Goal: Information Seeking & Learning: Compare options

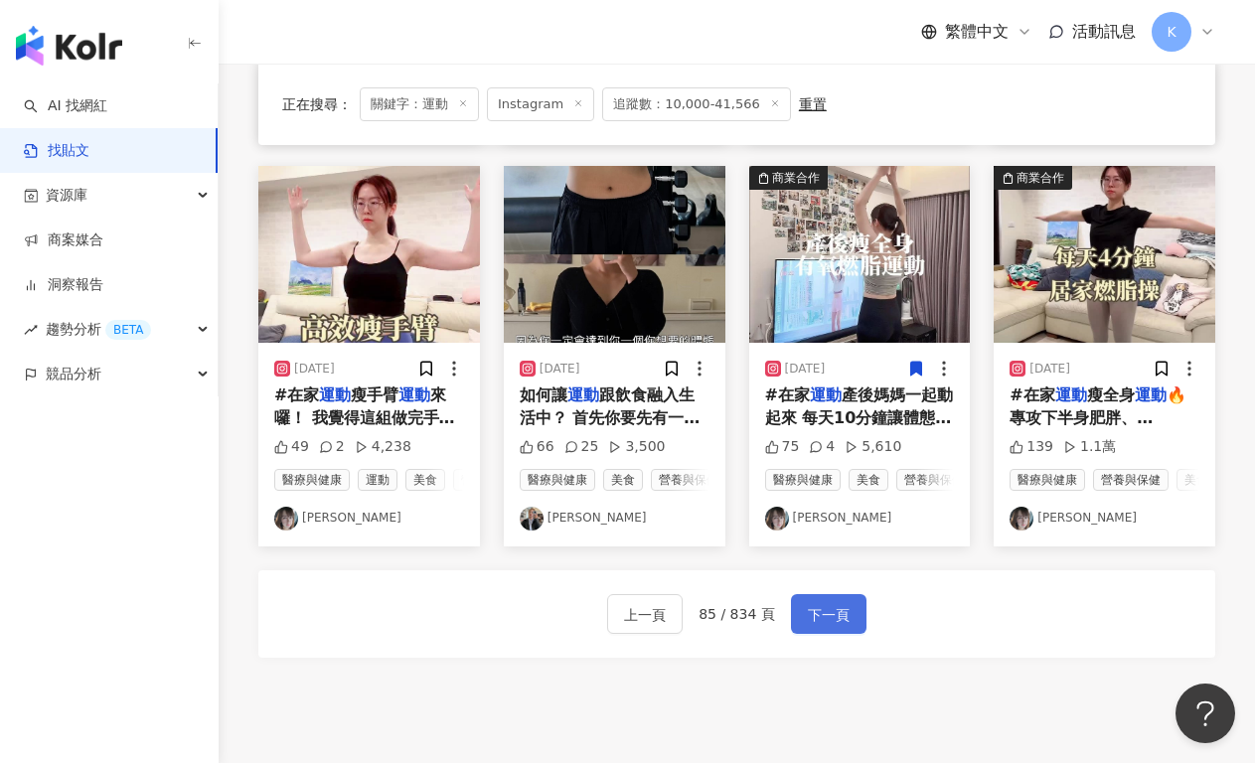
click at [833, 627] on span "下一頁" at bounding box center [829, 615] width 42 height 24
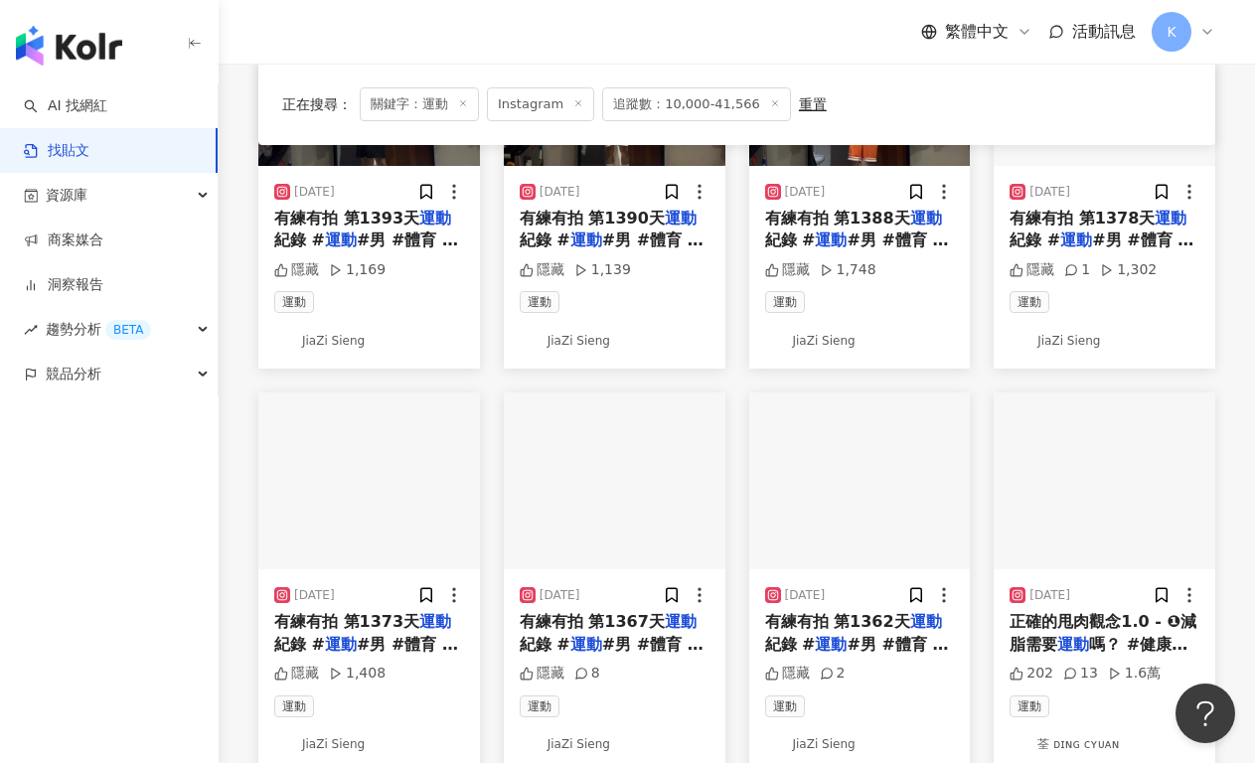
scroll to position [1067, 0]
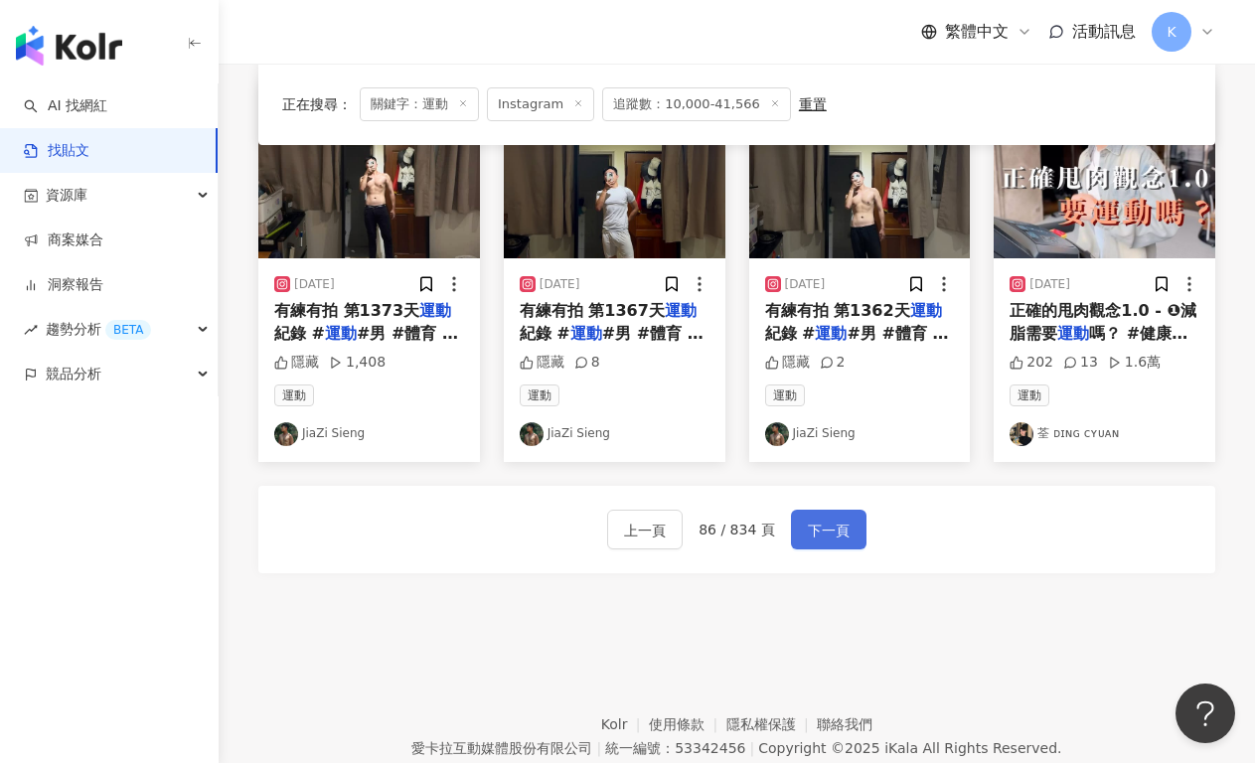
click at [823, 523] on span "下一頁" at bounding box center [829, 531] width 42 height 24
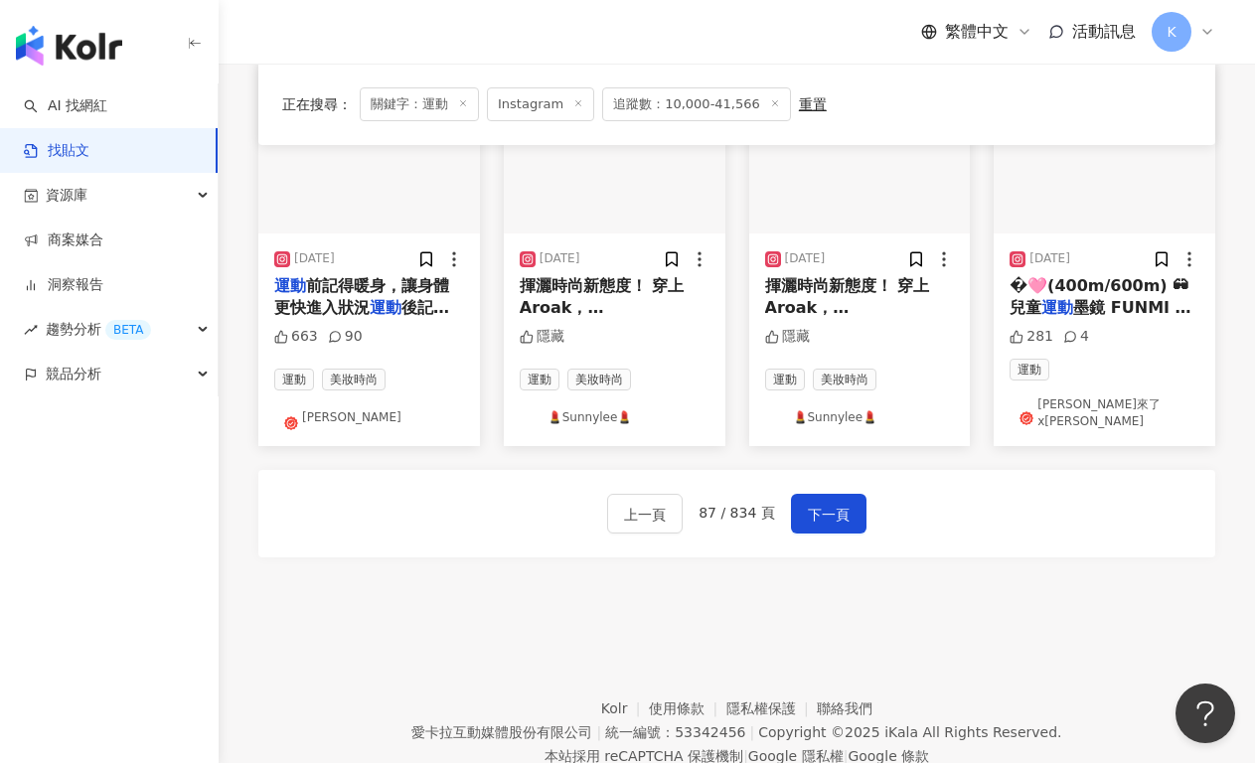
scroll to position [1171, 0]
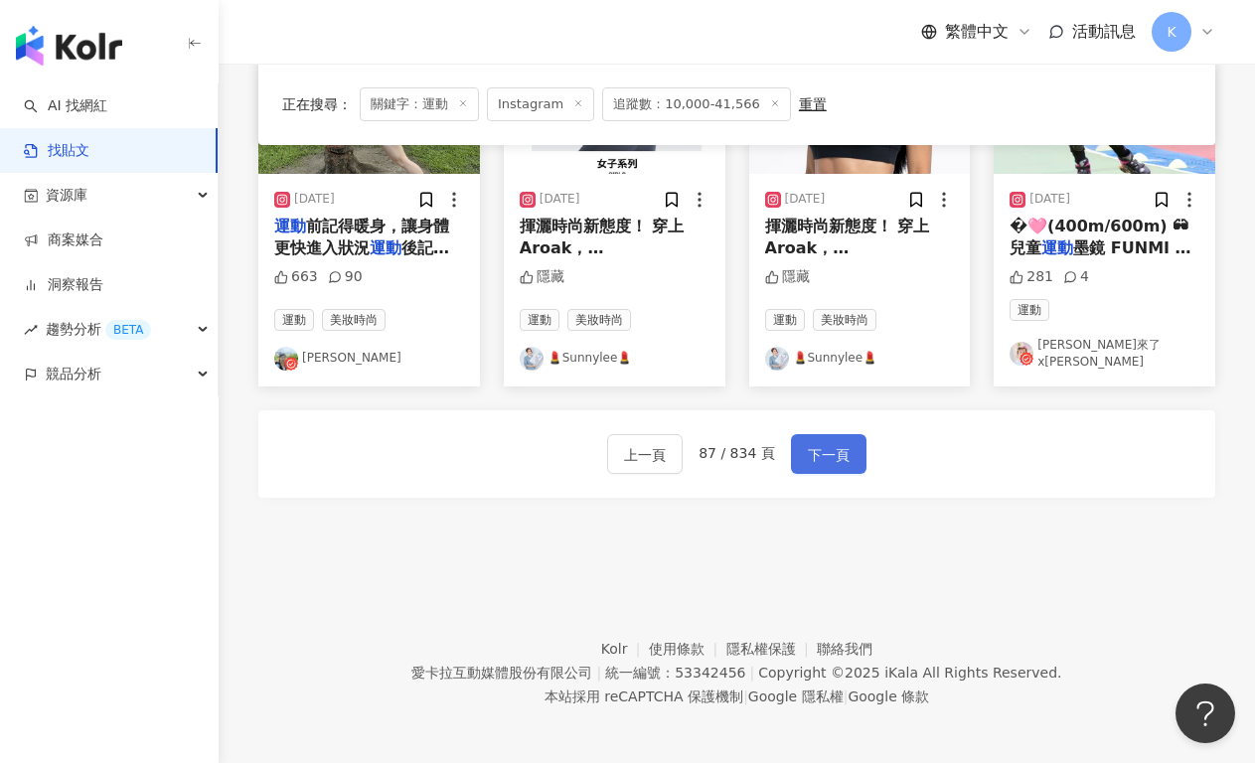
click at [827, 454] on span "下一頁" at bounding box center [829, 455] width 42 height 24
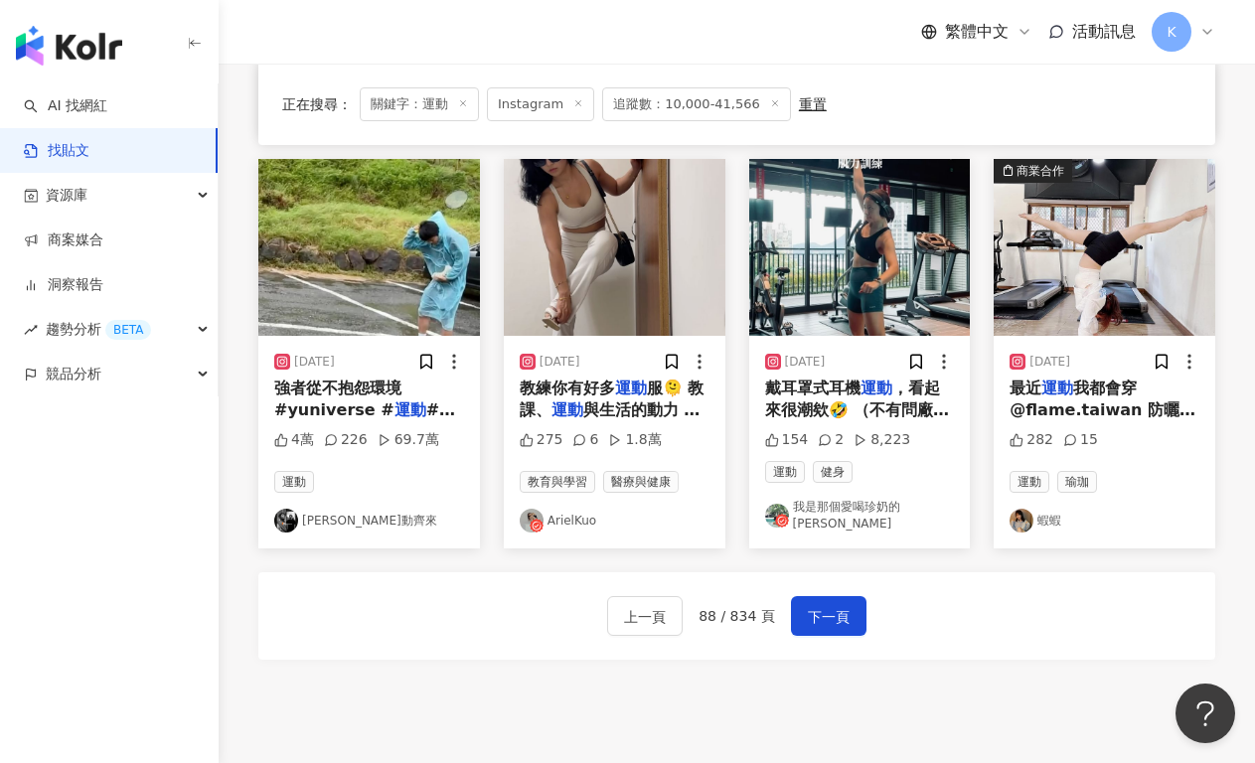
scroll to position [997, 0]
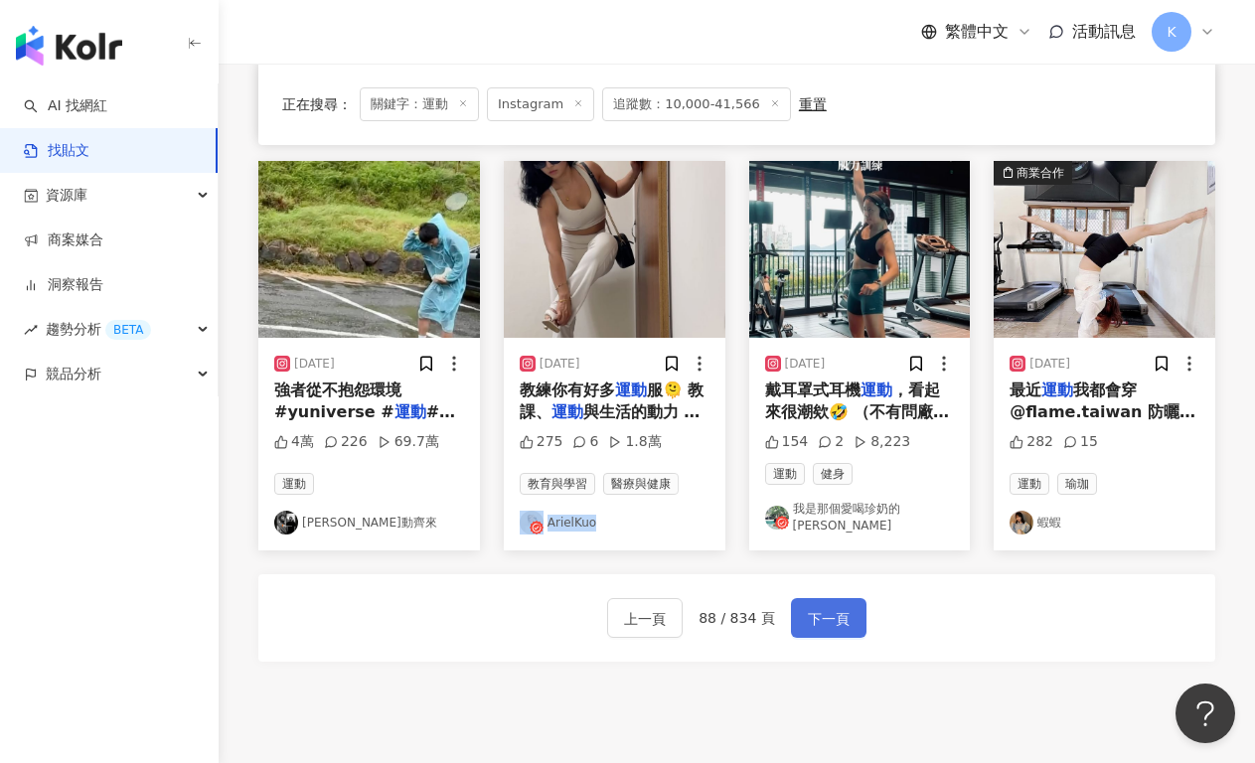
click at [834, 598] on button "下一頁" at bounding box center [828, 618] width 75 height 40
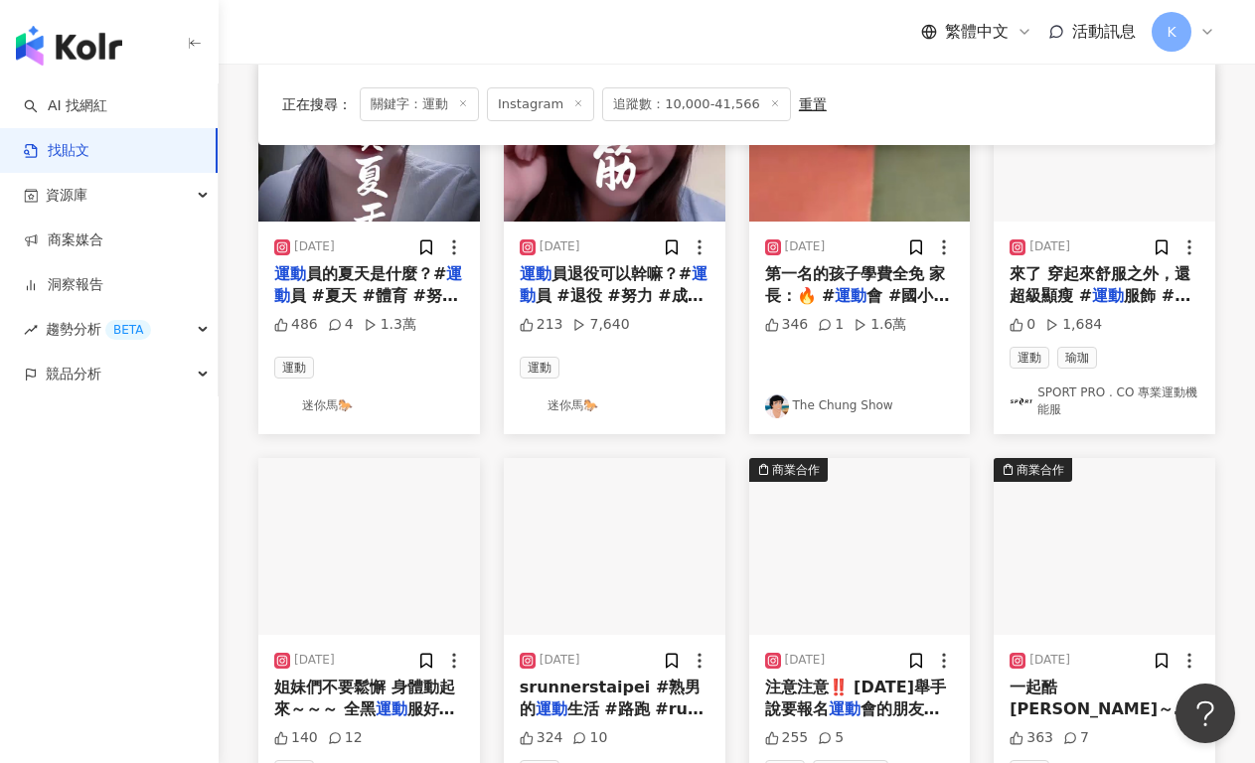
scroll to position [887, 0]
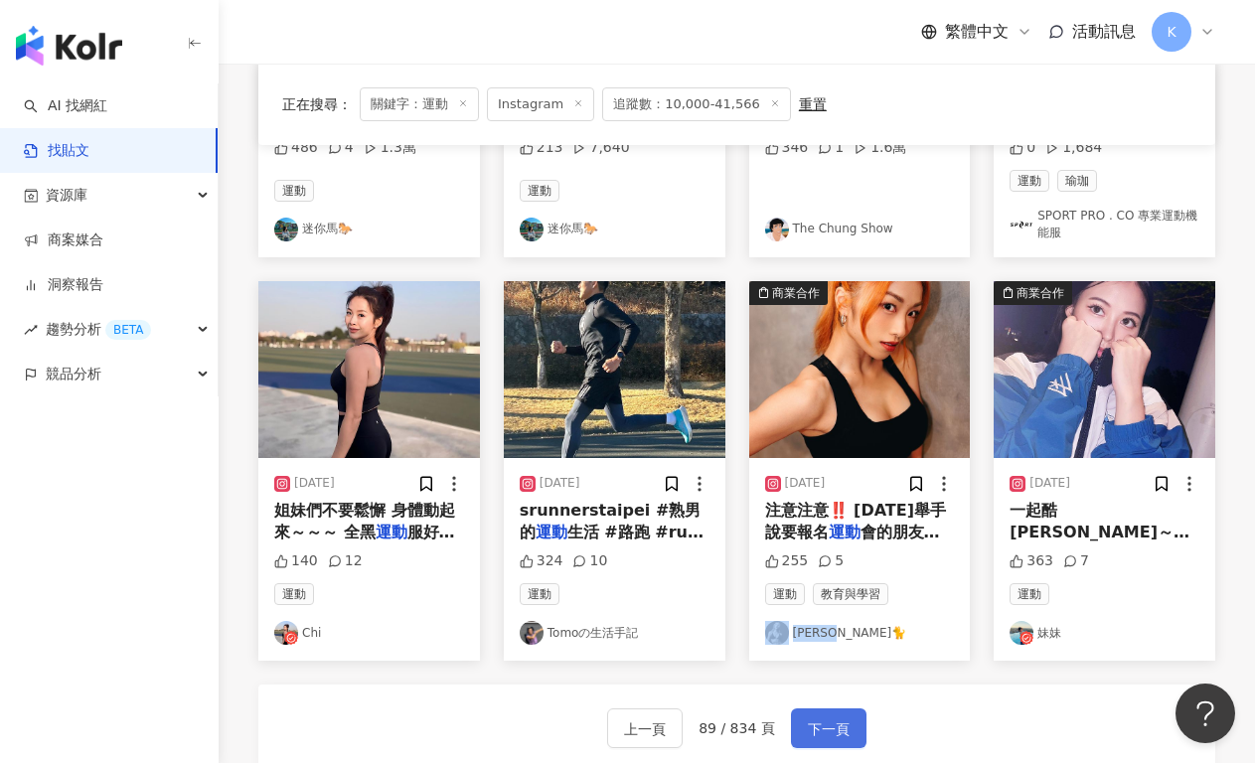
click at [825, 718] on span "下一頁" at bounding box center [829, 729] width 42 height 24
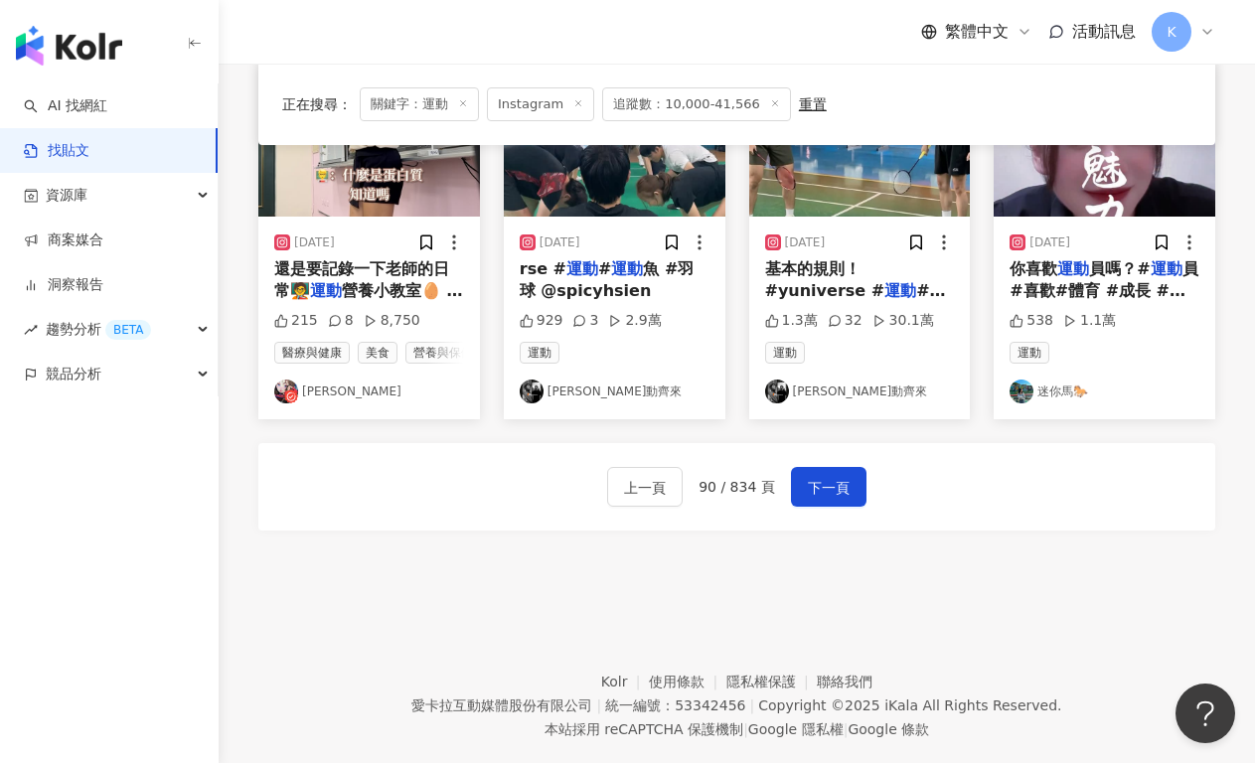
scroll to position [1022, 0]
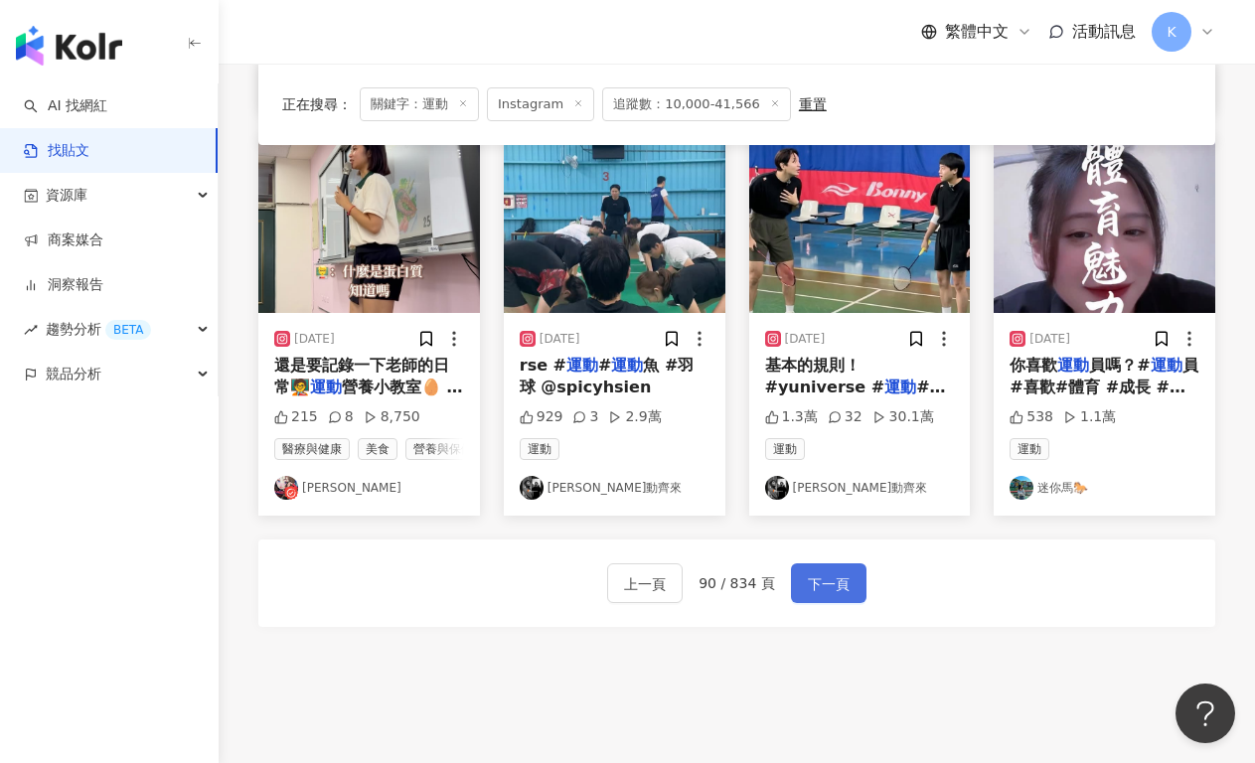
click at [811, 596] on span "下一頁" at bounding box center [829, 584] width 42 height 24
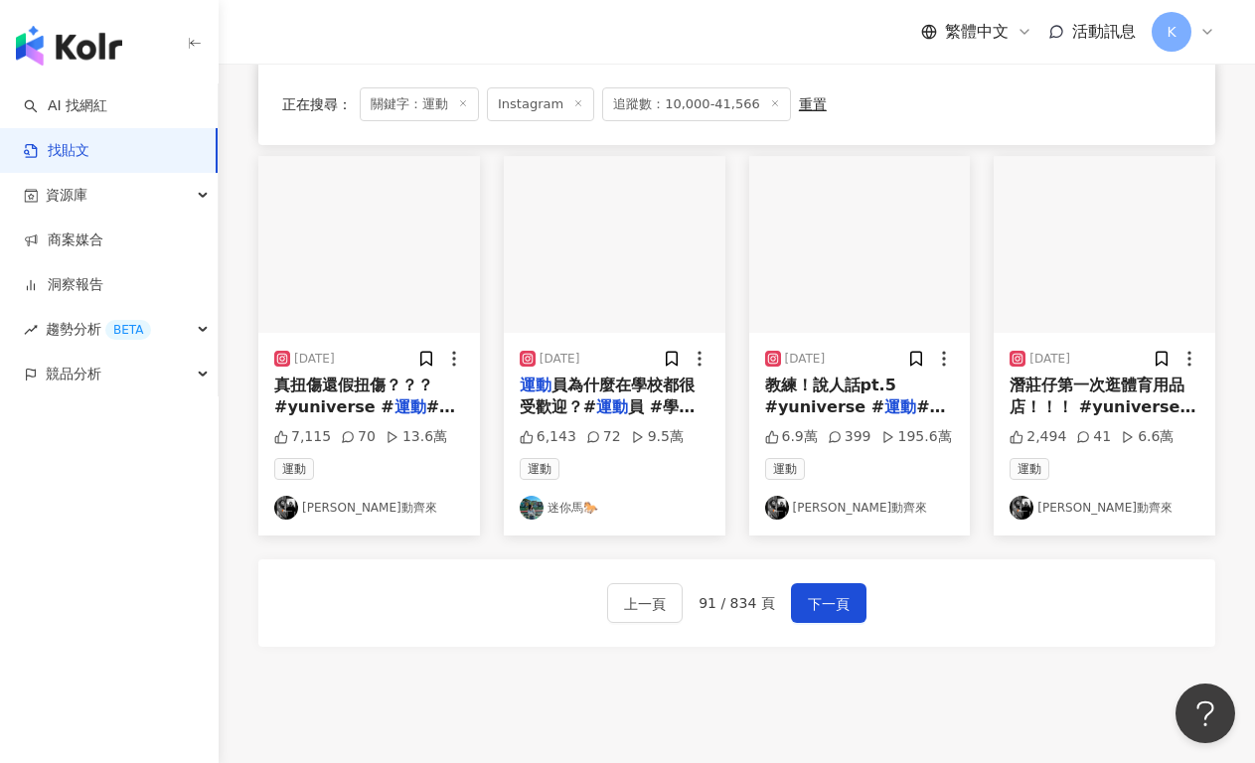
scroll to position [1156, 0]
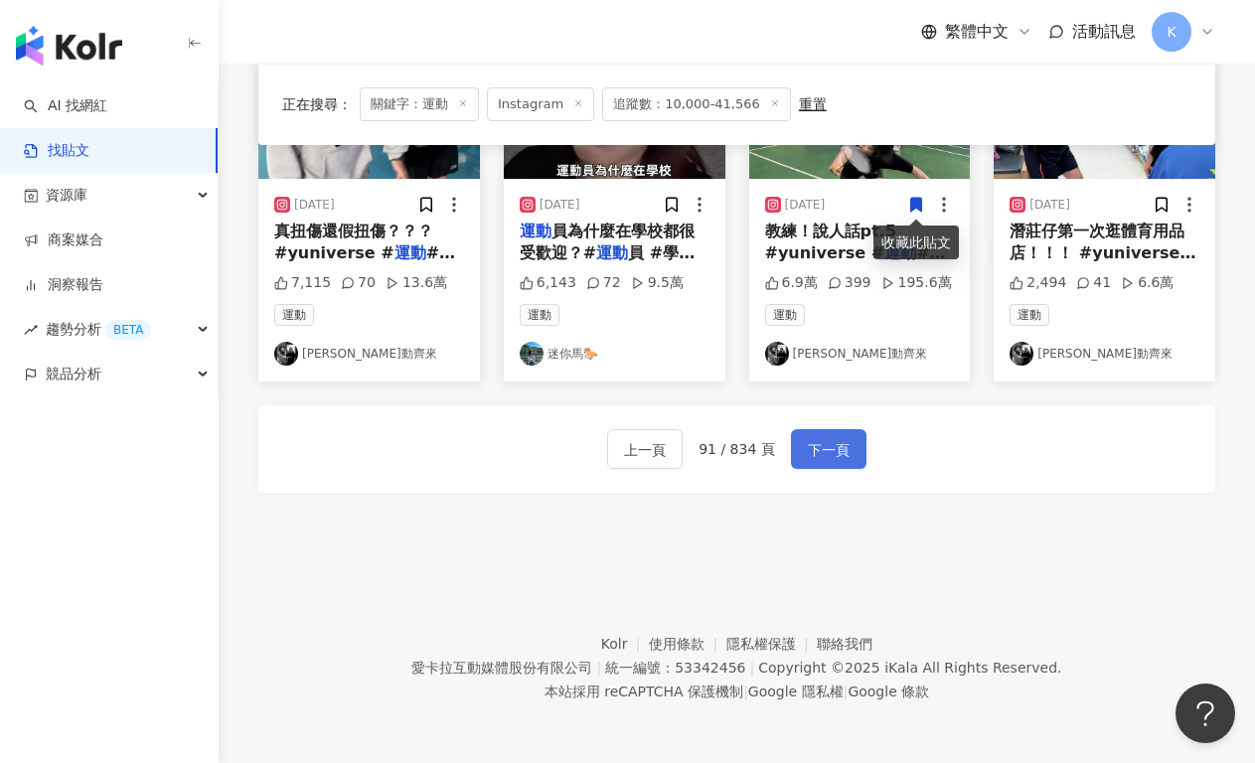
click at [831, 442] on span "下一頁" at bounding box center [829, 450] width 42 height 24
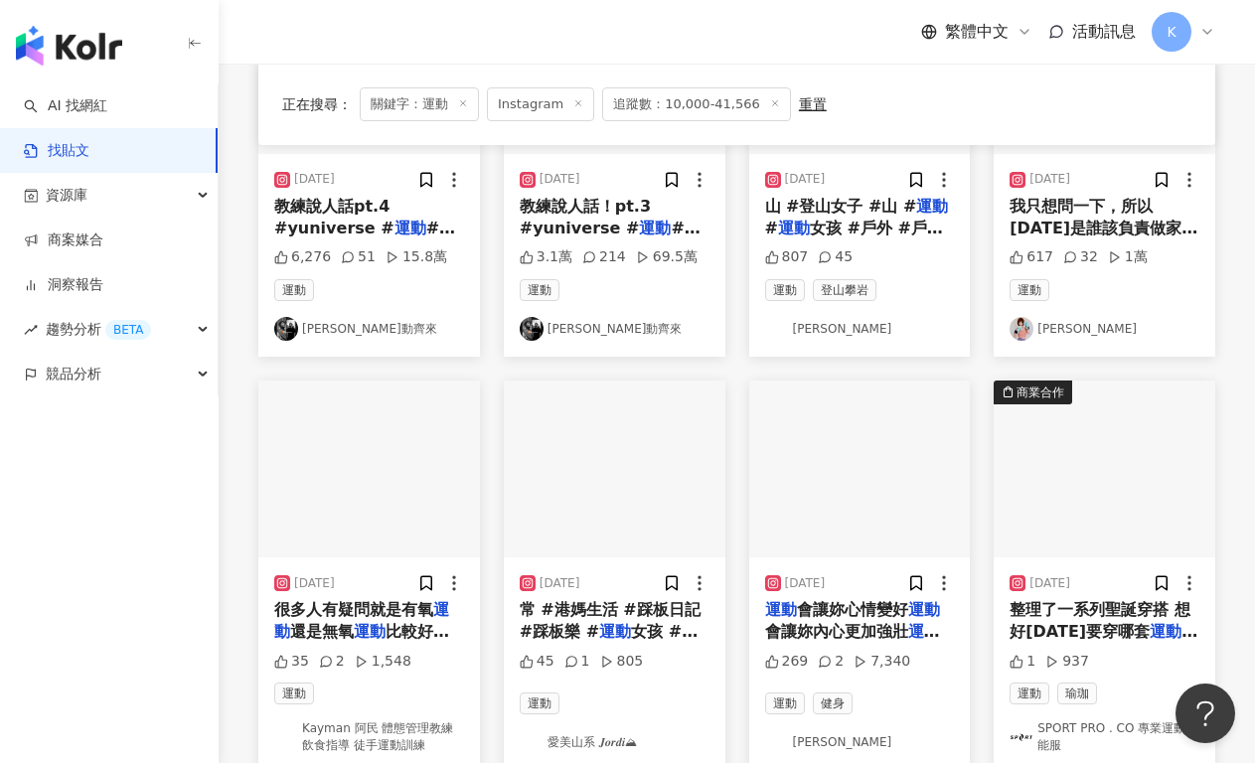
scroll to position [958, 0]
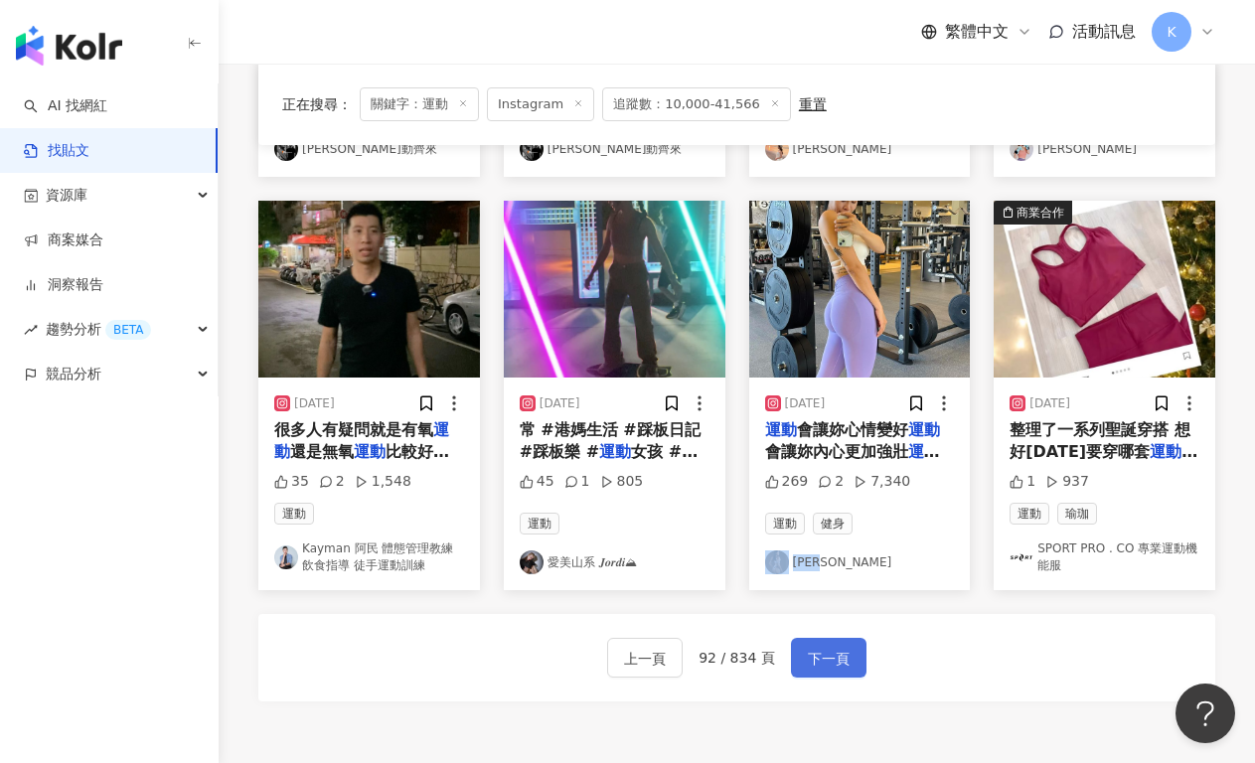
click at [820, 656] on button "下一頁" at bounding box center [828, 658] width 75 height 40
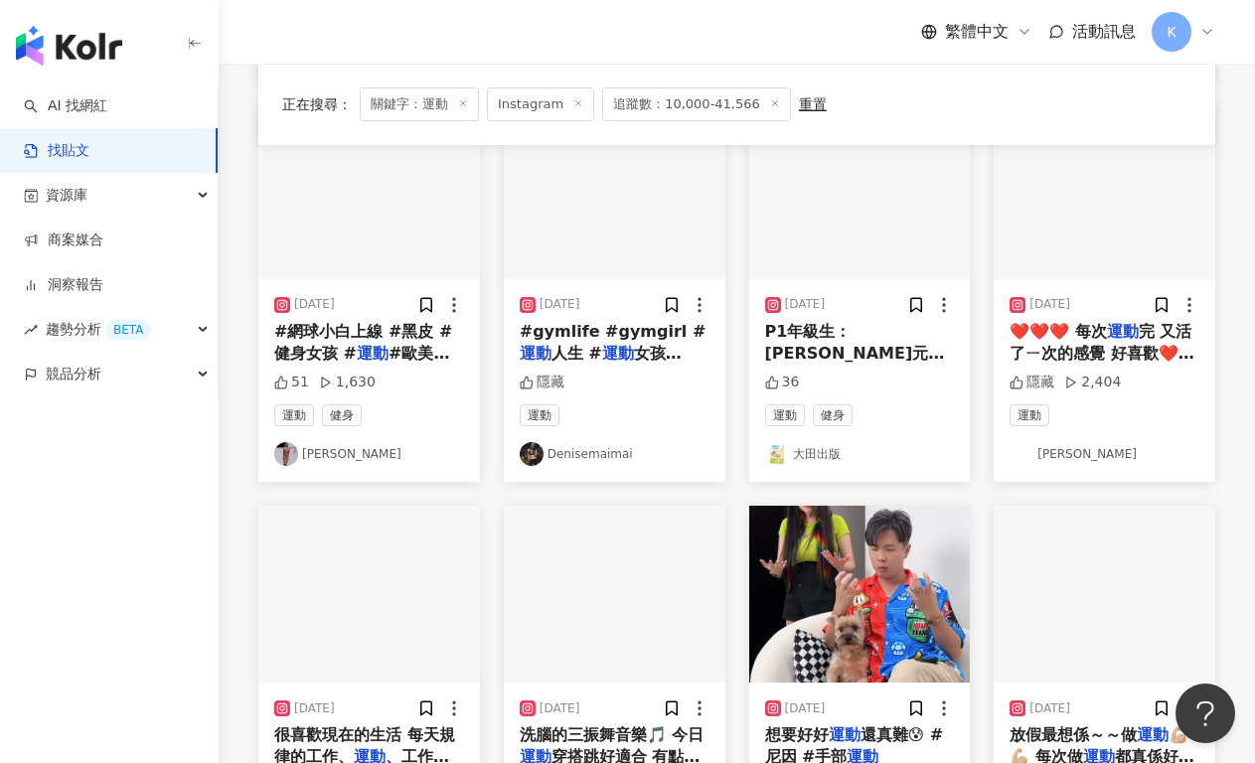
scroll to position [1162, 0]
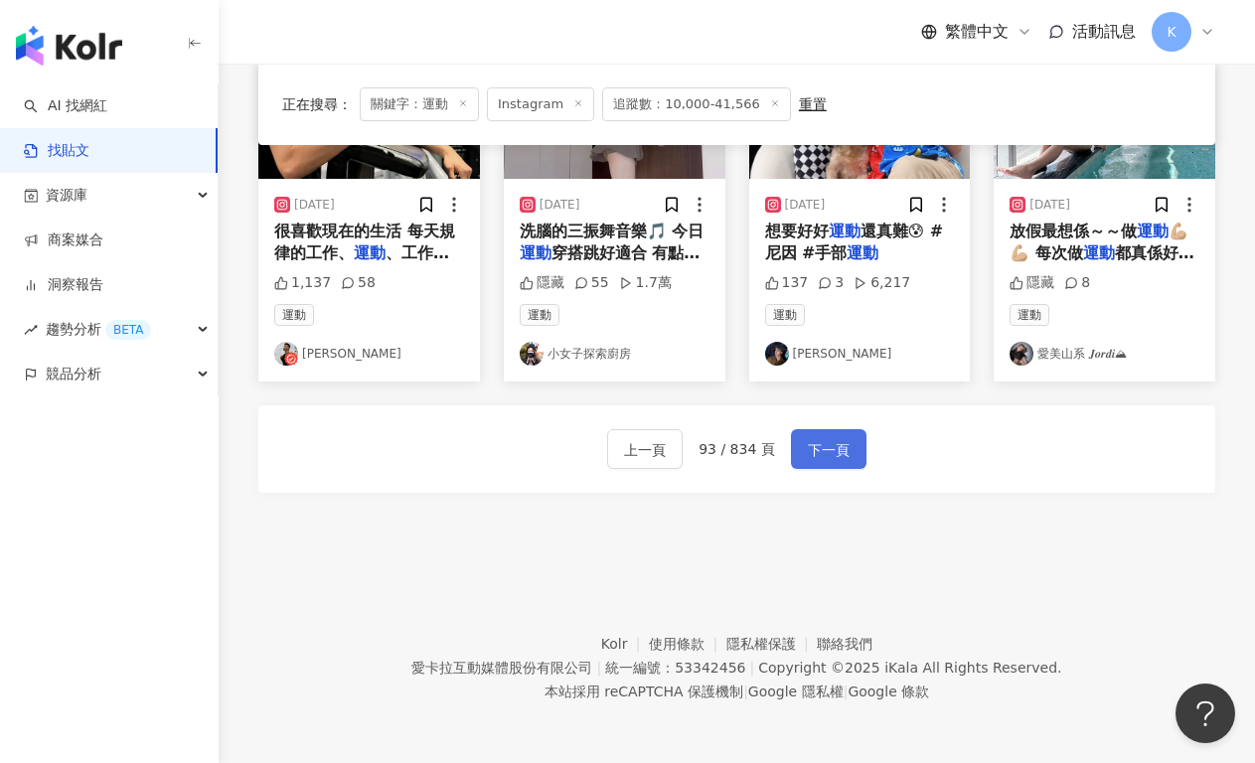
click at [836, 455] on span "下一頁" at bounding box center [829, 450] width 42 height 24
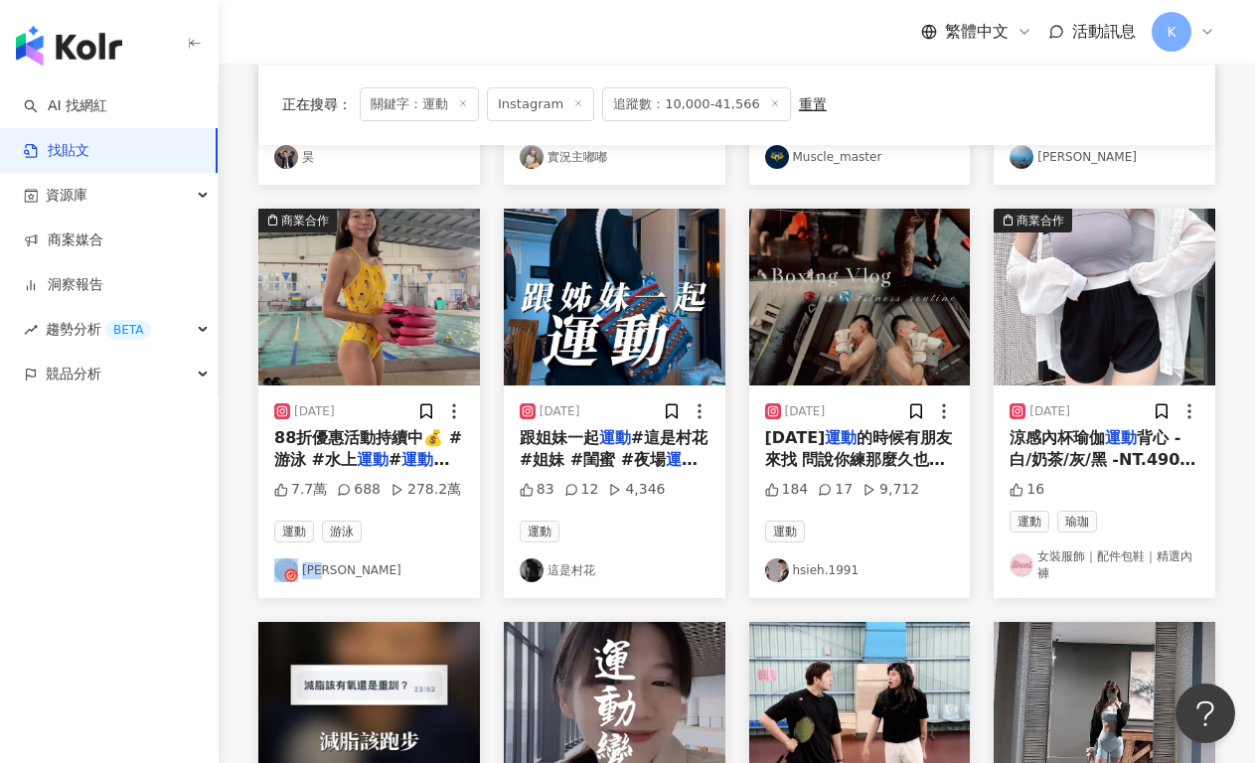
scroll to position [957, 0]
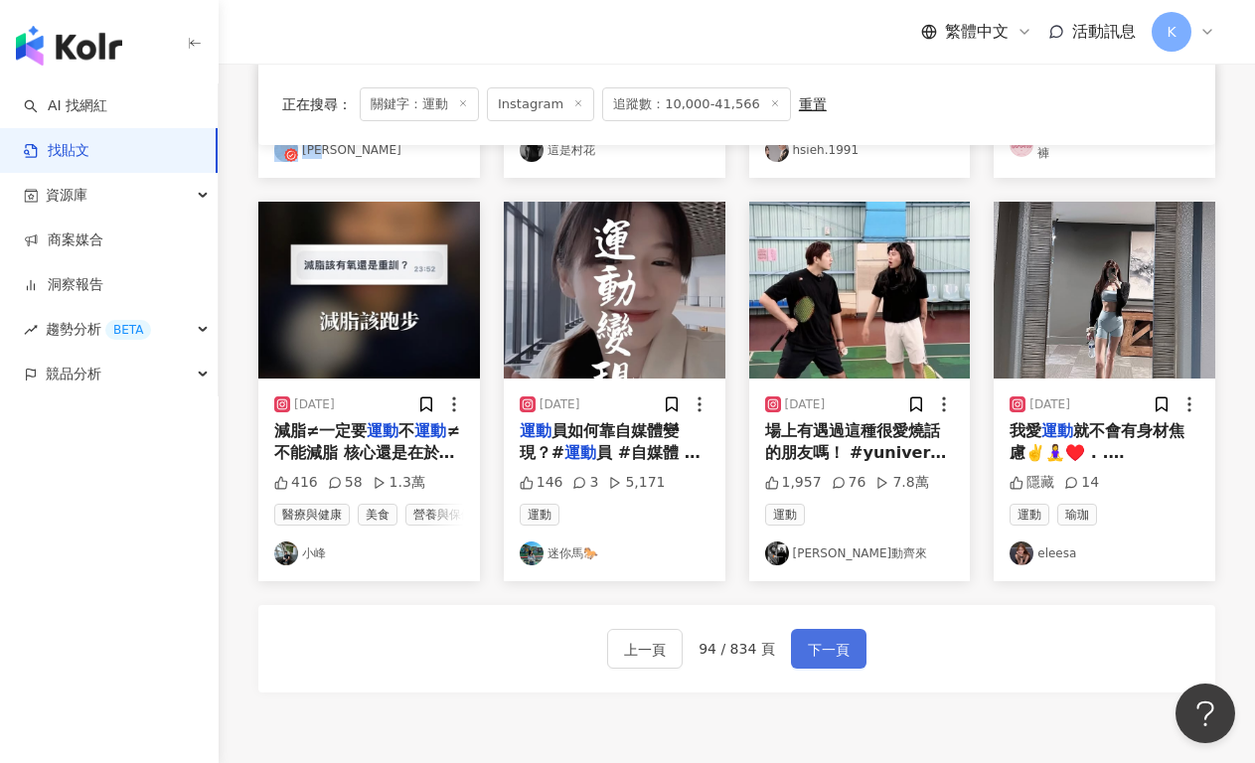
click at [821, 653] on span "下一頁" at bounding box center [829, 650] width 42 height 24
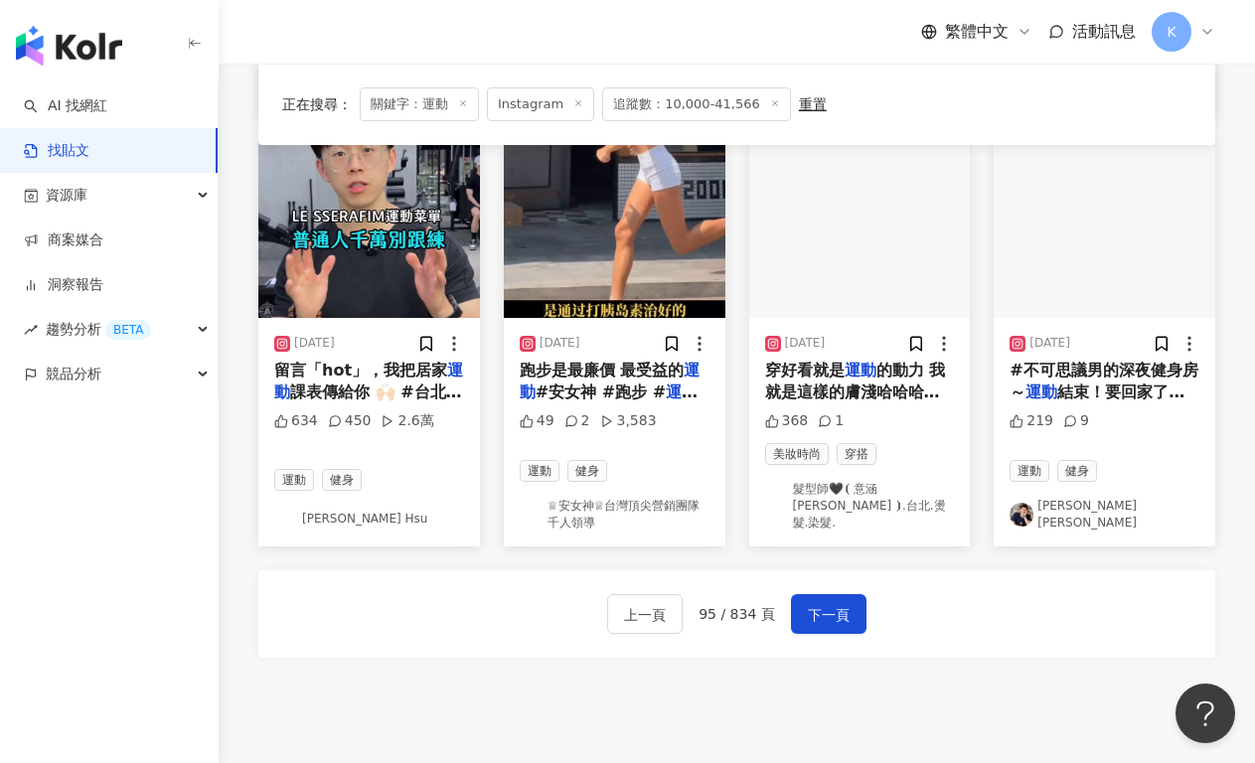
scroll to position [985, 0]
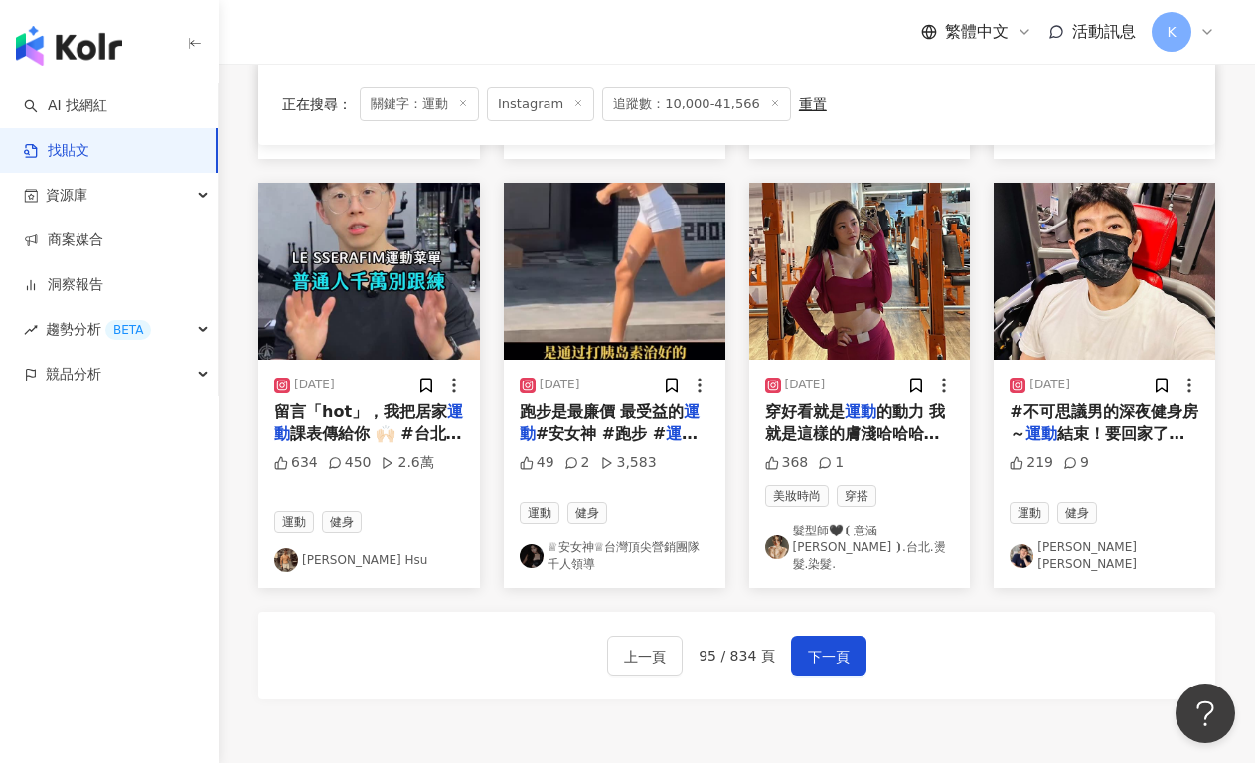
click at [794, 612] on div "上一頁 95 / 834 頁 下一頁" at bounding box center [736, 655] width 957 height 87
click at [816, 636] on button "下一頁" at bounding box center [828, 656] width 75 height 40
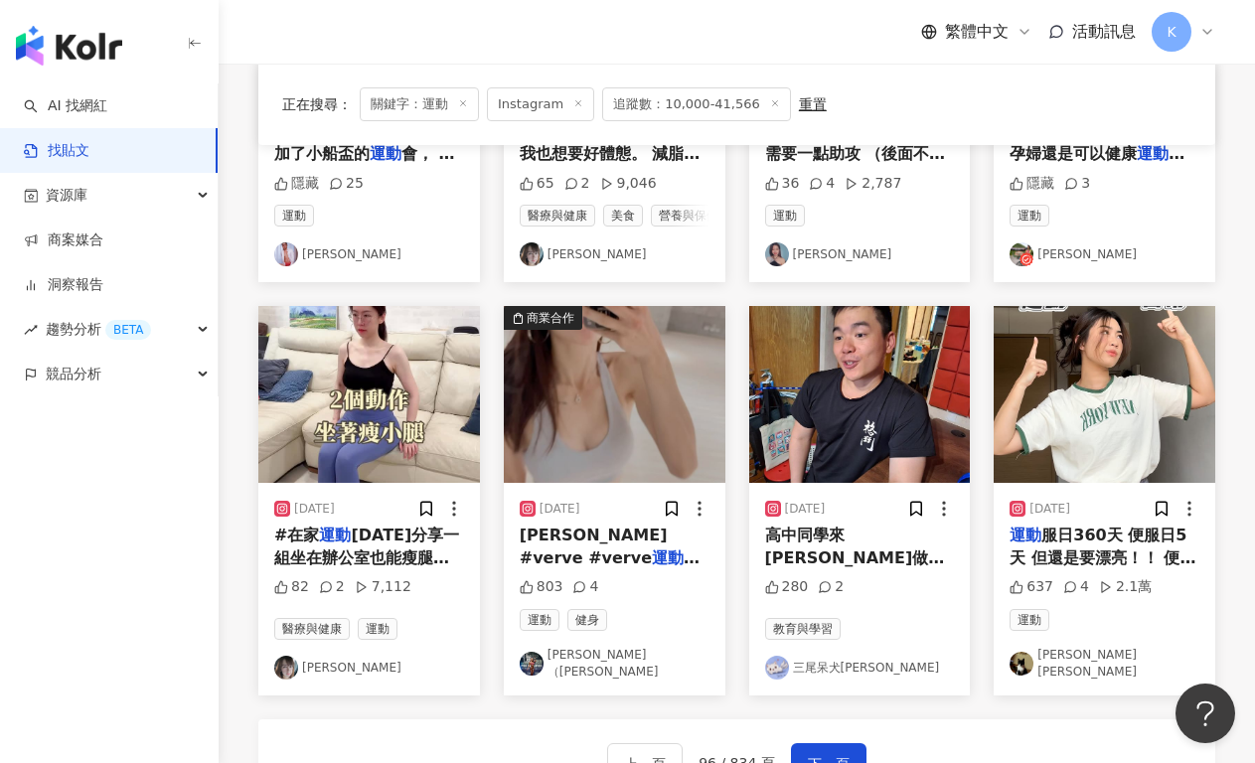
scroll to position [996, 0]
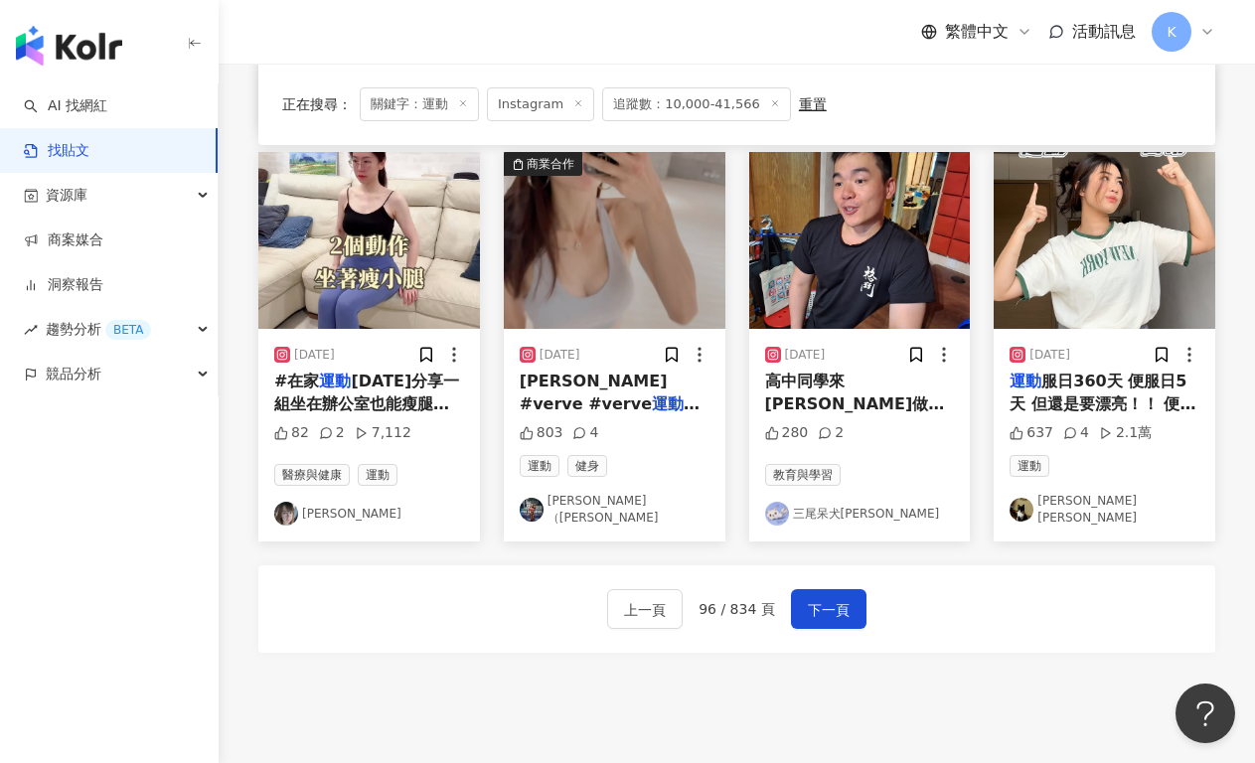
click at [997, 627] on div "上一頁 96 / 834 頁 下一頁" at bounding box center [736, 608] width 957 height 87
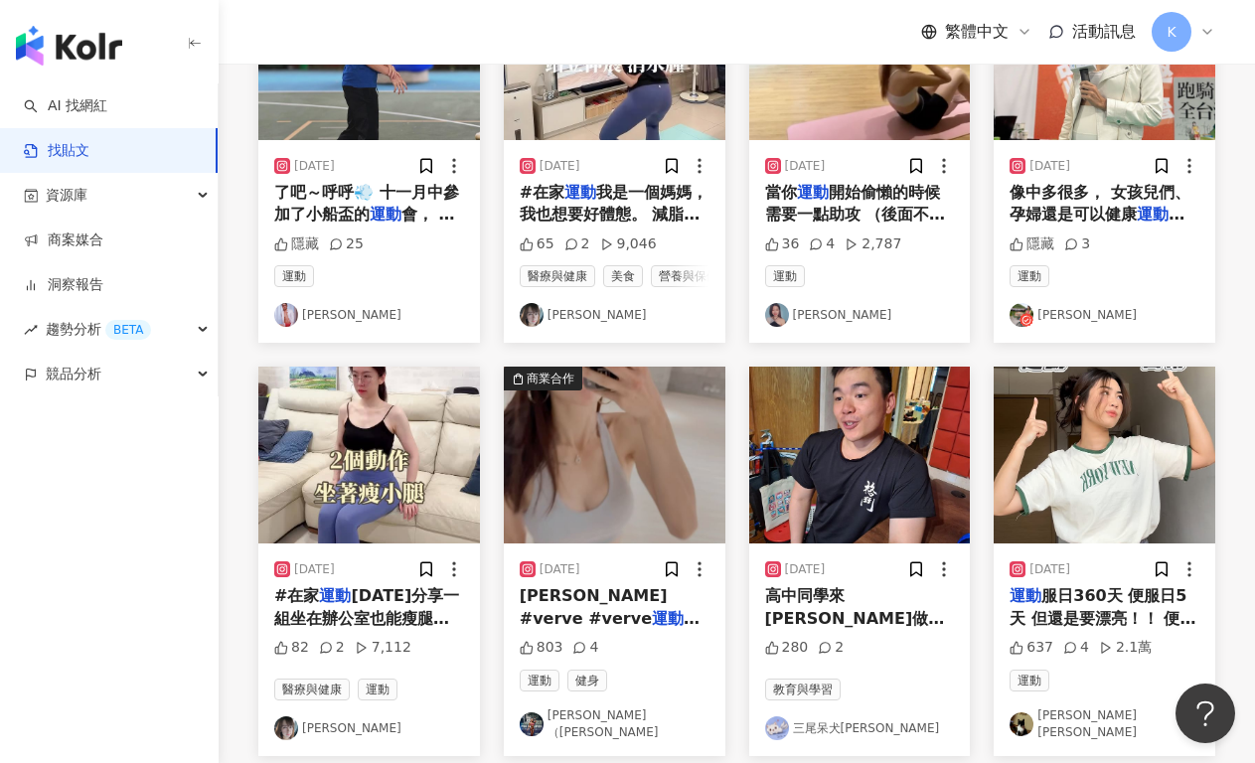
scroll to position [1013, 0]
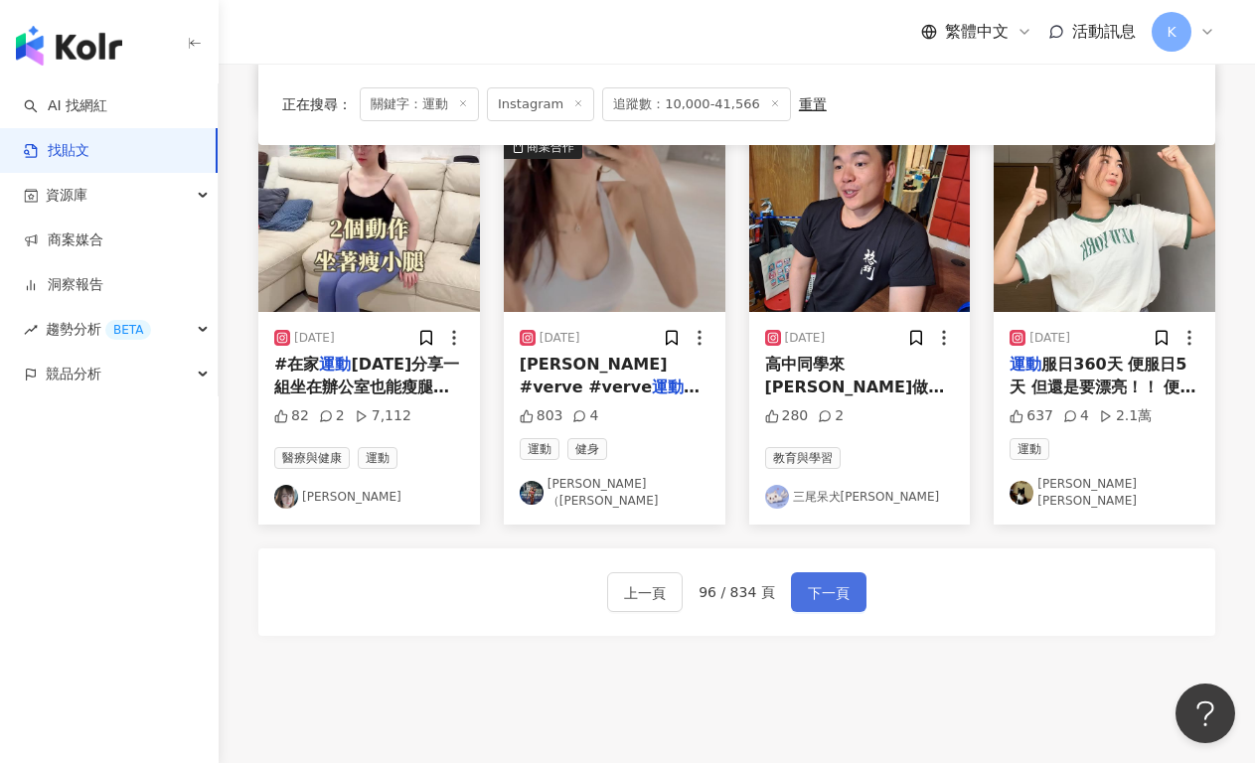
click at [819, 588] on span "下一頁" at bounding box center [829, 593] width 42 height 24
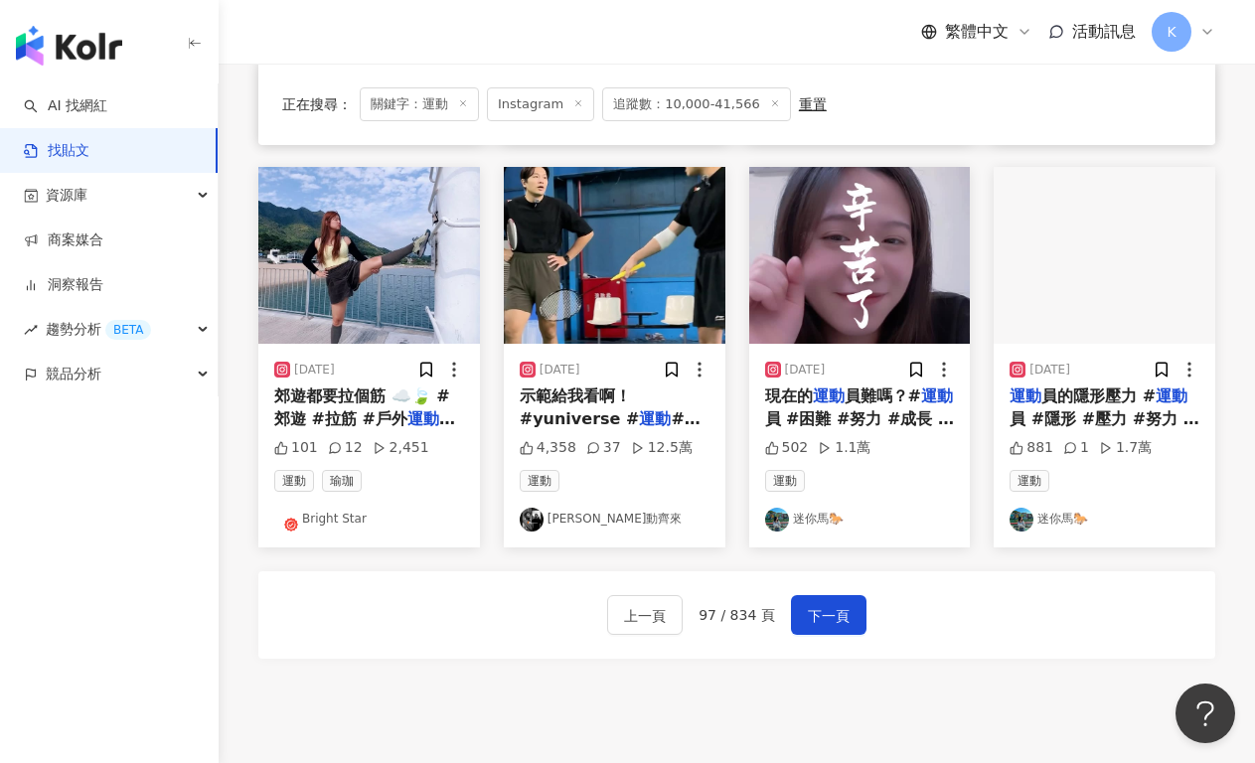
scroll to position [985, 0]
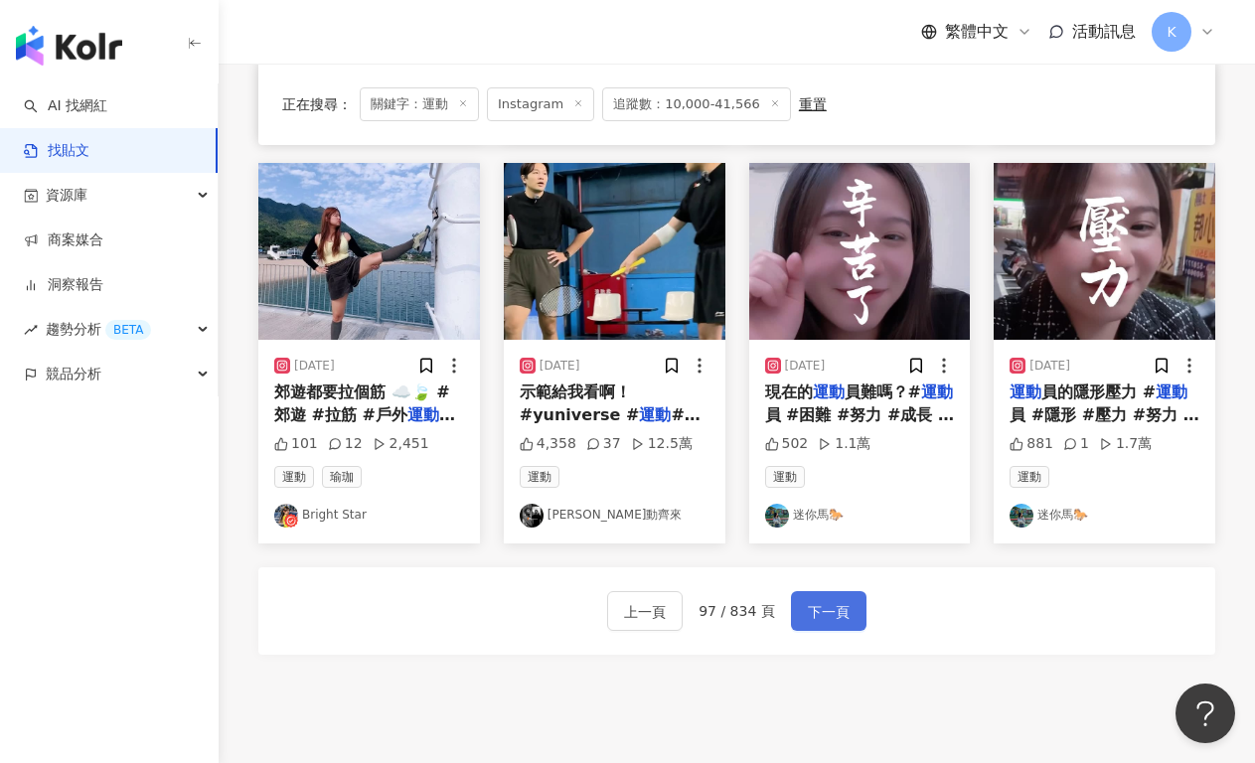
click at [823, 606] on span "下一頁" at bounding box center [829, 612] width 42 height 24
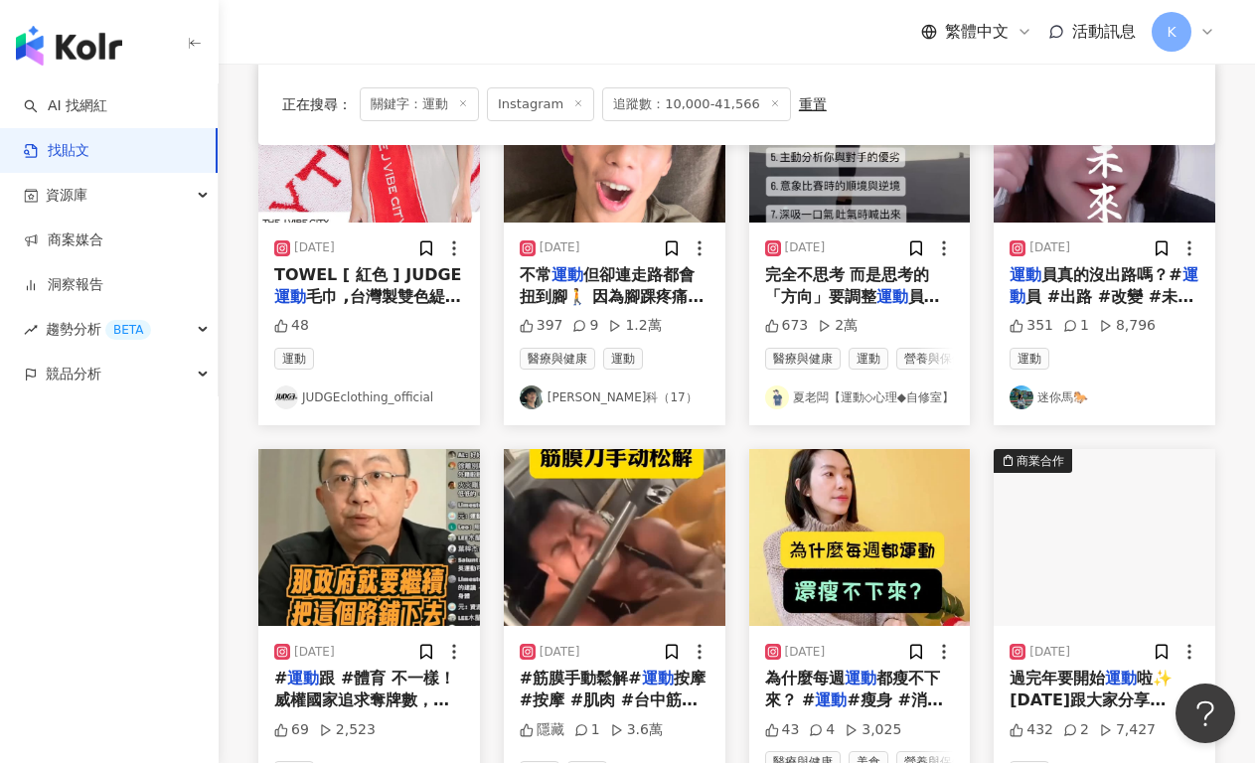
scroll to position [885, 0]
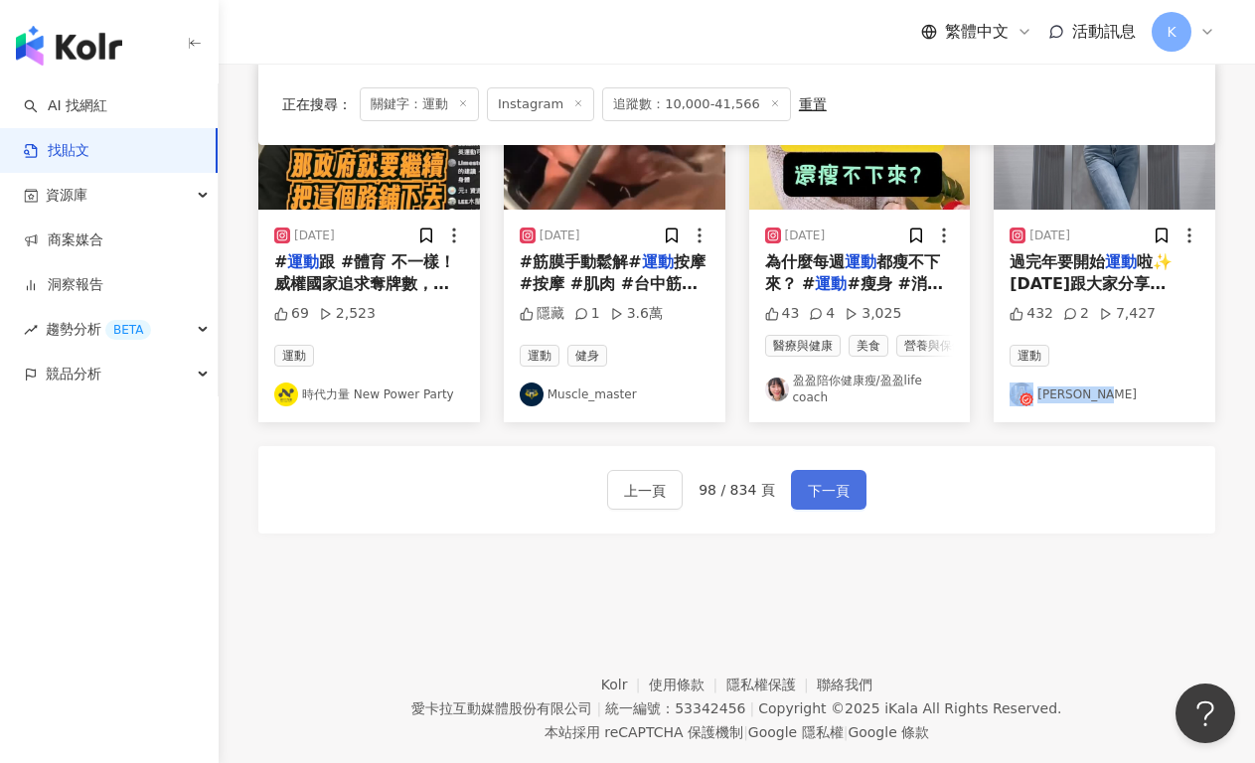
click at [841, 503] on span "下一頁" at bounding box center [829, 491] width 42 height 24
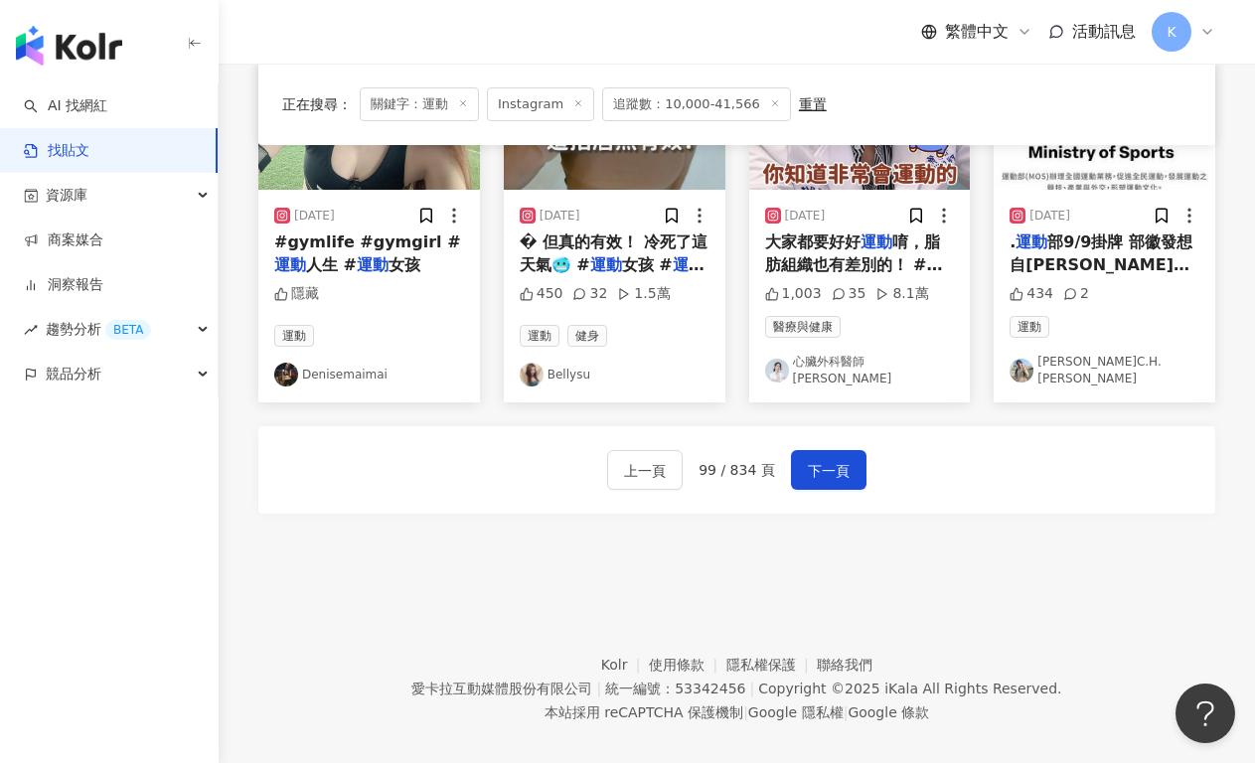
scroll to position [1162, 0]
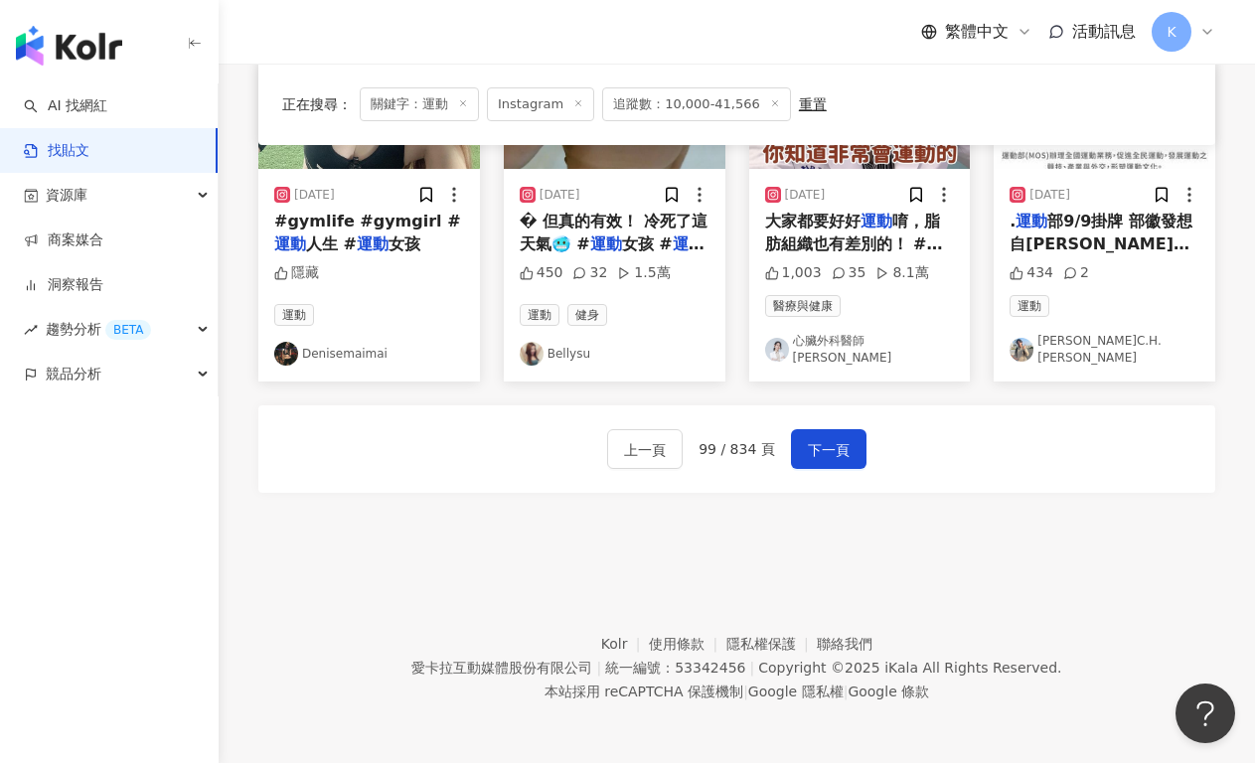
click at [829, 469] on div "上一頁 99 / 834 頁 下一頁" at bounding box center [736, 448] width 957 height 87
click at [832, 454] on span "下一頁" at bounding box center [829, 450] width 42 height 24
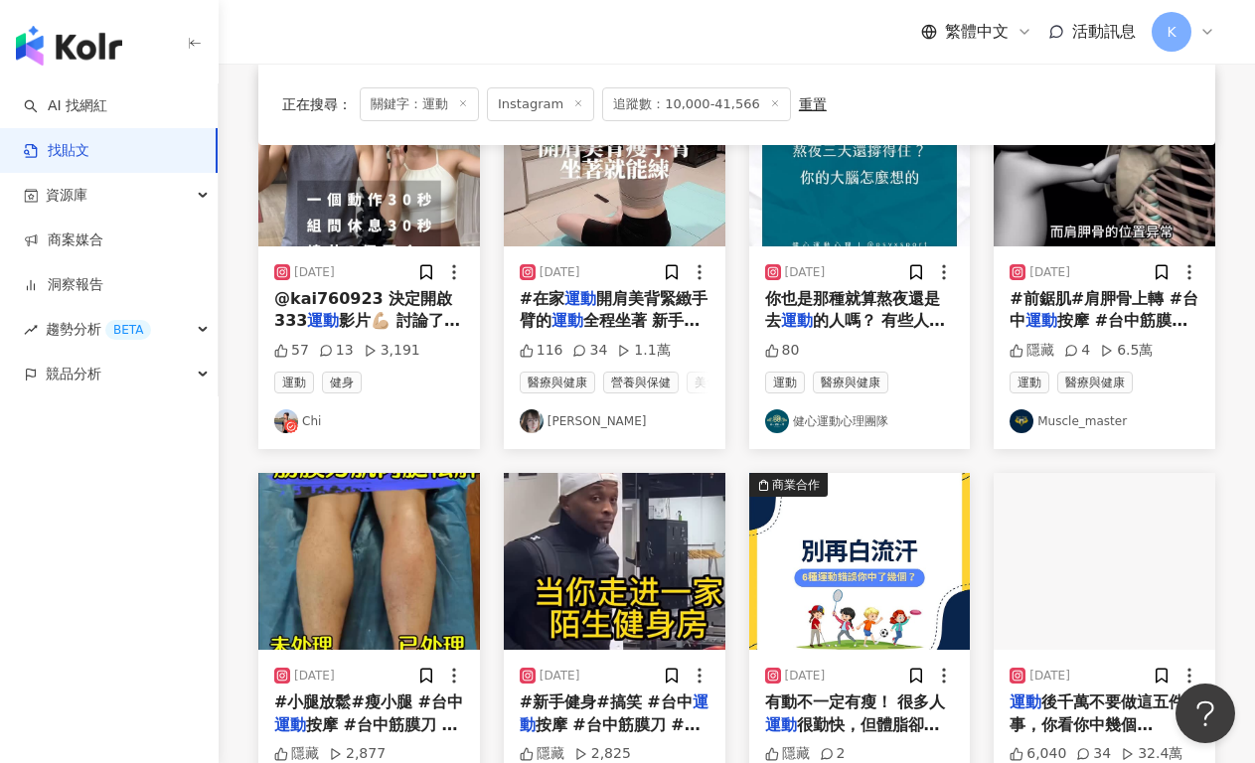
scroll to position [1105, 0]
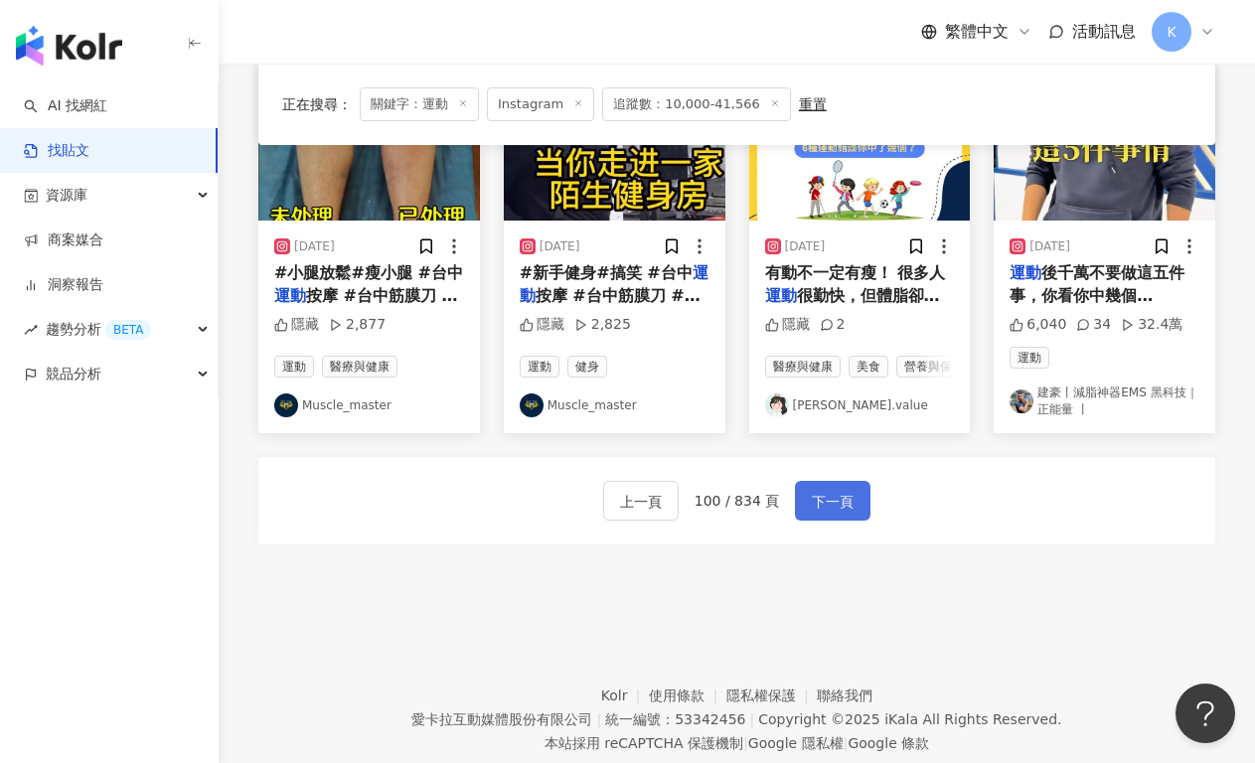
click at [797, 521] on button "下一頁" at bounding box center [832, 501] width 75 height 40
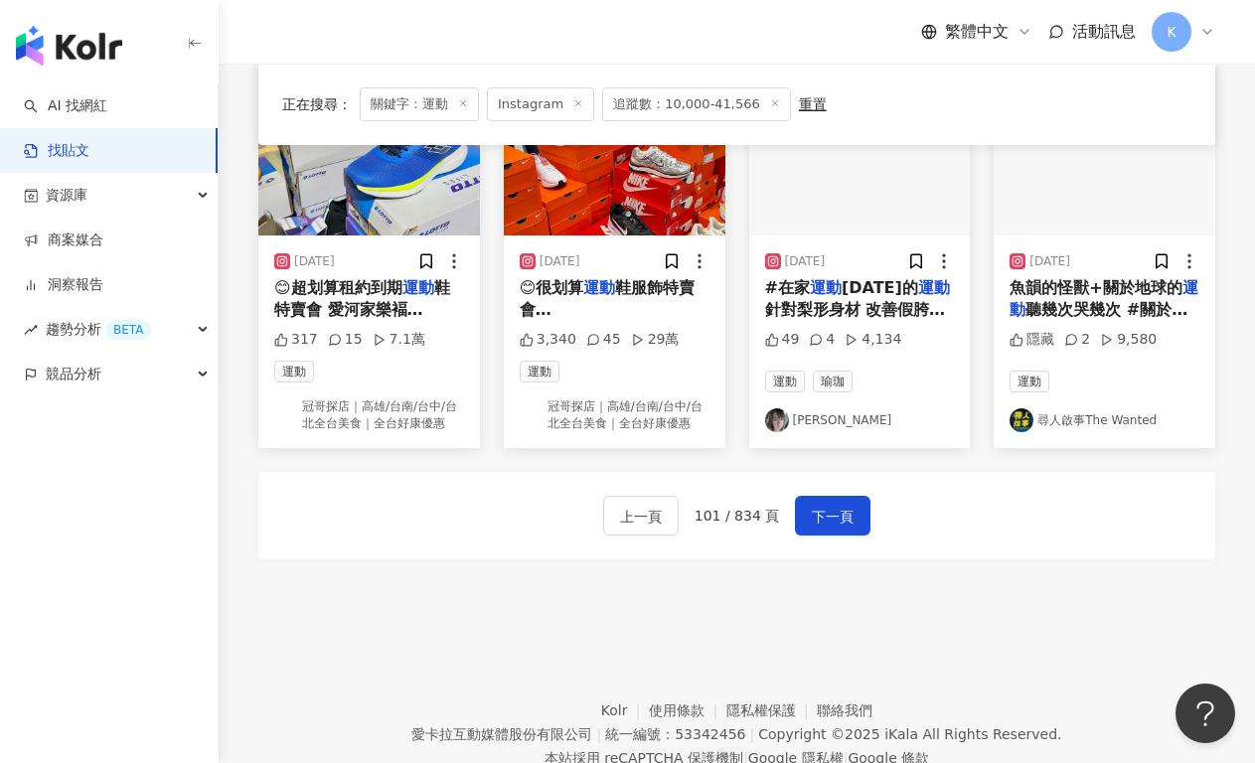
scroll to position [1107, 0]
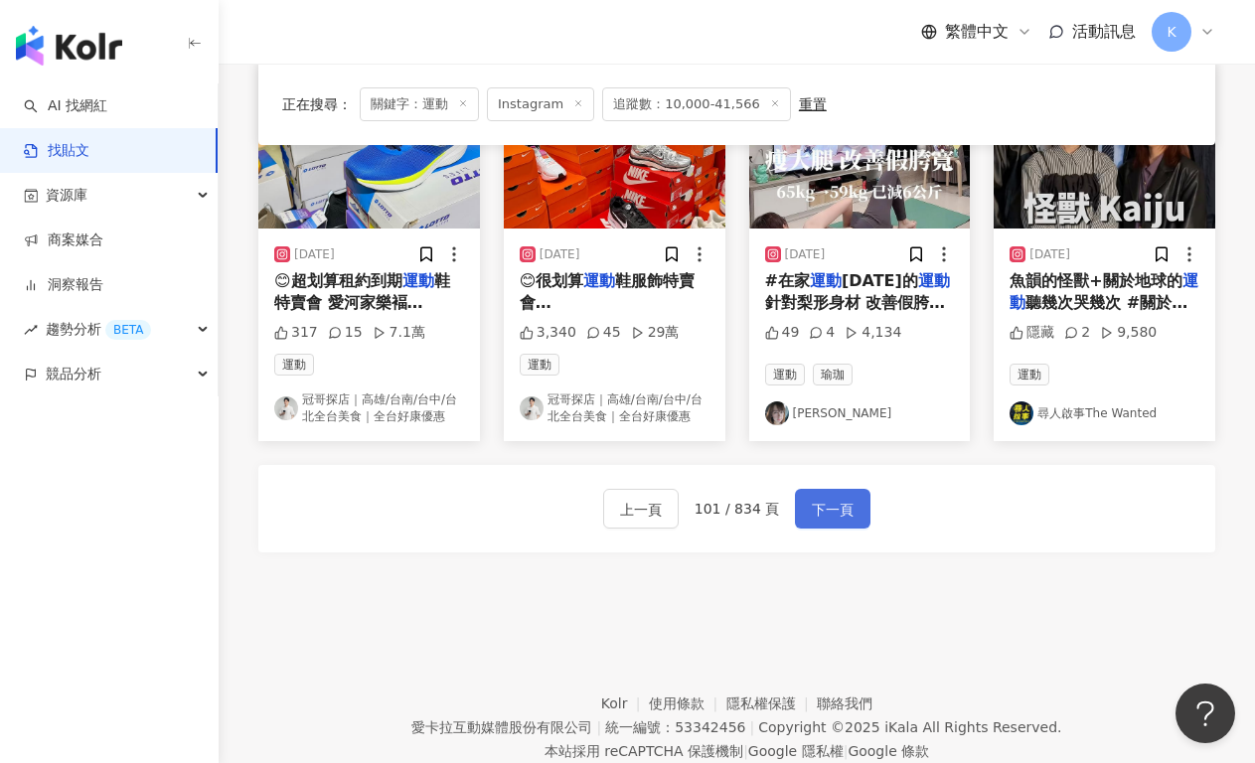
click at [834, 511] on span "下一頁" at bounding box center [833, 510] width 42 height 24
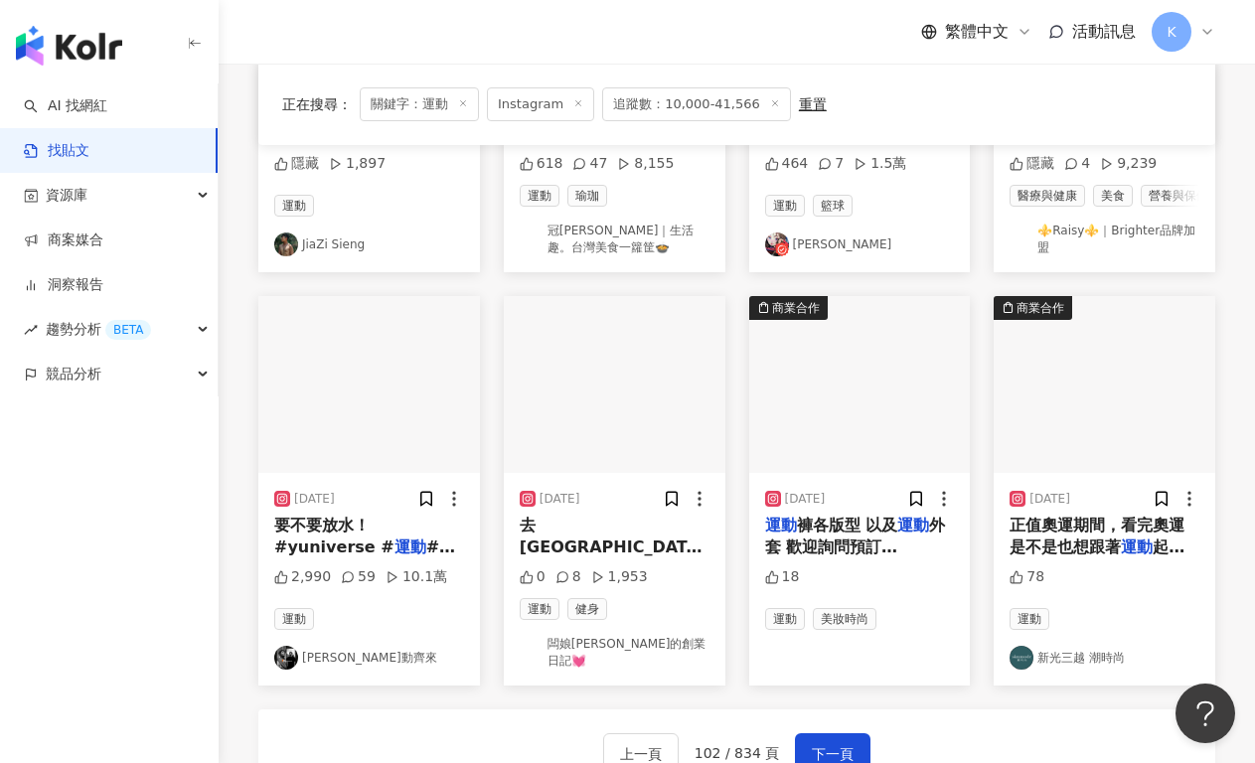
scroll to position [946, 0]
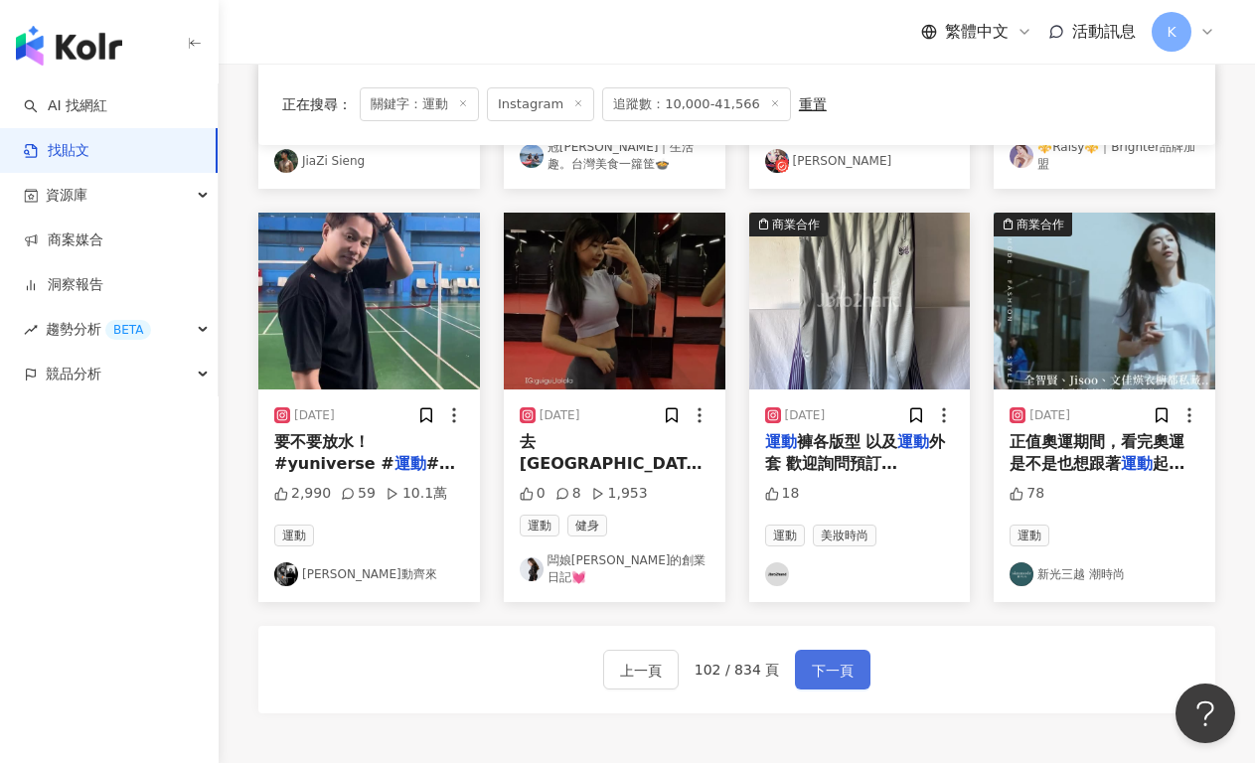
click at [826, 659] on span "下一頁" at bounding box center [833, 671] width 42 height 24
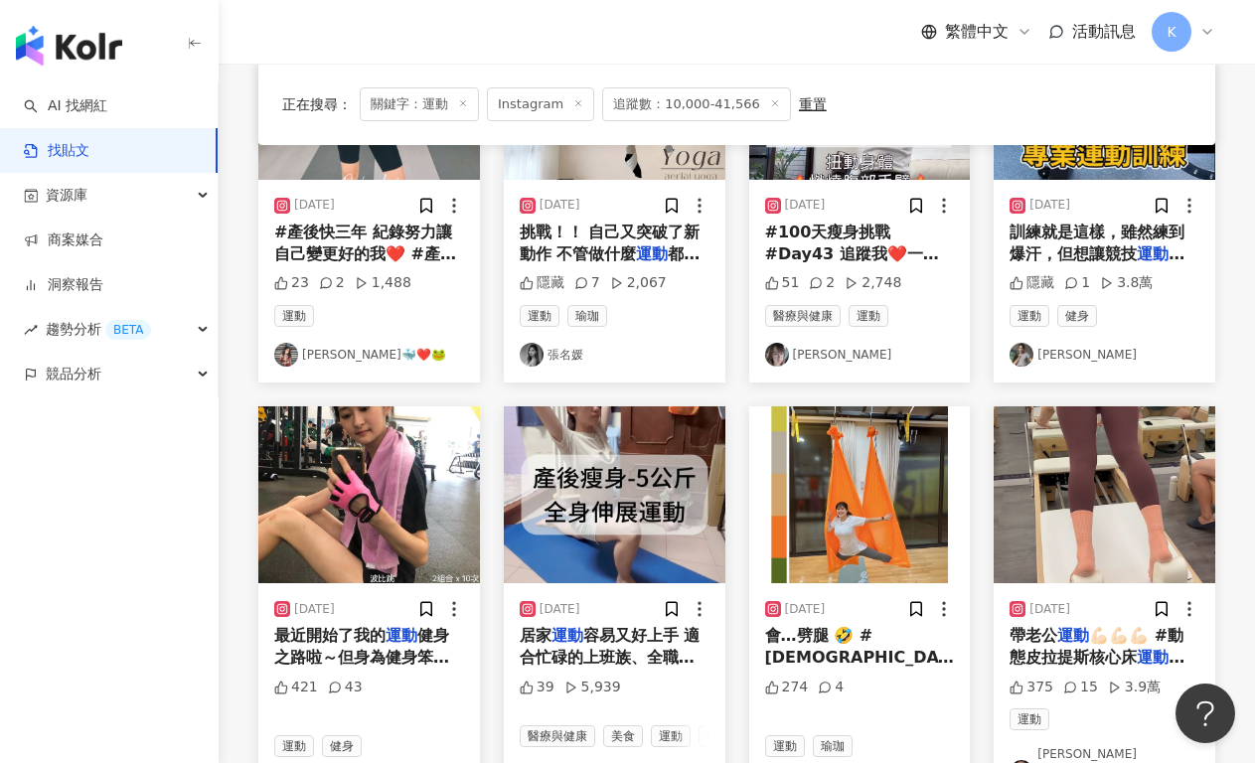
scroll to position [918, 0]
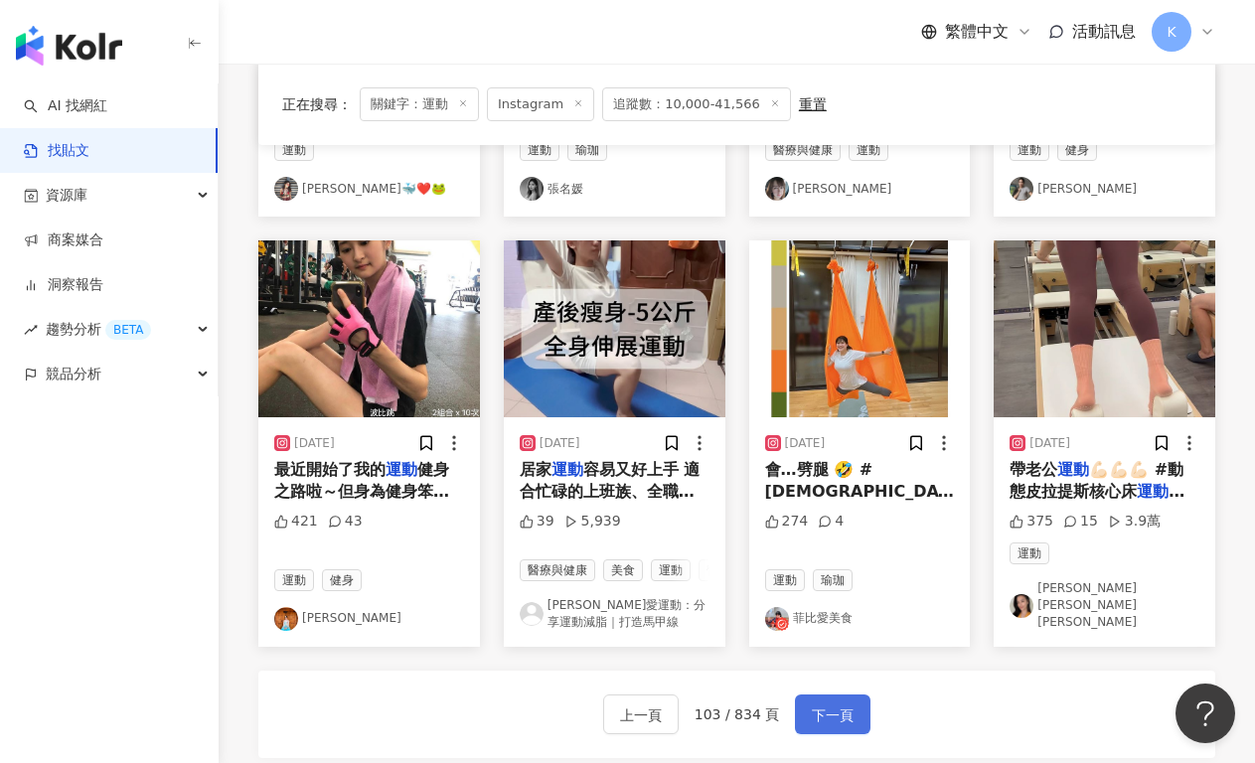
click at [813, 708] on span "下一頁" at bounding box center [833, 715] width 42 height 24
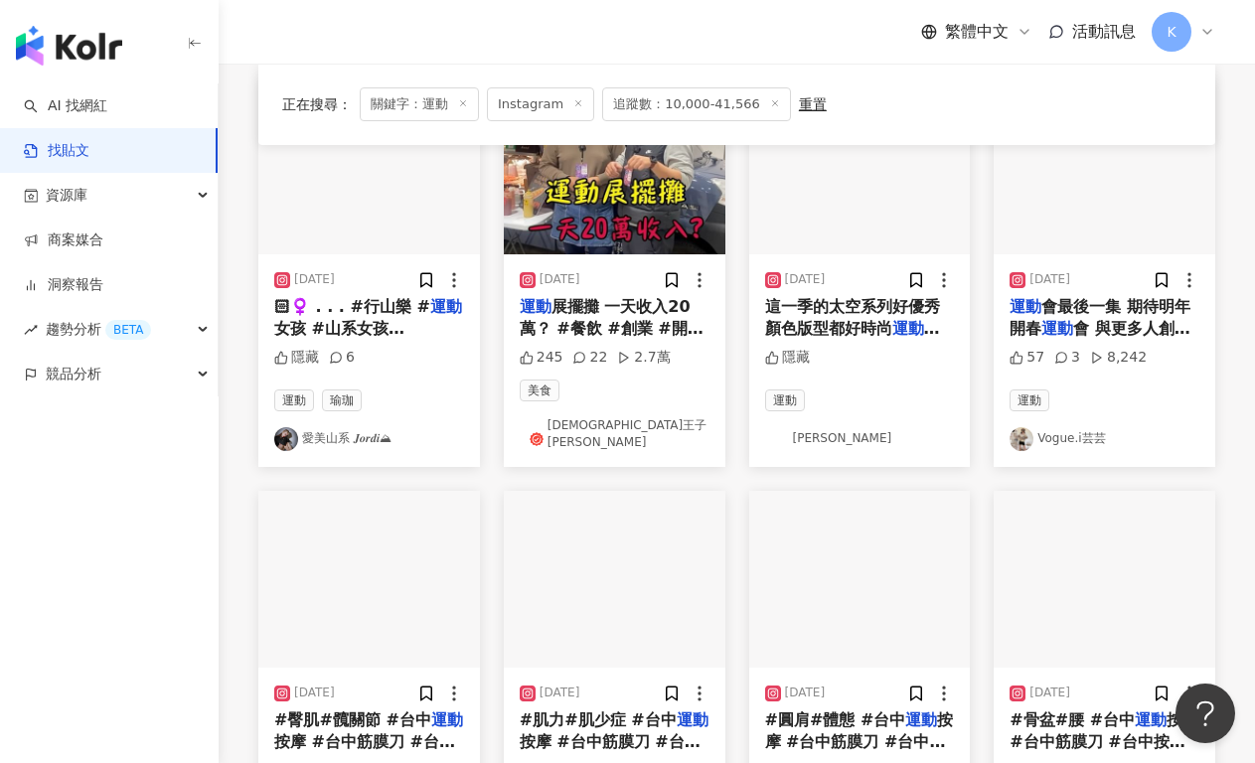
scroll to position [680, 0]
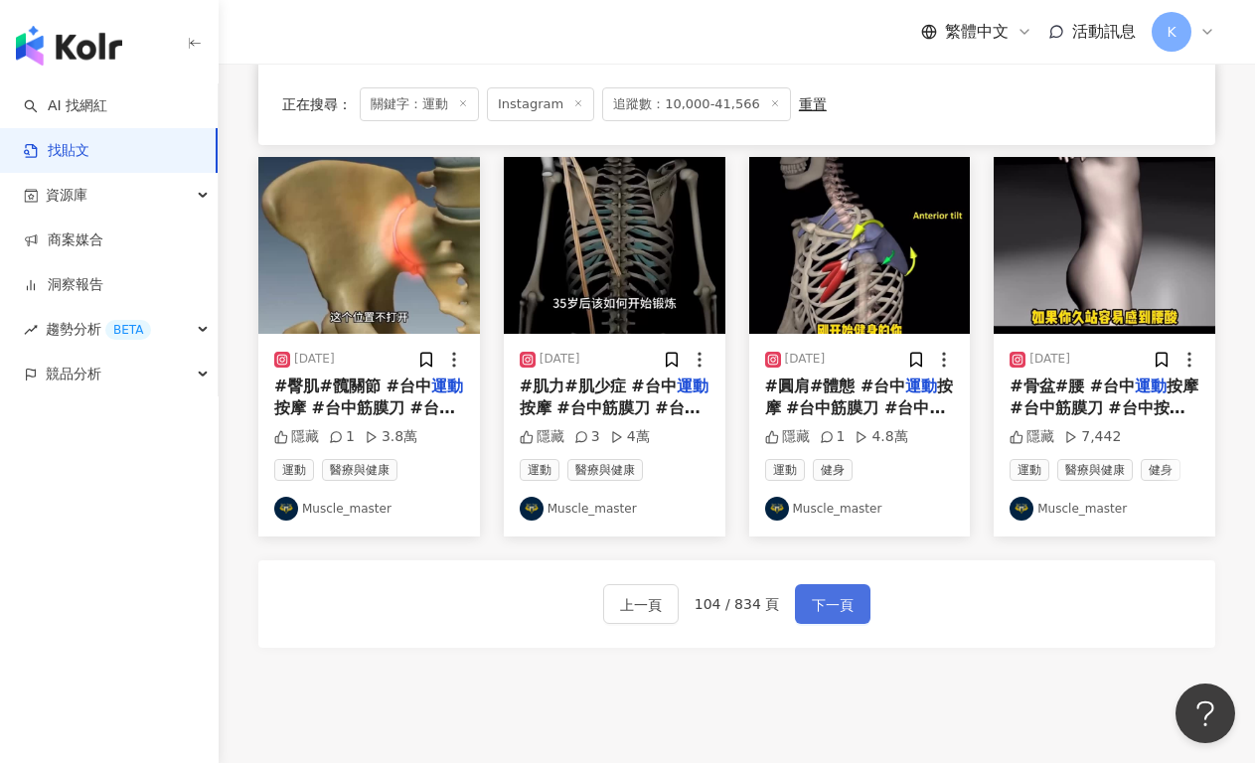
click at [834, 593] on span "下一頁" at bounding box center [833, 605] width 42 height 24
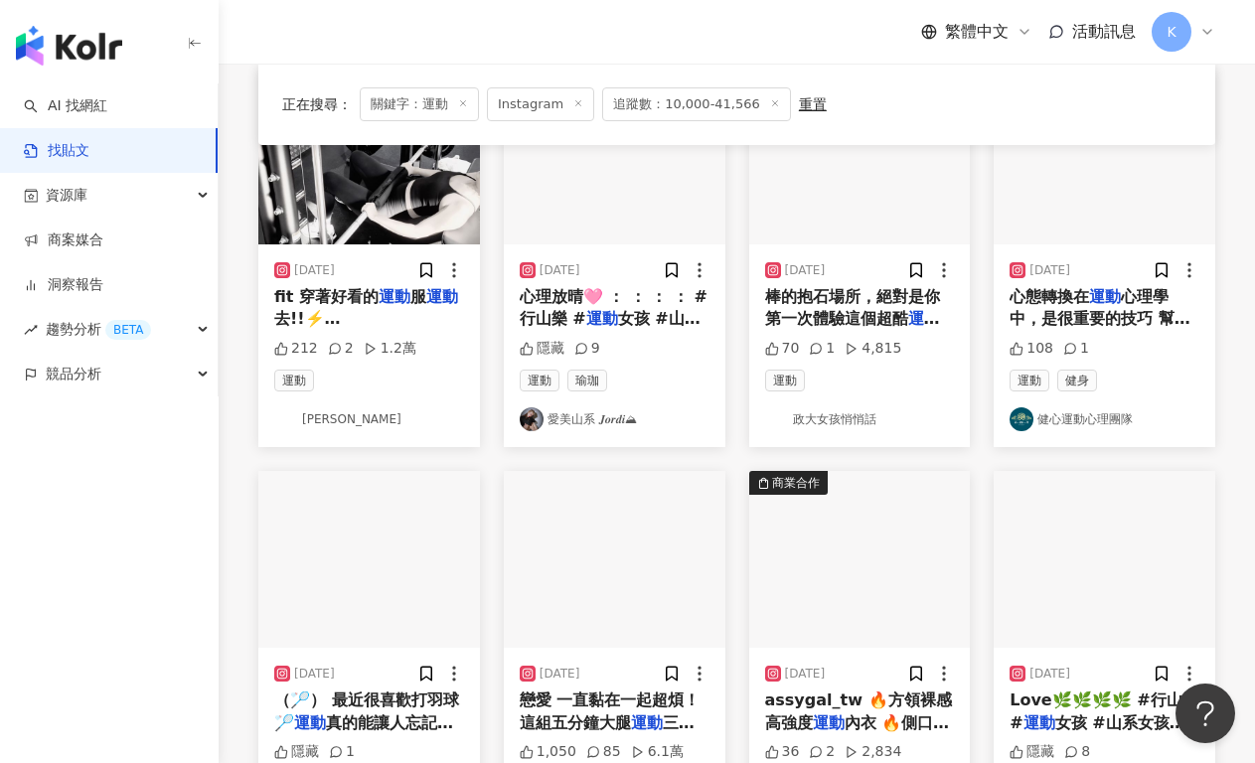
scroll to position [1070, 0]
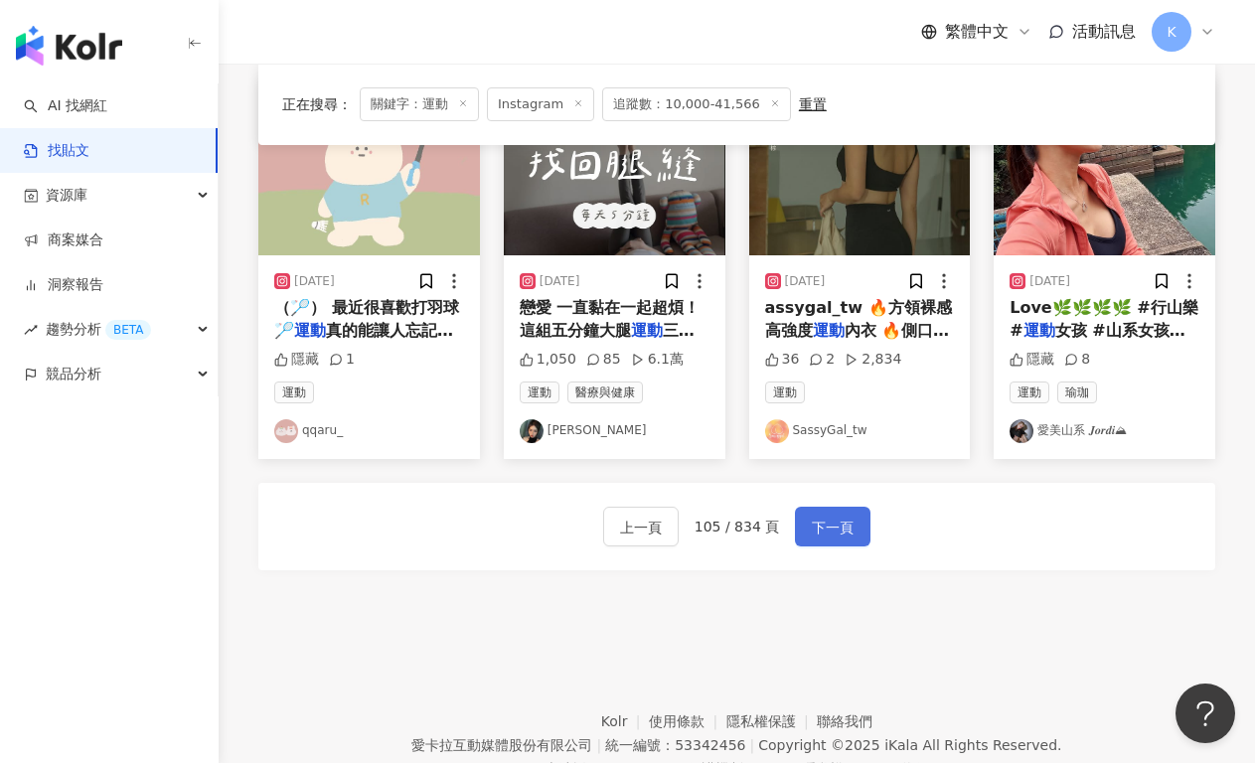
click at [824, 527] on span "下一頁" at bounding box center [833, 528] width 42 height 24
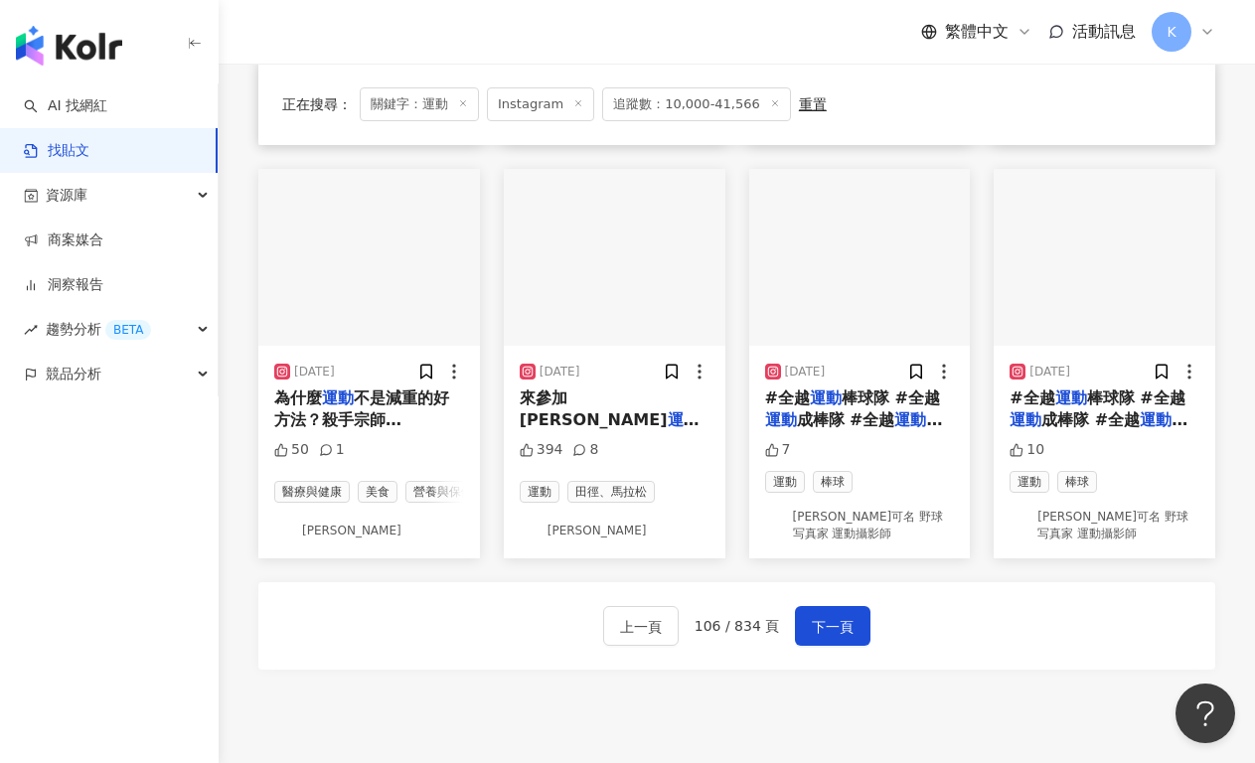
scroll to position [1027, 0]
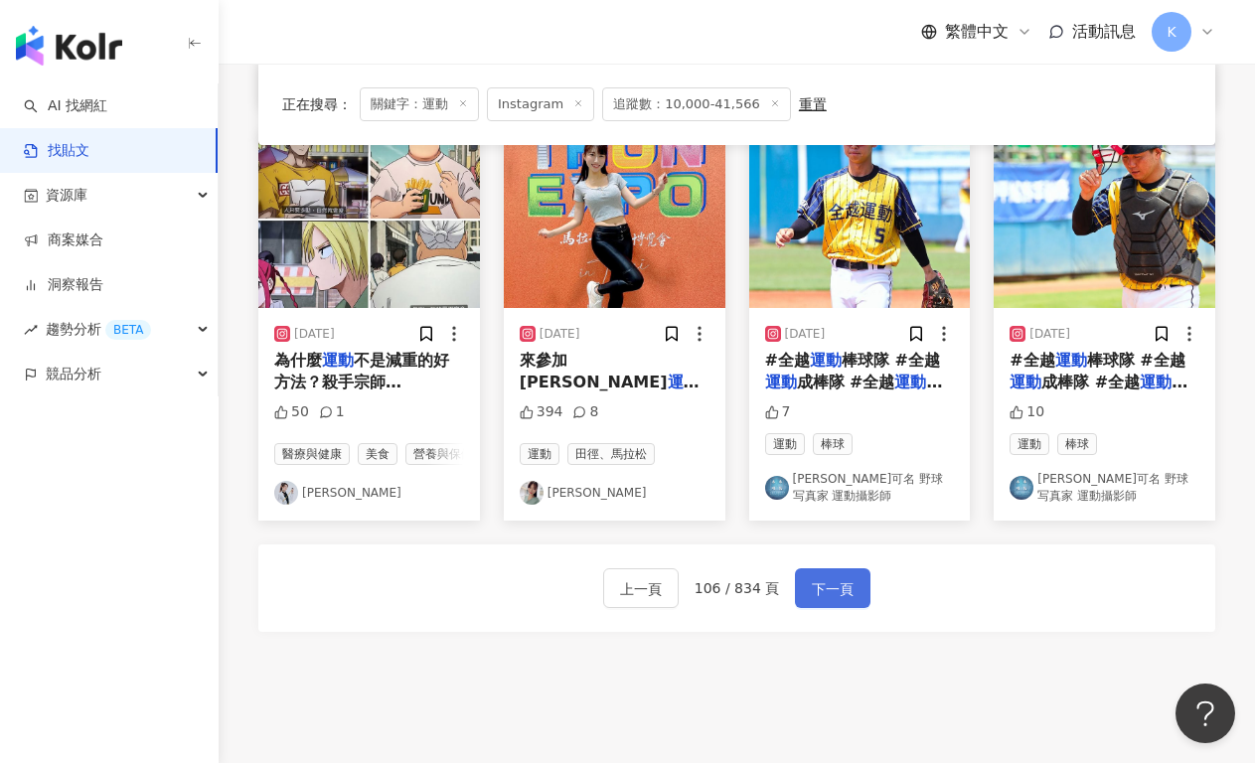
click at [821, 578] on span "下一頁" at bounding box center [833, 589] width 42 height 24
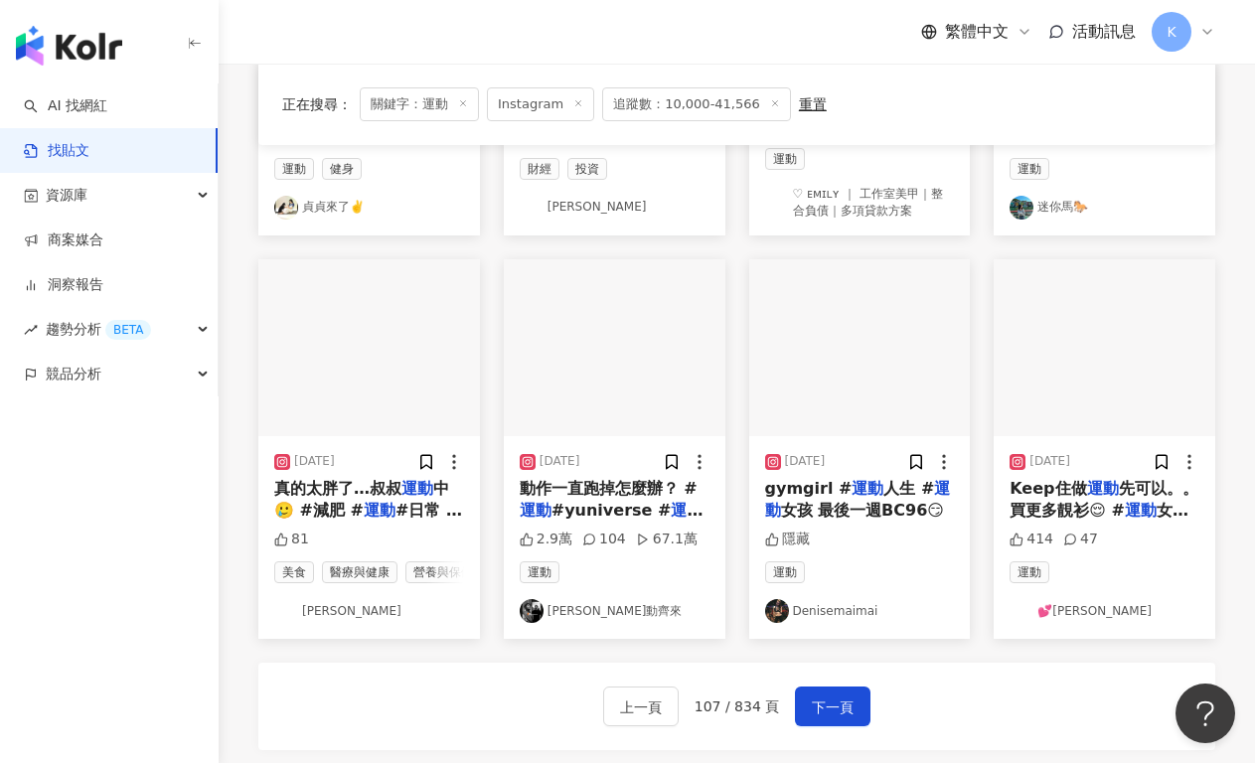
scroll to position [1050, 0]
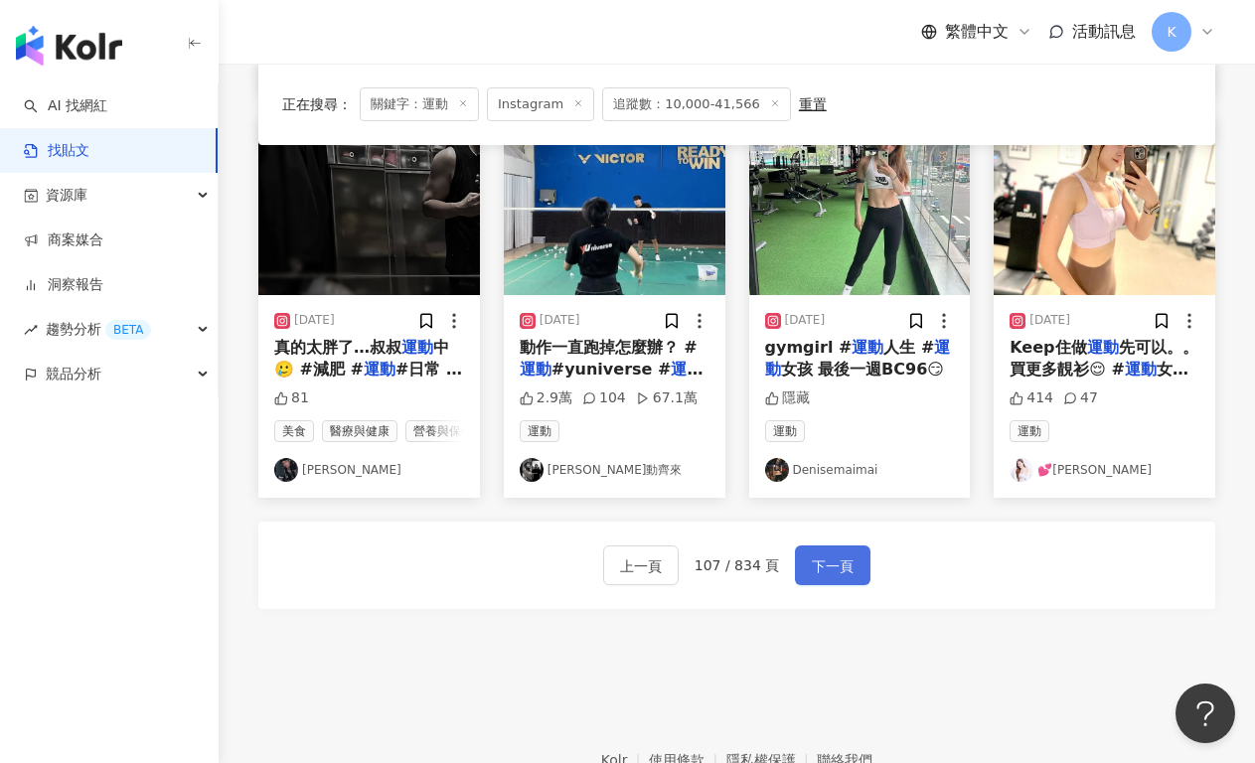
click at [840, 578] on span "下一頁" at bounding box center [833, 566] width 42 height 24
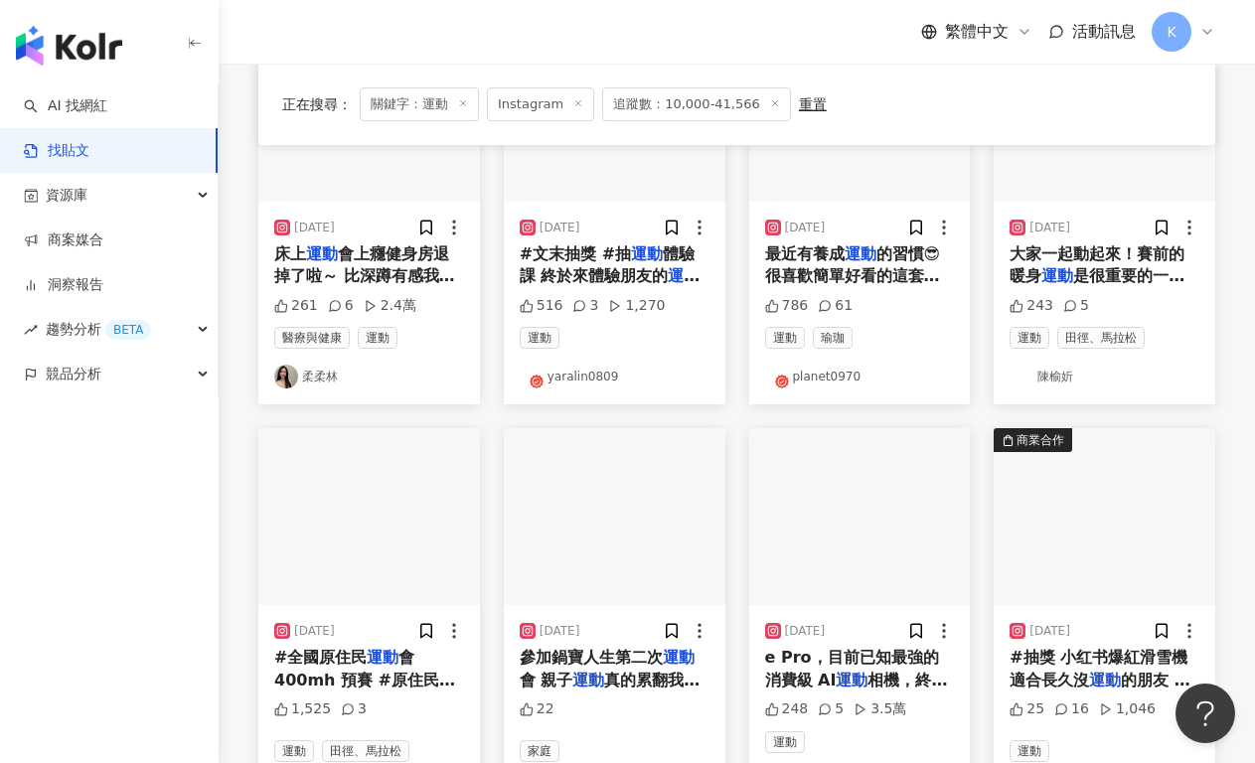
scroll to position [1062, 0]
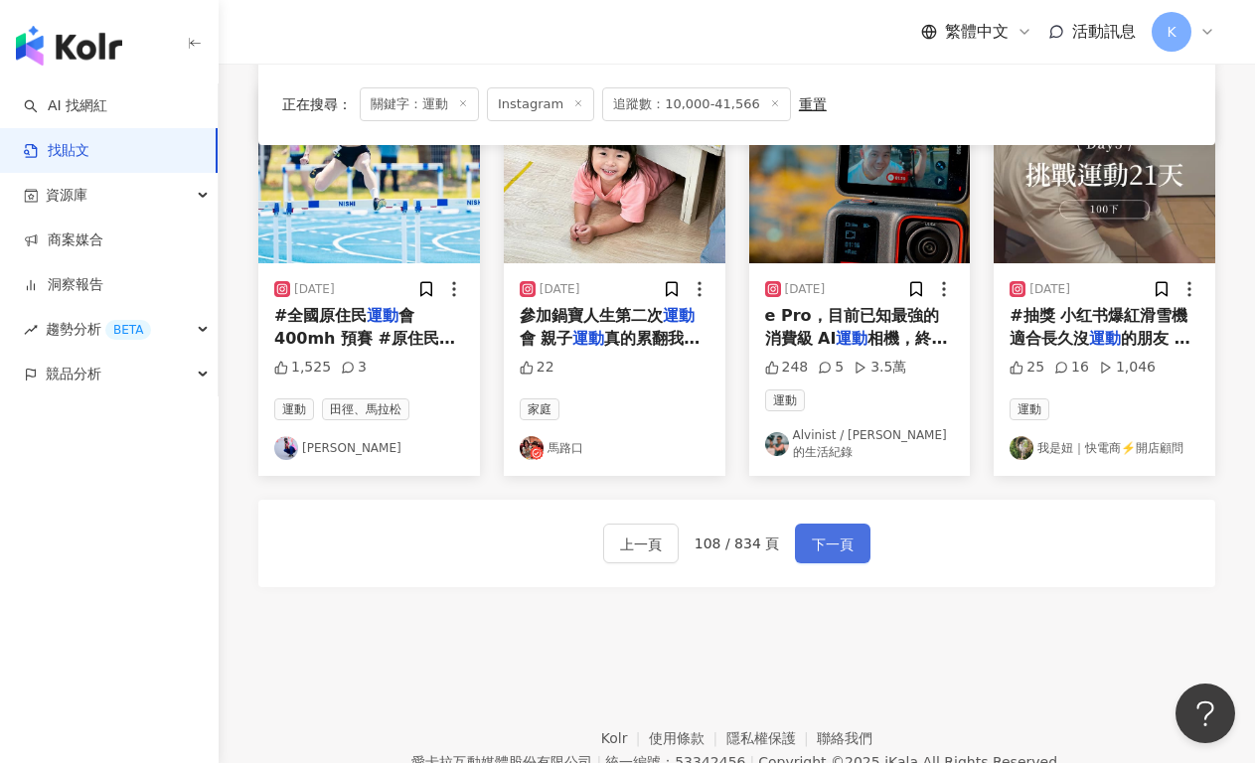
click at [857, 524] on button "下一頁" at bounding box center [832, 543] width 75 height 40
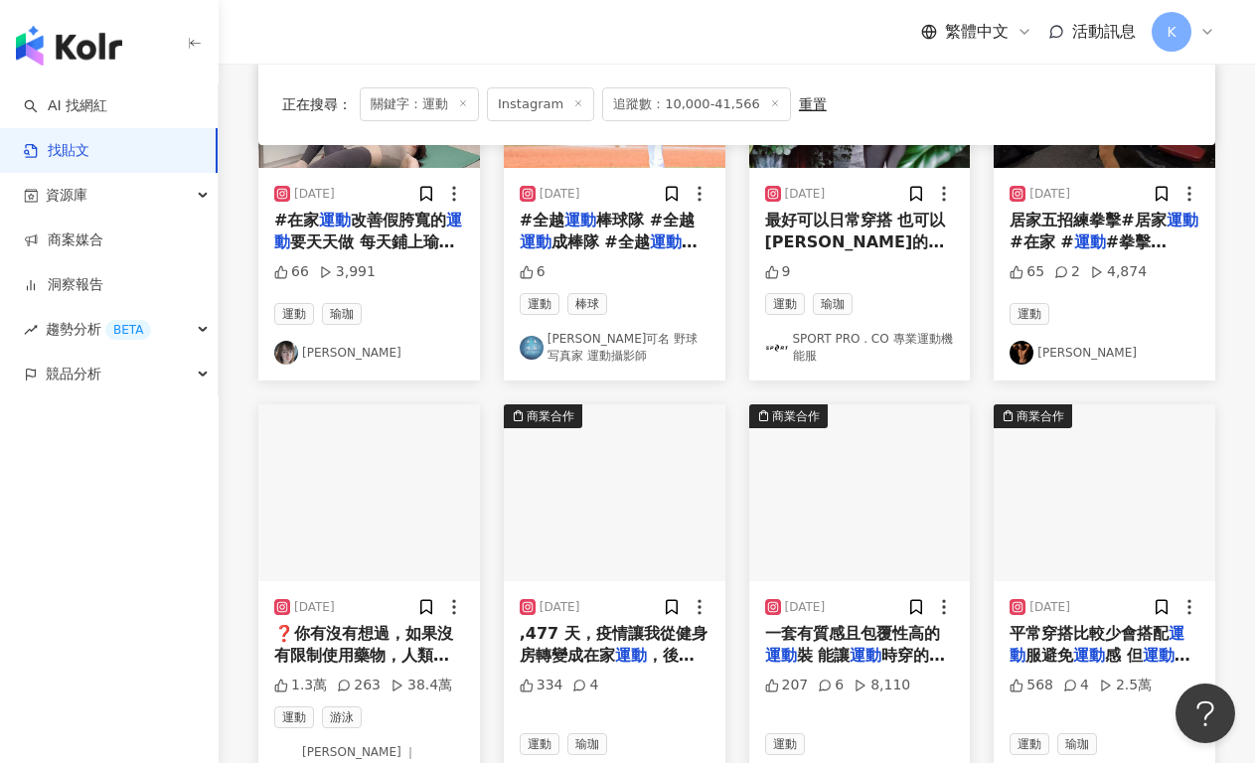
scroll to position [935, 0]
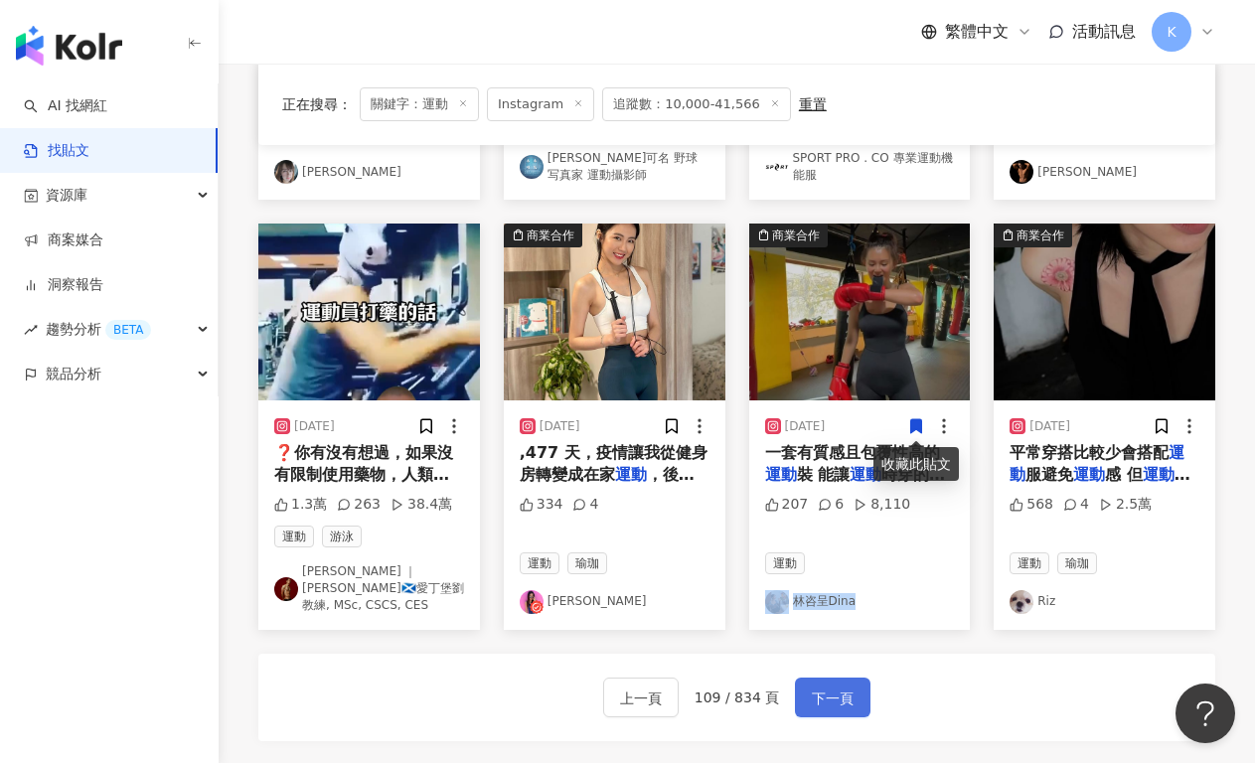
click at [823, 677] on button "下一頁" at bounding box center [832, 697] width 75 height 40
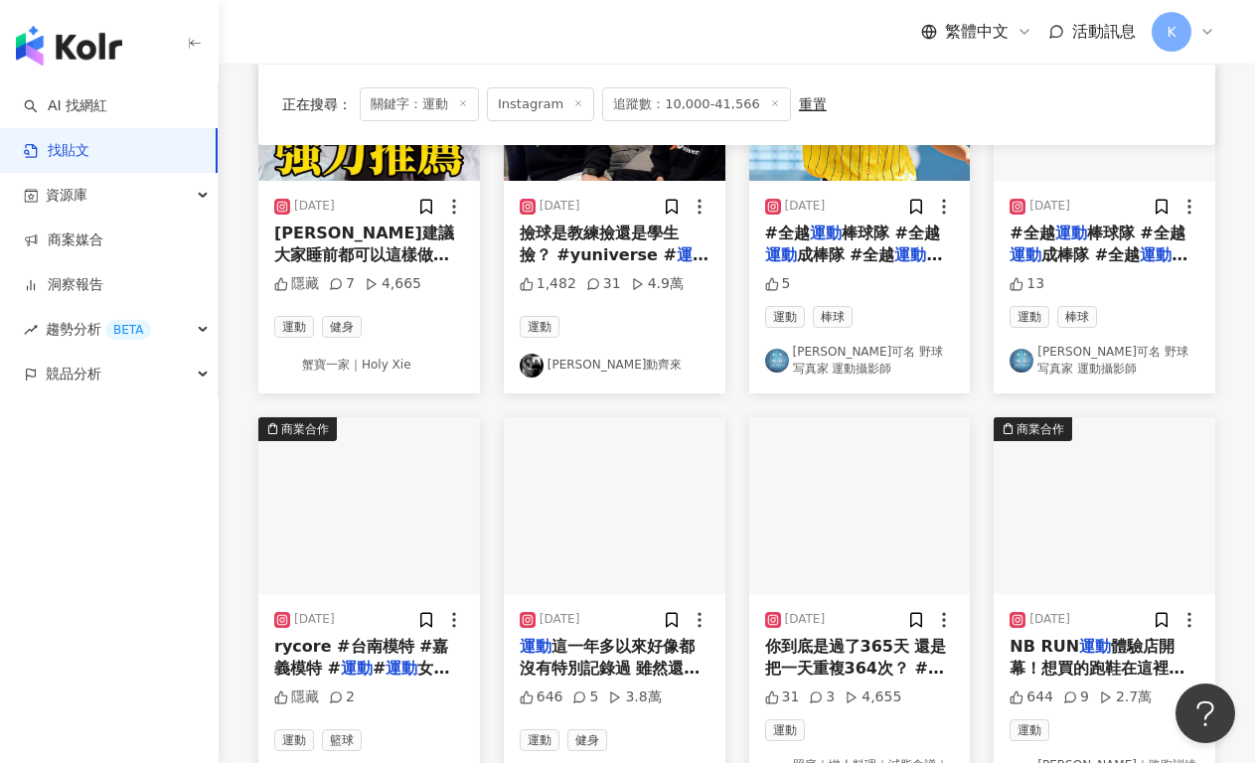
scroll to position [954, 0]
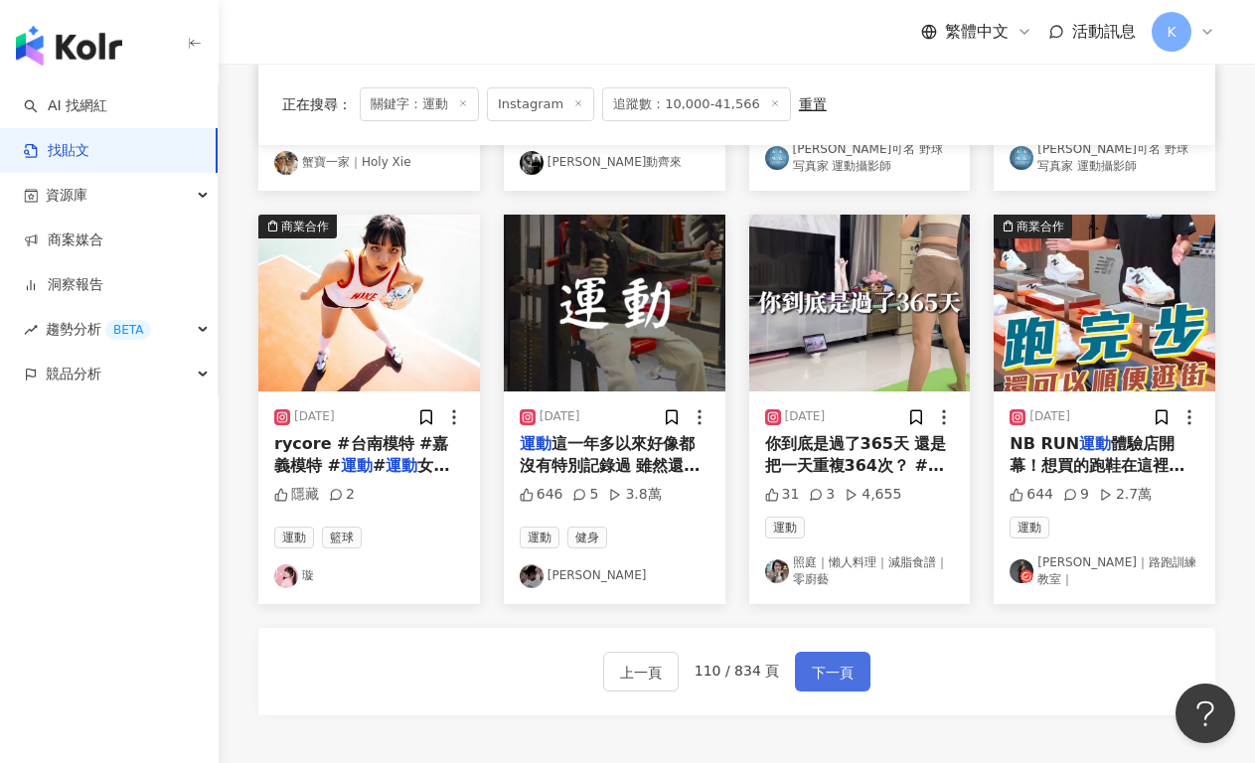
click at [841, 662] on span "下一頁" at bounding box center [833, 673] width 42 height 24
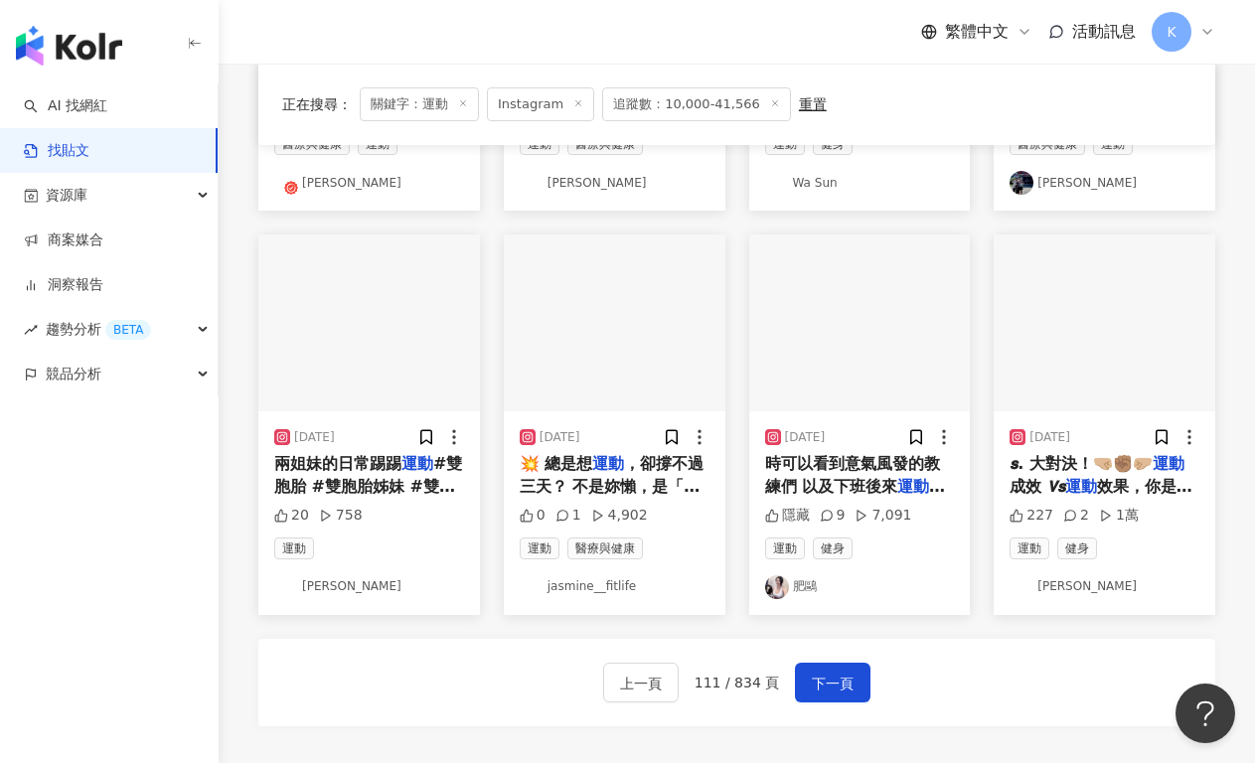
scroll to position [957, 0]
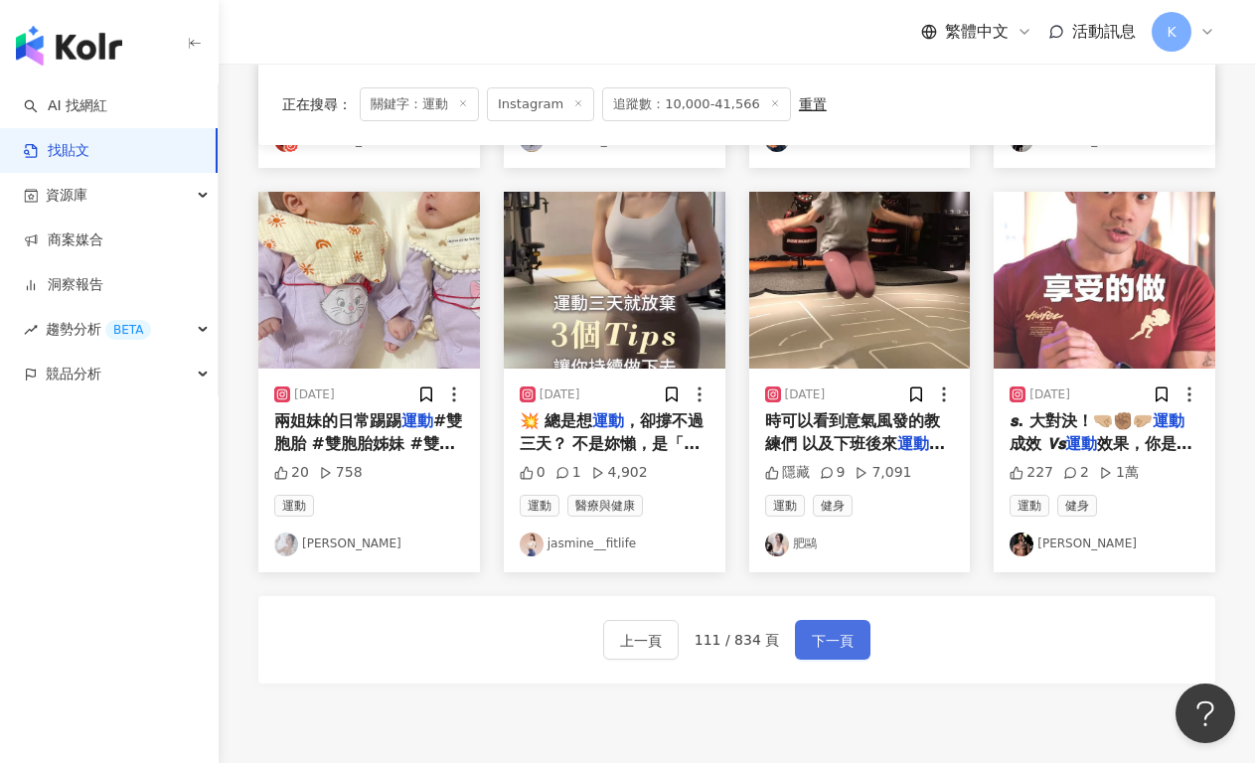
click at [821, 642] on button "下一頁" at bounding box center [832, 640] width 75 height 40
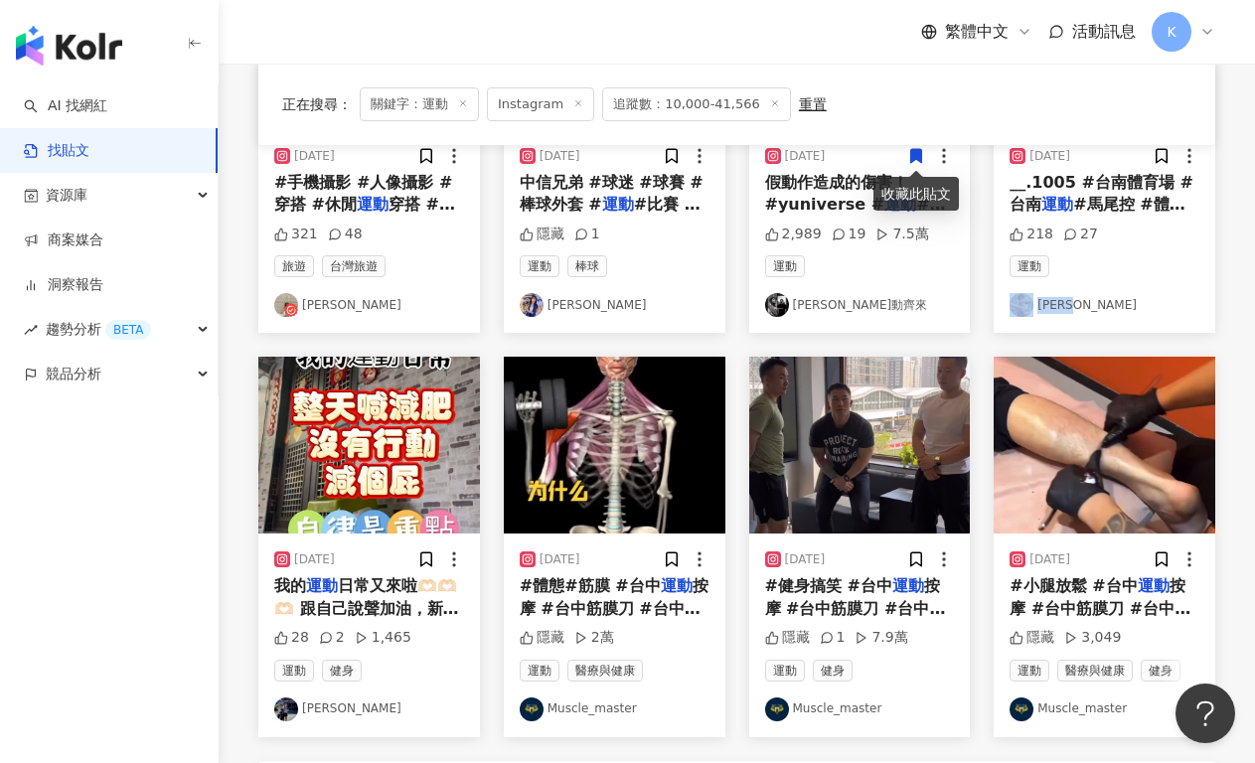
scroll to position [907, 0]
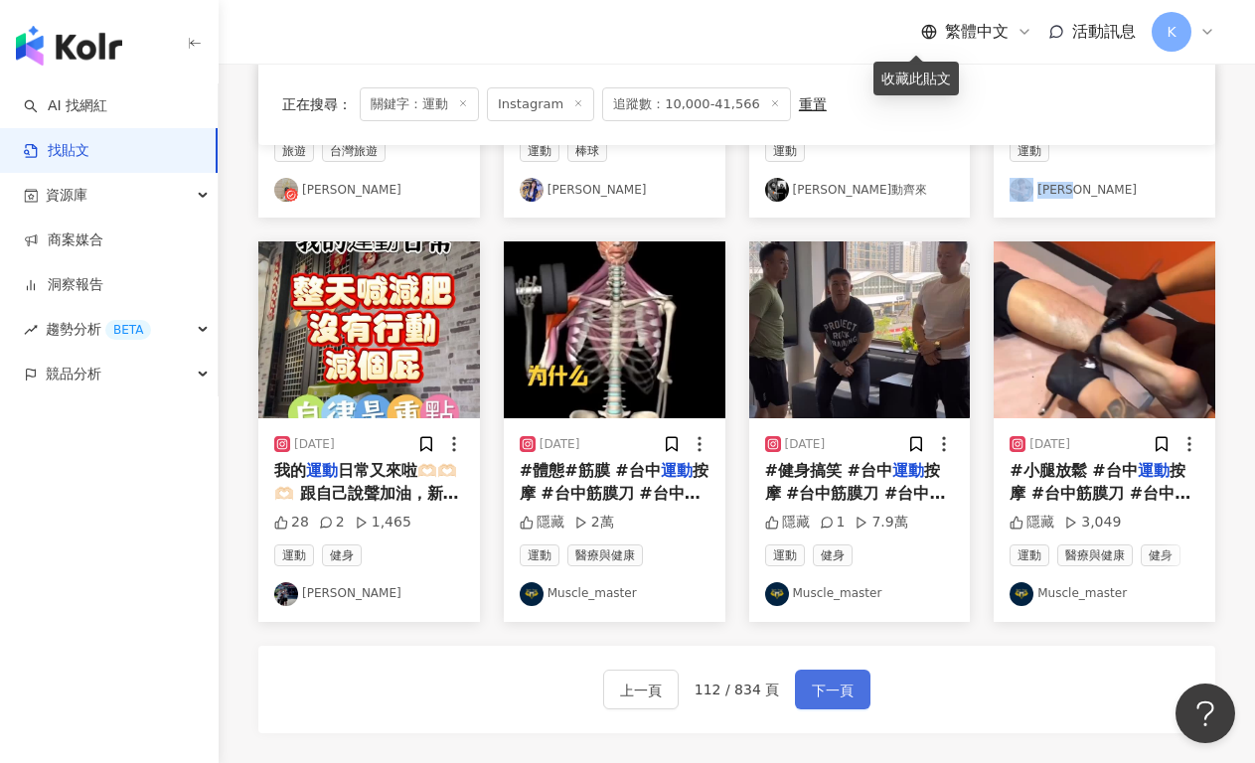
click at [828, 681] on span "下一頁" at bounding box center [833, 690] width 42 height 24
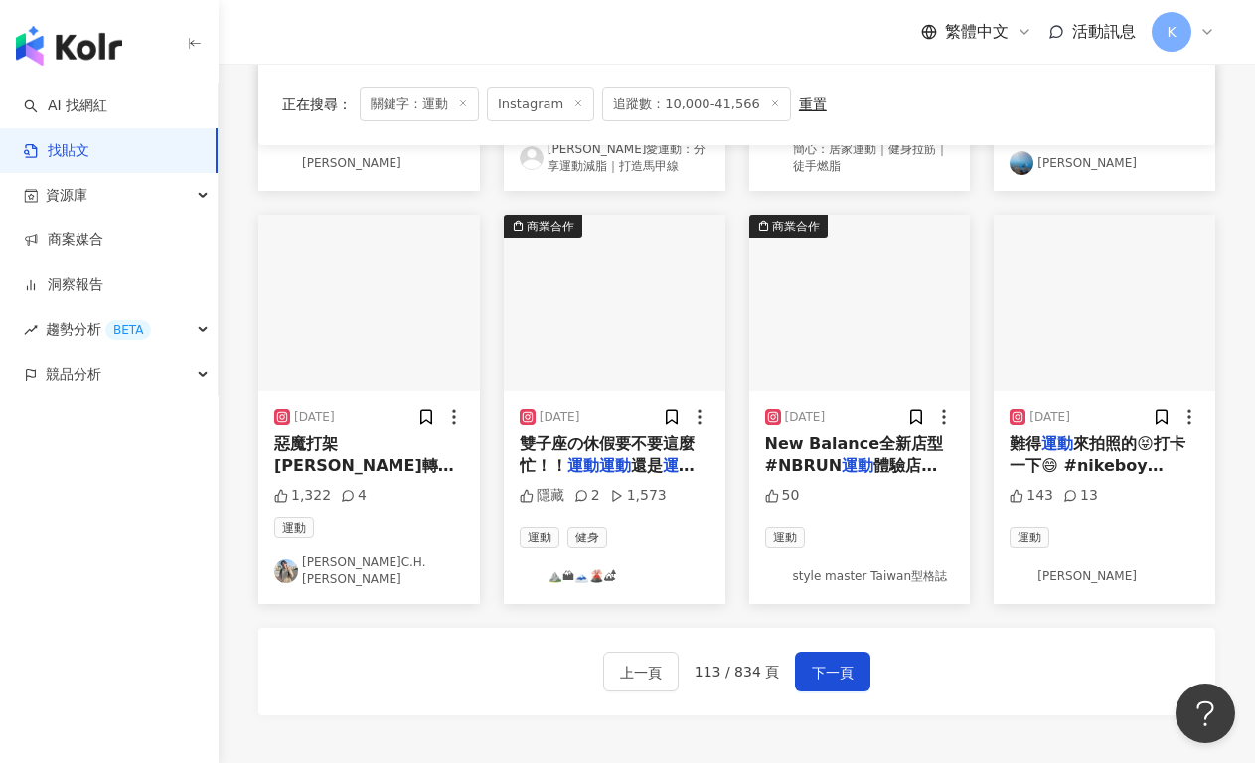
scroll to position [954, 0]
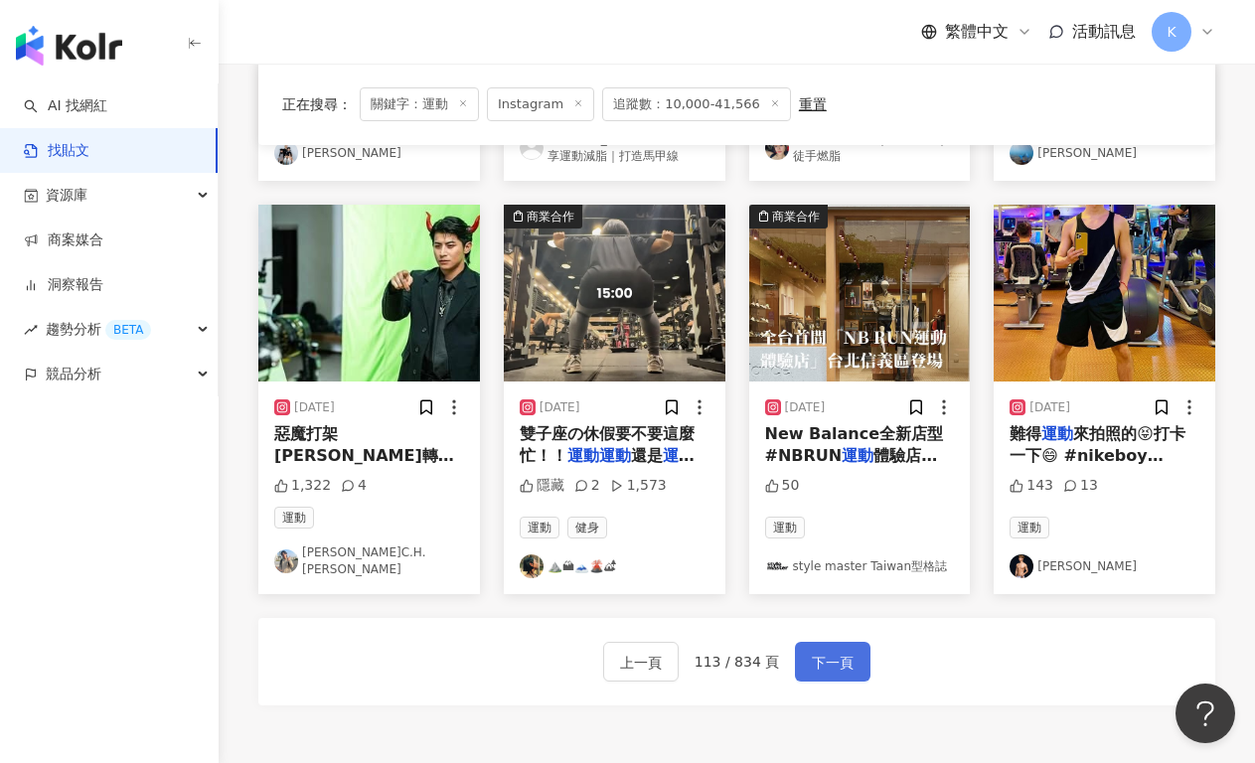
click at [824, 642] on button "下一頁" at bounding box center [832, 662] width 75 height 40
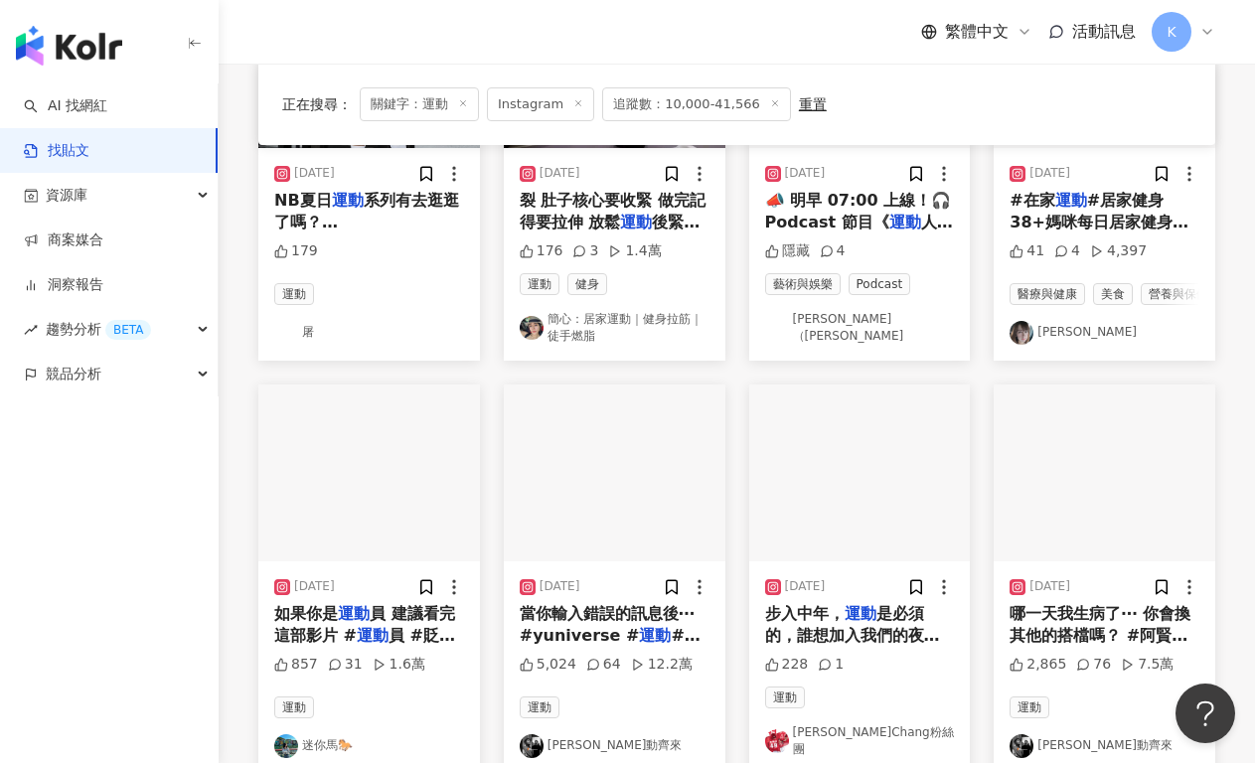
scroll to position [1010, 0]
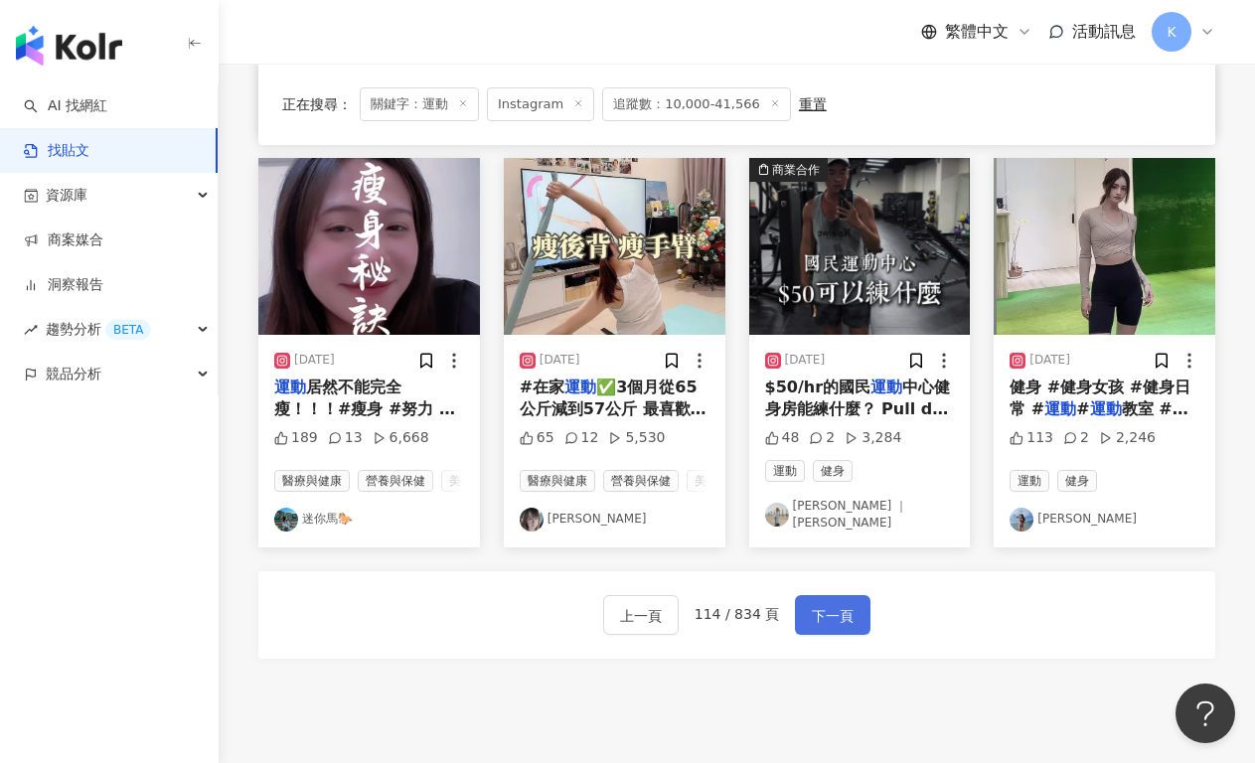
click at [824, 605] on span "下一頁" at bounding box center [833, 616] width 42 height 24
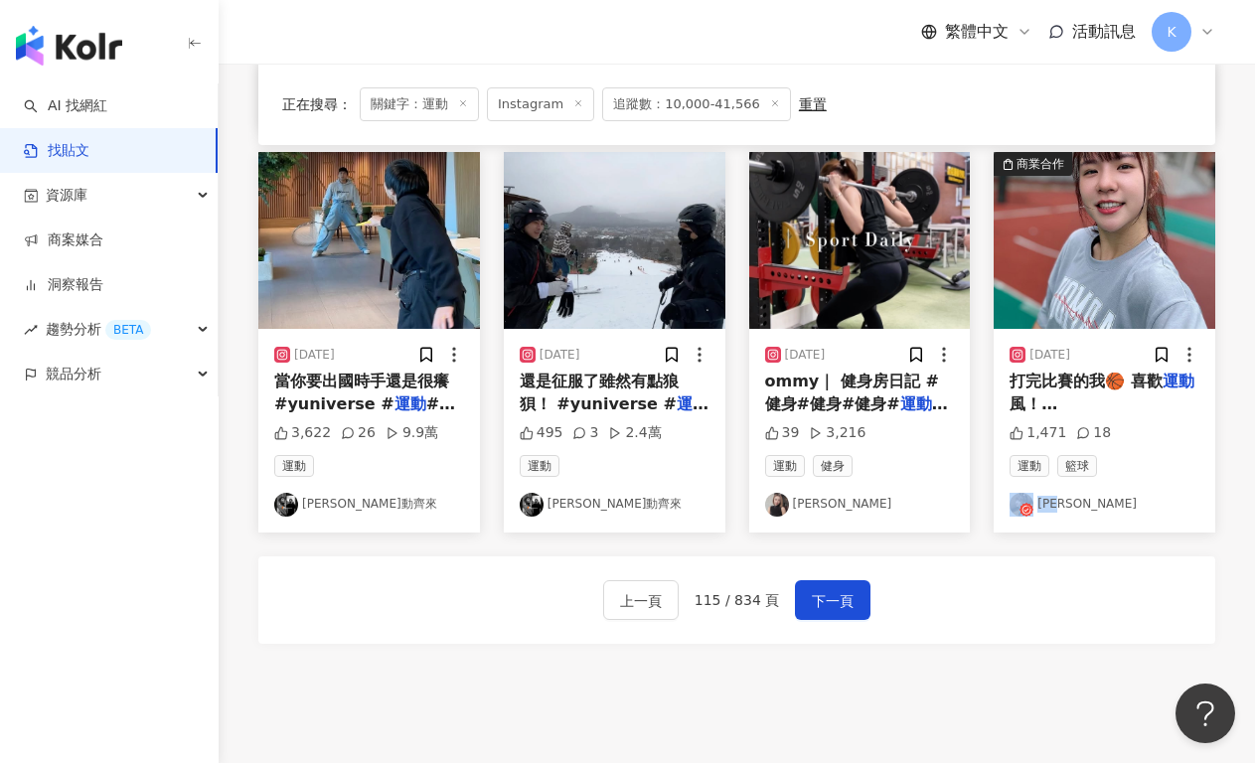
scroll to position [1162, 0]
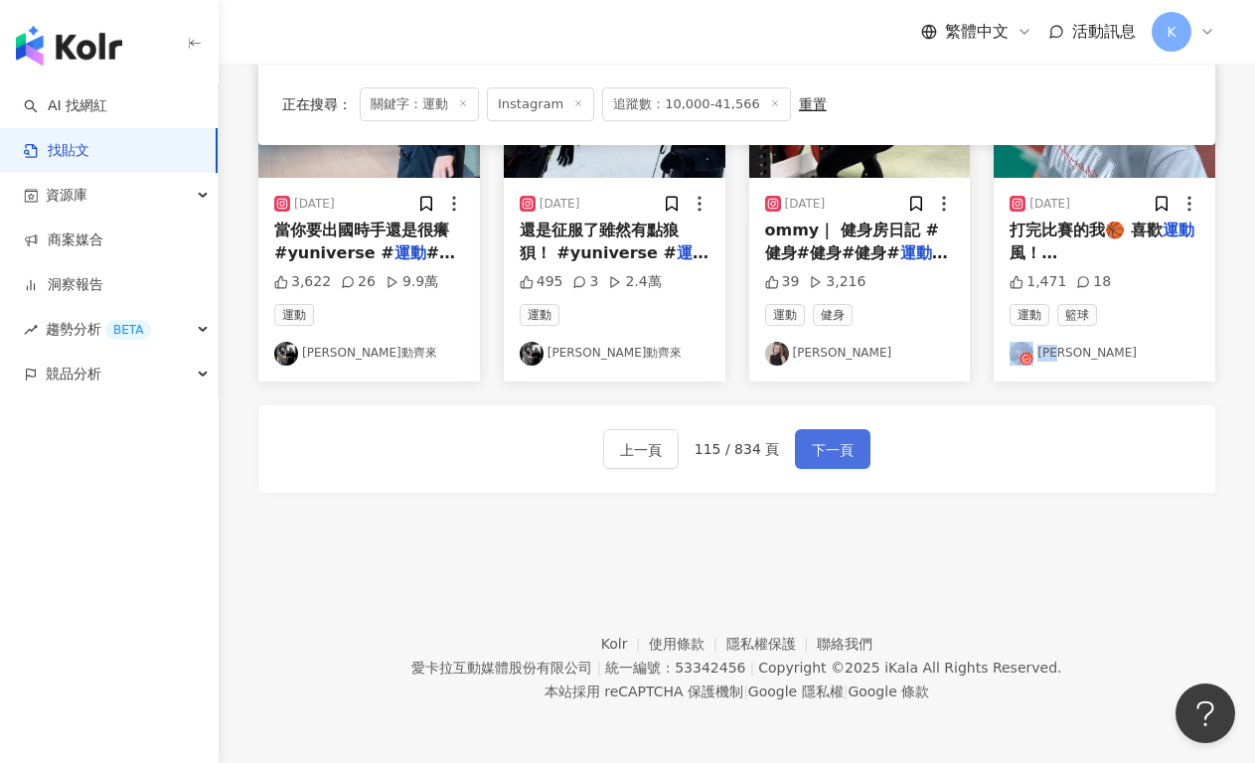
click at [800, 458] on button "下一頁" at bounding box center [832, 449] width 75 height 40
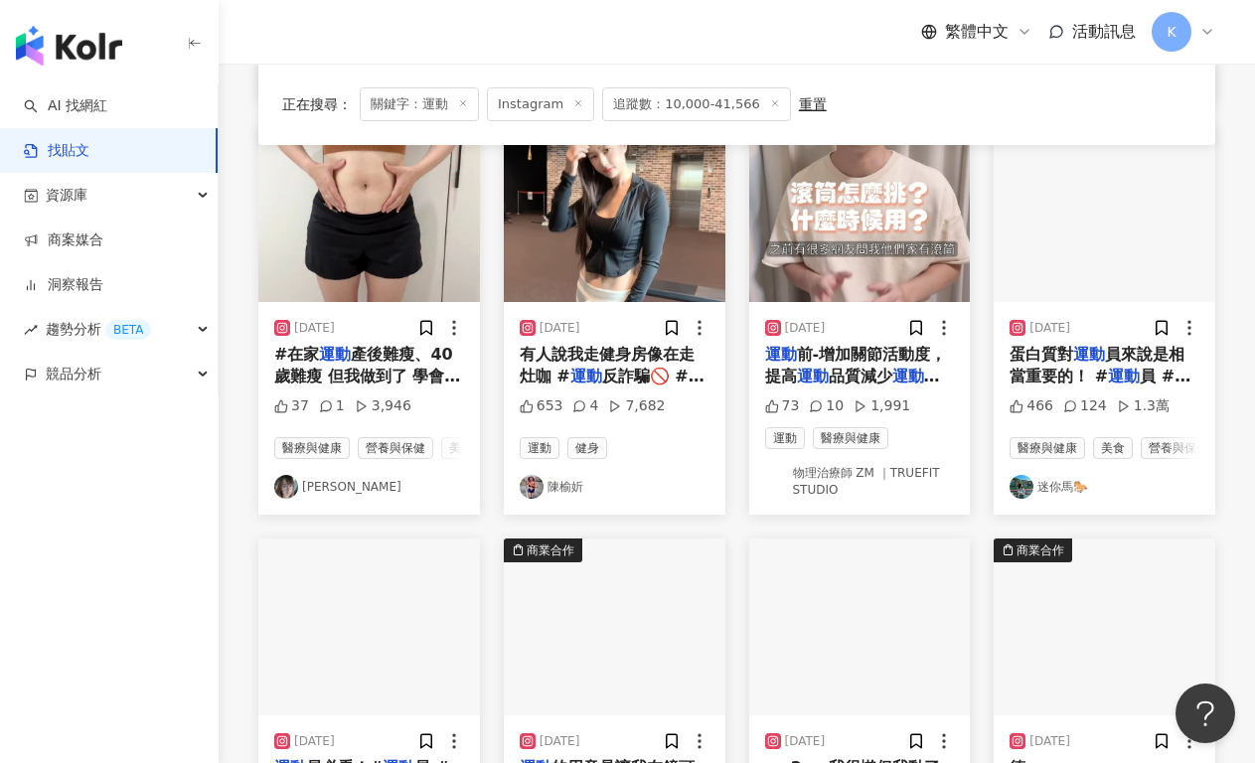
scroll to position [1035, 0]
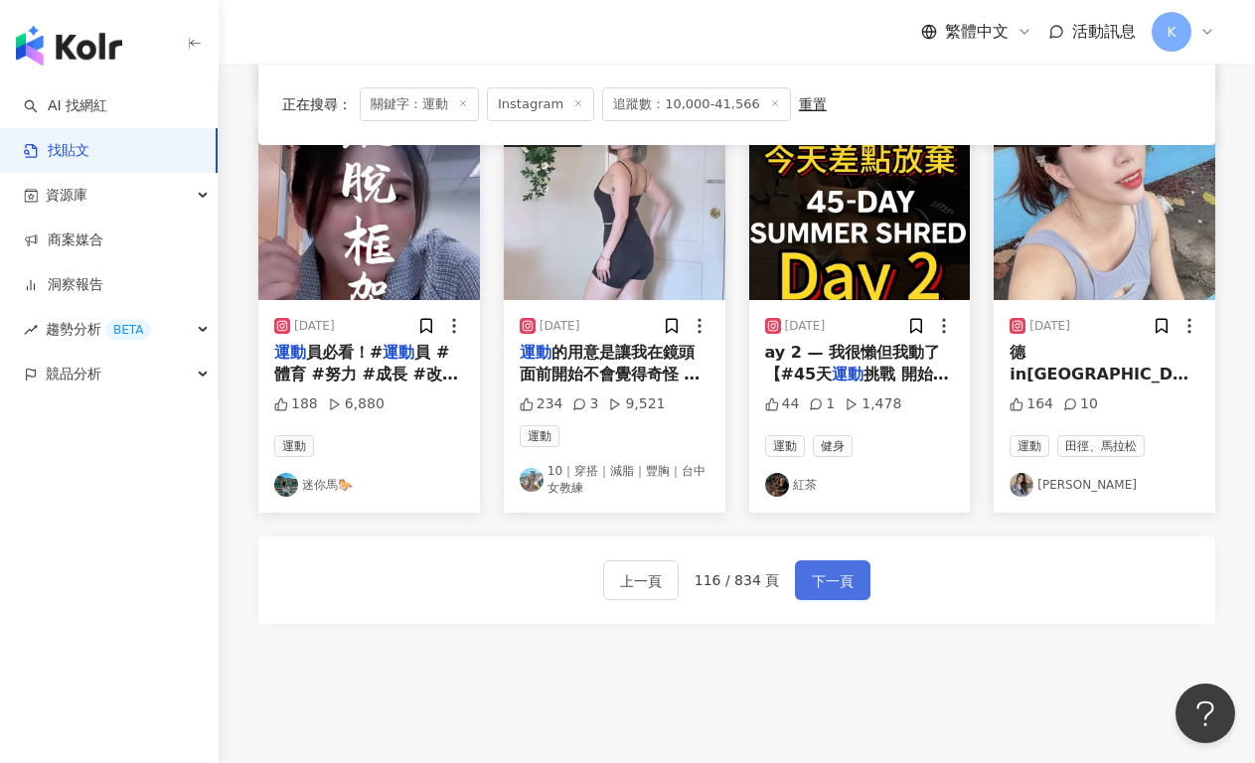
click at [816, 585] on button "下一頁" at bounding box center [832, 580] width 75 height 40
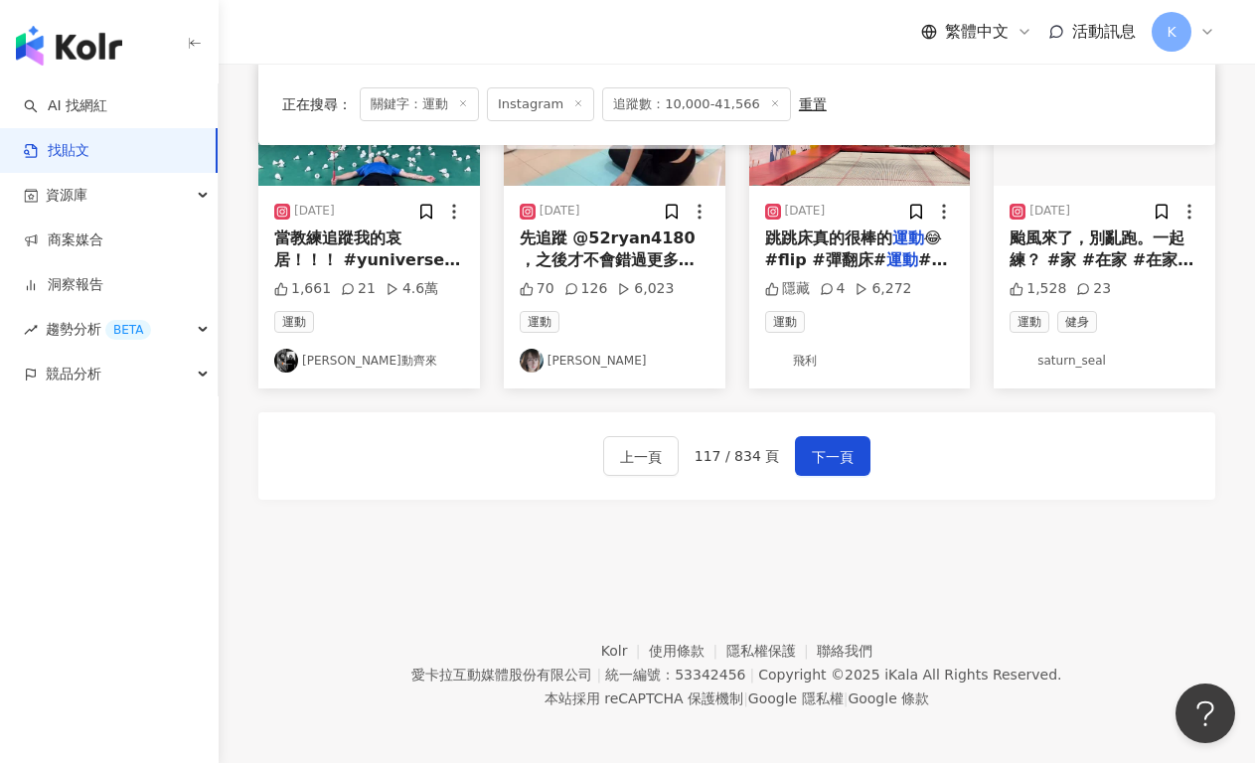
scroll to position [1162, 0]
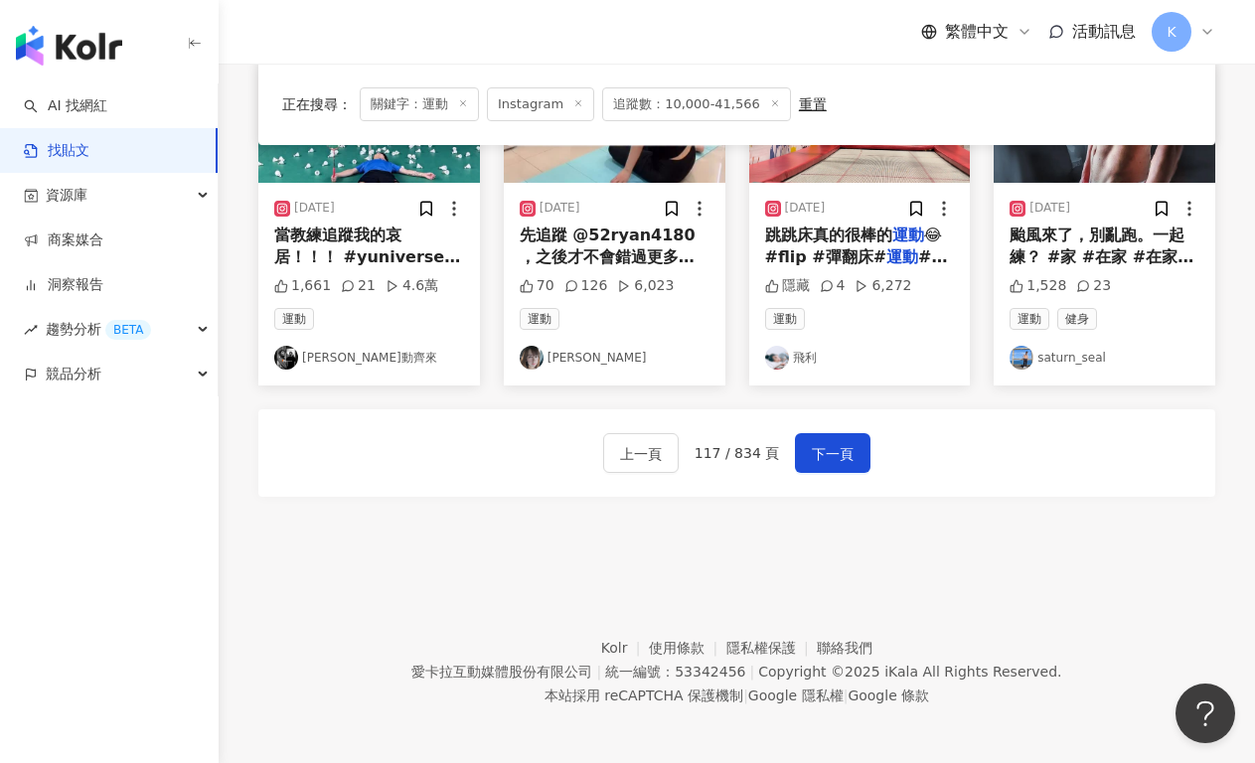
click at [847, 471] on div "上一頁 117 / 834 頁 下一頁" at bounding box center [736, 452] width 957 height 87
click at [845, 457] on span "下一頁" at bounding box center [833, 454] width 42 height 24
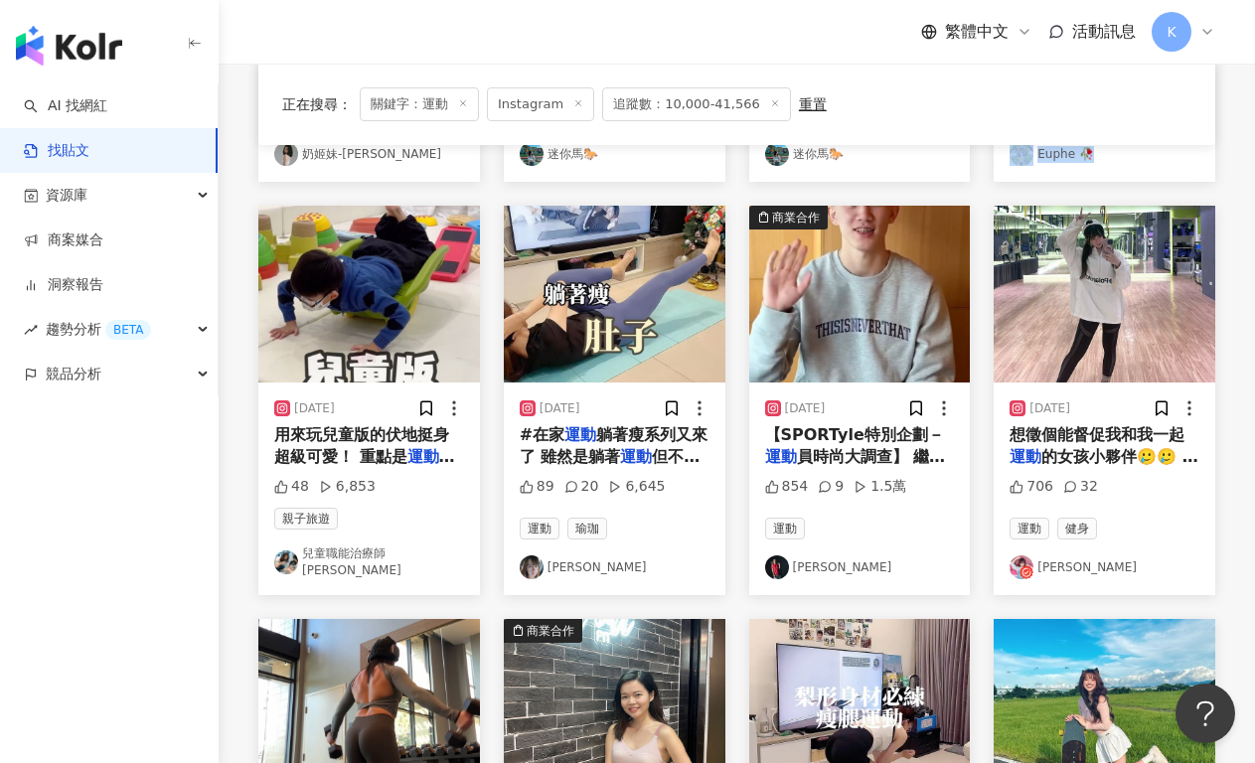
scroll to position [879, 0]
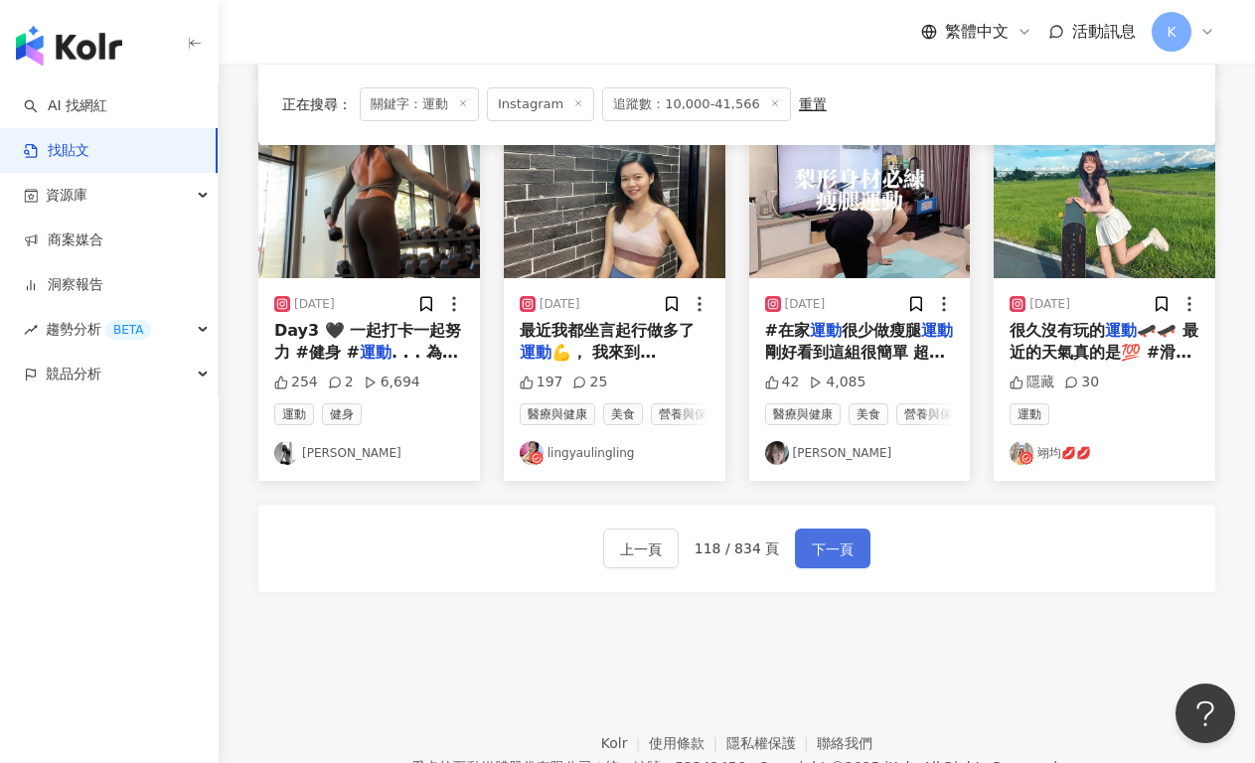
click at [844, 554] on span "下一頁" at bounding box center [833, 549] width 42 height 24
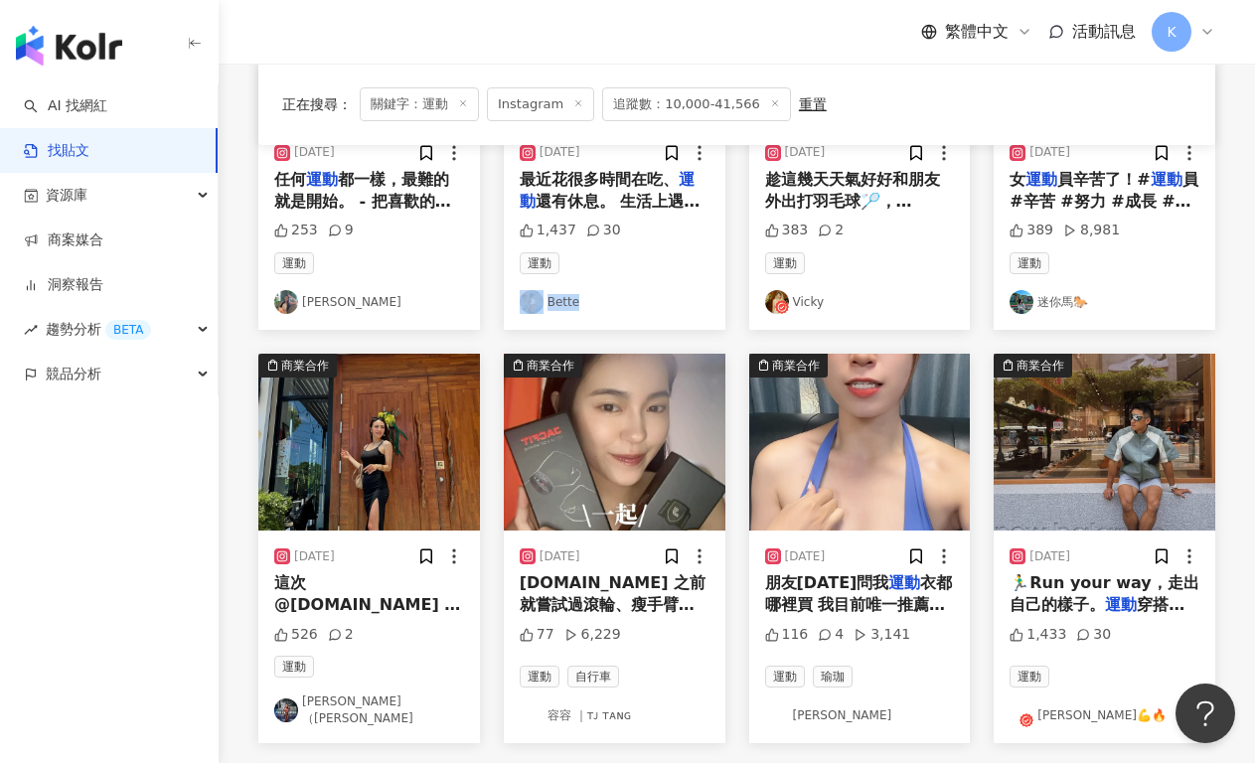
scroll to position [1000, 0]
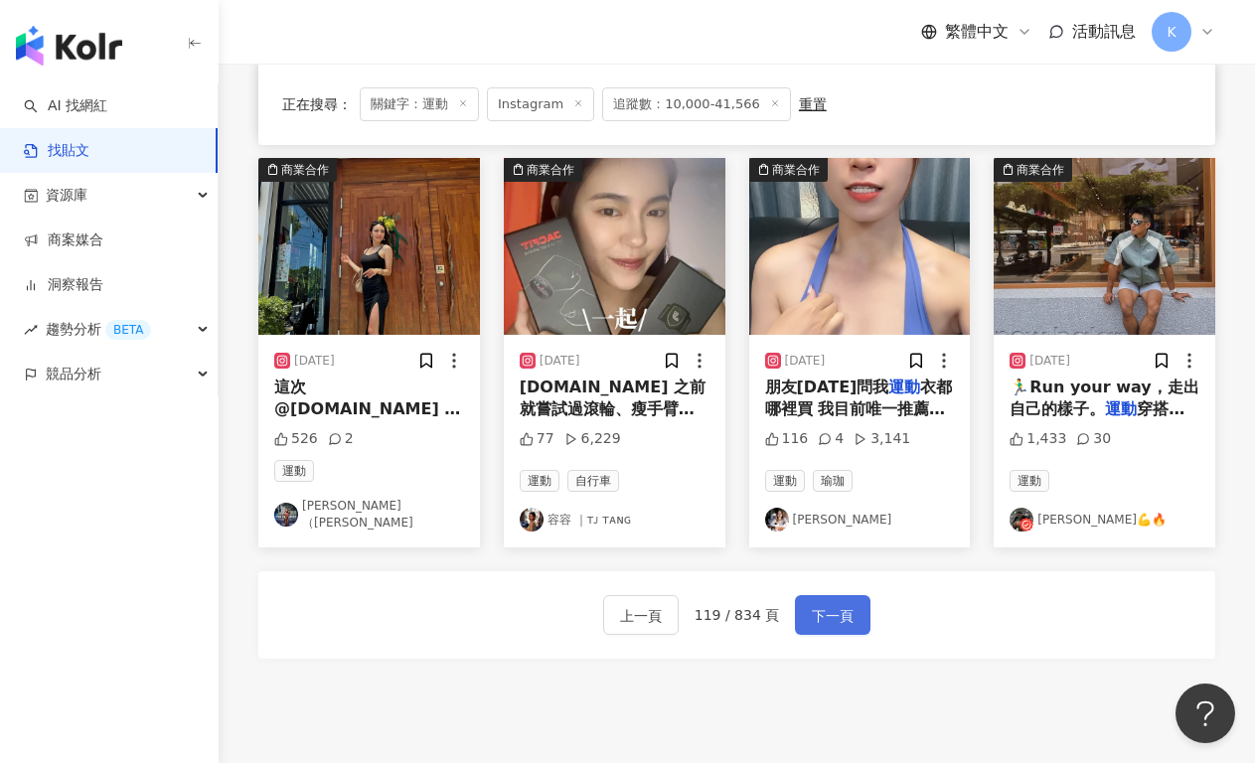
click at [822, 604] on span "下一頁" at bounding box center [833, 616] width 42 height 24
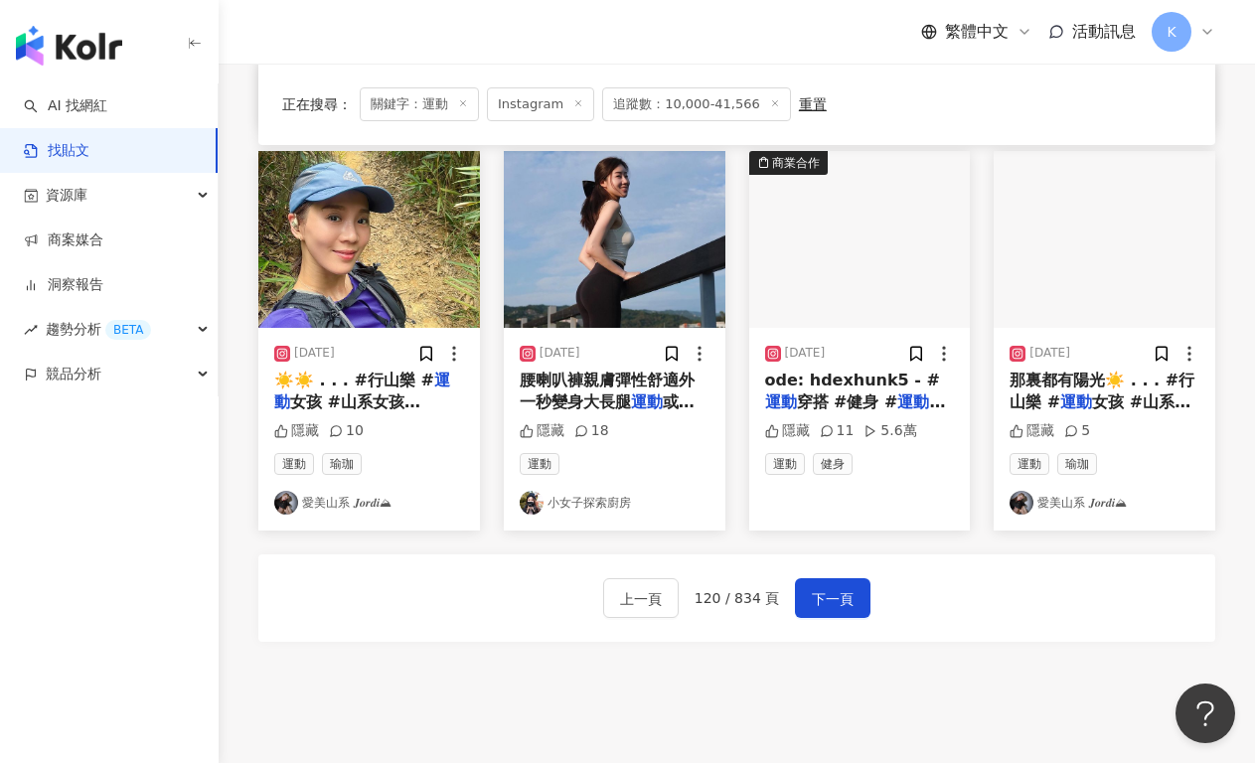
scroll to position [1019, 0]
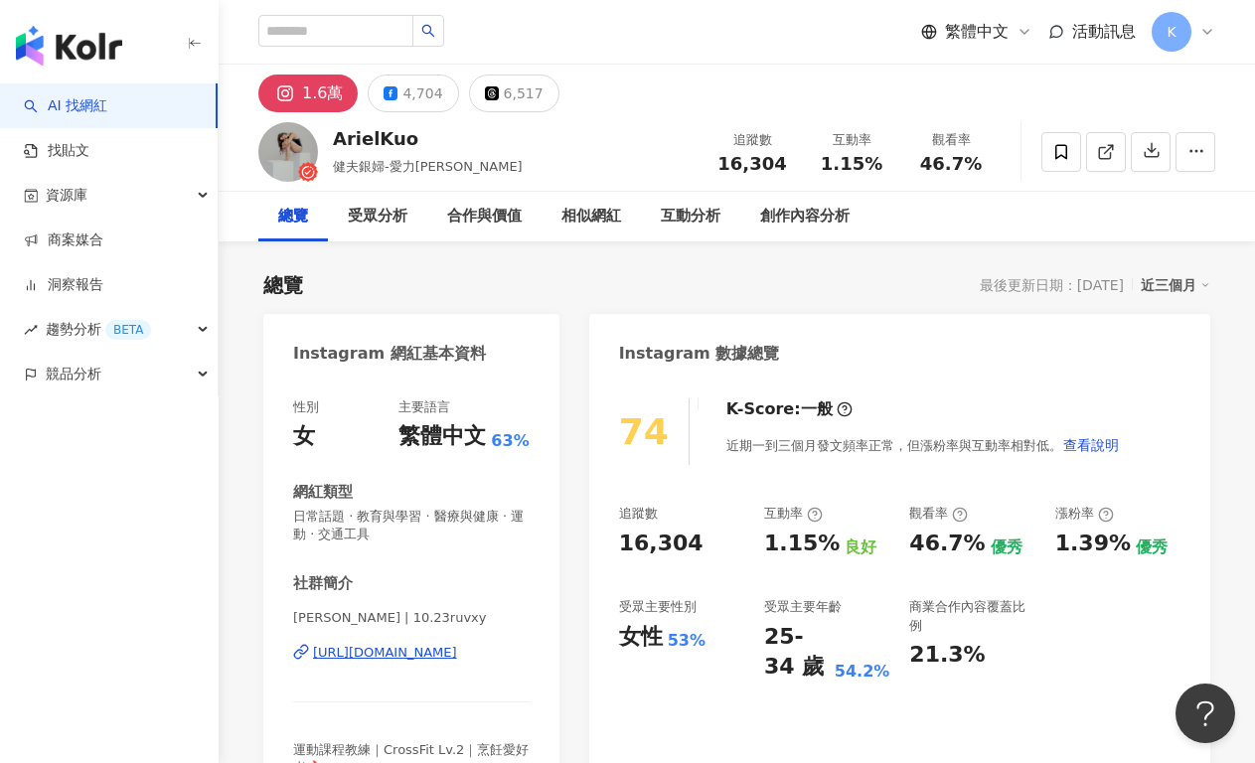
click at [361, 660] on div "https://www.instagram.com/10.23ruvxy/" at bounding box center [385, 653] width 144 height 18
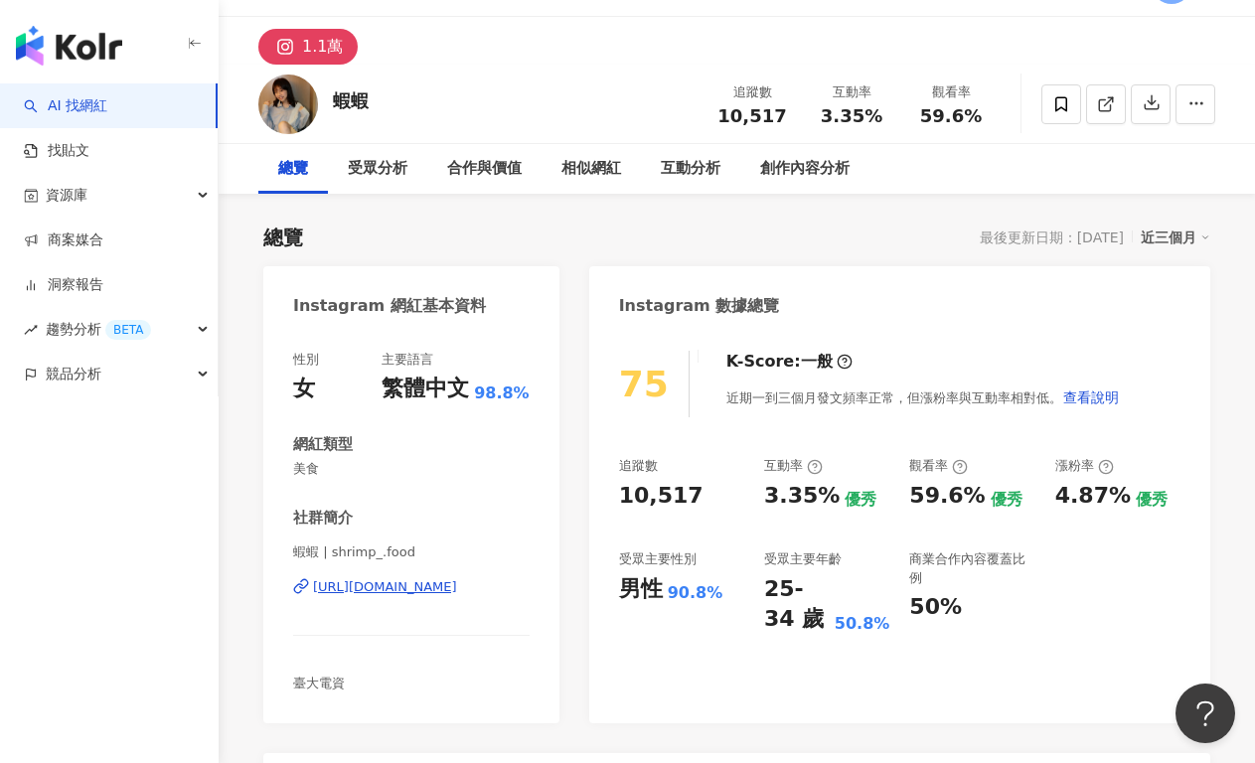
scroll to position [166, 0]
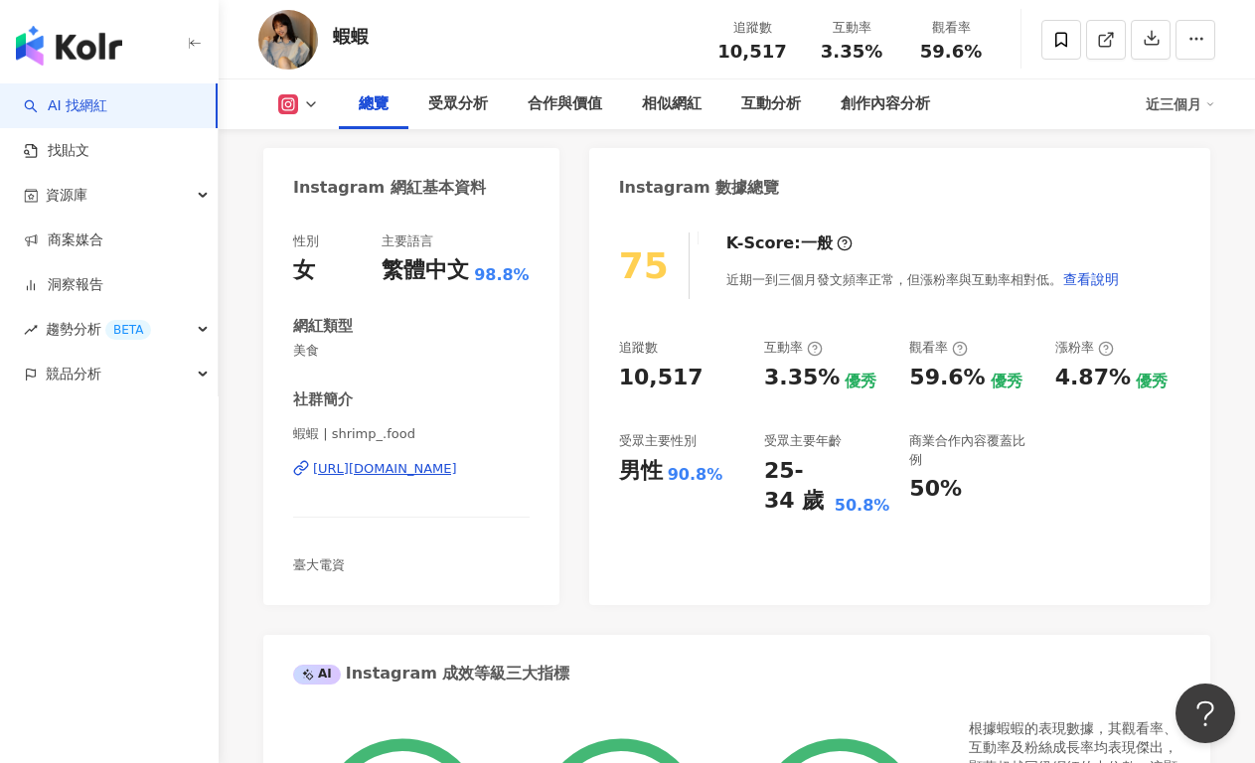
click at [423, 471] on div "https://www.instagram.com/shrimp_.food/" at bounding box center [385, 469] width 144 height 18
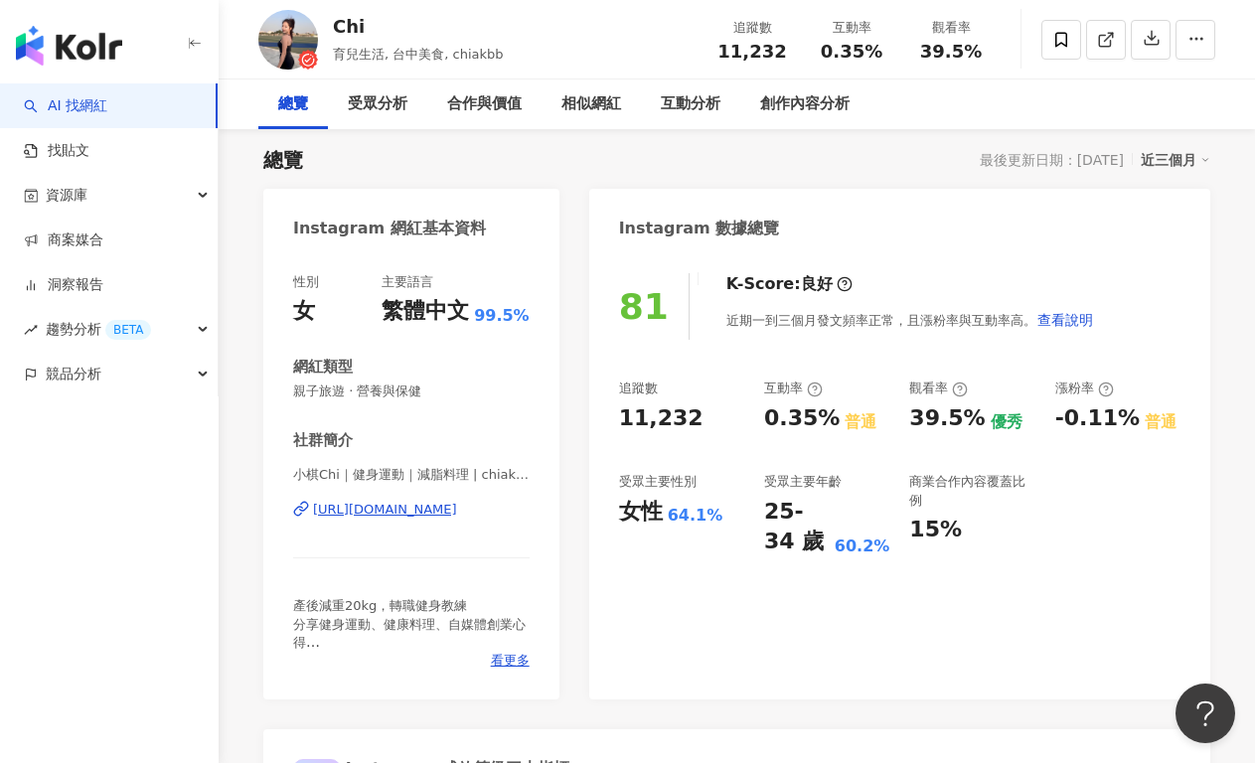
scroll to position [187, 0]
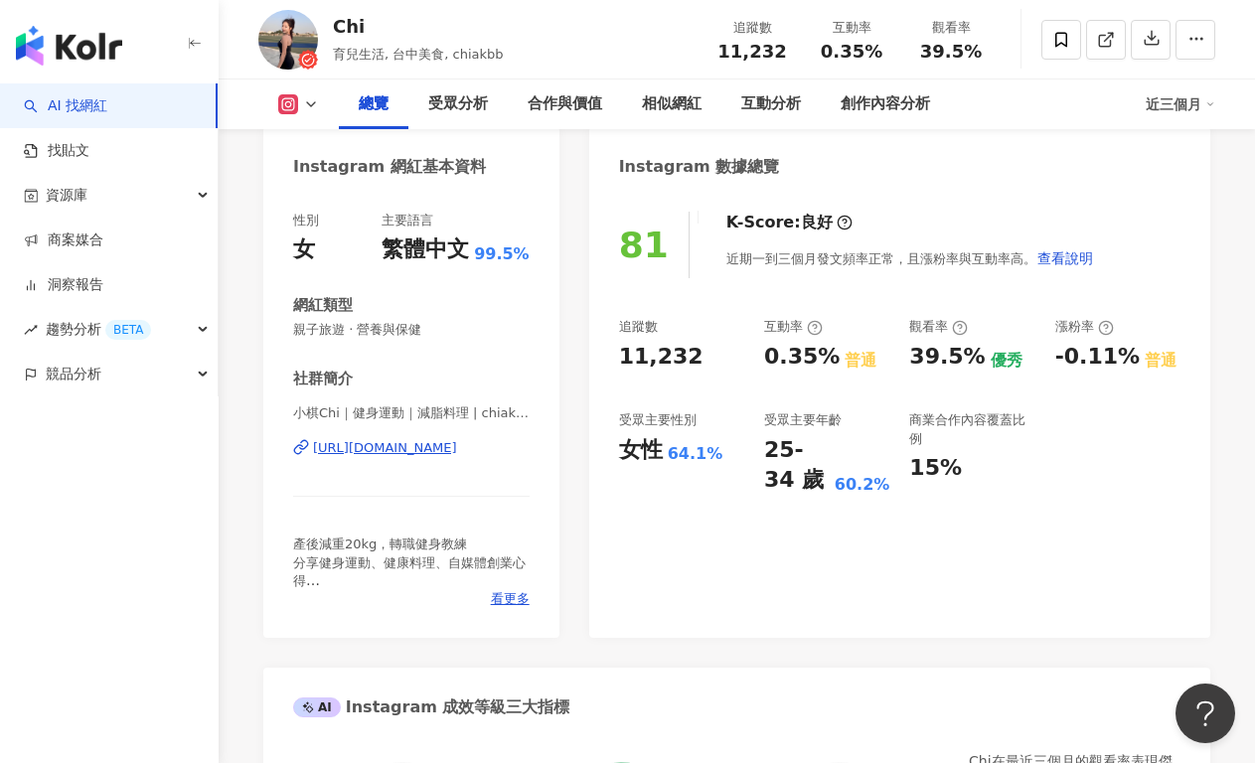
click at [454, 446] on div "https://www.instagram.com/chiakbb/" at bounding box center [385, 448] width 144 height 18
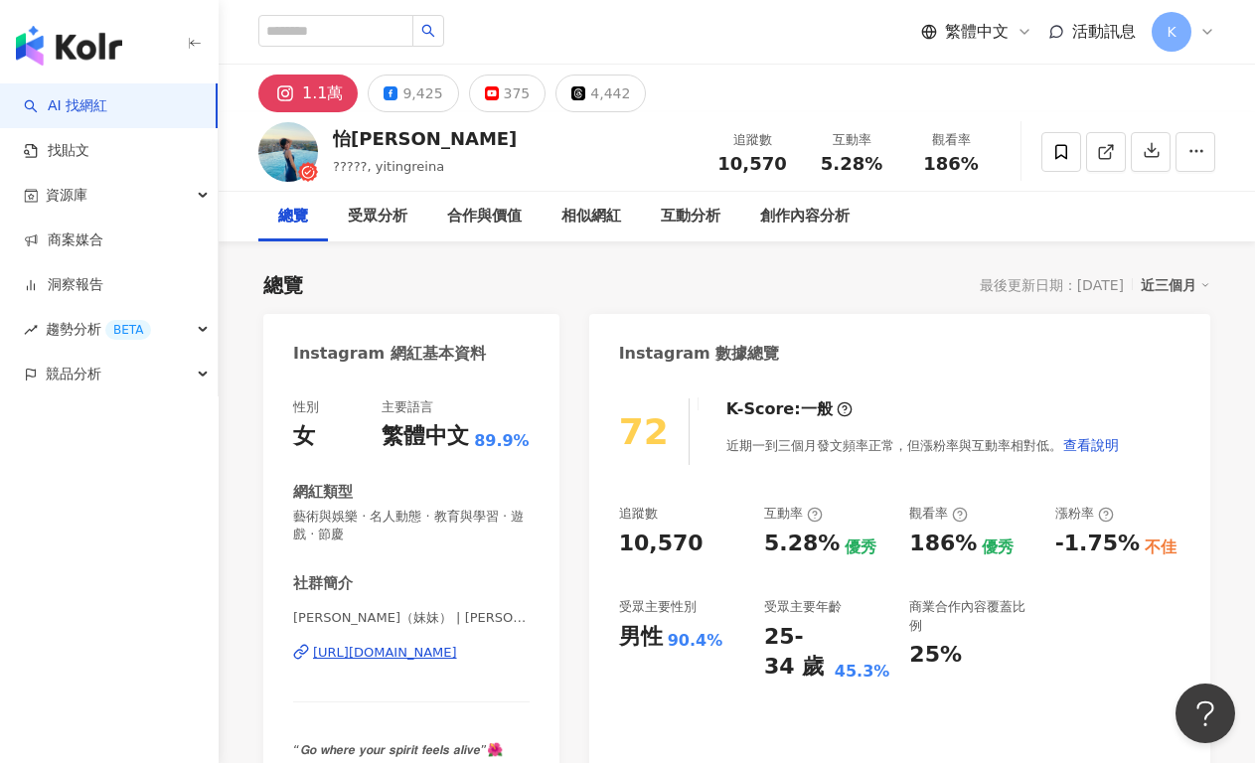
click at [371, 656] on div "[URL][DOMAIN_NAME]" at bounding box center [385, 653] width 144 height 18
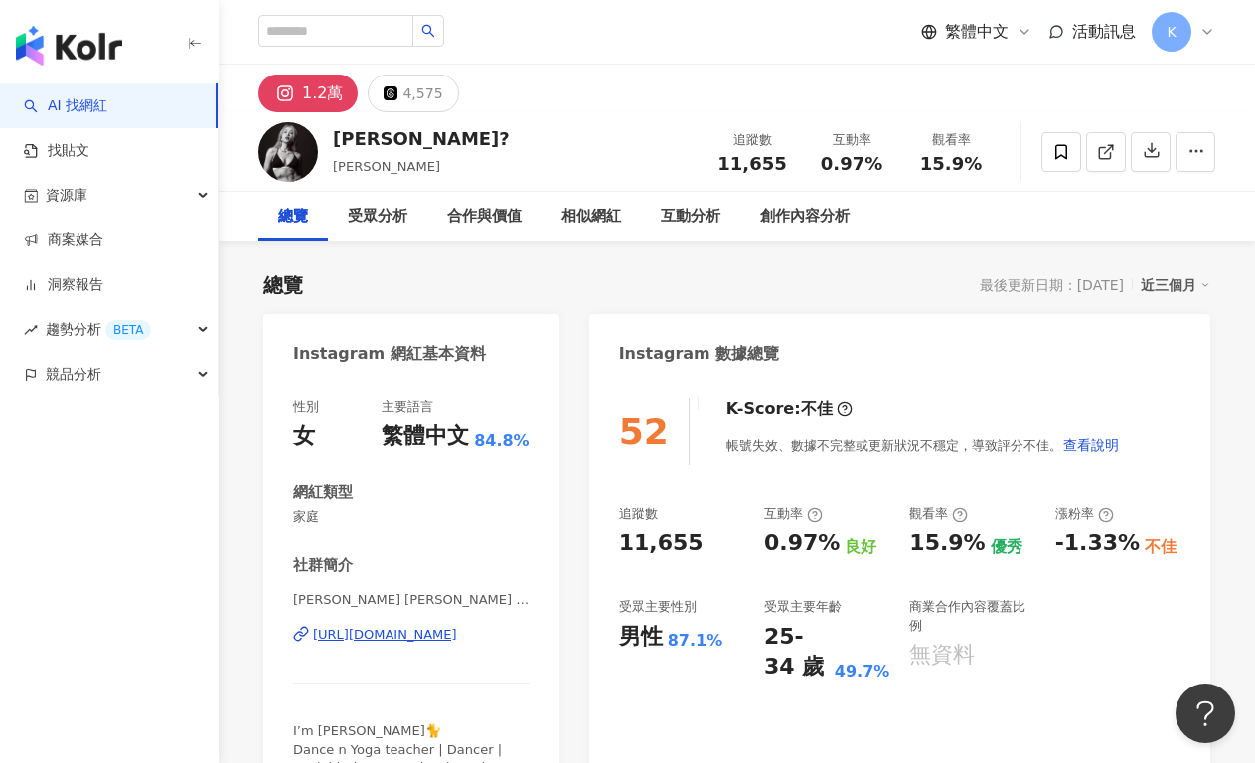
click at [415, 641] on div "https://www.instagram.com/anna_a_nana/" at bounding box center [385, 635] width 144 height 18
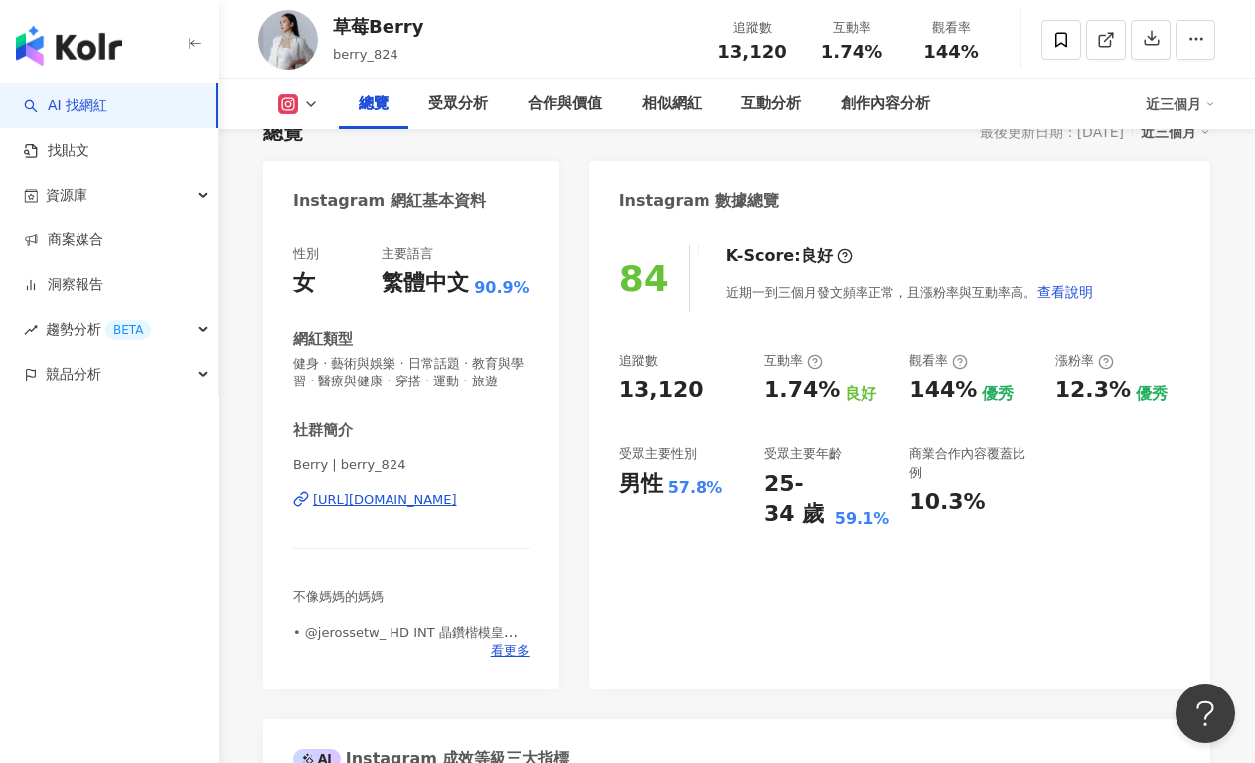
scroll to position [187, 0]
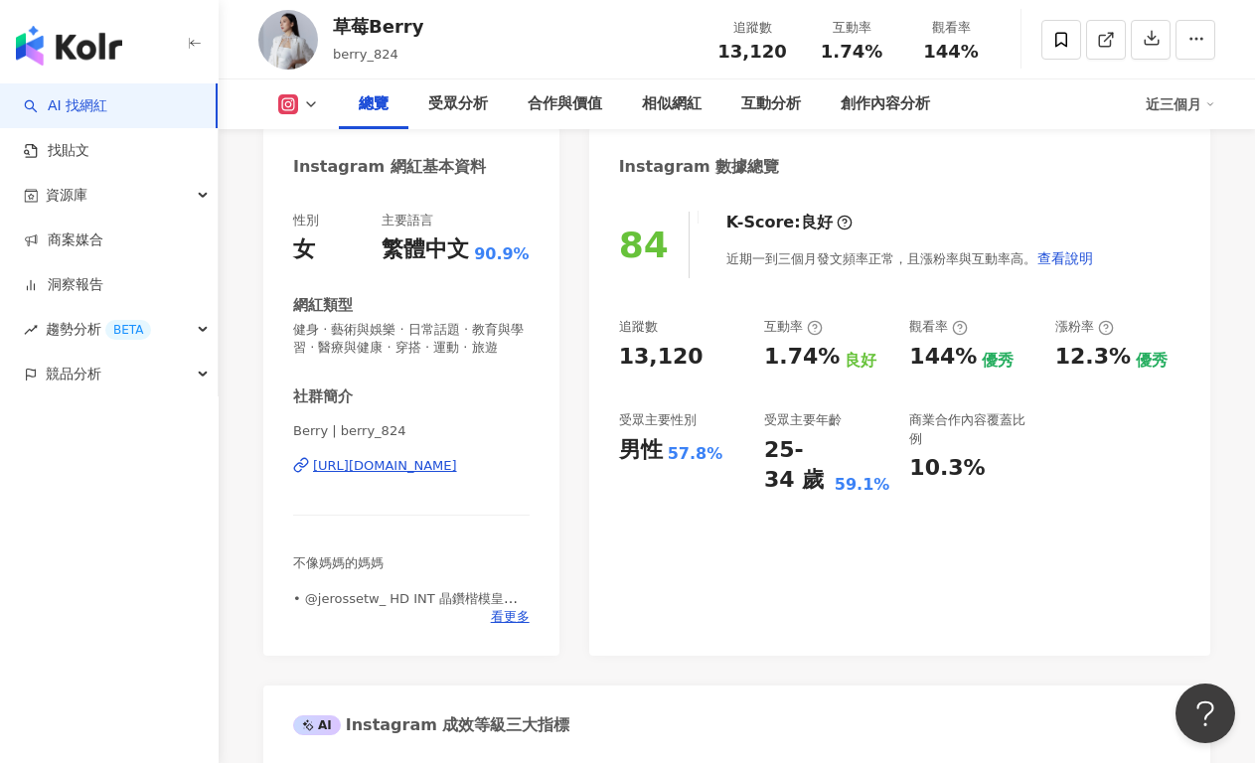
click at [414, 468] on div "https://www.instagram.com/berry_824/" at bounding box center [385, 466] width 144 height 18
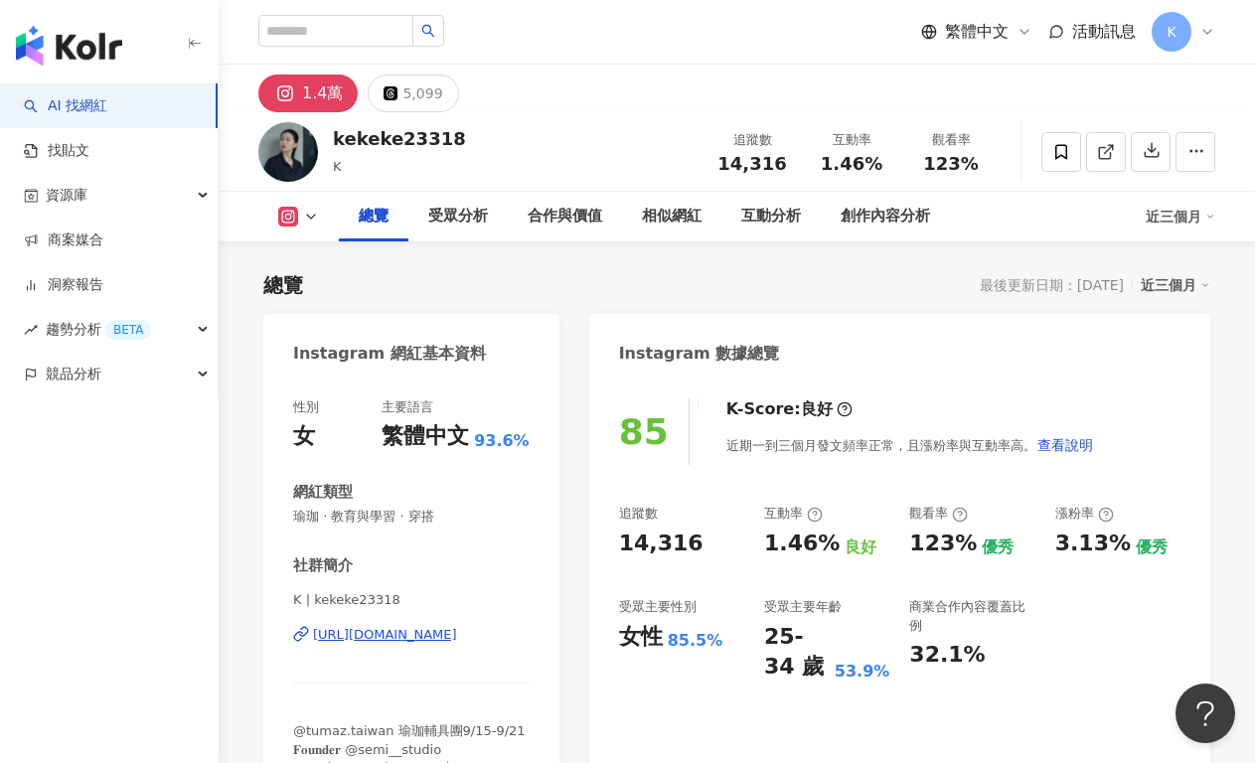
scroll to position [202, 0]
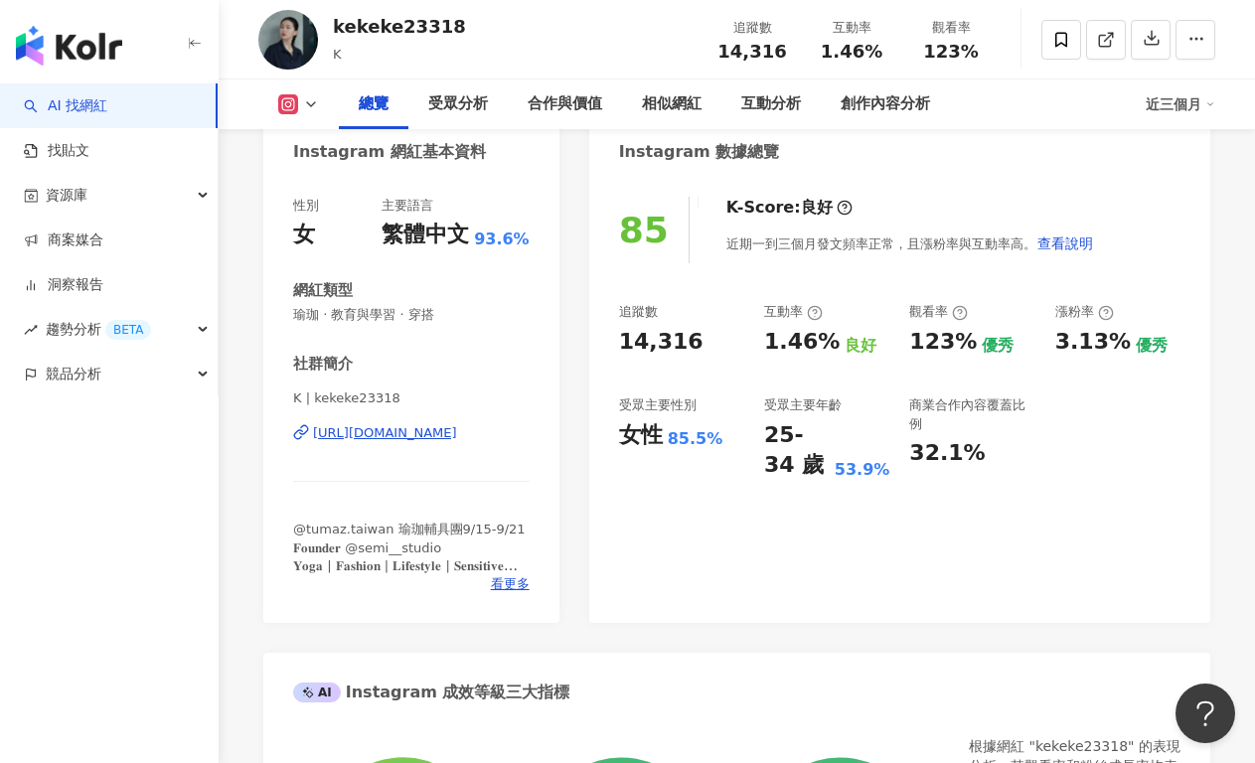
click at [414, 435] on div "[URL][DOMAIN_NAME]" at bounding box center [385, 433] width 144 height 18
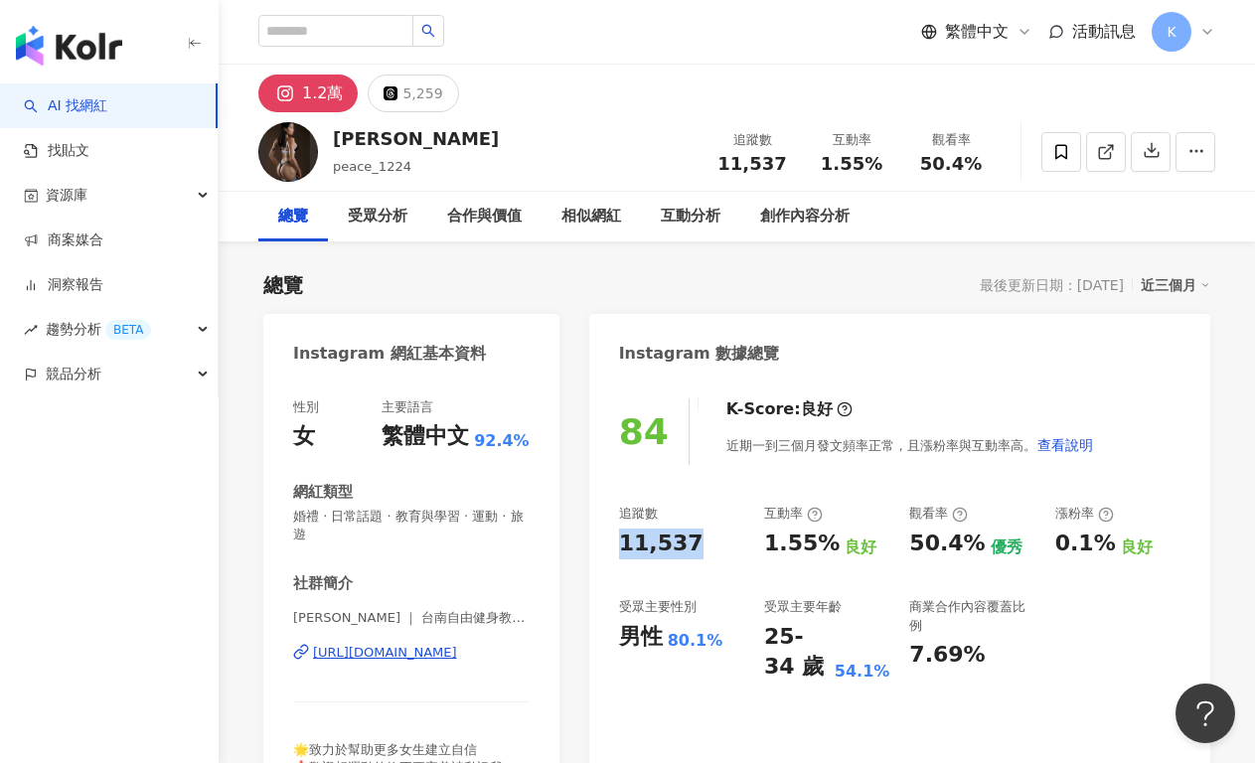
drag, startPoint x: 610, startPoint y: 536, endPoint x: 712, endPoint y: 547, distance: 102.9
click at [712, 547] on div "84 K-Score : 良好 近期一到三個月發文頻率正常，且漲粉率與互動率高。 查看說明 追蹤數 11,537 互動率 1.55% 良好 觀看率 50.4%…" at bounding box center [899, 610] width 621 height 464
copy div "11,537"
drag, startPoint x: 761, startPoint y: 542, endPoint x: 820, endPoint y: 537, distance: 58.8
click at [820, 537] on div "追蹤數 11,537 互動率 1.55% 良好 觀看率 50.4% 優秀 漲粉率 0.1% 良好 受眾主要性別 男性 80.1% 受眾主要年齡 25-34 歲…" at bounding box center [899, 594] width 561 height 178
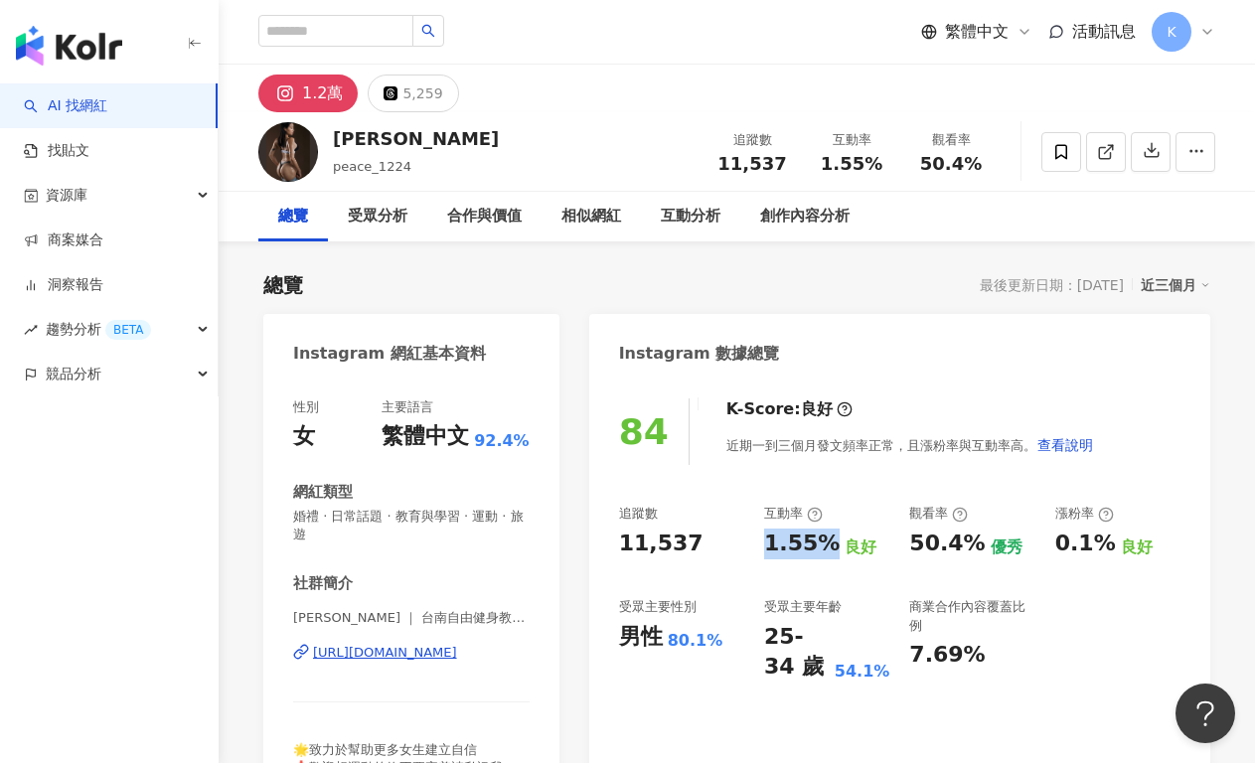
copy div "1.55%"
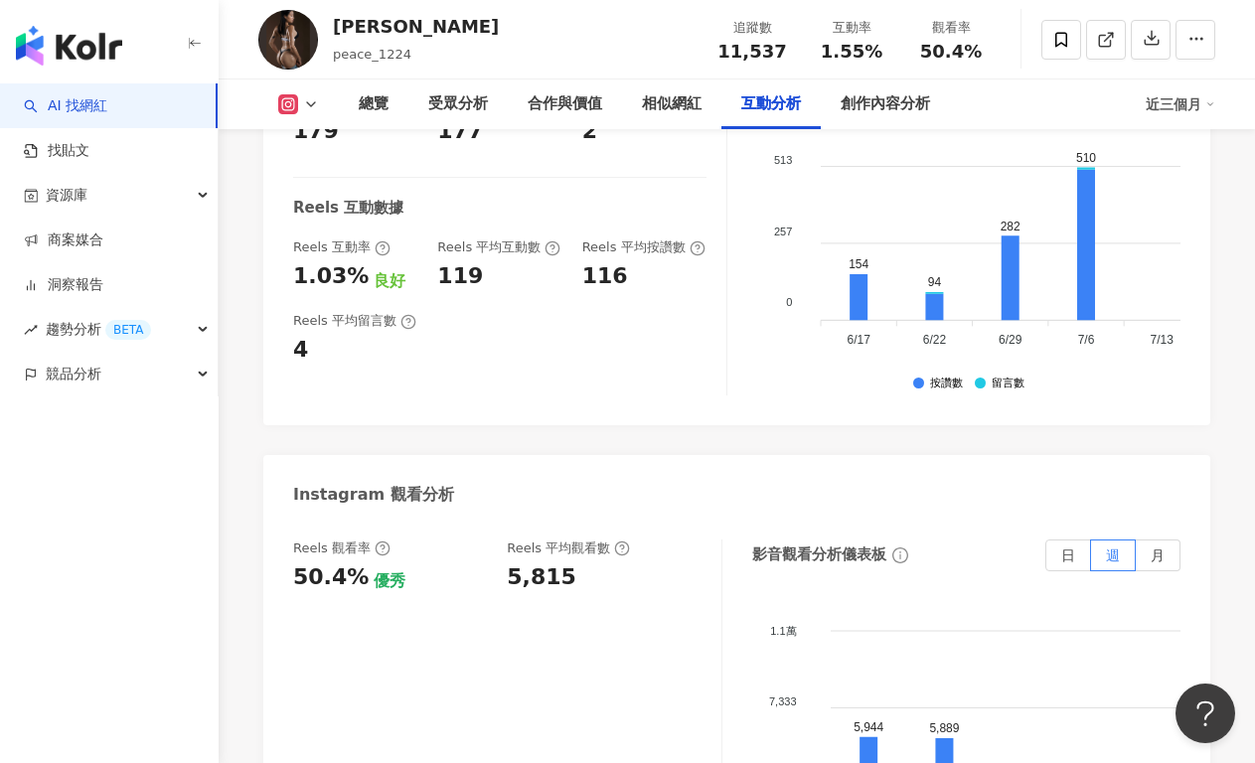
scroll to position [4407, 0]
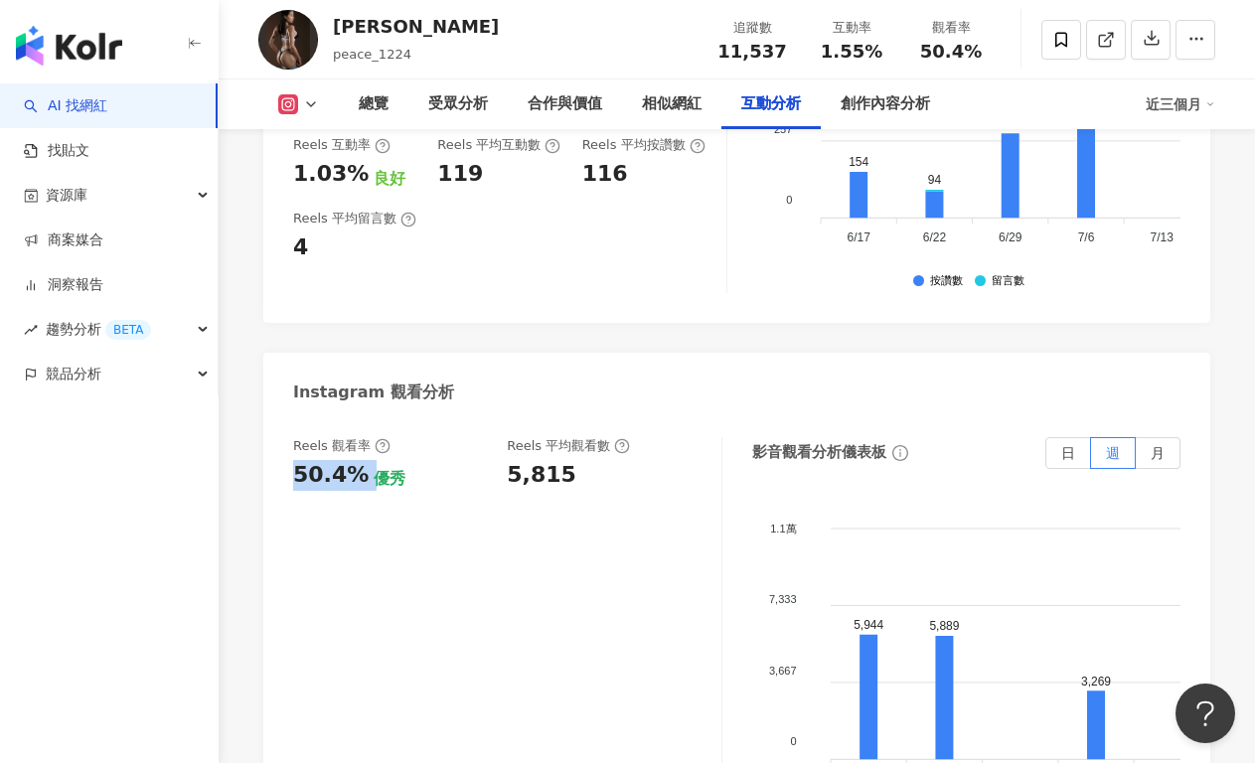
drag, startPoint x: 302, startPoint y: 385, endPoint x: 363, endPoint y: 396, distance: 61.6
click at [363, 460] on div "50.4% 優秀" at bounding box center [390, 475] width 194 height 31
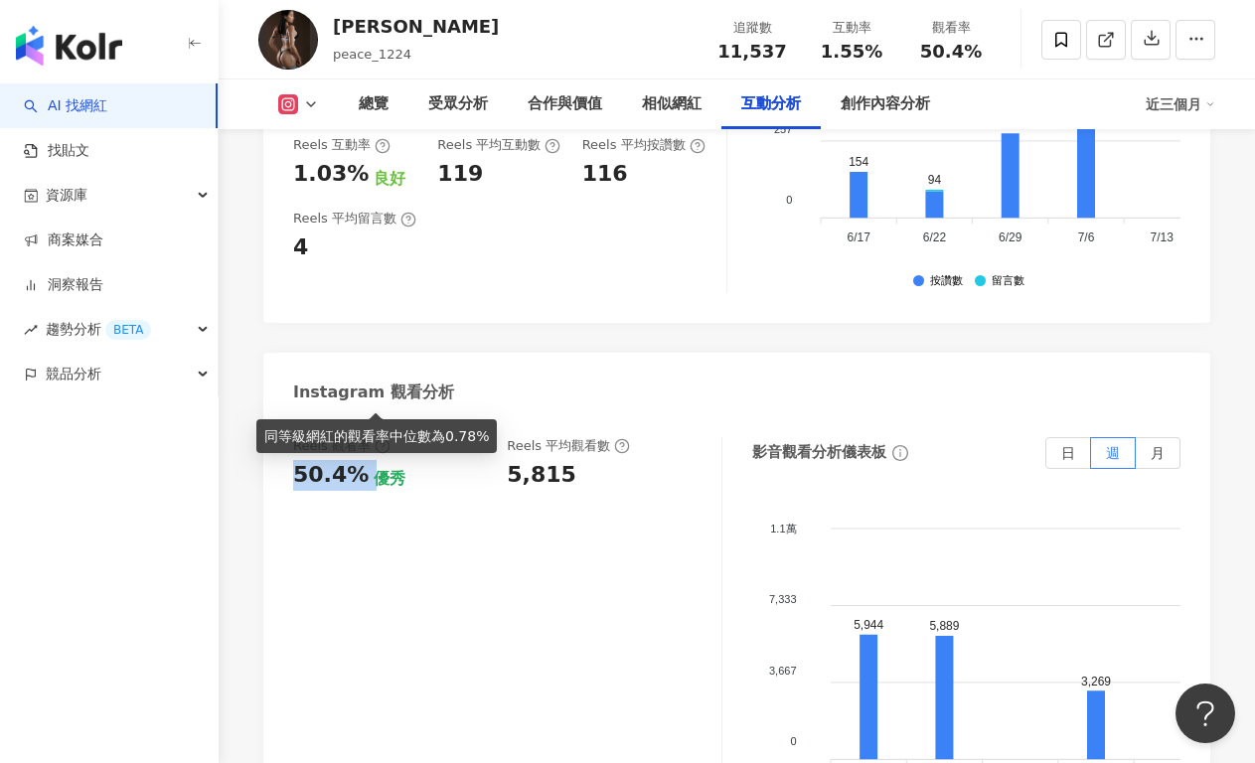
copy div "50.4%"
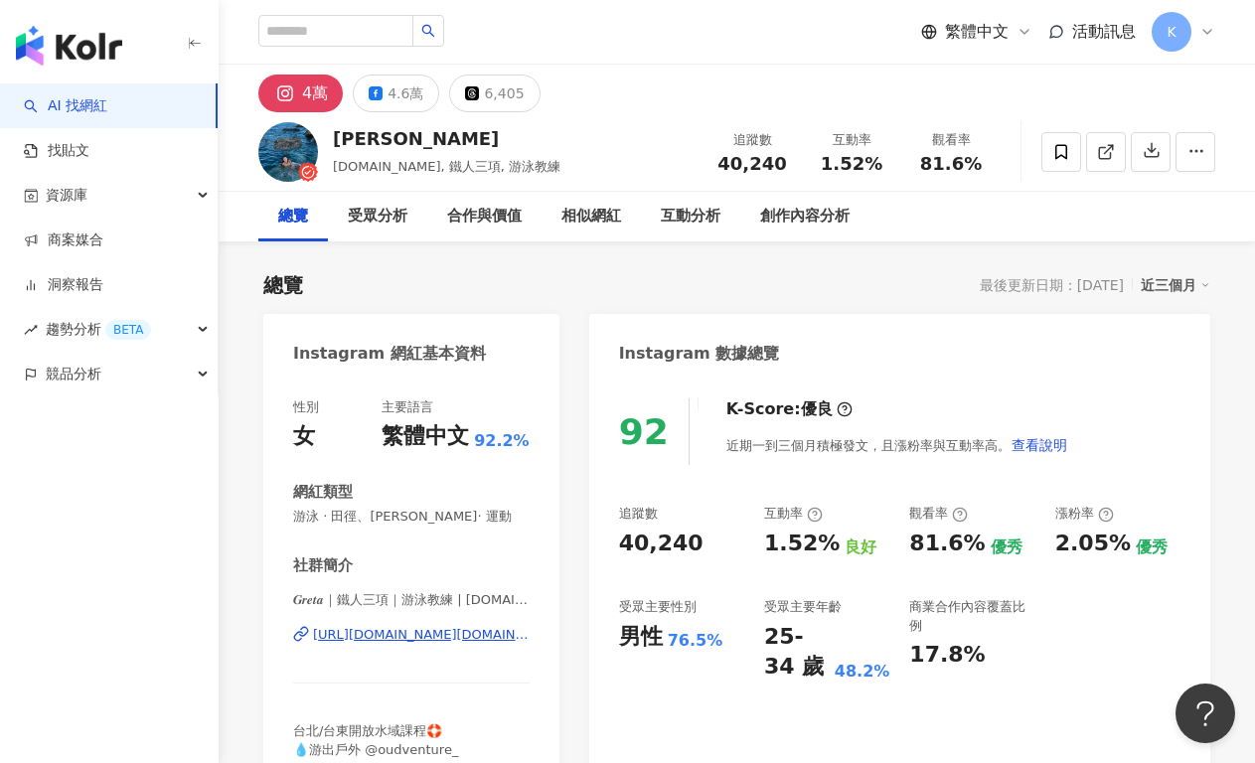
click at [431, 640] on div "https://www.instagram.com/greta.tw/" at bounding box center [421, 635] width 217 height 18
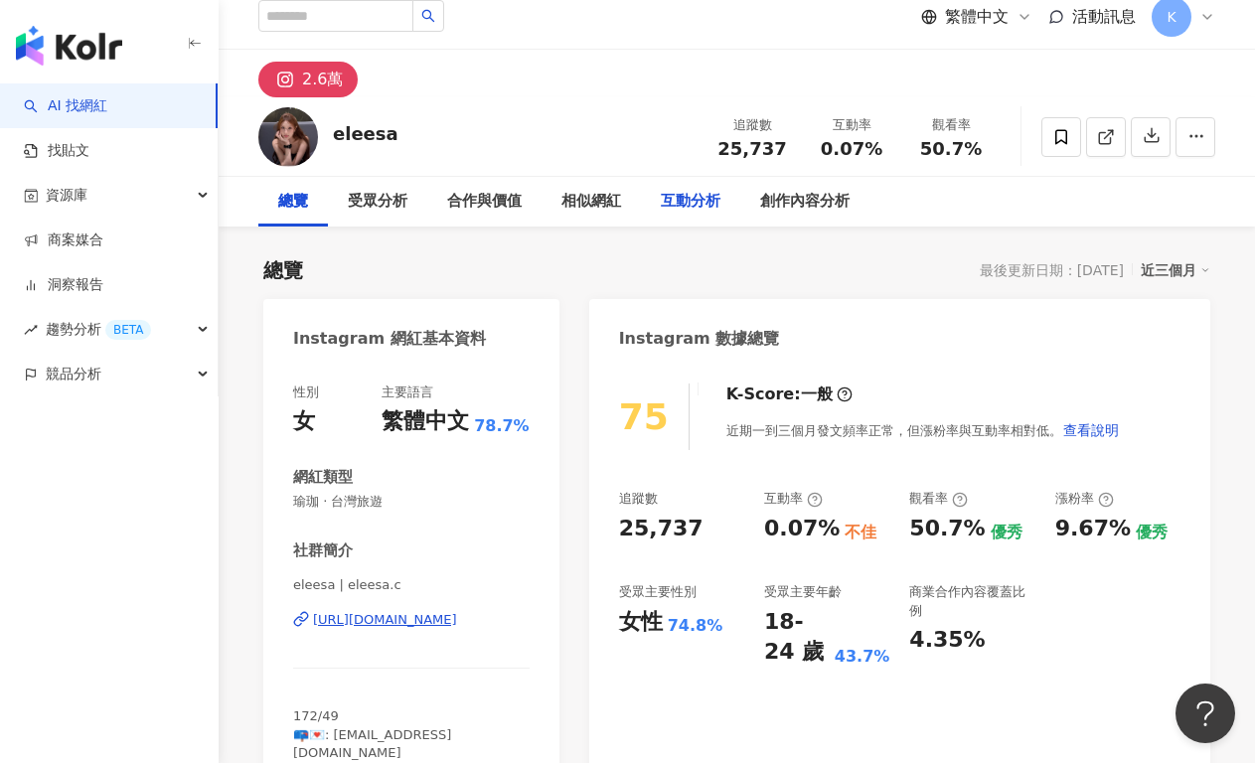
scroll to position [33, 0]
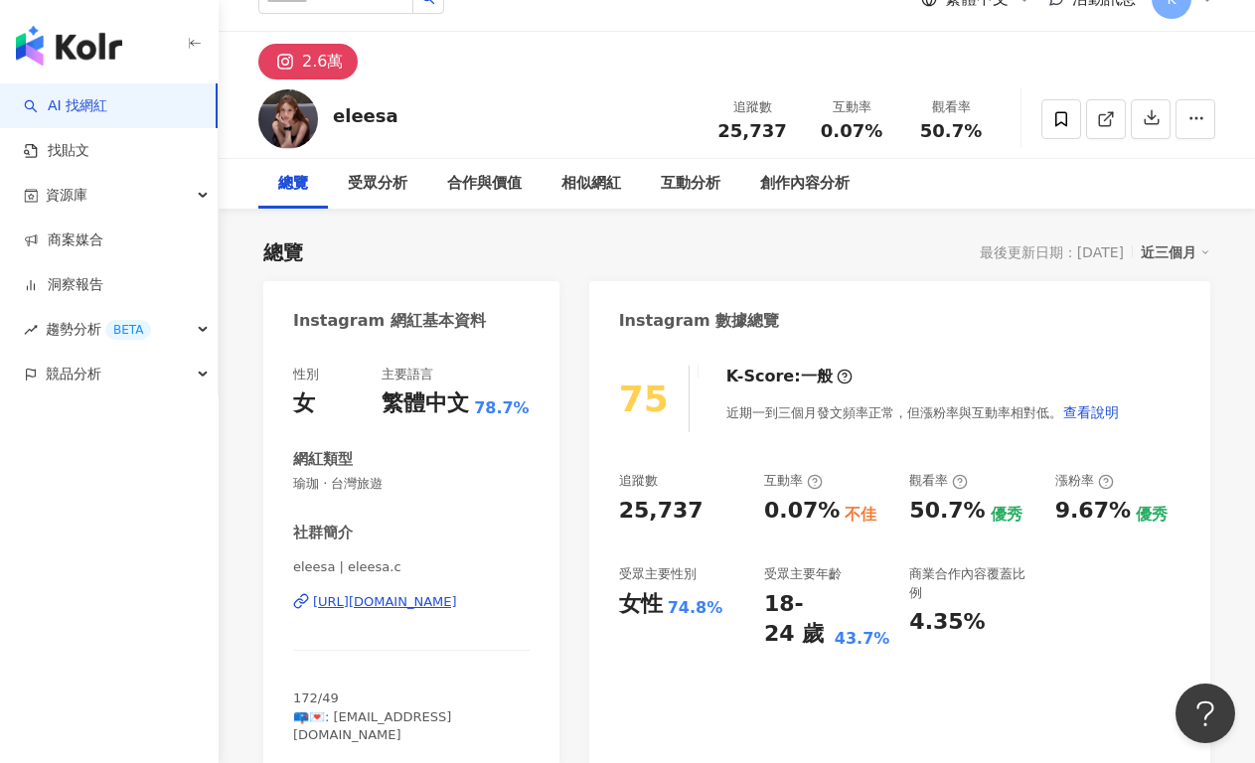
click at [335, 604] on div "[URL][DOMAIN_NAME]" at bounding box center [385, 602] width 144 height 18
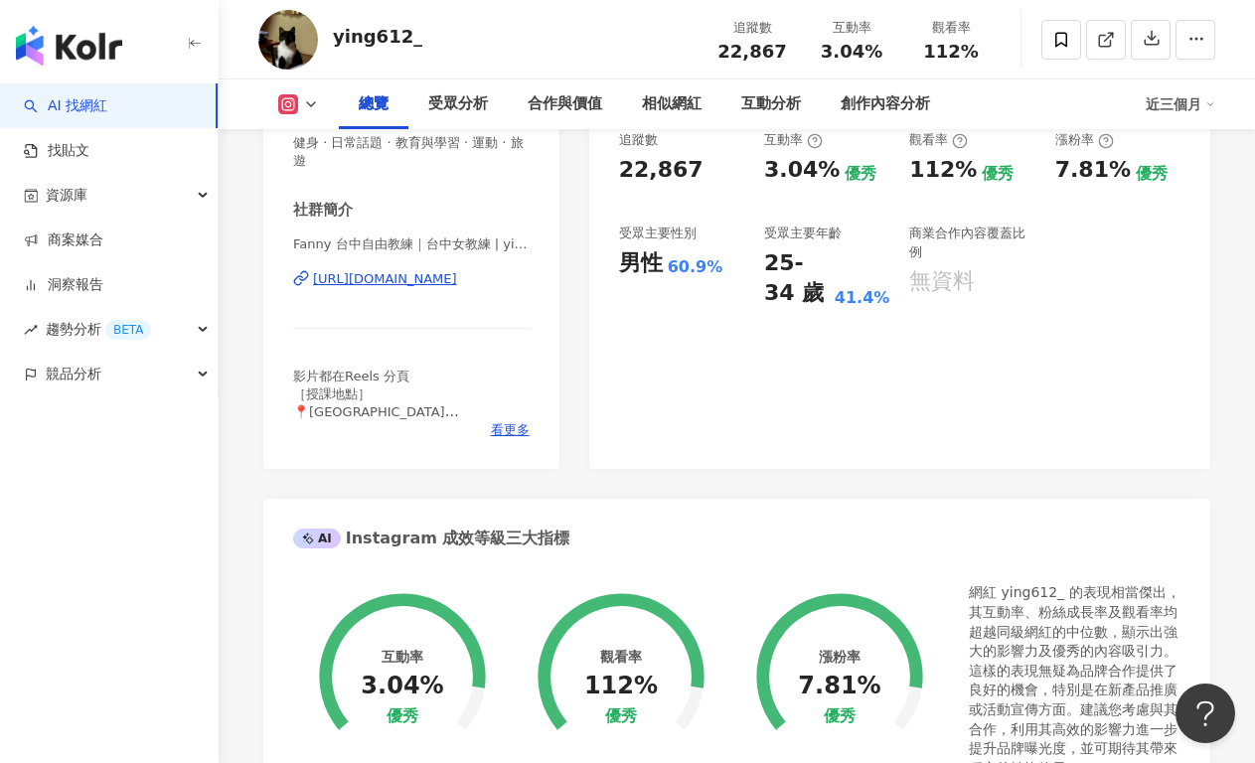
scroll to position [354, 0]
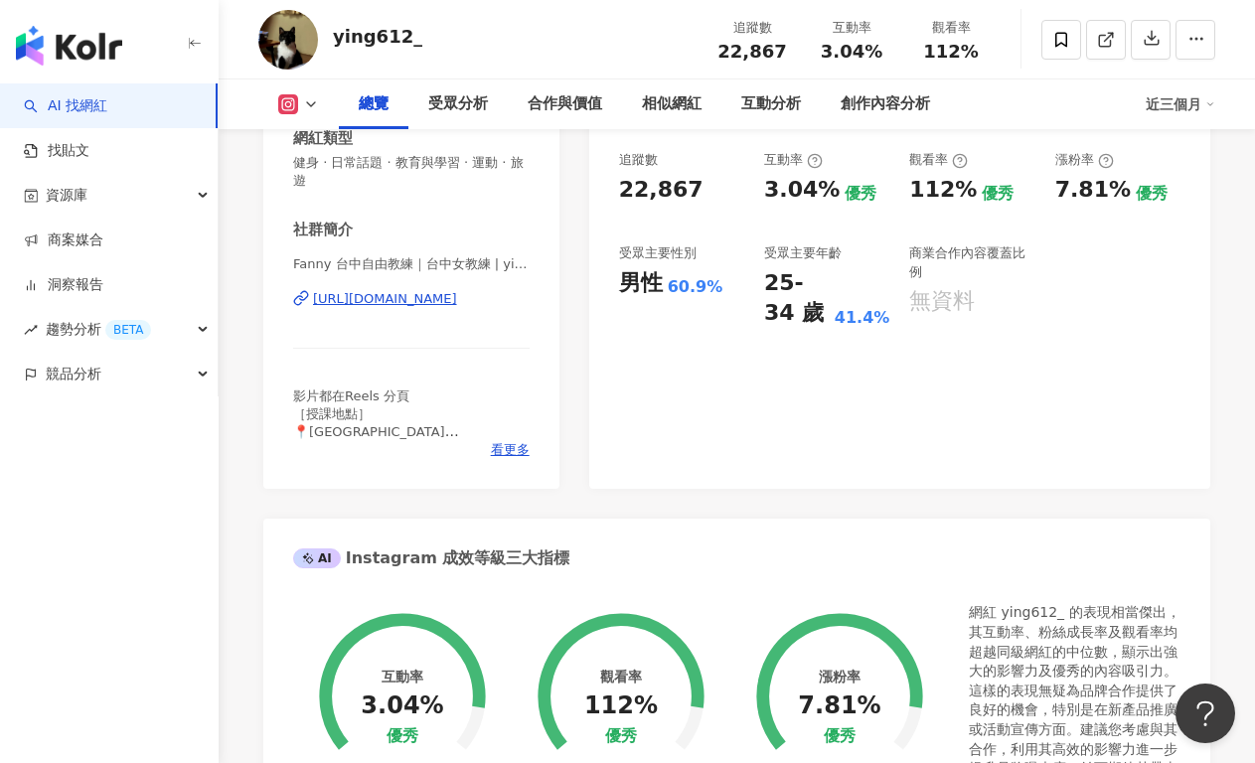
click at [457, 303] on div "https://www.instagram.com/ying612_/" at bounding box center [385, 299] width 144 height 18
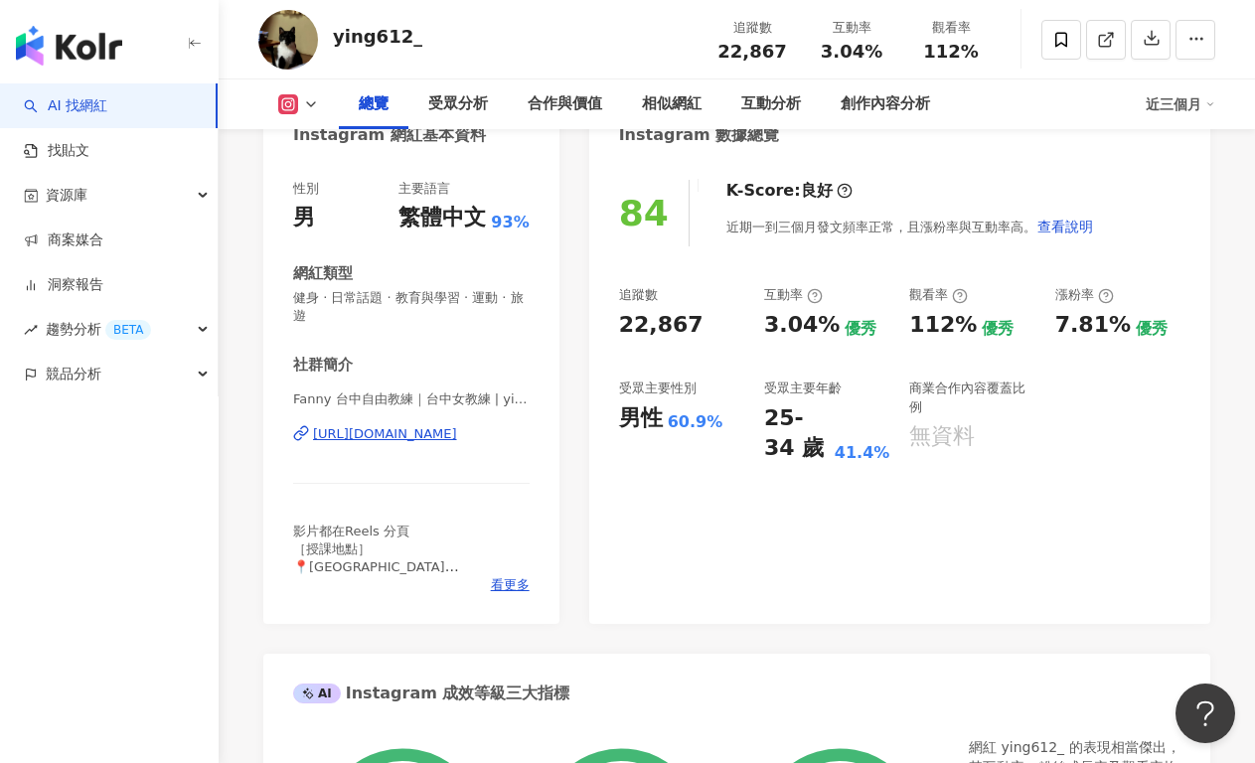
scroll to position [0, 0]
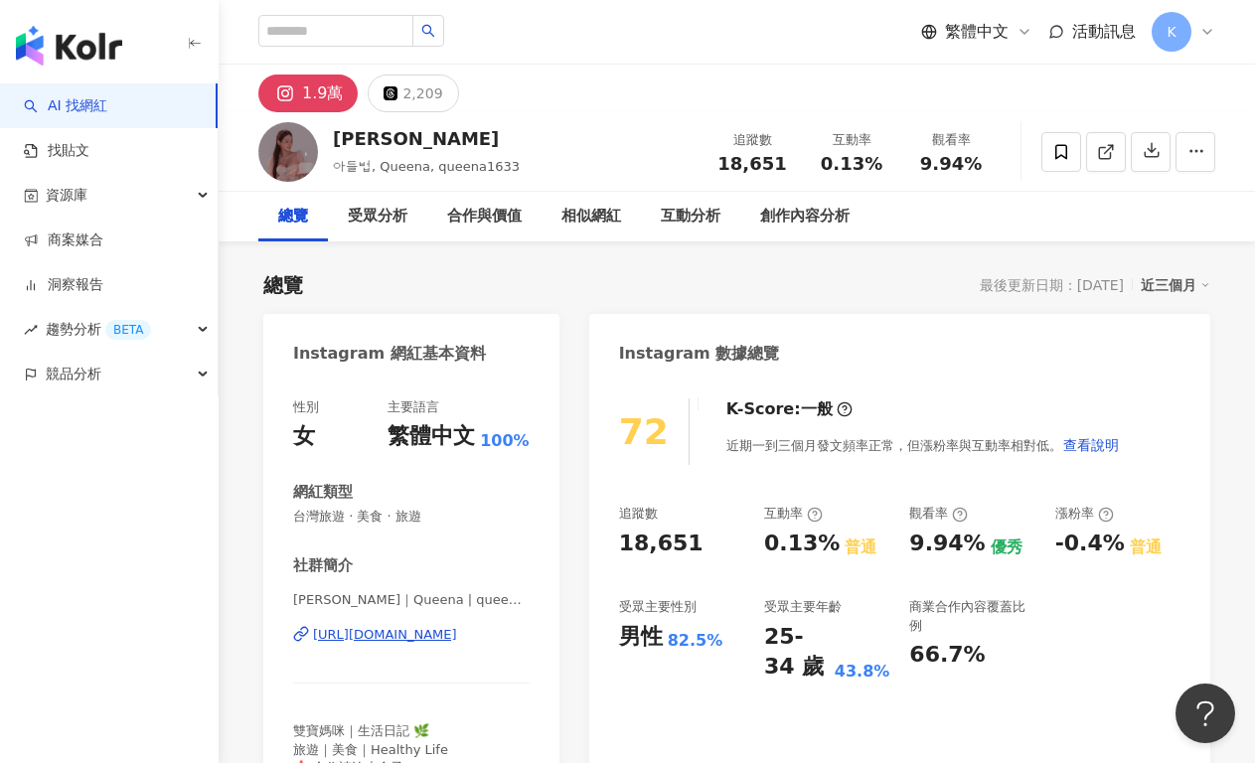
click at [434, 630] on div "https://www.instagram.com/queena666688/" at bounding box center [385, 635] width 144 height 18
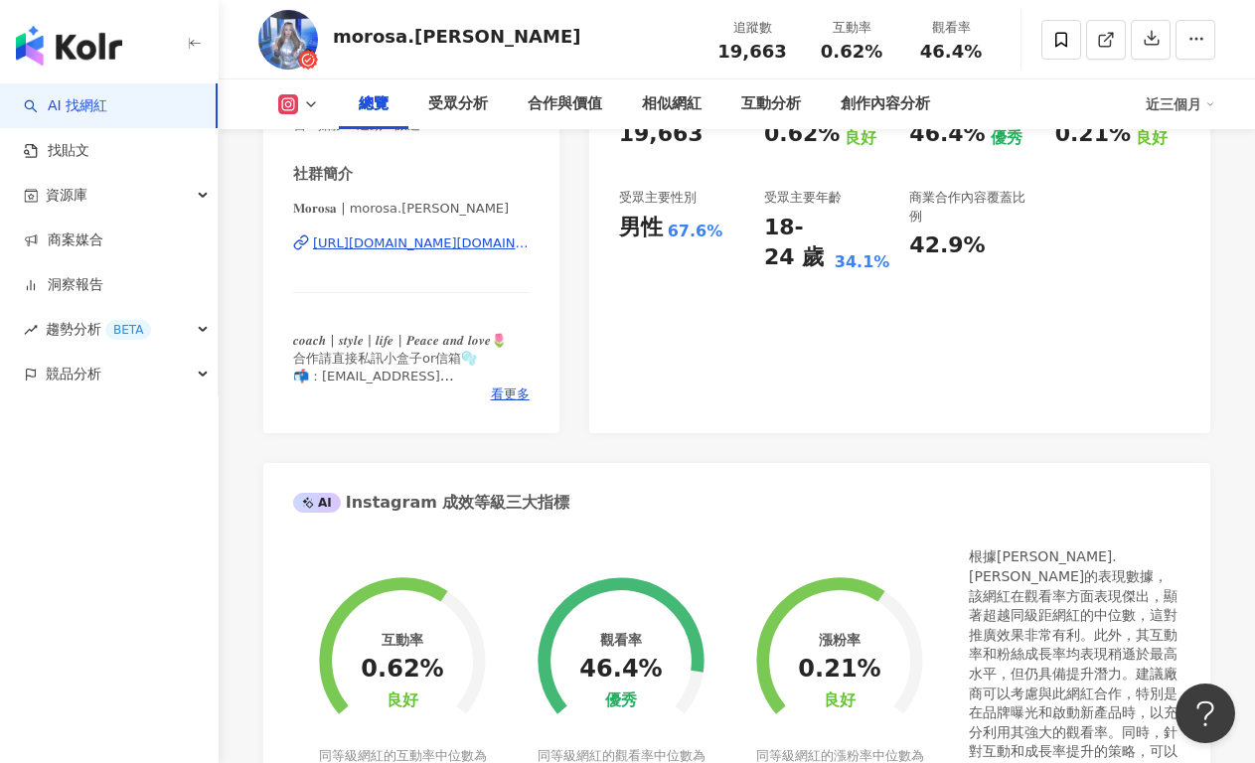
scroll to position [421, 0]
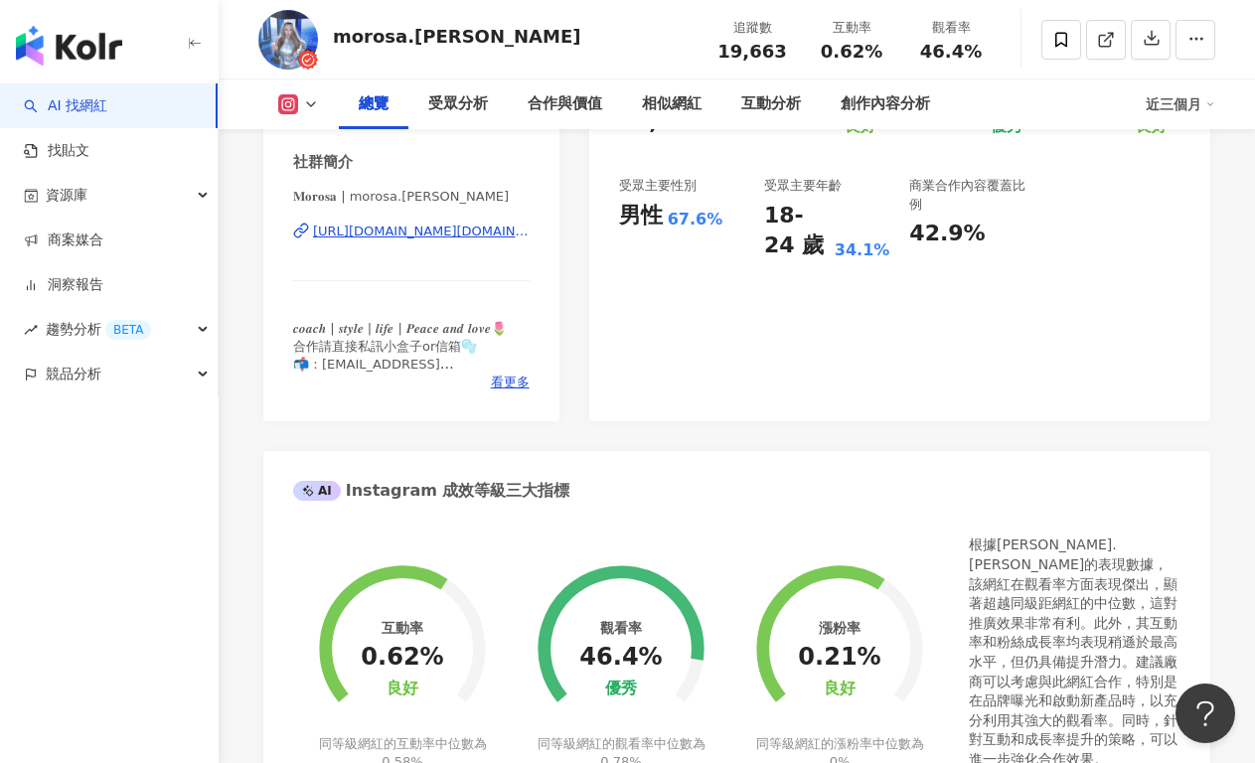
click at [450, 236] on div "https://www.instagram.com/morosa.lin/" at bounding box center [421, 232] width 217 height 18
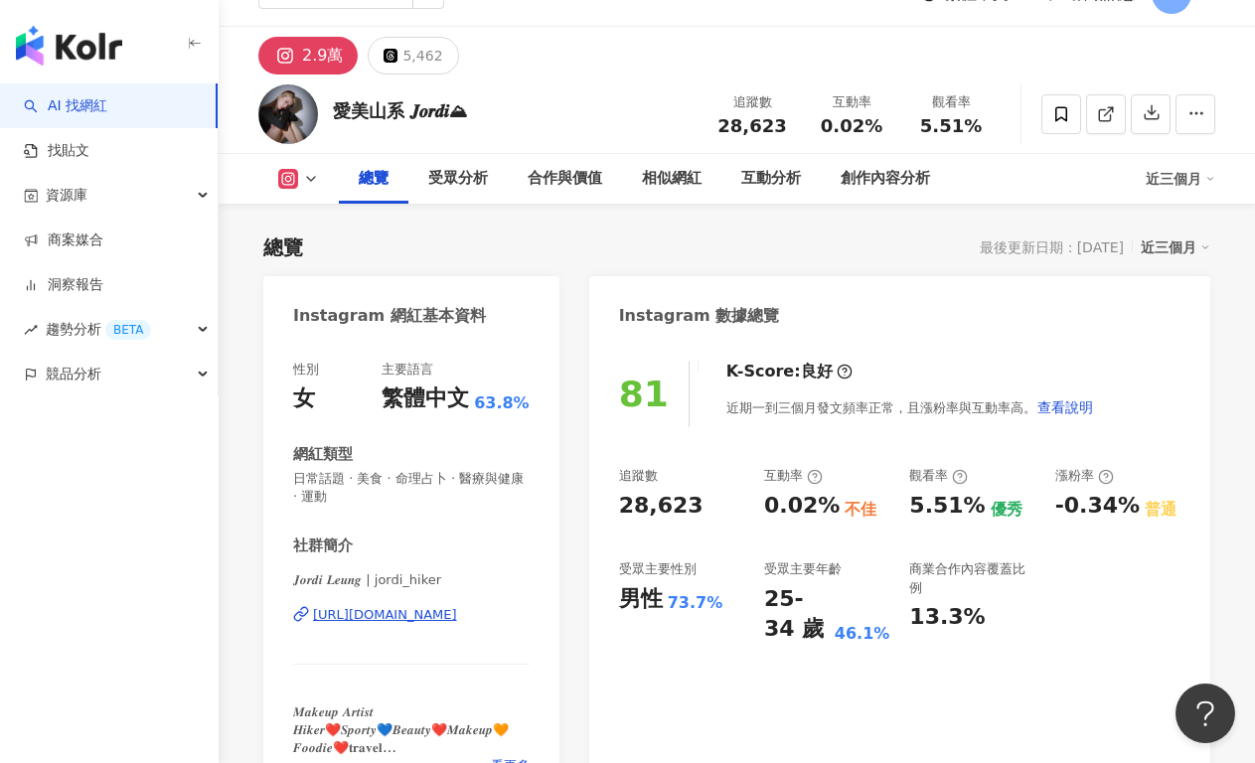
scroll to position [134, 0]
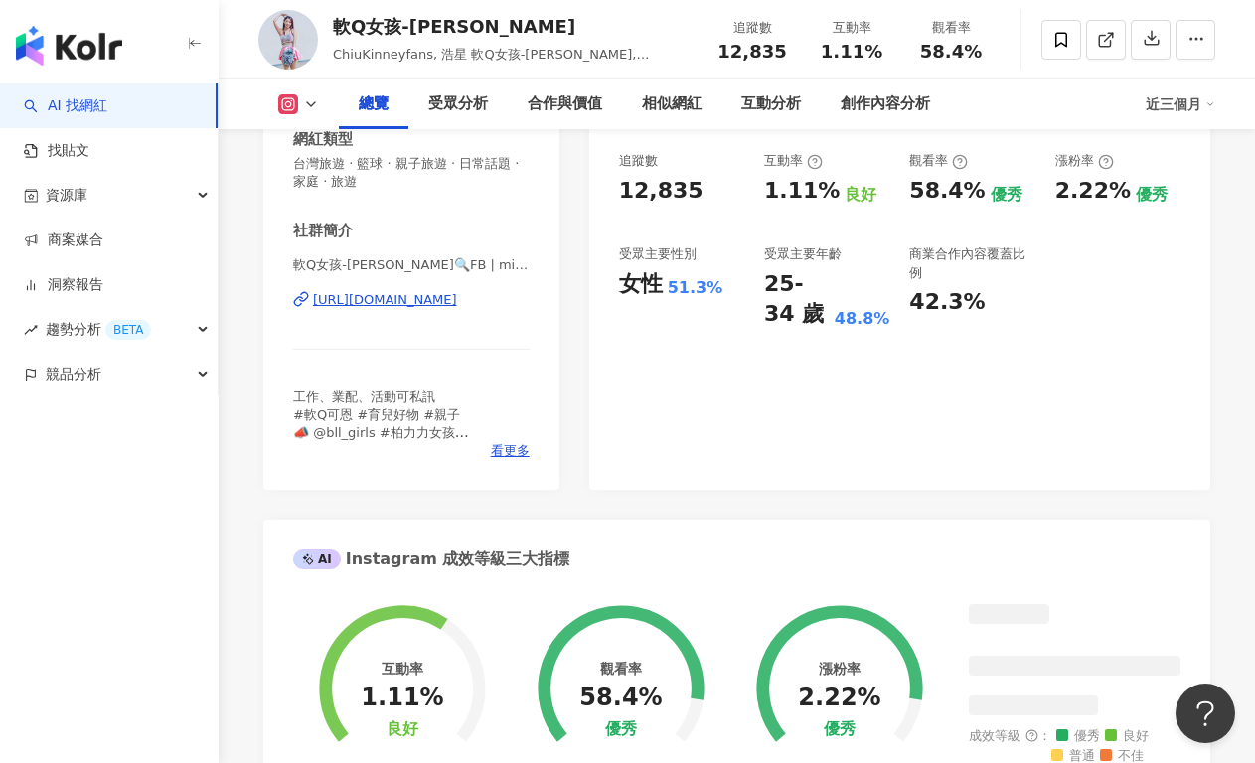
scroll to position [336, 0]
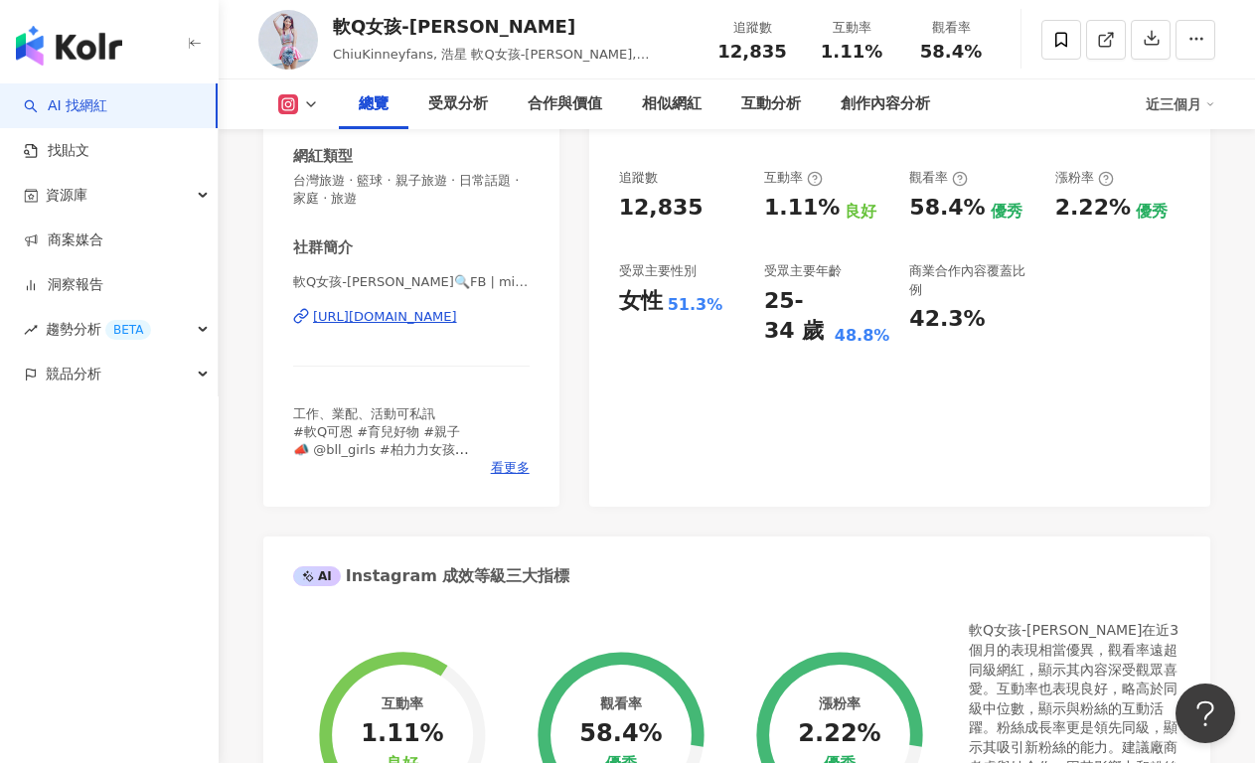
click at [467, 326] on div "軟Q女孩-[PERSON_NAME]🔍FB | miluchiu0806 [URL][DOMAIN_NAME]" at bounding box center [411, 331] width 236 height 116
click at [457, 319] on div "[URL][DOMAIN_NAME]" at bounding box center [385, 317] width 144 height 18
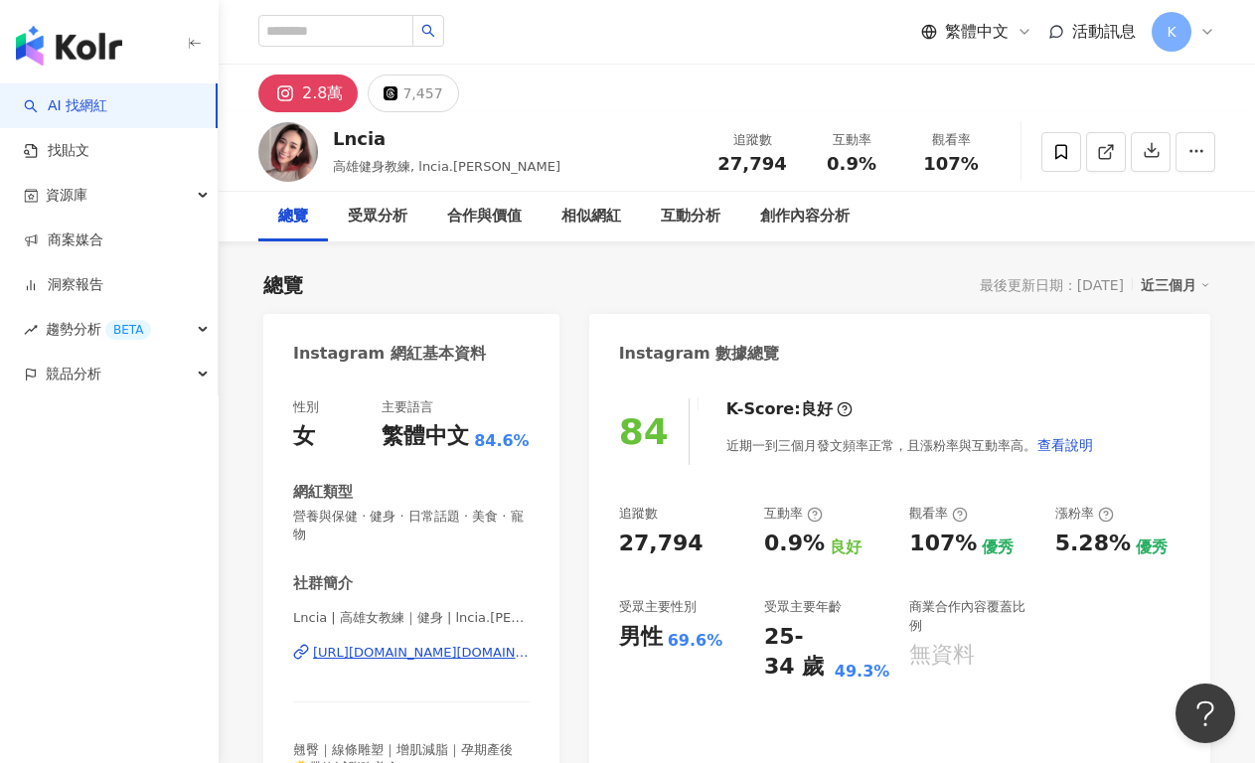
click at [381, 651] on div "[URL][DOMAIN_NAME][DOMAIN_NAME][PERSON_NAME]" at bounding box center [421, 653] width 217 height 18
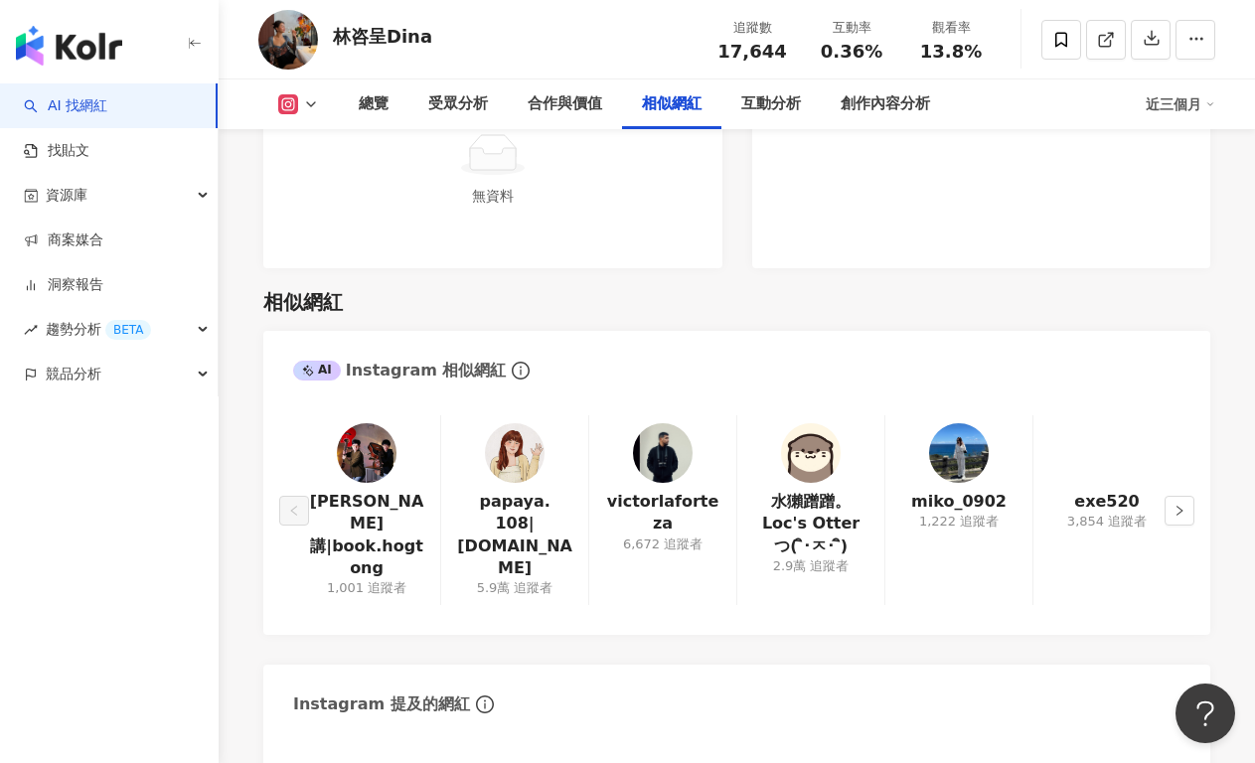
scroll to position [3619, 0]
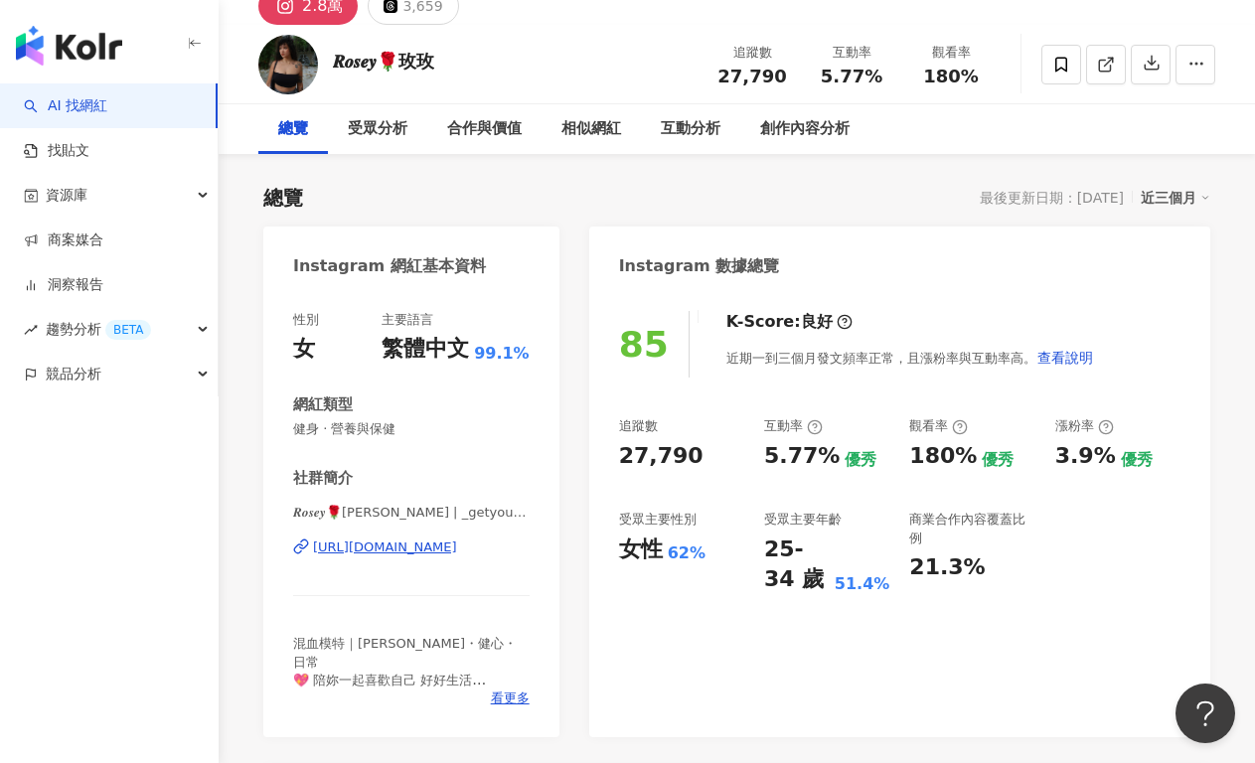
scroll to position [189, 0]
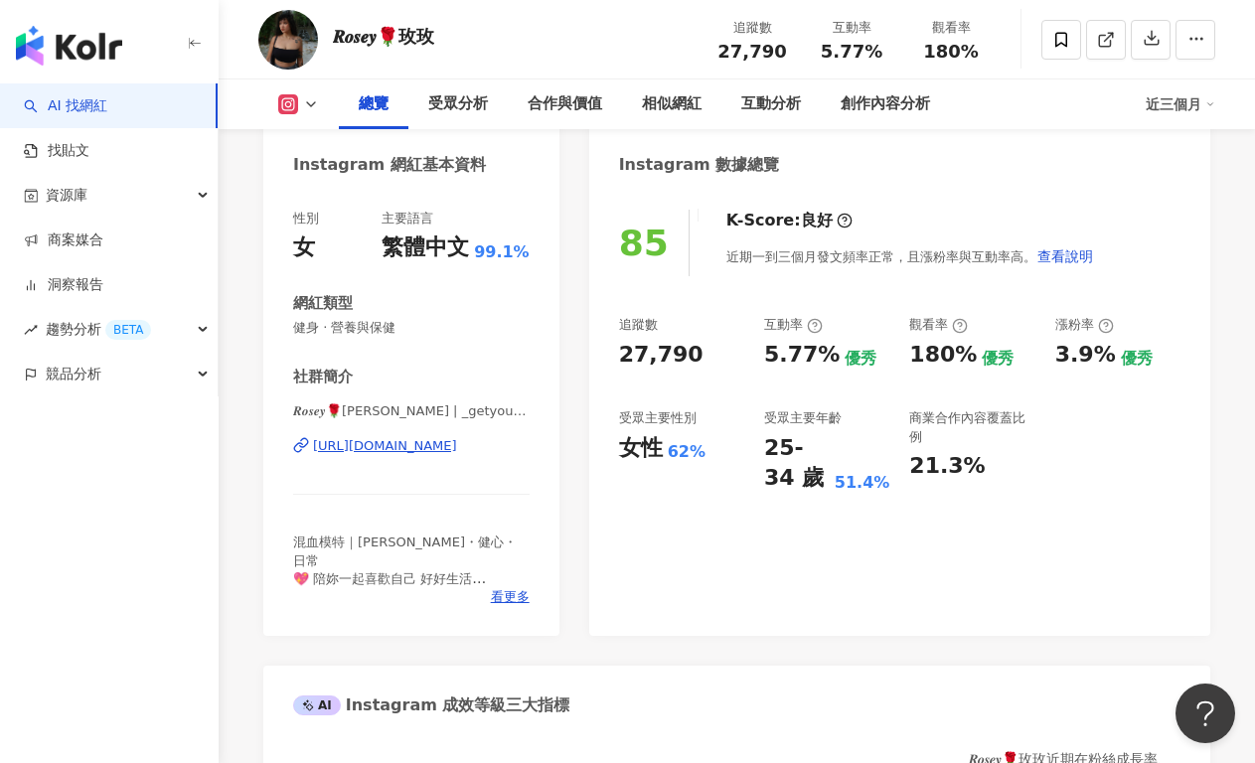
click at [363, 448] on div "https://www.instagram.com/_getyourassup_/" at bounding box center [385, 446] width 144 height 18
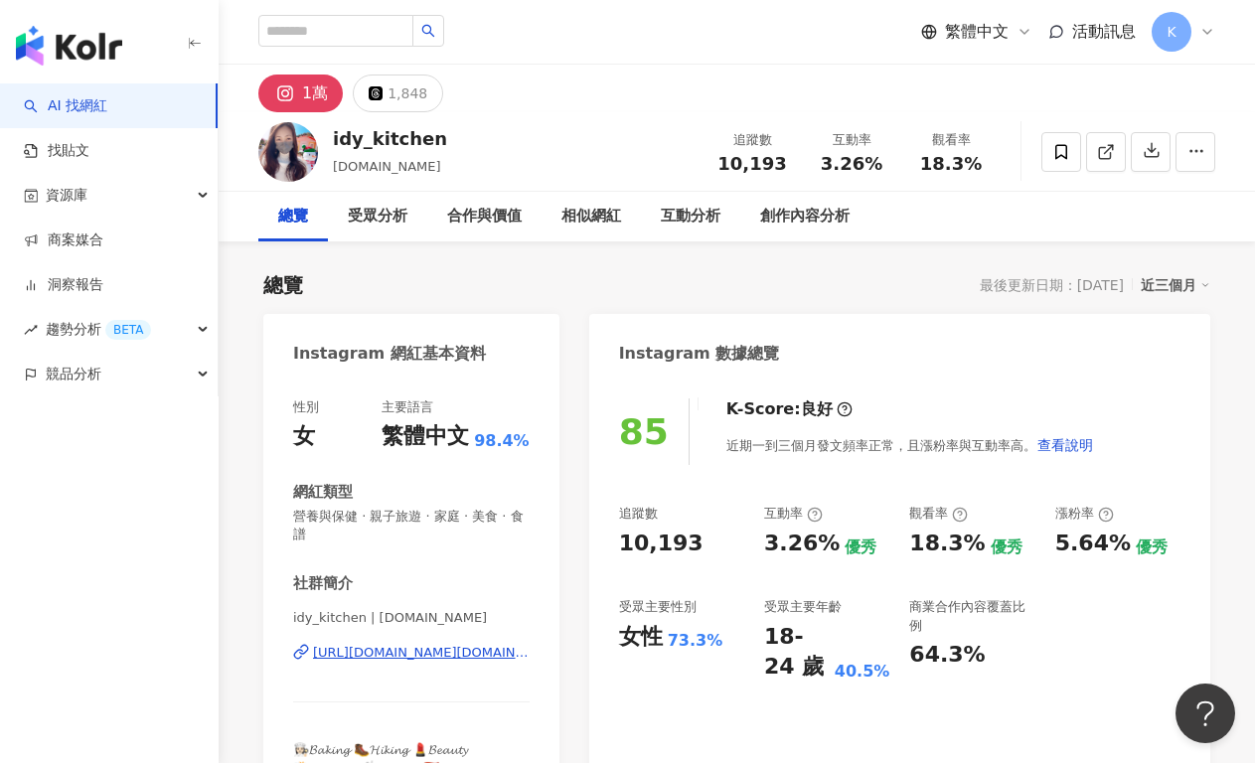
click at [464, 658] on div "https://www.instagram.com/idy.kitchen/" at bounding box center [421, 653] width 217 height 18
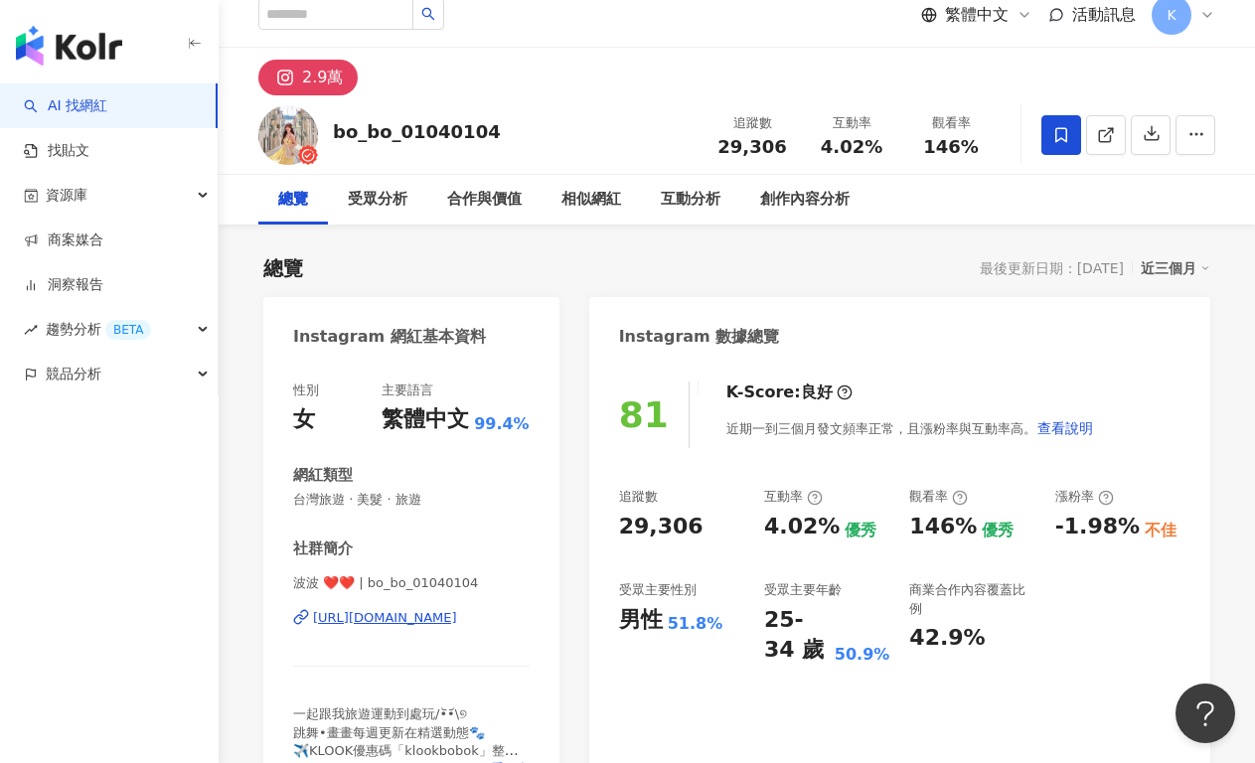
scroll to position [168, 0]
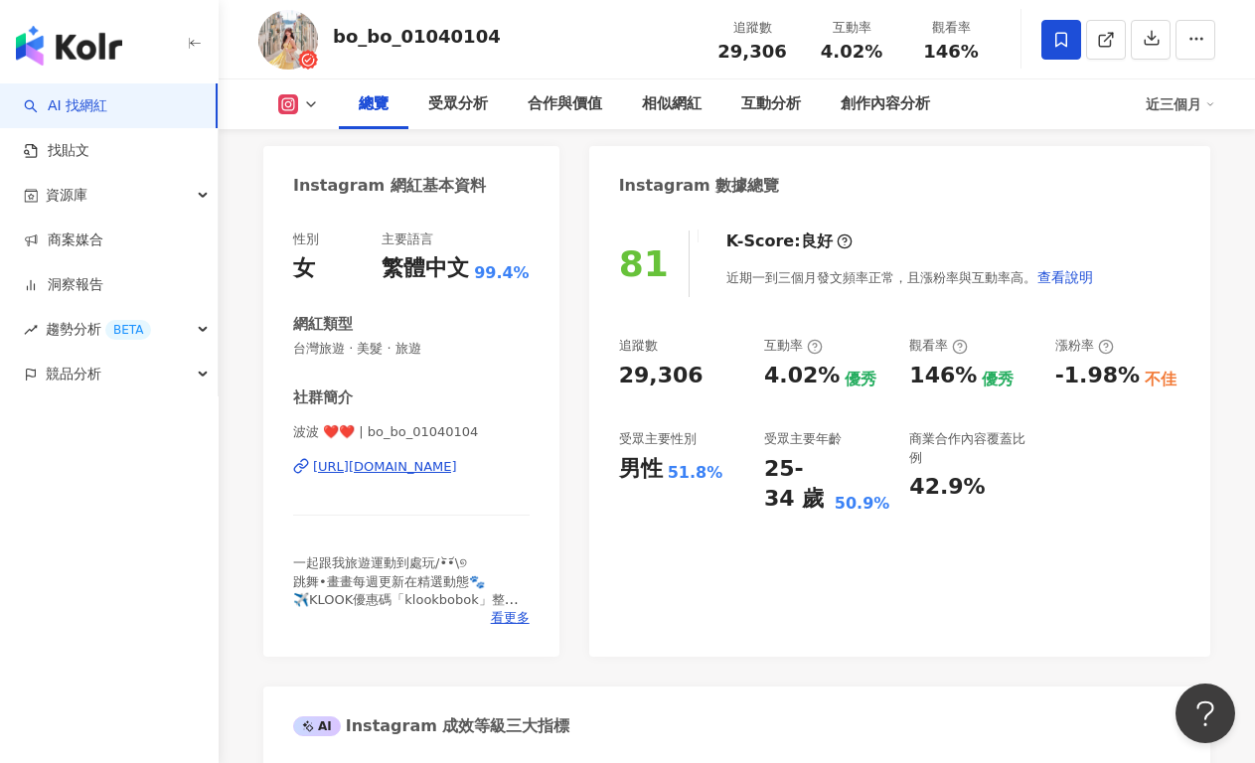
click at [412, 468] on div "https://www.instagram.com/bo_bo_01040104/" at bounding box center [385, 467] width 144 height 18
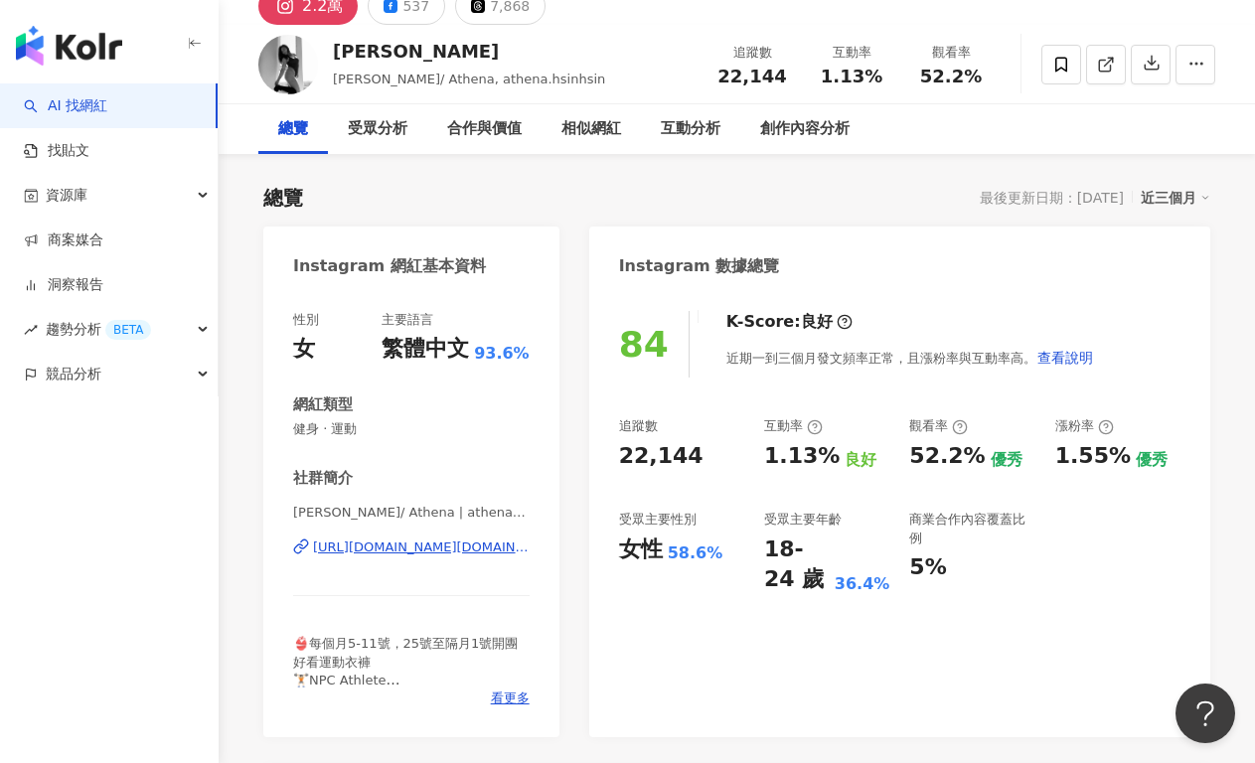
scroll to position [97, 0]
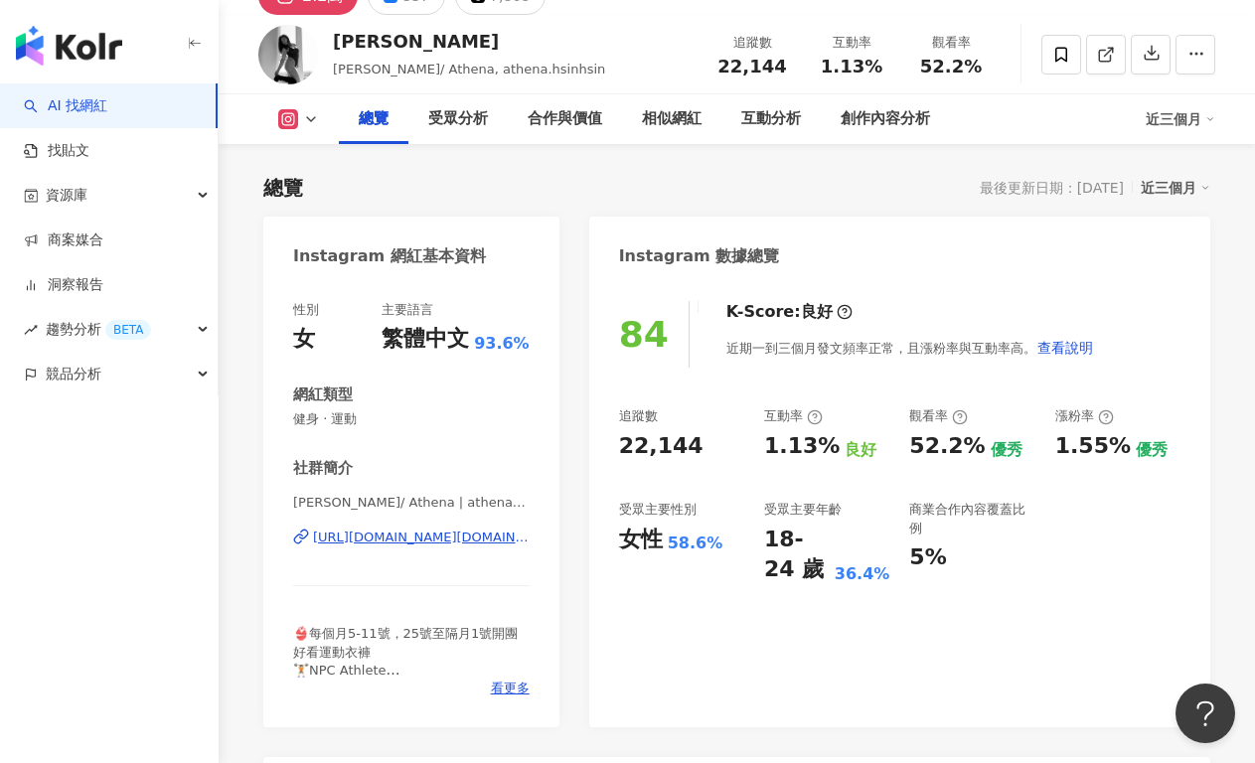
click at [375, 539] on div "[URL][DOMAIN_NAME][DOMAIN_NAME]" at bounding box center [421, 537] width 217 height 18
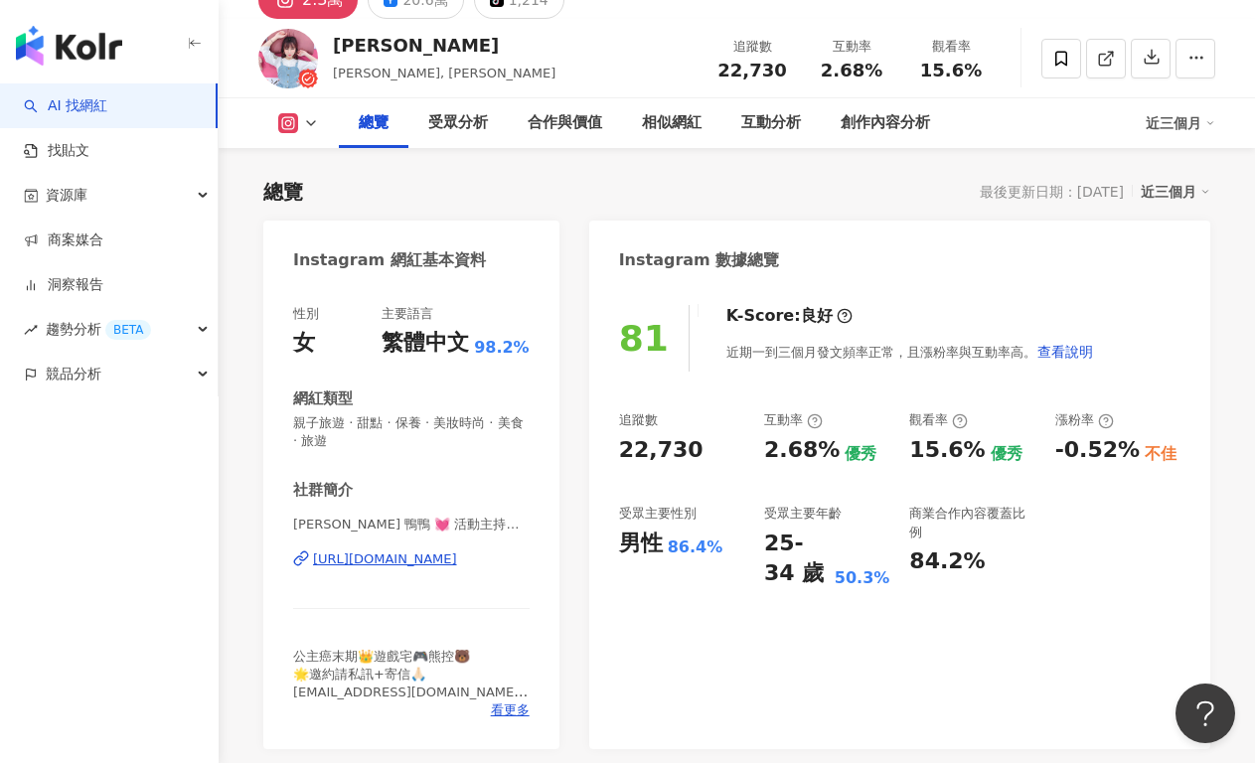
scroll to position [346, 0]
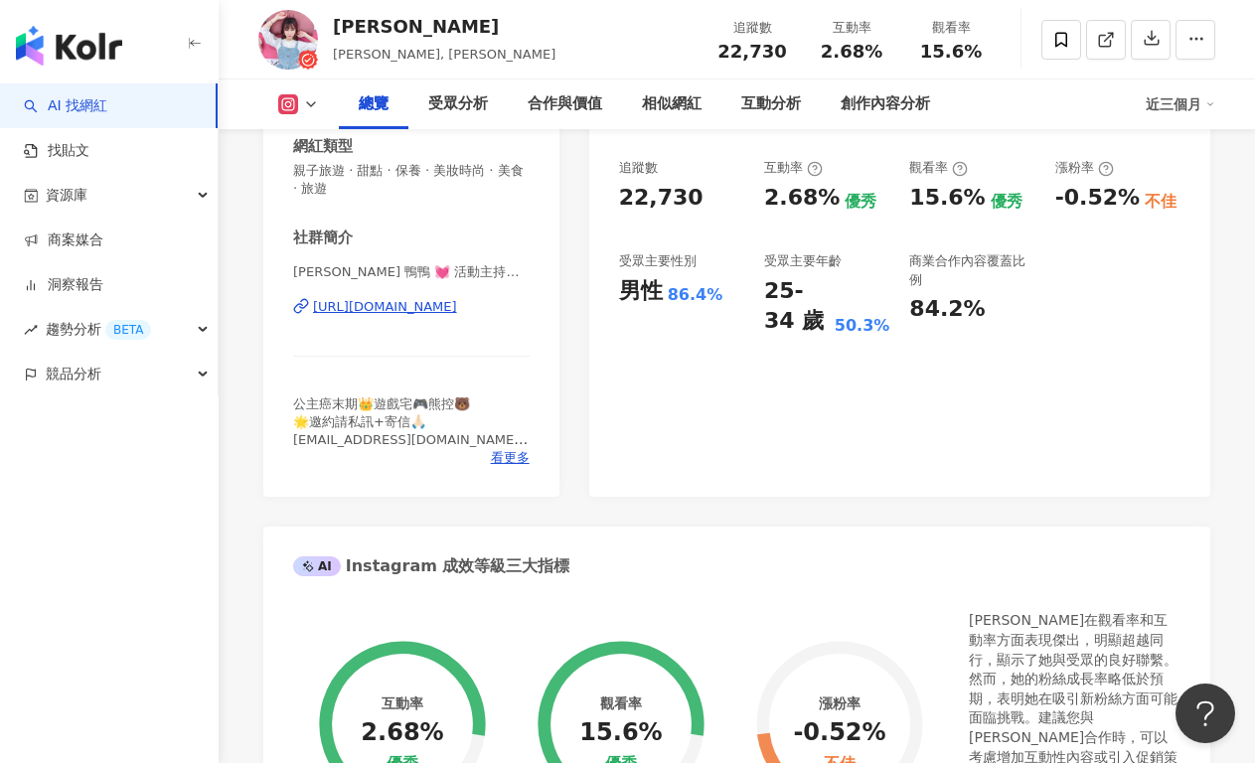
click at [389, 317] on div "Valerie x 鴨鴨 💓 活動主持人🎤部落客 | valerie__chen https://www.instagram.com/valerie__che…" at bounding box center [411, 321] width 236 height 116
click at [399, 304] on div "https://www.instagram.com/valerie__chen/" at bounding box center [385, 307] width 144 height 18
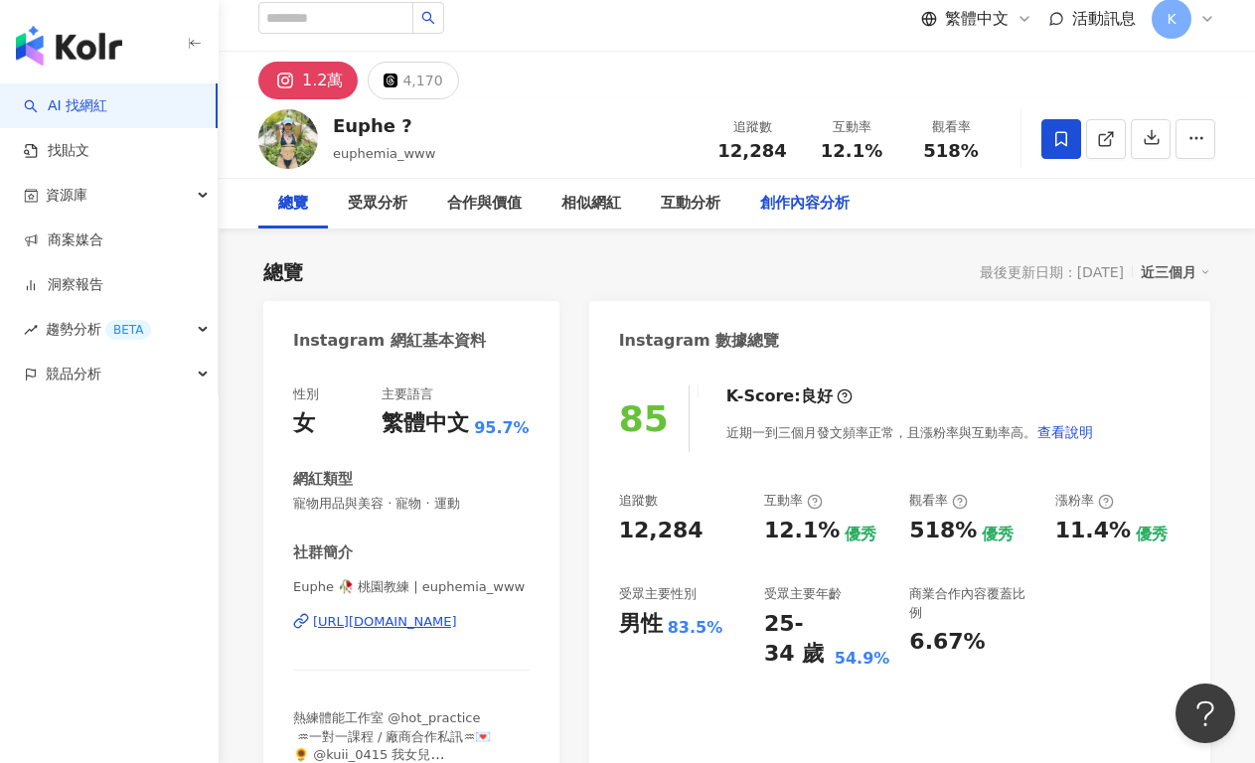
scroll to position [30, 0]
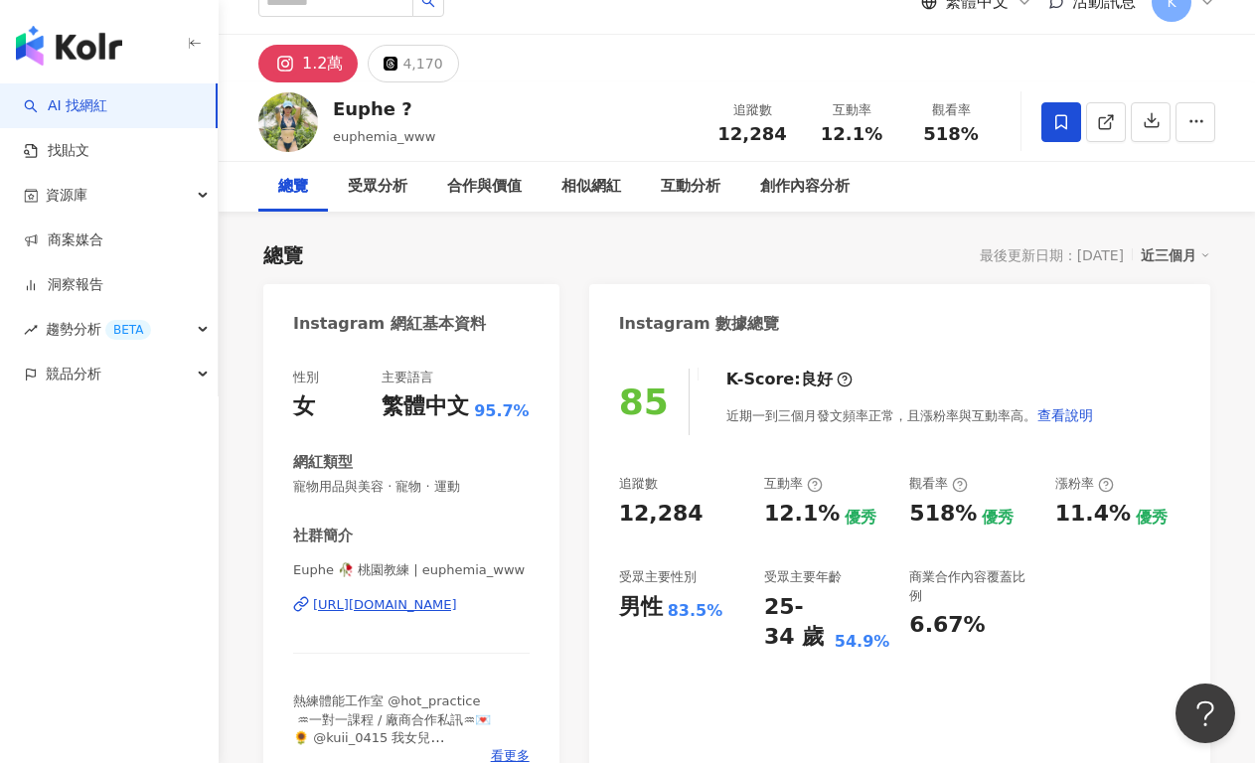
click at [439, 603] on div "[URL][DOMAIN_NAME]" at bounding box center [385, 605] width 144 height 18
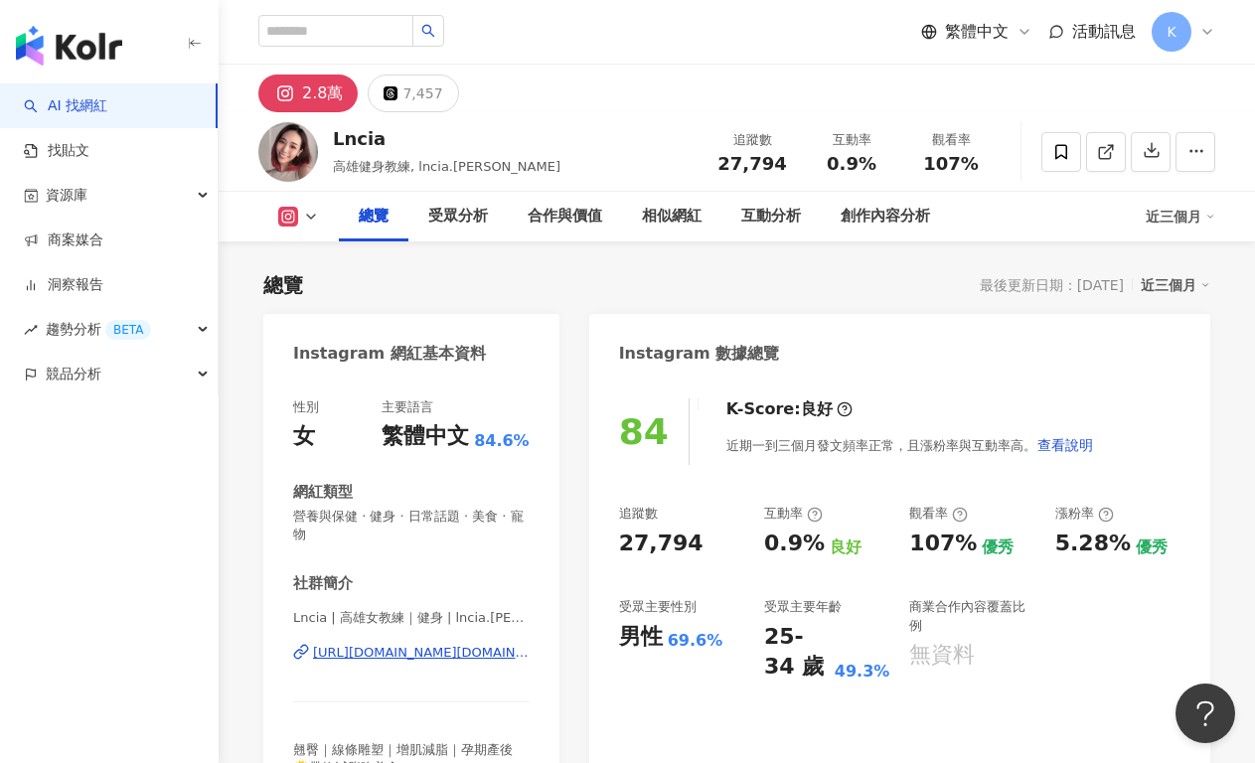
scroll to position [166, 0]
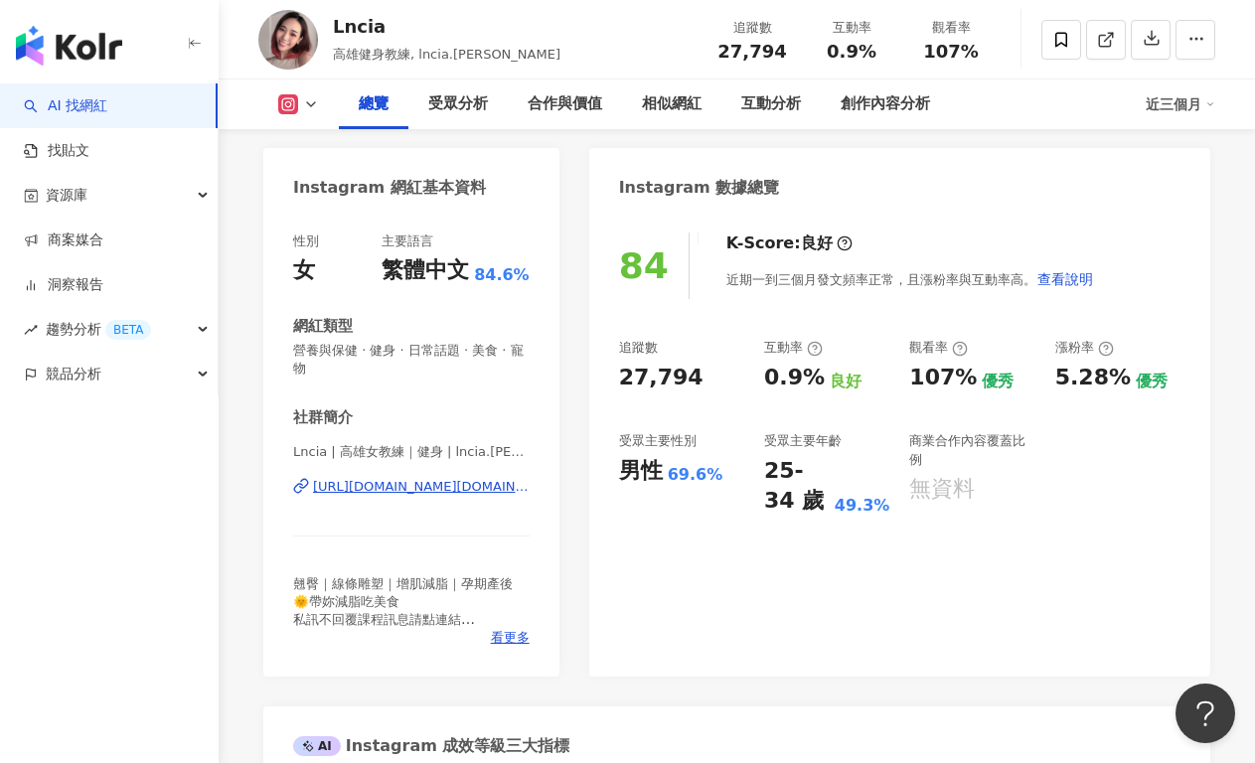
click at [424, 484] on div "[URL][DOMAIN_NAME][DOMAIN_NAME][PERSON_NAME]" at bounding box center [421, 487] width 217 height 18
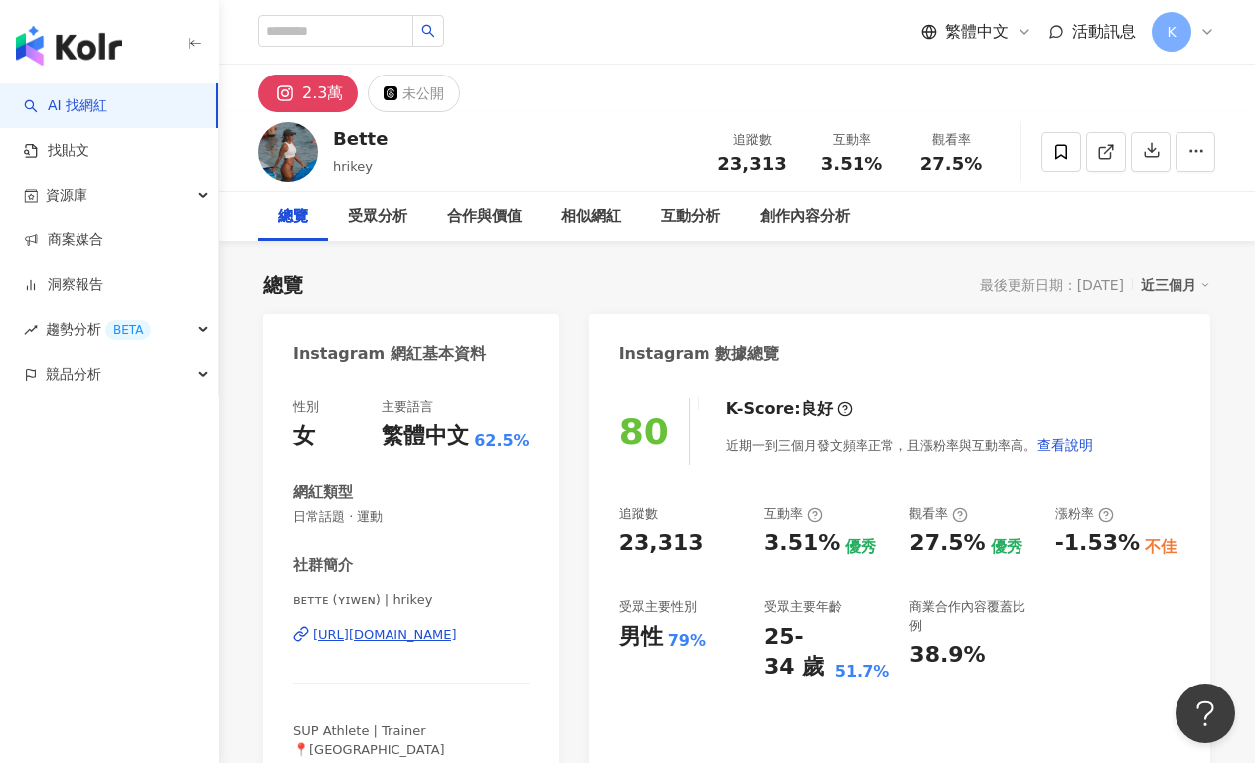
click at [392, 641] on div "https://www.instagram.com/hrikey/" at bounding box center [385, 635] width 144 height 18
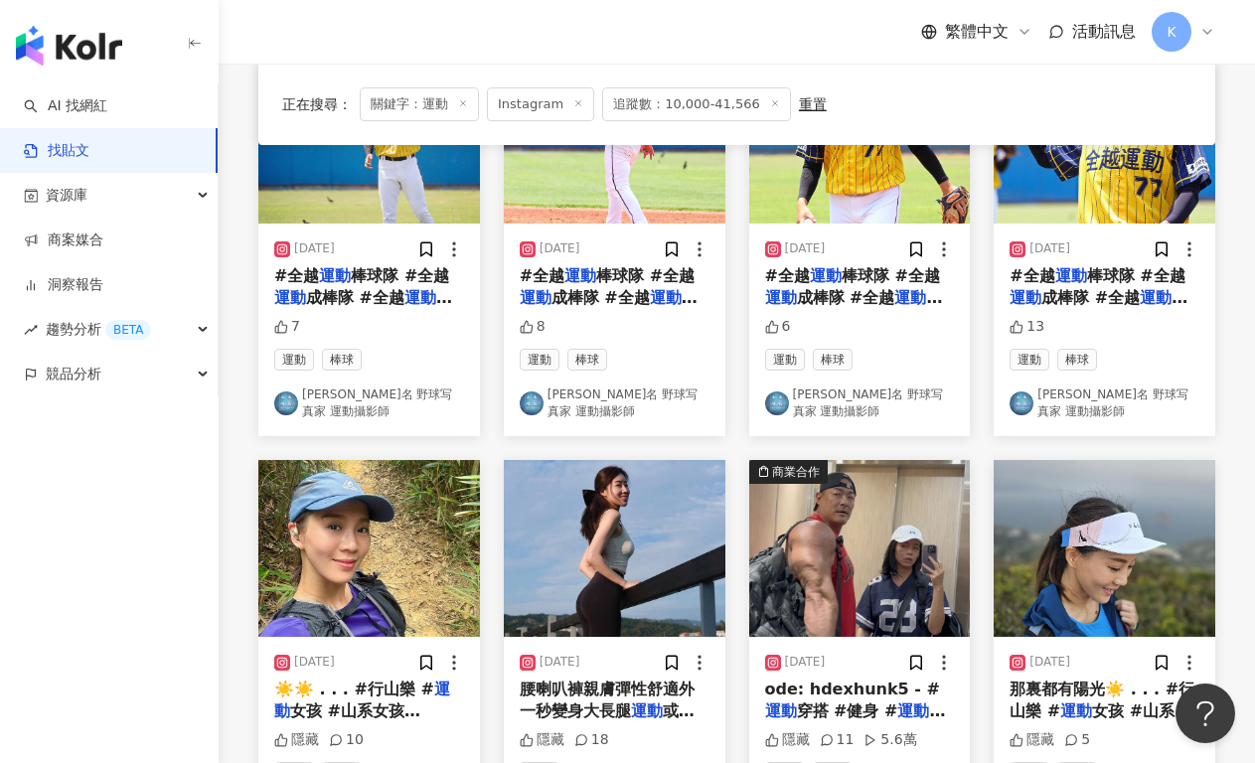
scroll to position [992, 0]
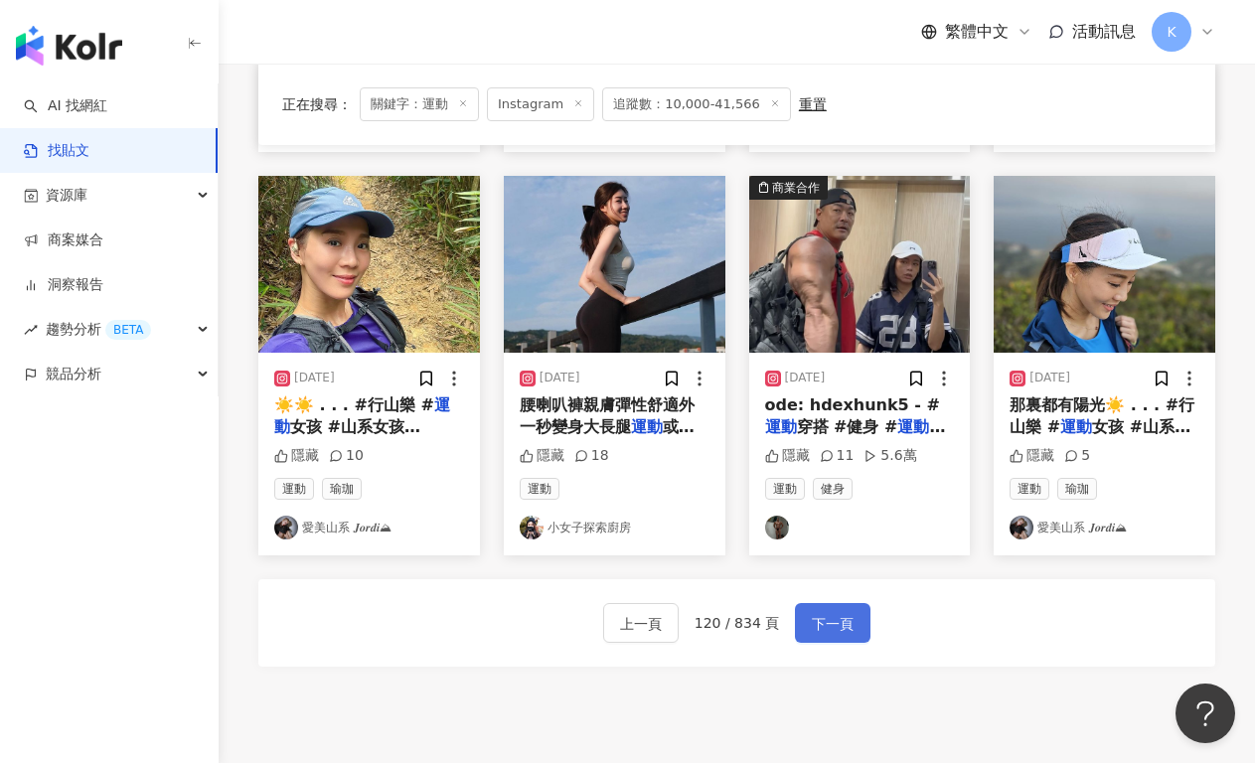
click at [812, 620] on span "下一頁" at bounding box center [833, 624] width 42 height 24
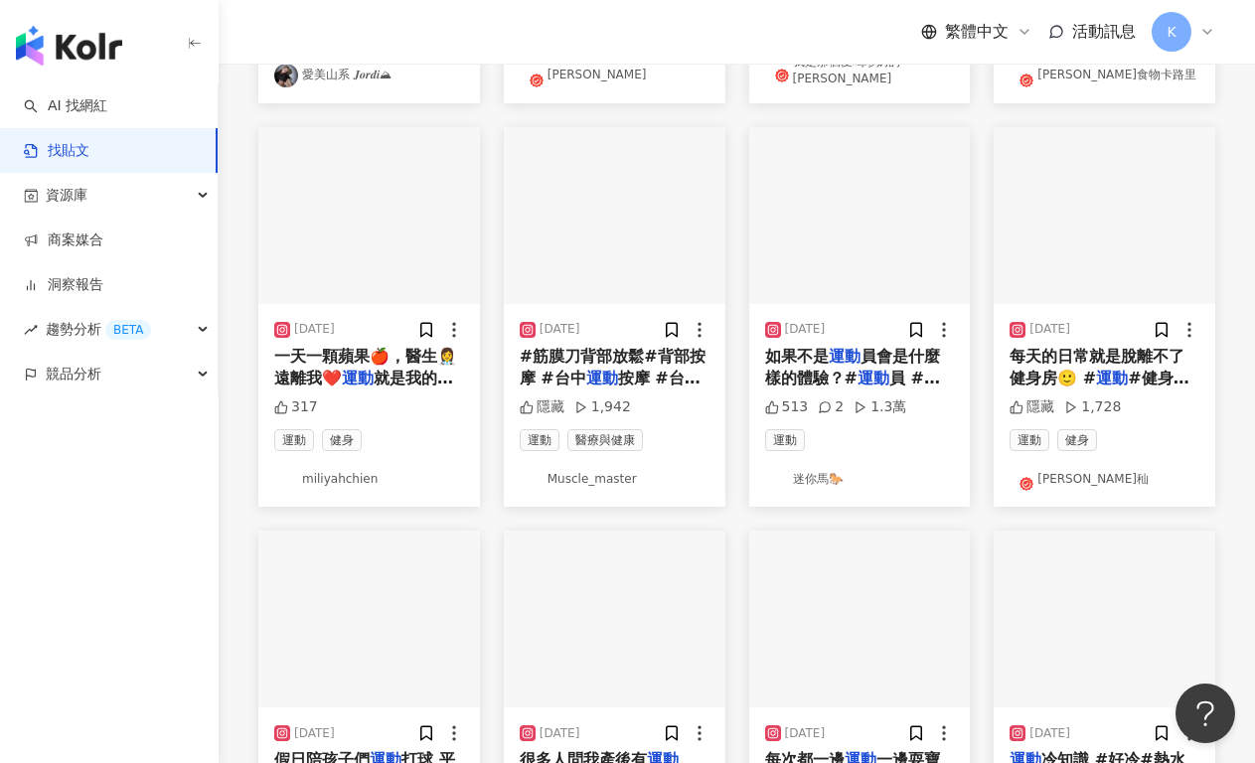
scroll to position [957, 0]
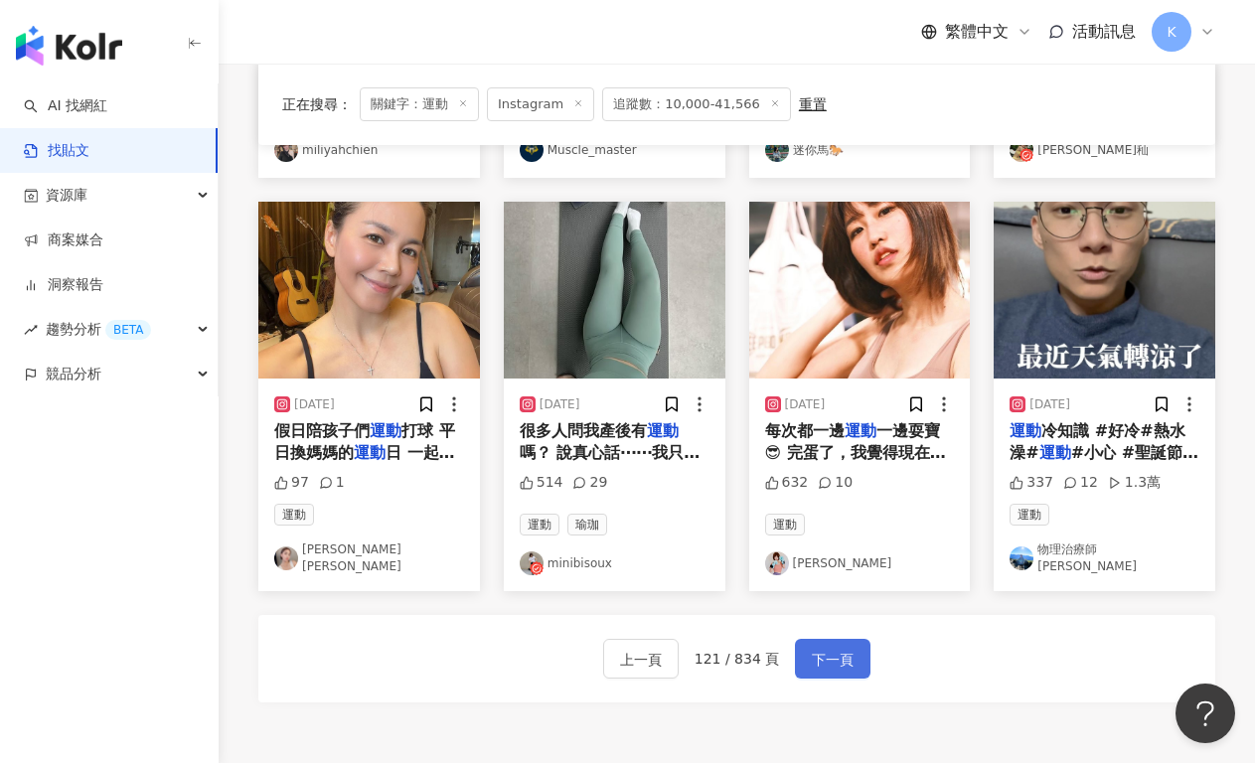
click at [825, 648] on span "下一頁" at bounding box center [833, 660] width 42 height 24
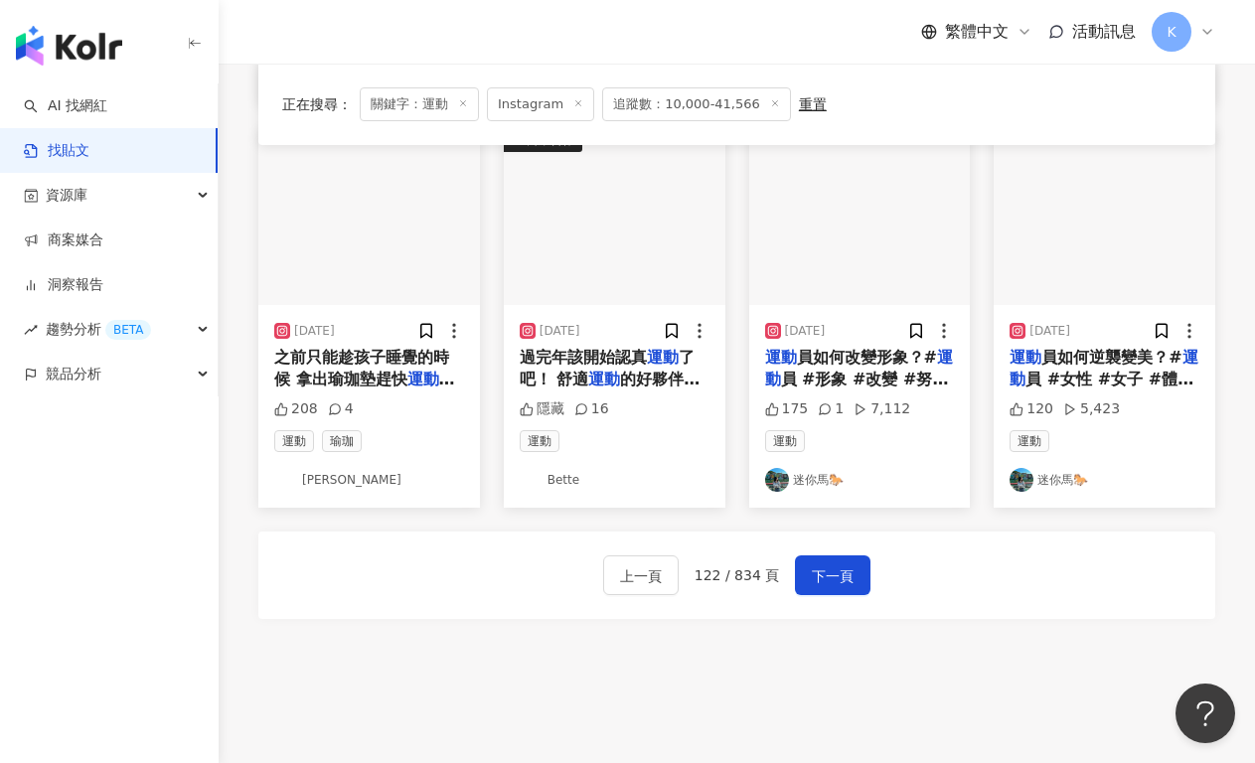
scroll to position [1162, 0]
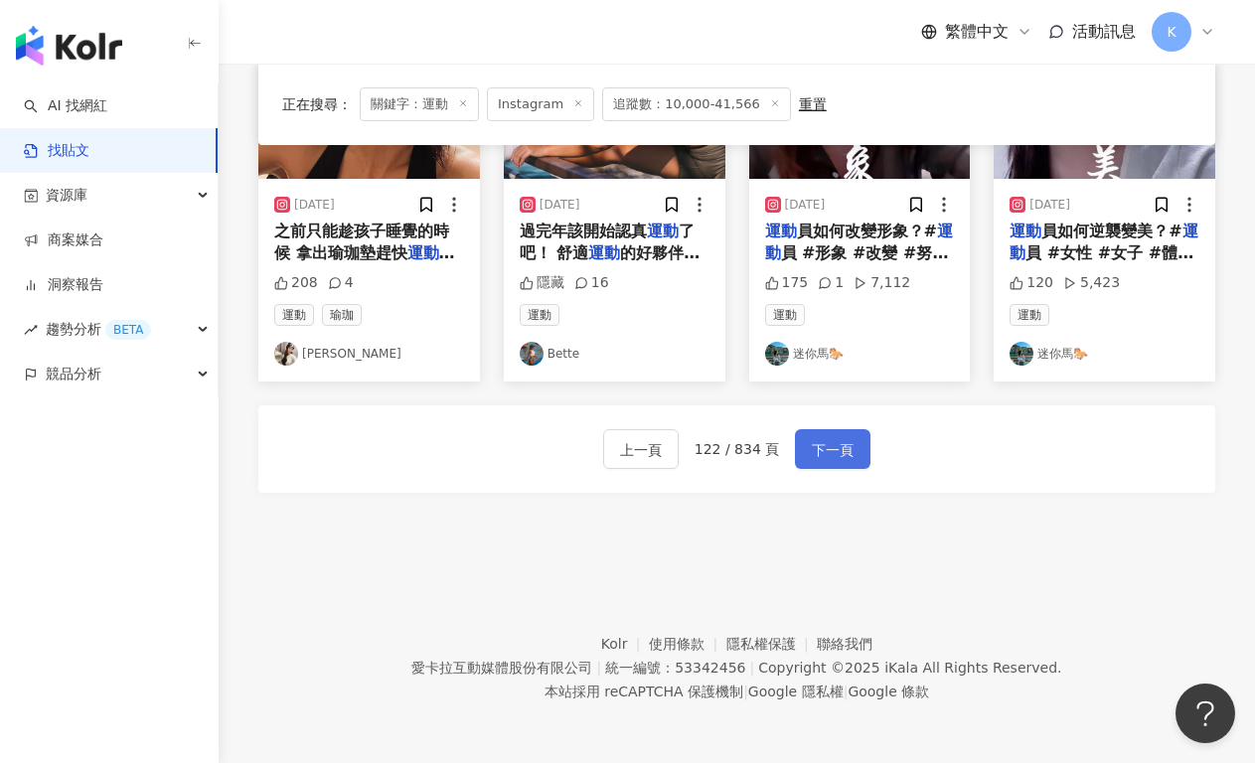
click at [854, 458] on button "下一頁" at bounding box center [832, 449] width 75 height 40
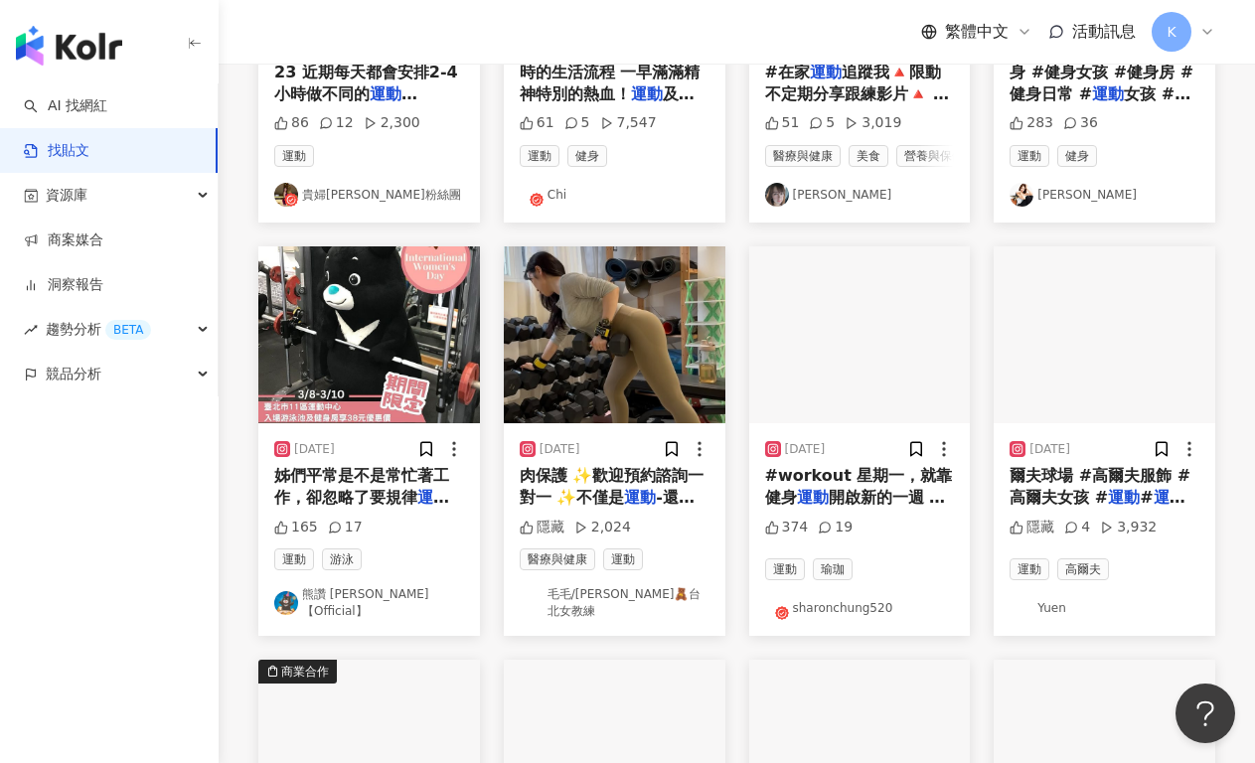
scroll to position [946, 0]
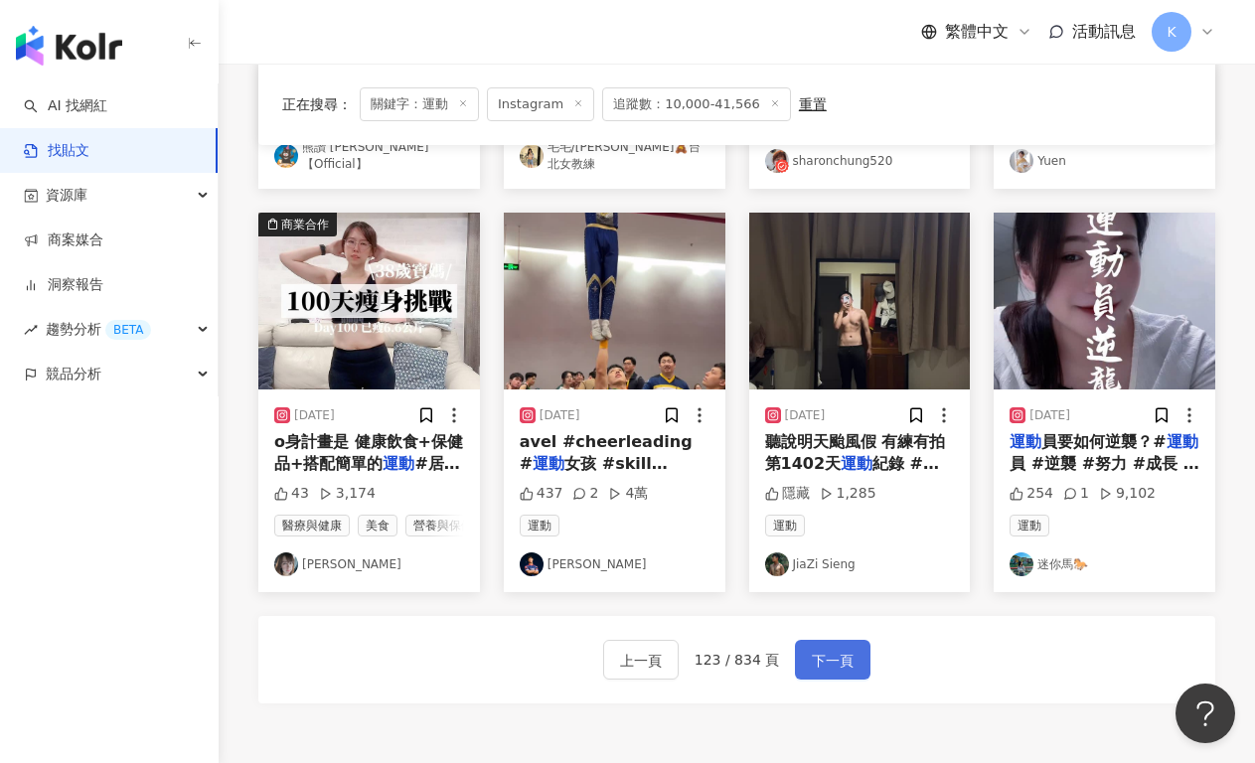
click at [823, 673] on span "下一頁" at bounding box center [833, 661] width 42 height 24
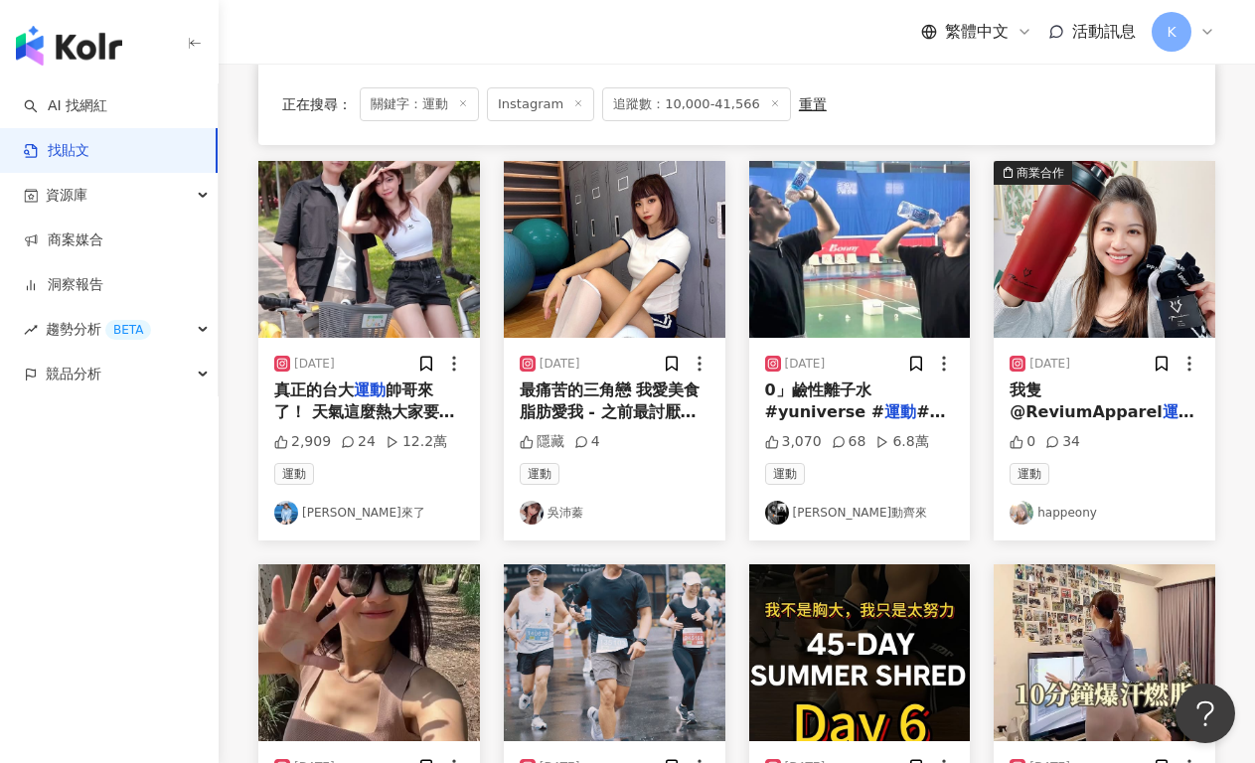
scroll to position [1162, 0]
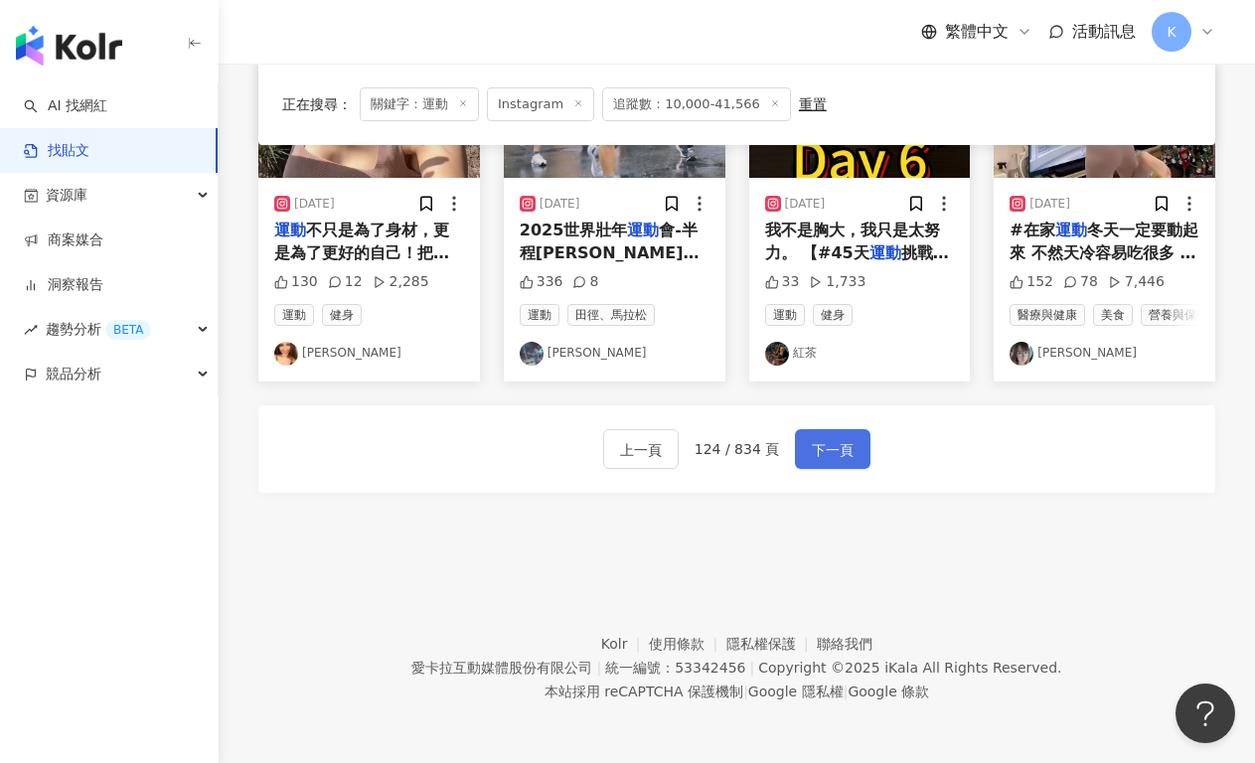
click at [808, 452] on button "下一頁" at bounding box center [832, 449] width 75 height 40
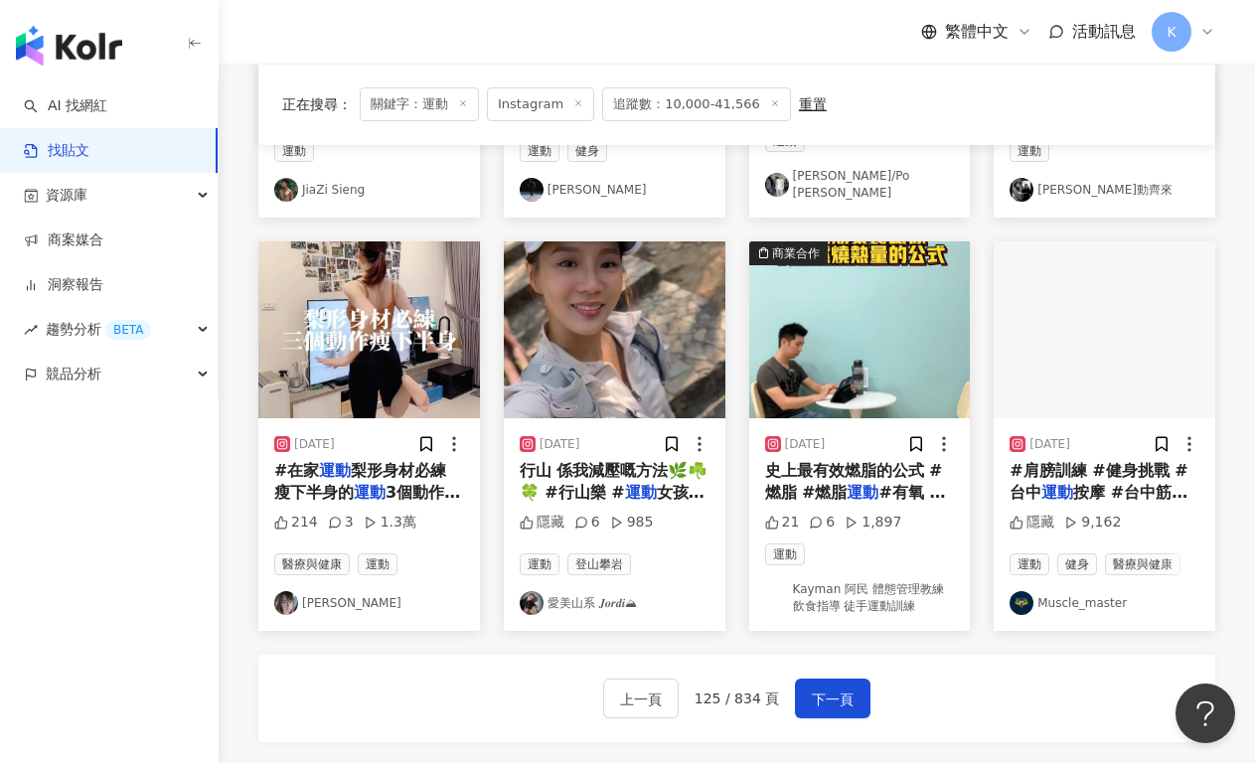
scroll to position [996, 0]
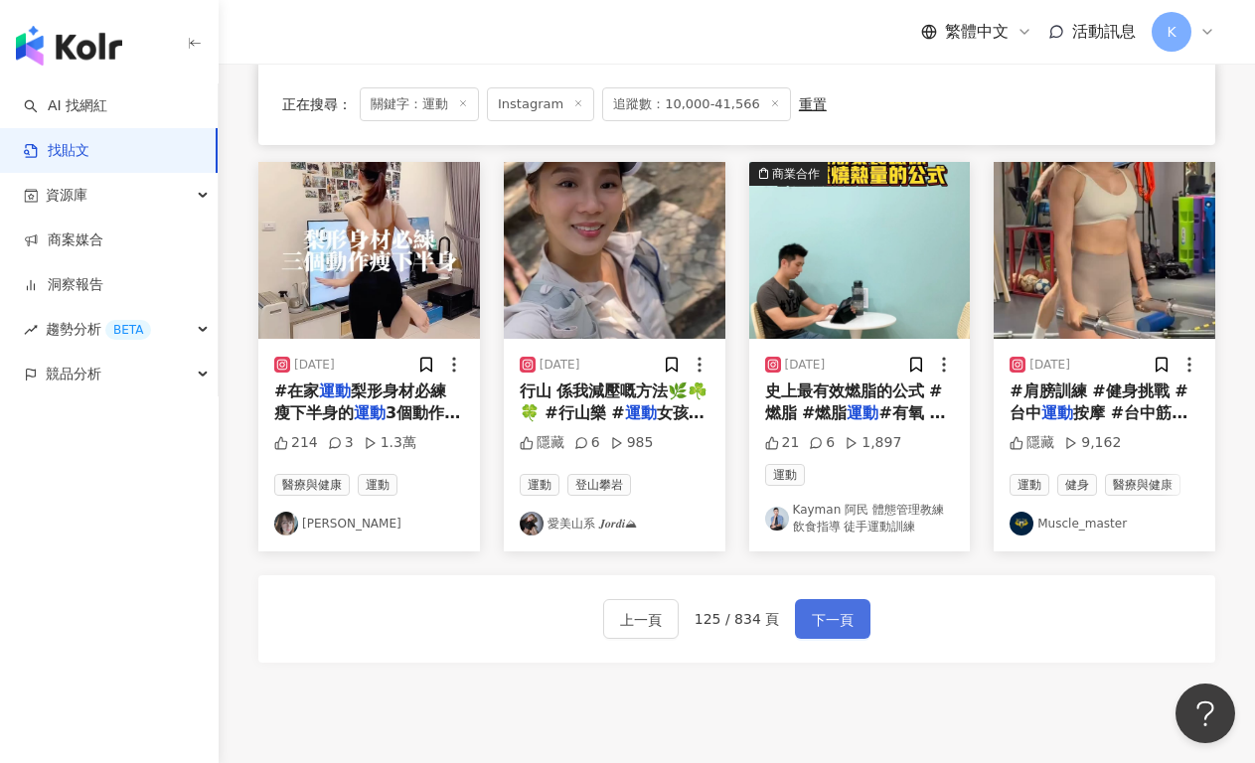
click at [822, 625] on span "下一頁" at bounding box center [833, 620] width 42 height 24
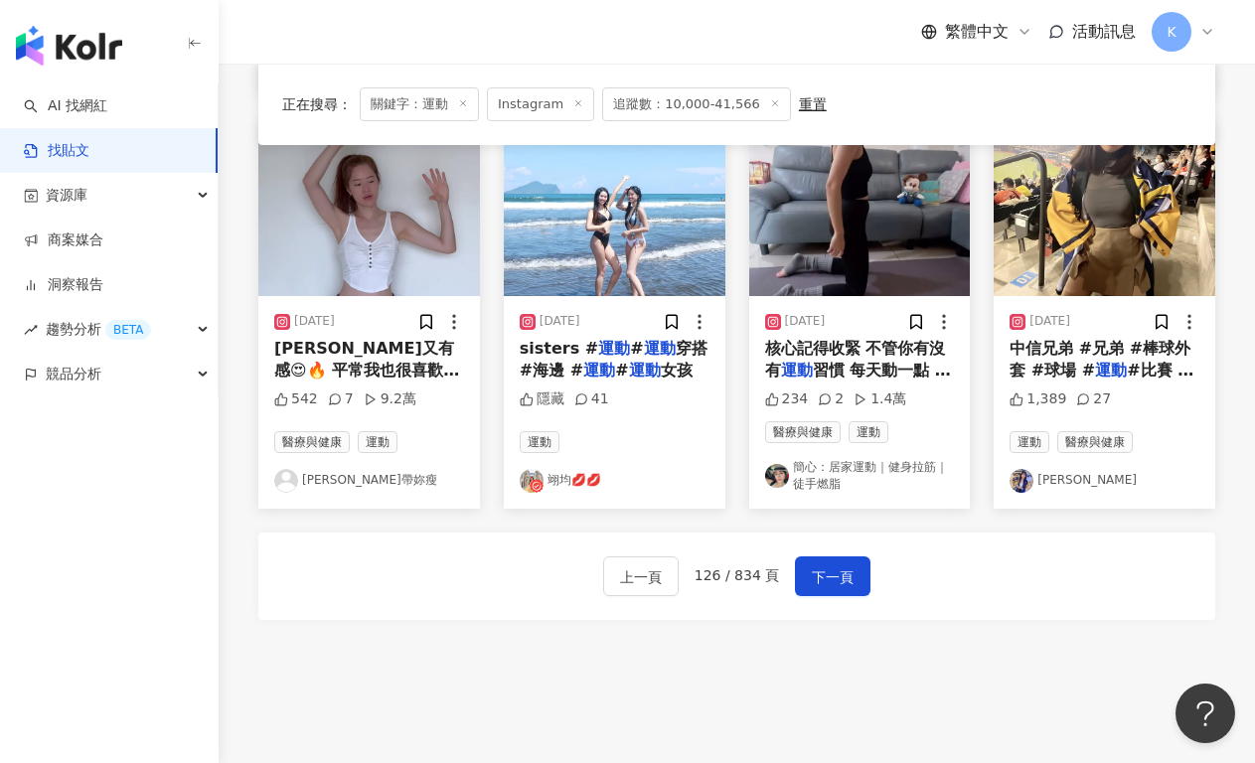
scroll to position [1166, 0]
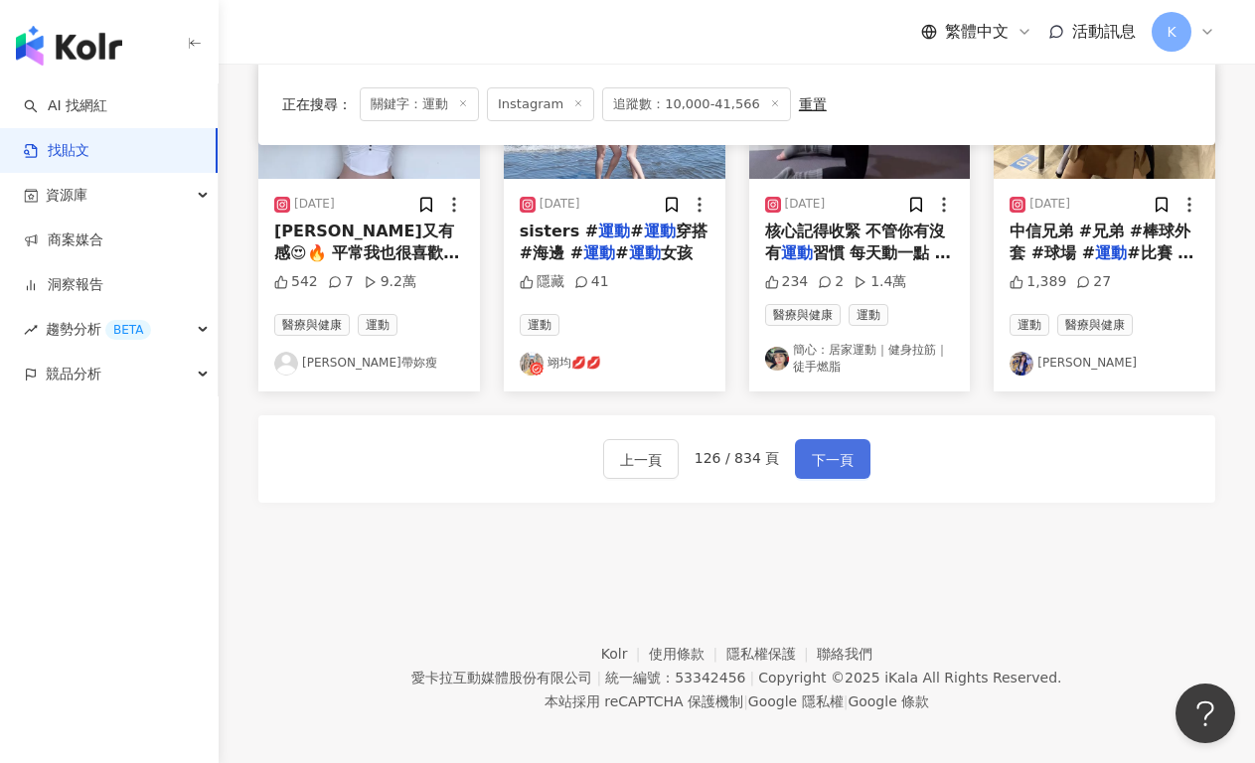
click at [842, 460] on span "下一頁" at bounding box center [833, 460] width 42 height 24
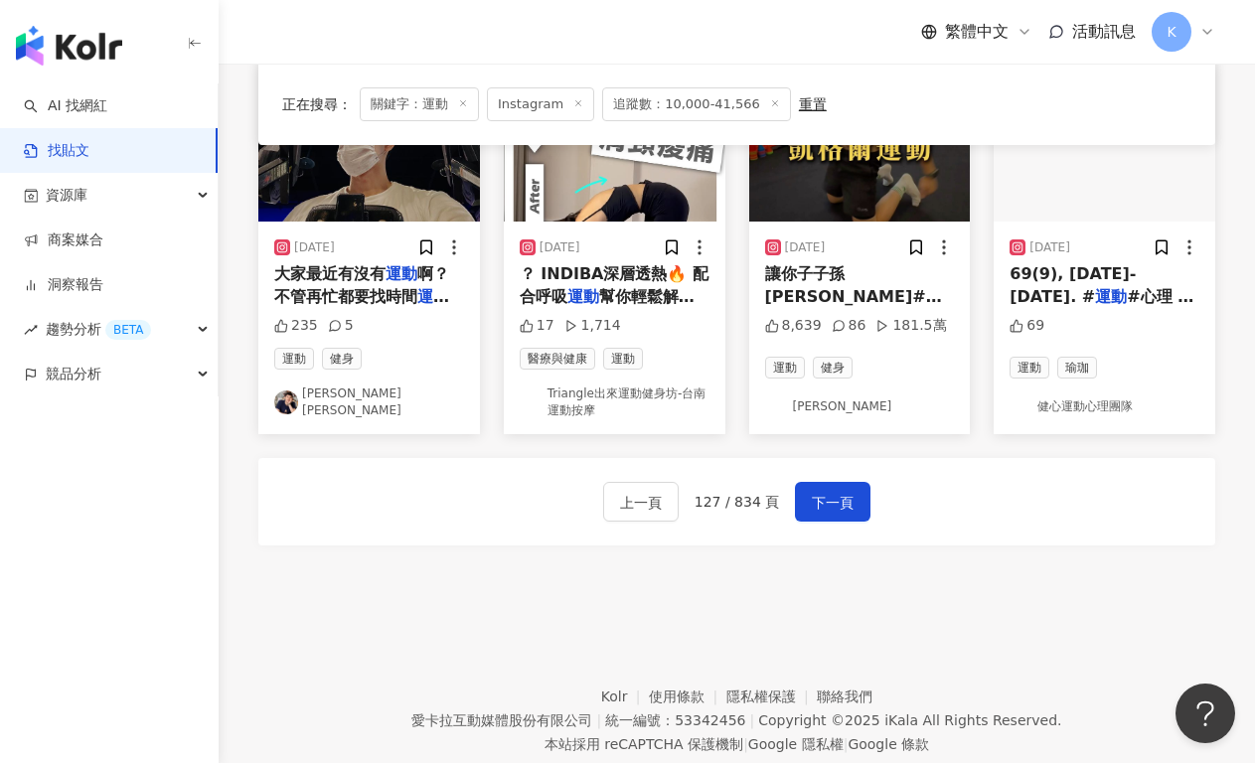
scroll to position [1171, 0]
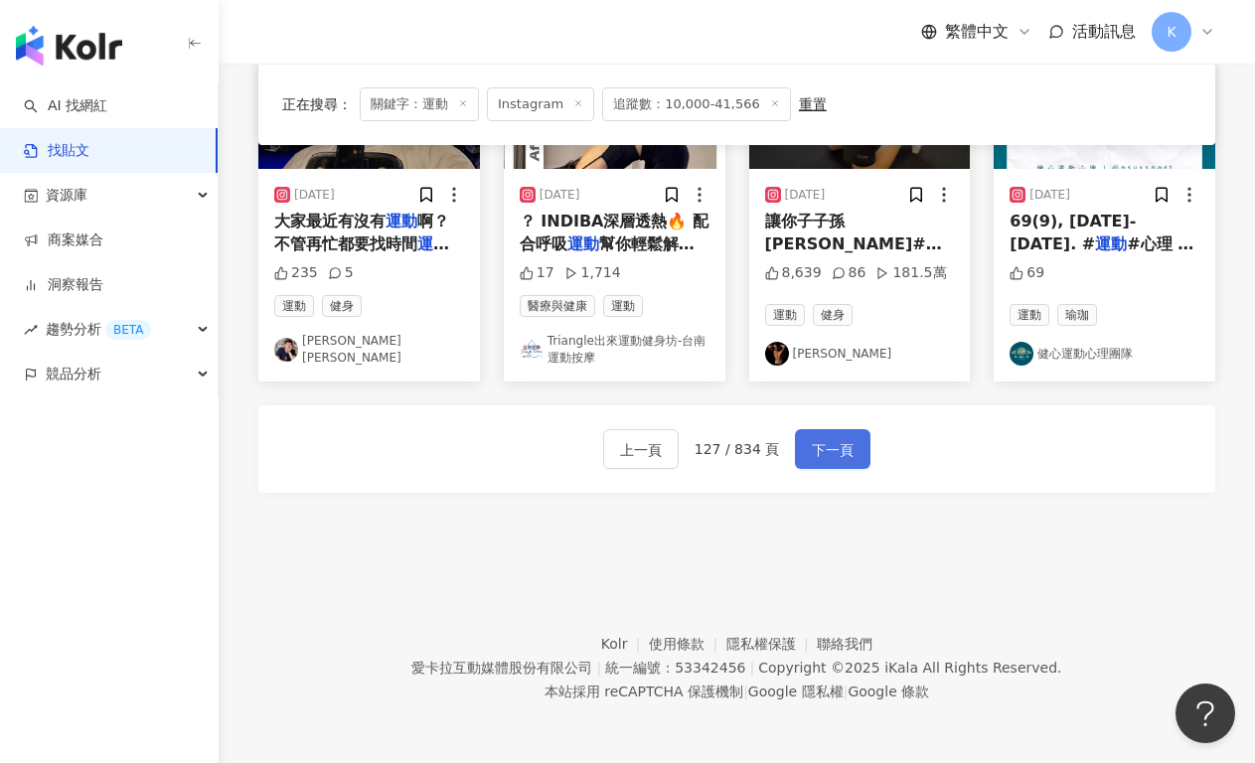
click at [823, 442] on span "下一頁" at bounding box center [833, 450] width 42 height 24
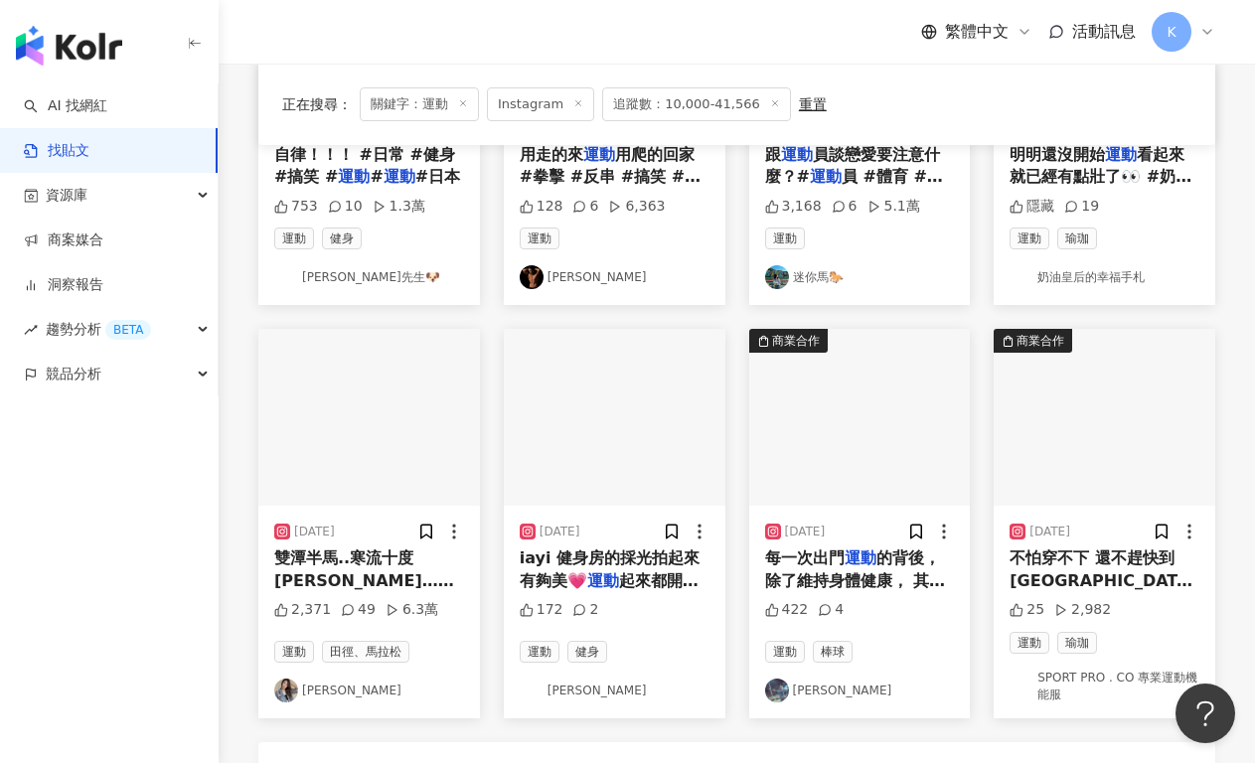
scroll to position [934, 0]
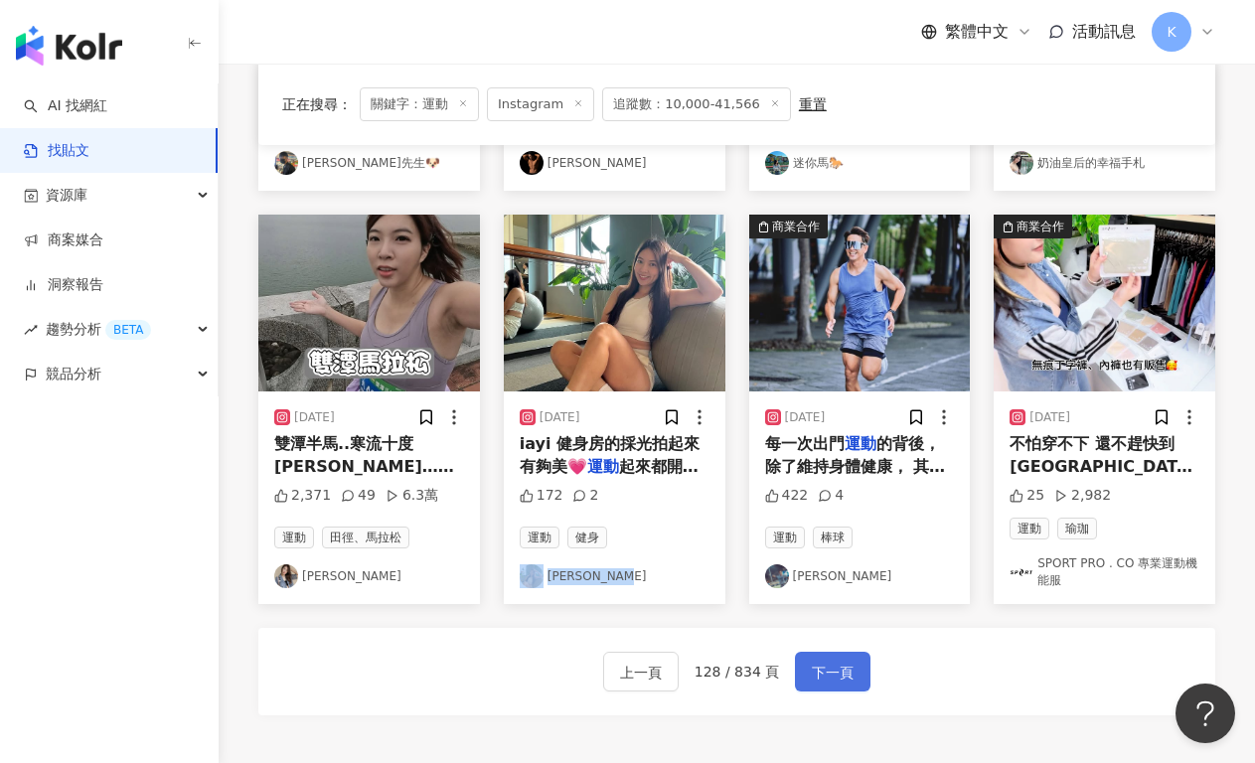
click at [821, 673] on button "下一頁" at bounding box center [832, 672] width 75 height 40
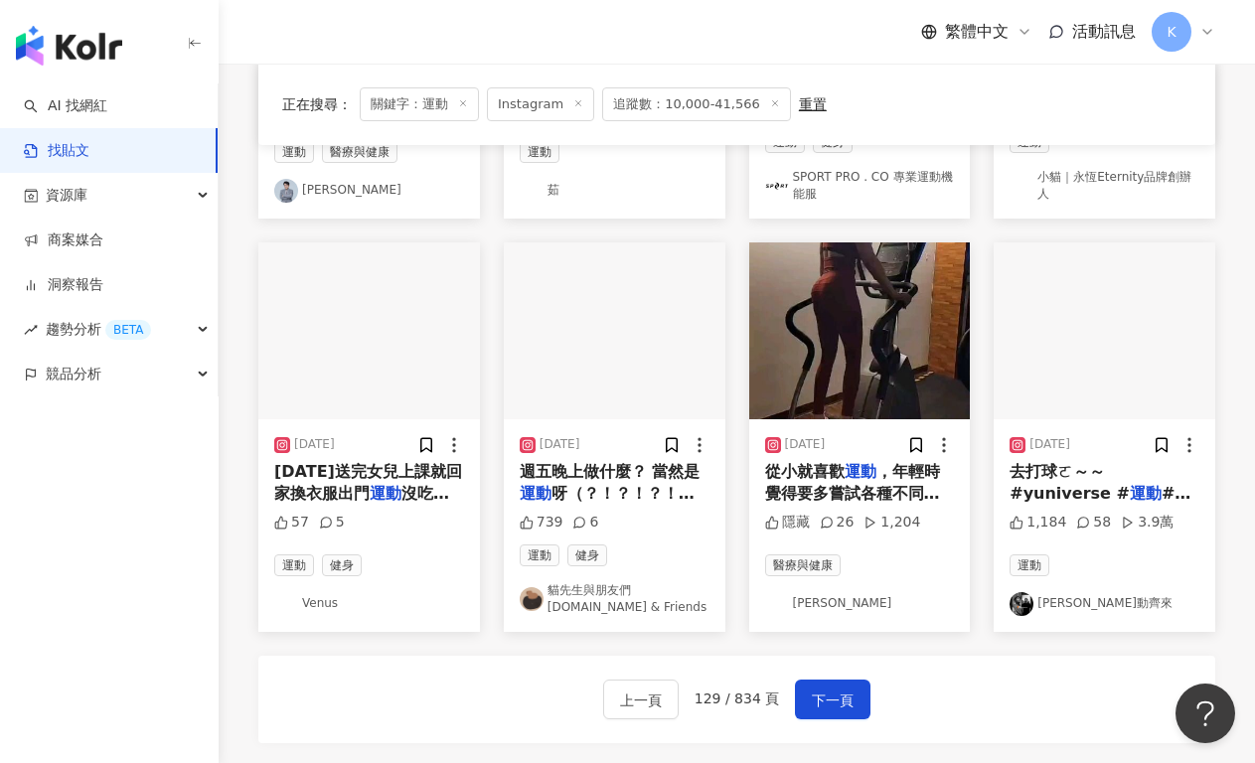
scroll to position [929, 0]
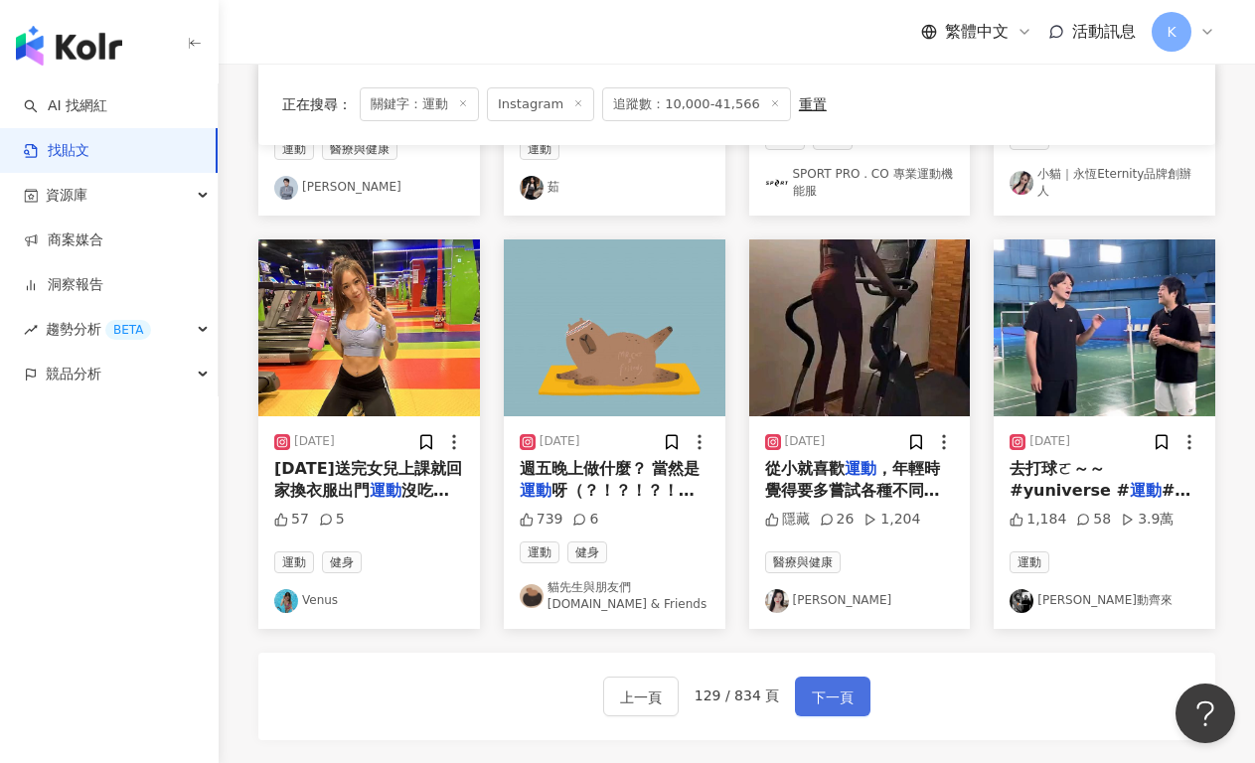
click at [829, 685] on span "下一頁" at bounding box center [833, 697] width 42 height 24
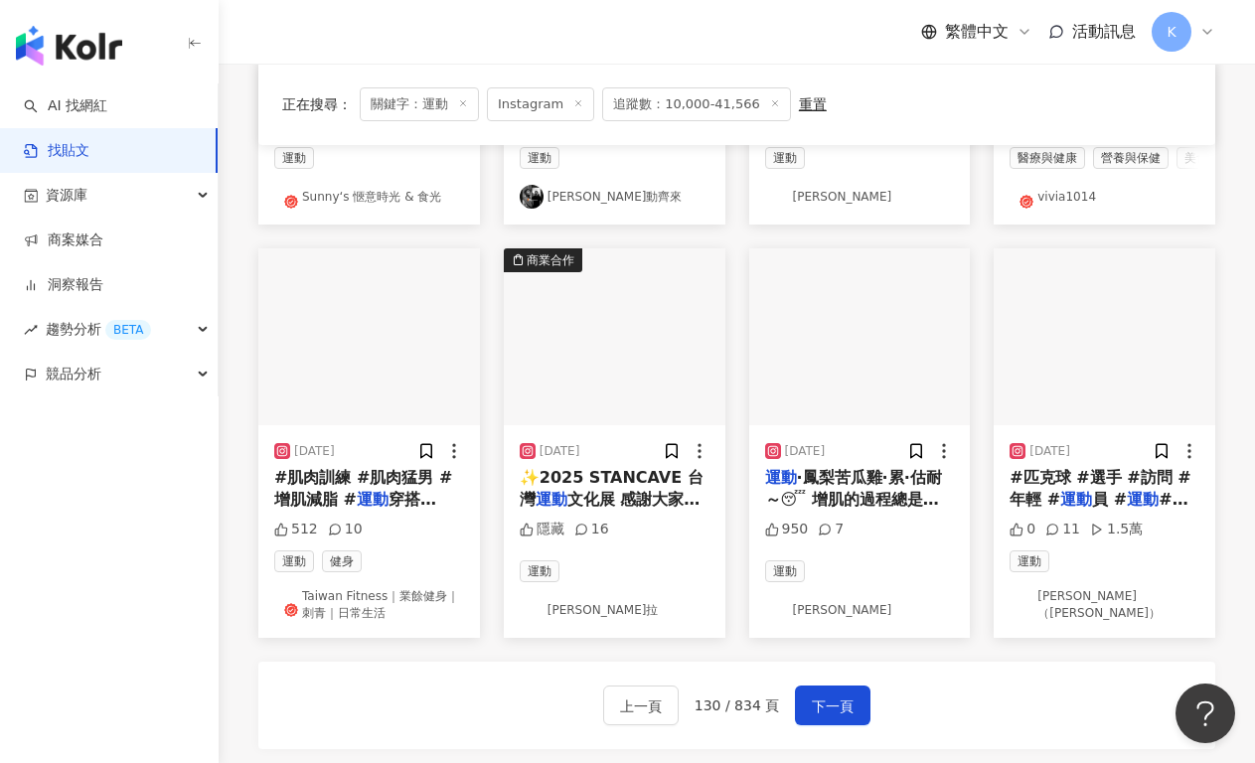
scroll to position [930, 0]
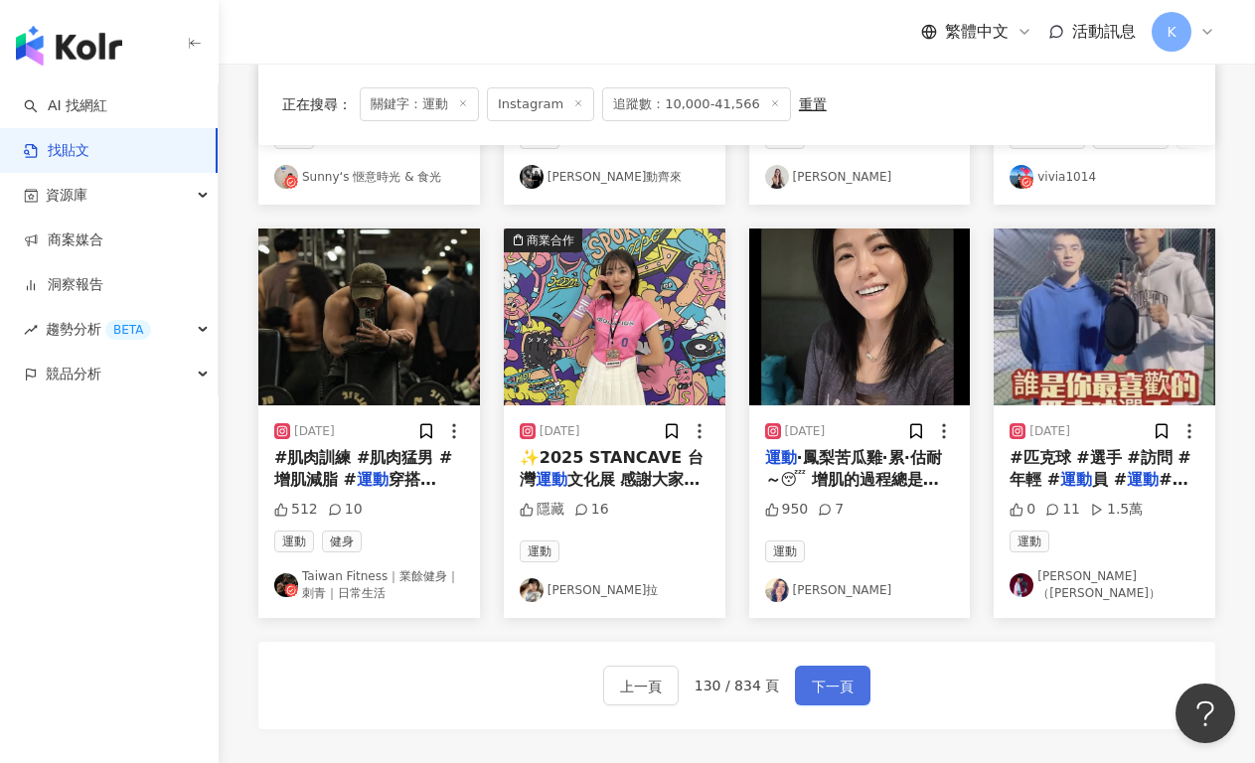
click at [864, 700] on button "下一頁" at bounding box center [832, 686] width 75 height 40
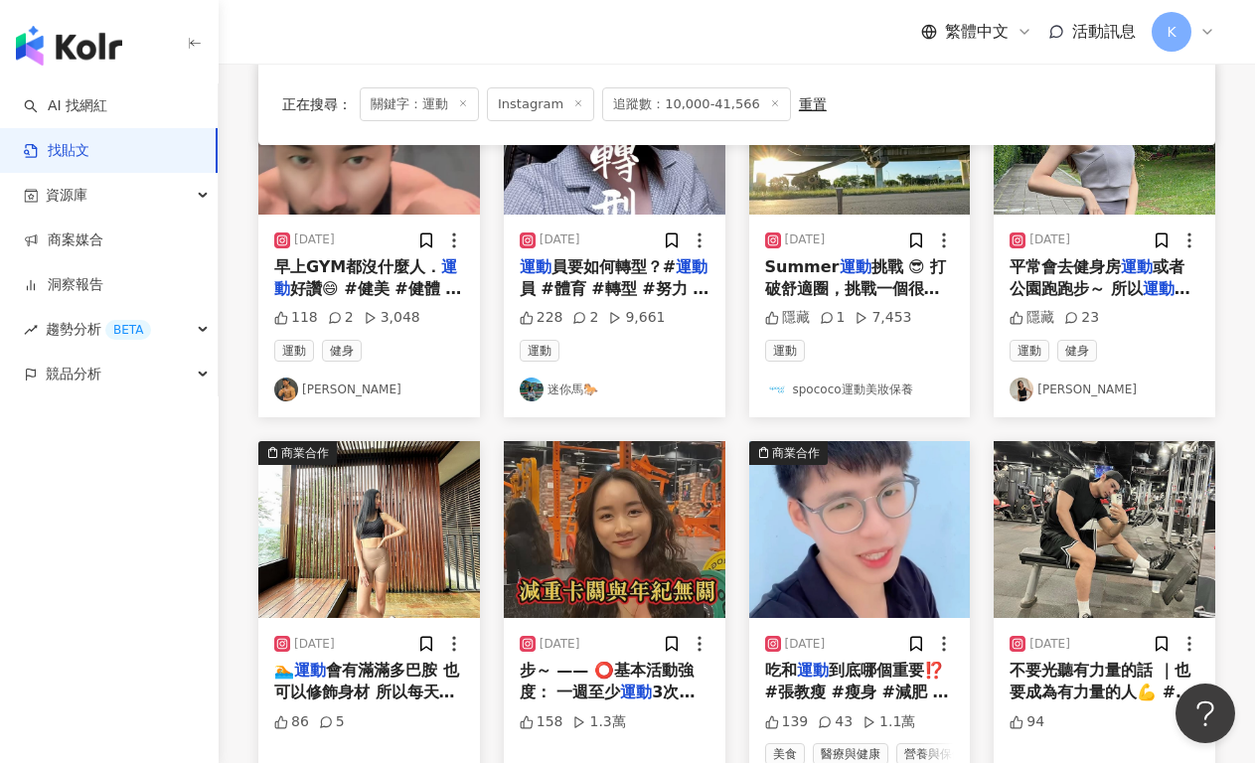
scroll to position [1119, 0]
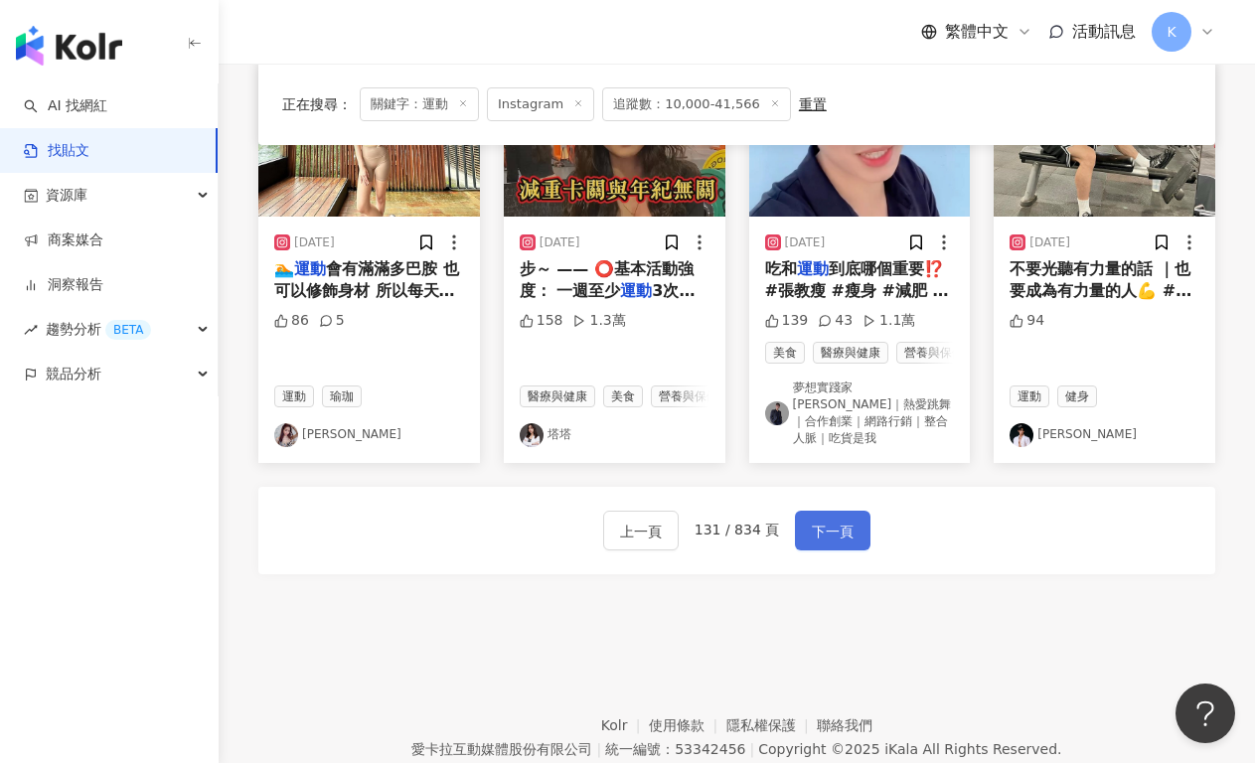
click at [831, 520] on span "下一頁" at bounding box center [833, 532] width 42 height 24
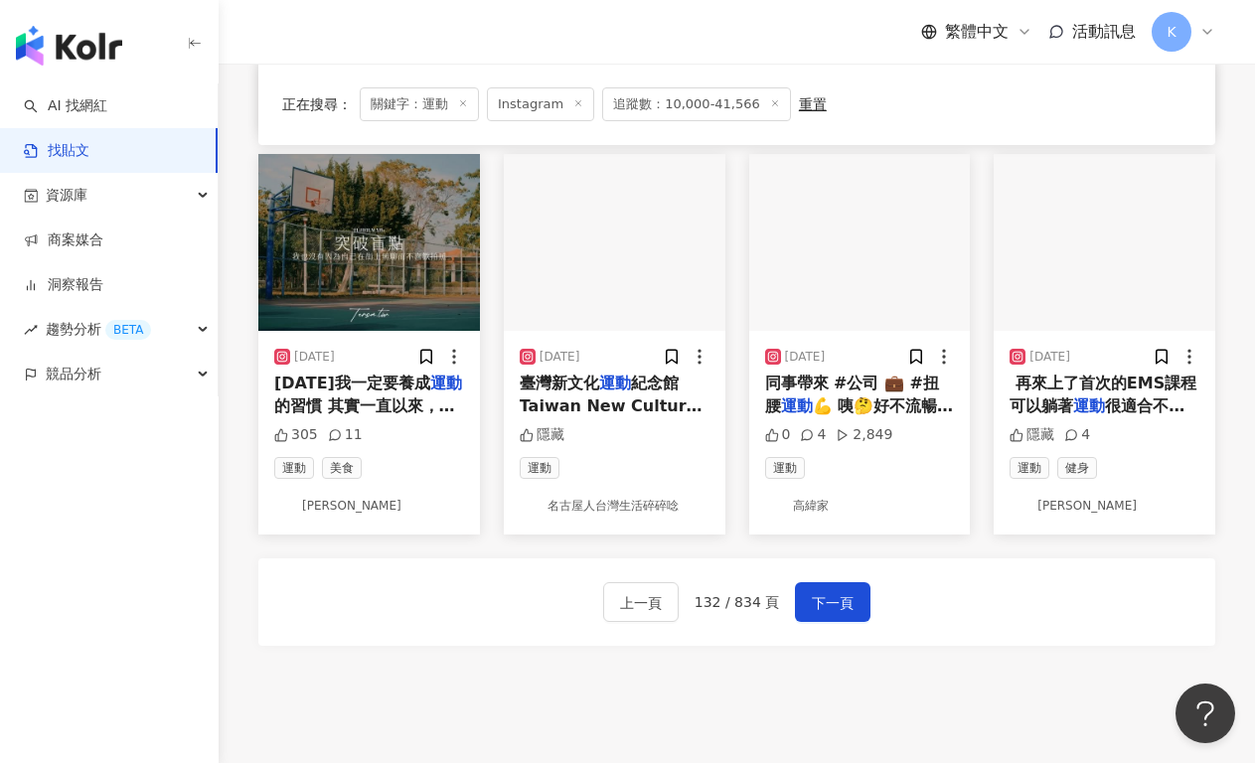
scroll to position [953, 0]
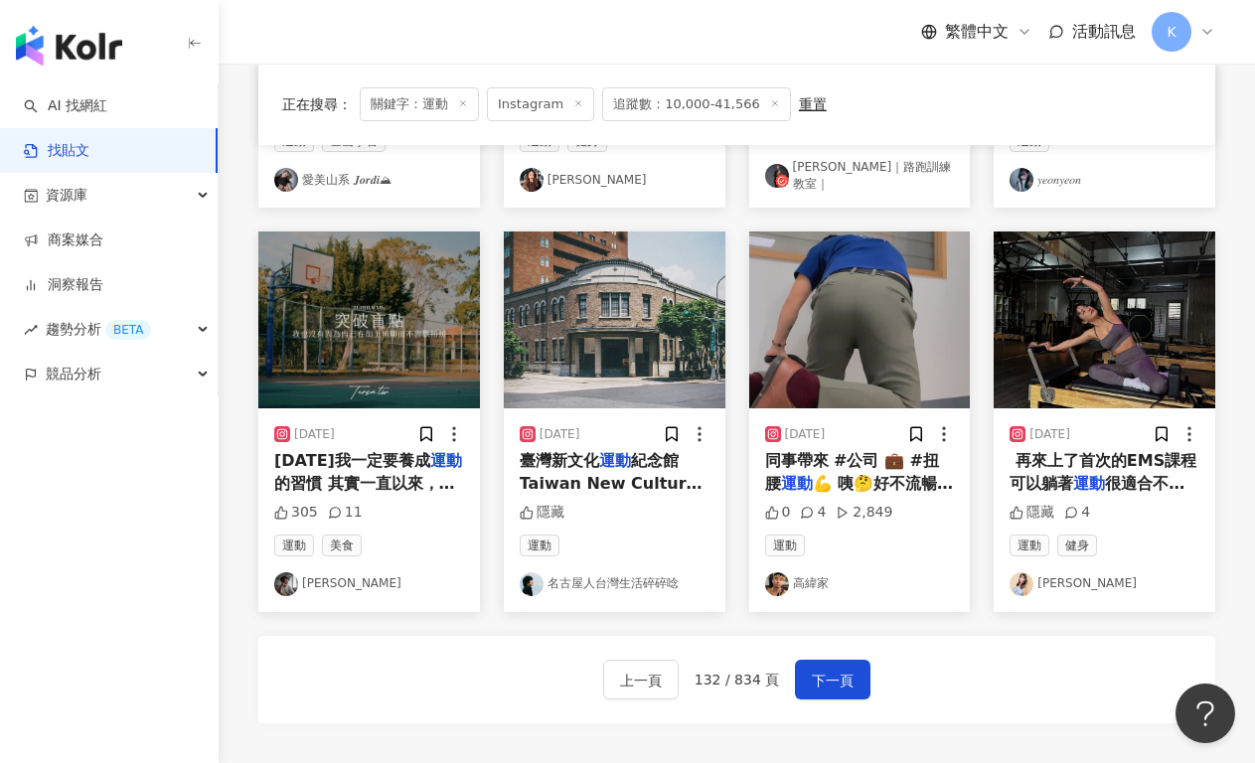
click at [1130, 655] on div "上一頁 132 / 834 頁 下一頁" at bounding box center [736, 679] width 957 height 87
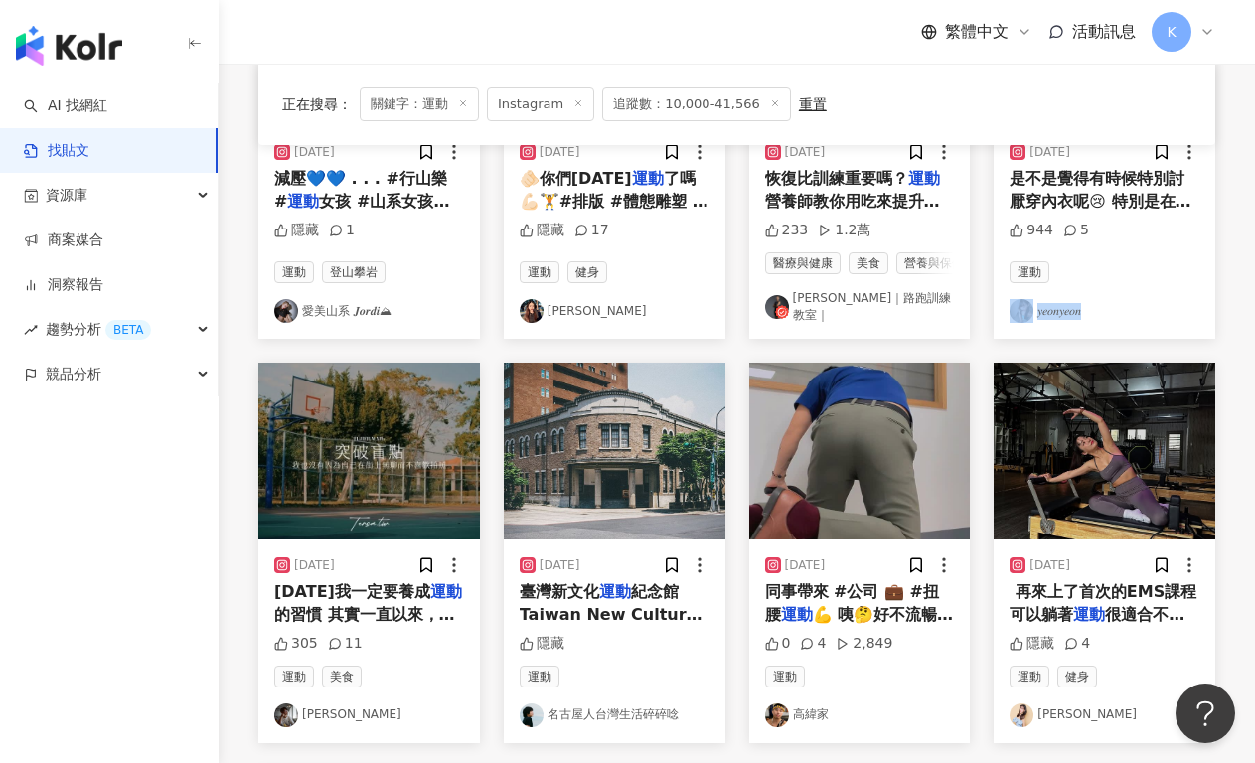
scroll to position [923, 0]
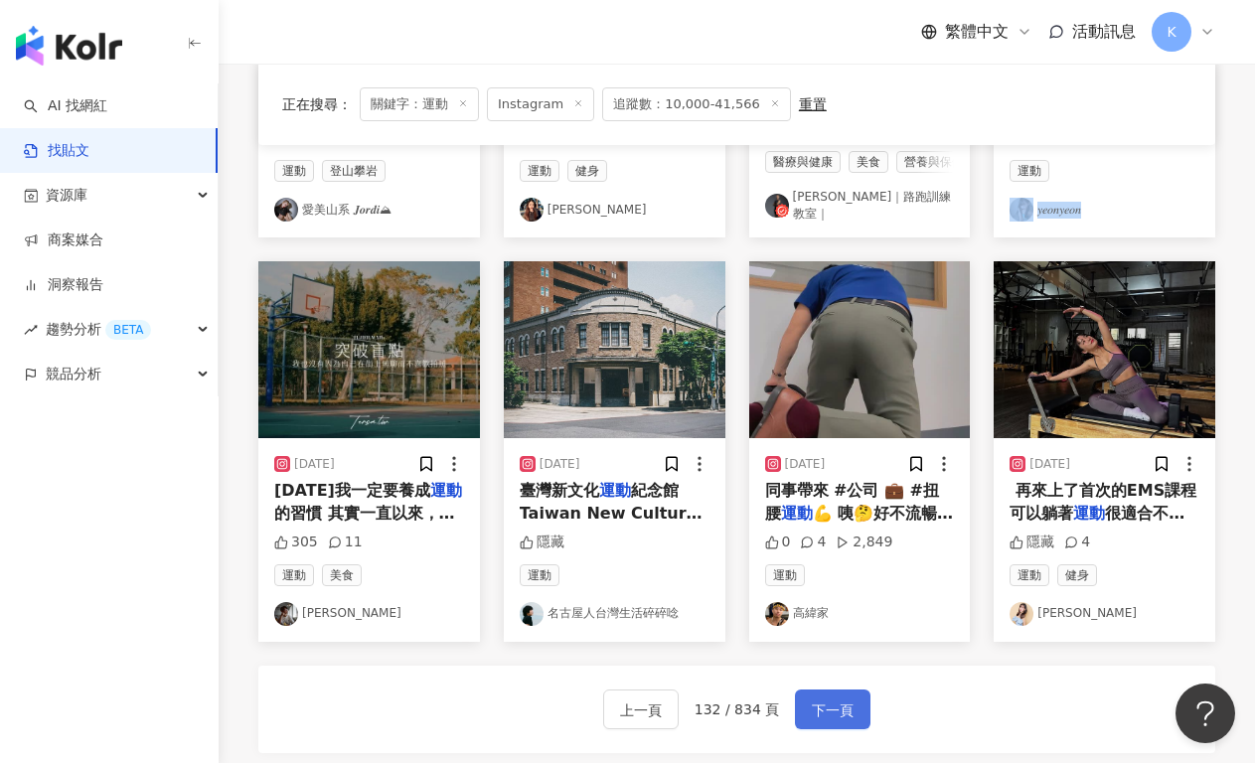
click at [823, 704] on span "下一頁" at bounding box center [833, 710] width 42 height 24
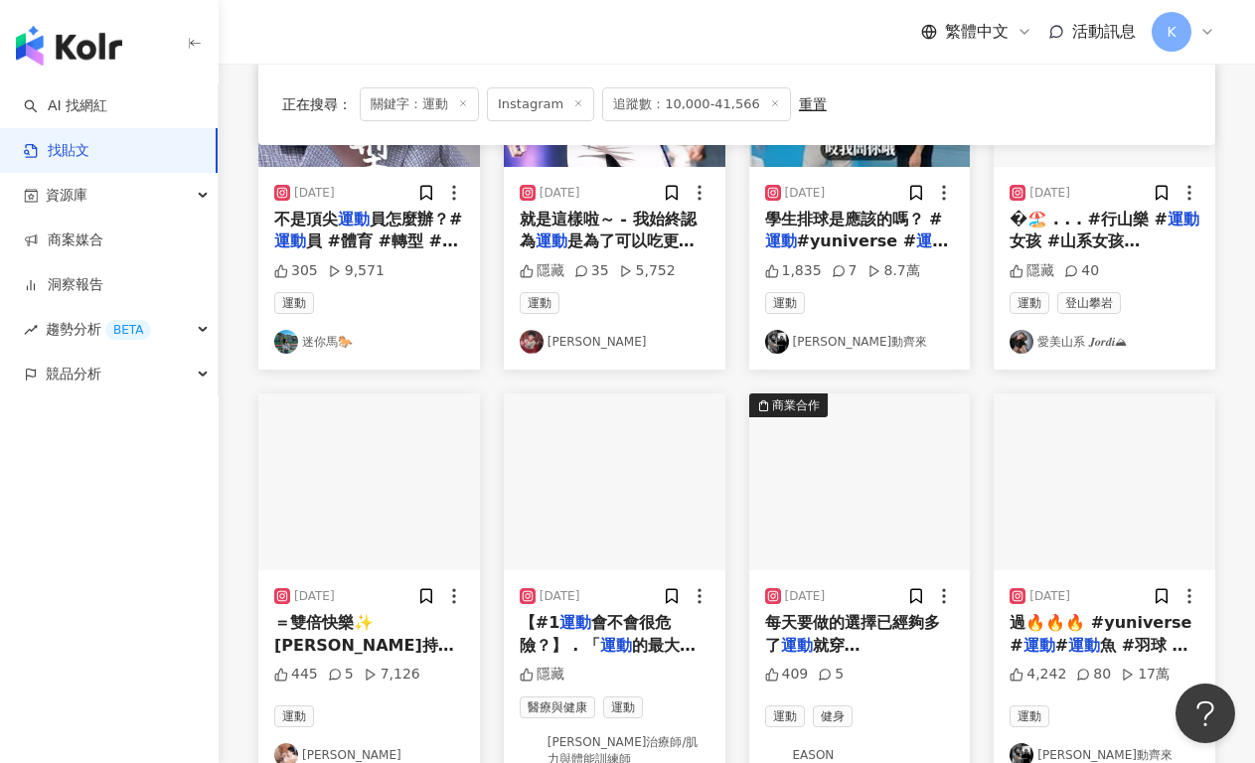
scroll to position [1156, 0]
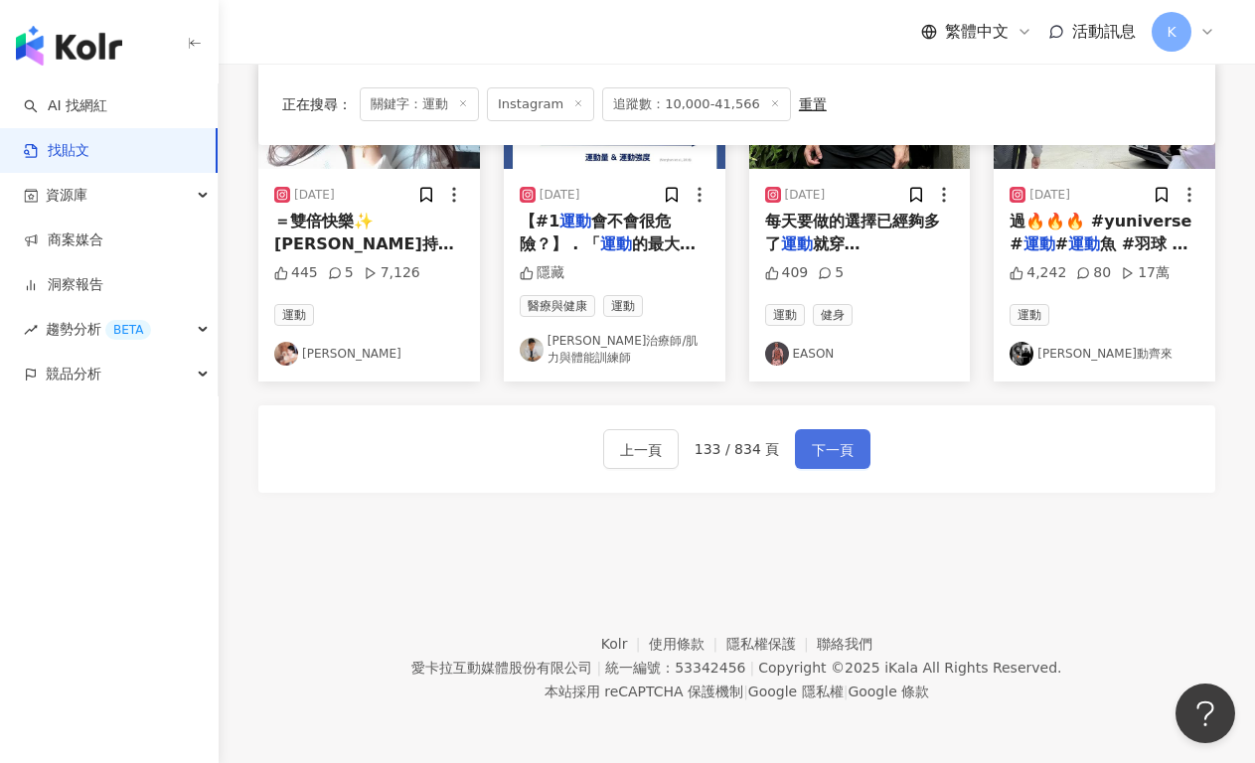
click at [839, 464] on button "下一頁" at bounding box center [832, 449] width 75 height 40
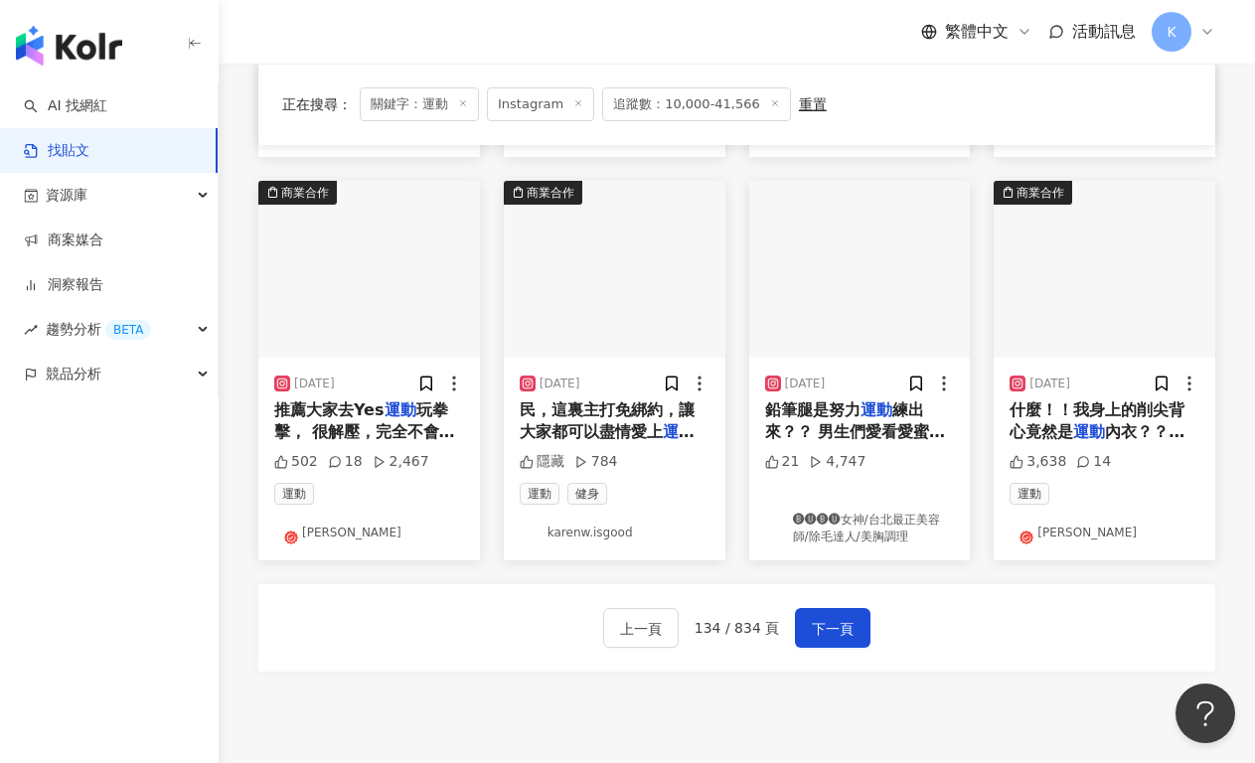
scroll to position [980, 0]
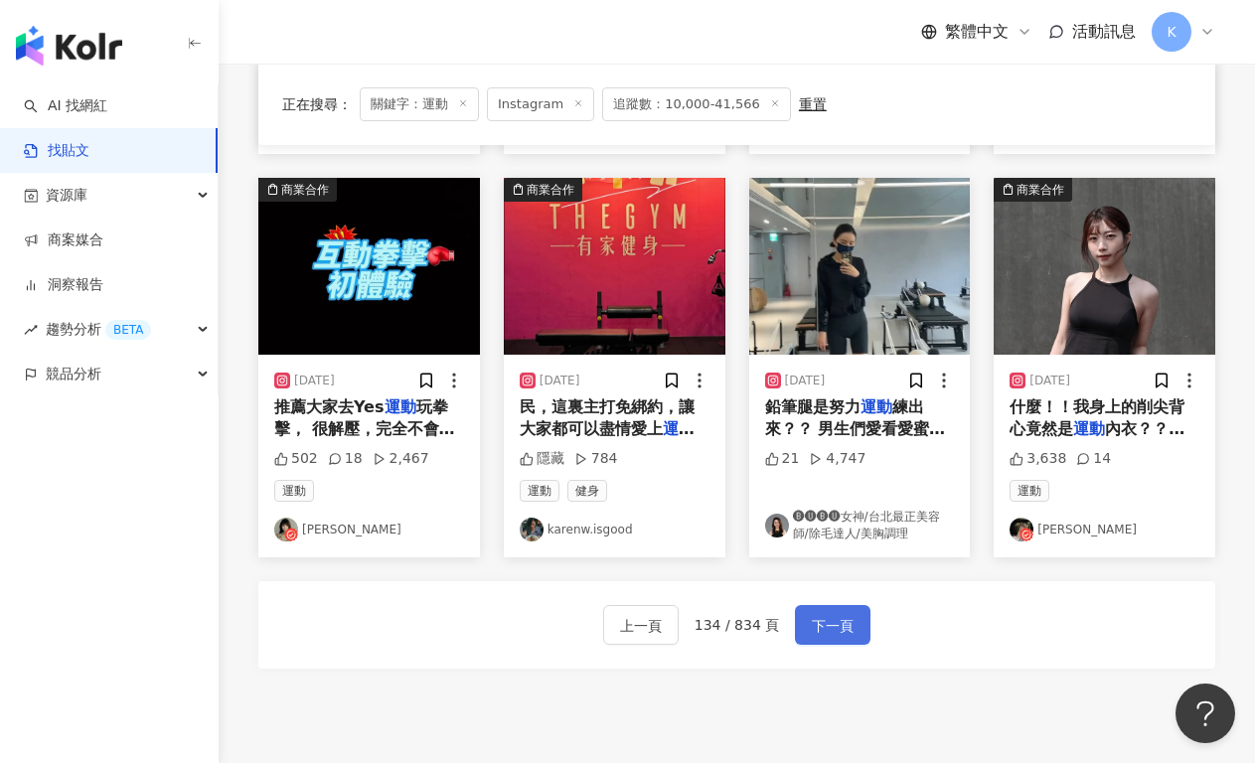
click at [819, 634] on span "下一頁" at bounding box center [833, 626] width 42 height 24
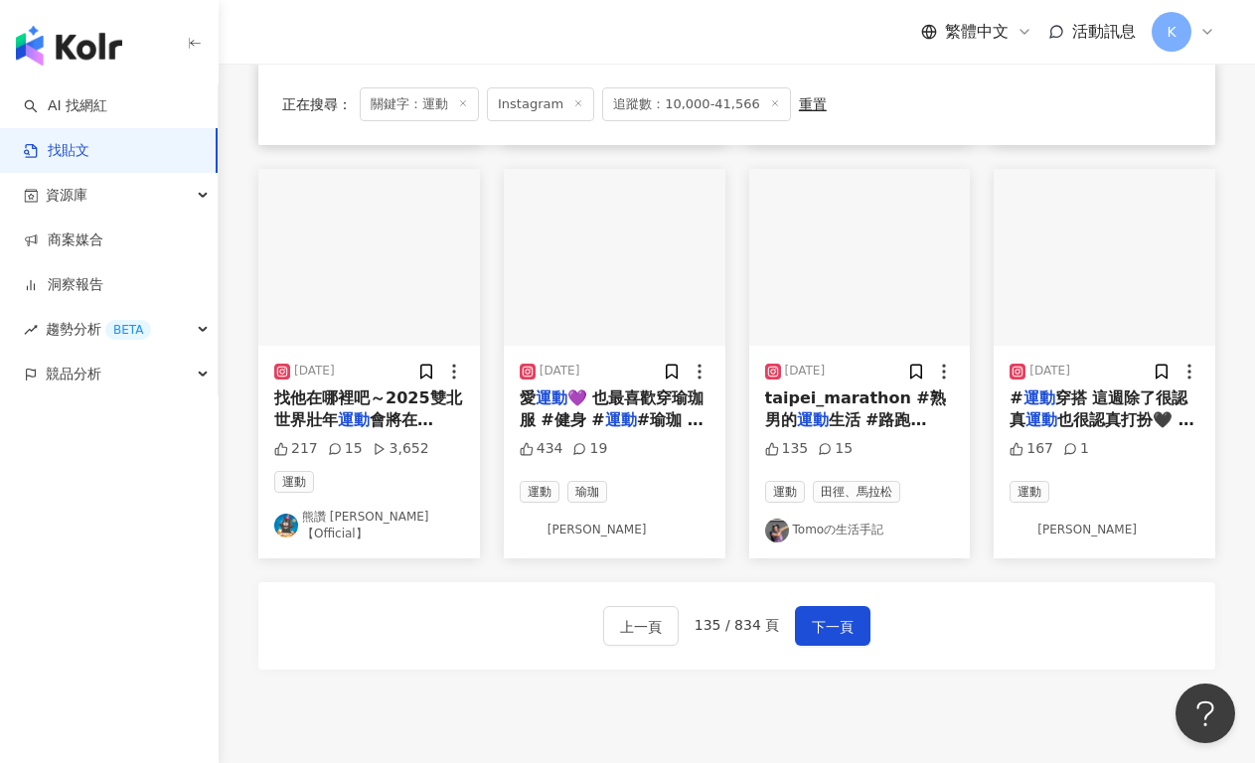
scroll to position [914, 0]
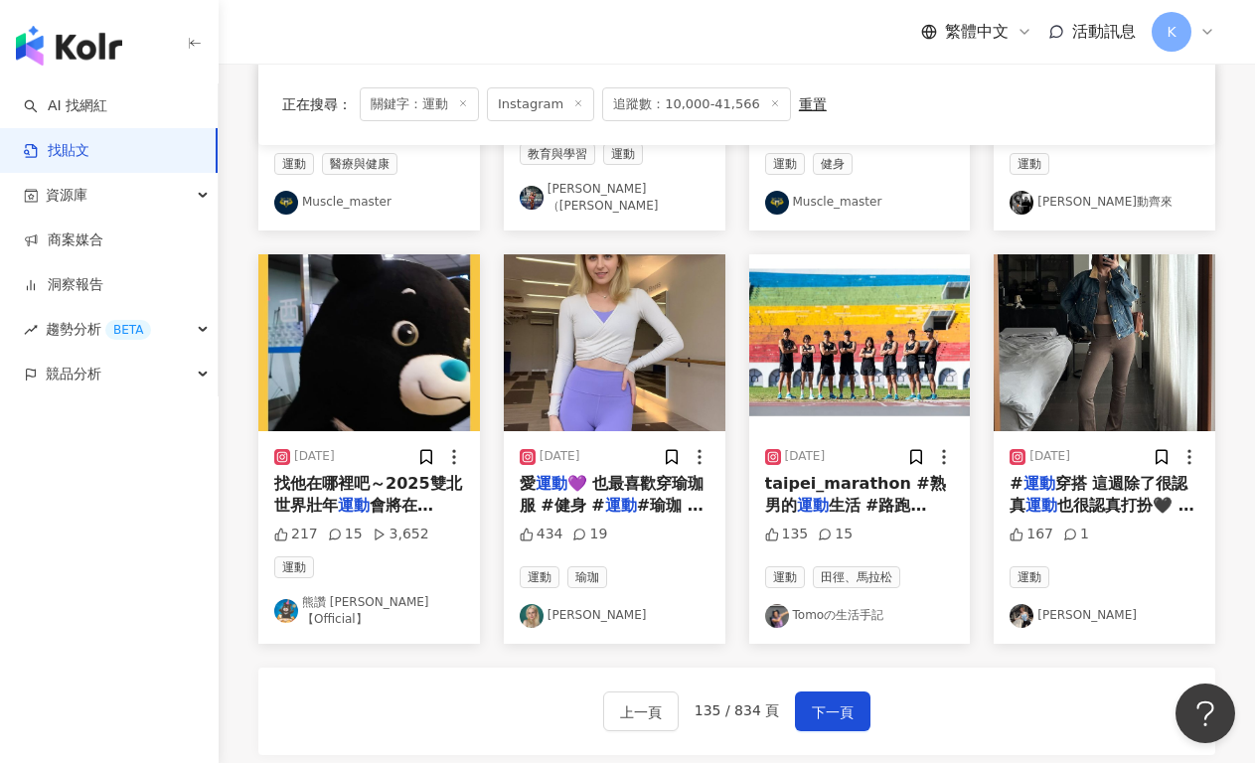
click at [848, 668] on div "上一頁 135 / 834 頁 下一頁" at bounding box center [736, 711] width 957 height 87
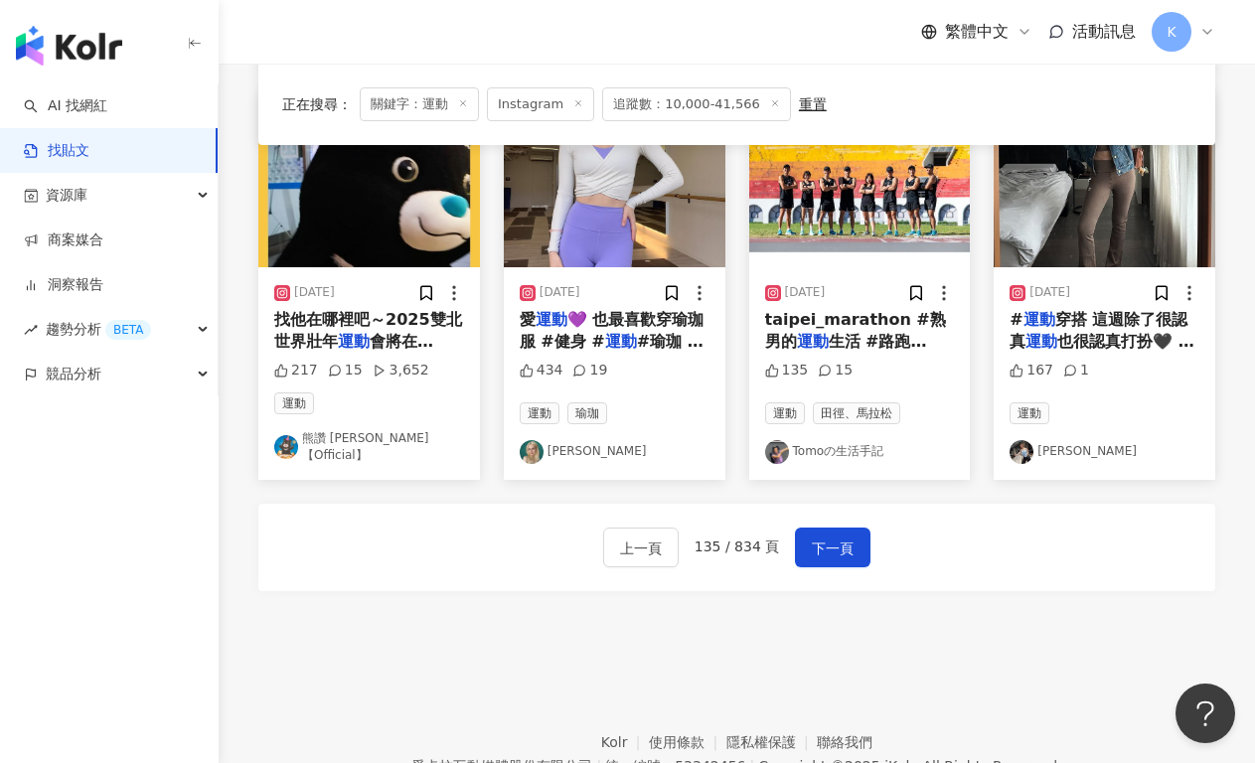
scroll to position [1141, 0]
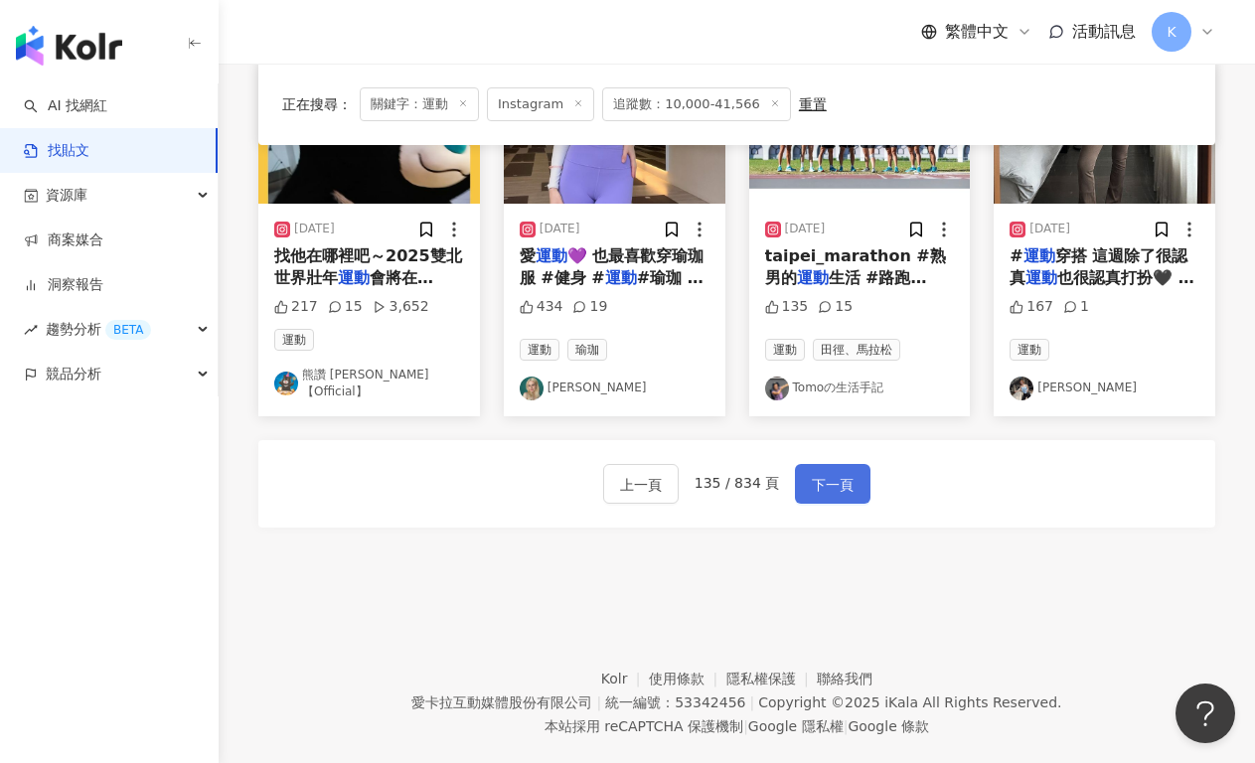
click at [859, 464] on button "下一頁" at bounding box center [832, 484] width 75 height 40
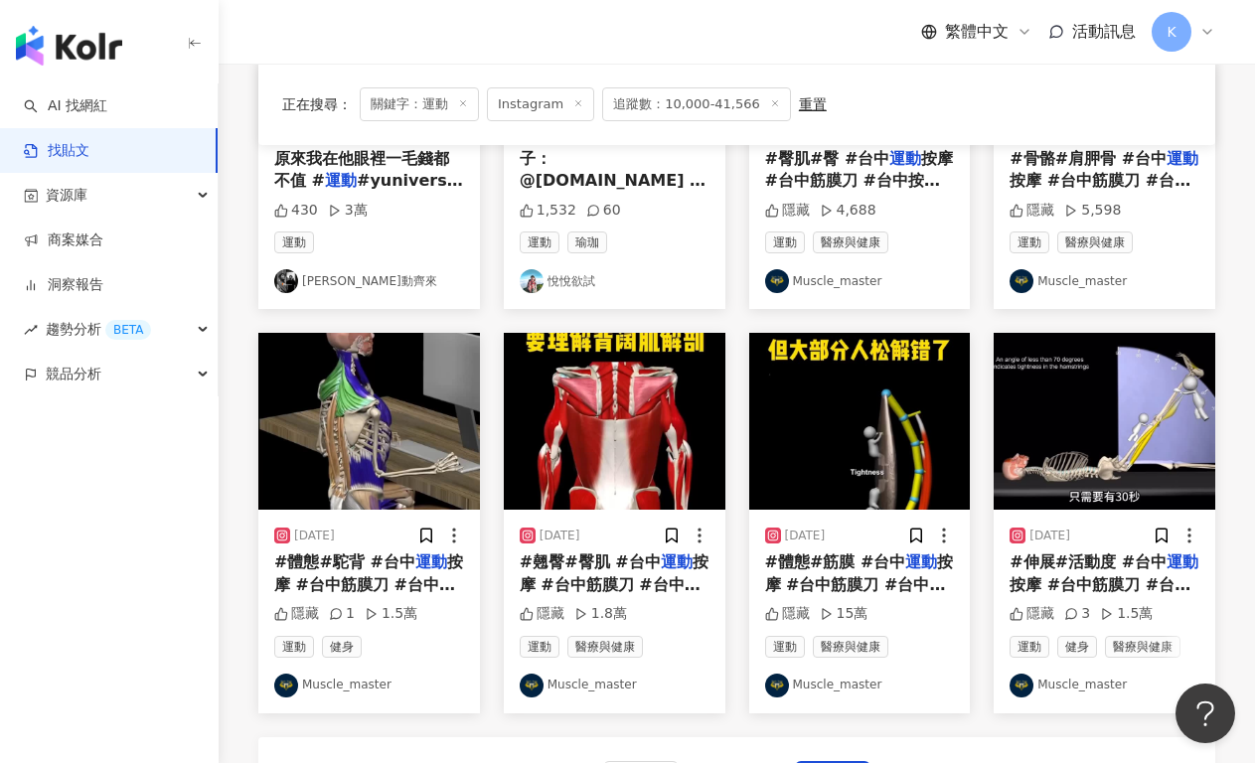
scroll to position [946, 0]
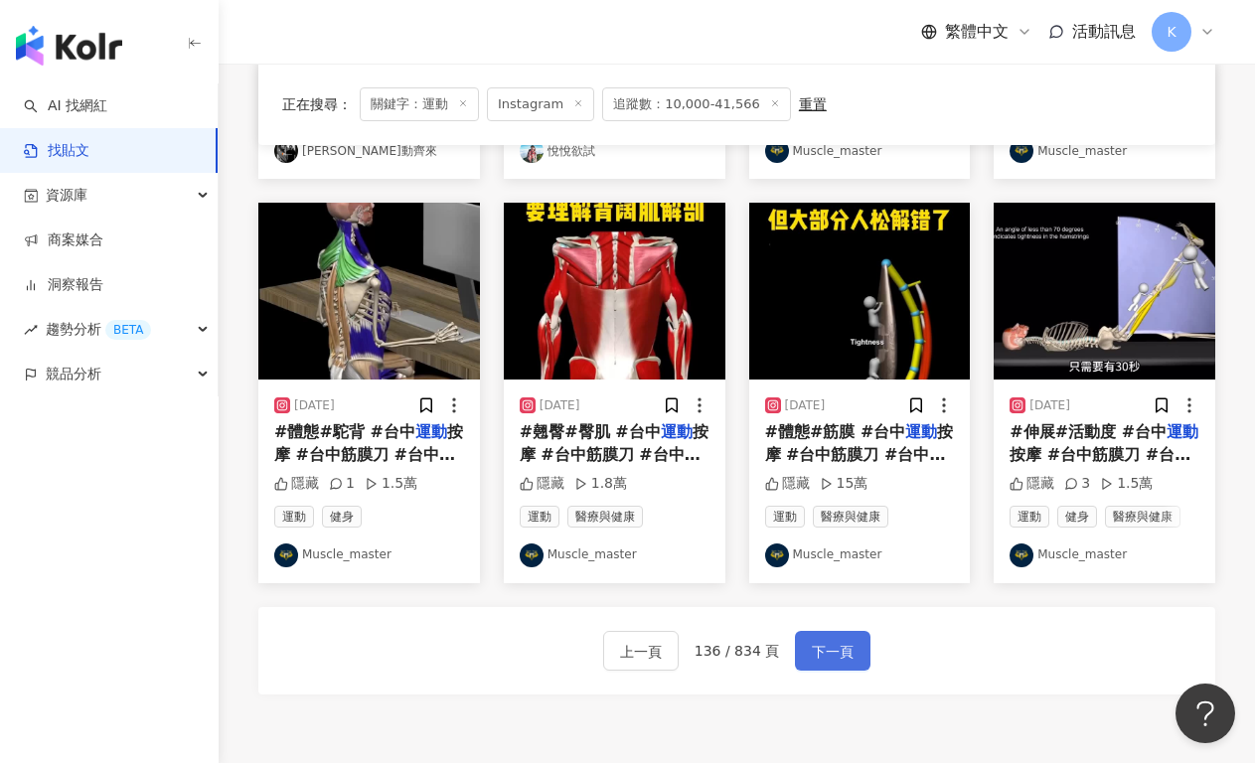
click at [826, 666] on button "下一頁" at bounding box center [832, 651] width 75 height 40
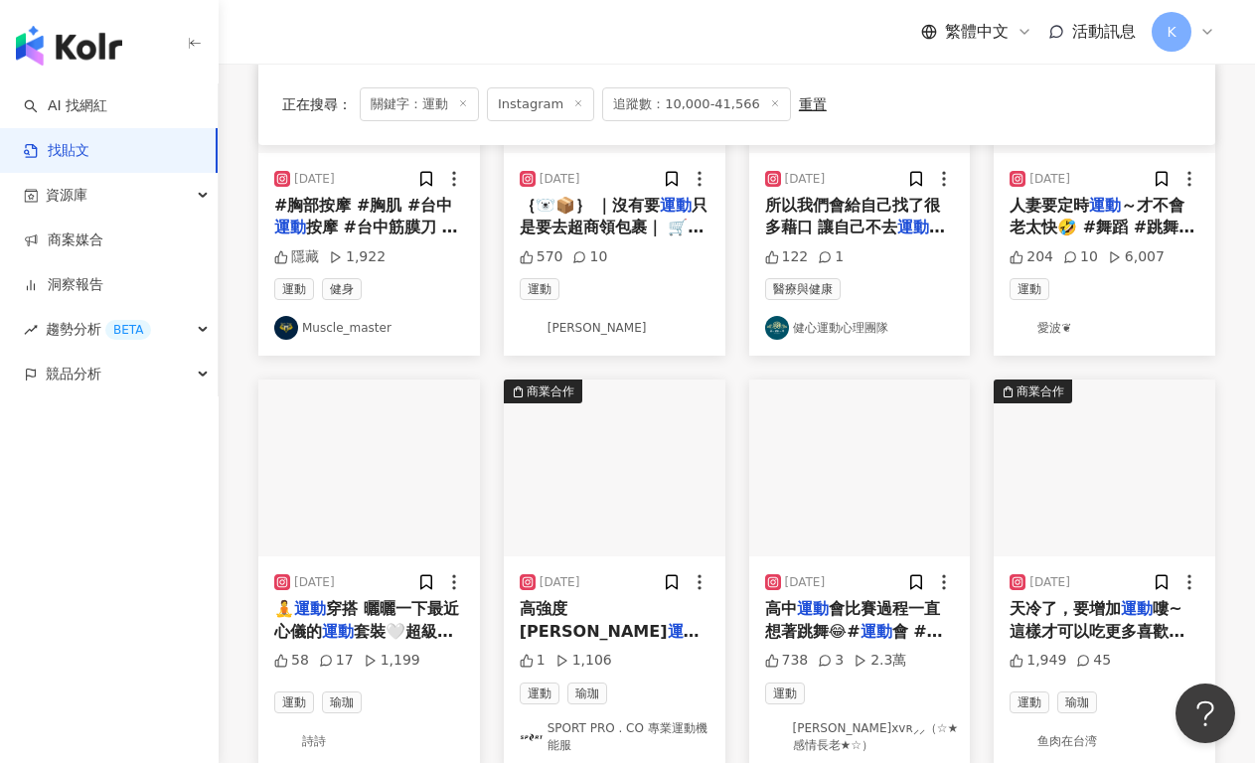
scroll to position [938, 0]
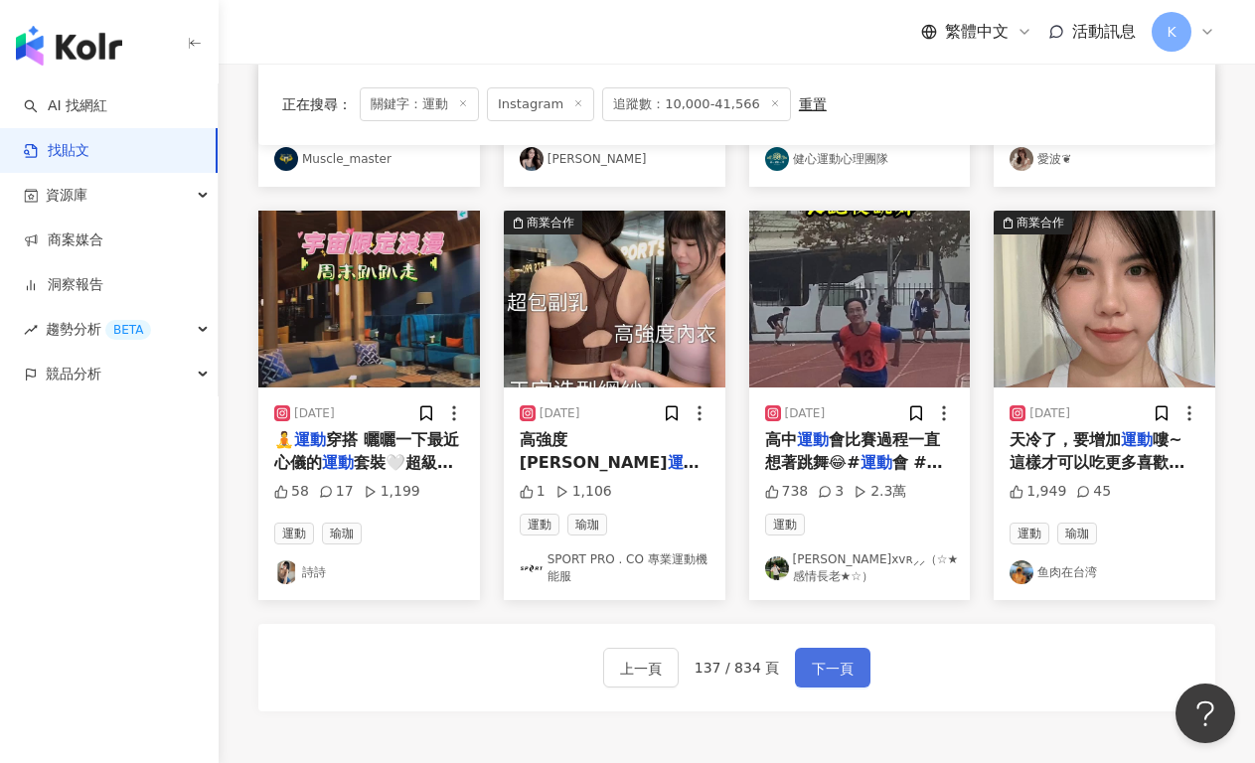
click at [834, 672] on span "下一頁" at bounding box center [833, 669] width 42 height 24
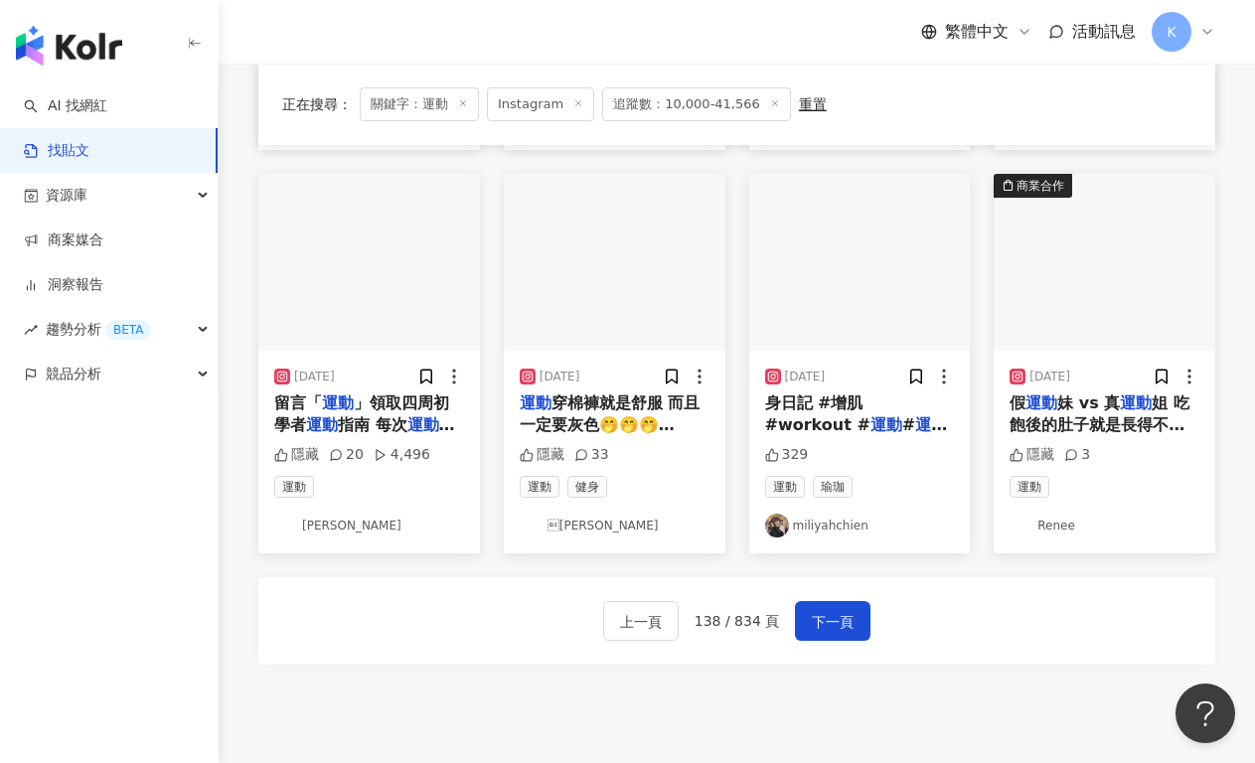
scroll to position [1144, 0]
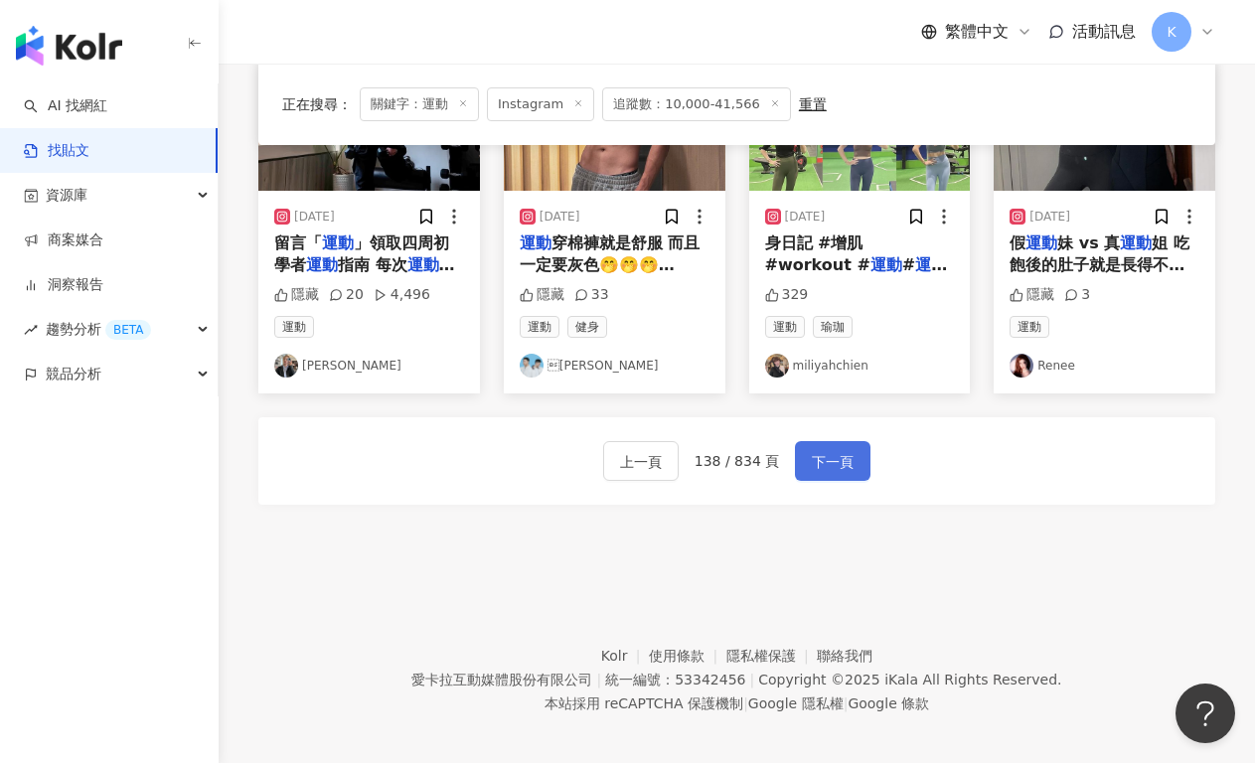
click at [799, 469] on button "下一頁" at bounding box center [832, 461] width 75 height 40
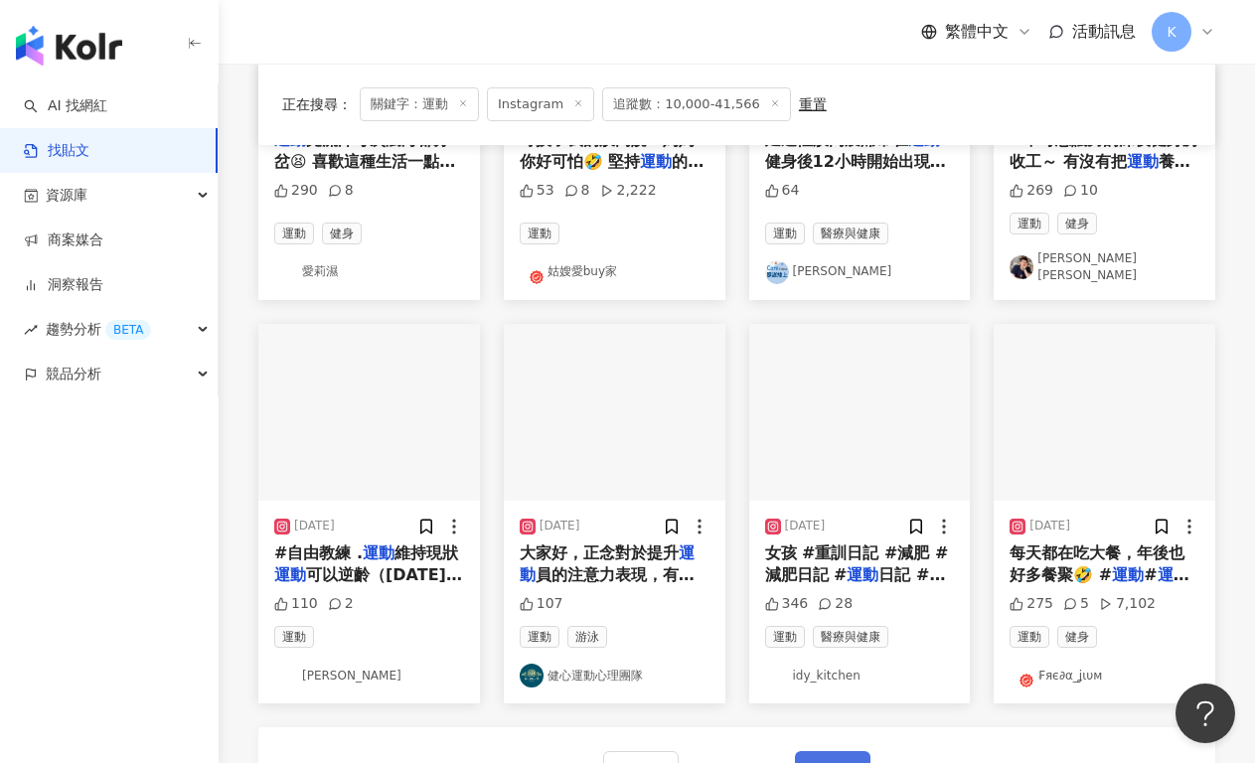
scroll to position [957, 0]
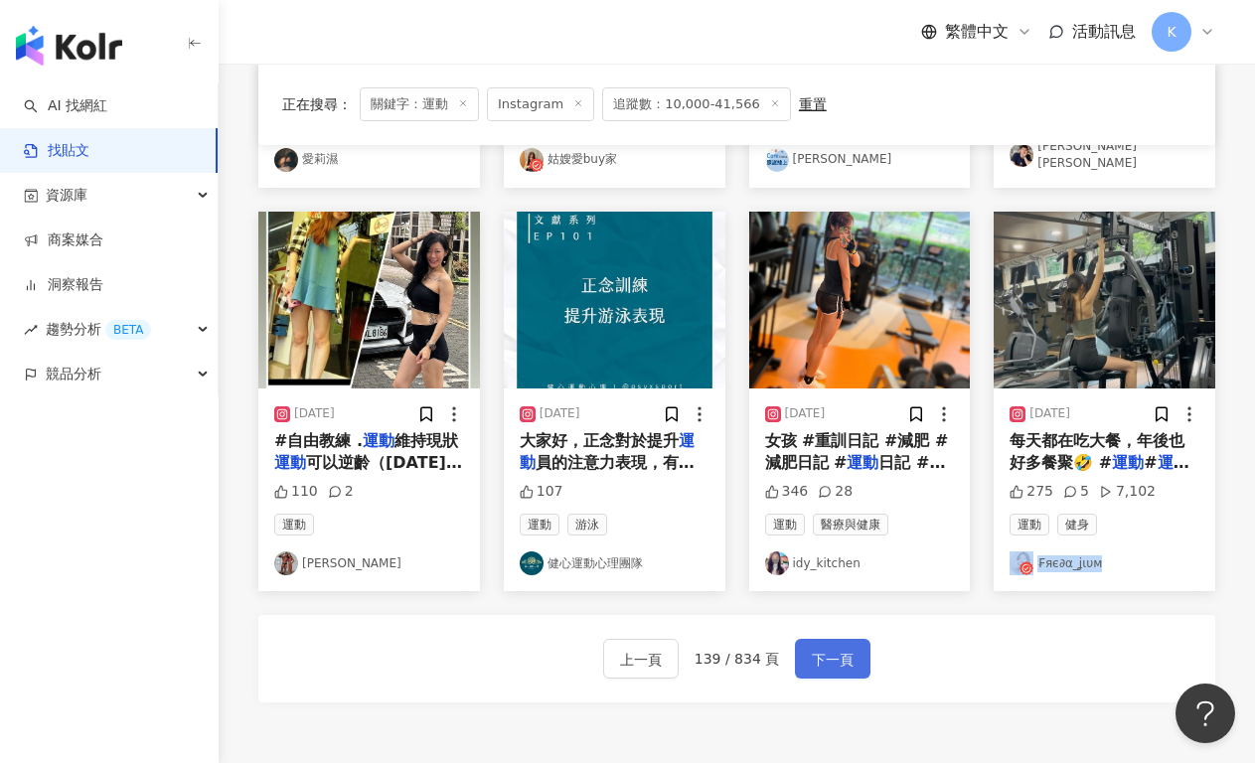
click at [843, 658] on span "下一頁" at bounding box center [833, 660] width 42 height 24
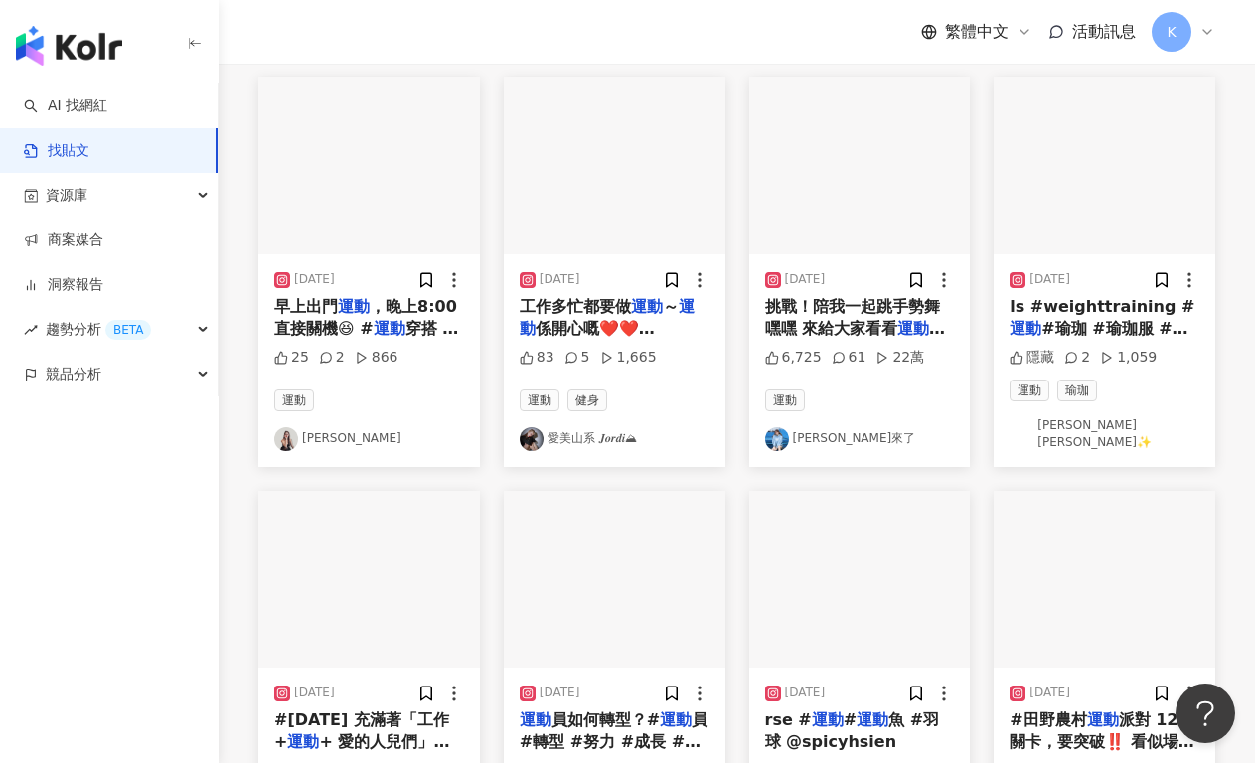
scroll to position [0, 0]
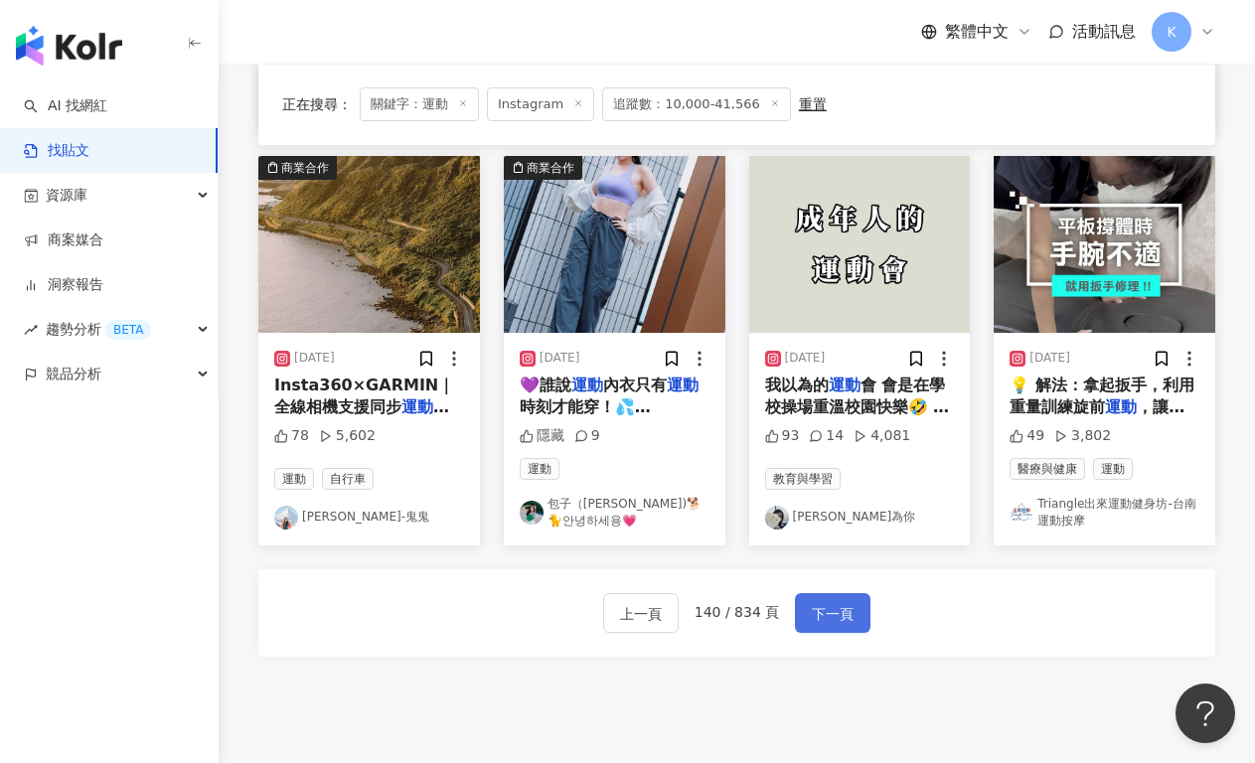
click at [836, 602] on span "下一頁" at bounding box center [833, 614] width 42 height 24
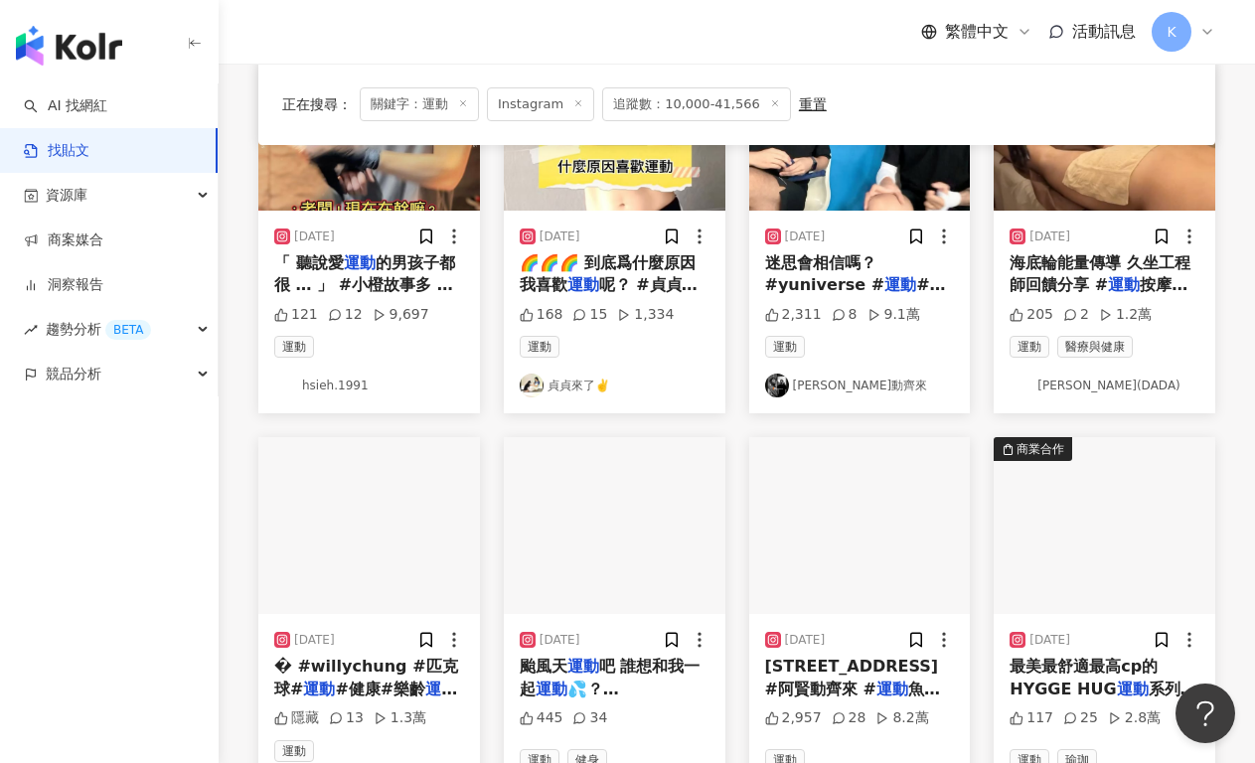
scroll to position [1012, 0]
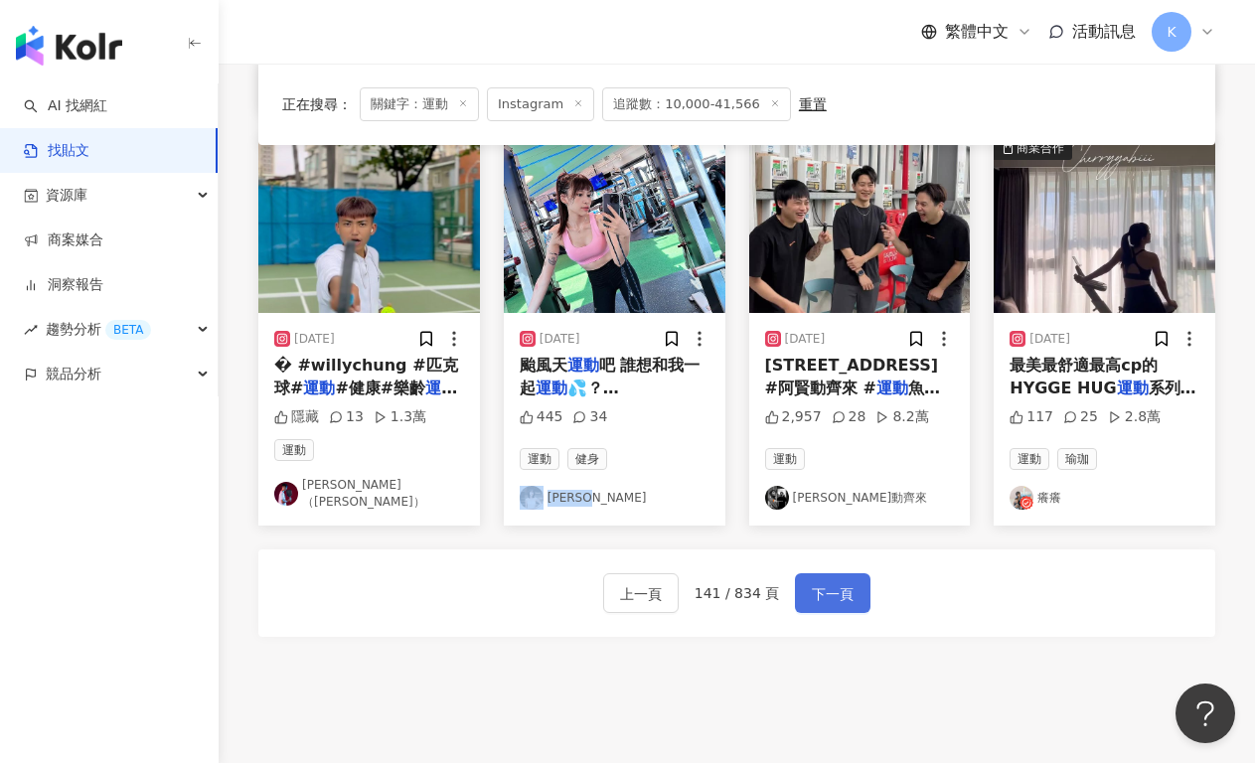
click at [851, 591] on button "下一頁" at bounding box center [832, 593] width 75 height 40
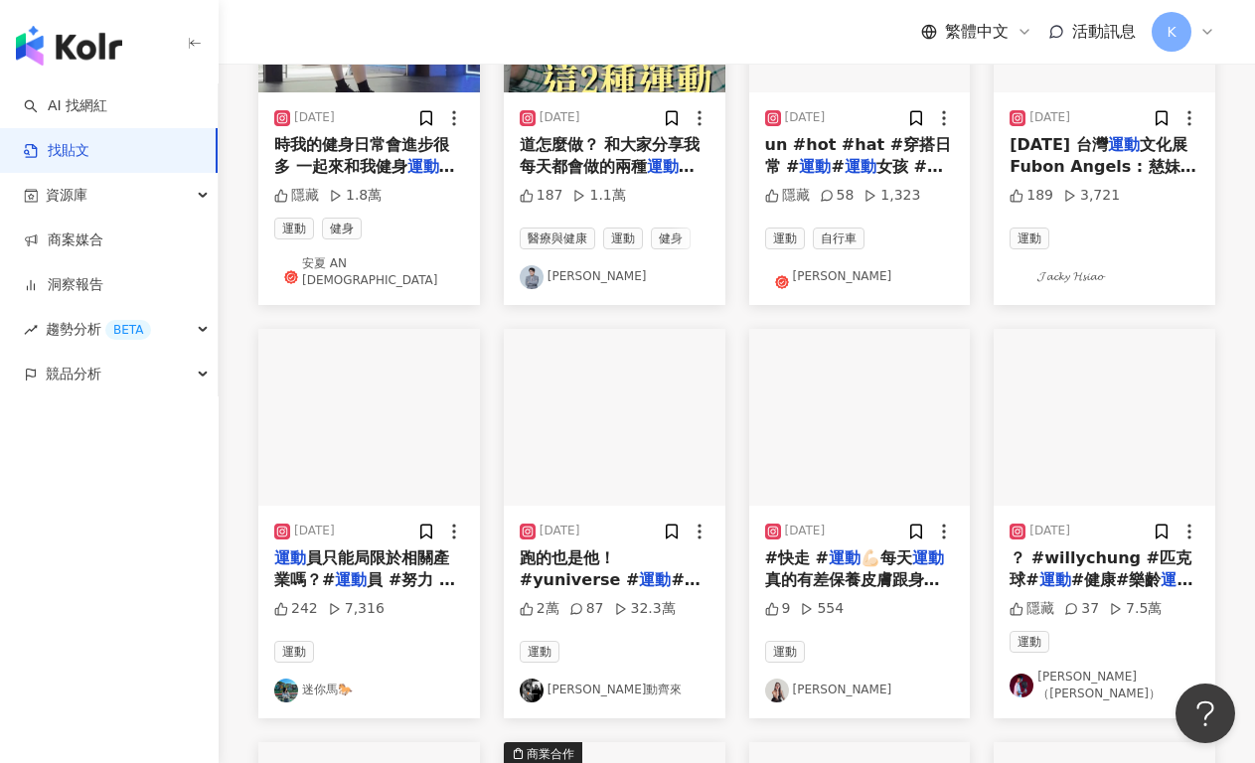
scroll to position [600, 0]
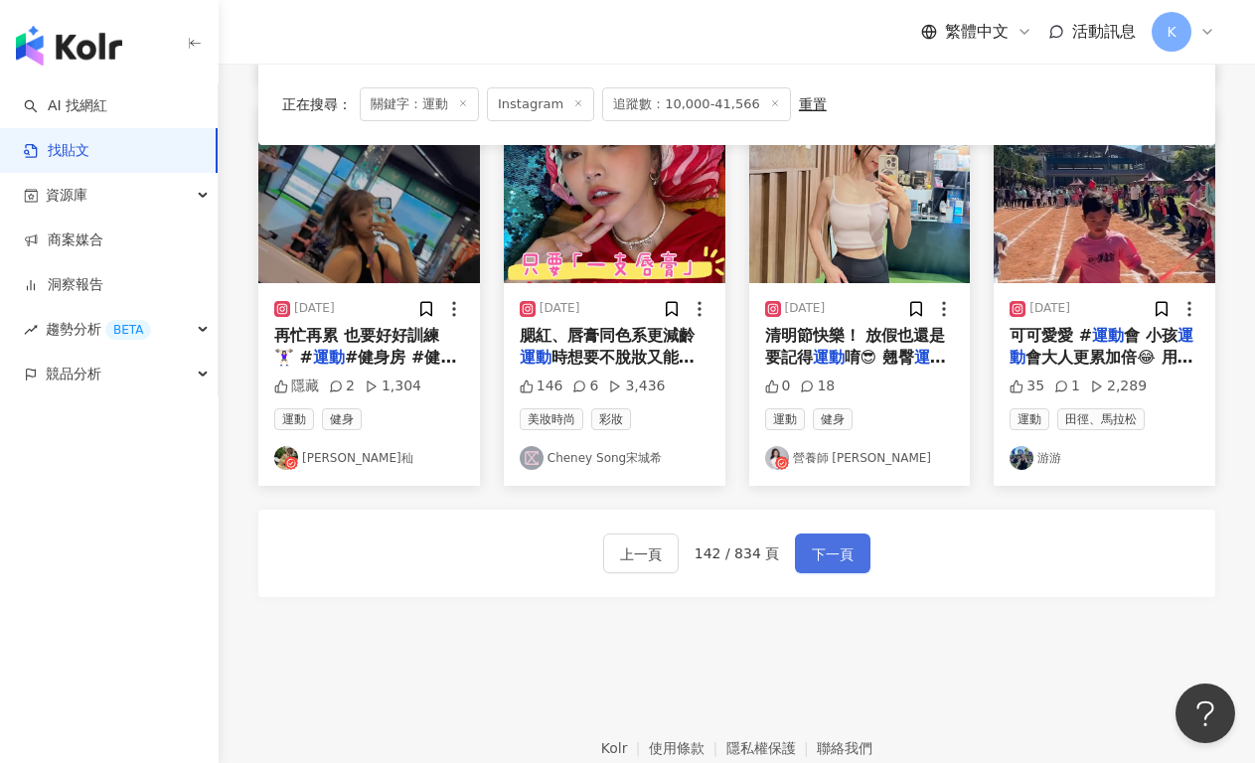
click at [831, 542] on span "下一頁" at bounding box center [833, 554] width 42 height 24
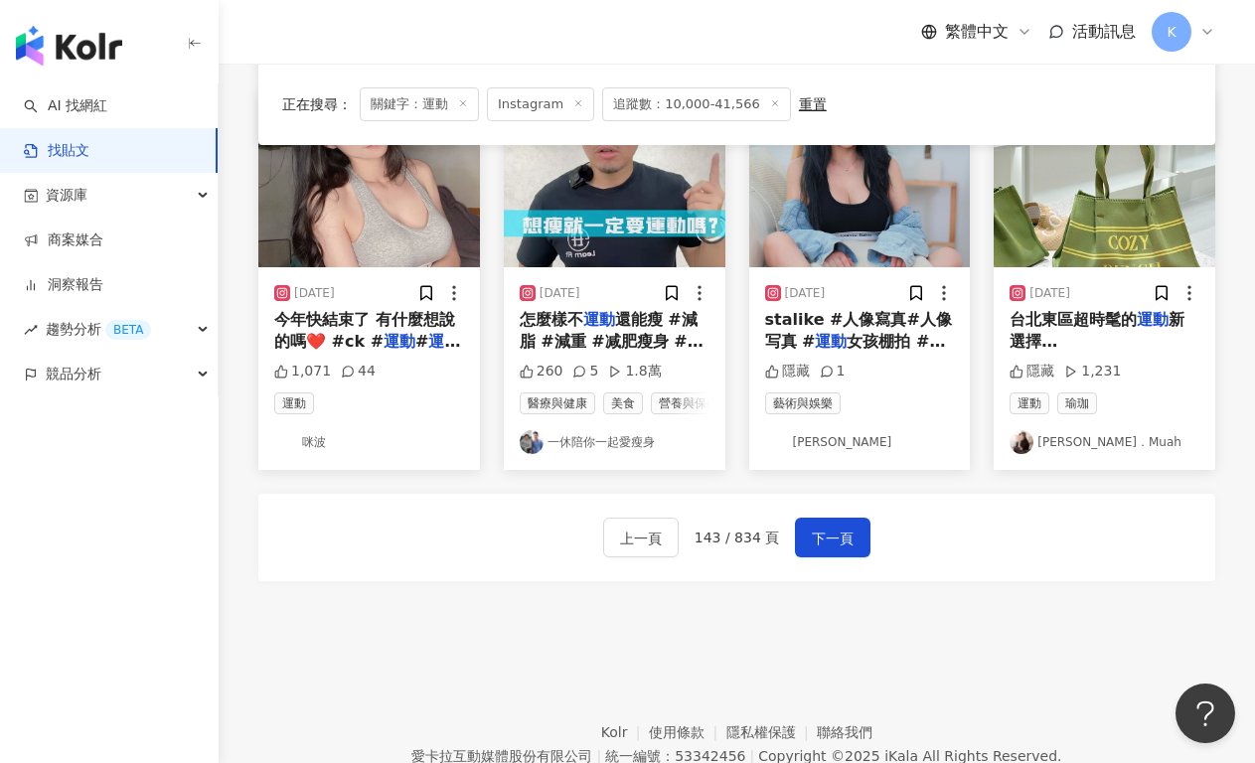
scroll to position [1171, 0]
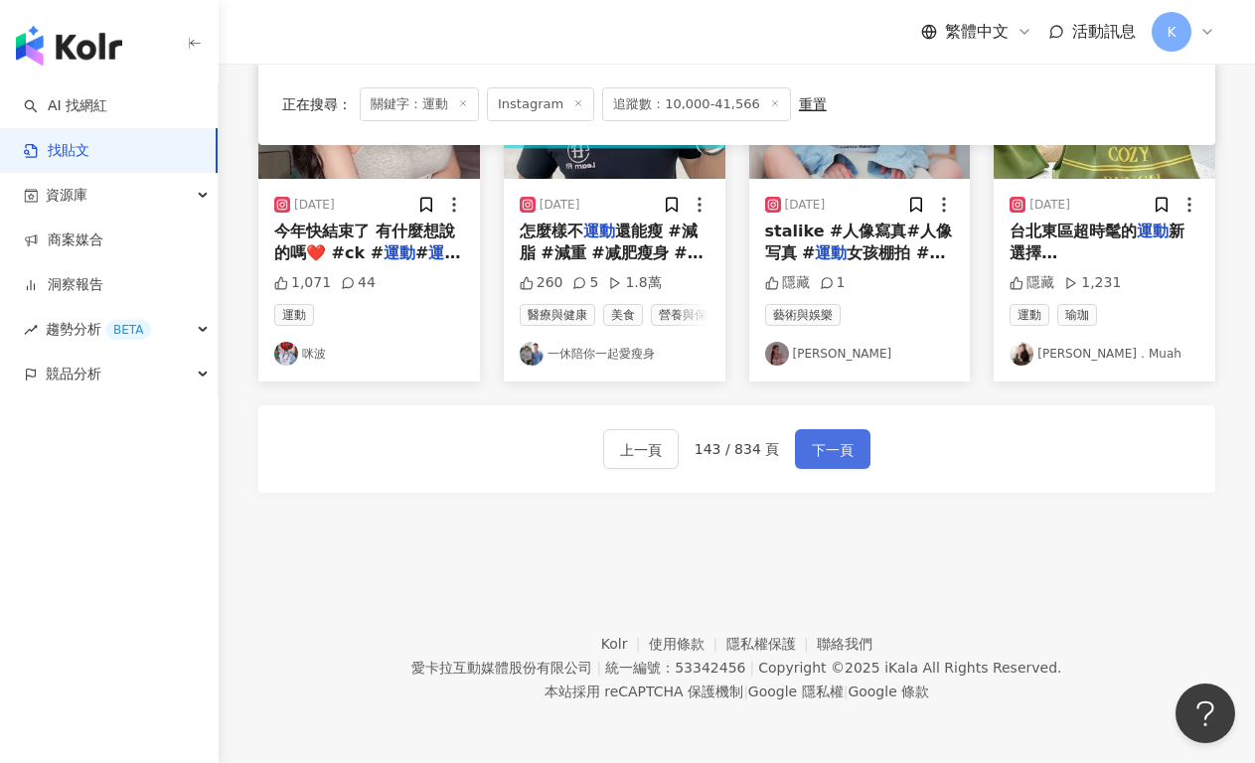
click at [858, 441] on button "下一頁" at bounding box center [832, 449] width 75 height 40
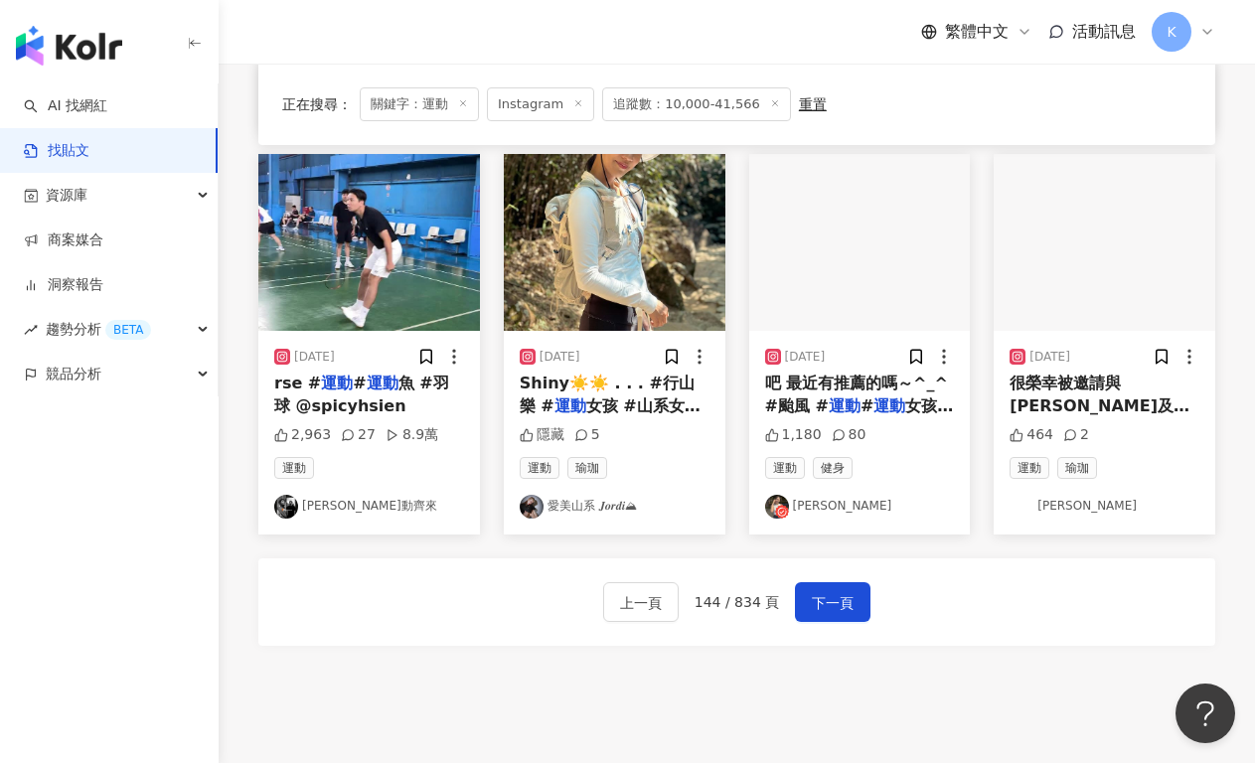
scroll to position [1162, 0]
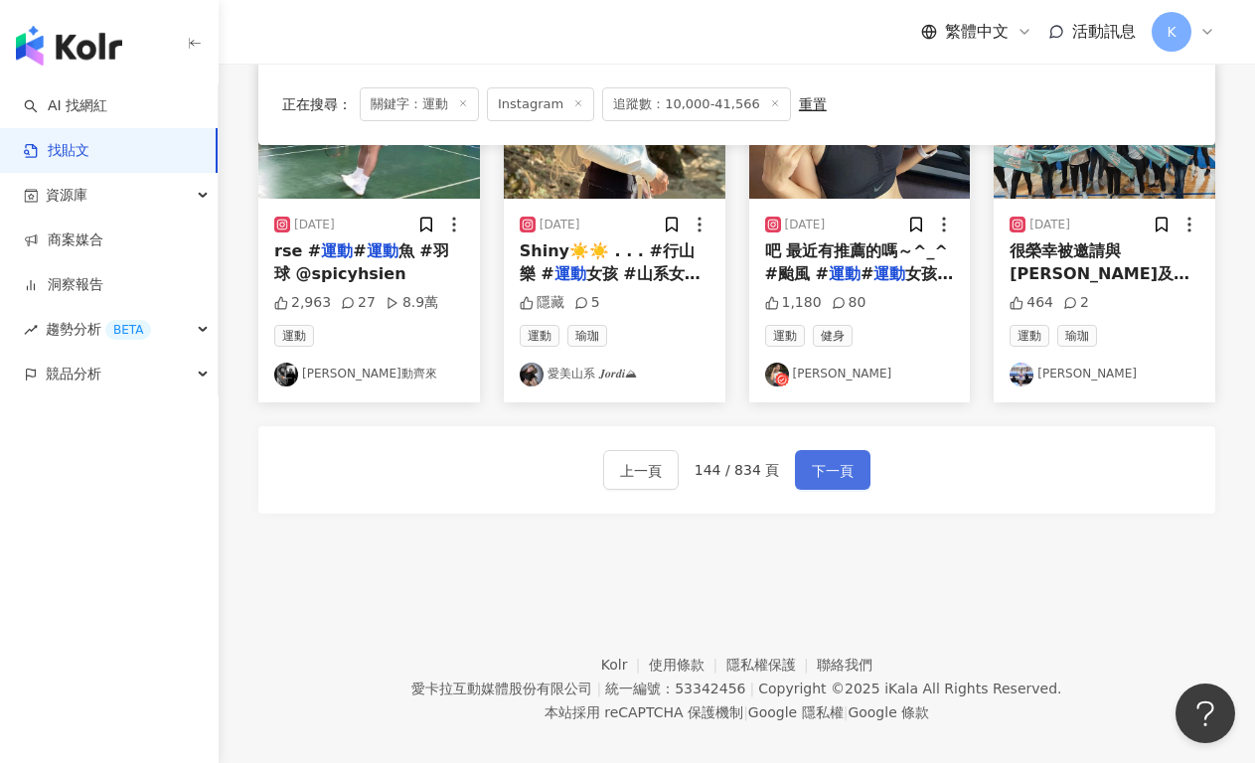
click at [821, 459] on span "下一頁" at bounding box center [833, 471] width 42 height 24
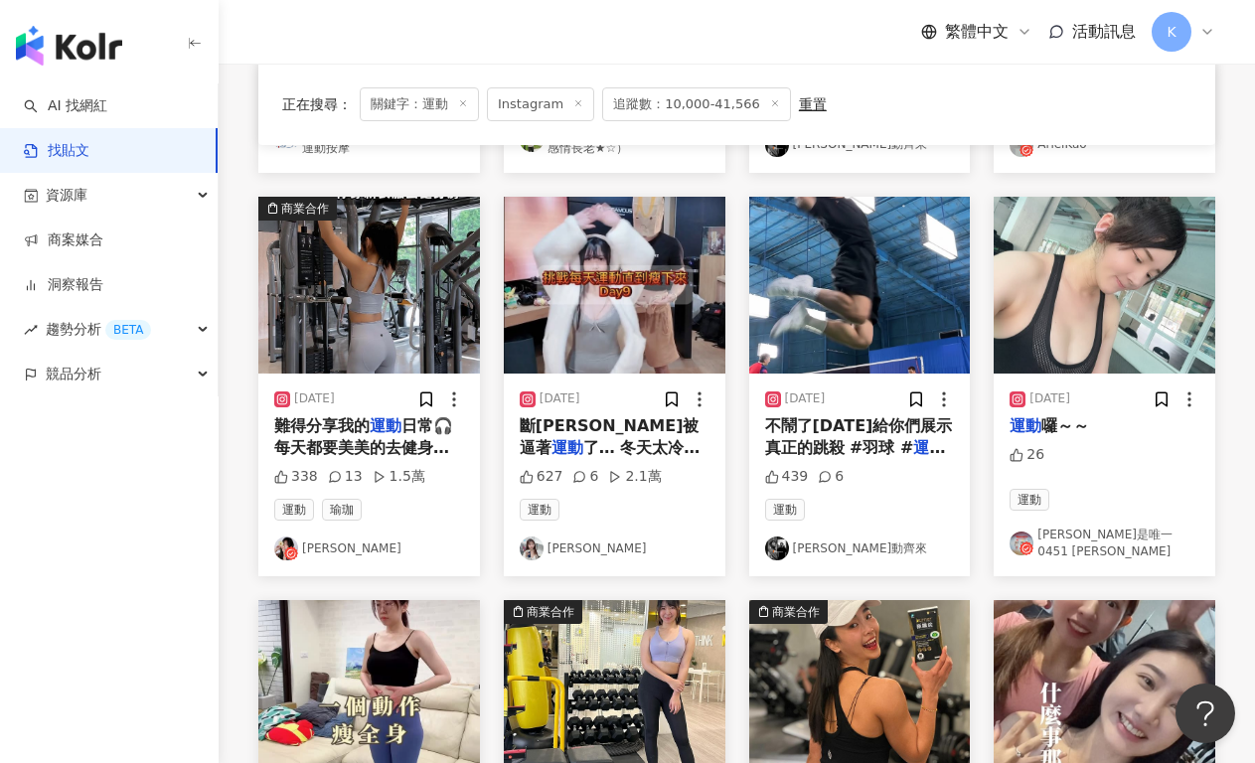
scroll to position [944, 0]
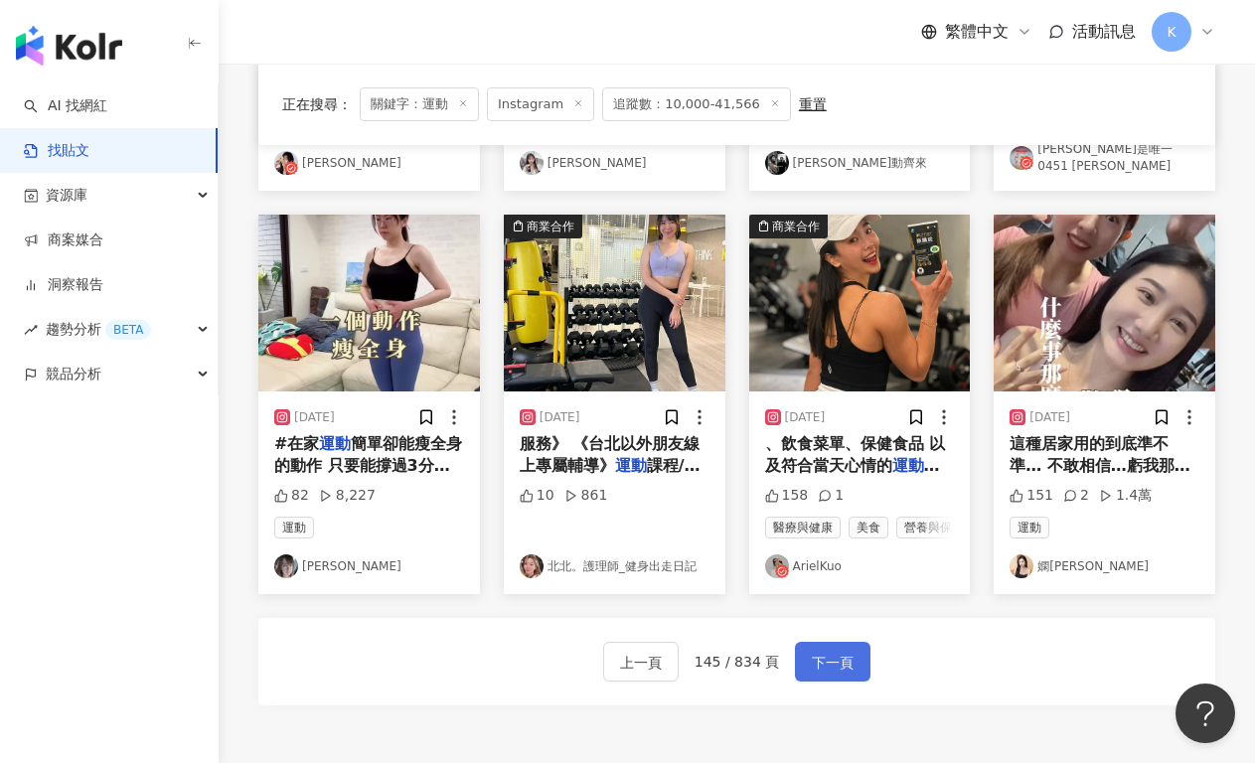
click at [822, 671] on span "下一頁" at bounding box center [833, 663] width 42 height 24
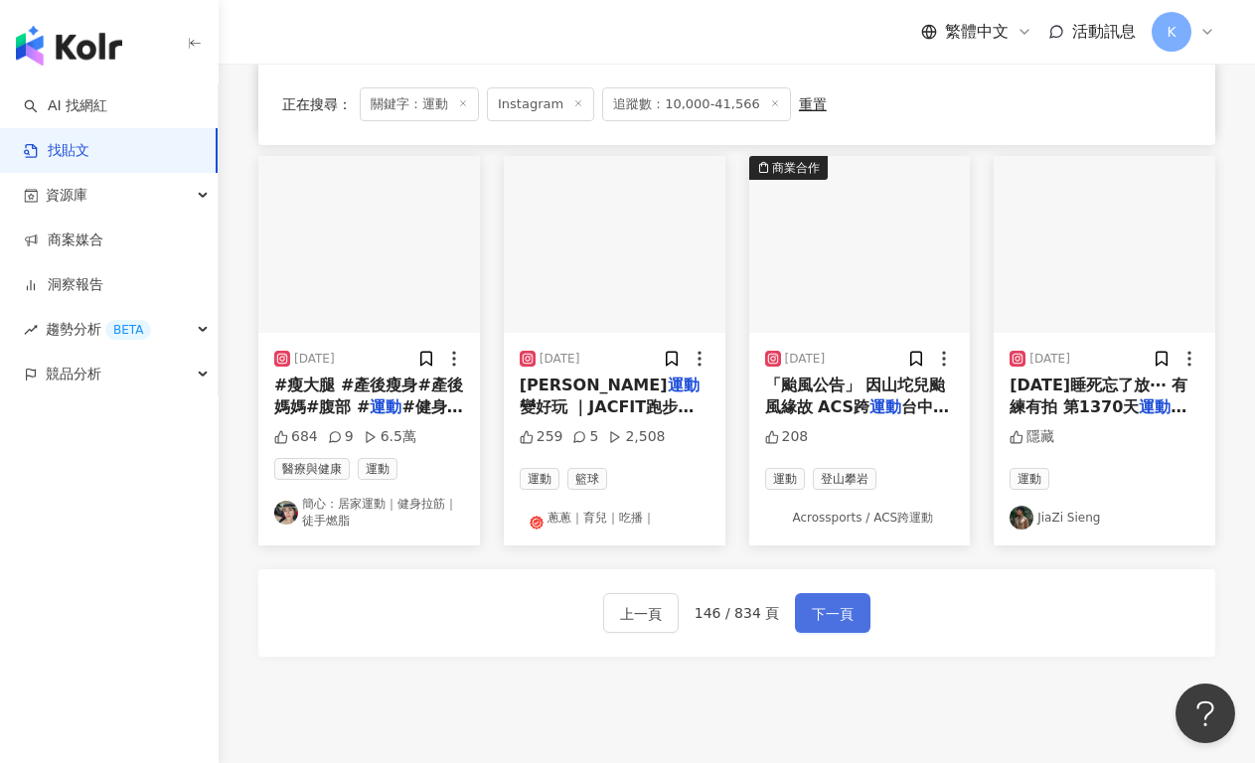
scroll to position [1104, 0]
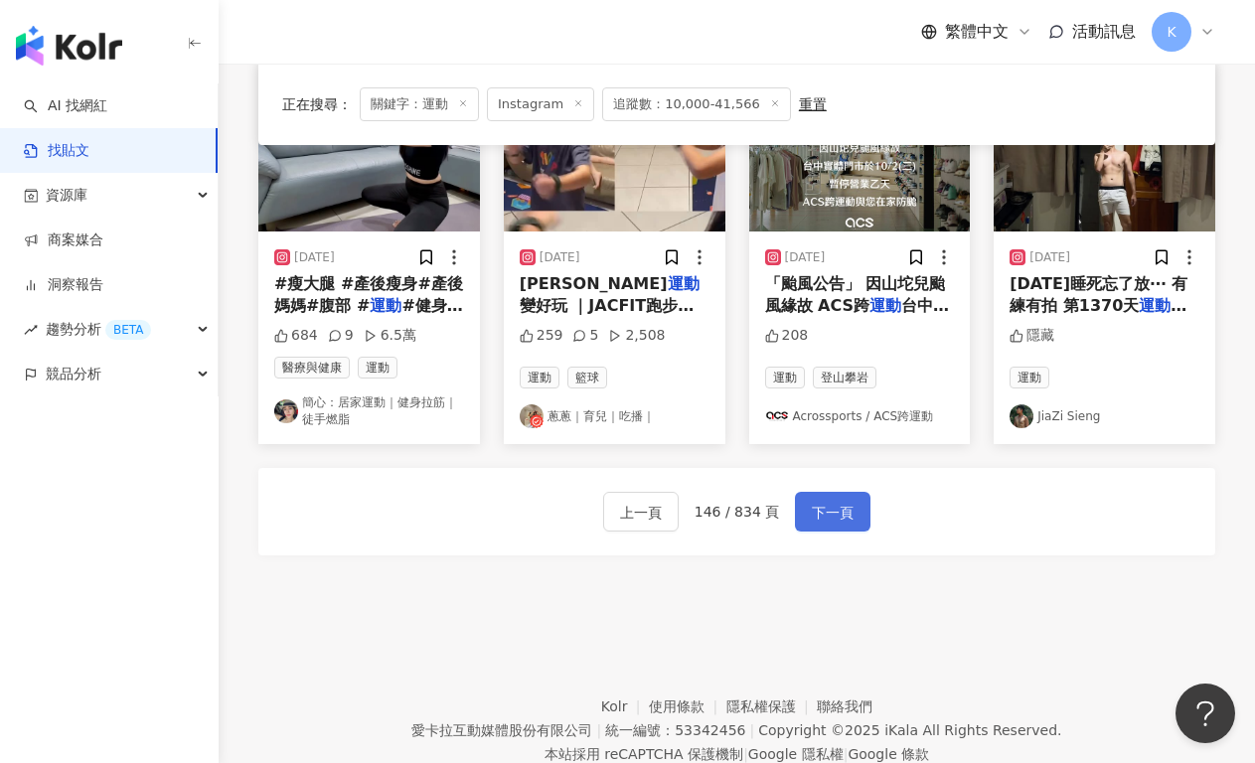
click at [850, 510] on button "下一頁" at bounding box center [832, 512] width 75 height 40
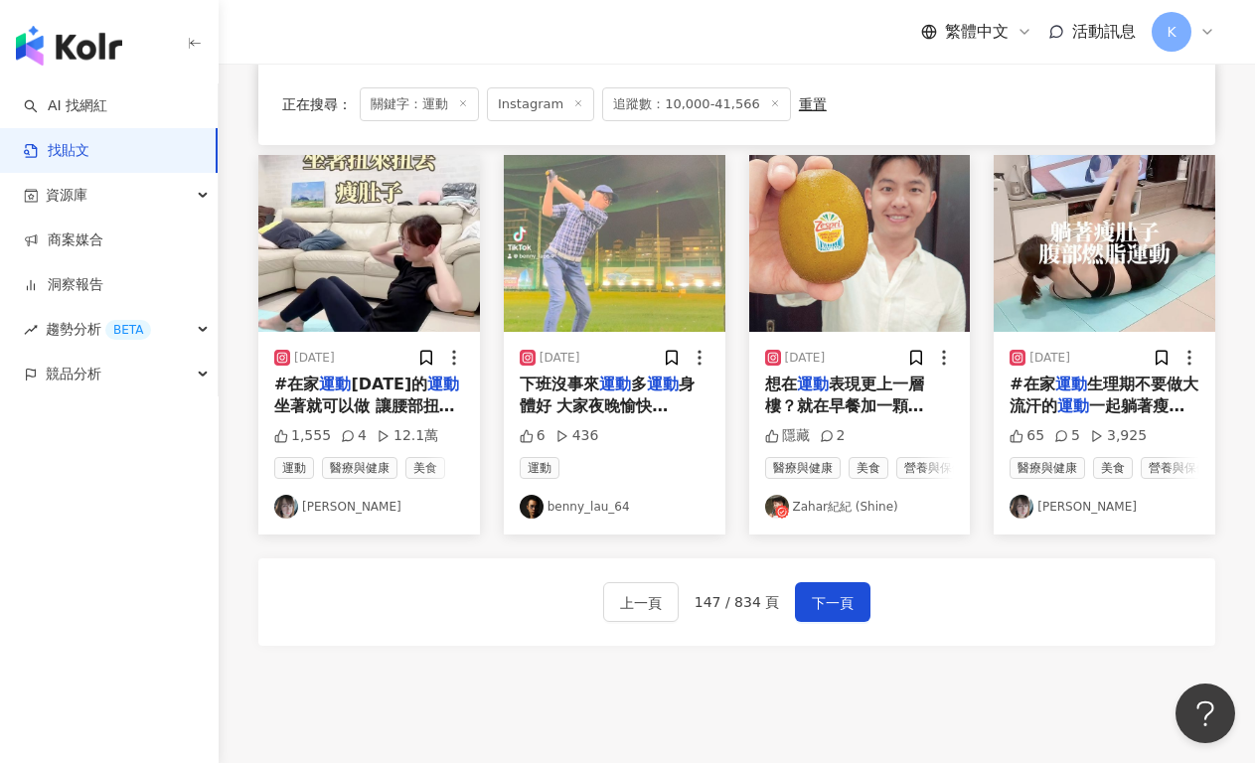
scroll to position [1171, 0]
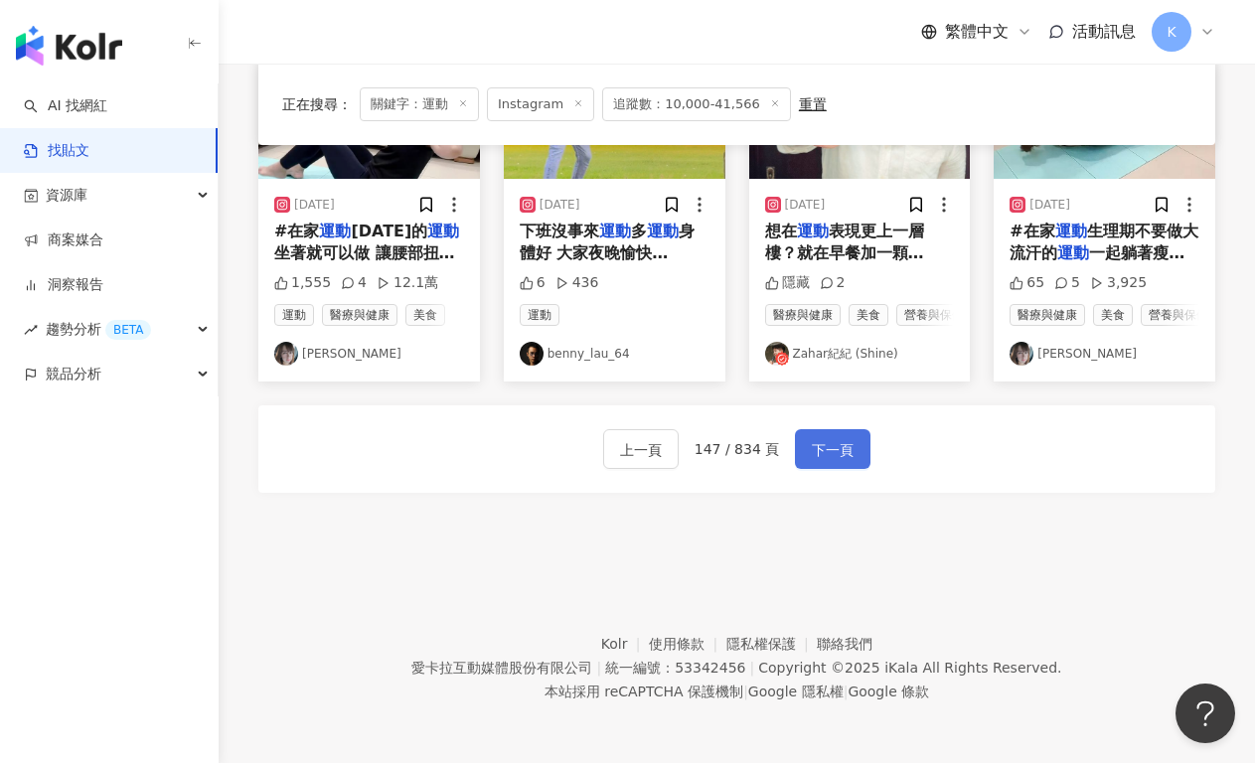
click at [852, 450] on button "下一頁" at bounding box center [832, 449] width 75 height 40
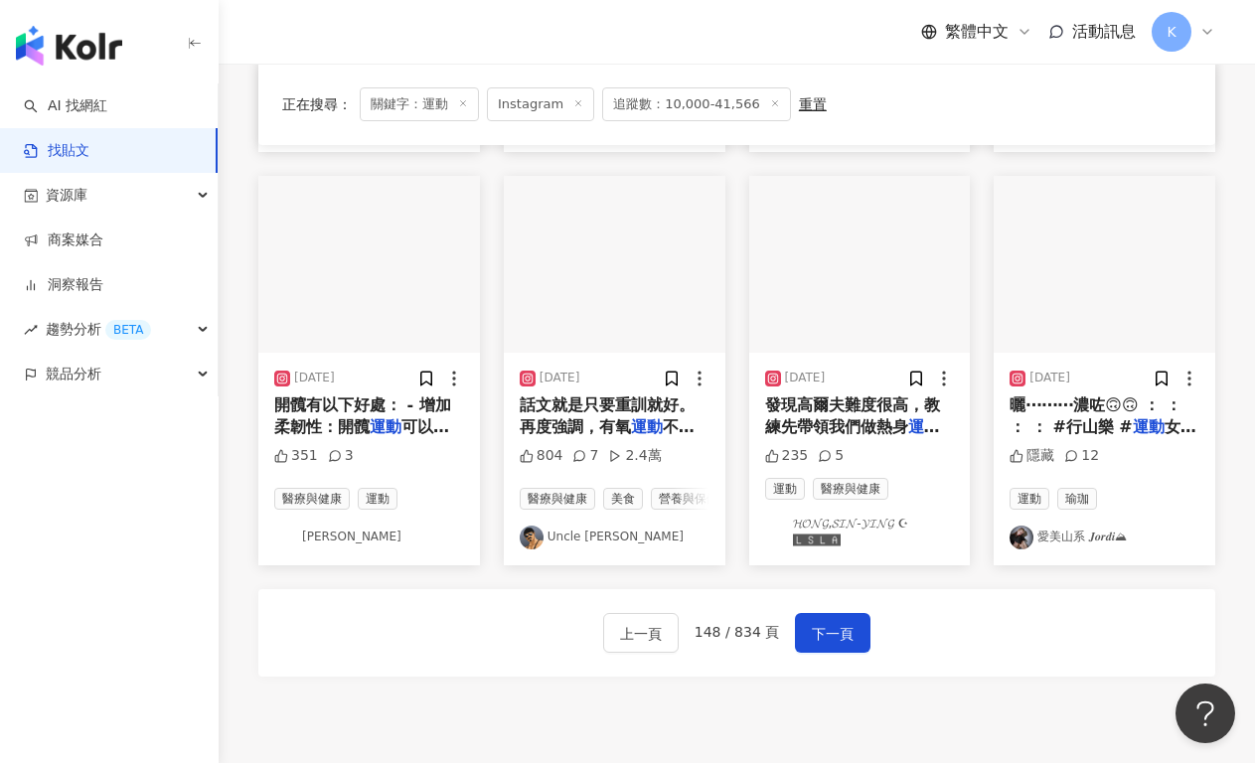
scroll to position [993, 0]
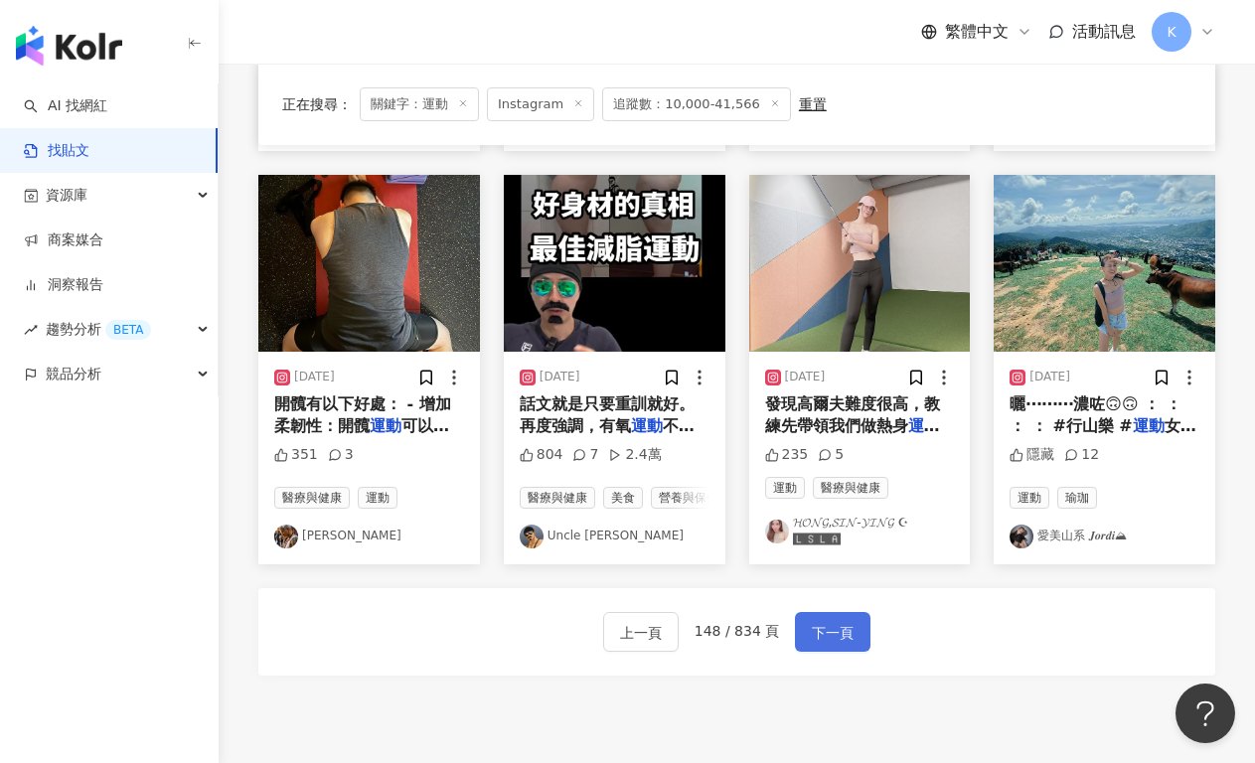
click at [839, 619] on button "下一頁" at bounding box center [832, 632] width 75 height 40
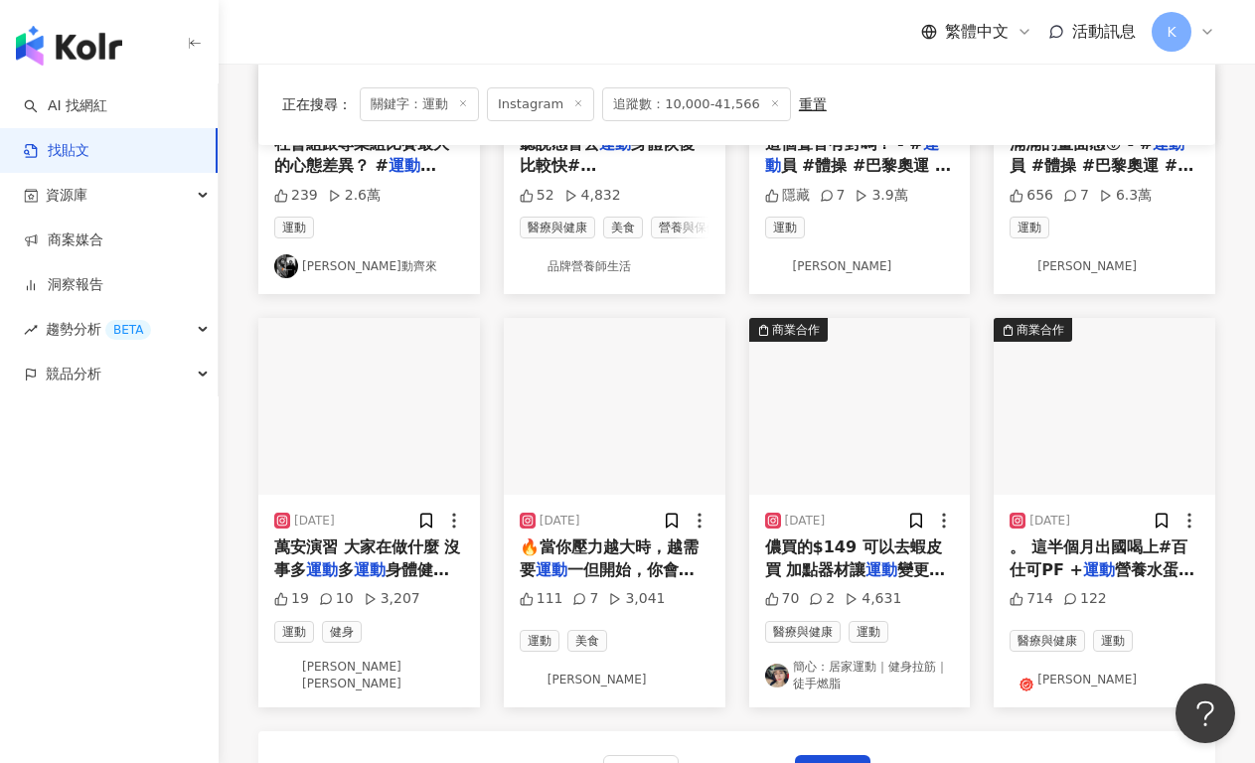
scroll to position [1000, 0]
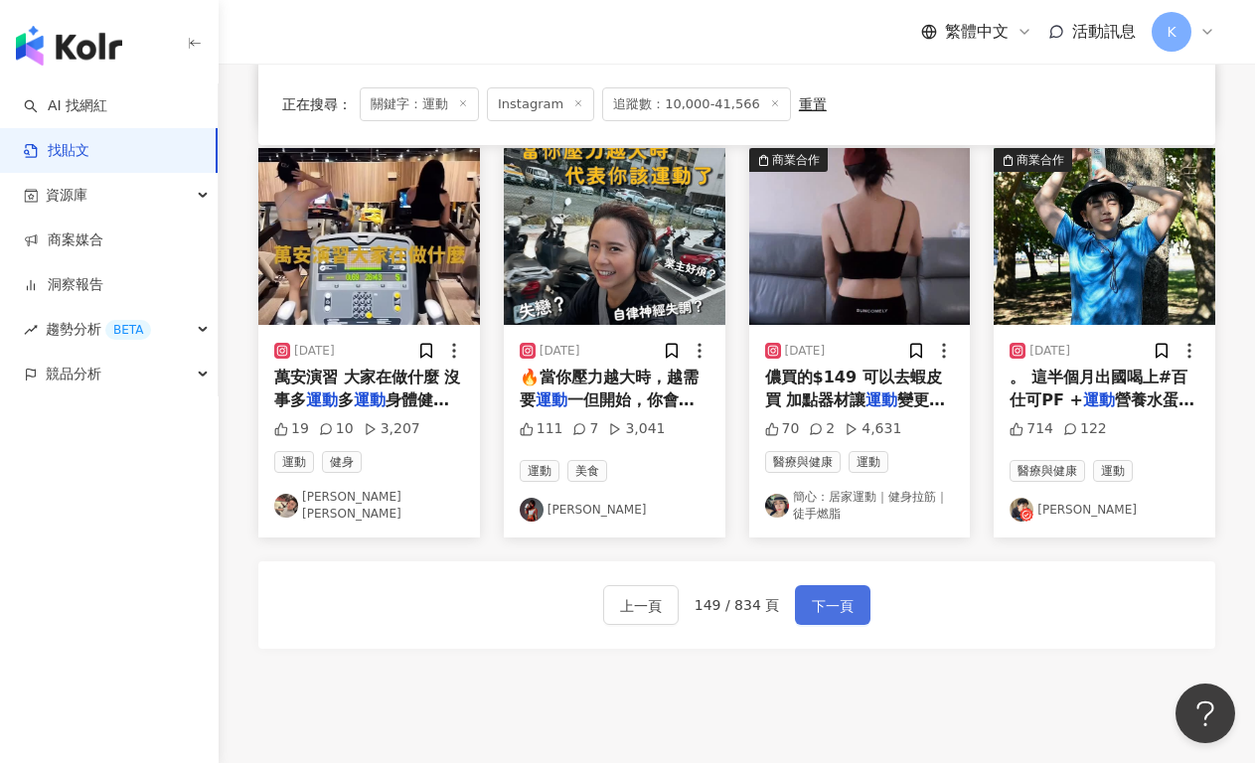
click at [820, 617] on span "下一頁" at bounding box center [833, 606] width 42 height 24
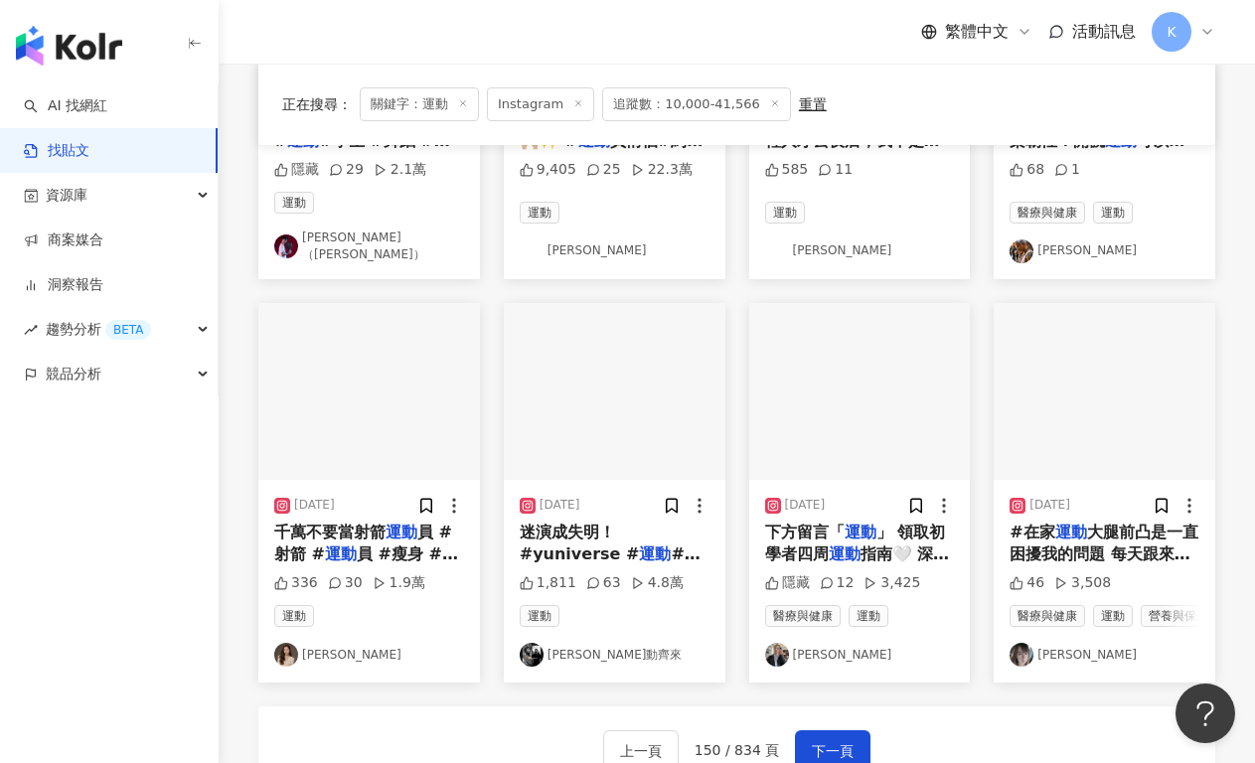
scroll to position [951, 0]
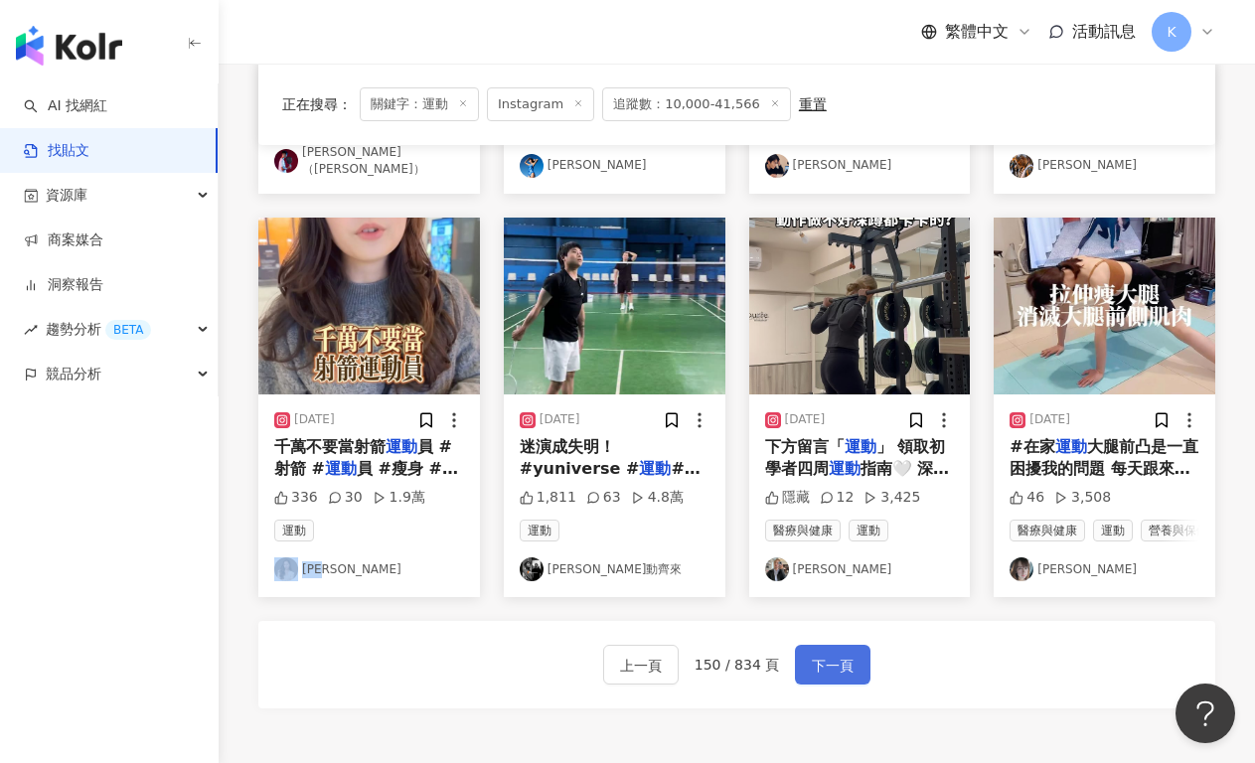
click at [820, 648] on button "下一頁" at bounding box center [832, 665] width 75 height 40
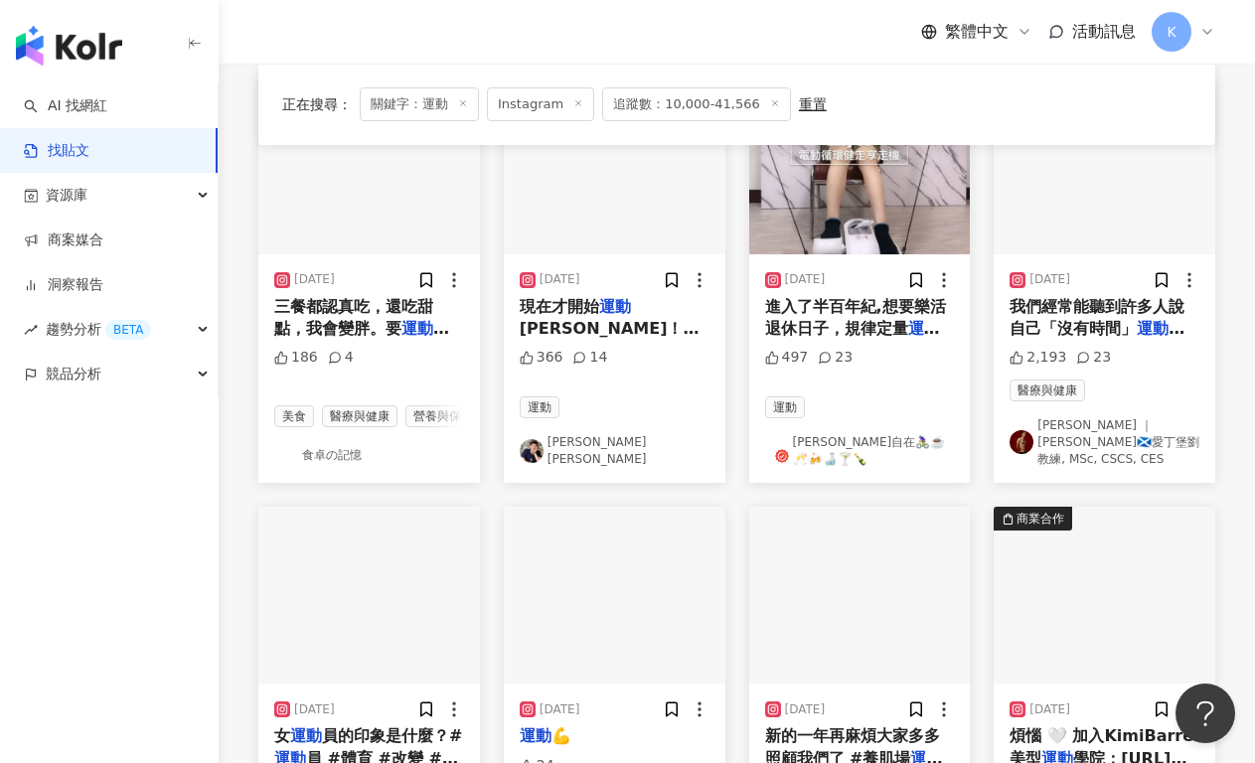
scroll to position [851, 0]
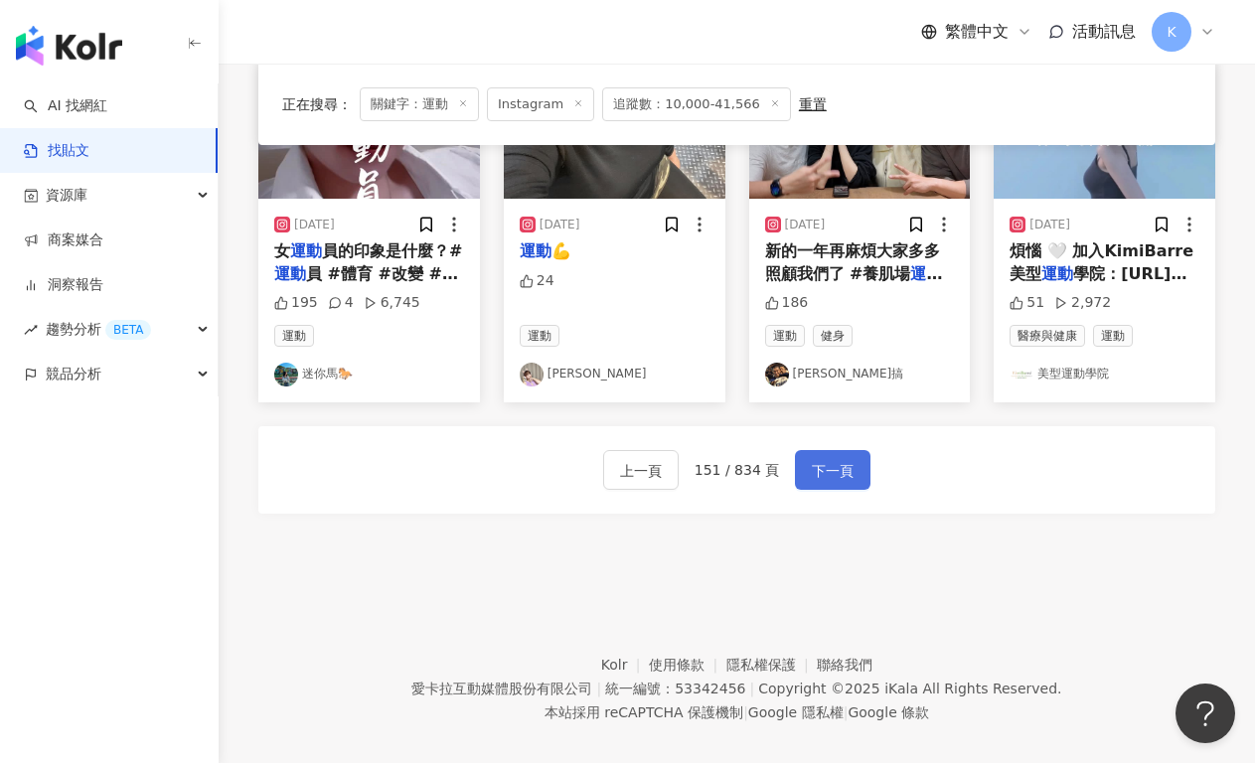
click at [837, 459] on span "下一頁" at bounding box center [833, 471] width 42 height 24
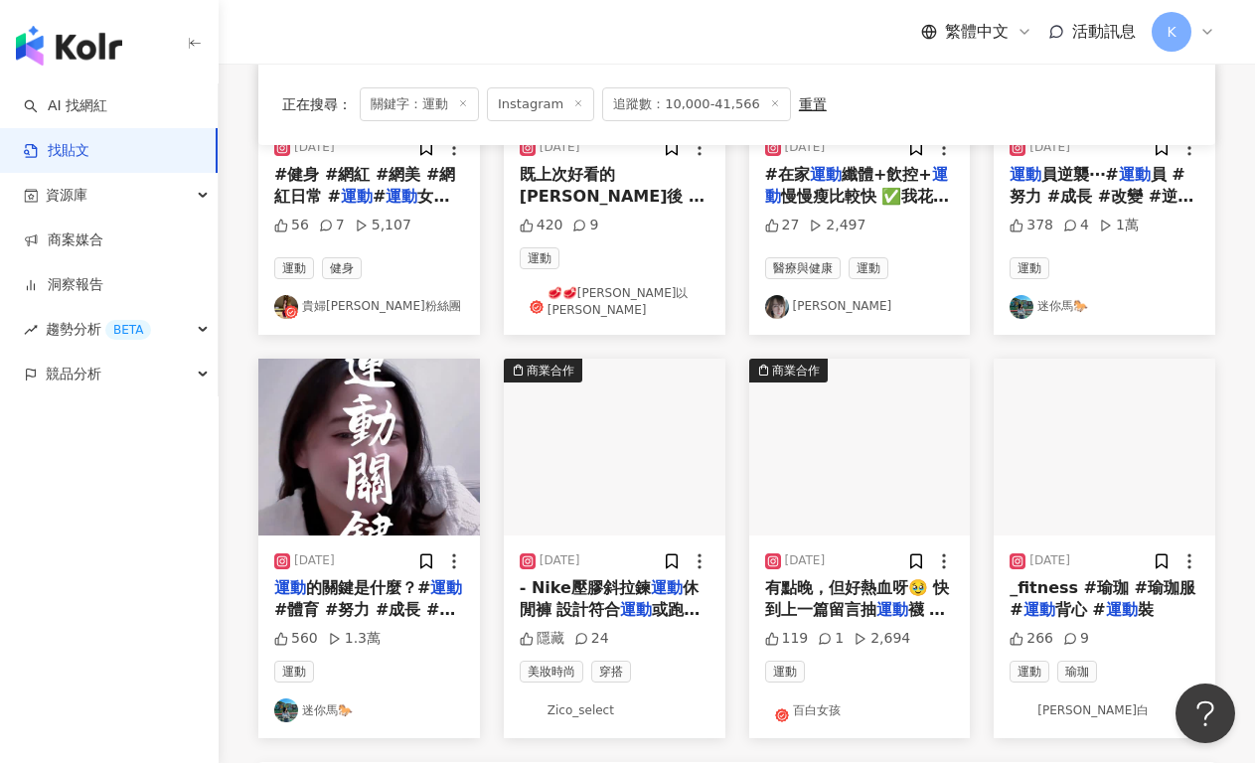
scroll to position [913, 0]
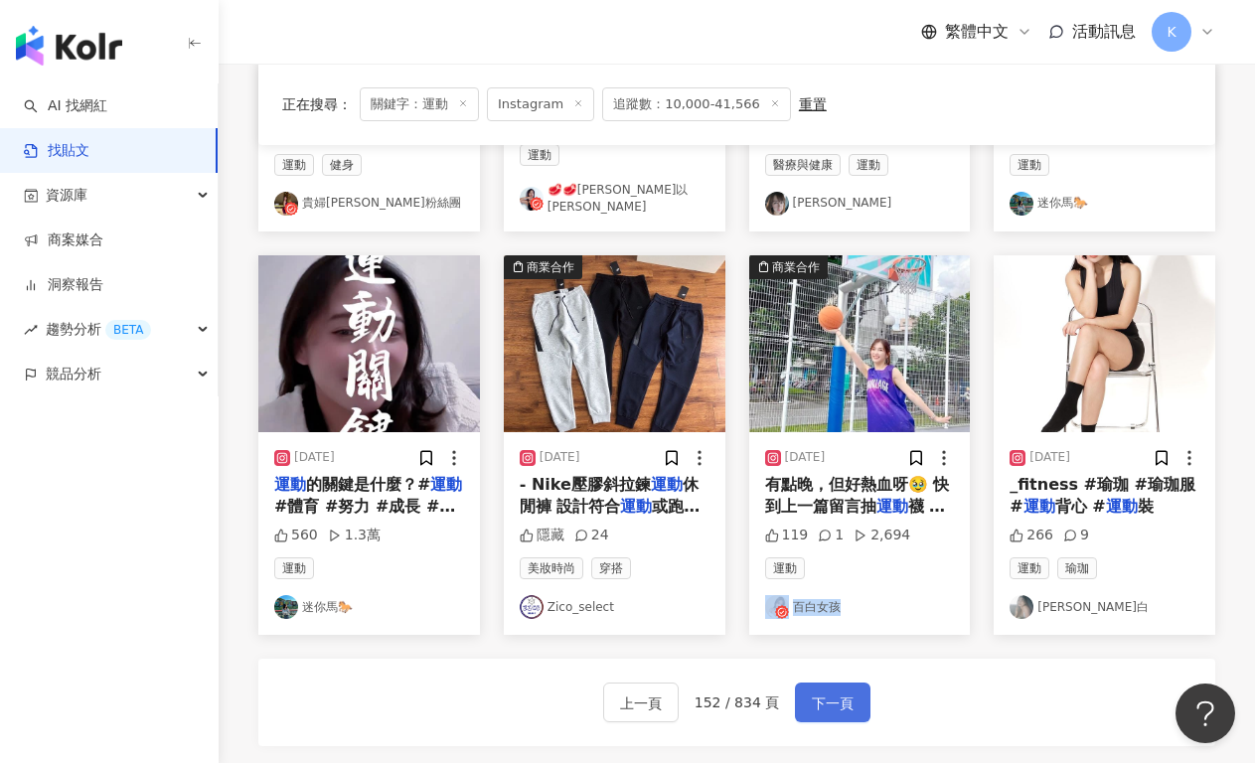
click at [808, 697] on button "下一頁" at bounding box center [832, 702] width 75 height 40
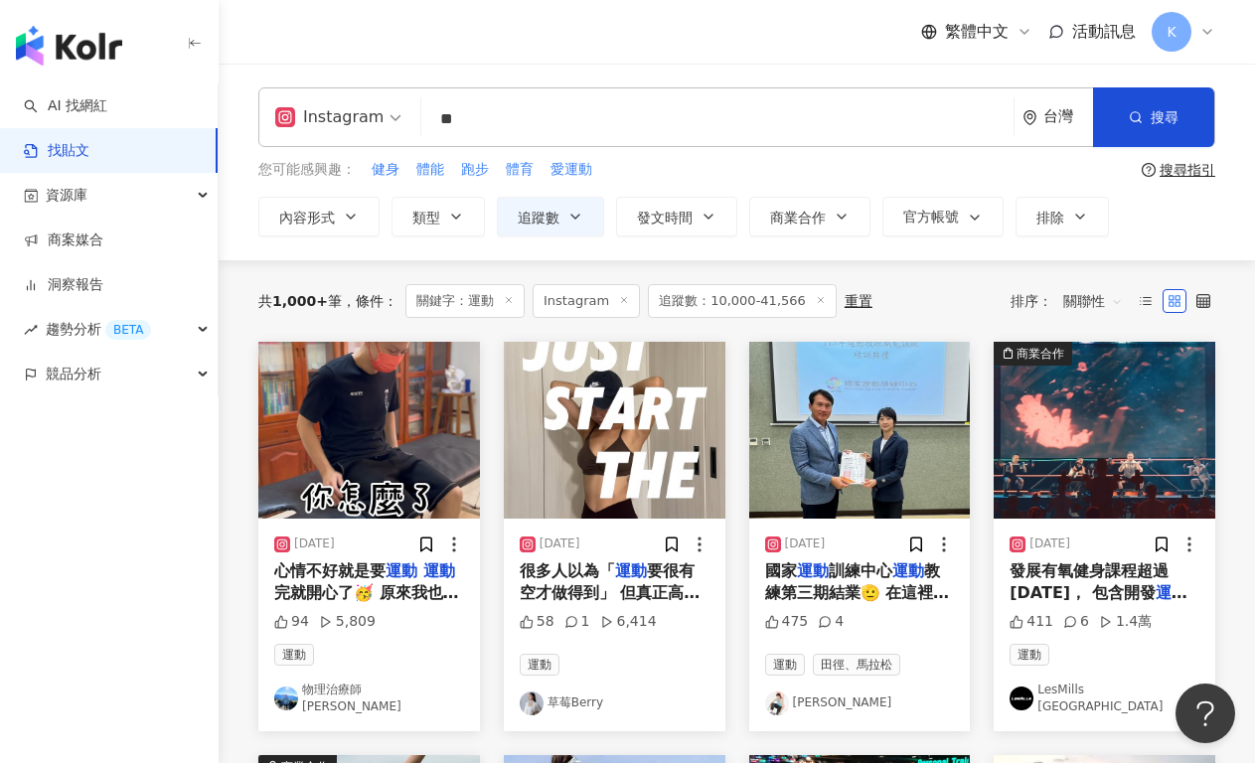
scroll to position [958, 0]
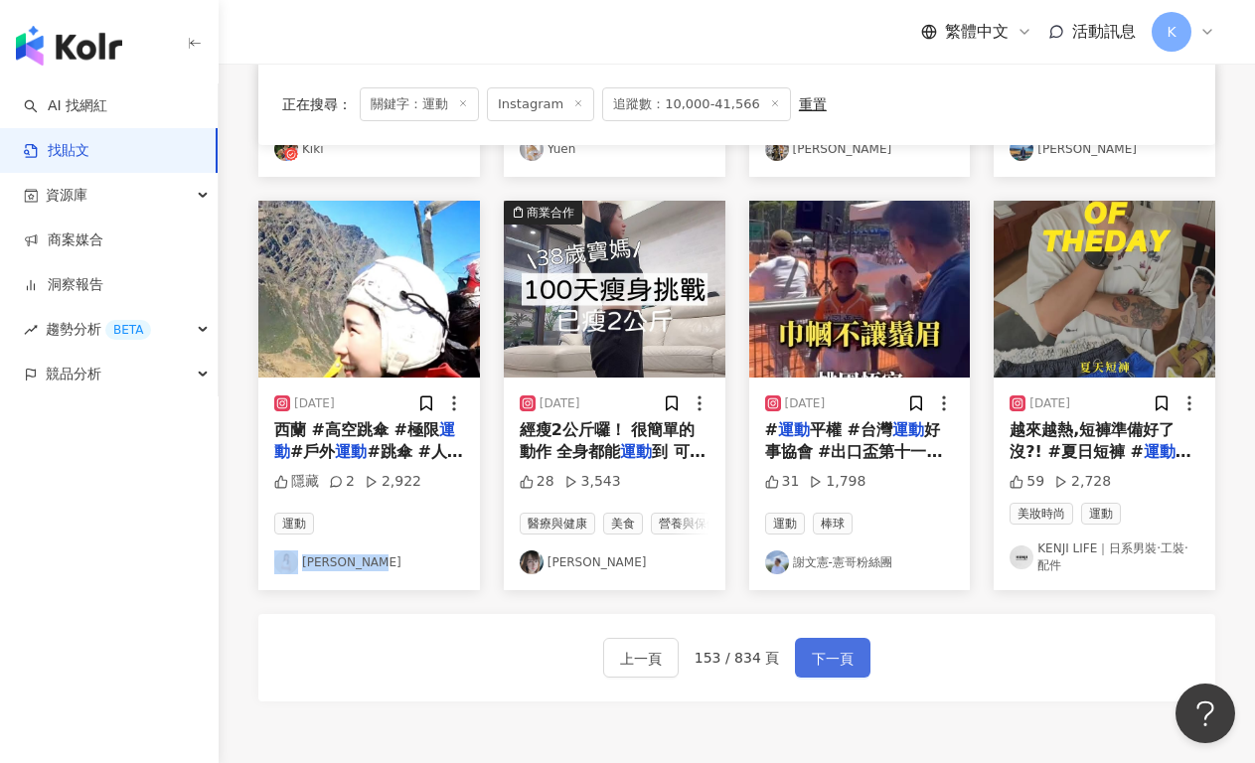
click at [829, 647] on span "下一頁" at bounding box center [833, 659] width 42 height 24
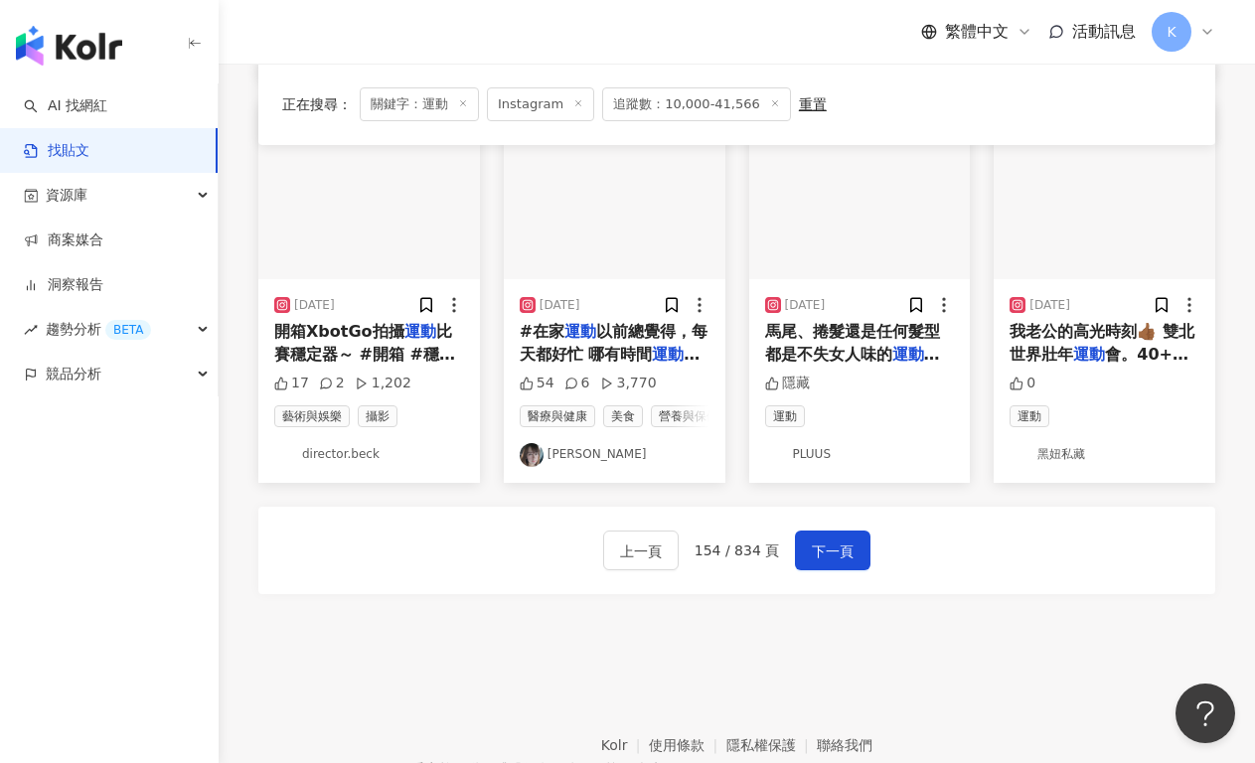
scroll to position [1001, 0]
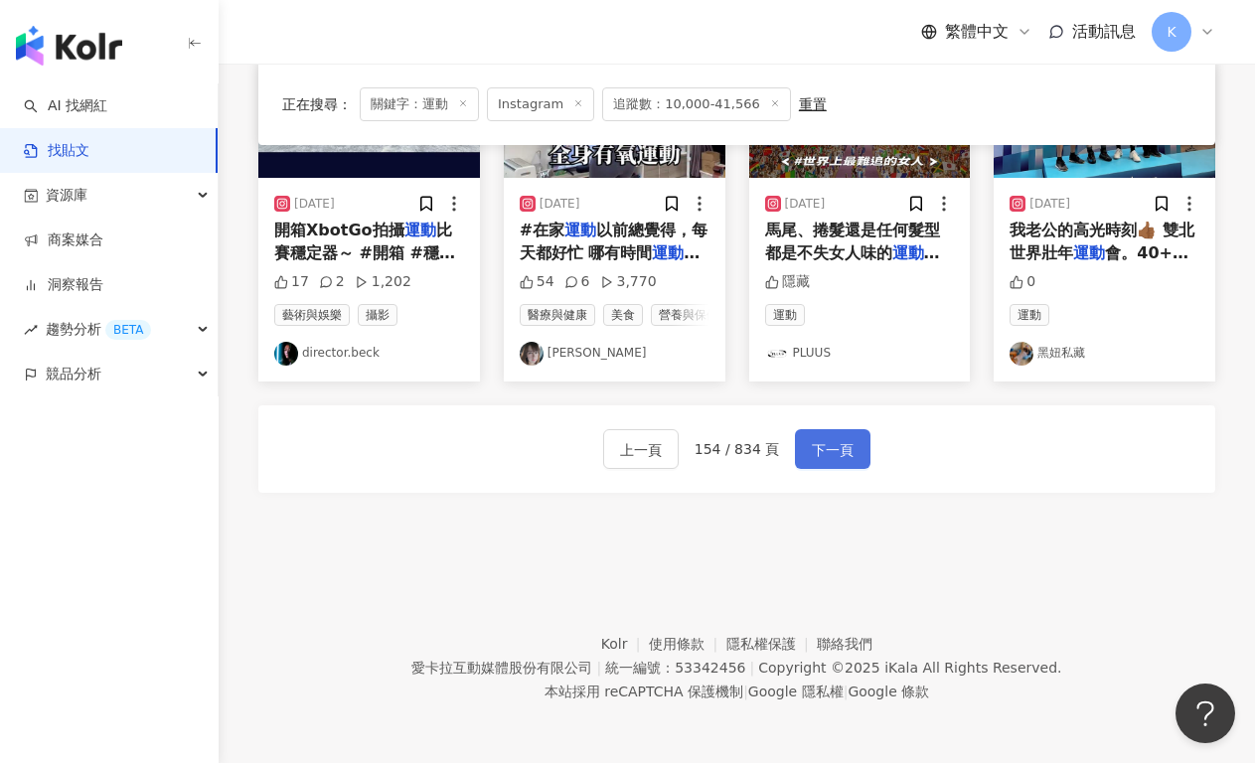
click at [835, 462] on button "下一頁" at bounding box center [832, 449] width 75 height 40
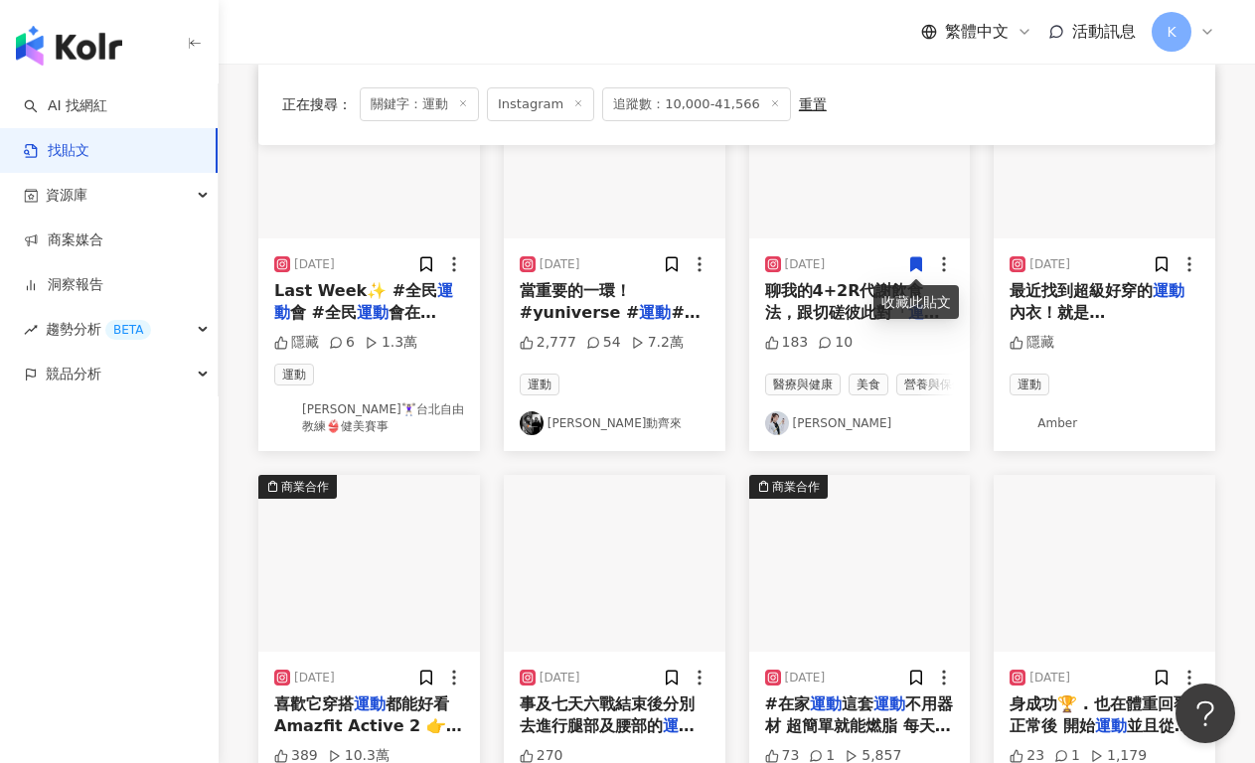
scroll to position [957, 0]
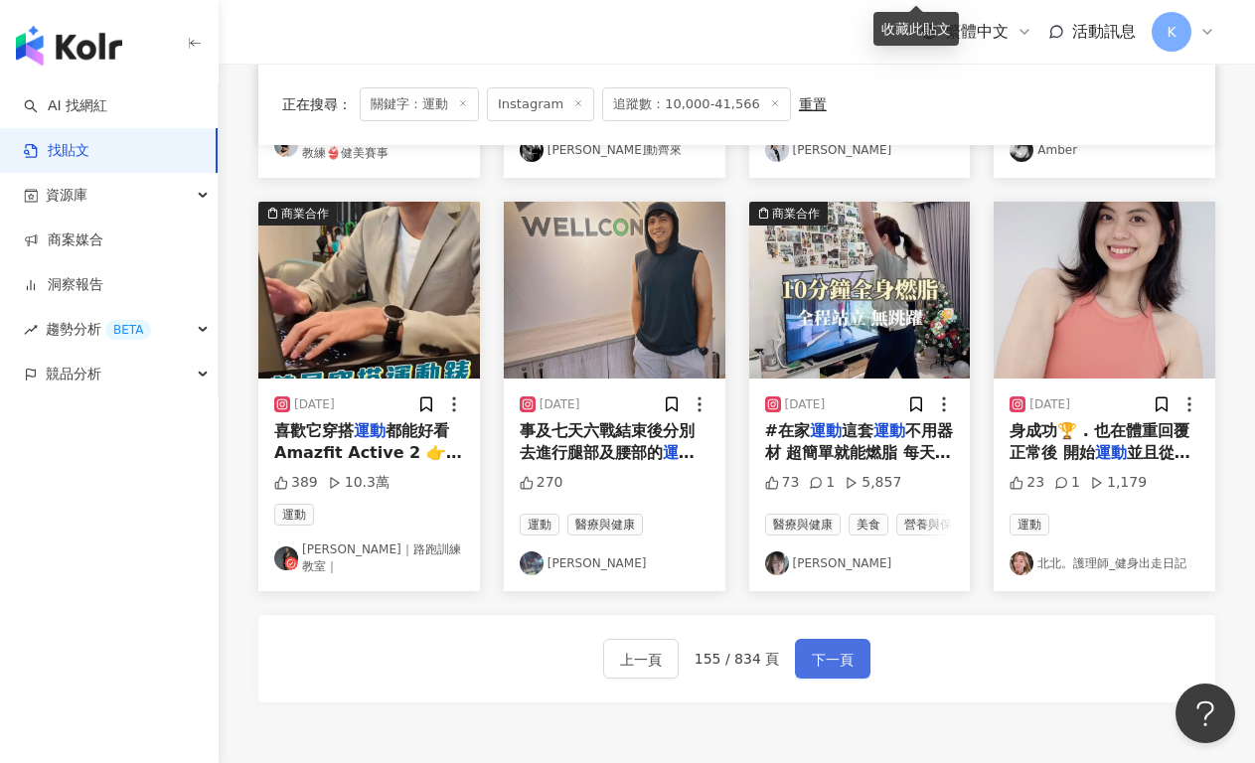
click at [836, 672] on span "下一頁" at bounding box center [833, 660] width 42 height 24
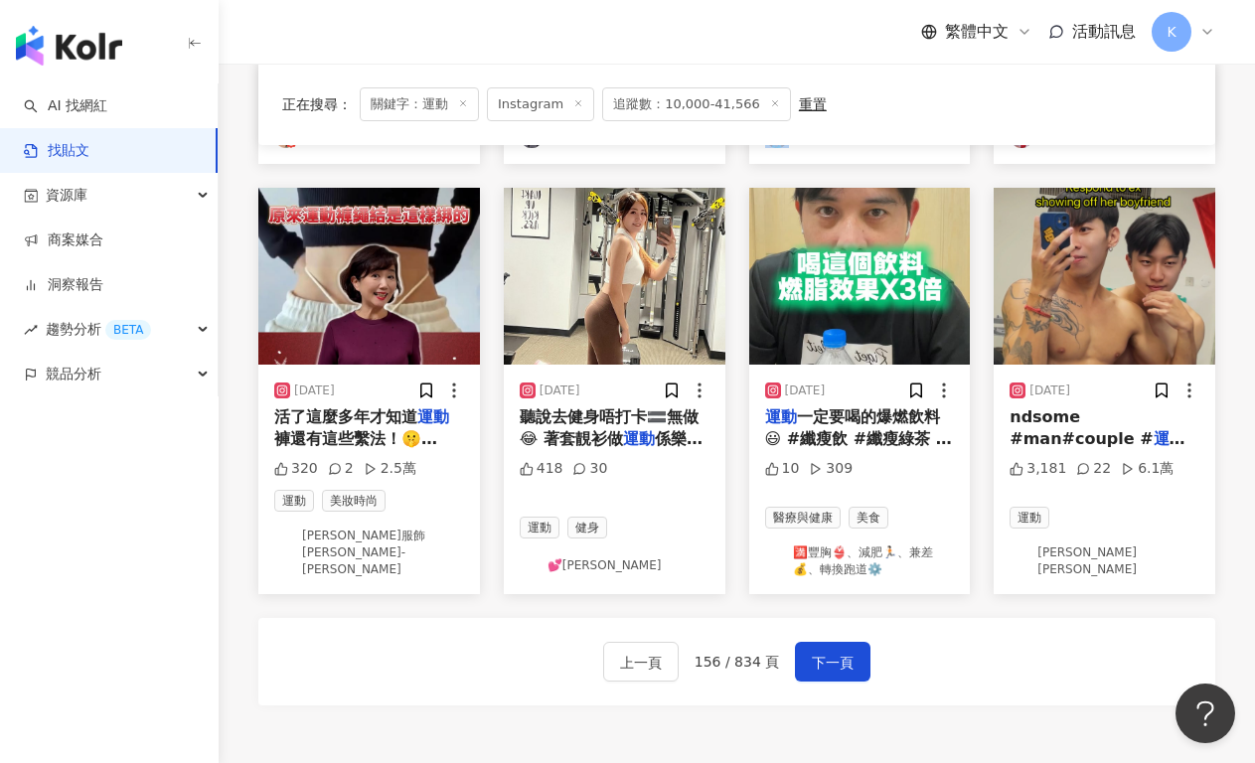
scroll to position [1024, 0]
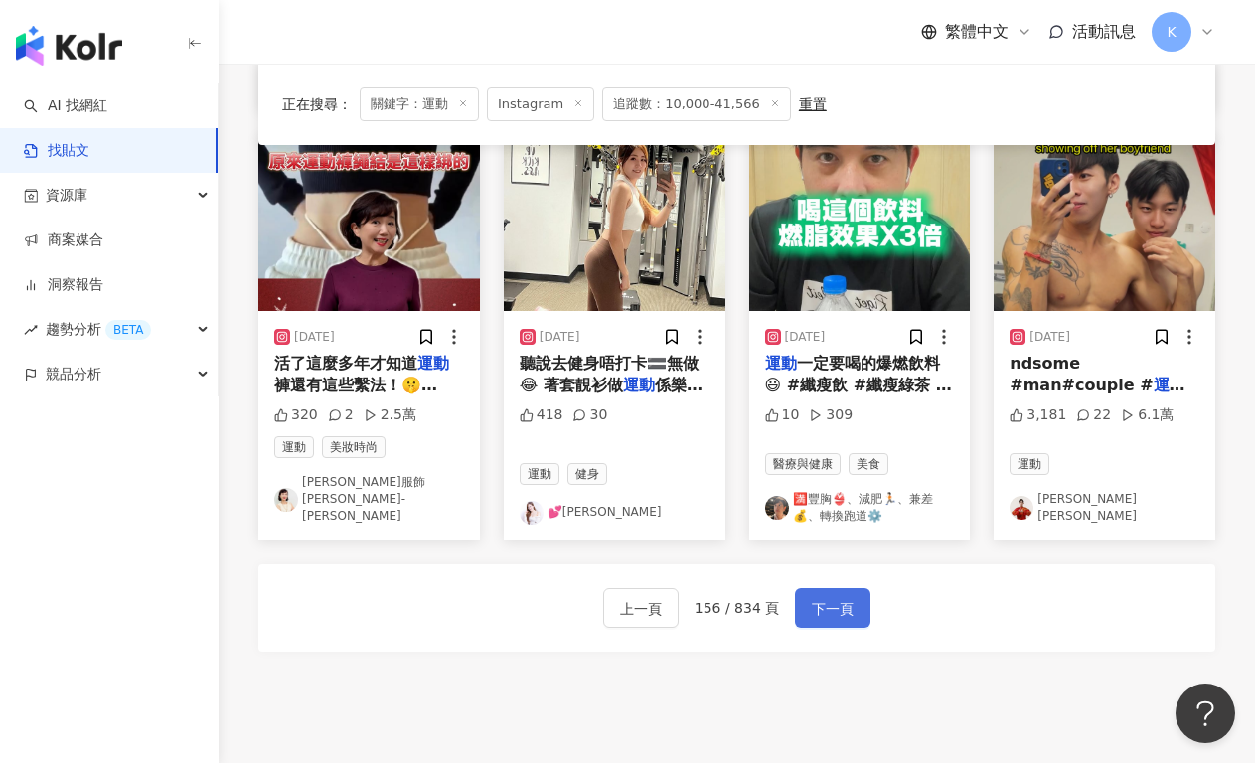
click at [812, 597] on span "下一頁" at bounding box center [833, 609] width 42 height 24
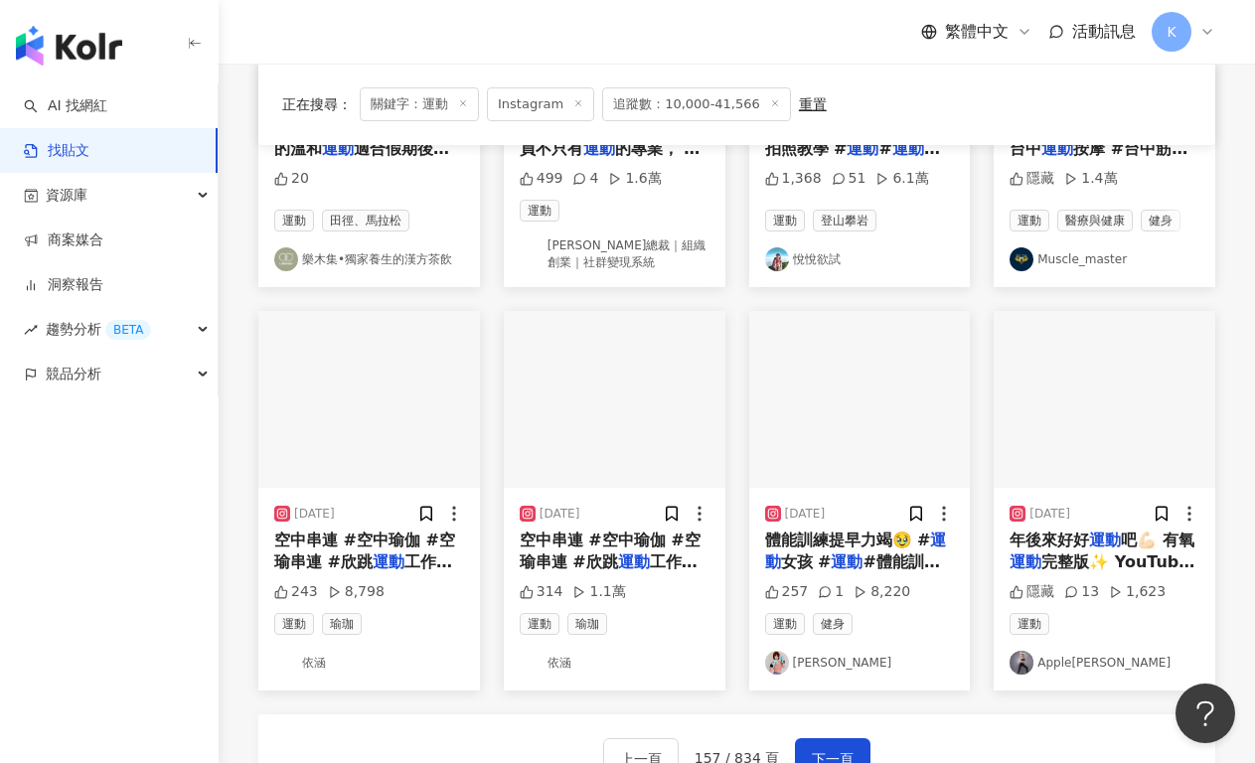
scroll to position [1156, 0]
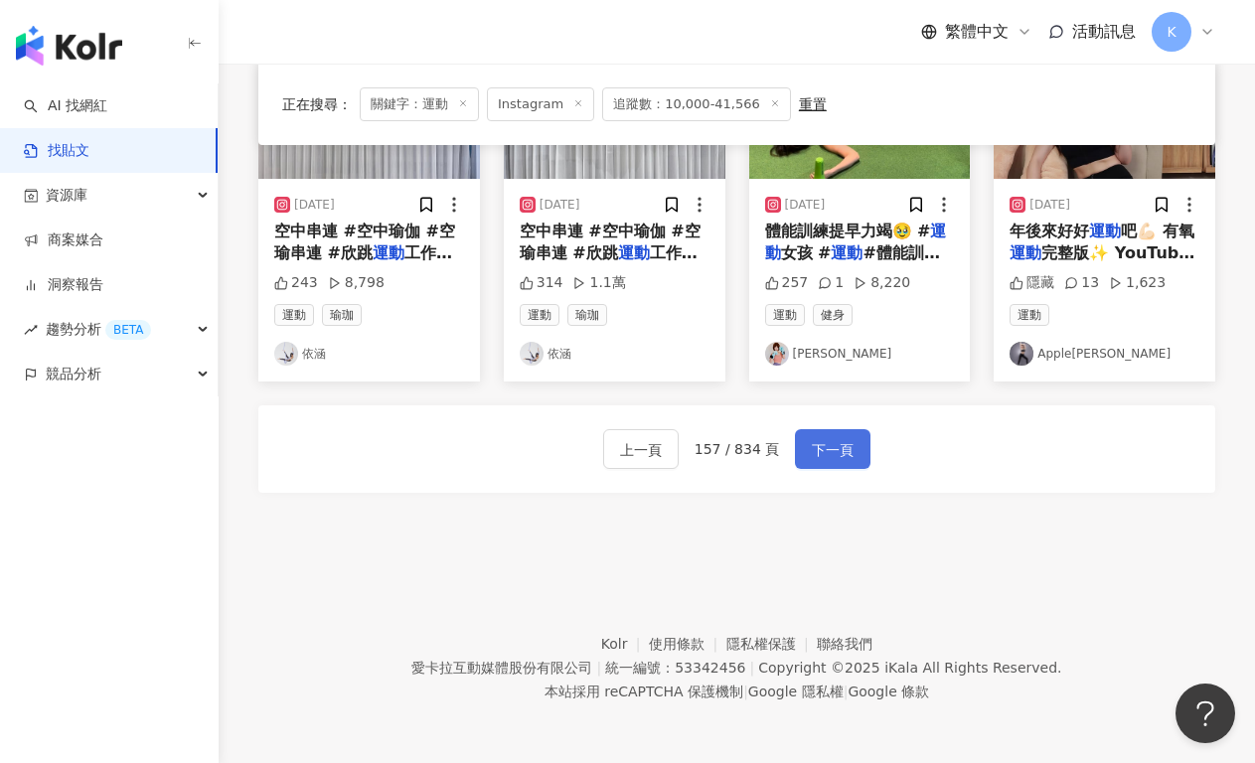
click at [836, 441] on span "下一頁" at bounding box center [833, 450] width 42 height 24
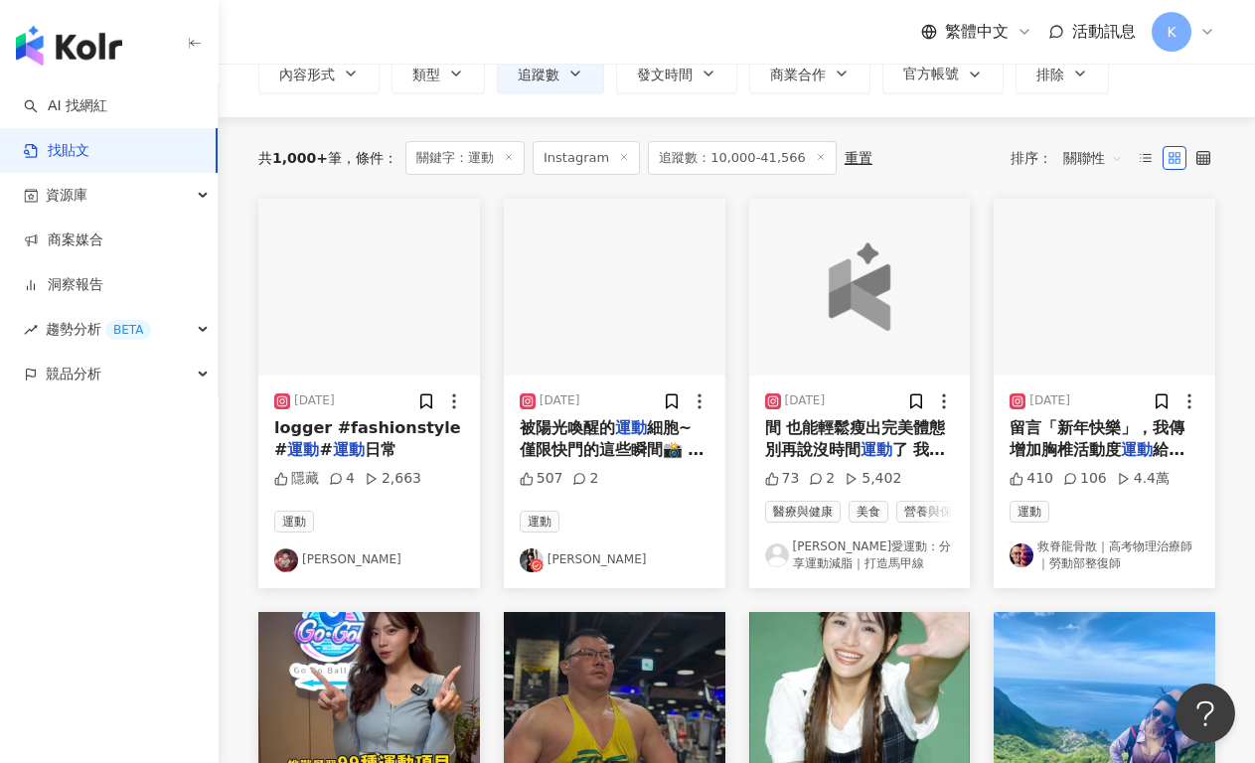
scroll to position [0, 0]
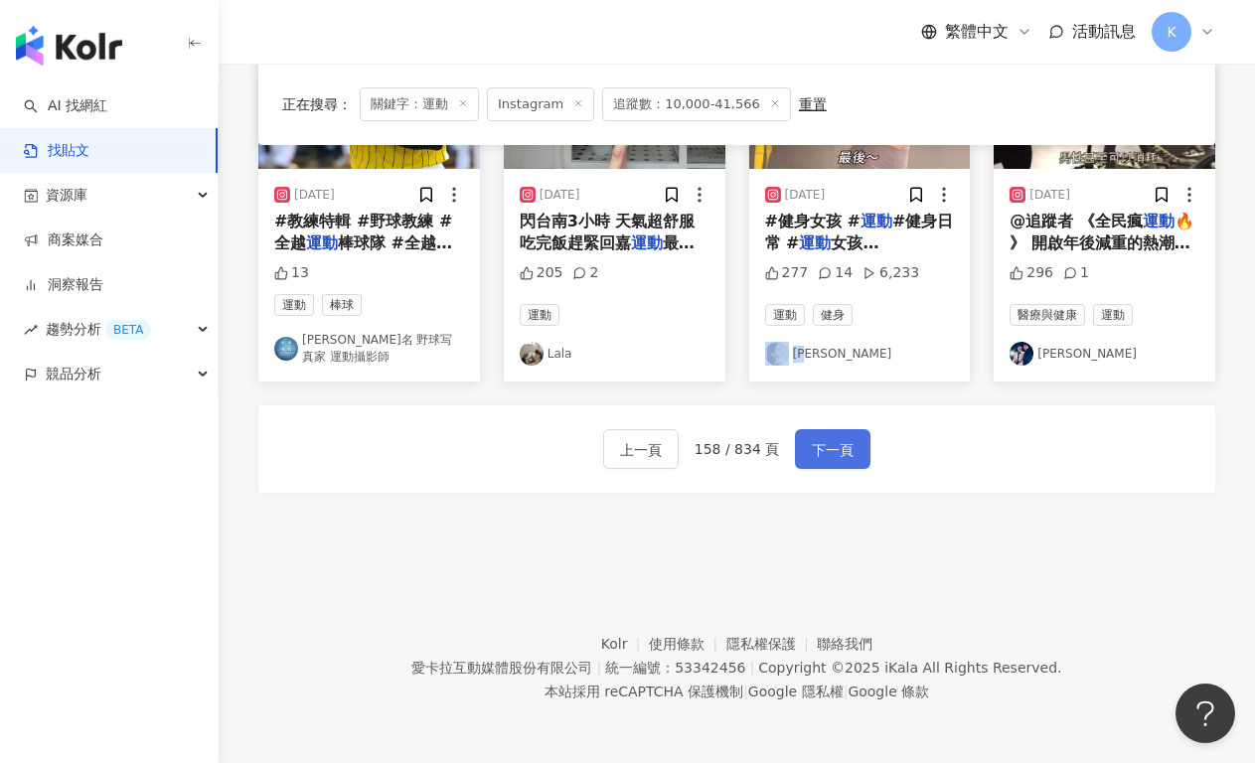
click at [815, 456] on span "下一頁" at bounding box center [833, 450] width 42 height 24
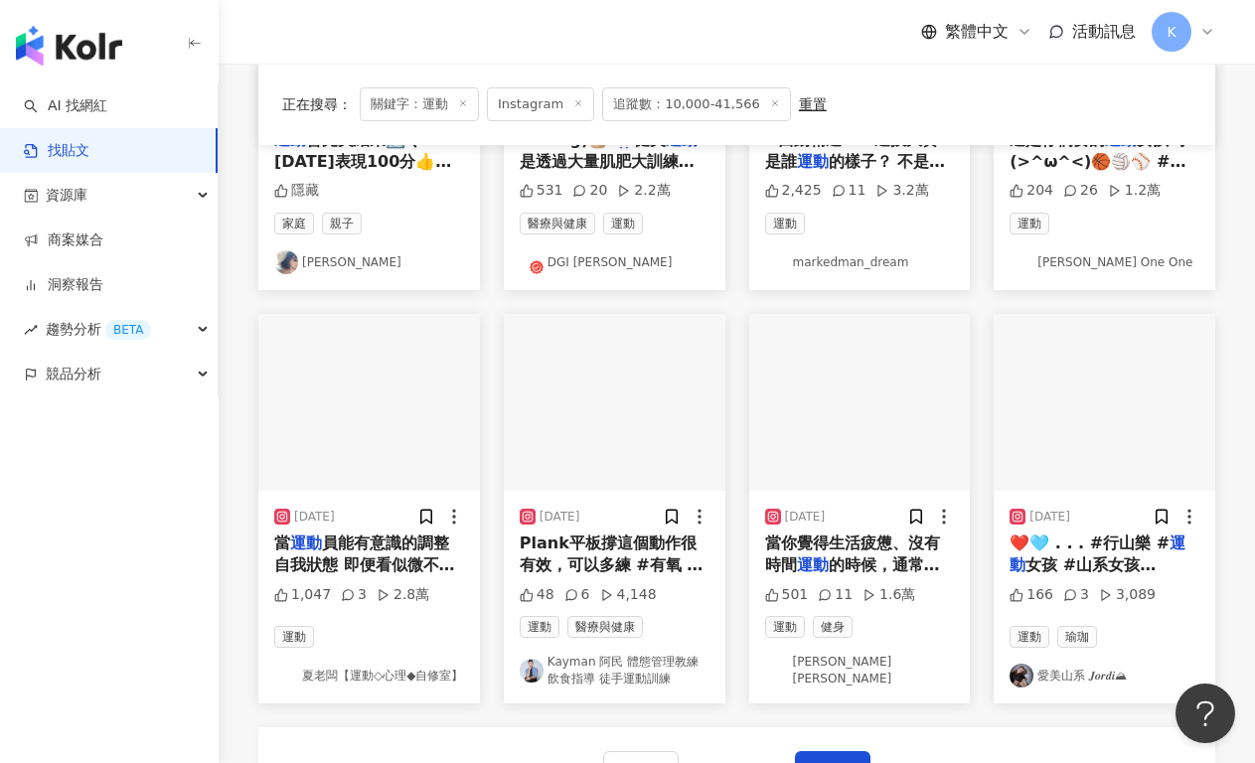
scroll to position [1065, 0]
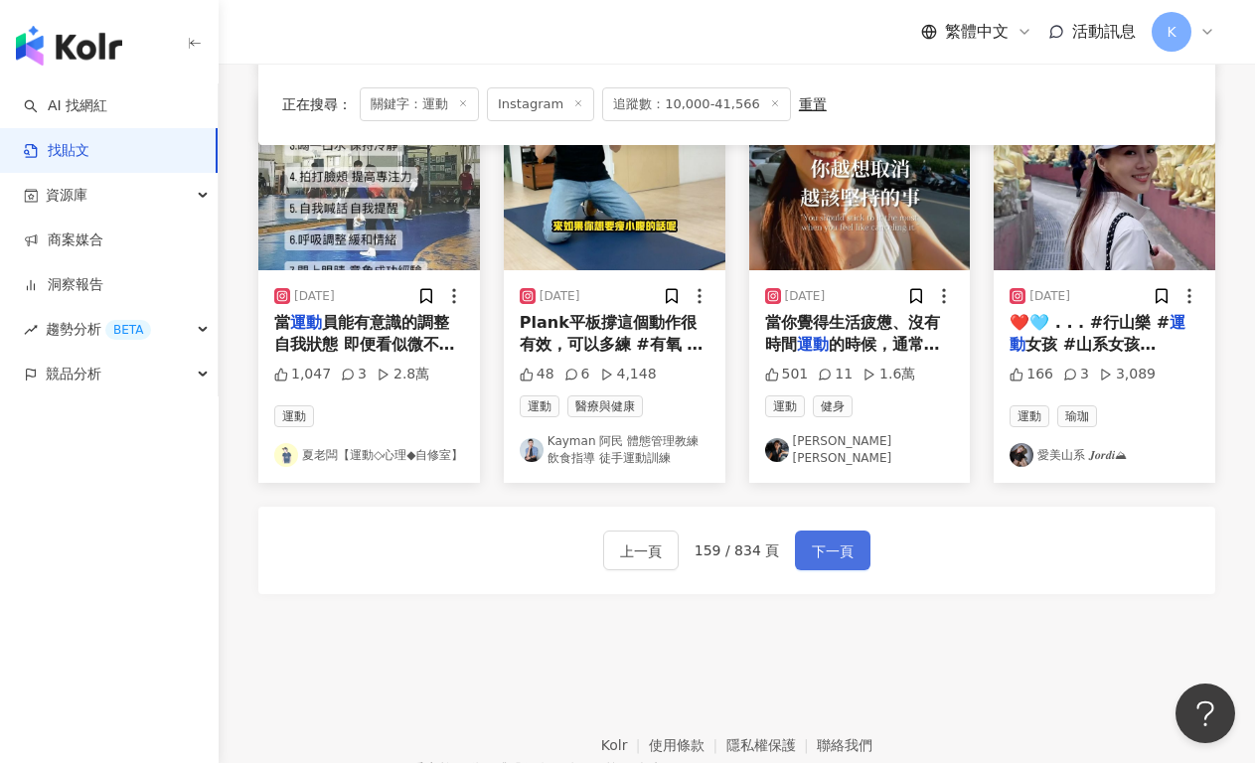
click at [823, 554] on span "下一頁" at bounding box center [833, 551] width 42 height 24
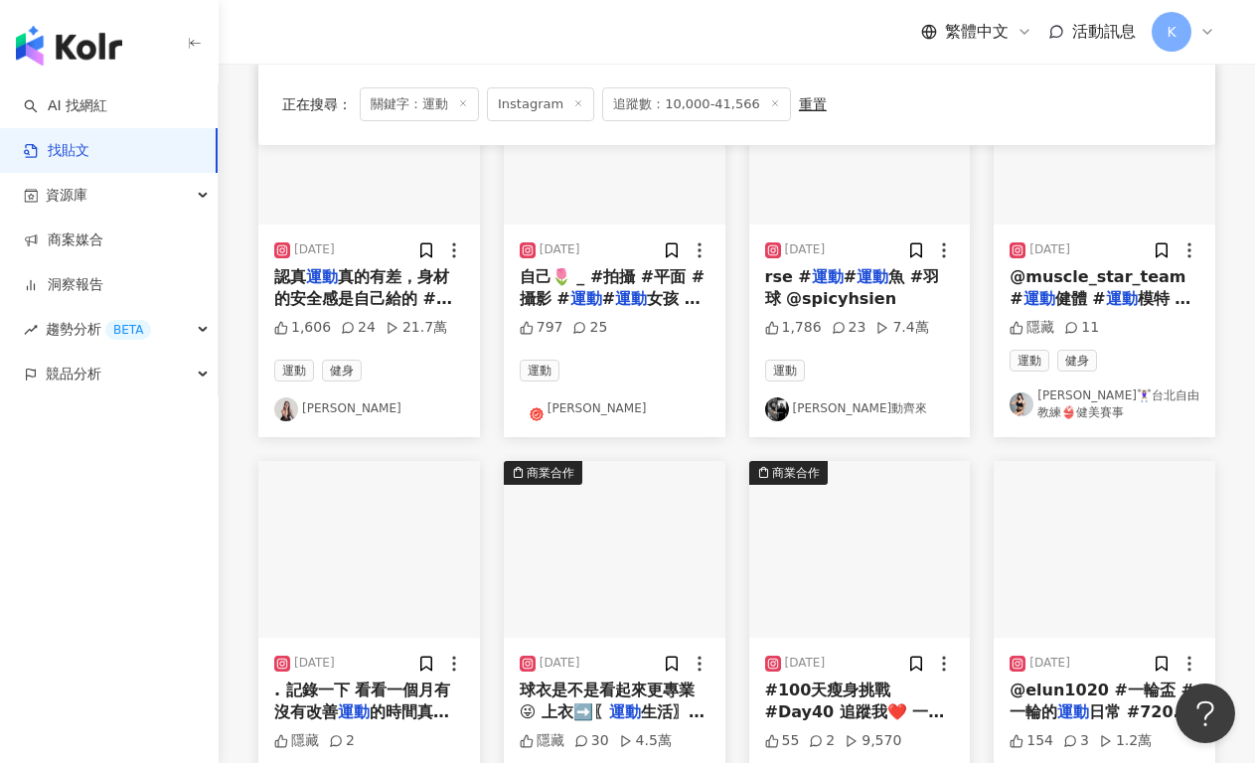
scroll to position [1181, 0]
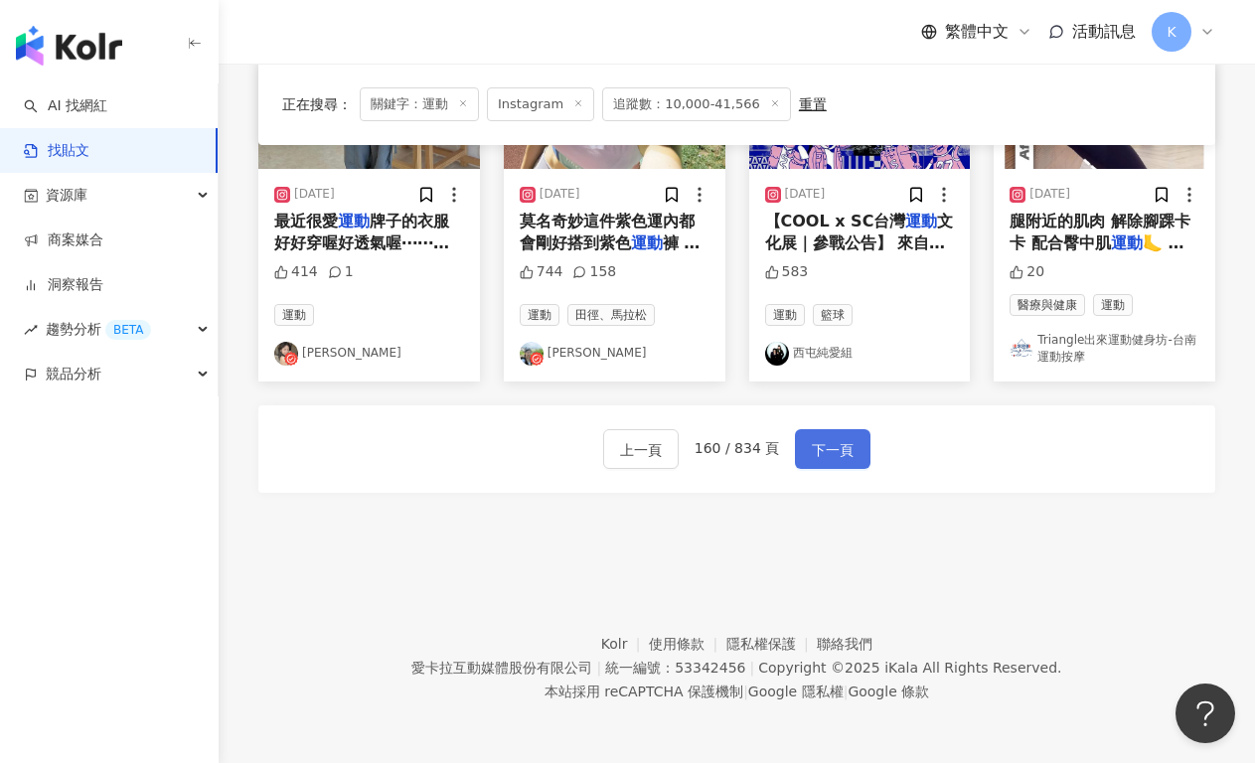
click at [851, 459] on button "下一頁" at bounding box center [832, 449] width 75 height 40
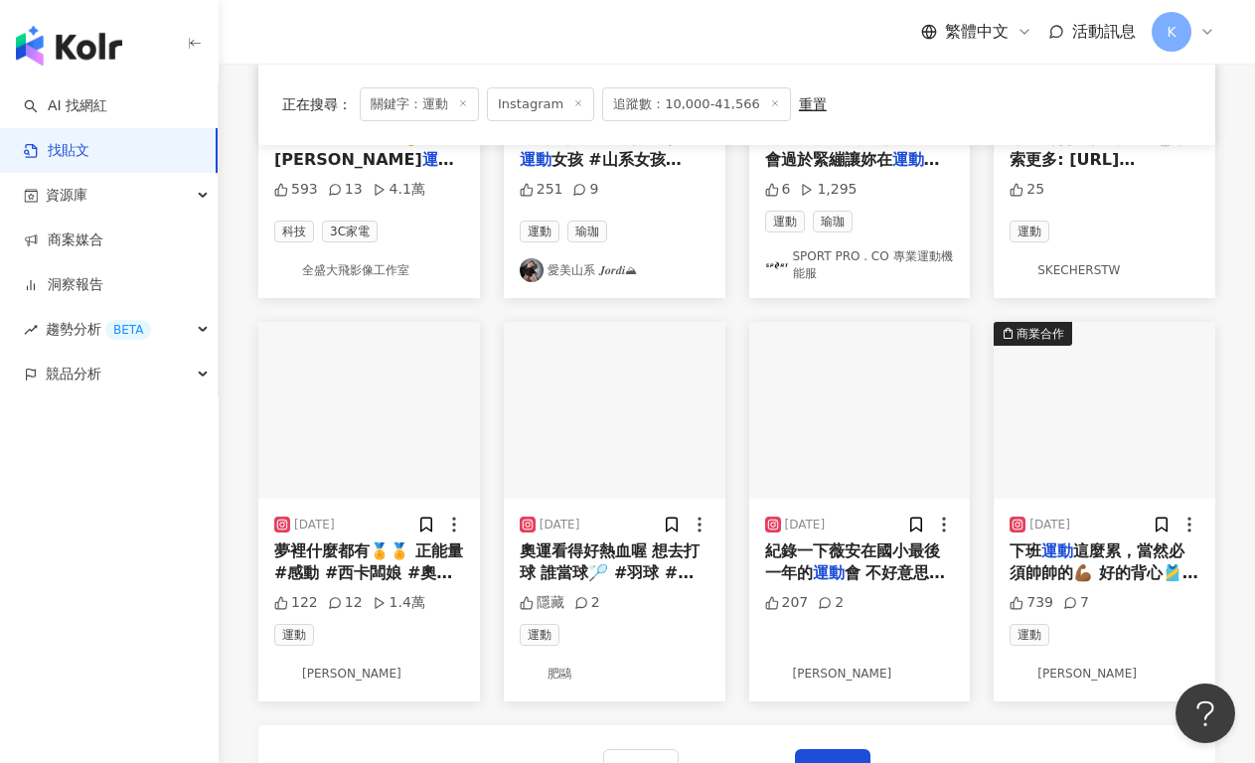
scroll to position [952, 0]
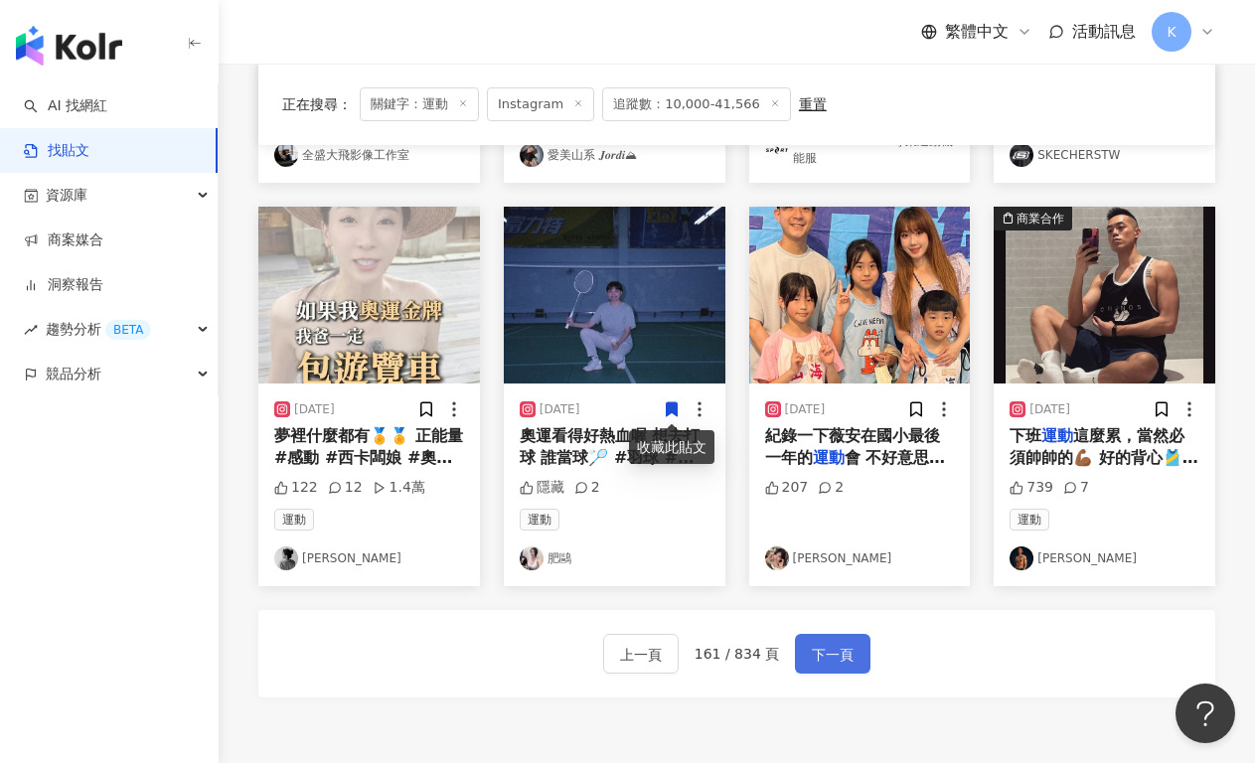
click at [838, 655] on span "下一頁" at bounding box center [833, 655] width 42 height 24
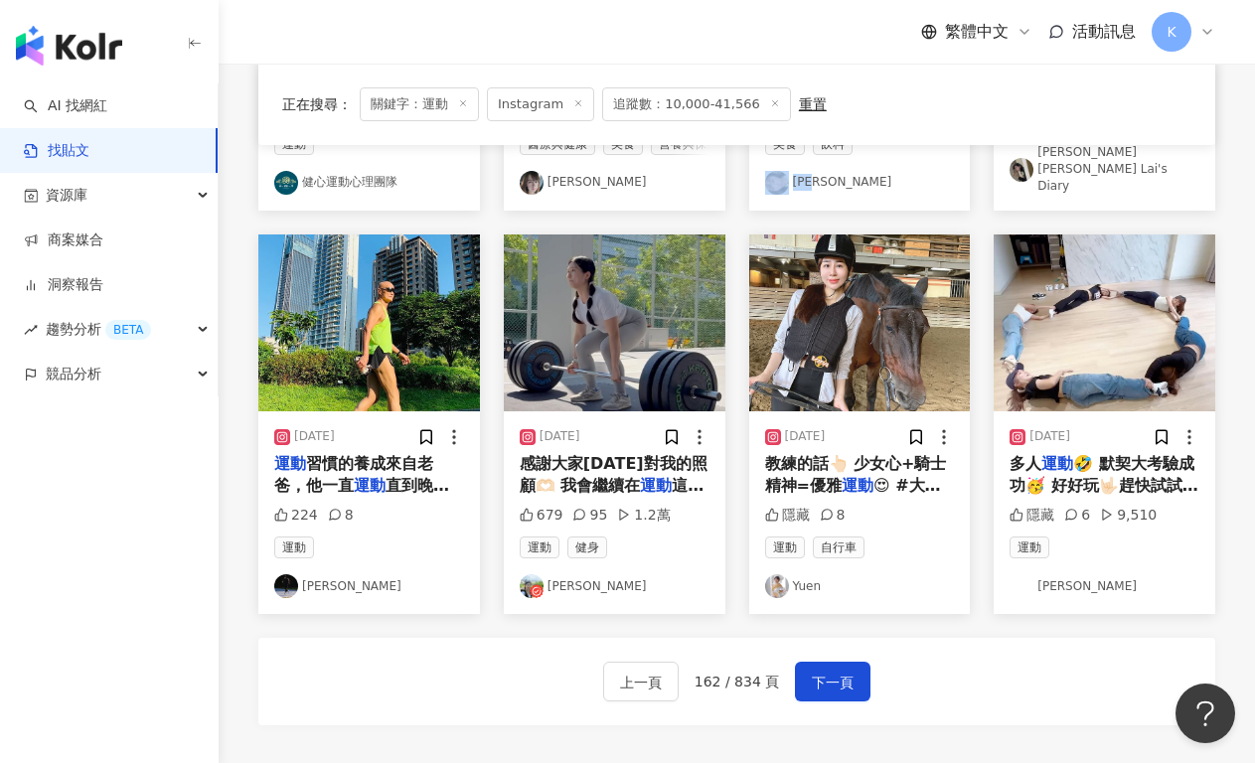
scroll to position [996, 0]
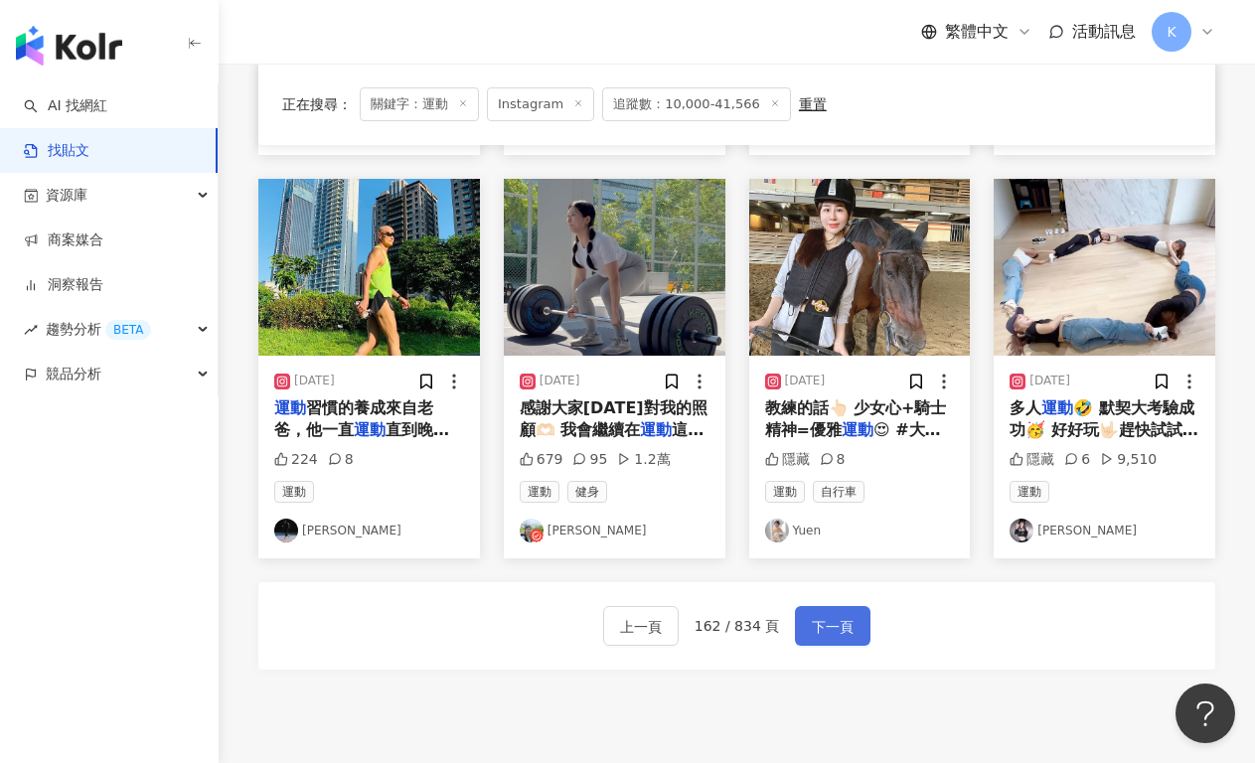
click at [841, 631] on span "下一頁" at bounding box center [833, 627] width 42 height 24
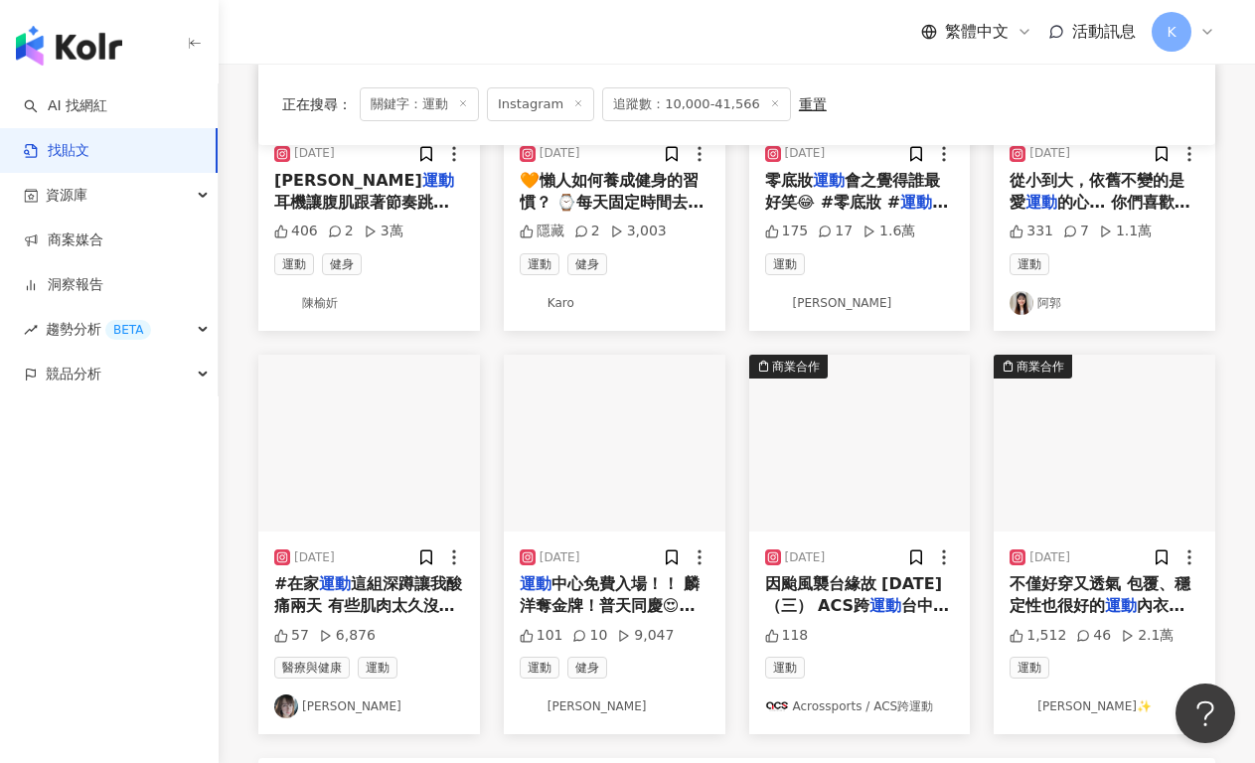
scroll to position [1050, 0]
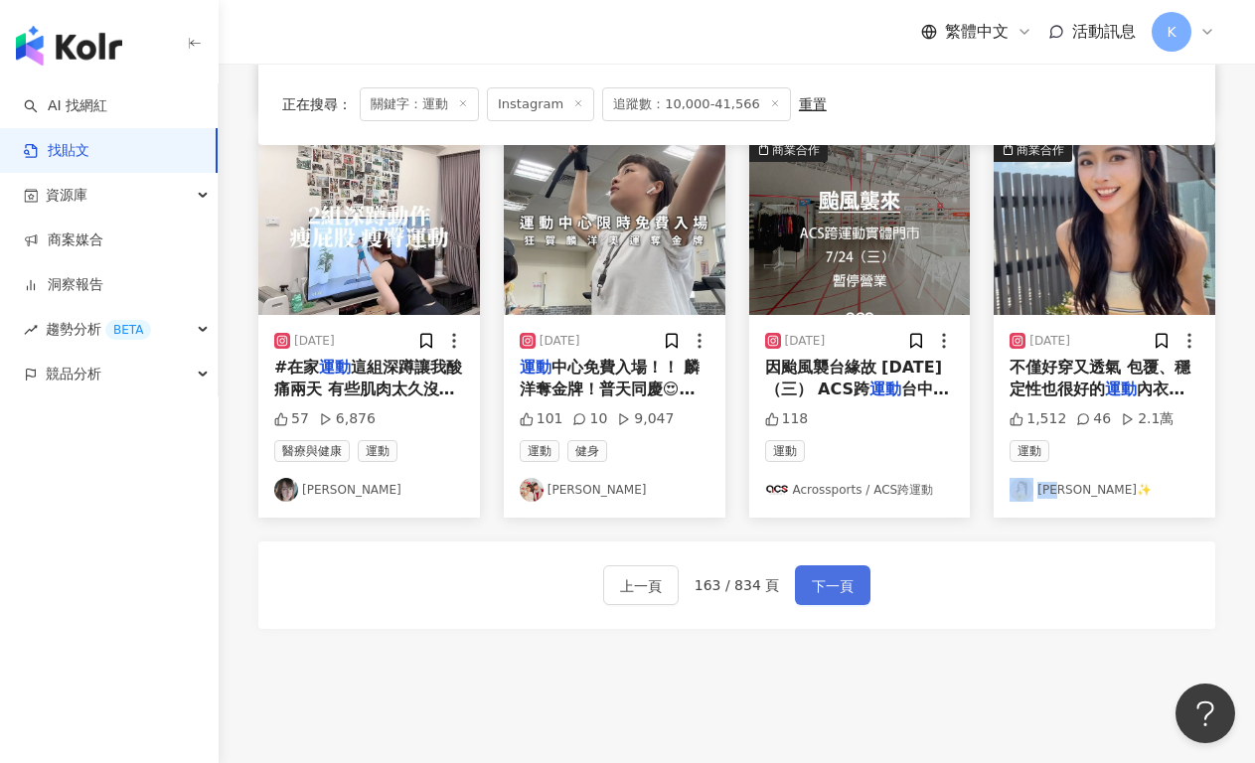
click at [850, 589] on button "下一頁" at bounding box center [832, 585] width 75 height 40
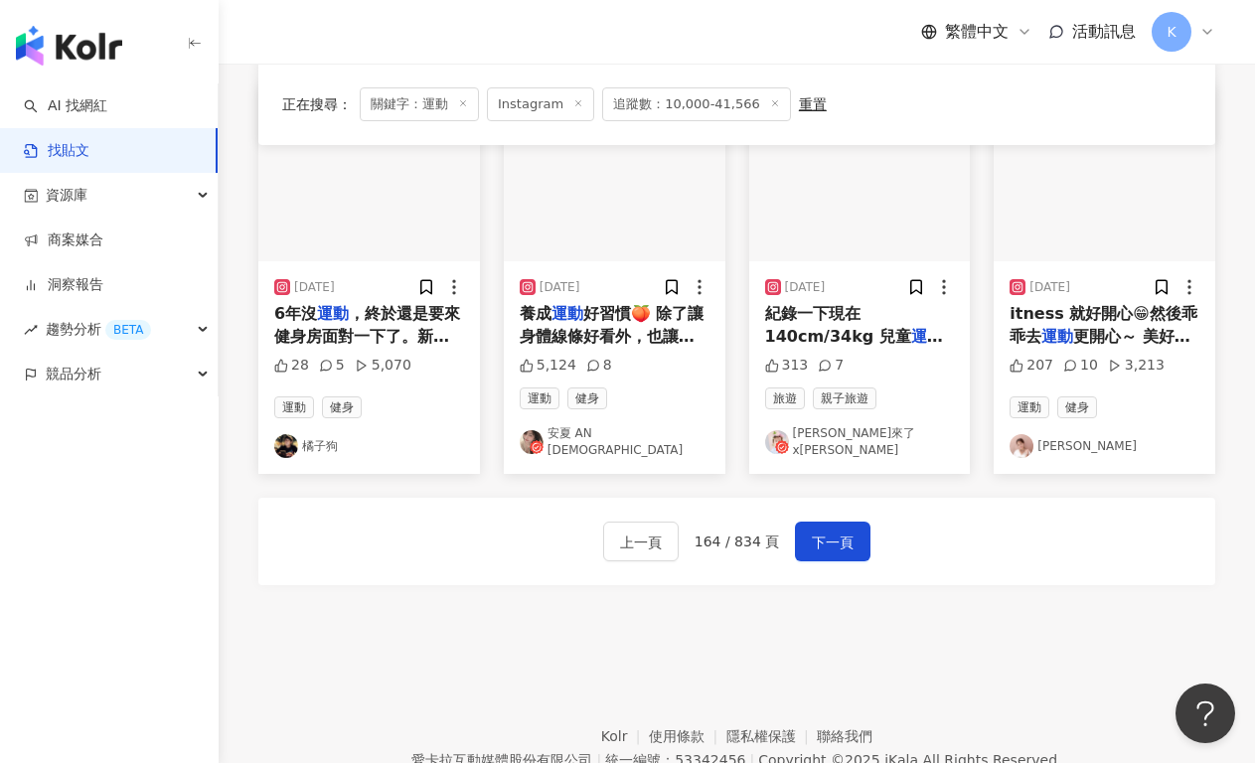
scroll to position [986, 0]
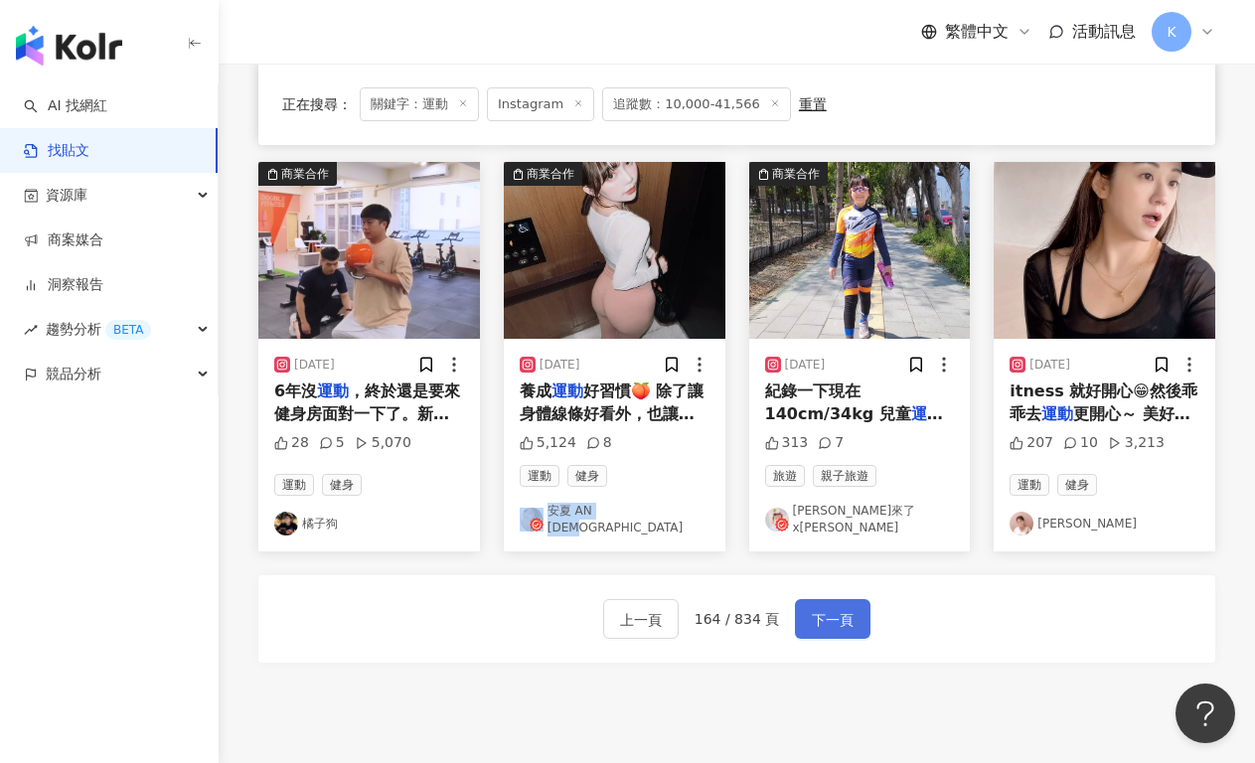
click at [816, 626] on span "下一頁" at bounding box center [833, 620] width 42 height 24
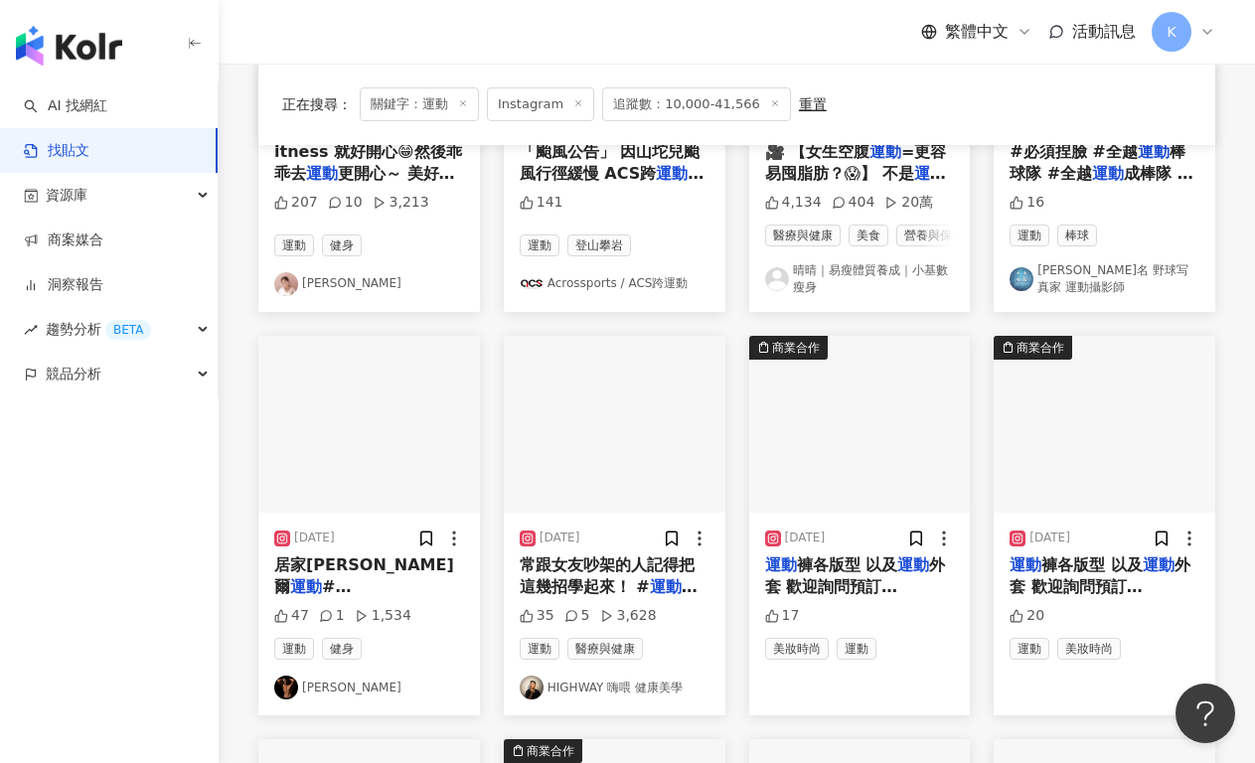
scroll to position [1105, 0]
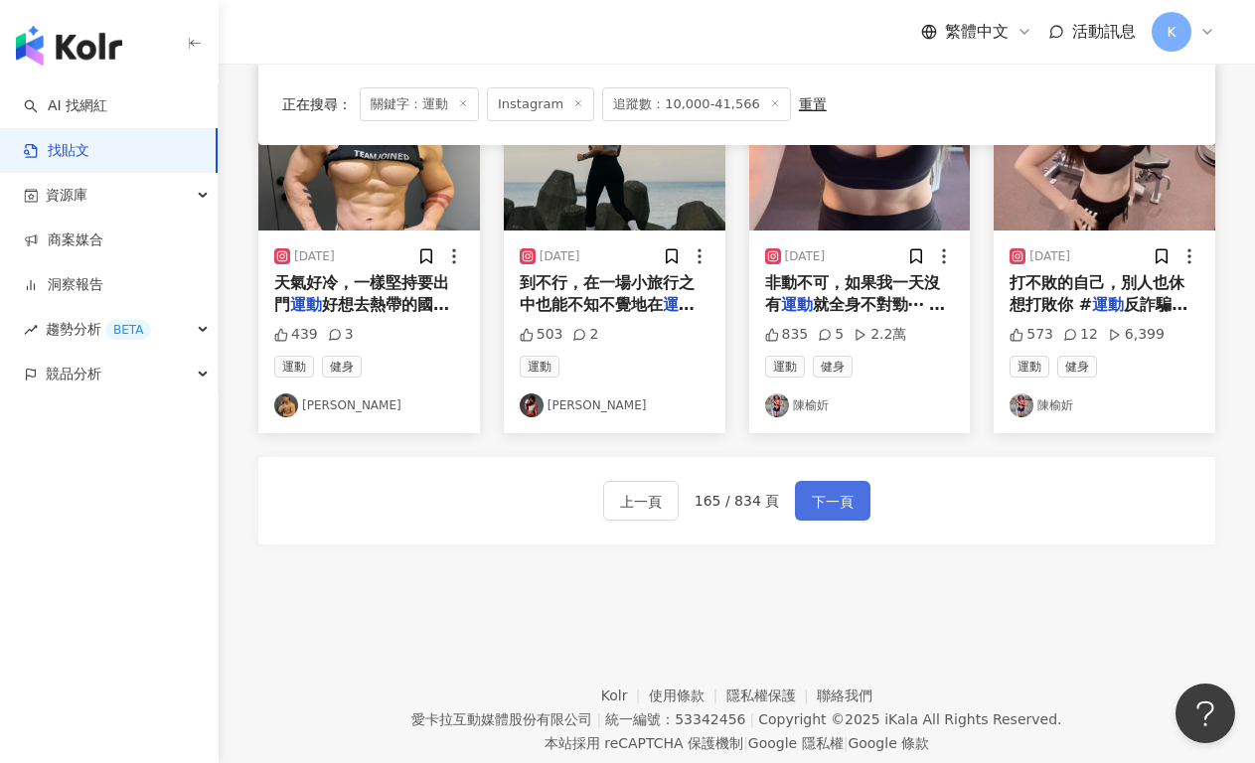
click at [818, 505] on span "下一頁" at bounding box center [833, 502] width 42 height 24
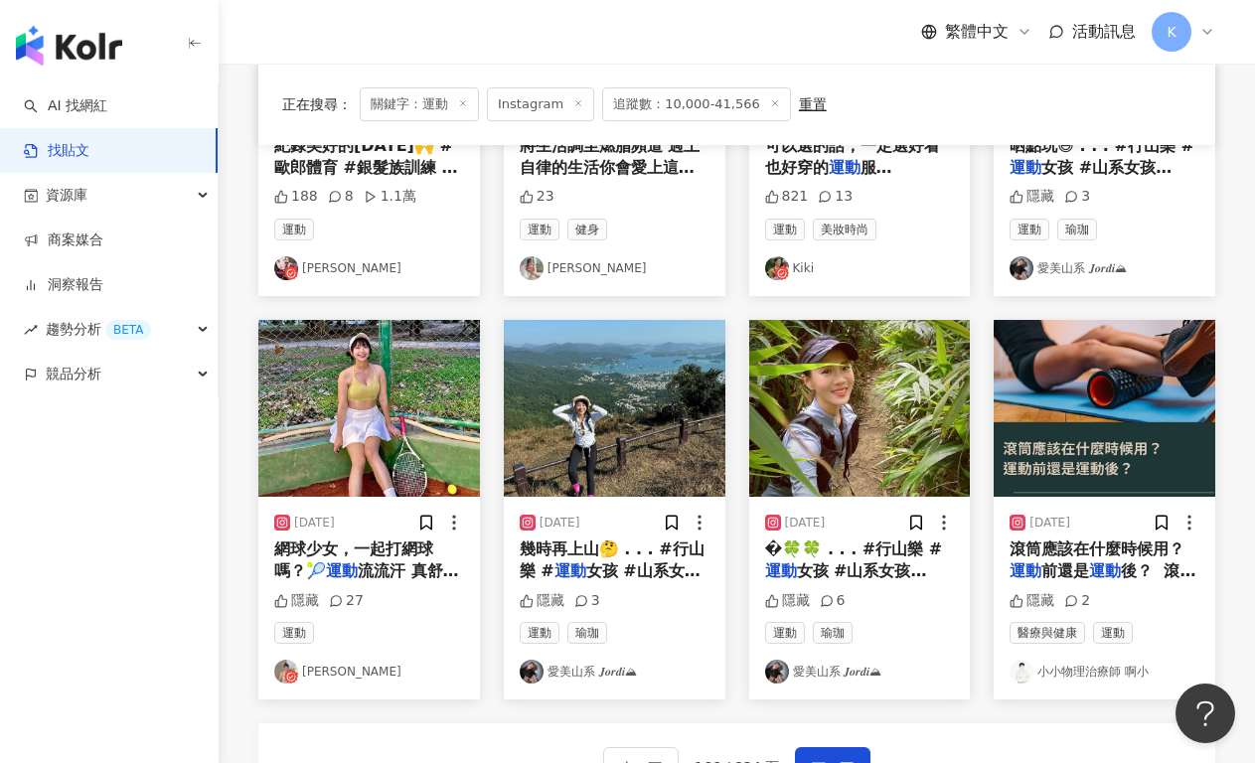
scroll to position [973, 0]
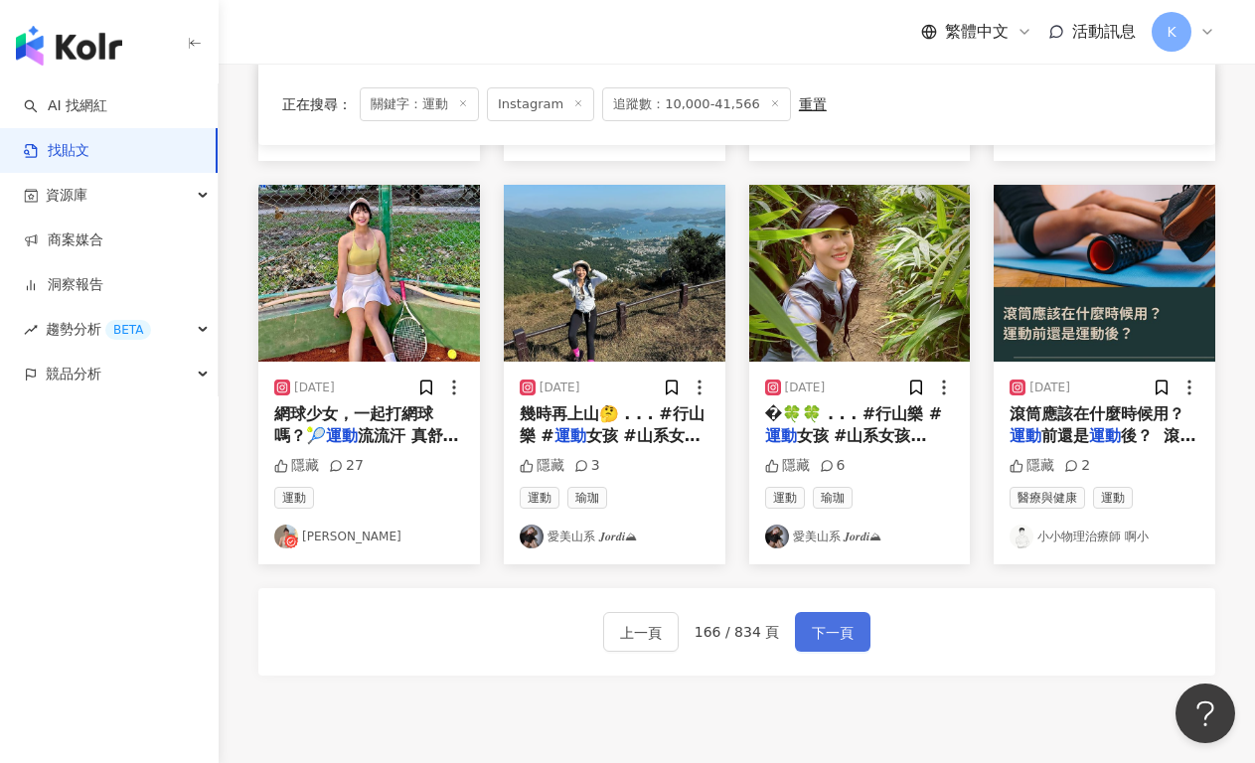
click at [825, 638] on span "下一頁" at bounding box center [833, 633] width 42 height 24
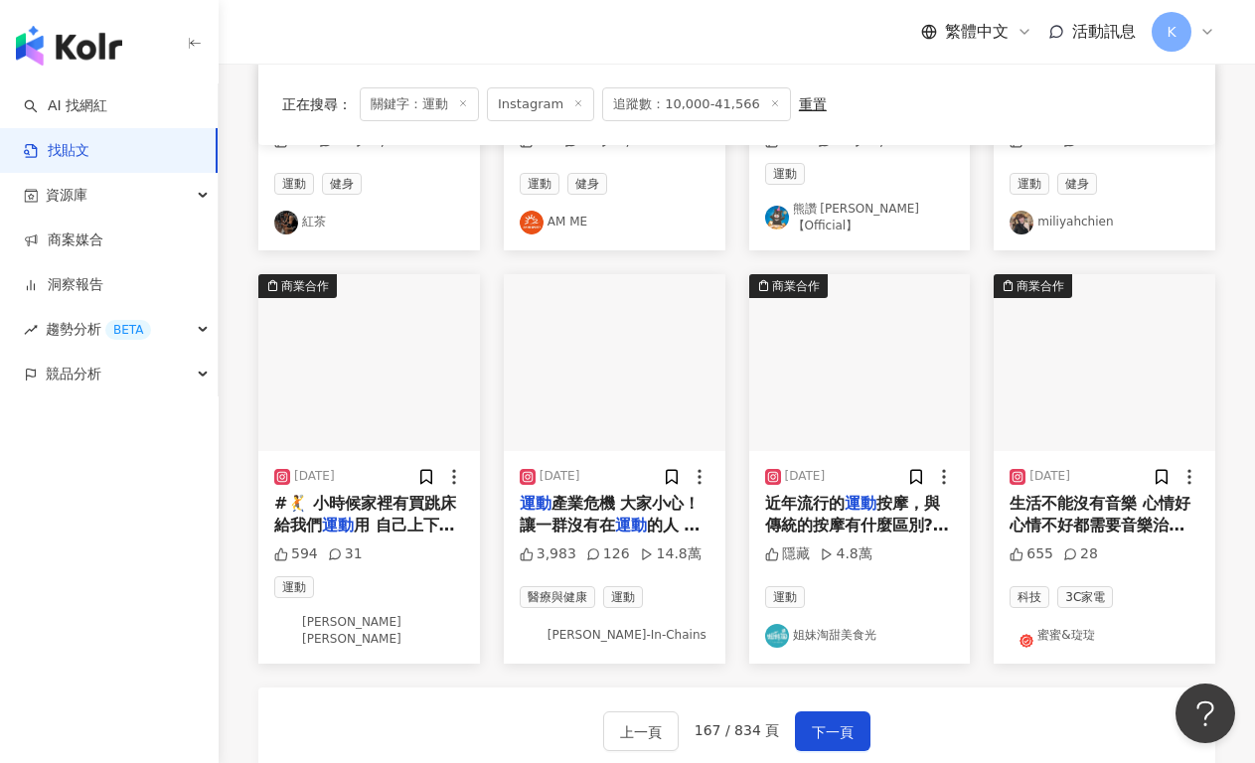
scroll to position [1060, 0]
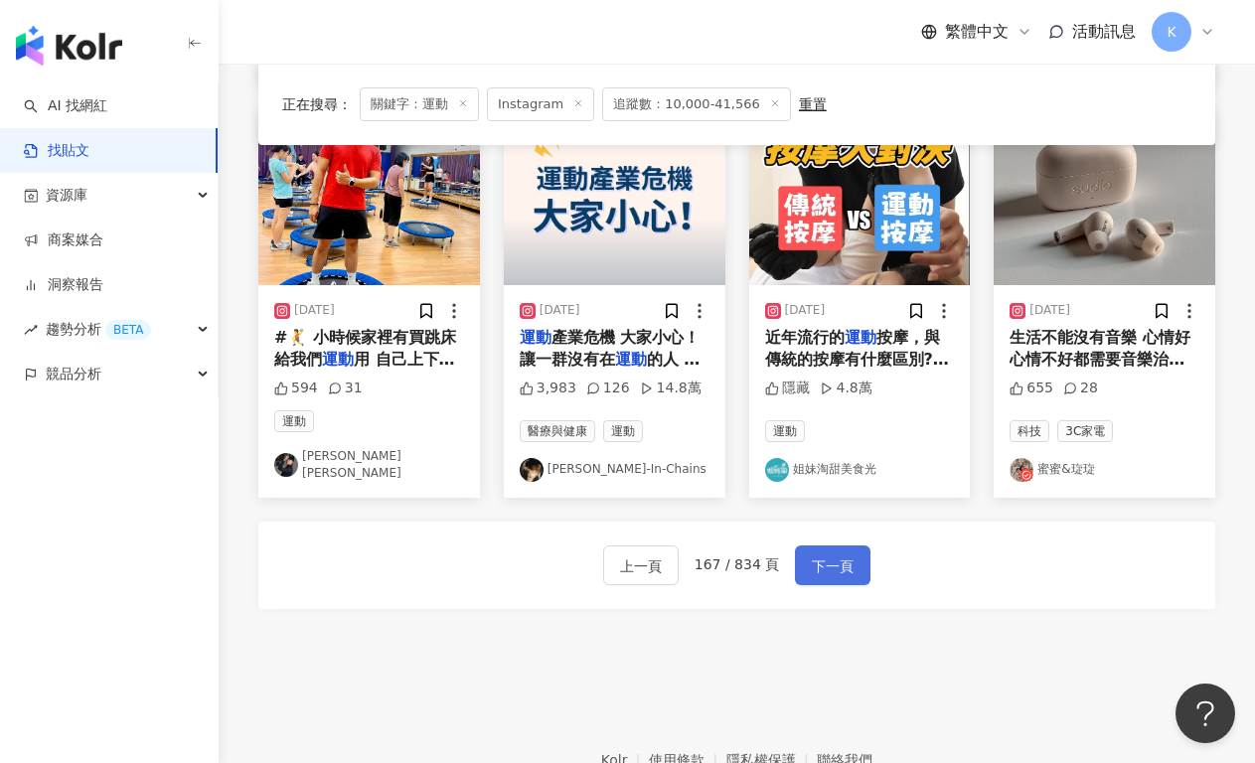
click at [857, 545] on button "下一頁" at bounding box center [832, 565] width 75 height 40
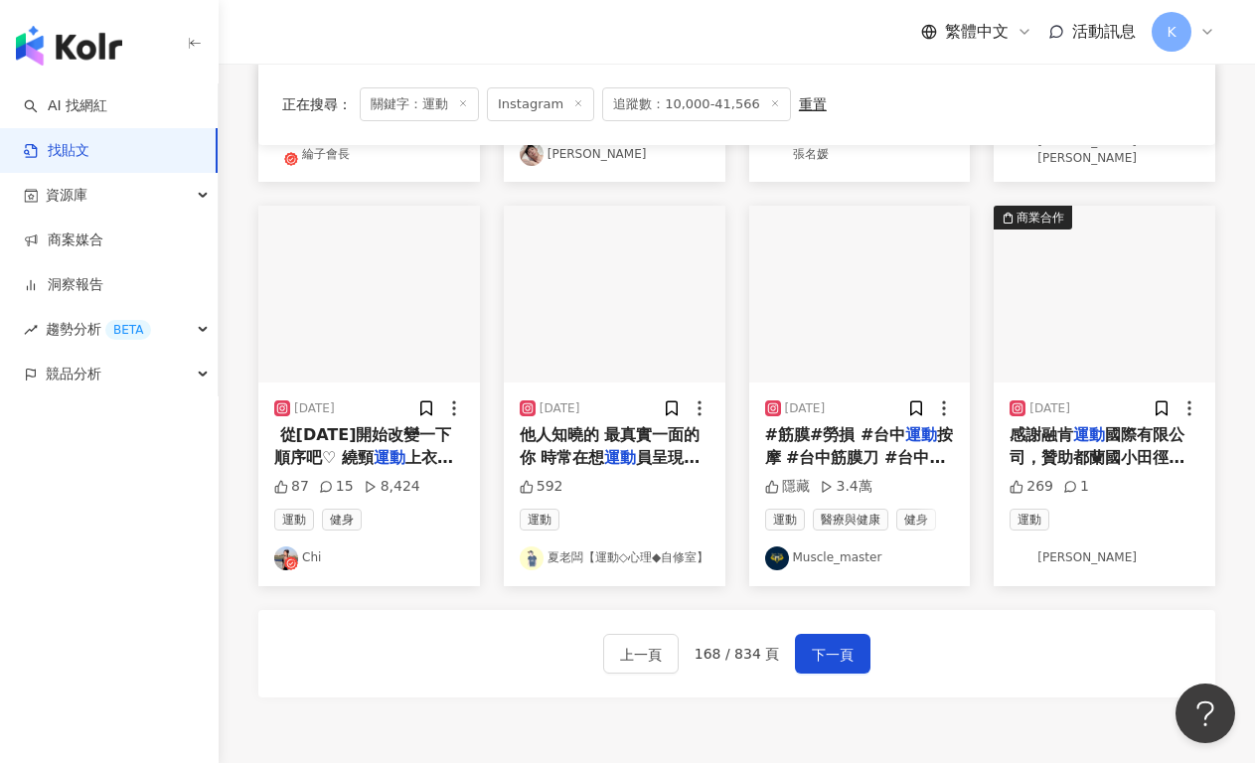
scroll to position [1118, 0]
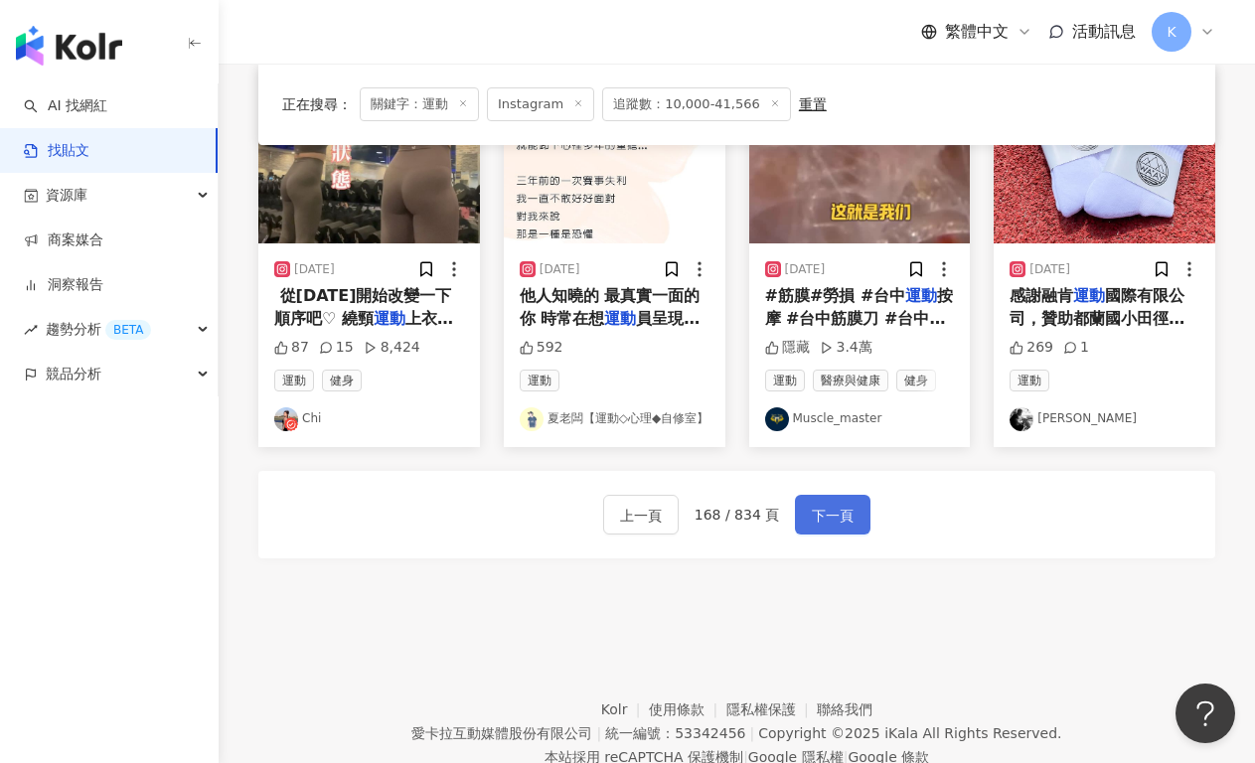
click at [816, 504] on span "下一頁" at bounding box center [833, 516] width 42 height 24
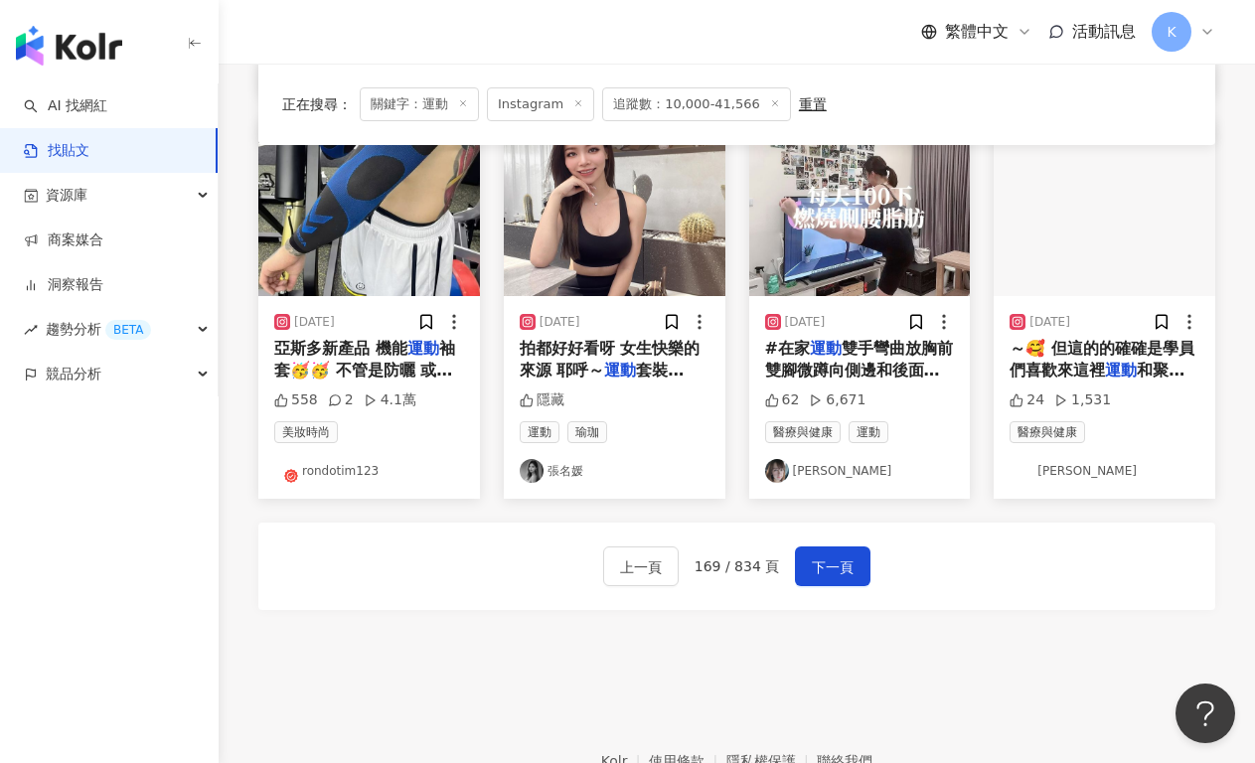
scroll to position [961, 0]
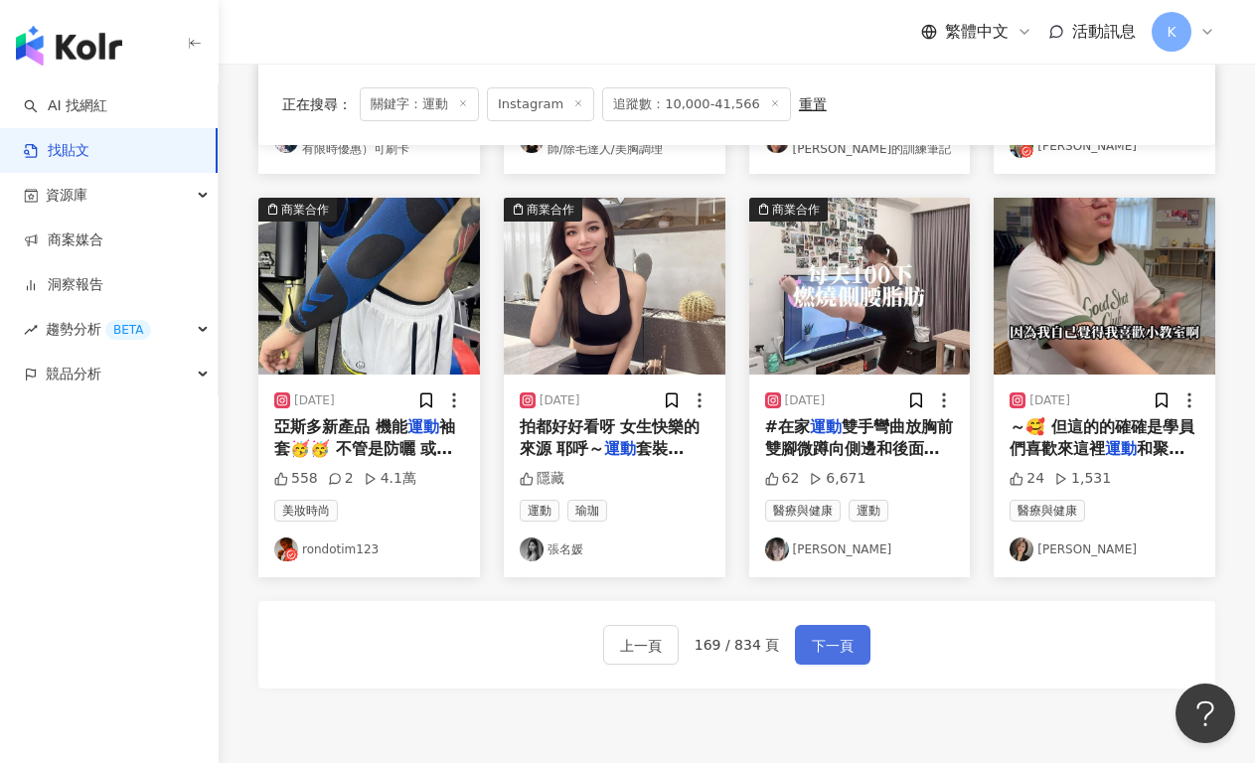
click at [832, 636] on span "下一頁" at bounding box center [833, 646] width 42 height 24
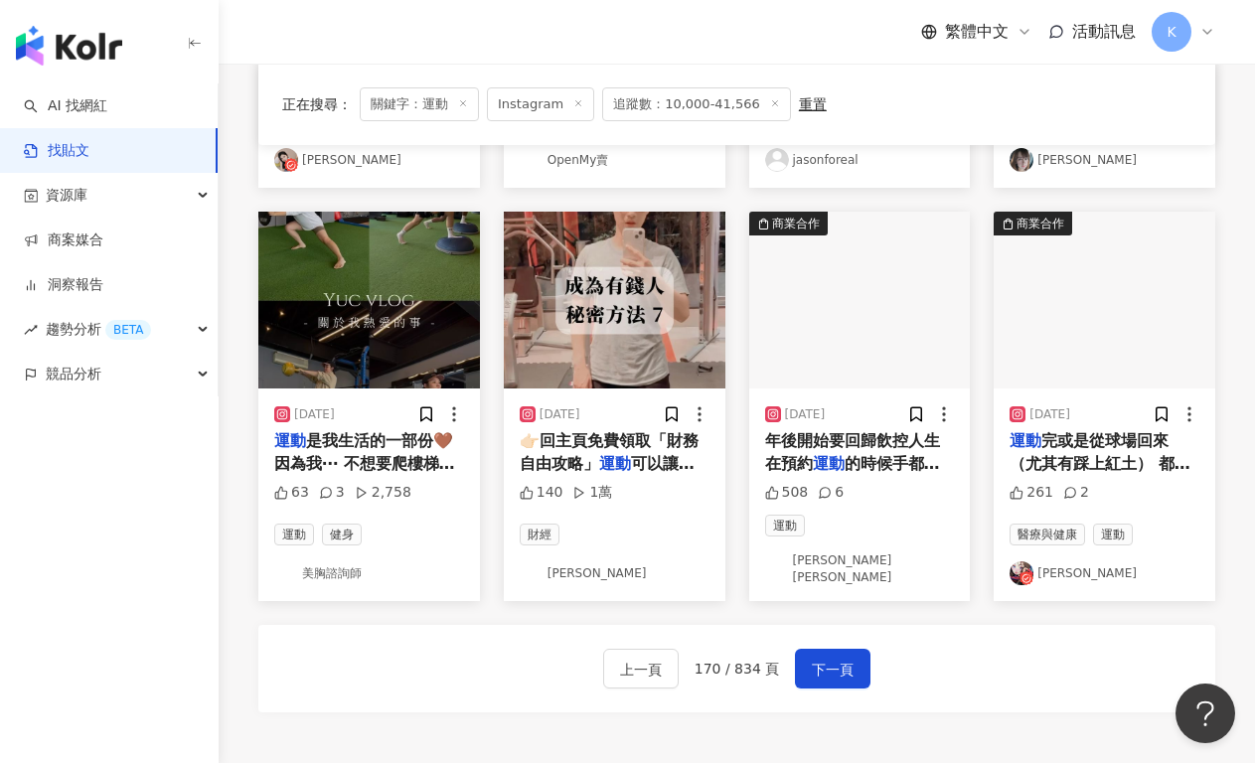
scroll to position [956, 0]
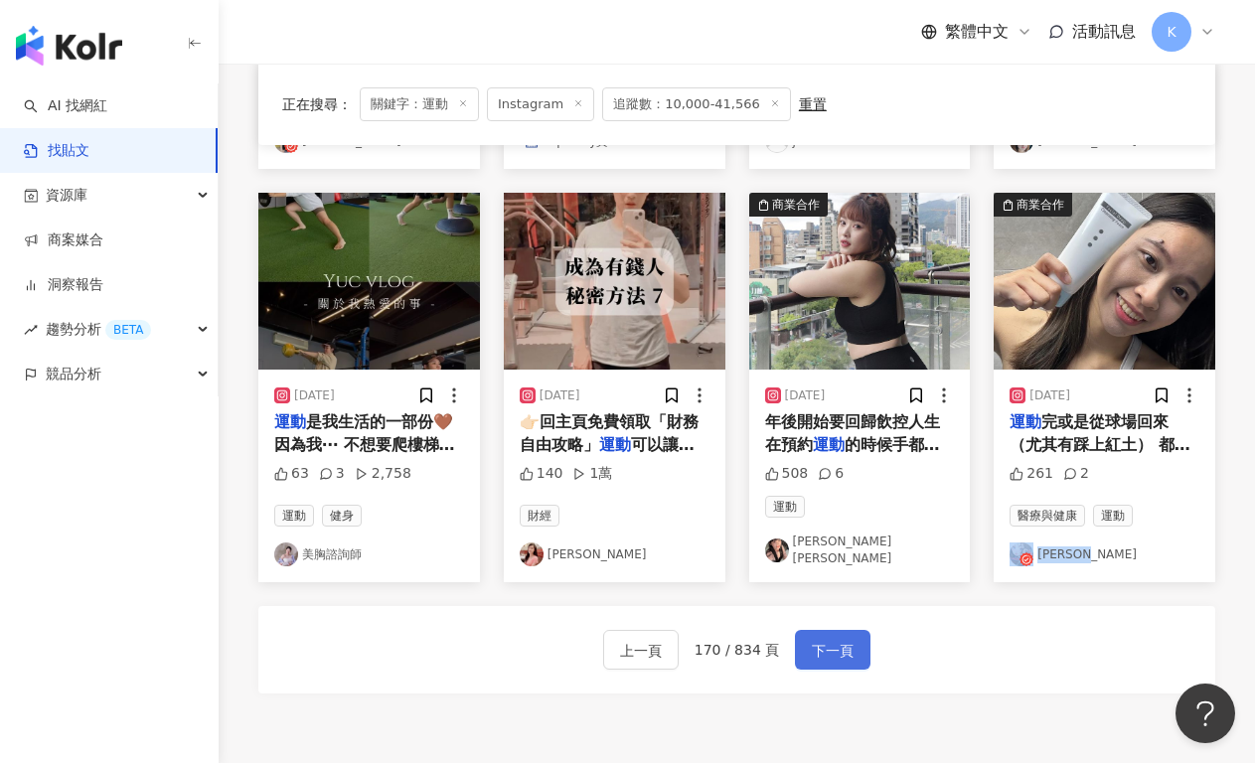
click at [830, 656] on span "下一頁" at bounding box center [833, 651] width 42 height 24
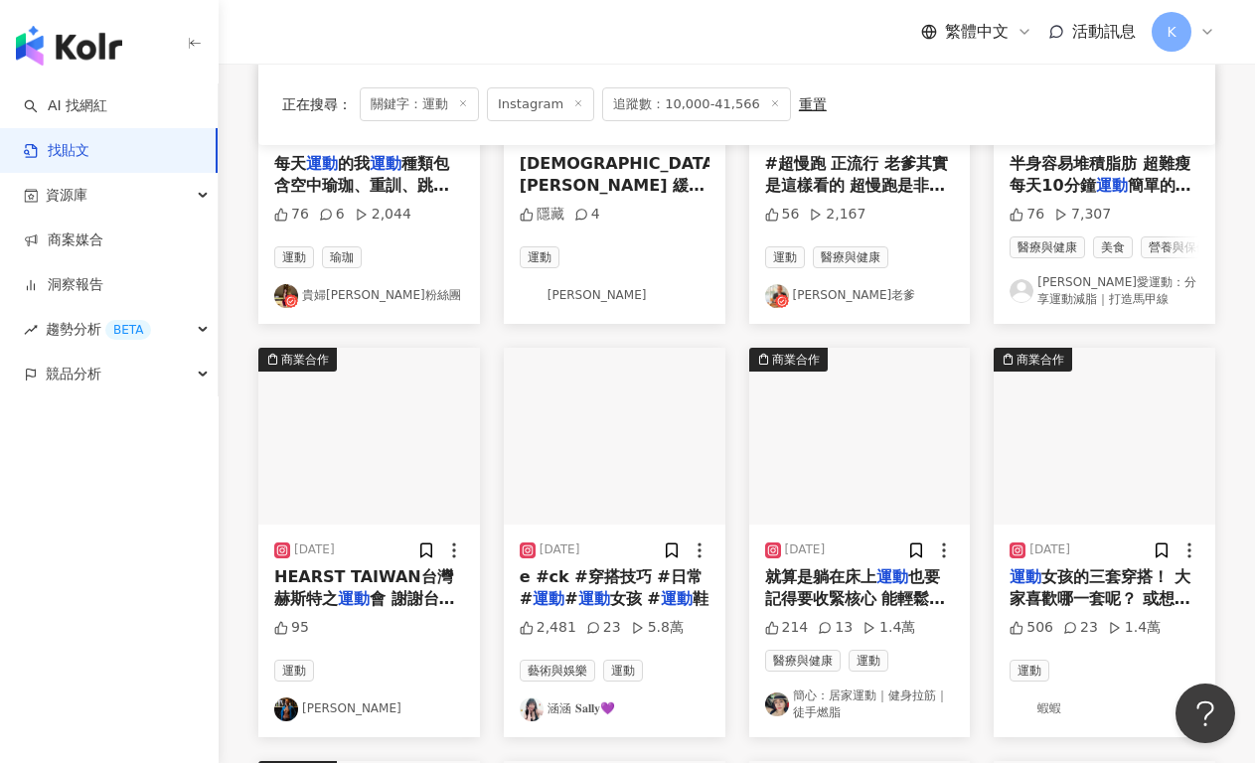
scroll to position [511, 0]
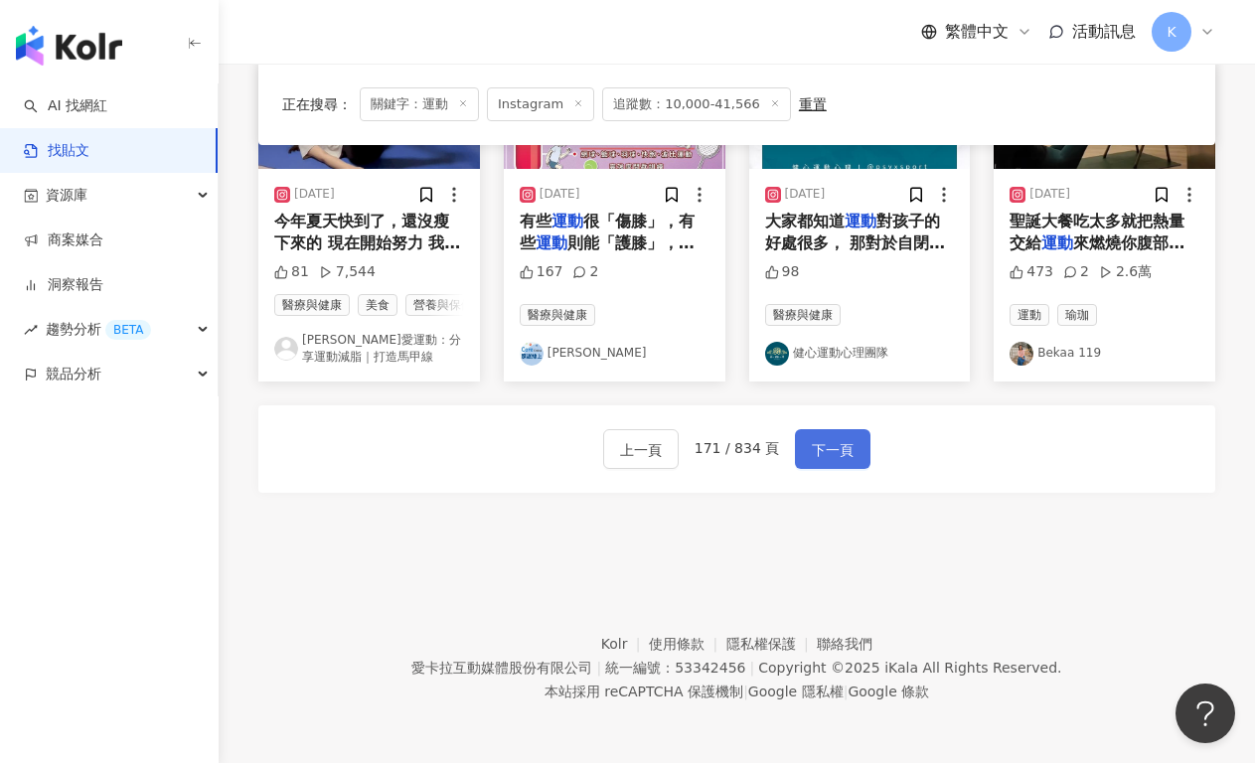
click at [831, 454] on span "下一頁" at bounding box center [833, 450] width 42 height 24
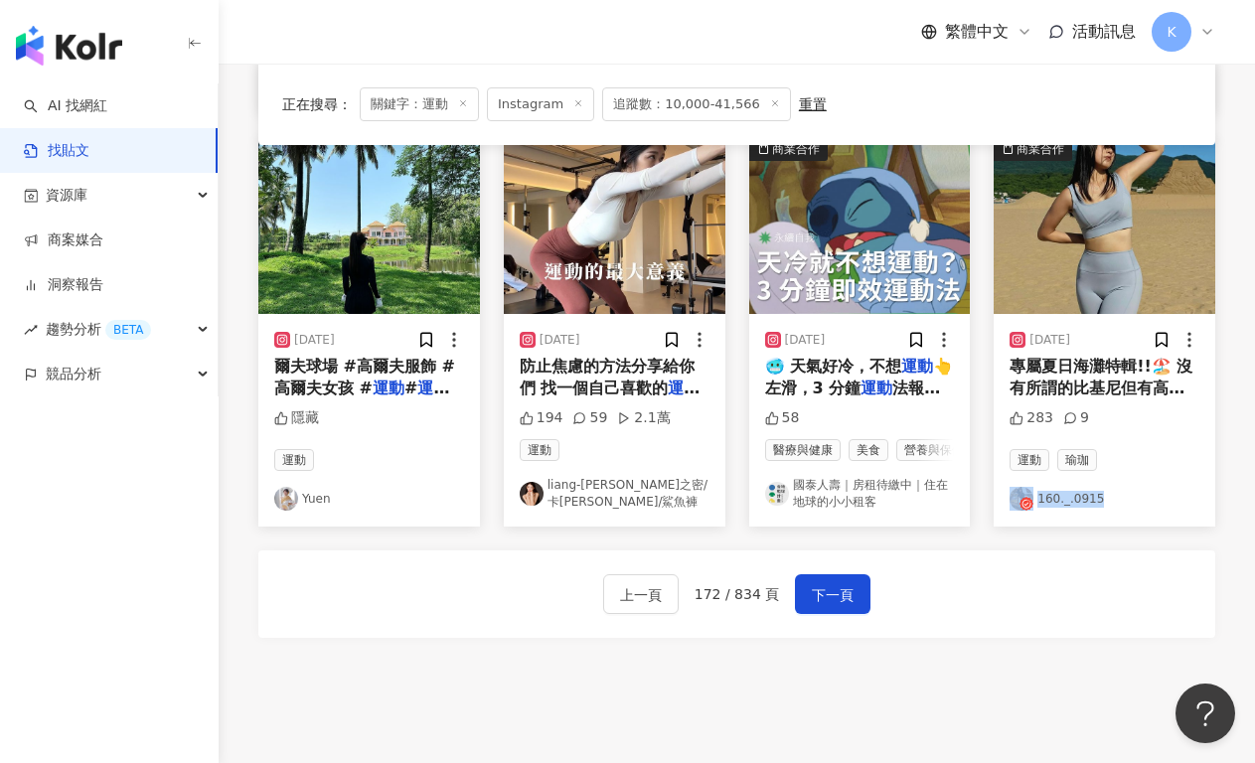
scroll to position [1186, 0]
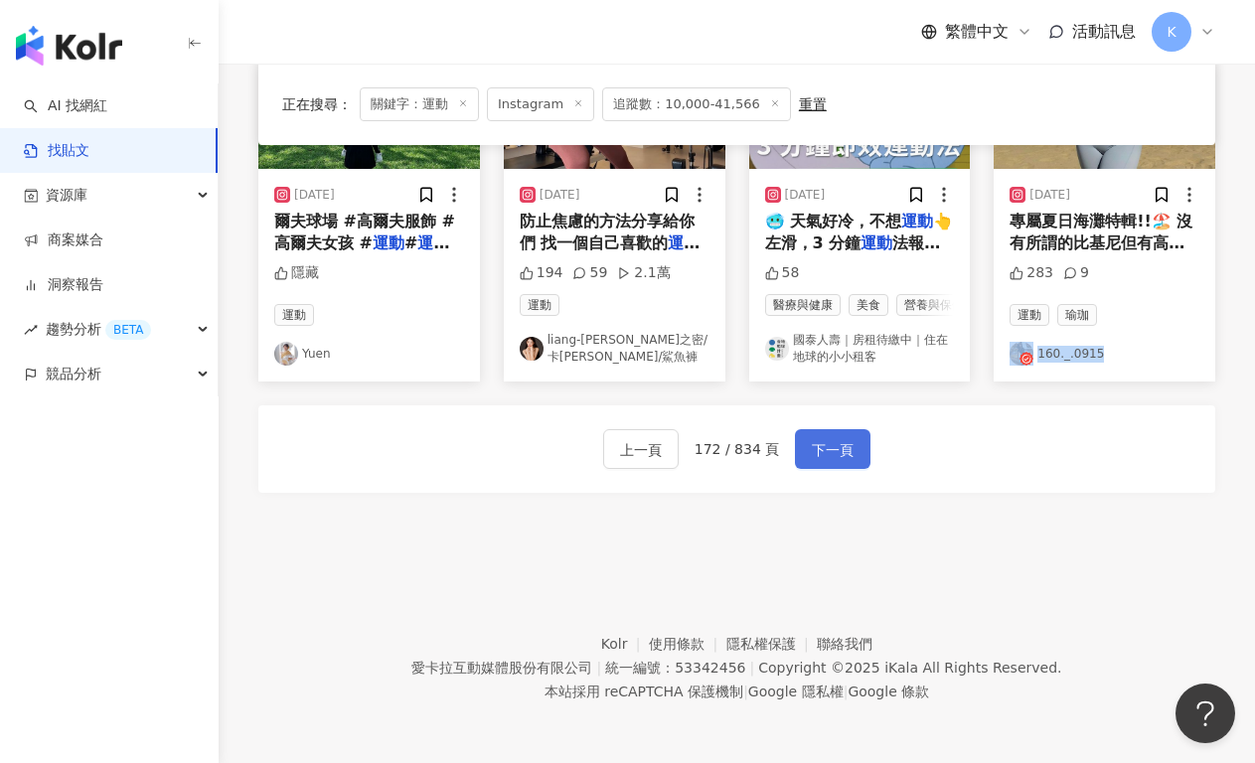
click at [832, 452] on span "下一頁" at bounding box center [833, 450] width 42 height 24
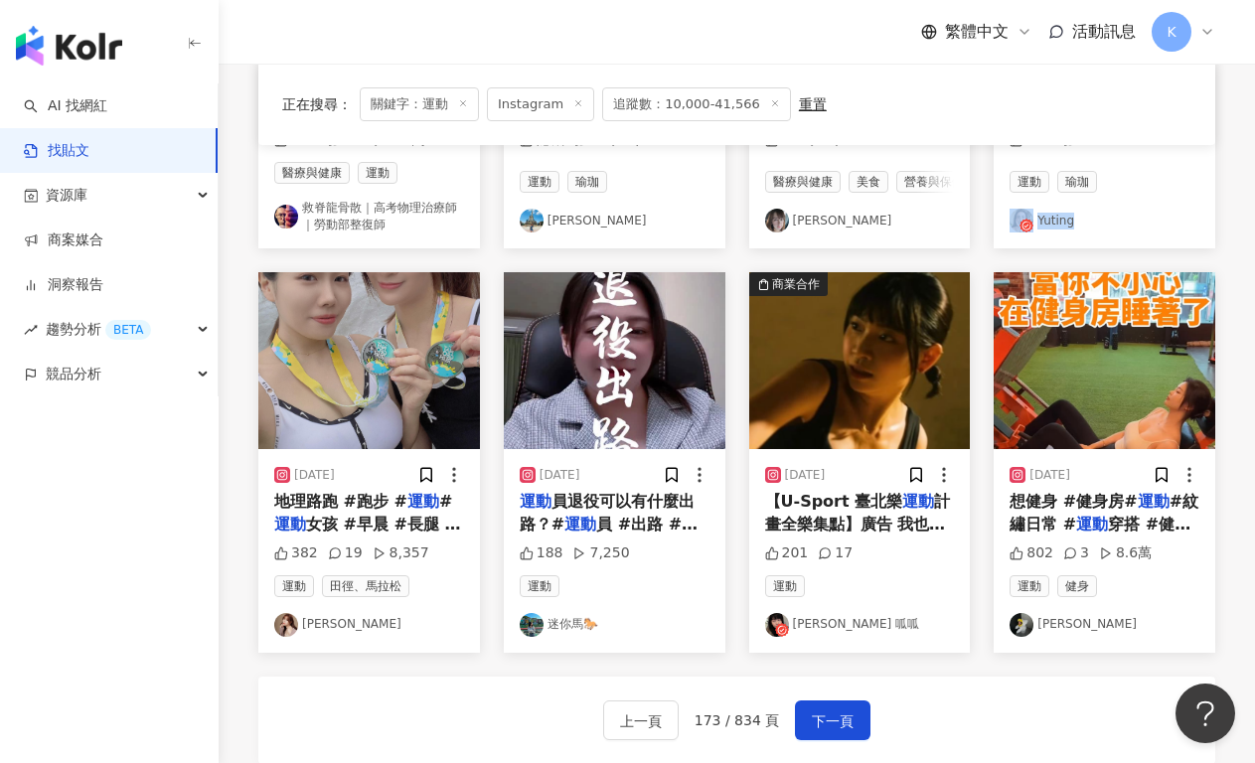
scroll to position [925, 0]
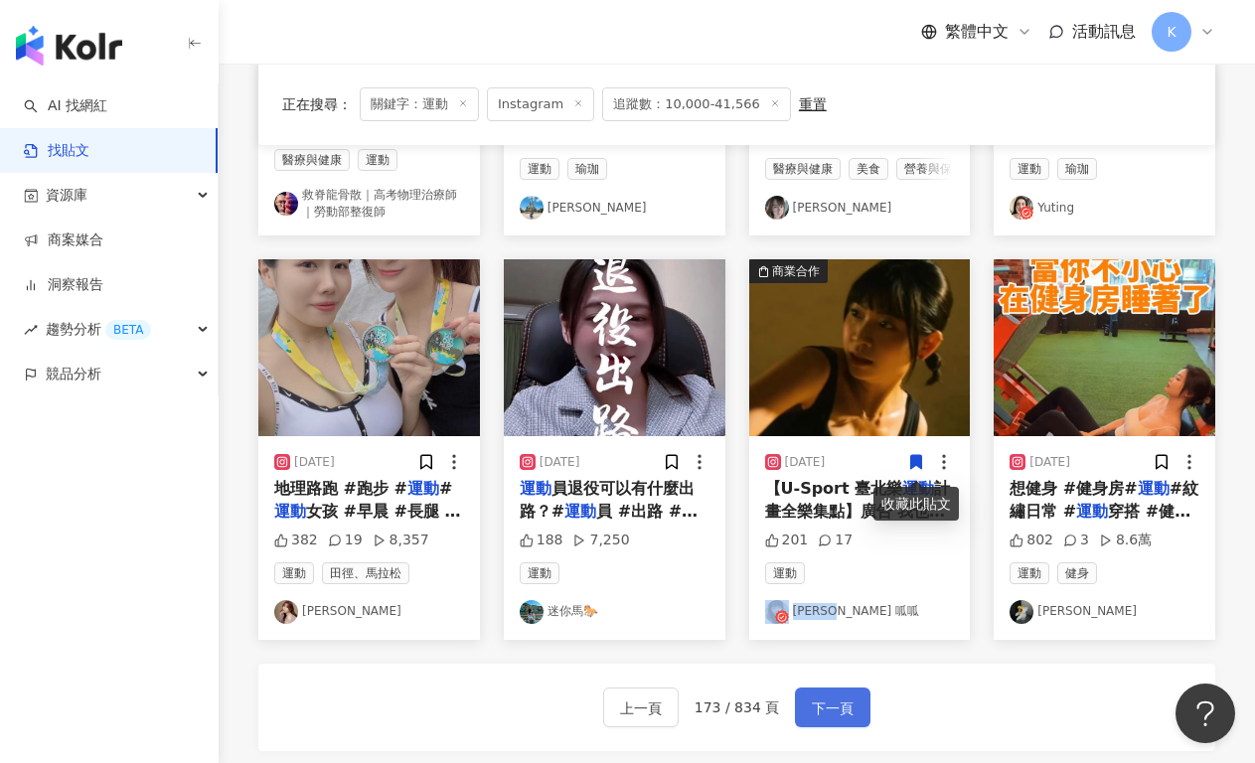
drag, startPoint x: 831, startPoint y: 722, endPoint x: 828, endPoint y: 694, distance: 28.0
click at [831, 720] on span "下一頁" at bounding box center [833, 708] width 42 height 24
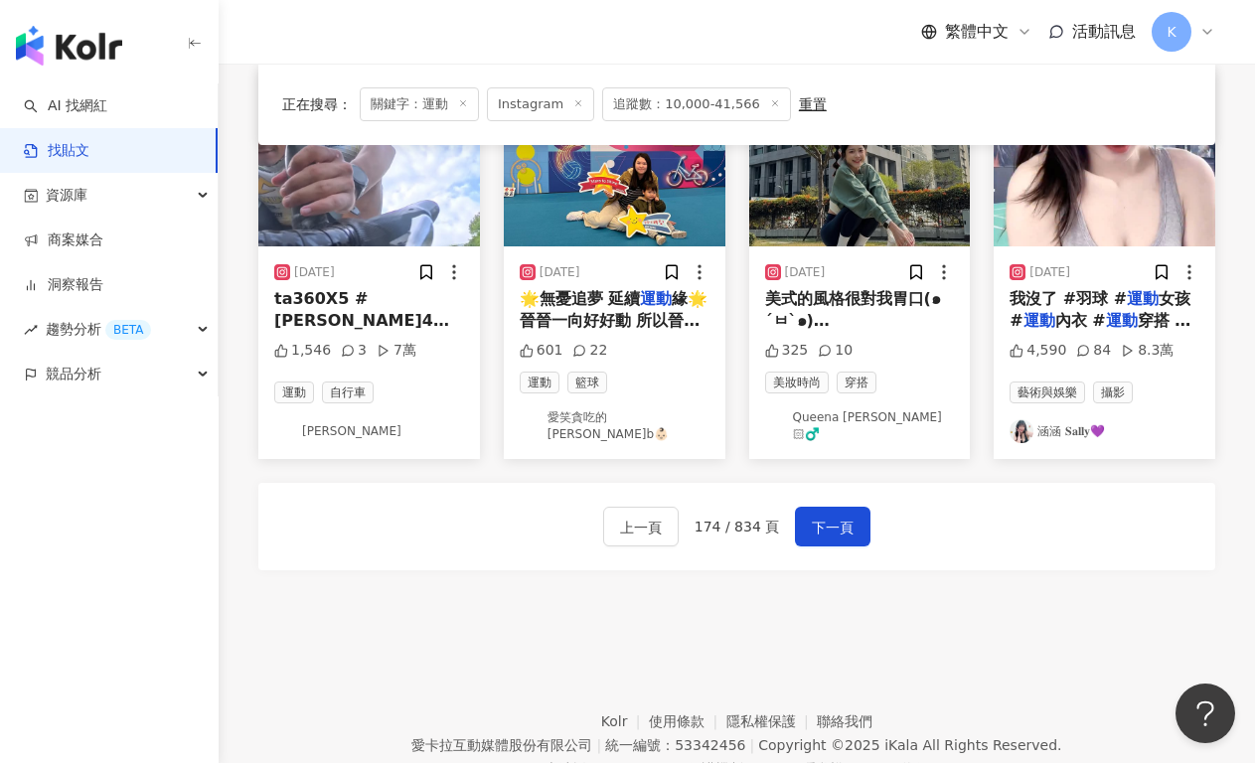
scroll to position [992, 0]
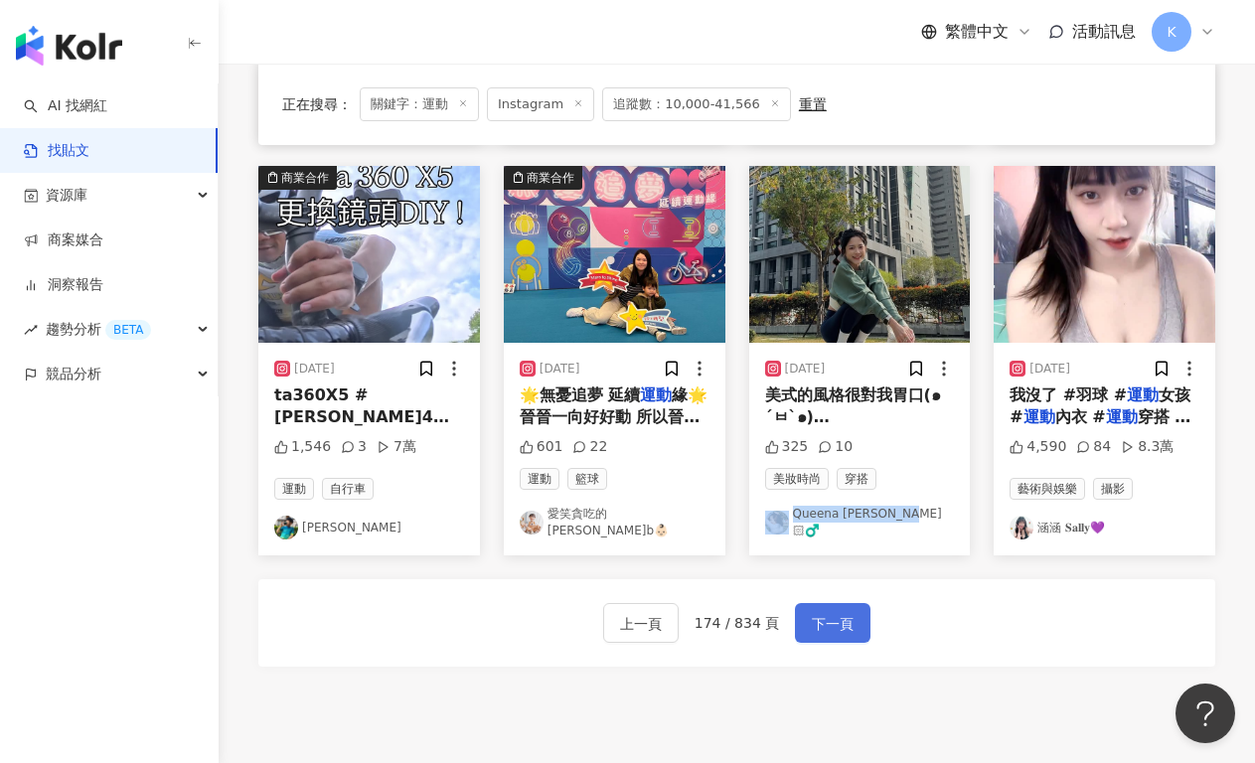
click at [836, 603] on button "下一頁" at bounding box center [832, 623] width 75 height 40
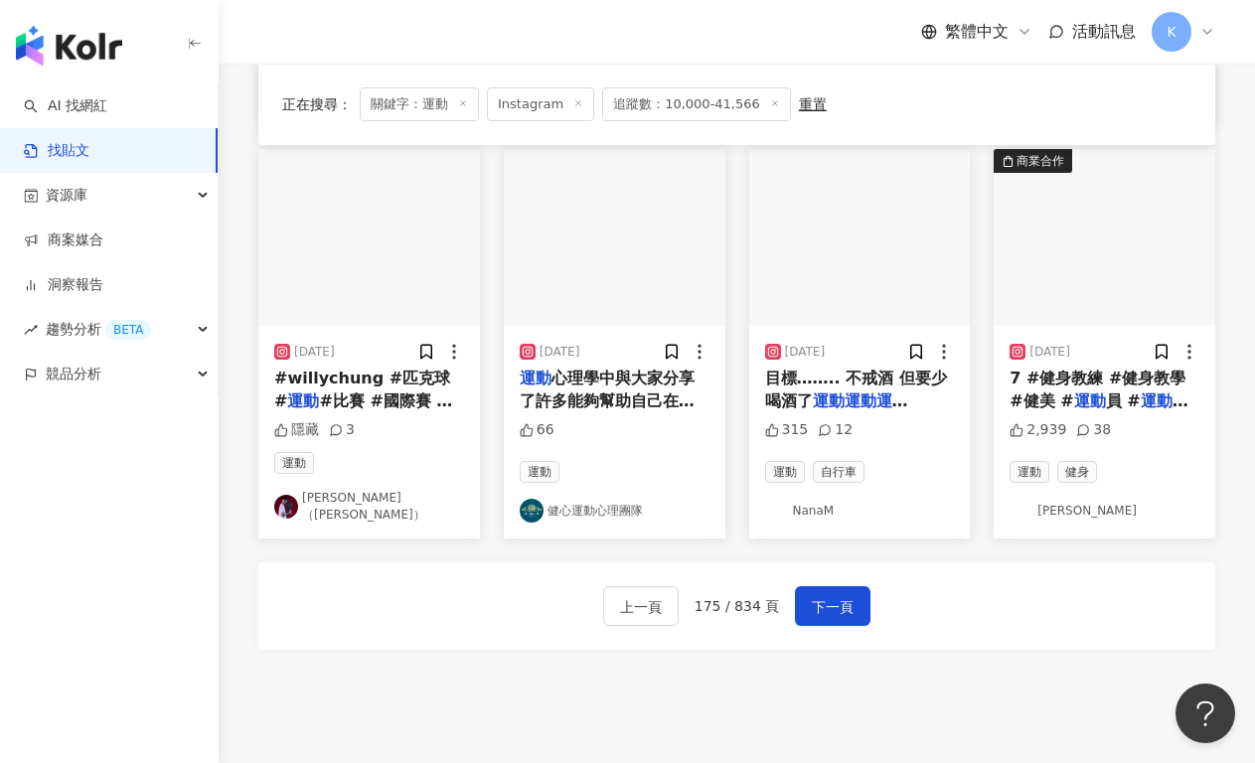
scroll to position [997, 0]
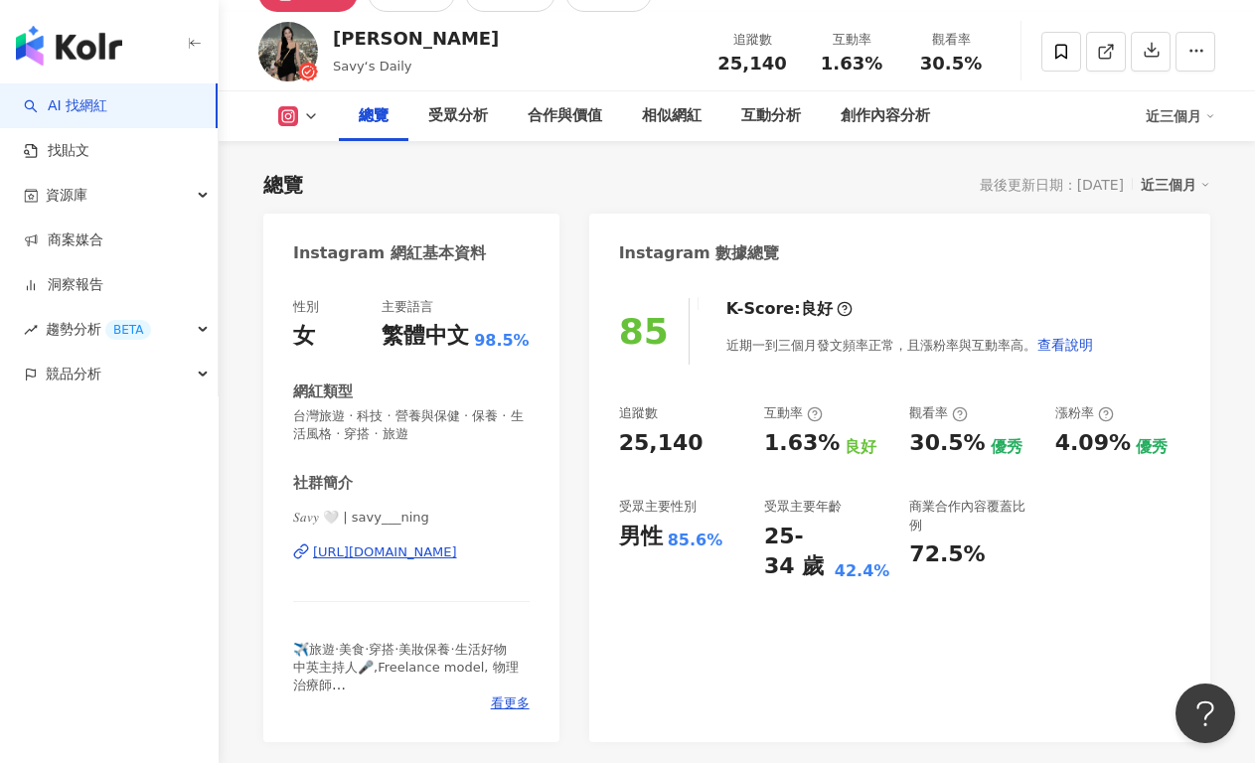
scroll to position [104, 0]
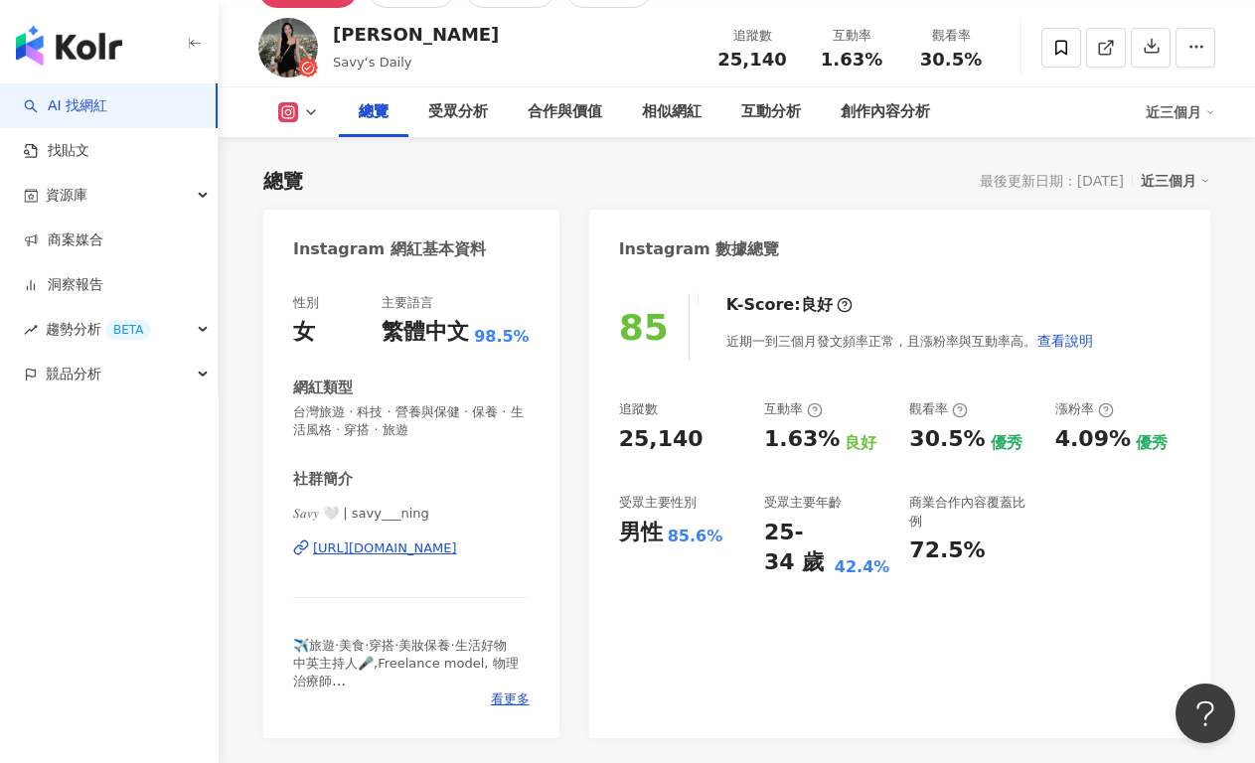
click at [441, 551] on div "https://www.instagram.com/savy___ning/" at bounding box center [385, 548] width 144 height 18
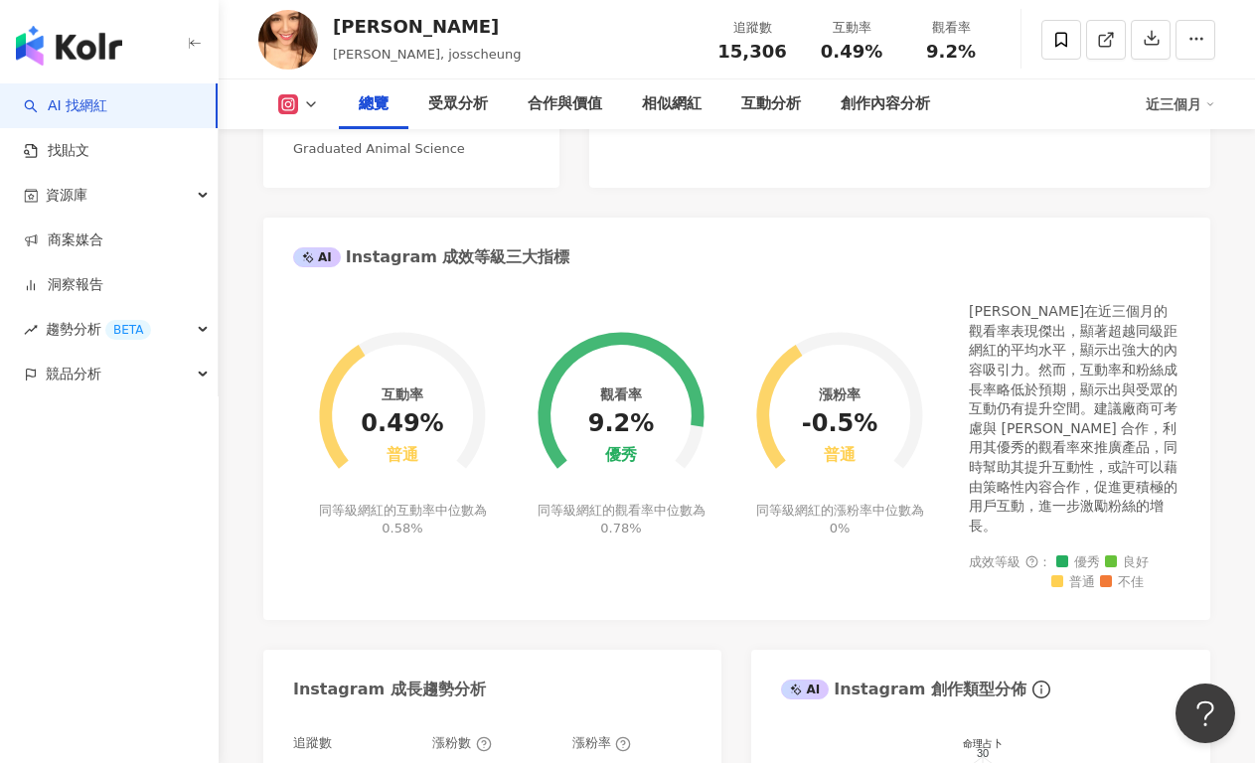
scroll to position [261, 0]
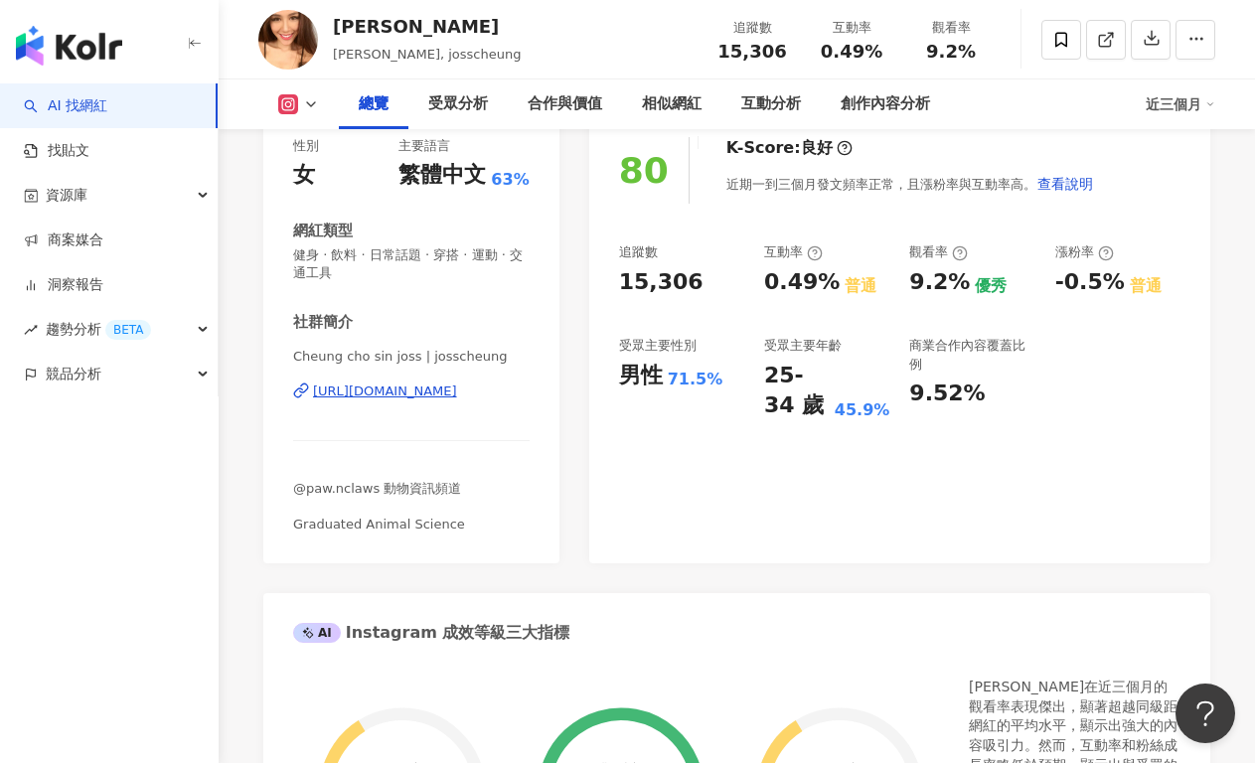
click at [457, 397] on div "https://www.instagram.com/josscheung/" at bounding box center [385, 391] width 144 height 18
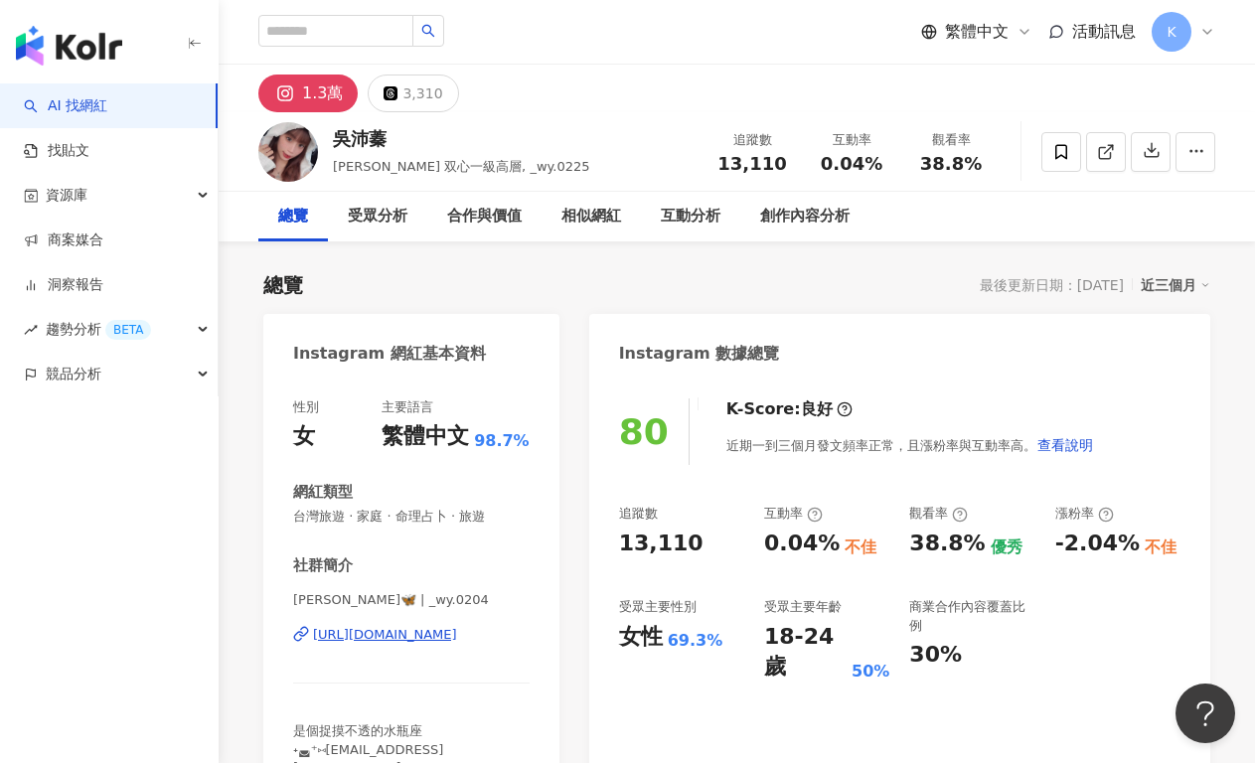
click at [425, 633] on div "[URL][DOMAIN_NAME]" at bounding box center [385, 635] width 144 height 18
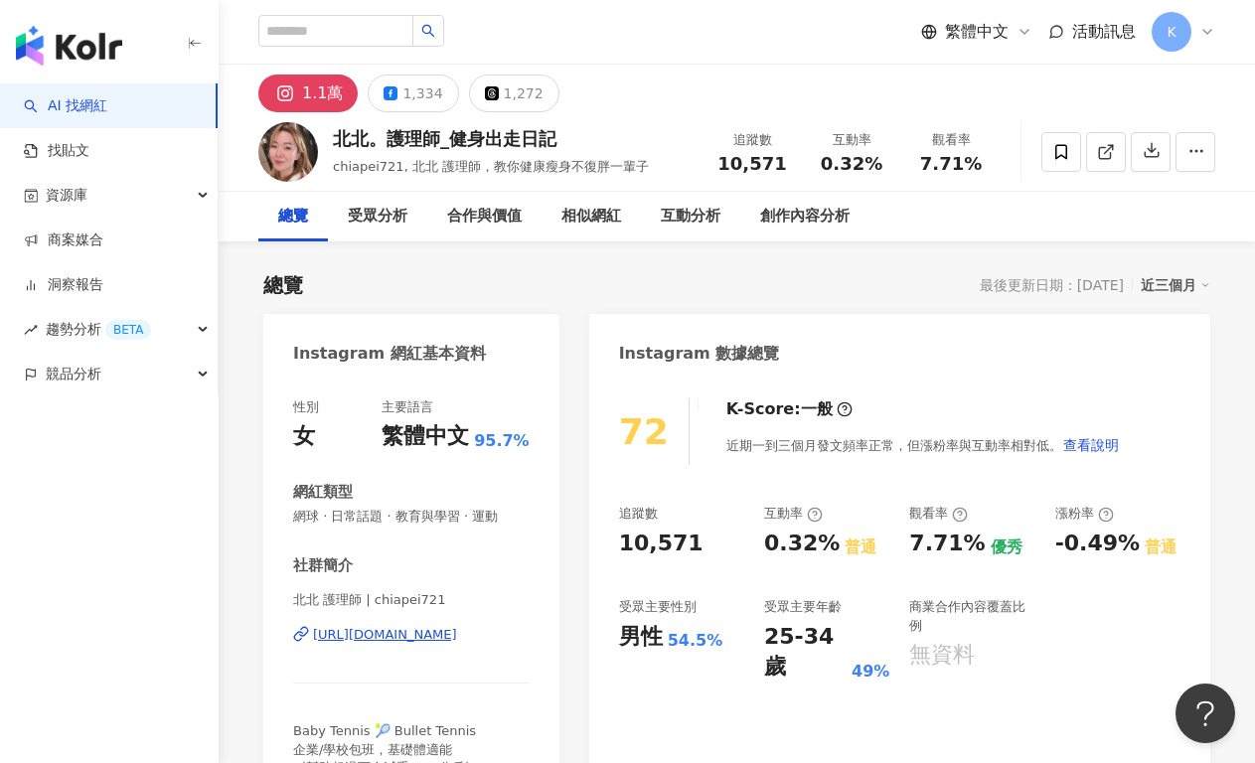
click at [452, 634] on div "https://www.instagram.com/chiapei721/" at bounding box center [385, 635] width 144 height 18
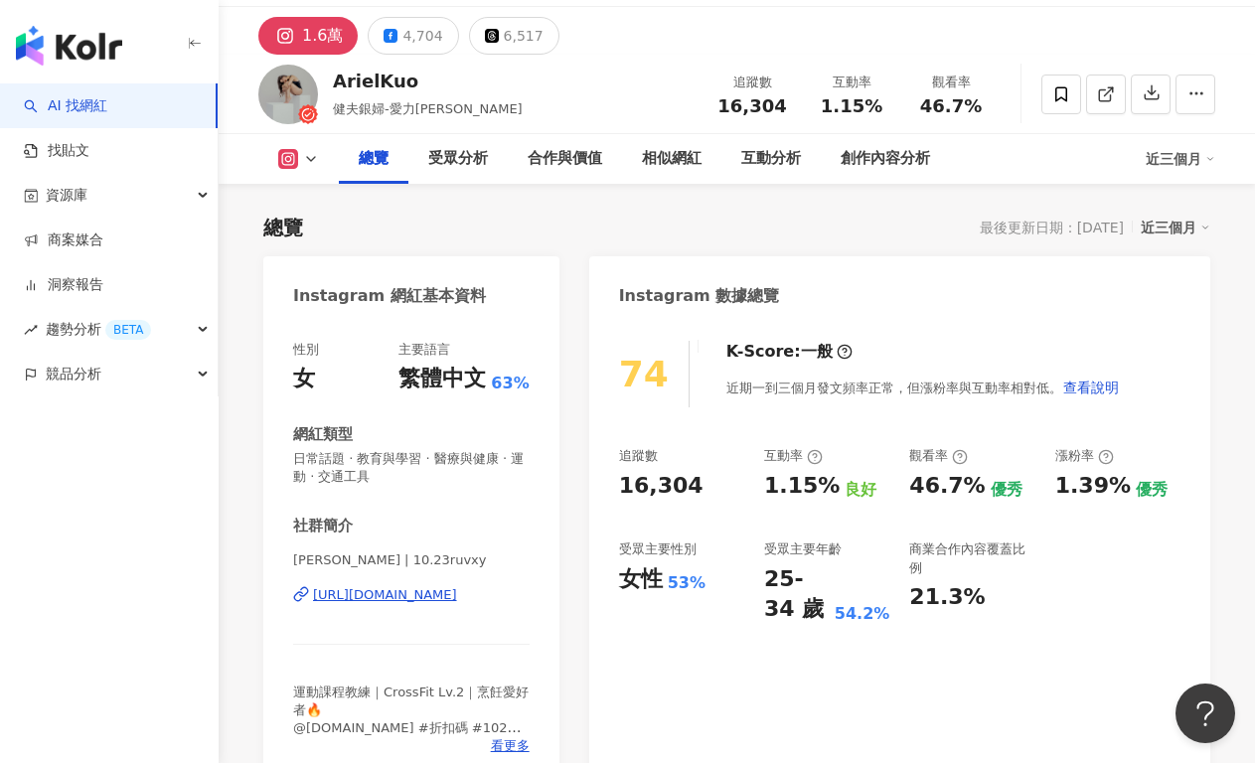
scroll to position [89, 0]
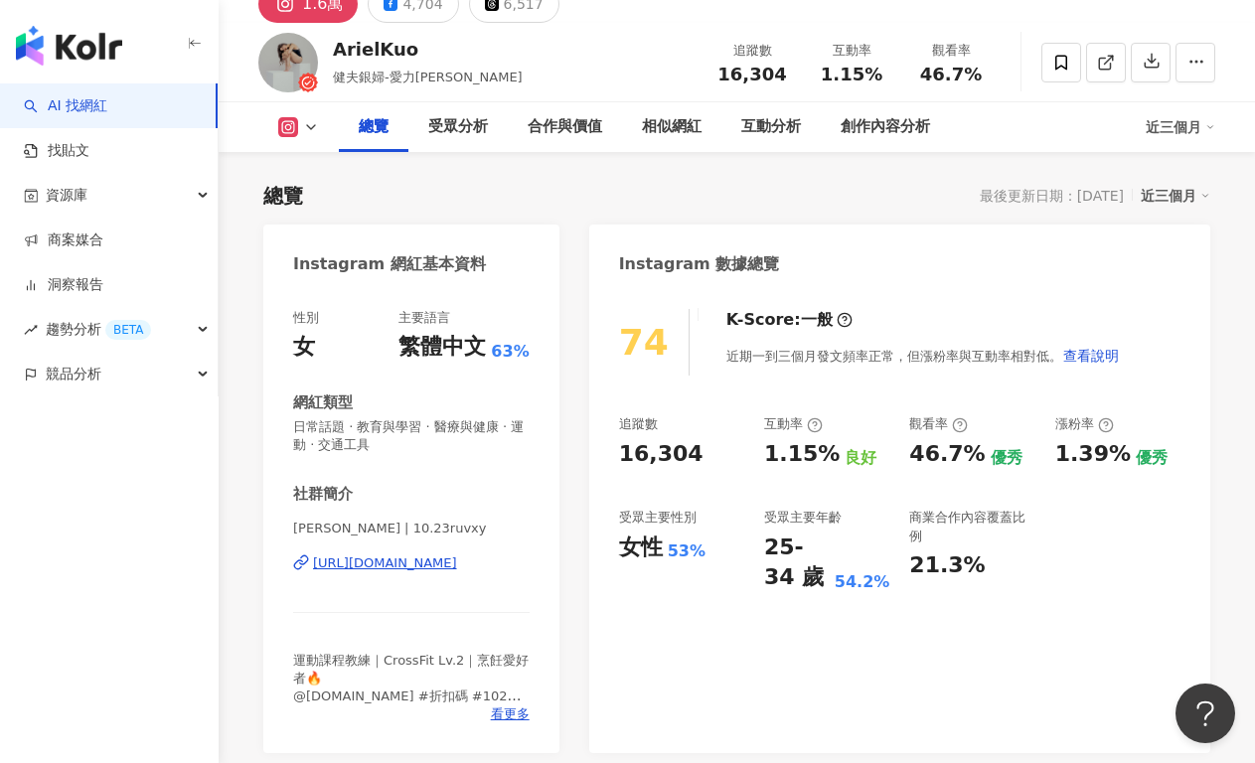
click at [403, 560] on div "[URL][DOMAIN_NAME]" at bounding box center [385, 563] width 144 height 18
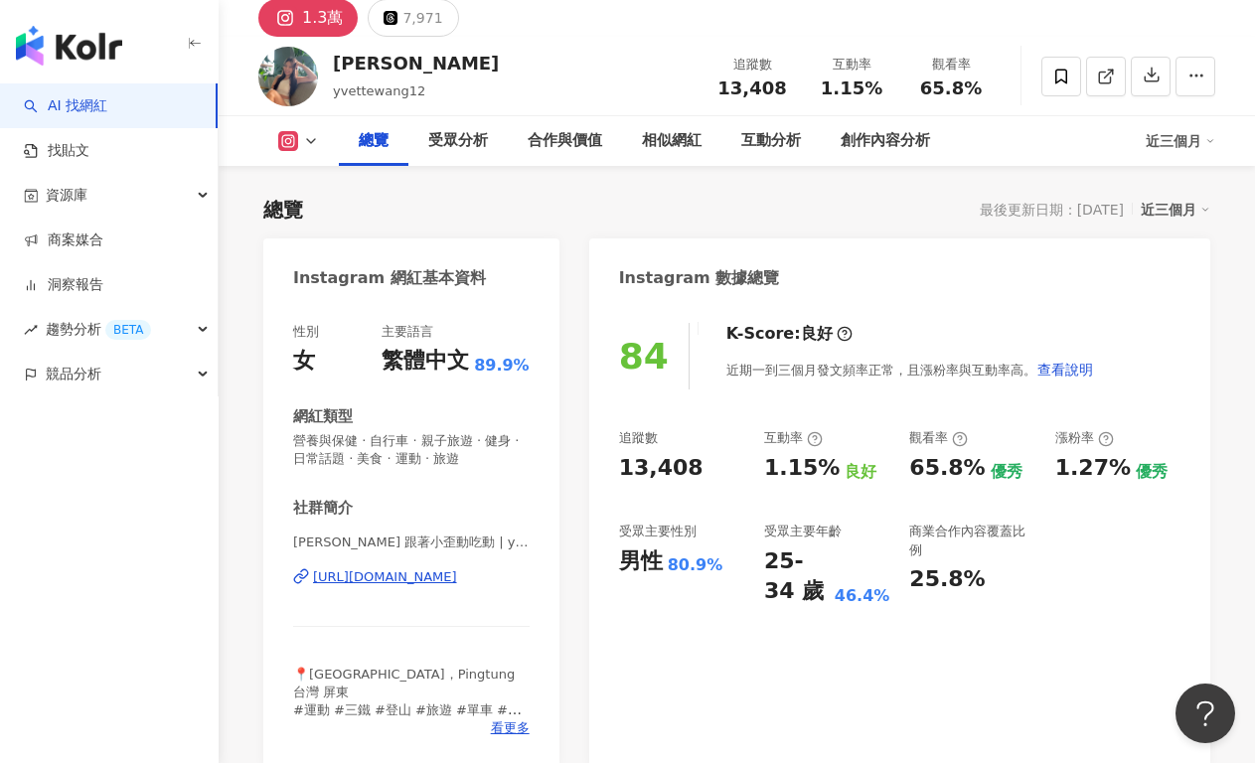
scroll to position [161, 0]
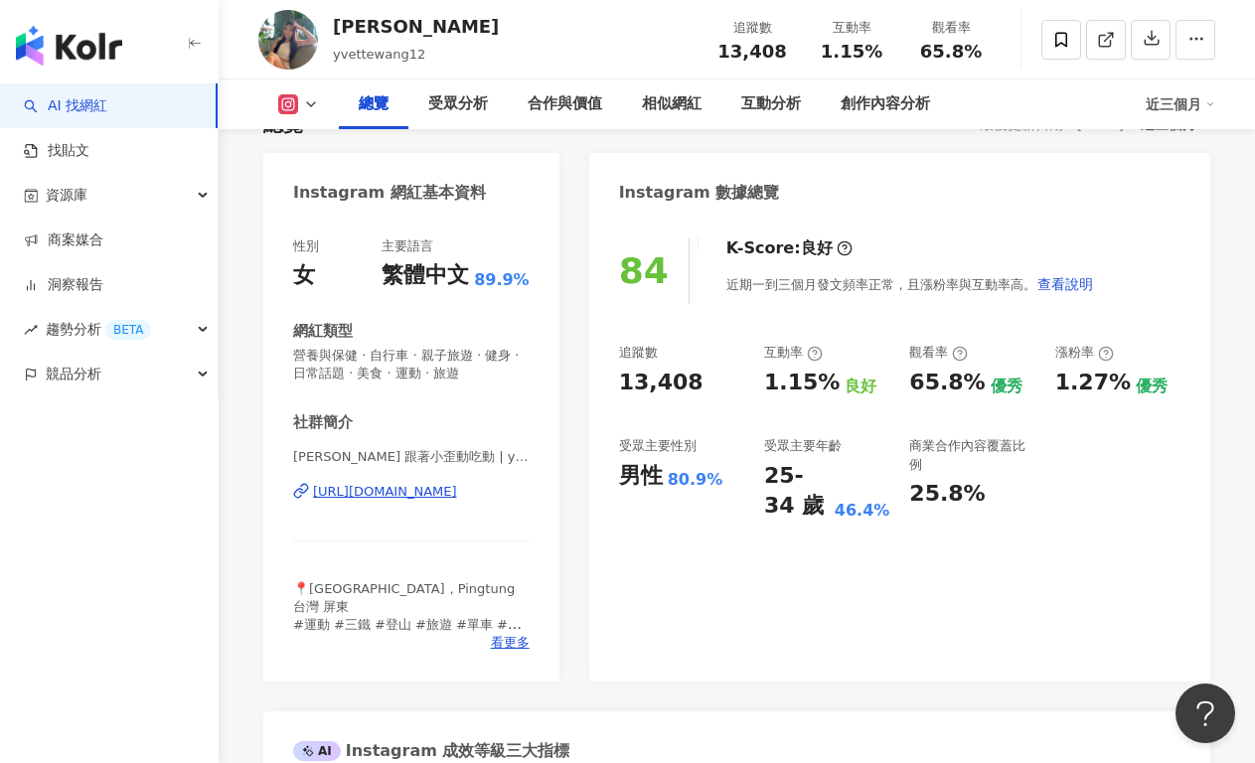
click at [441, 491] on div "https://www.instagram.com/yvettewang12/" at bounding box center [385, 492] width 144 height 18
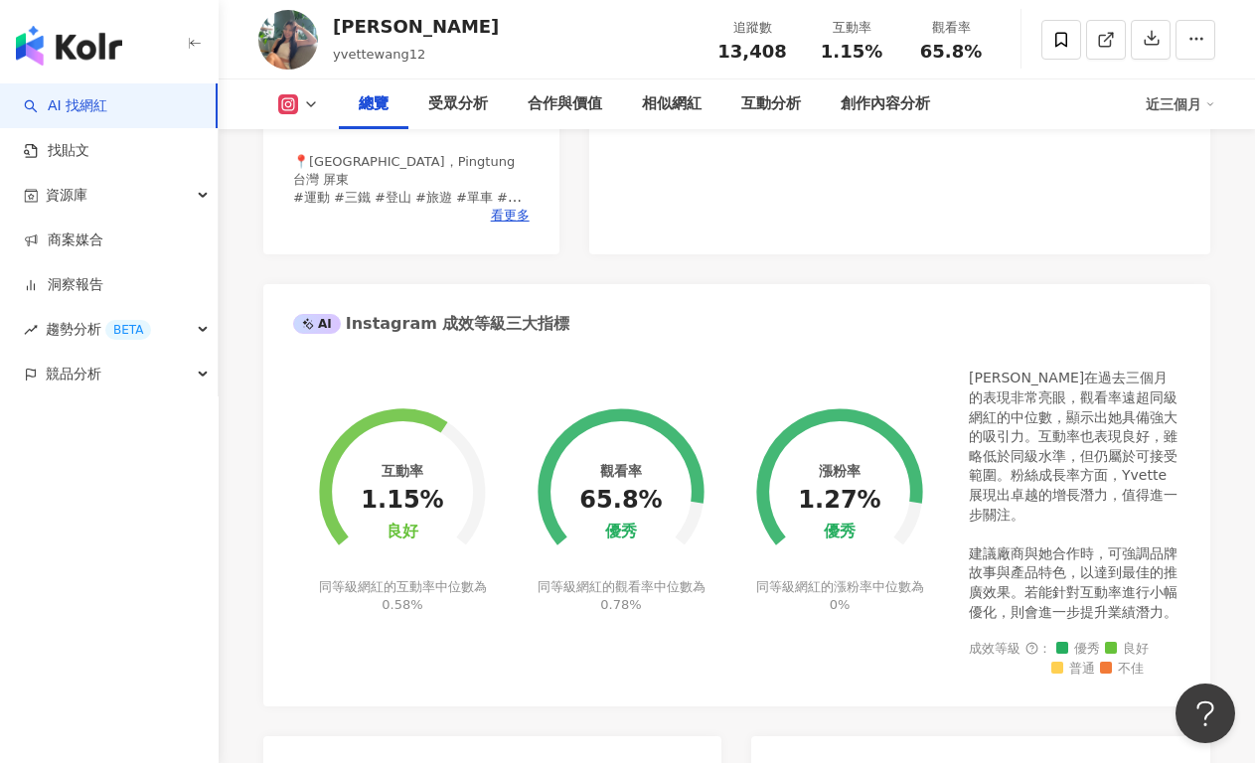
scroll to position [1139, 0]
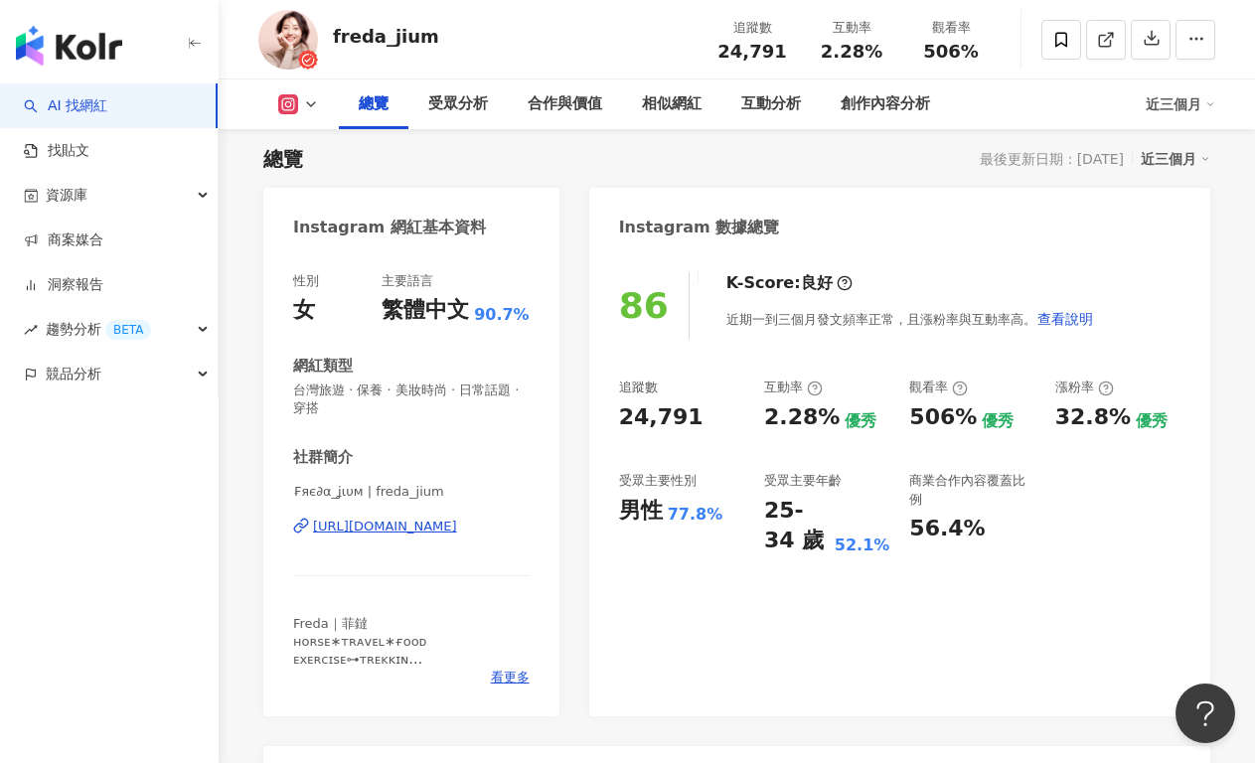
scroll to position [128, 0]
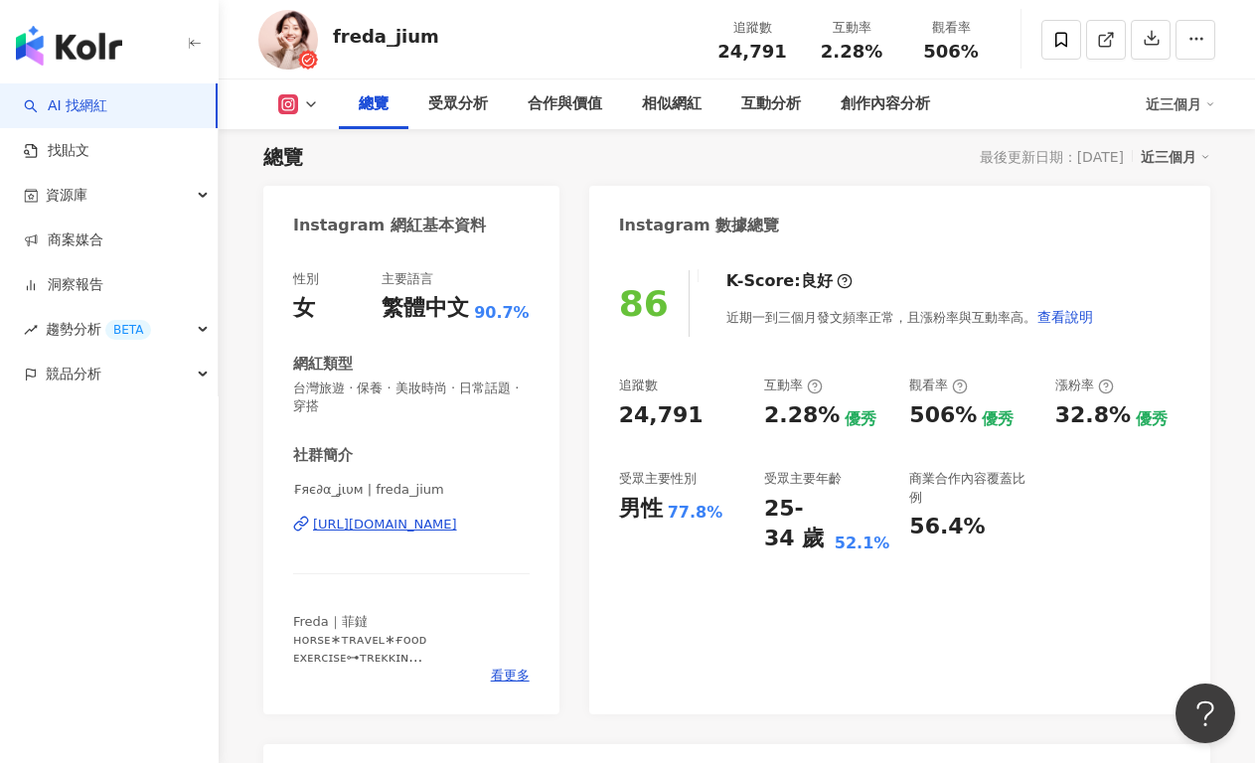
click at [435, 530] on div "https://www.instagram.com/freda_jium/" at bounding box center [385, 525] width 144 height 18
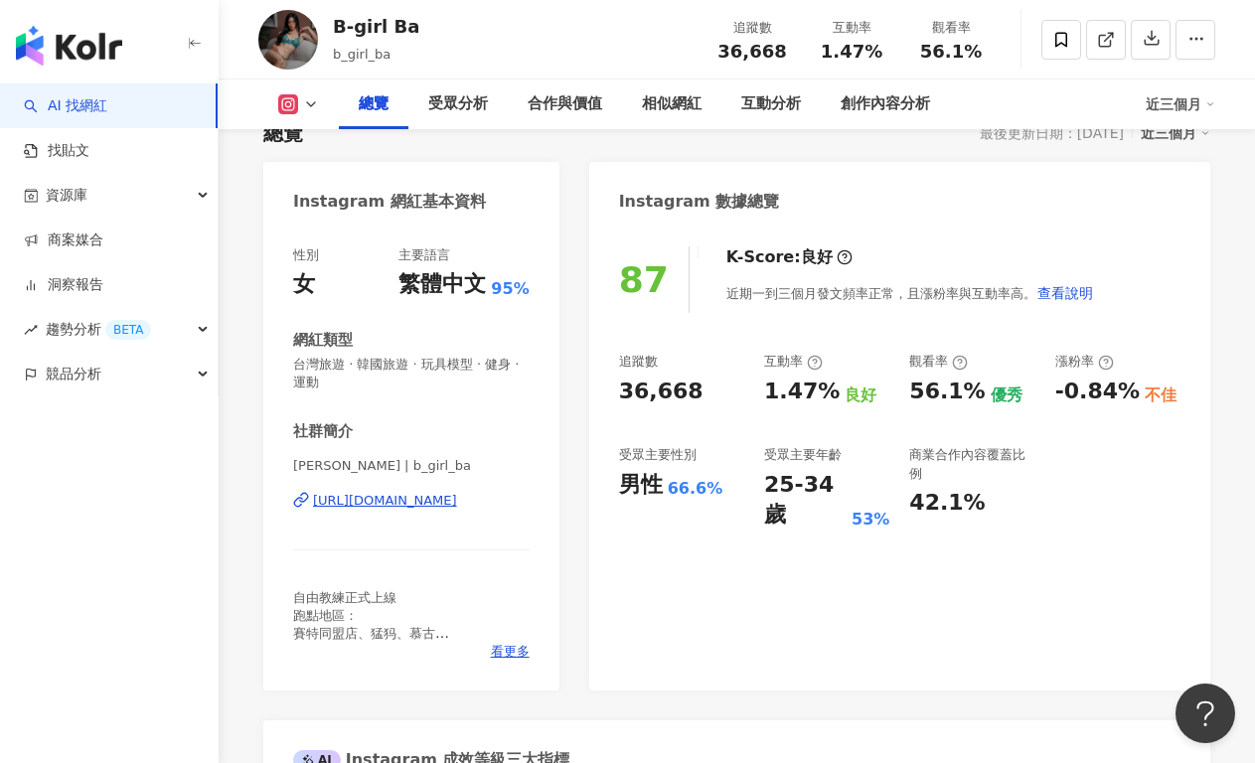
scroll to position [154, 0]
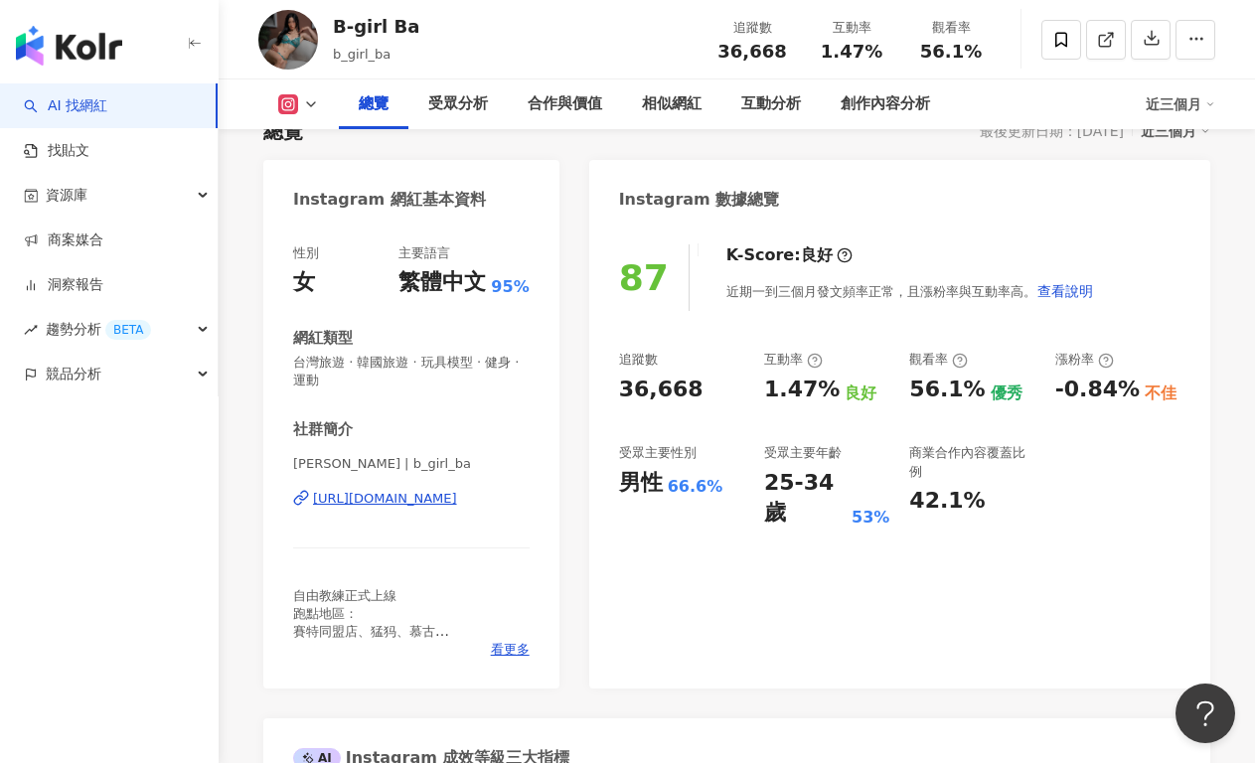
click at [457, 503] on div "https://www.instagram.com/b_girl_ba/" at bounding box center [385, 499] width 144 height 18
drag, startPoint x: 665, startPoint y: 397, endPoint x: 595, endPoint y: 396, distance: 69.5
click at [595, 396] on div "87 K-Score : 良好 近期一到三個月發文頻率正常，且漲粉率與互動率高。 查看說明 追蹤數 36,668 互動率 1.47% 良好 觀看率 56.1%…" at bounding box center [899, 456] width 621 height 464
copy div "36,668"
drag, startPoint x: 728, startPoint y: 415, endPoint x: 755, endPoint y: 402, distance: 29.8
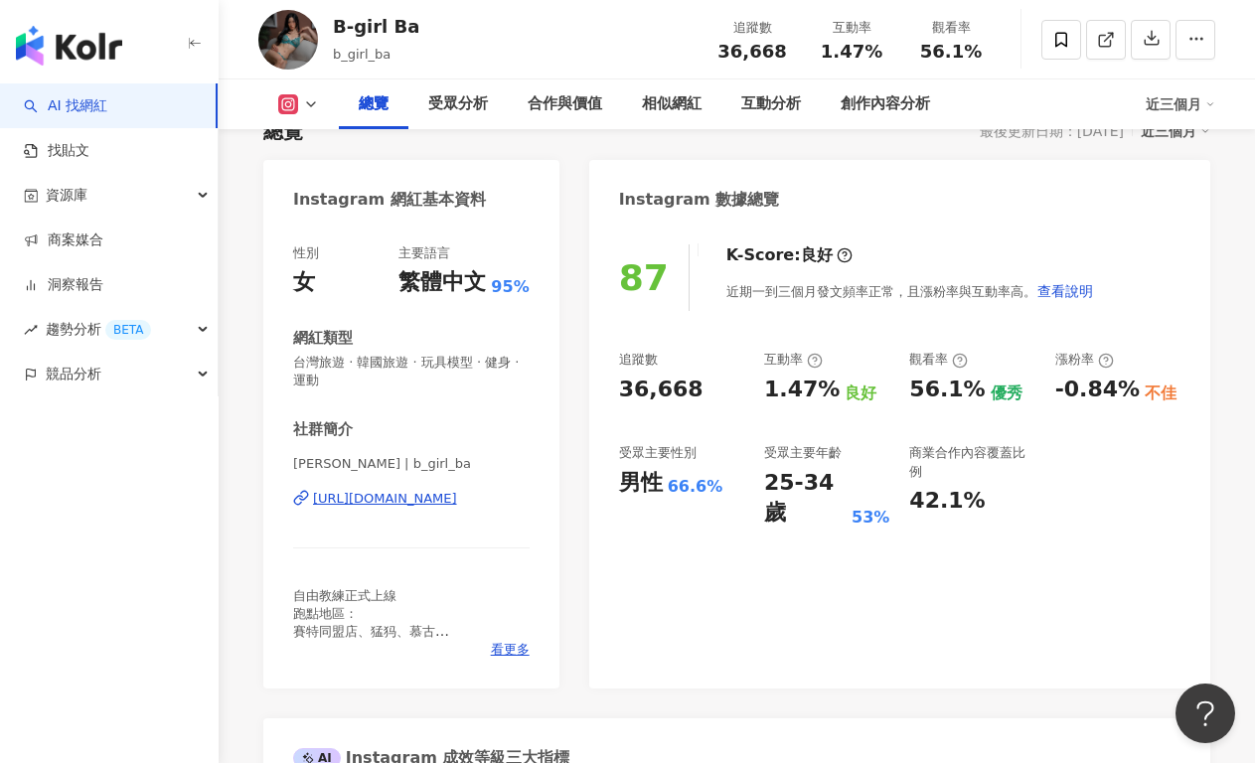
click at [728, 415] on div "追蹤數 36,668 互動率 1.47% 良好 觀看率 56.1% 優秀 漲粉率 -0.84% 不佳 受眾主要性別 男性 66.6% 受眾主要年齡 25-34…" at bounding box center [899, 440] width 561 height 178
drag, startPoint x: 772, startPoint y: 394, endPoint x: 820, endPoint y: 394, distance: 47.7
click at [820, 394] on div "追蹤數 36,668 互動率 1.47% 良好 觀看率 56.1% 優秀 漲粉率 -0.84% 不佳 受眾主要性別 男性 66.6% 受眾主要年齡 25-34…" at bounding box center [899, 440] width 561 height 178
copy div "1.47%"
drag, startPoint x: 930, startPoint y: 346, endPoint x: 924, endPoint y: 370, distance: 24.6
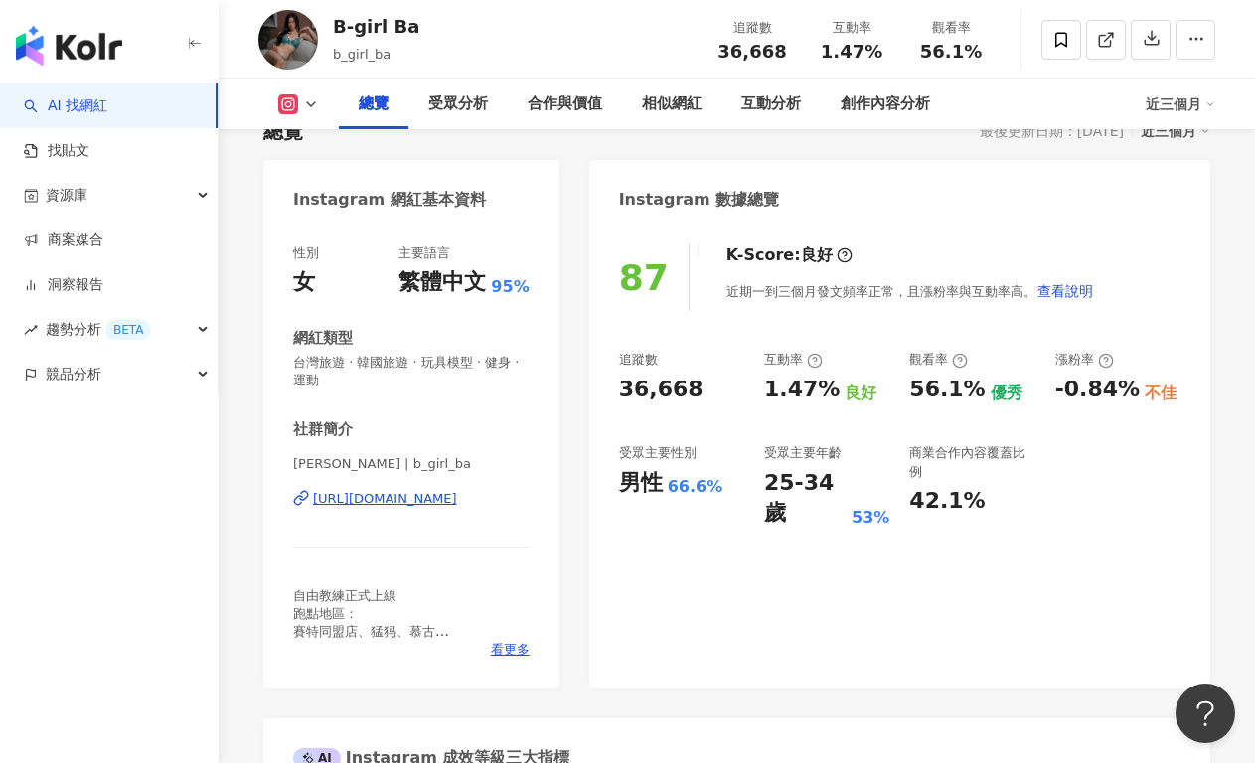
click at [930, 346] on div "87 K-Score : 良好 近期一到三個月發文頻率正常，且漲粉率與互動率高。 查看說明 追蹤數 36,668 互動率 1.47% 良好 觀看率 56.1%…" at bounding box center [899, 456] width 621 height 464
drag, startPoint x: 905, startPoint y: 391, endPoint x: 952, endPoint y: 389, distance: 46.7
click at [952, 389] on div "追蹤數 36,668 互動率 1.47% 良好 觀看率 56.1% 優秀 漲粉率 -0.84% 不佳 受眾主要性別 男性 66.6% 受眾主要年齡 25-34…" at bounding box center [899, 440] width 561 height 178
click at [937, 392] on div "56.1%" at bounding box center [946, 389] width 75 height 31
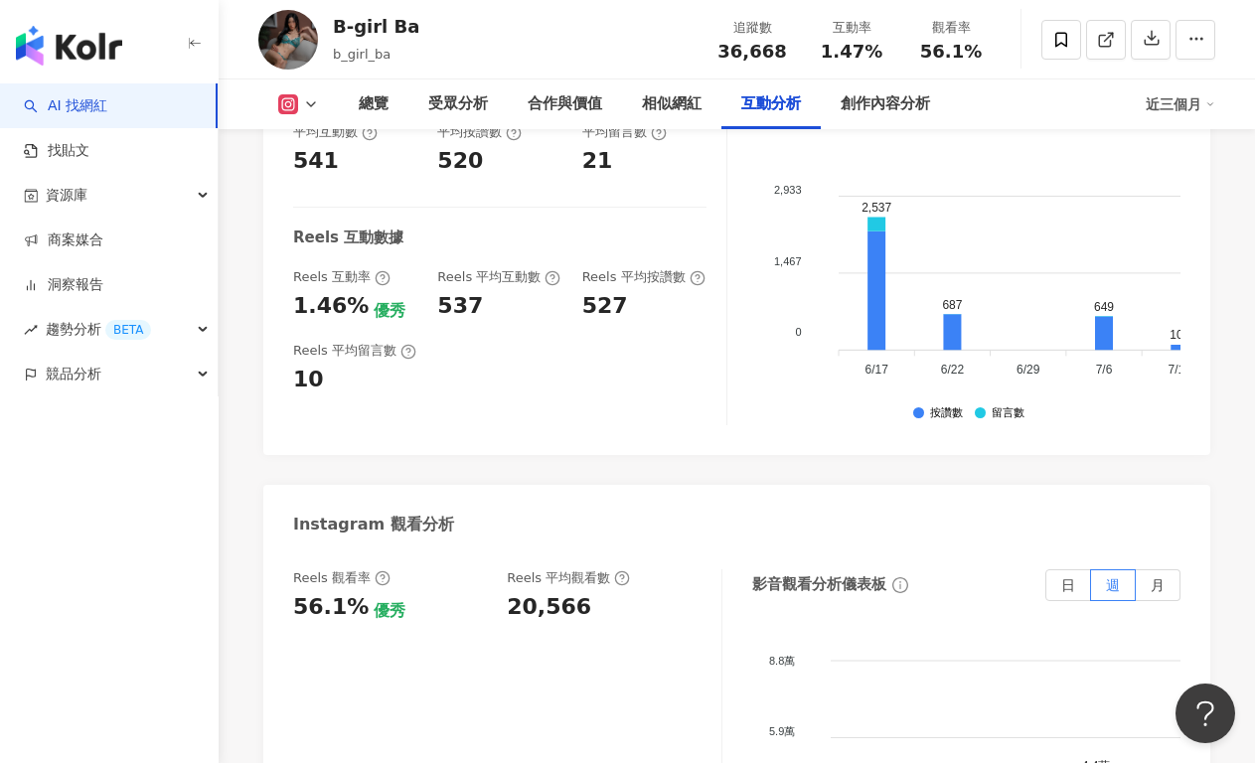
scroll to position [4475, 0]
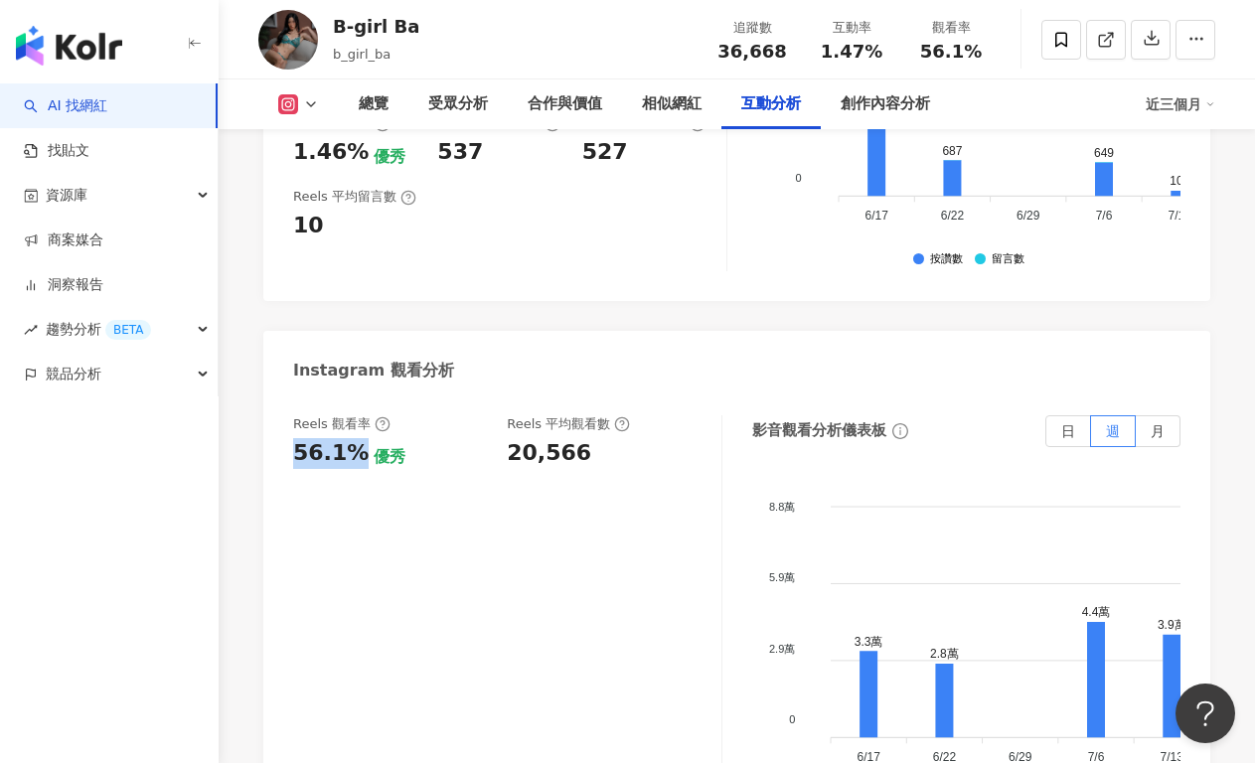
drag, startPoint x: 295, startPoint y: 397, endPoint x: 355, endPoint y: 395, distance: 59.6
click at [355, 395] on div "Reels 觀看率 56.1% 優秀 Reels 平均觀看數 20,566 影音觀看分析儀表板 日 週 月 8.8萬 8.8萬 5.9萬 5.9萬 2.9萬 …" at bounding box center [736, 618] width 947 height 447
copy div "56.1%"
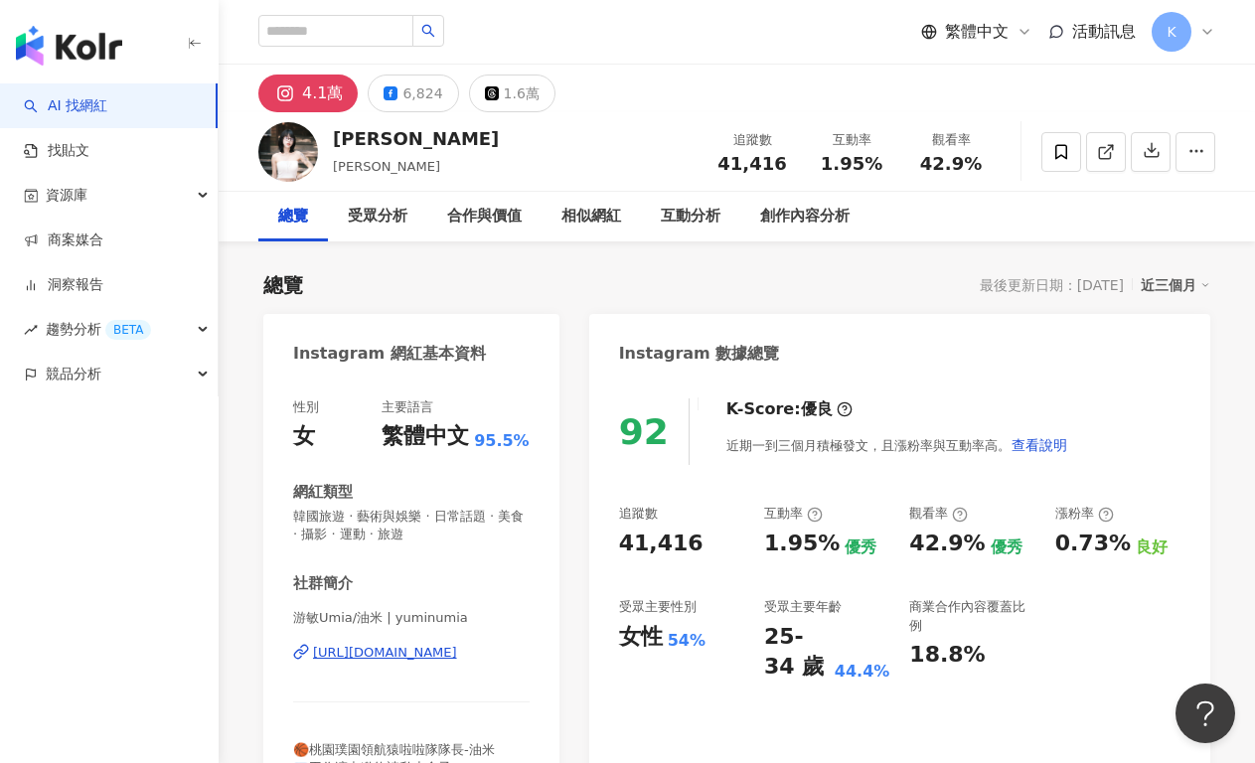
click at [426, 656] on div "https://www.instagram.com/yuminumia/" at bounding box center [385, 653] width 144 height 18
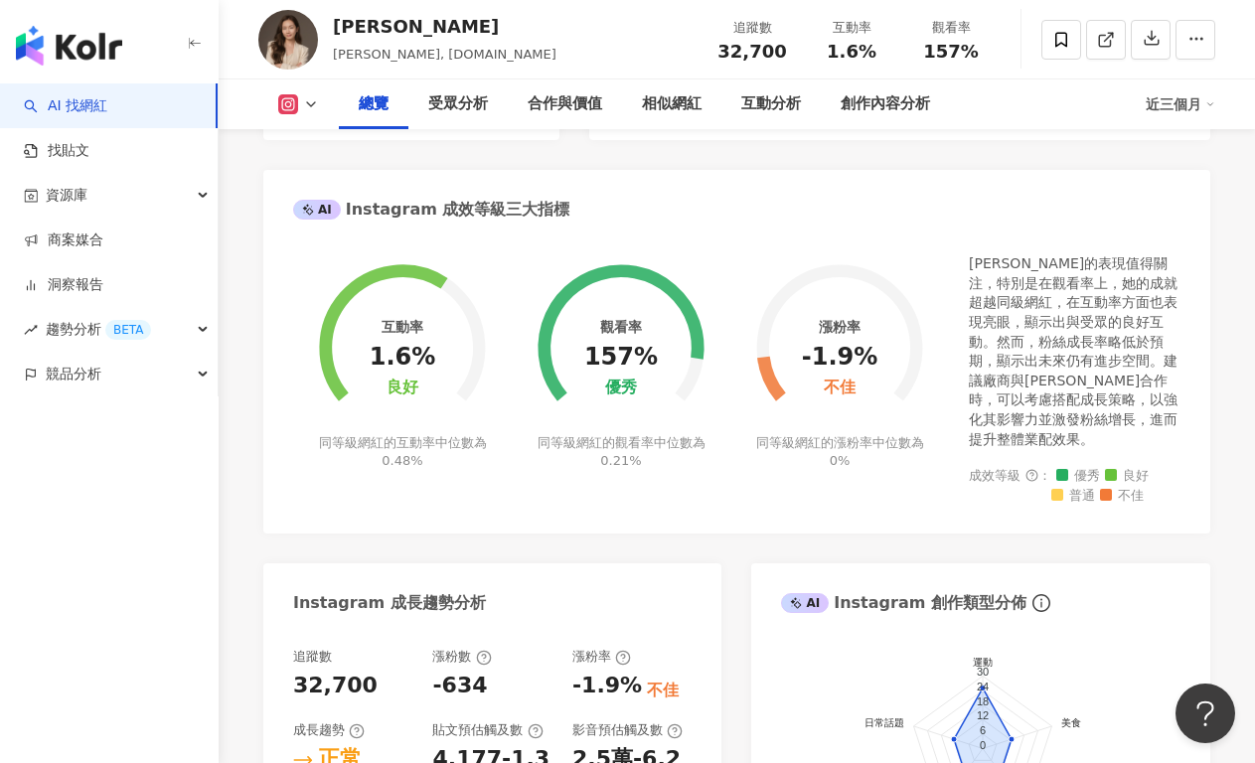
scroll to position [258, 0]
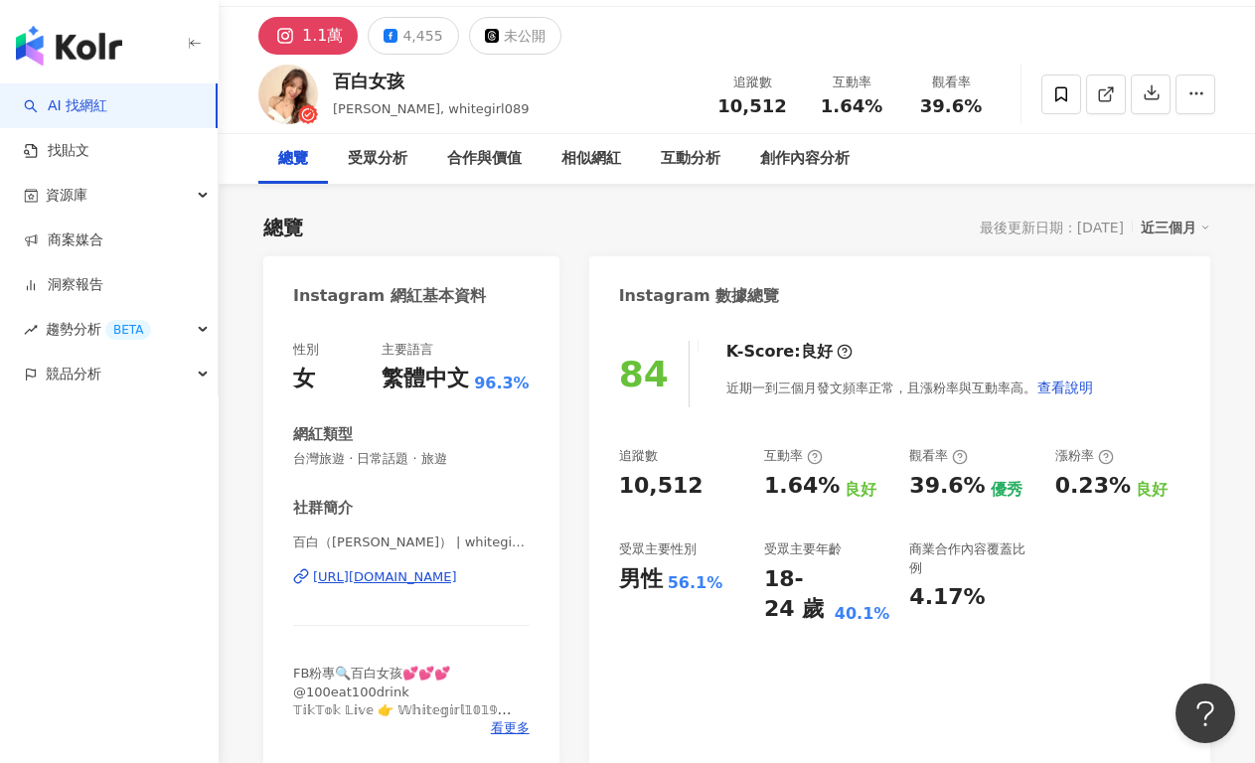
scroll to position [151, 0]
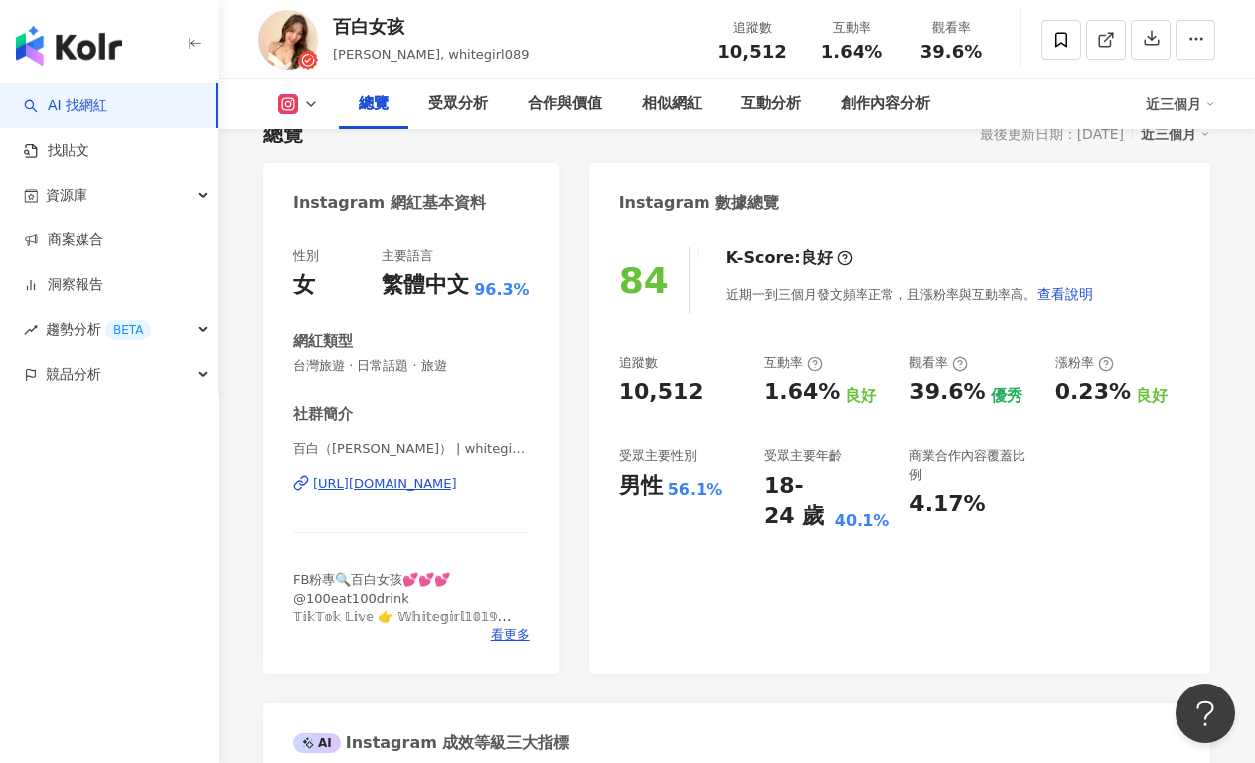
click at [389, 480] on div "[URL][DOMAIN_NAME]" at bounding box center [385, 484] width 144 height 18
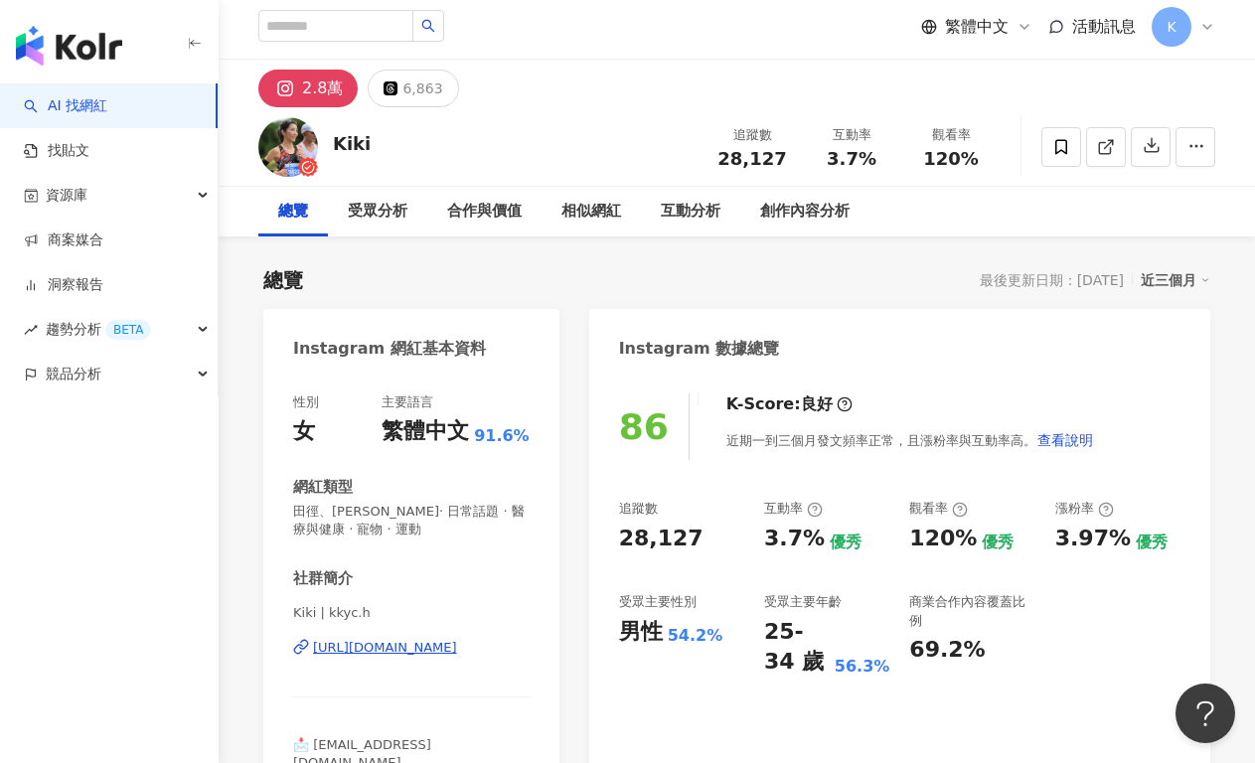
scroll to position [144, 0]
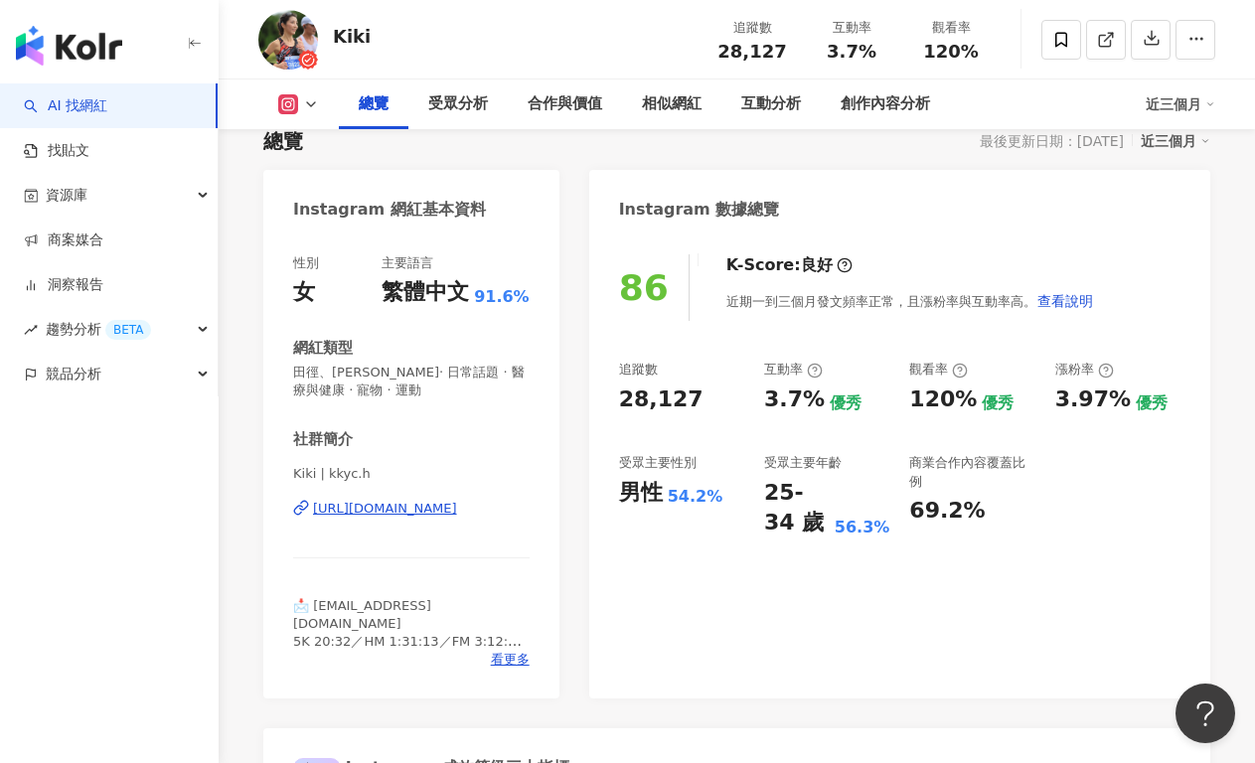
click at [457, 510] on div "[URL][DOMAIN_NAME]" at bounding box center [385, 509] width 144 height 18
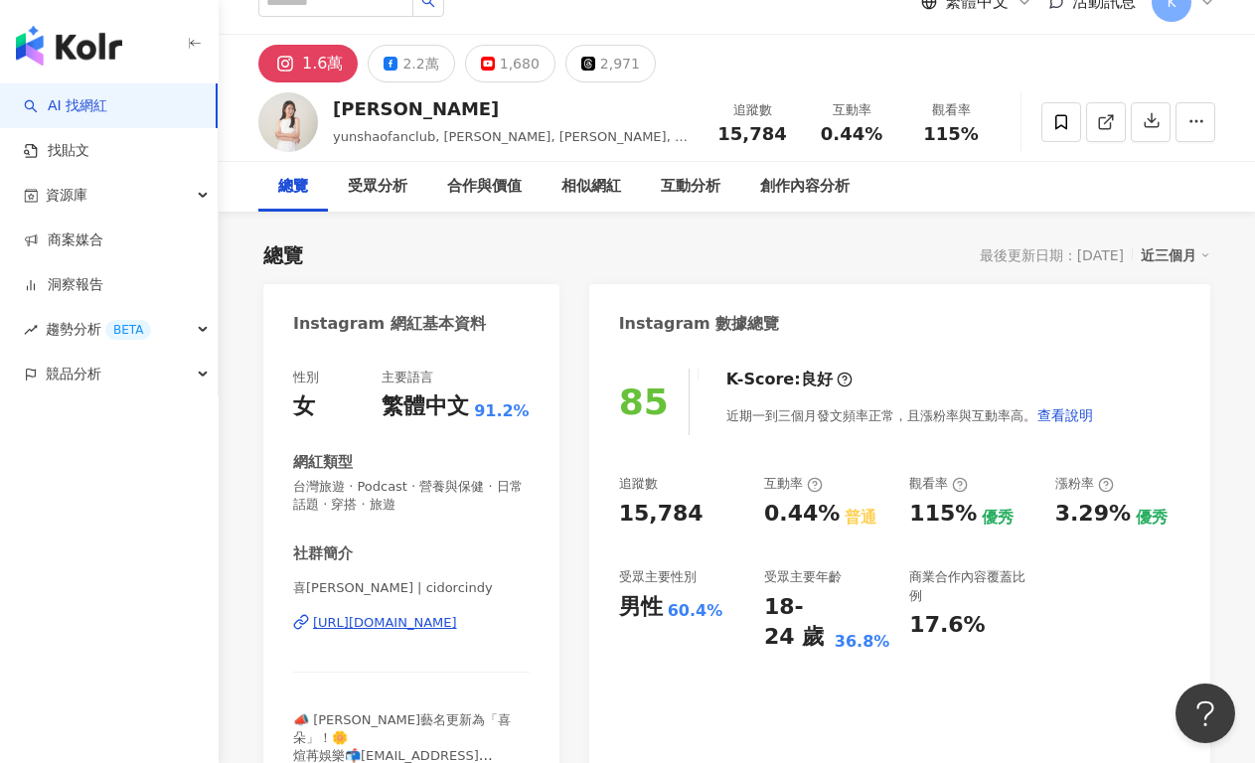
scroll to position [33, 0]
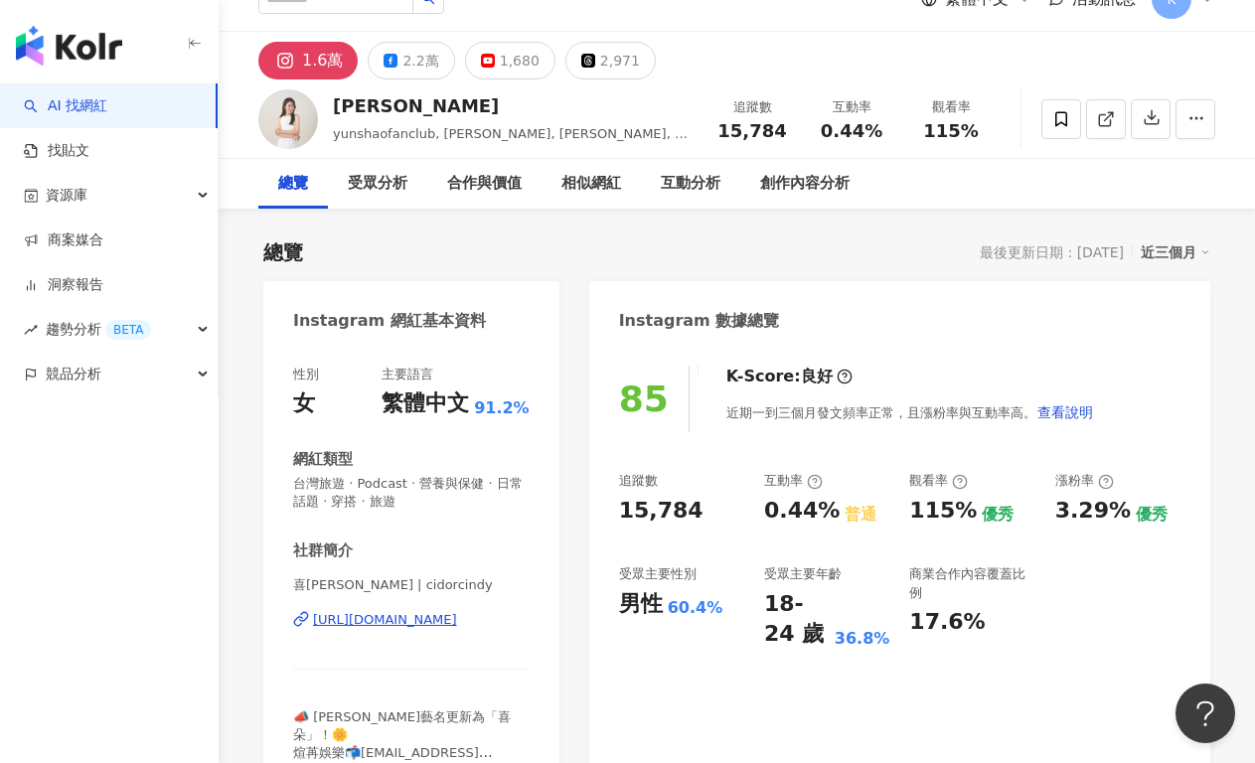
click at [457, 622] on div "https://www.instagram.com/cidorcindy/" at bounding box center [385, 620] width 144 height 18
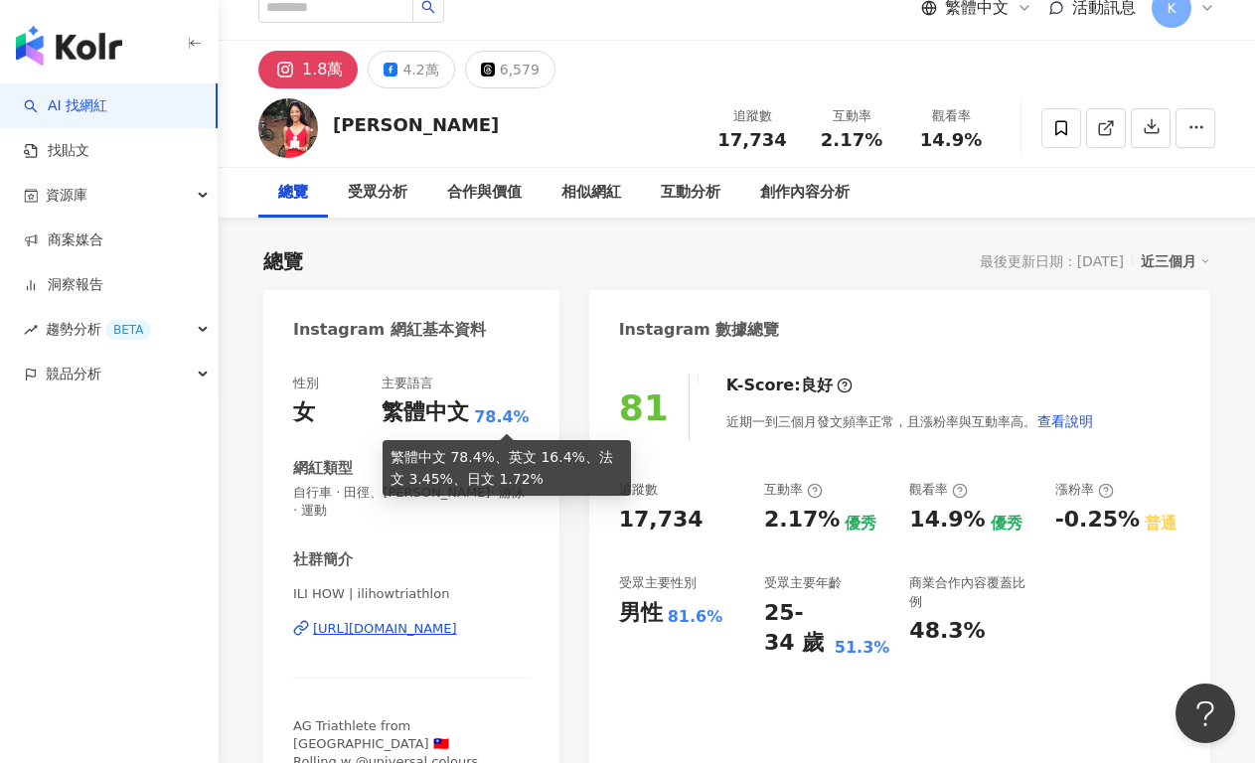
scroll to position [35, 0]
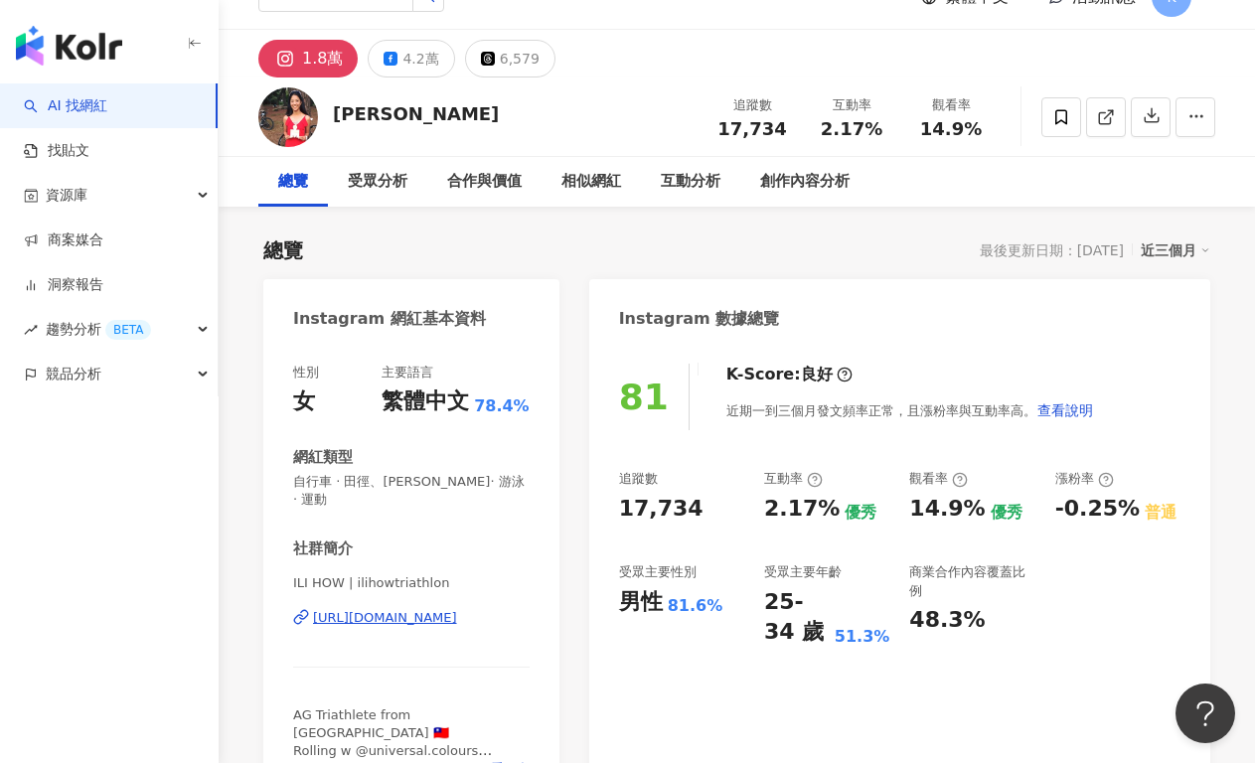
click at [431, 609] on div "https://www.instagram.com/ilihowtriathlon/" at bounding box center [385, 618] width 144 height 18
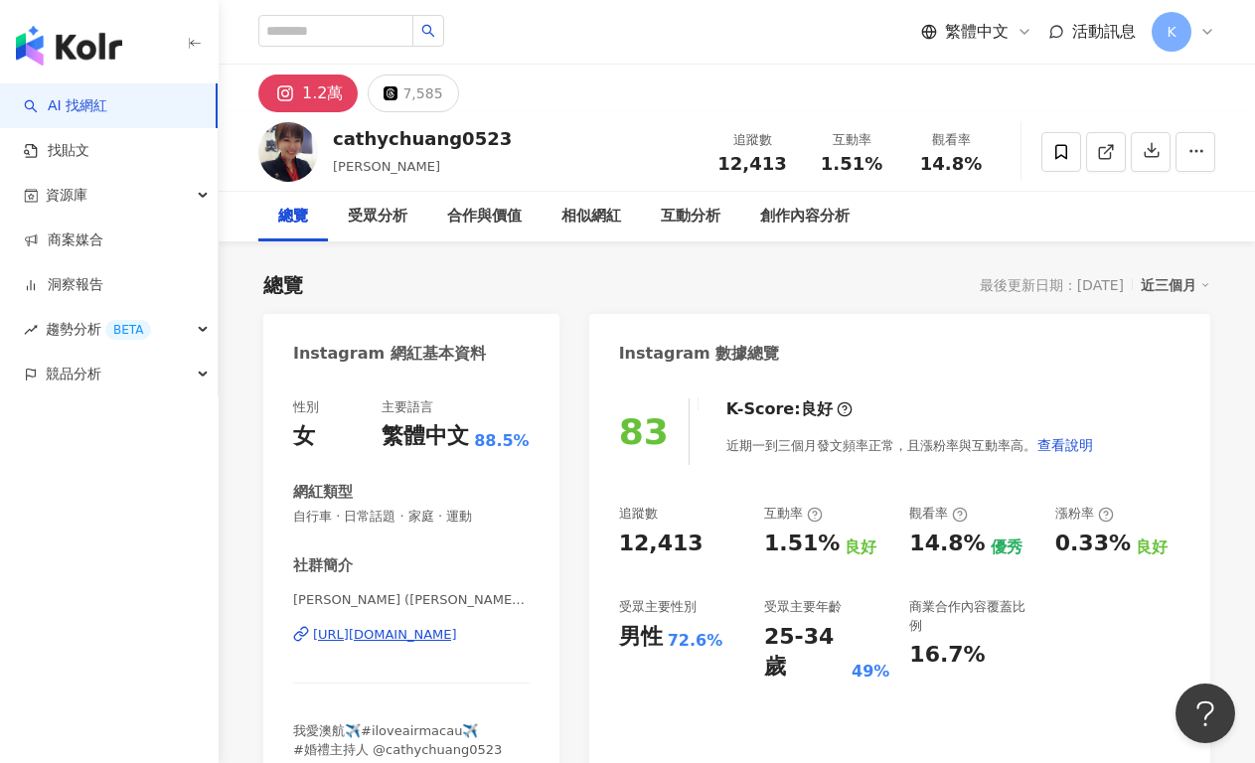
click at [436, 630] on div "https://www.instagram.com/cathychuang0523/" at bounding box center [385, 635] width 144 height 18
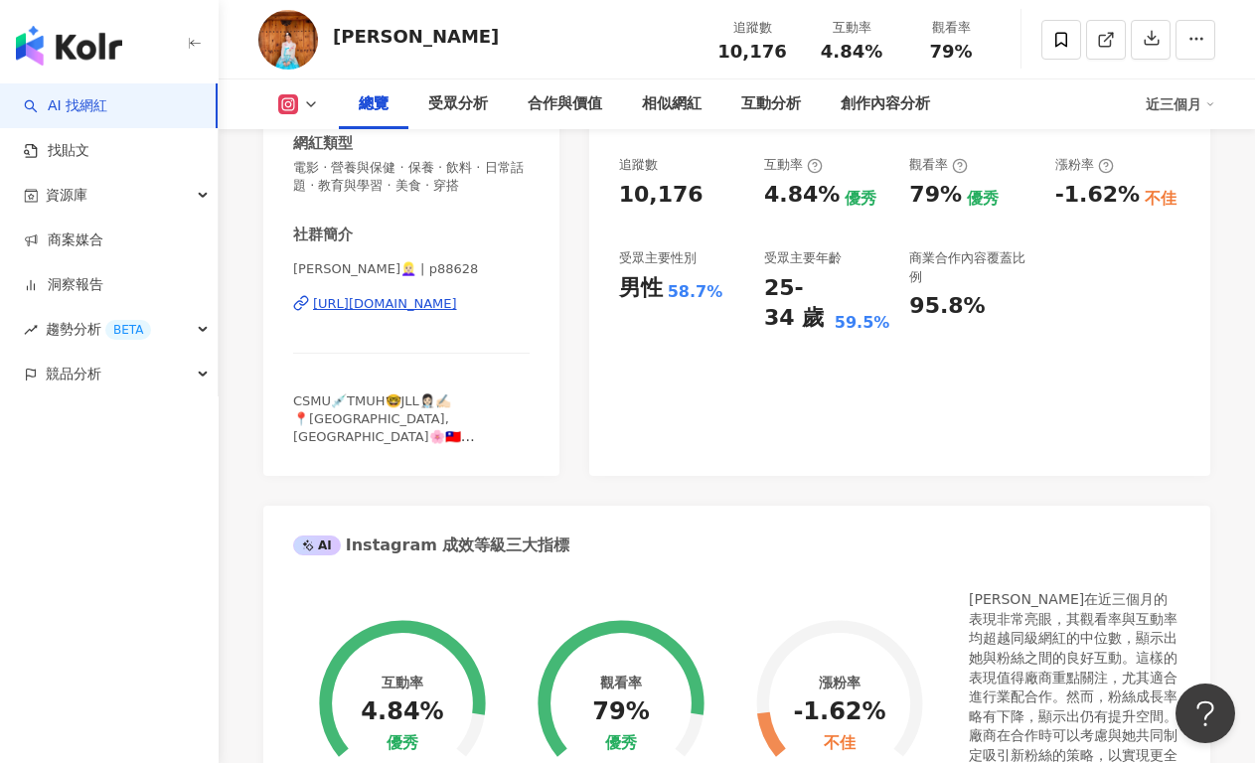
scroll to position [232, 0]
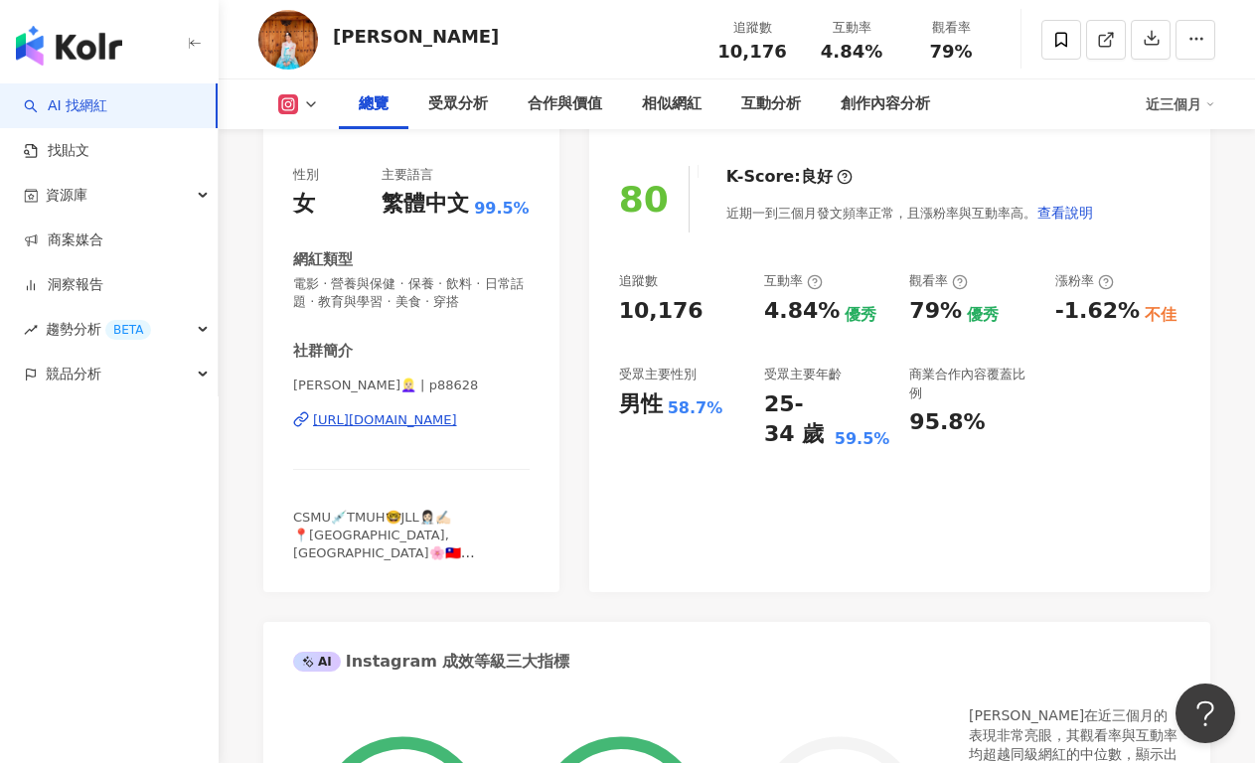
click at [449, 426] on div "https://www.instagram.com/p88628/" at bounding box center [385, 420] width 144 height 18
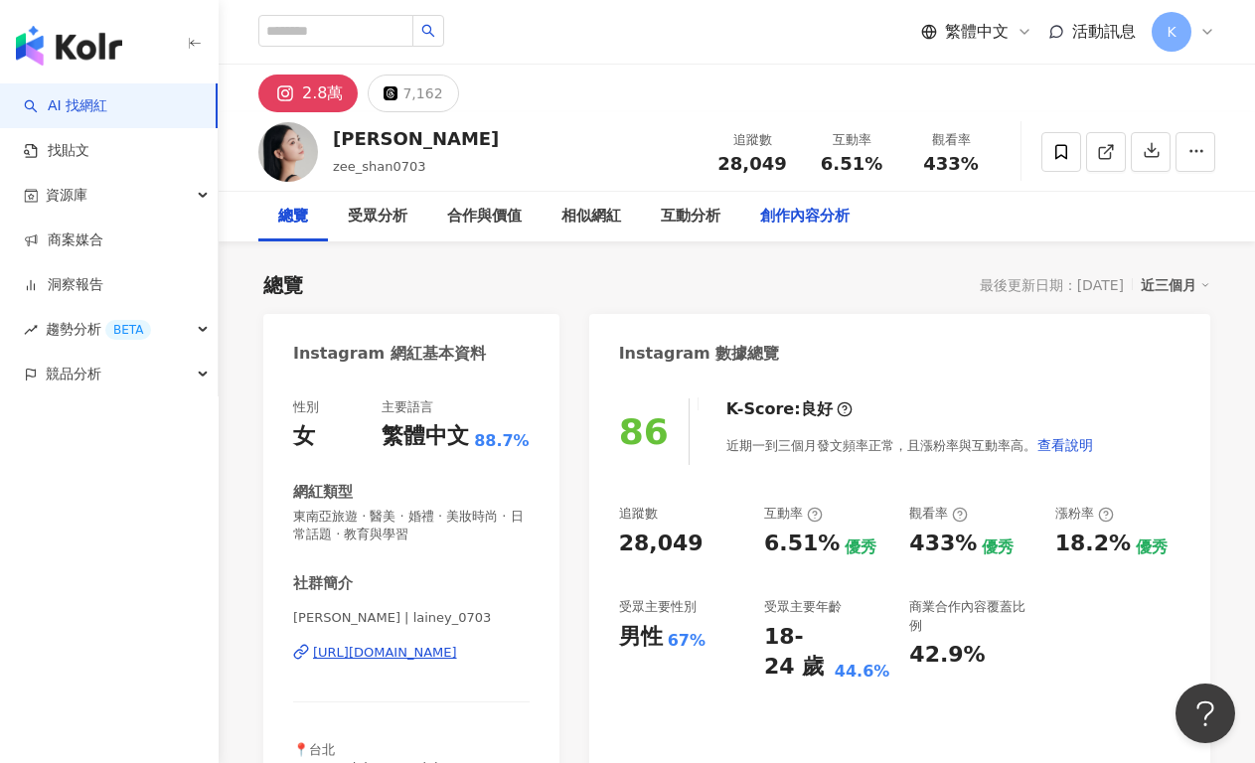
scroll to position [161, 0]
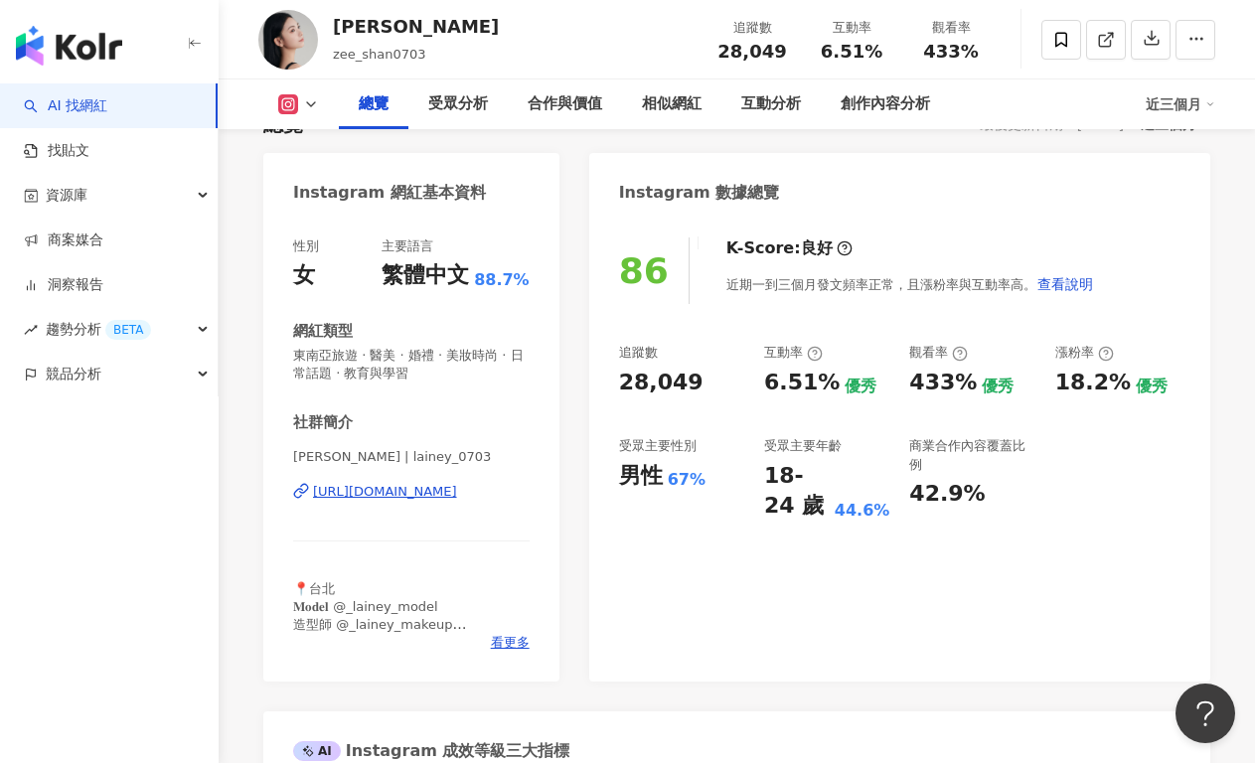
click at [390, 490] on div "[URL][DOMAIN_NAME]" at bounding box center [385, 492] width 144 height 18
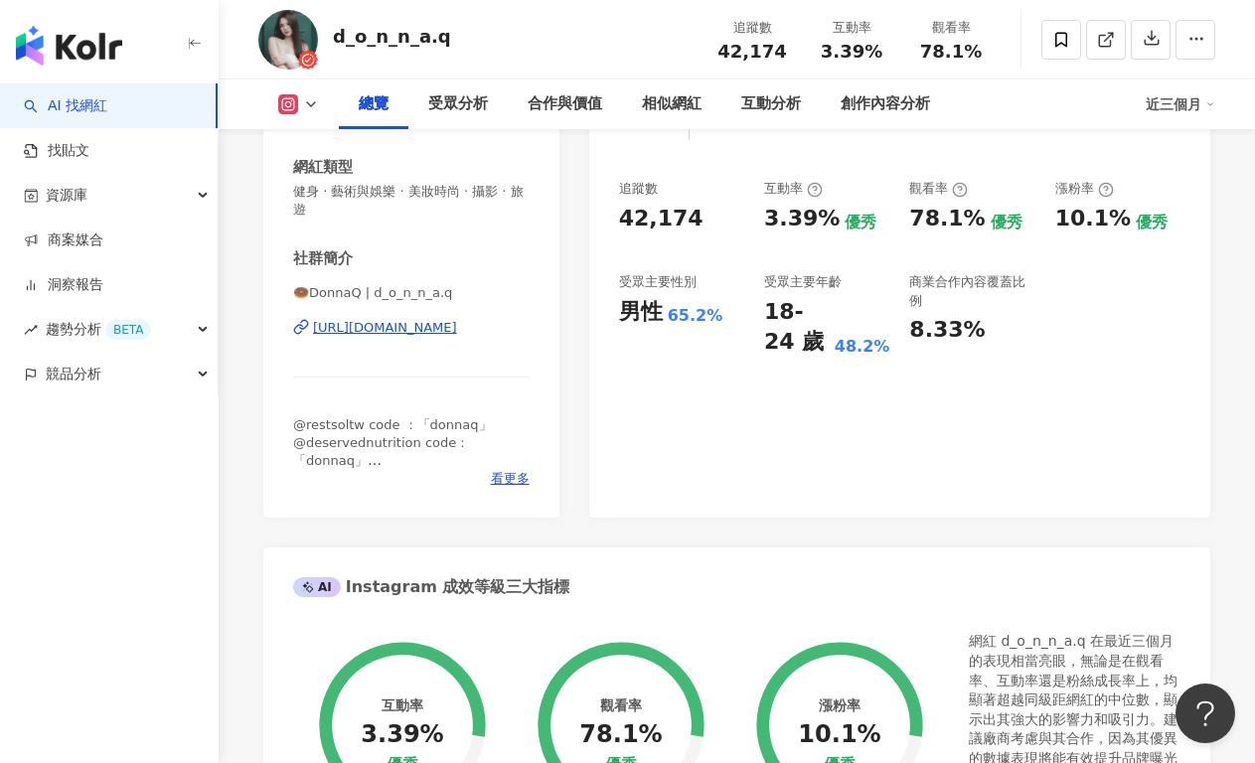
scroll to position [337, 0]
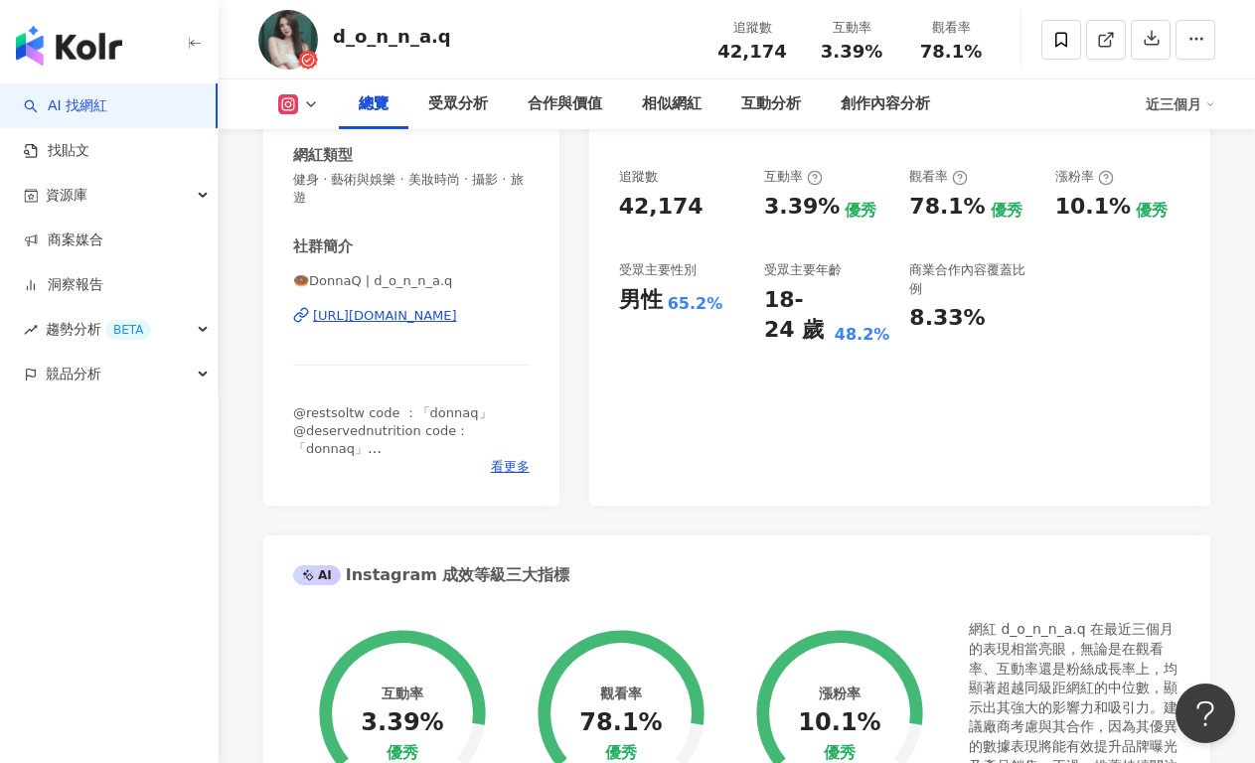
click at [421, 326] on div "🍩DonnaQ | d_o_n_n_a.q https://www.instagram.com/d_o_n_n_a.q/" at bounding box center [411, 330] width 236 height 116
click at [426, 314] on div "https://www.instagram.com/d_o_n_n_a.q/" at bounding box center [385, 316] width 144 height 18
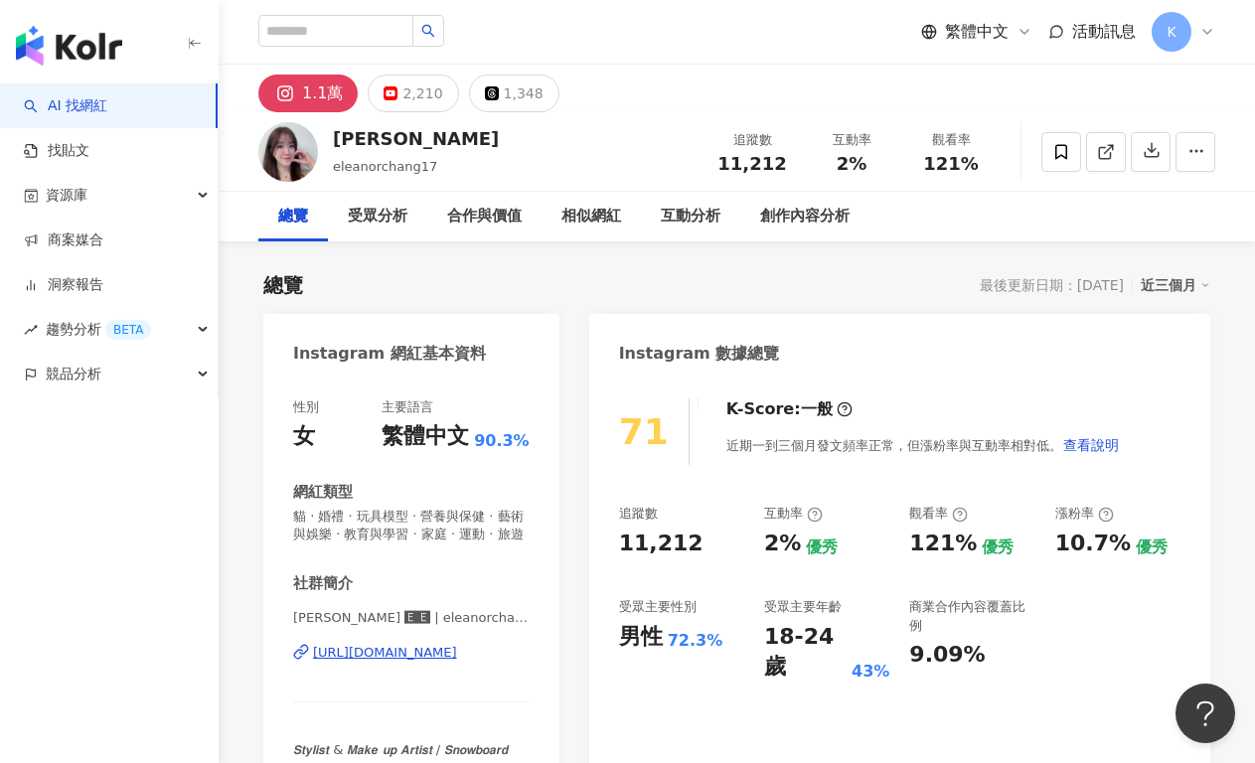
click at [457, 660] on div "https://www.instagram.com/eleanorchang17/" at bounding box center [385, 653] width 144 height 18
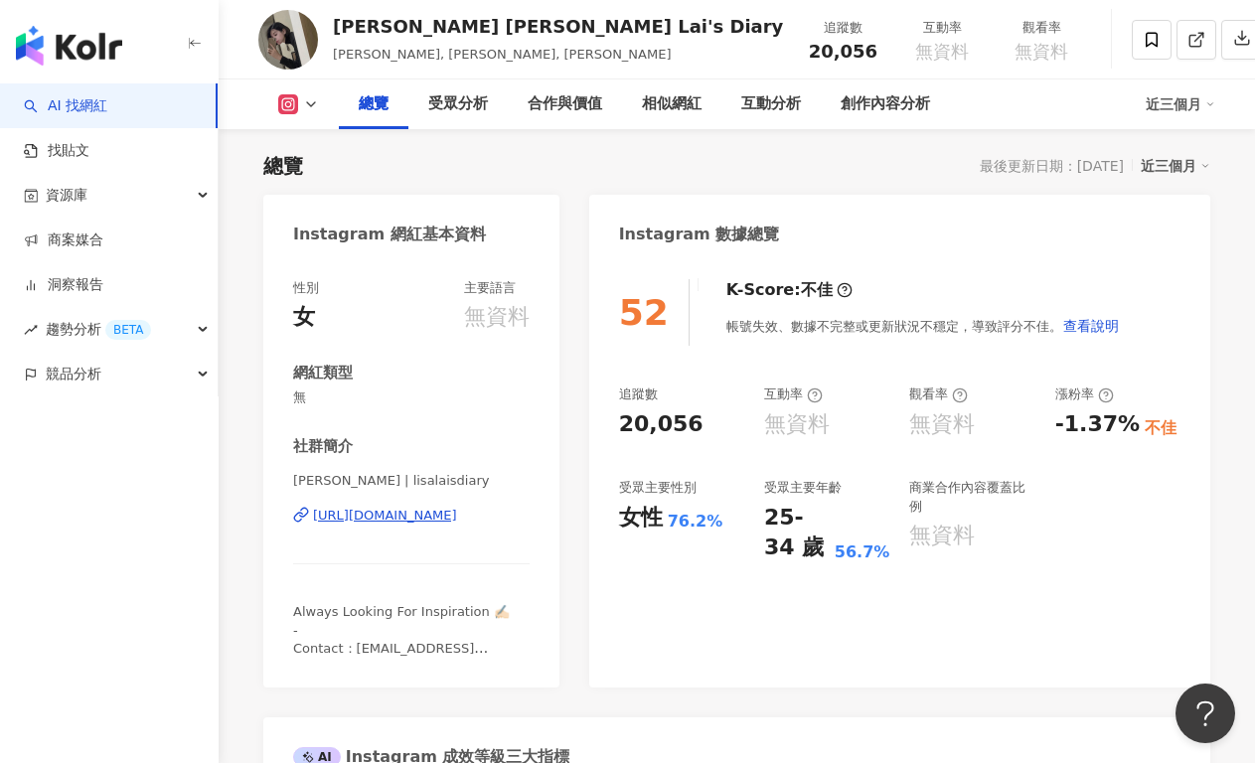
scroll to position [121, 0]
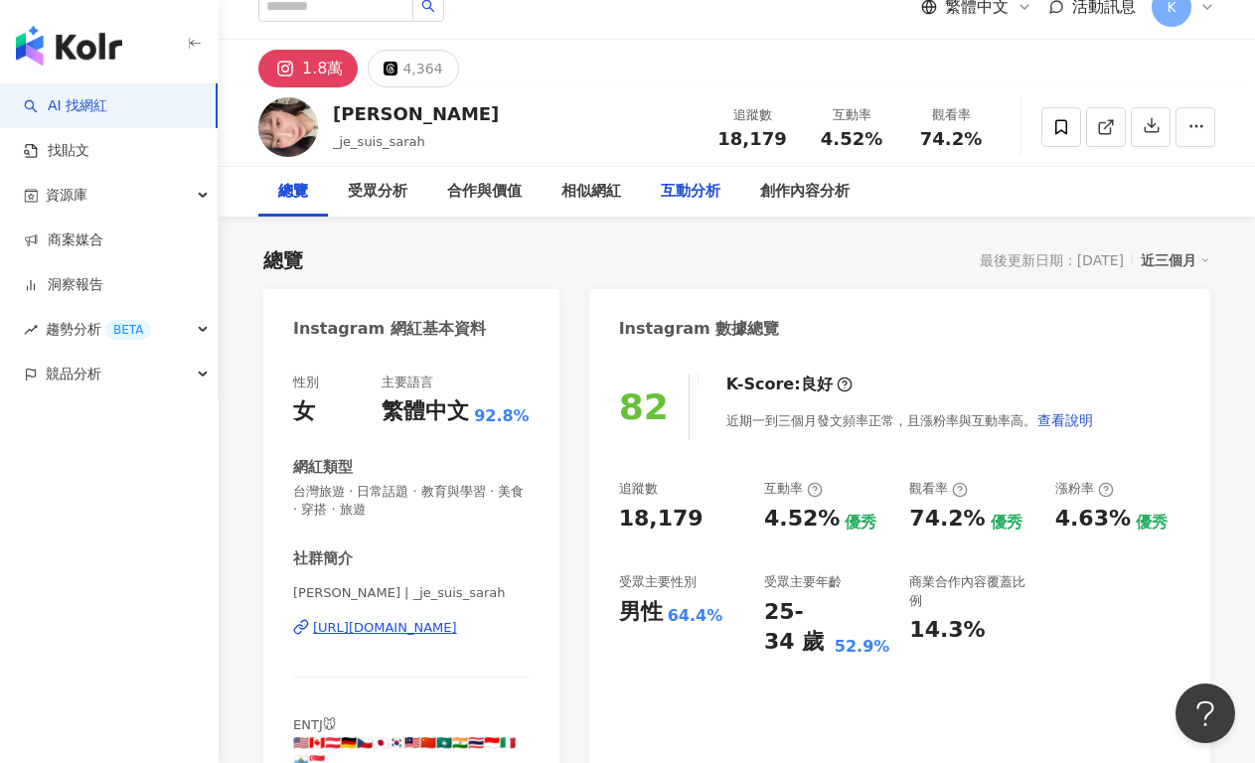
scroll to position [38, 0]
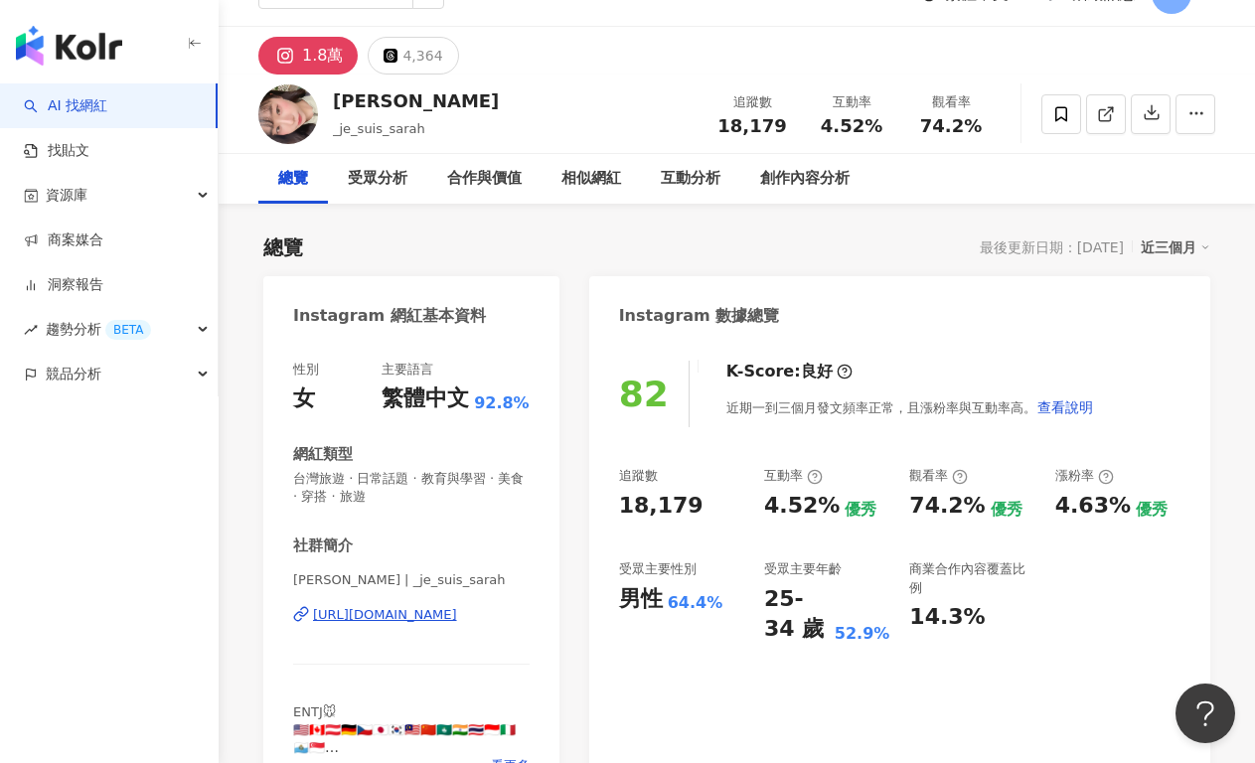
click at [383, 622] on div "[URL][DOMAIN_NAME]" at bounding box center [385, 615] width 144 height 18
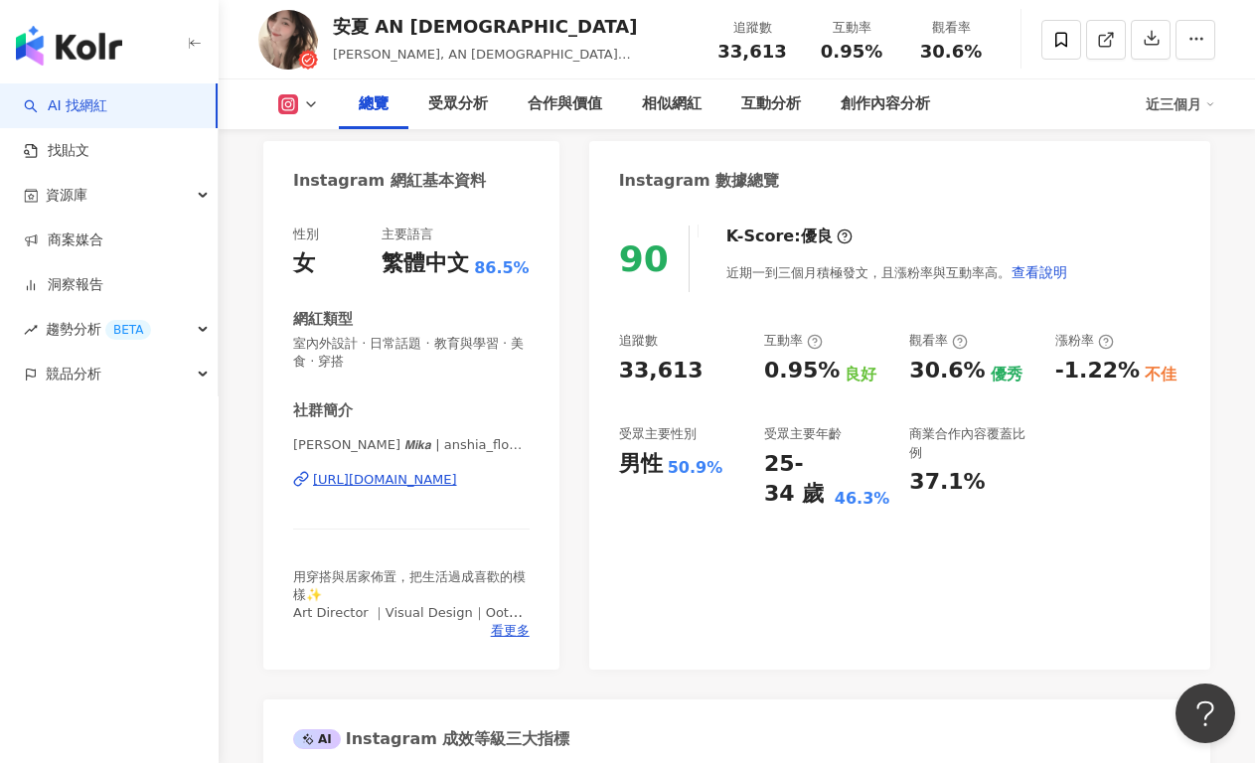
scroll to position [160, 0]
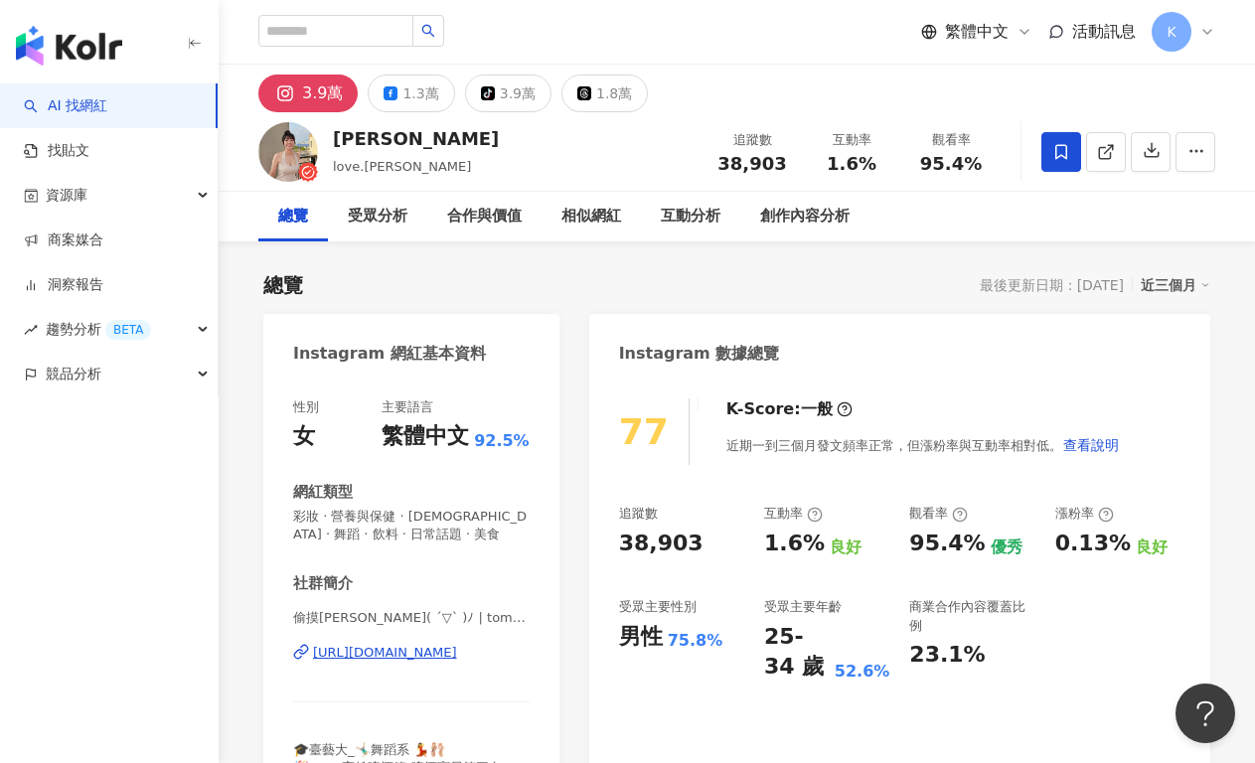
click at [457, 654] on div "https://www.instagram.com/tomo_c141319a/" at bounding box center [385, 653] width 144 height 18
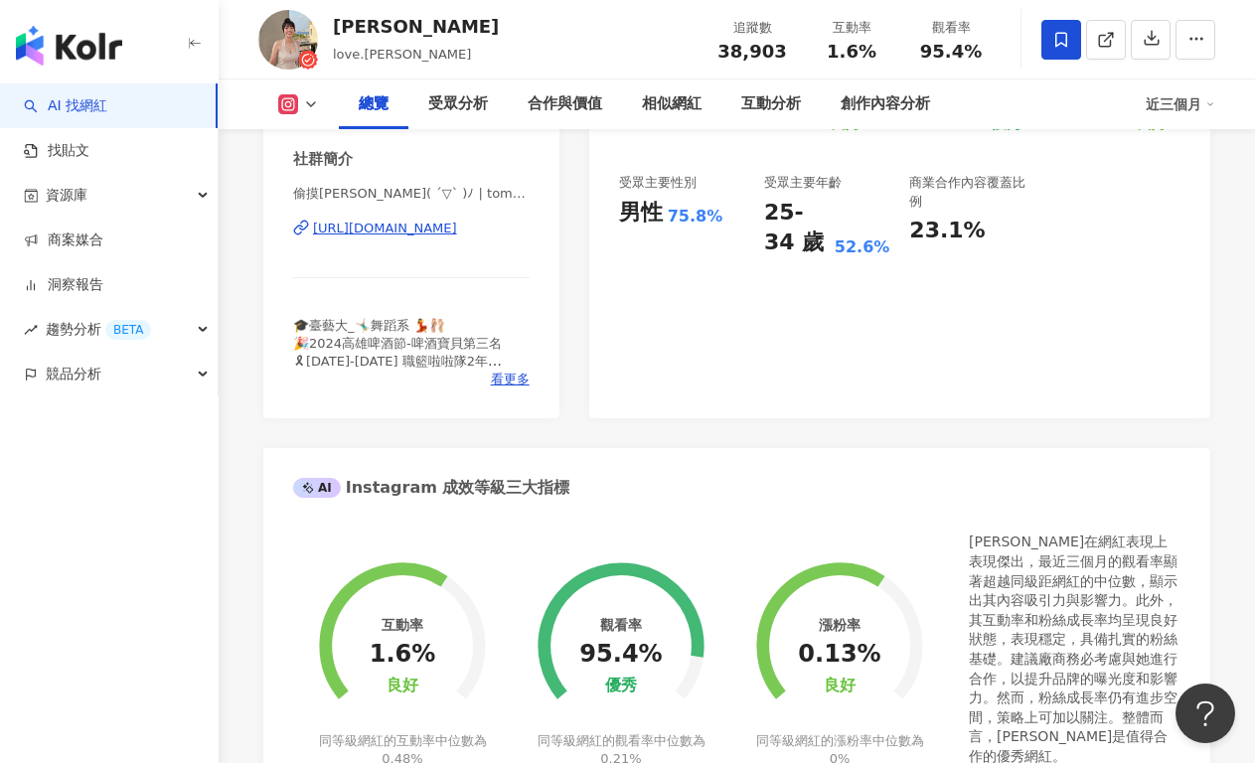
scroll to position [8, 0]
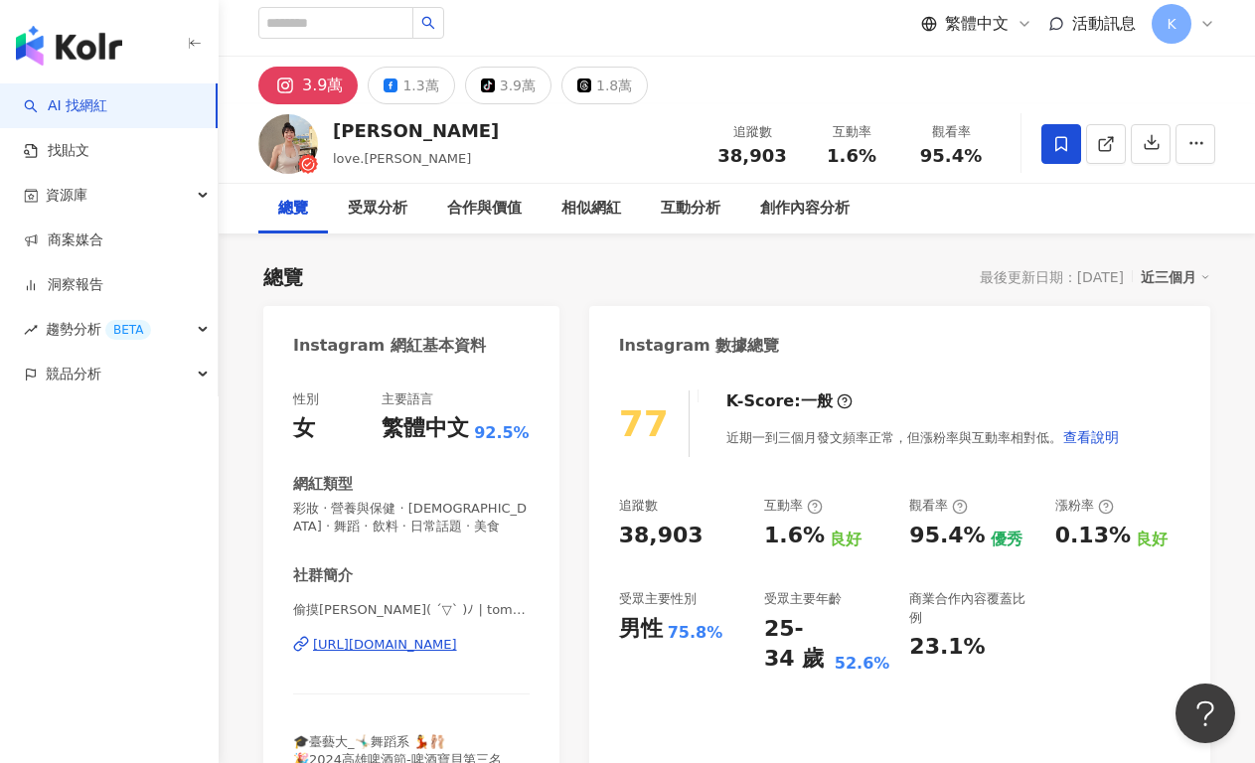
click at [385, 645] on div "https://www.instagram.com/tomo_c141319a/" at bounding box center [385, 645] width 144 height 18
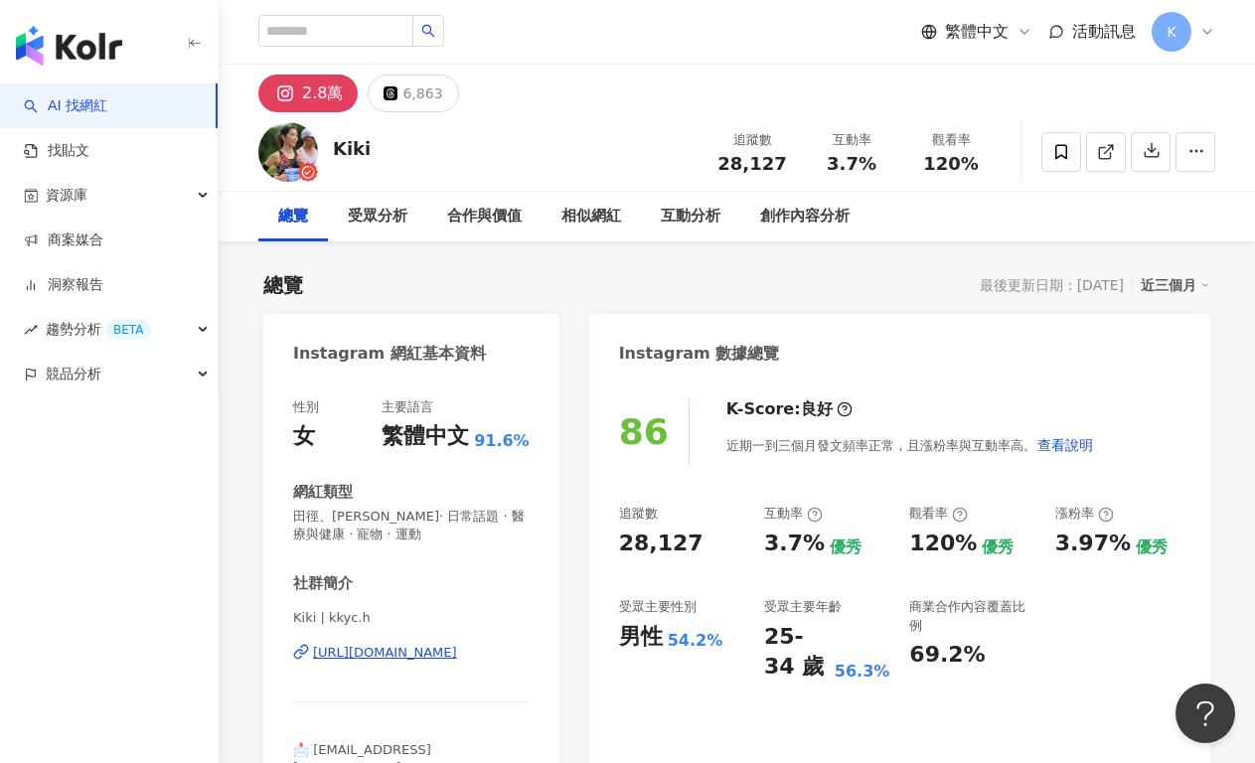
scroll to position [4, 0]
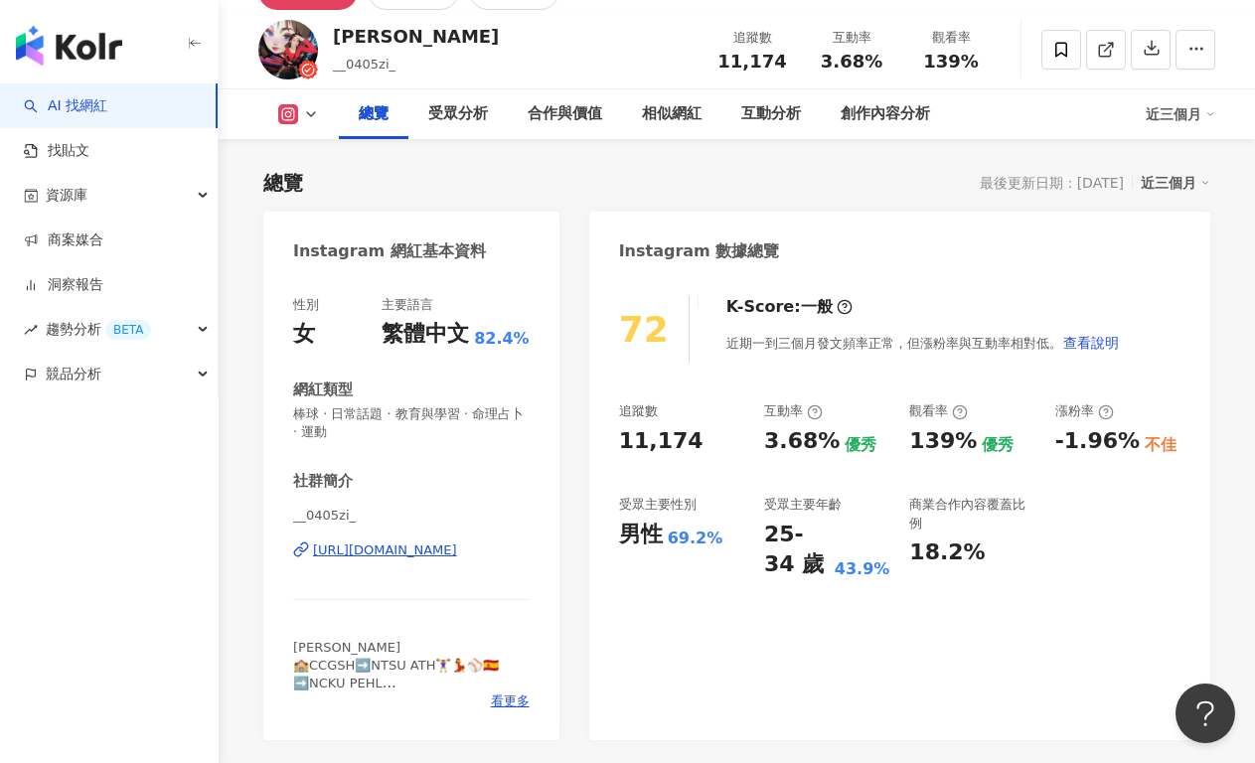
scroll to position [176, 0]
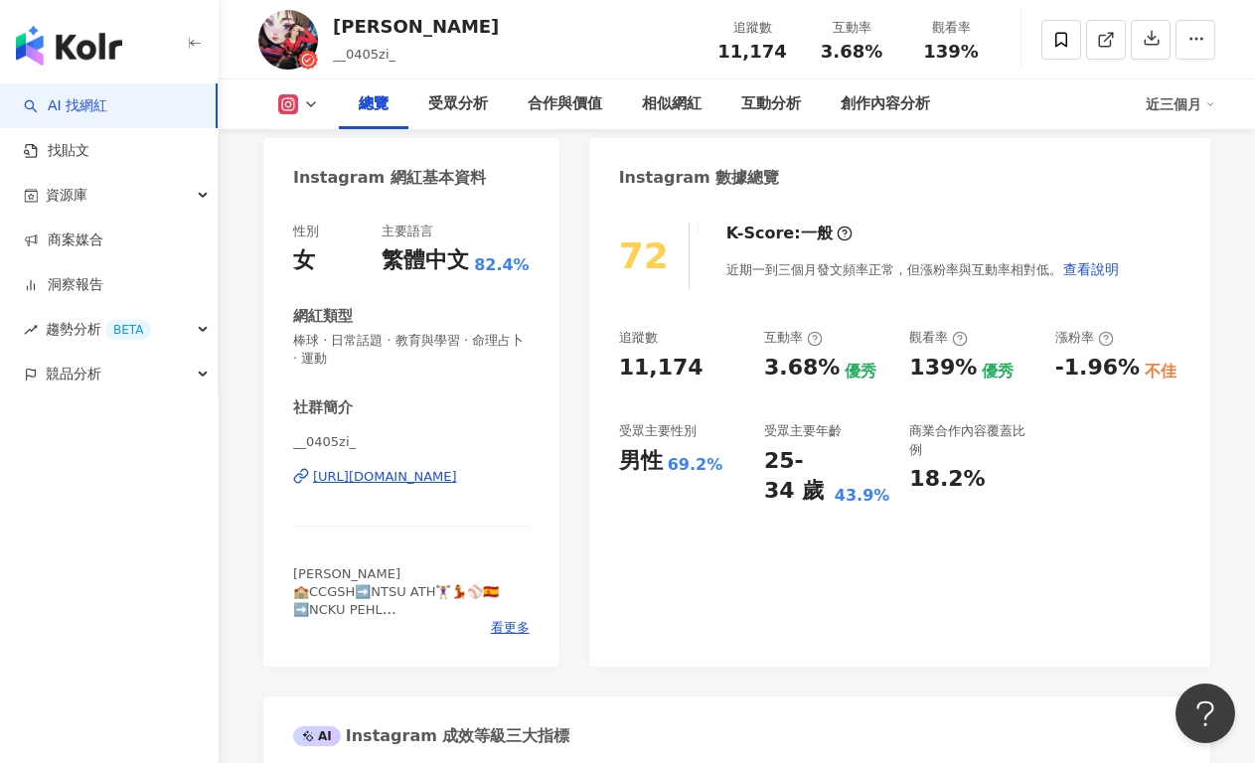
click at [447, 486] on div "__0405zi_ [URL][DOMAIN_NAME]" at bounding box center [411, 491] width 236 height 116
click at [452, 477] on div "[URL][DOMAIN_NAME]" at bounding box center [385, 477] width 144 height 18
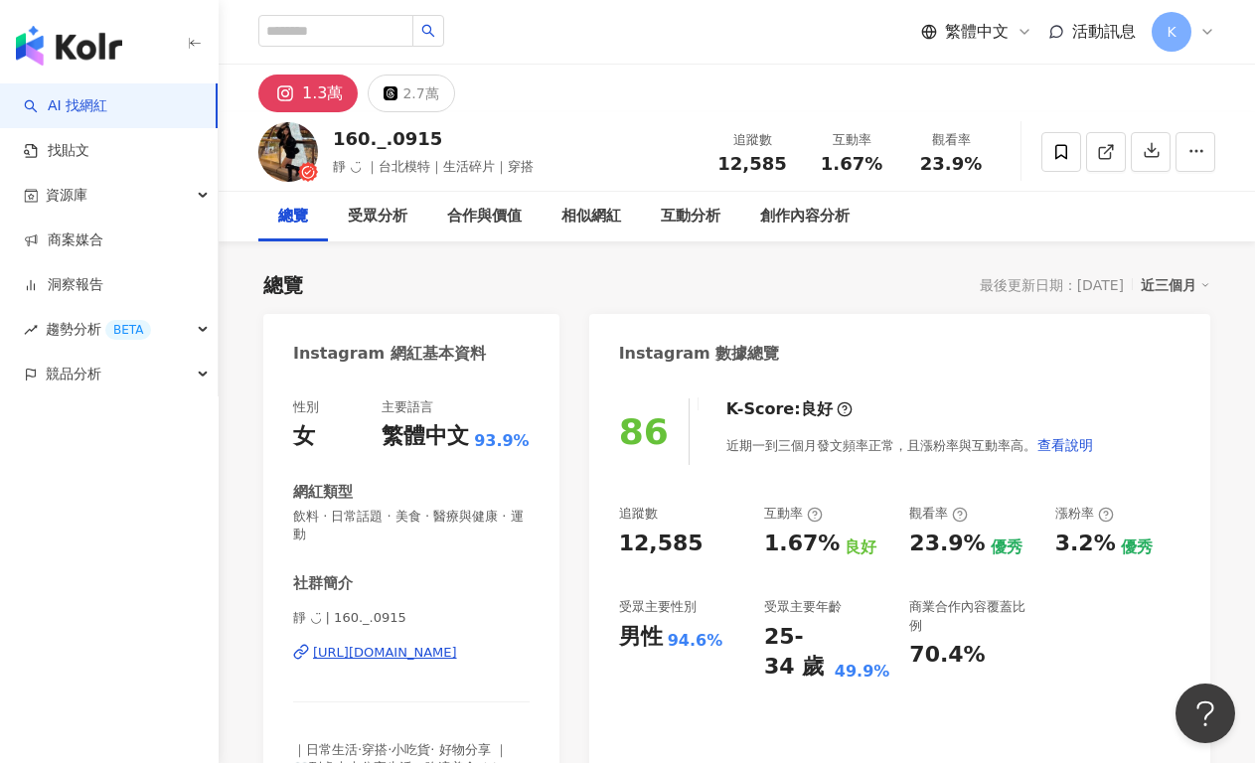
scroll to position [161, 0]
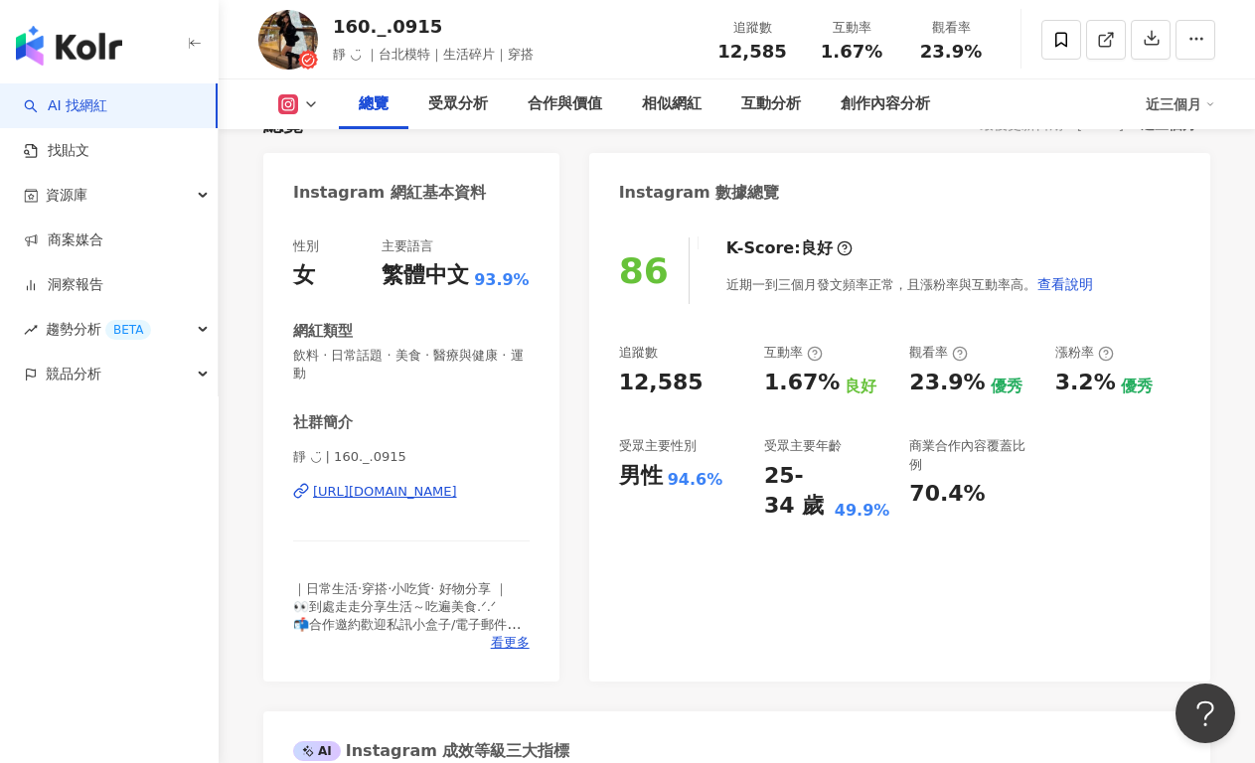
click at [411, 490] on div "https://www.instagram.com/160._.0915/" at bounding box center [385, 492] width 144 height 18
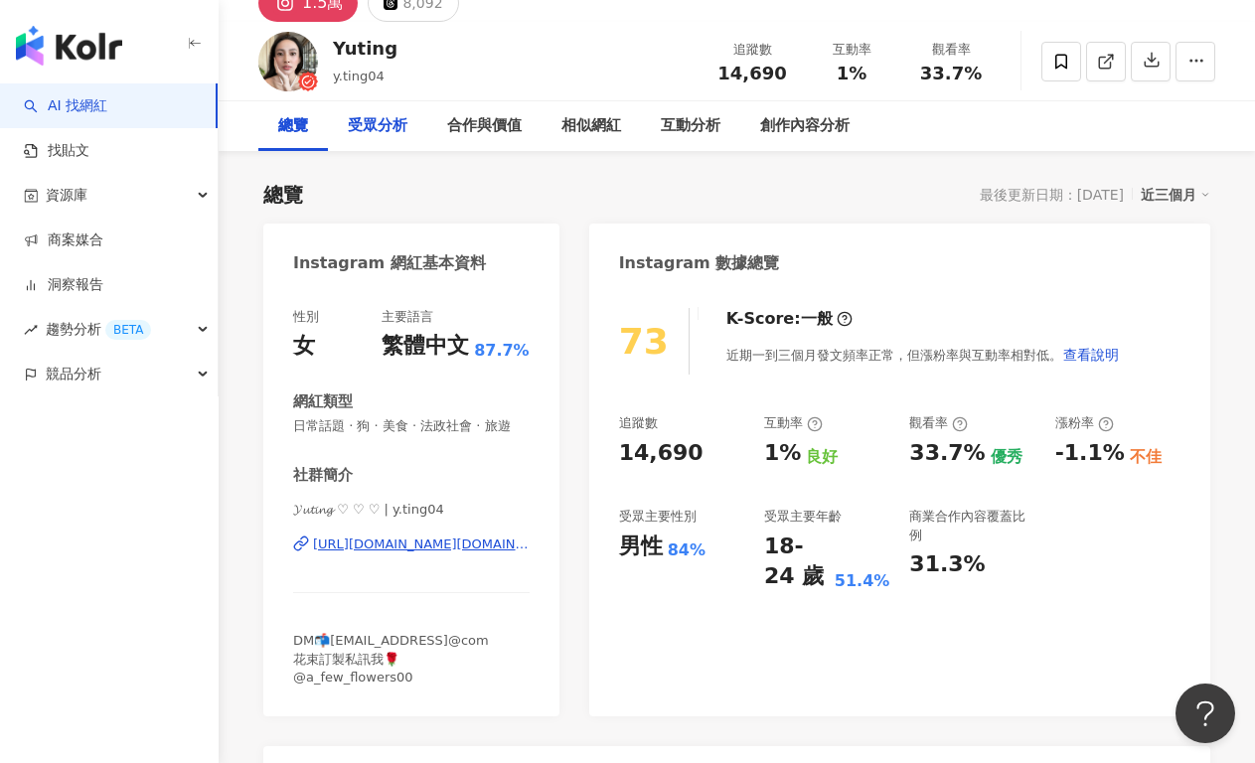
scroll to position [331, 0]
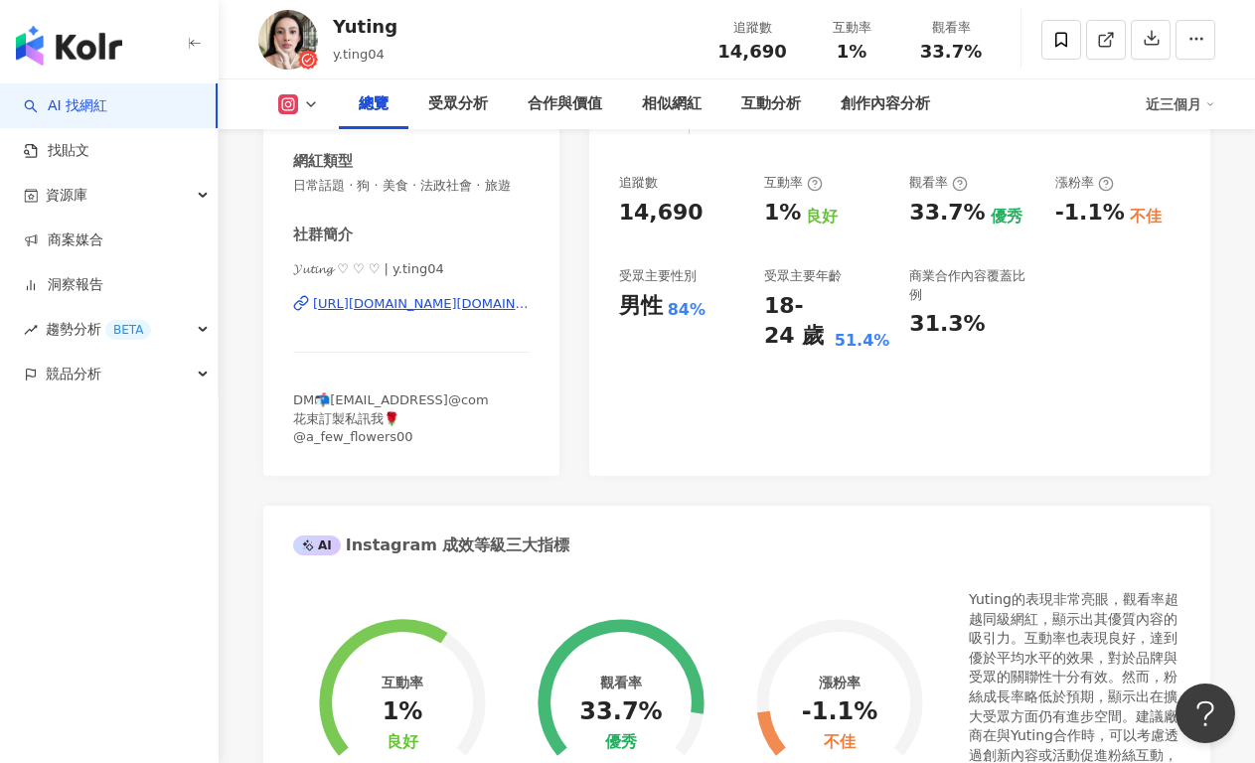
click at [412, 307] on div "https://www.instagram.com/y.ting04/" at bounding box center [421, 304] width 217 height 18
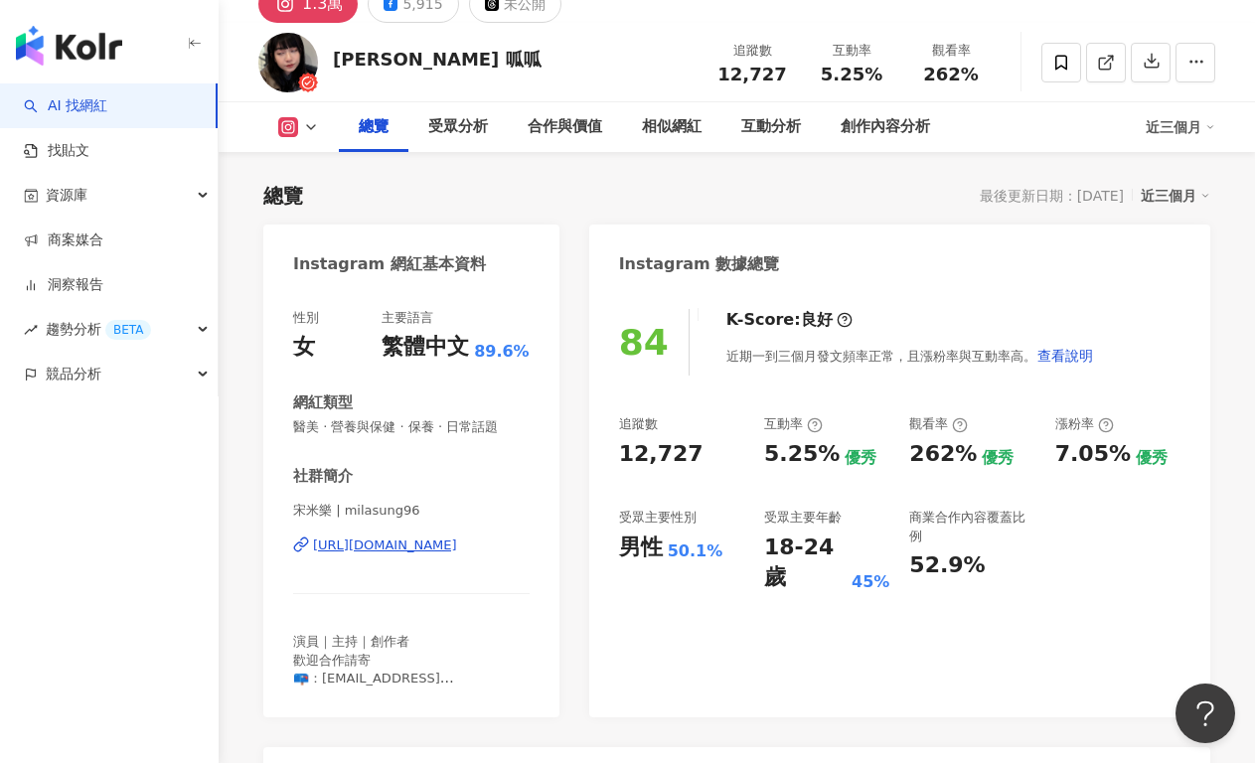
scroll to position [168, 0]
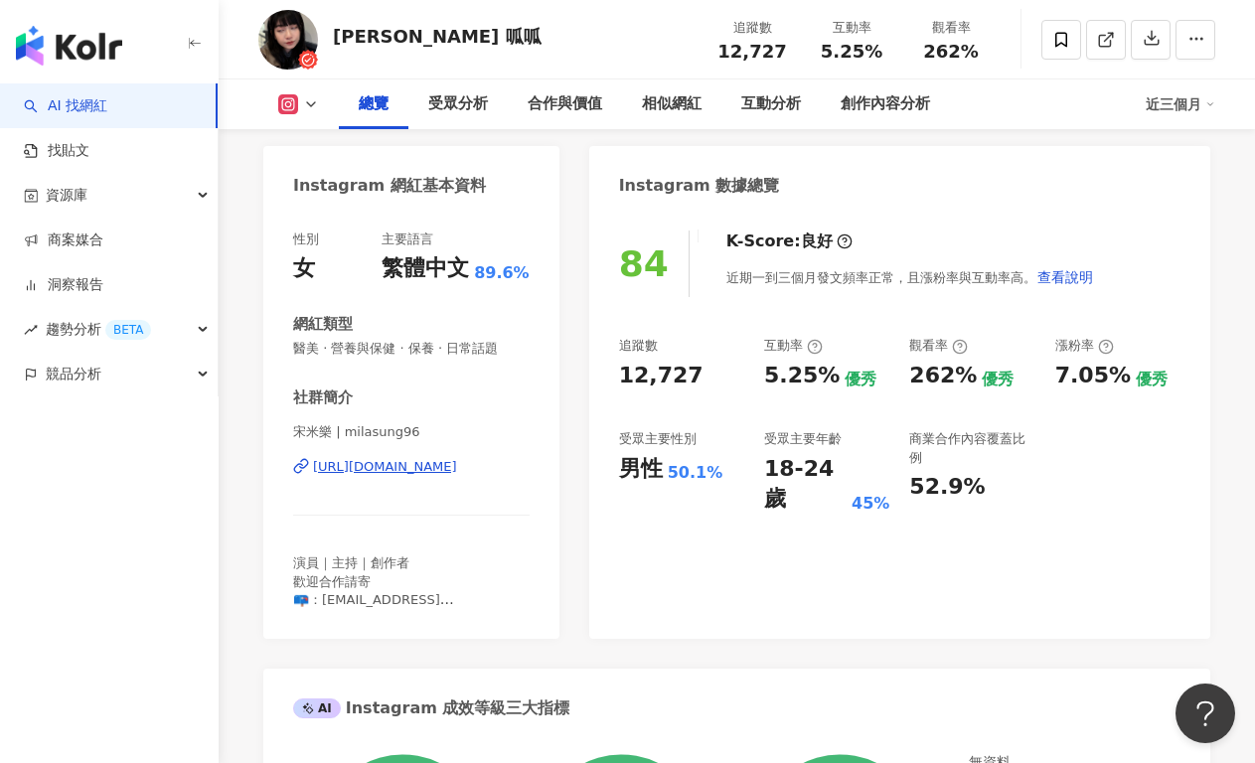
click at [385, 462] on div "https://www.instagram.com/milasung96/" at bounding box center [385, 467] width 144 height 18
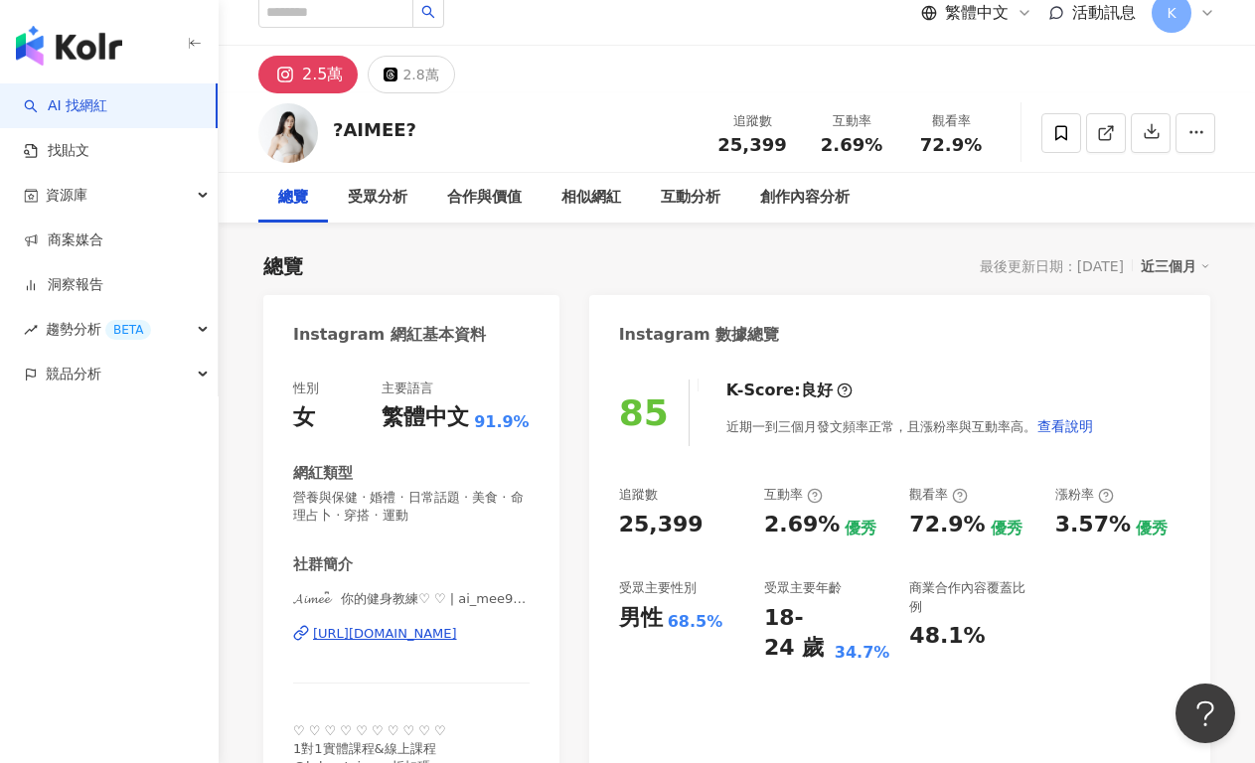
scroll to position [38, 0]
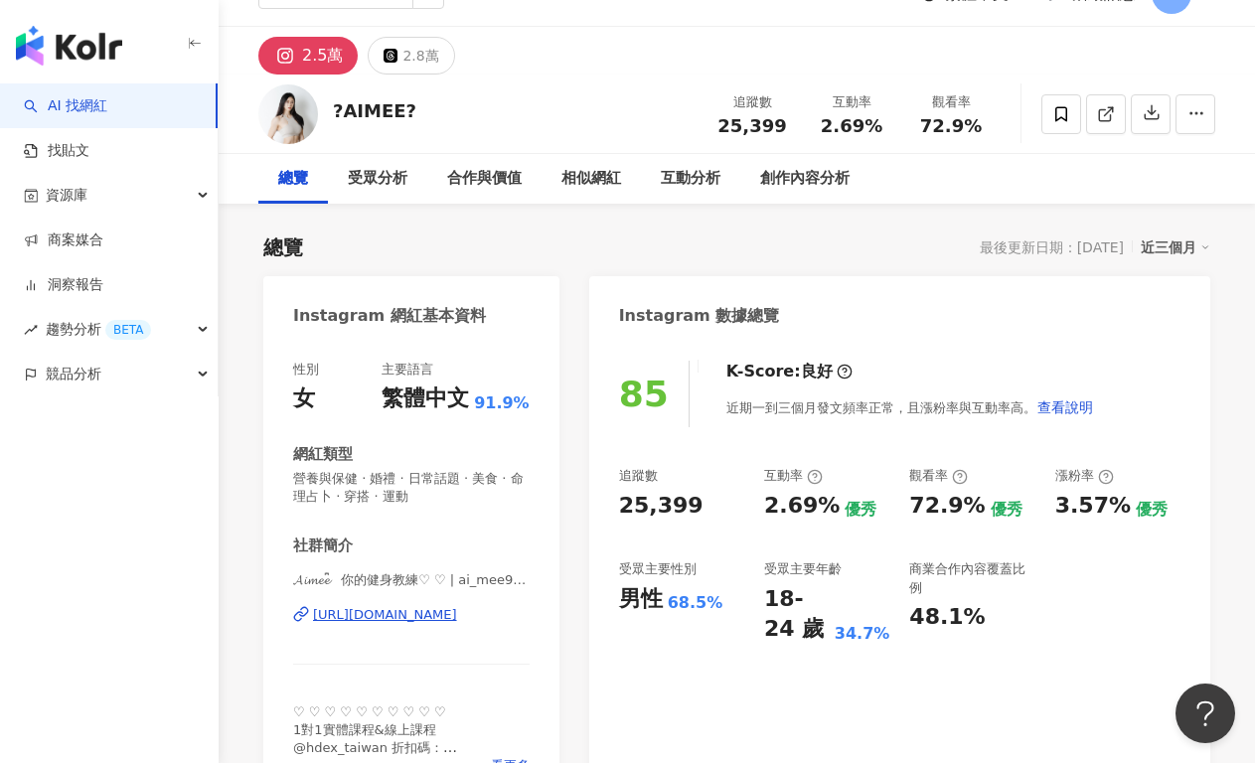
click at [380, 618] on div "[URL][DOMAIN_NAME]" at bounding box center [385, 615] width 144 height 18
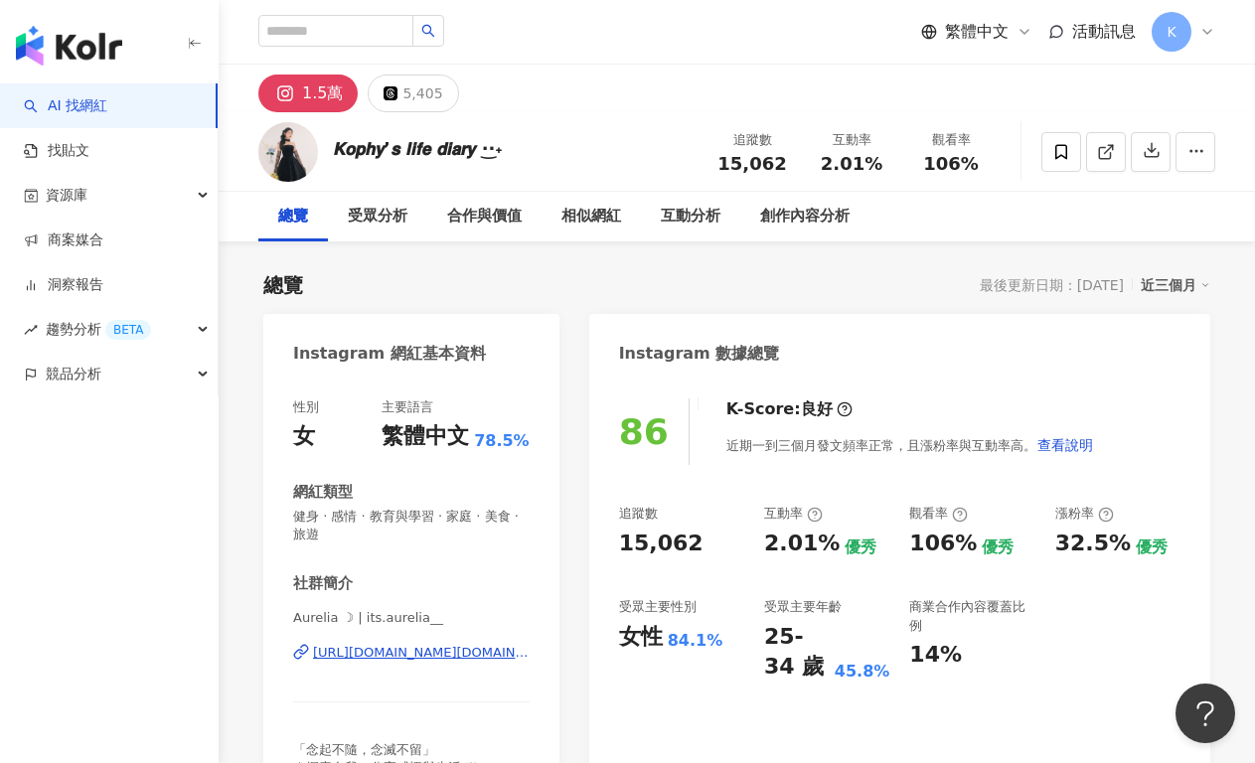
click at [454, 649] on div "https://www.instagram.com/its.aurelia__/" at bounding box center [421, 653] width 217 height 18
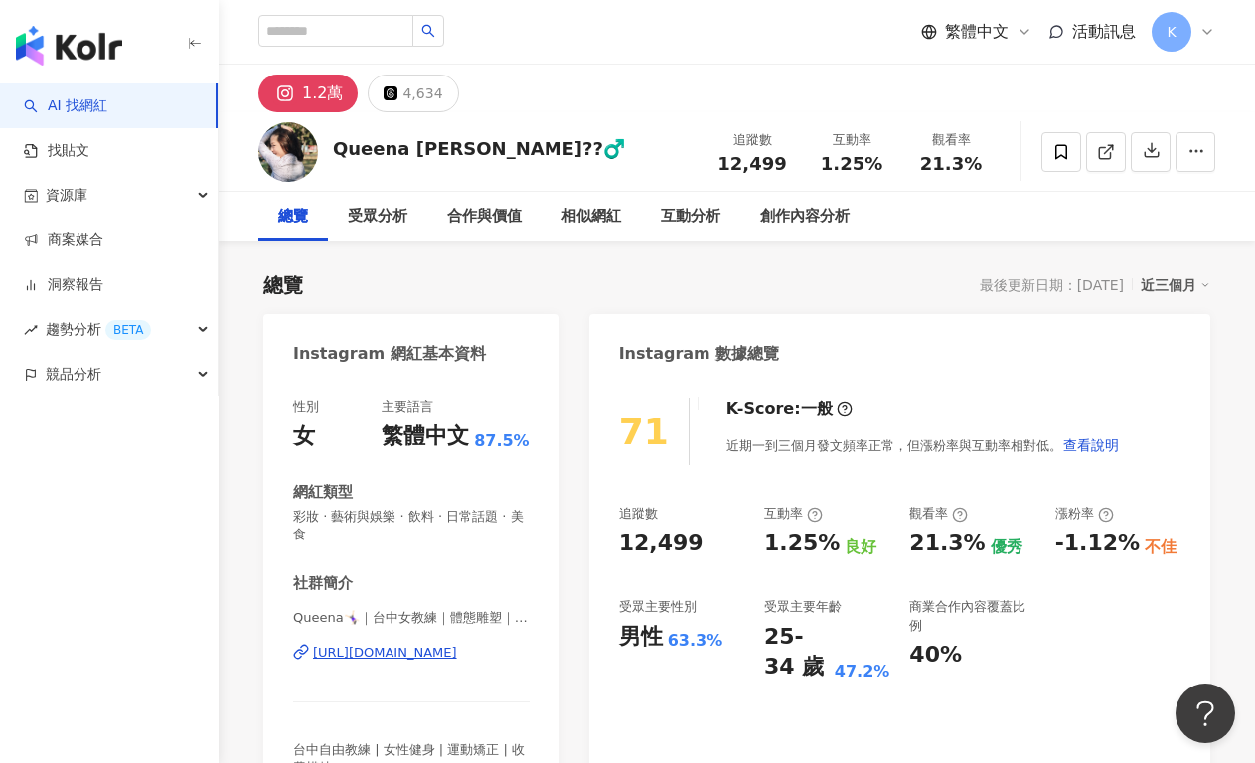
click at [432, 659] on div "https://www.instagram.com/_533_33/" at bounding box center [385, 653] width 144 height 18
click at [478, 640] on div "Queena🤸🏻‍♀️｜台中女教練｜體態雕塑｜ | _533_33 https://www.instagram.com/_533_33/" at bounding box center [411, 667] width 236 height 116
click at [457, 649] on div "https://www.instagram.com/_533_33/" at bounding box center [385, 653] width 144 height 18
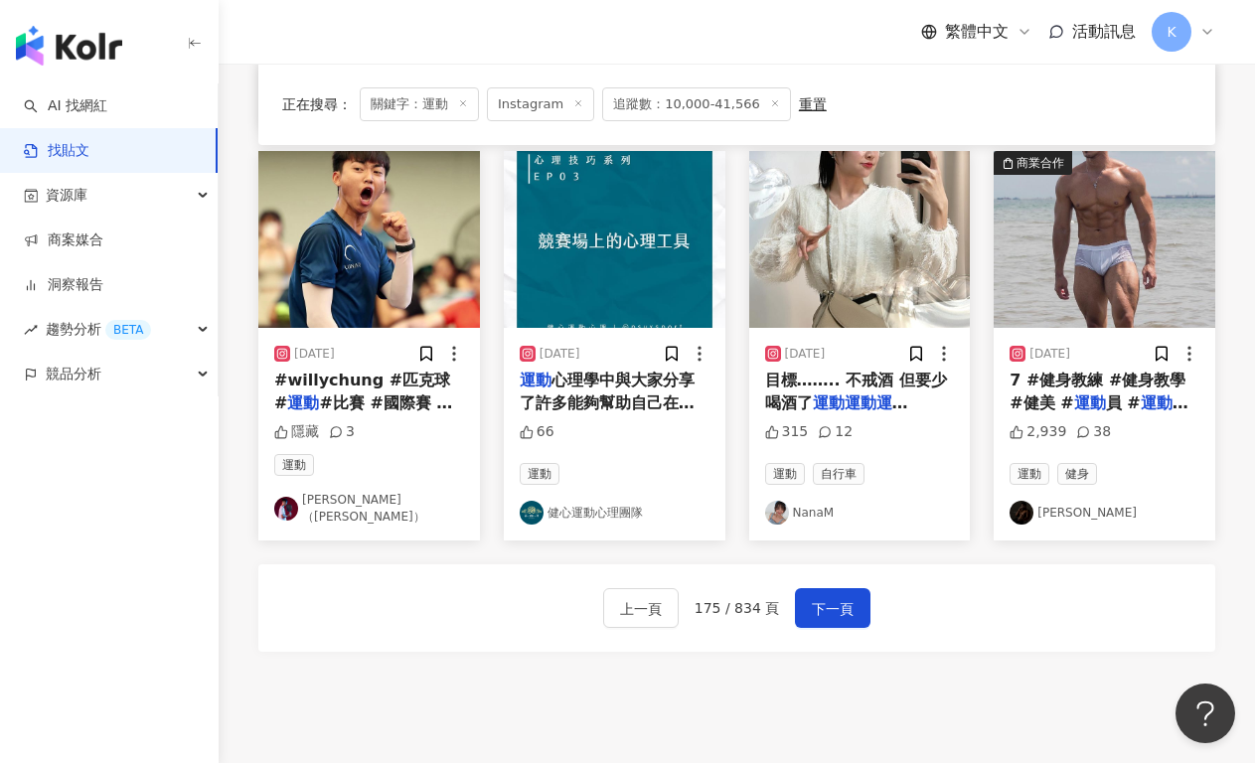
scroll to position [997, 0]
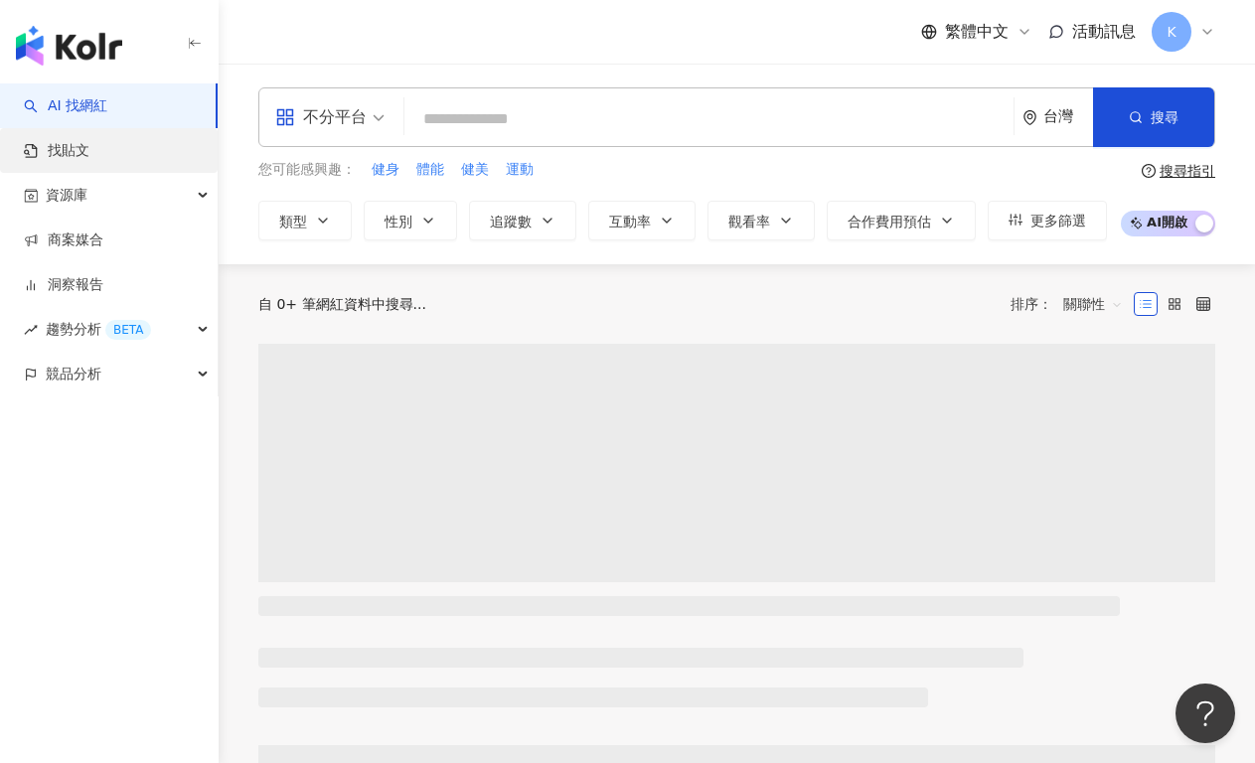
click at [89, 151] on link "找貼文" at bounding box center [57, 151] width 66 height 20
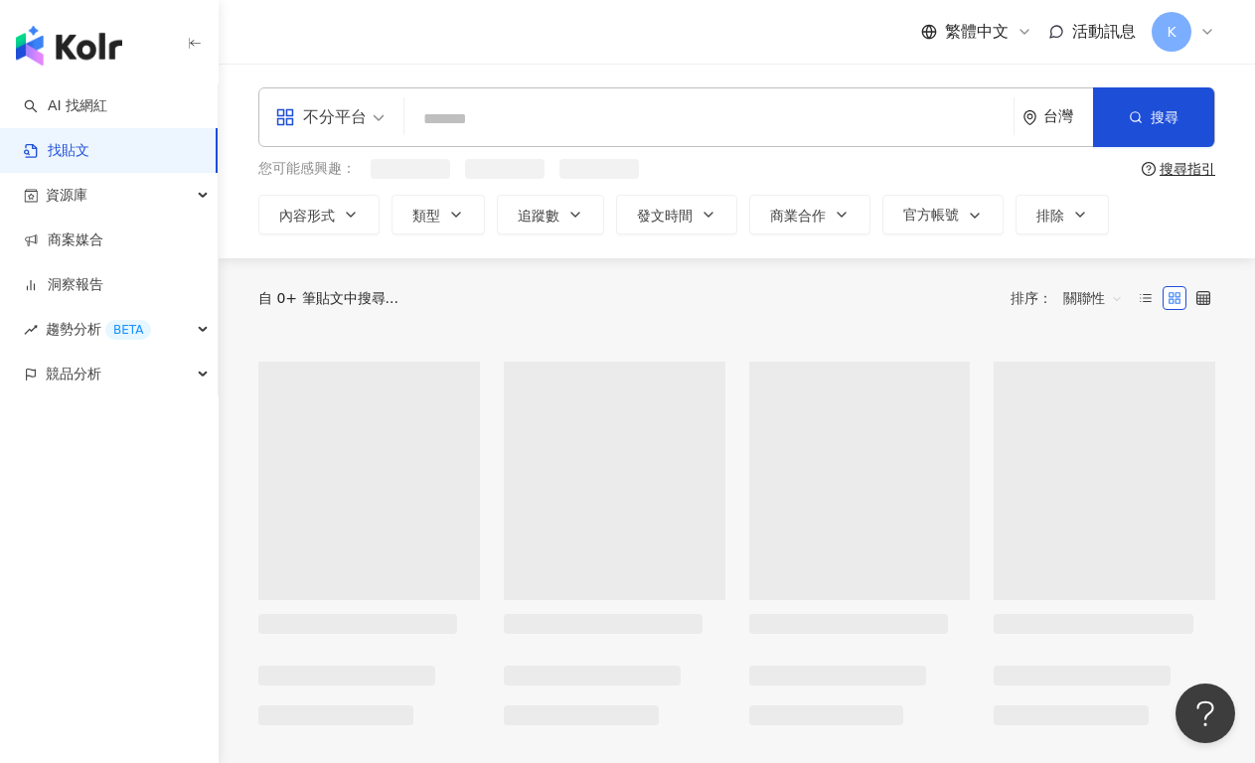
click at [374, 125] on span "不分平台" at bounding box center [329, 117] width 109 height 32
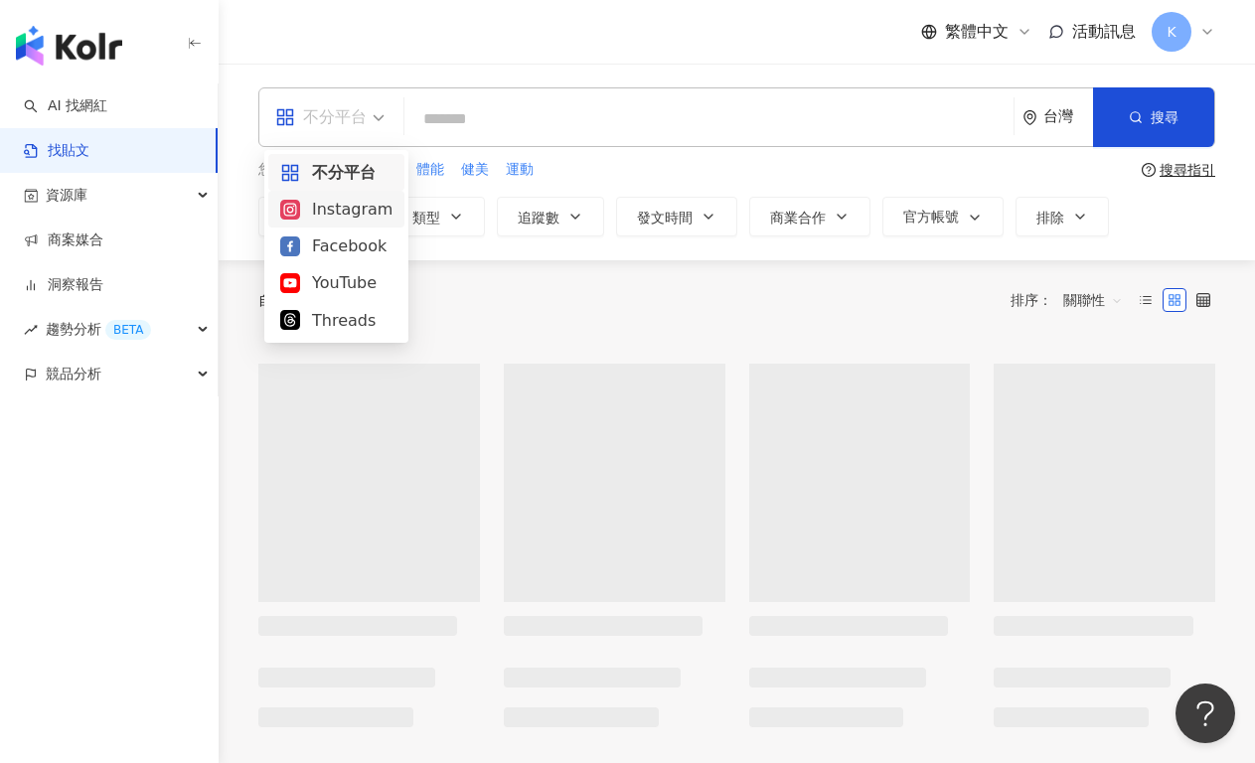
click at [347, 216] on div "Instagram" at bounding box center [336, 209] width 112 height 25
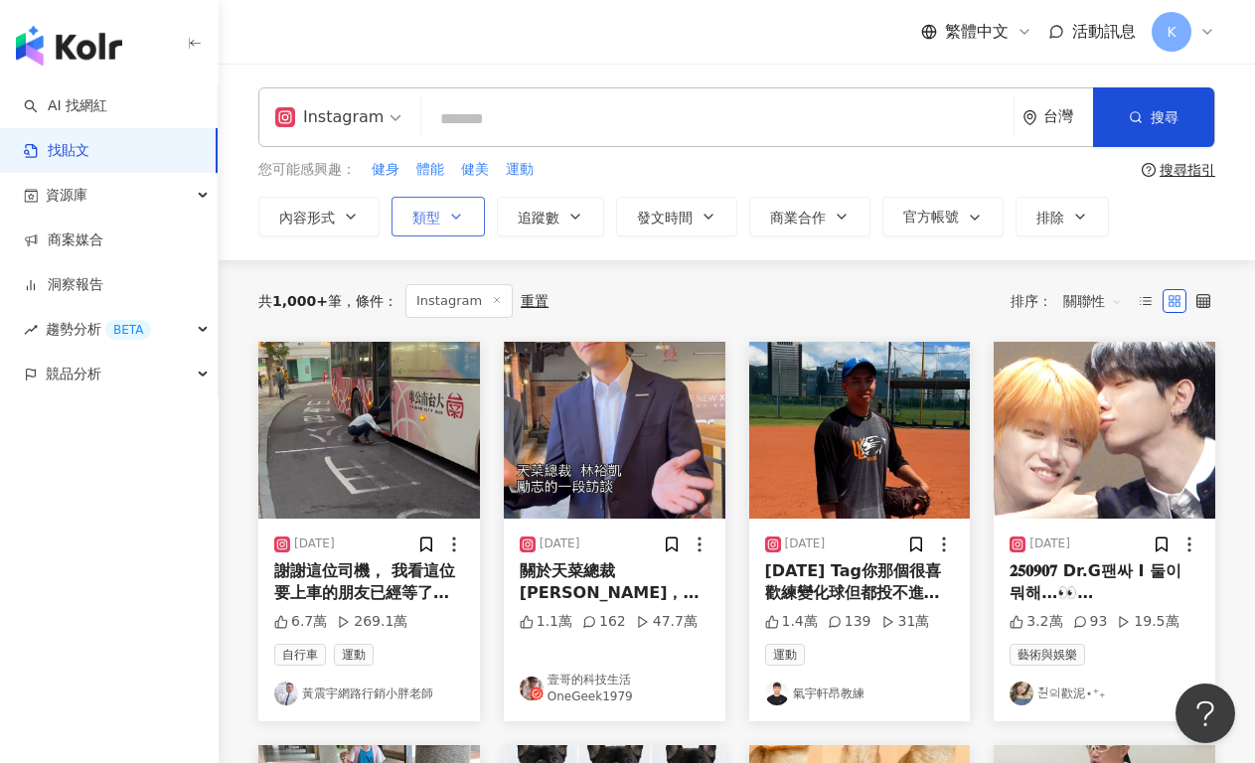
click at [456, 224] on button "類型" at bounding box center [437, 217] width 93 height 40
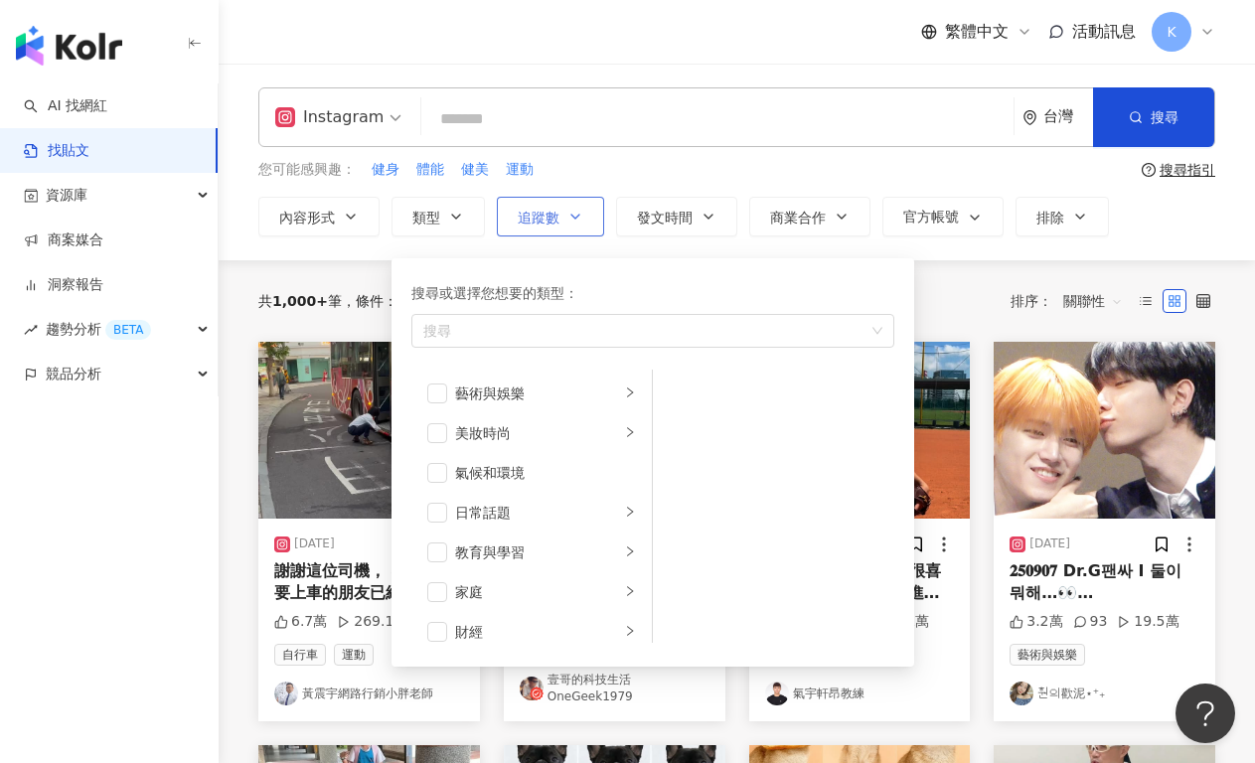
click at [546, 220] on span "追蹤數" at bounding box center [539, 218] width 42 height 16
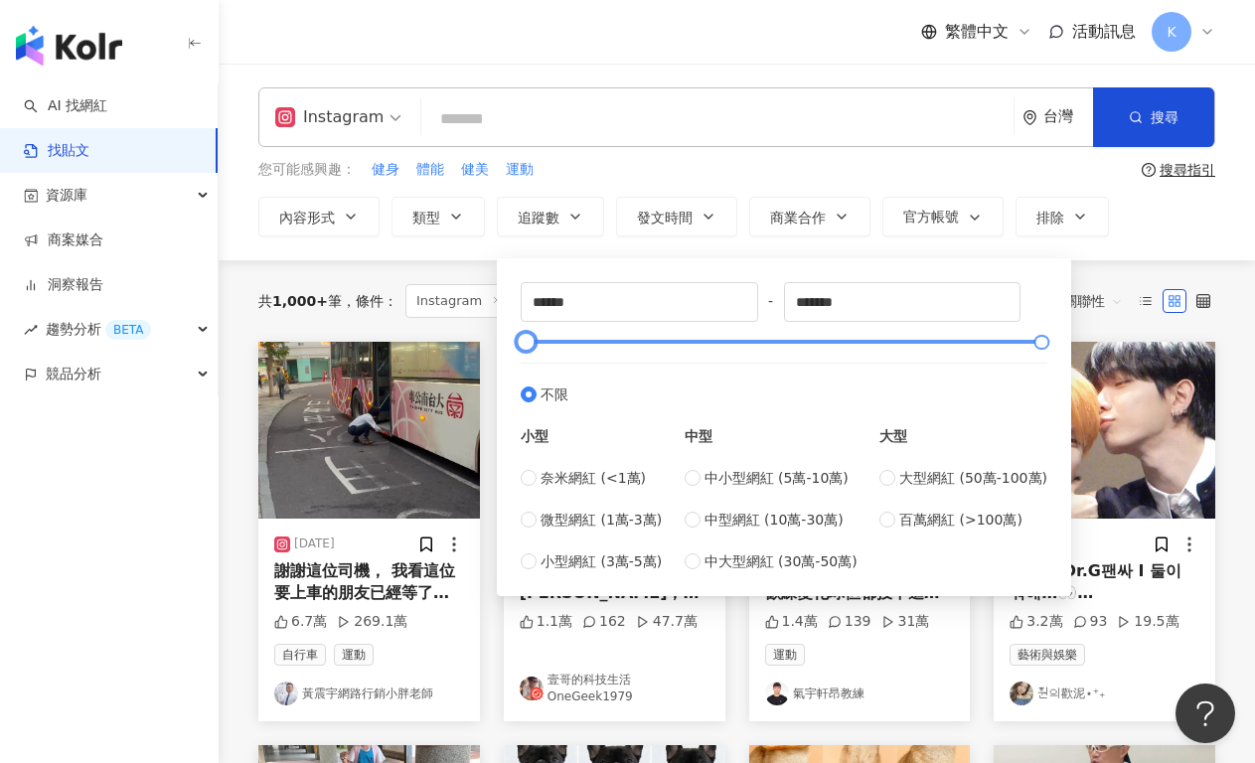
click at [602, 348] on div at bounding box center [784, 342] width 516 height 12
click at [587, 345] on div at bounding box center [784, 342] width 516 height 12
click at [581, 345] on div at bounding box center [586, 342] width 11 height 11
click at [564, 345] on div at bounding box center [784, 342] width 516 height 12
click at [558, 343] on div at bounding box center [563, 342] width 11 height 11
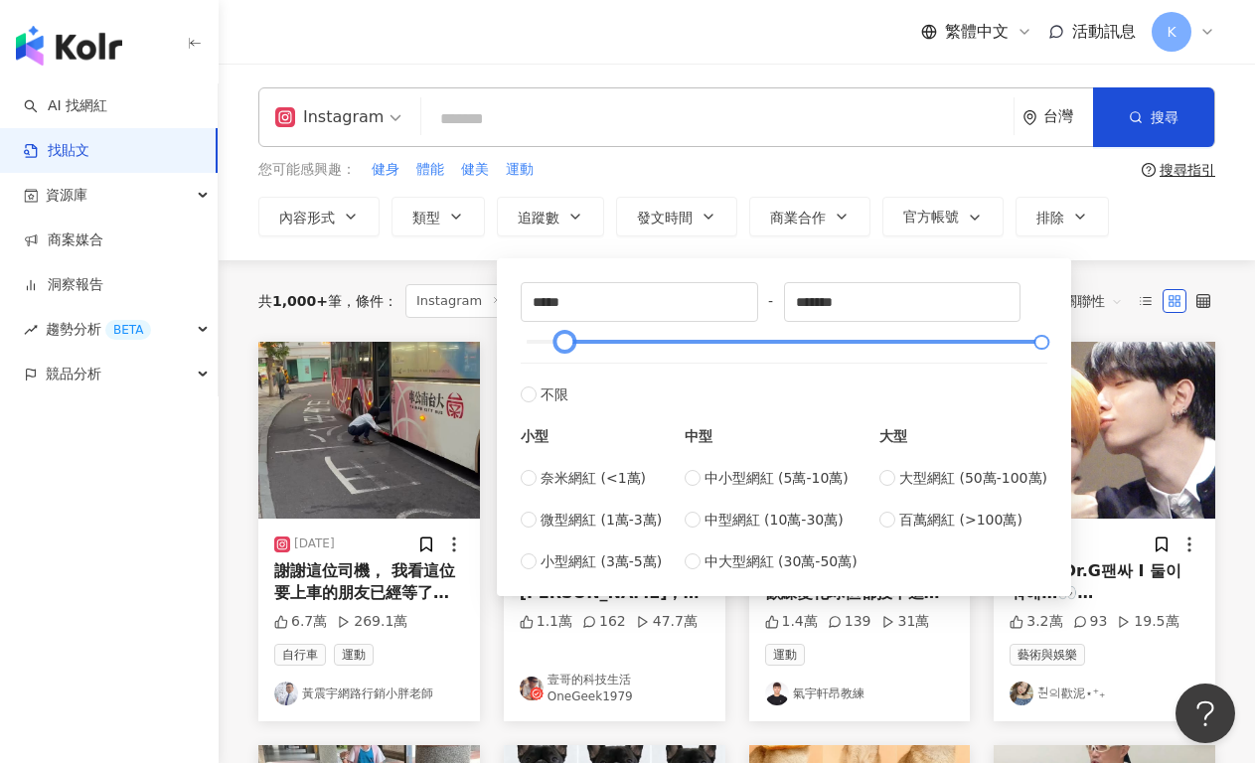
click at [549, 343] on div at bounding box center [784, 342] width 516 height 12
click at [543, 341] on div at bounding box center [548, 342] width 11 height 11
click at [540, 341] on div at bounding box center [545, 342] width 11 height 11
click at [564, 515] on span "微型網紅 (1萬-3萬)" at bounding box center [600, 520] width 121 height 22
type input "*****"
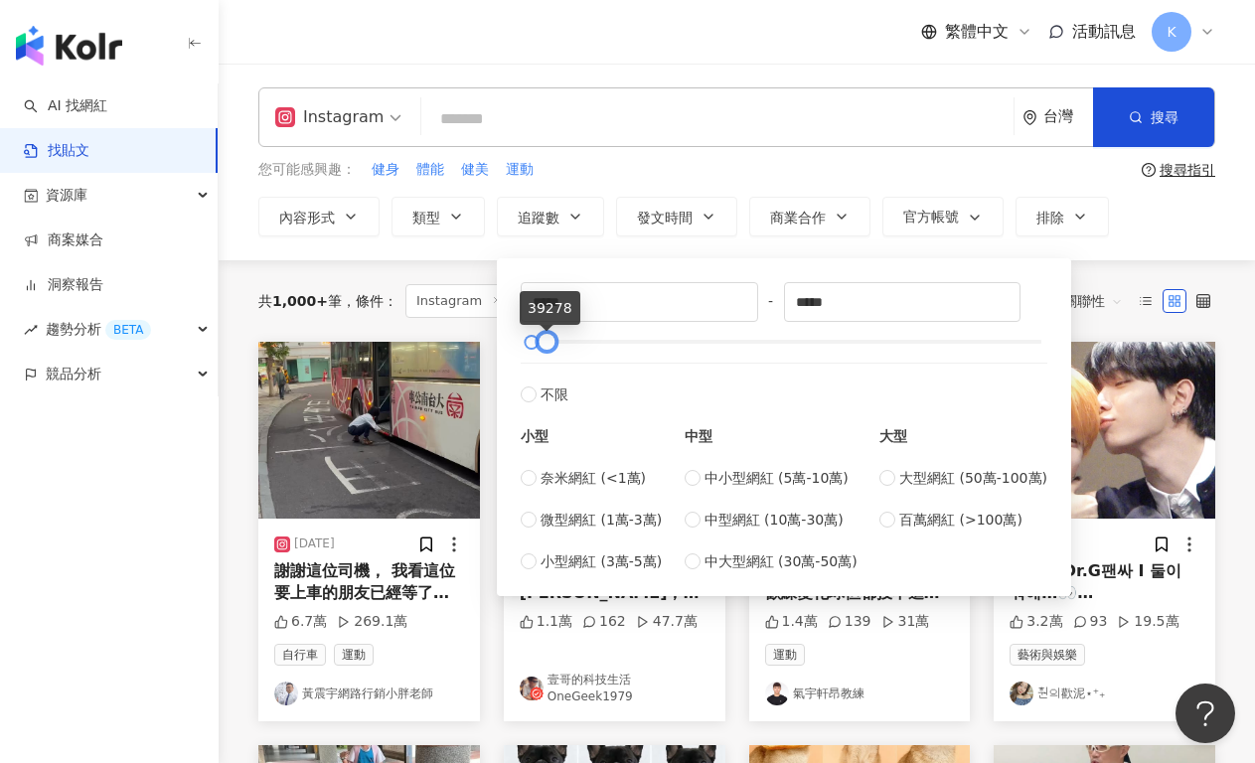
type input "*****"
click at [547, 340] on div at bounding box center [784, 342] width 516 height 12
click at [930, 188] on div "Instagram 台灣 搜尋 您可能感興趣： 健身 體能 健美 運動 搜尋指引 內容形式 類型 追蹤數 發文時間 商業合作 官方帳號 排除 ***** - …" at bounding box center [737, 161] width 1036 height 149
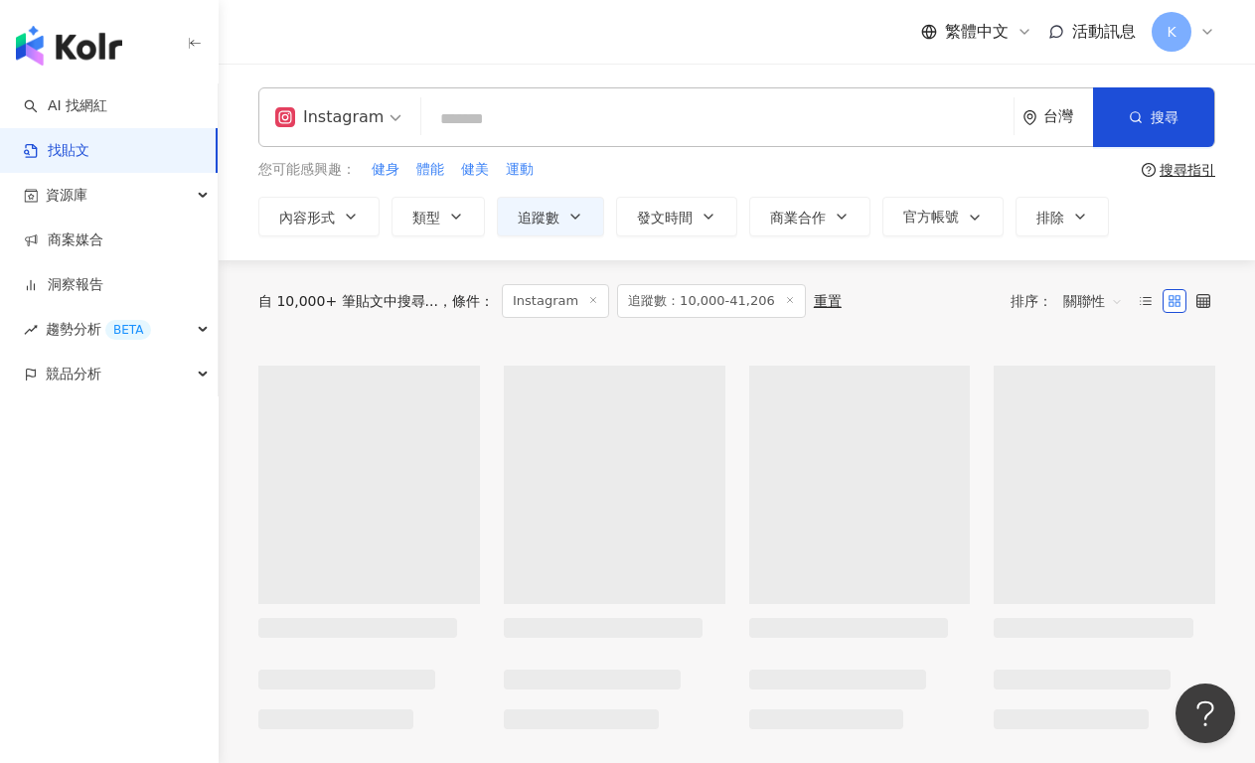
click at [642, 126] on input "search" at bounding box center [717, 118] width 576 height 43
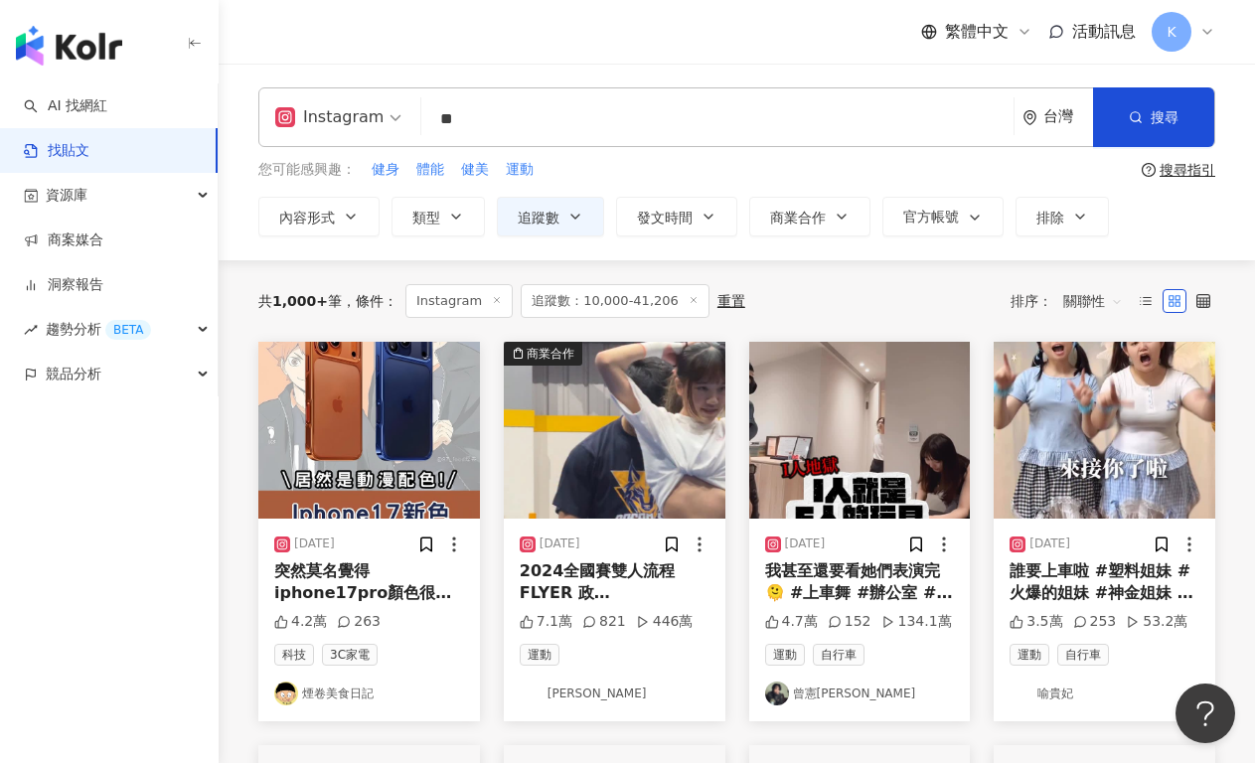
type input "*"
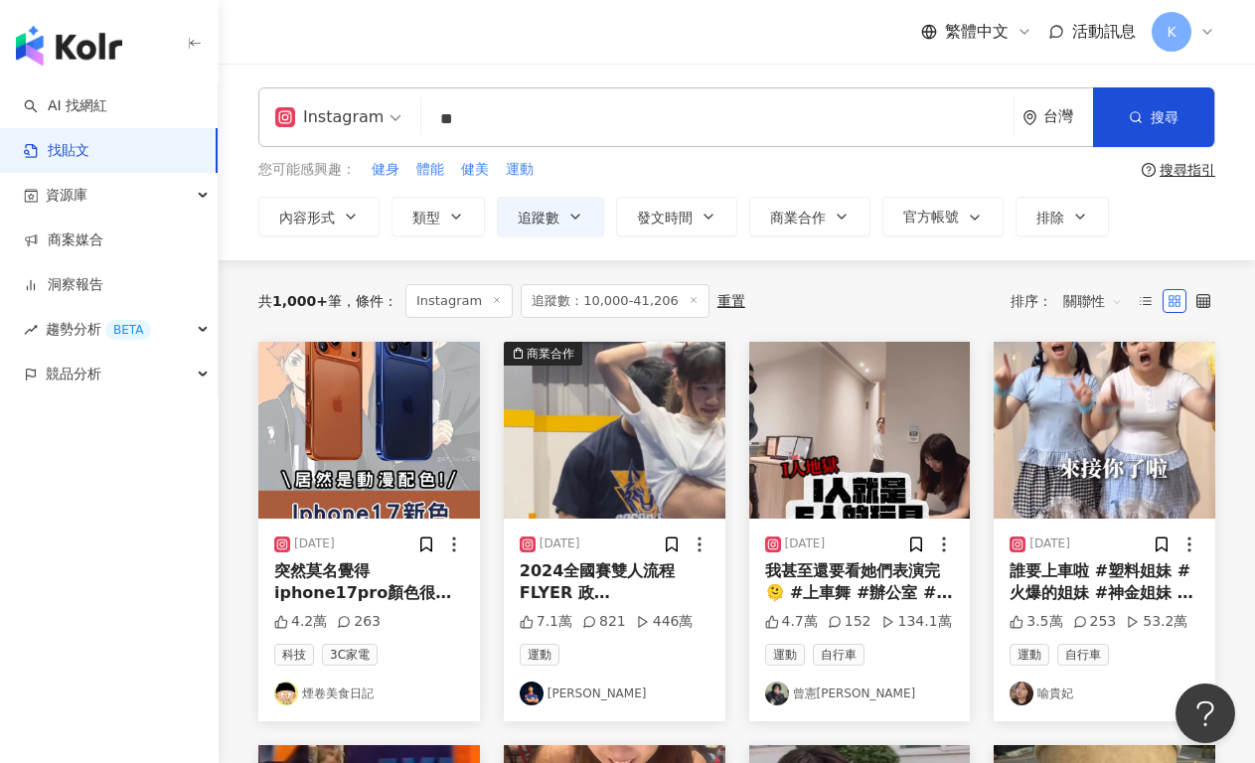
type input "**"
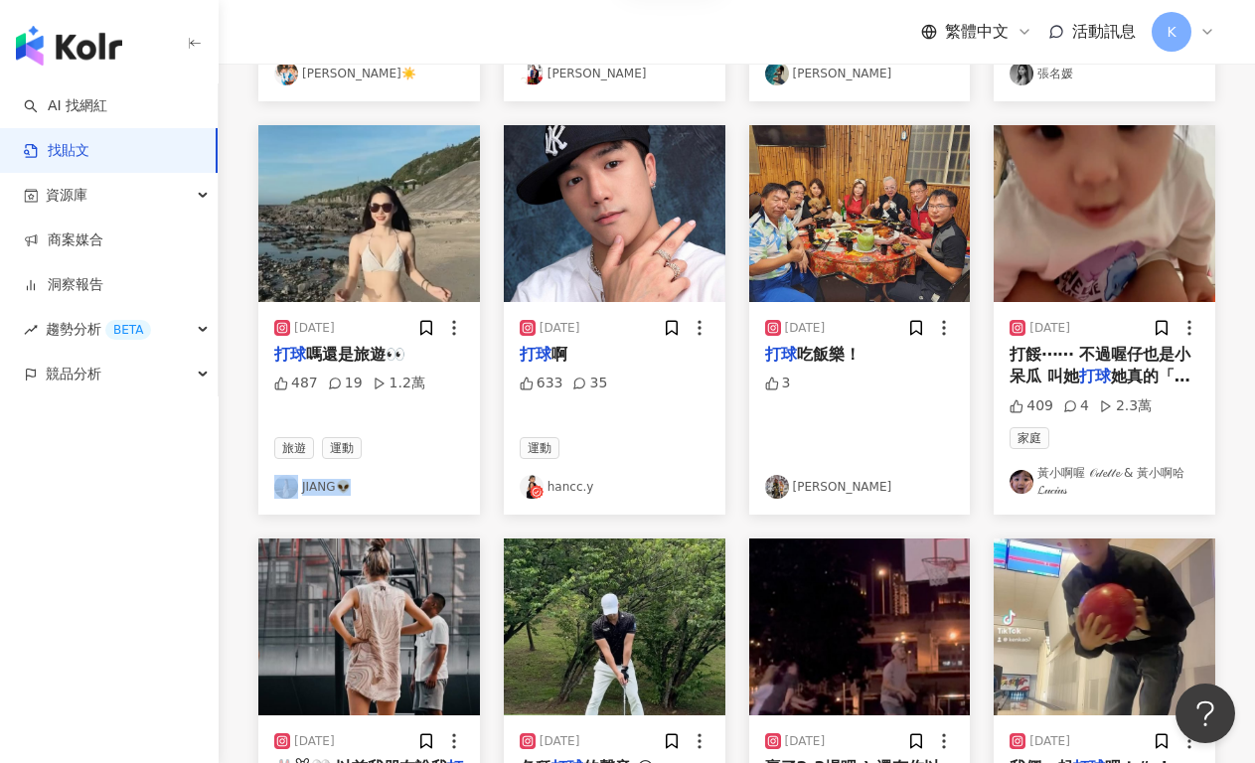
scroll to position [951, 0]
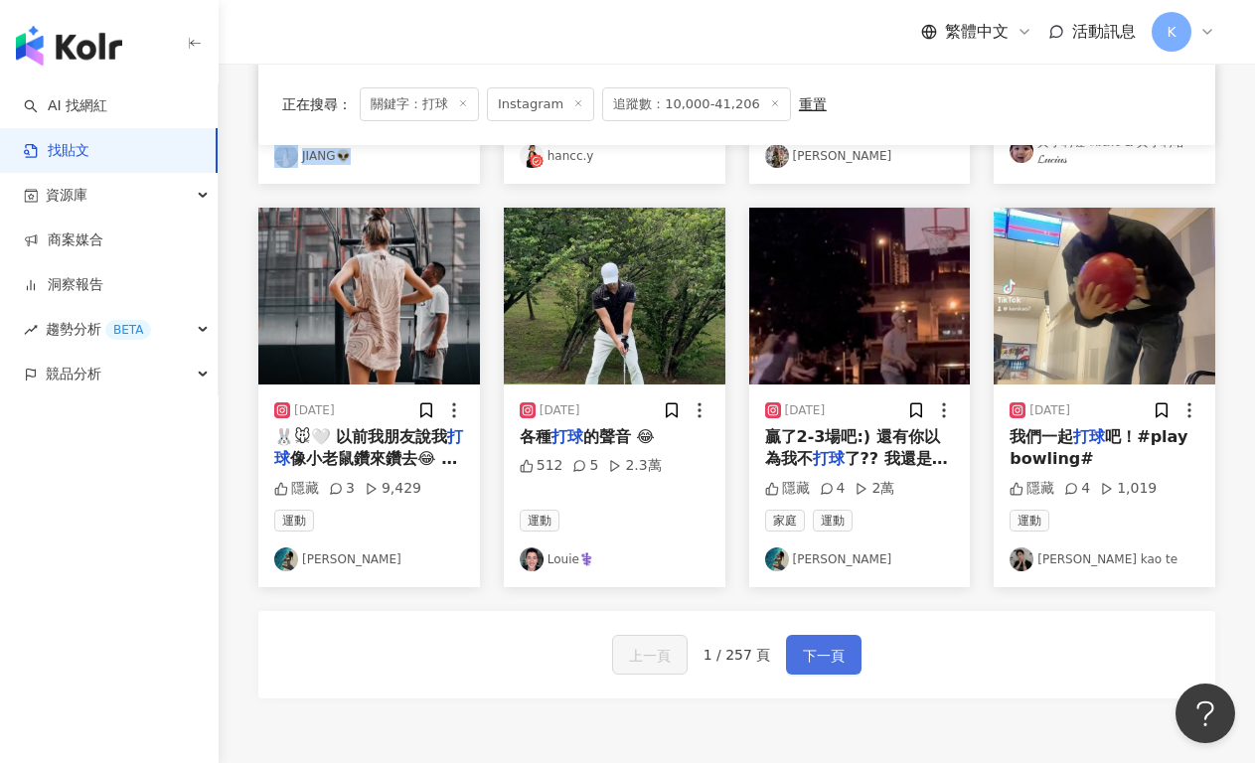
click at [822, 650] on span "下一頁" at bounding box center [824, 656] width 42 height 24
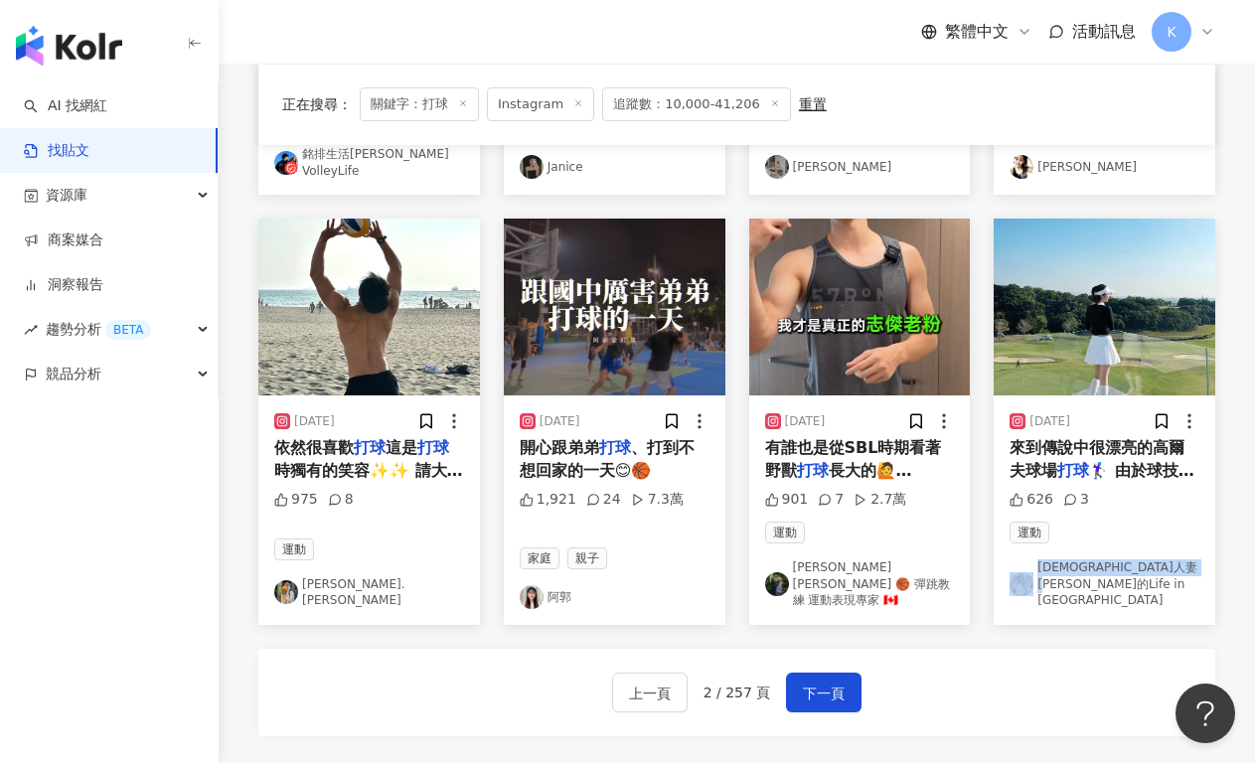
scroll to position [1087, 0]
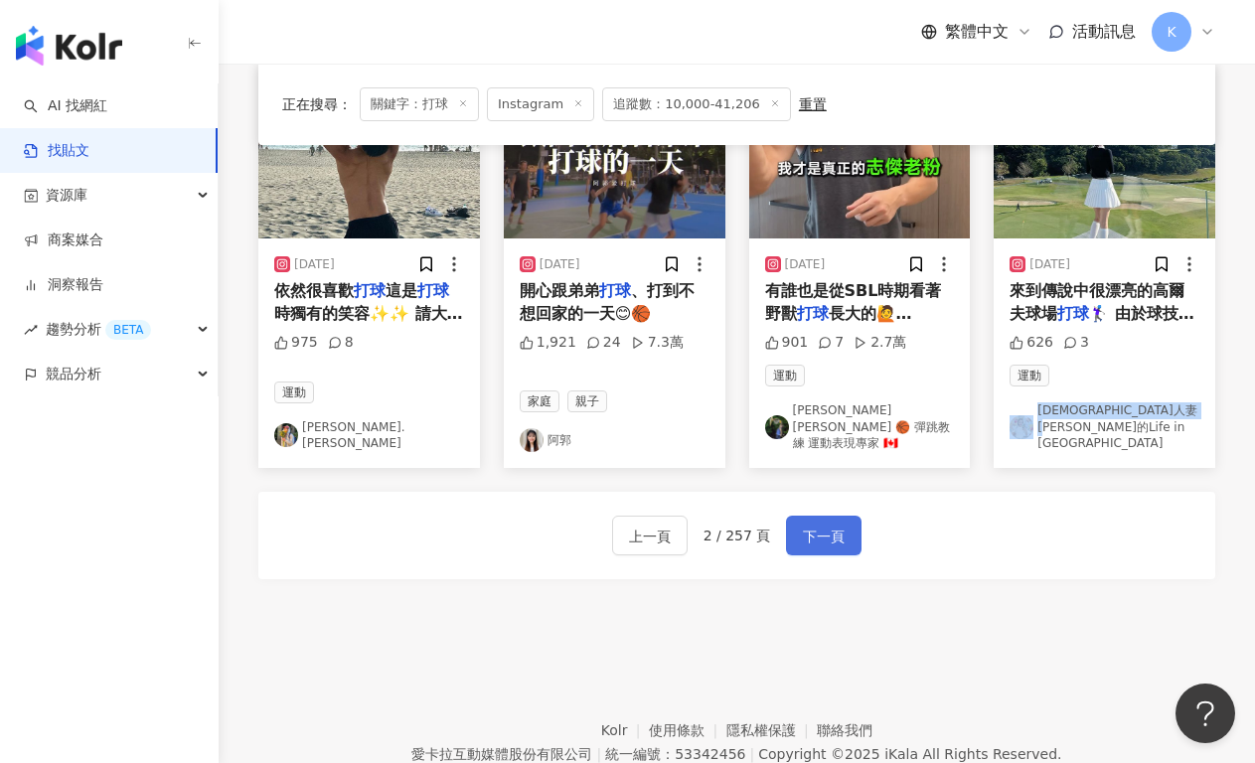
click at [805, 524] on span "下一頁" at bounding box center [824, 536] width 42 height 24
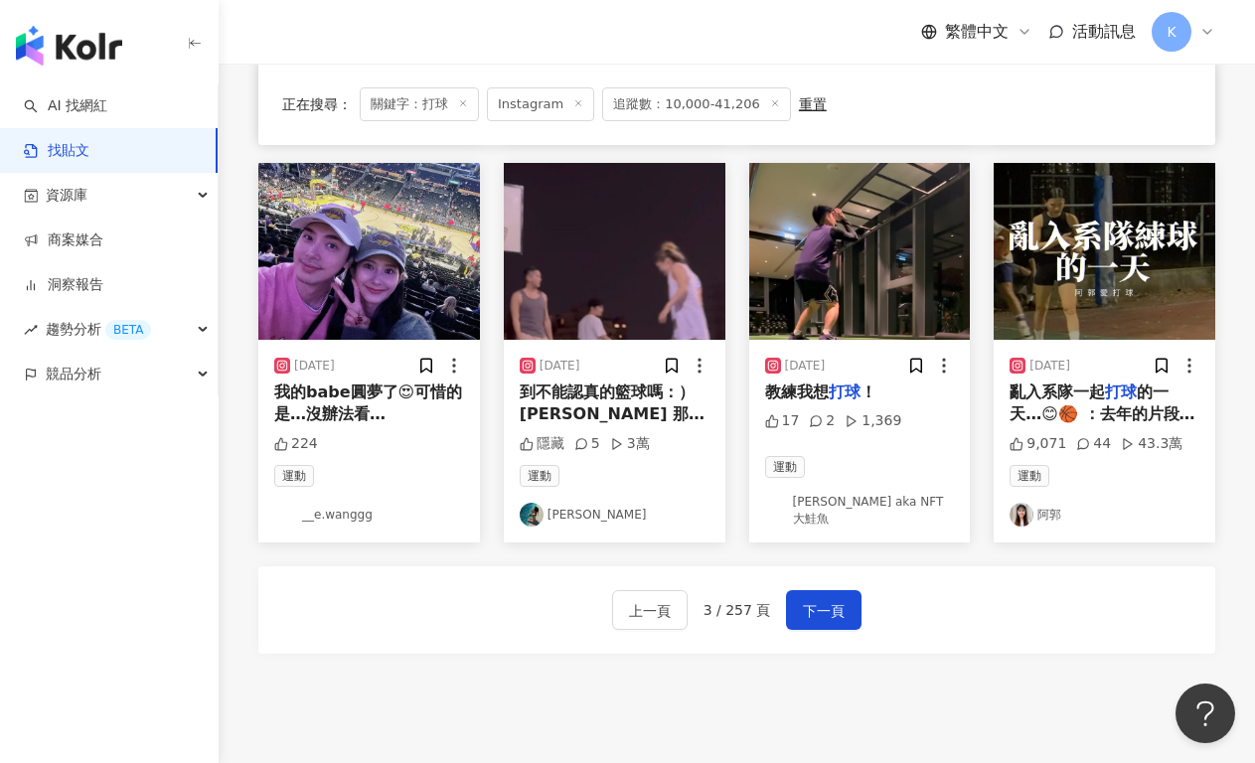
scroll to position [1057, 0]
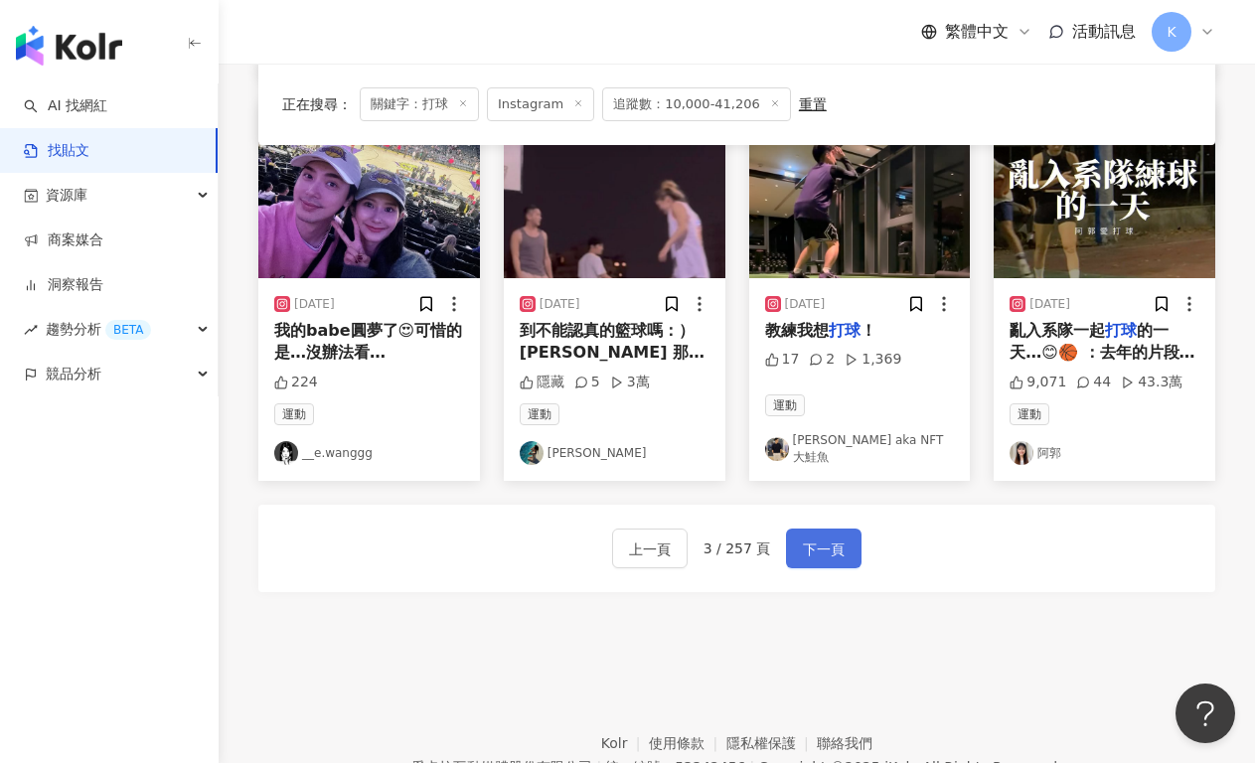
click at [812, 537] on span "下一頁" at bounding box center [824, 549] width 42 height 24
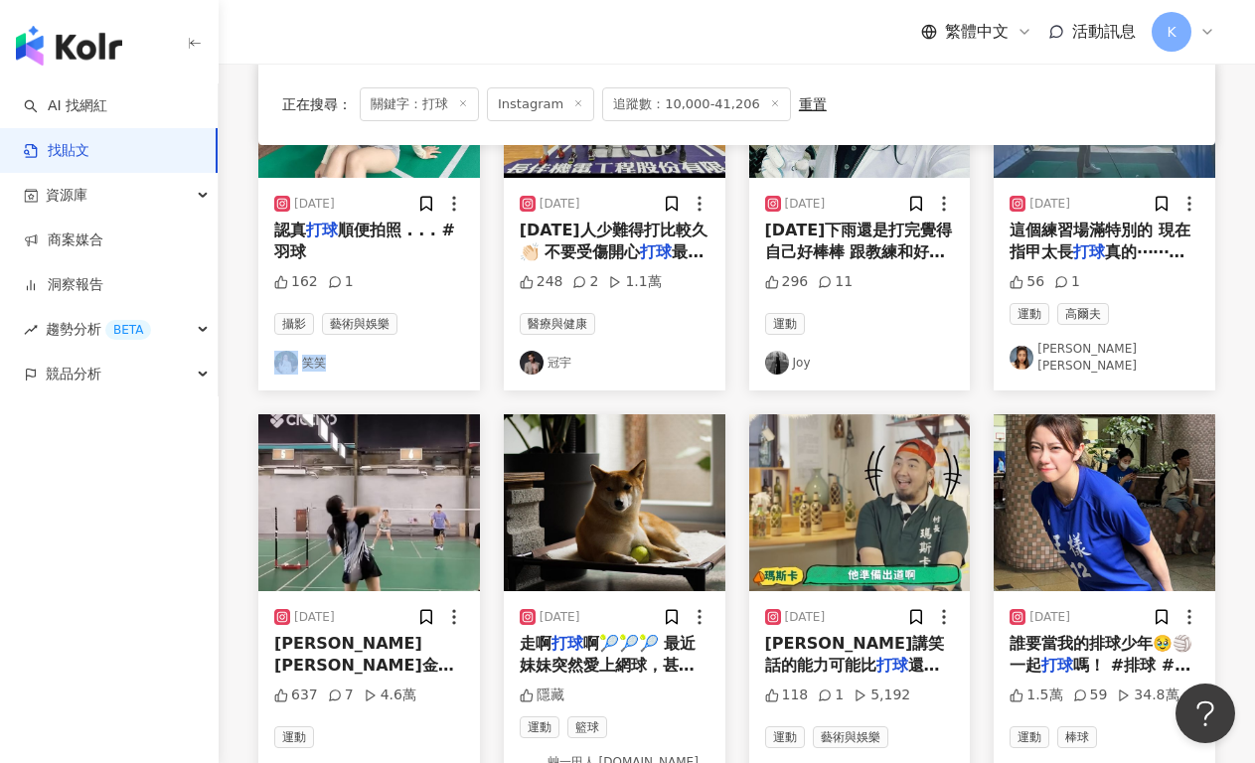
scroll to position [919, 0]
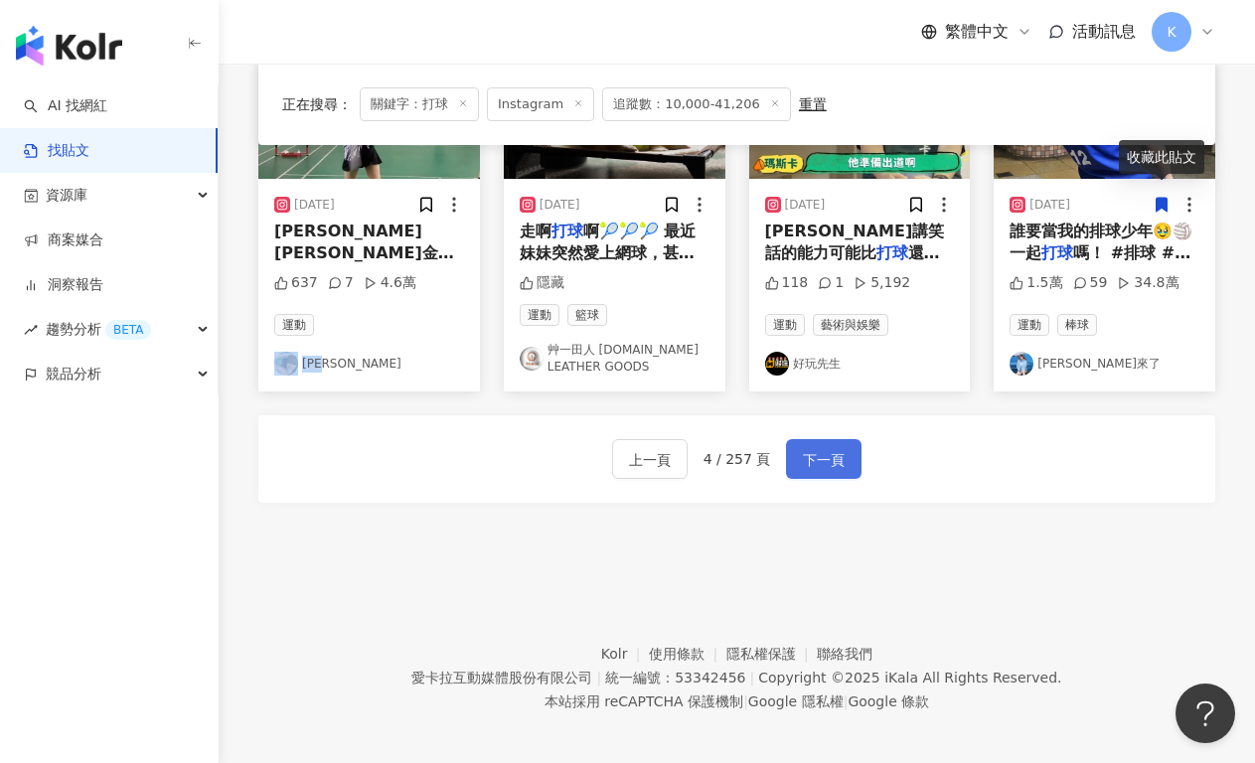
click at [805, 439] on button "下一頁" at bounding box center [823, 459] width 75 height 40
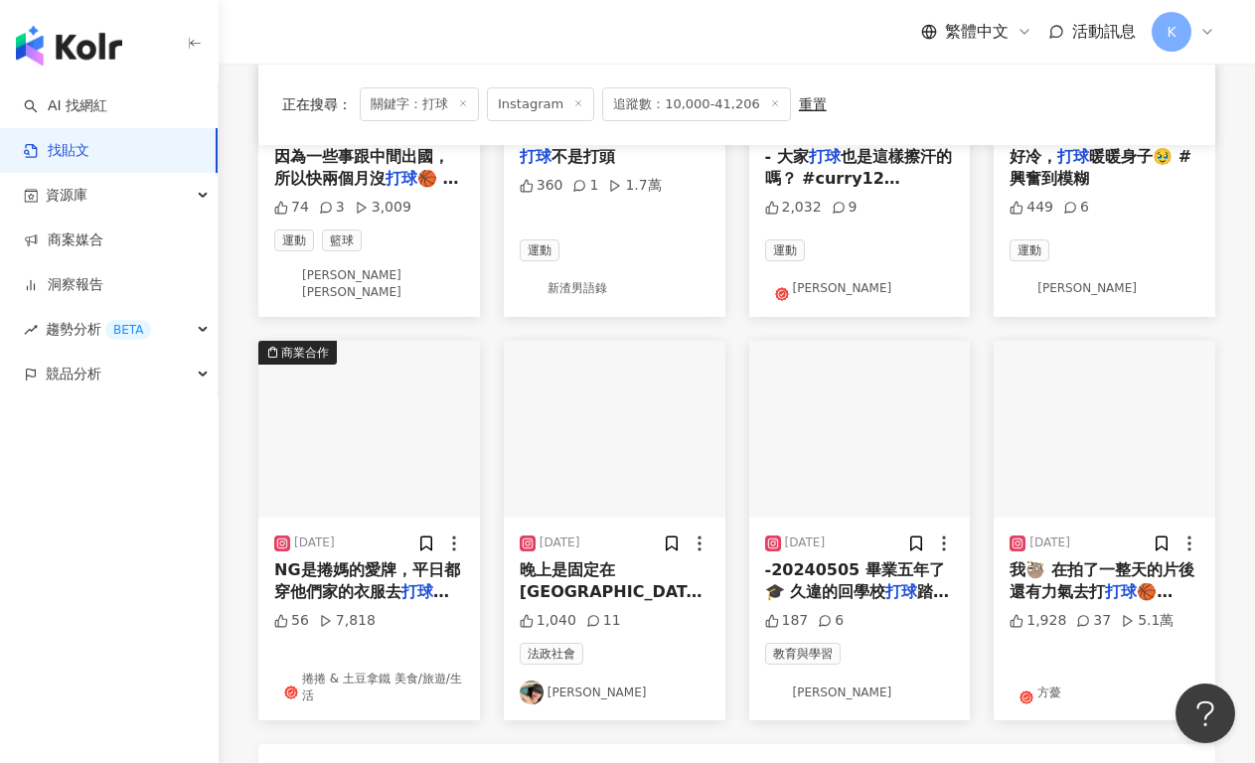
scroll to position [913, 0]
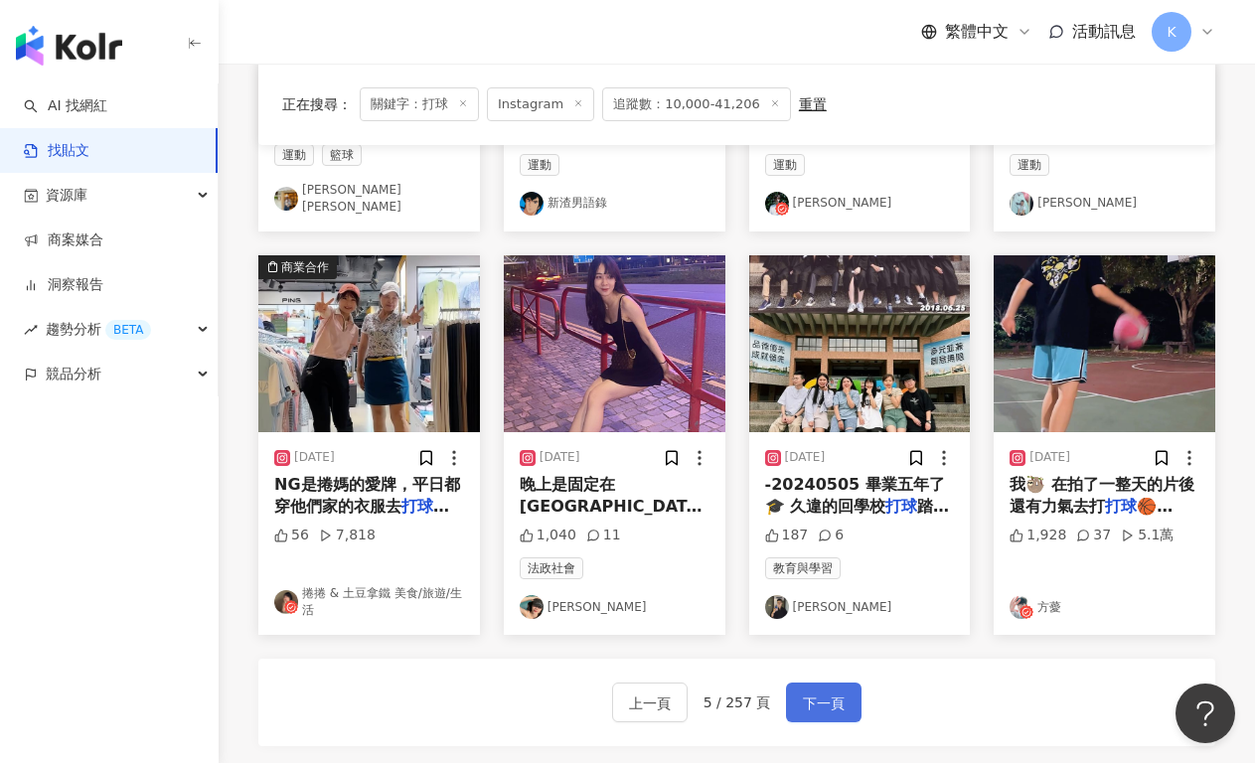
click at [825, 691] on span "下一頁" at bounding box center [824, 703] width 42 height 24
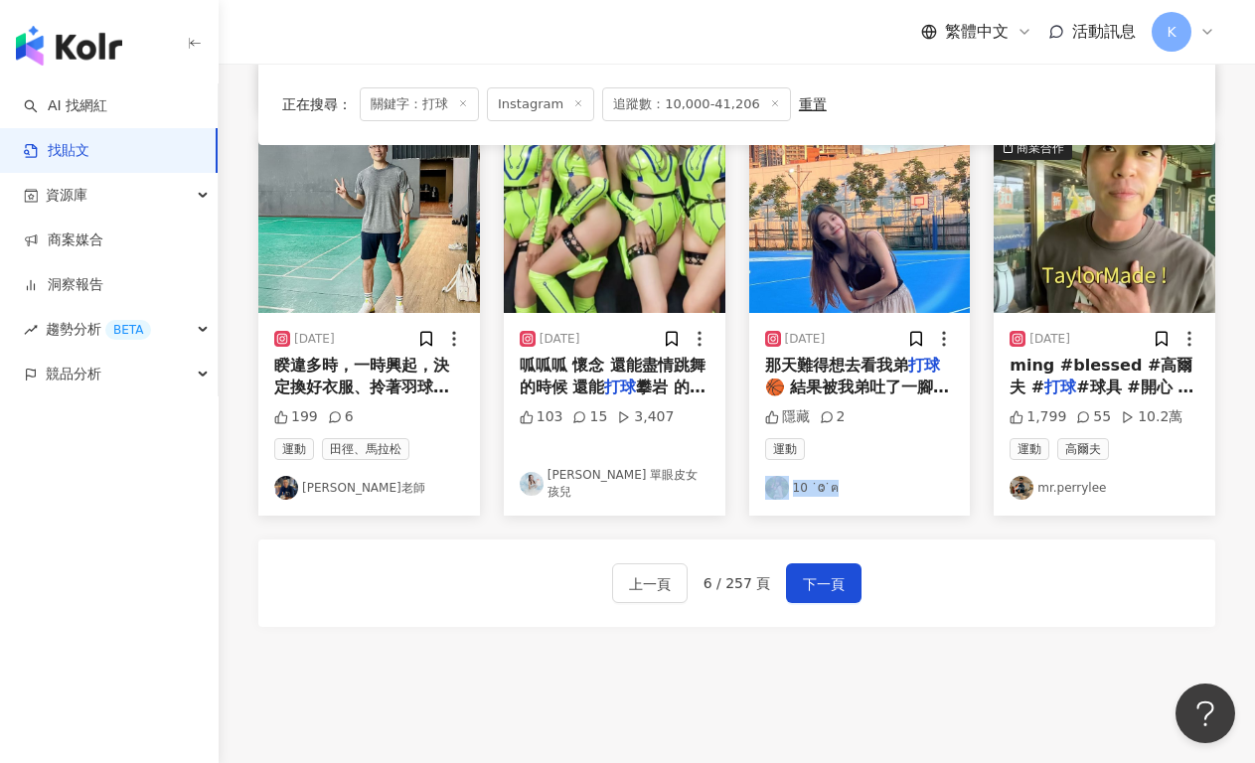
scroll to position [1055, 0]
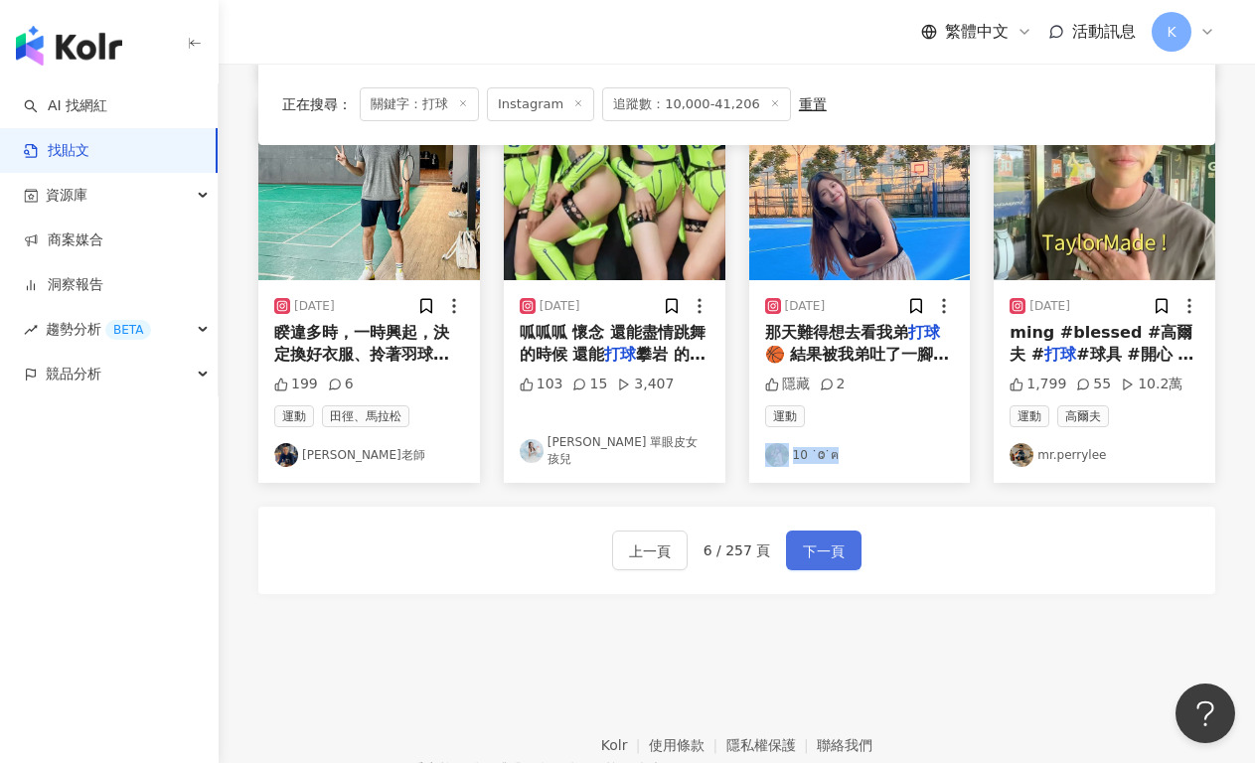
click at [822, 561] on span "下一頁" at bounding box center [824, 551] width 42 height 24
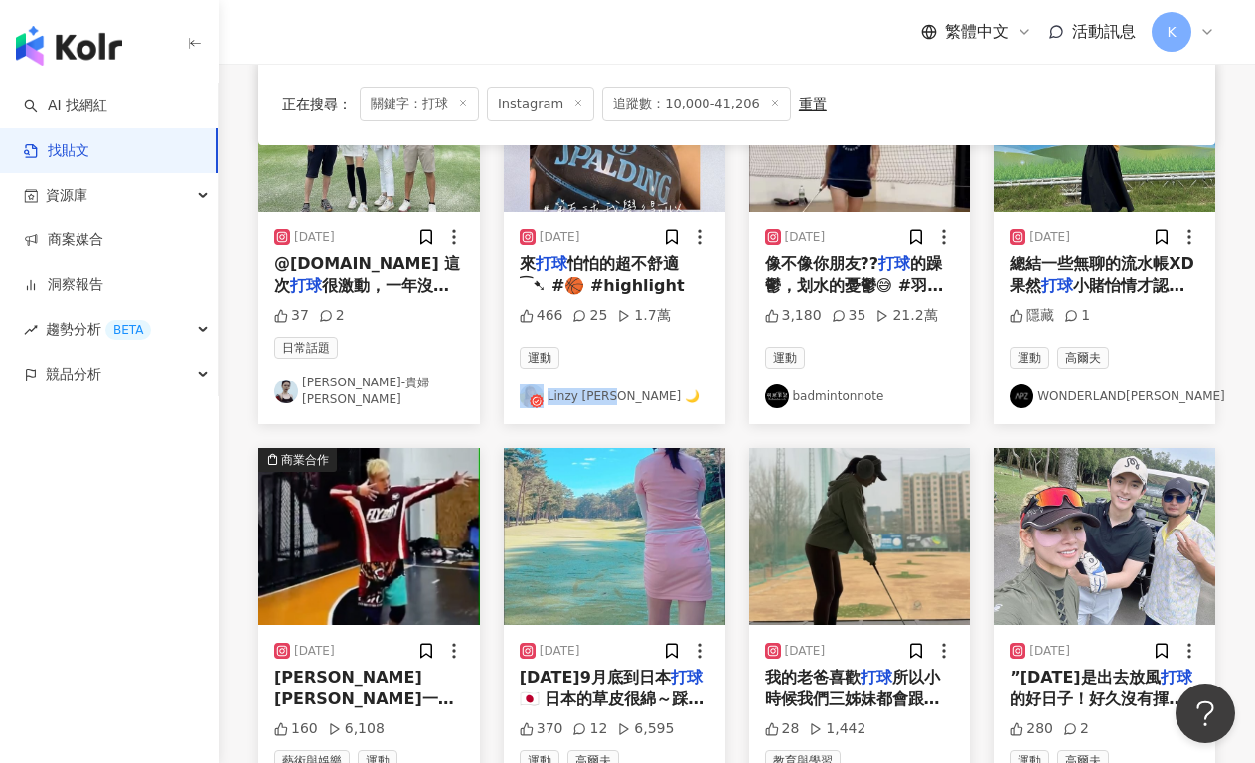
scroll to position [896, 0]
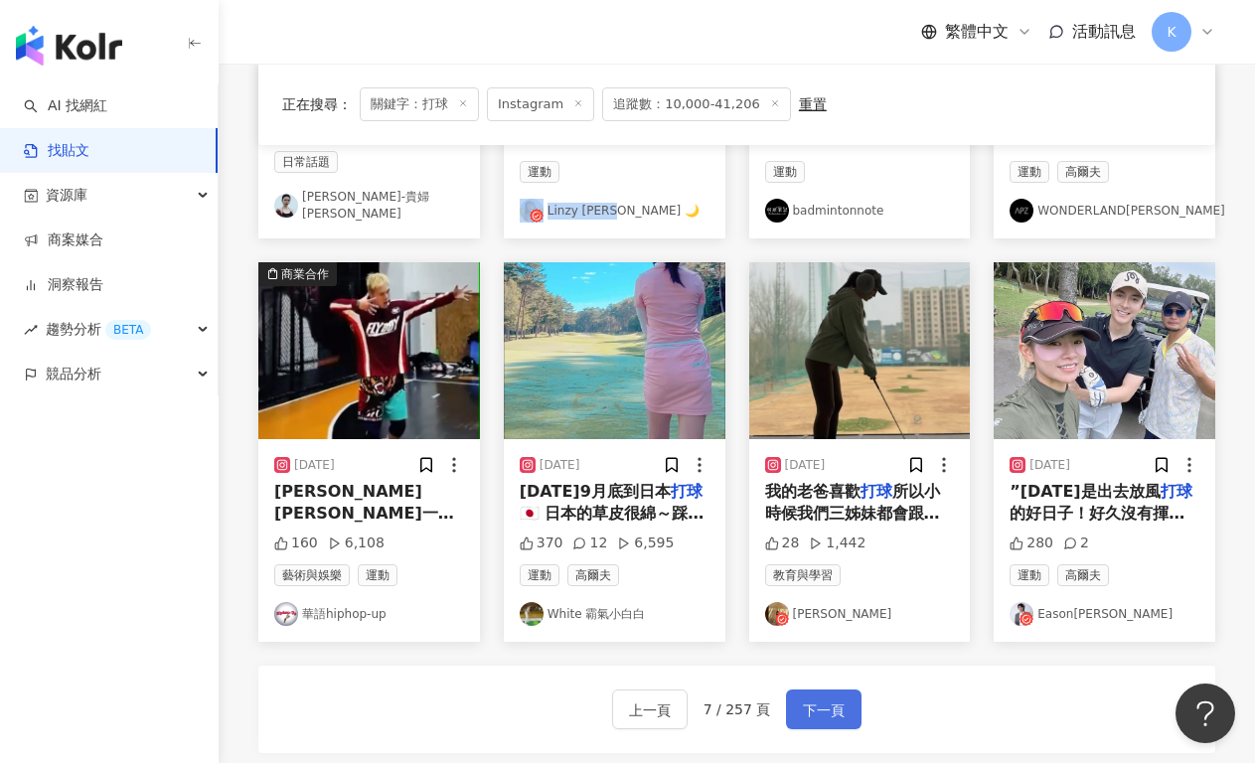
click at [832, 698] on span "下一頁" at bounding box center [824, 710] width 42 height 24
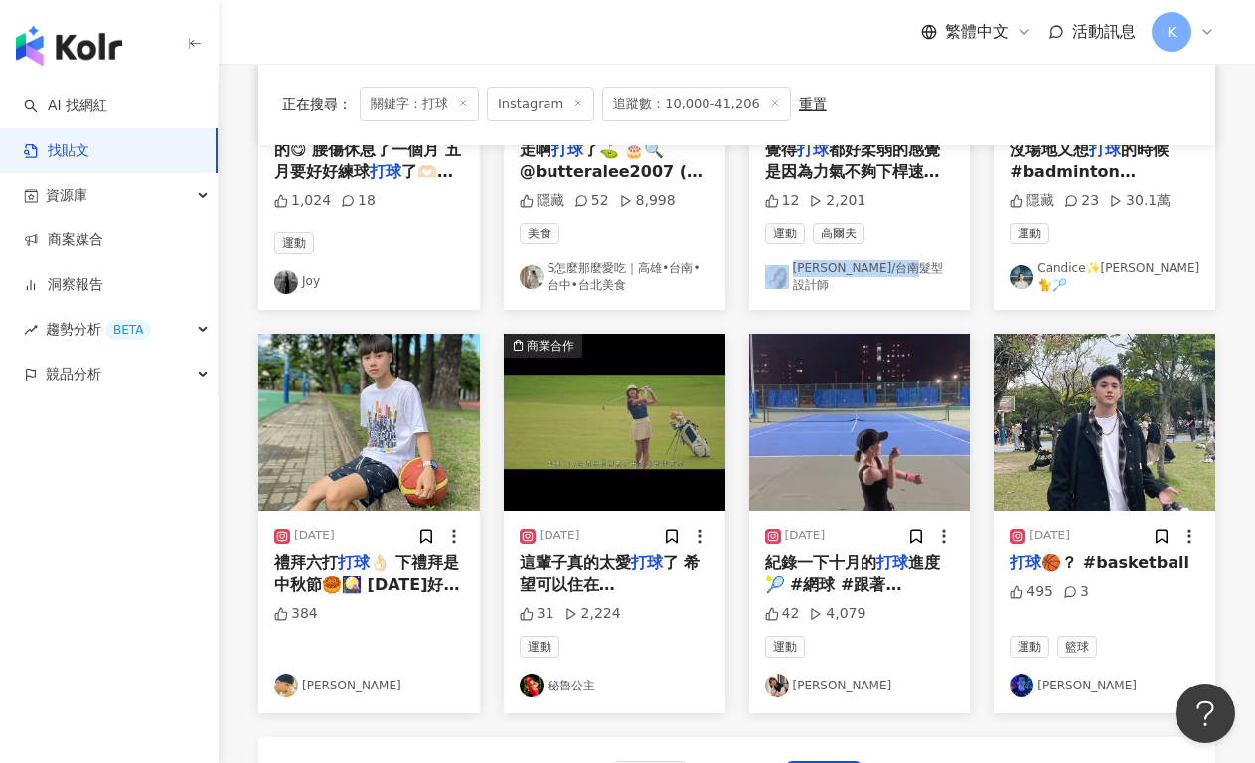
scroll to position [920, 0]
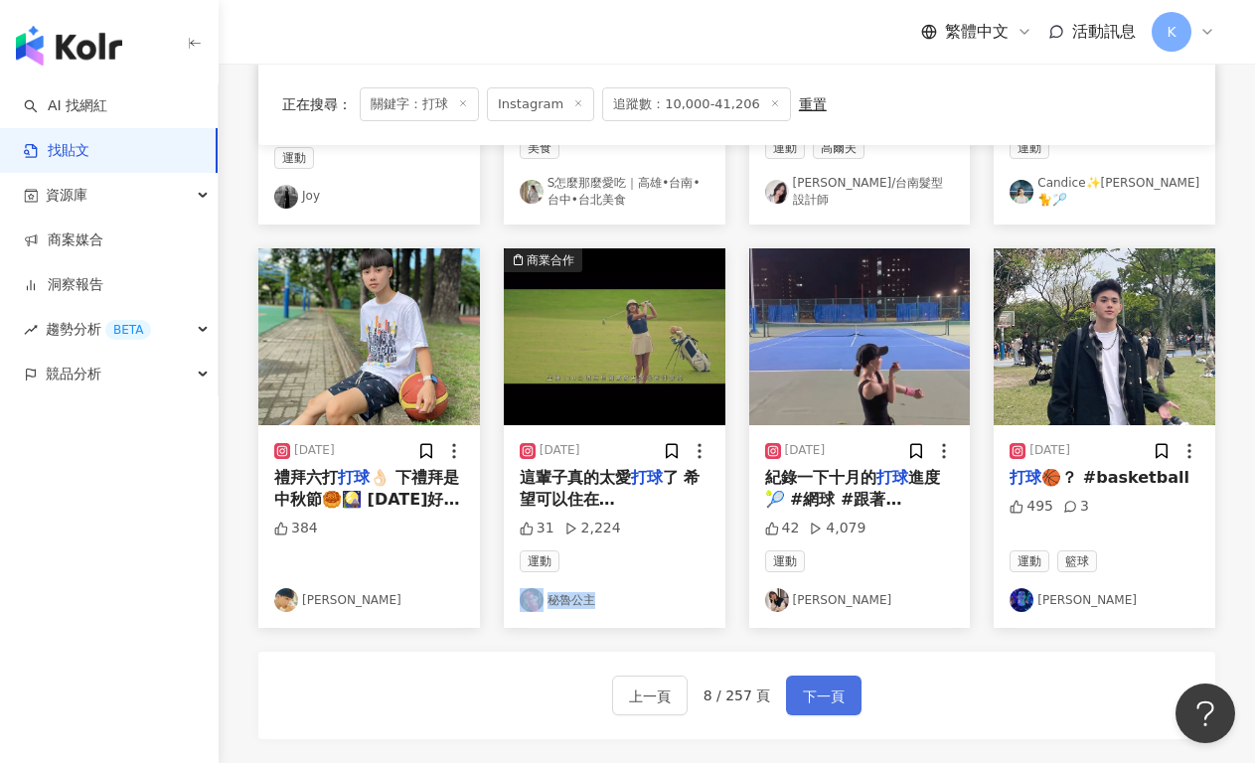
click at [818, 684] on span "下一頁" at bounding box center [824, 696] width 42 height 24
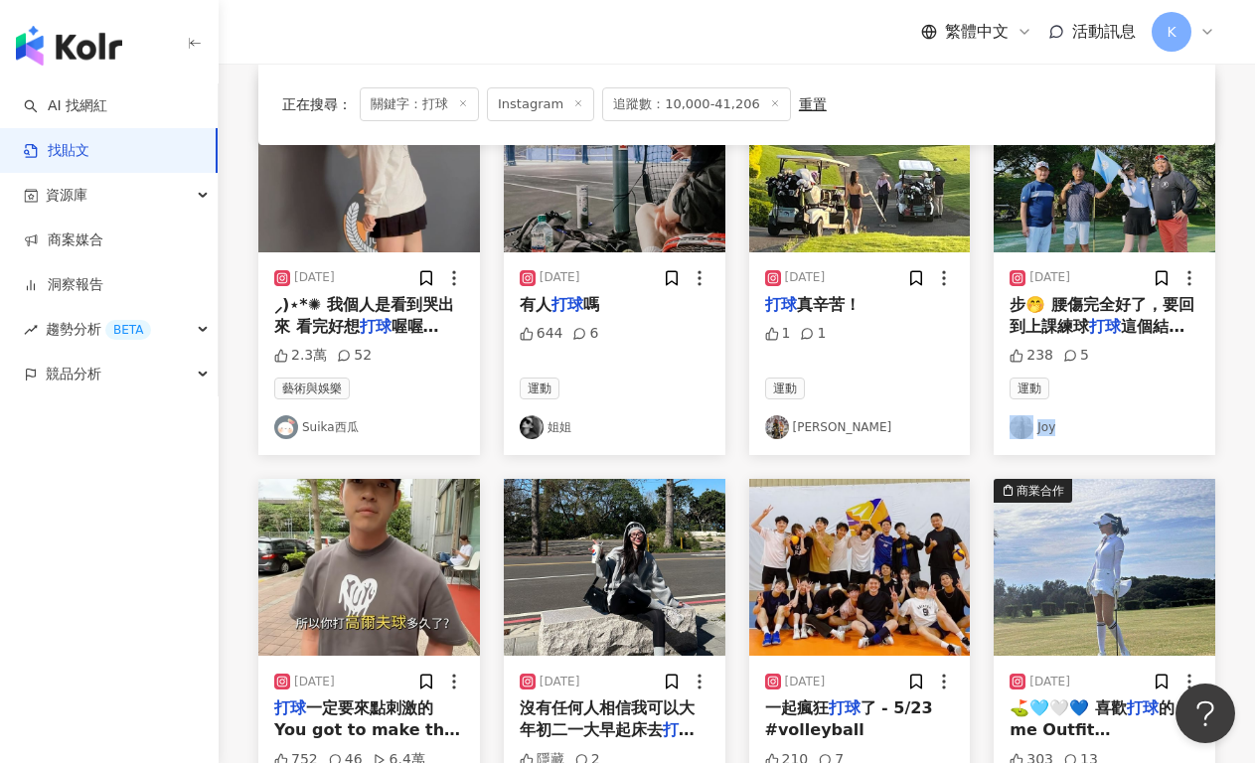
scroll to position [953, 0]
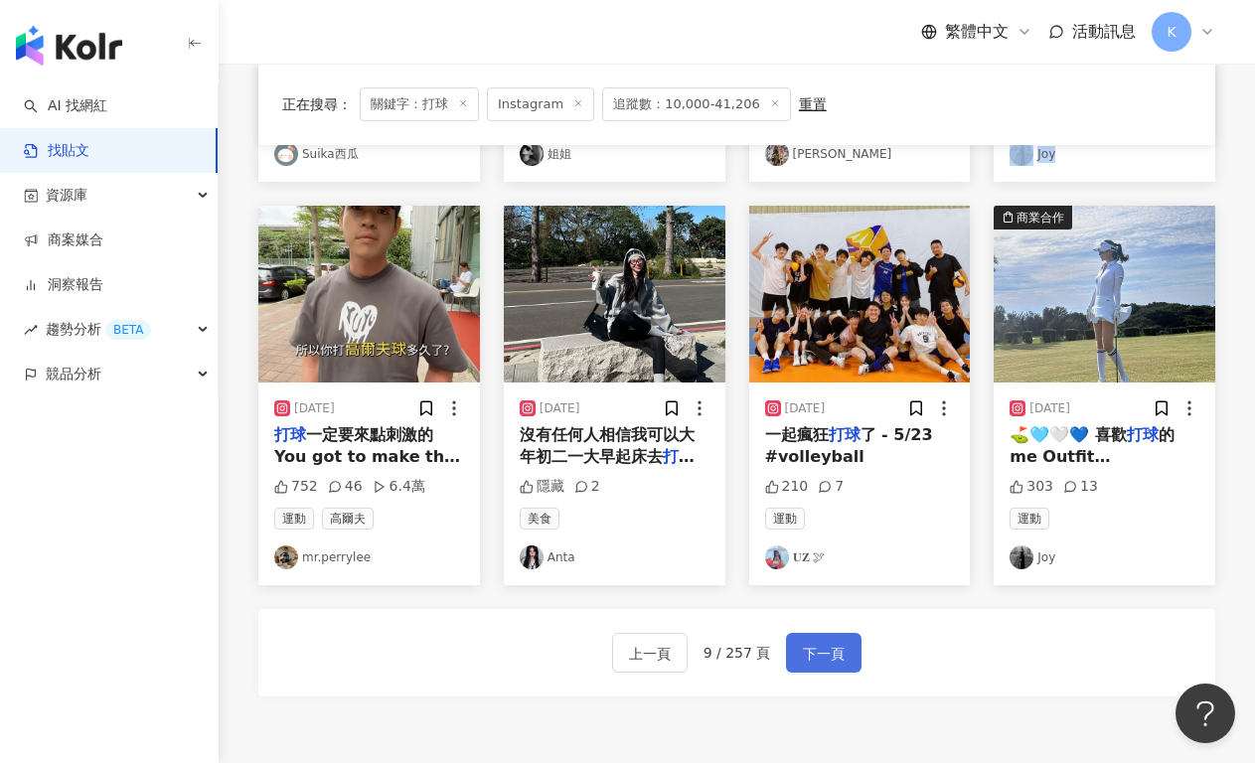
click at [832, 642] on span "下一頁" at bounding box center [824, 654] width 42 height 24
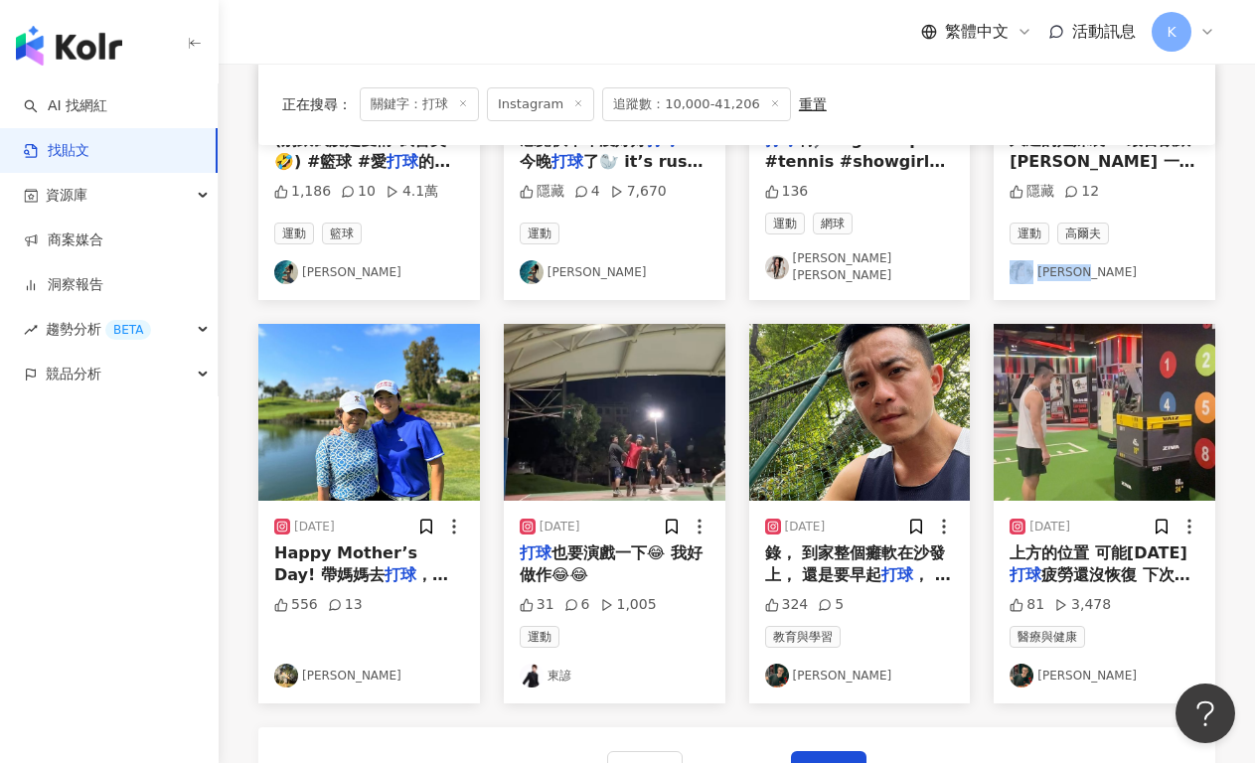
scroll to position [1147, 0]
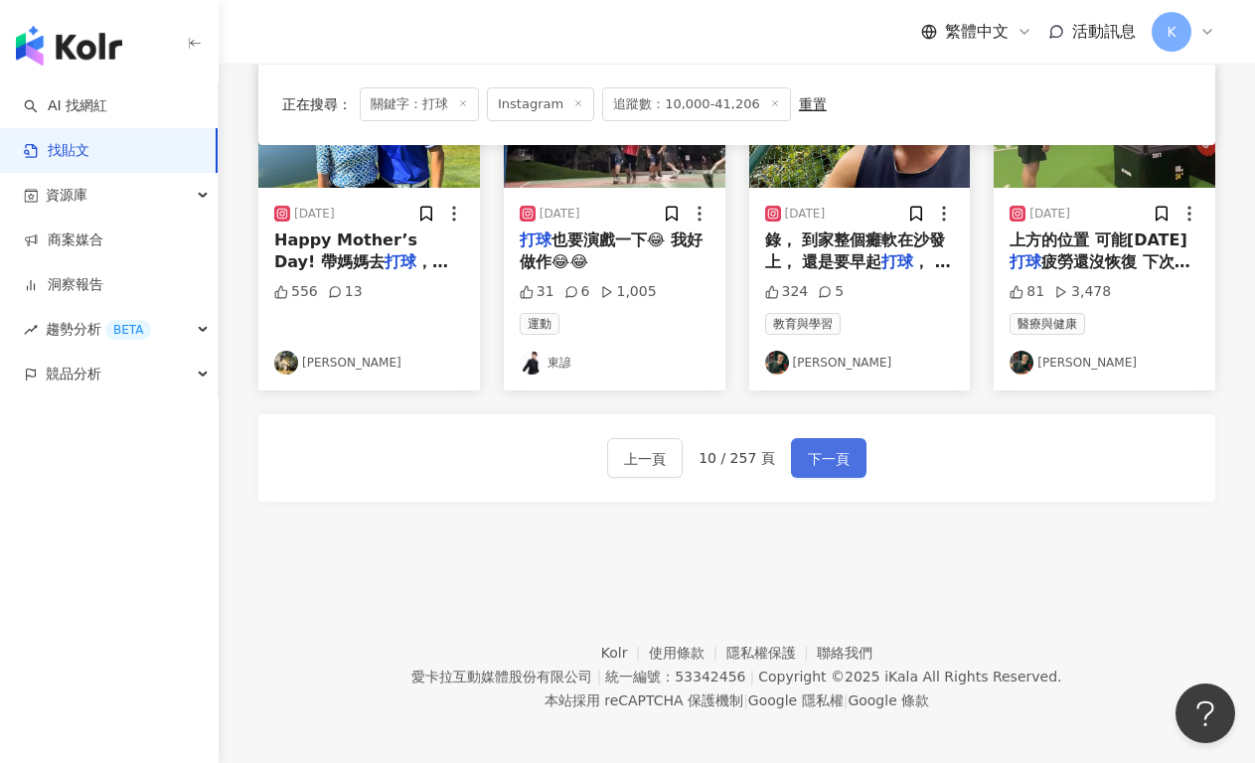
click at [827, 447] on span "下一頁" at bounding box center [829, 459] width 42 height 24
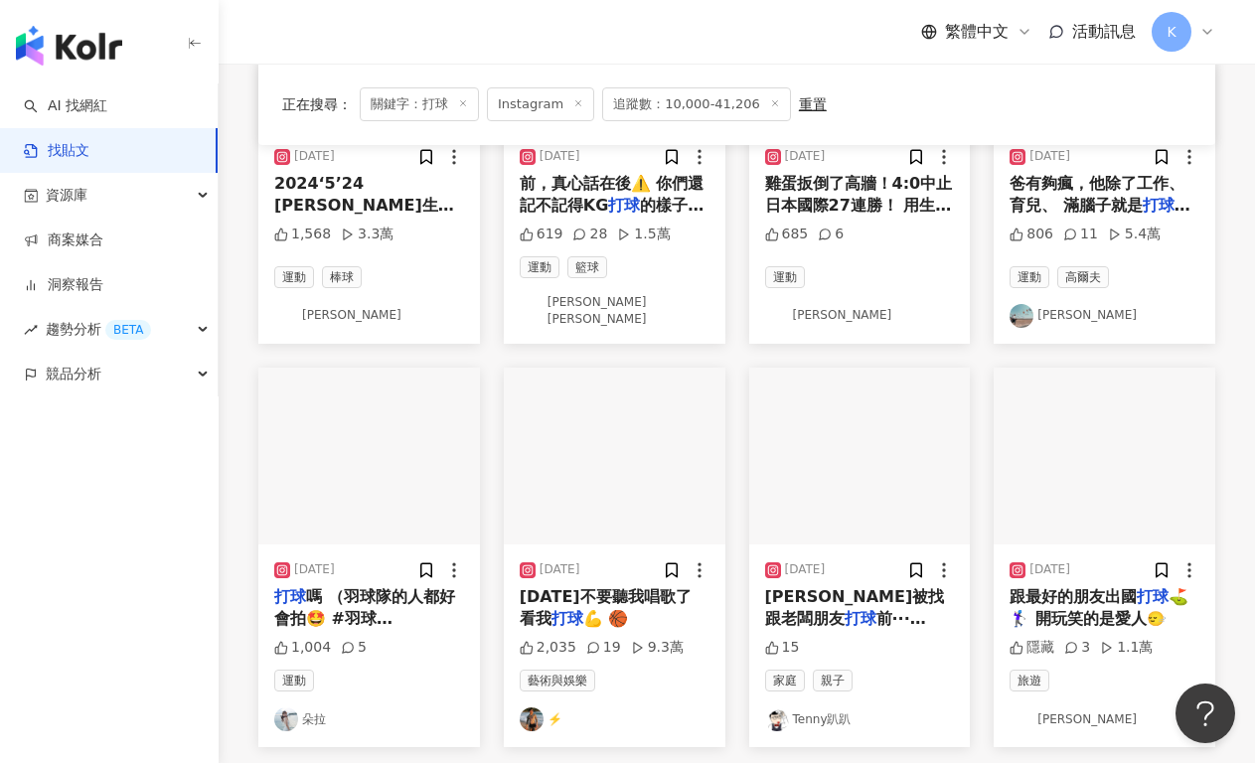
scroll to position [901, 0]
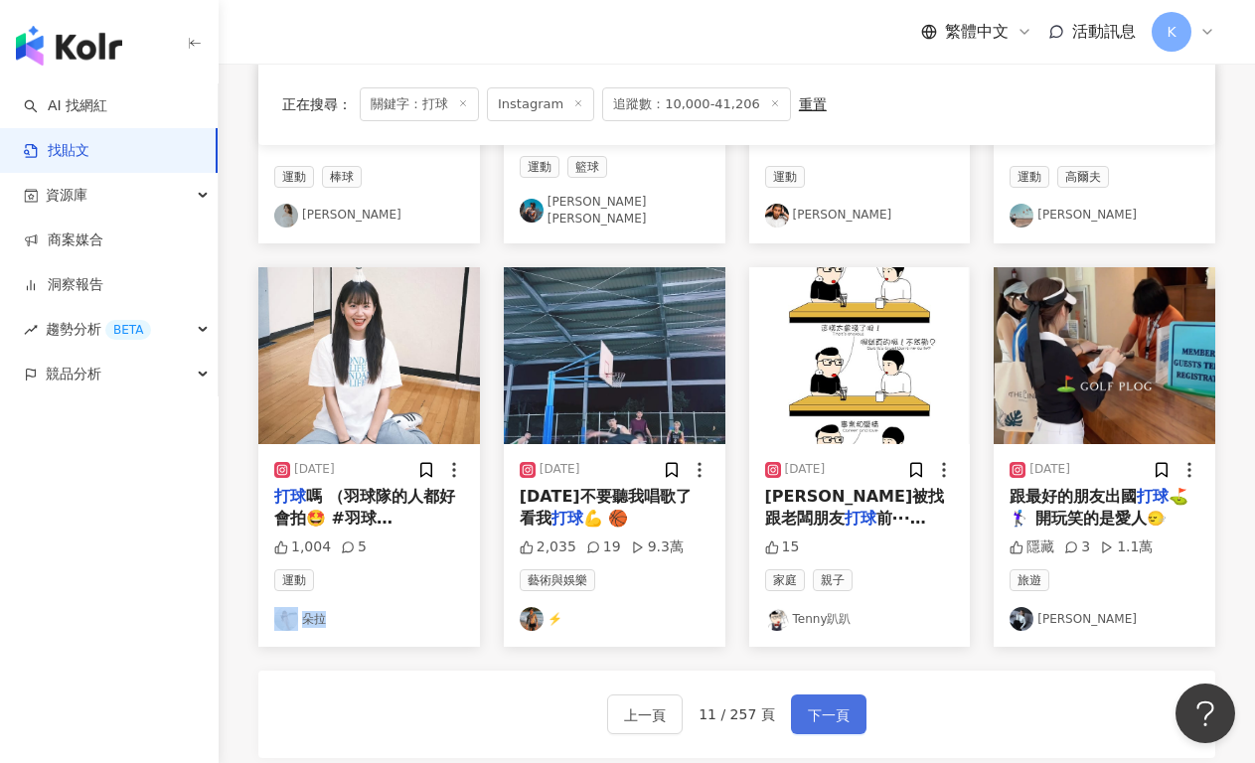
click at [836, 716] on span "下一頁" at bounding box center [829, 715] width 42 height 24
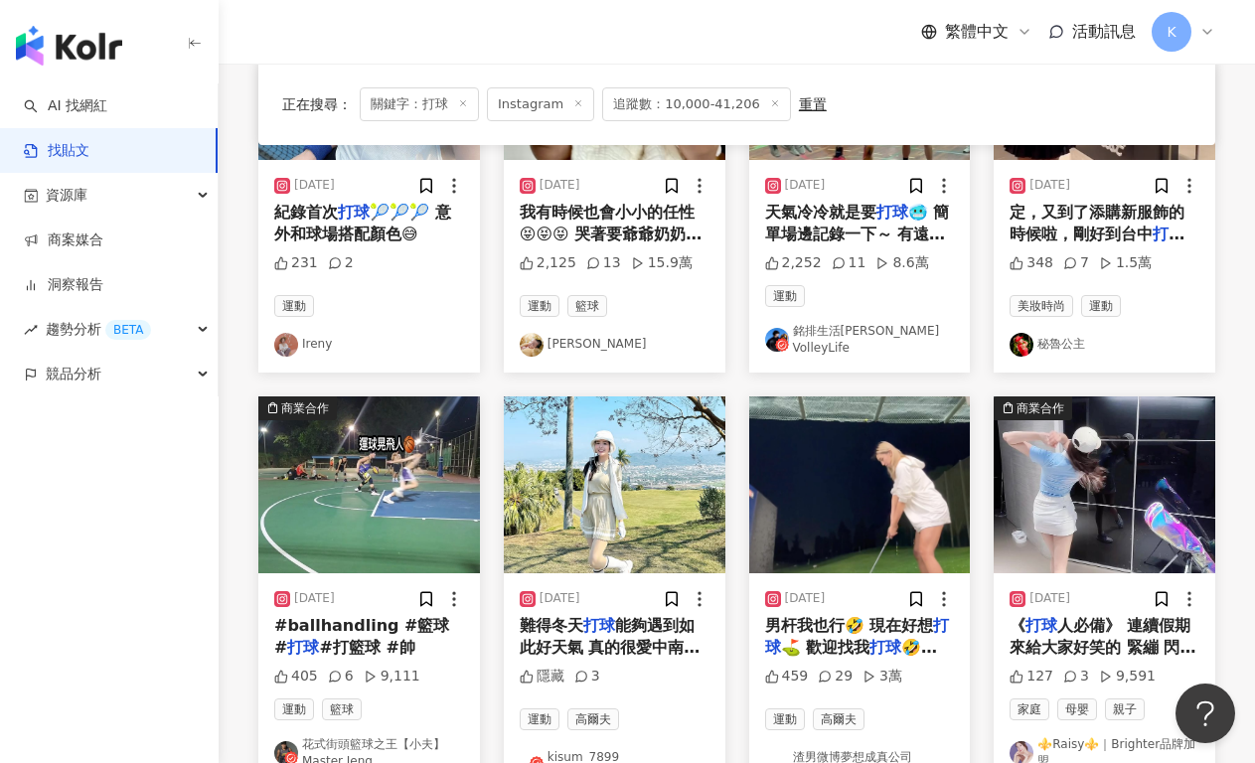
scroll to position [902, 0]
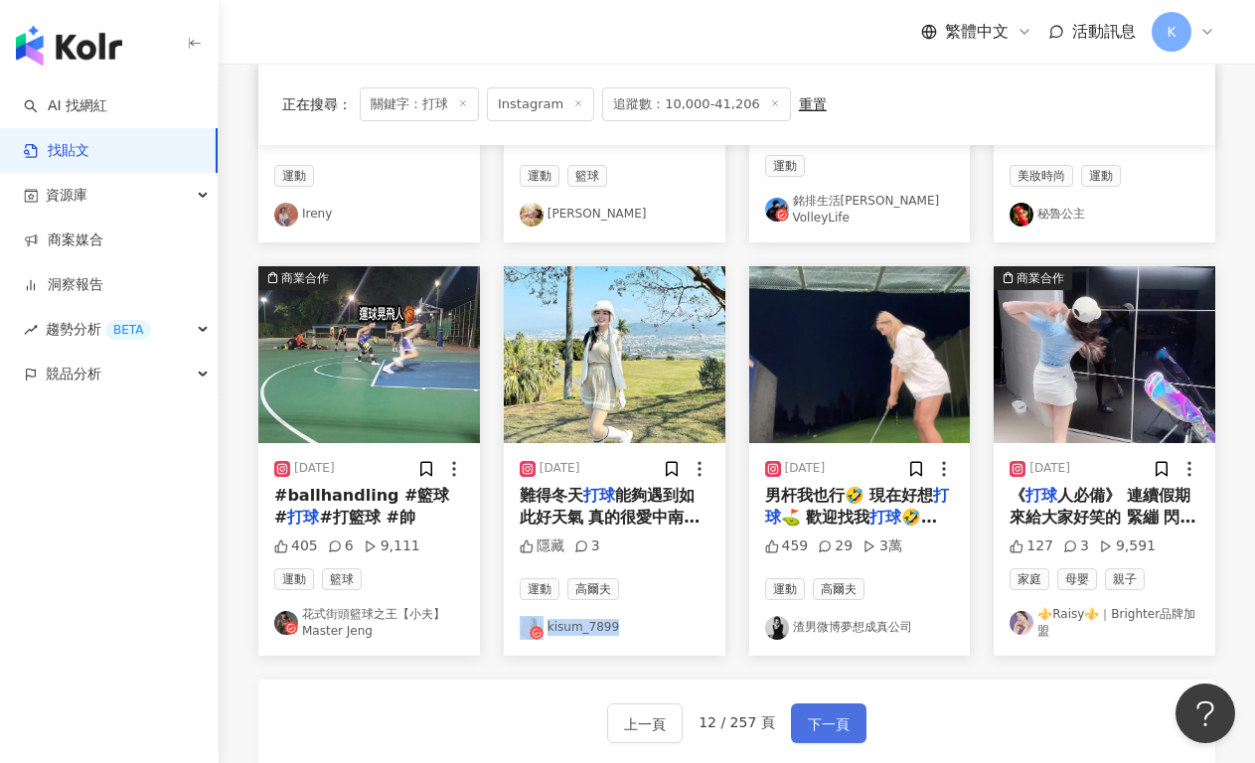
click at [839, 712] on span "下一頁" at bounding box center [829, 724] width 42 height 24
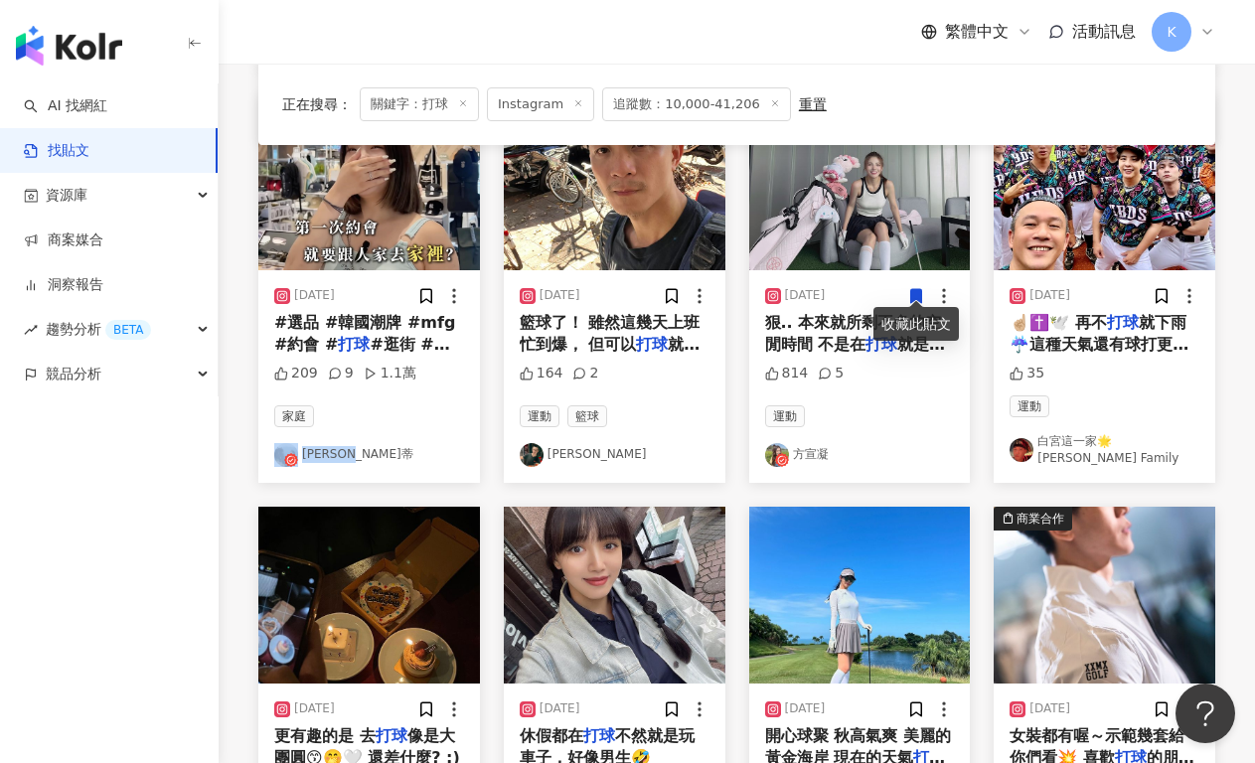
scroll to position [886, 0]
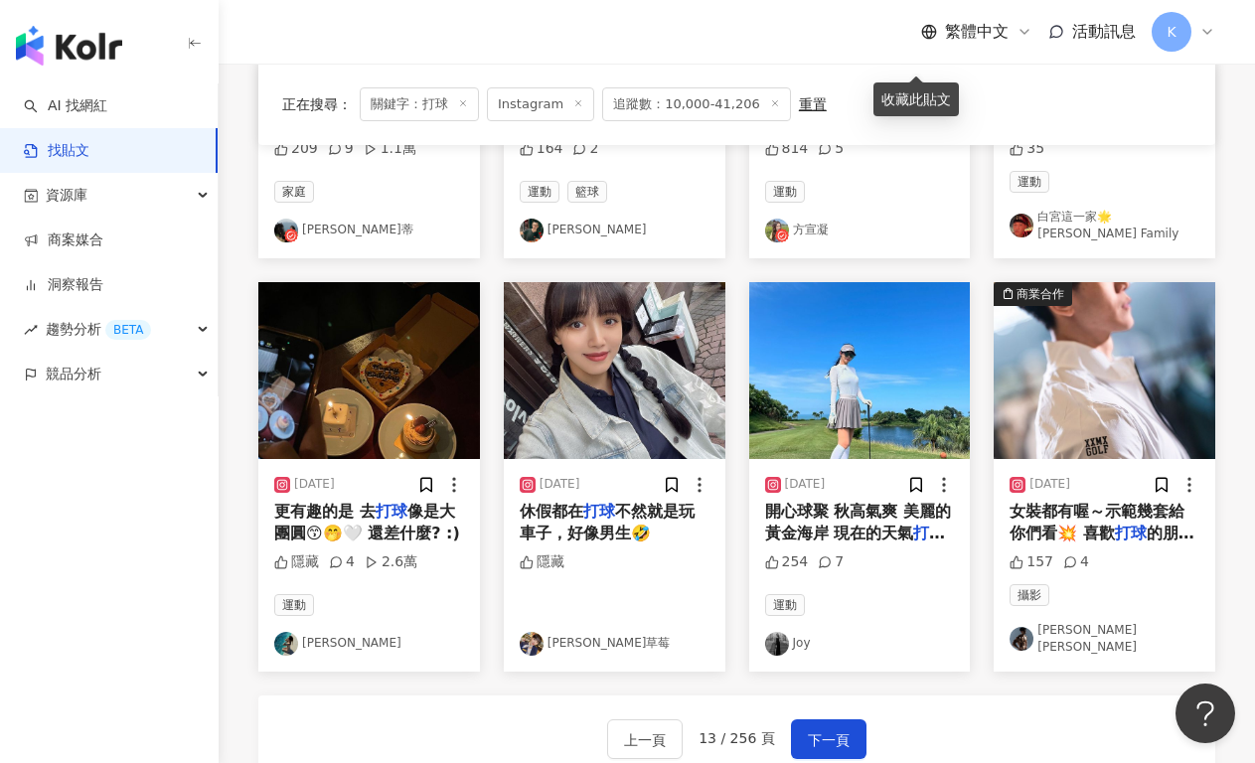
click at [814, 695] on div "上一頁 13 / 256 頁 下一頁" at bounding box center [736, 738] width 957 height 87
click at [831, 728] on span "下一頁" at bounding box center [829, 740] width 42 height 24
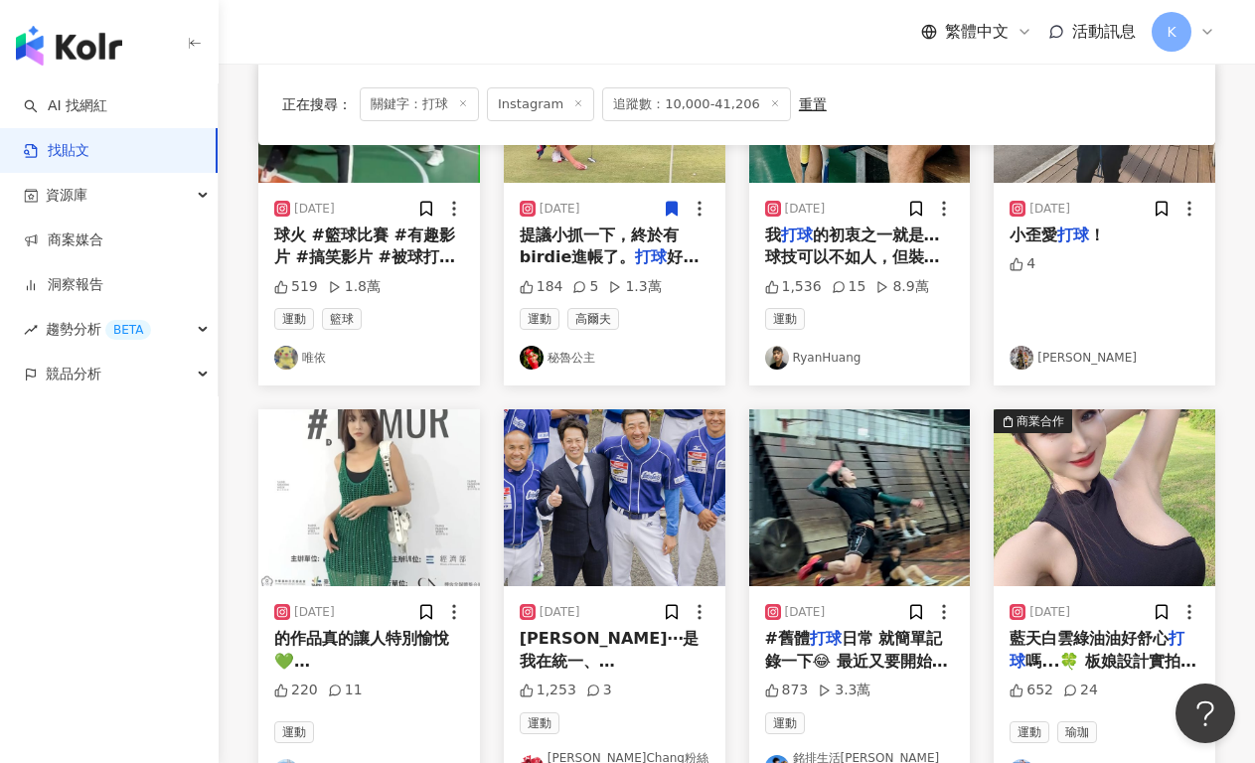
scroll to position [921, 0]
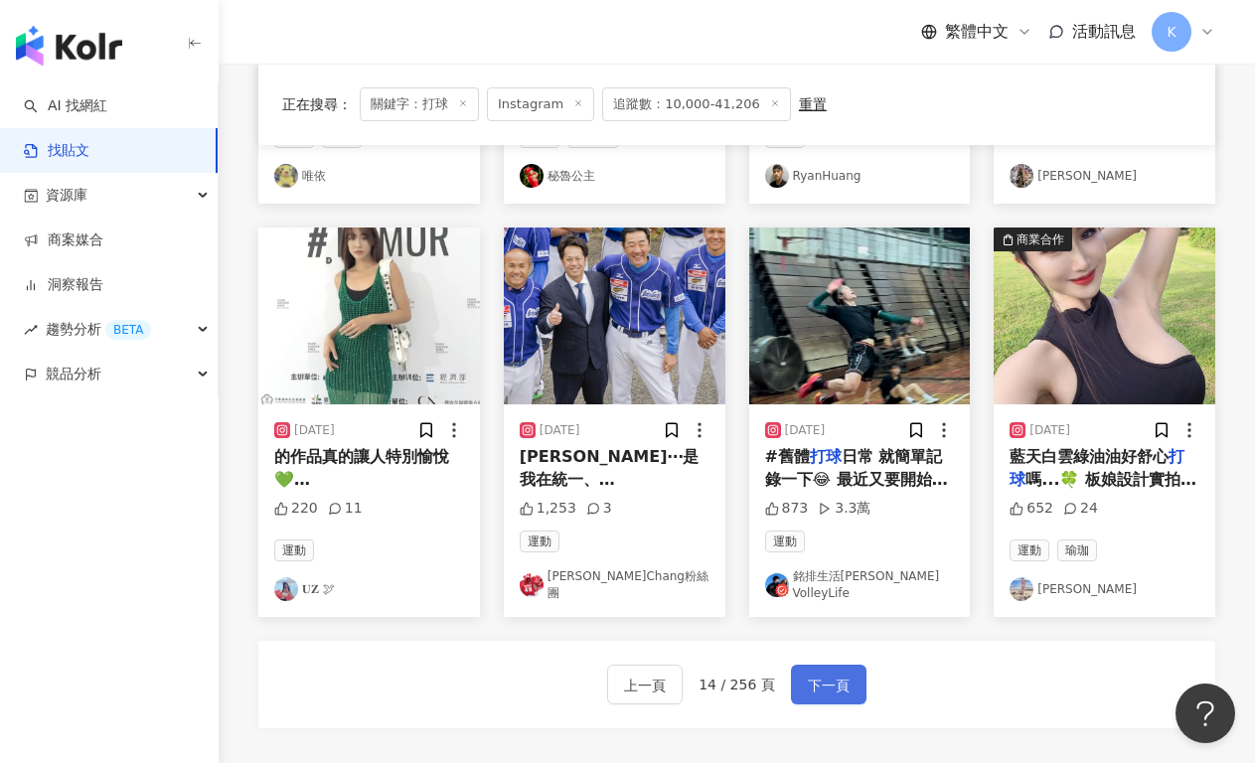
click at [809, 677] on span "下一頁" at bounding box center [829, 685] width 42 height 24
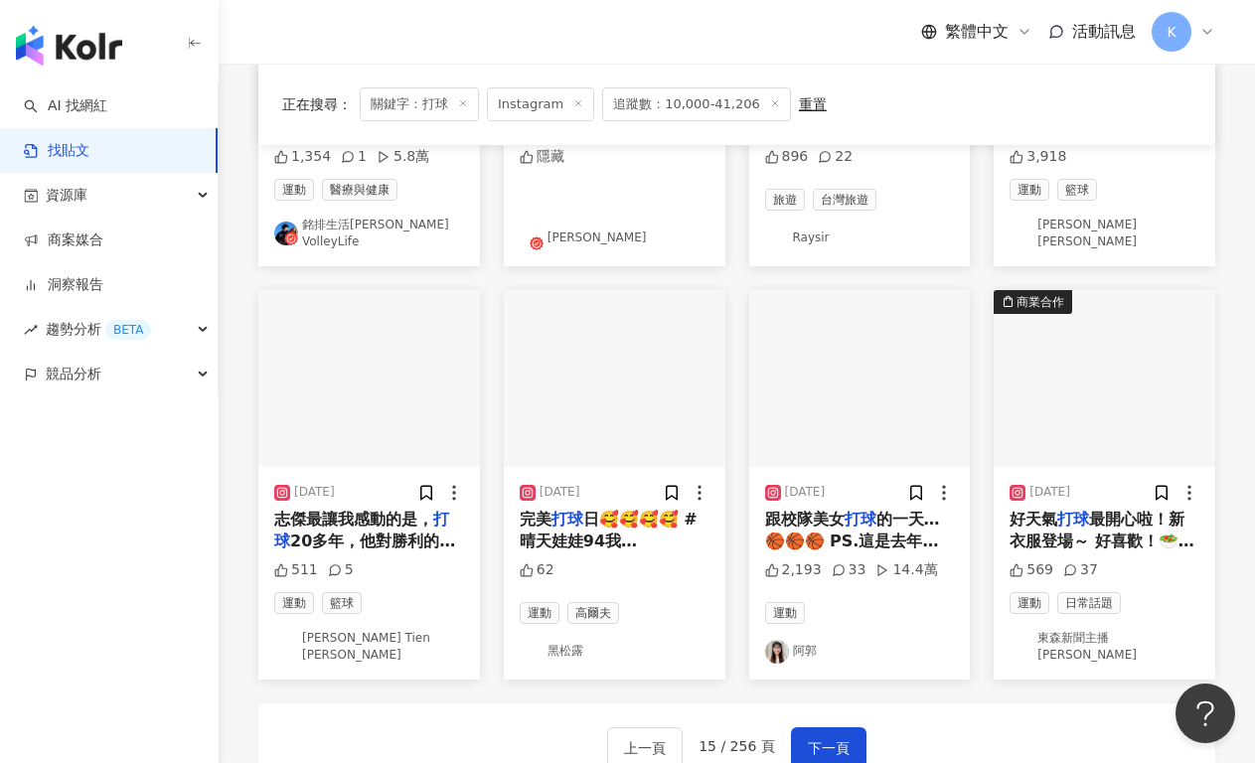
scroll to position [891, 0]
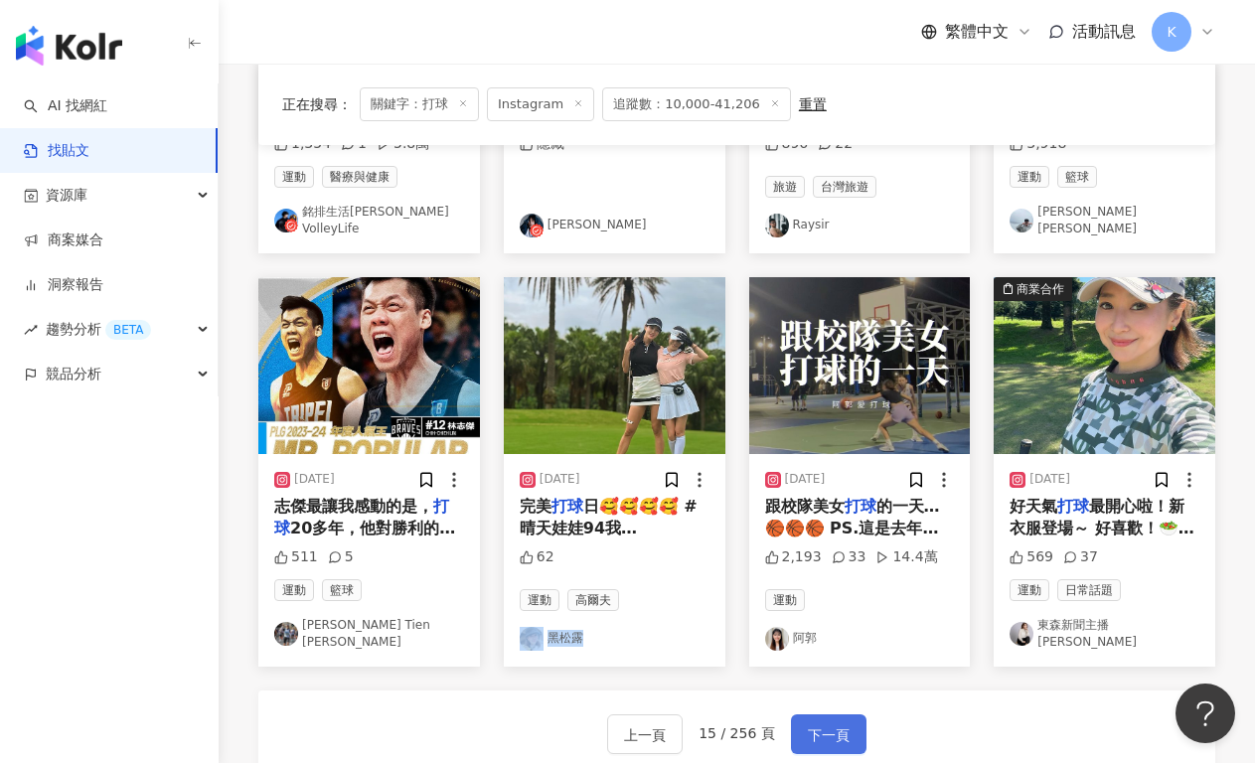
click at [821, 723] on span "下一頁" at bounding box center [829, 735] width 42 height 24
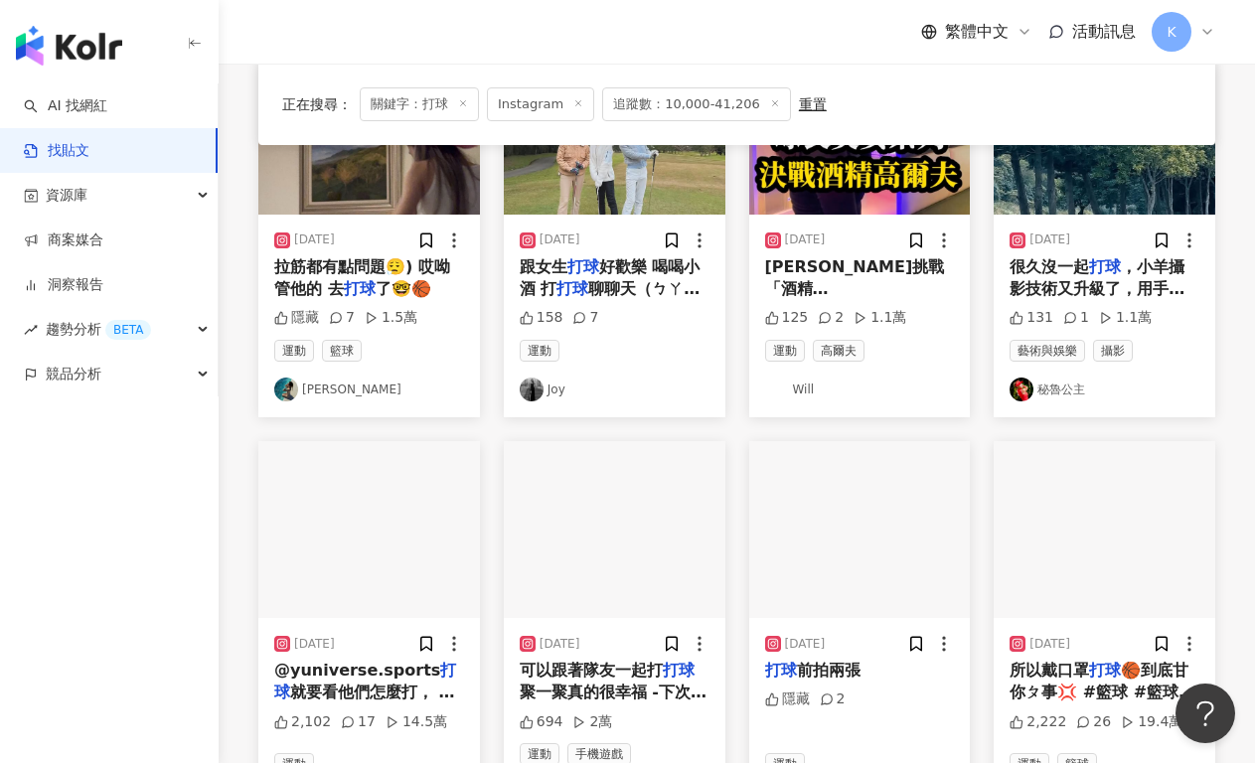
scroll to position [1147, 0]
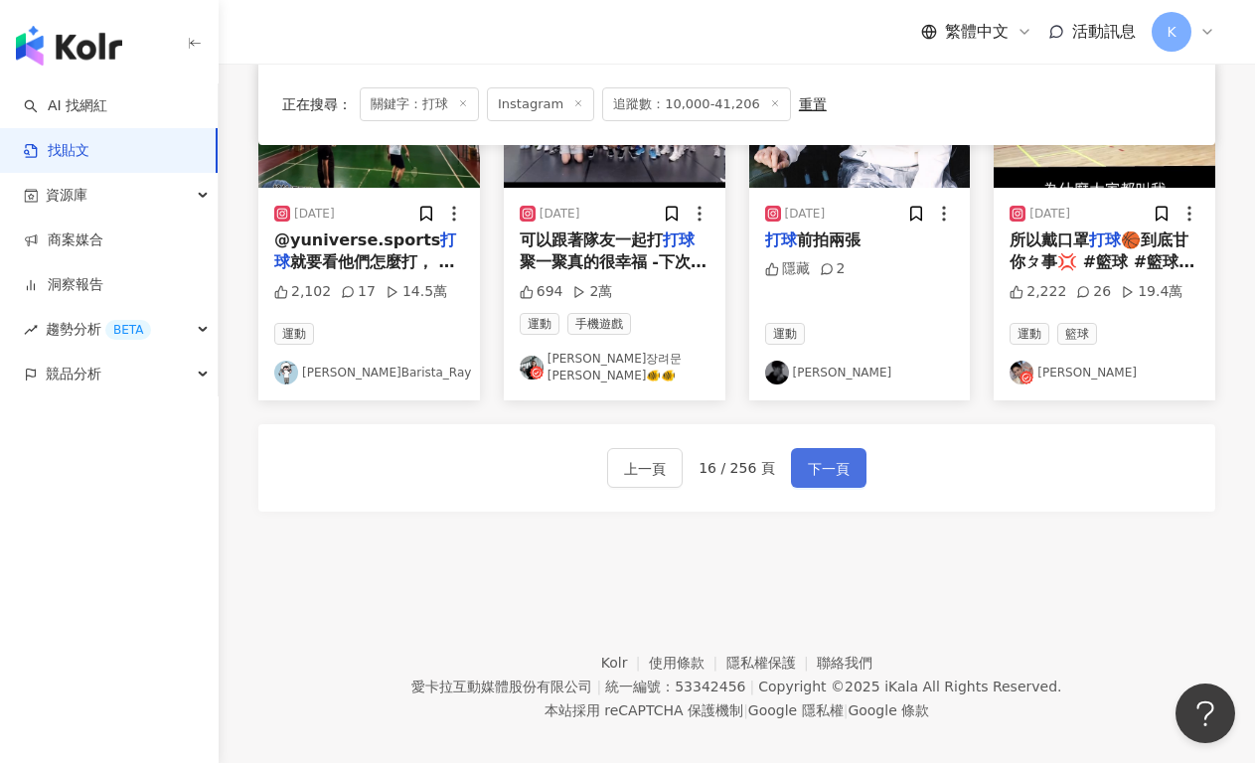
click at [839, 457] on span "下一頁" at bounding box center [829, 469] width 42 height 24
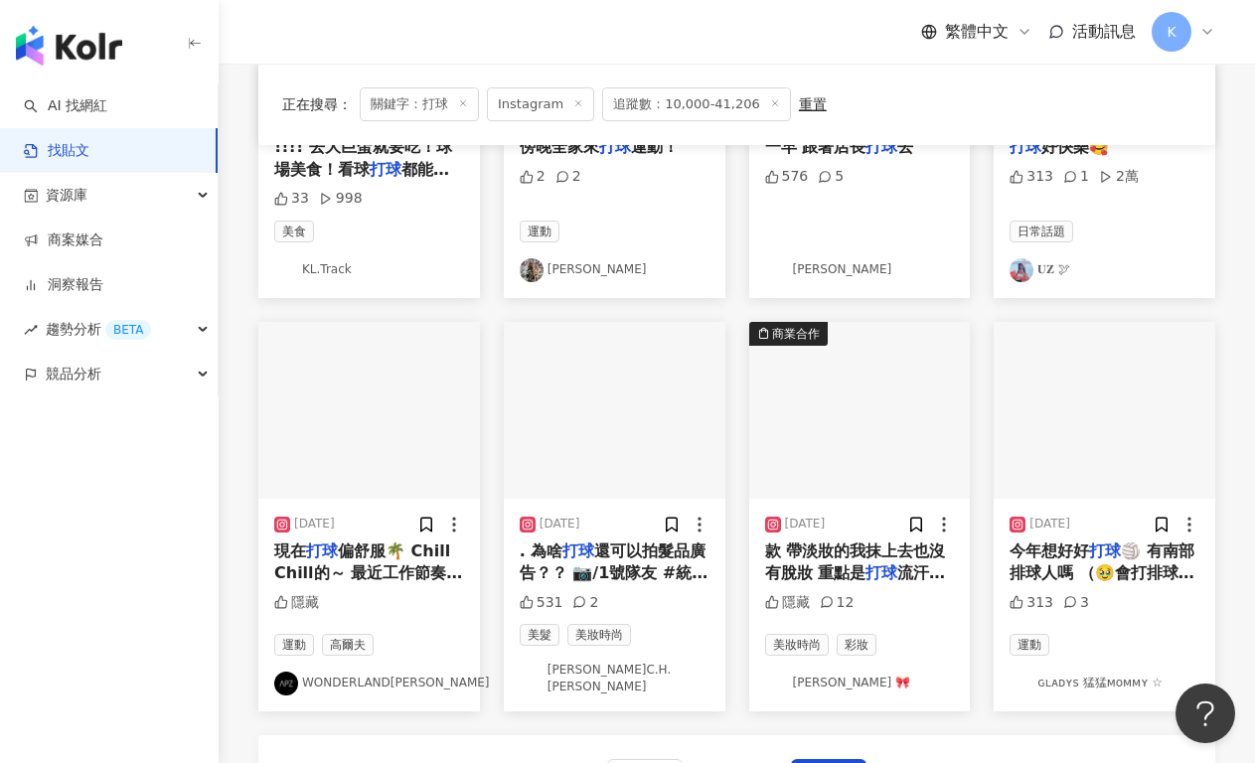
scroll to position [855, 0]
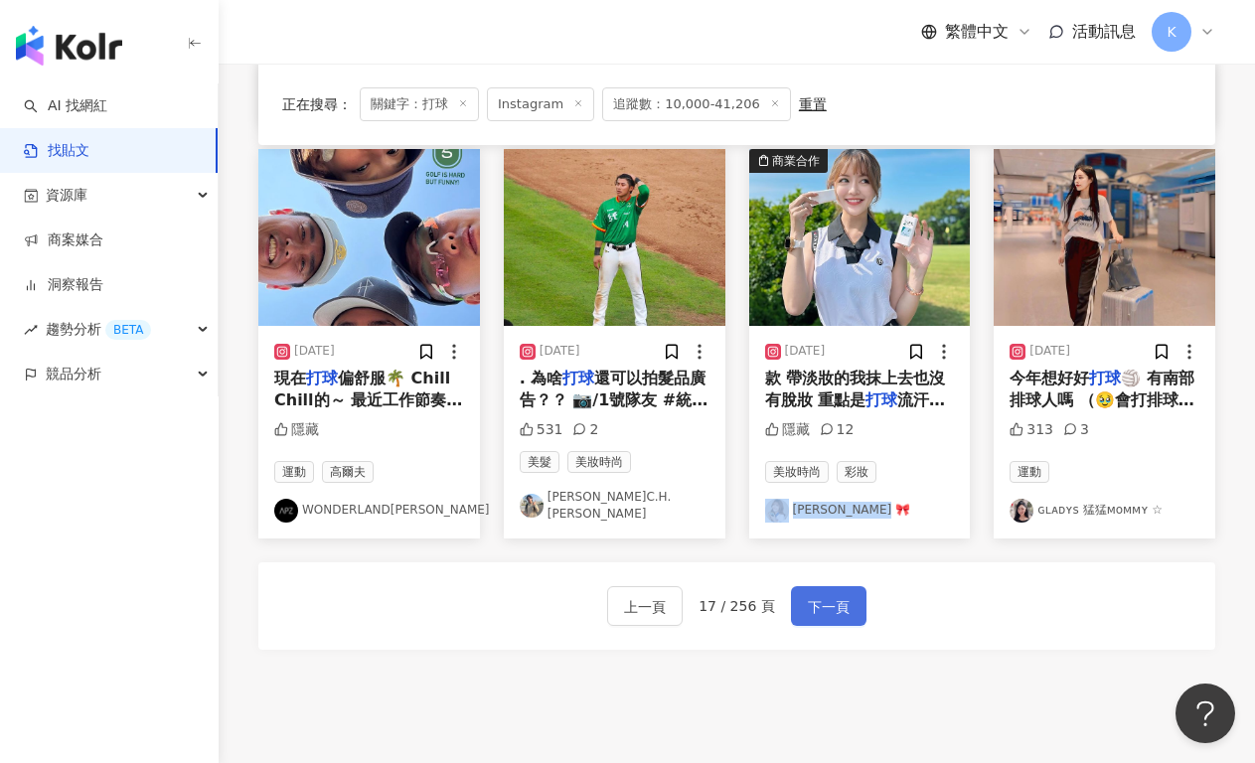
click at [811, 595] on span "下一頁" at bounding box center [829, 607] width 42 height 24
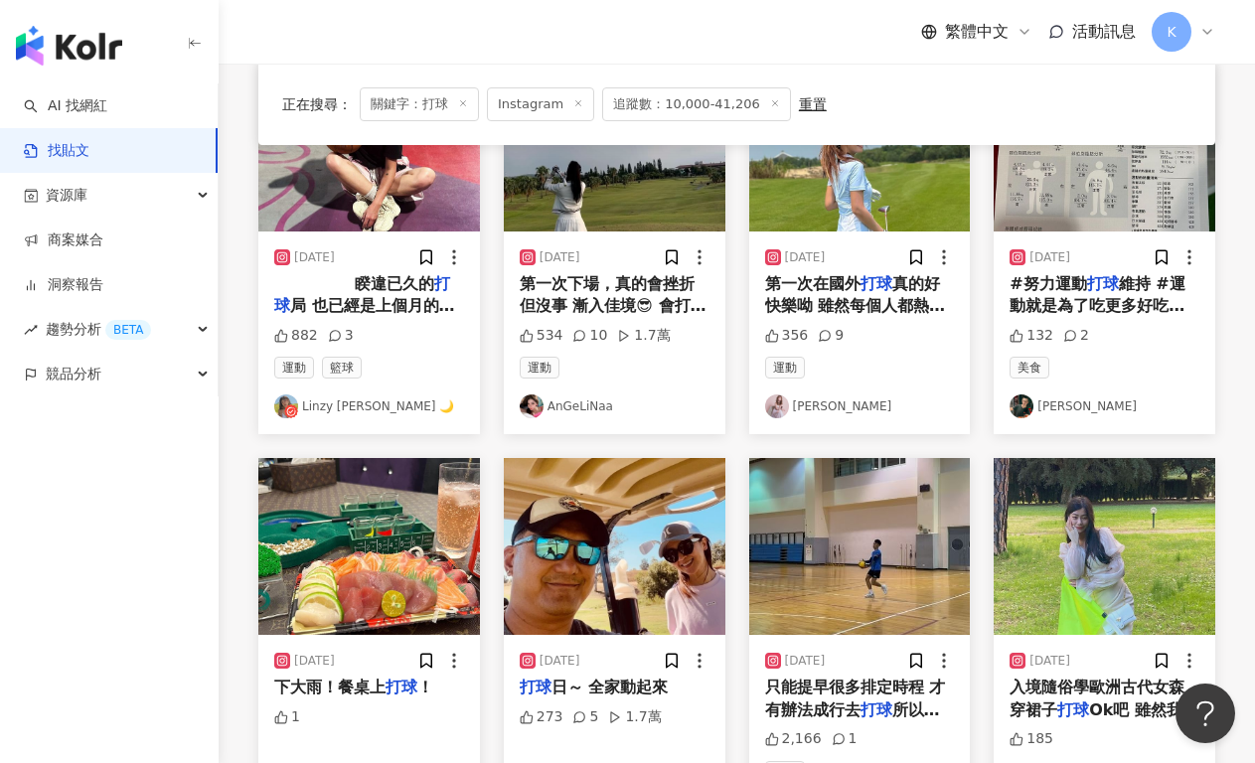
scroll to position [1147, 0]
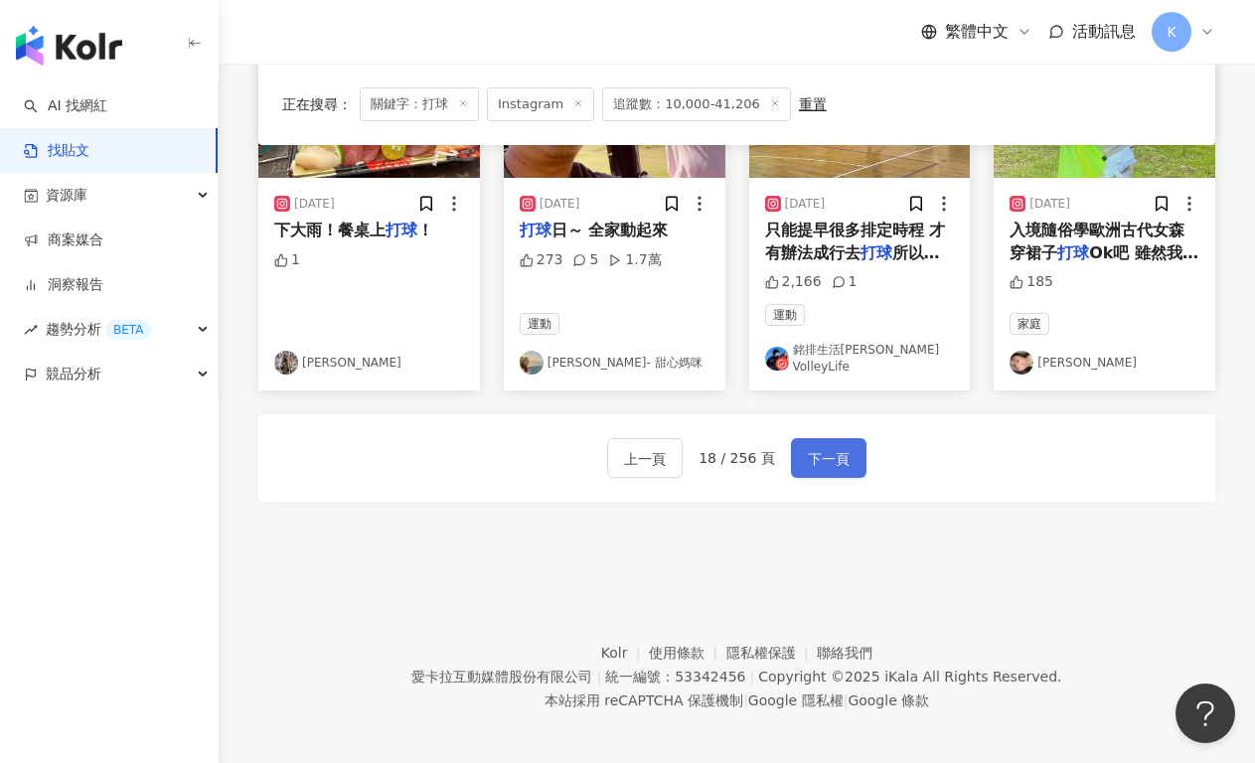
click at [837, 438] on button "下一頁" at bounding box center [828, 458] width 75 height 40
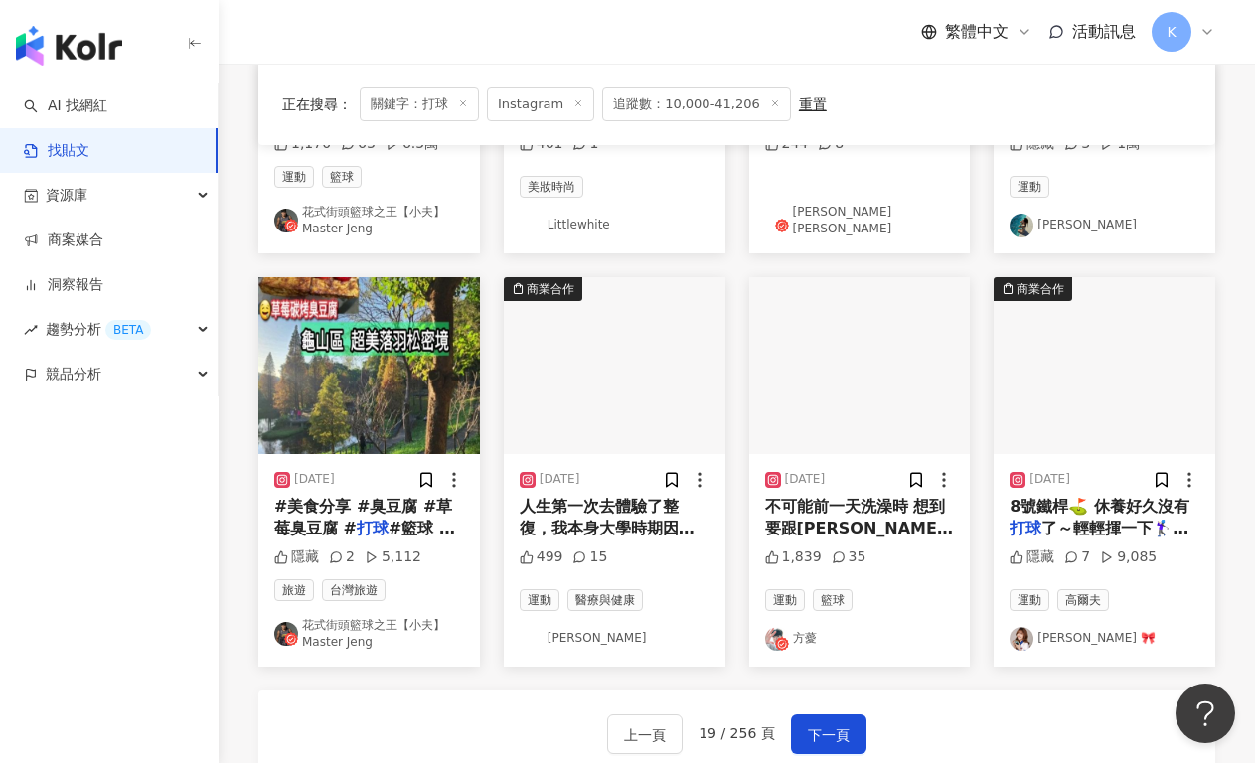
scroll to position [1037, 0]
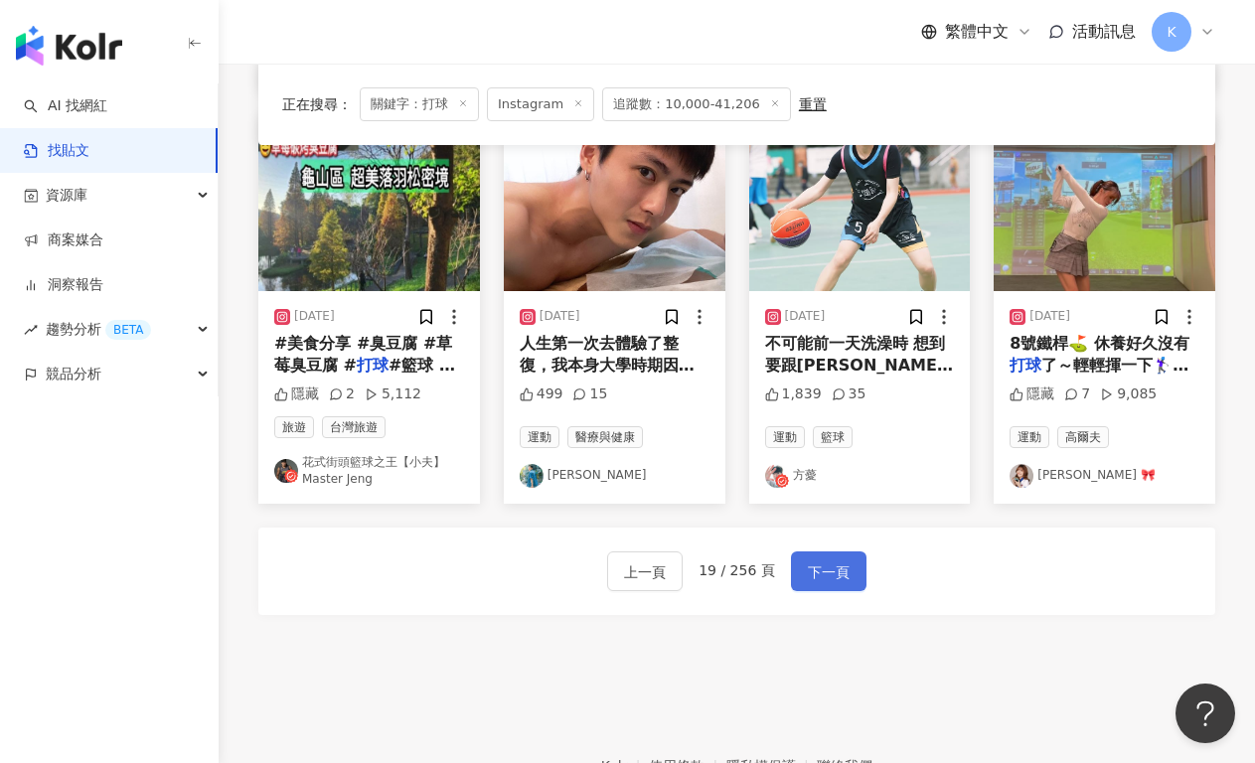
click at [848, 558] on button "下一頁" at bounding box center [828, 571] width 75 height 40
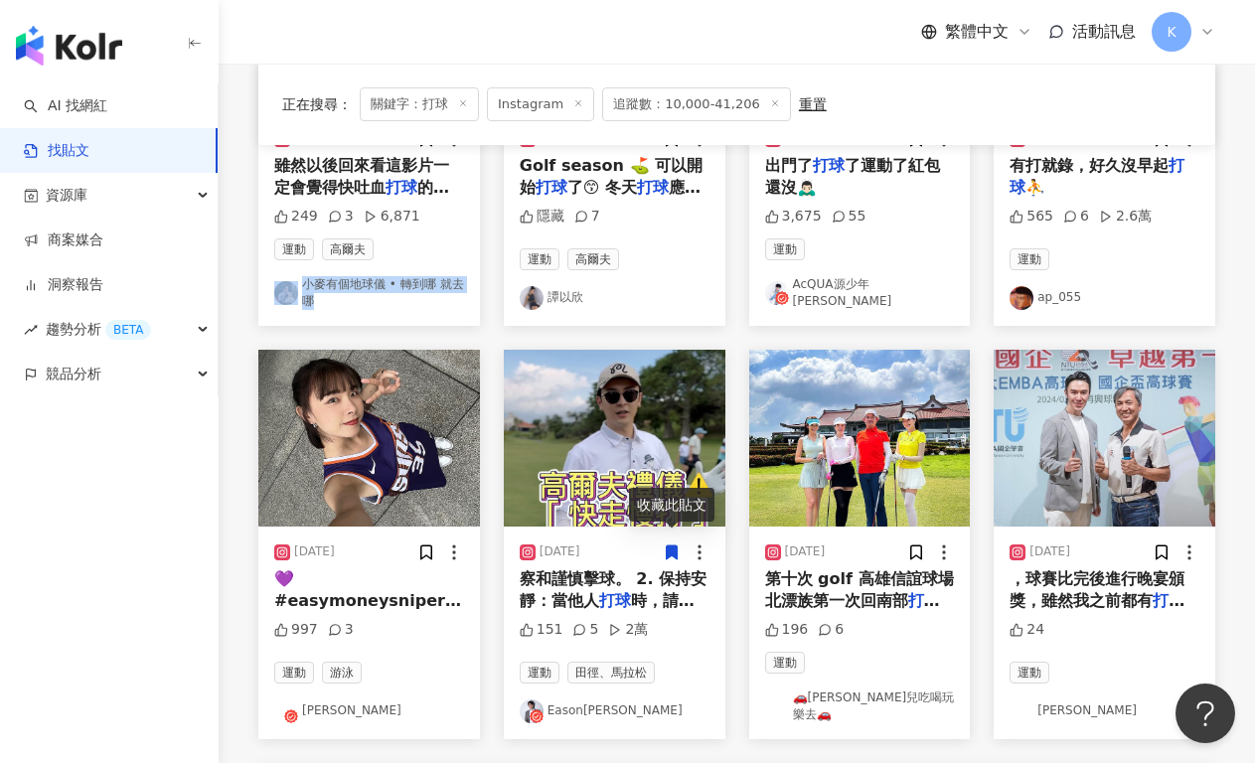
scroll to position [925, 0]
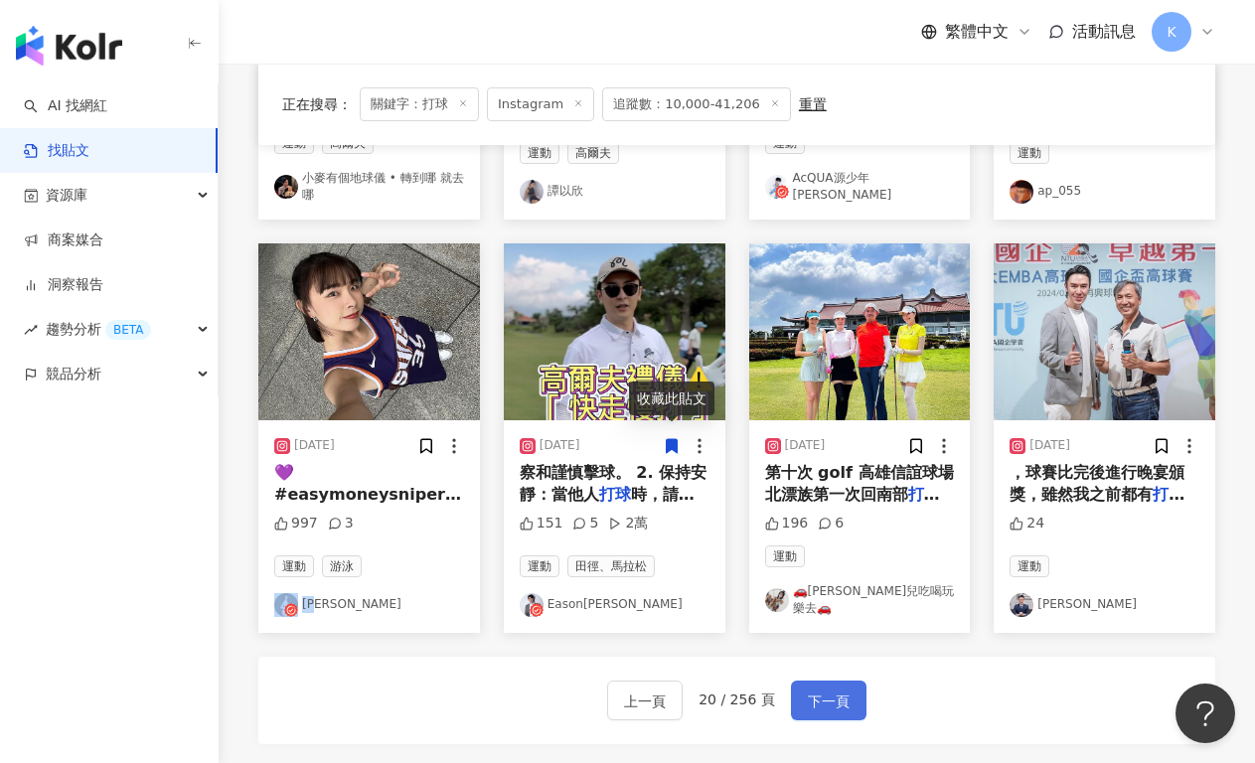
click at [812, 689] on span "下一頁" at bounding box center [829, 701] width 42 height 24
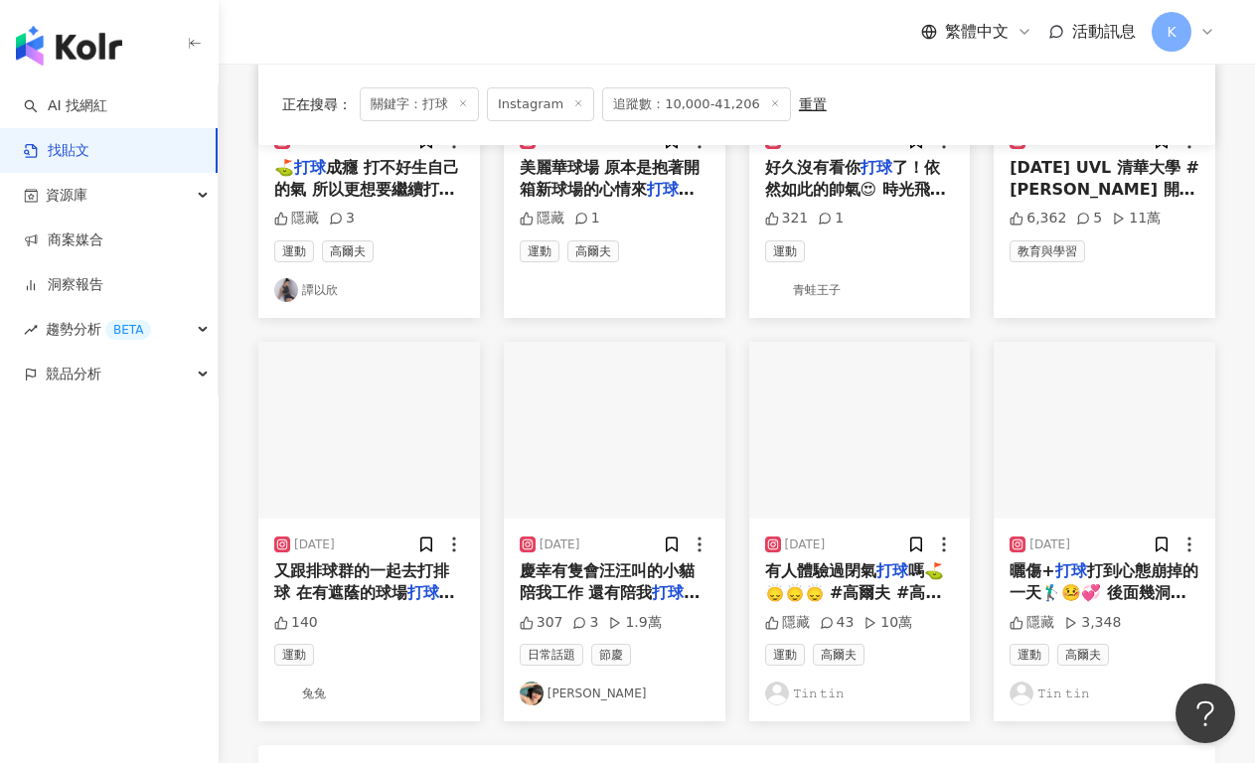
scroll to position [915, 0]
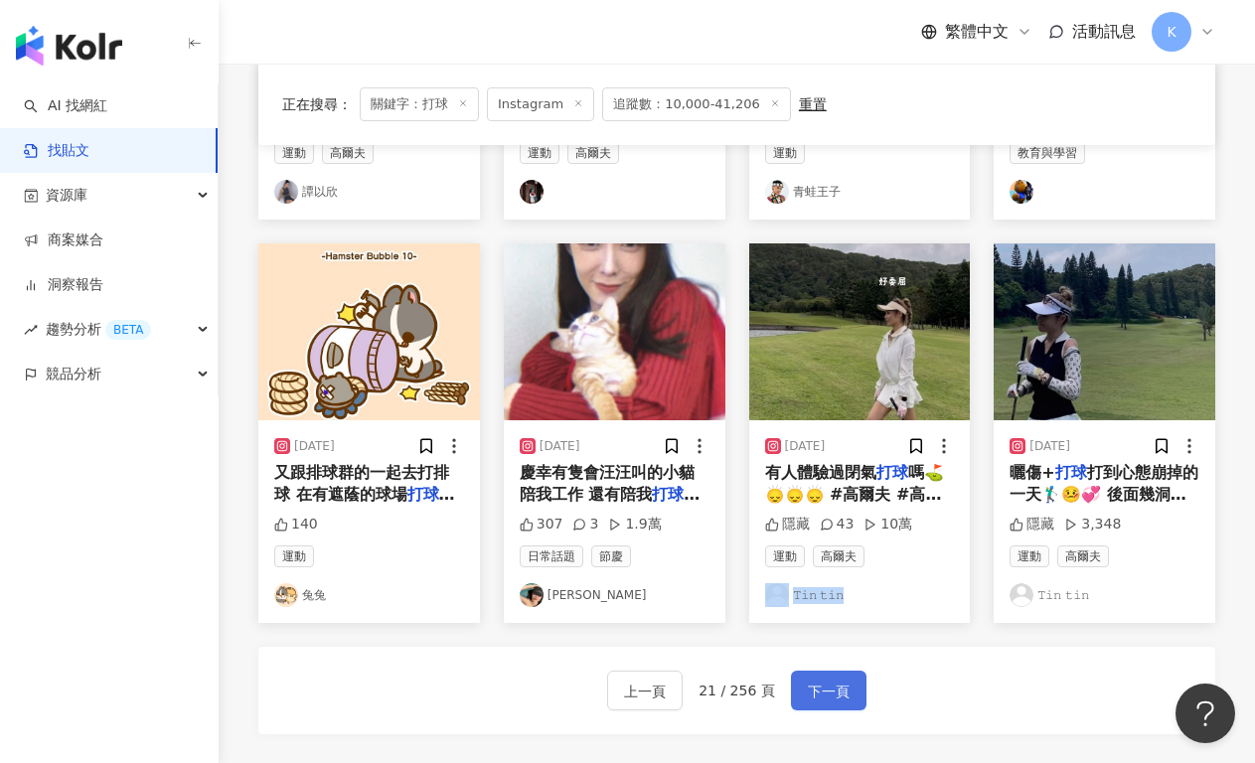
click at [826, 679] on span "下一頁" at bounding box center [829, 691] width 42 height 24
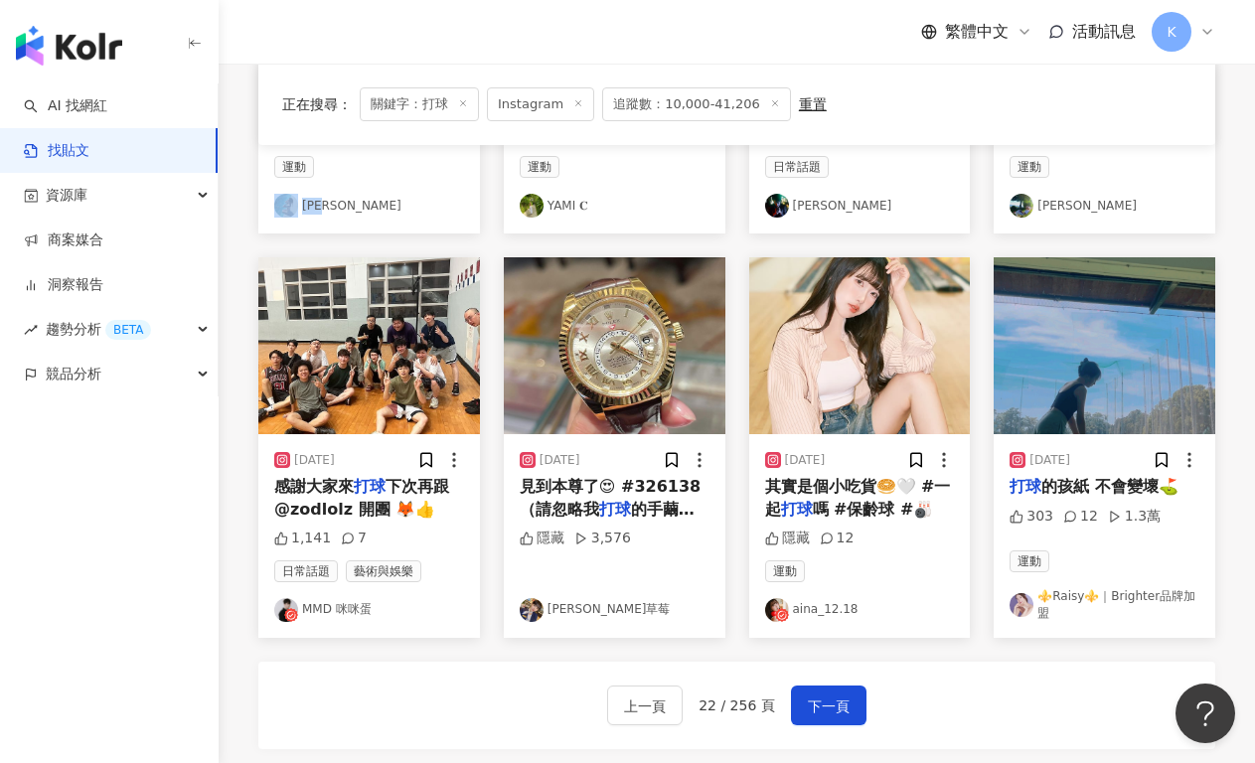
scroll to position [883, 0]
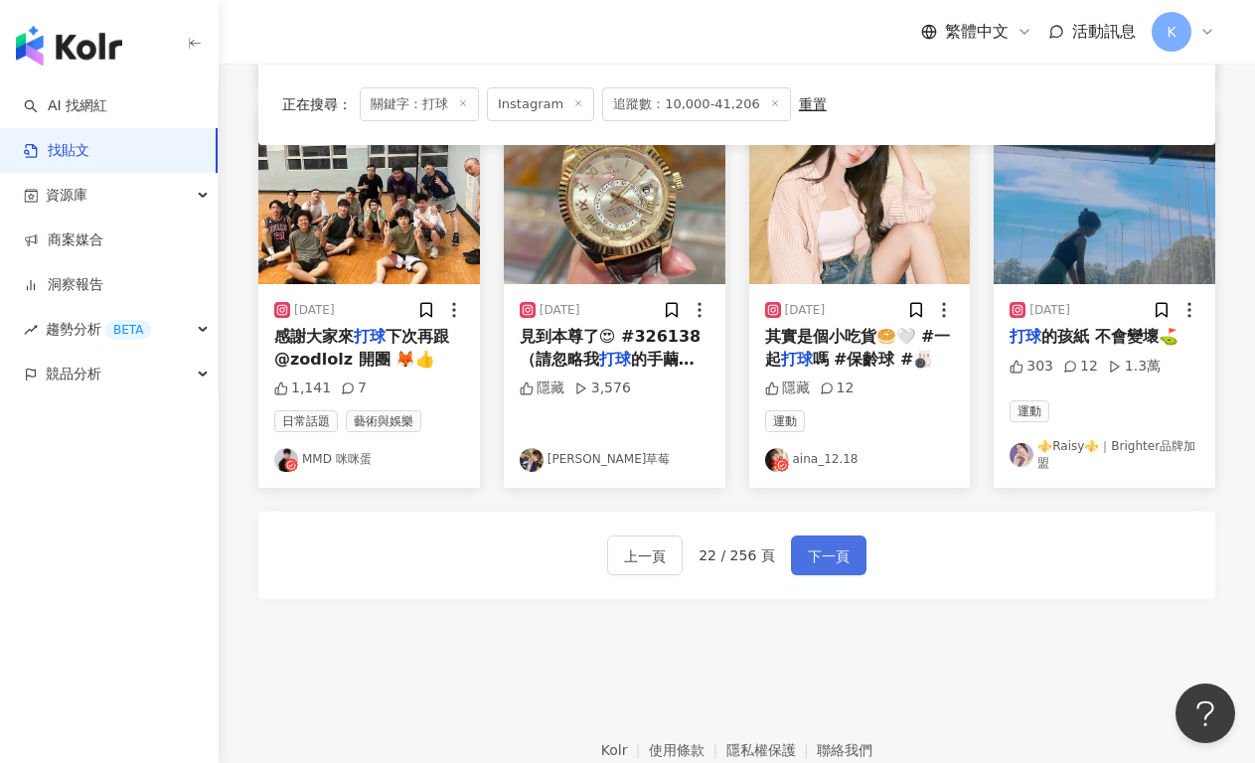
click at [842, 564] on span "下一頁" at bounding box center [829, 556] width 42 height 24
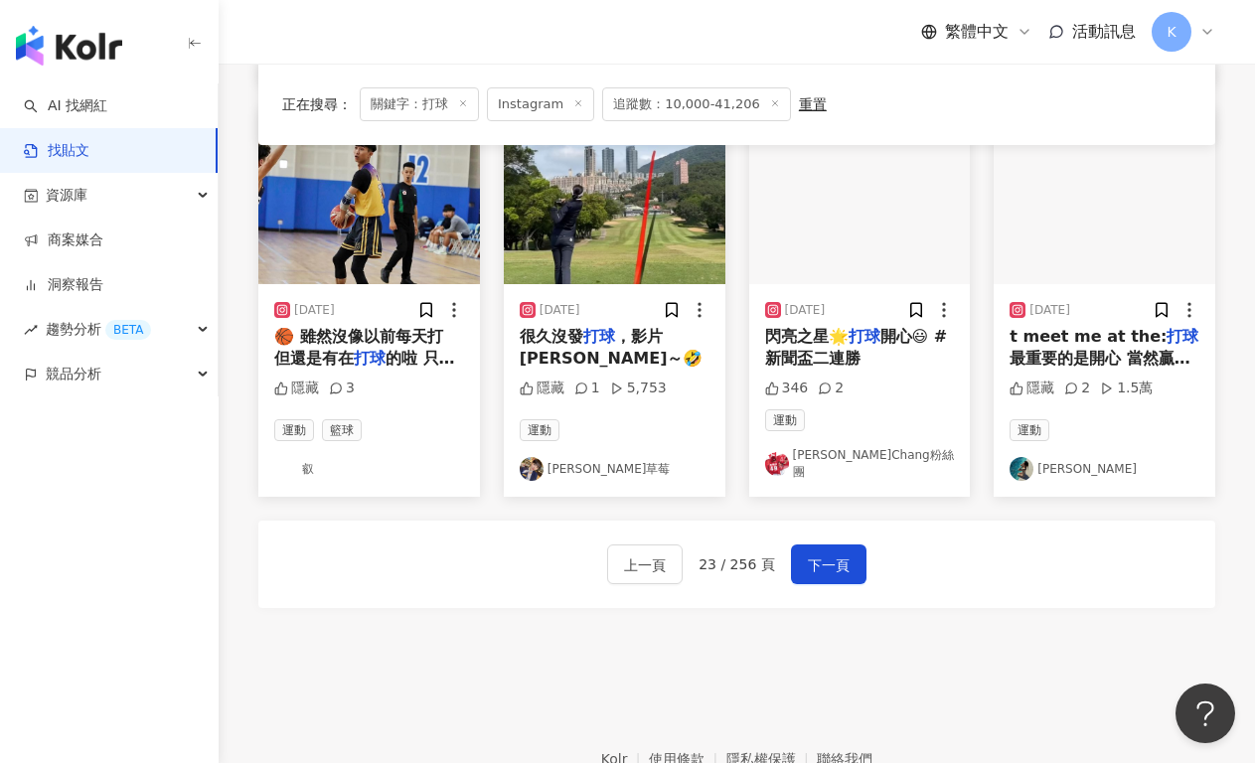
scroll to position [1031, 0]
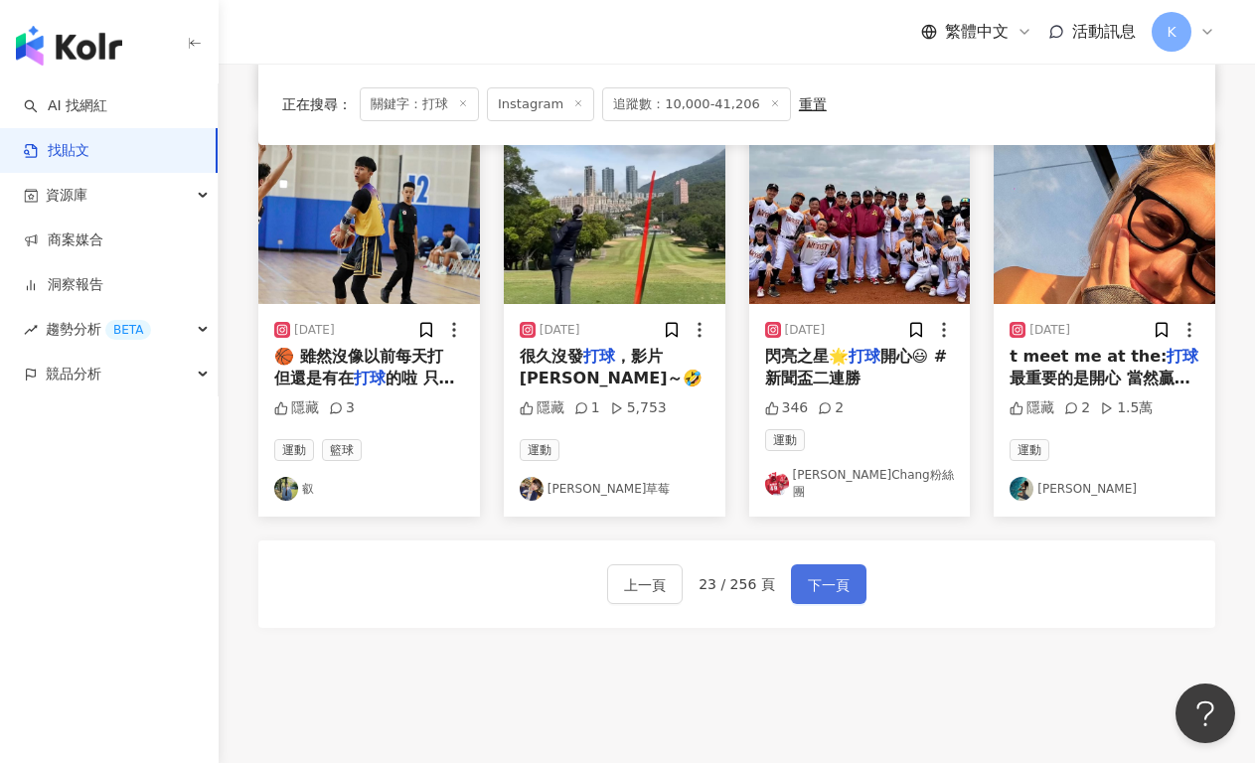
click at [826, 573] on span "下一頁" at bounding box center [829, 585] width 42 height 24
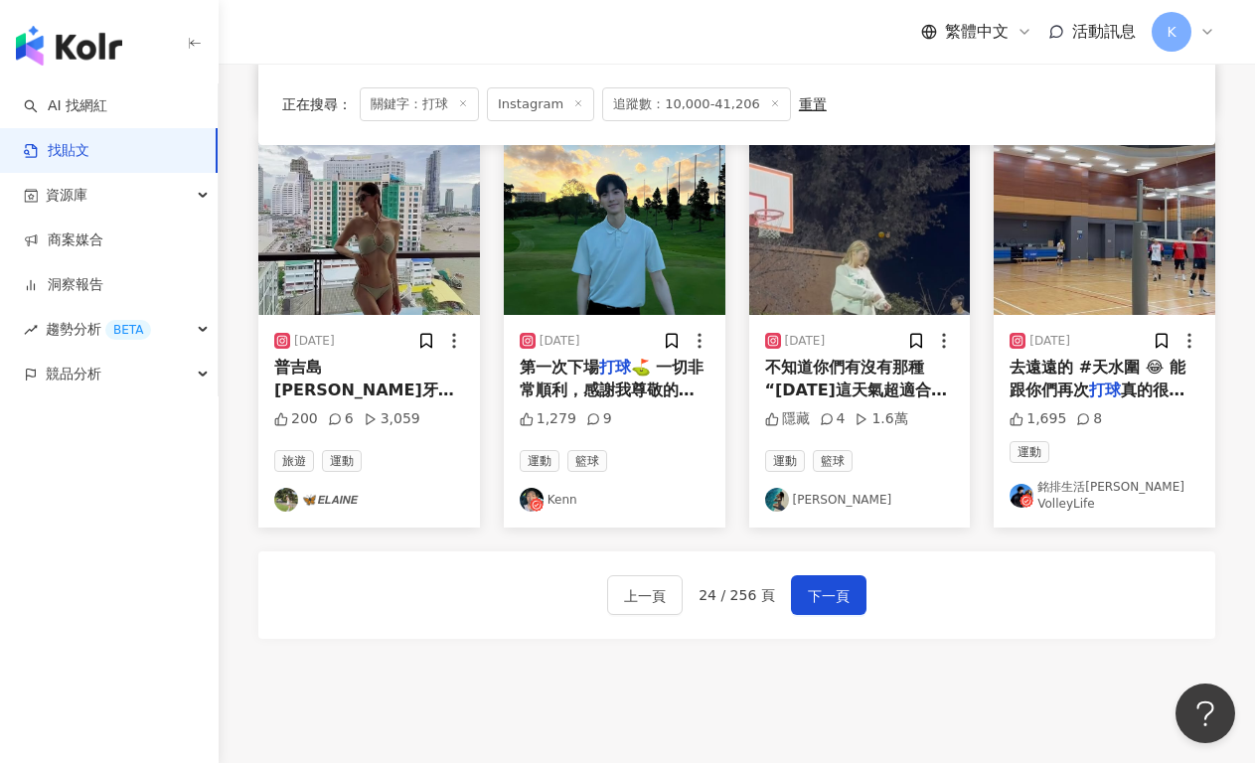
scroll to position [978, 0]
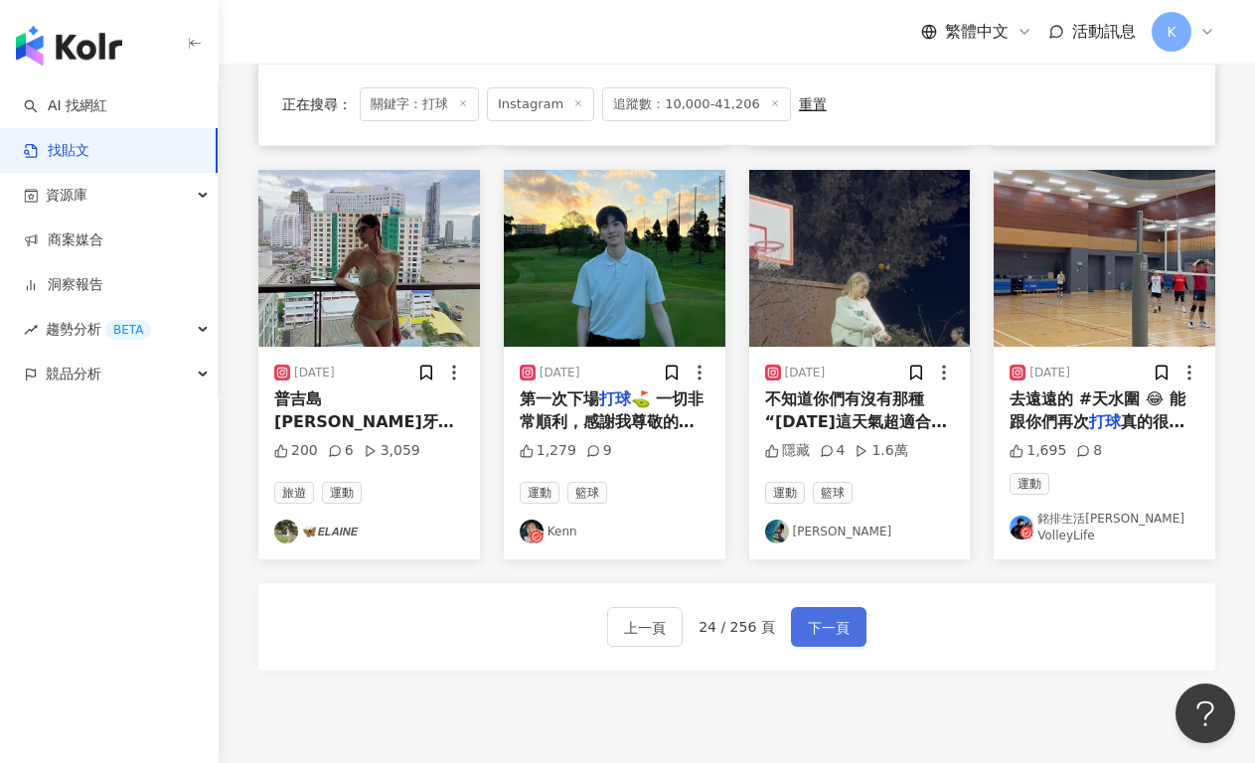
click at [836, 616] on span "下一頁" at bounding box center [829, 628] width 42 height 24
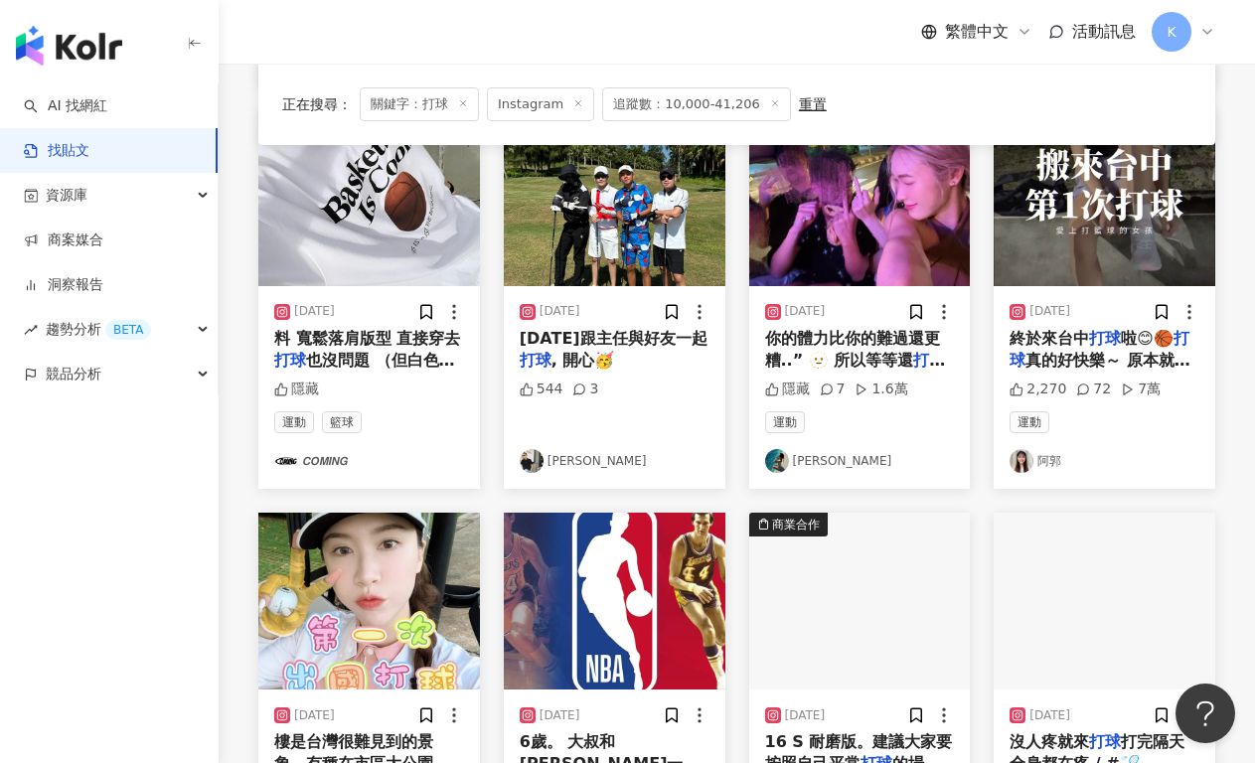
scroll to position [956, 0]
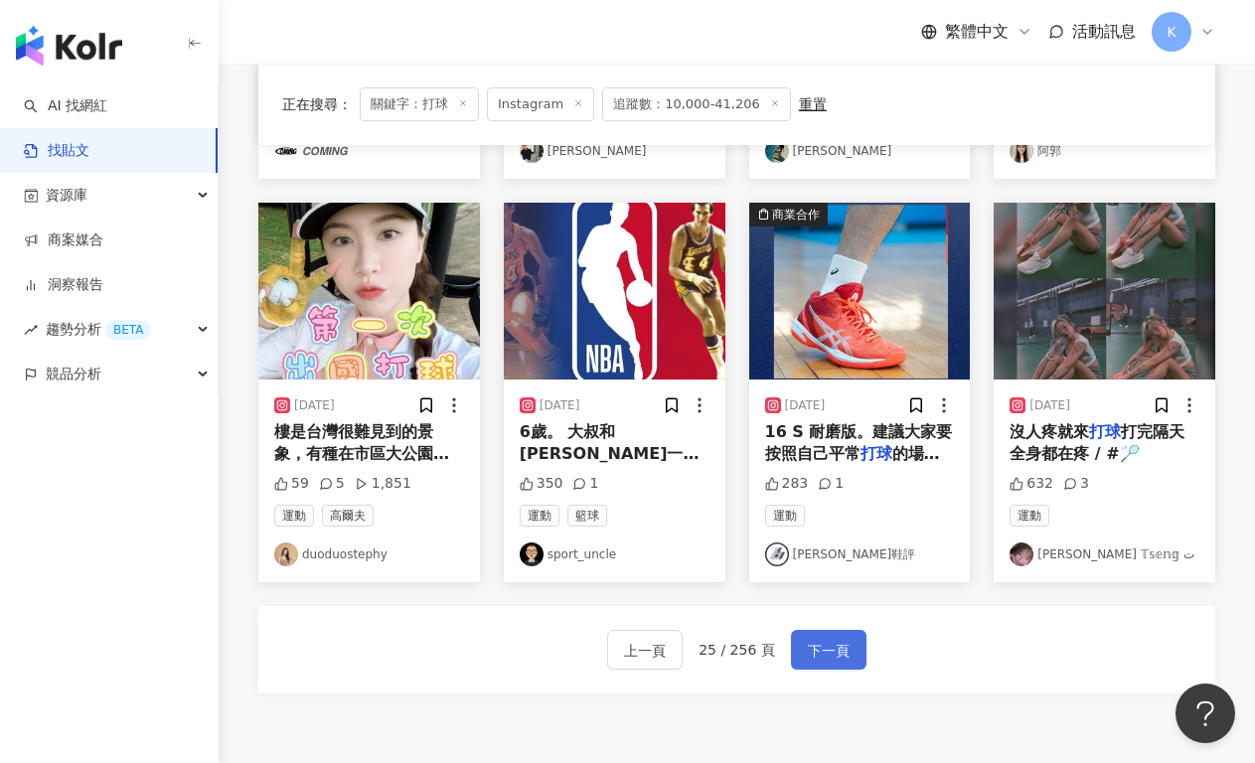
click at [821, 639] on span "下一頁" at bounding box center [829, 651] width 42 height 24
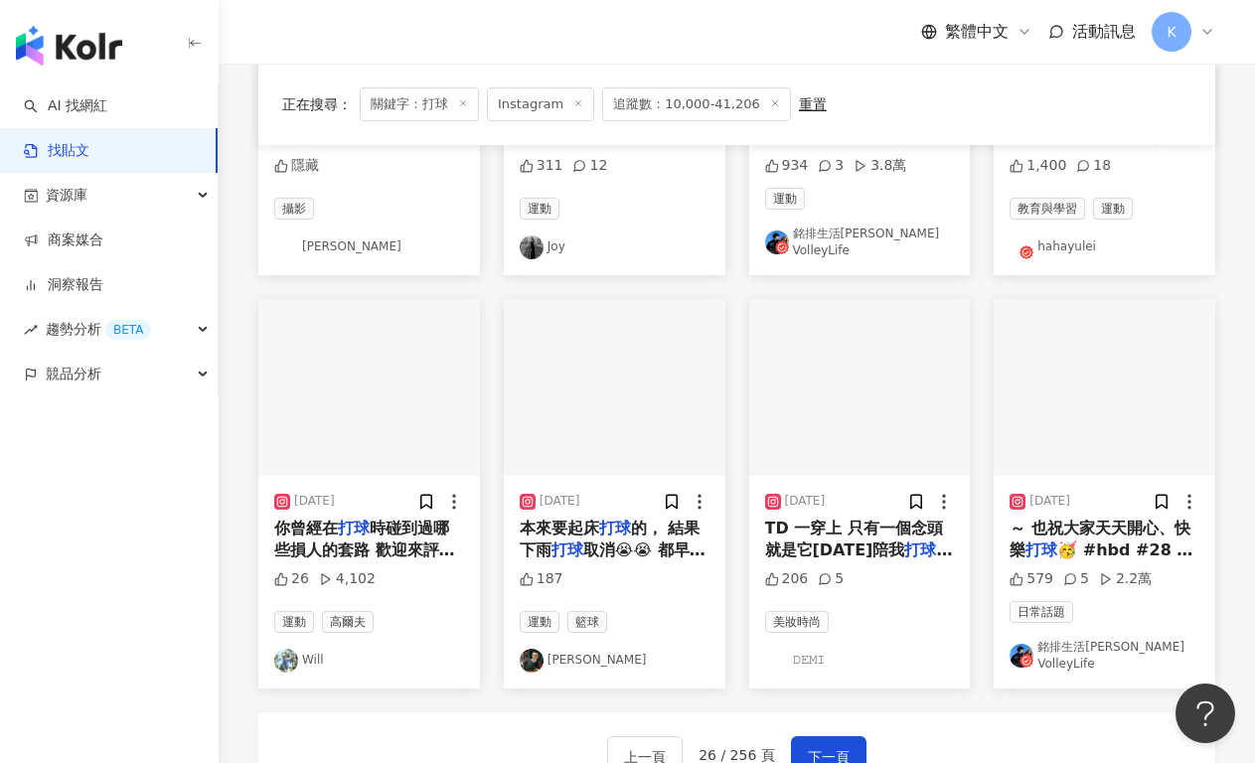
scroll to position [1039, 0]
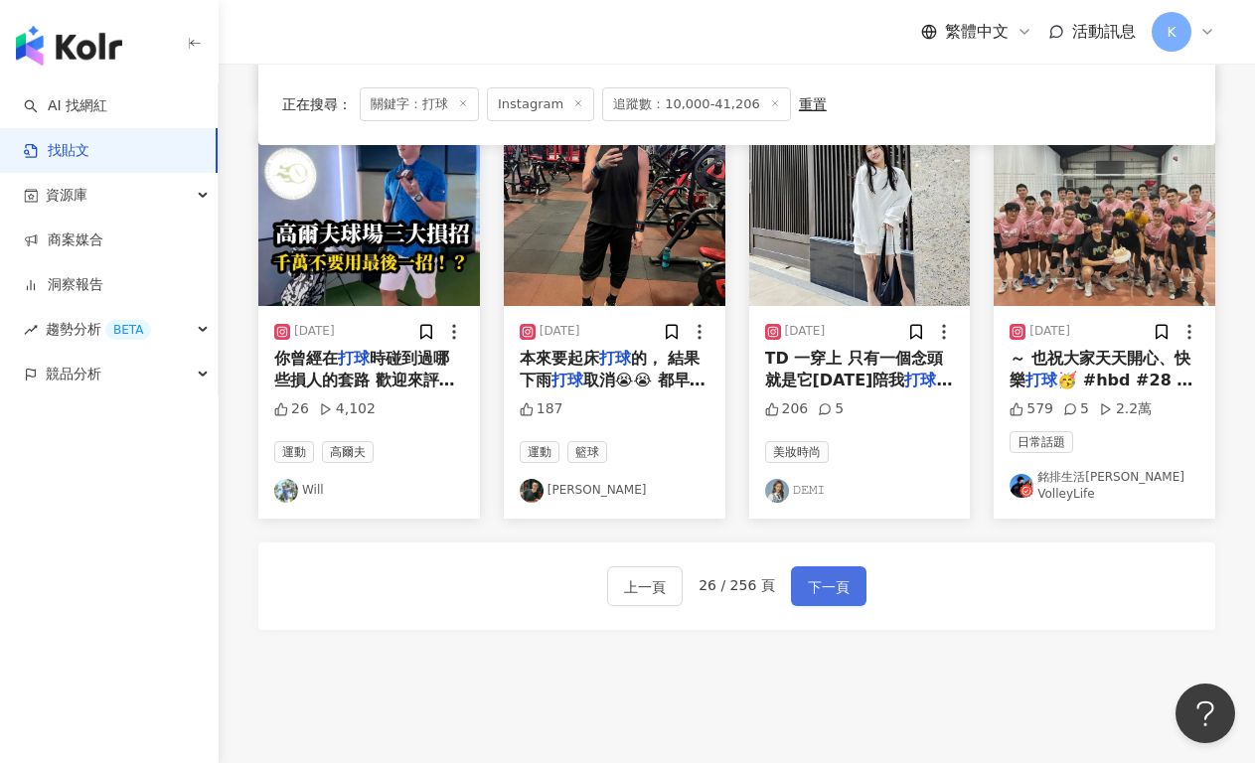
click at [835, 575] on span "下一頁" at bounding box center [829, 587] width 42 height 24
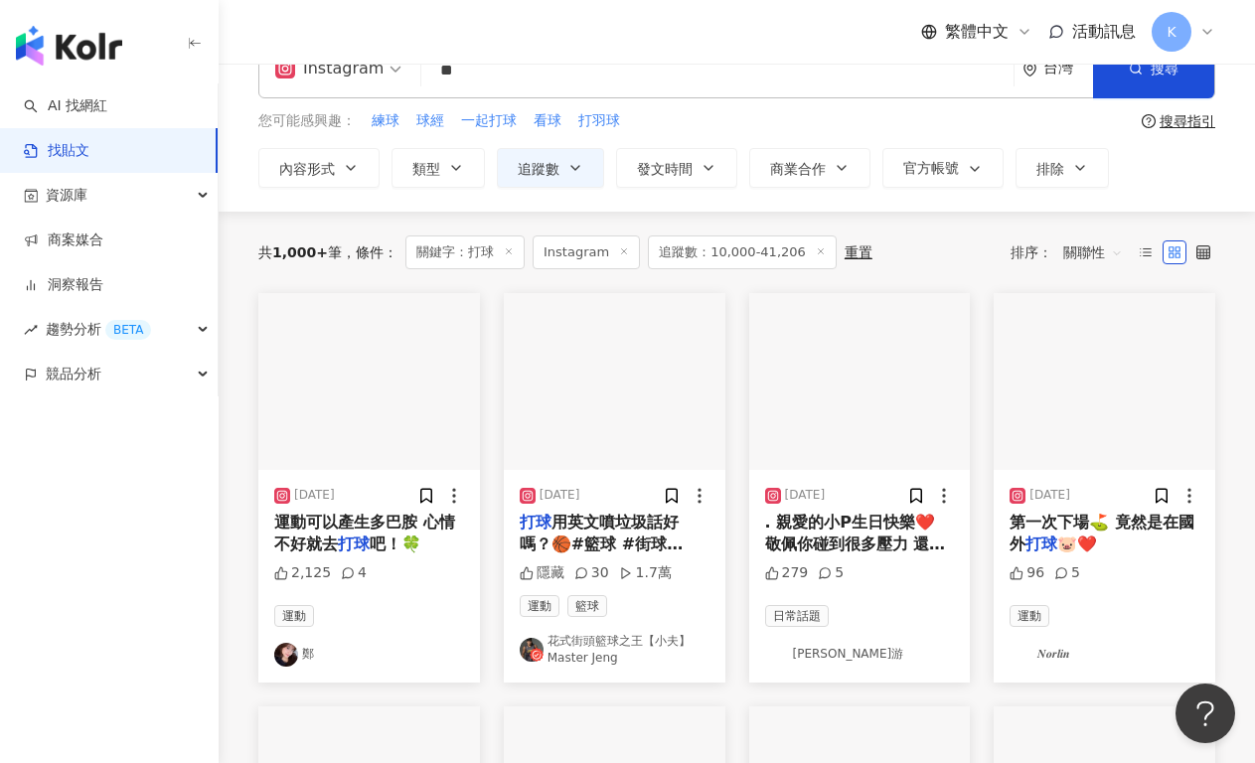
scroll to position [178, 0]
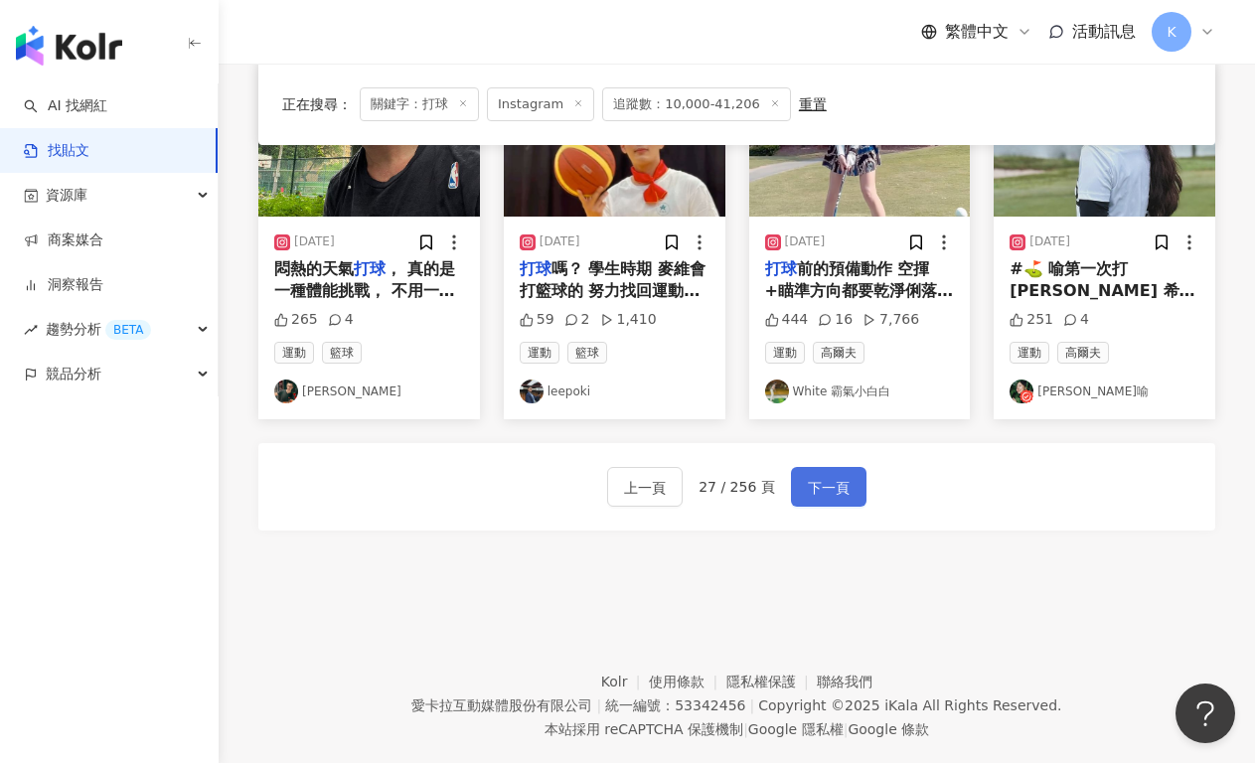
click at [833, 497] on span "下一頁" at bounding box center [829, 488] width 42 height 24
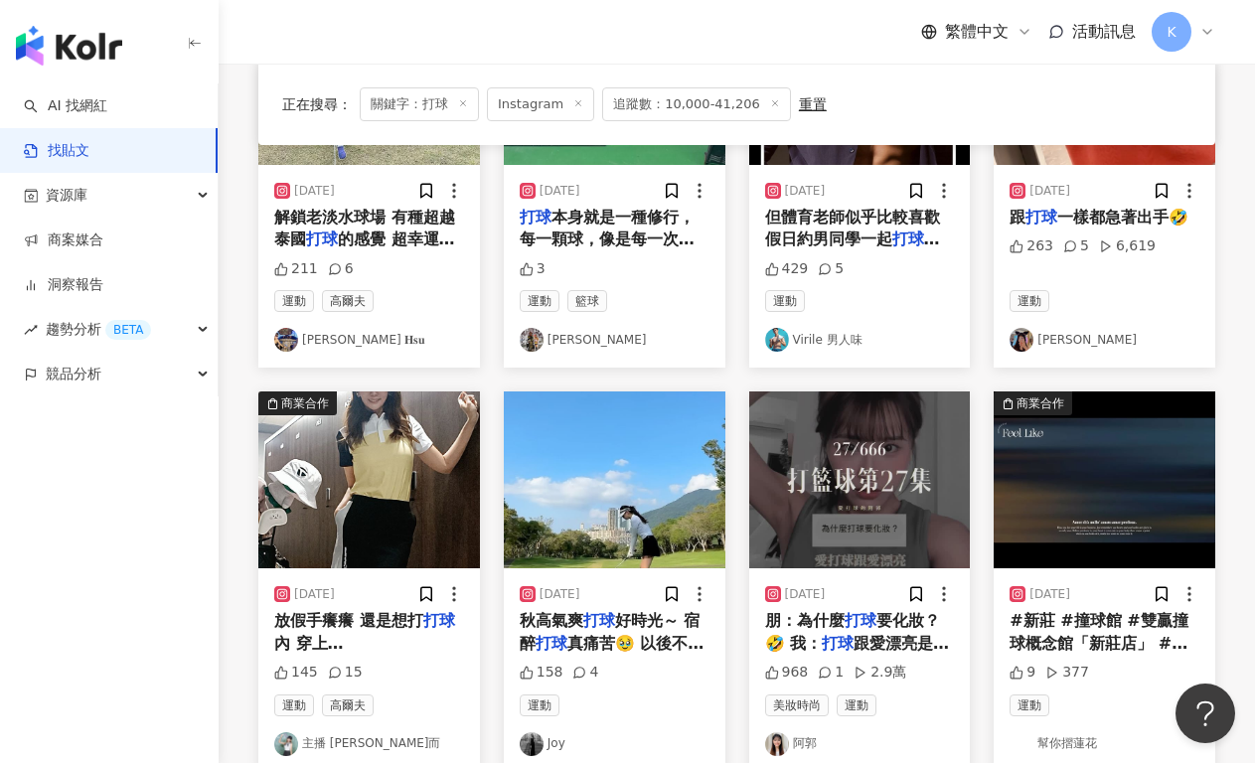
scroll to position [897, 0]
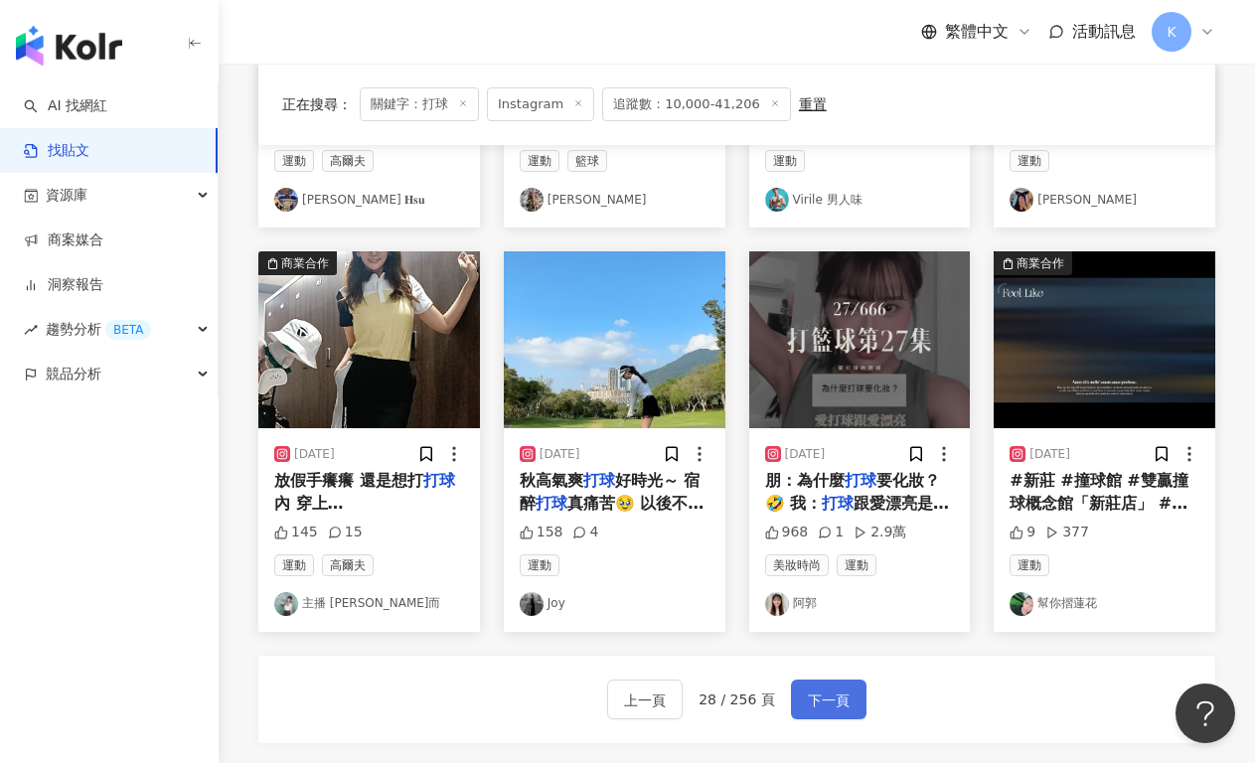
click at [814, 700] on span "下一頁" at bounding box center [829, 700] width 42 height 24
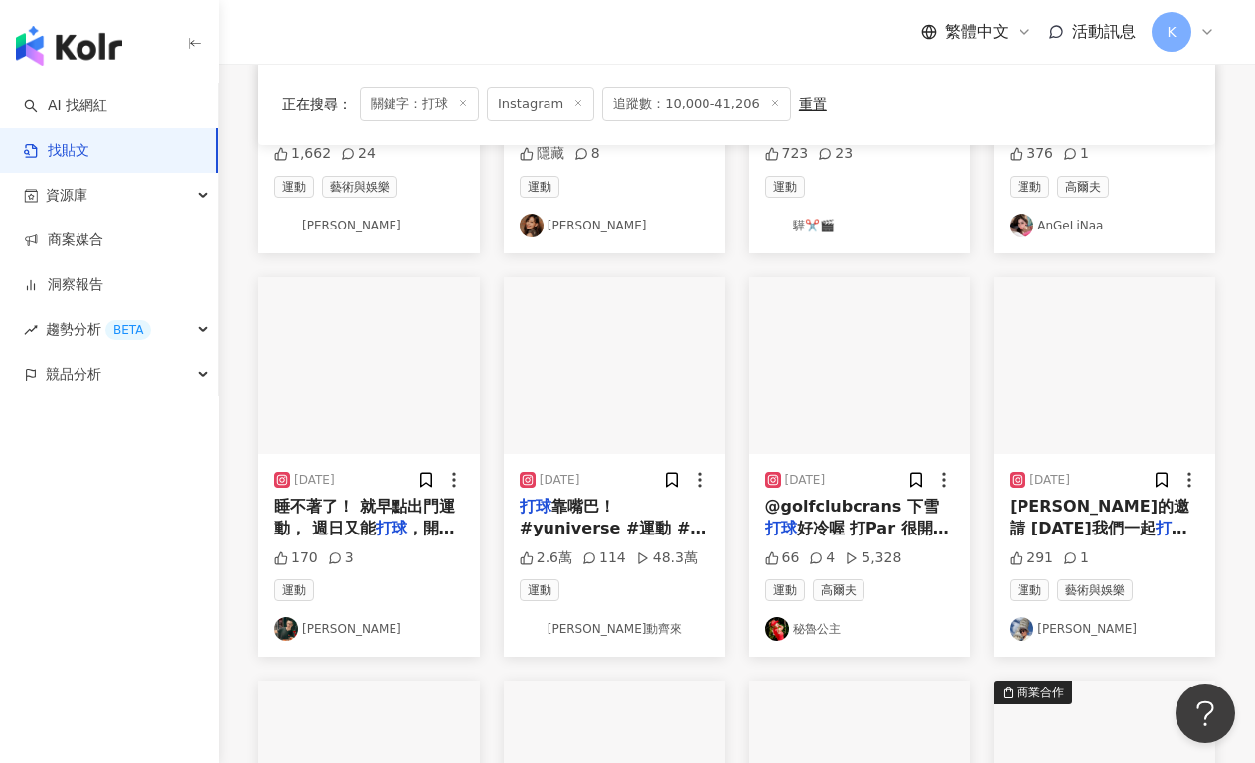
scroll to position [885, 0]
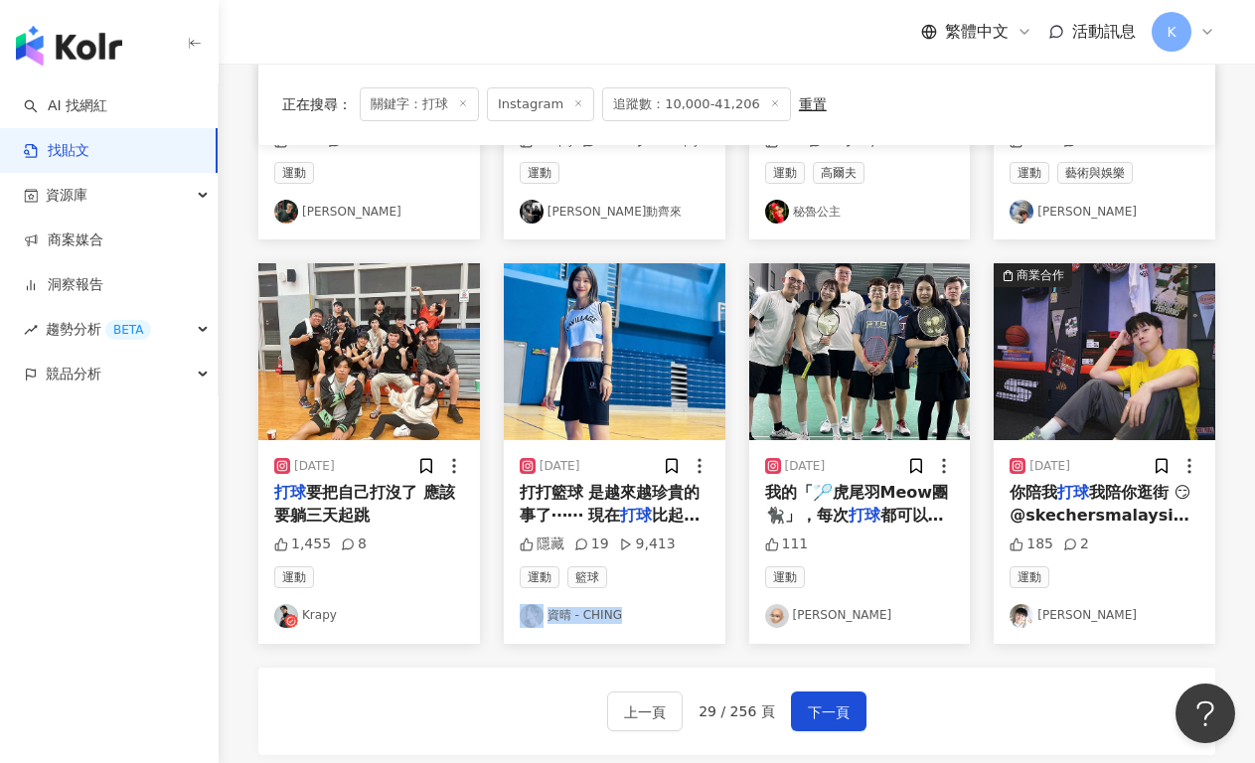
click at [812, 716] on span "下一頁" at bounding box center [829, 712] width 42 height 24
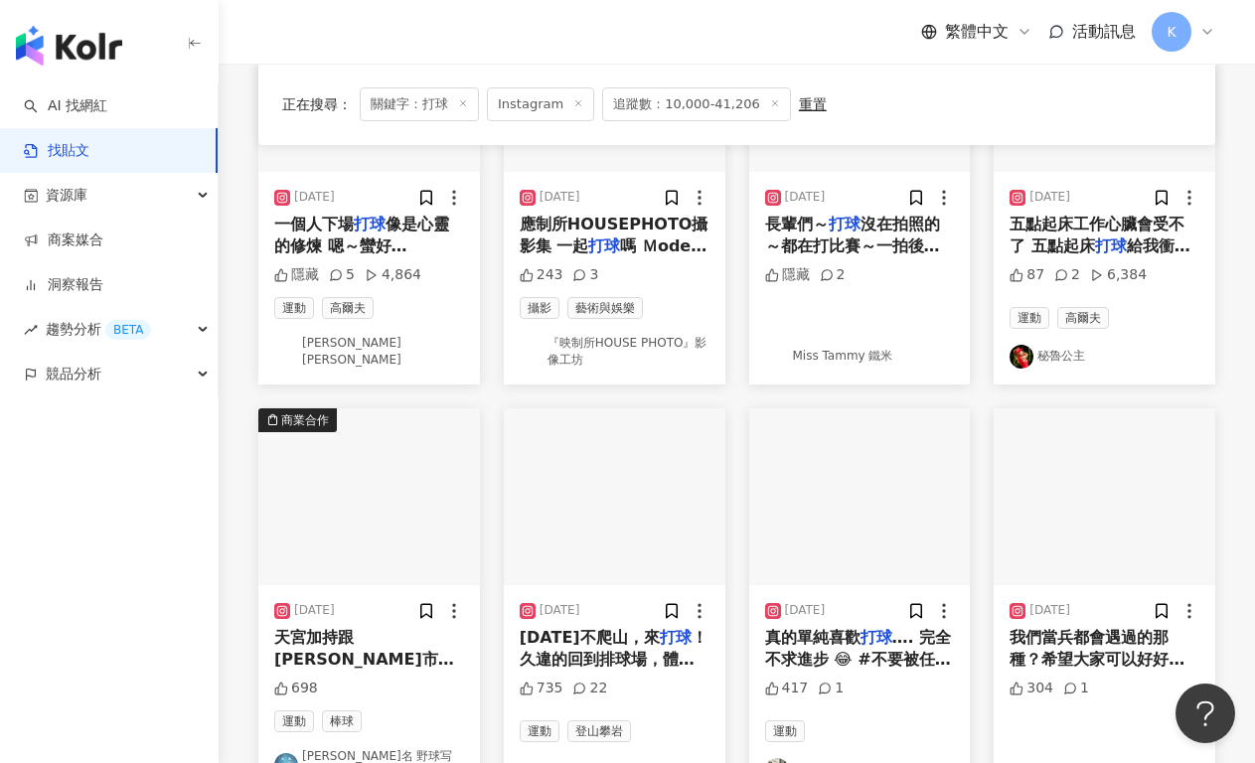
scroll to position [954, 0]
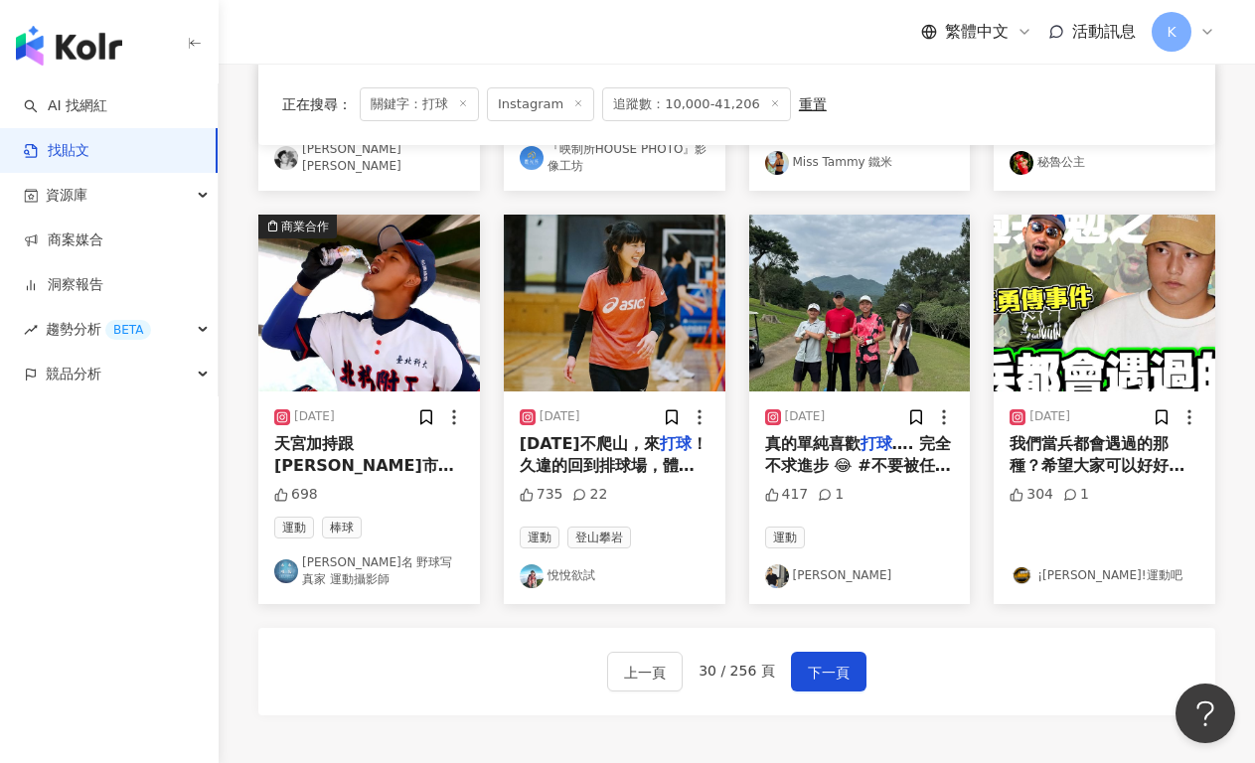
click at [820, 666] on span "下一頁" at bounding box center [829, 673] width 42 height 24
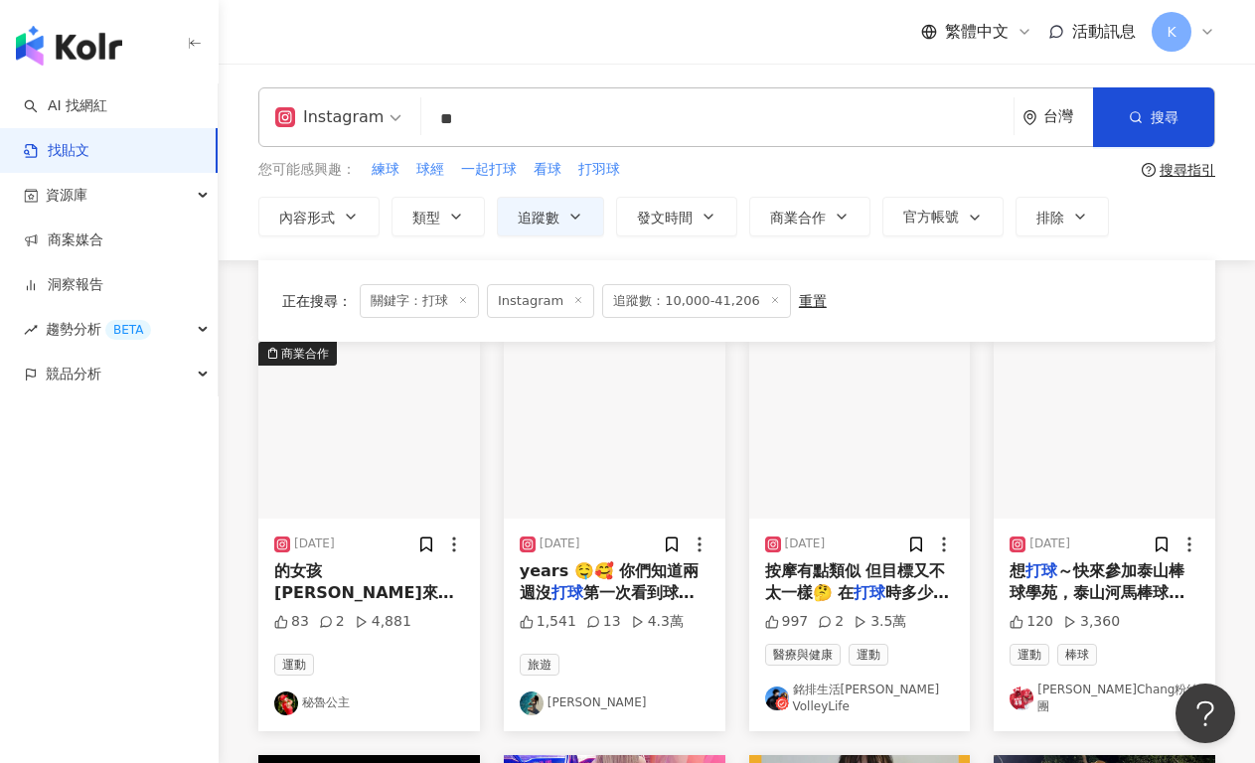
scroll to position [1156, 0]
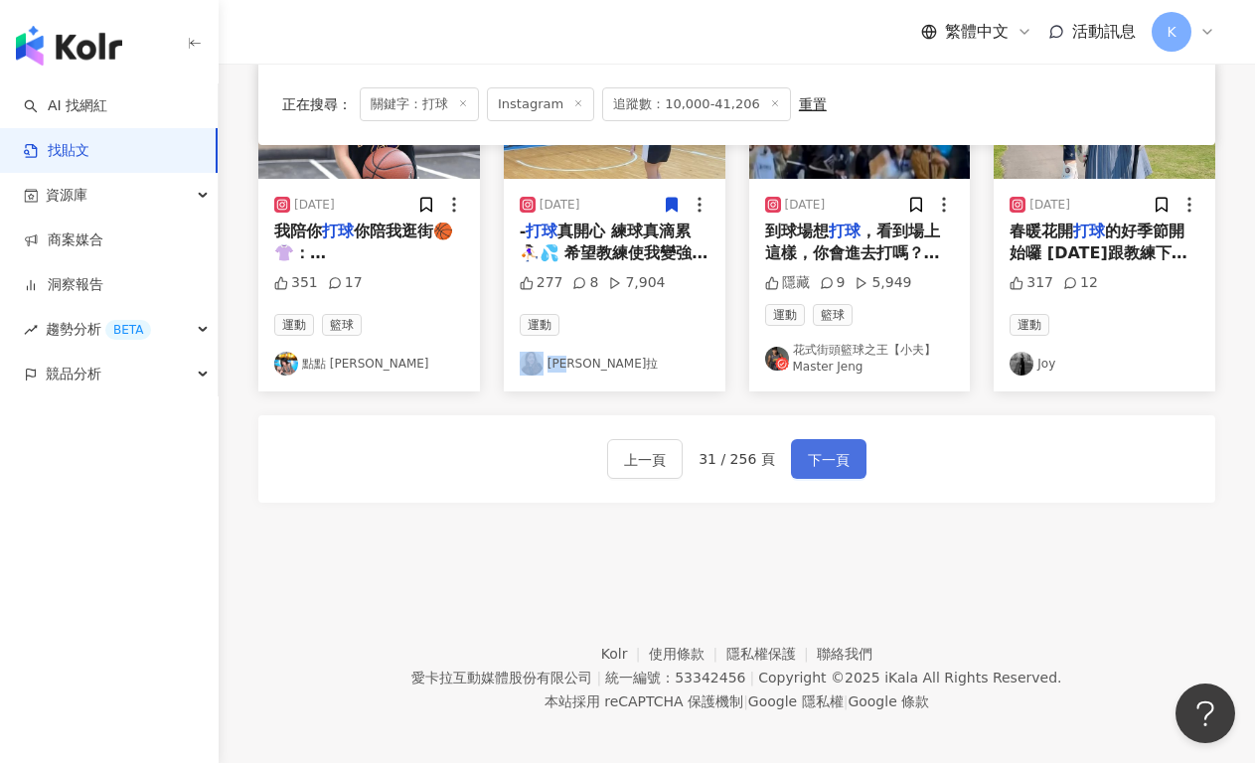
click at [830, 459] on span "下一頁" at bounding box center [829, 460] width 42 height 24
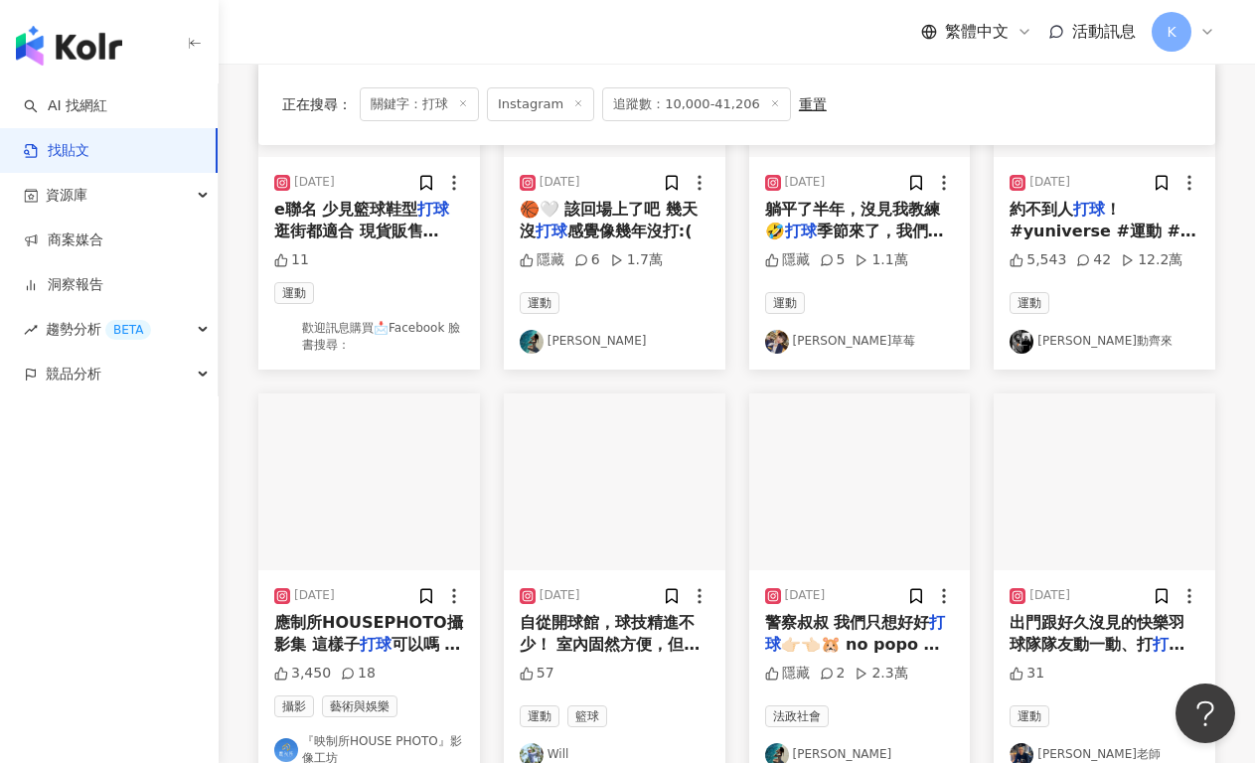
scroll to position [1009, 0]
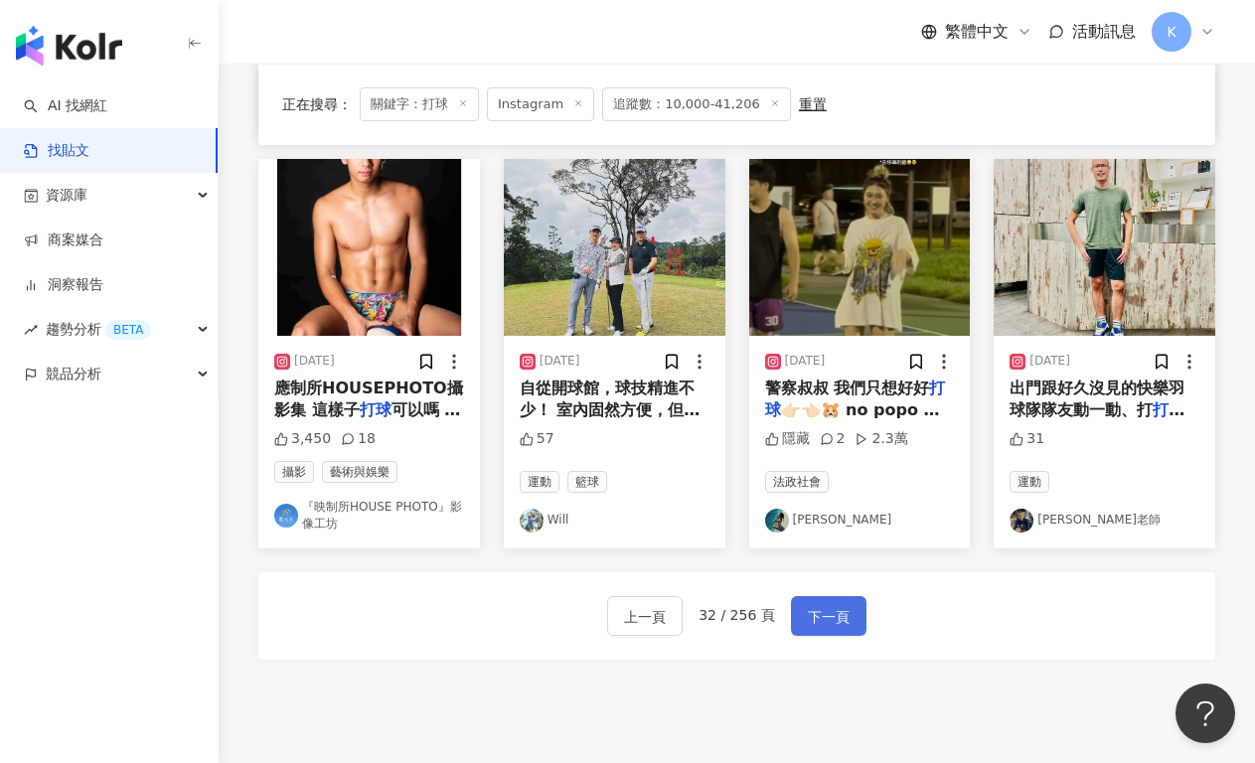
click at [838, 609] on span "下一頁" at bounding box center [829, 617] width 42 height 24
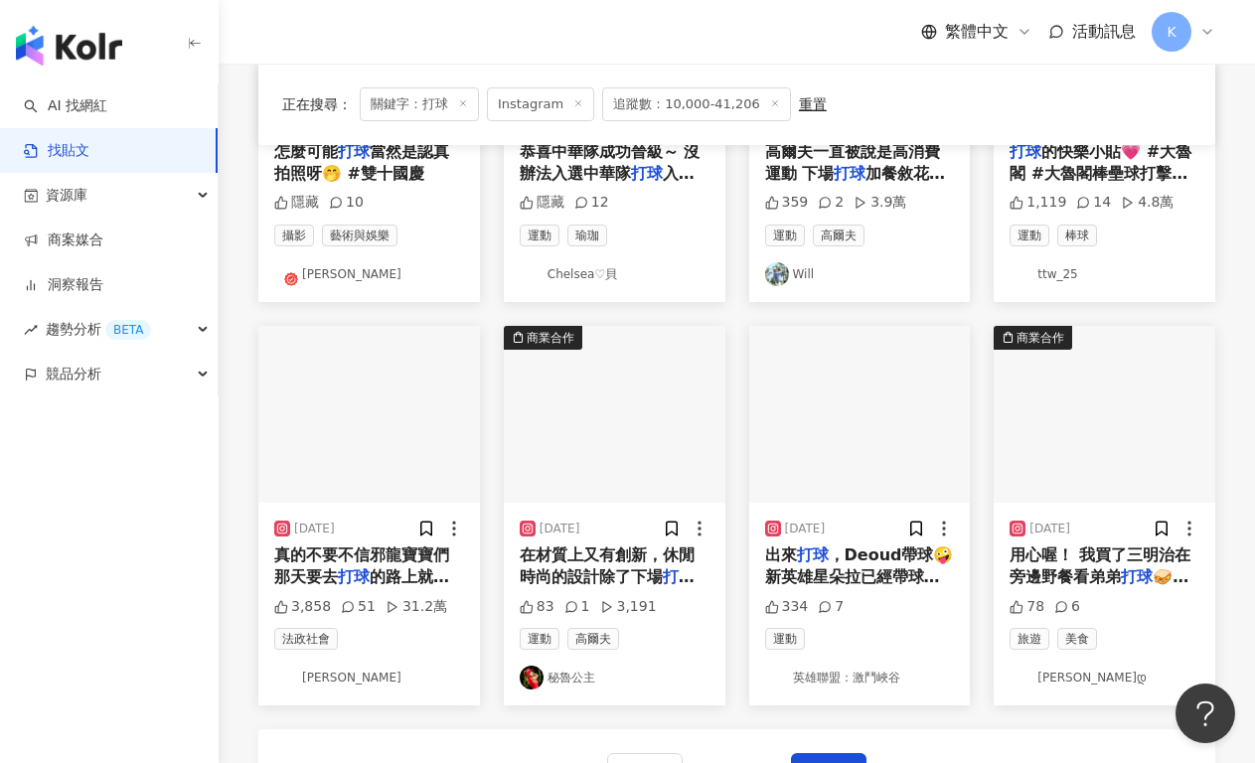
scroll to position [1121, 0]
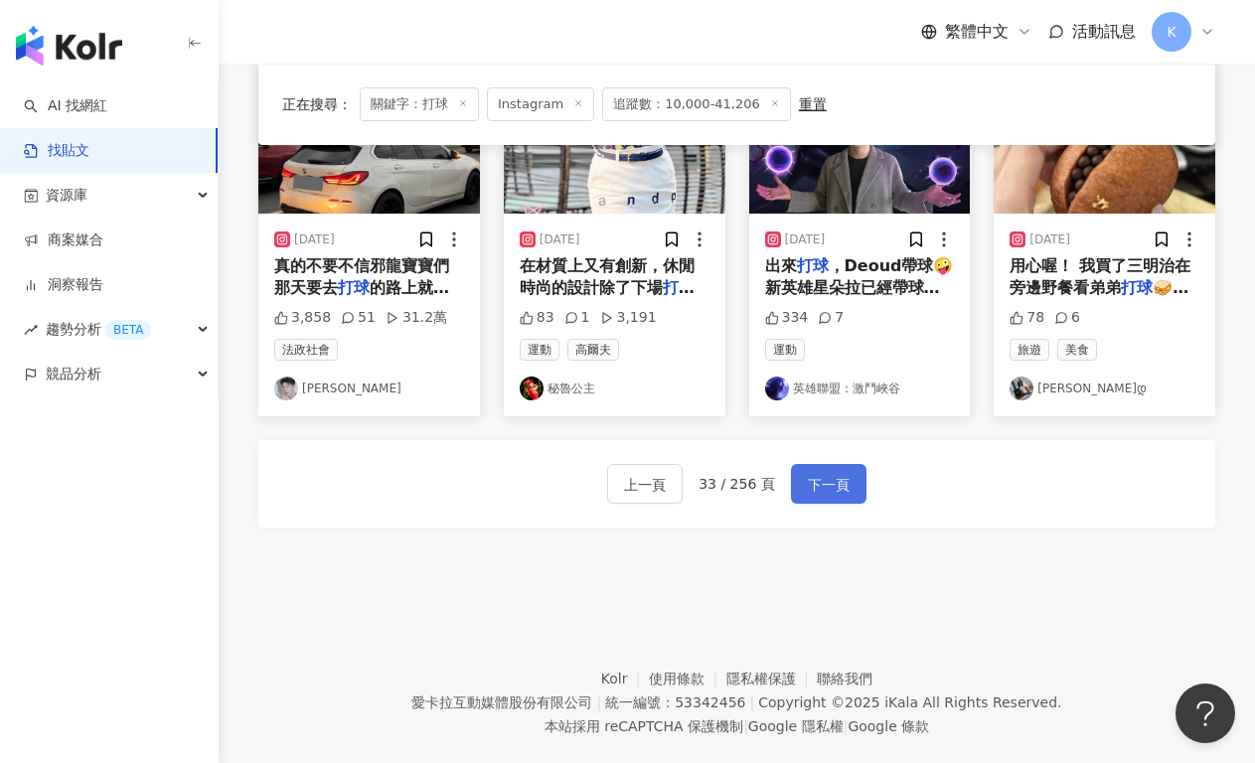
click at [835, 477] on span "下一頁" at bounding box center [829, 485] width 42 height 24
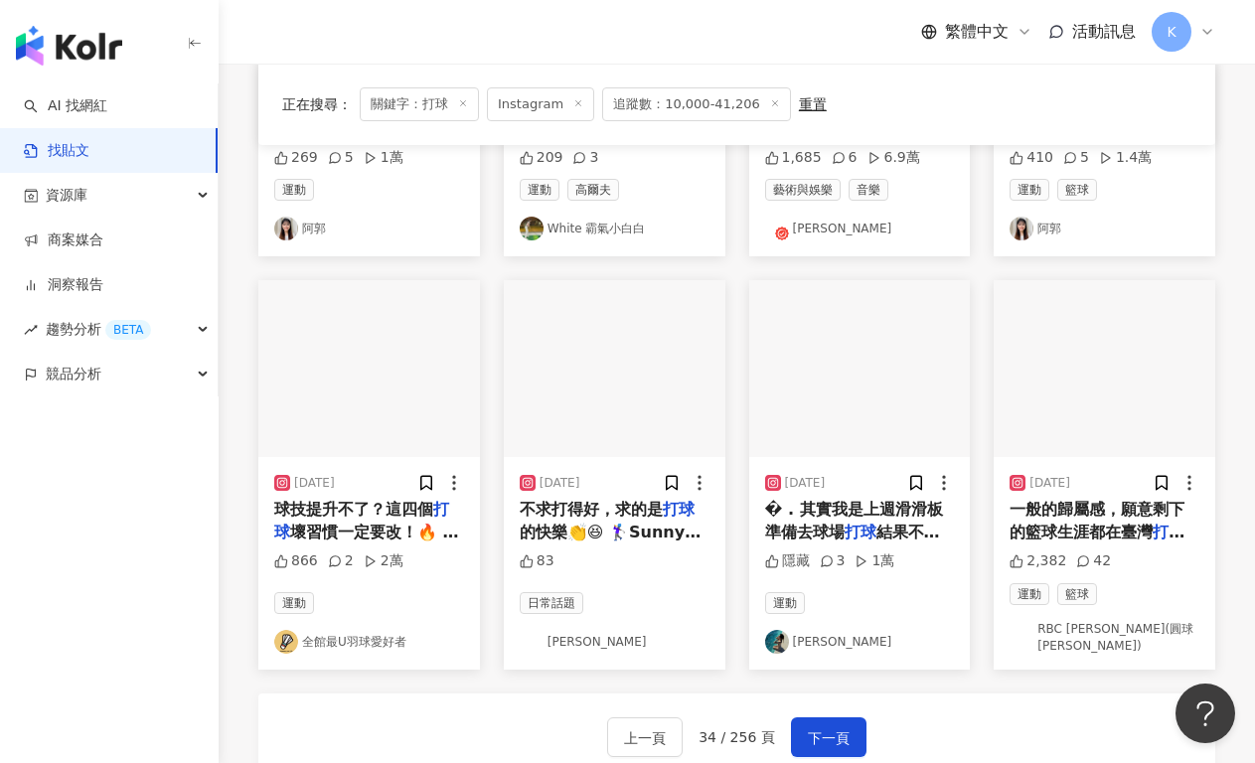
scroll to position [952, 0]
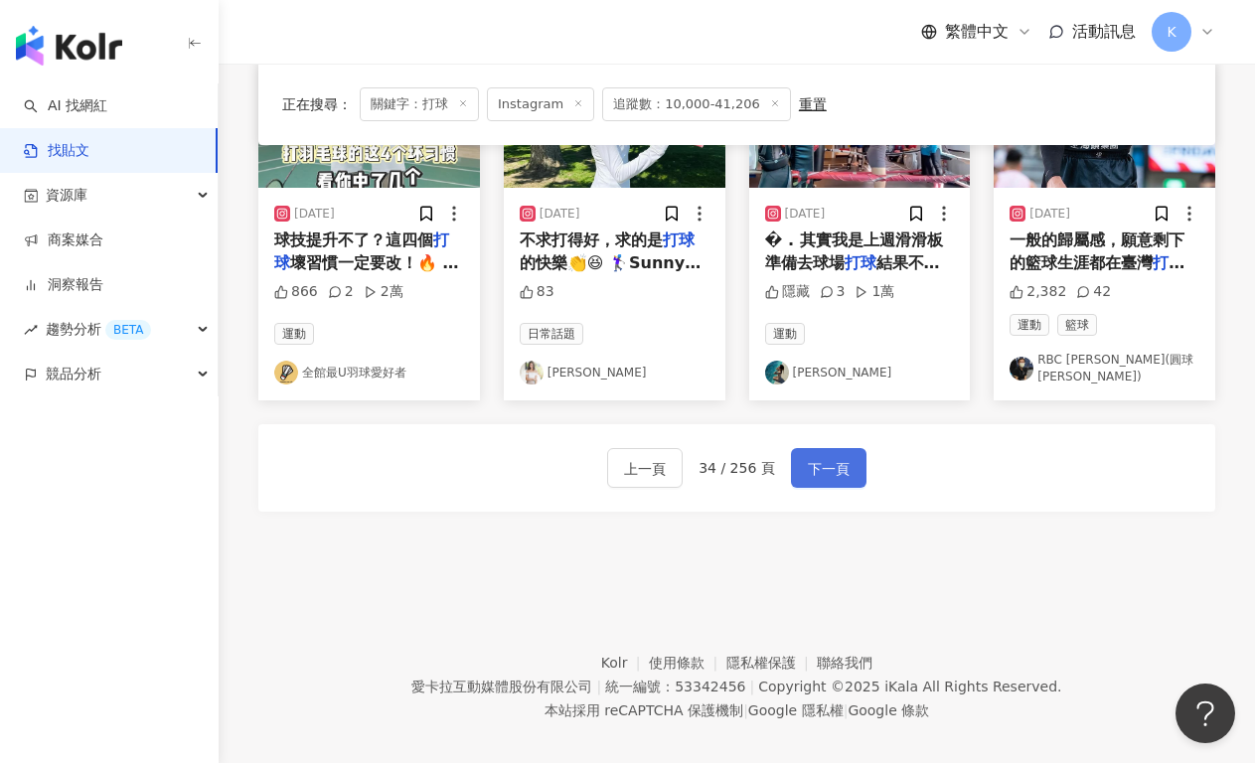
click at [817, 465] on span "下一頁" at bounding box center [829, 469] width 42 height 24
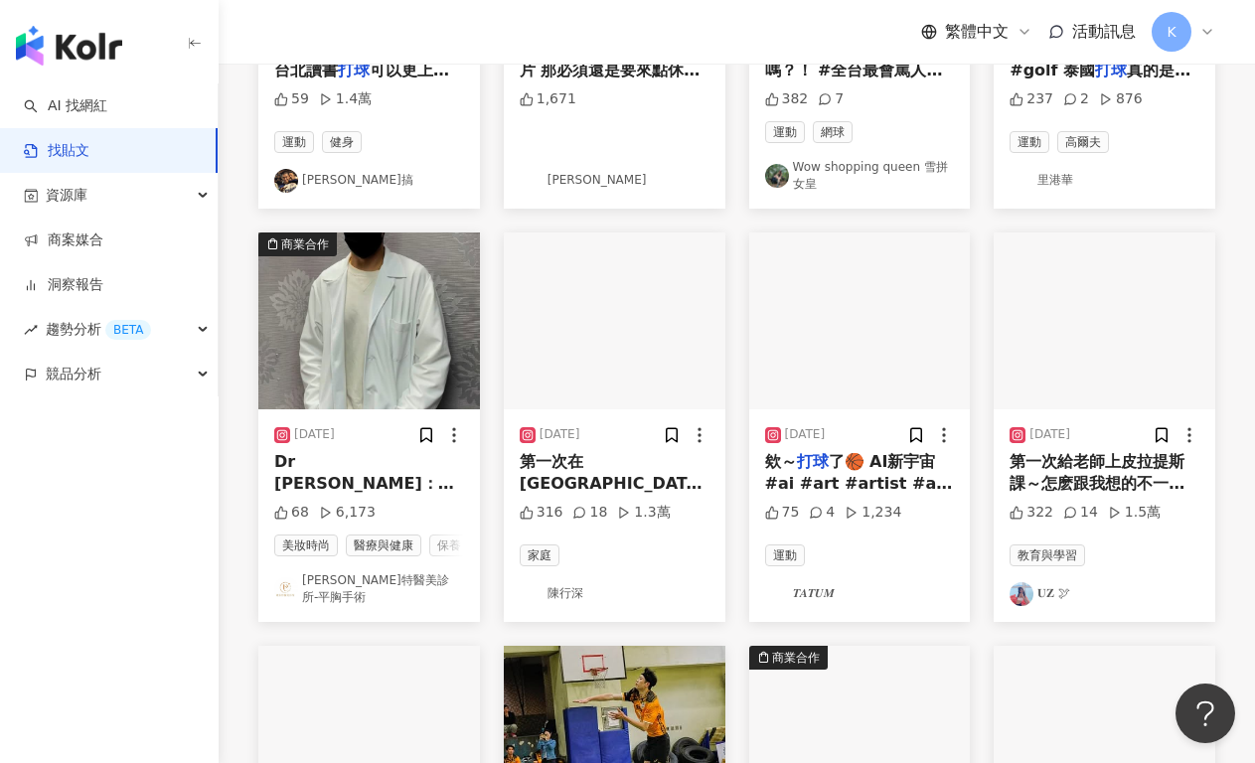
scroll to position [0, 0]
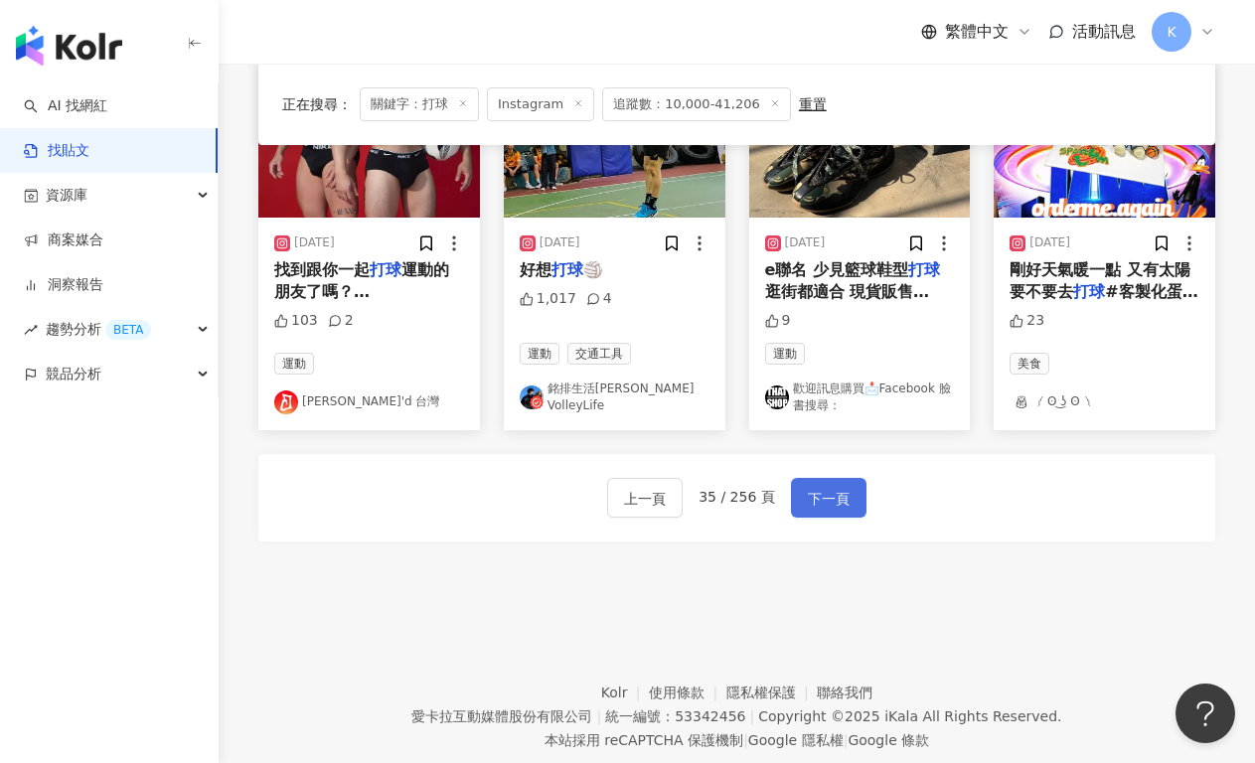
click at [851, 506] on button "下一頁" at bounding box center [828, 498] width 75 height 40
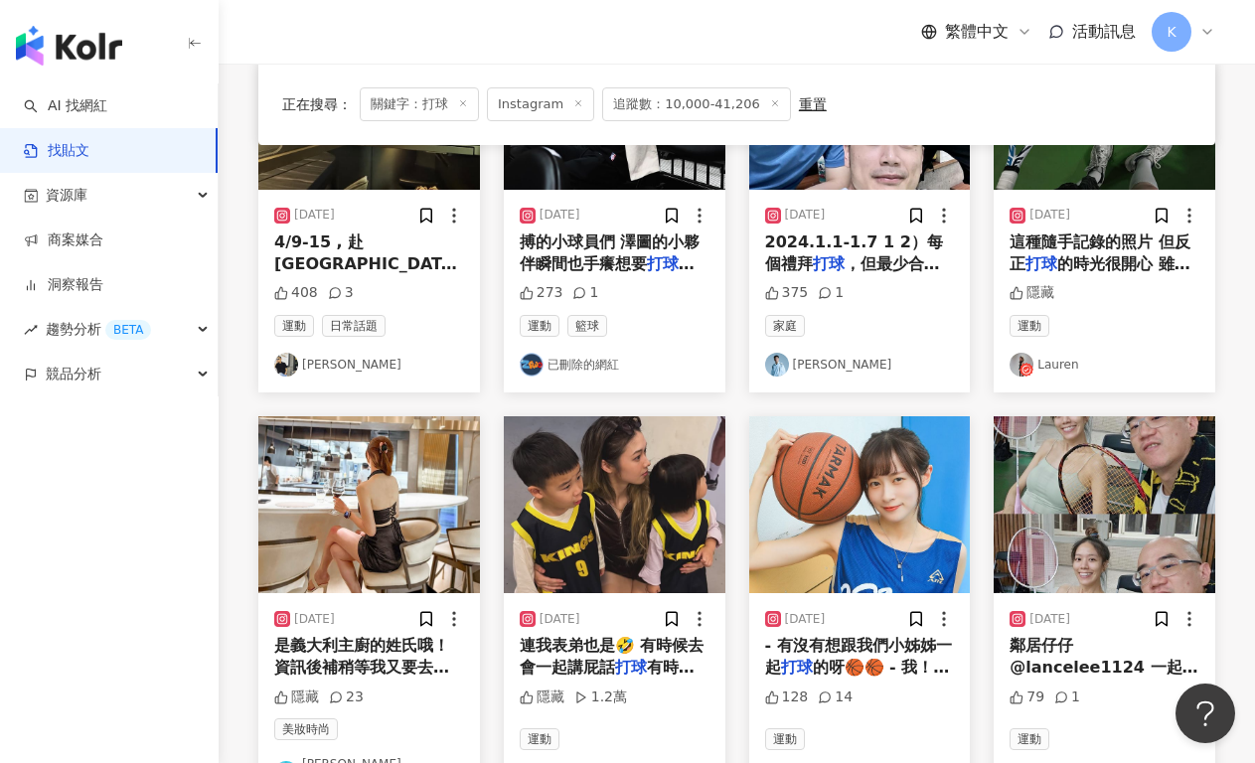
scroll to position [1147, 0]
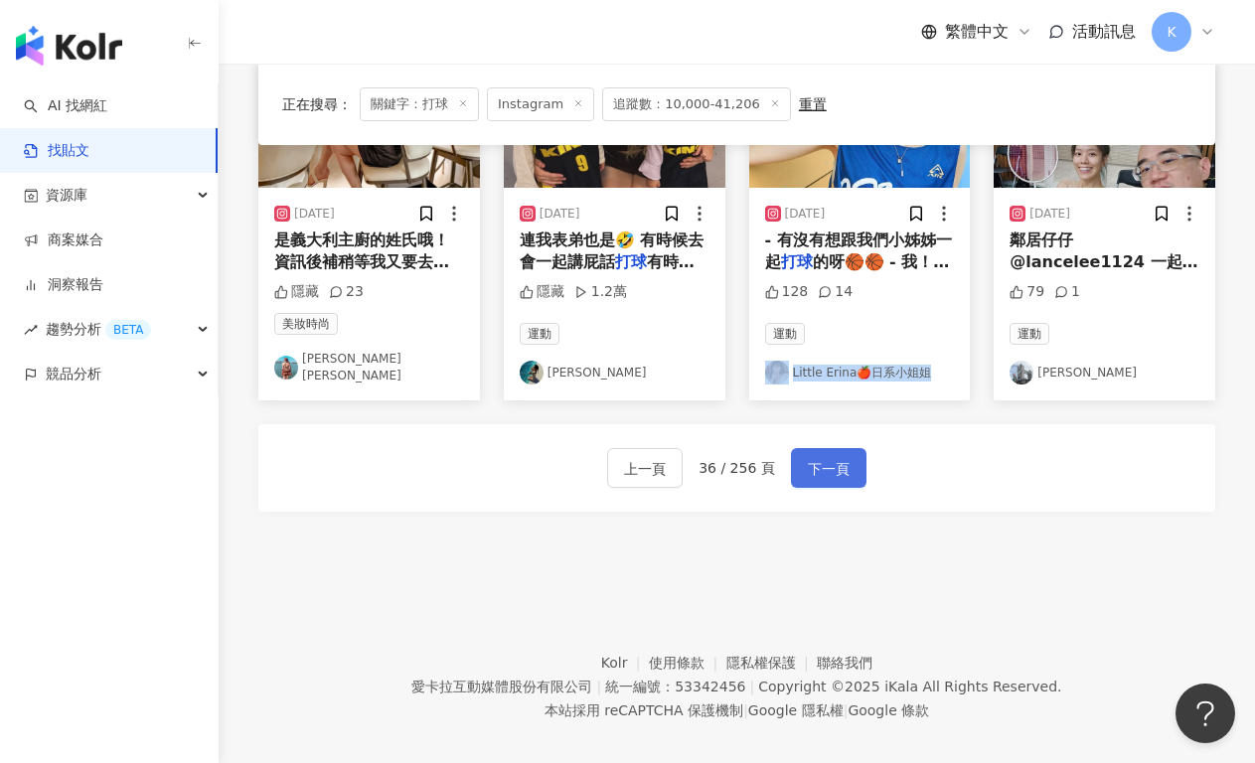
click at [832, 457] on span "下一頁" at bounding box center [829, 469] width 42 height 24
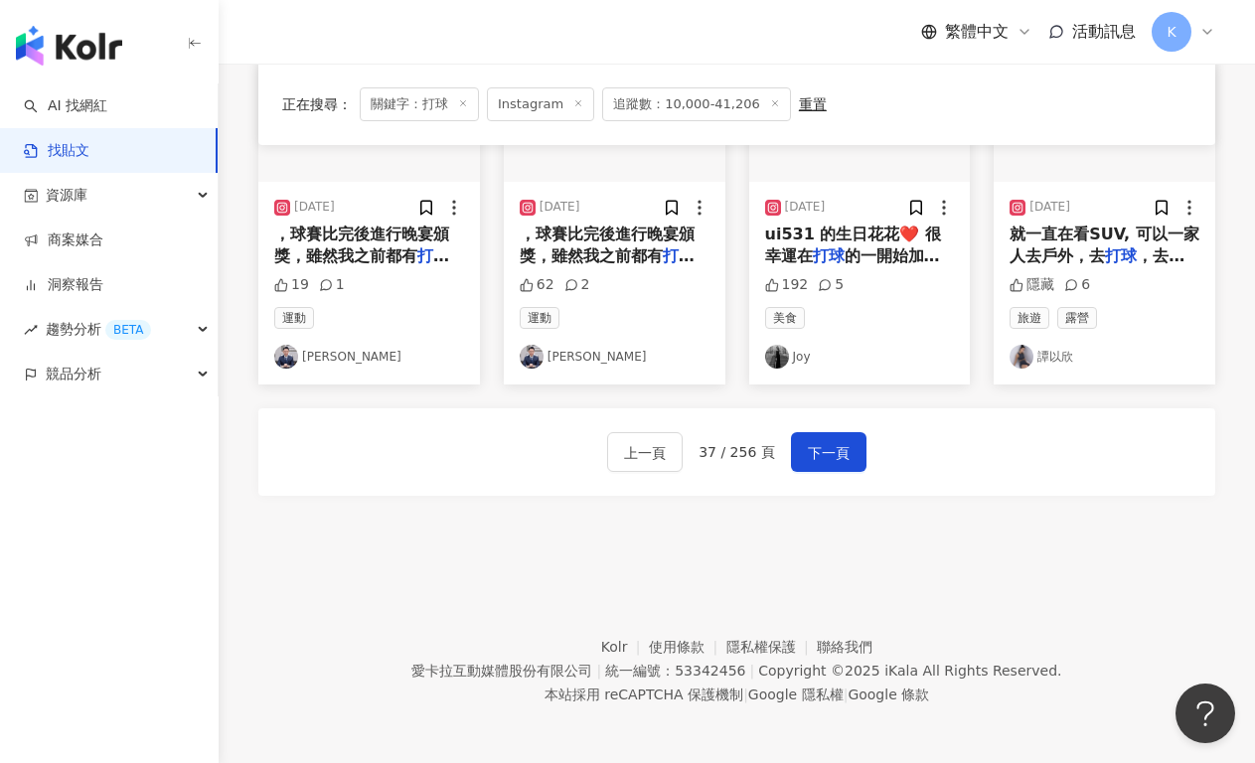
scroll to position [722, 0]
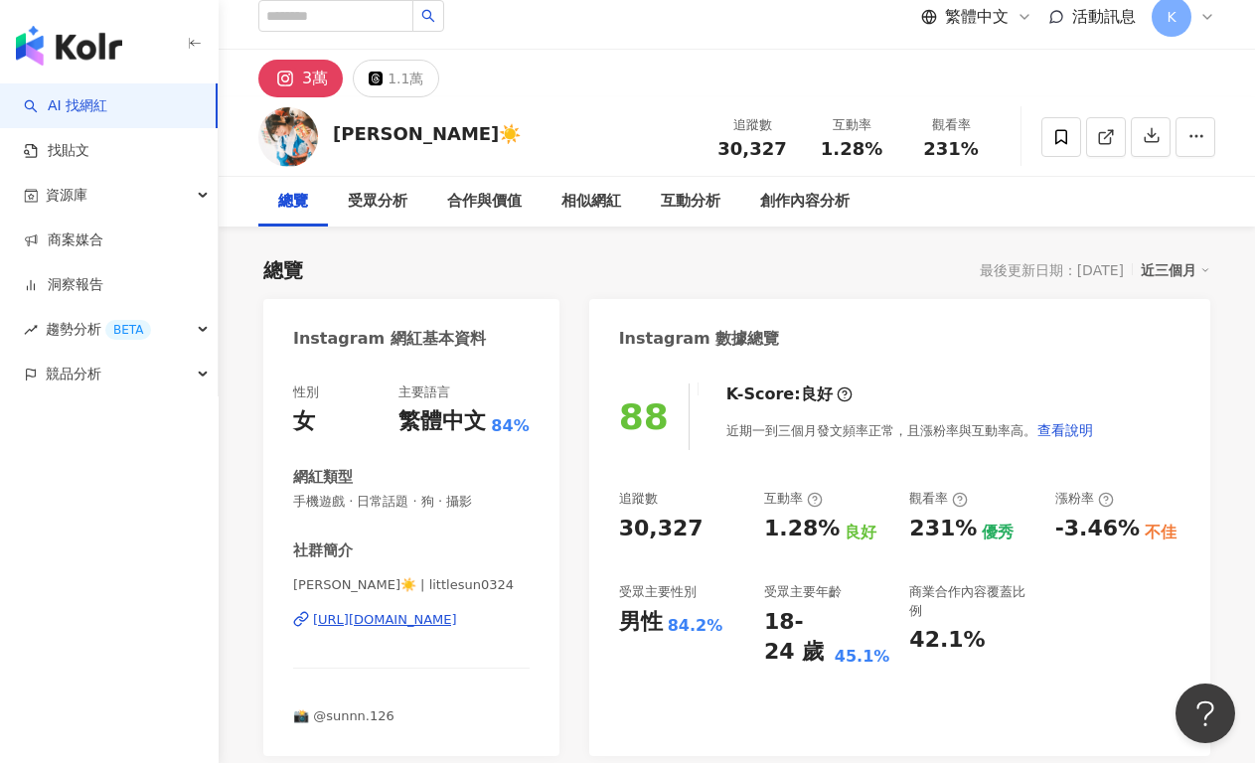
scroll to position [33, 0]
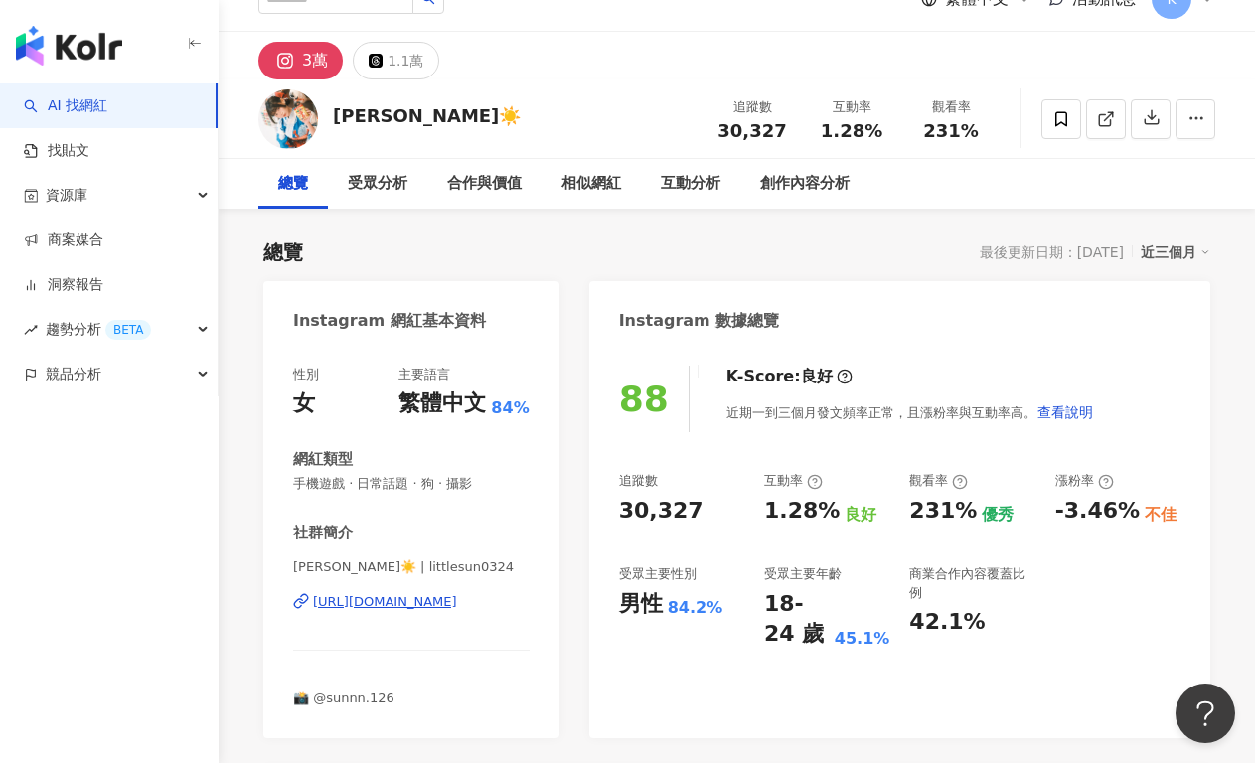
click at [406, 604] on div "[URL][DOMAIN_NAME]" at bounding box center [385, 602] width 144 height 18
click at [726, 424] on div "近期一到三個月發文頻率正常，且漲粉率與互動率高。 查看說明" at bounding box center [910, 412] width 368 height 40
drag, startPoint x: 644, startPoint y: 514, endPoint x: 620, endPoint y: 512, distance: 23.9
click at [620, 512] on div "30,327" at bounding box center [681, 511] width 125 height 31
copy div "30,327"
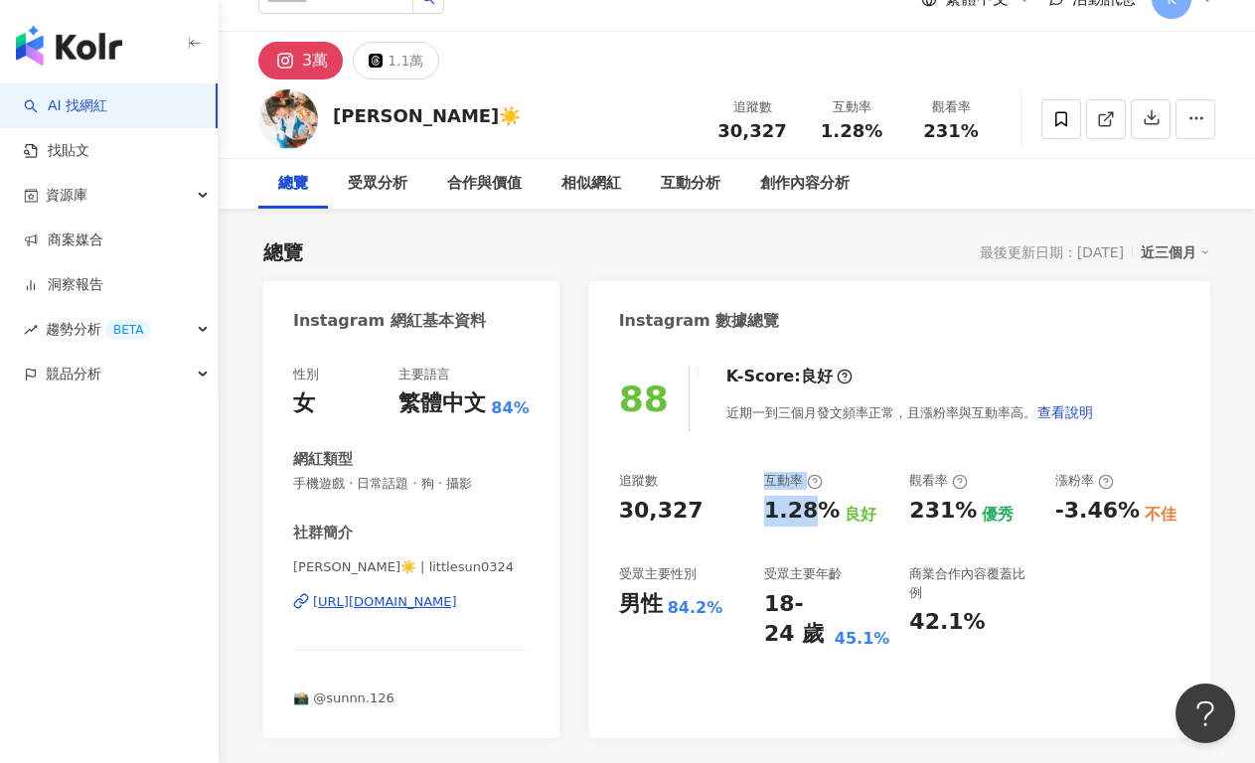
drag, startPoint x: 742, startPoint y: 509, endPoint x: 816, endPoint y: 510, distance: 73.5
click at [815, 509] on div "追蹤數 30,327 互動率 1.28% 良好 觀看率 231% 優秀 漲粉率 -3.46% 不佳 受眾主要性別 男性 84.2% 受眾主要年齡 18-24 …" at bounding box center [899, 561] width 561 height 178
drag, startPoint x: 816, startPoint y: 509, endPoint x: 785, endPoint y: 516, distance: 31.6
click at [817, 509] on div "1.28%" at bounding box center [801, 511] width 75 height 31
drag, startPoint x: 758, startPoint y: 515, endPoint x: 829, endPoint y: 513, distance: 71.5
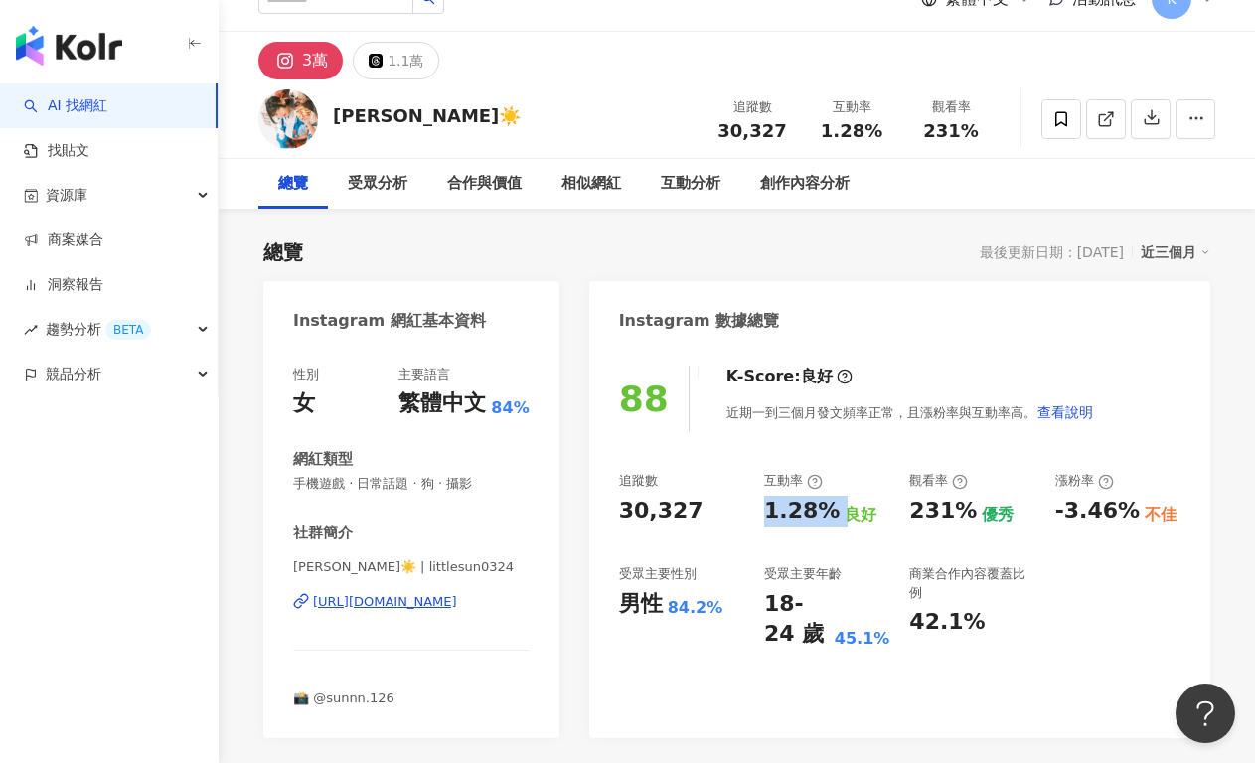
click at [829, 513] on div "追蹤數 30,327 互動率 1.28% 良好 觀看率 231% 優秀 漲粉率 -3.46% 不佳 受眾主要性別 男性 84.2% 受眾主要年齡 18-24 …" at bounding box center [899, 561] width 561 height 178
copy div "1.28%"
click at [904, 527] on div "追蹤數 30,327 互動率 1.28% 良好 觀看率 231% 優秀 漲粉率 -3.46% 不佳 受眾主要性別 男性 84.2% 受眾主要年齡 18-24 …" at bounding box center [899, 561] width 561 height 178
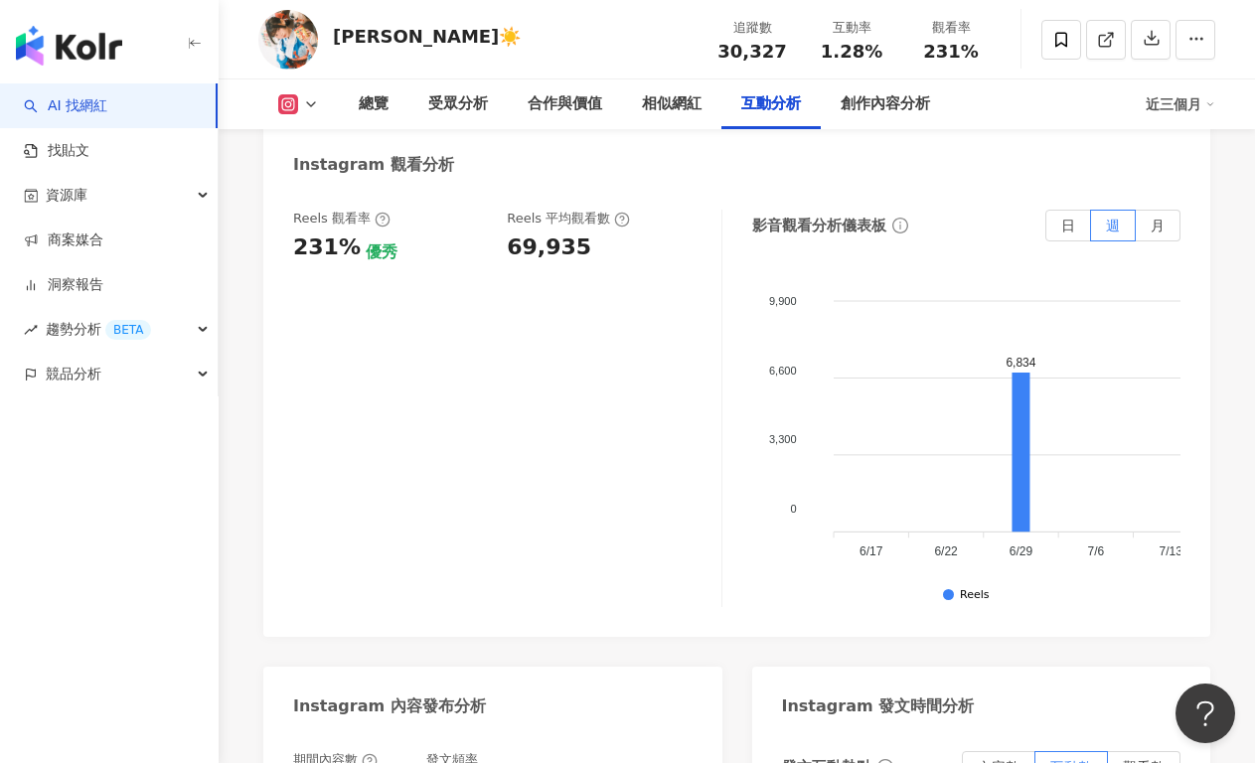
scroll to position [4374, 0]
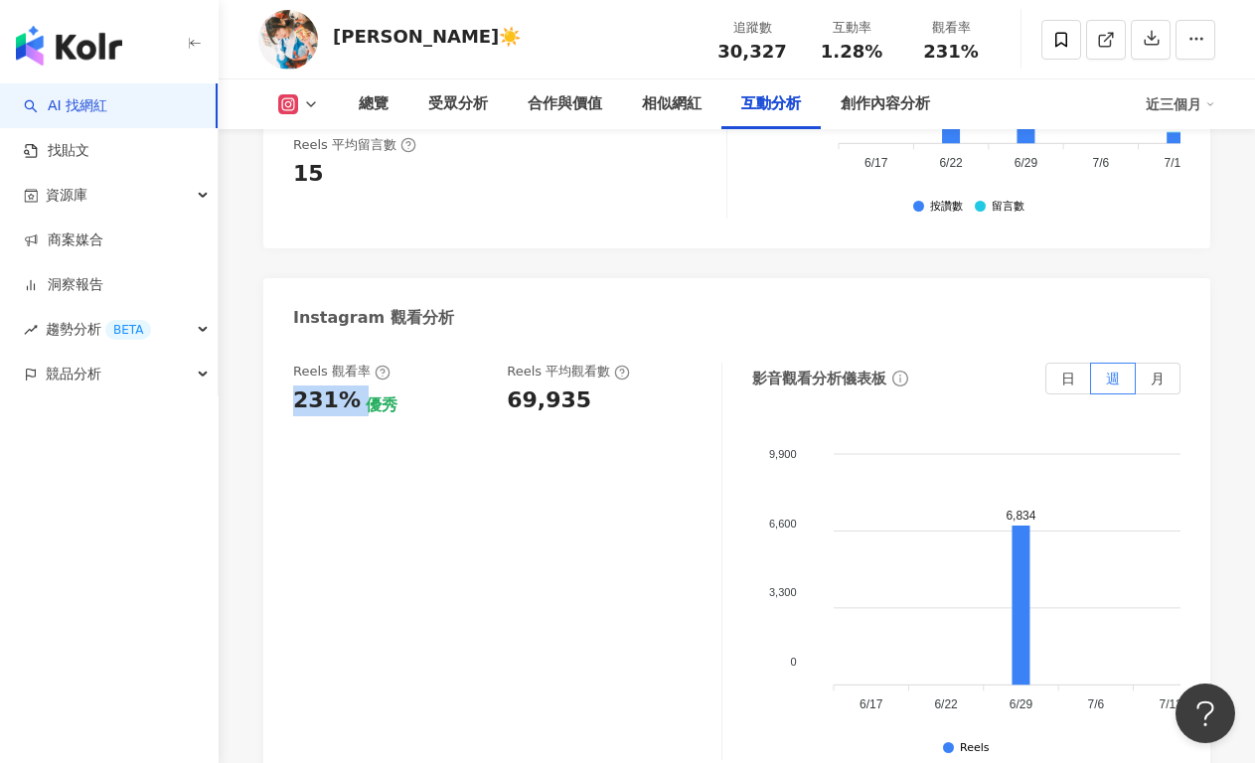
drag, startPoint x: 291, startPoint y: 297, endPoint x: 353, endPoint y: 295, distance: 61.6
click at [354, 343] on div "Reels 觀看率 231% 優秀 Reels 平均觀看數 69,935 影音觀看分析儀表板 日 週 月 9,900 9,900 6,600 6,600 3,…" at bounding box center [736, 566] width 947 height 447
copy div "231%"
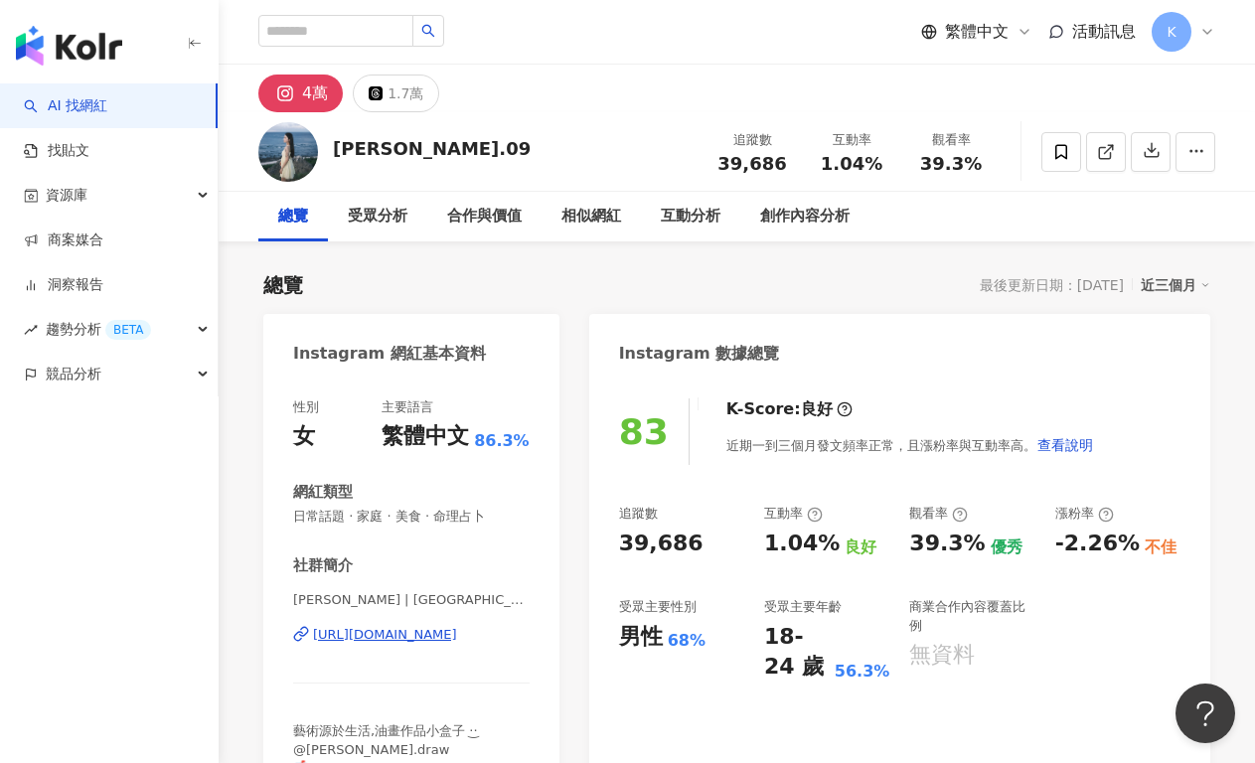
click at [442, 640] on div "https://www.instagram.com/jiang.09/" at bounding box center [385, 635] width 144 height 18
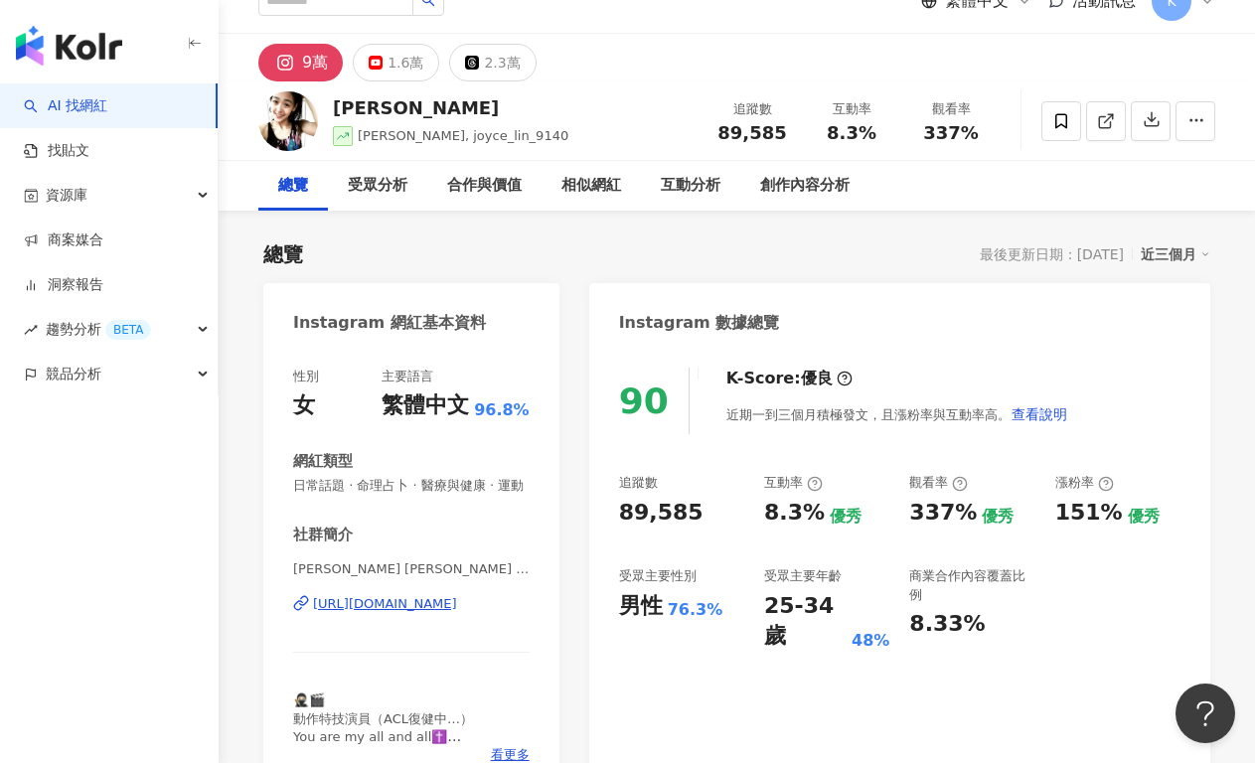
scroll to position [33, 0]
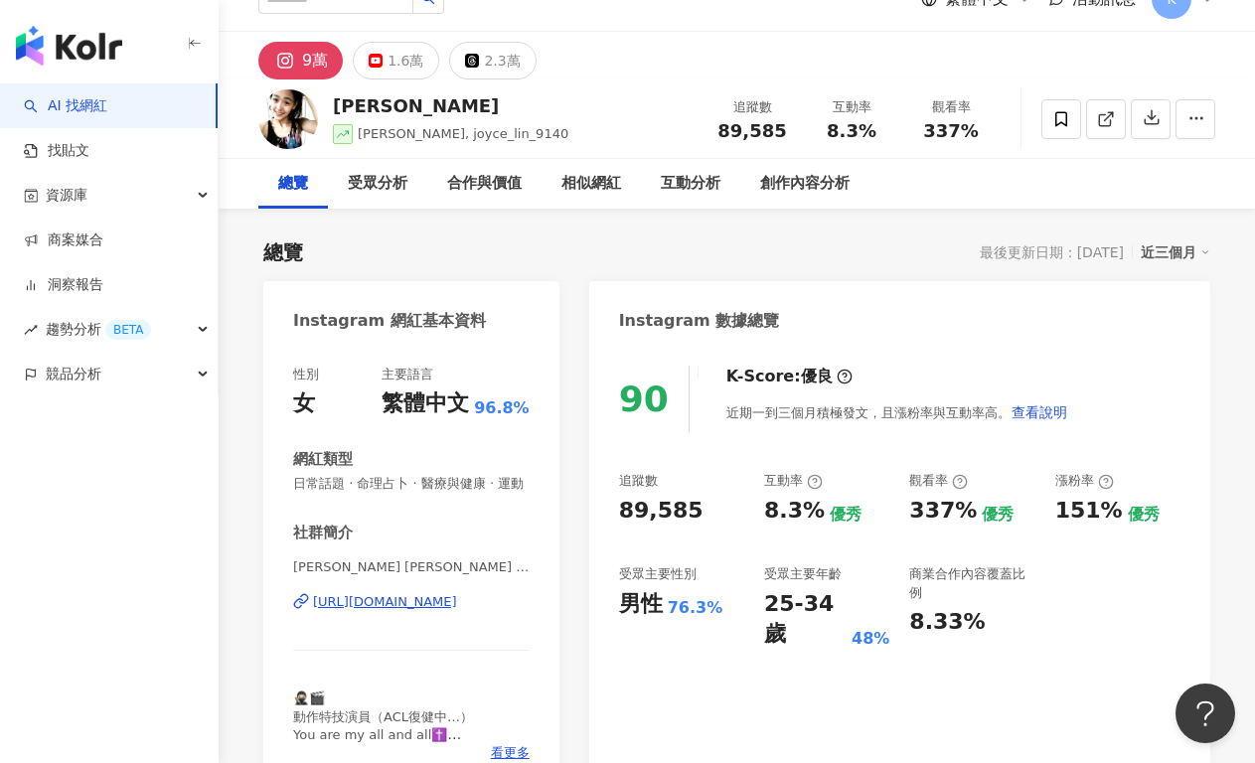
click at [415, 602] on div "https://www.instagram.com/joyce_lin_9140/" at bounding box center [385, 602] width 144 height 18
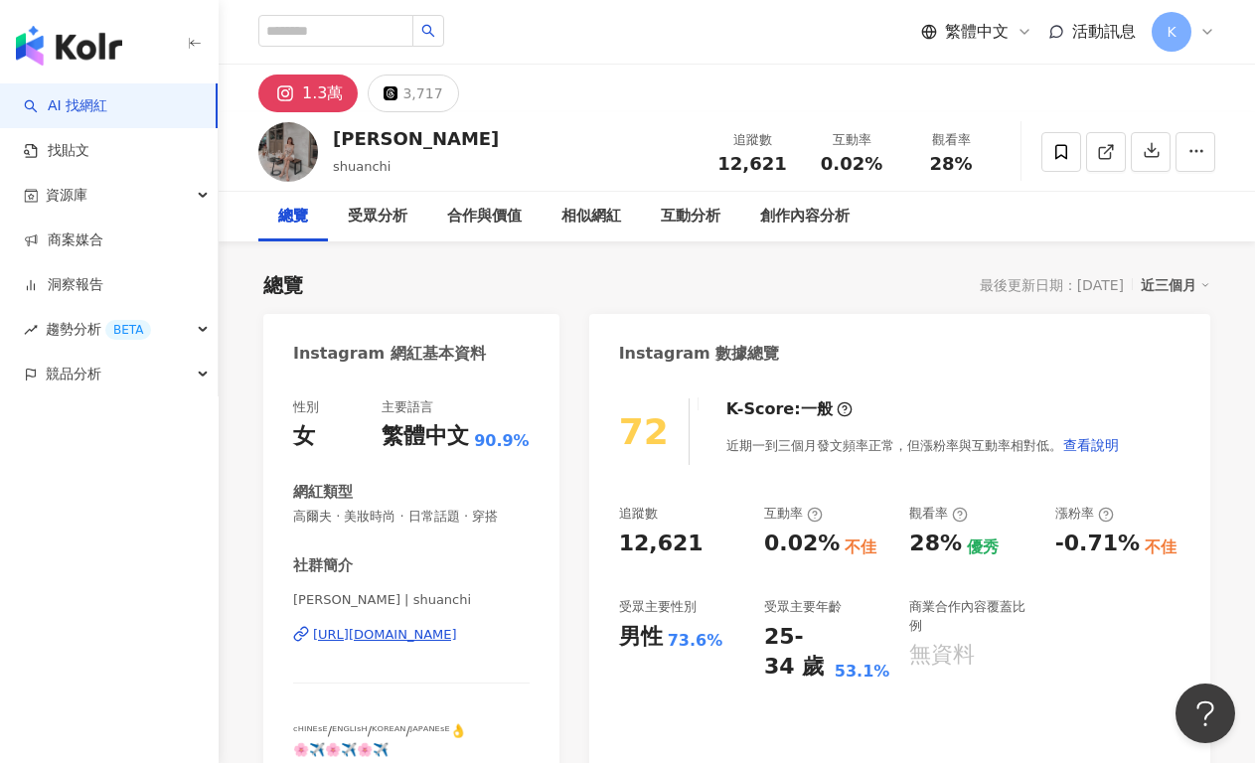
click at [411, 631] on div "https://www.instagram.com/shuanchi/" at bounding box center [385, 635] width 144 height 18
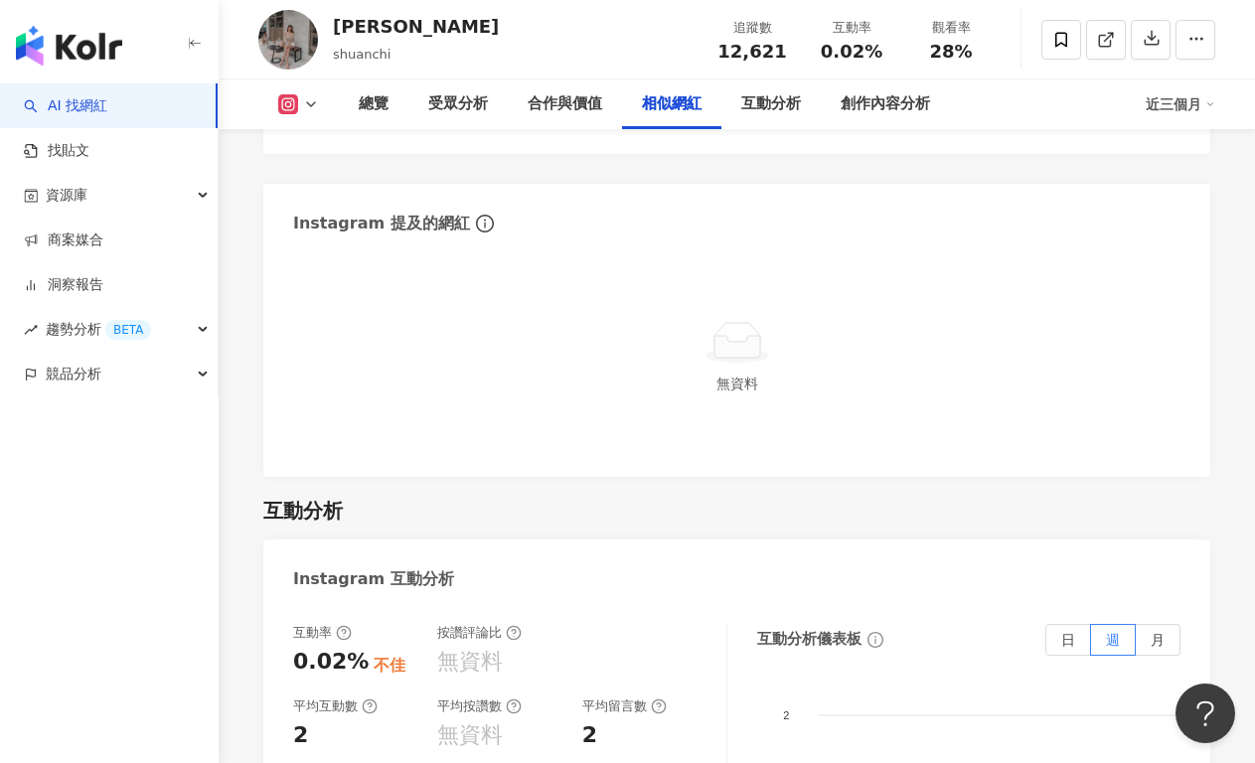
scroll to position [4048, 0]
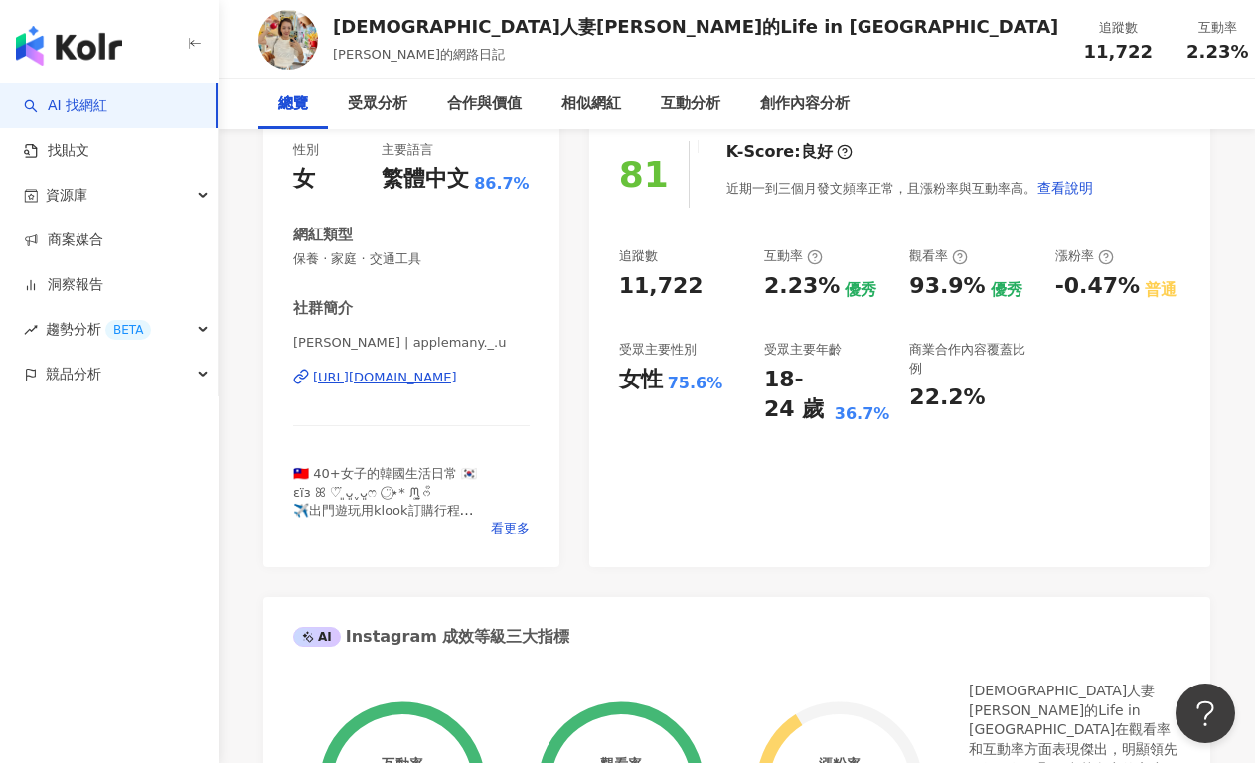
scroll to position [376, 0]
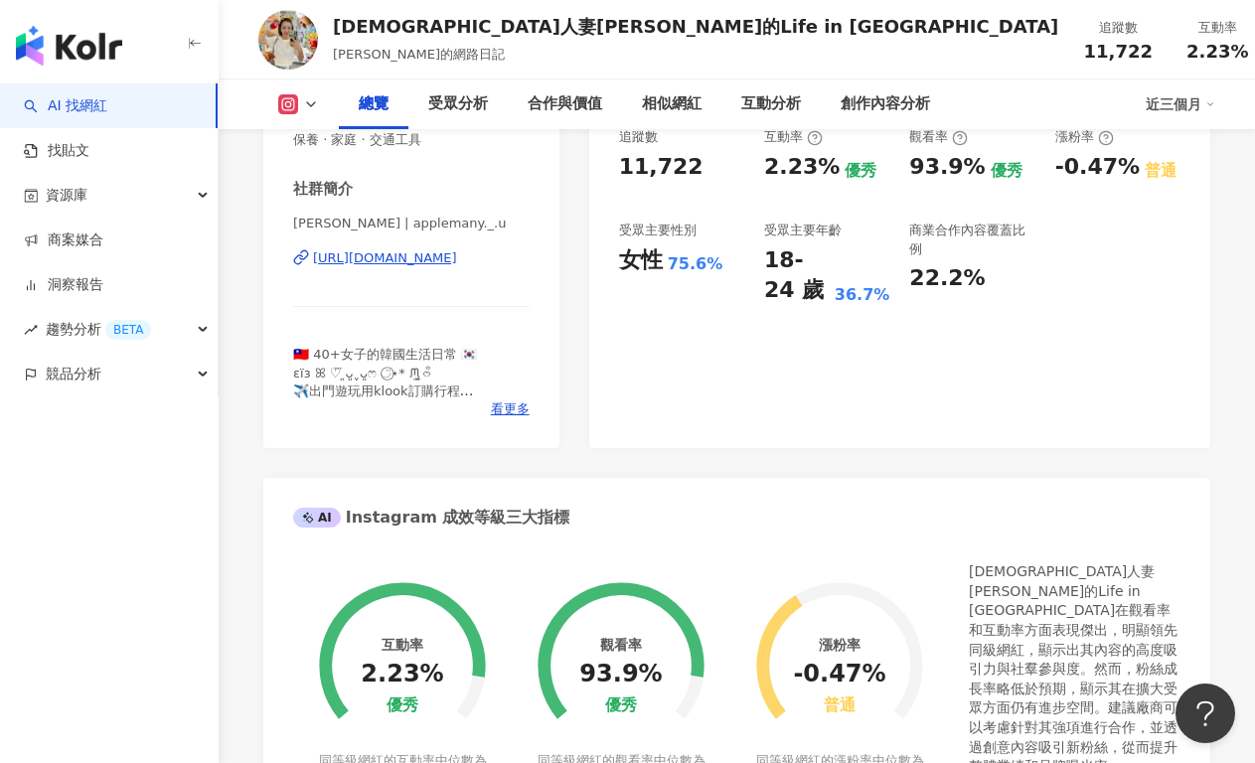
click at [441, 258] on div "https://www.instagram.com/applemany._.u/" at bounding box center [385, 258] width 144 height 18
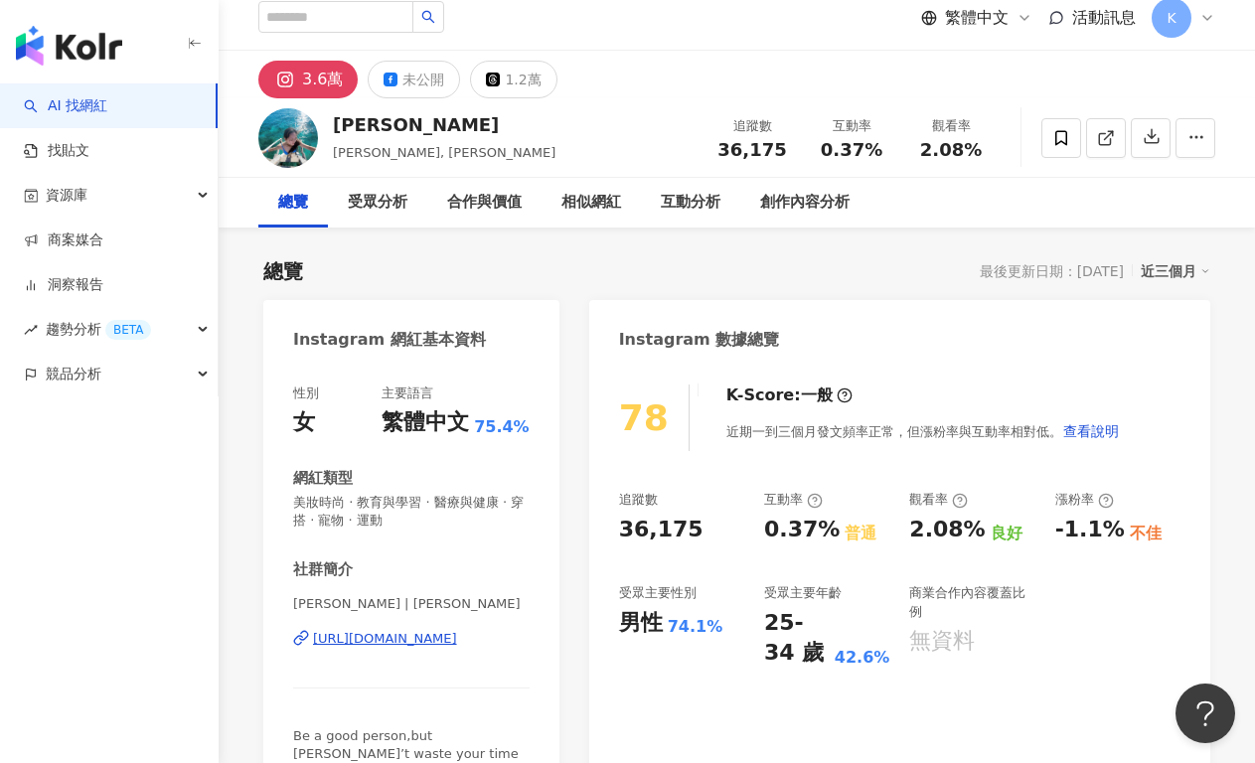
scroll to position [110, 0]
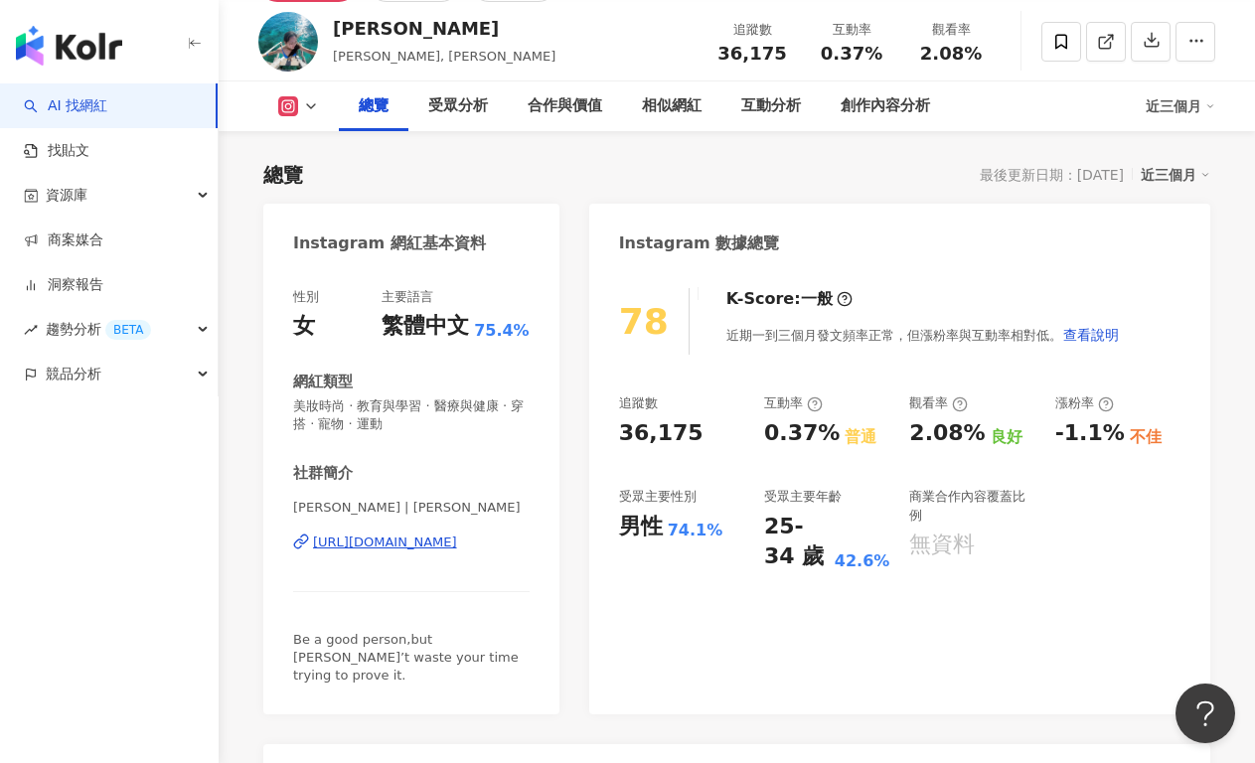
click at [425, 541] on div "[URL][DOMAIN_NAME]" at bounding box center [385, 542] width 144 height 18
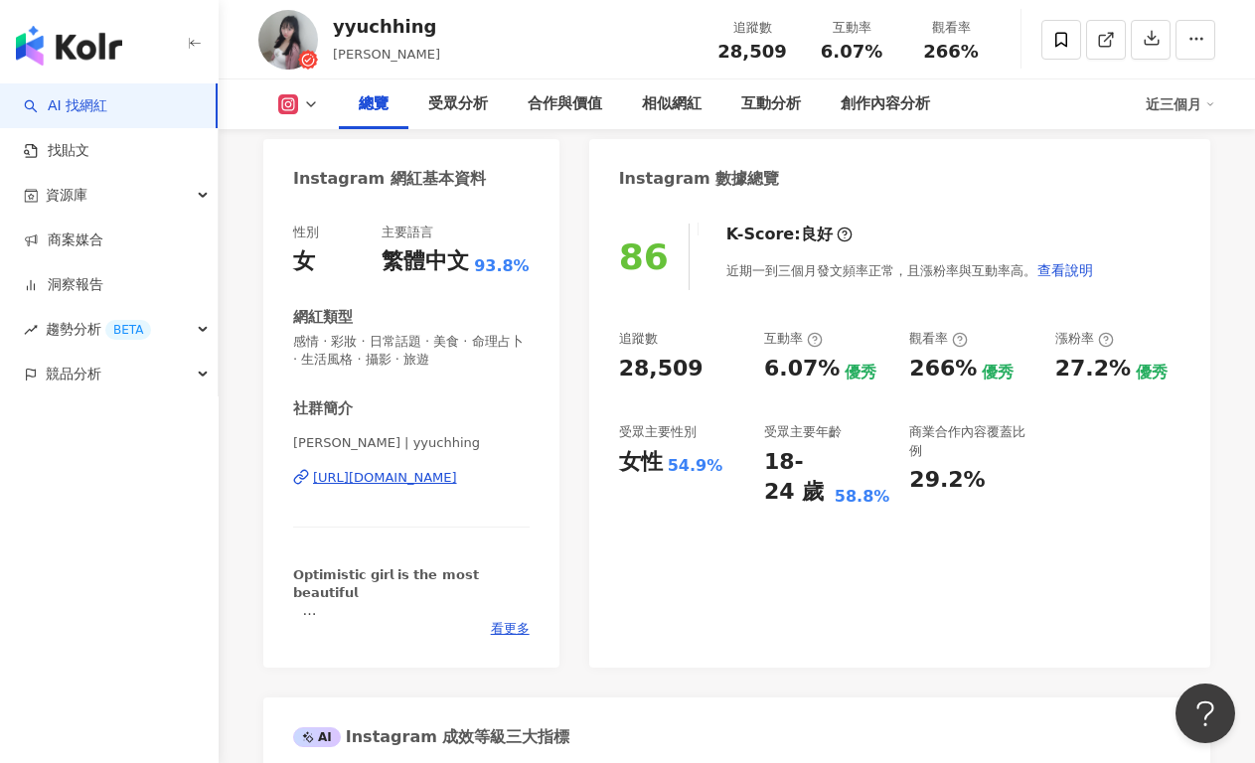
click at [434, 477] on div "https://www.instagram.com/yyuchhing/" at bounding box center [385, 478] width 144 height 18
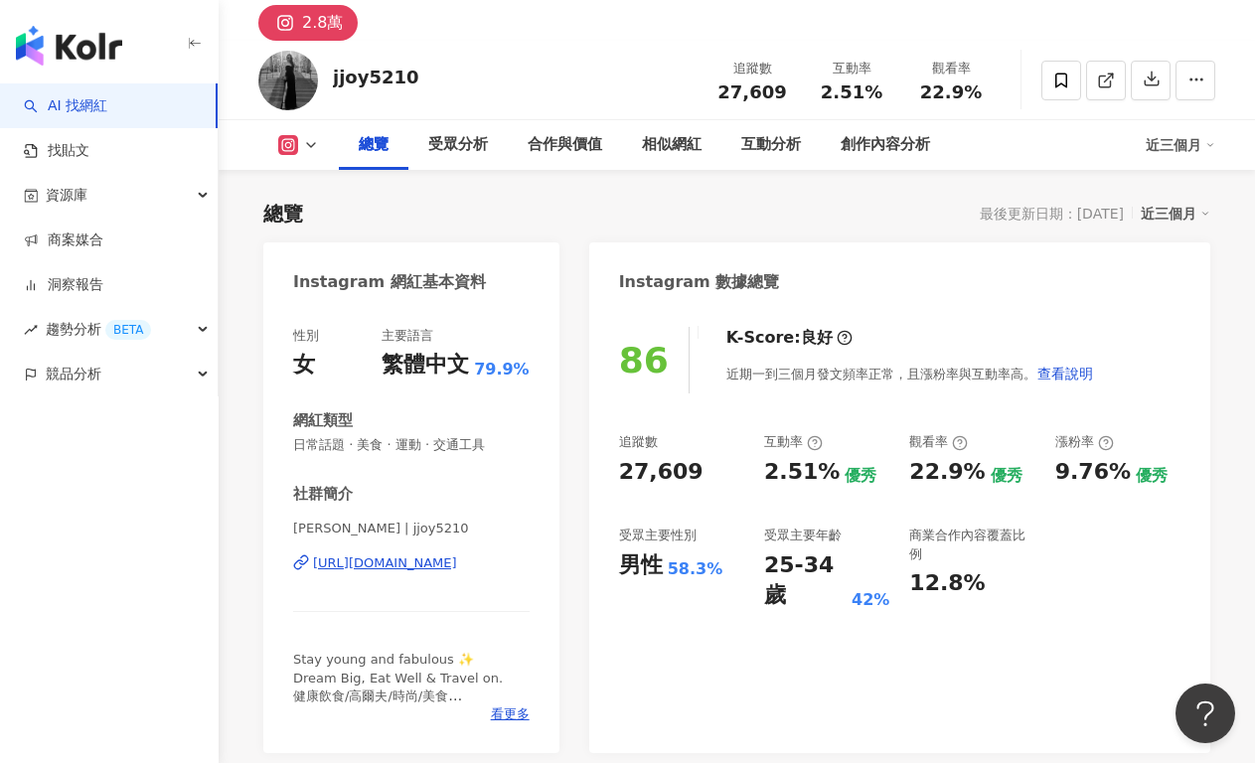
scroll to position [151, 0]
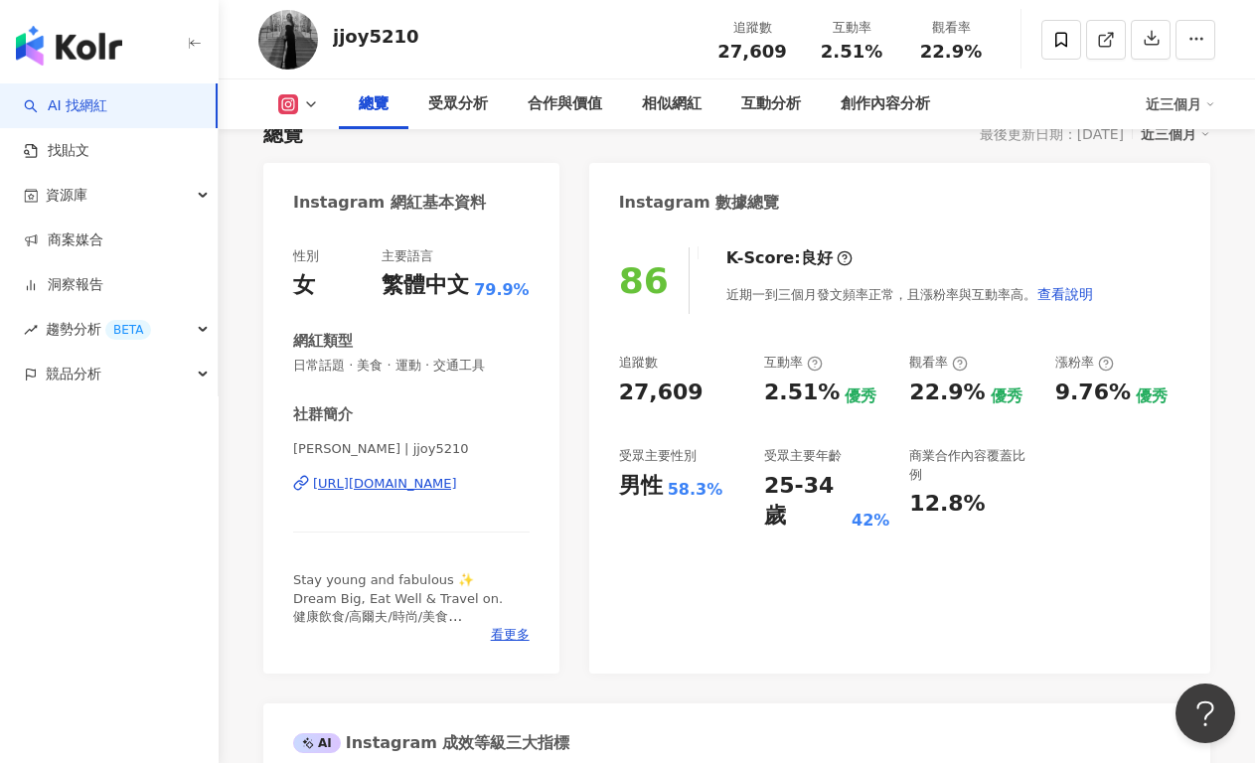
click at [383, 491] on div "https://www.instagram.com/jjoy5210/" at bounding box center [385, 484] width 144 height 18
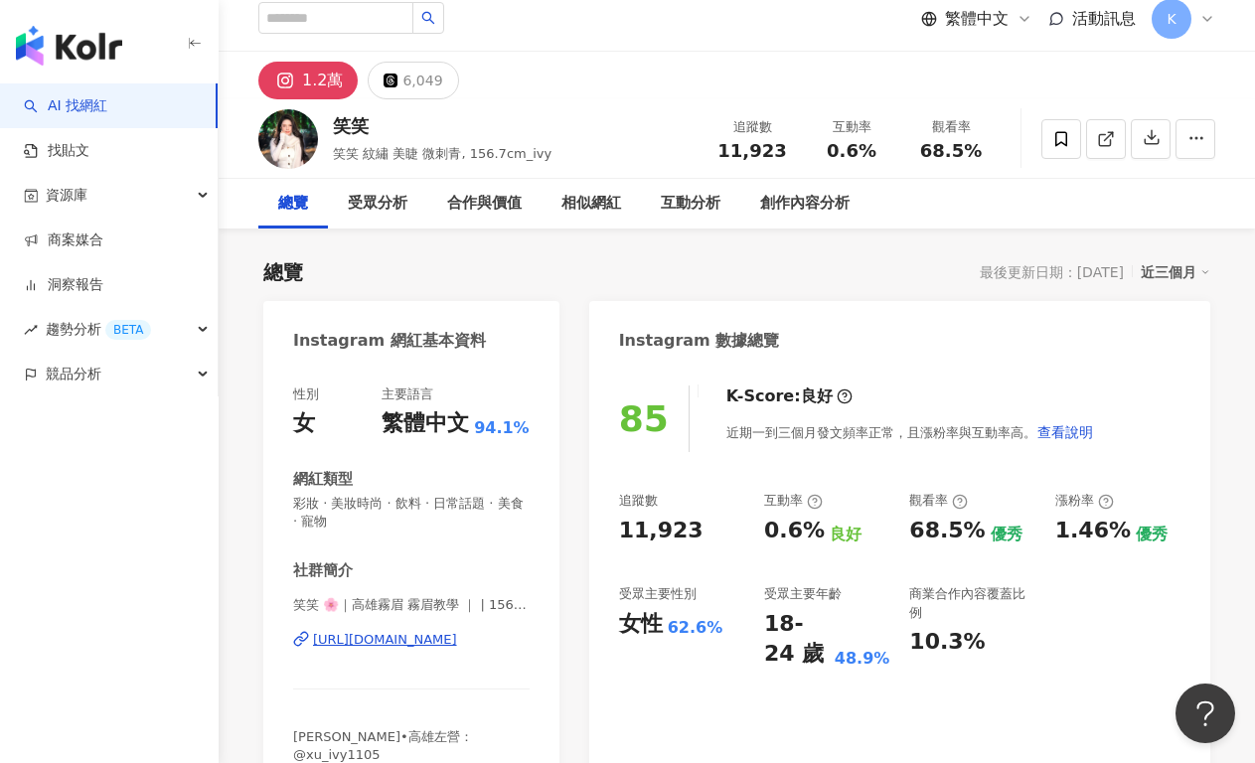
scroll to position [33, 0]
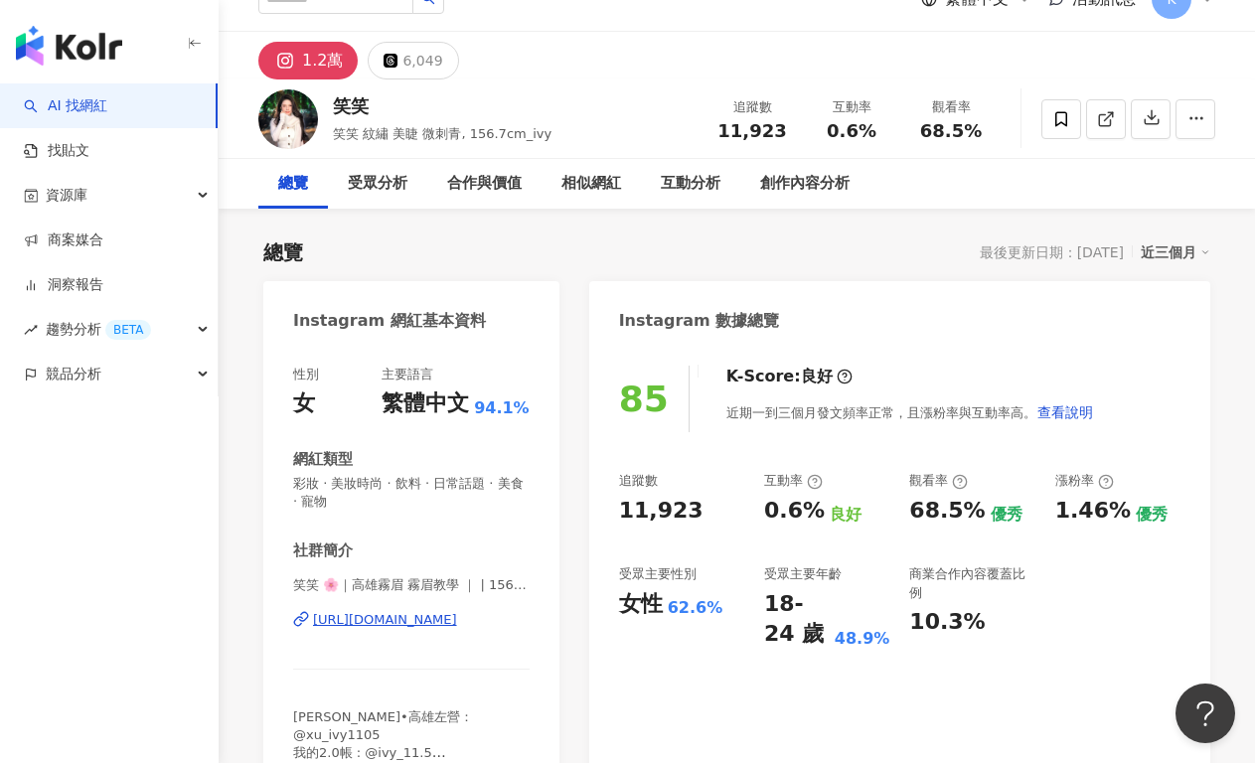
click at [369, 609] on div "笑笑 🌸｜高雄霧眉 霧眉教學 ｜ | 156.7cm_1105 [URL][DOMAIN_NAME]" at bounding box center [411, 634] width 236 height 116
click at [369, 620] on div "[URL][DOMAIN_NAME]" at bounding box center [385, 620] width 144 height 18
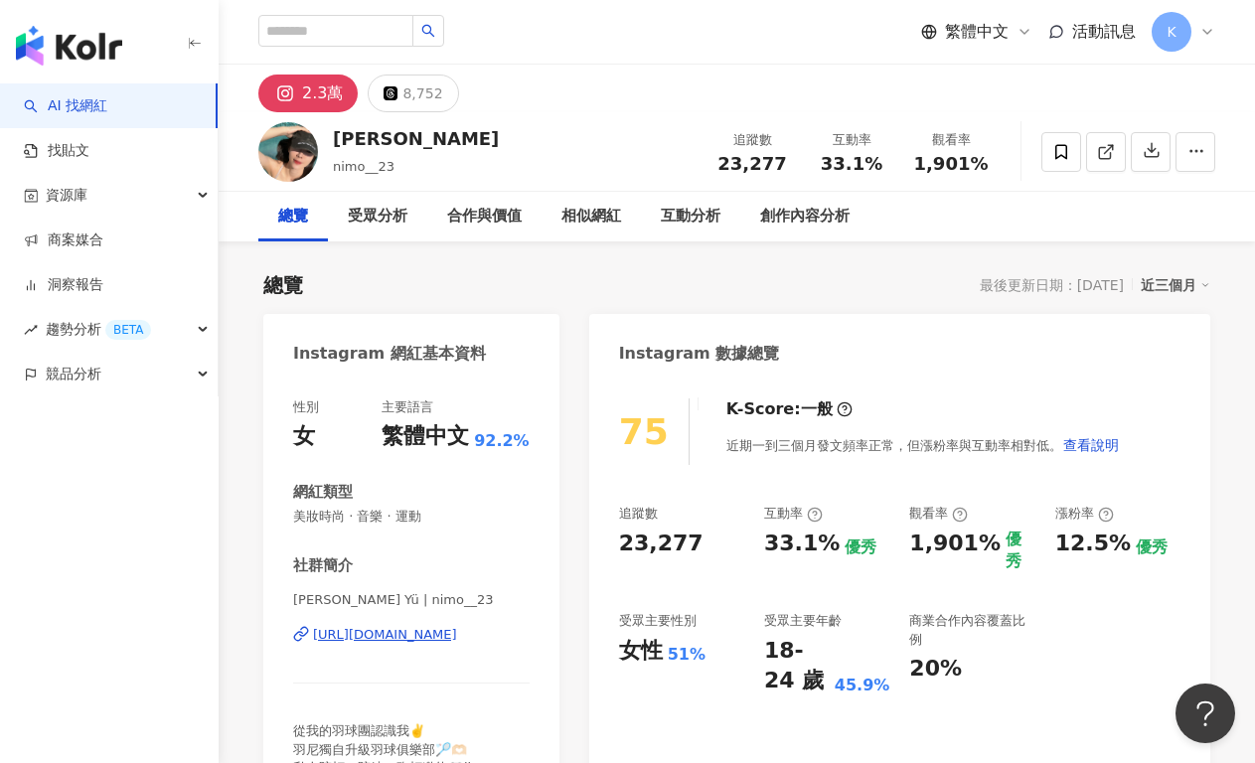
click at [433, 635] on div "[URL][DOMAIN_NAME]" at bounding box center [385, 635] width 144 height 18
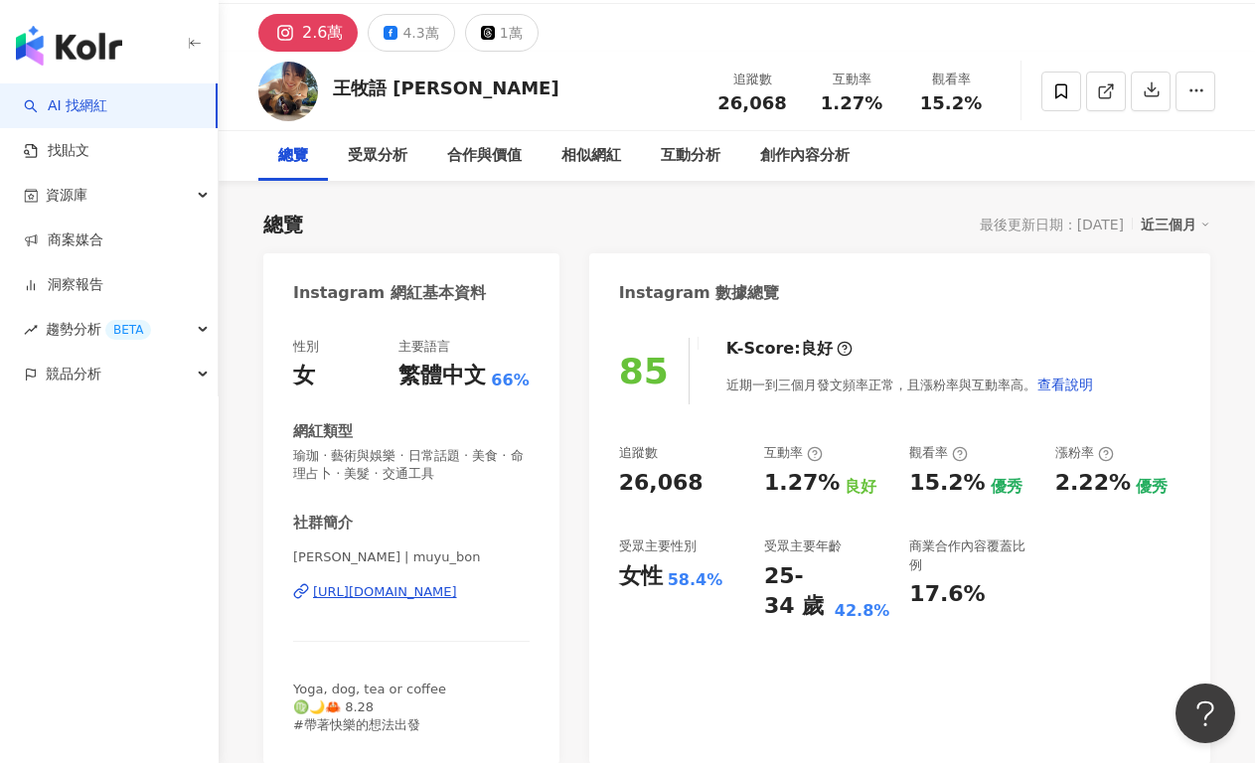
scroll to position [143, 0]
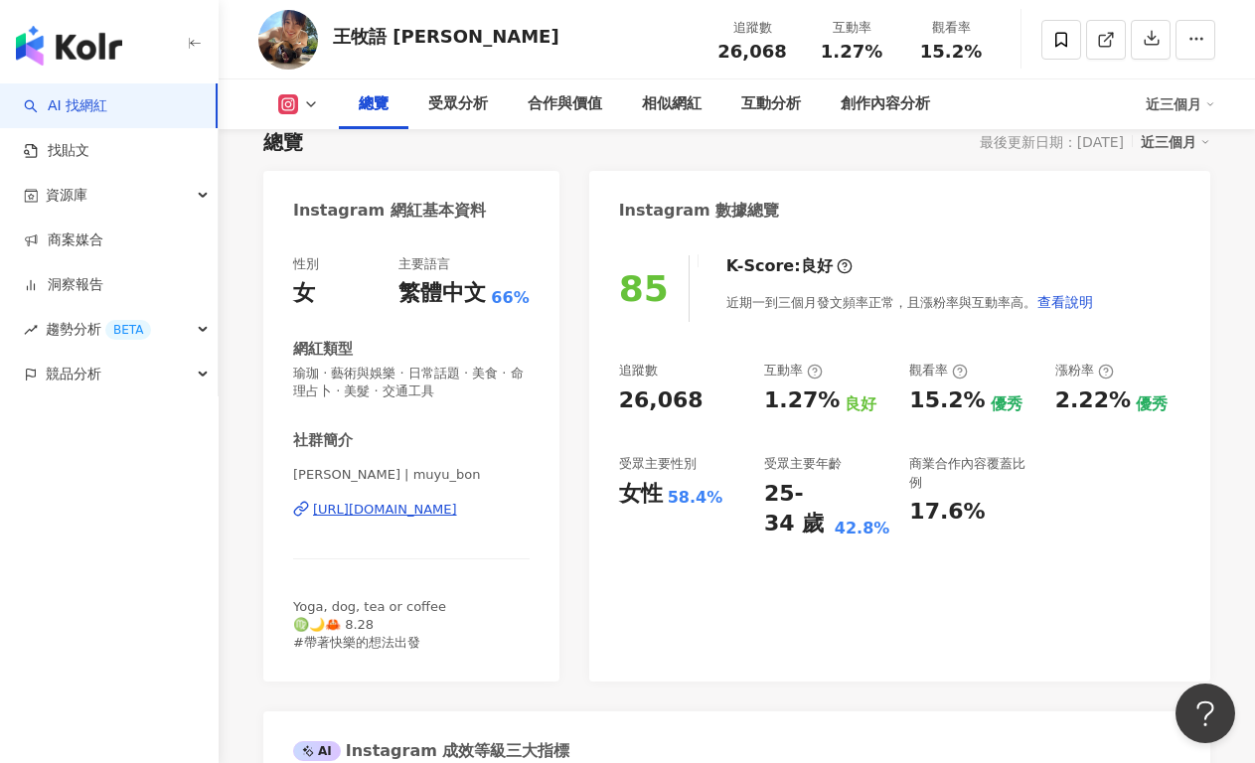
click at [425, 519] on div "https://www.instagram.com/muyu_bon/" at bounding box center [385, 510] width 144 height 18
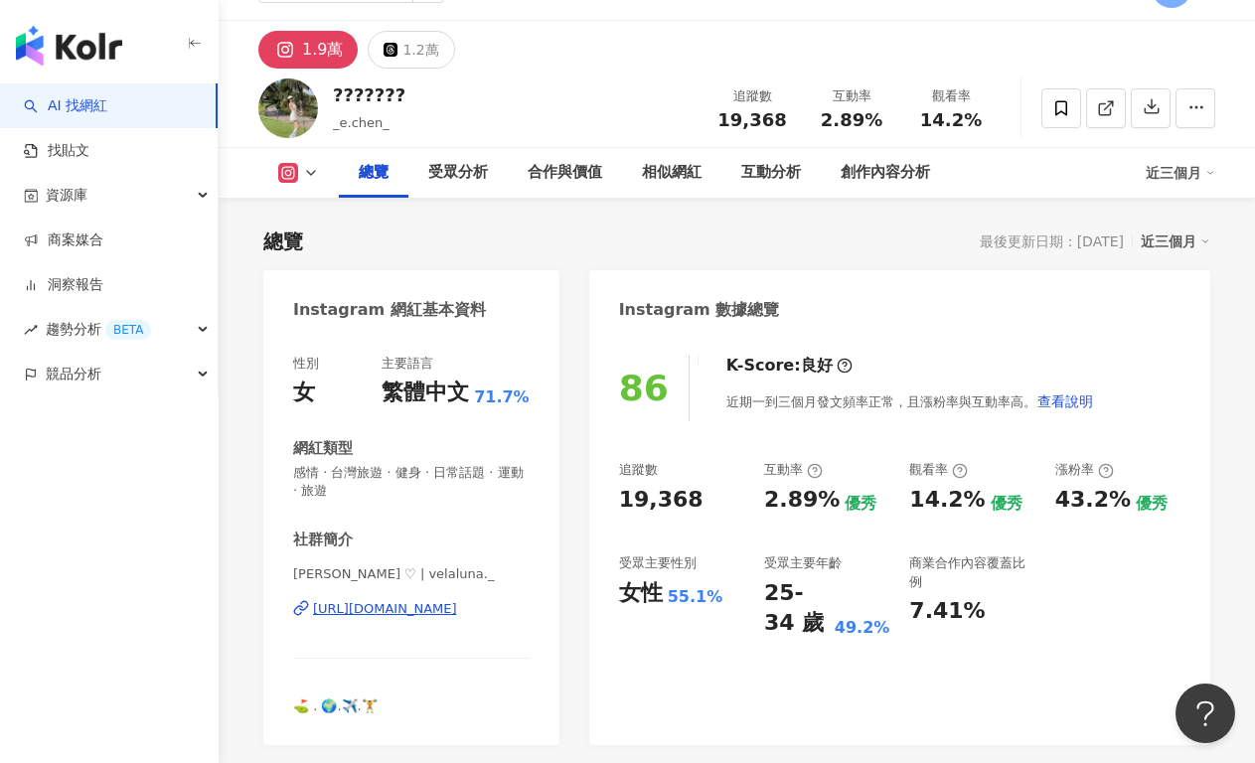
scroll to position [129, 0]
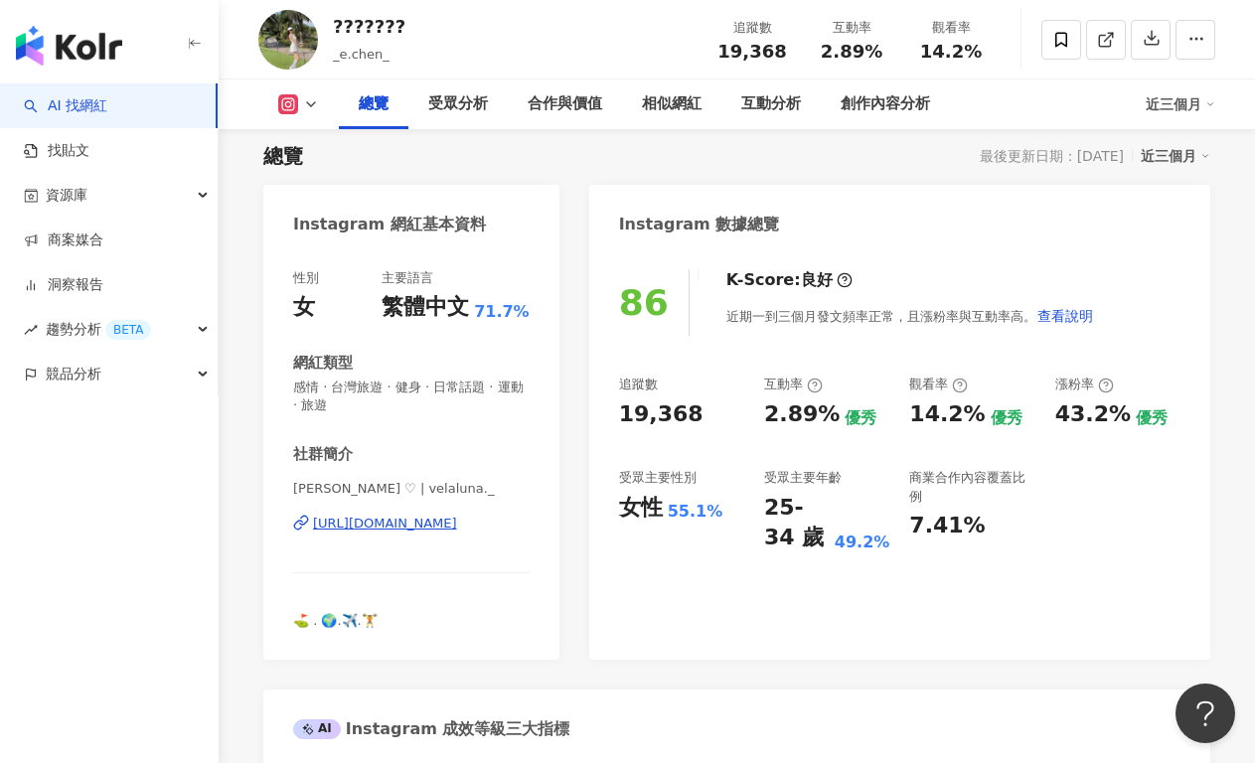
click at [457, 523] on div "https://www.instagram.com/velaluna._/" at bounding box center [385, 524] width 144 height 18
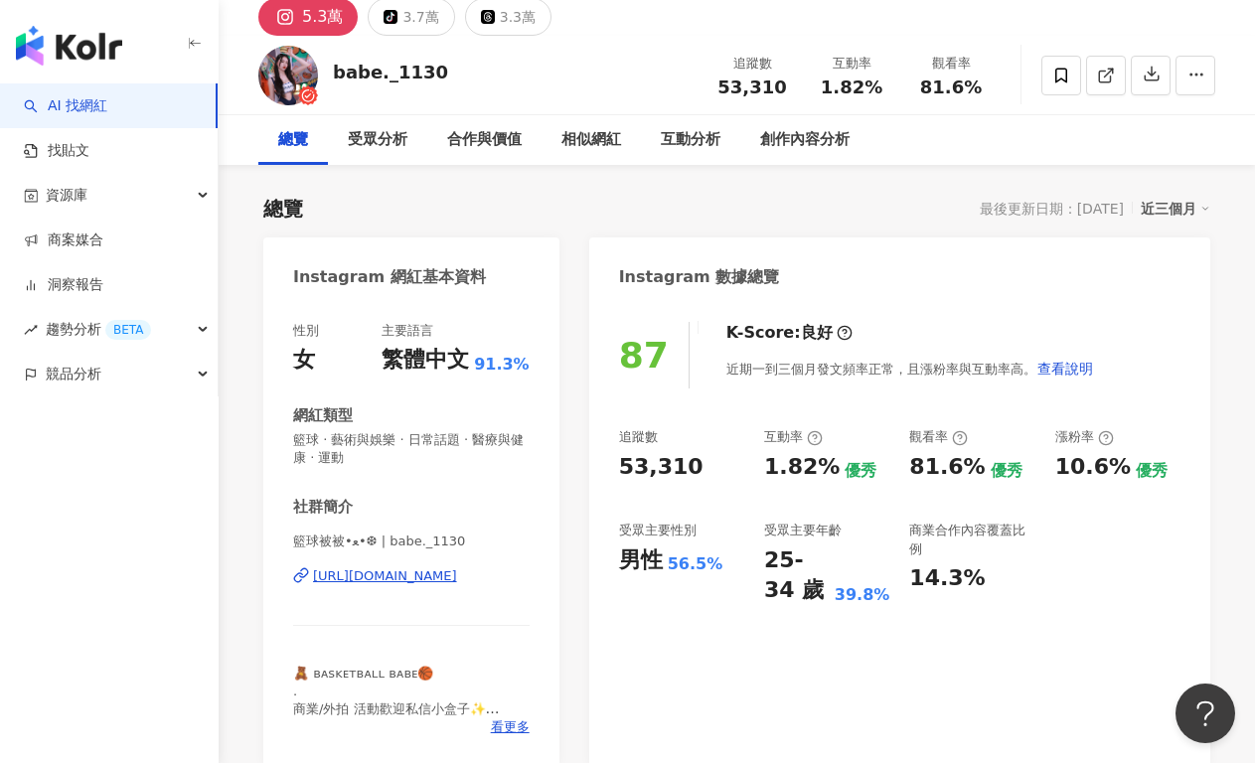
scroll to position [149, 0]
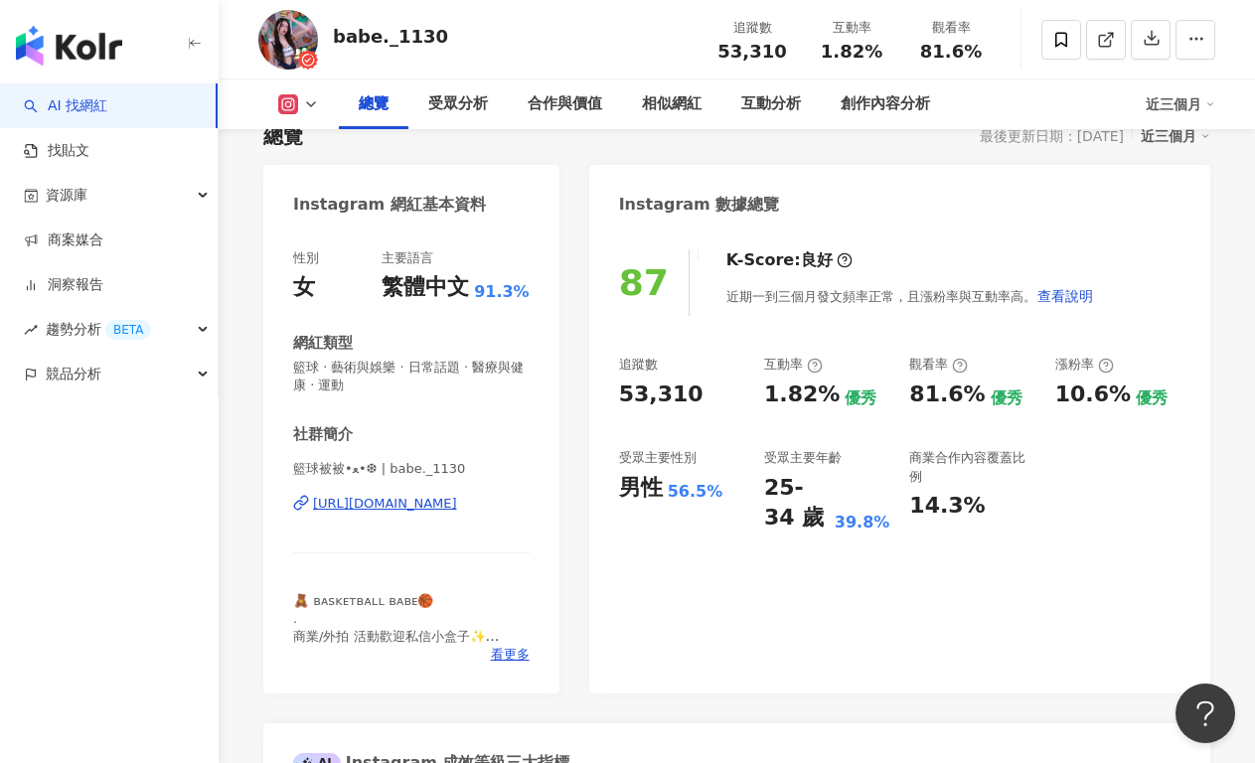
click at [453, 505] on div "[URL][DOMAIN_NAME]" at bounding box center [385, 504] width 144 height 18
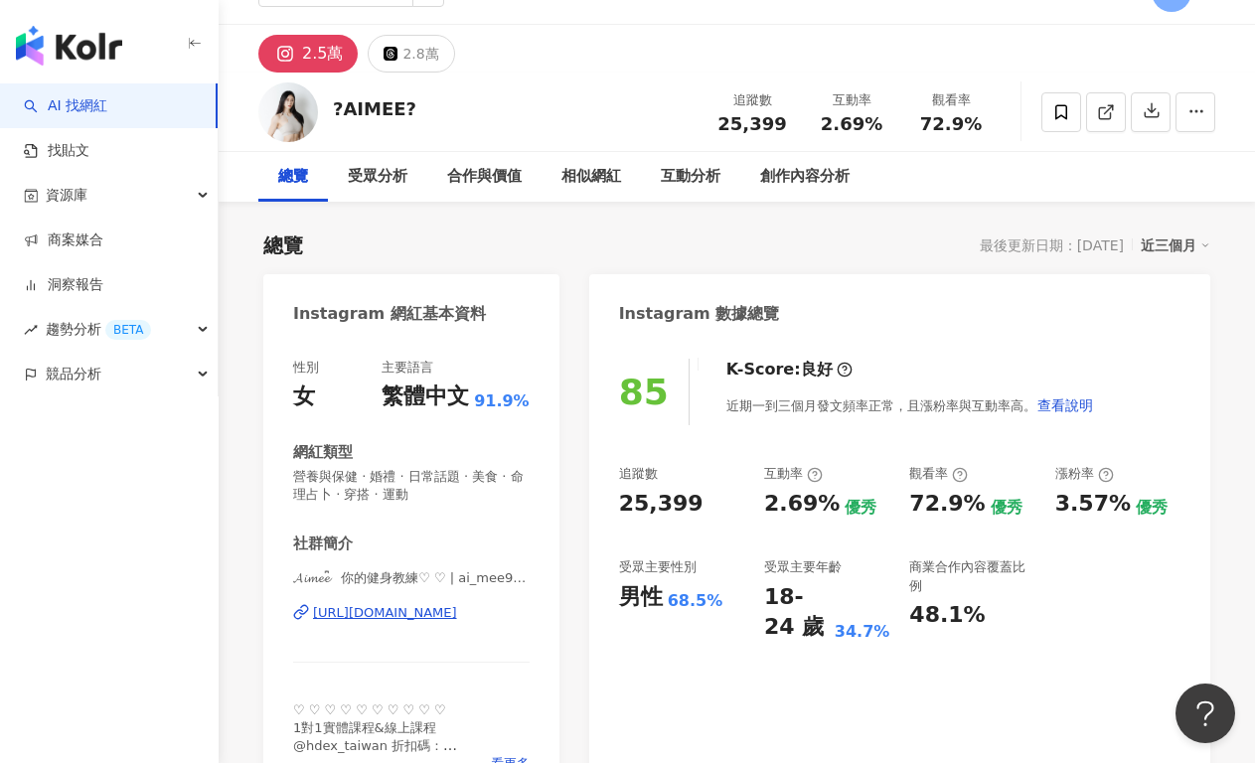
scroll to position [219, 0]
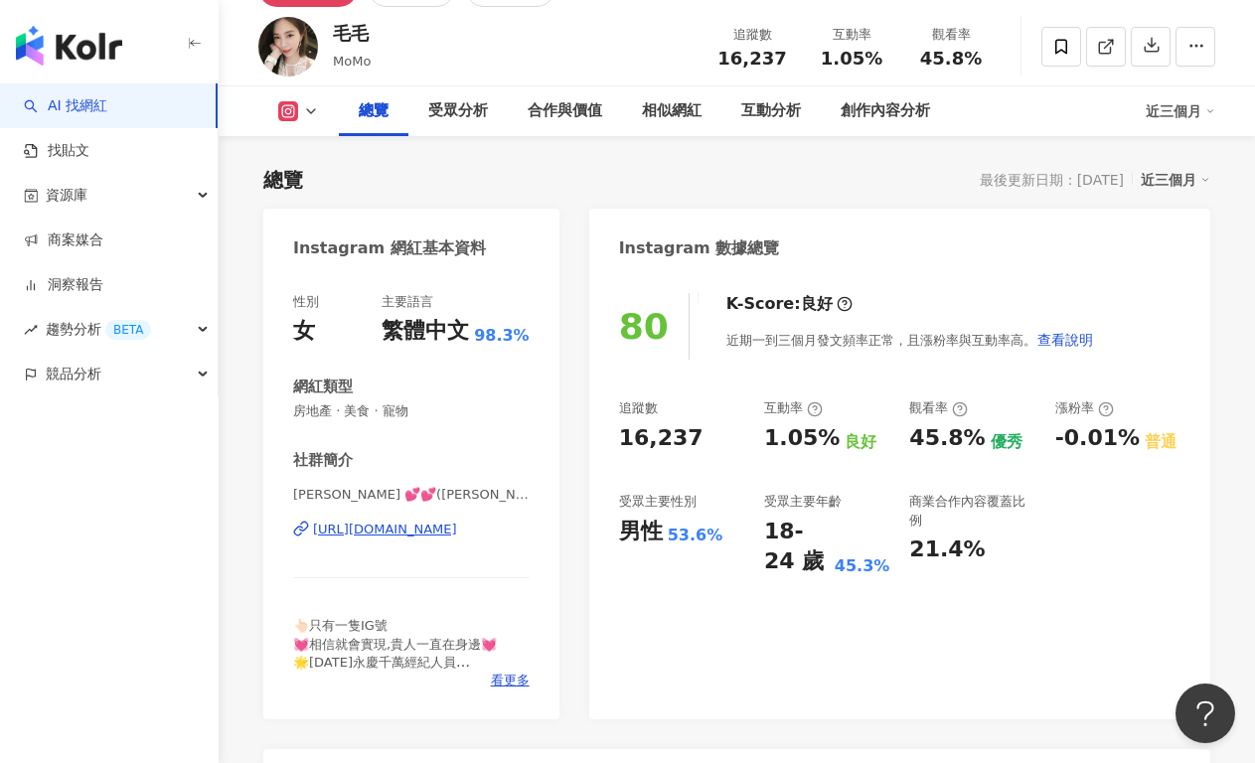
scroll to position [123, 0]
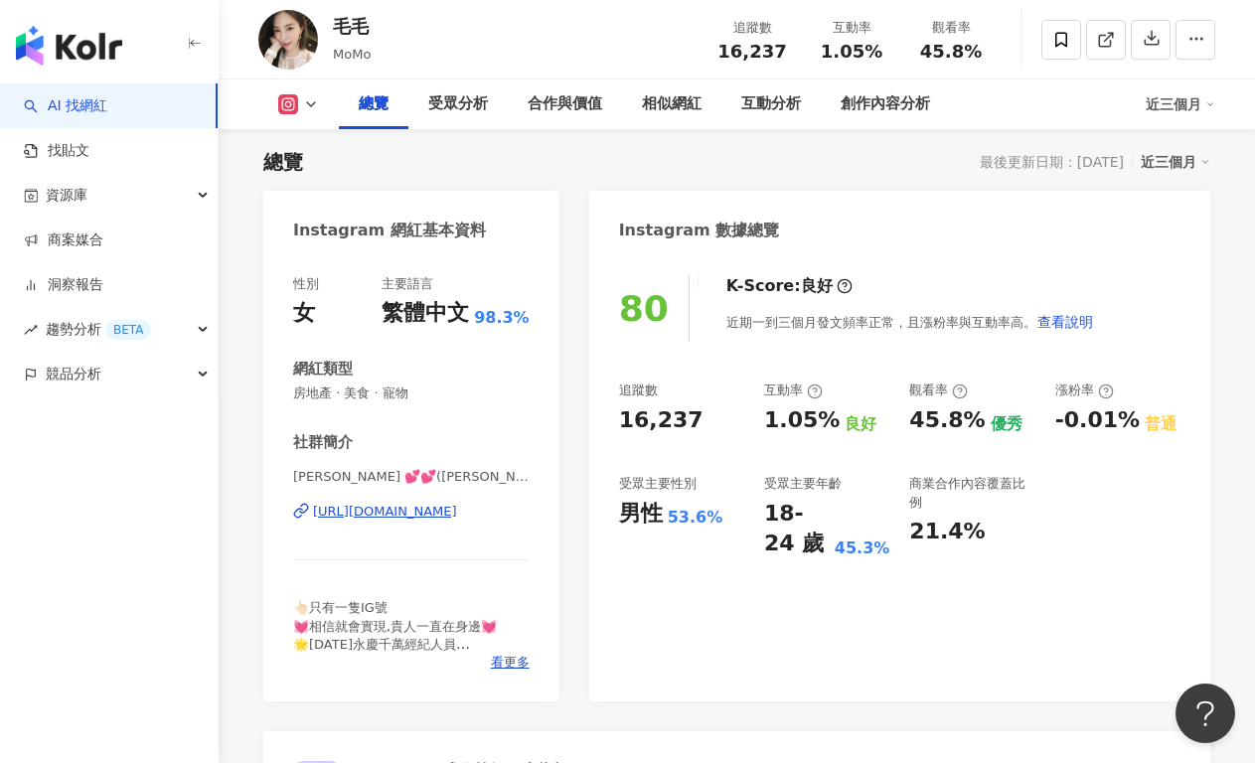
click at [377, 515] on div "[URL][DOMAIN_NAME]" at bounding box center [385, 512] width 144 height 18
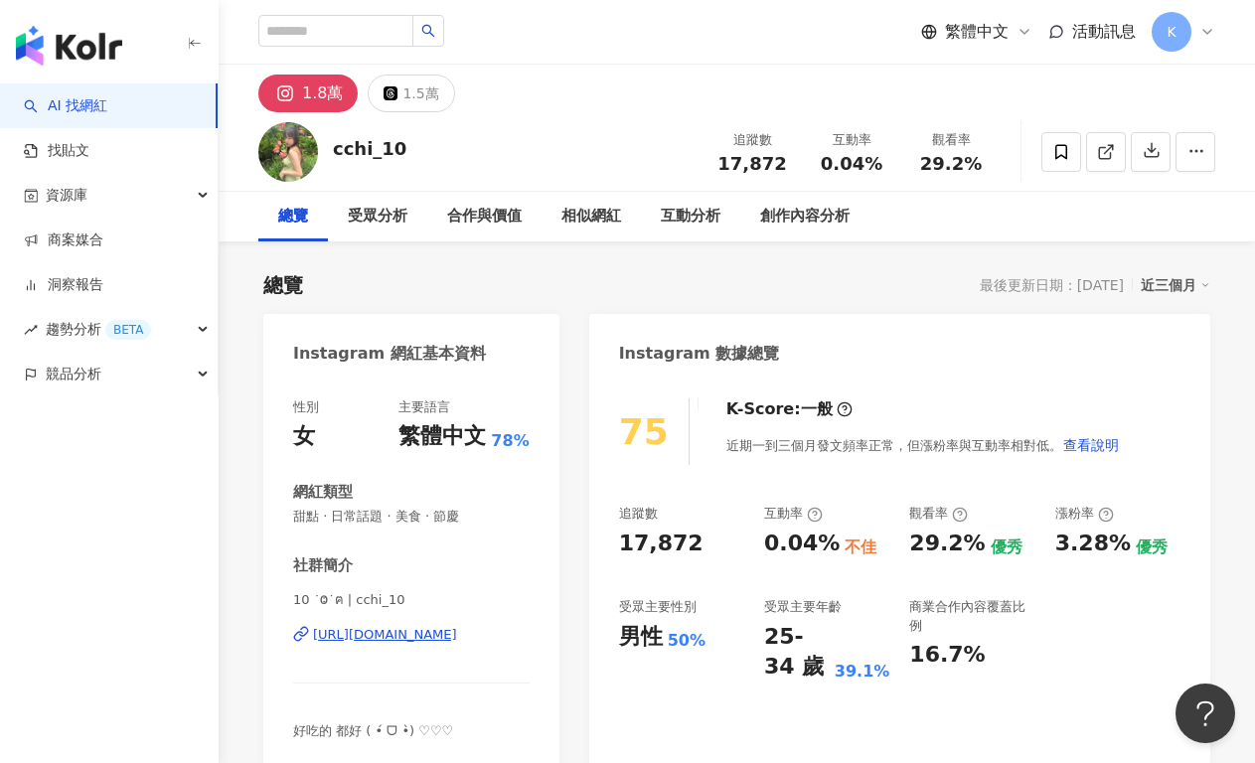
click at [402, 633] on div "https://www.instagram.com/cchi_10/" at bounding box center [385, 635] width 144 height 18
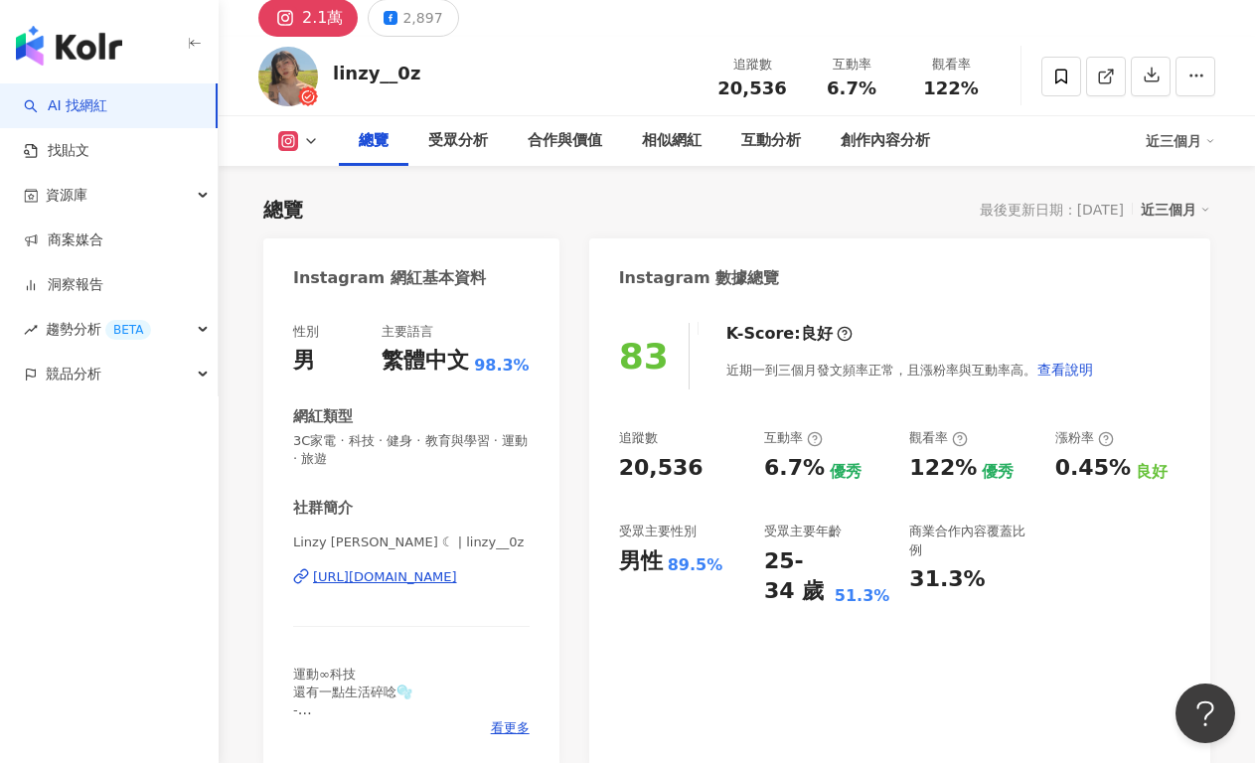
scroll to position [159, 0]
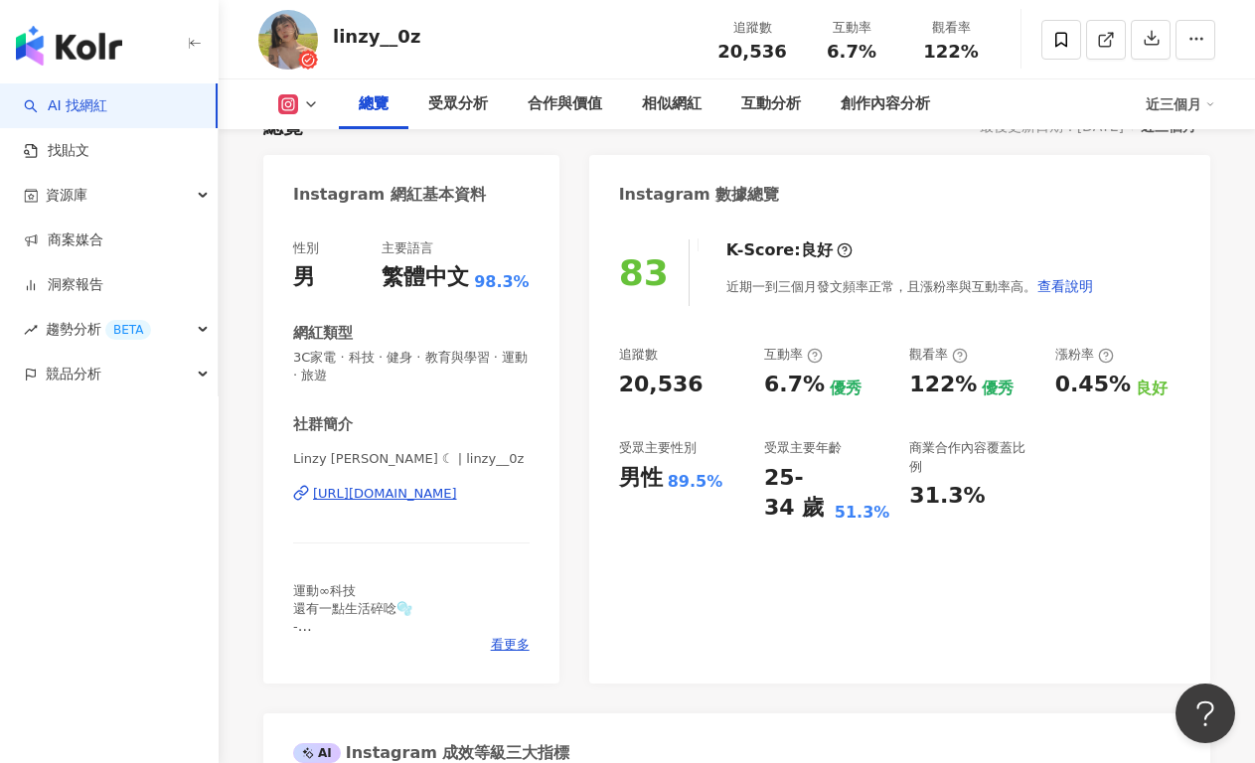
click at [431, 495] on div "https://www.instagram.com/linzy__0z/" at bounding box center [385, 494] width 144 height 18
drag, startPoint x: 615, startPoint y: 381, endPoint x: 706, endPoint y: 380, distance: 91.4
click at [706, 380] on div "83 K-Score : 良好 近期一到三個月發文頻率正常，且漲粉率與互動率高。 查看說明 追蹤數 20,536 互動率 6.7% 優秀 觀看率 122% 優…" at bounding box center [899, 452] width 621 height 464
click at [808, 322] on div "83 K-Score : 良好 近期一到三個月發文頻率正常，且漲粉率與互動率高。 查看說明 追蹤數 20,536 互動率 6.7% 優秀 觀看率 122% 優…" at bounding box center [899, 452] width 621 height 464
drag, startPoint x: 778, startPoint y: 382, endPoint x: 805, endPoint y: 381, distance: 26.8
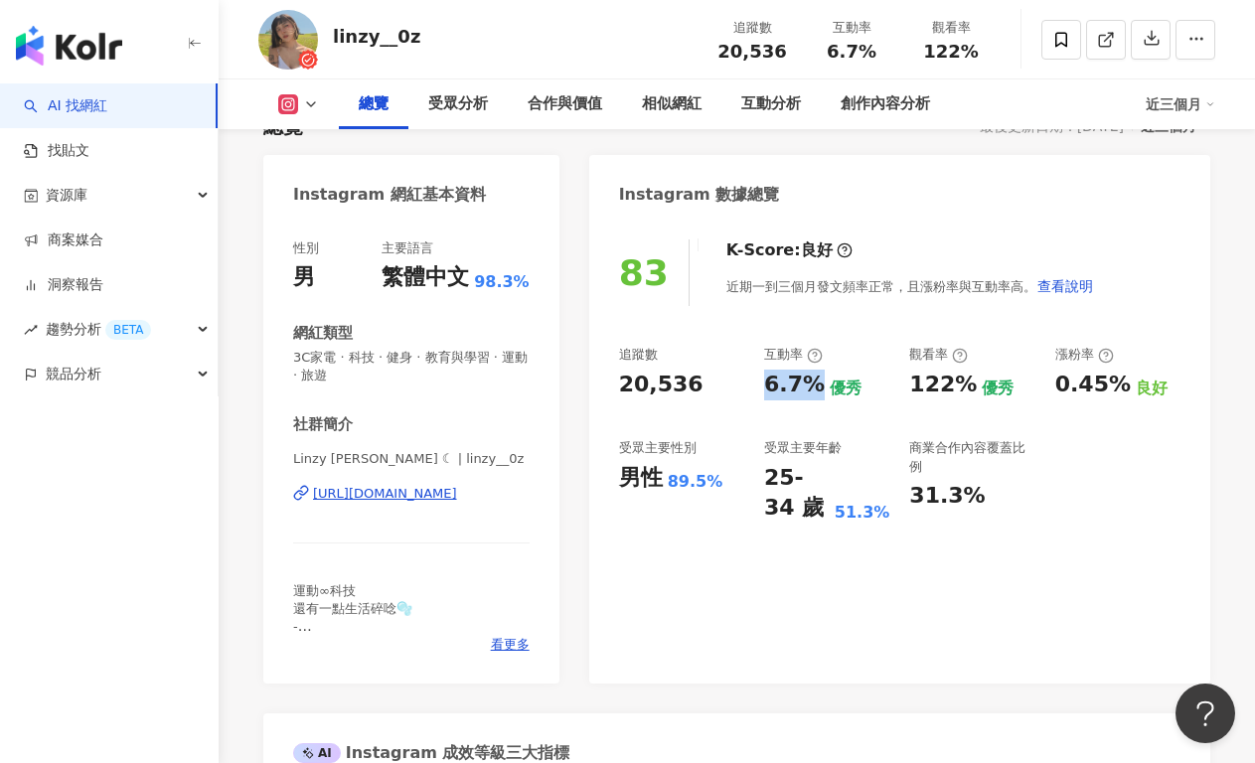
click at [805, 381] on div "6.7%" at bounding box center [794, 385] width 61 height 31
copy div "6.7%"
click at [818, 450] on div "受眾主要年齡" at bounding box center [802, 448] width 77 height 18
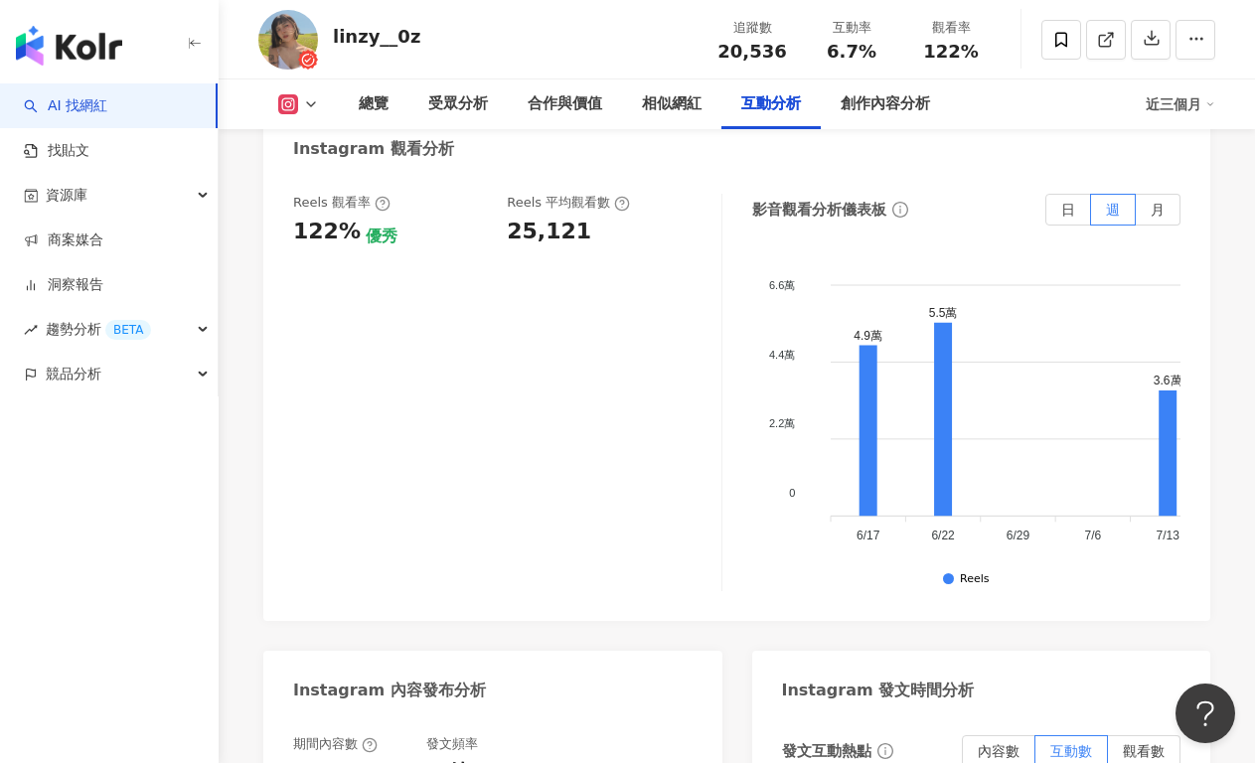
scroll to position [4619, 0]
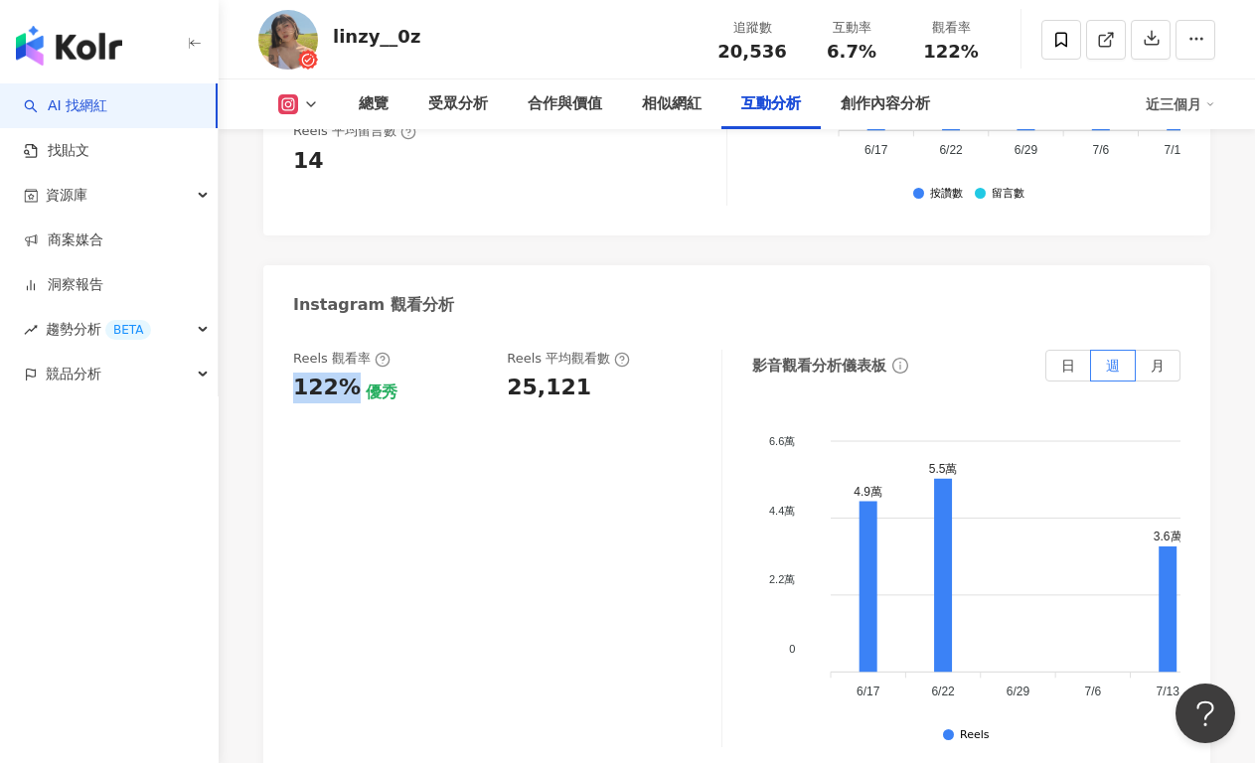
drag, startPoint x: 282, startPoint y: 320, endPoint x: 345, endPoint y: 326, distance: 62.9
click at [345, 330] on div "Reels 觀看率 122% 優秀 Reels 平均觀看數 25,121 影音觀看分析儀表板 日 週 月 6.6萬 6.6萬 4.4萬 4.4萬 2.2萬 2…" at bounding box center [736, 553] width 947 height 447
copy div "122%"
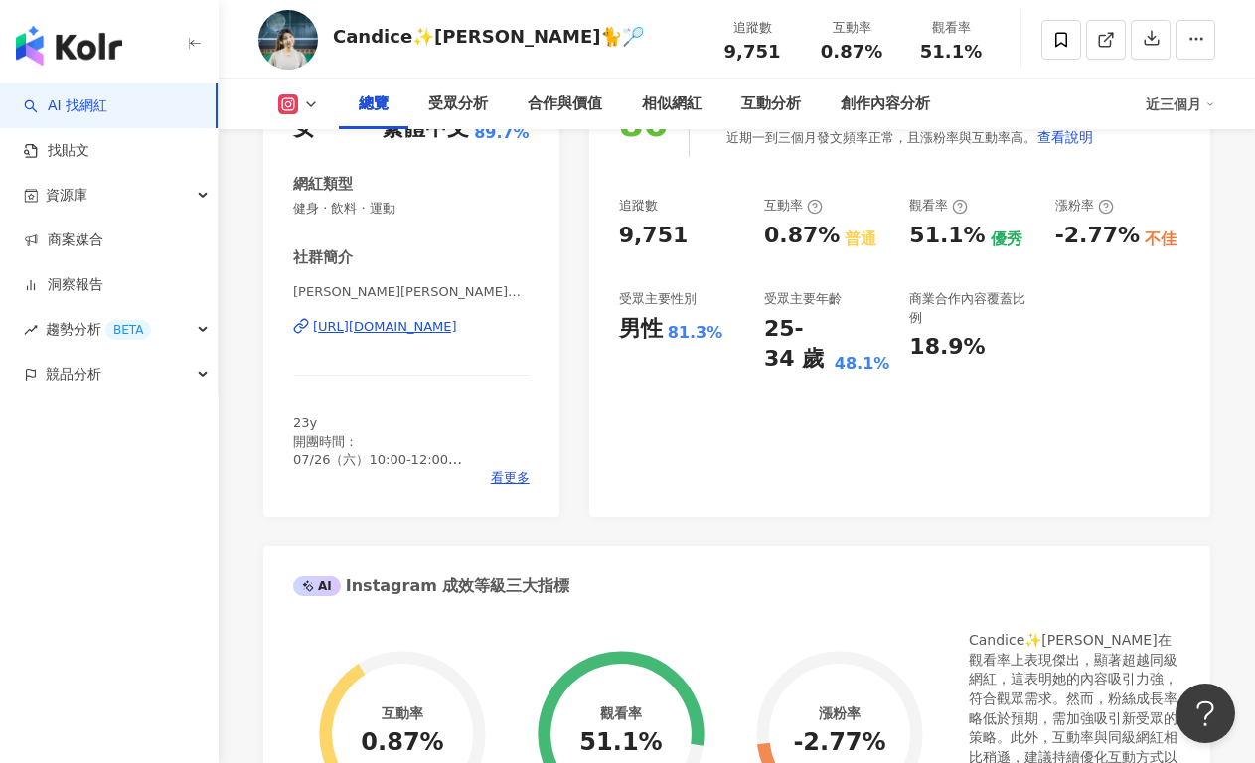
scroll to position [126, 0]
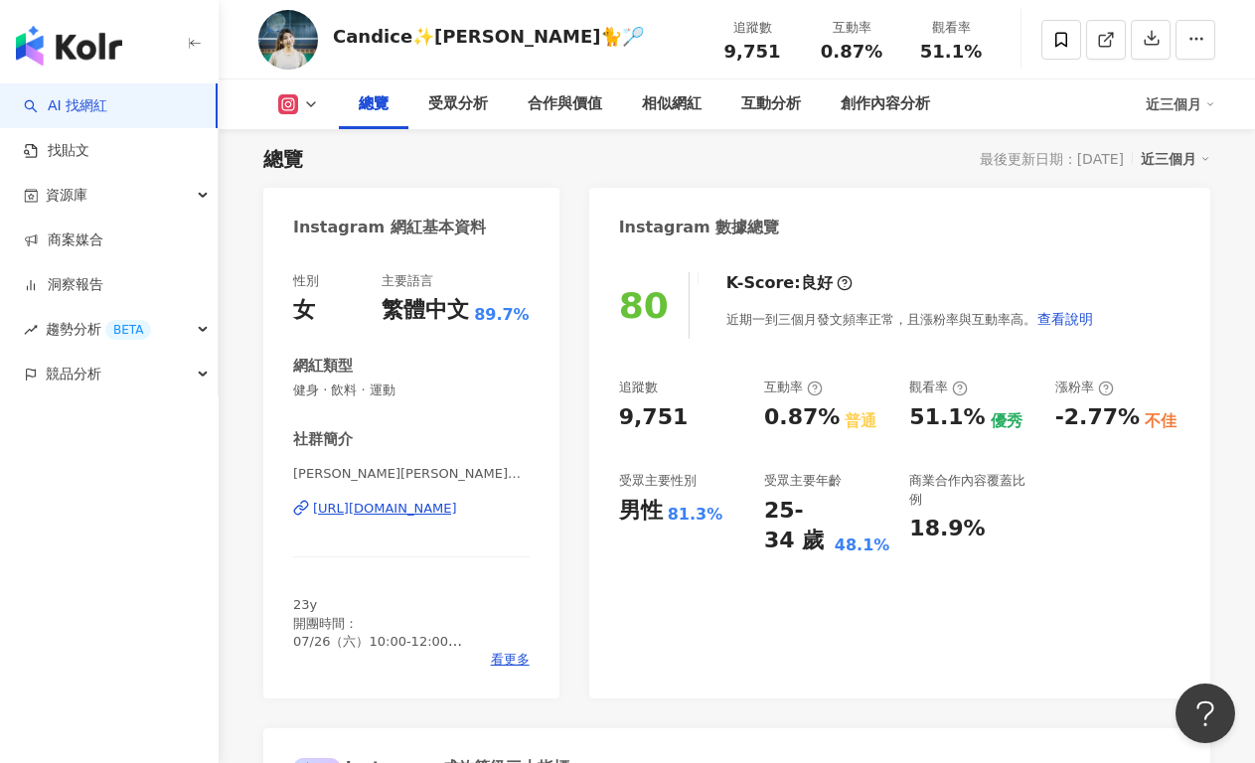
click at [415, 512] on div "https://www.instagram.com/chung_wai_yu/" at bounding box center [385, 509] width 144 height 18
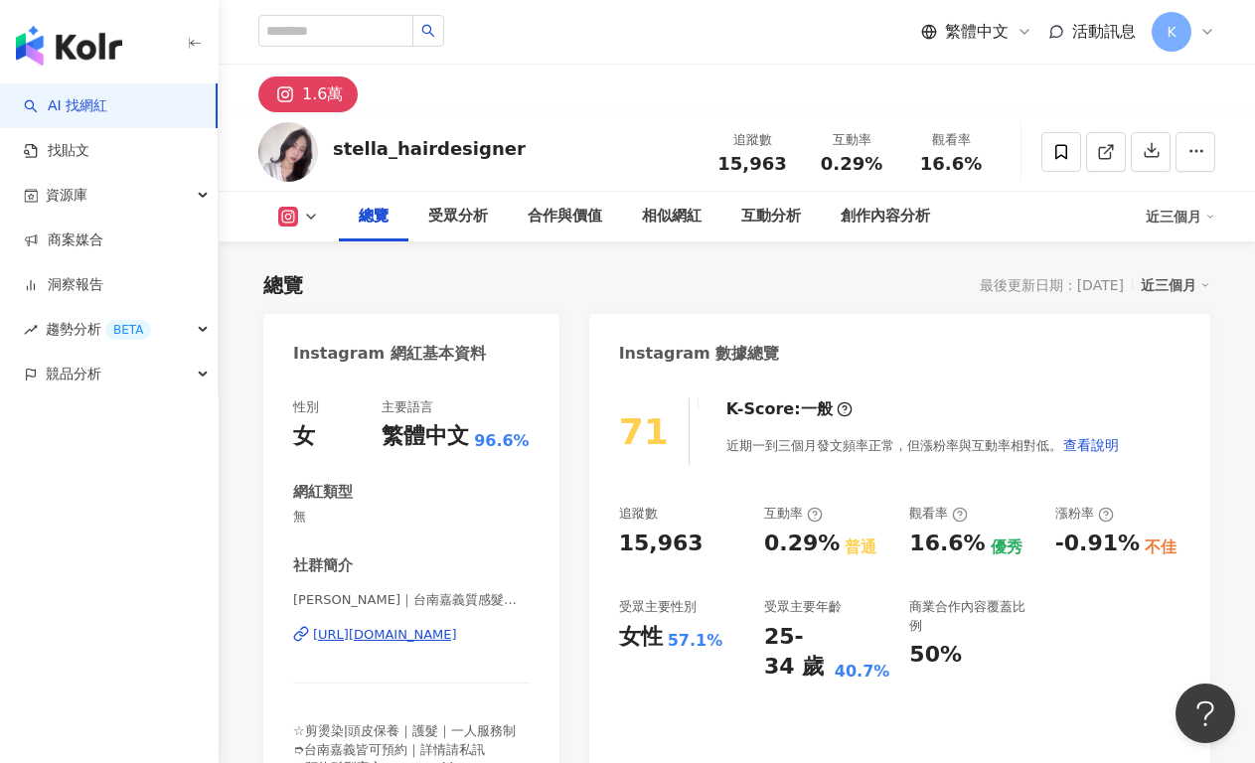
scroll to position [398, 0]
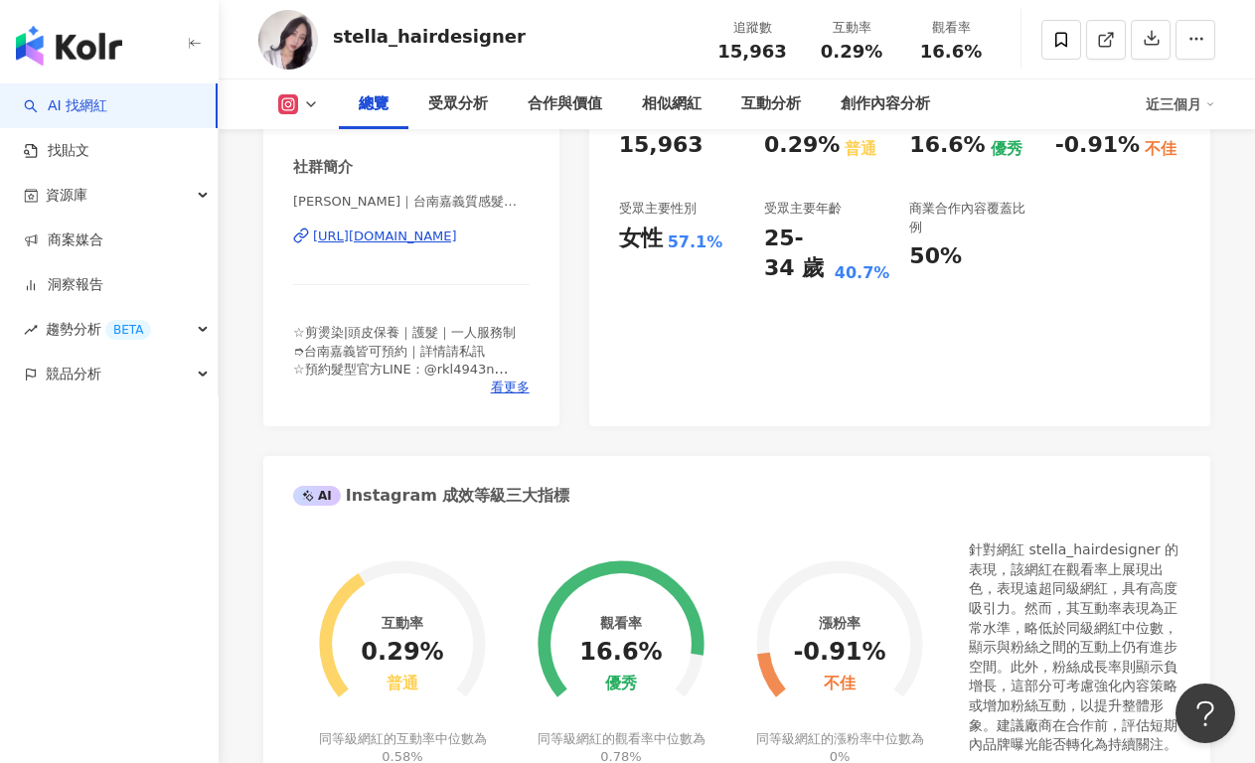
click at [421, 243] on div "https://www.instagram.com/stella_hairdesigner/" at bounding box center [385, 236] width 144 height 18
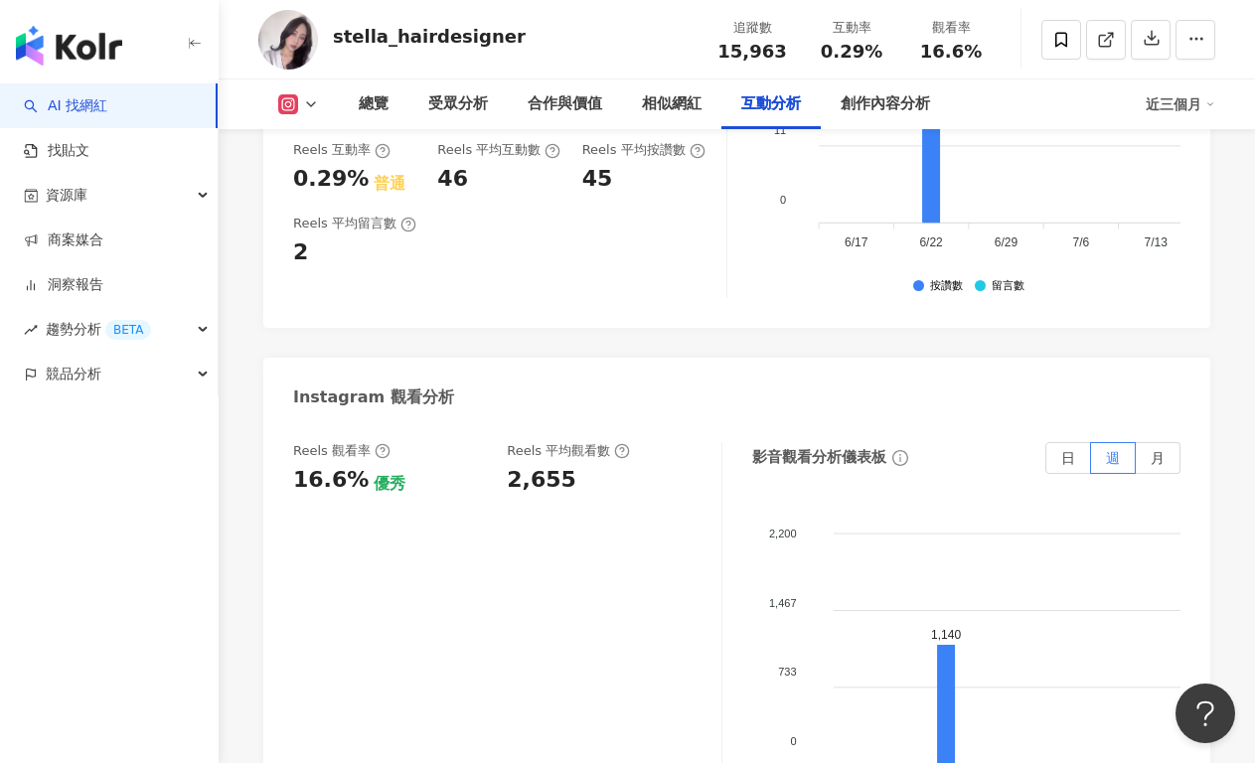
scroll to position [3875, 0]
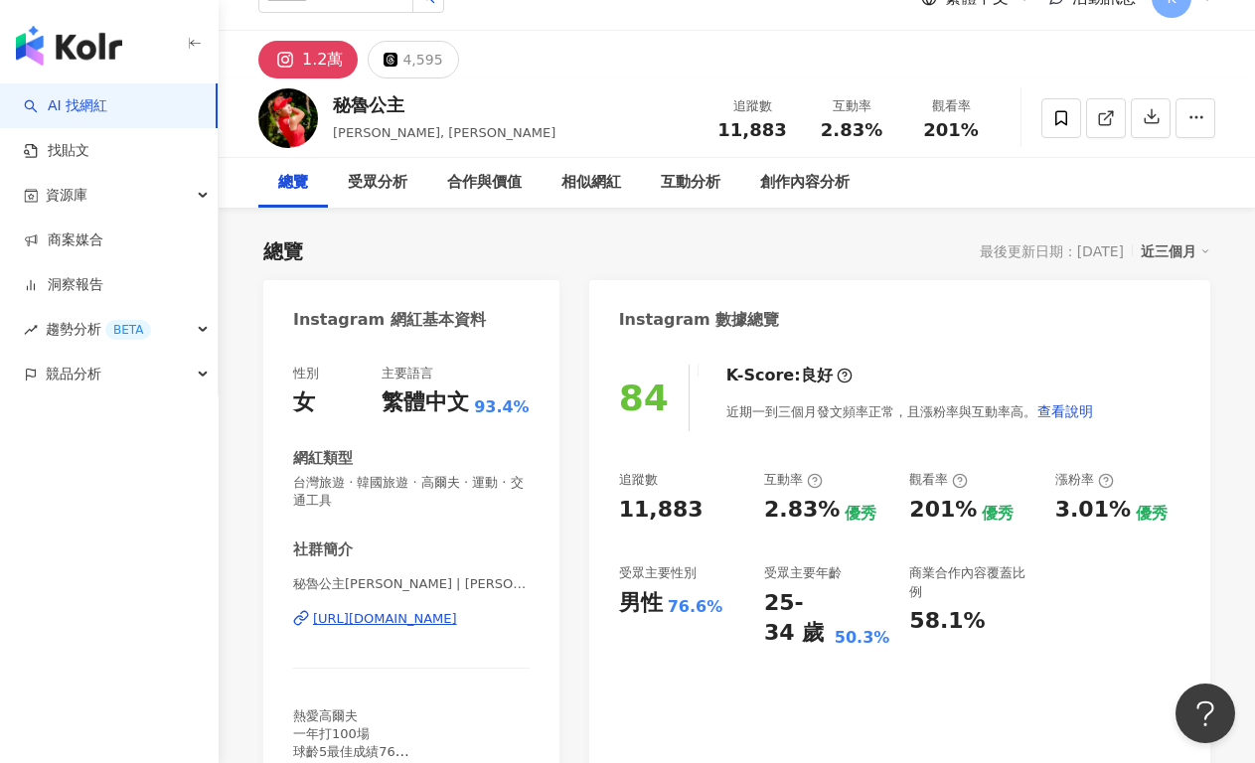
scroll to position [36, 0]
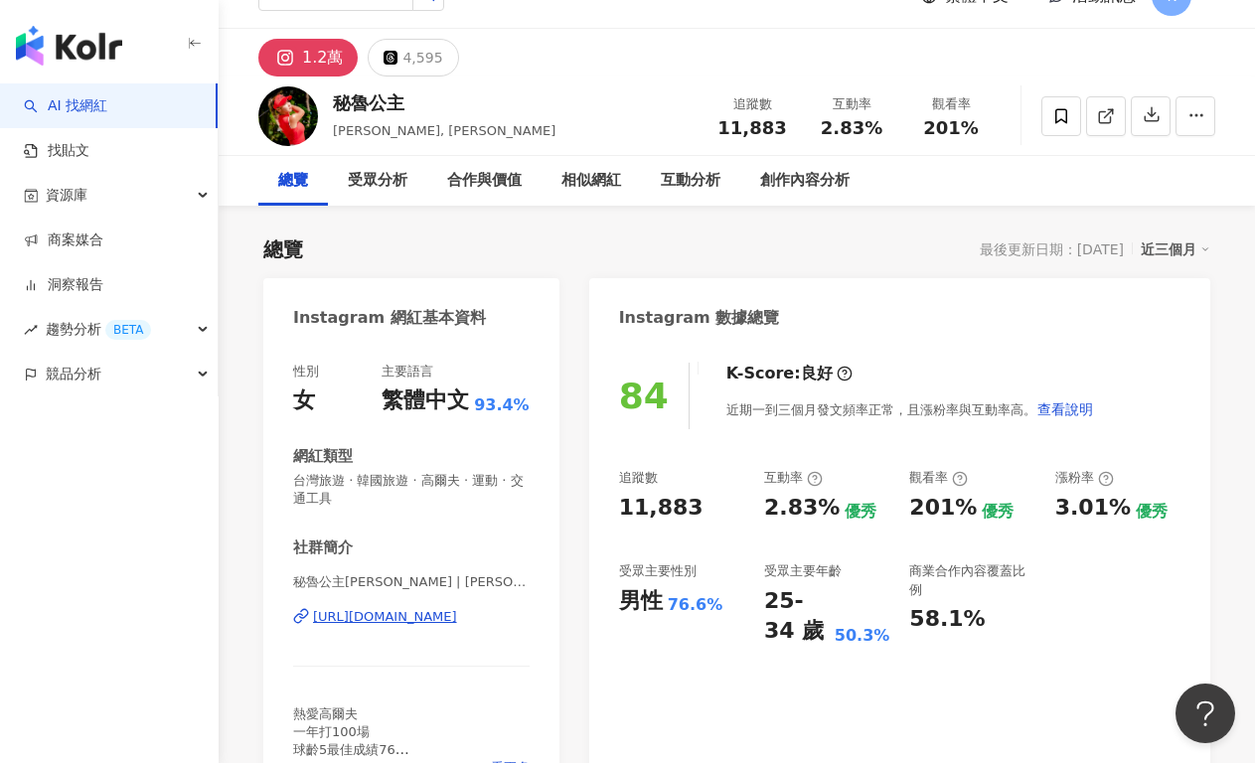
click at [440, 608] on div "https://www.instagram.com/eva_thetraveler/" at bounding box center [385, 617] width 144 height 18
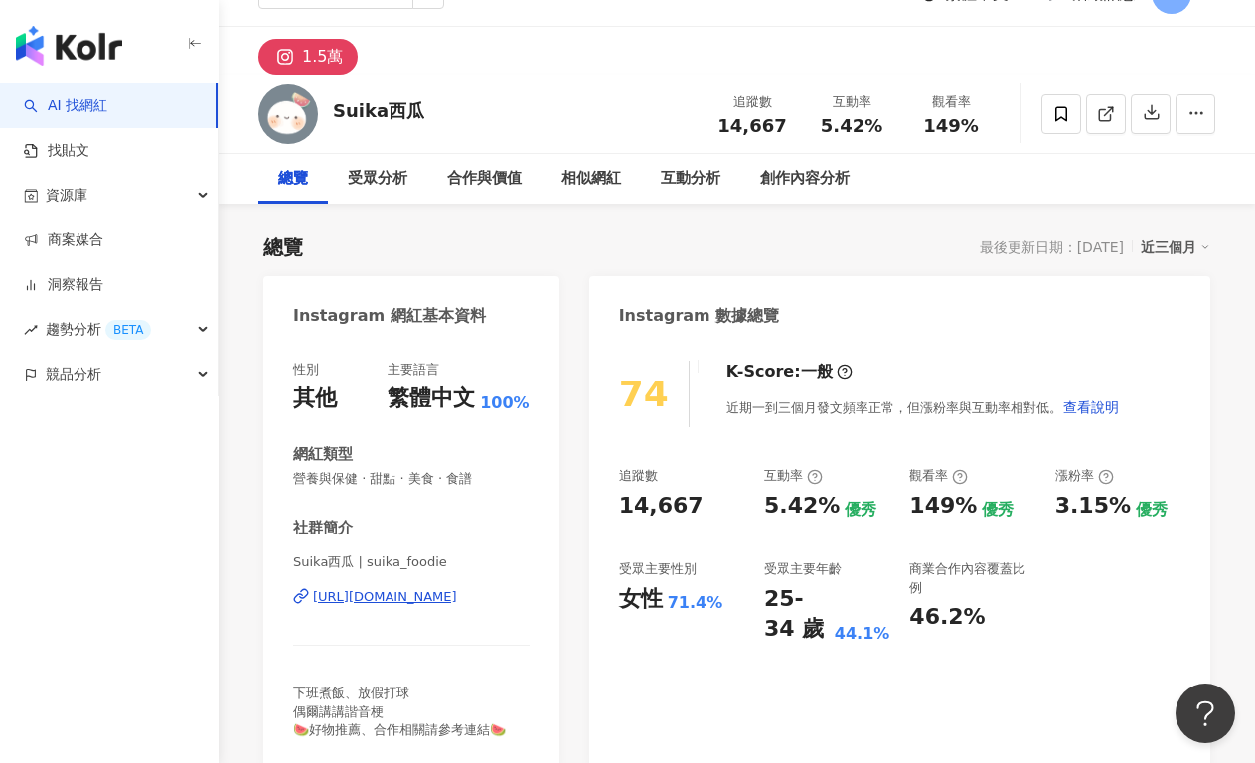
scroll to position [38, 0]
click at [417, 594] on div "[URL][DOMAIN_NAME]" at bounding box center [385, 597] width 144 height 18
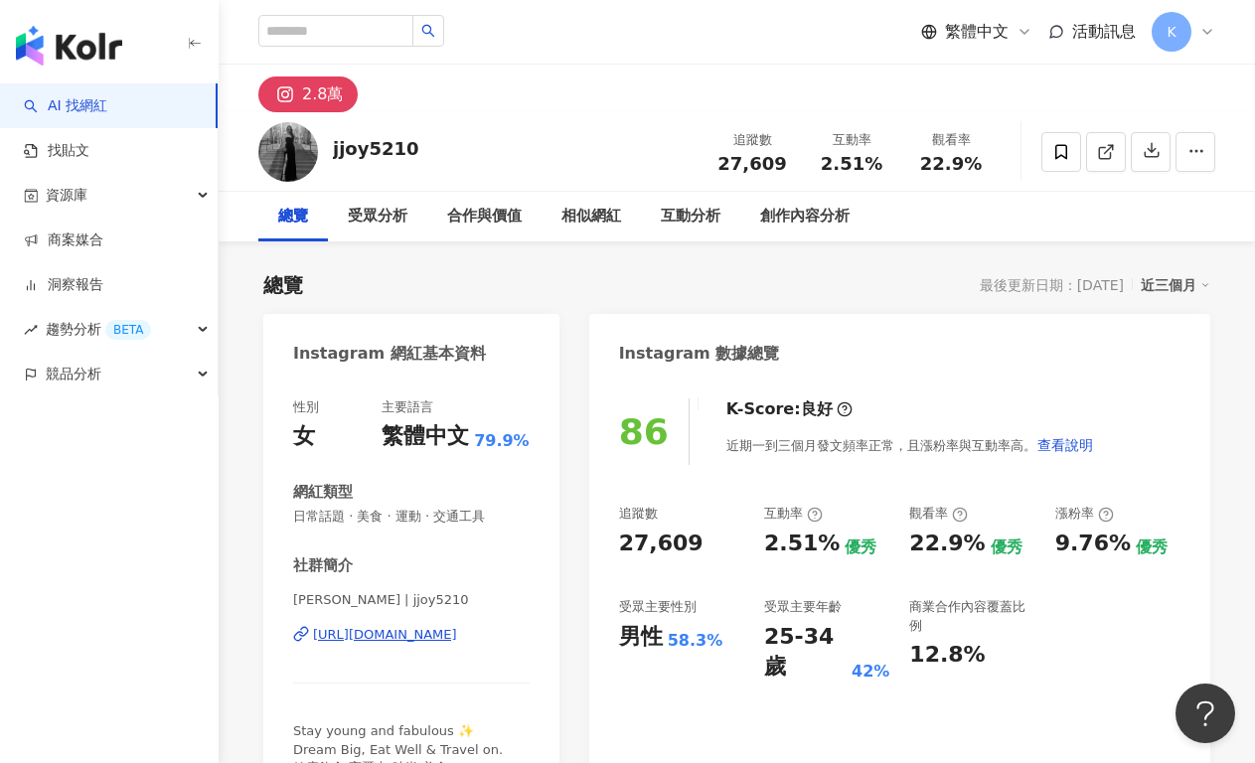
click at [410, 631] on div "https://www.instagram.com/jjoy5210/" at bounding box center [385, 635] width 144 height 18
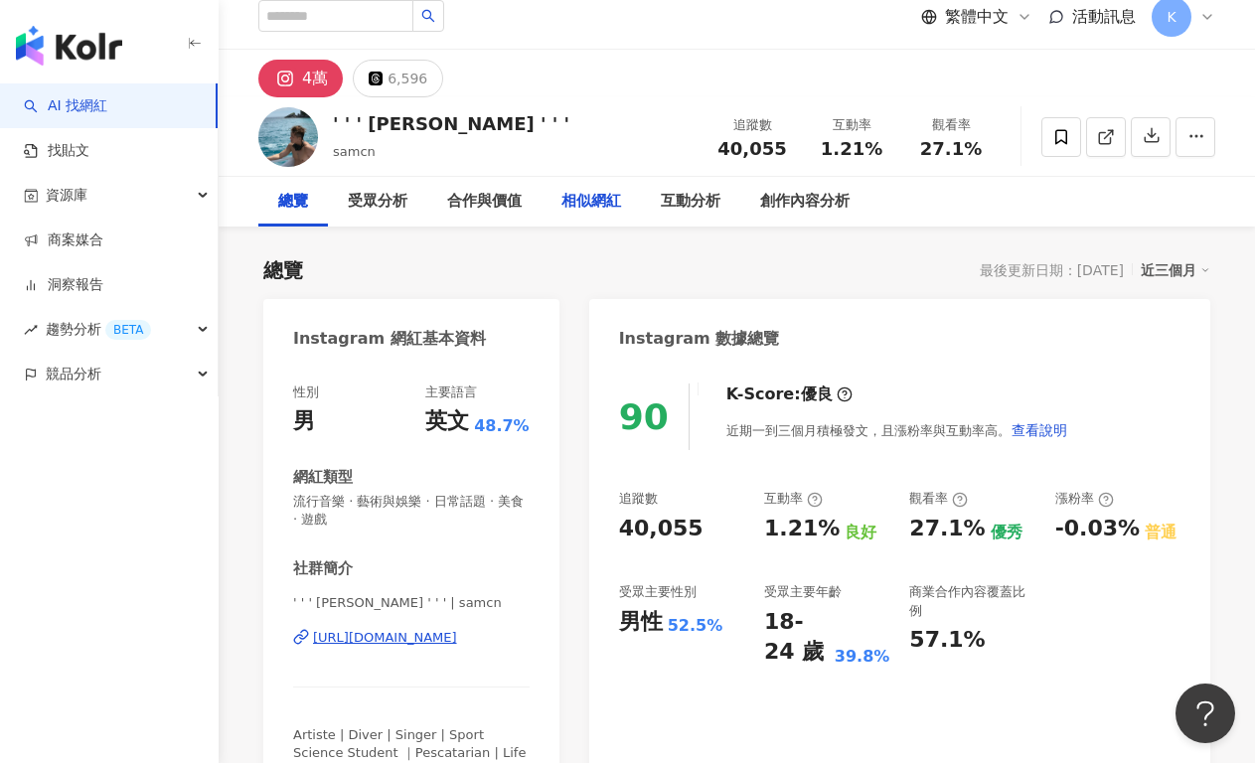
scroll to position [33, 0]
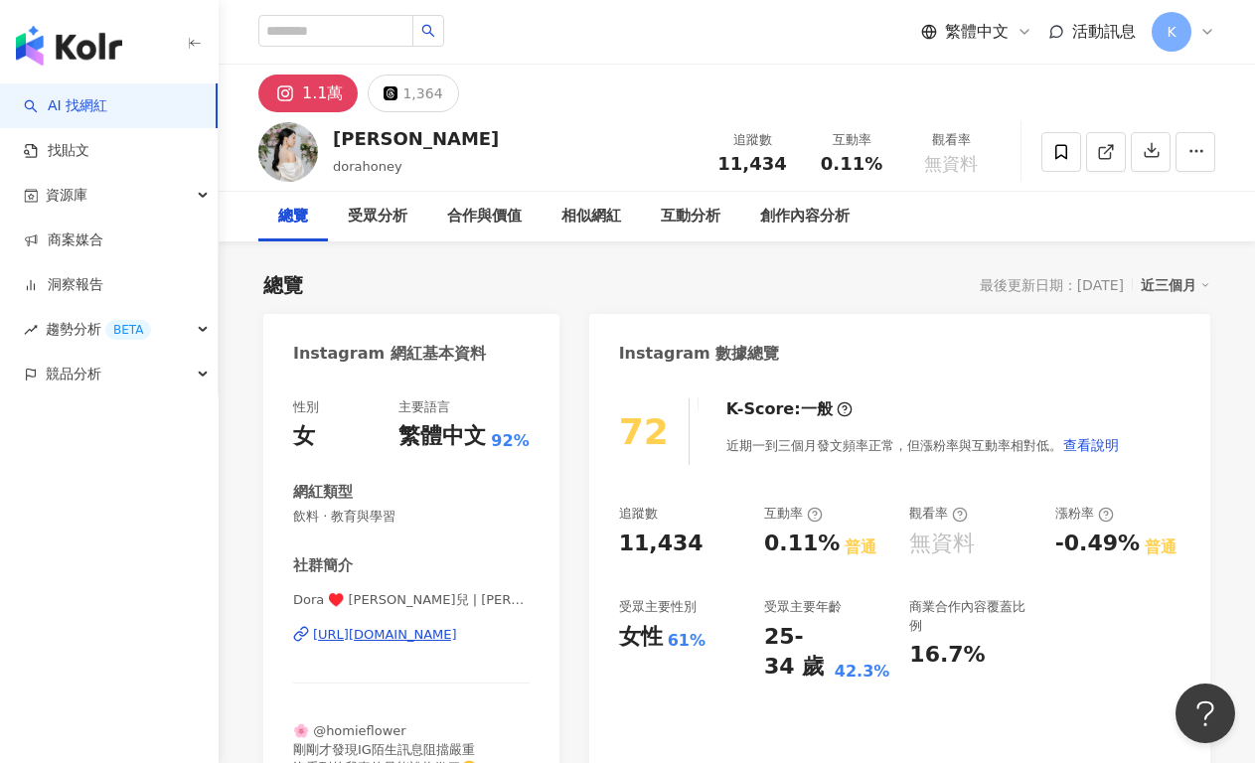
click at [406, 635] on div "[URL][DOMAIN_NAME]" at bounding box center [385, 635] width 144 height 18
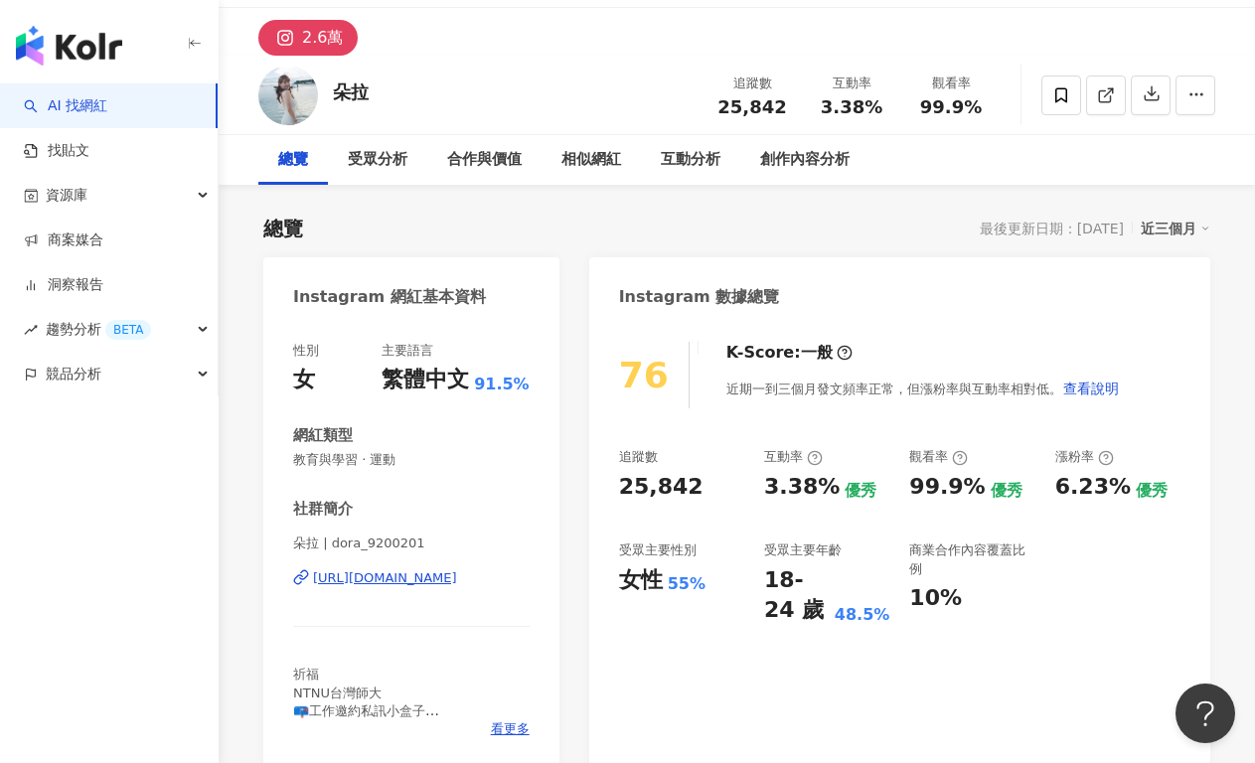
scroll to position [161, 0]
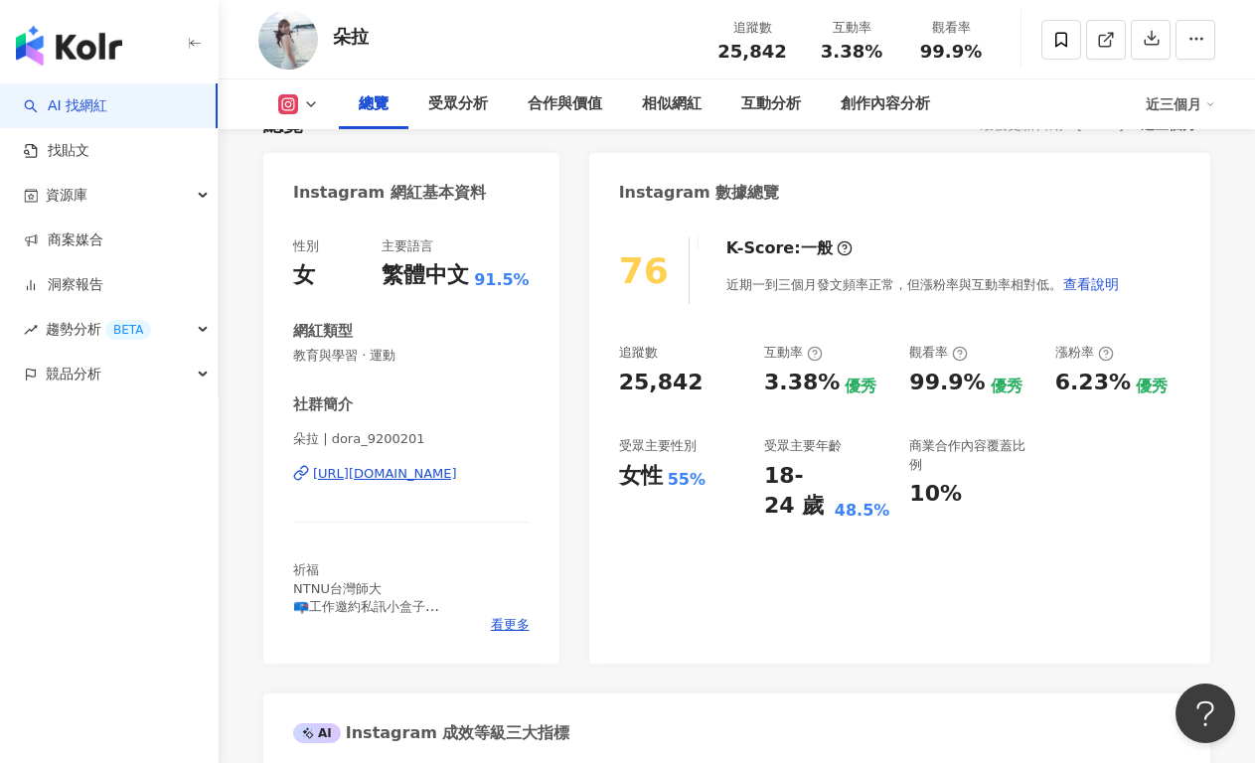
click at [446, 477] on div "https://www.instagram.com/dora_9200201/" at bounding box center [385, 474] width 144 height 18
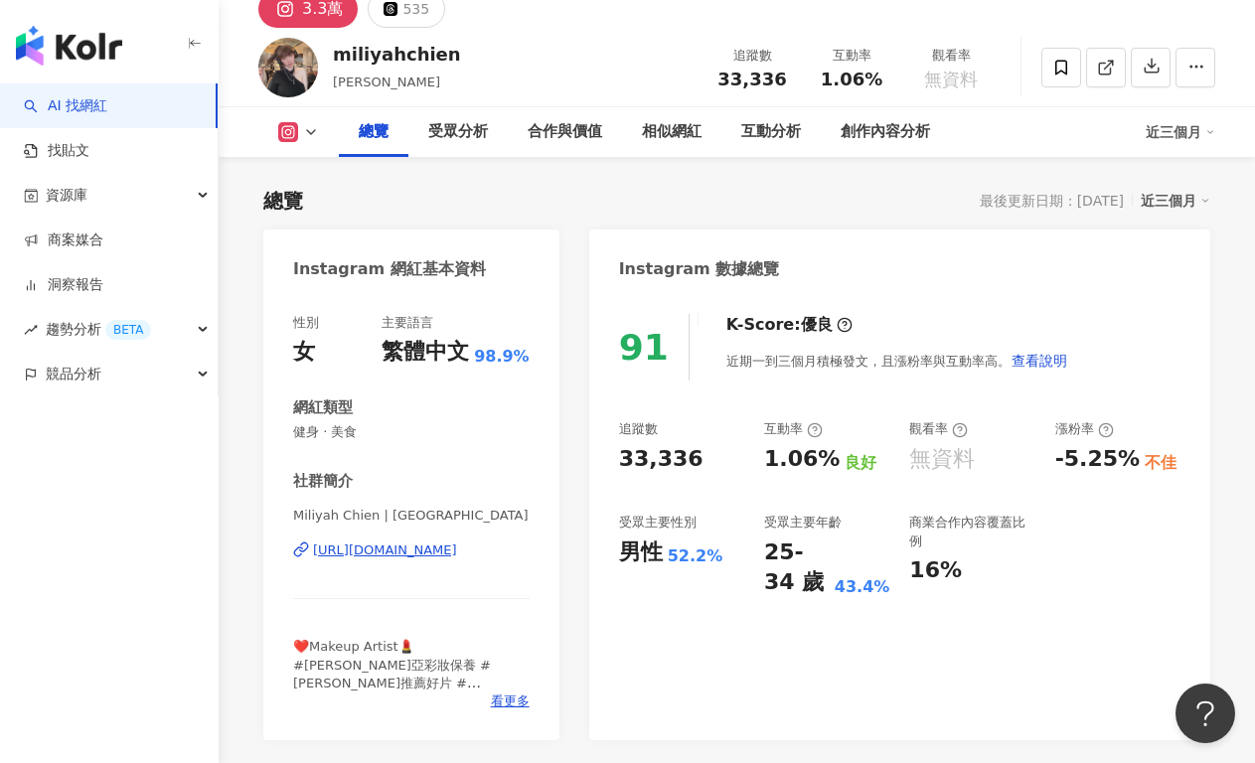
scroll to position [170, 0]
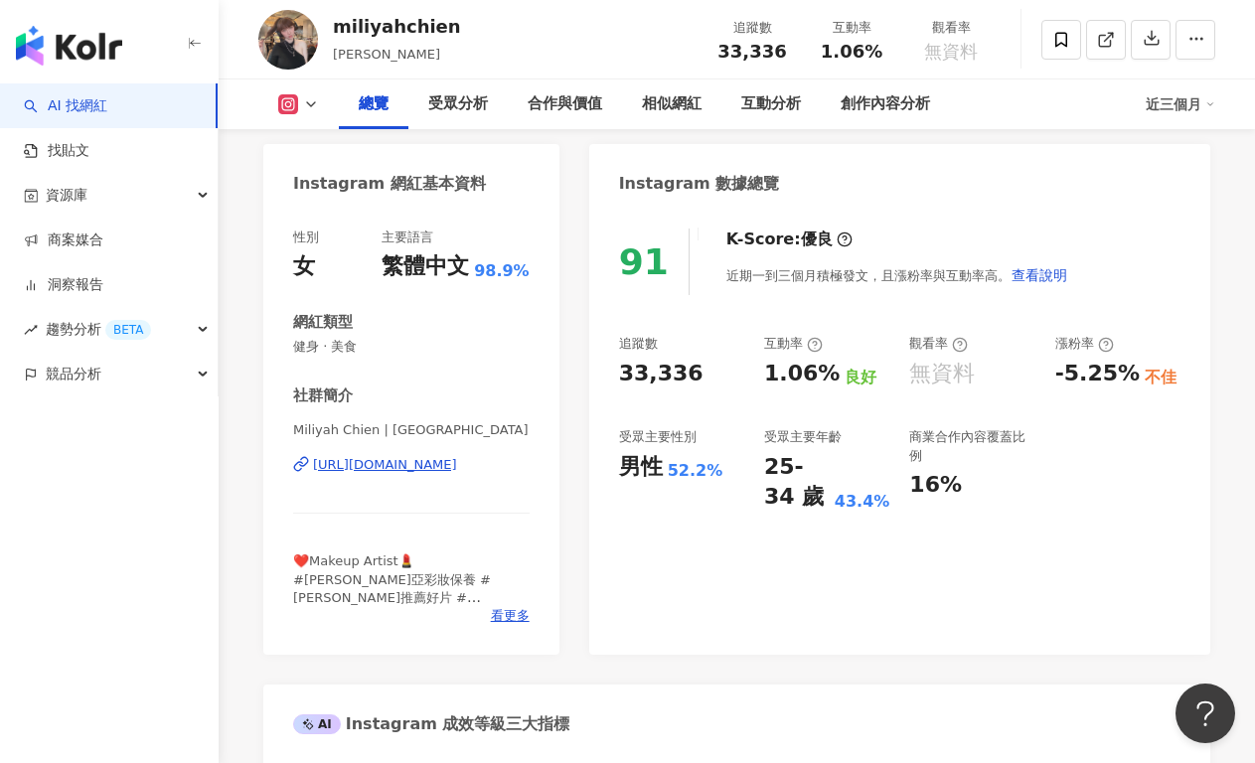
click at [446, 477] on div "Miliyah Chien | miliyahchien [URL][DOMAIN_NAME]" at bounding box center [411, 479] width 236 height 116
click at [454, 459] on div "[URL][DOMAIN_NAME]" at bounding box center [385, 465] width 144 height 18
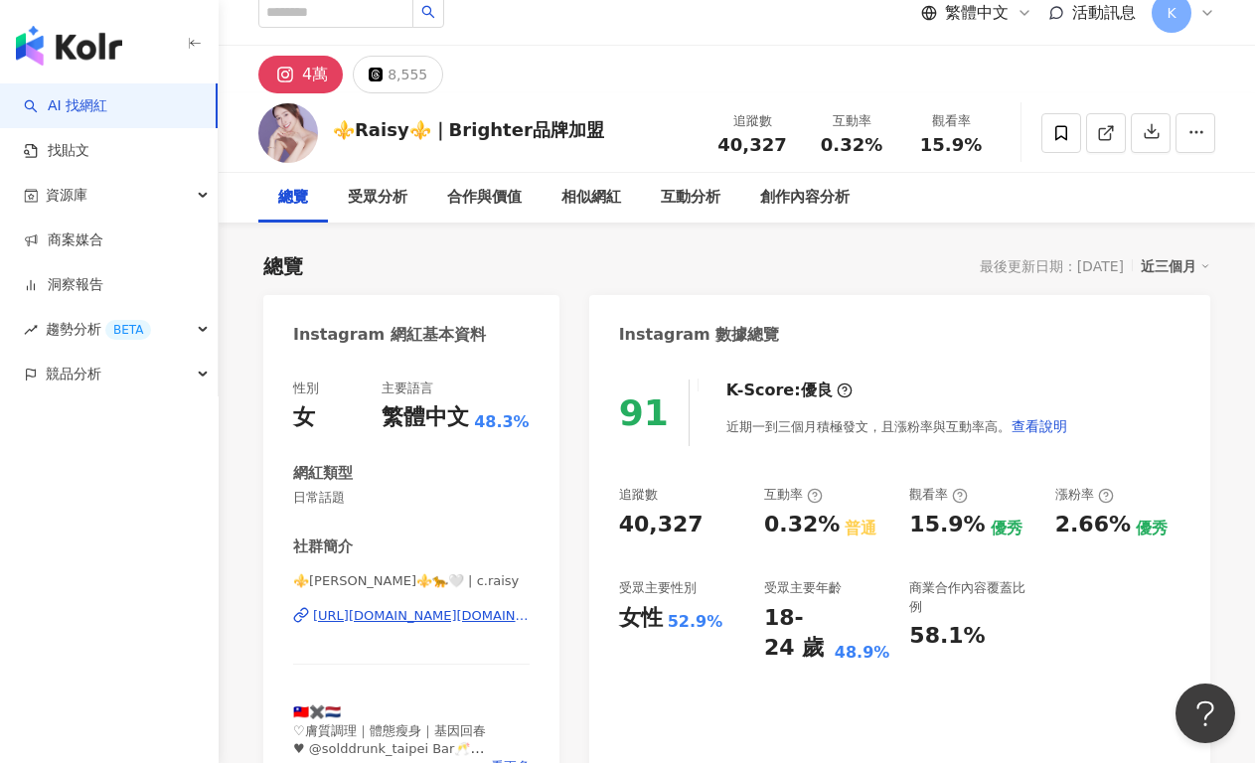
scroll to position [35, 0]
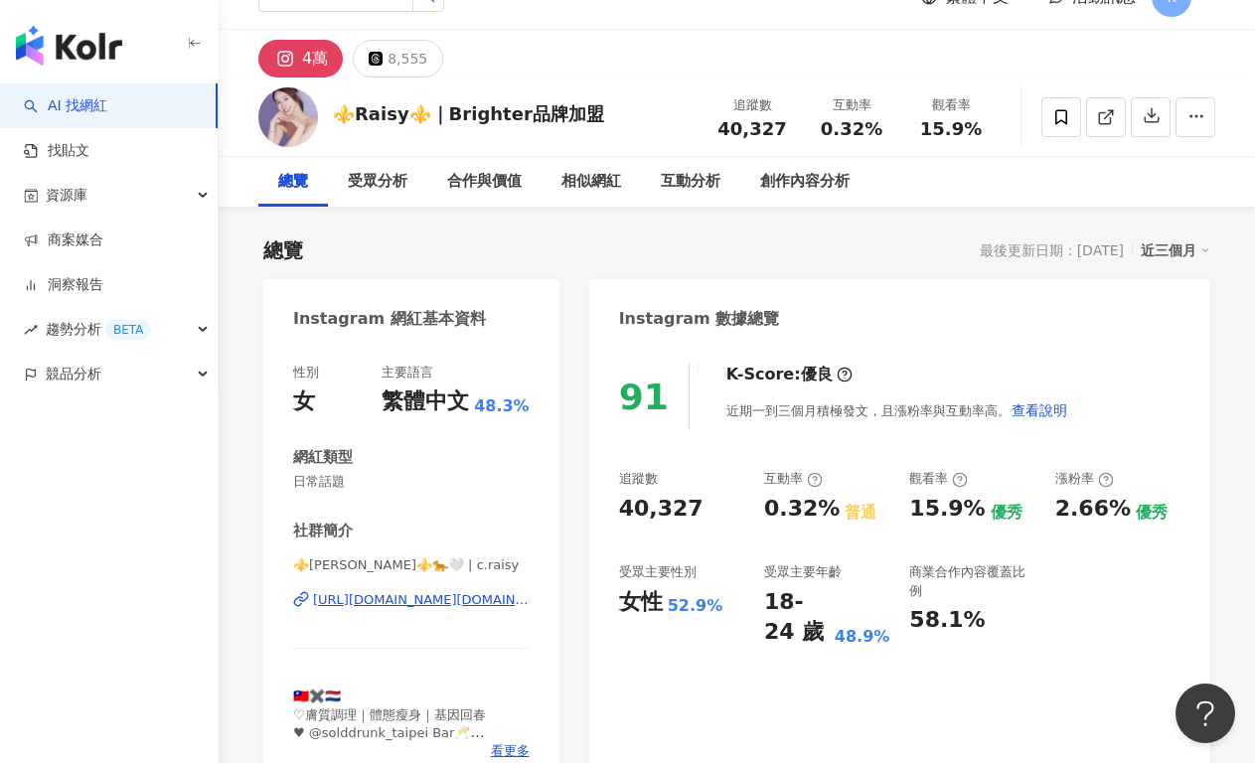
click at [451, 603] on div "https://www.instagram.com/c.raisy/" at bounding box center [421, 600] width 217 height 18
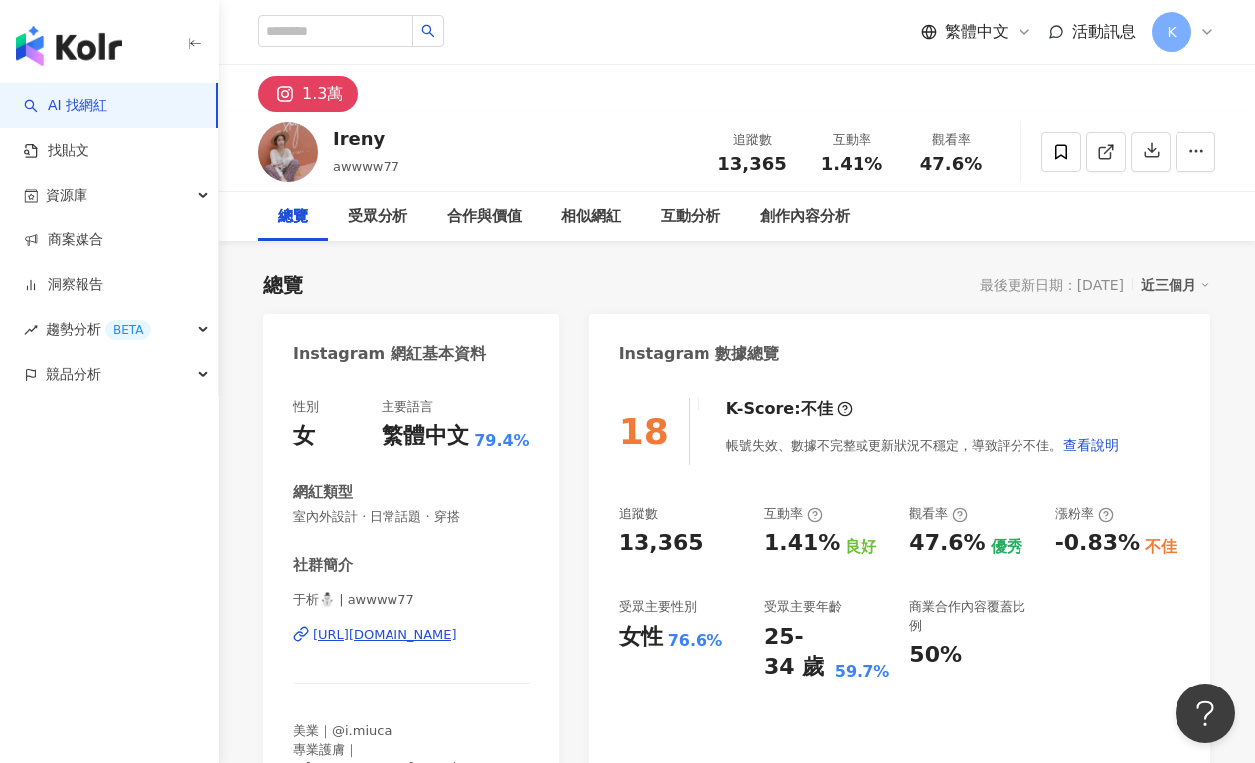
click at [368, 632] on div "https://www.instagram.com/awwww77/" at bounding box center [385, 635] width 144 height 18
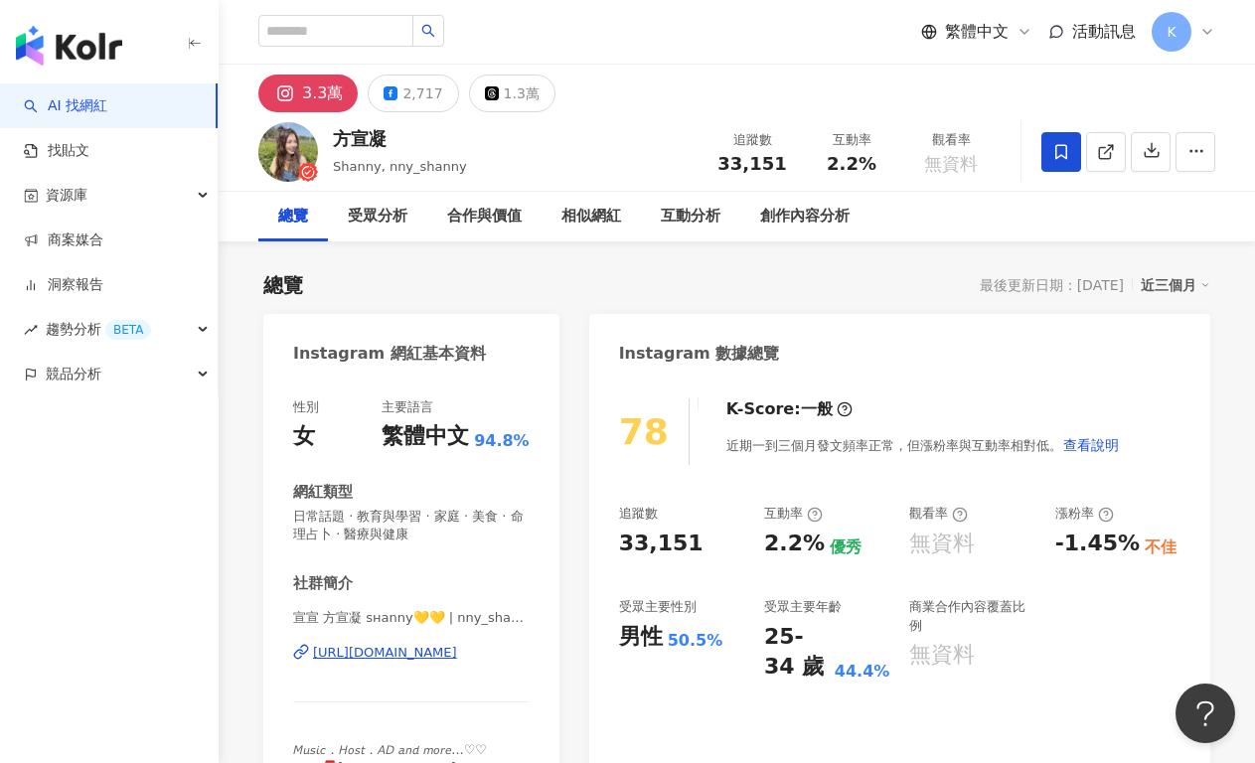
click at [371, 646] on div "https://www.instagram.com/nny_shanny/" at bounding box center [385, 653] width 144 height 18
click at [447, 659] on div "https://www.instagram.com/nny_shanny/" at bounding box center [385, 653] width 144 height 18
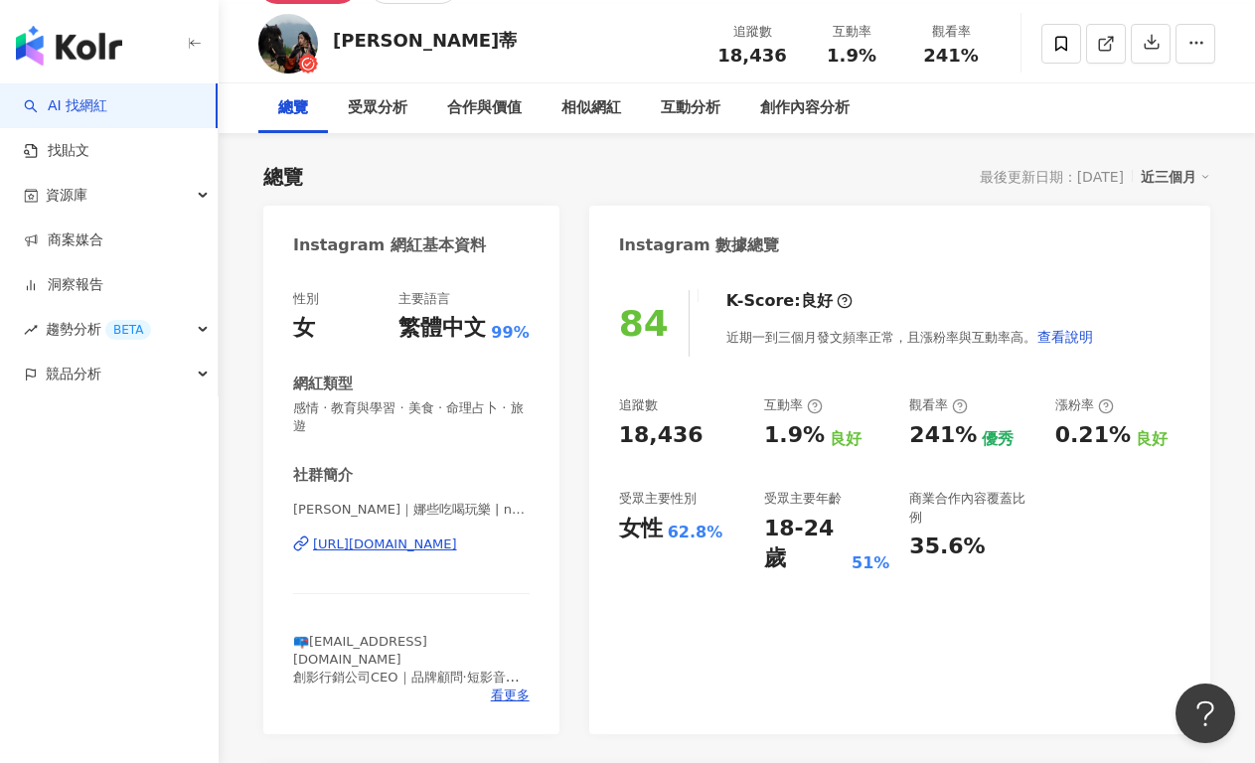
scroll to position [117, 0]
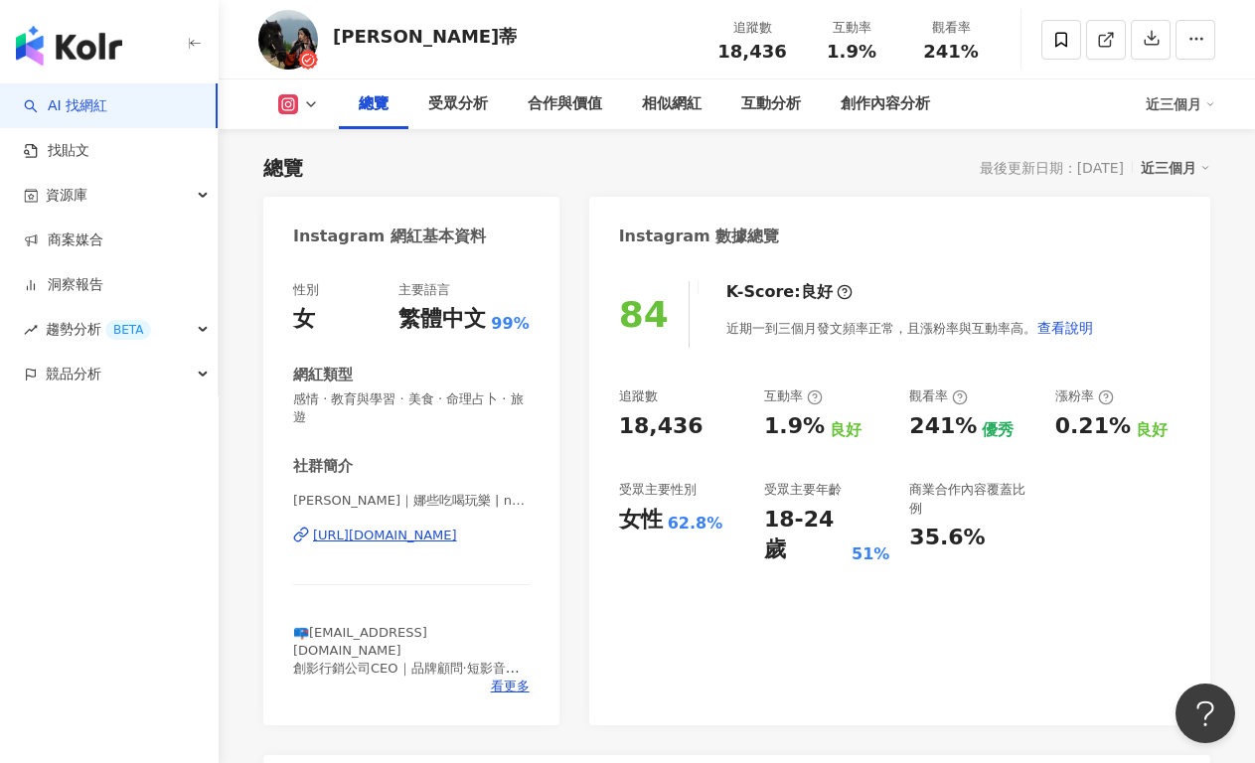
click at [457, 533] on div "https://www.instagram.com/nadin_06.18/" at bounding box center [385, 535] width 144 height 18
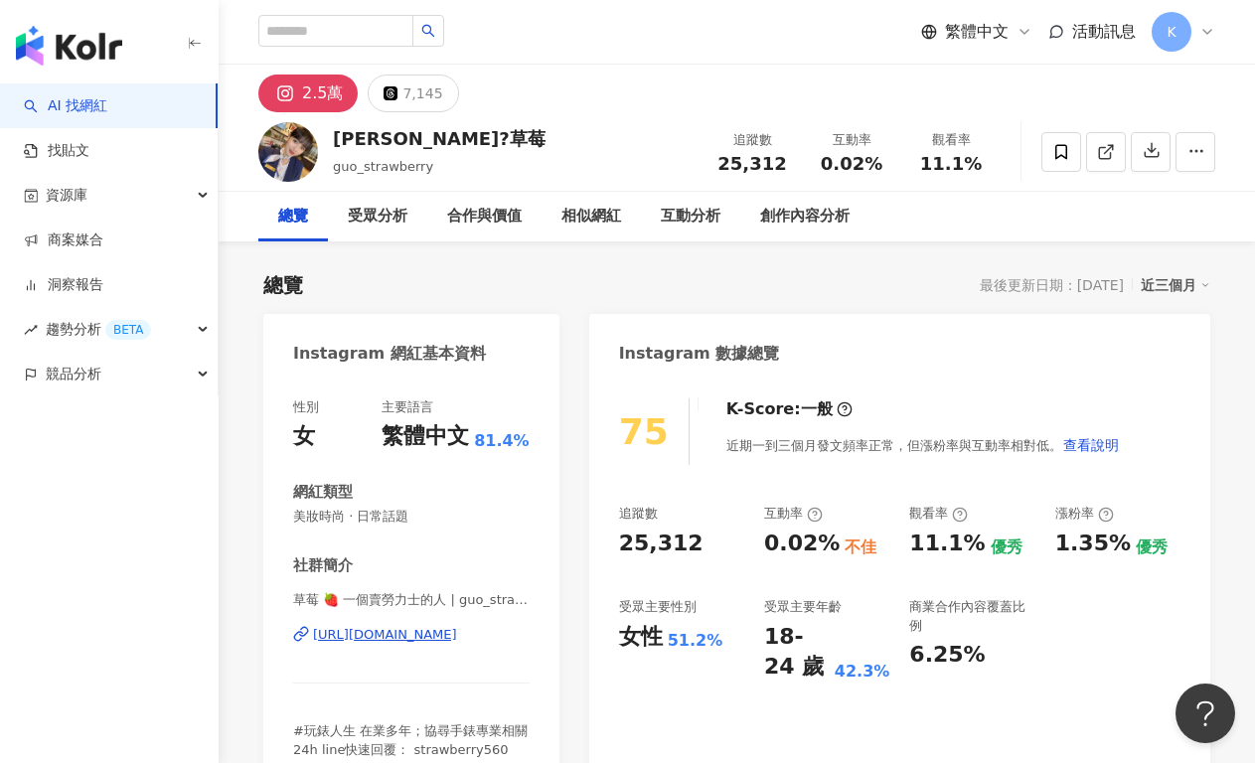
scroll to position [4, 0]
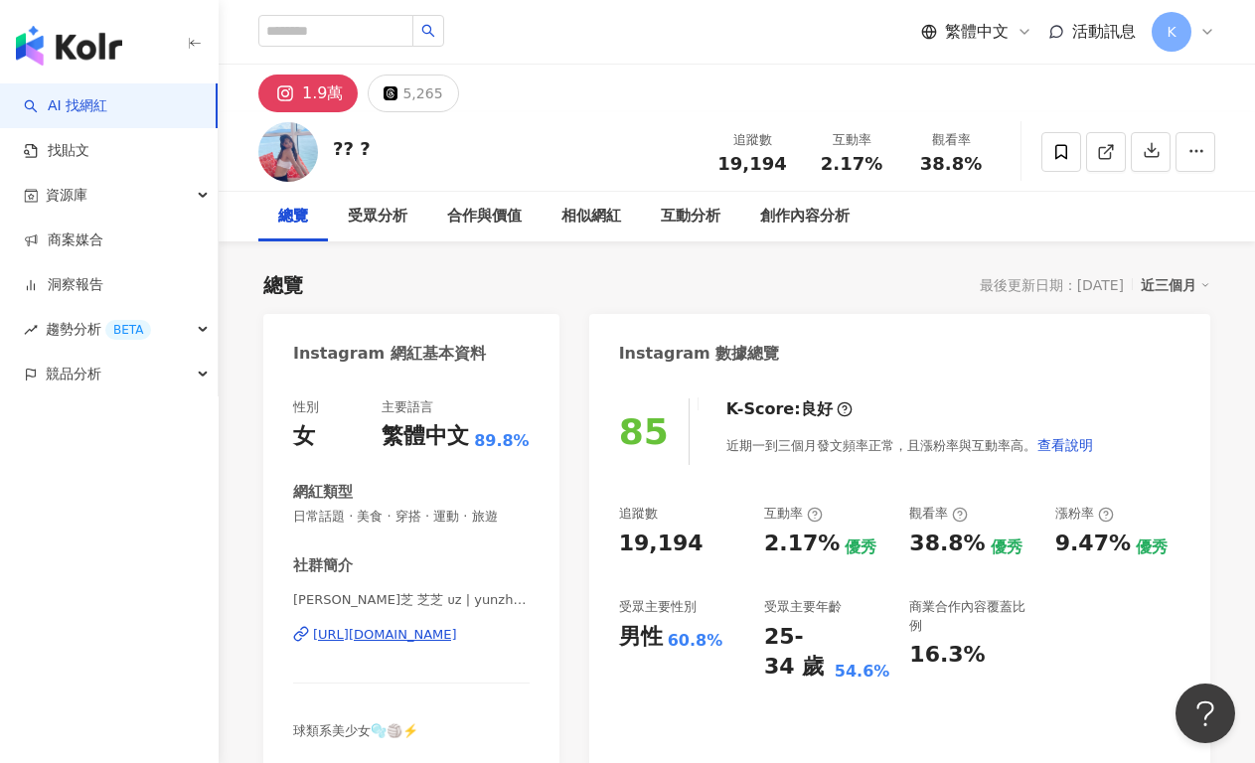
click at [457, 632] on div "https://www.instagram.com/yunzhiiiichang/" at bounding box center [385, 635] width 144 height 18
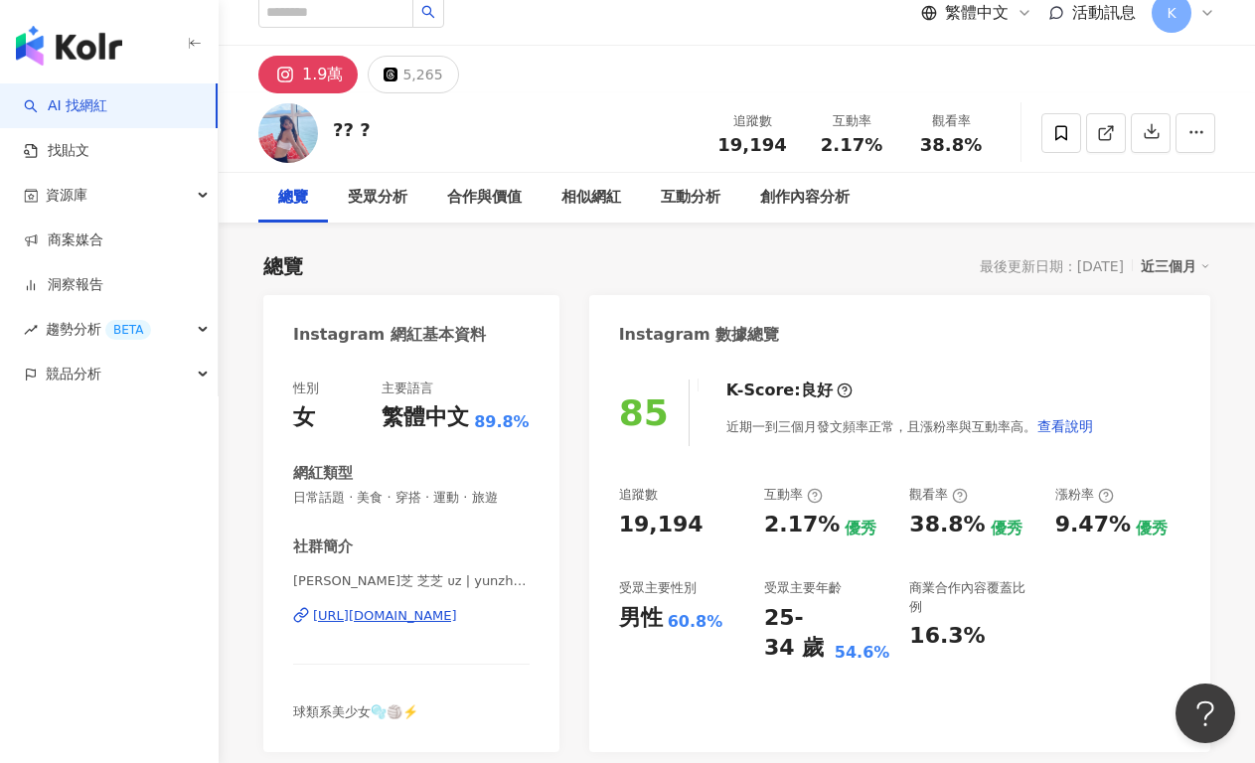
scroll to position [35, 0]
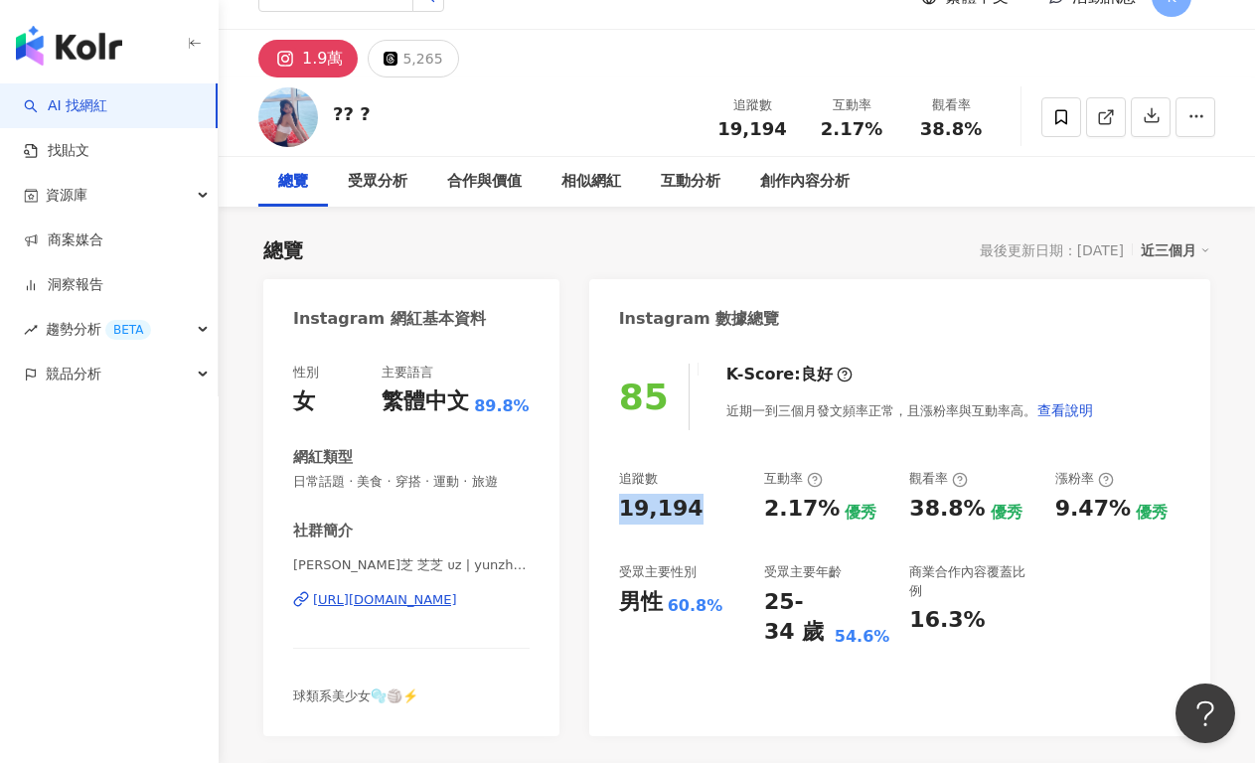
drag, startPoint x: 628, startPoint y: 510, endPoint x: 705, endPoint y: 507, distance: 77.5
click at [705, 507] on div "19,194" at bounding box center [681, 509] width 125 height 31
click at [669, 525] on div "追蹤數 19,194 互動率 2.17% 優秀 觀看率 38.8% 優秀 漲粉率 9.47% 優秀 受眾主要性別 男性 60.8% 受眾主要年齡 25-34 …" at bounding box center [899, 559] width 561 height 178
click at [698, 508] on div "19,194" at bounding box center [681, 509] width 125 height 31
drag, startPoint x: 771, startPoint y: 510, endPoint x: 826, endPoint y: 508, distance: 55.7
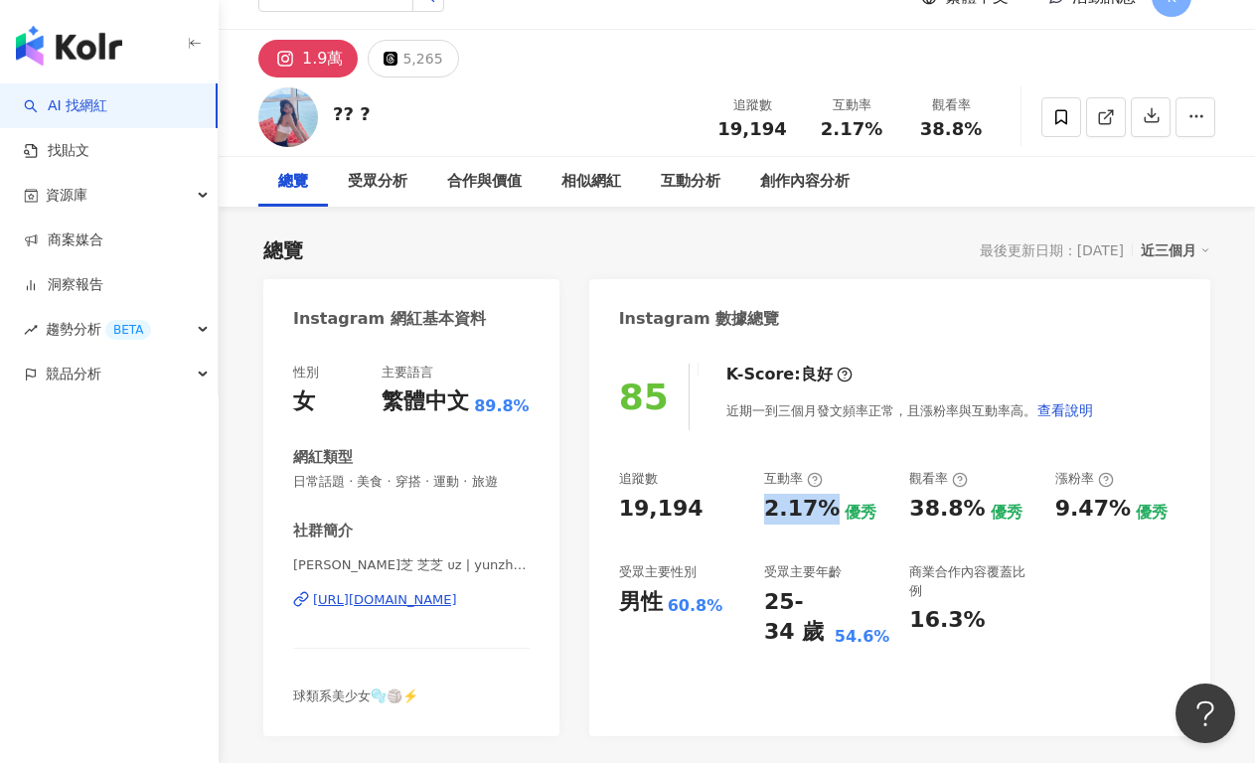
click at [826, 508] on div "追蹤數 19,194 互動率 2.17% 優秀 觀看率 38.8% 優秀 漲粉率 9.47% 優秀 受眾主要性別 男性 60.8% 受眾主要年齡 25-34 …" at bounding box center [899, 559] width 561 height 178
copy div "2.17%"
click at [877, 483] on div "互動率" at bounding box center [826, 479] width 125 height 18
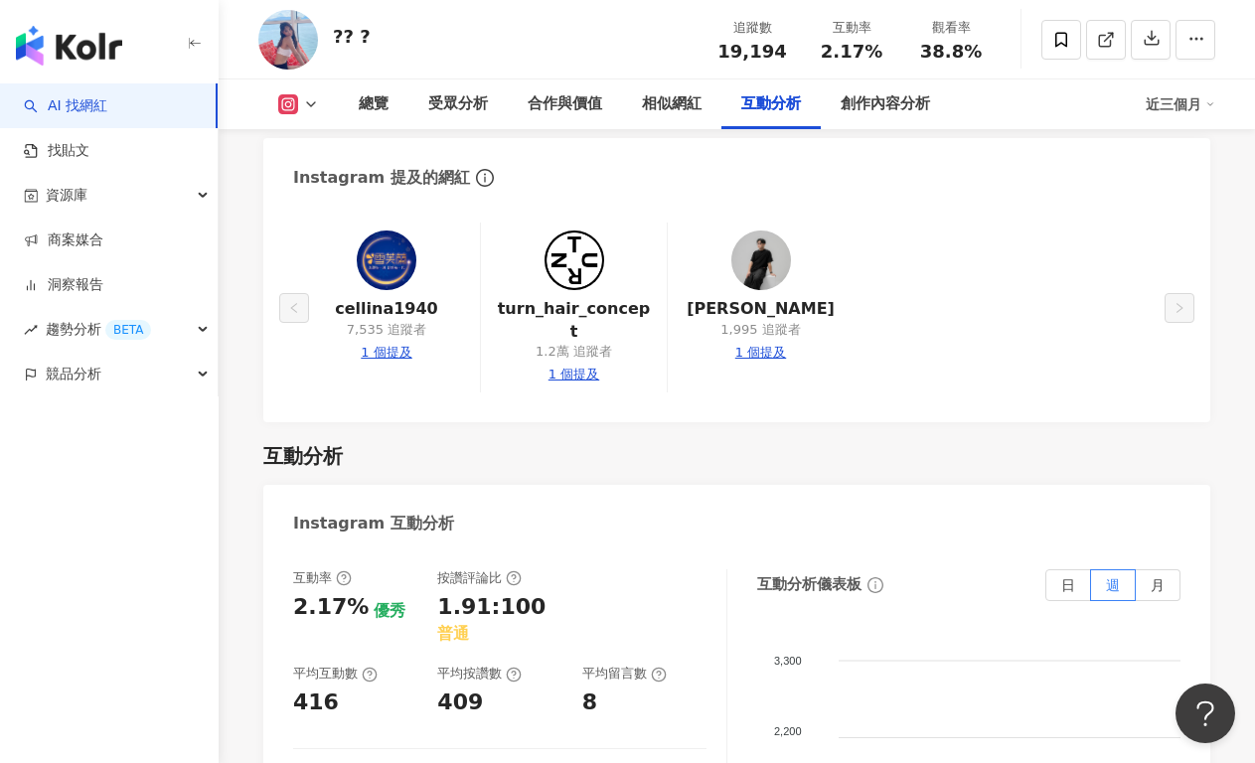
scroll to position [4395, 0]
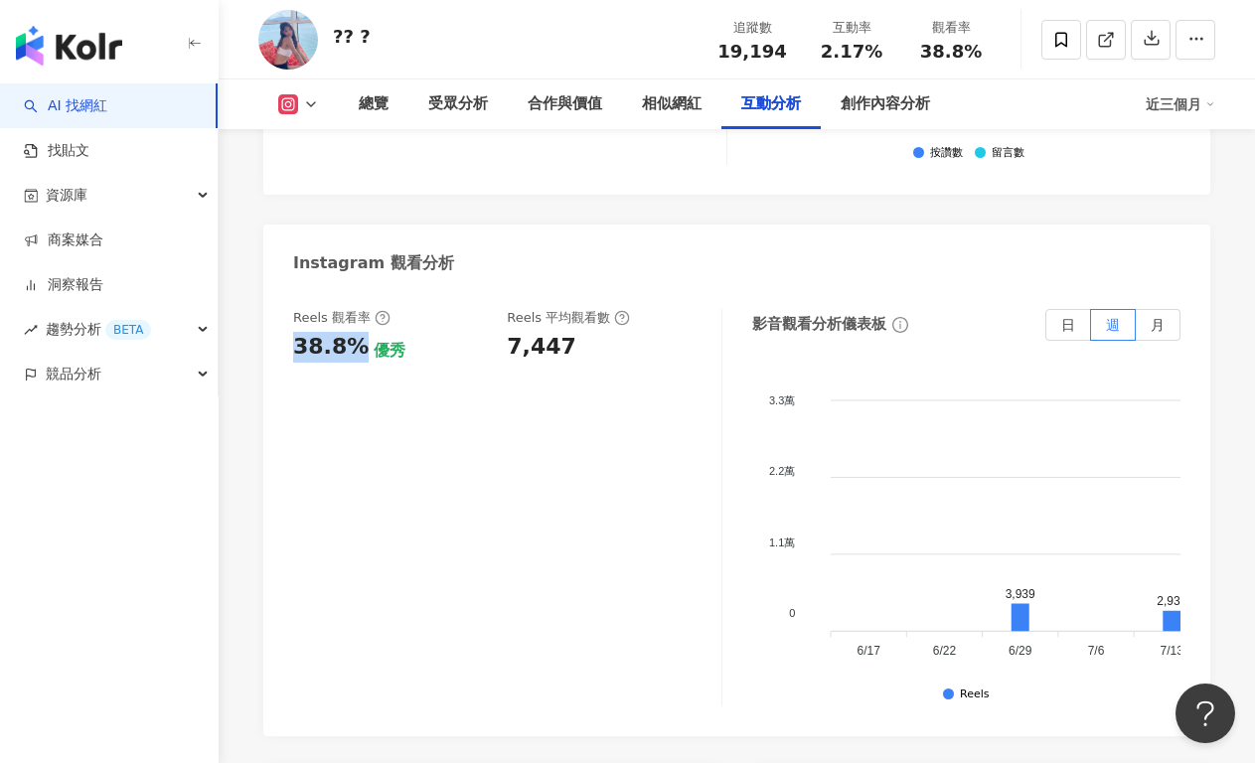
drag, startPoint x: 293, startPoint y: 292, endPoint x: 354, endPoint y: 296, distance: 60.7
click at [354, 332] on div "38.8%" at bounding box center [330, 347] width 75 height 31
copy div "38.8%"
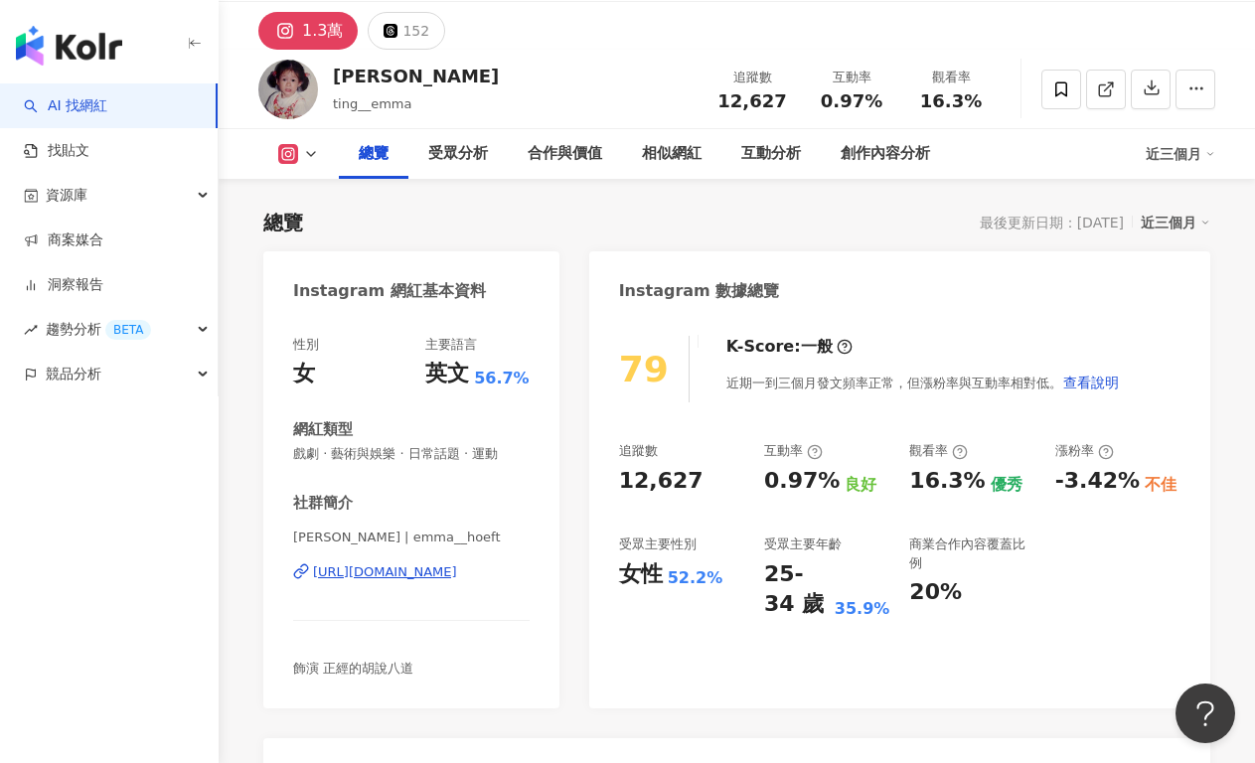
scroll to position [173, 0]
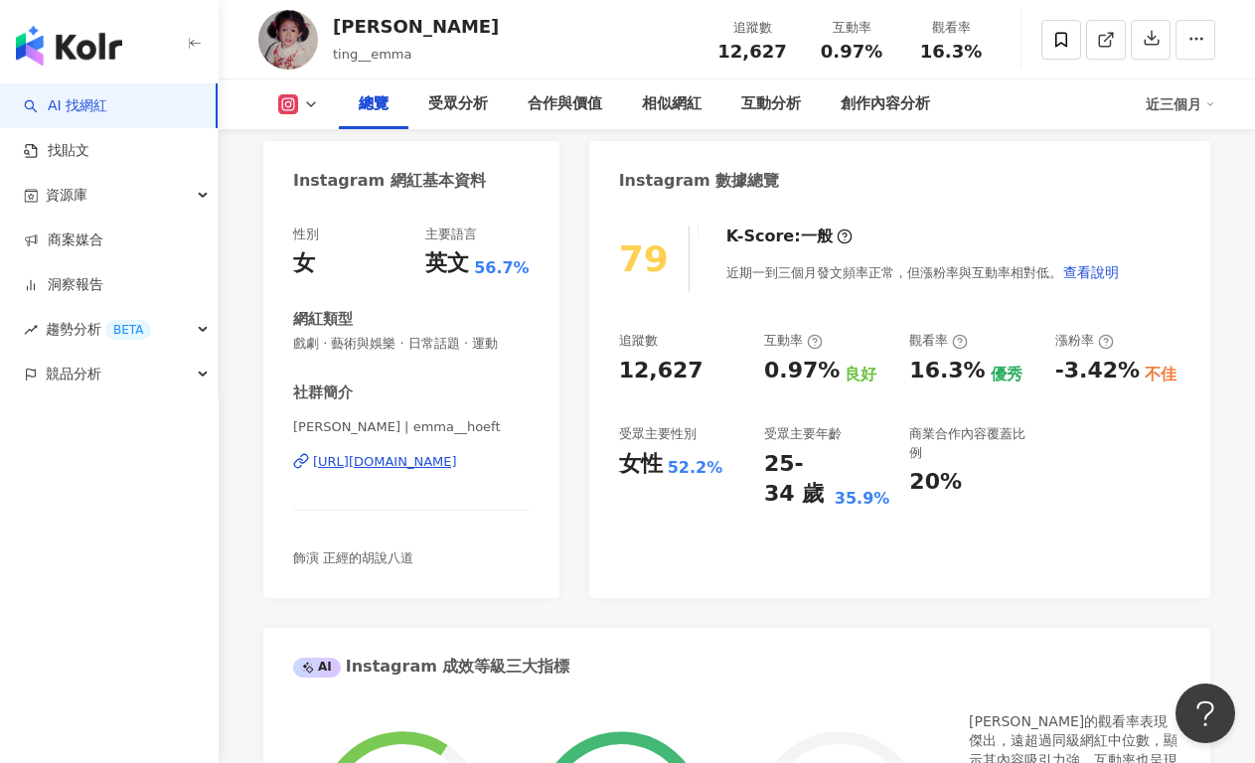
click at [415, 465] on div "https://www.instagram.com/emma__hoeft/" at bounding box center [385, 462] width 144 height 18
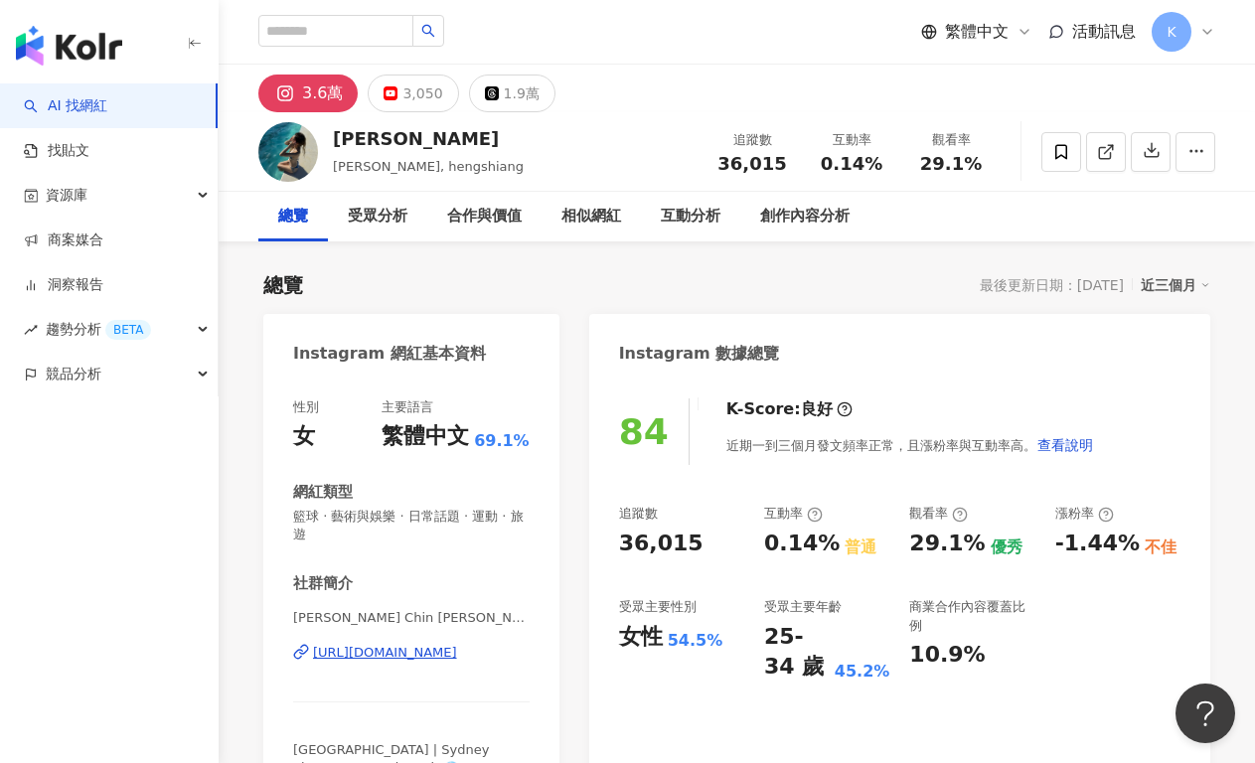
click at [429, 647] on div "https://www.instagram.com/hengshiang/" at bounding box center [385, 653] width 144 height 18
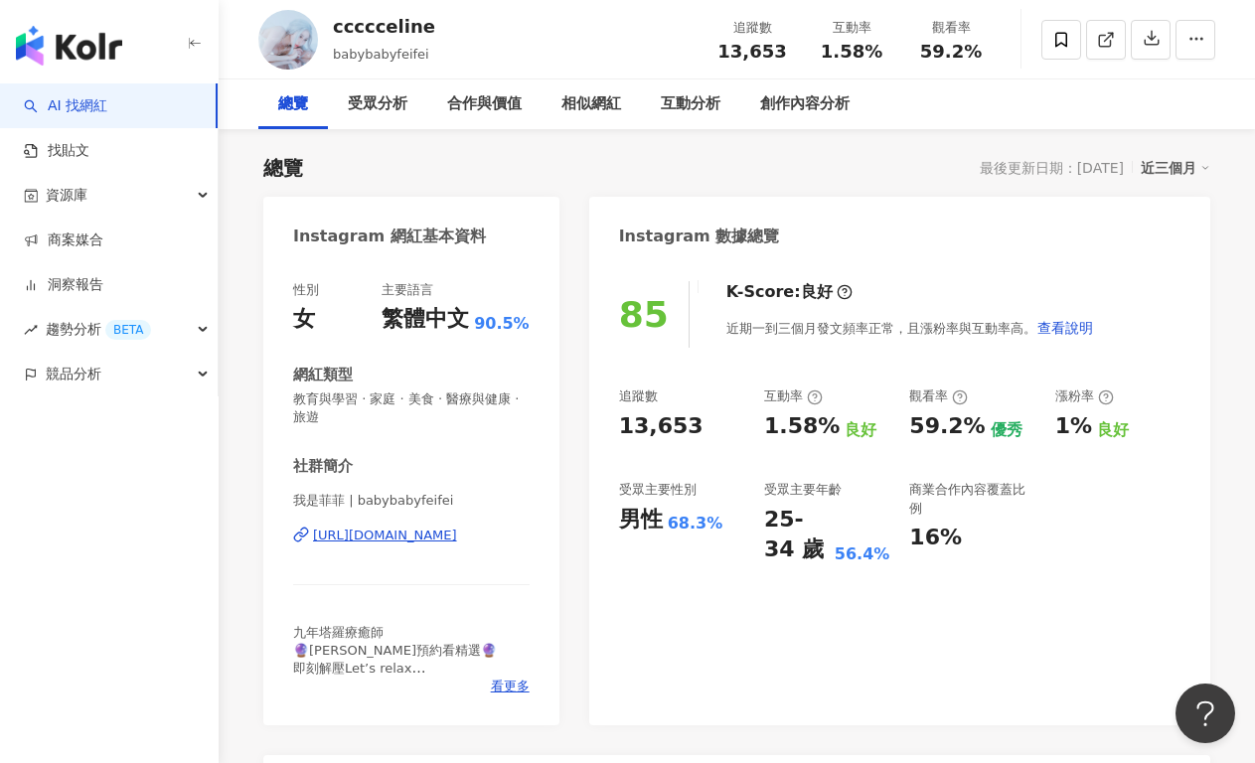
scroll to position [119, 0]
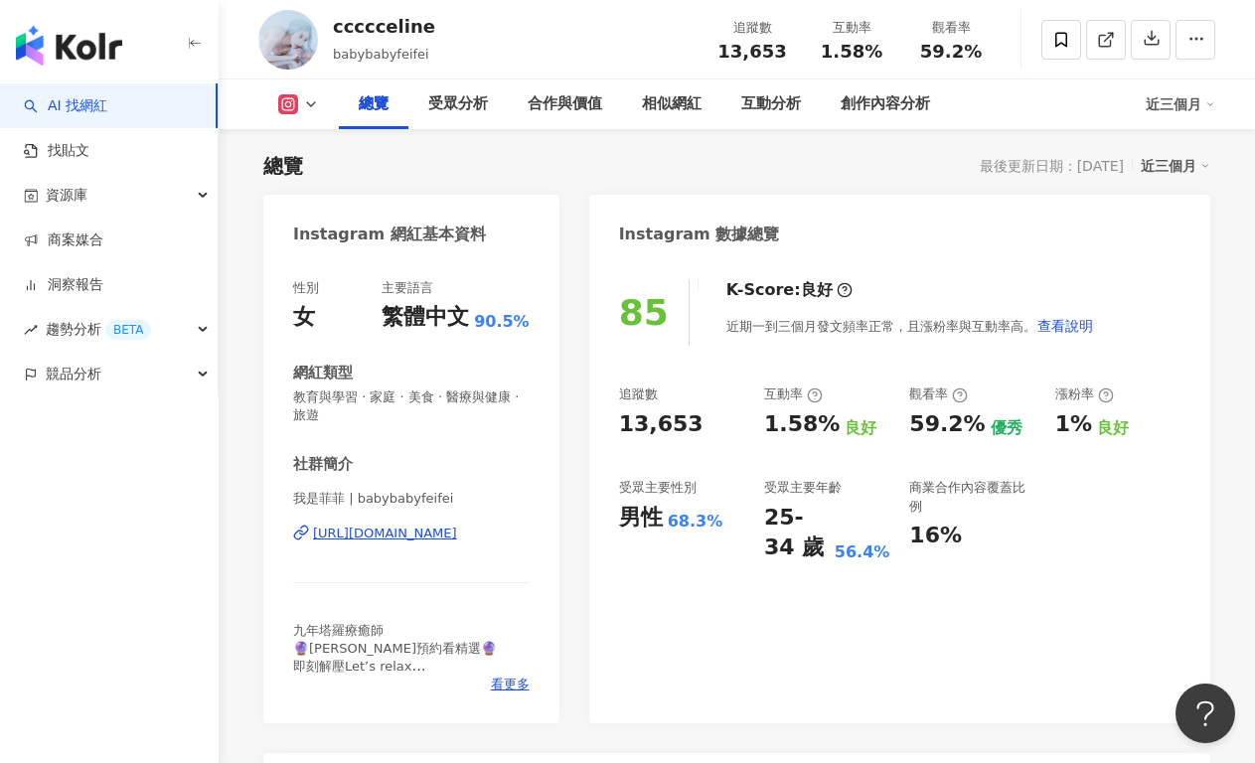
click at [441, 527] on div "https://www.instagram.com/babybabyfeifei/" at bounding box center [385, 533] width 144 height 18
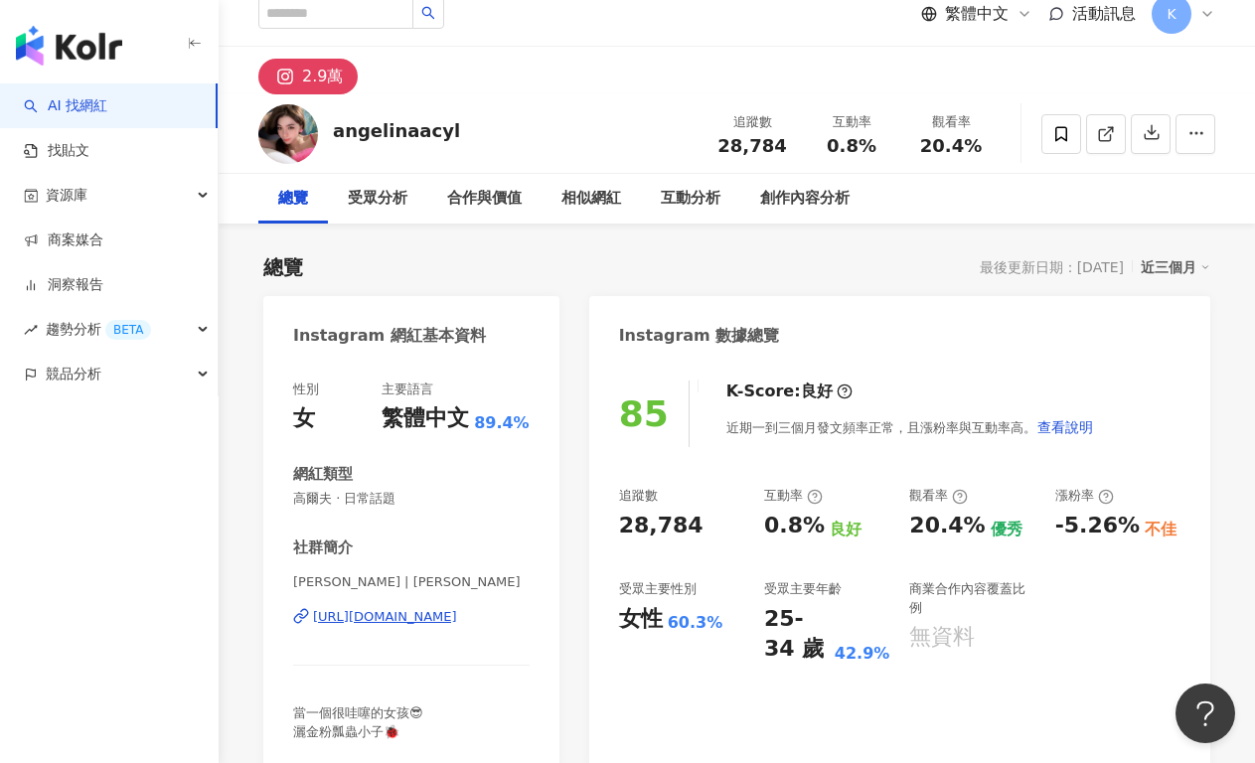
scroll to position [33, 0]
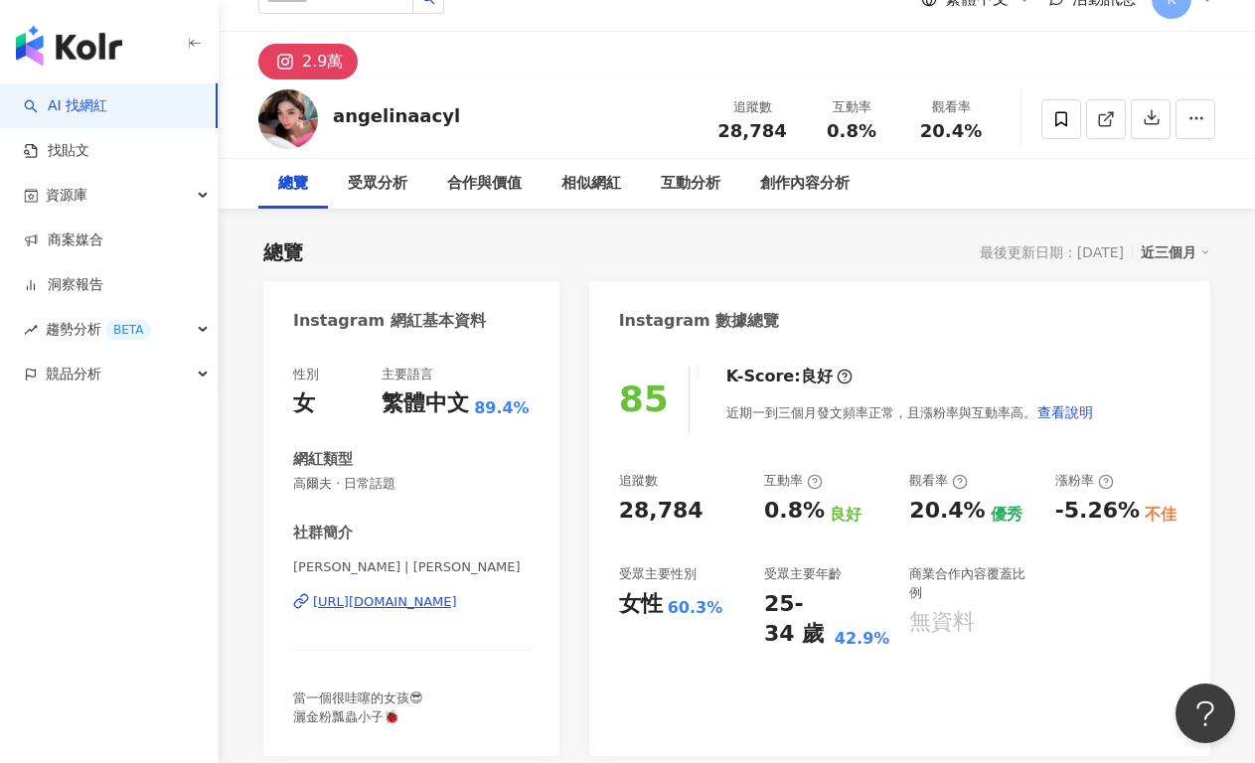
click at [408, 601] on div "[URL][DOMAIN_NAME]" at bounding box center [385, 602] width 144 height 18
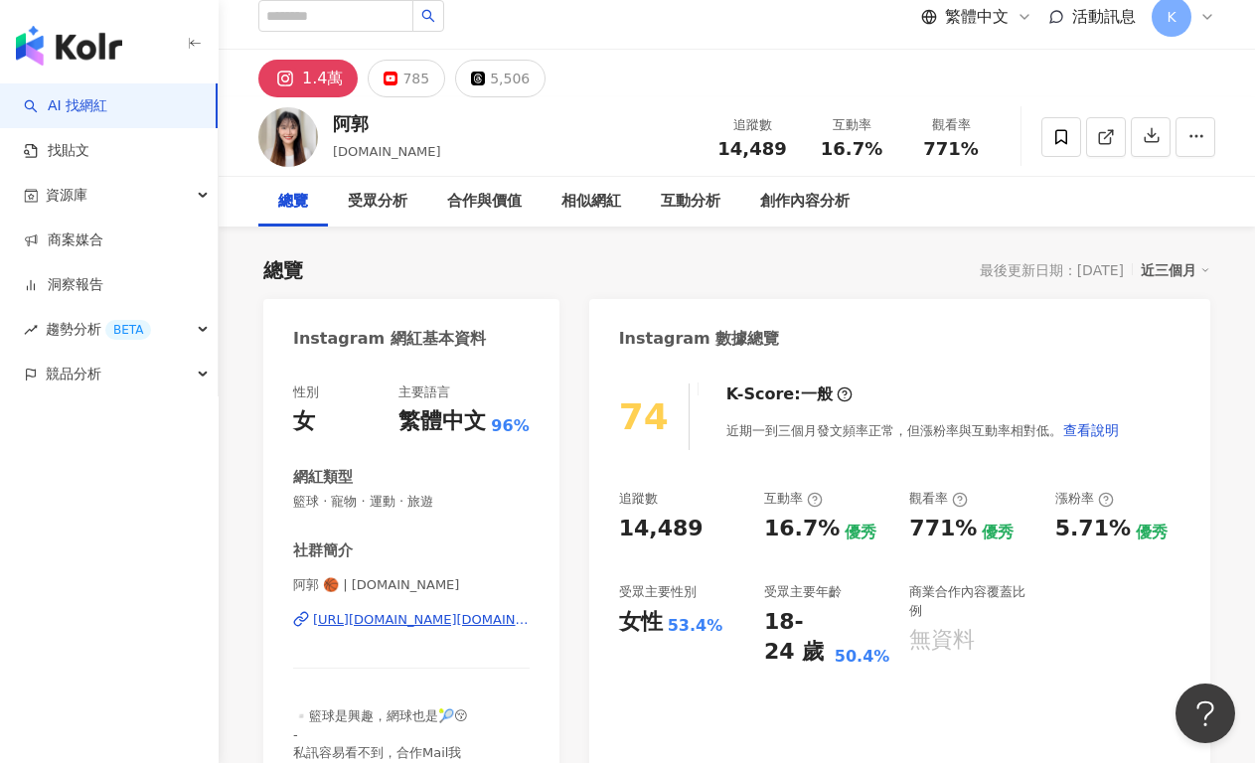
scroll to position [33, 0]
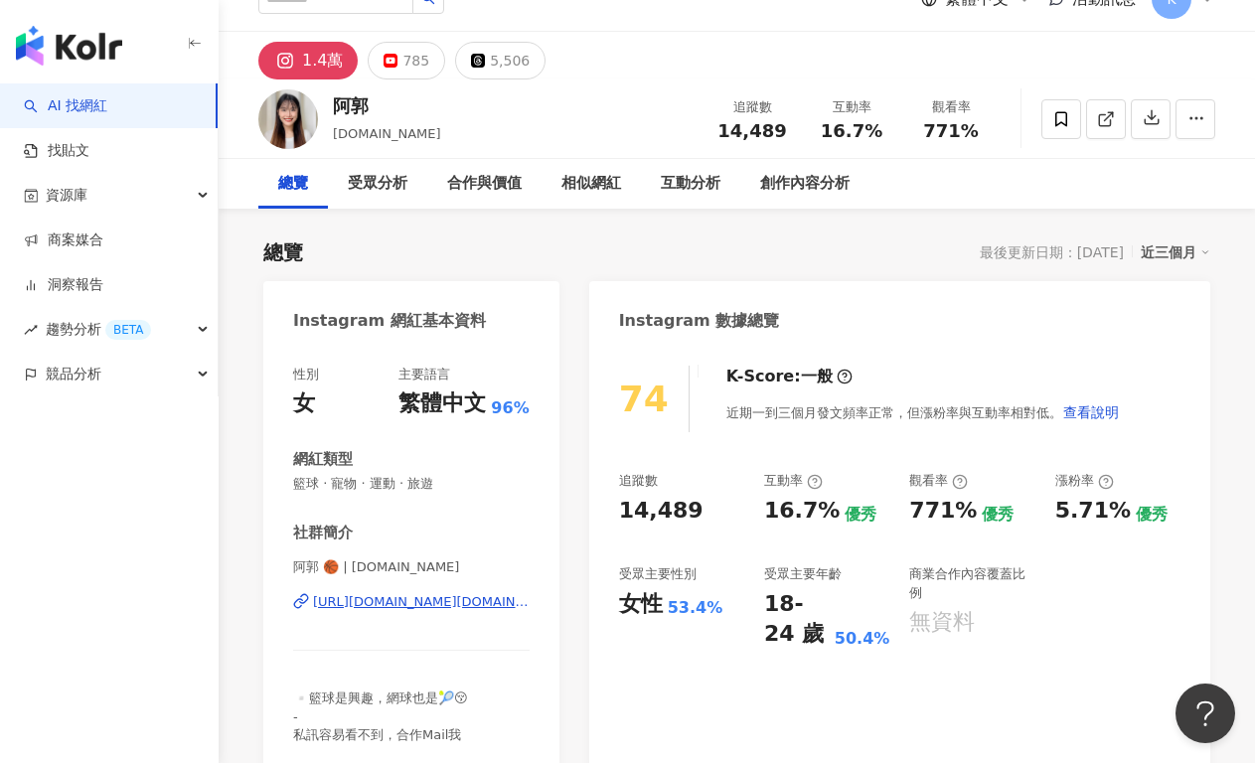
click at [407, 596] on div "https://www.instagram.com/aguo.style/" at bounding box center [421, 602] width 217 height 18
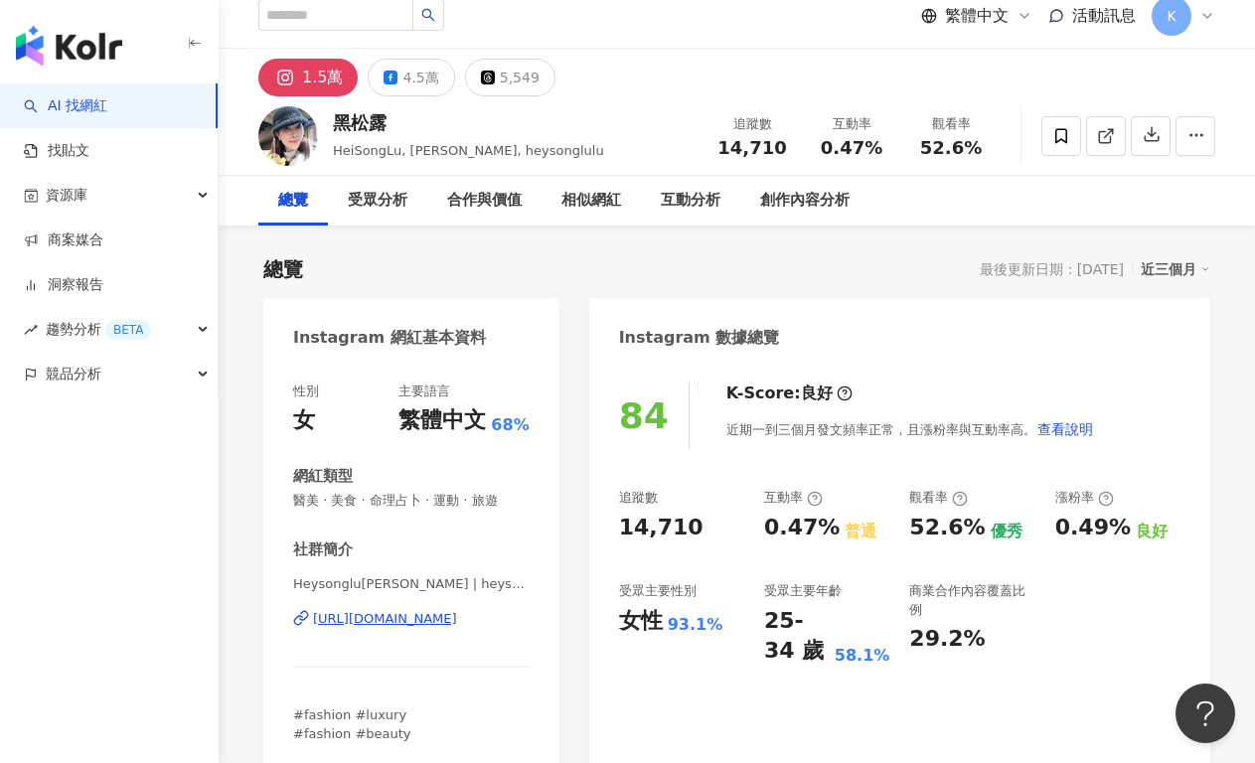
scroll to position [17, 0]
click at [419, 609] on div "[URL][DOMAIN_NAME]" at bounding box center [385, 618] width 144 height 18
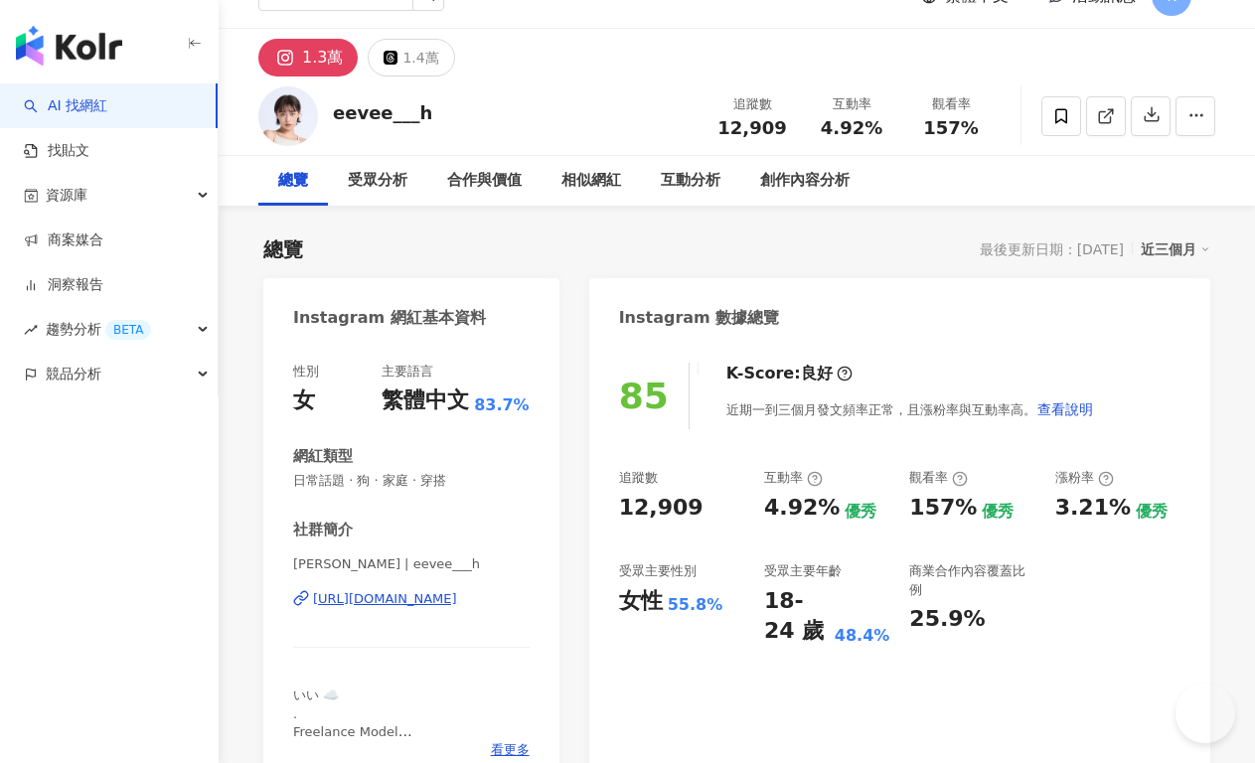
click at [450, 590] on div "https://www.instagram.com/eevee___h/" at bounding box center [385, 599] width 144 height 18
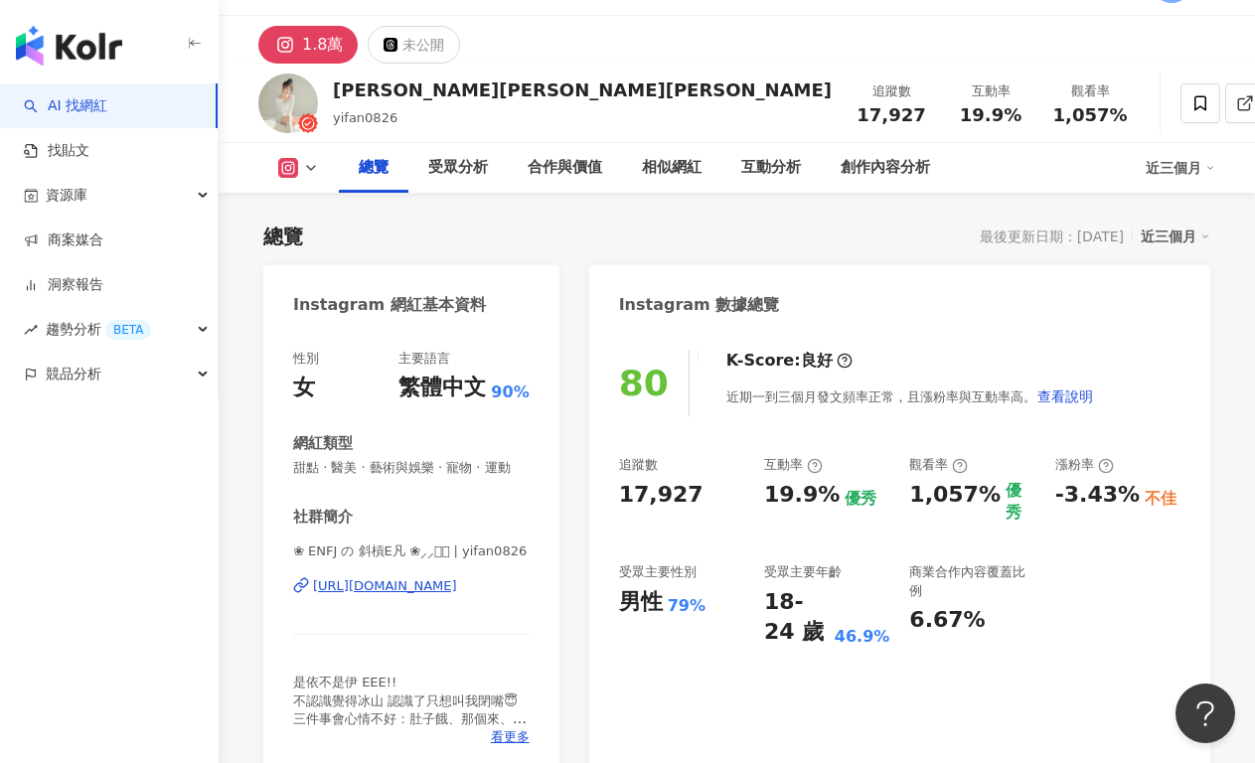
scroll to position [148, 0]
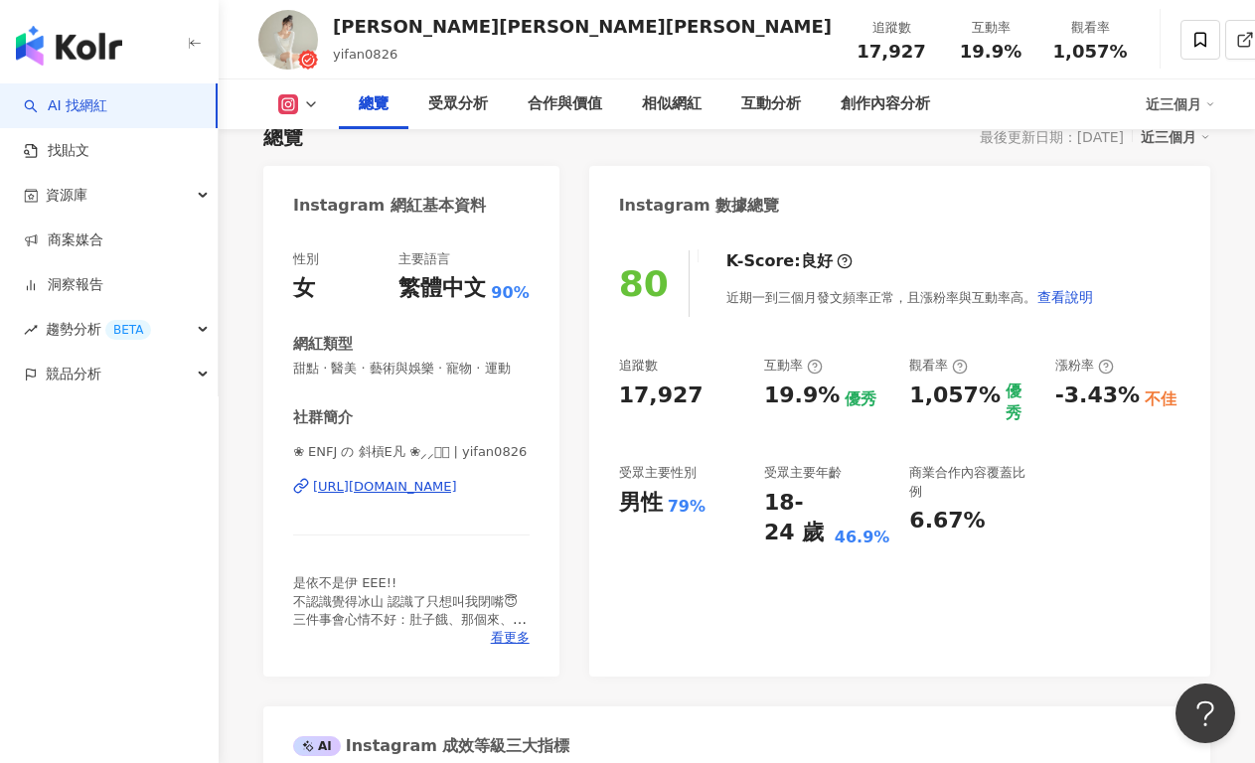
click at [398, 486] on div "[URL][DOMAIN_NAME]" at bounding box center [385, 487] width 144 height 18
drag, startPoint x: 618, startPoint y: 385, endPoint x: 700, endPoint y: 387, distance: 82.5
click at [700, 387] on div "17,927" at bounding box center [681, 395] width 125 height 31
copy div "17,927"
click at [535, 403] on div "性別 女 主要語言 繁體中文 90% 網紅類型 甜點 · 醫美 · 藝術與娛樂 · 寵物 · 運動 社群簡介 ❀ ENFJ の 斜槓E凡 ❀⸝⸝꙳ೀ | yi…" at bounding box center [411, 453] width 296 height 446
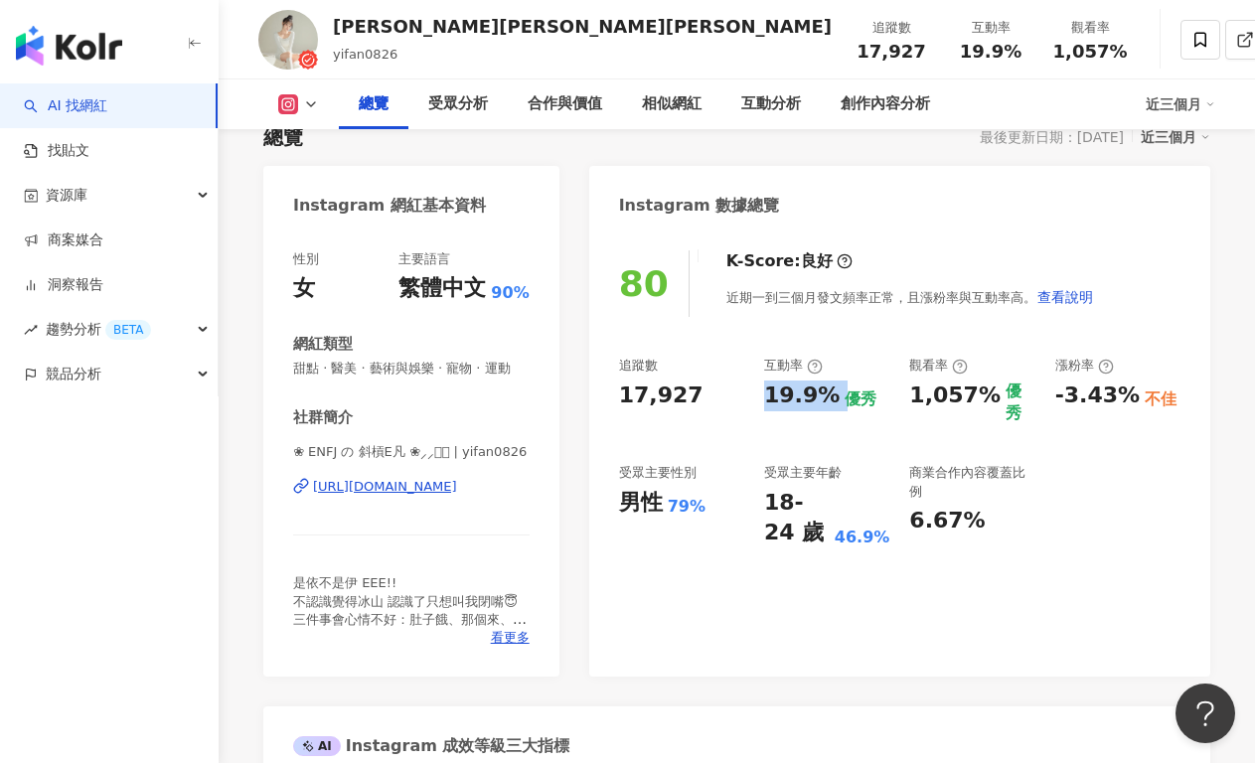
drag, startPoint x: 762, startPoint y: 395, endPoint x: 829, endPoint y: 394, distance: 67.6
click at [829, 394] on div "追蹤數 17,927 互動率 19.9% 優秀 觀看率 1,057% 優秀 漲粉率 -3.43% 不佳 受眾主要性別 男性 79% 受眾主要年齡 18-24 …" at bounding box center [899, 453] width 561 height 192
copy div "19.9%"
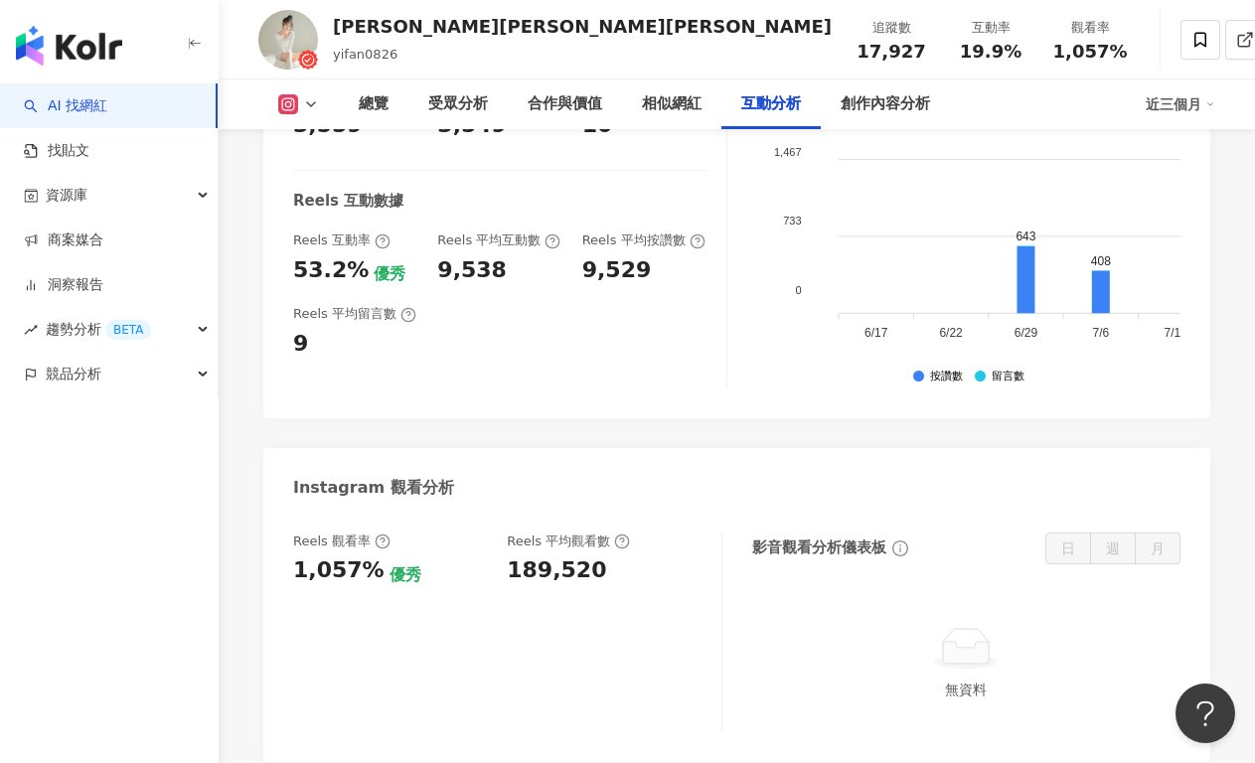
scroll to position [4468, 0]
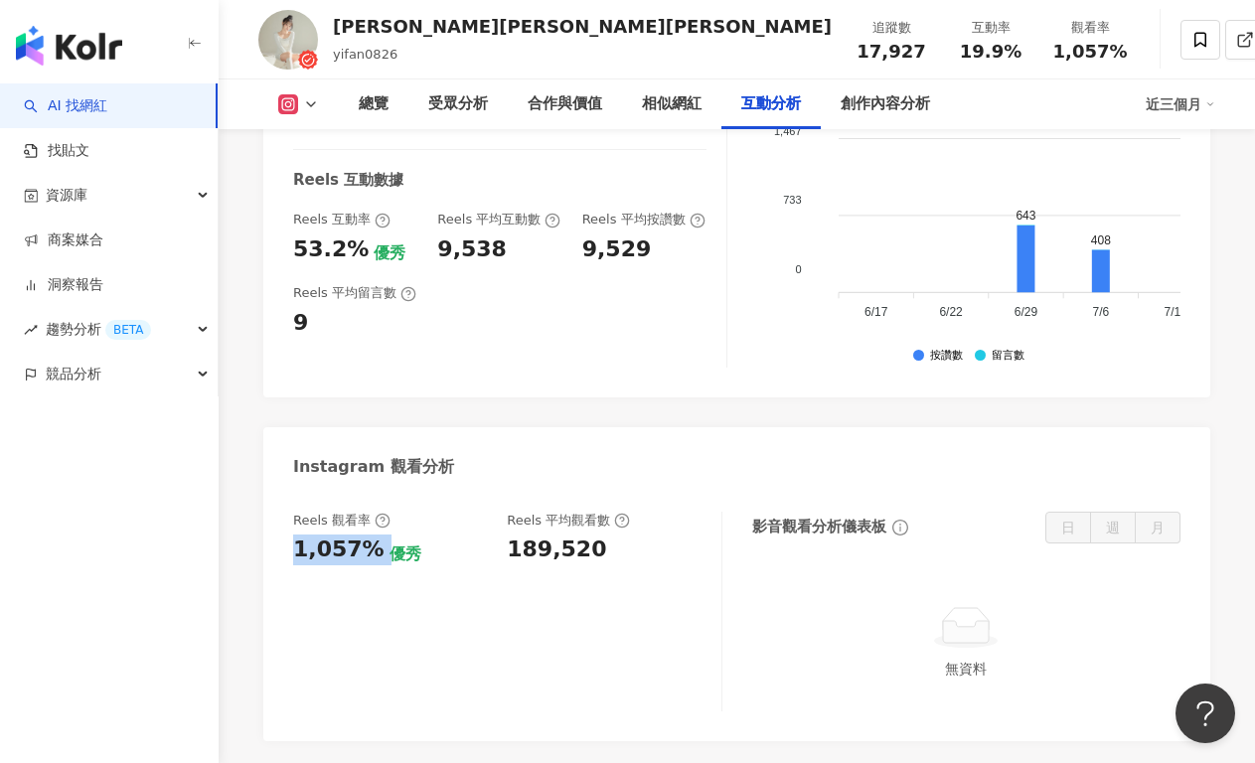
drag, startPoint x: 286, startPoint y: 371, endPoint x: 372, endPoint y: 374, distance: 85.5
click at [372, 492] on div "Reels 觀看率 1,057% 優秀 Reels 平均觀看數 189,520 影音觀看分析儀表板 日 週 月 無資料" at bounding box center [736, 616] width 947 height 249
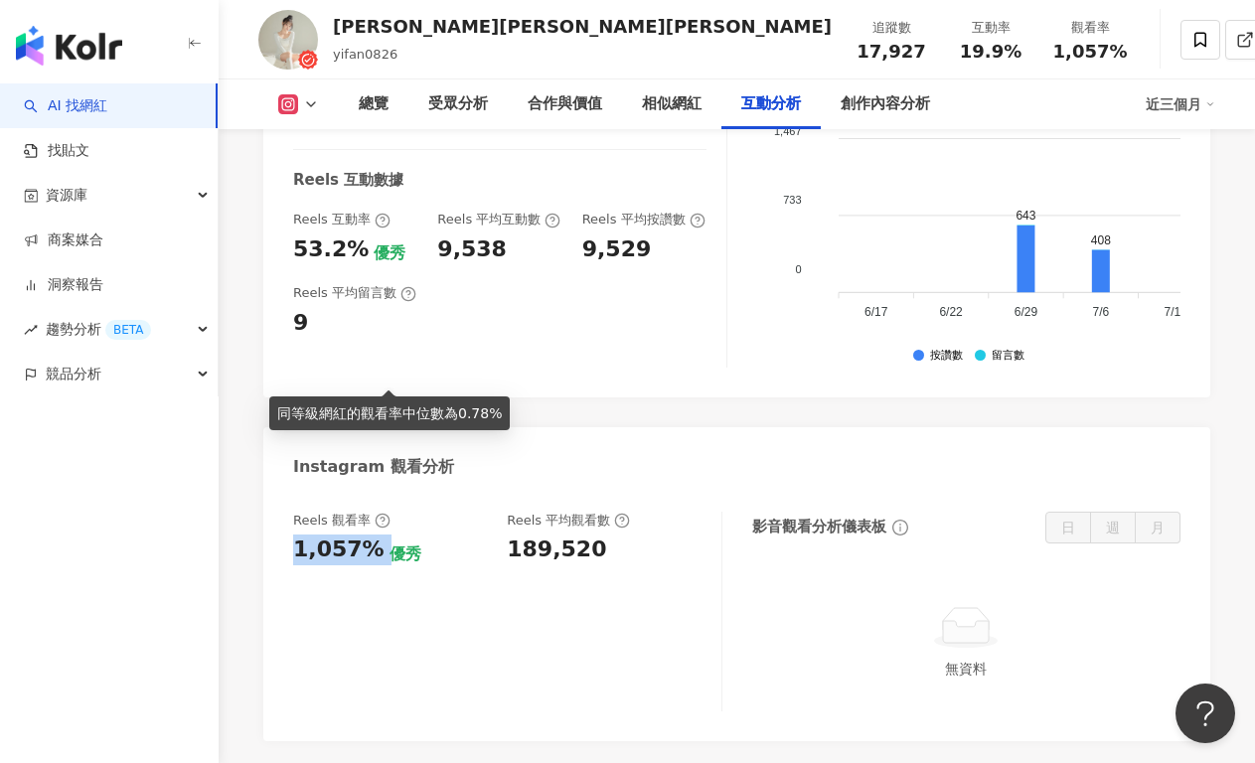
copy div "1,057%"
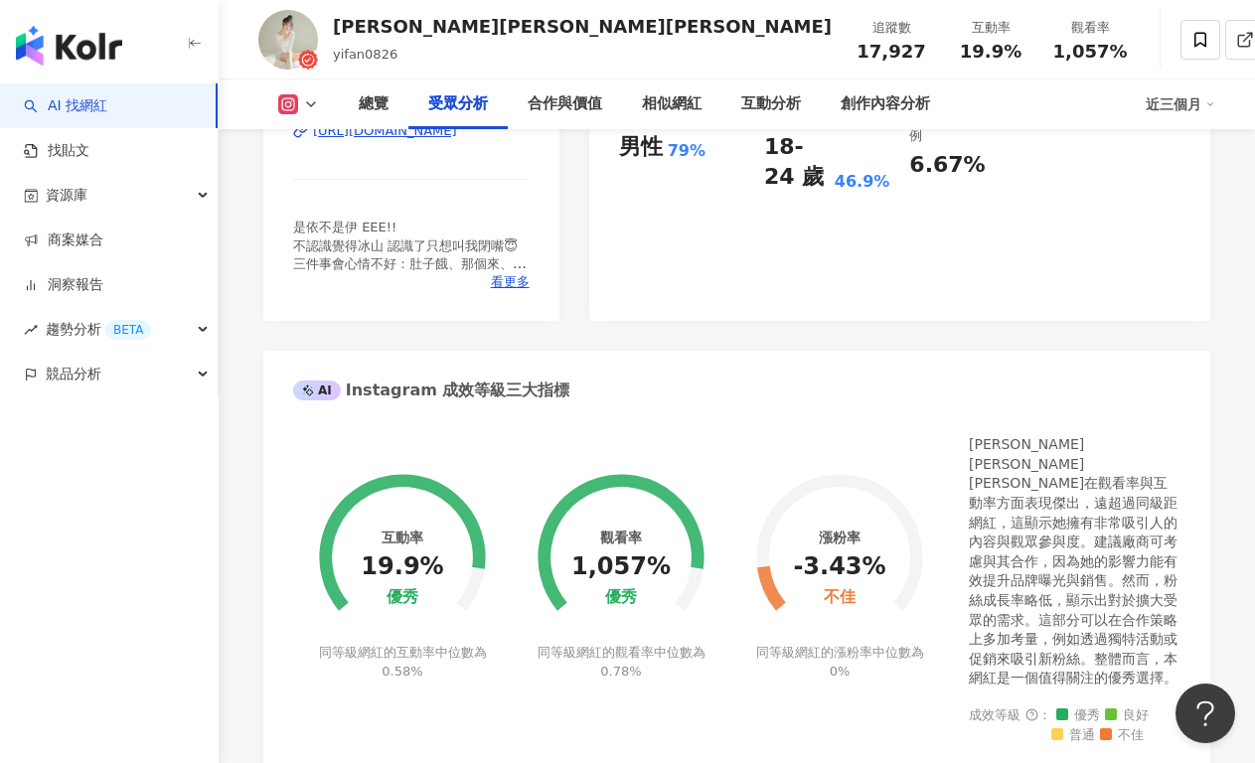
scroll to position [0, 0]
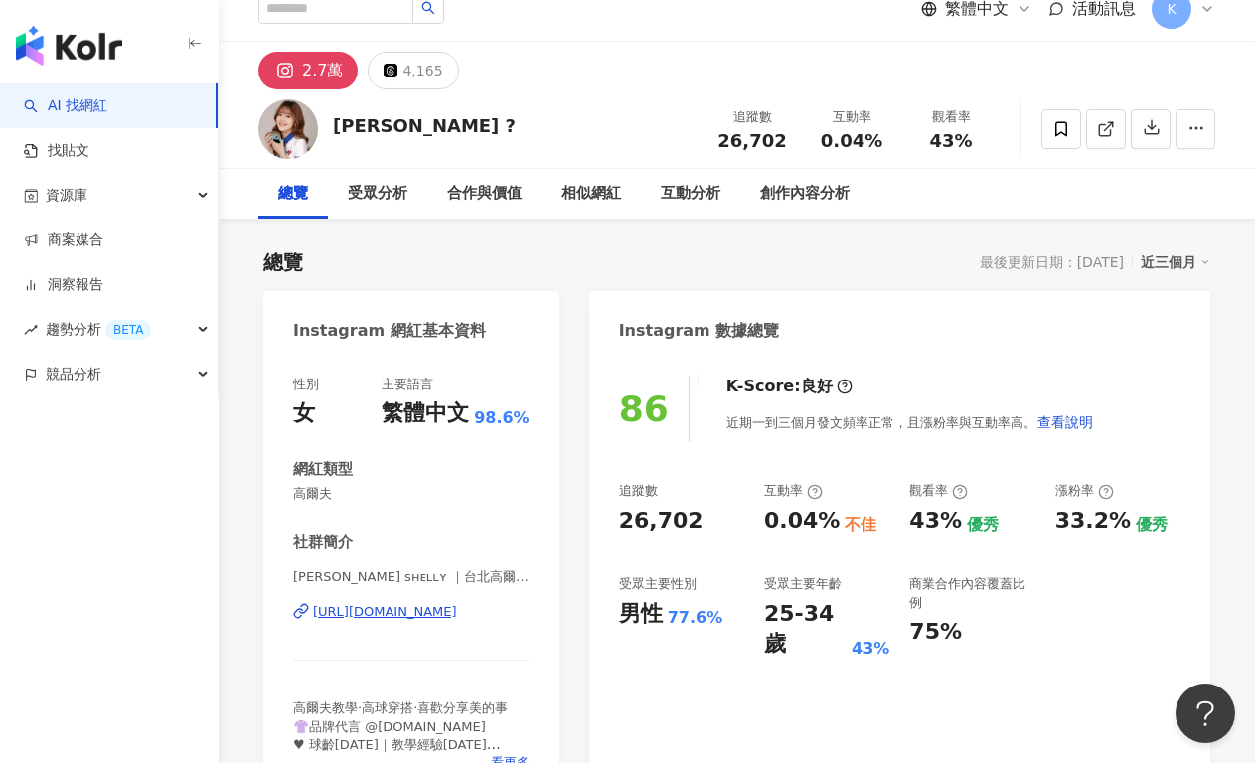
scroll to position [35, 0]
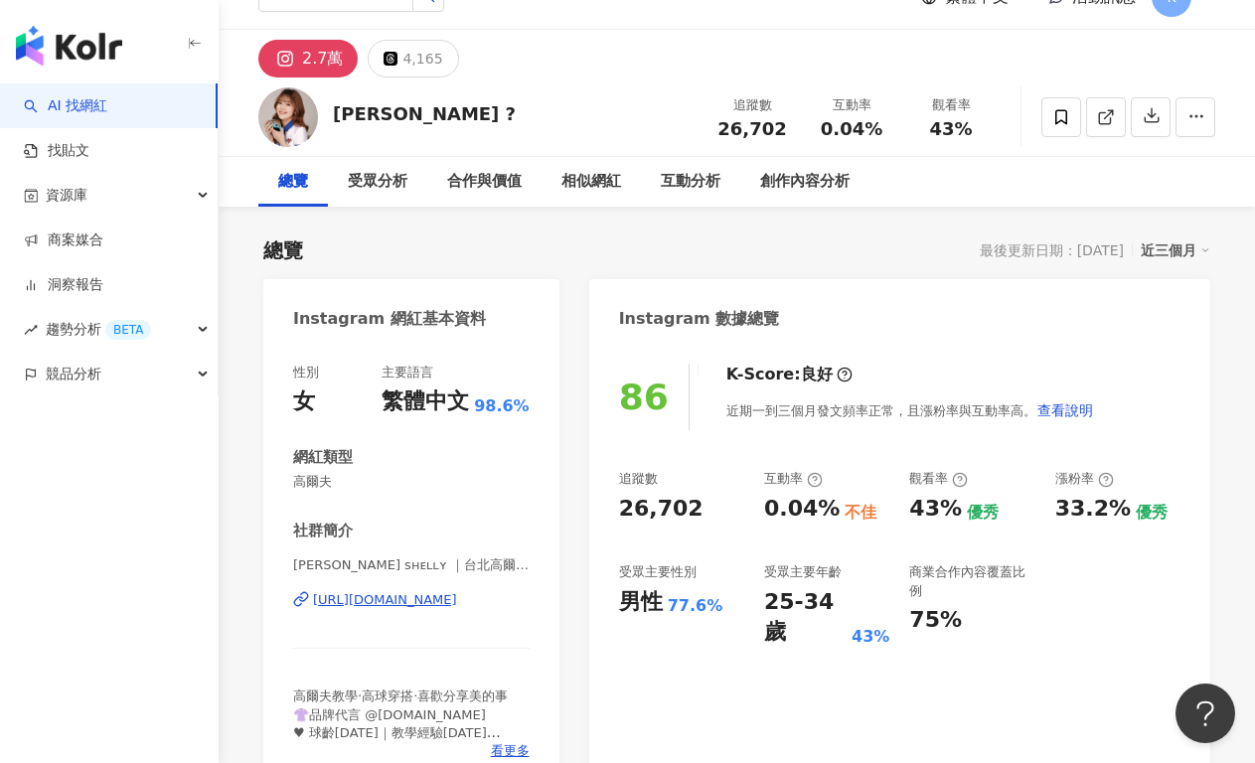
click at [434, 592] on div "[URL][DOMAIN_NAME]" at bounding box center [385, 600] width 144 height 18
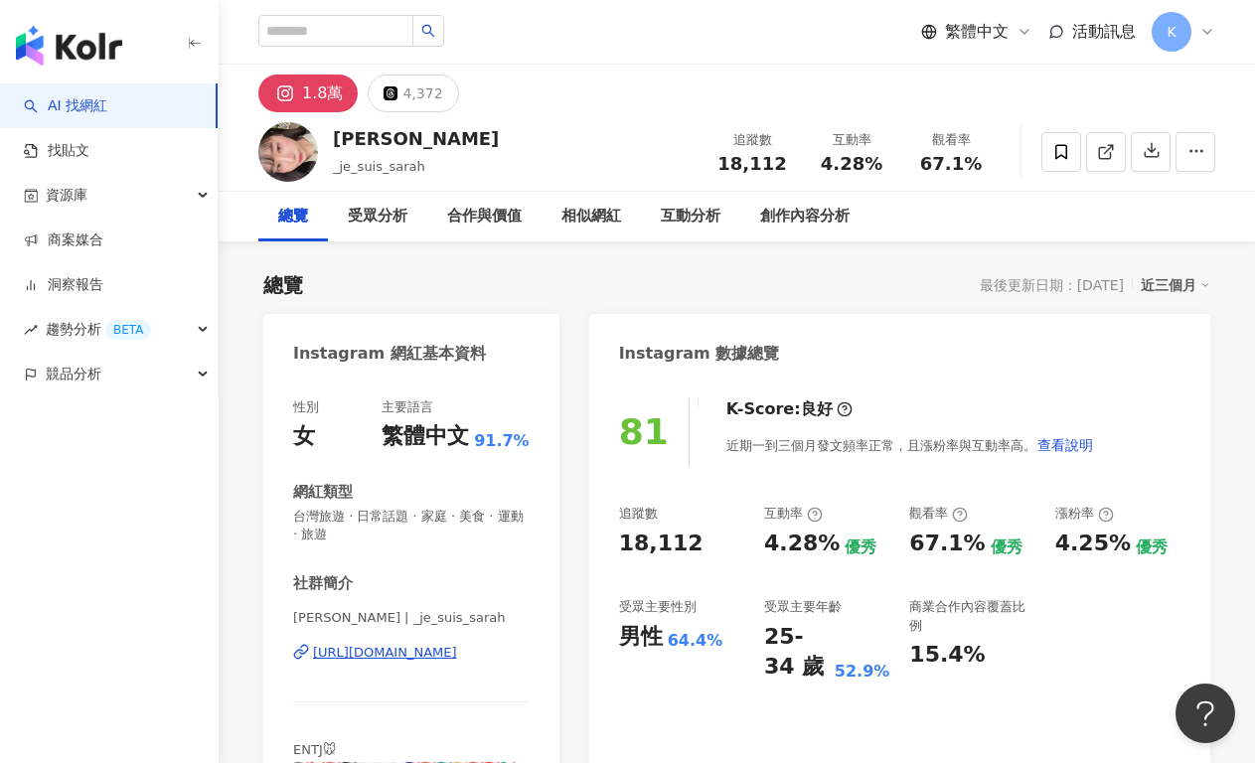
click at [456, 651] on div "[URL][DOMAIN_NAME]" at bounding box center [385, 653] width 144 height 18
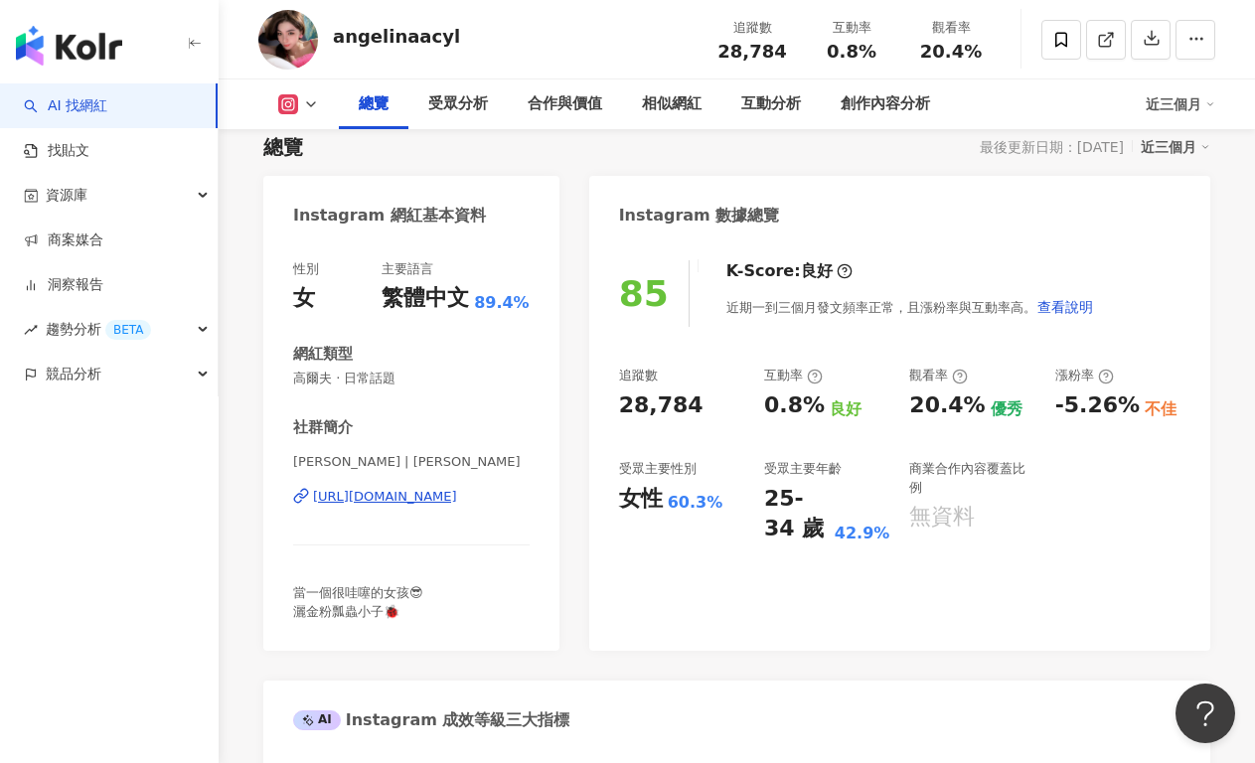
scroll to position [139, 0]
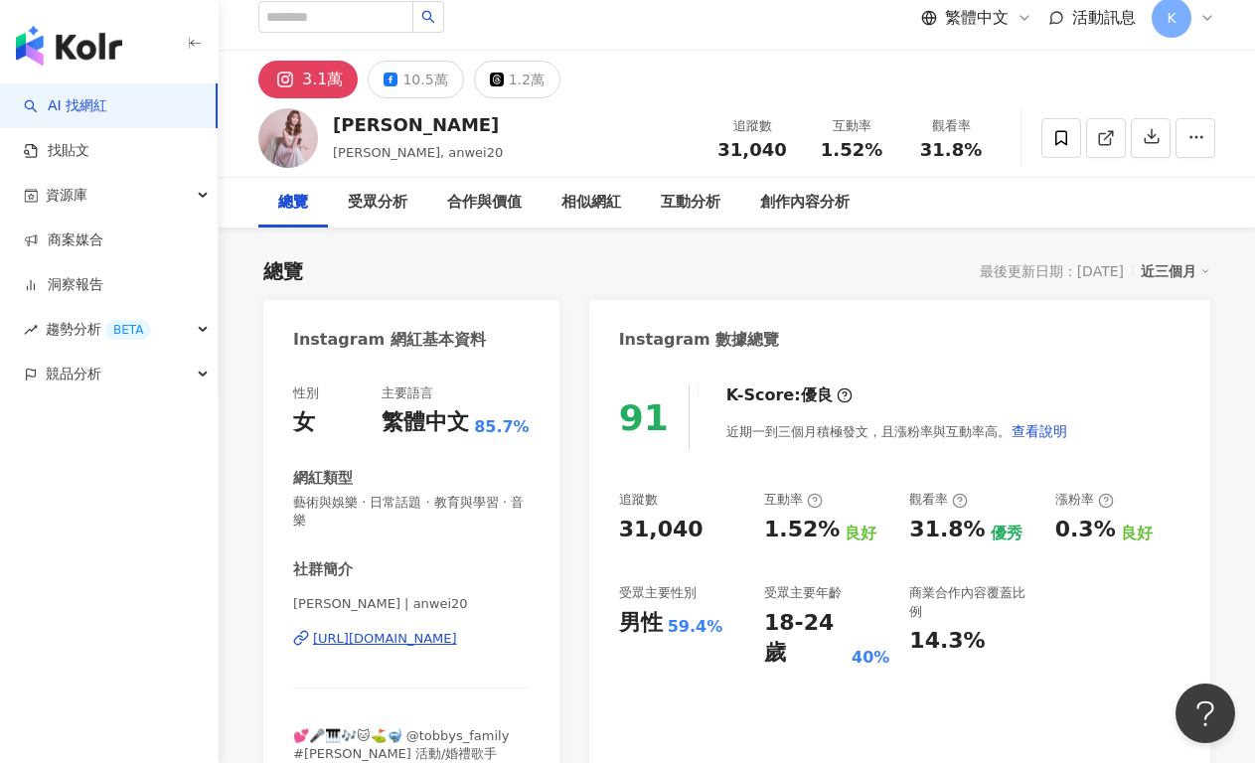
scroll to position [30, 0]
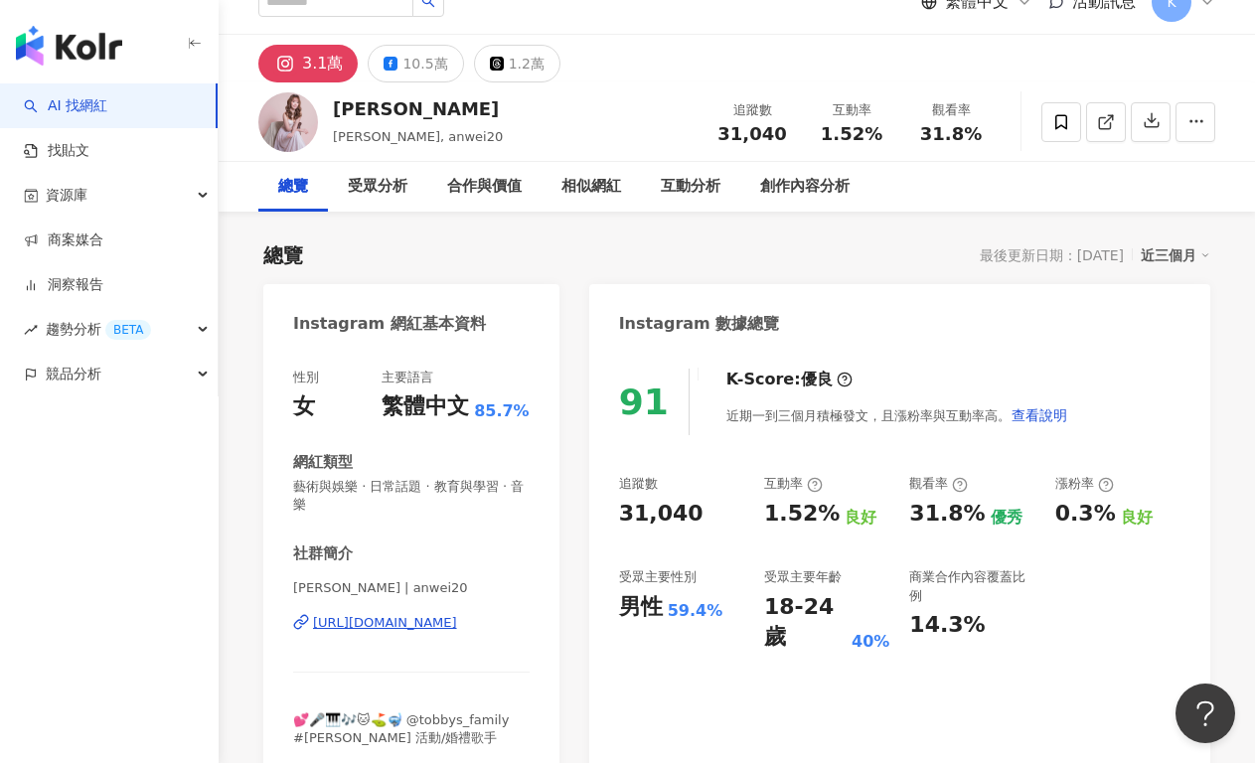
click at [457, 622] on div "https://www.instagram.com/anwei20/" at bounding box center [385, 623] width 144 height 18
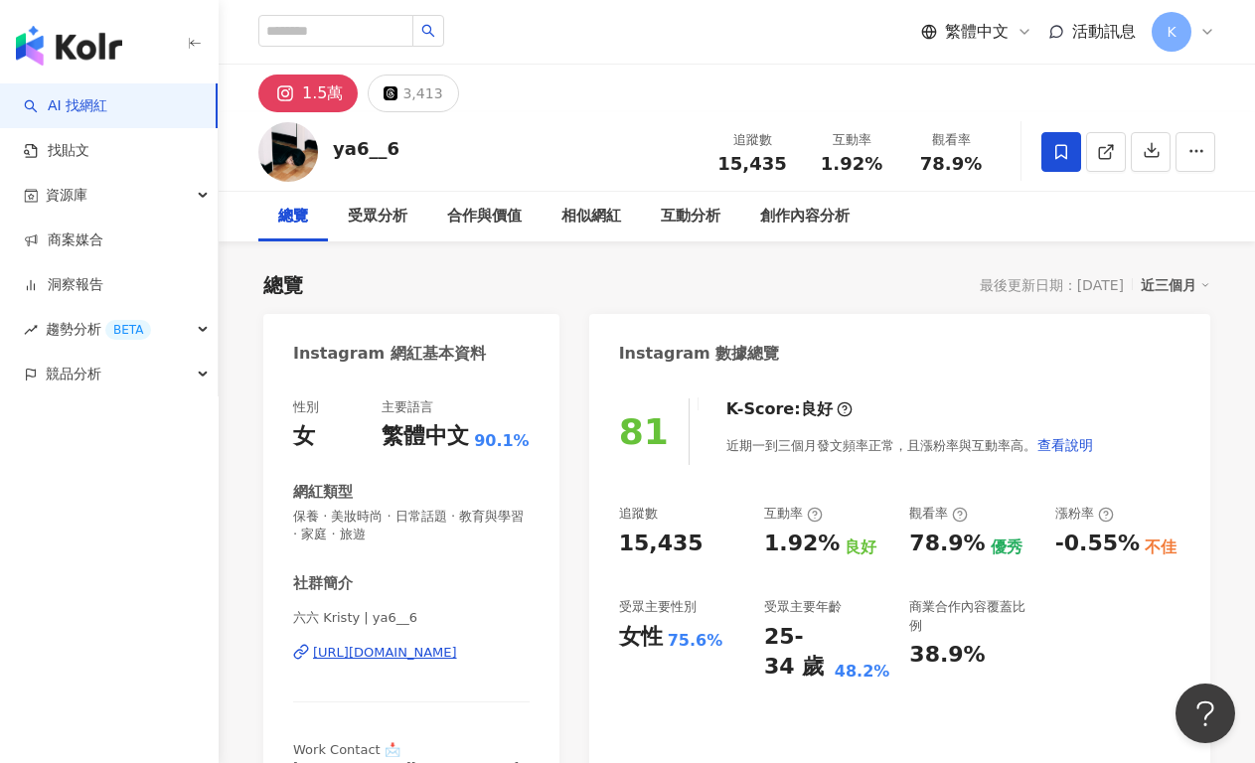
click at [441, 649] on div "https://www.instagram.com/ya6__6/" at bounding box center [385, 653] width 144 height 18
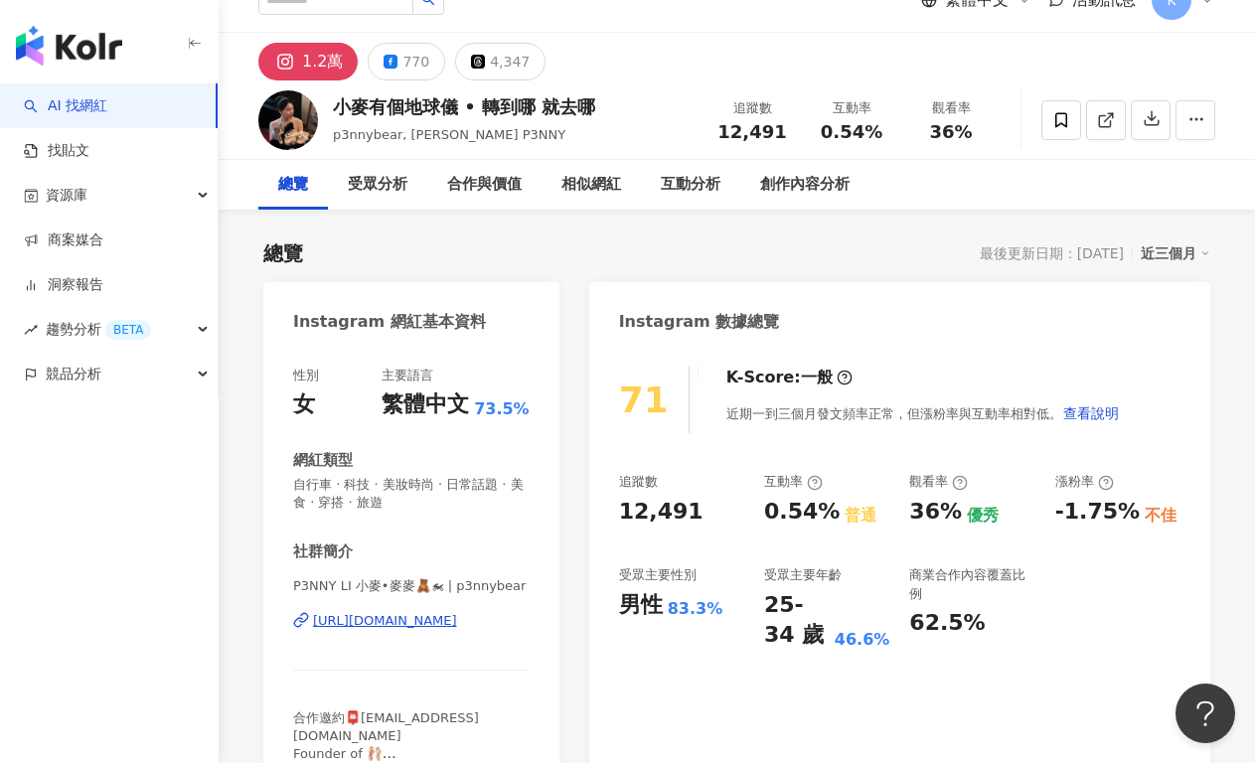
scroll to position [33, 0]
click at [457, 611] on div "https://www.instagram.com/p3nnybear/" at bounding box center [385, 620] width 144 height 18
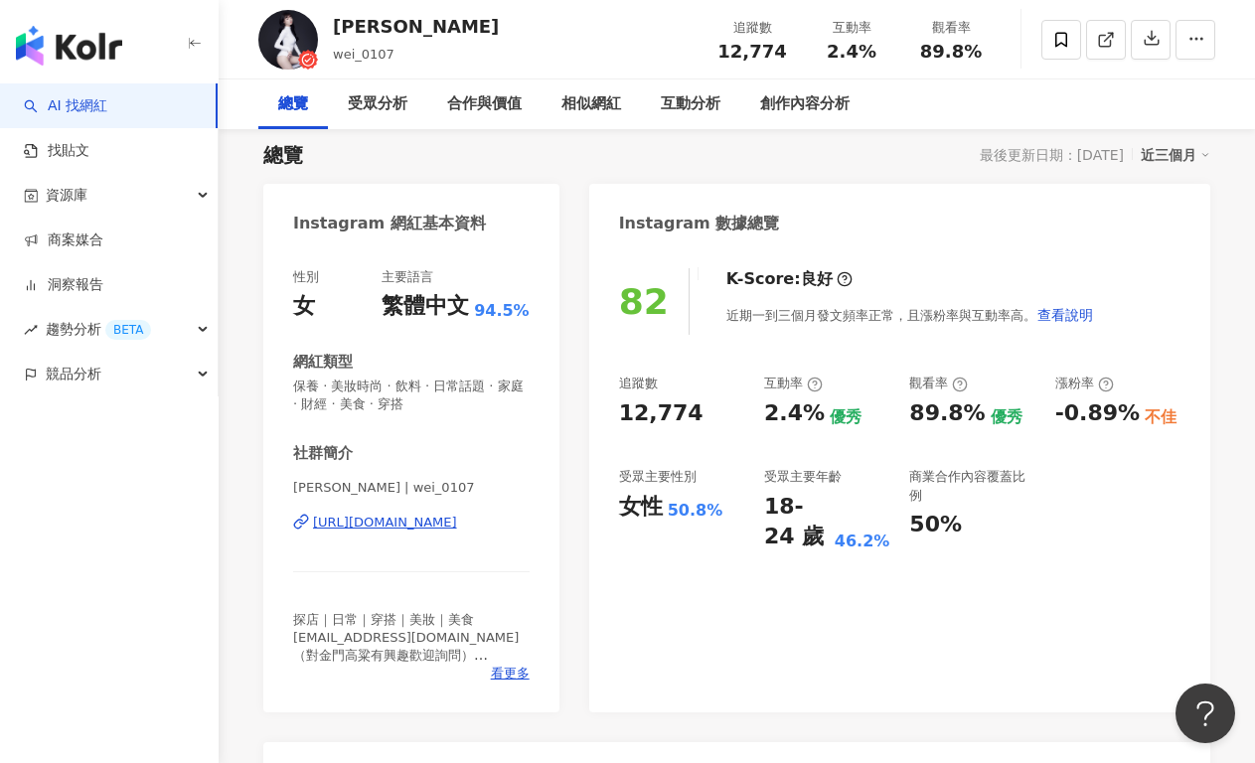
scroll to position [131, 0]
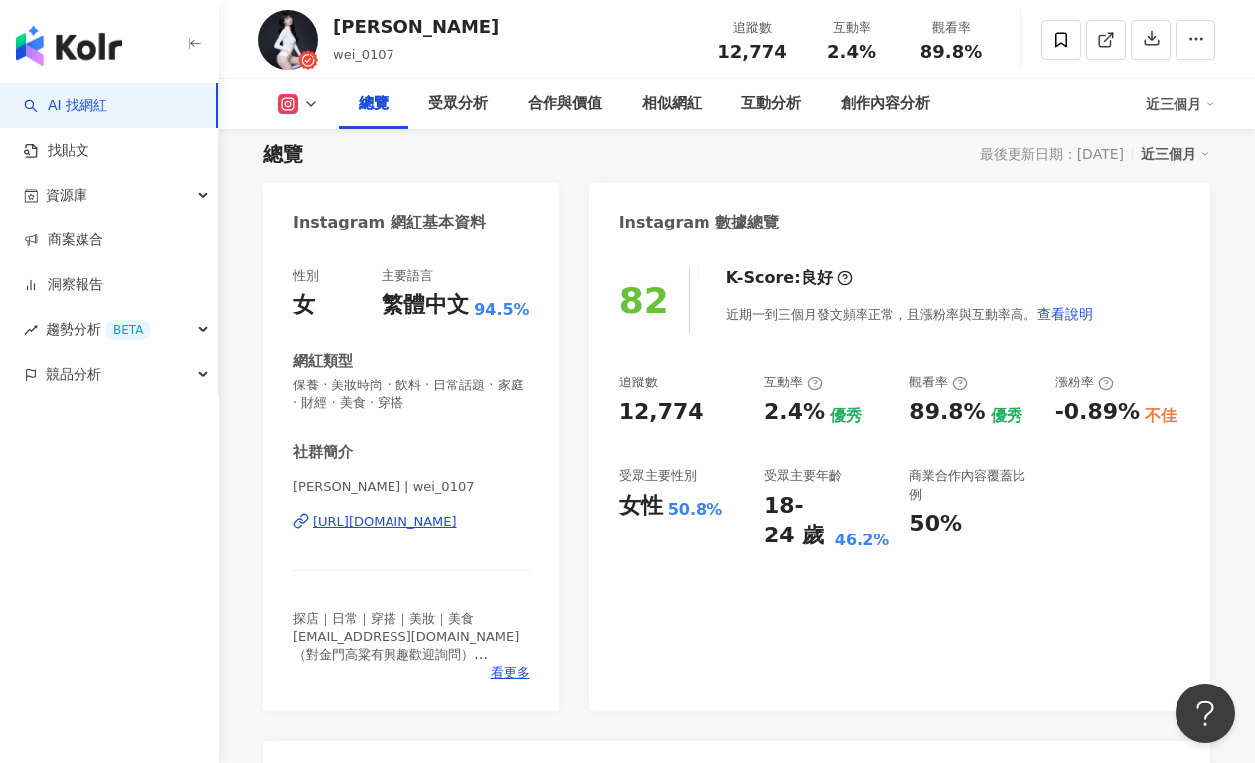
click at [411, 525] on div "[URL][DOMAIN_NAME]" at bounding box center [385, 522] width 144 height 18
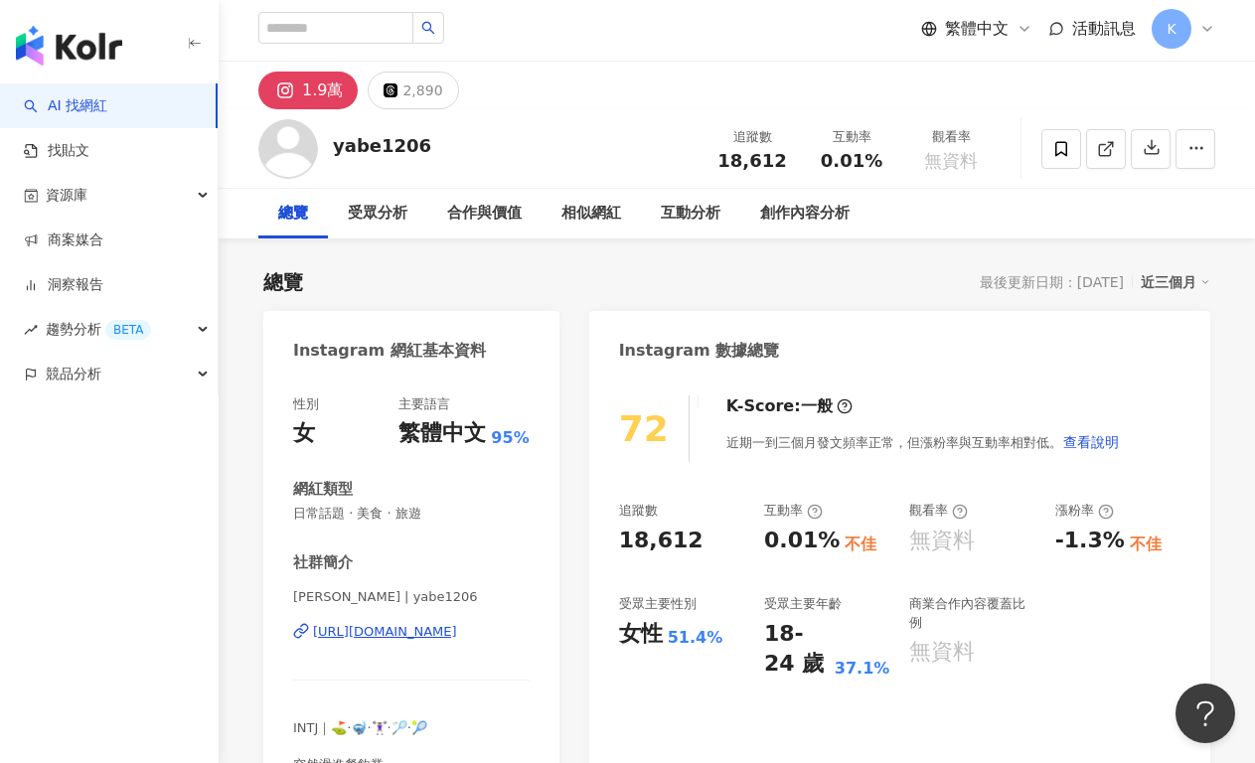
scroll to position [4, 0]
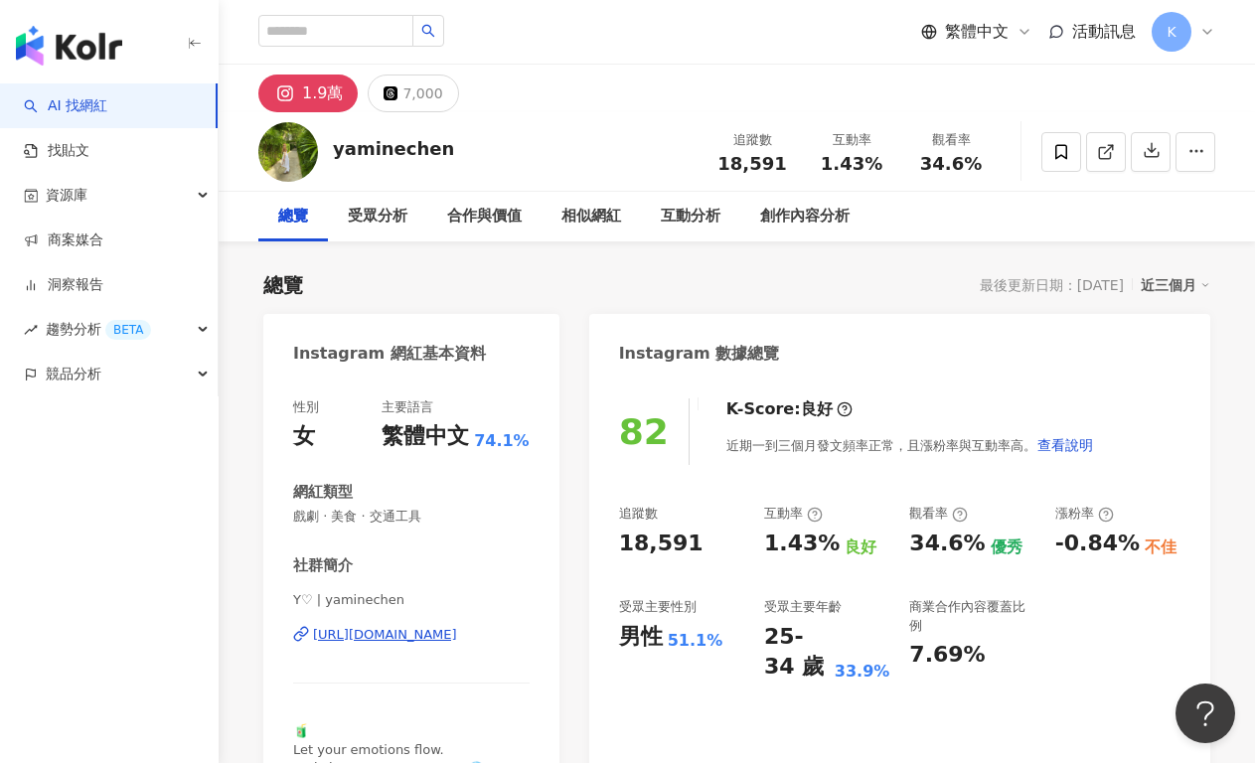
scroll to position [38, 0]
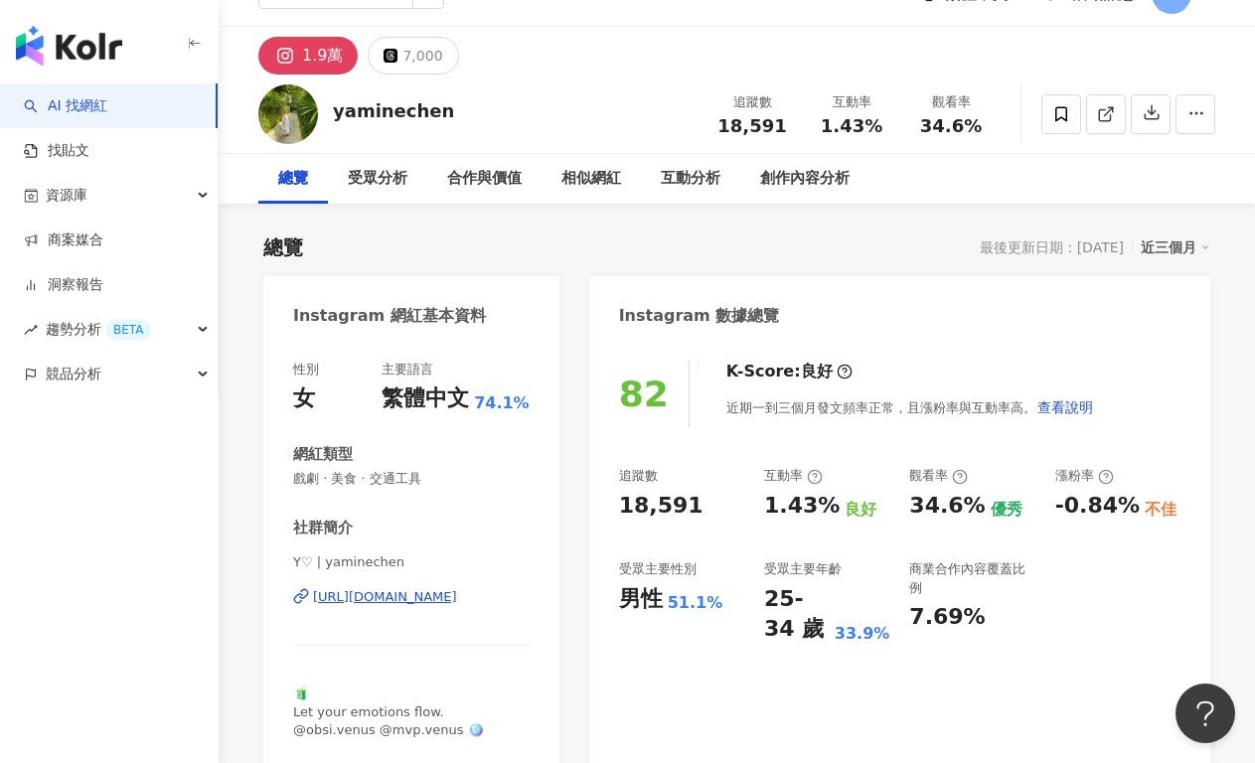
click at [378, 592] on div "[URL][DOMAIN_NAME]" at bounding box center [385, 597] width 144 height 18
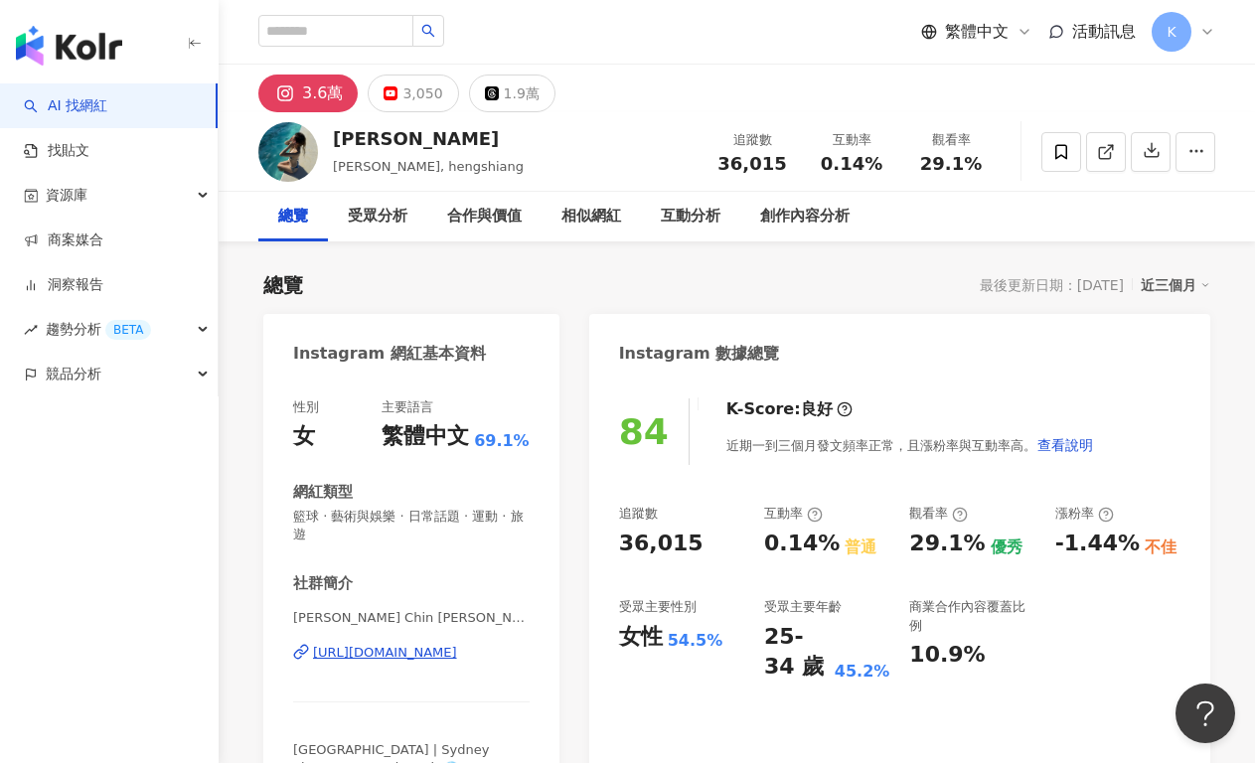
click at [457, 652] on div "[URL][DOMAIN_NAME]" at bounding box center [385, 653] width 144 height 18
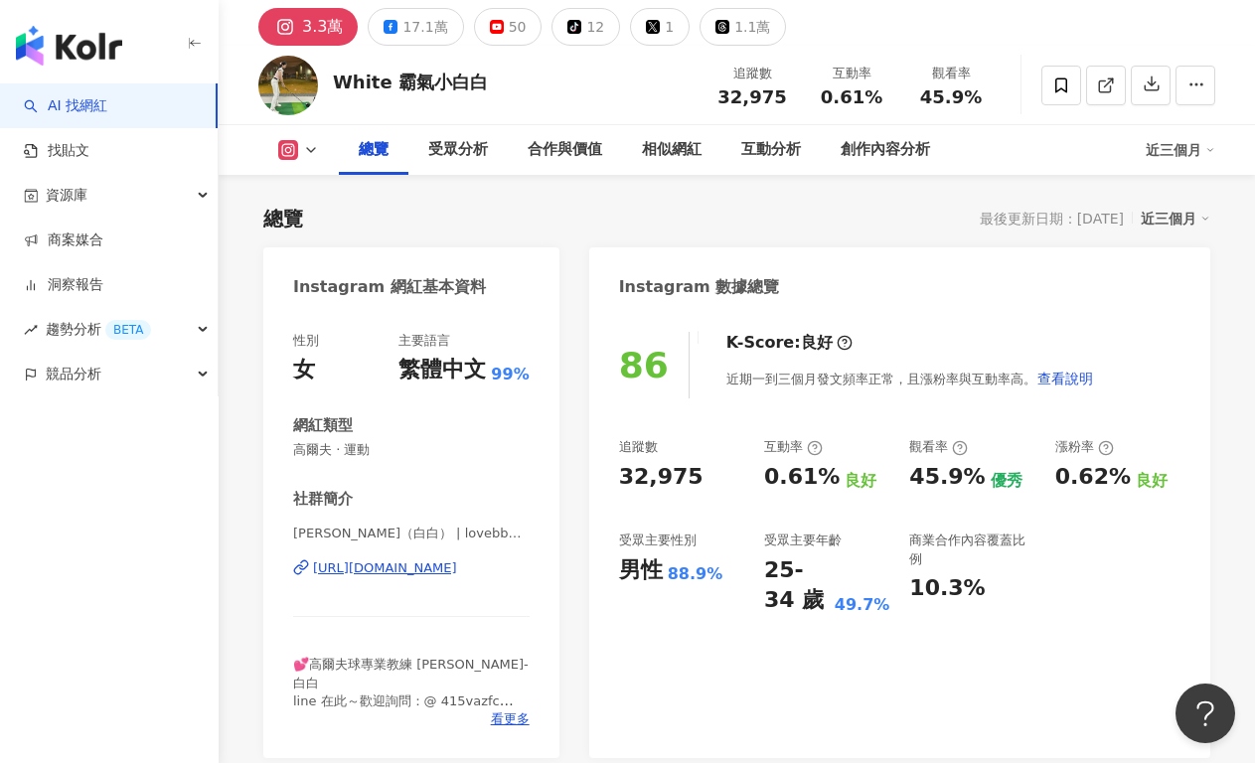
scroll to position [152, 0]
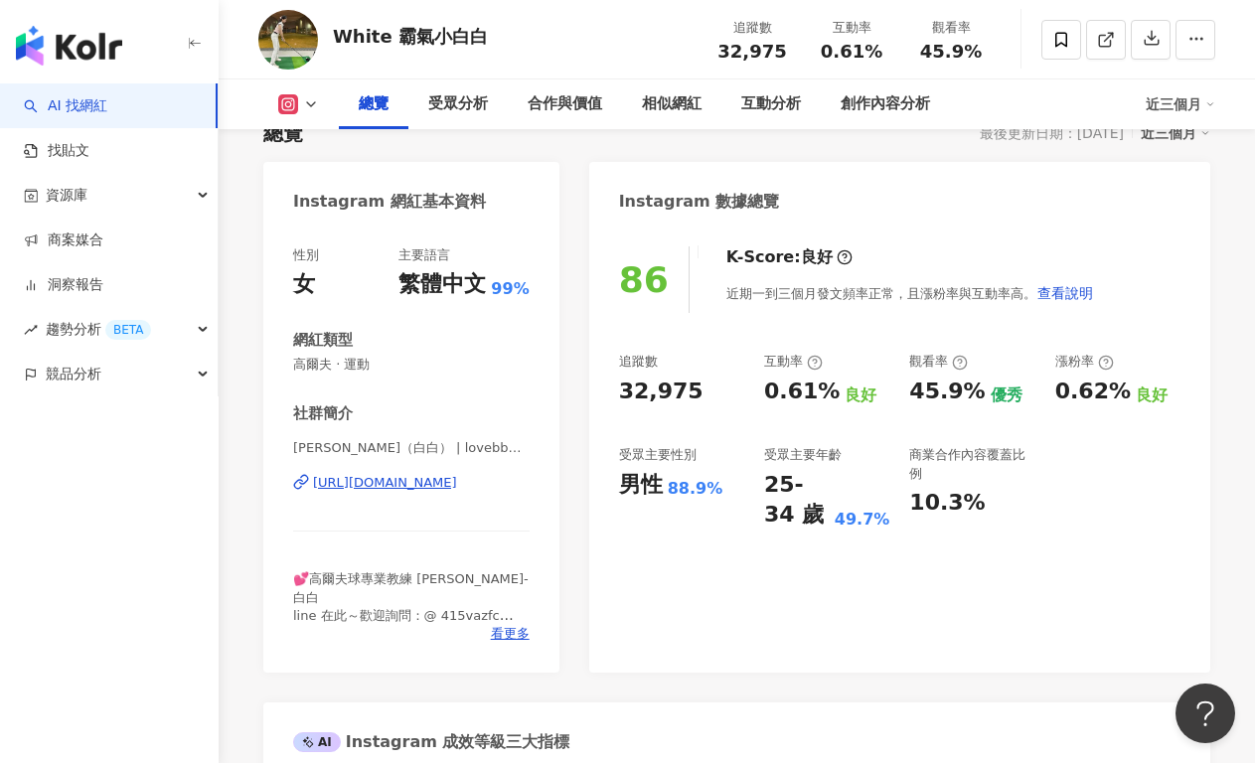
click at [387, 480] on div "https://www.instagram.com/lovebbwhite/" at bounding box center [385, 483] width 144 height 18
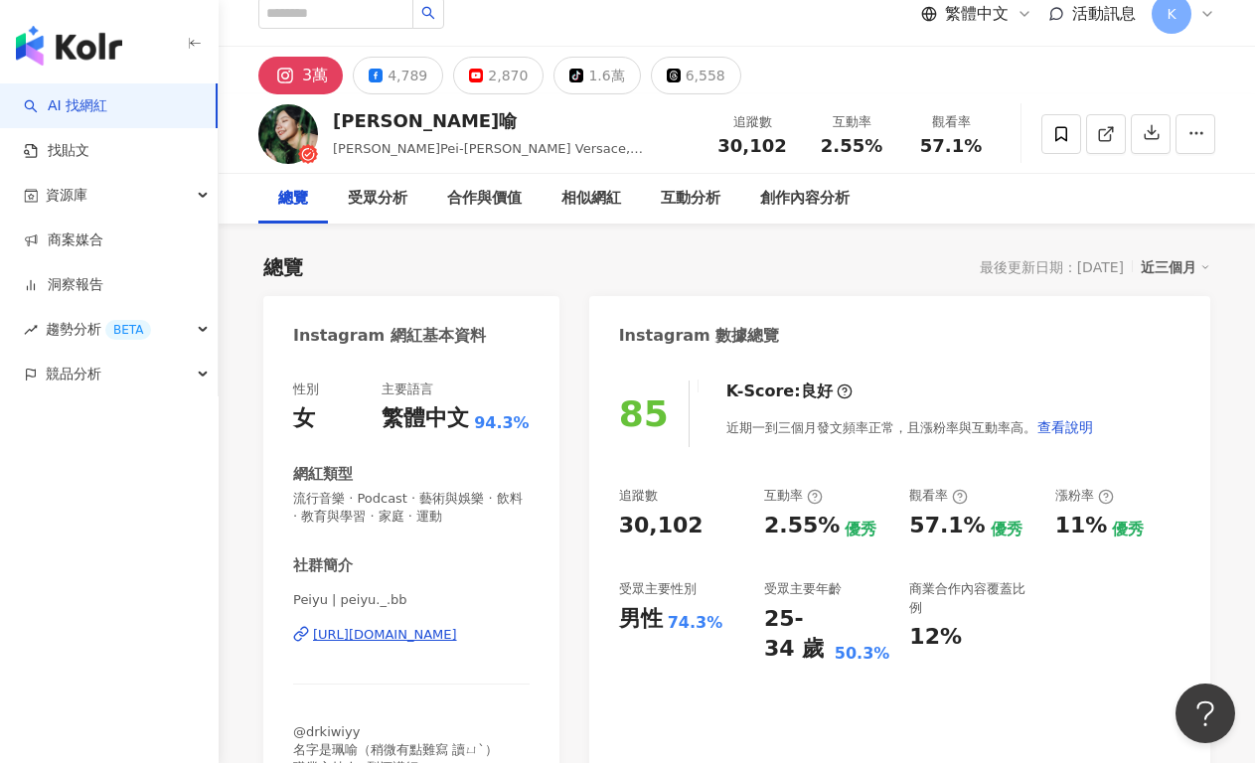
scroll to position [41, 0]
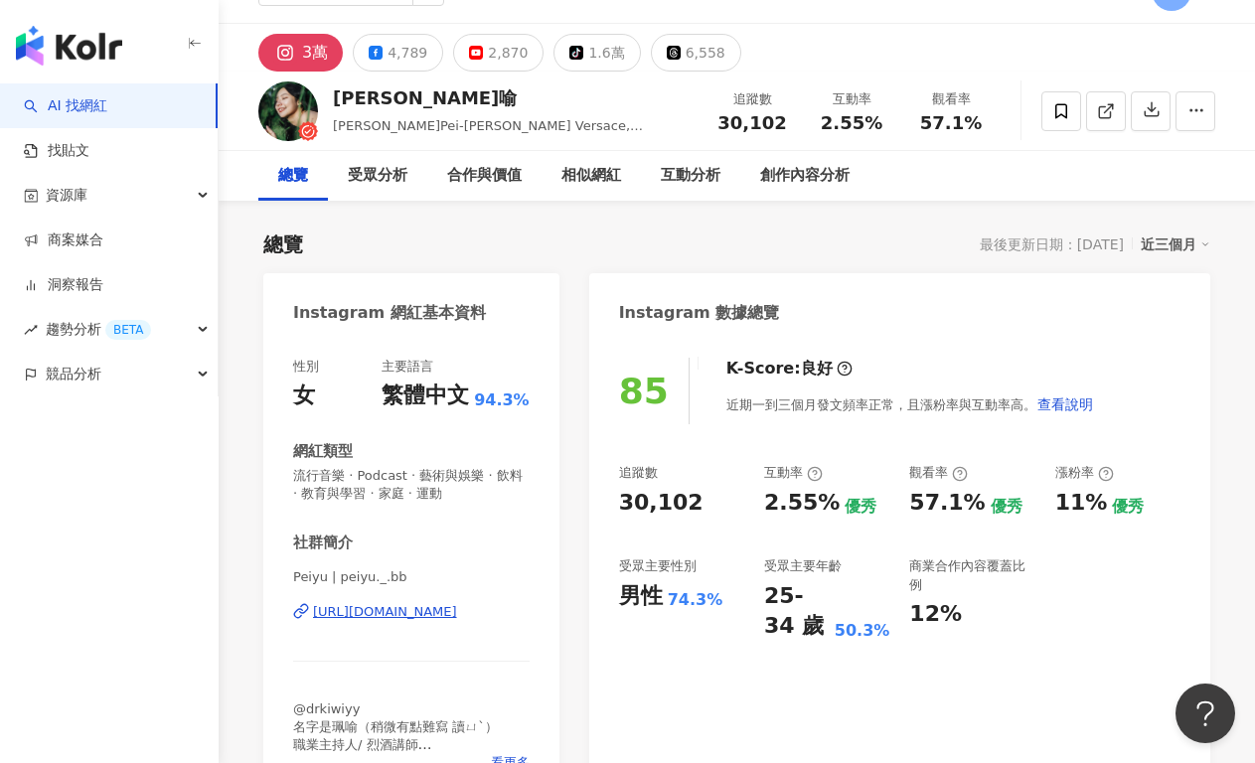
click at [410, 611] on div "https://www.instagram.com/peiyu._.bb/" at bounding box center [385, 612] width 144 height 18
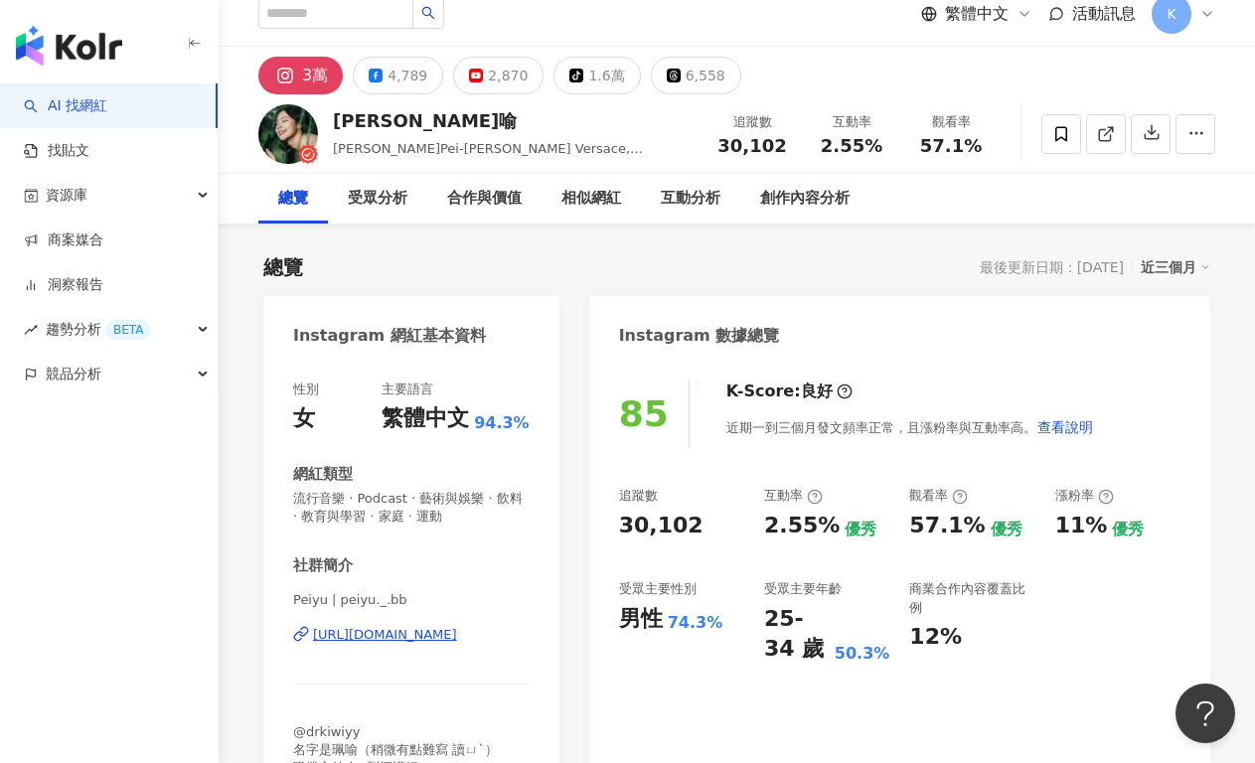
scroll to position [0, 0]
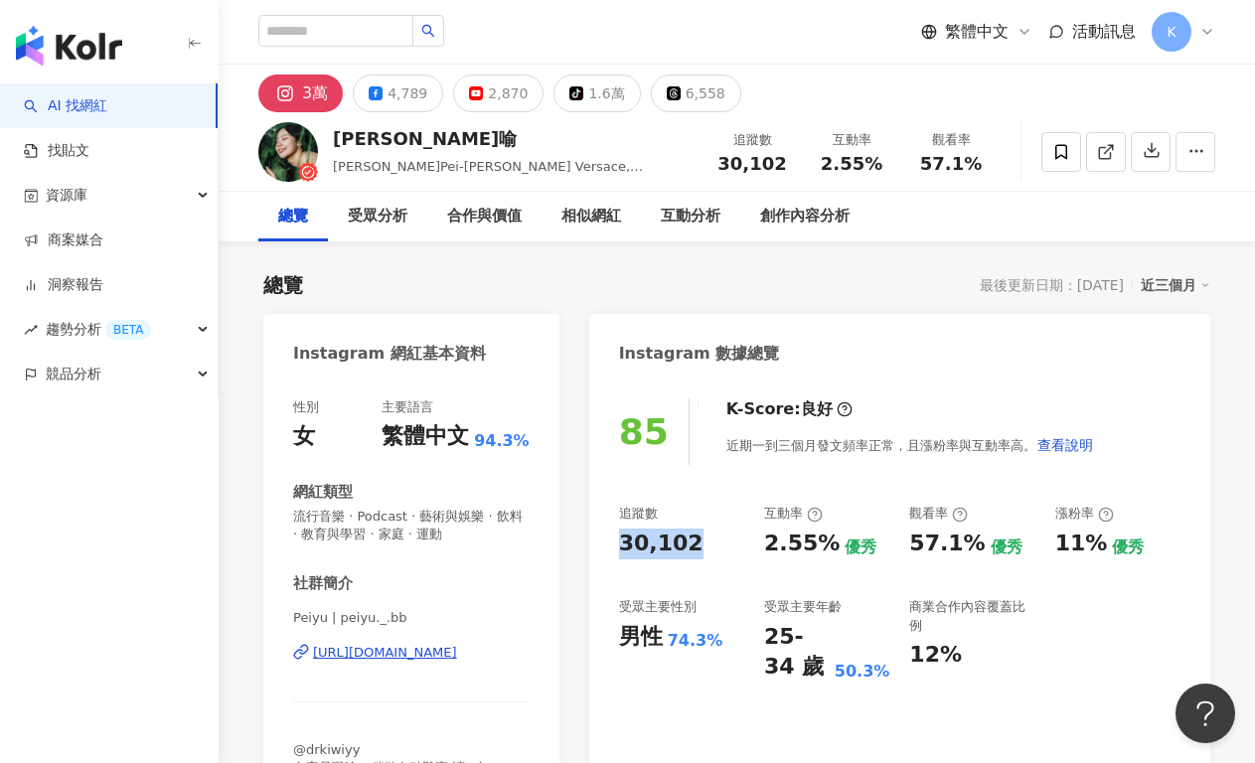
drag, startPoint x: 692, startPoint y: 532, endPoint x: 619, endPoint y: 529, distance: 73.6
click at [619, 529] on div "30,102" at bounding box center [681, 543] width 125 height 31
copy div "30,102"
click at [772, 543] on div "2.55%" at bounding box center [801, 543] width 75 height 31
drag, startPoint x: 765, startPoint y: 541, endPoint x: 828, endPoint y: 541, distance: 63.6
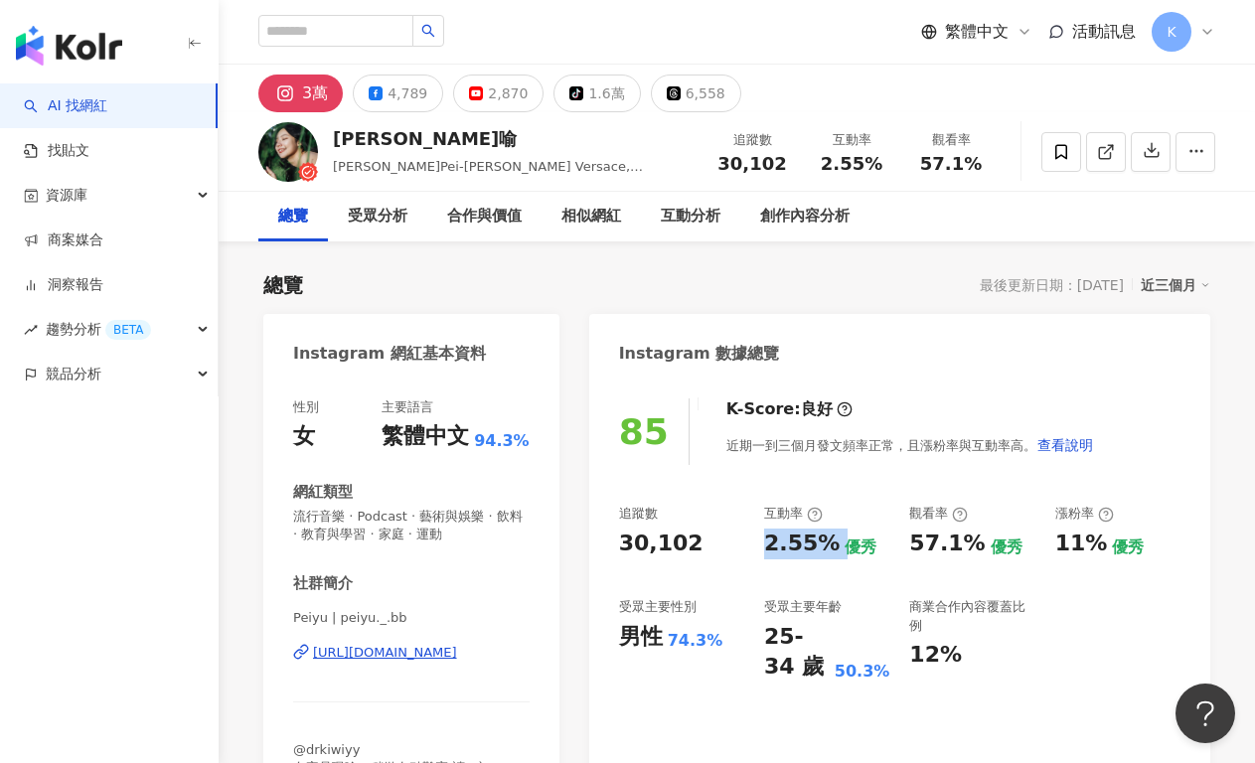
click at [828, 541] on div "2.55% 優秀" at bounding box center [826, 543] width 125 height 31
copy div "2.55%"
click at [849, 564] on div "追蹤數 30,102 互動率 2.55% 優秀 觀看率 57.1% 優秀 漲粉率 11% 優秀 受眾主要性別 男性 74.3% 受眾主要年齡 25-34 歲 …" at bounding box center [899, 594] width 561 height 178
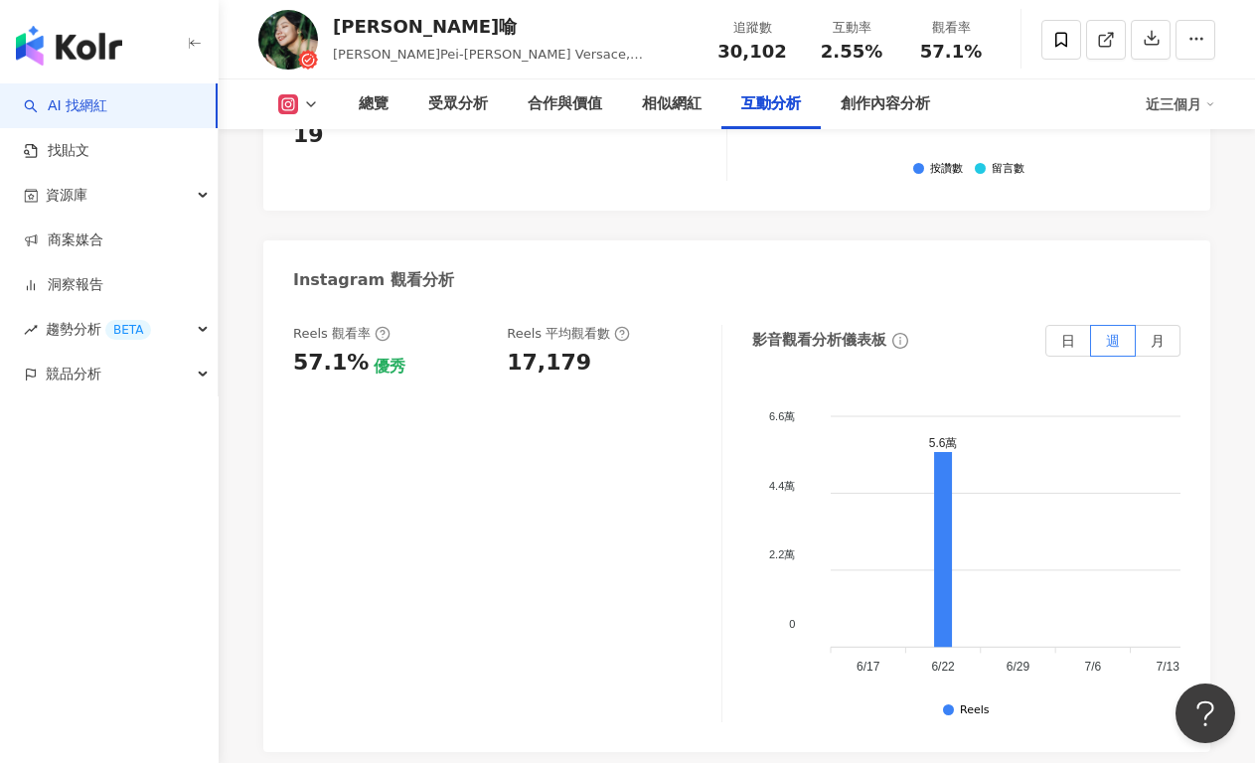
scroll to position [4442, 0]
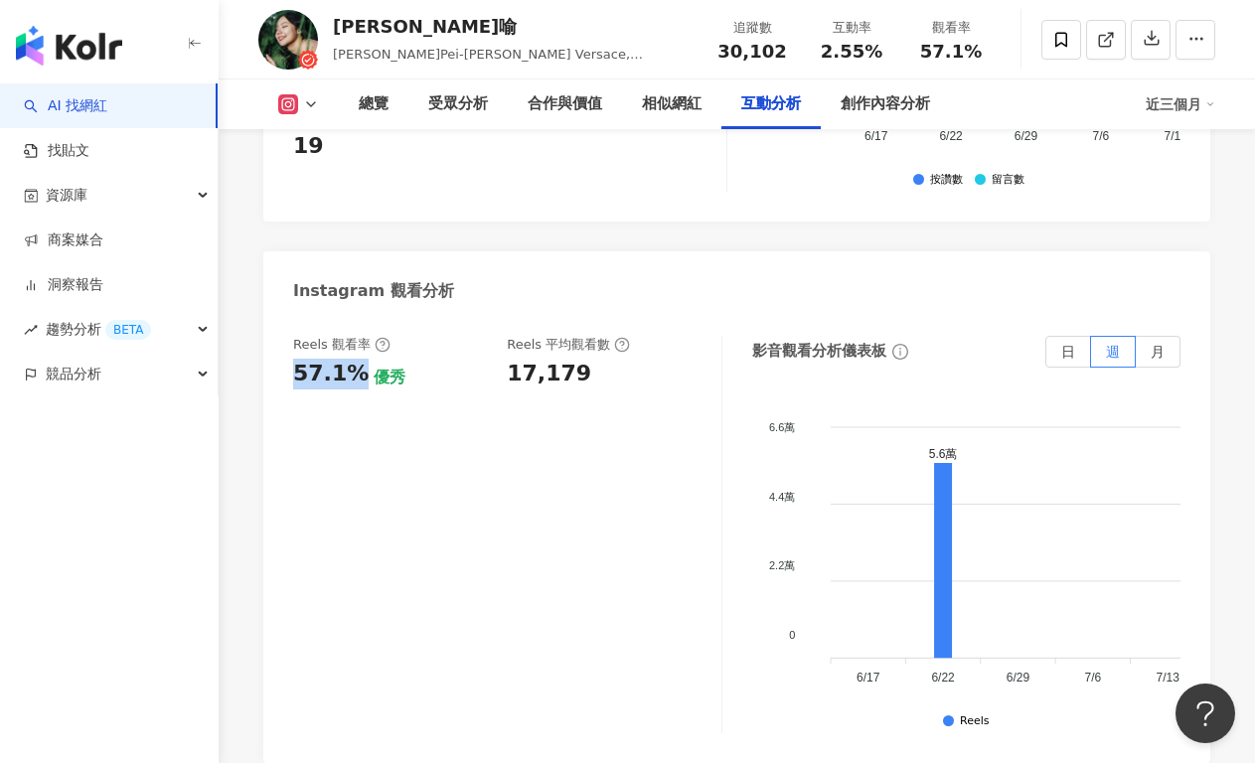
drag, startPoint x: 307, startPoint y: 267, endPoint x: 349, endPoint y: 270, distance: 41.8
click at [349, 359] on div "57.1%" at bounding box center [330, 374] width 75 height 31
copy div "57.1%"
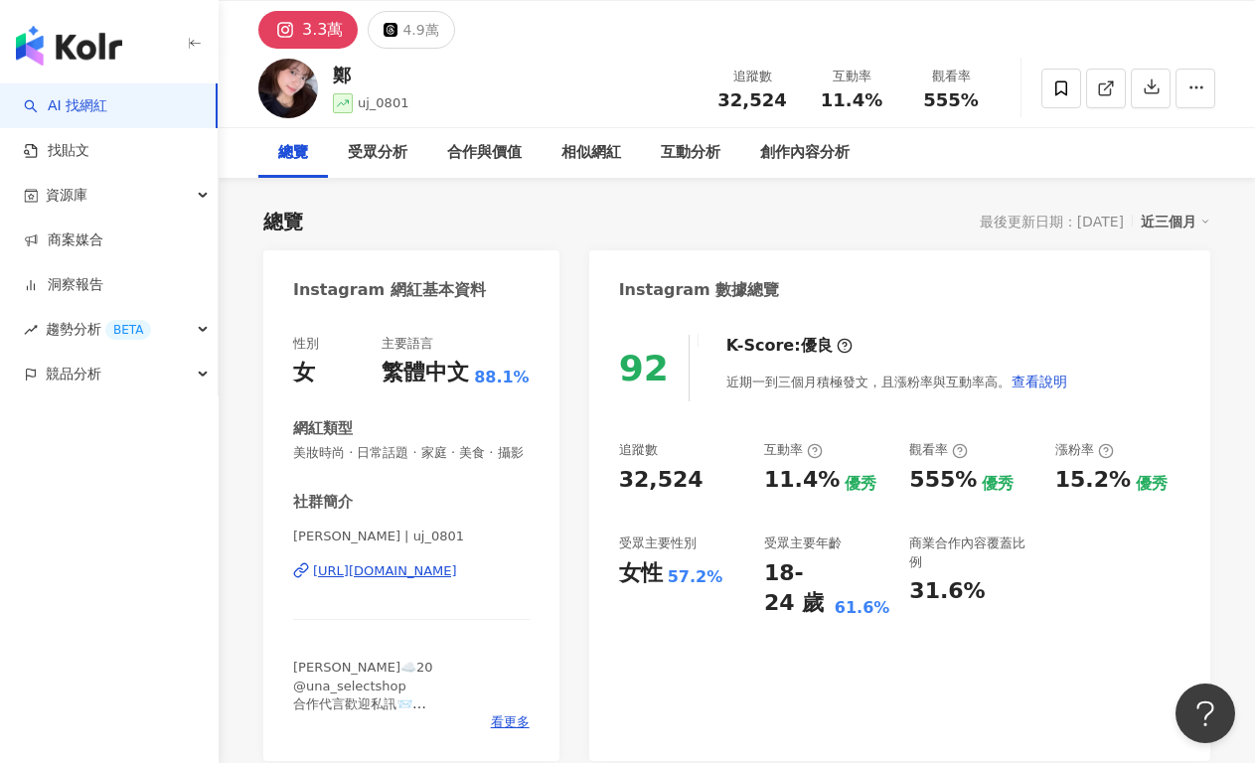
scroll to position [76, 0]
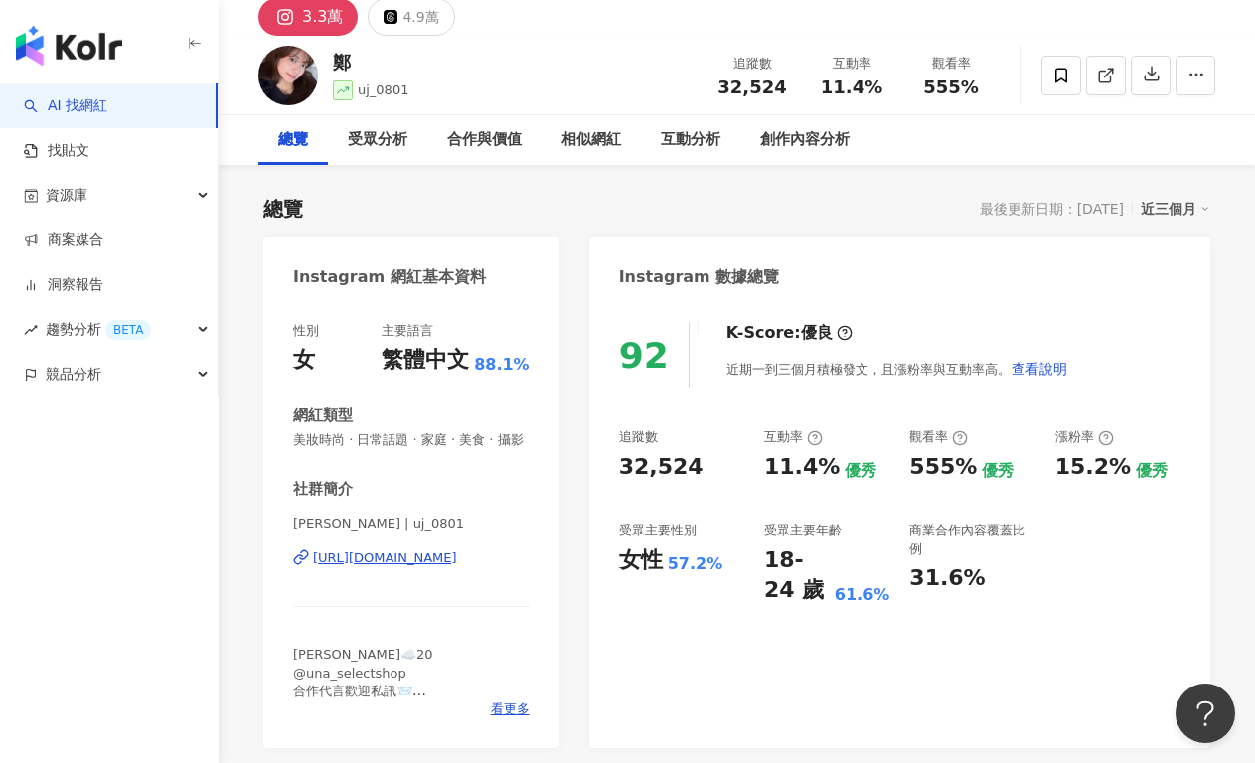
click at [441, 560] on div "[URL][DOMAIN_NAME]" at bounding box center [385, 558] width 144 height 18
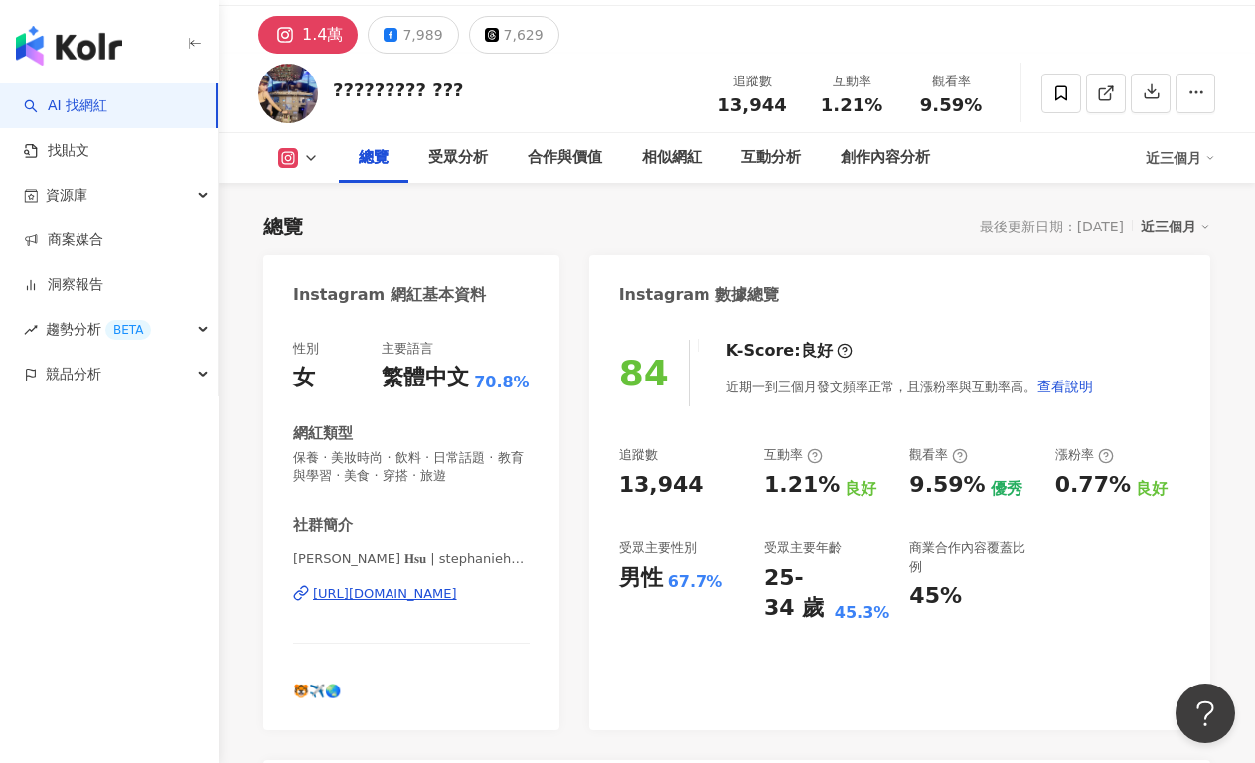
scroll to position [157, 0]
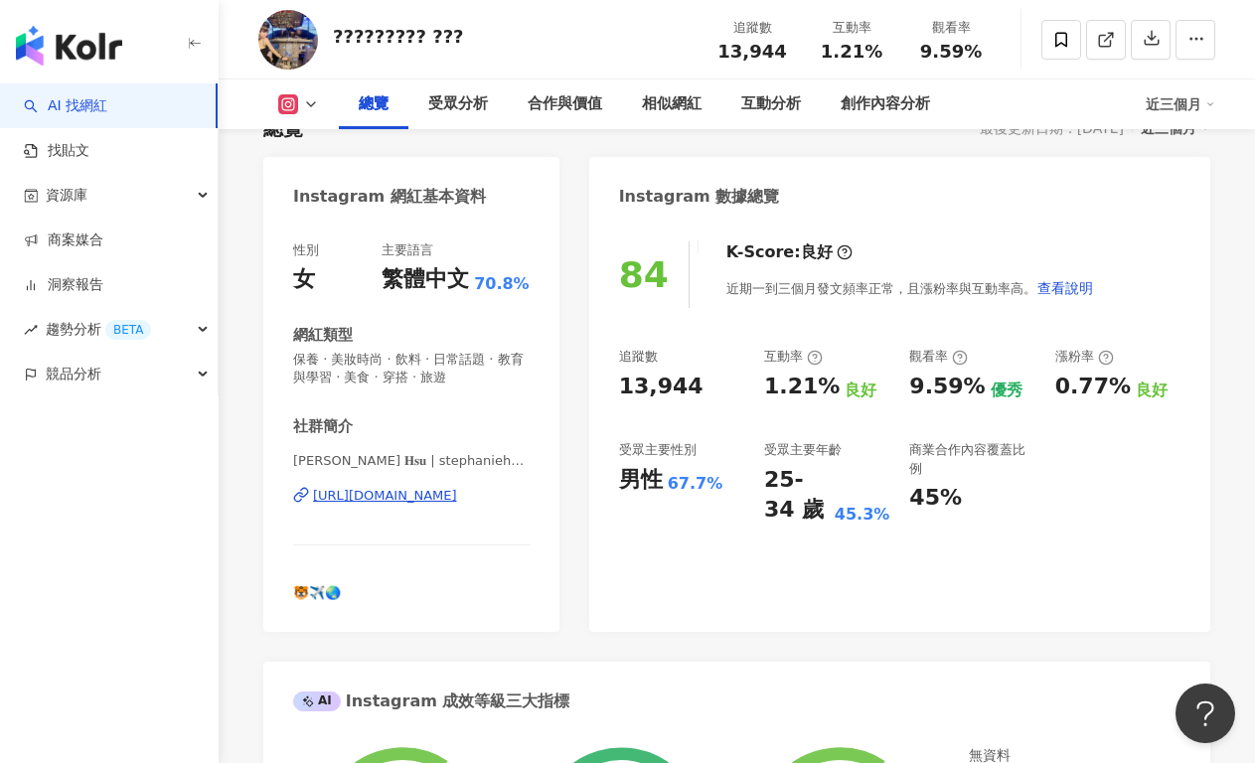
click at [438, 500] on div "[URL][DOMAIN_NAME]" at bounding box center [385, 496] width 144 height 18
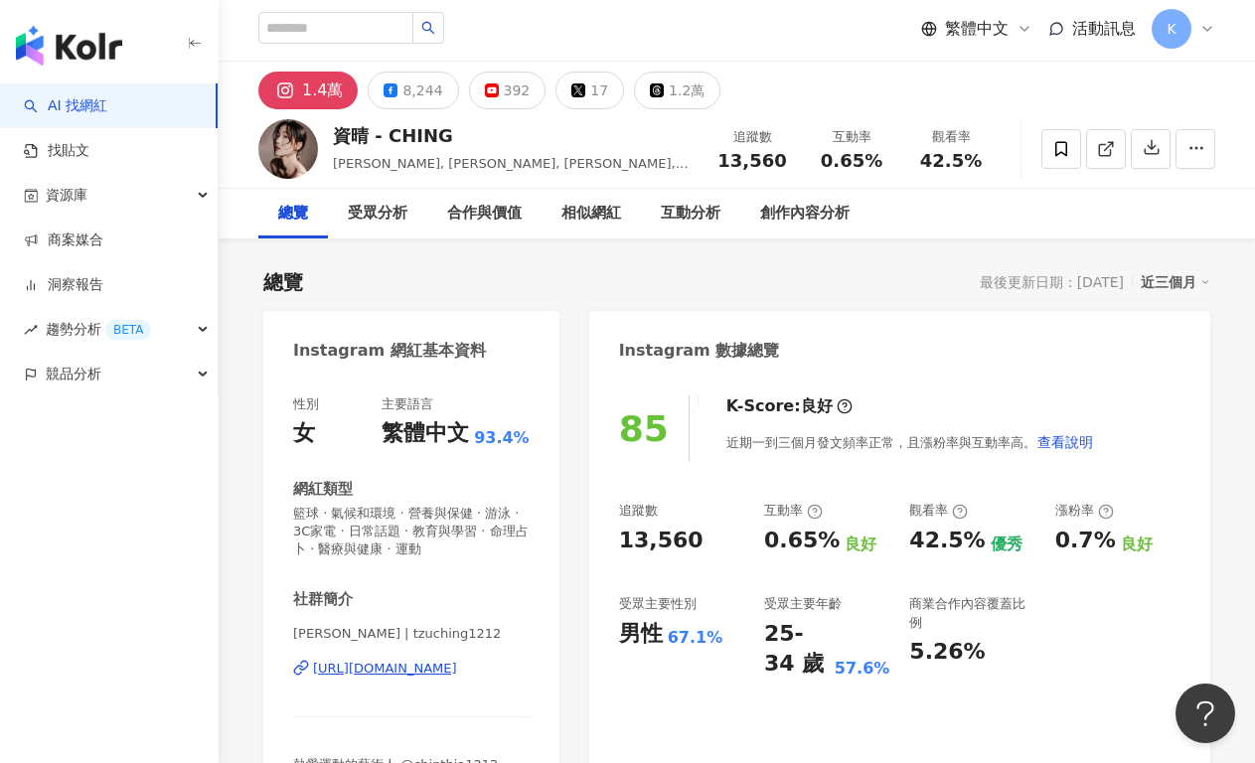
scroll to position [348, 0]
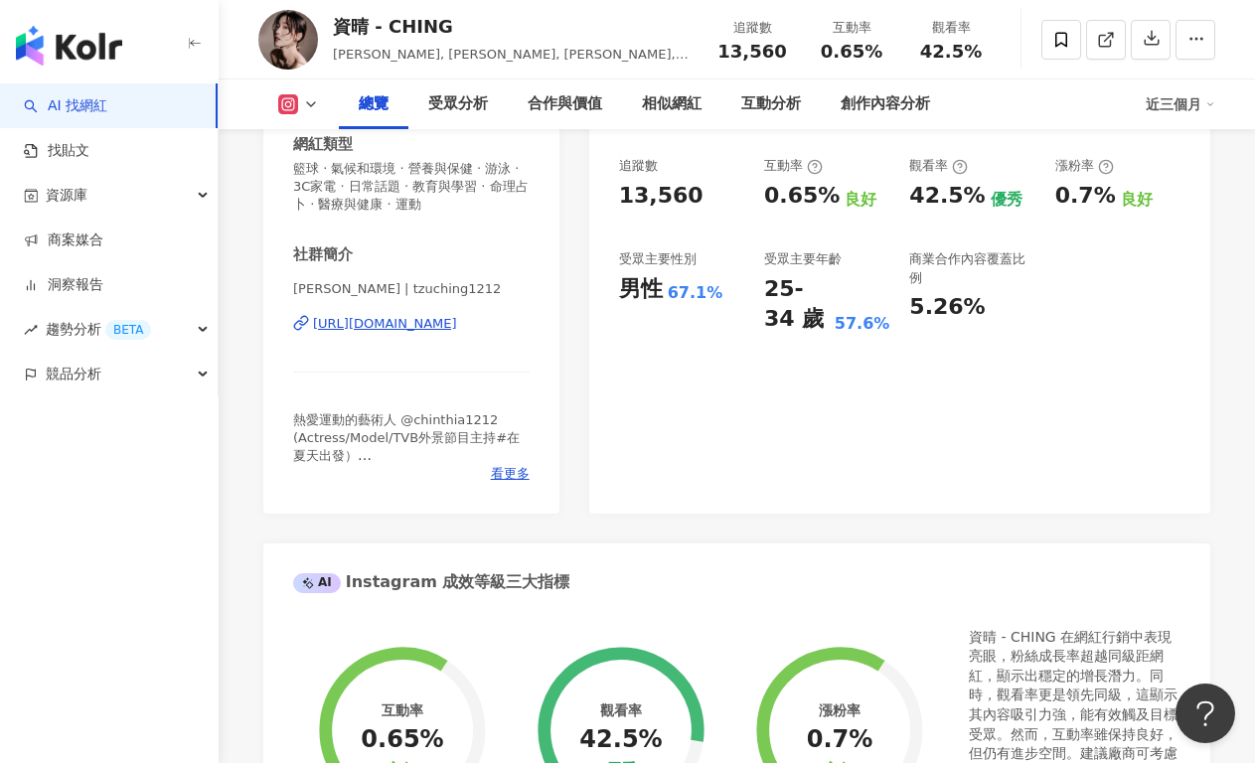
click at [457, 329] on div "[URL][DOMAIN_NAME]" at bounding box center [385, 324] width 144 height 18
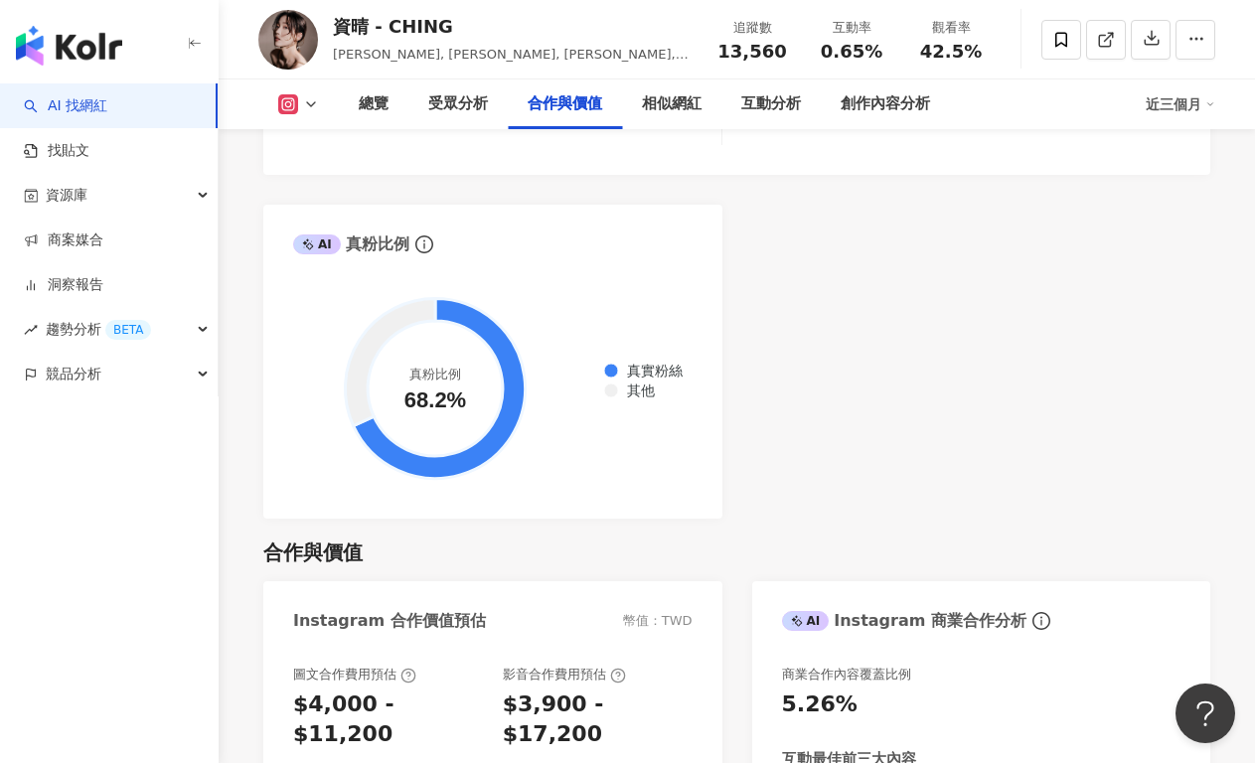
scroll to position [2015, 0]
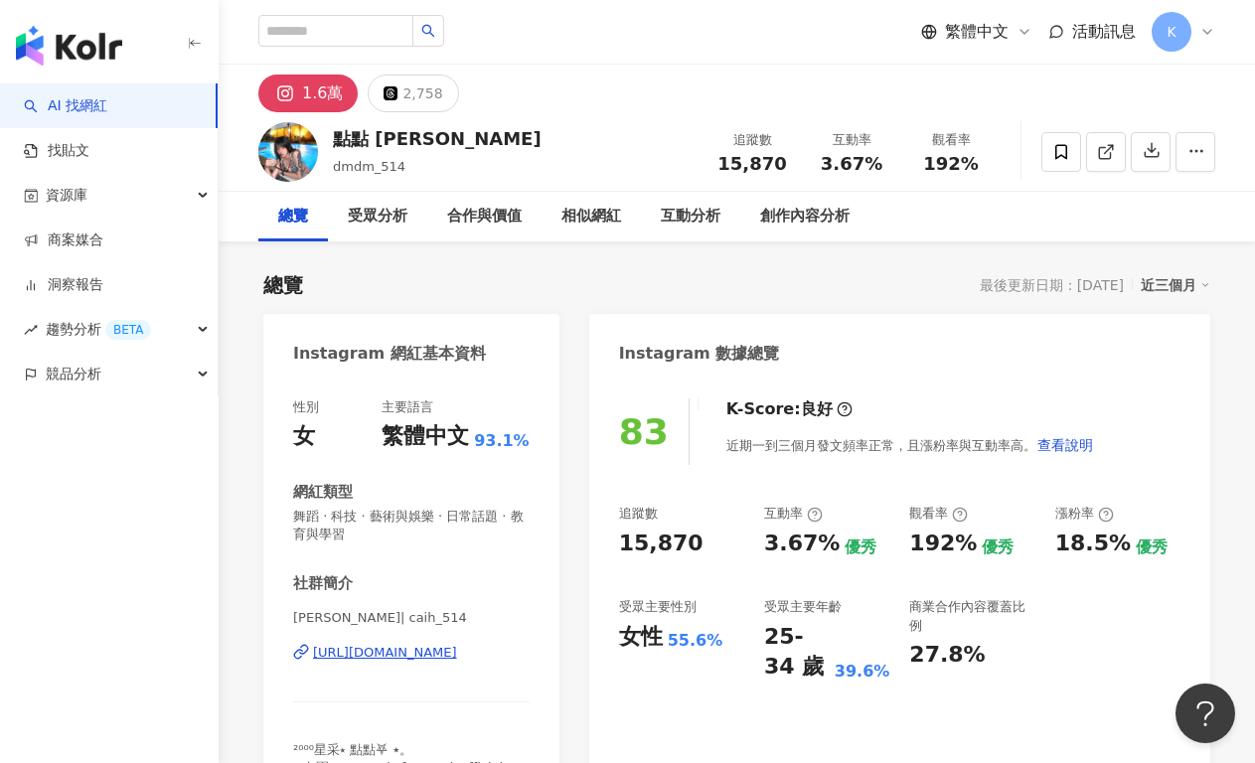
scroll to position [178, 0]
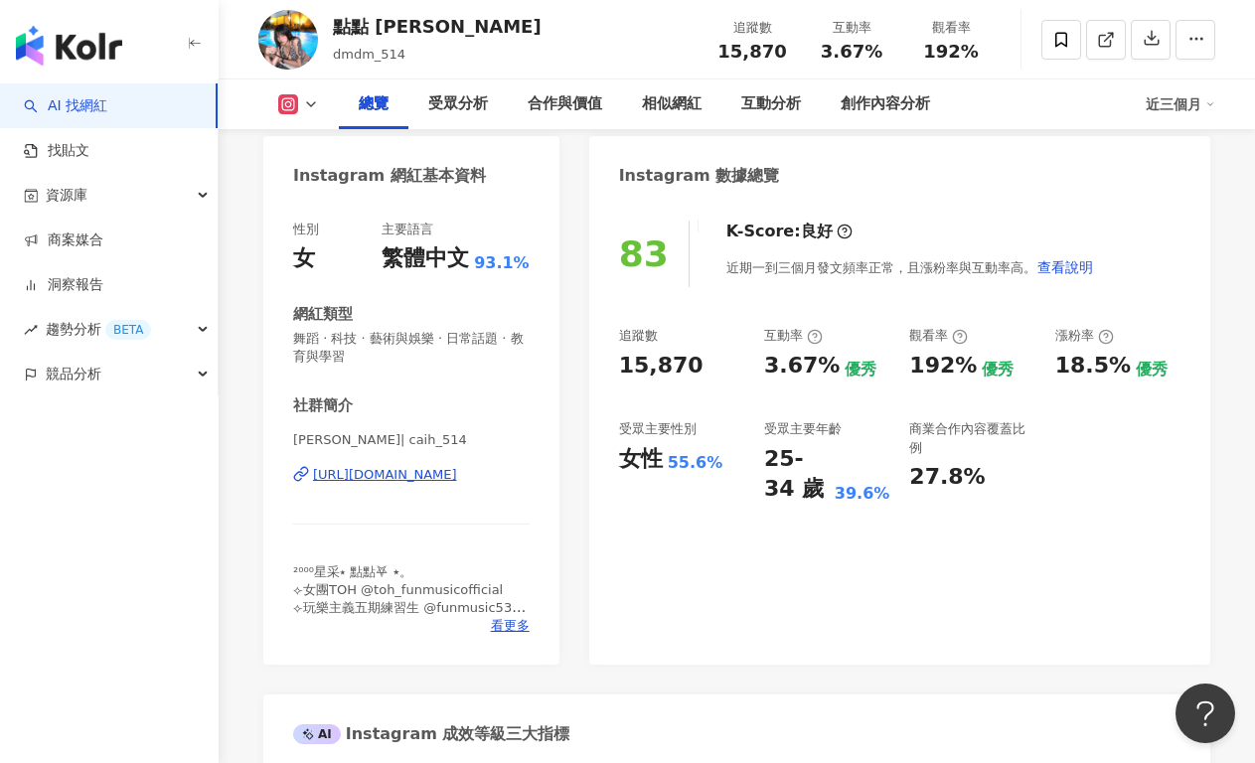
click at [425, 478] on div "[URL][DOMAIN_NAME]" at bounding box center [385, 475] width 144 height 18
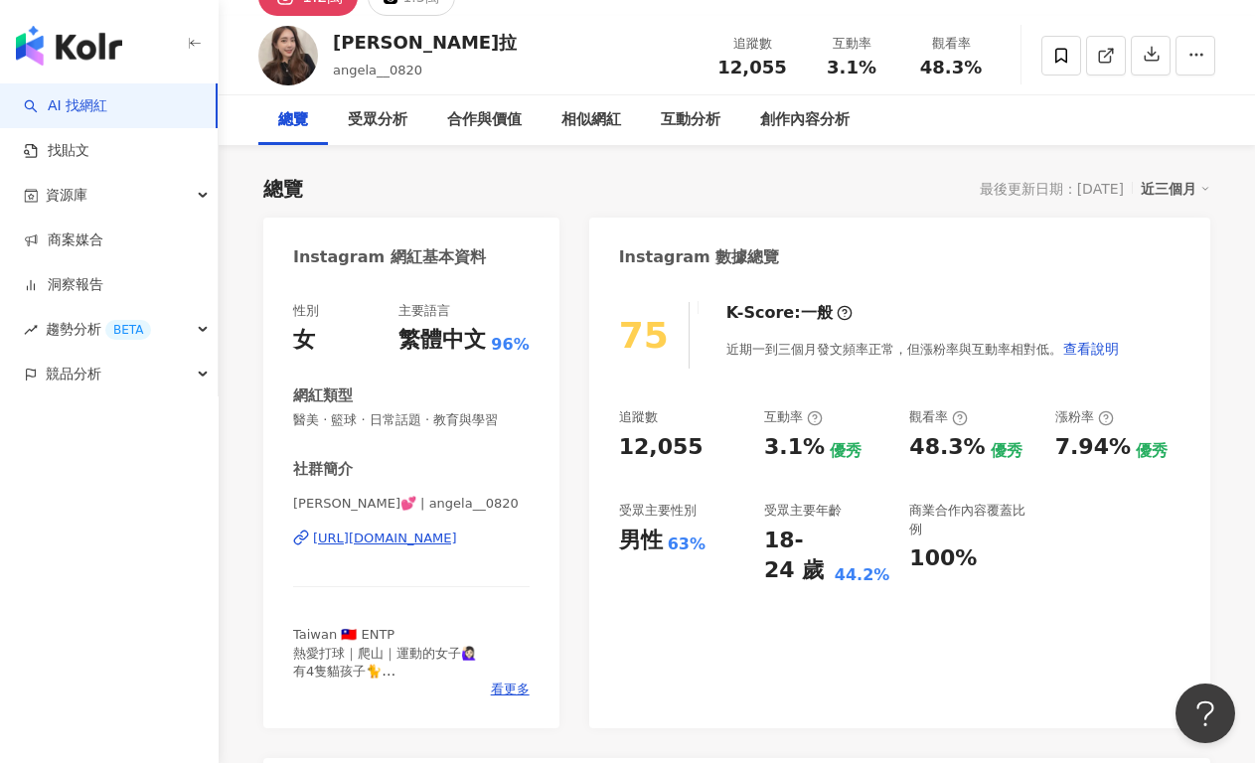
scroll to position [177, 0]
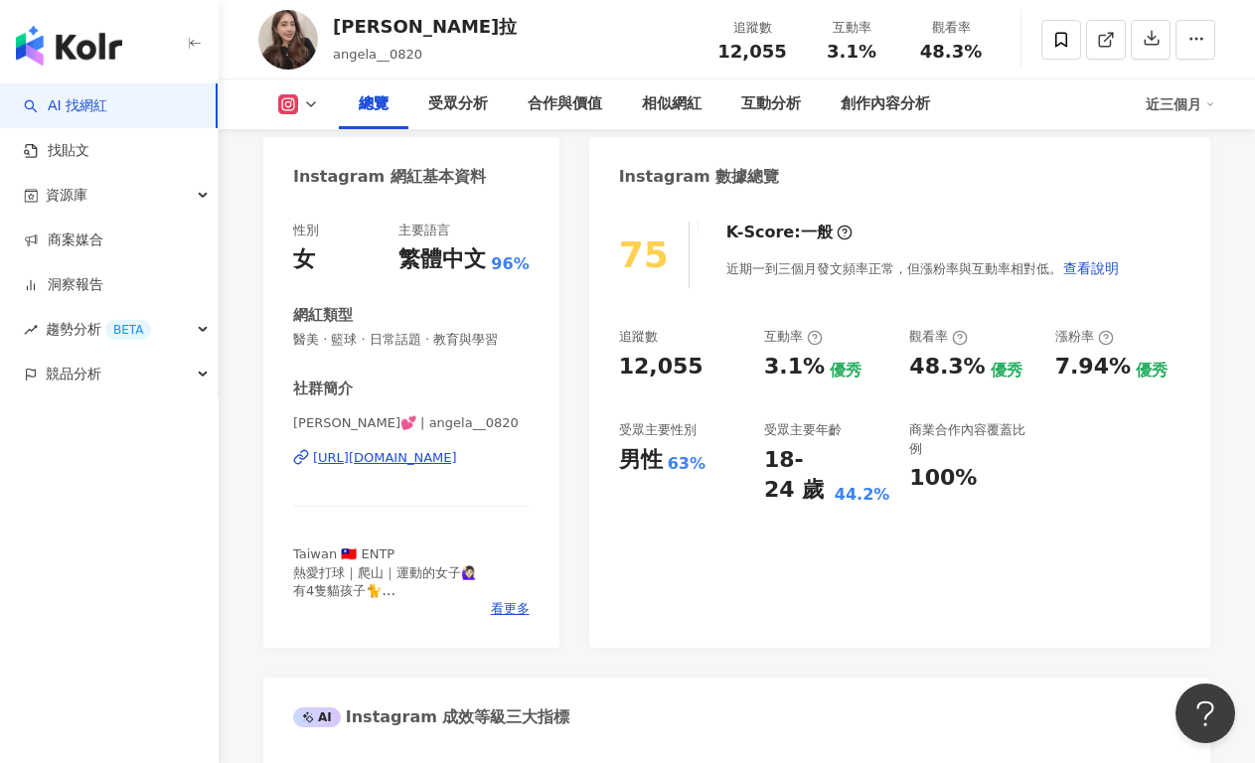
click at [457, 459] on div "[URL][DOMAIN_NAME]" at bounding box center [385, 458] width 144 height 18
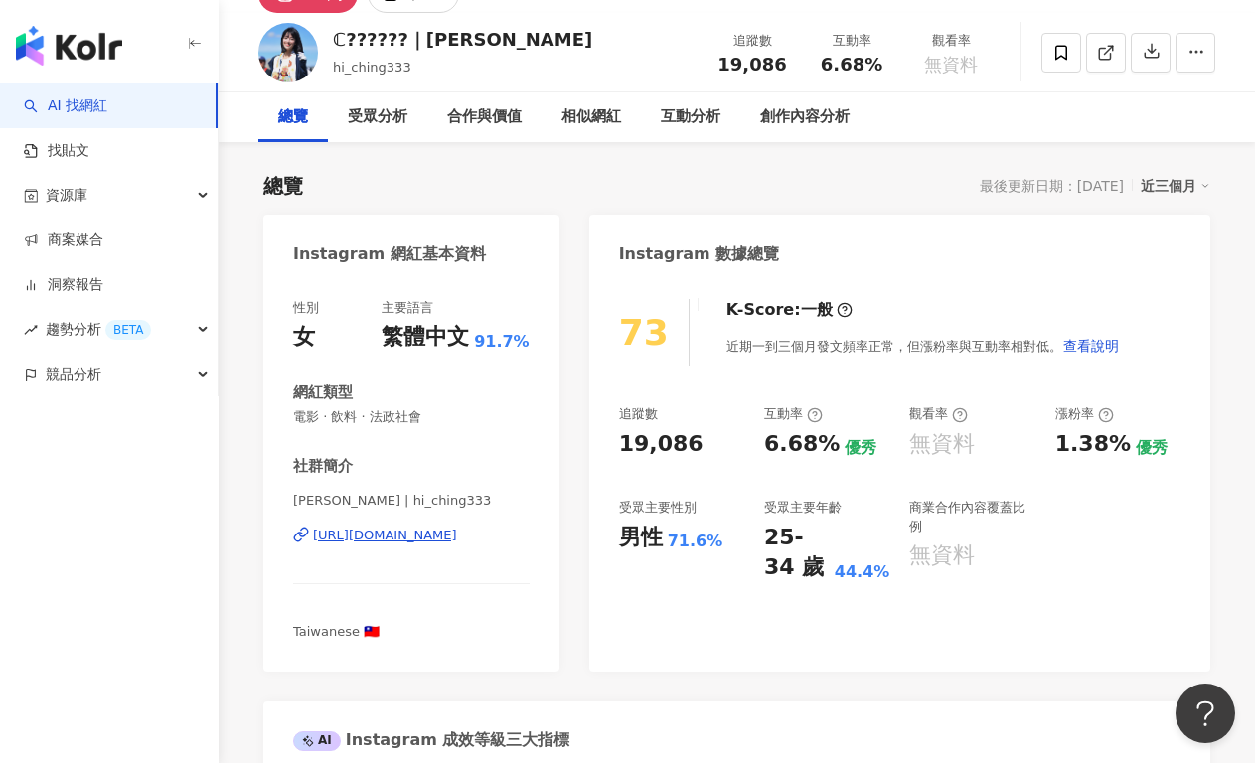
scroll to position [207, 0]
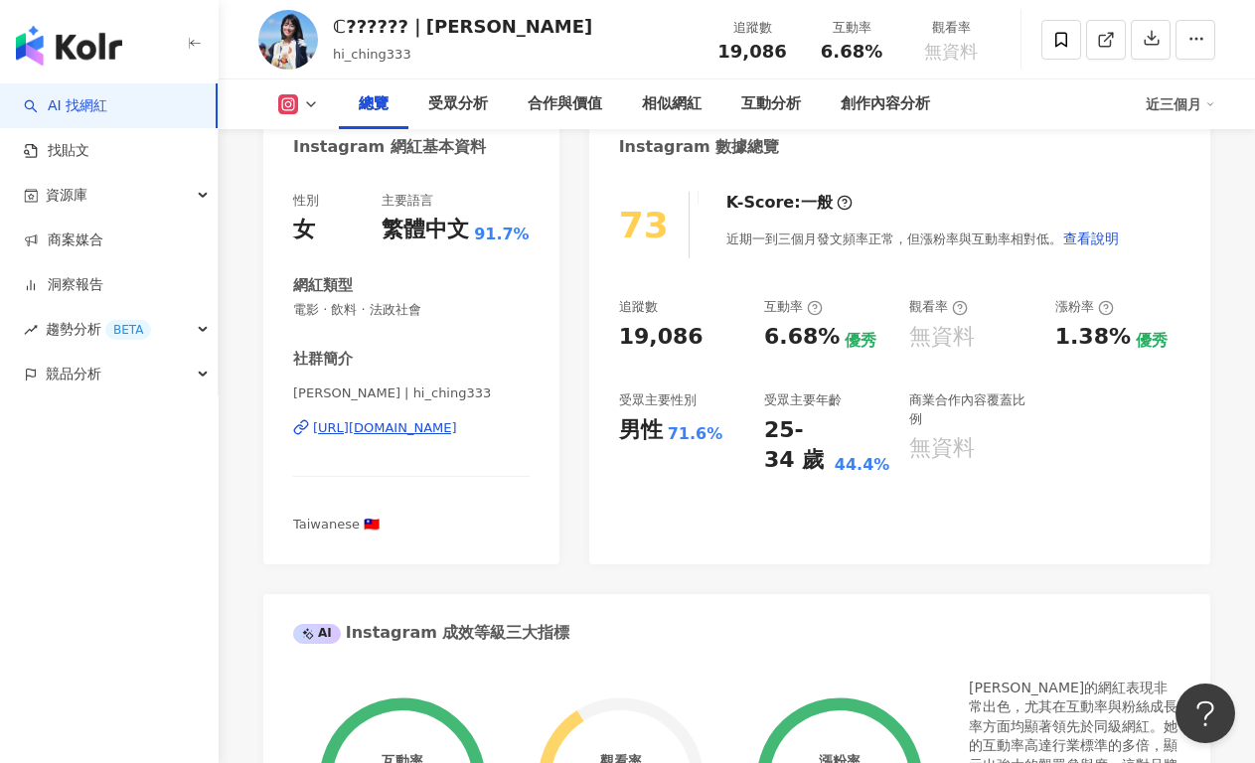
click at [417, 416] on div "徐千晴 | hi_ching333 https://www.instagram.com/hi_ching333/" at bounding box center [411, 442] width 236 height 116
click at [418, 428] on div "https://www.instagram.com/hi_ching333/" at bounding box center [385, 428] width 144 height 18
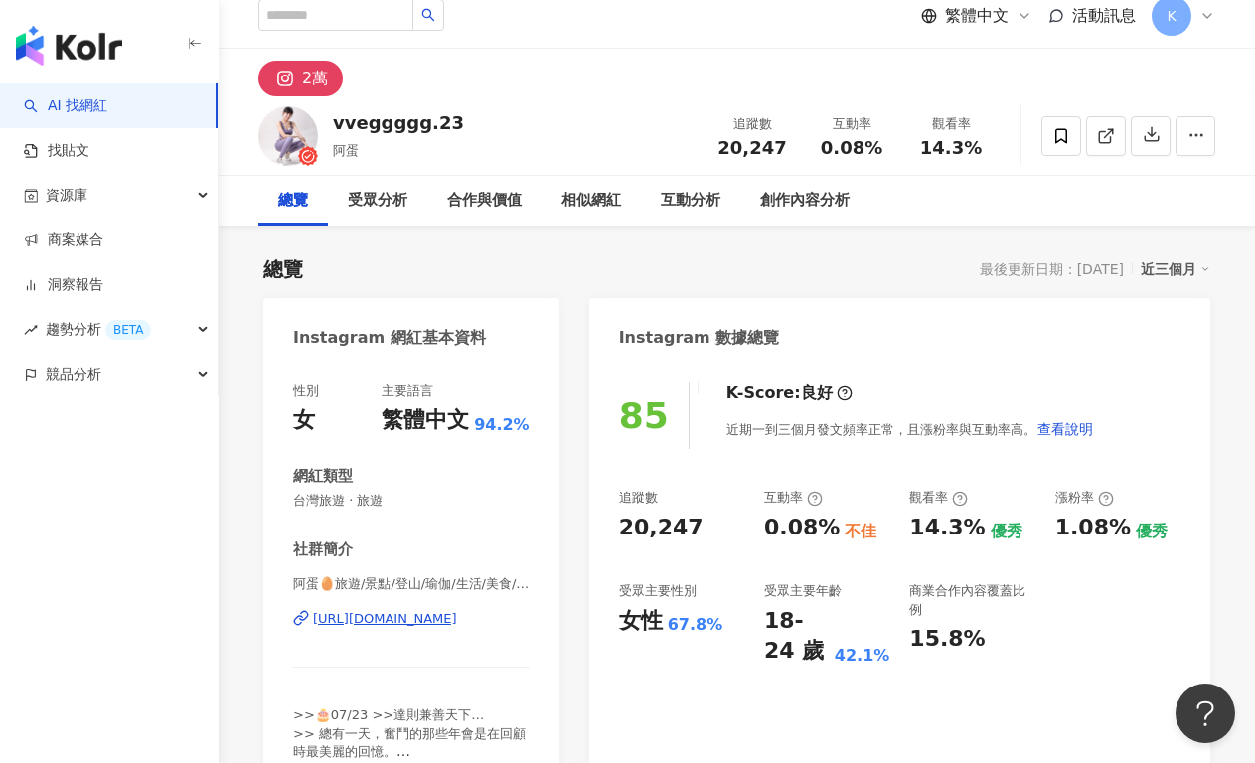
scroll to position [38, 0]
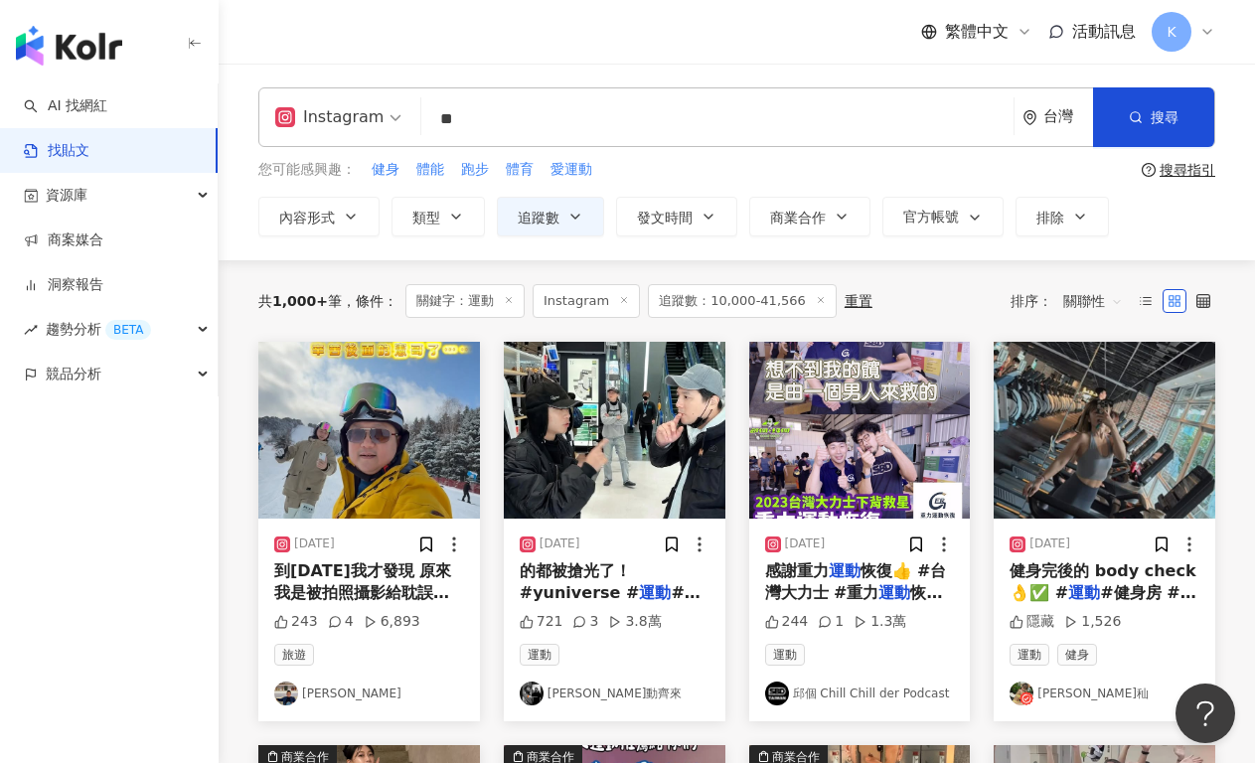
click at [471, 105] on input "**" at bounding box center [717, 118] width 576 height 43
type input "*"
click at [1129, 119] on icon "button" at bounding box center [1135, 117] width 14 height 14
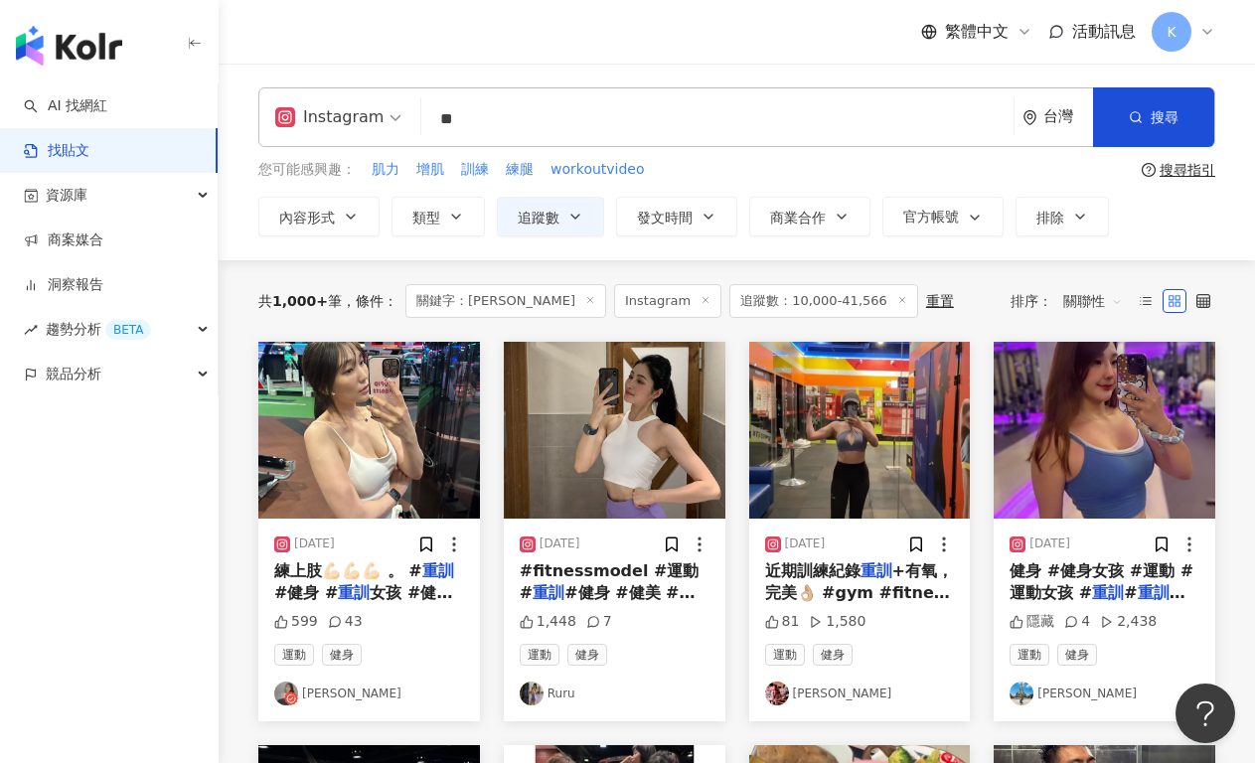
drag, startPoint x: 577, startPoint y: 133, endPoint x: 346, endPoint y: 92, distance: 235.0
click at [435, 117] on input "**" at bounding box center [717, 118] width 576 height 43
type input "**"
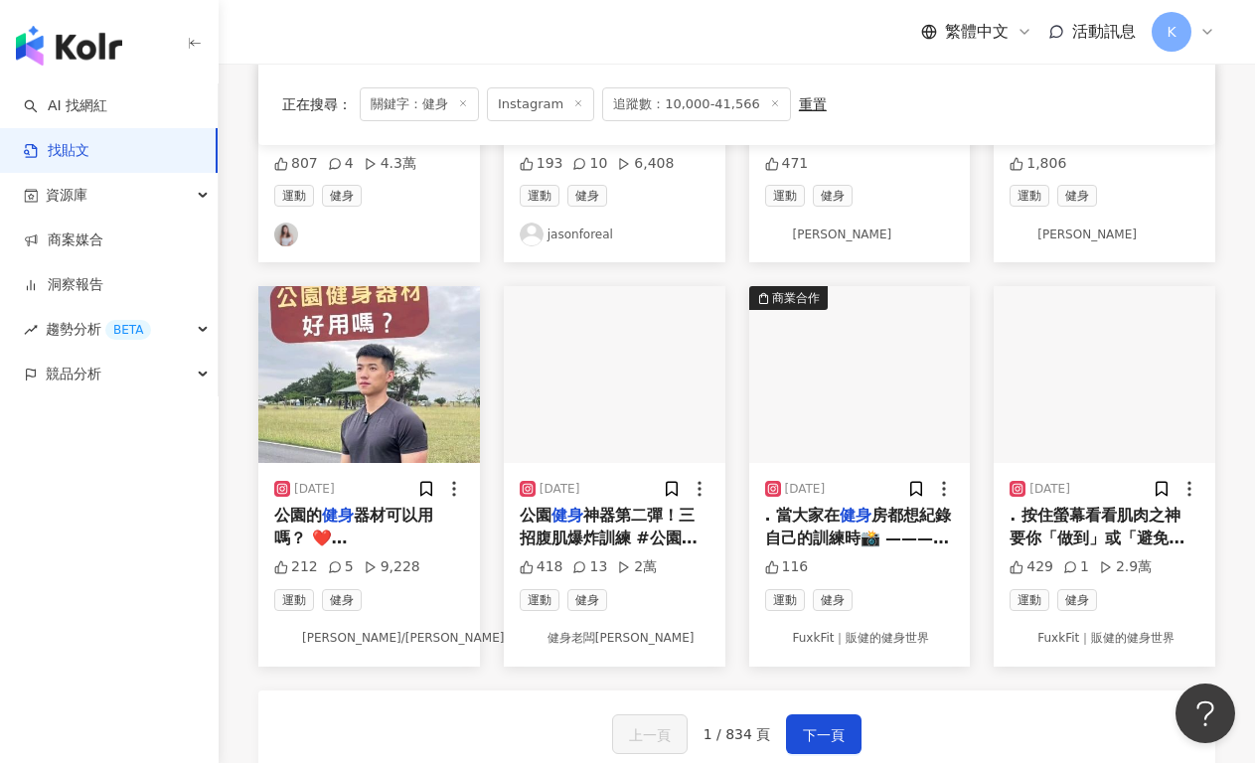
scroll to position [1147, 0]
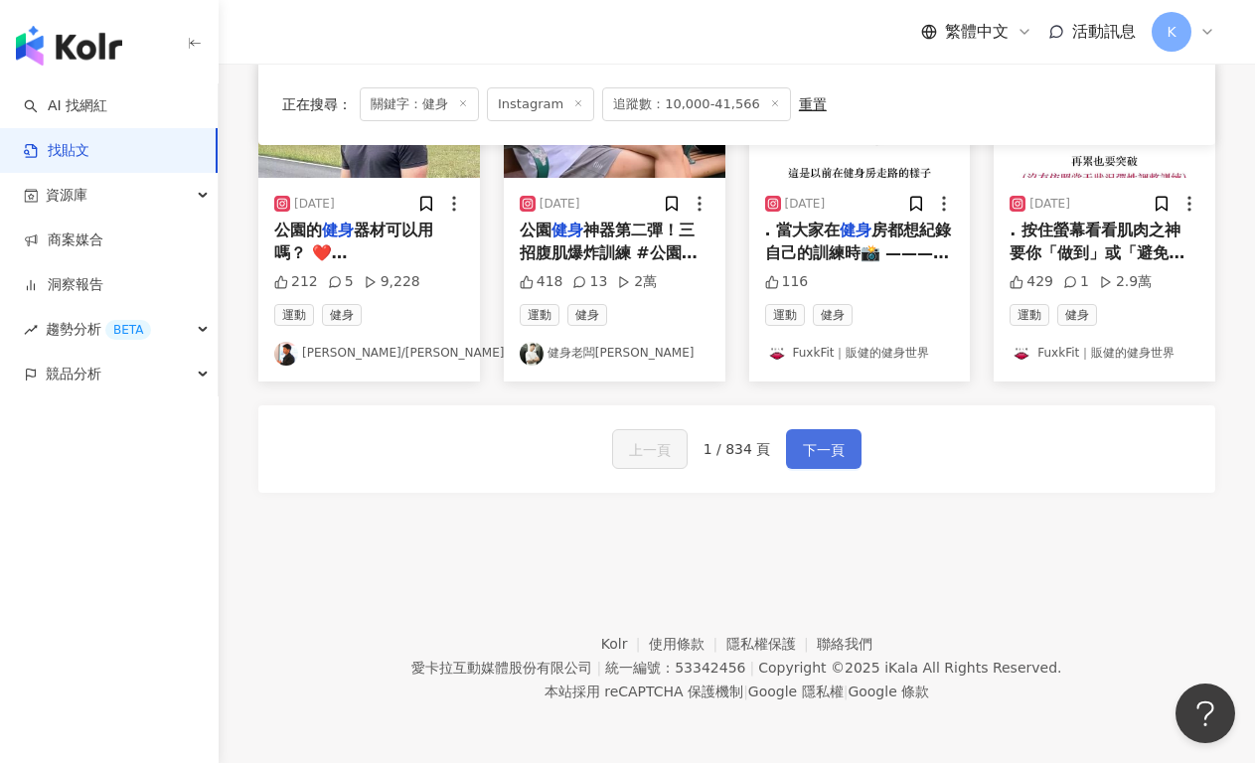
click at [835, 467] on button "下一頁" at bounding box center [823, 449] width 75 height 40
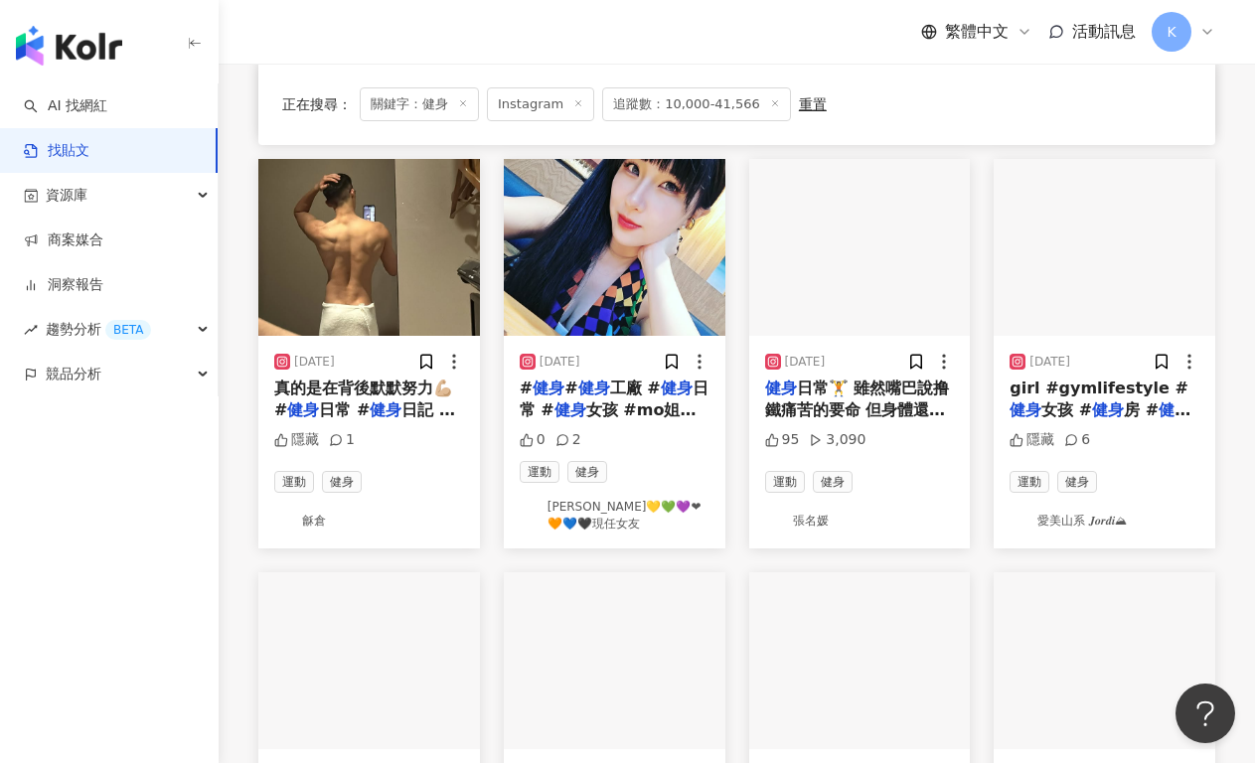
scroll to position [943, 0]
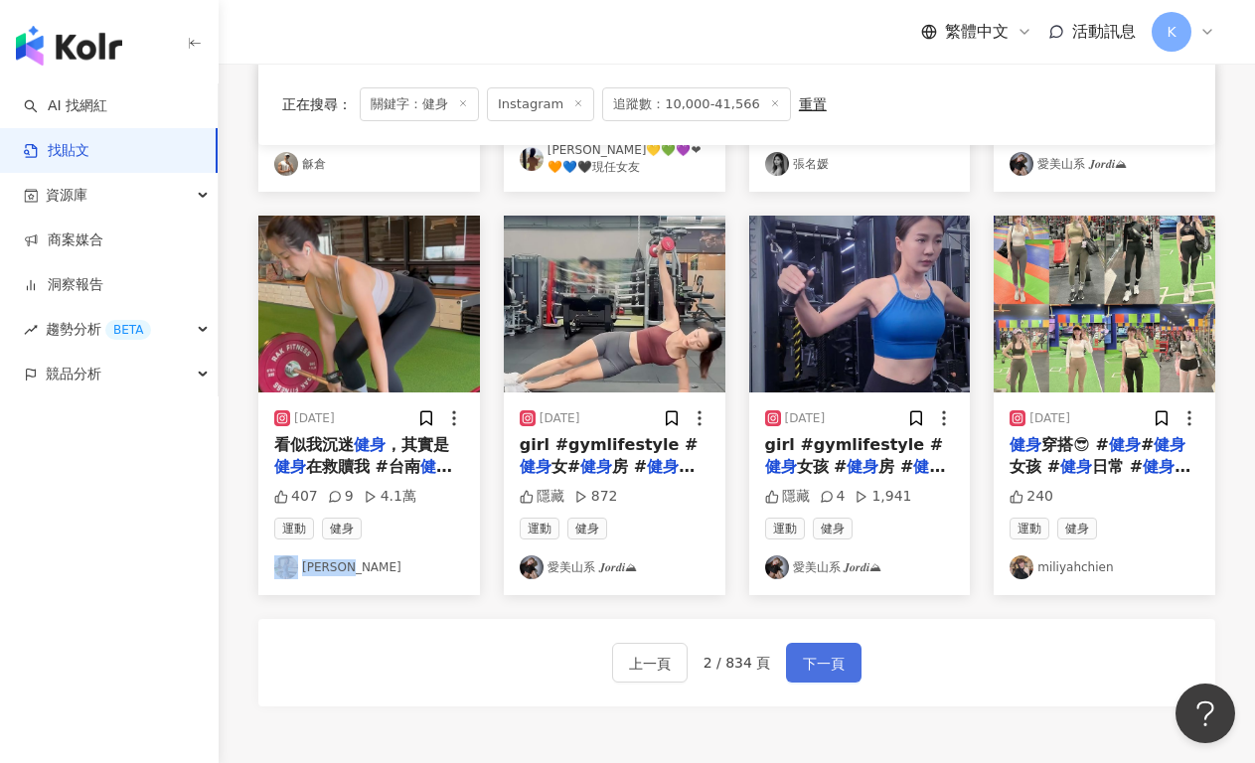
click at [829, 667] on span "下一頁" at bounding box center [824, 664] width 42 height 24
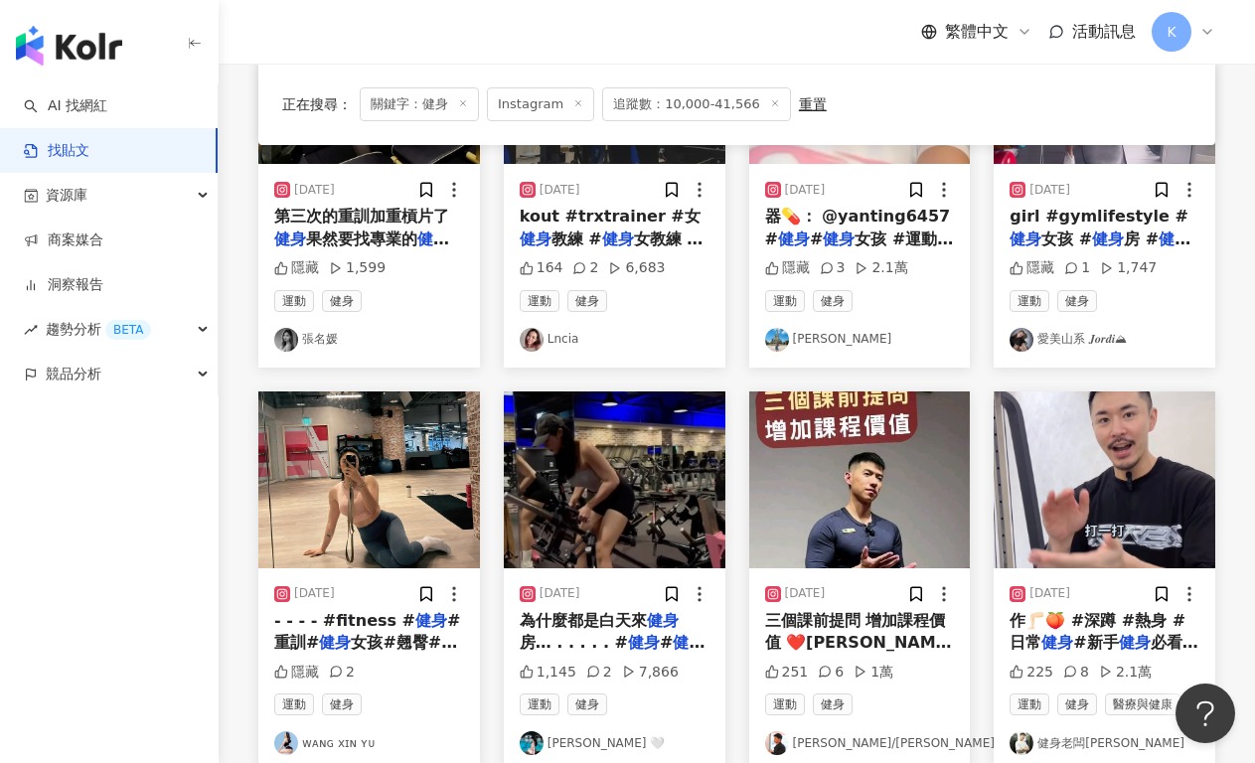
scroll to position [659, 0]
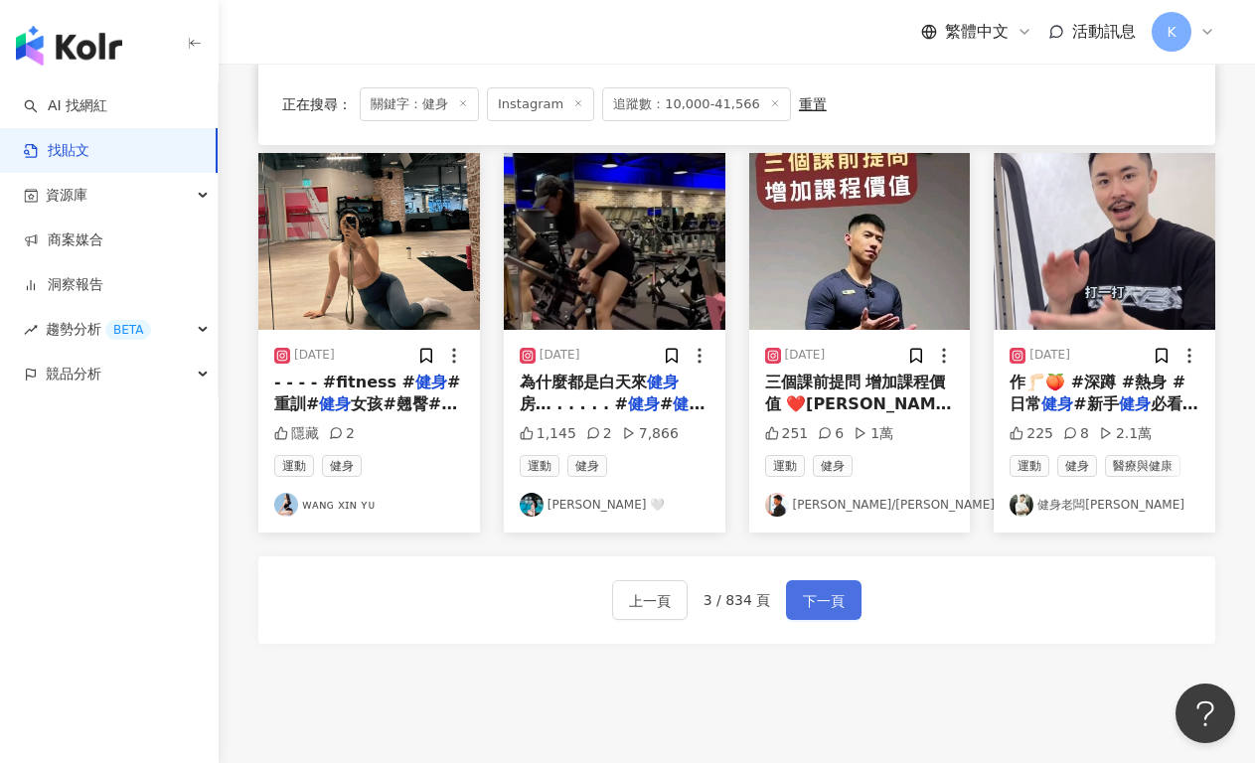
click at [804, 591] on span "下一頁" at bounding box center [824, 601] width 42 height 24
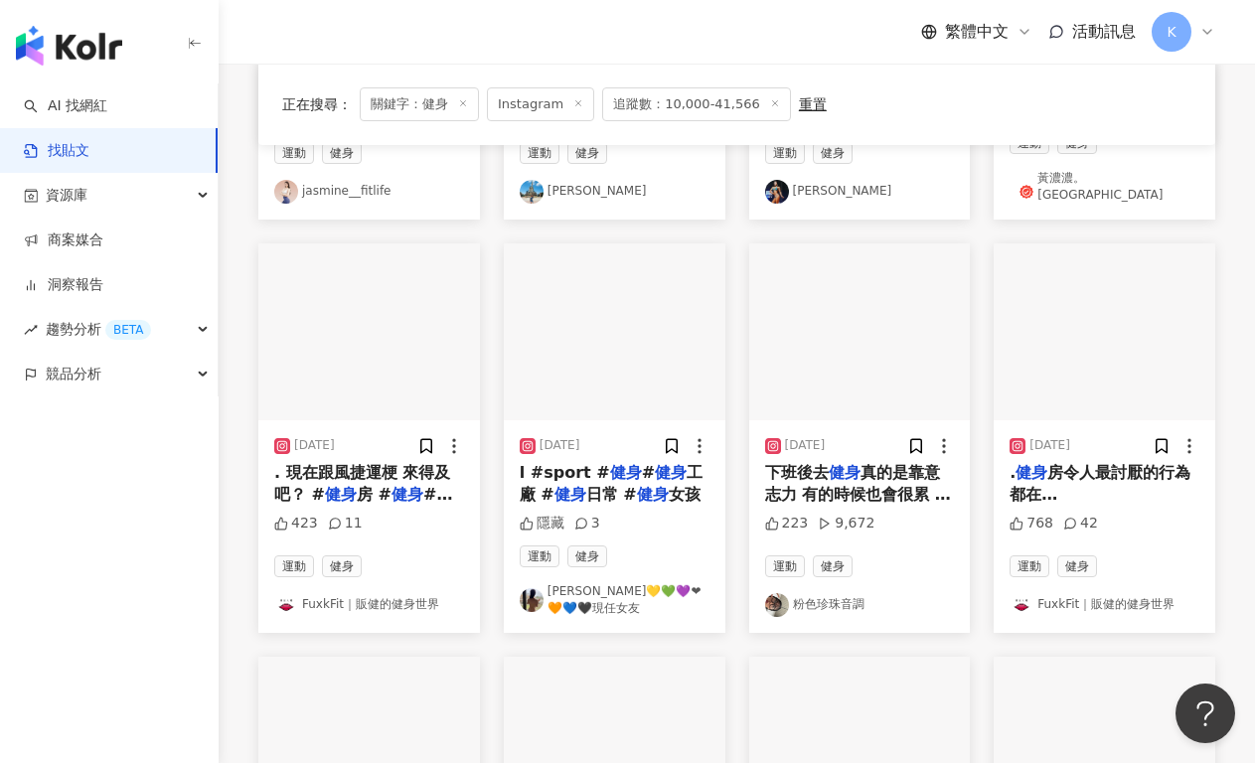
scroll to position [987, 0]
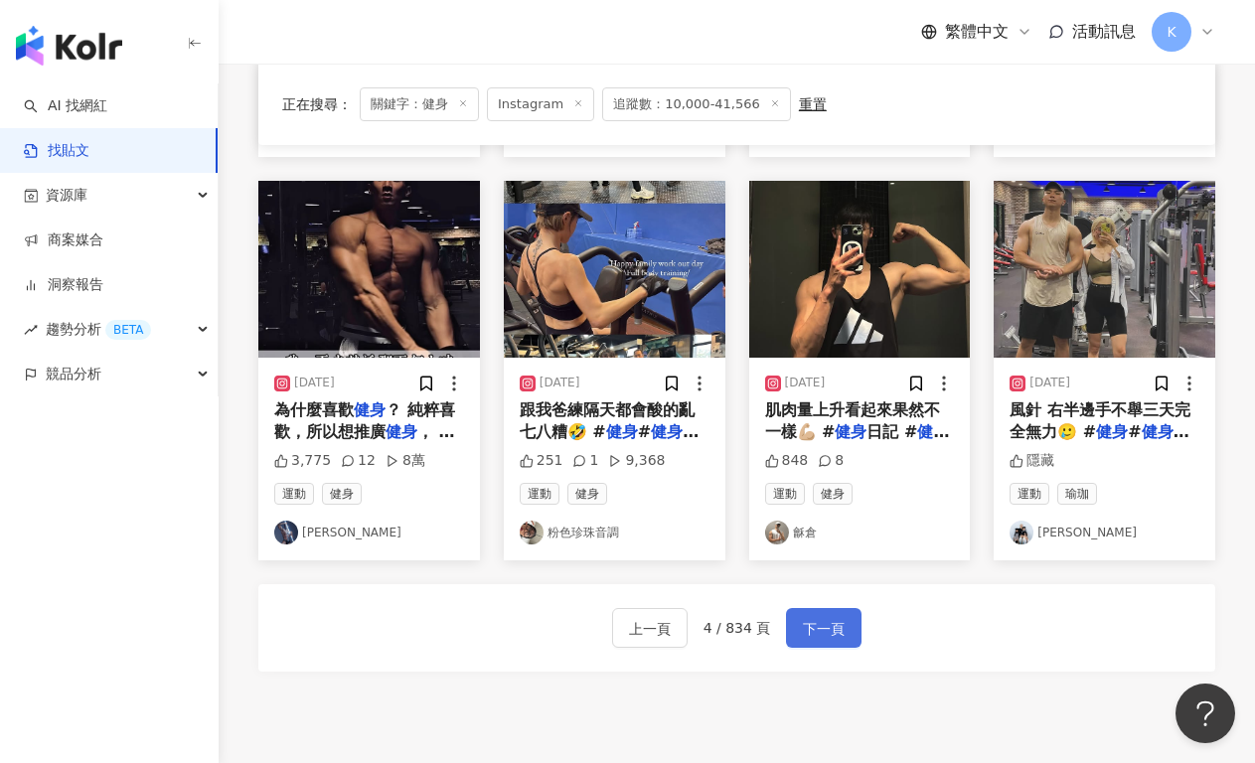
click at [829, 617] on span "下一頁" at bounding box center [824, 629] width 42 height 24
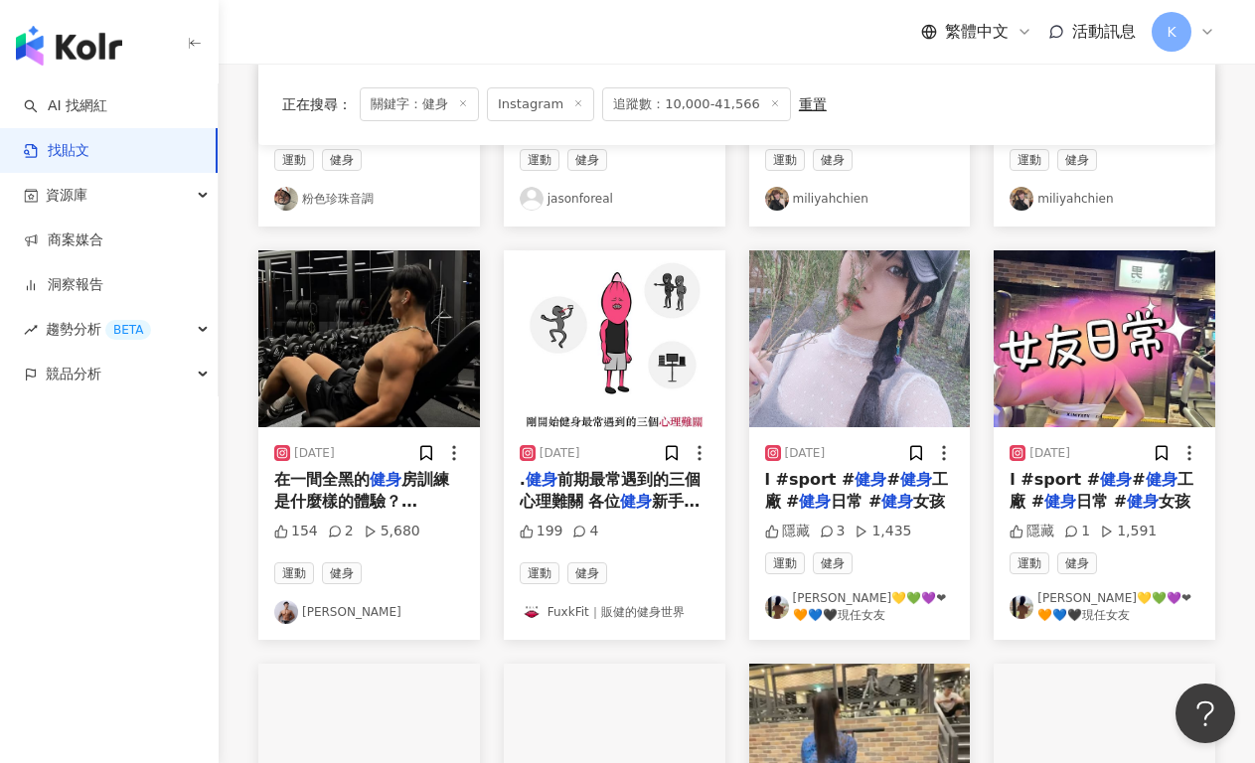
scroll to position [910, 0]
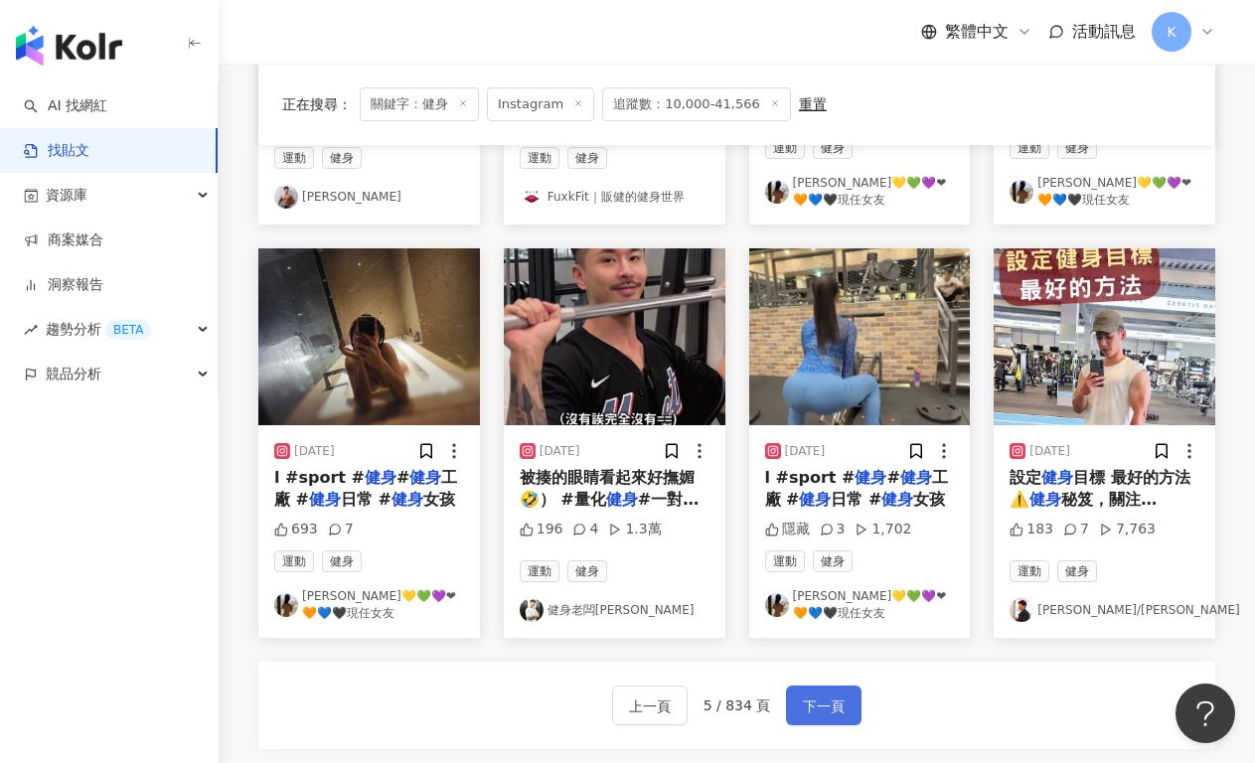
click at [811, 702] on span "下一頁" at bounding box center [824, 706] width 42 height 24
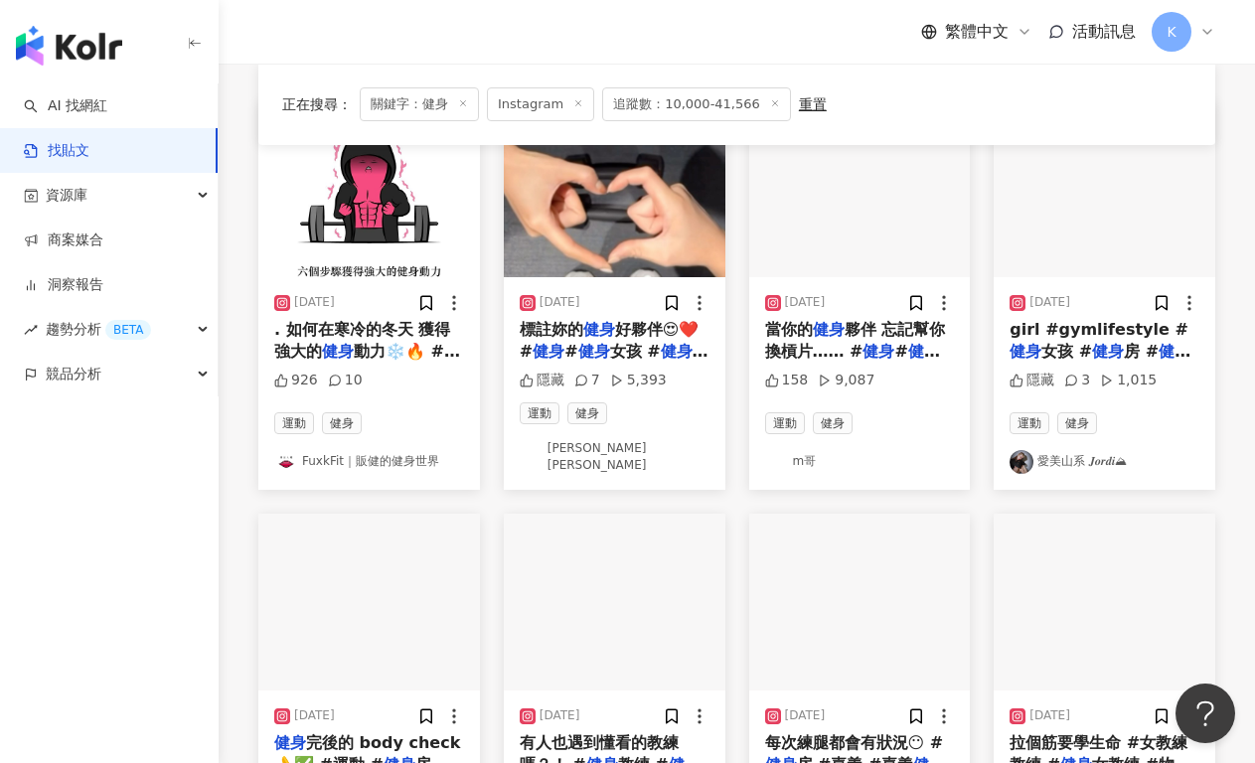
scroll to position [406, 0]
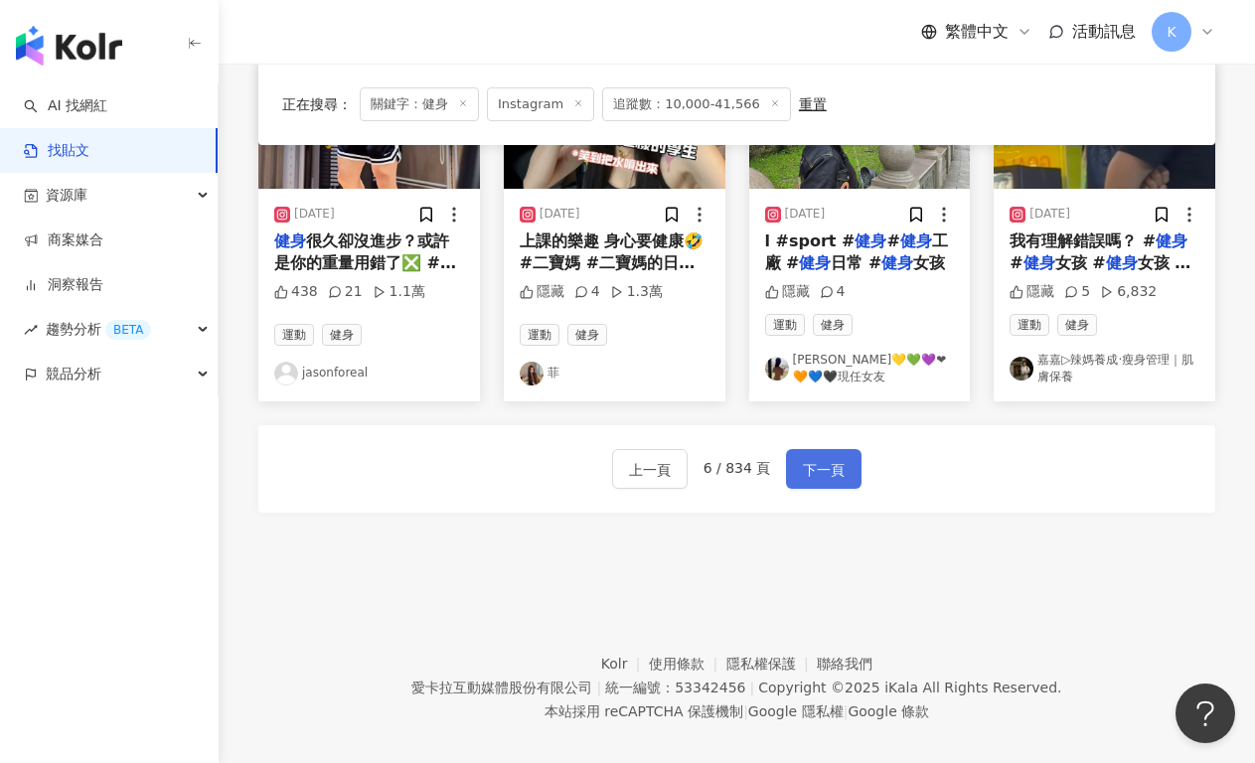
click at [822, 458] on span "下一頁" at bounding box center [824, 470] width 42 height 24
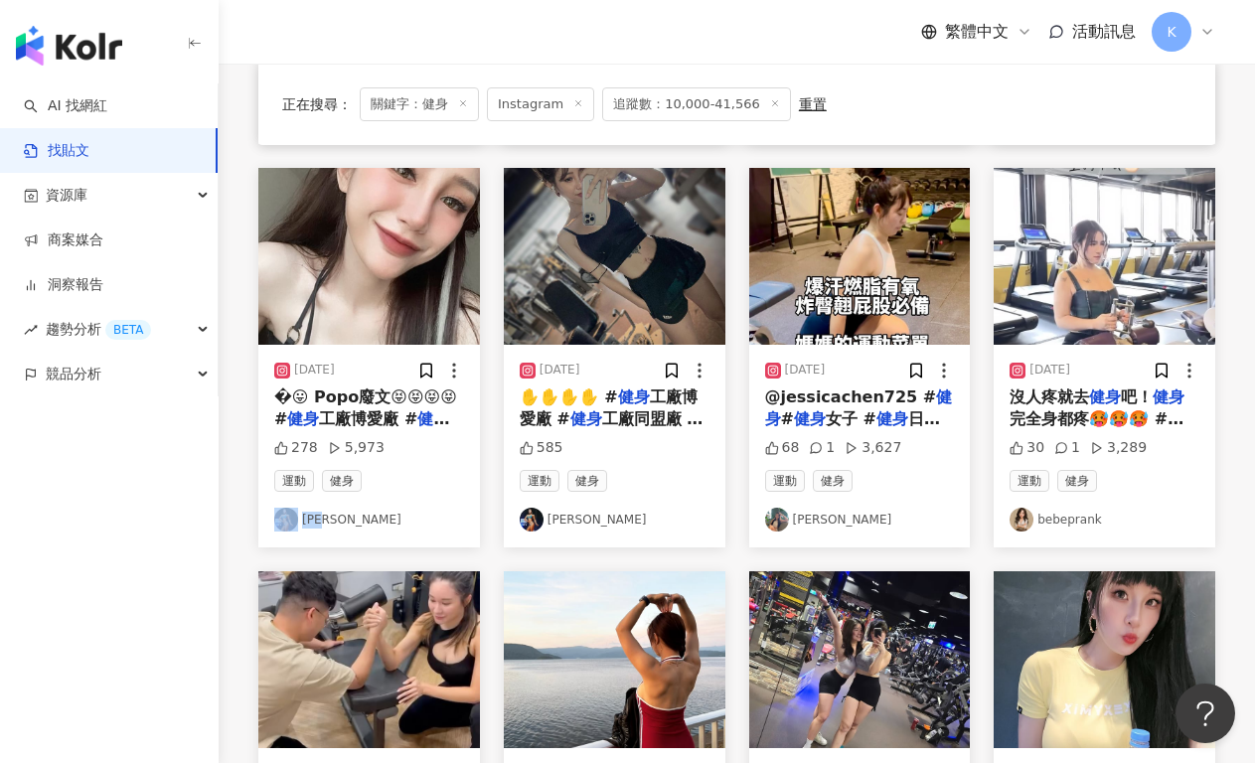
scroll to position [980, 0]
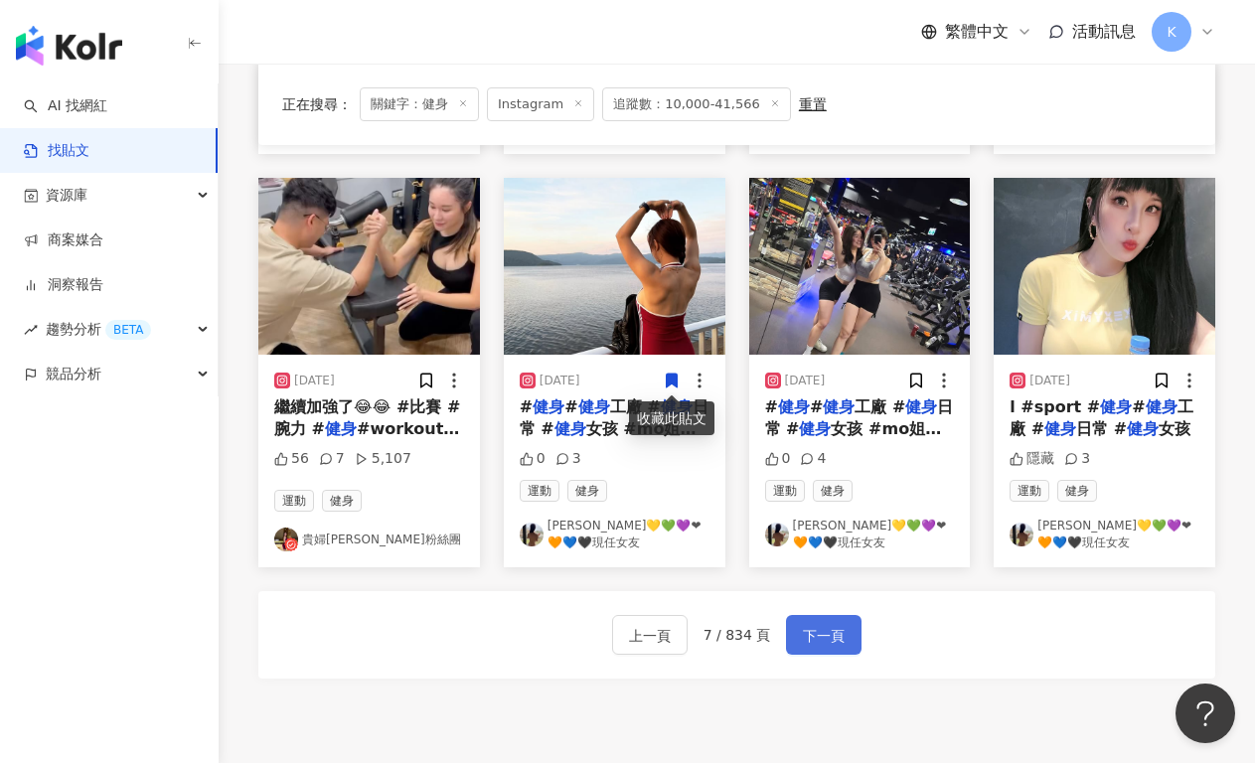
click at [818, 646] on span "下一頁" at bounding box center [824, 636] width 42 height 24
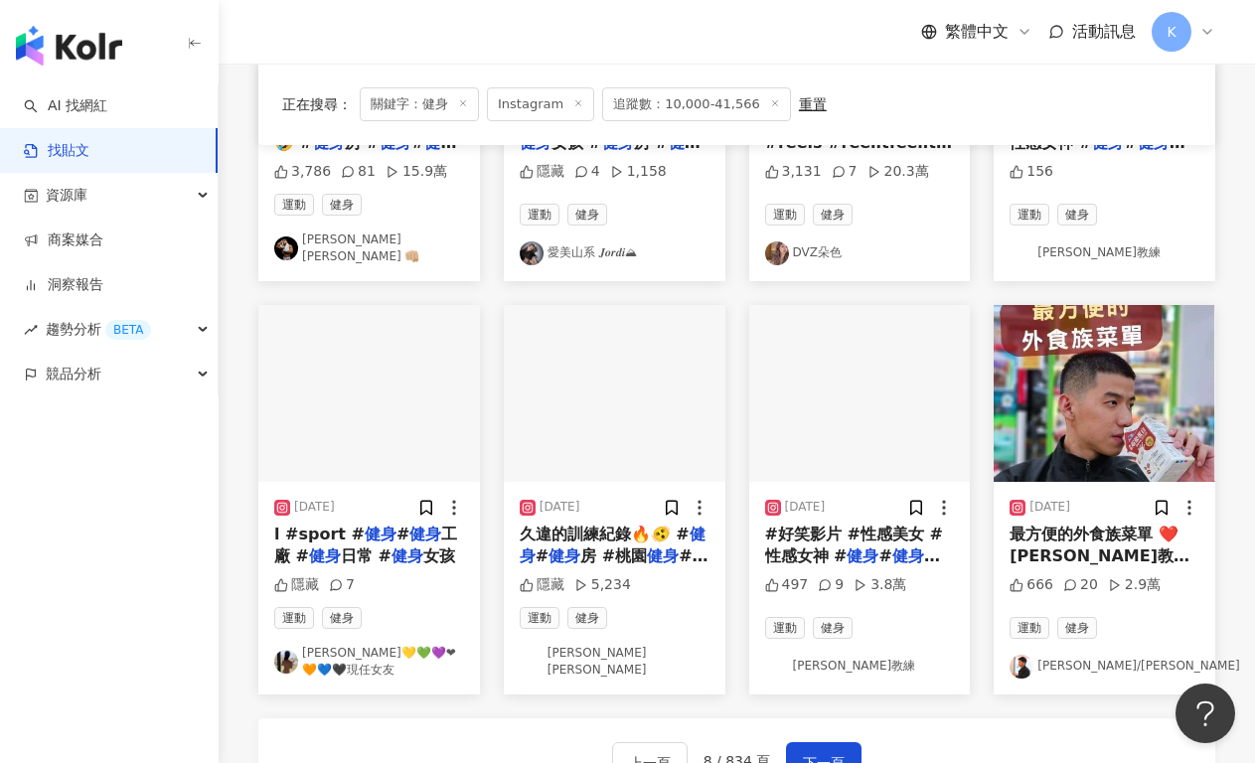
scroll to position [954, 0]
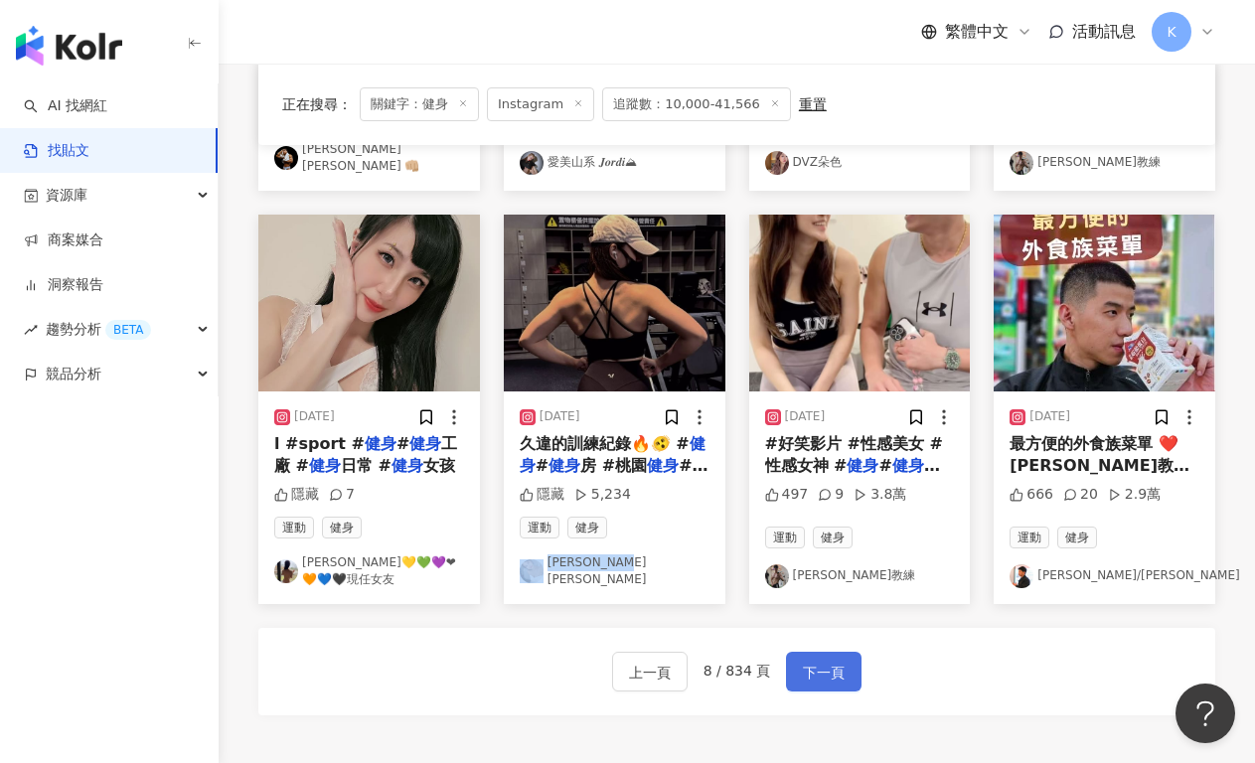
click at [818, 661] on span "下一頁" at bounding box center [824, 673] width 42 height 24
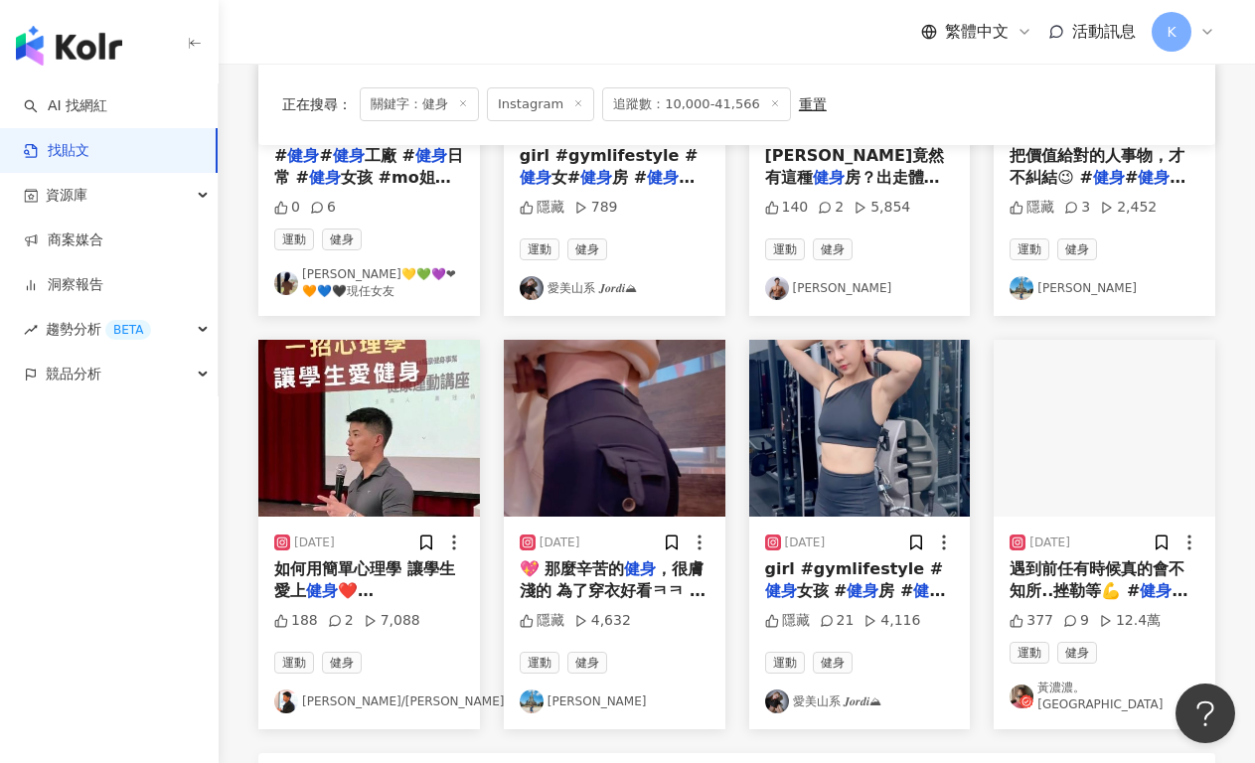
scroll to position [924, 0]
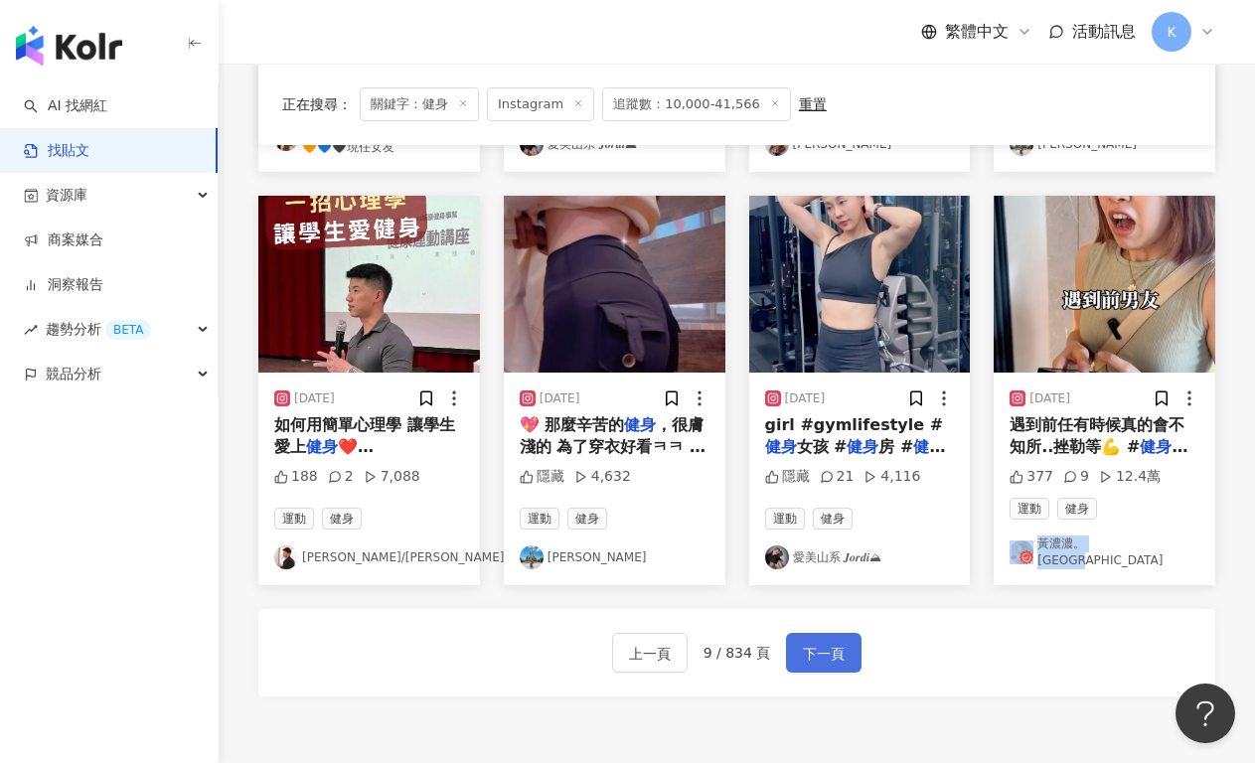
click at [840, 642] on span "下一頁" at bounding box center [824, 654] width 42 height 24
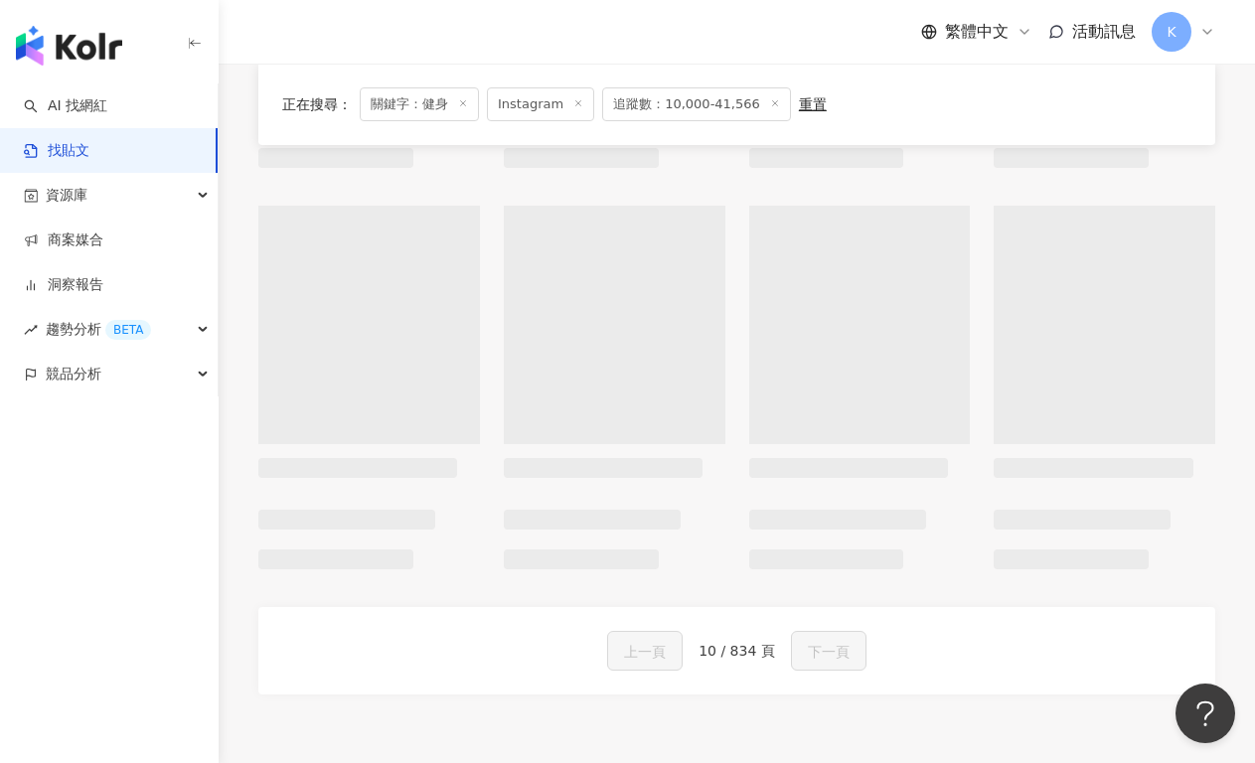
scroll to position [970, 0]
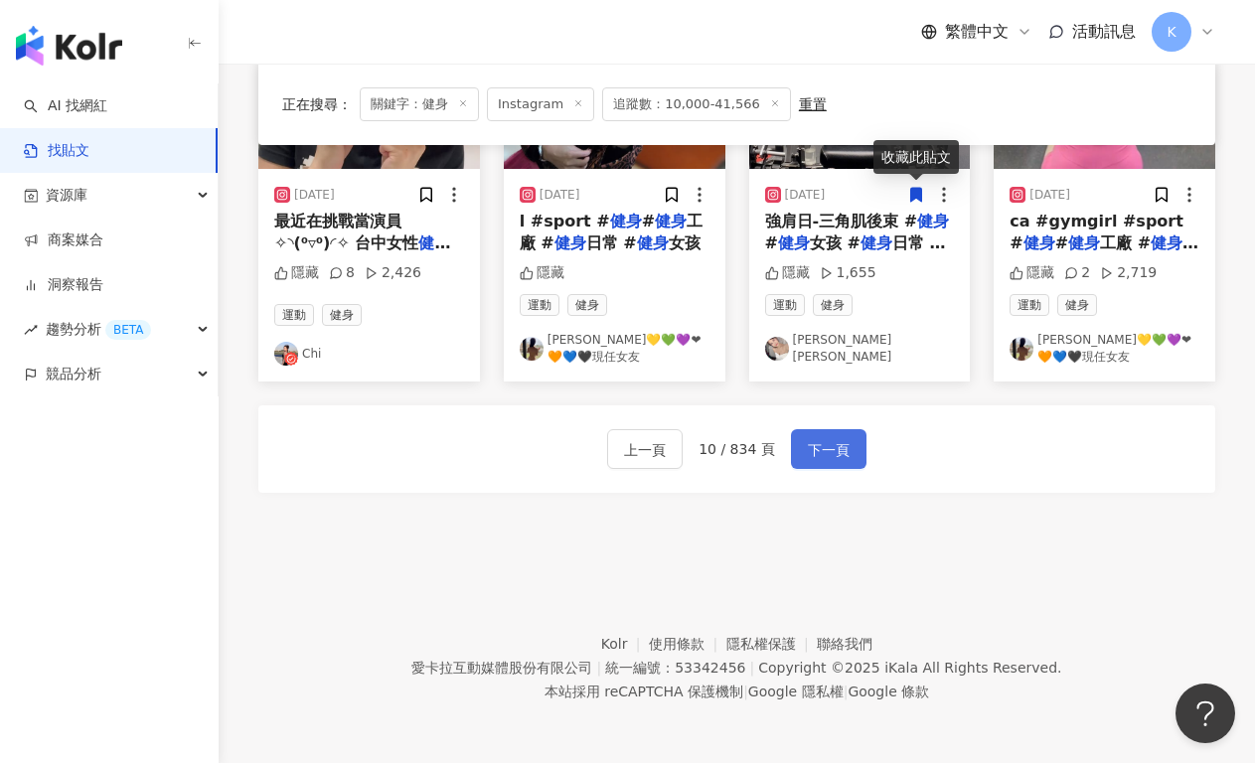
click at [827, 455] on span "下一頁" at bounding box center [829, 450] width 42 height 24
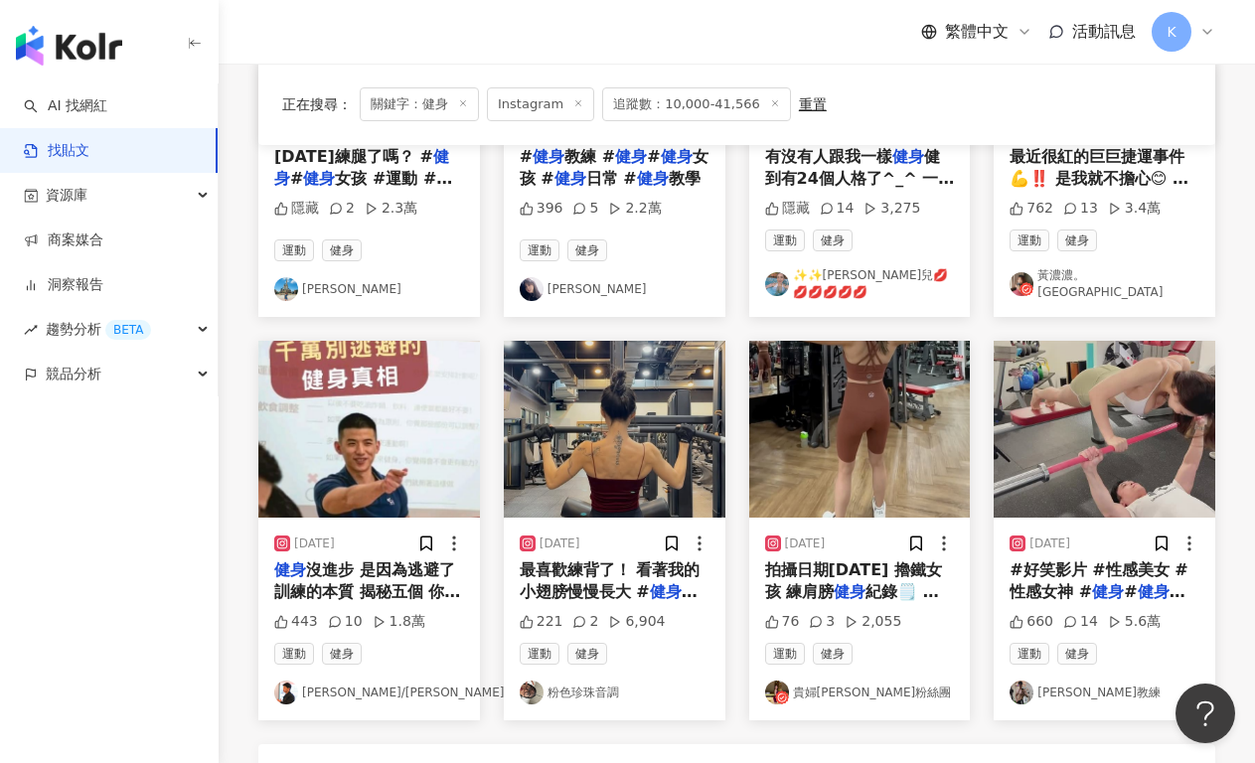
scroll to position [835, 0]
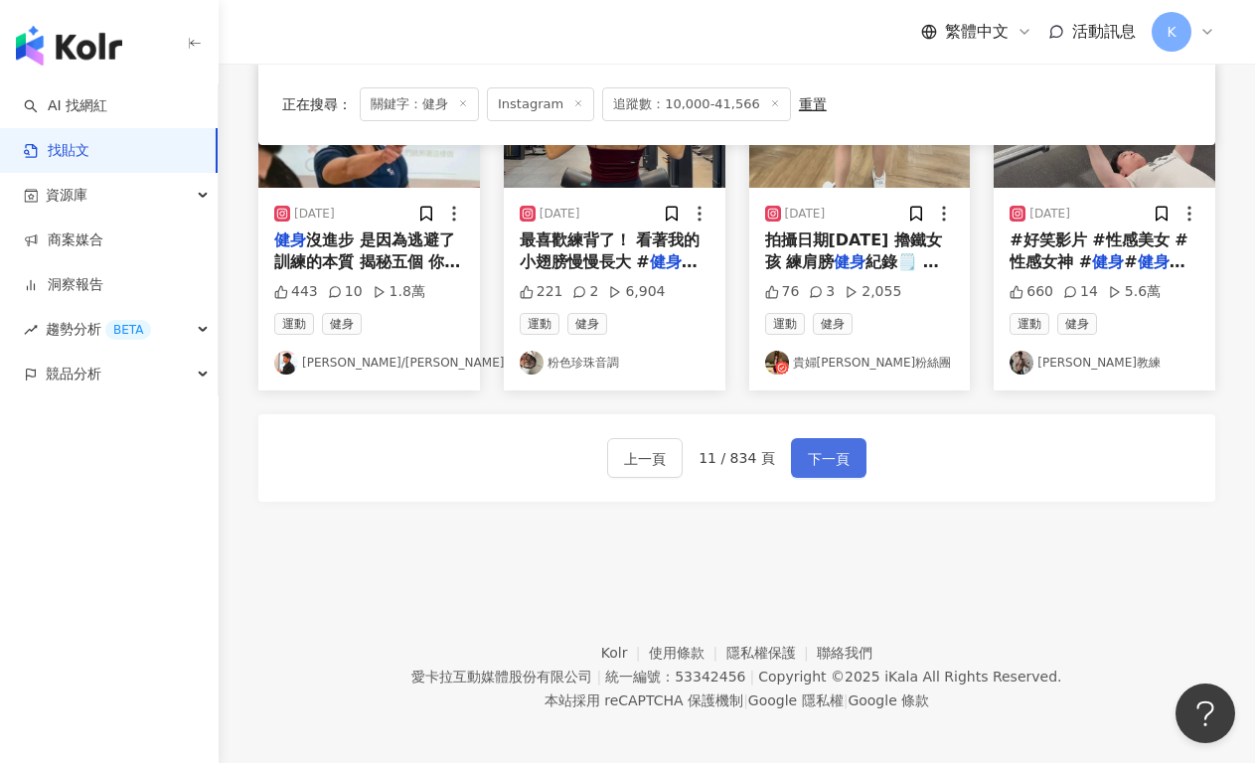
click at [836, 450] on span "下一頁" at bounding box center [829, 459] width 42 height 24
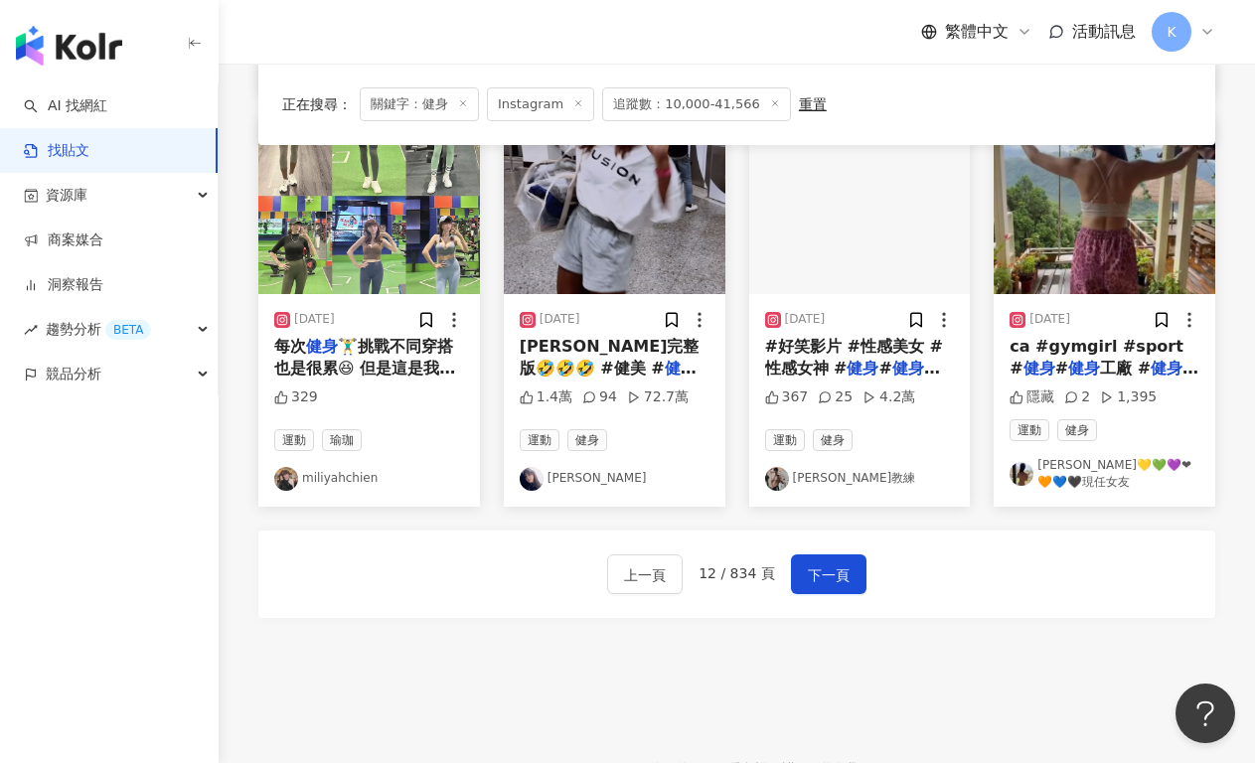
scroll to position [1098, 0]
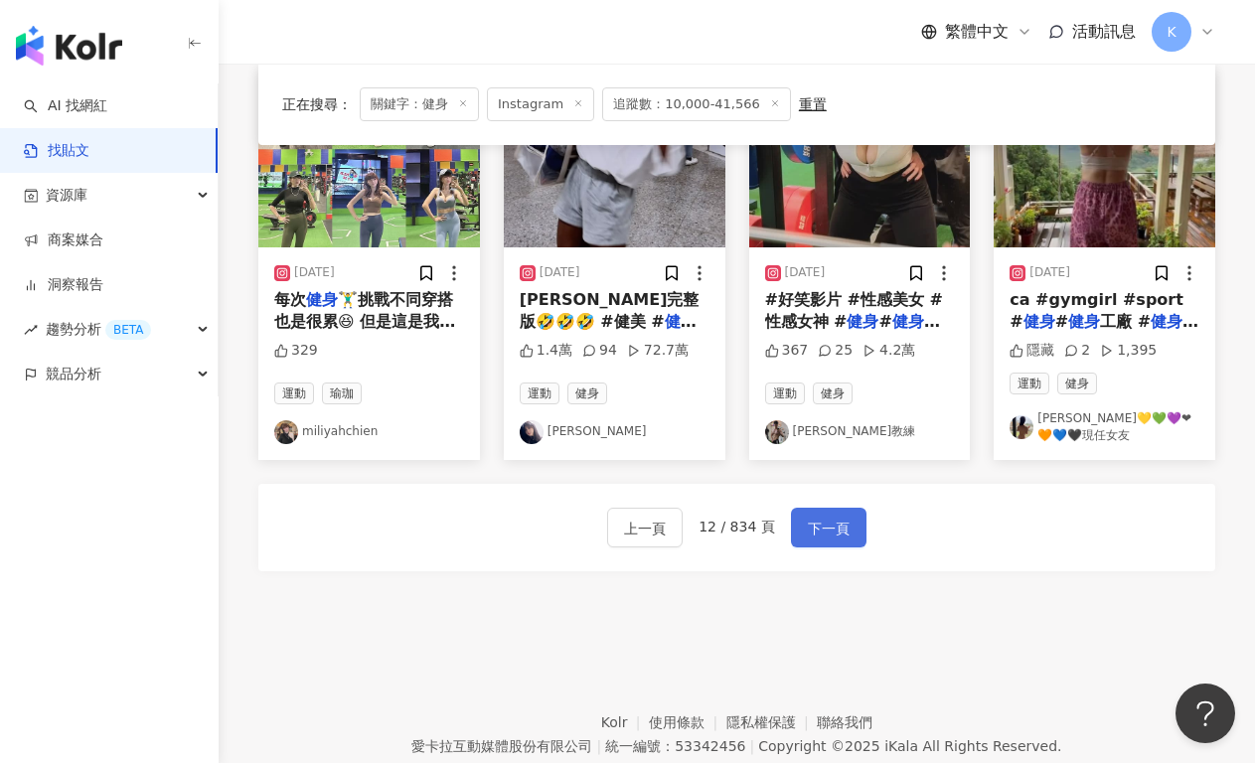
click at [823, 527] on span "下一頁" at bounding box center [829, 529] width 42 height 24
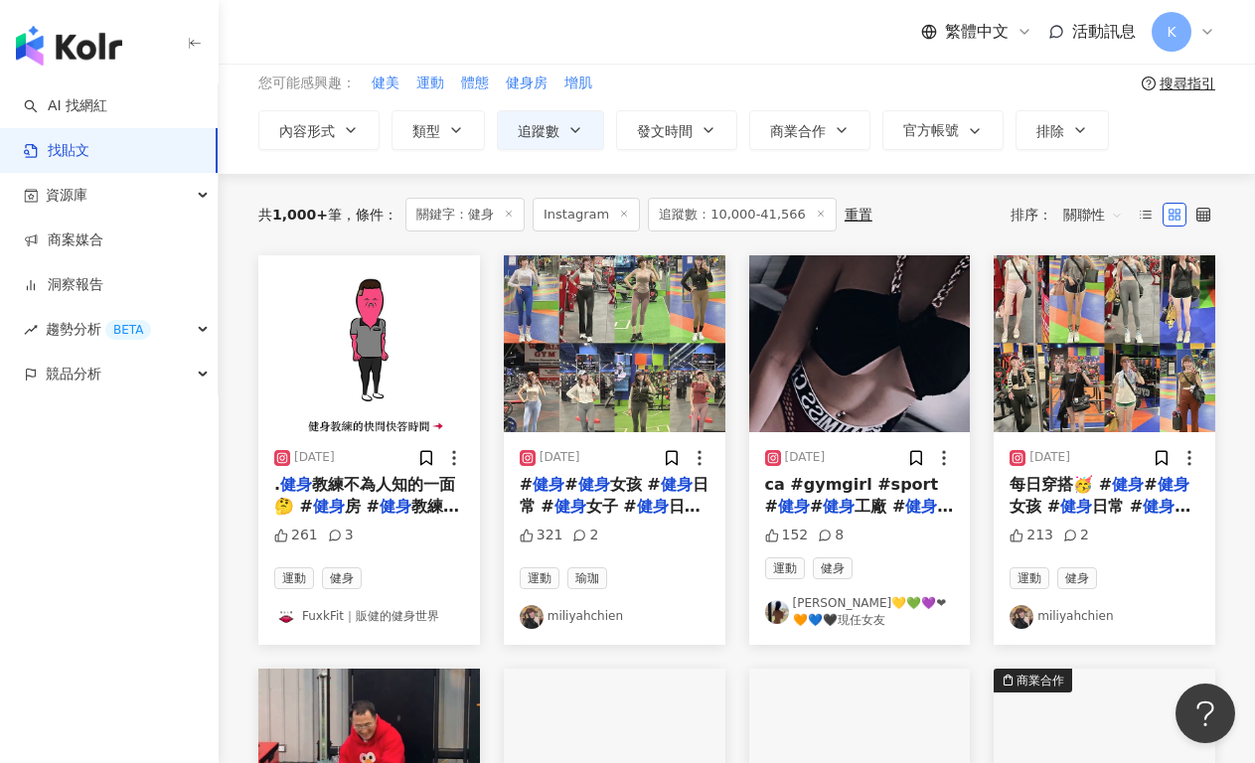
scroll to position [0, 0]
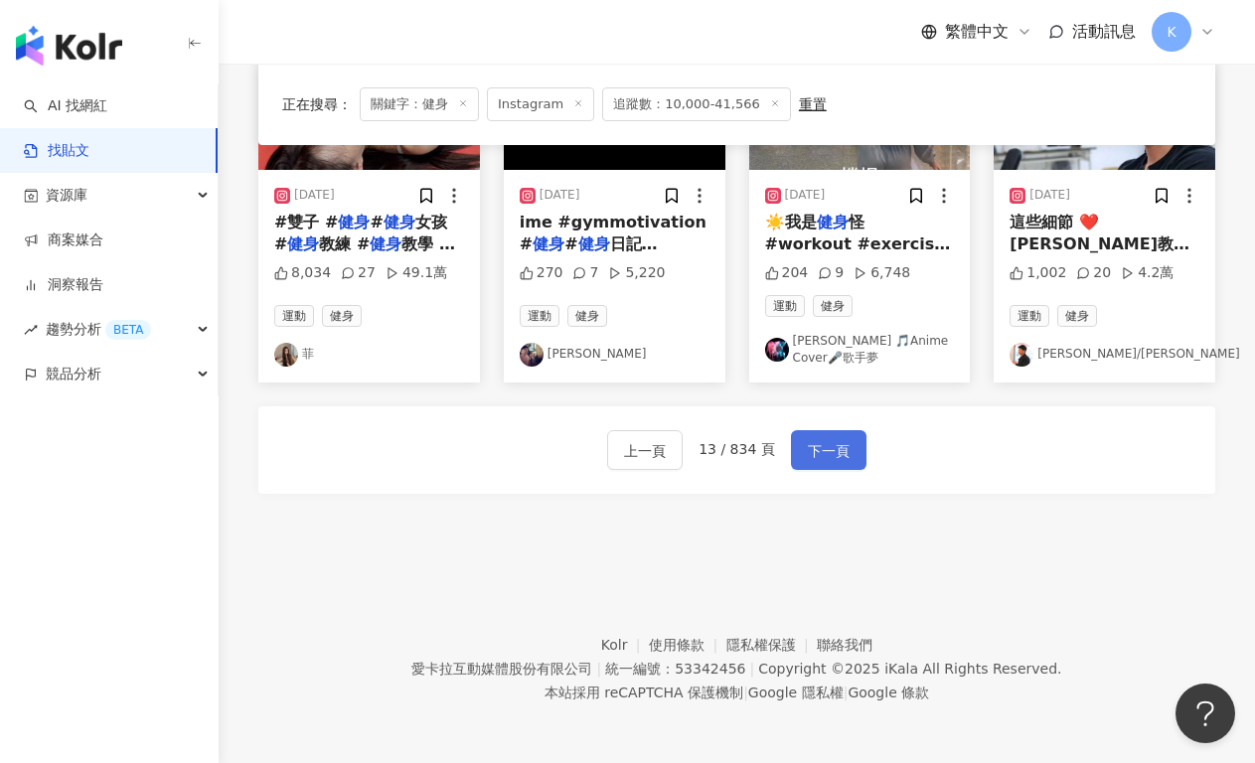
click at [837, 459] on span "下一頁" at bounding box center [829, 451] width 42 height 24
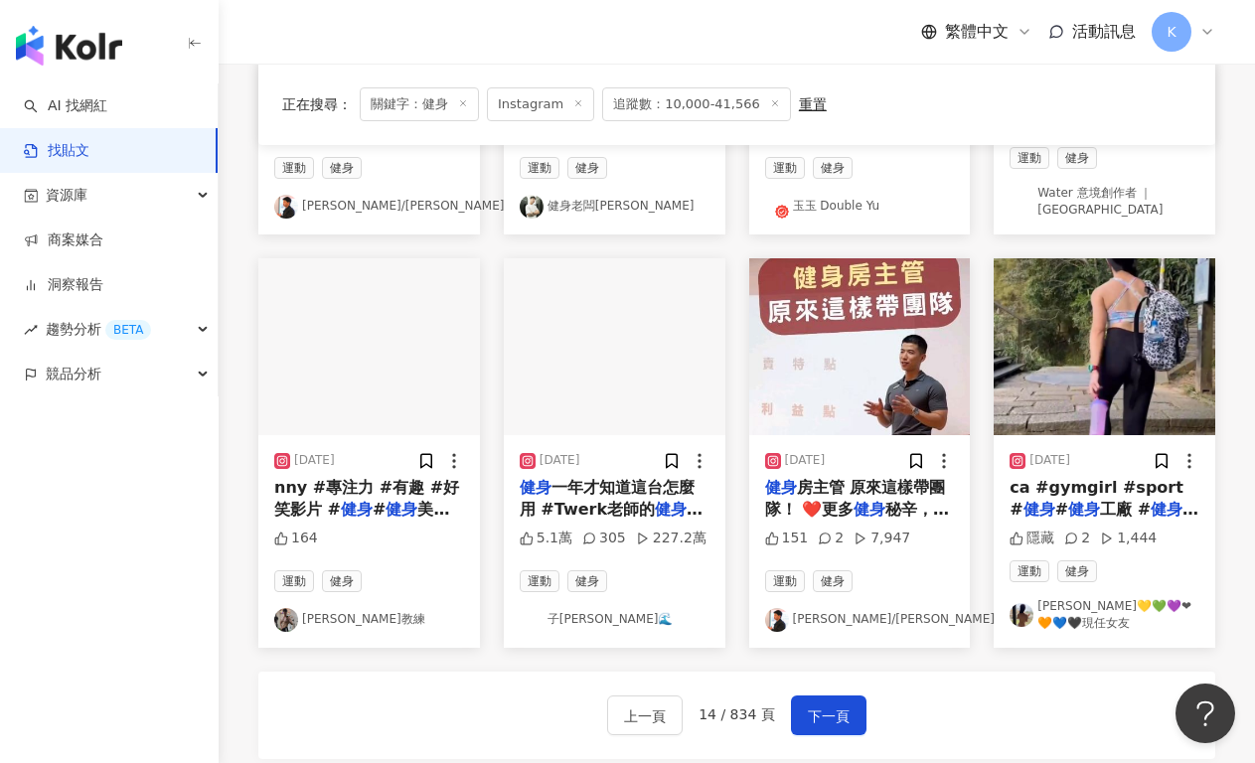
scroll to position [979, 0]
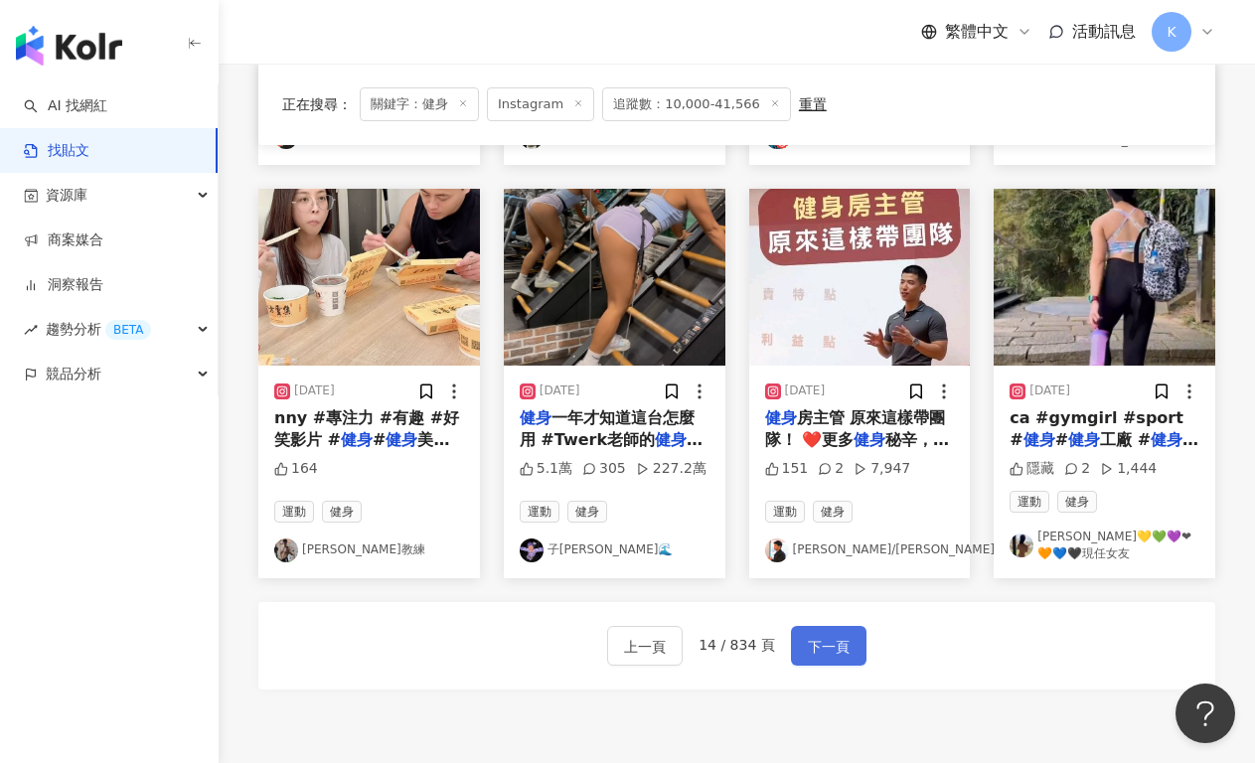
click at [808, 638] on span "下一頁" at bounding box center [829, 647] width 42 height 24
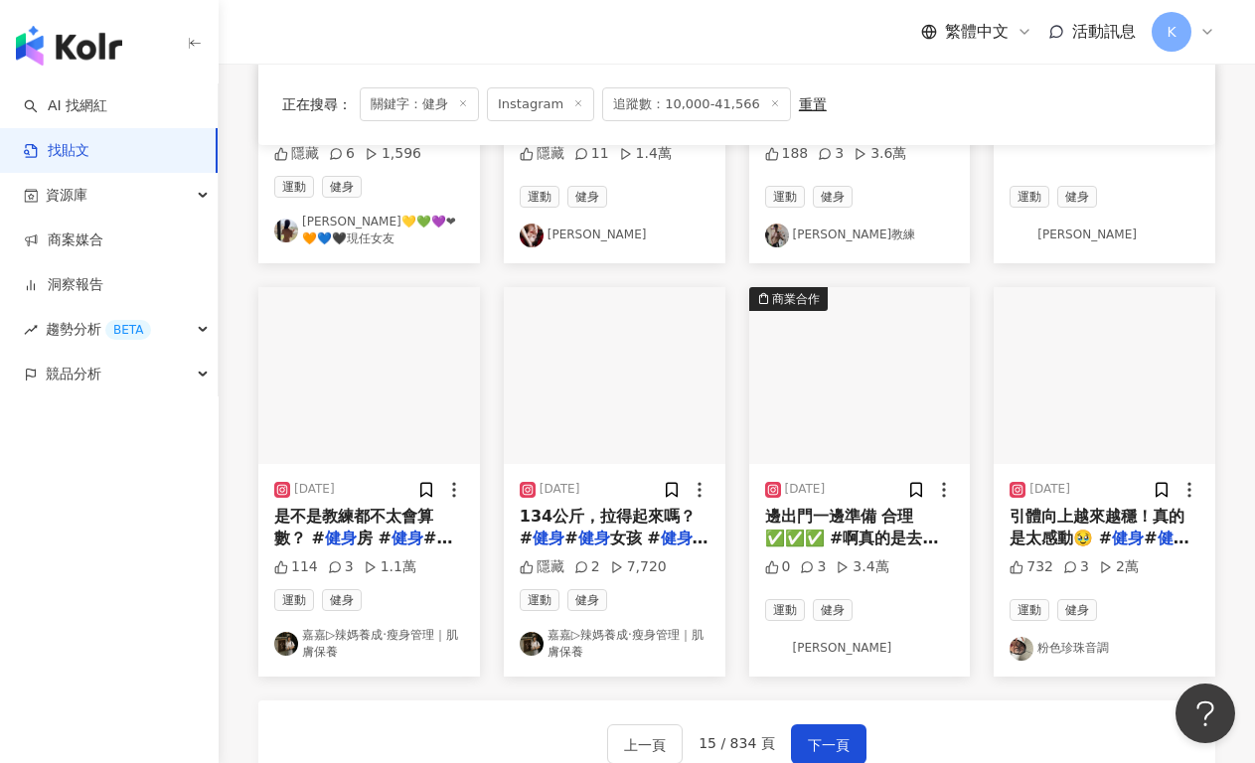
scroll to position [945, 0]
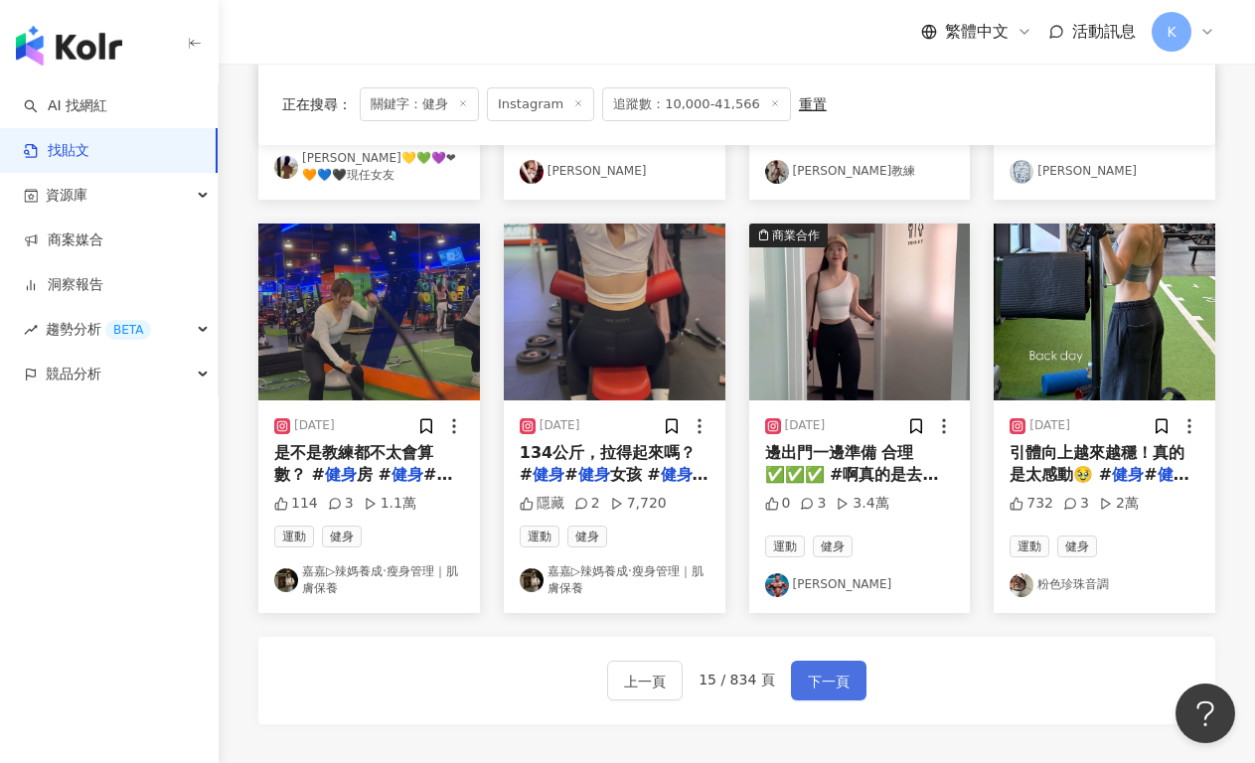
click at [843, 670] on span "下一頁" at bounding box center [829, 682] width 42 height 24
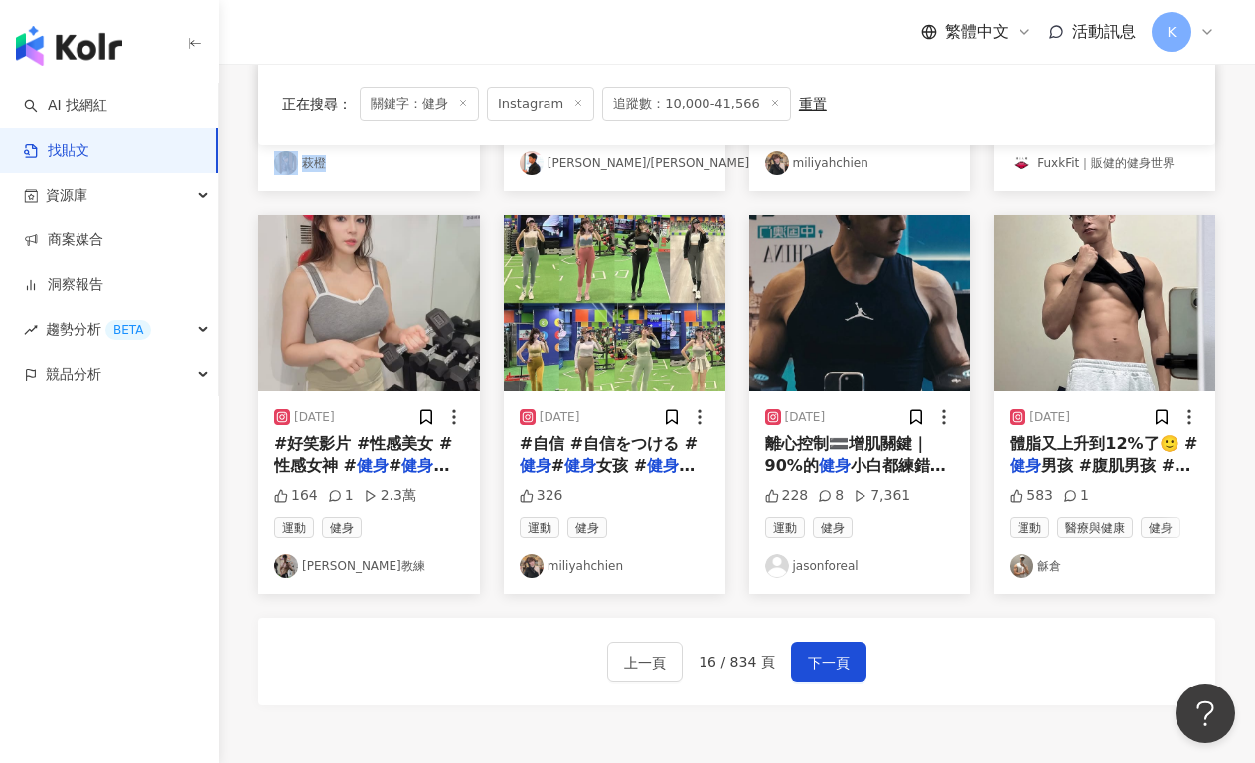
scroll to position [990, 0]
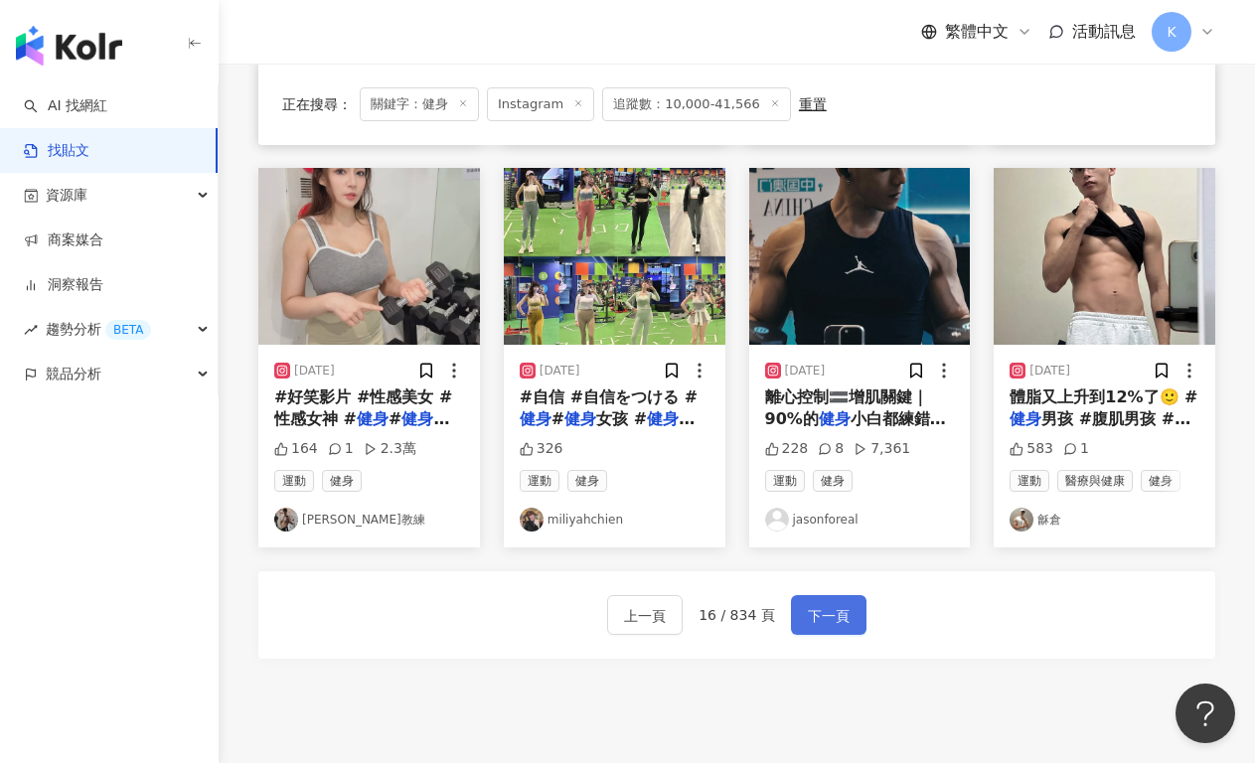
click at [813, 611] on span "下一頁" at bounding box center [829, 616] width 42 height 24
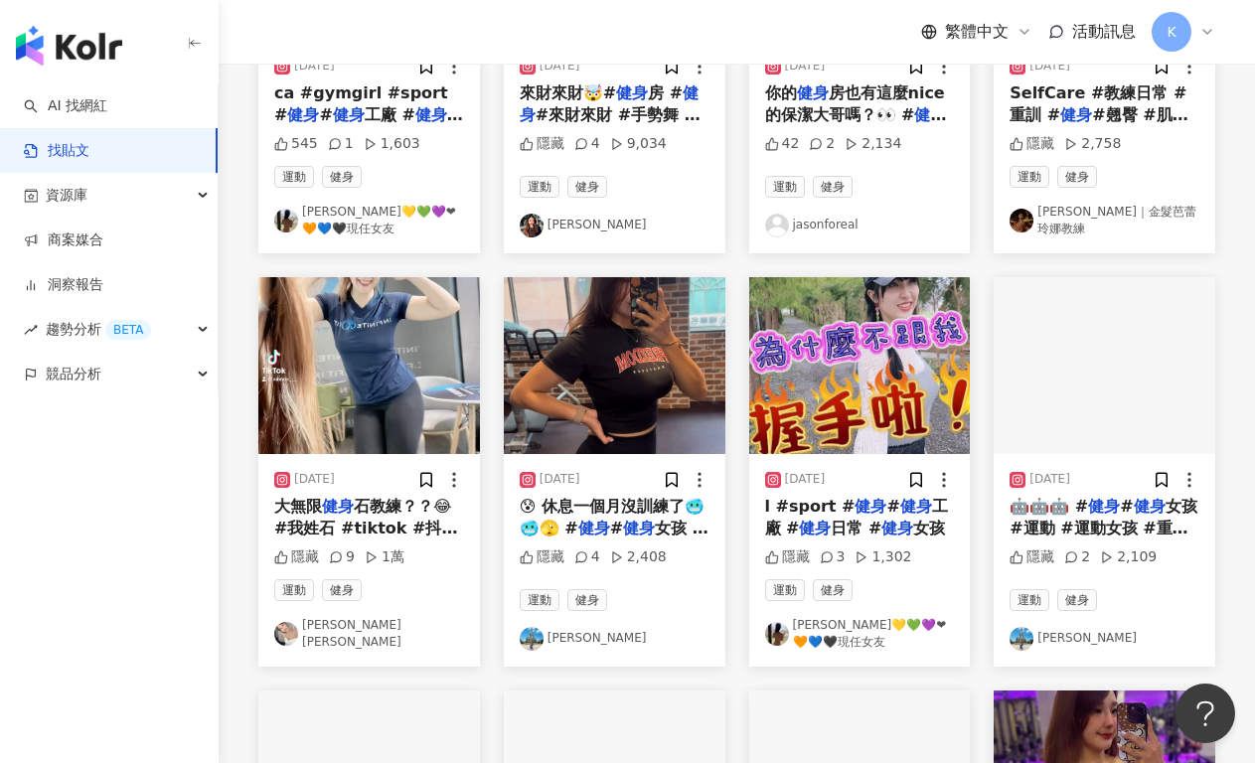
scroll to position [0, 0]
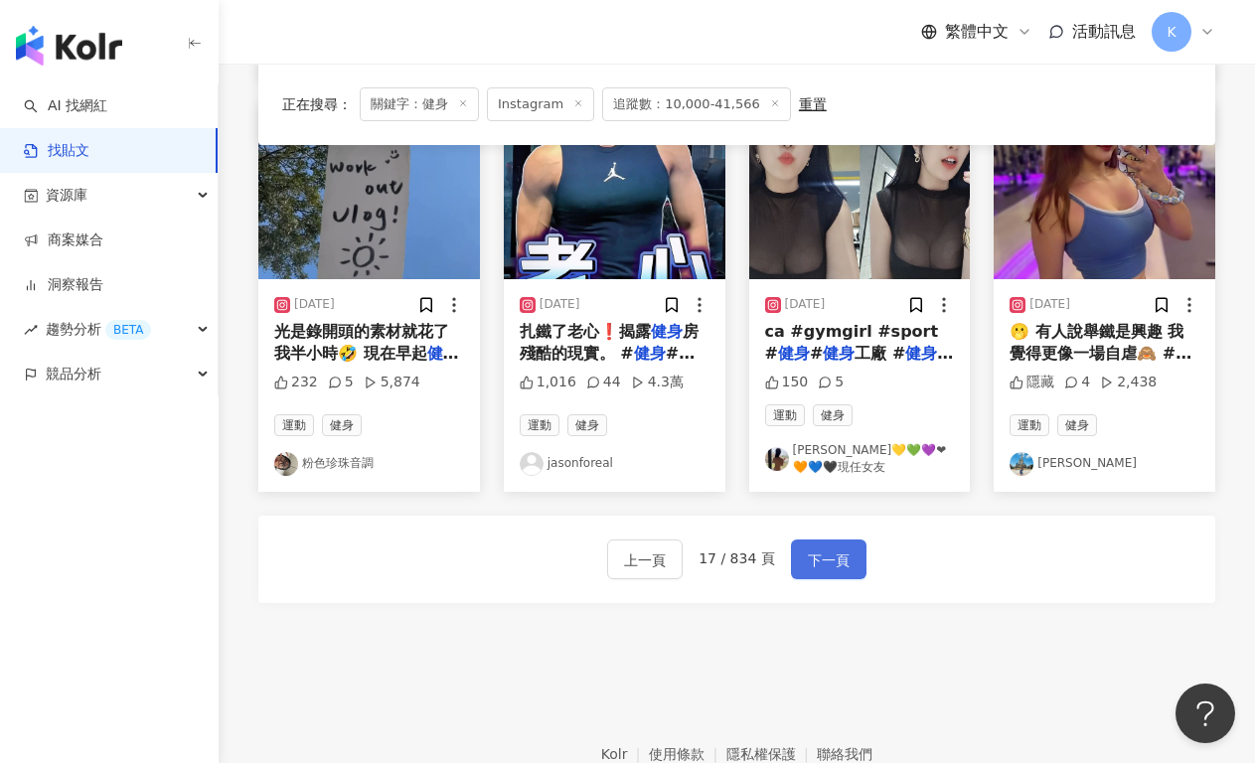
click at [827, 558] on span "下一頁" at bounding box center [829, 560] width 42 height 24
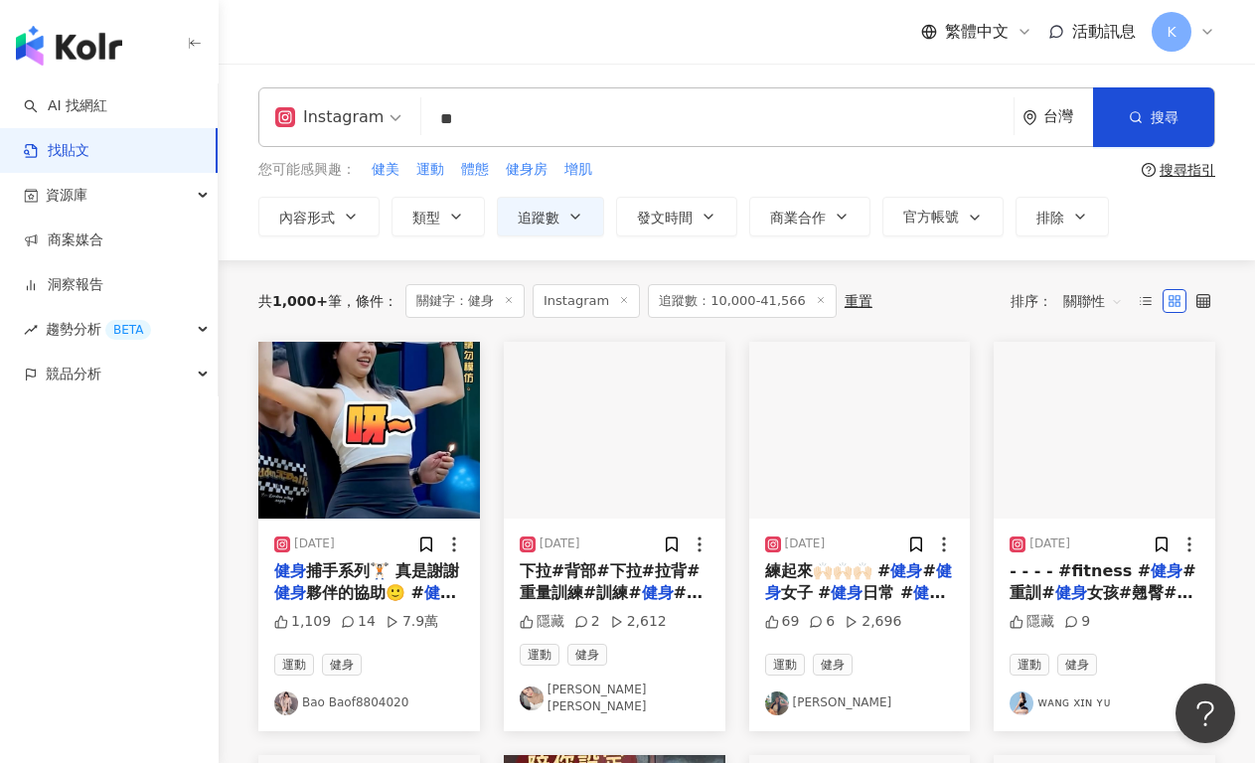
scroll to position [186, 0]
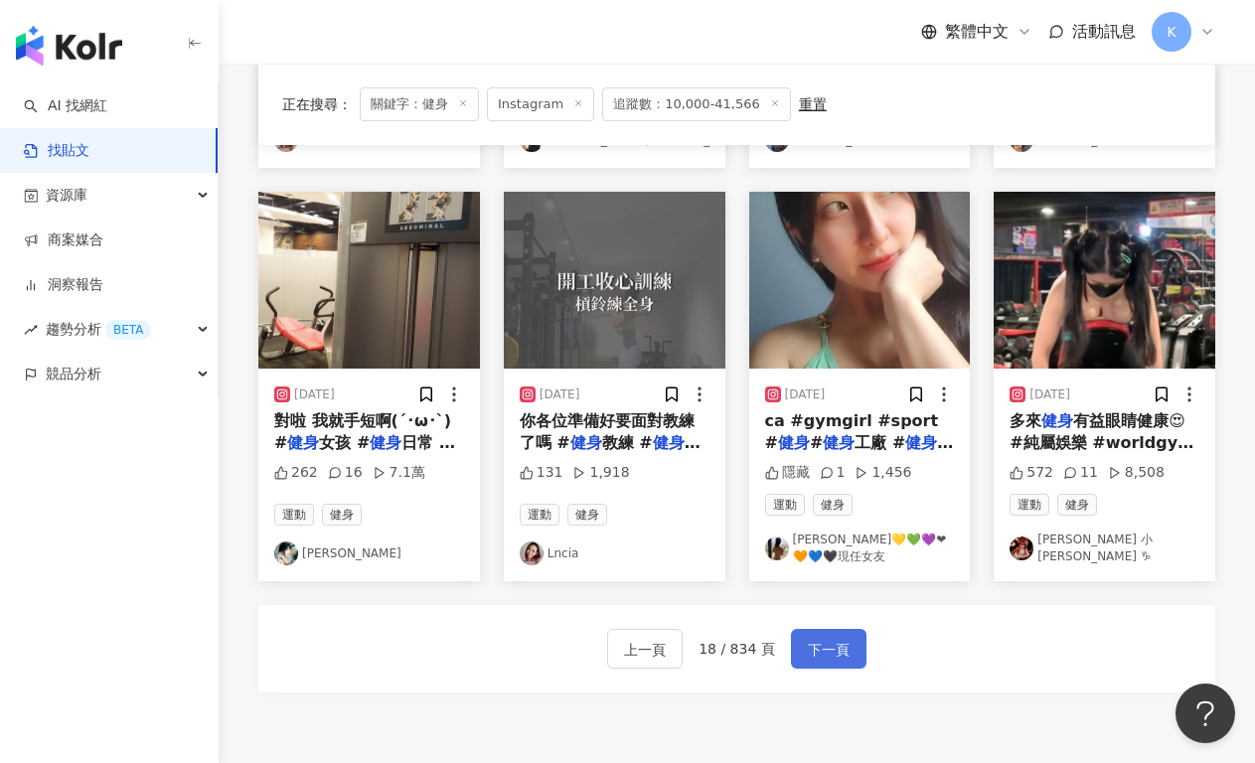
click at [850, 638] on button "下一頁" at bounding box center [828, 649] width 75 height 40
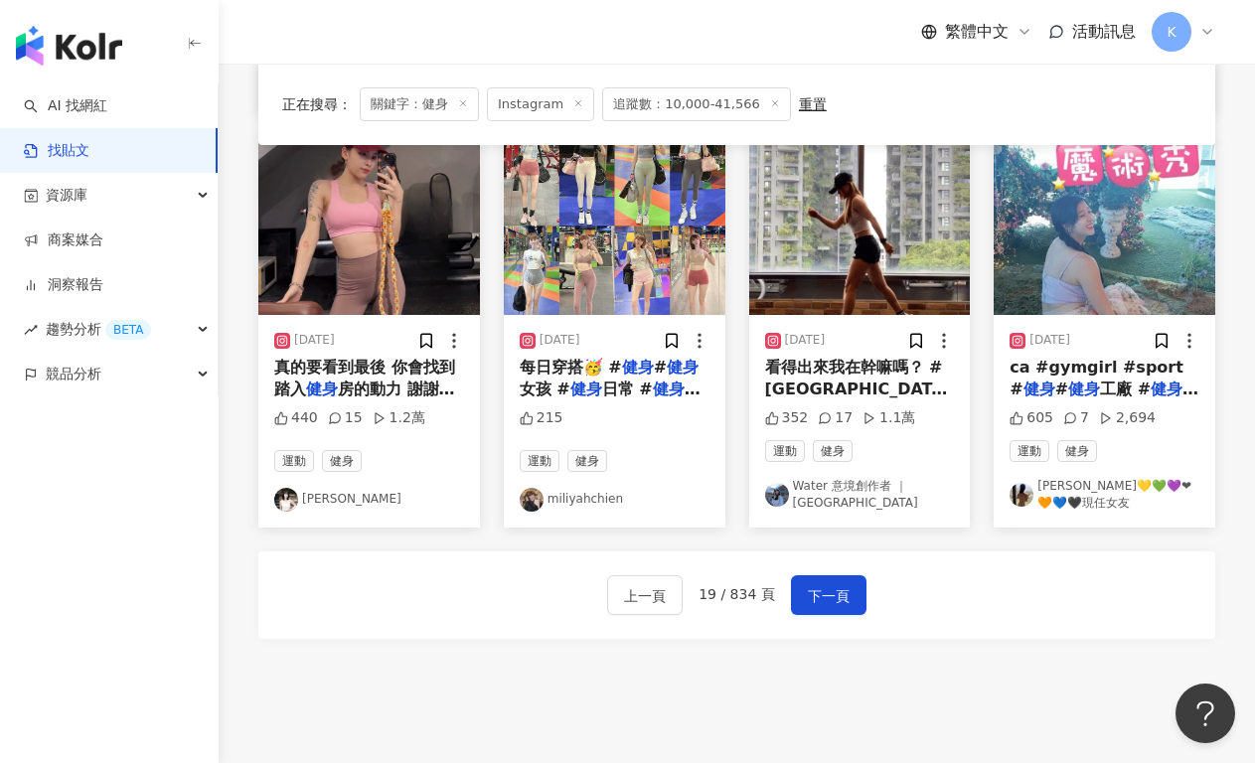
scroll to position [989, 0]
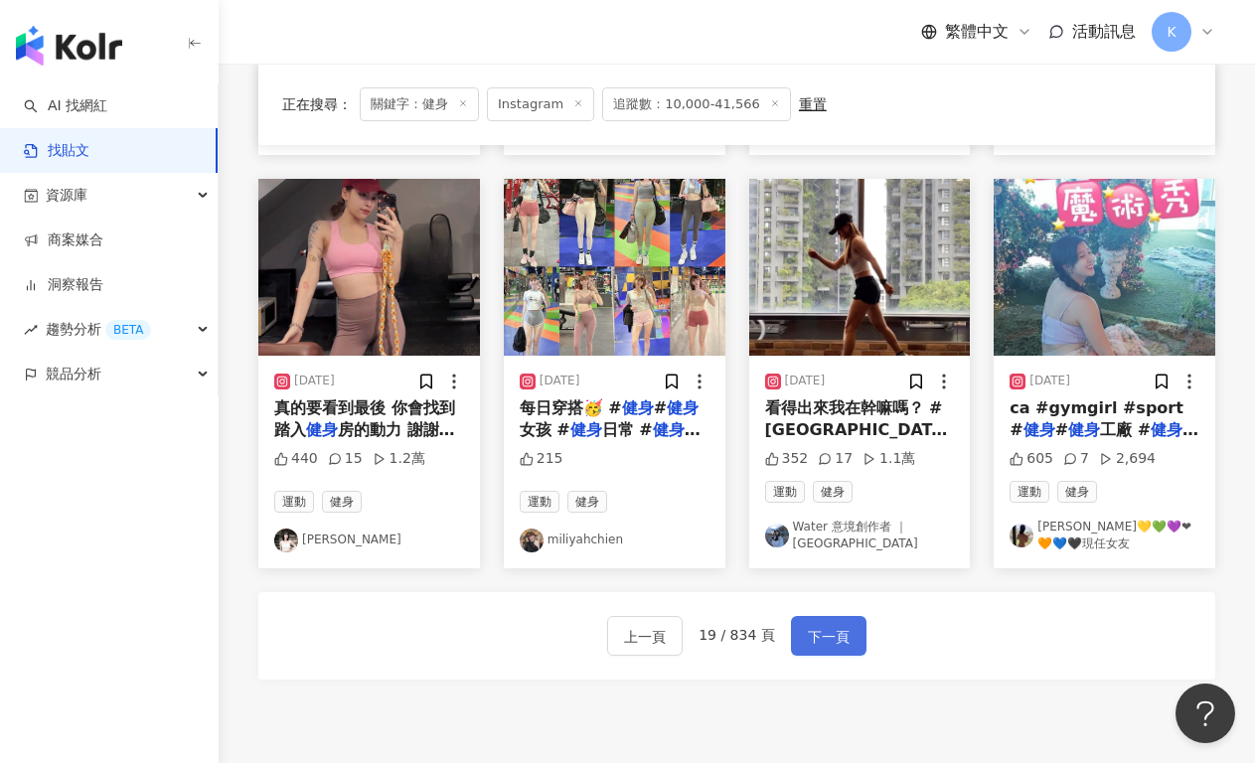
click at [820, 641] on span "下一頁" at bounding box center [829, 637] width 42 height 24
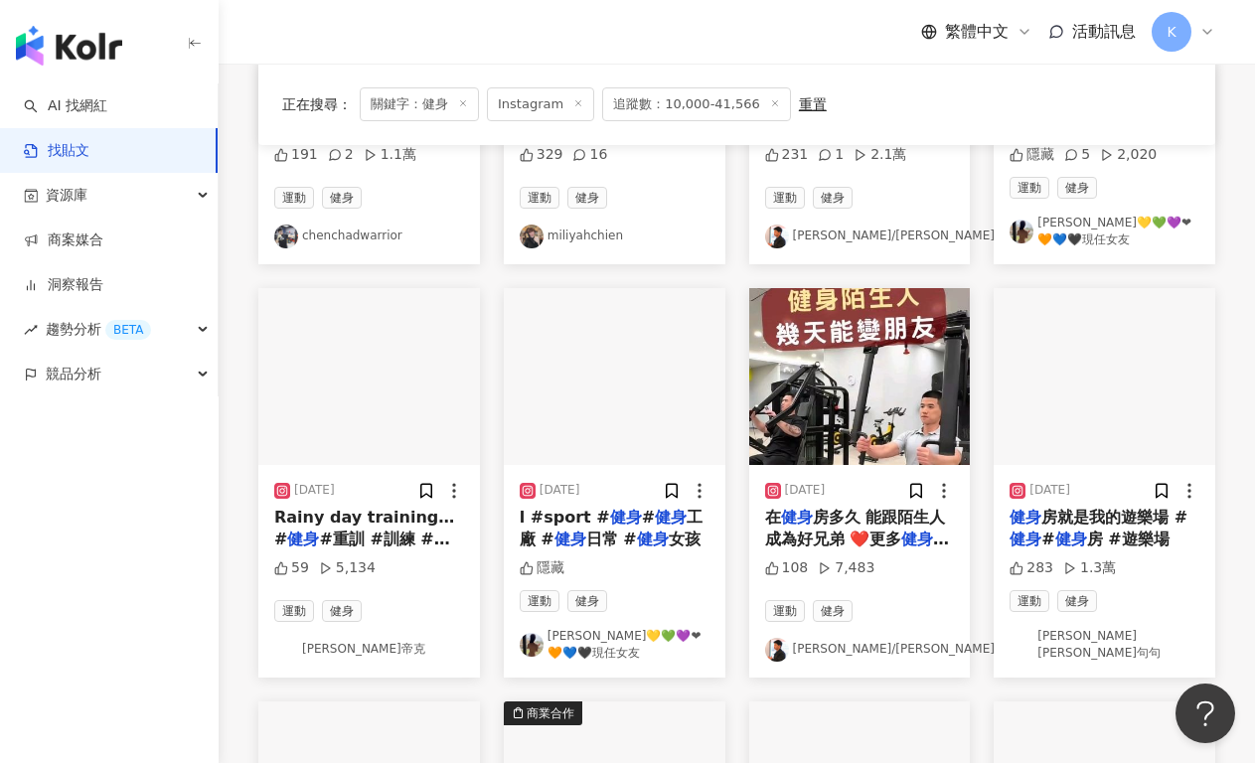
scroll to position [975, 0]
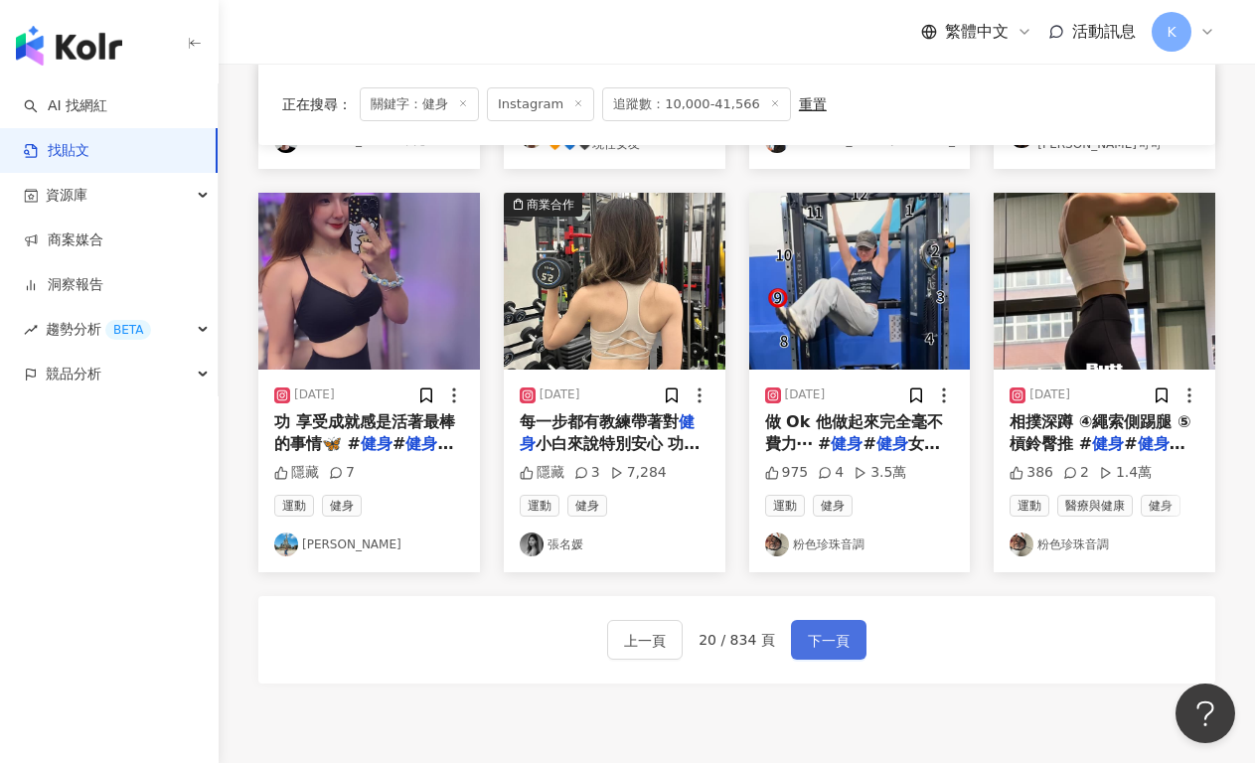
click at [820, 645] on span "下一頁" at bounding box center [829, 641] width 42 height 24
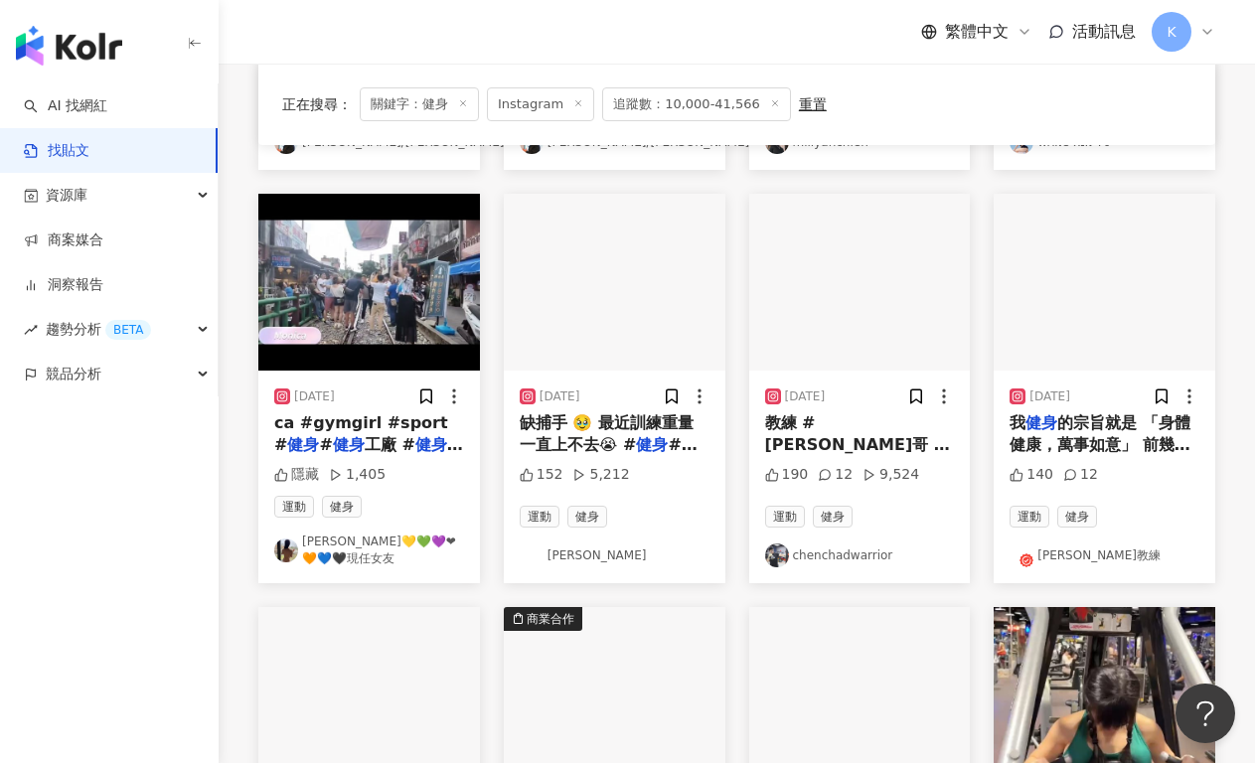
scroll to position [954, 0]
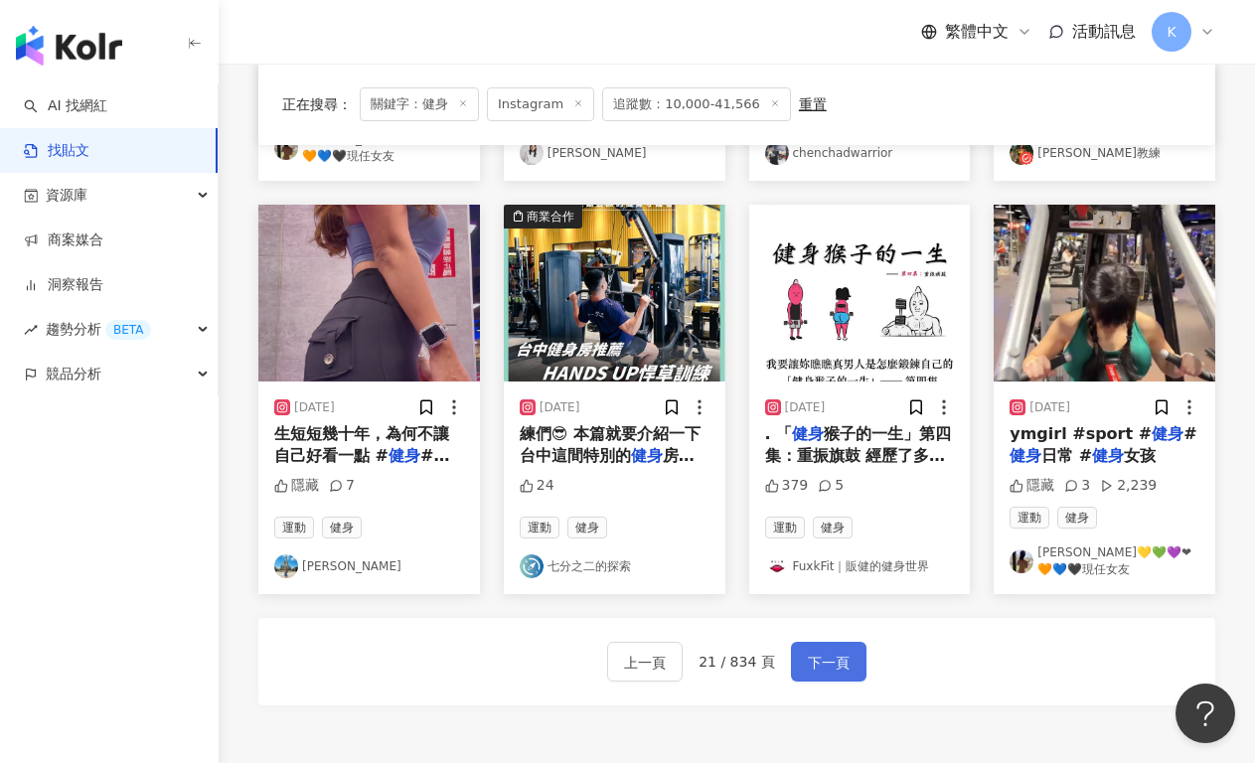
click at [830, 656] on span "下一頁" at bounding box center [829, 663] width 42 height 24
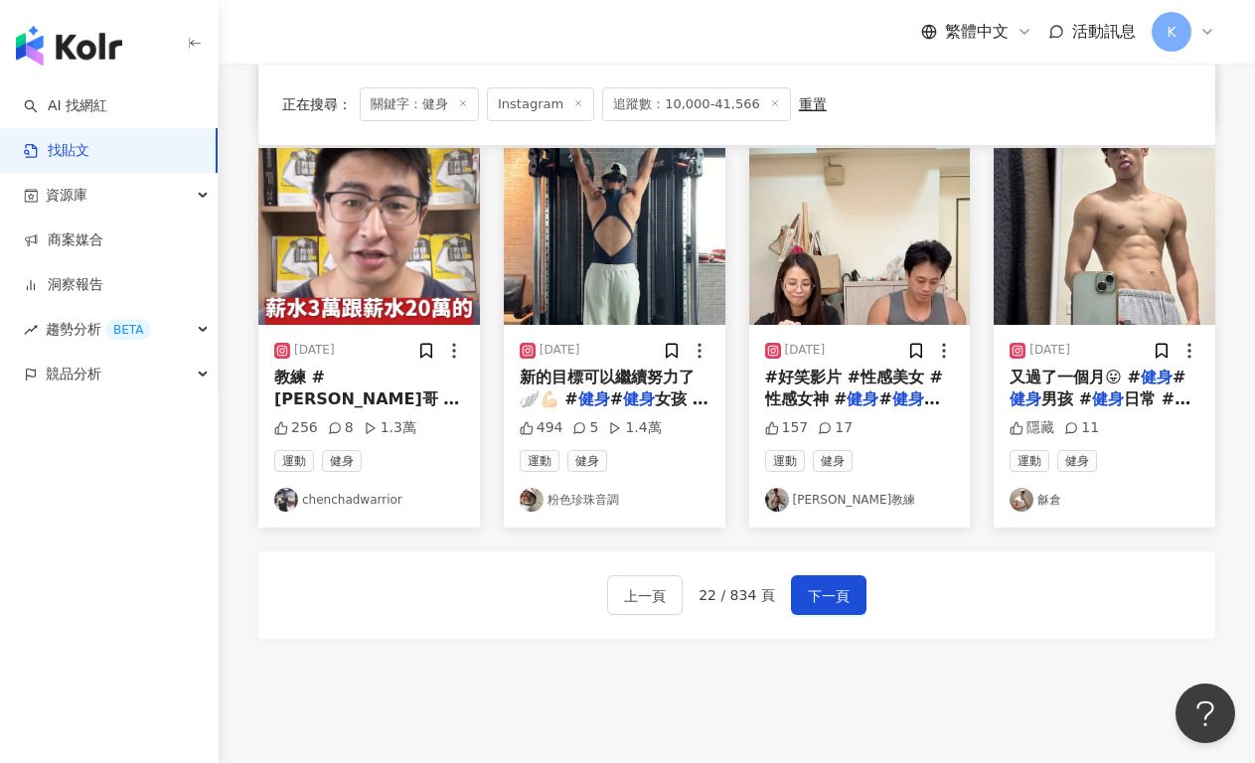
scroll to position [1156, 0]
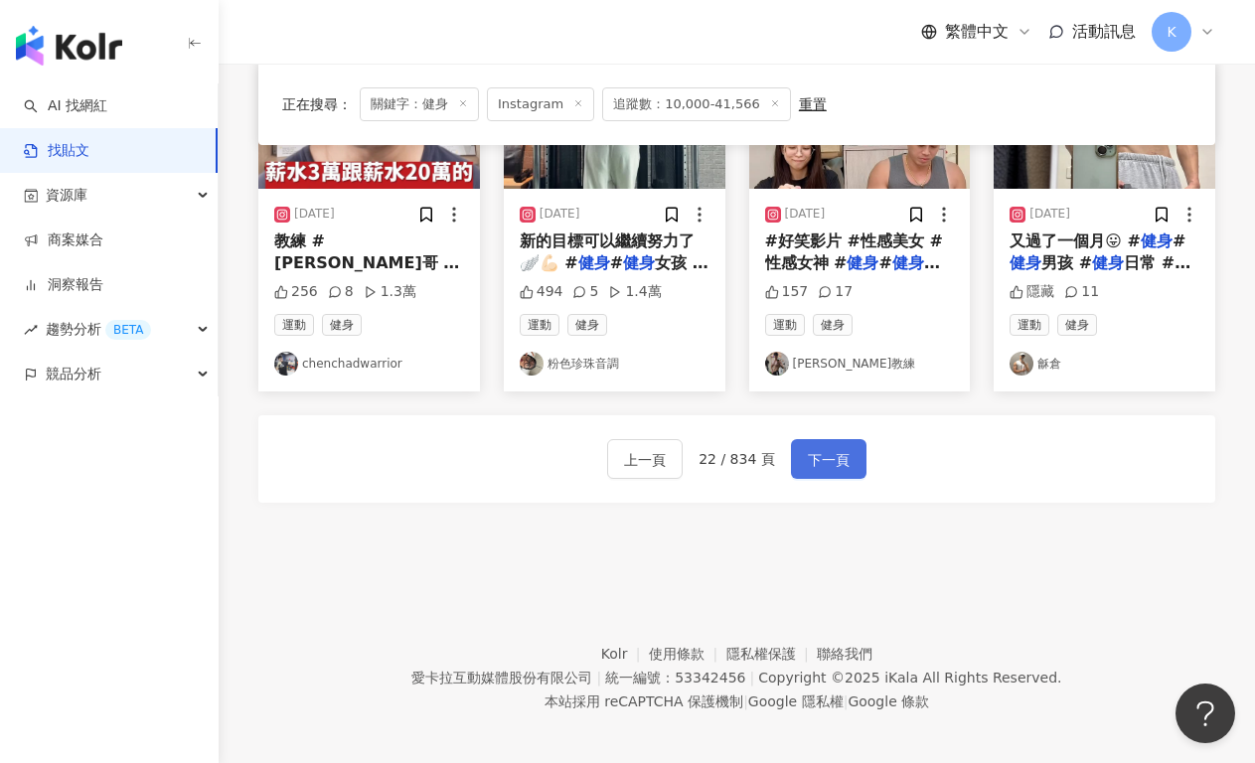
click at [819, 439] on button "下一頁" at bounding box center [828, 459] width 75 height 40
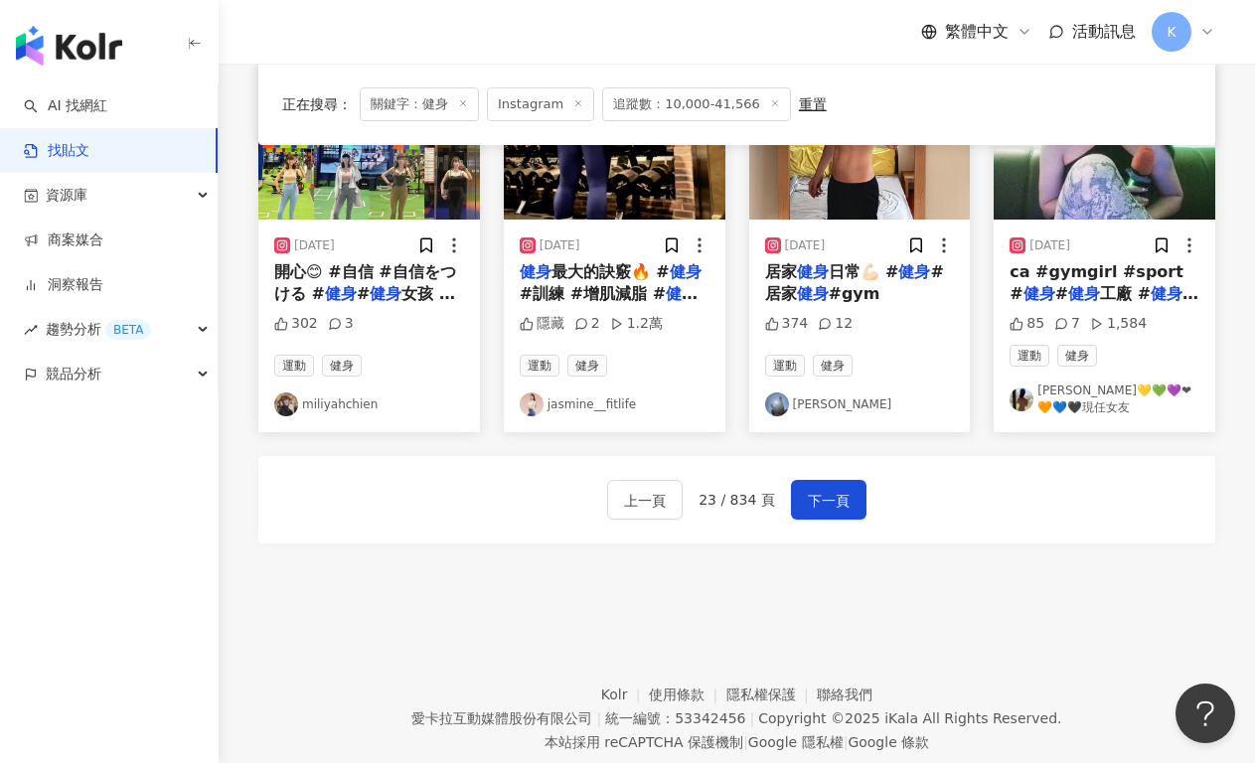
scroll to position [1166, 0]
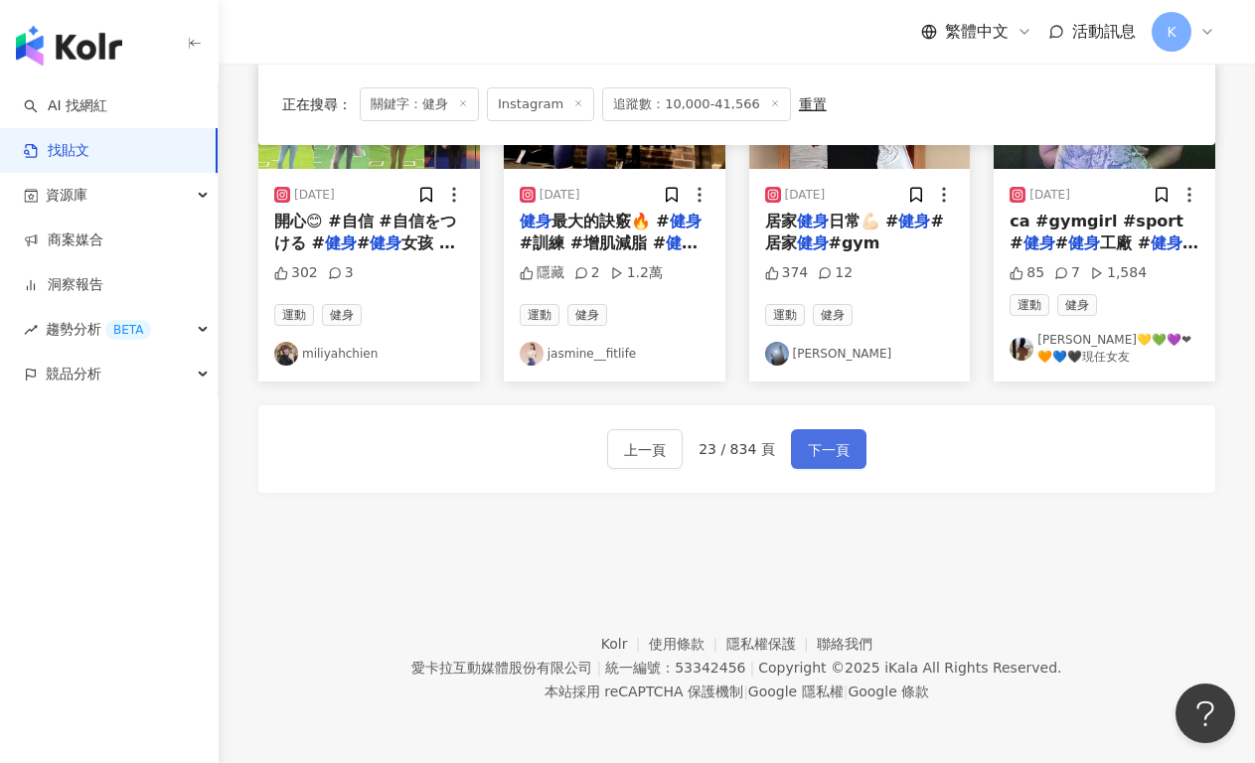
click at [844, 452] on span "下一頁" at bounding box center [829, 450] width 42 height 24
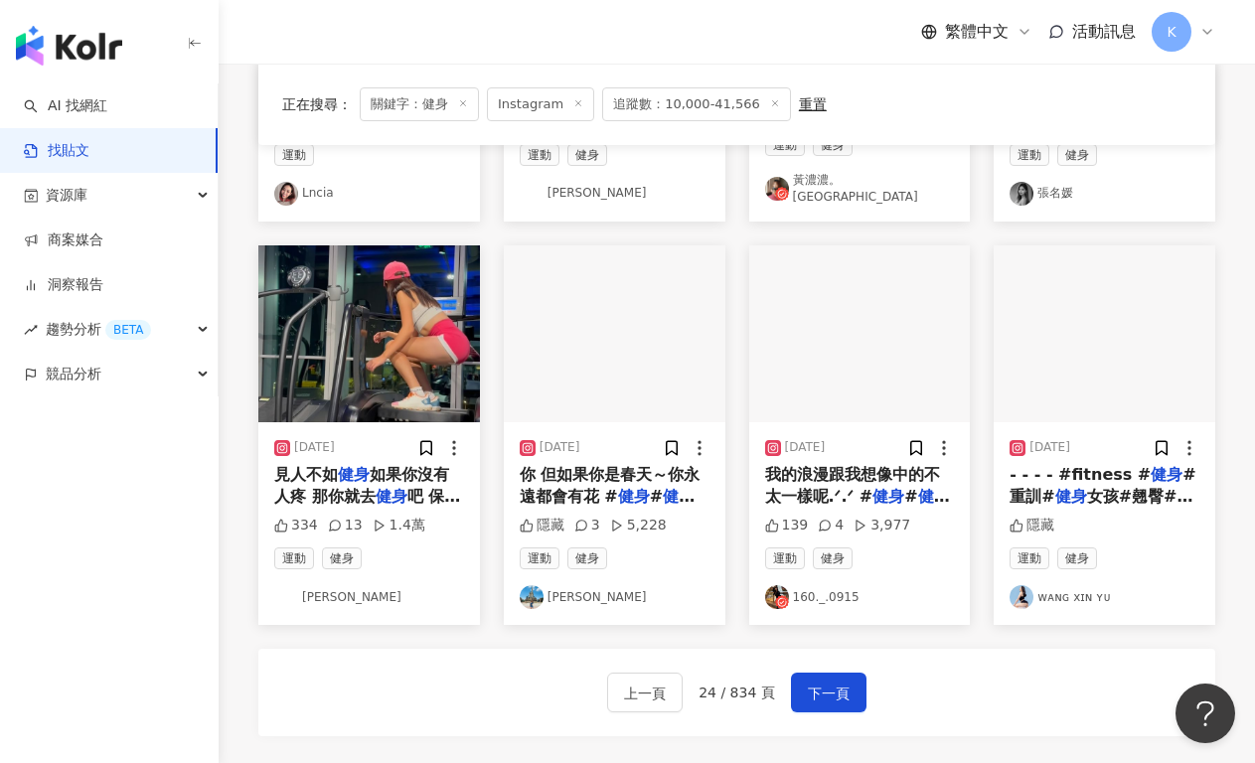
scroll to position [924, 0]
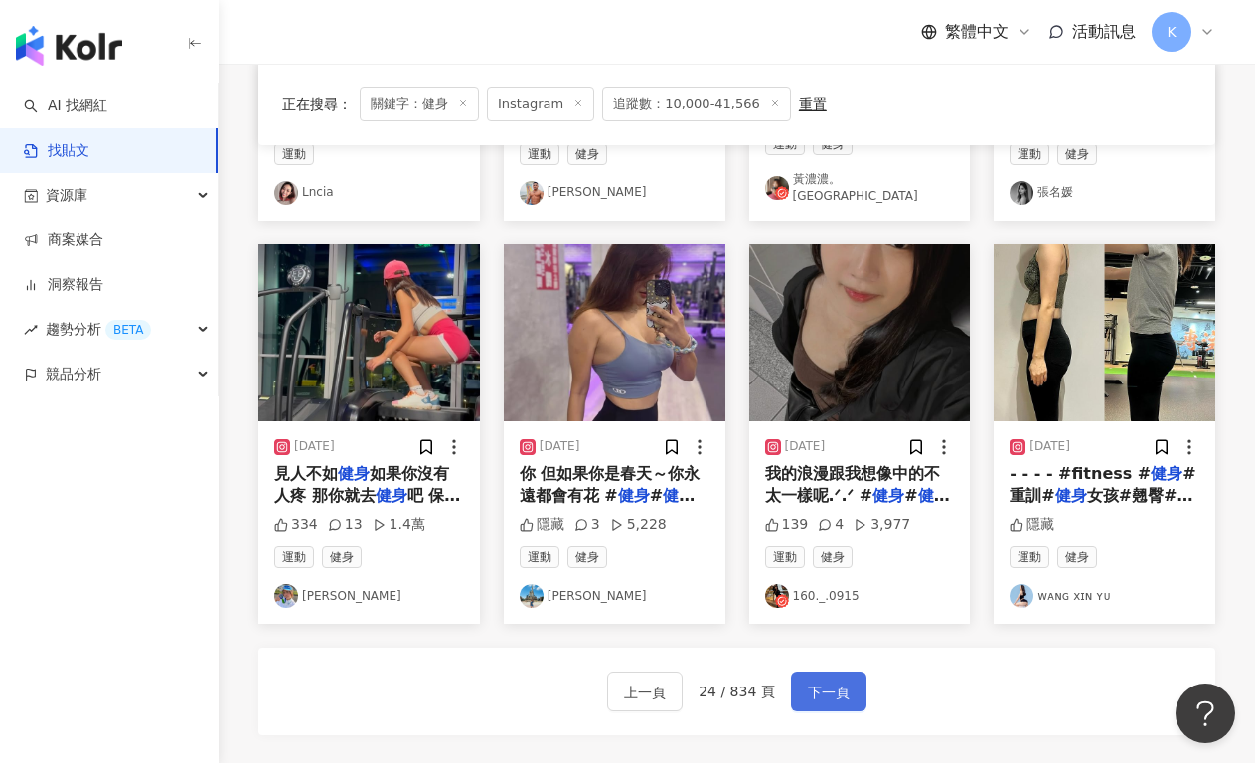
click at [816, 686] on span "下一頁" at bounding box center [829, 692] width 42 height 24
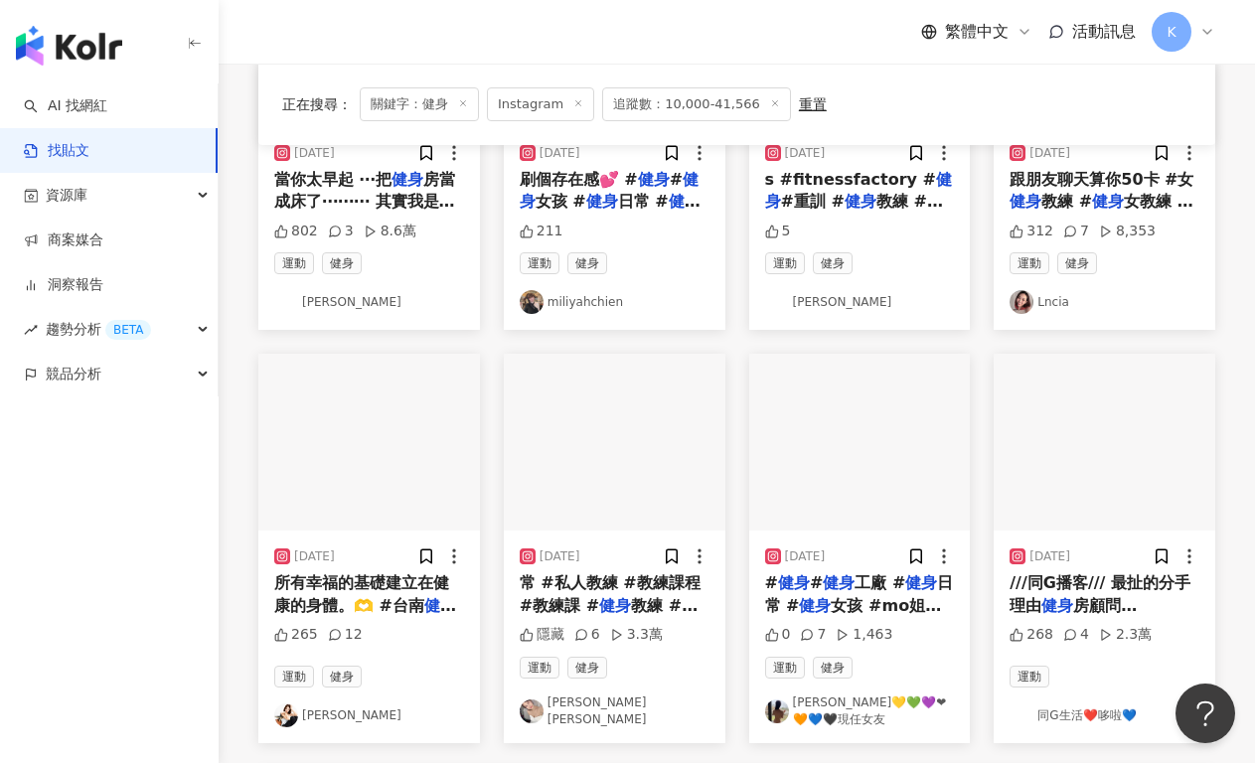
scroll to position [956, 0]
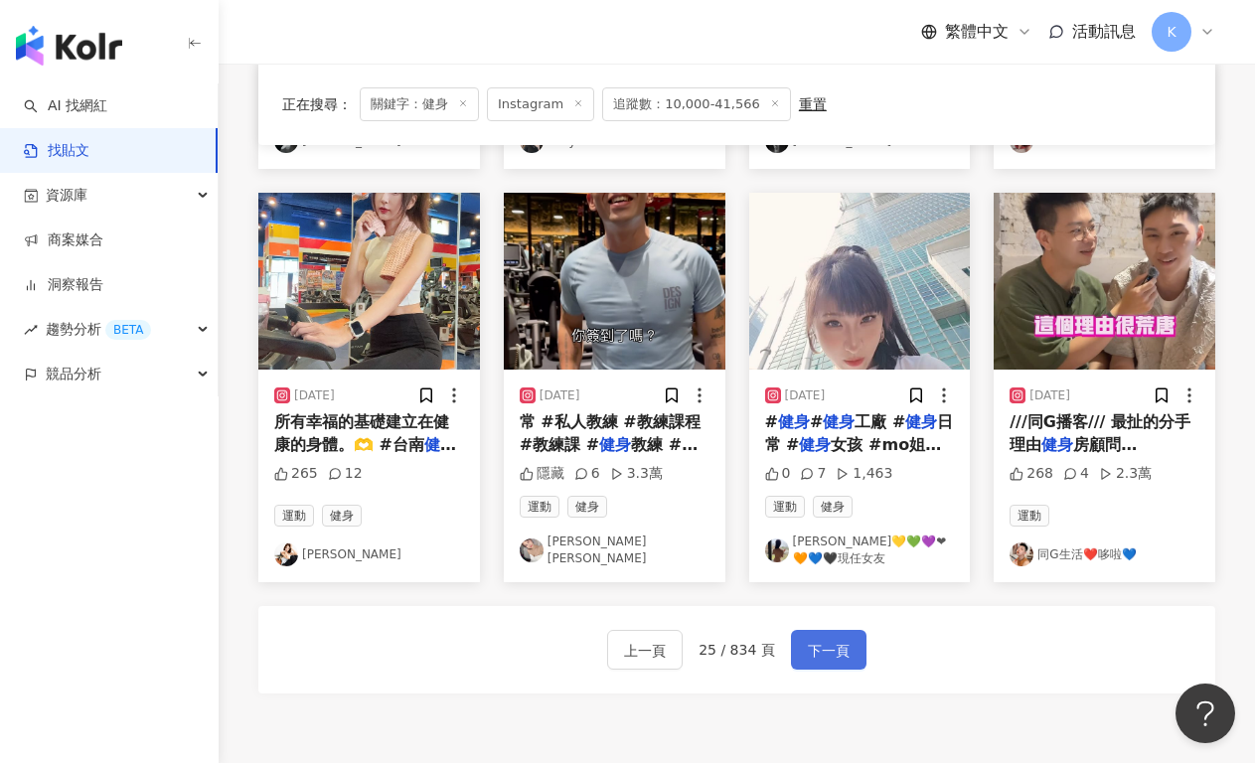
click at [817, 642] on span "下一頁" at bounding box center [829, 651] width 42 height 24
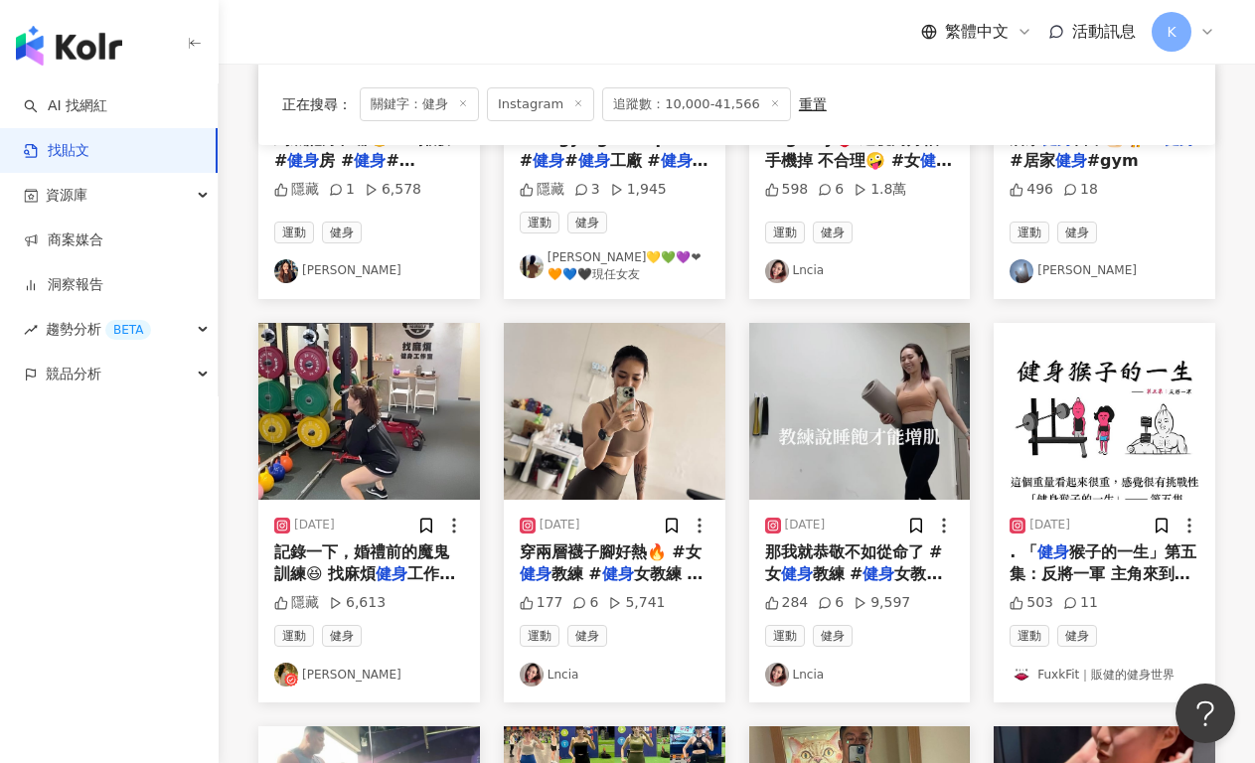
scroll to position [374, 0]
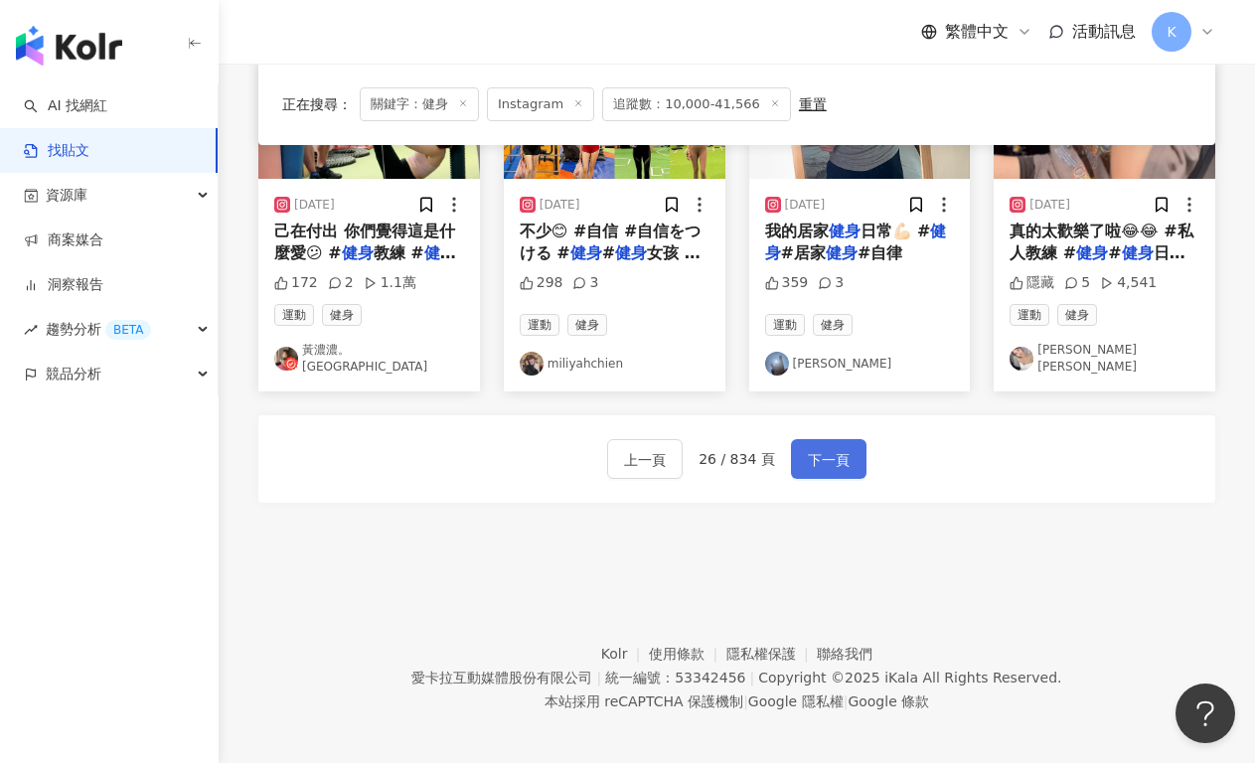
click at [840, 448] on span "下一頁" at bounding box center [829, 460] width 42 height 24
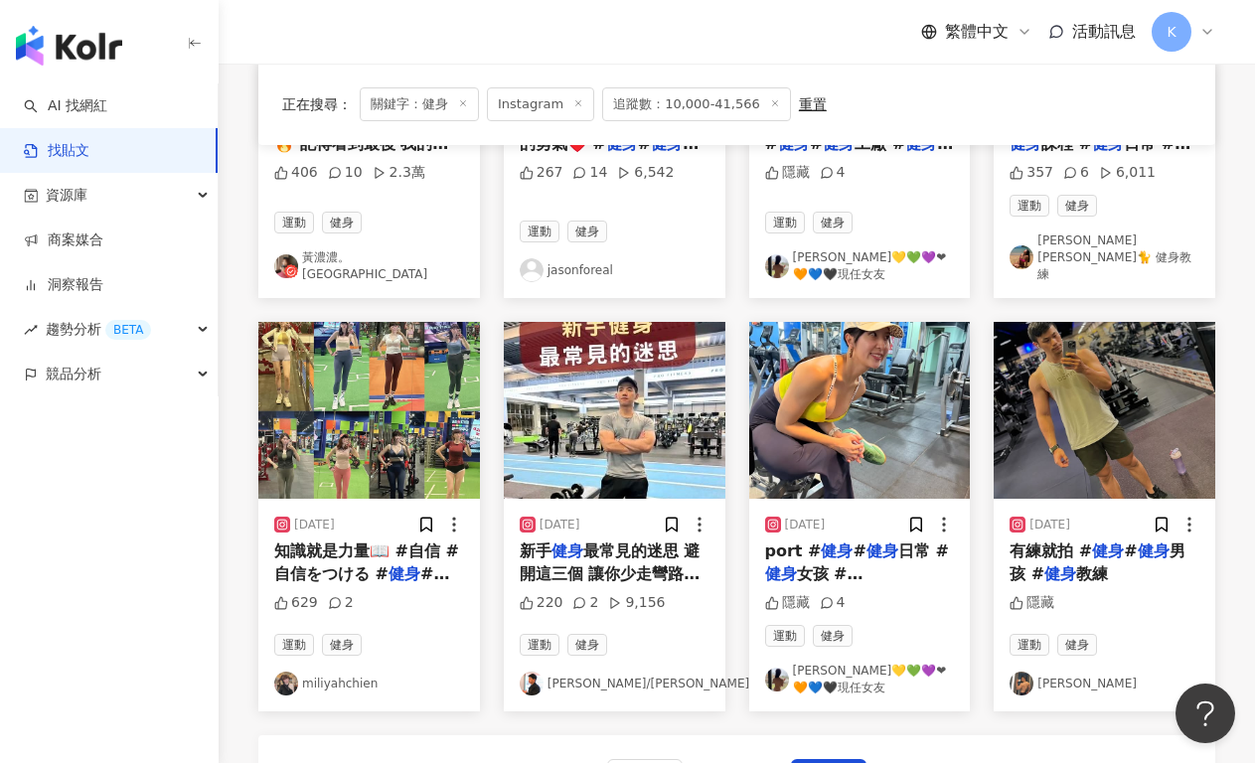
scroll to position [1175, 0]
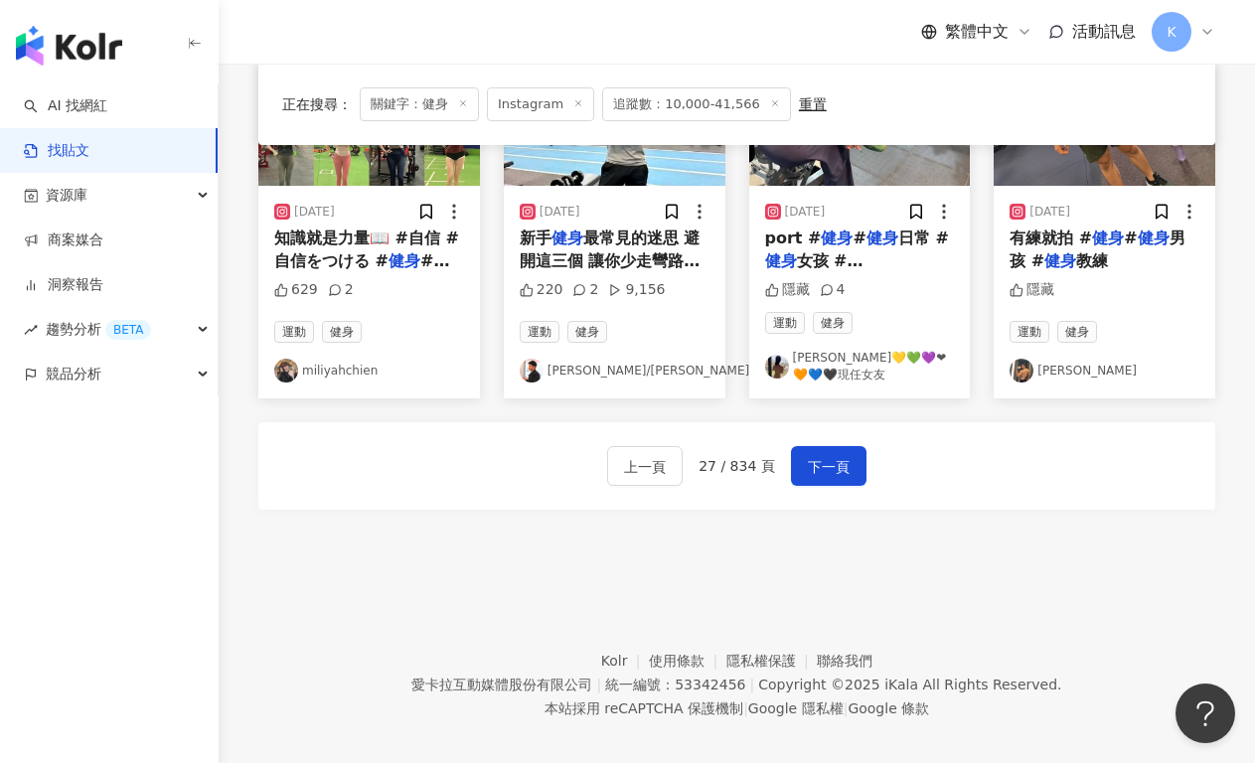
click at [864, 452] on div "上一頁 27 / 834 頁 下一頁" at bounding box center [736, 465] width 957 height 87
click at [834, 455] on span "下一頁" at bounding box center [829, 467] width 42 height 24
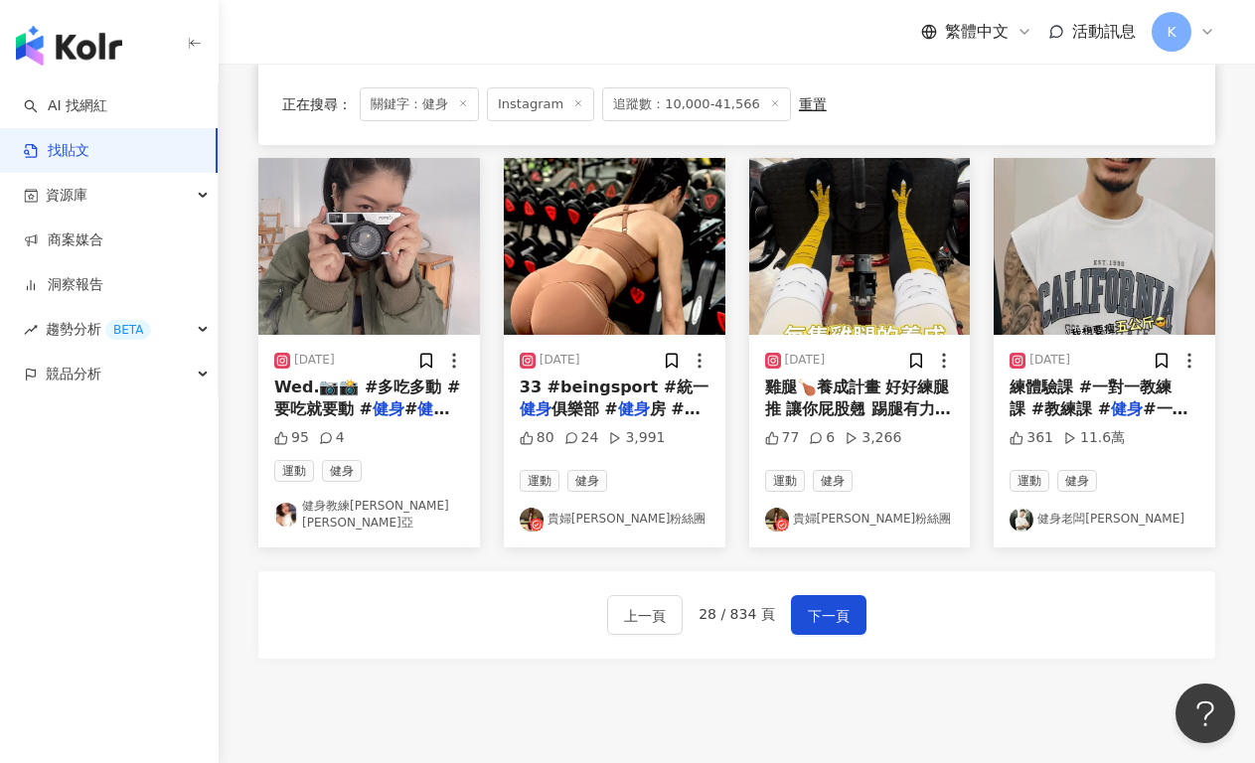
scroll to position [980, 0]
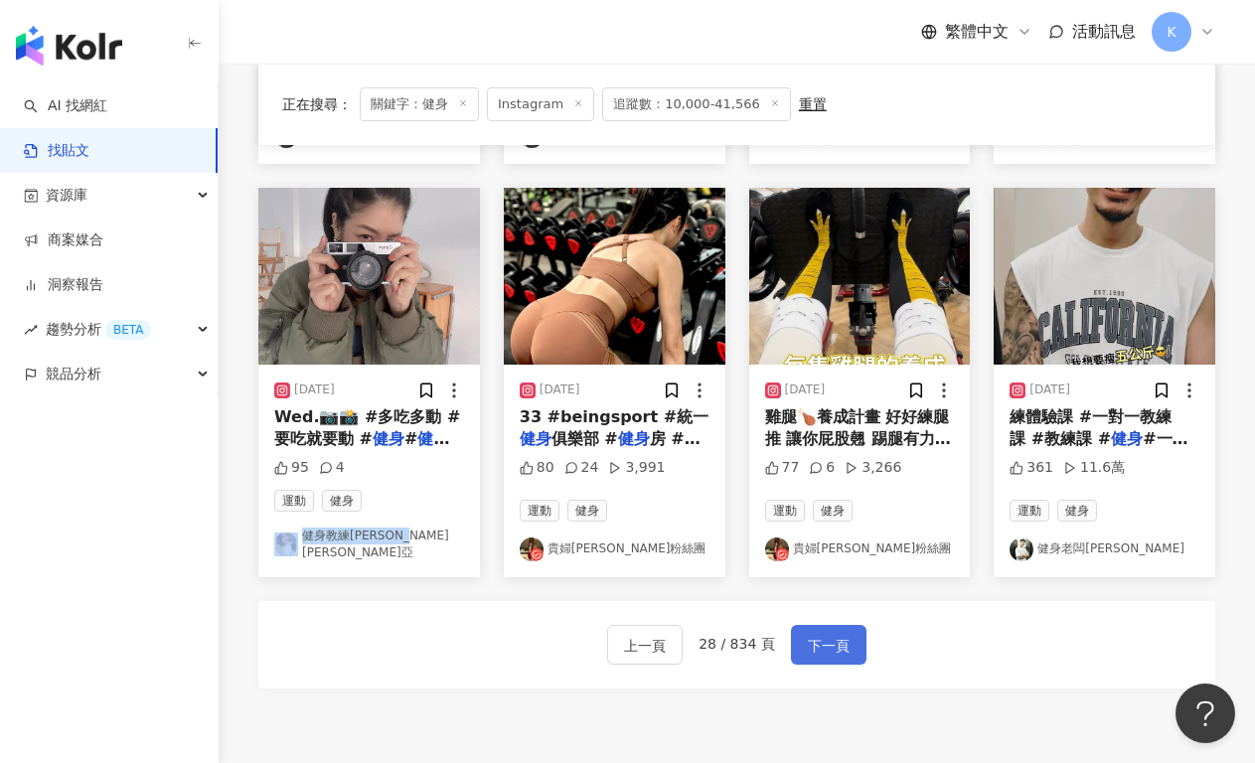
click at [812, 634] on span "下一頁" at bounding box center [829, 646] width 42 height 24
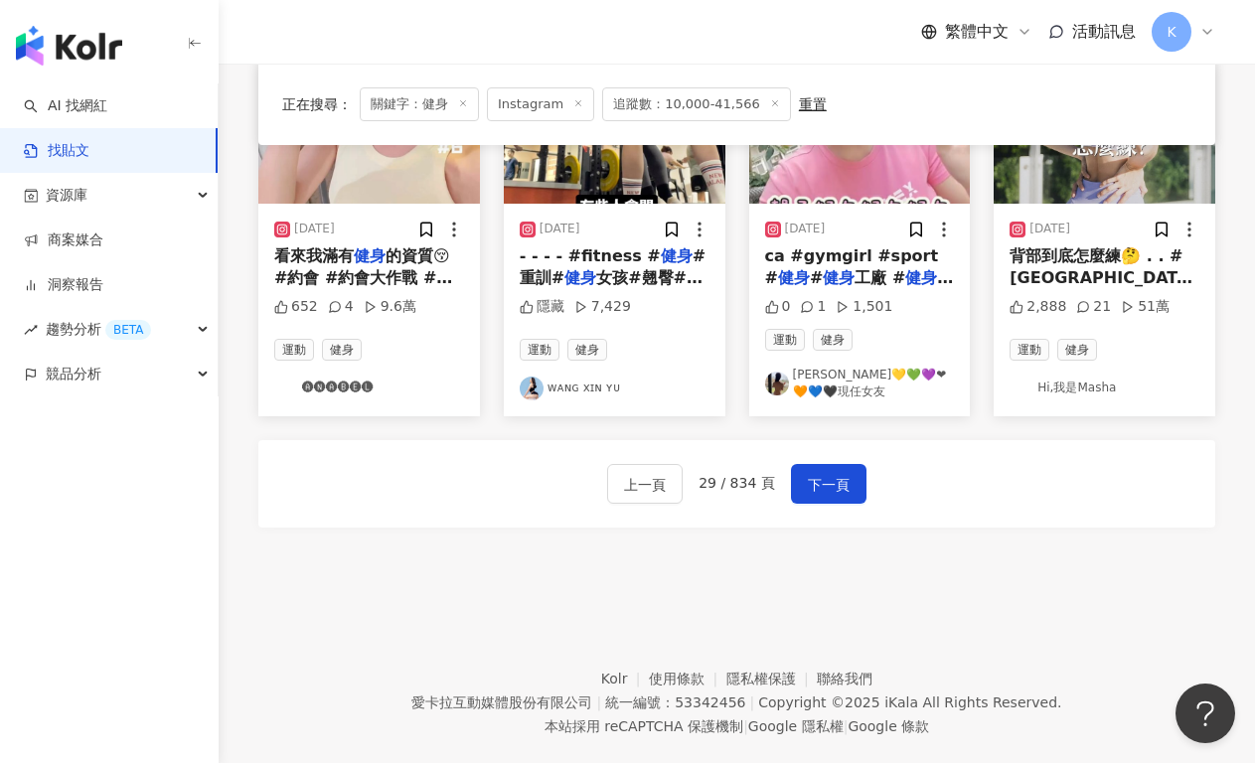
scroll to position [1024, 0]
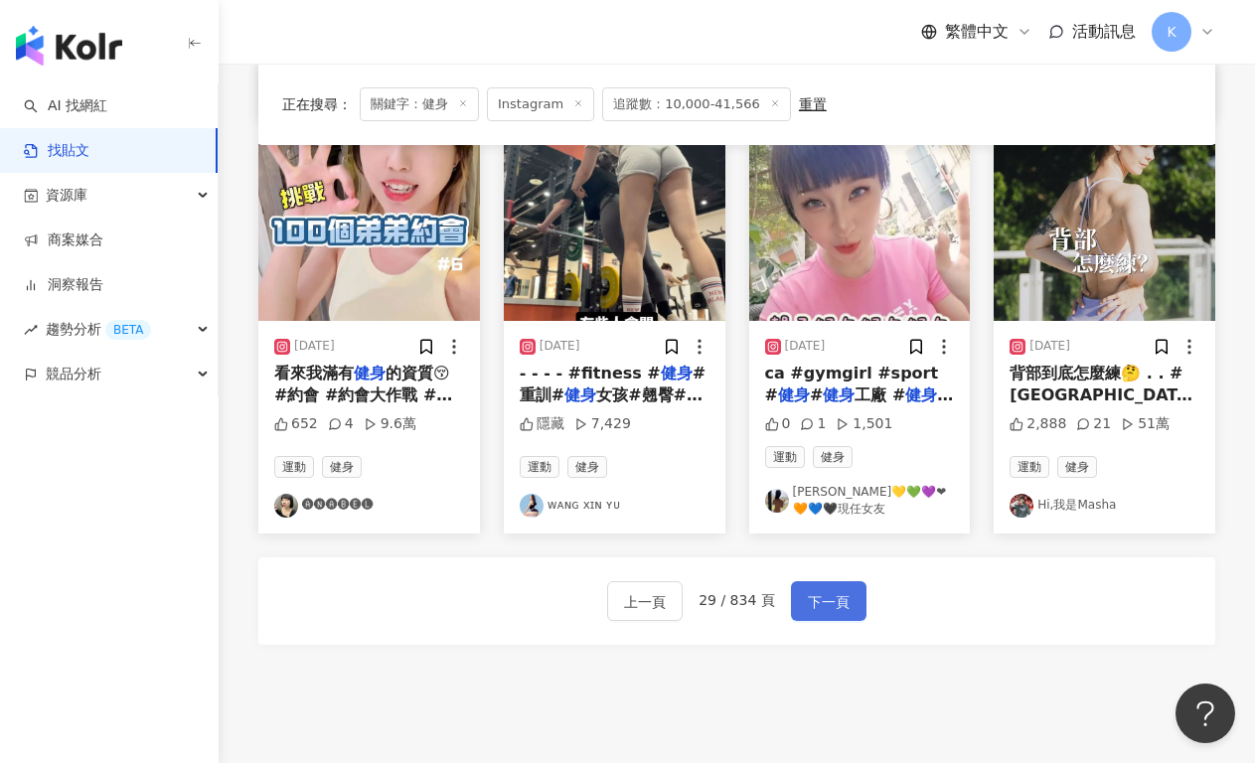
click at [812, 590] on span "下一頁" at bounding box center [829, 602] width 42 height 24
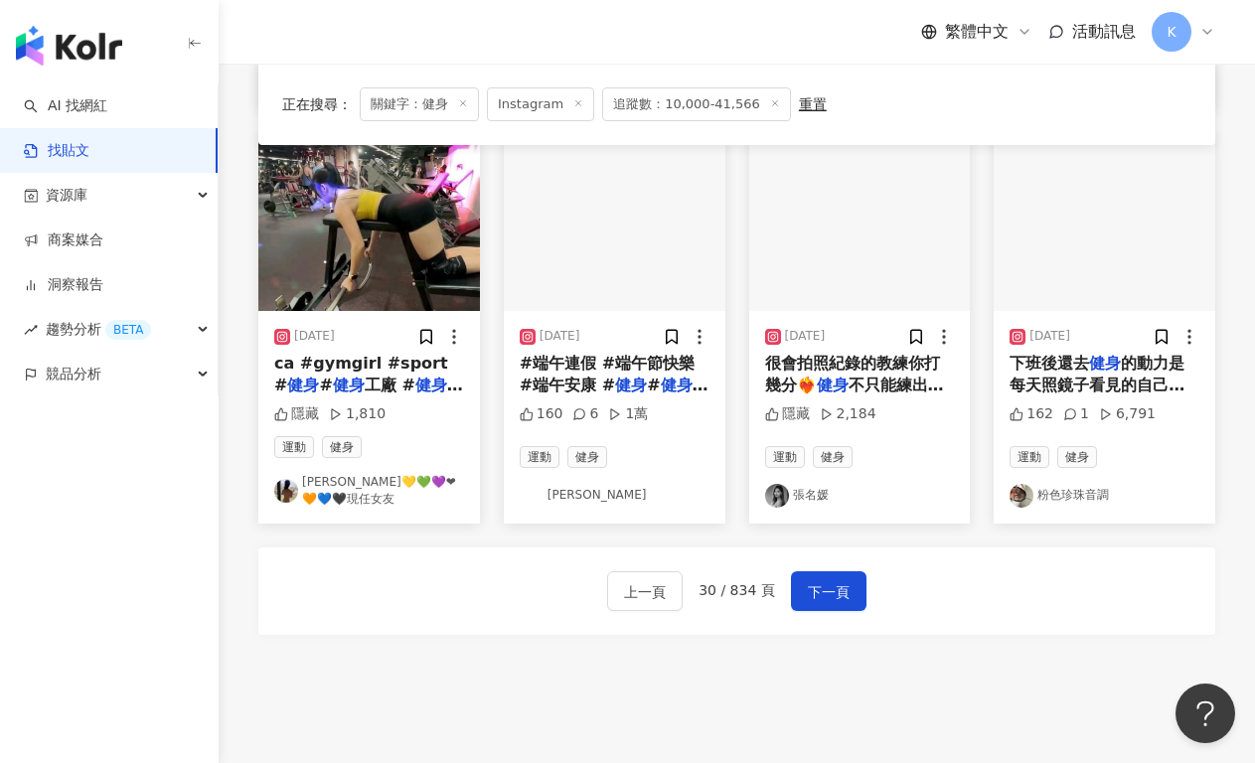
scroll to position [1129, 0]
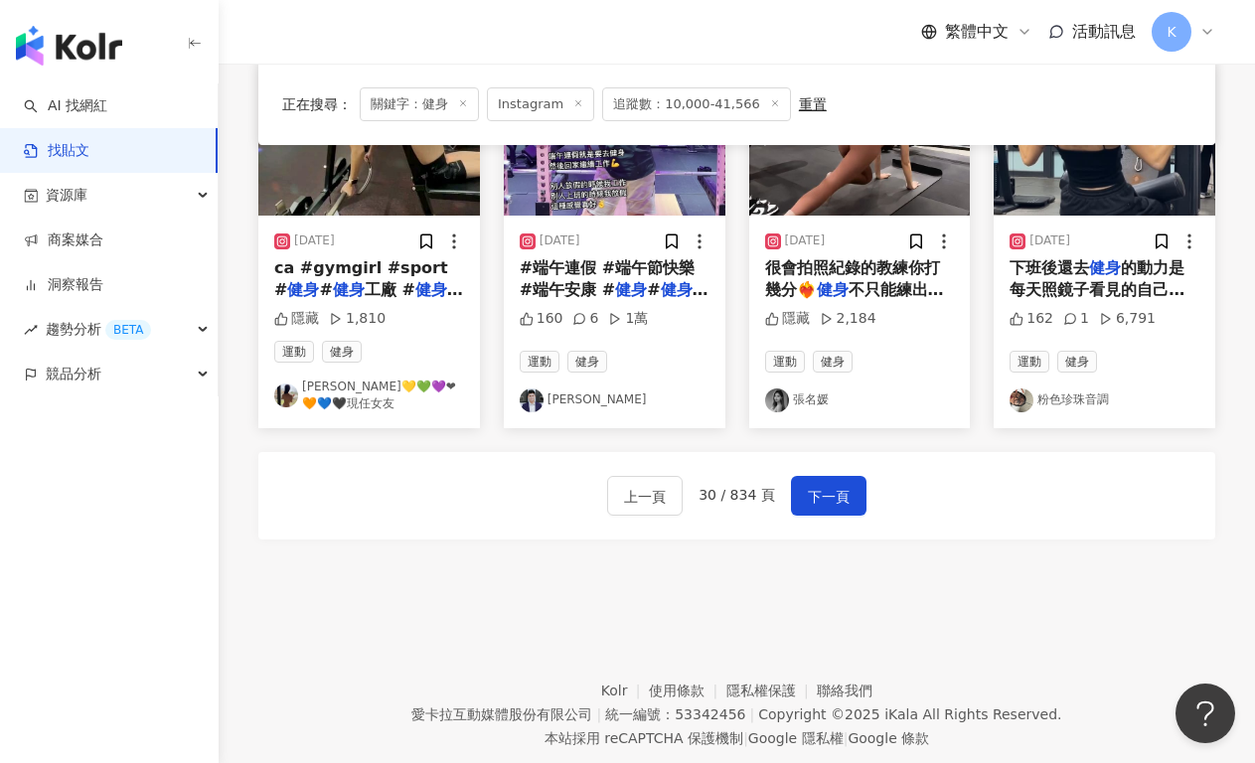
click at [846, 516] on div "上一頁 30 / 834 頁 下一頁" at bounding box center [736, 495] width 957 height 87
click at [848, 498] on button "下一頁" at bounding box center [828, 496] width 75 height 40
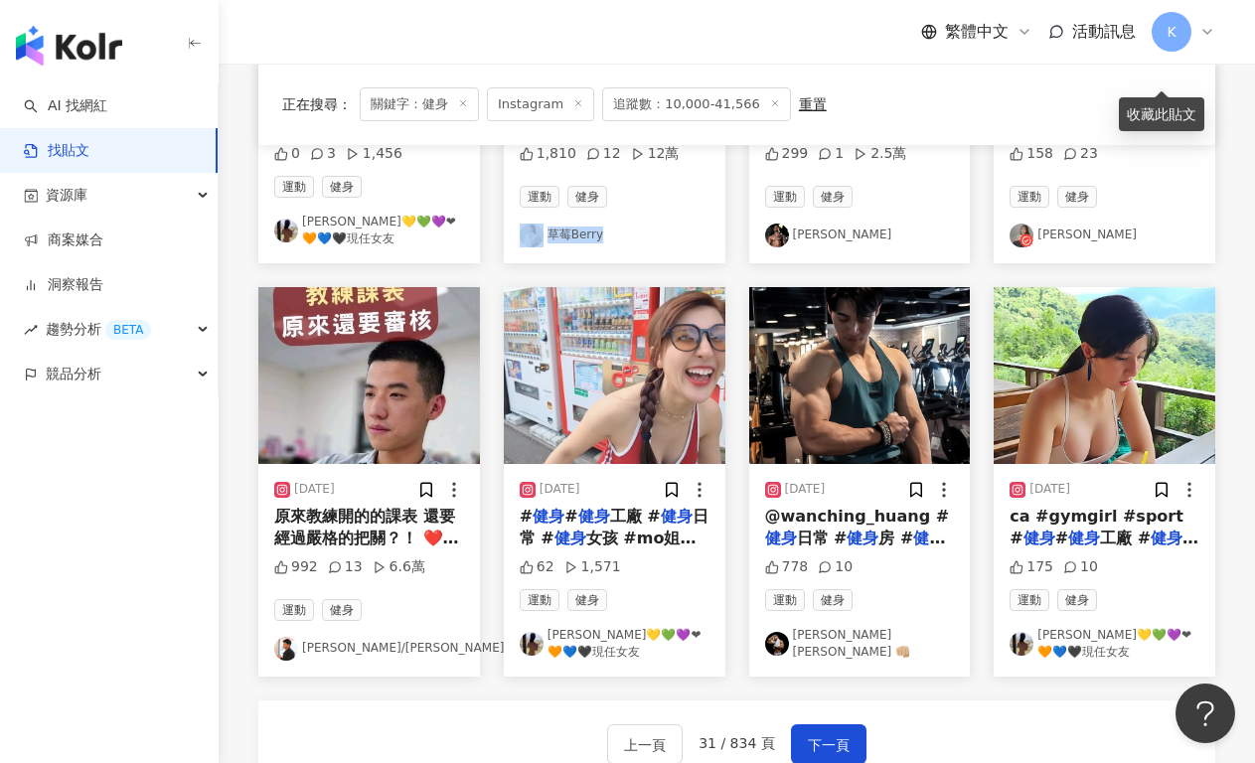
scroll to position [995, 0]
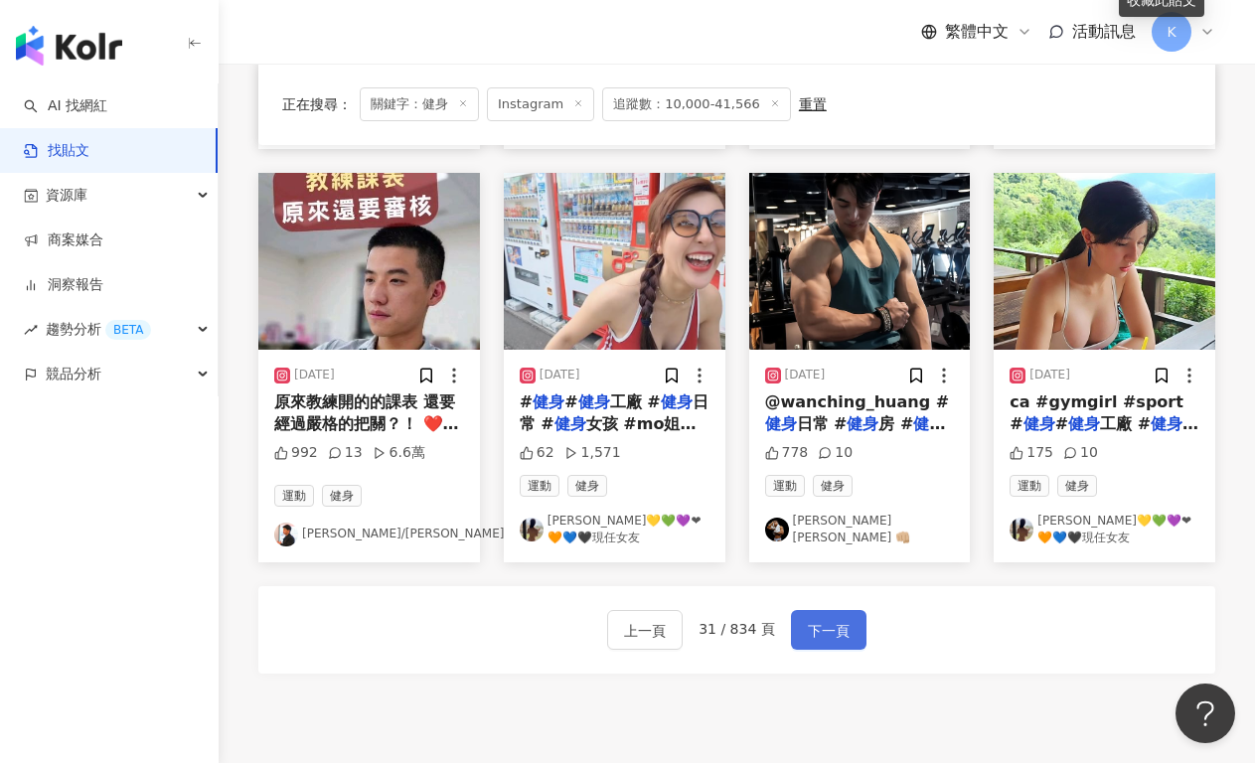
click at [833, 622] on span "下一頁" at bounding box center [829, 631] width 42 height 24
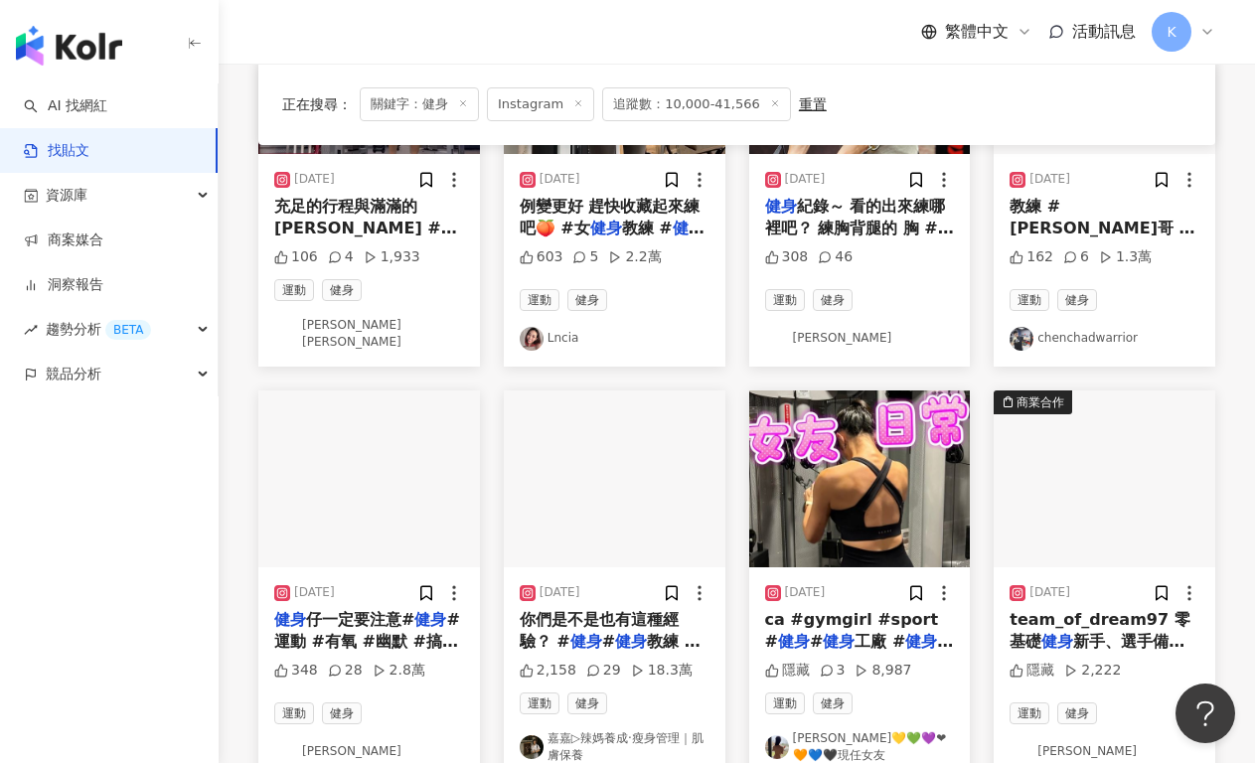
scroll to position [1166, 0]
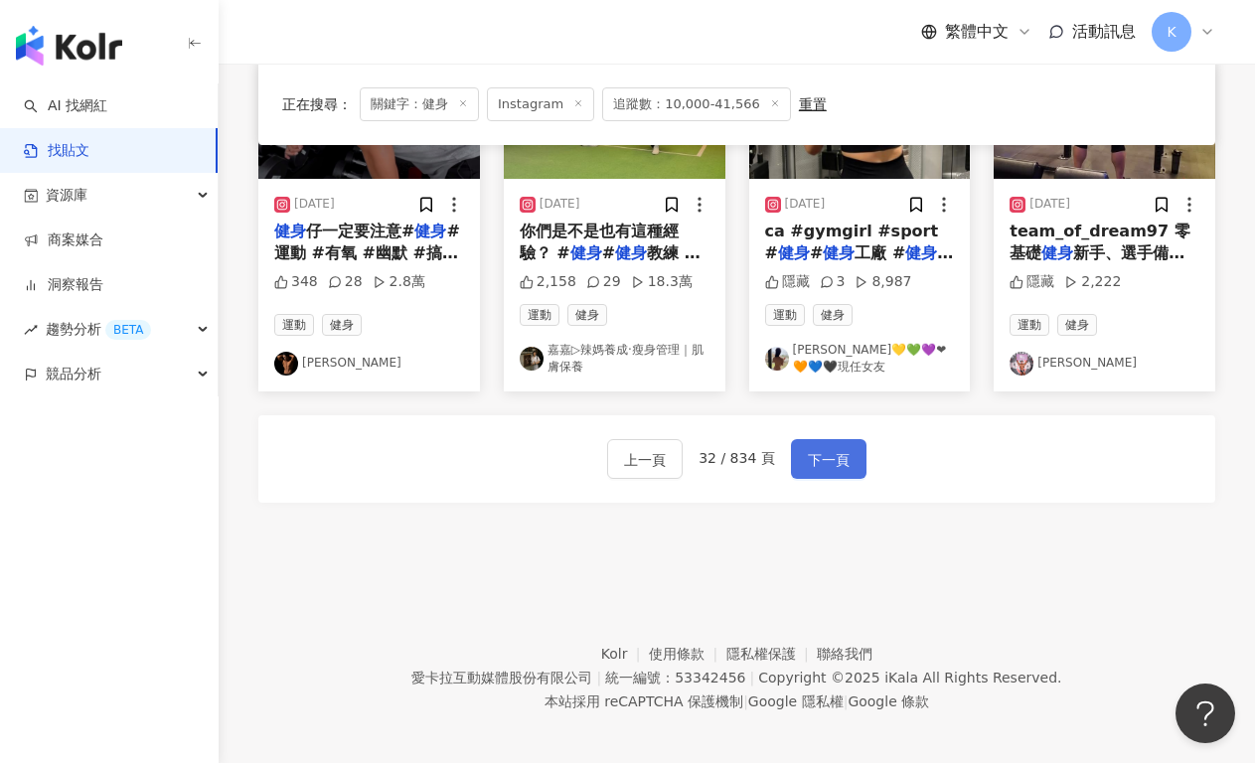
click at [840, 454] on span "下一頁" at bounding box center [829, 460] width 42 height 24
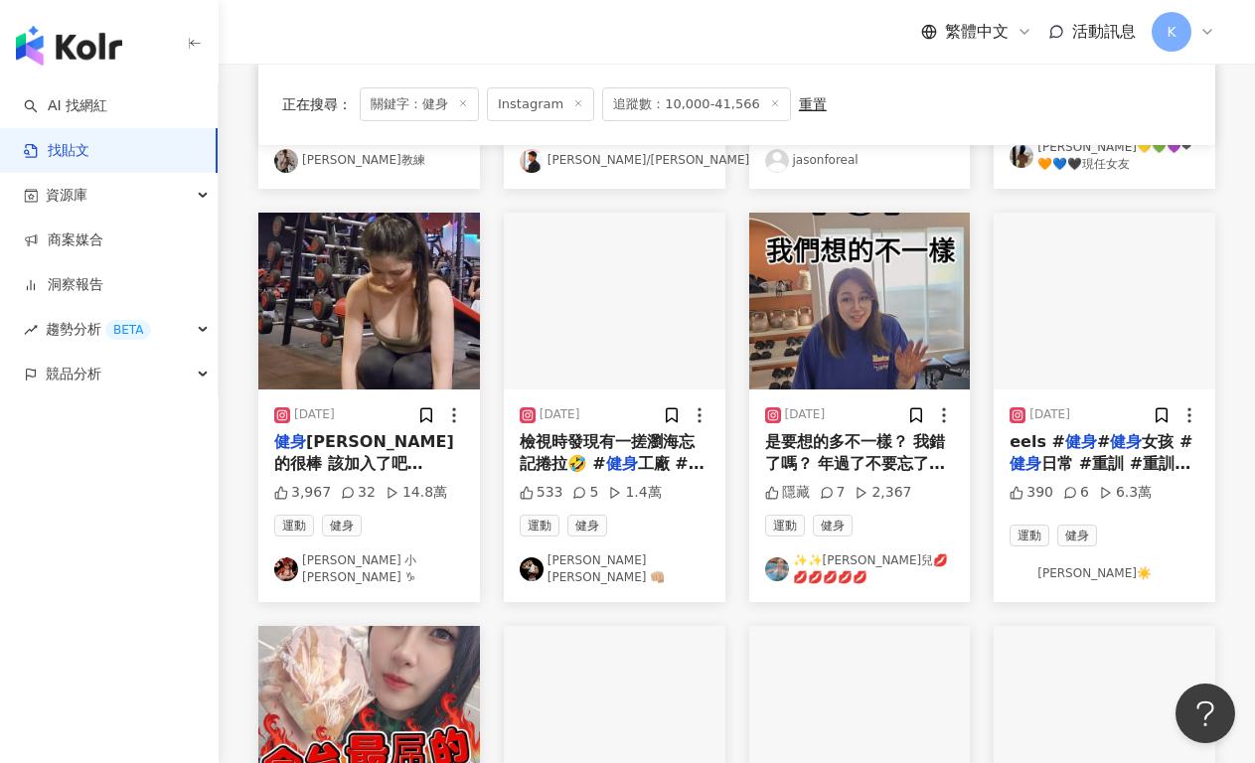
scroll to position [597, 0]
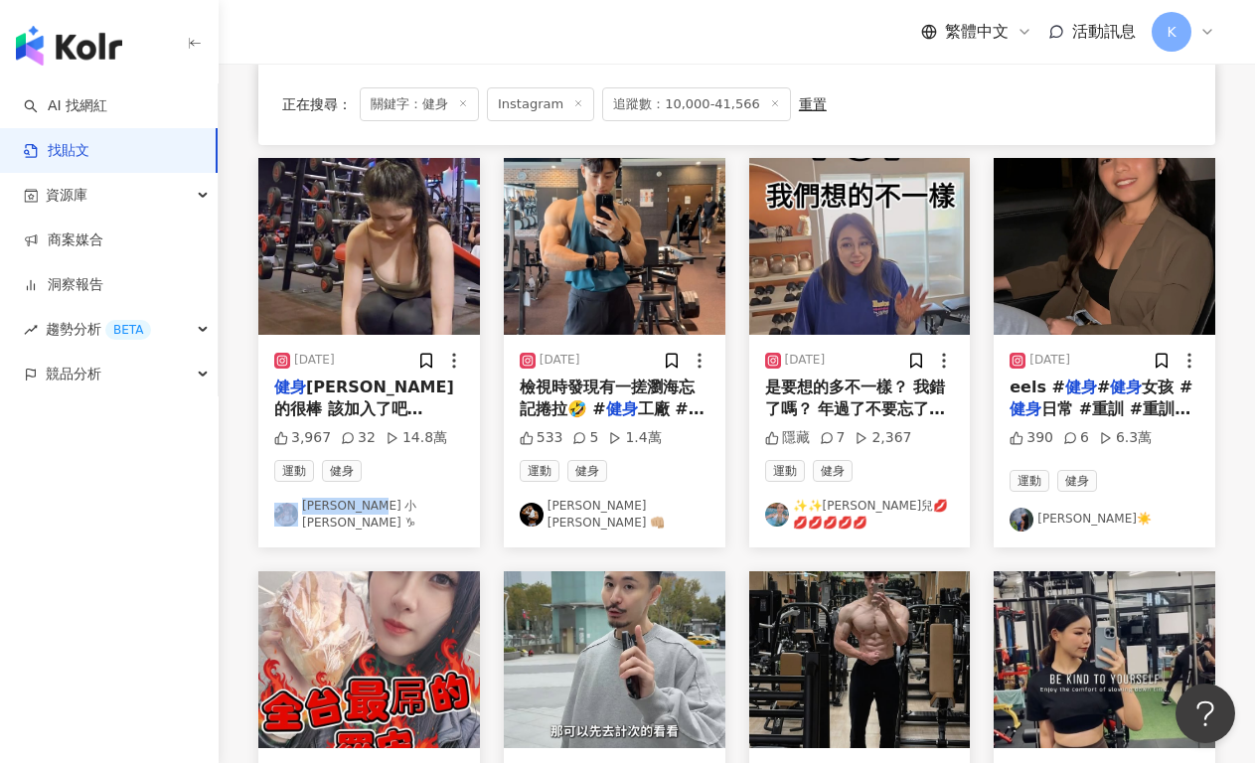
drag, startPoint x: 1047, startPoint y: 519, endPoint x: 1038, endPoint y: 508, distance: 14.1
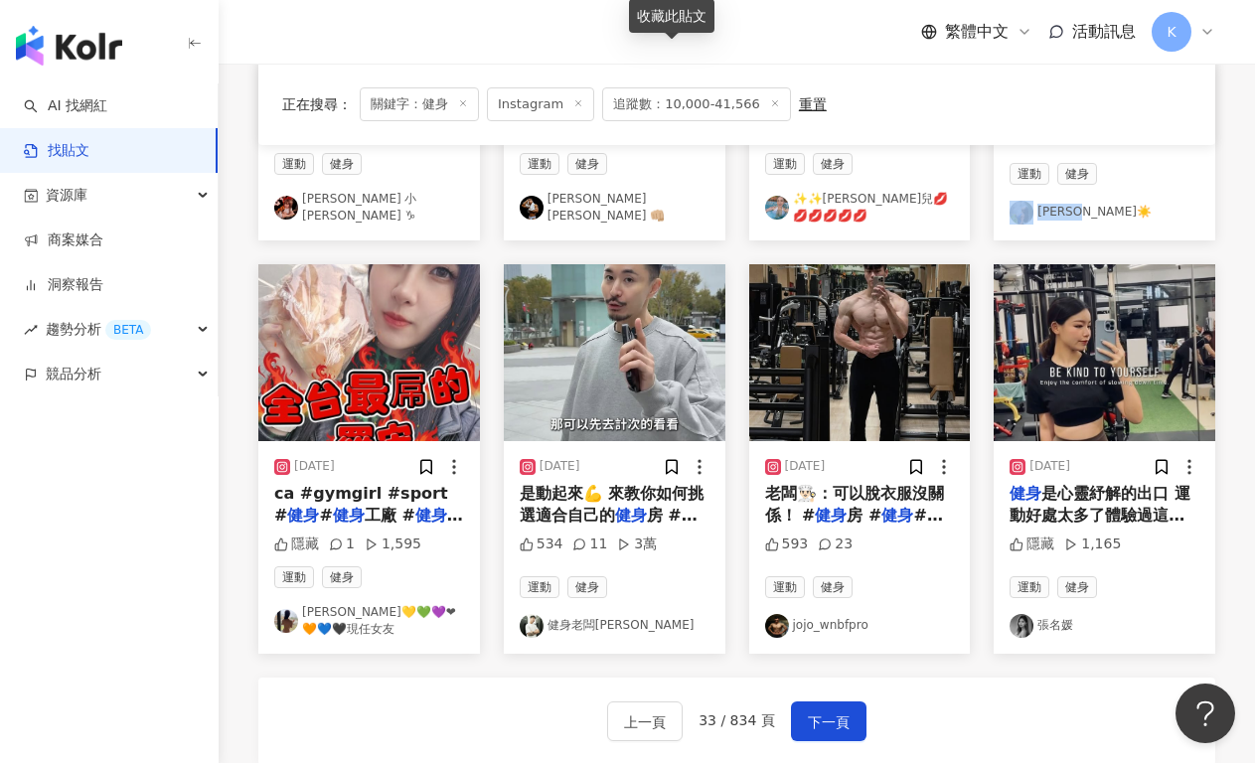
scroll to position [984, 0]
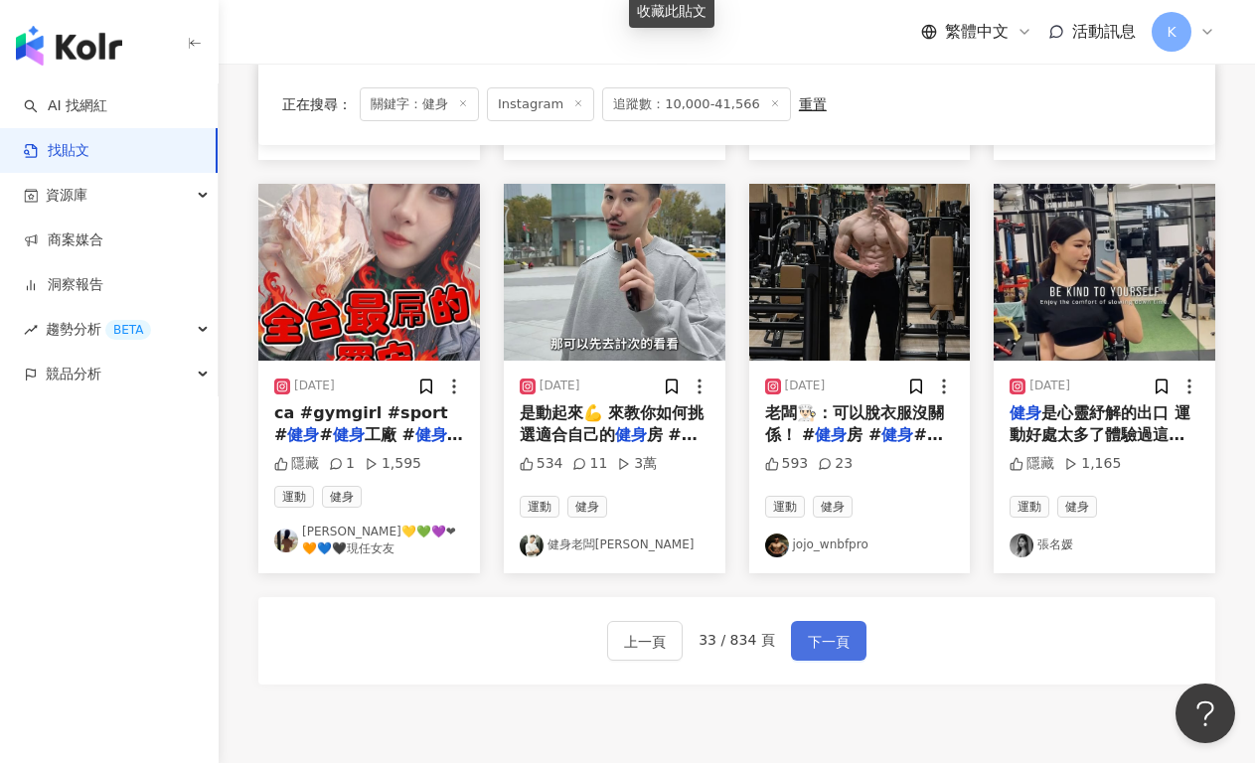
click at [833, 630] on span "下一頁" at bounding box center [829, 642] width 42 height 24
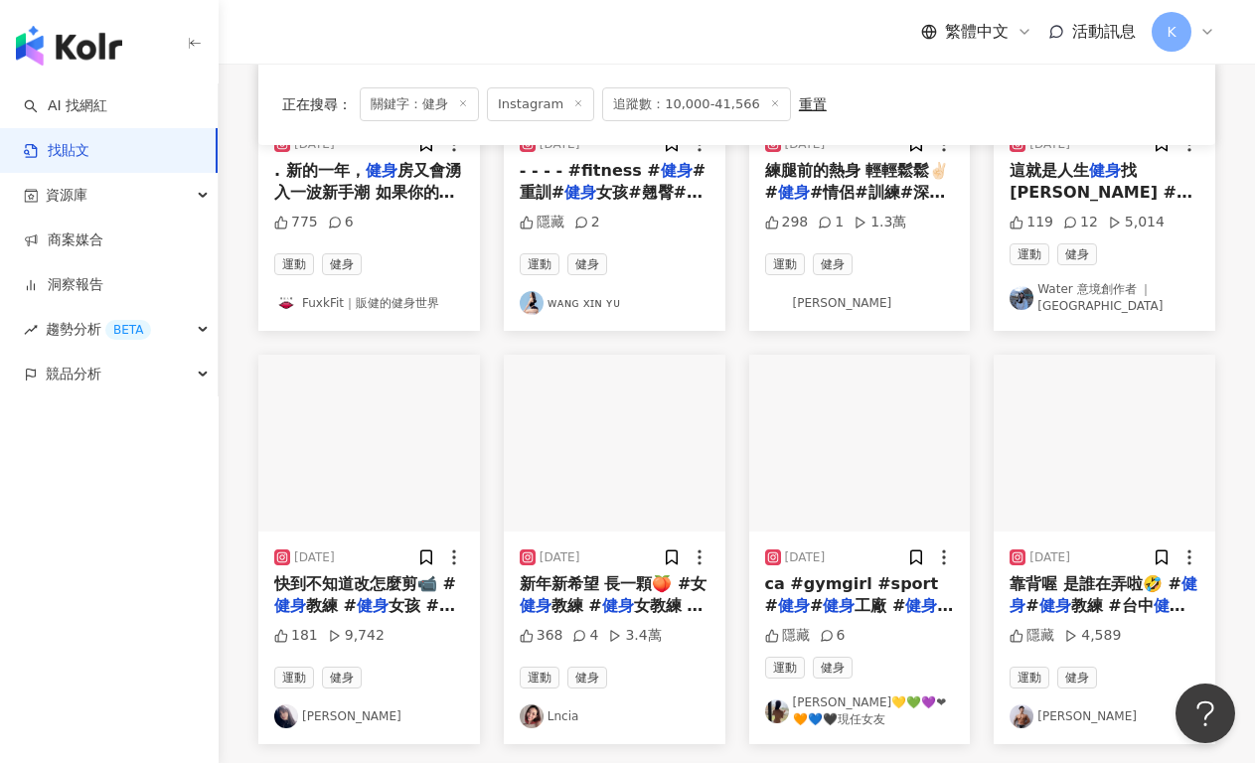
scroll to position [990, 0]
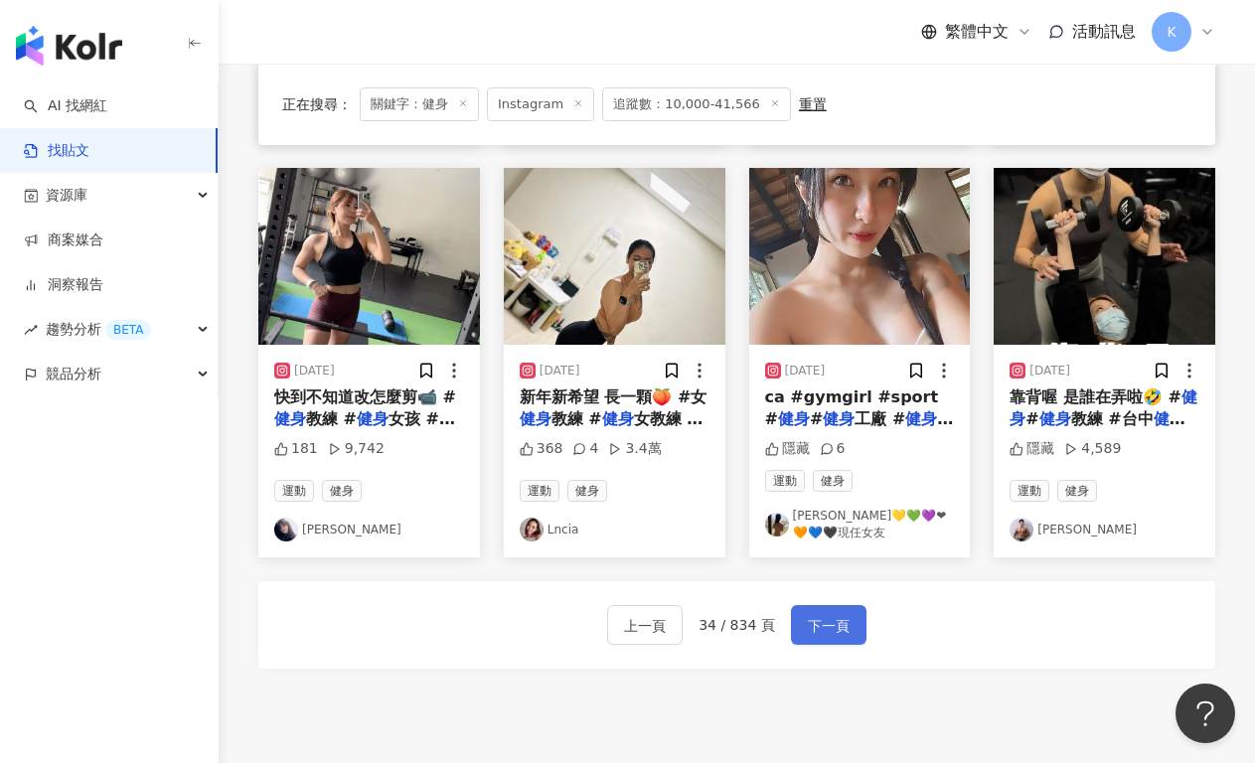
click at [824, 614] on span "下一頁" at bounding box center [829, 626] width 42 height 24
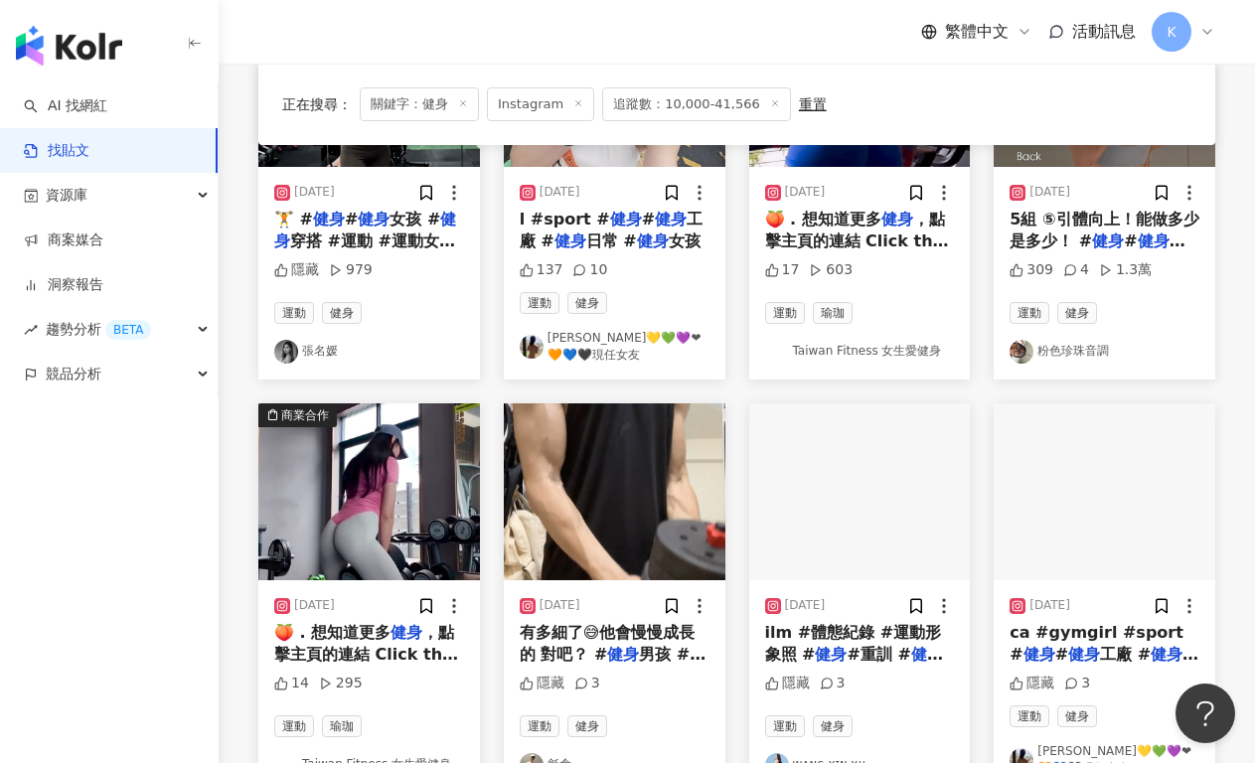
scroll to position [1009, 0]
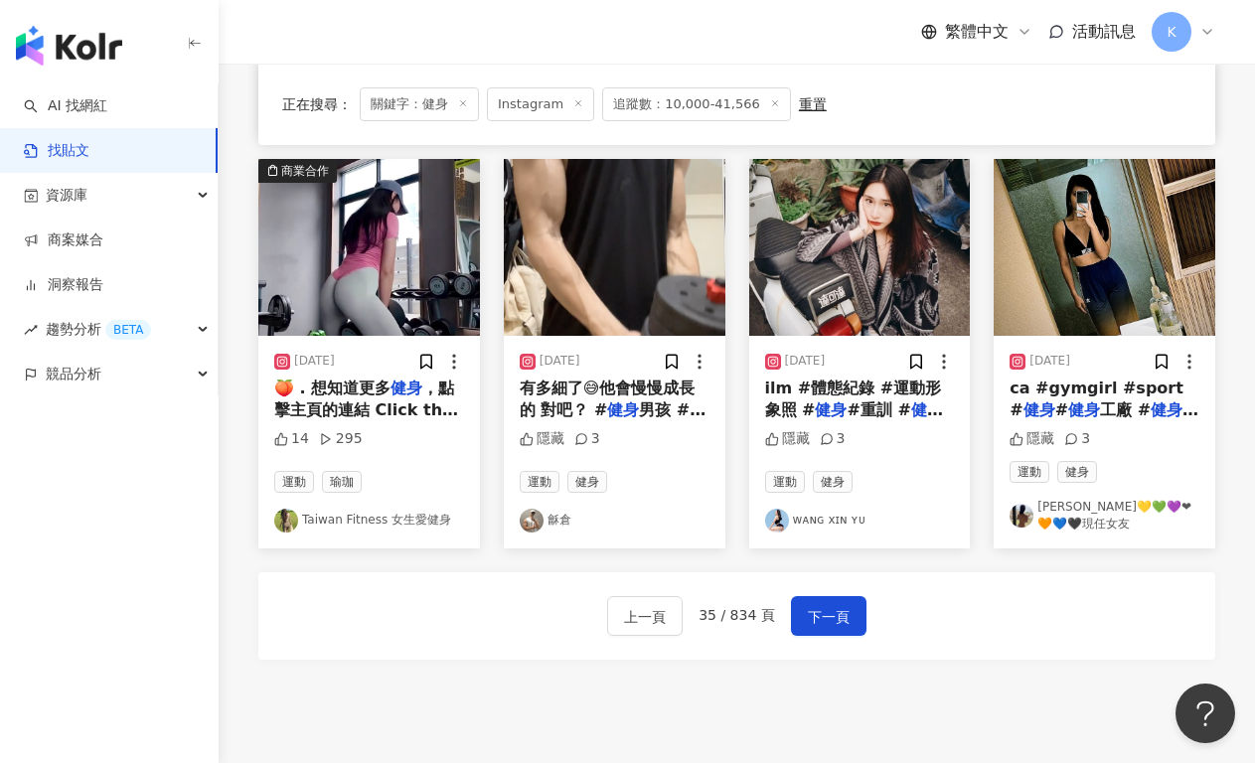
click at [835, 594] on div "上一頁 35 / 834 頁 下一頁" at bounding box center [736, 615] width 957 height 87
click at [803, 617] on button "下一頁" at bounding box center [828, 616] width 75 height 40
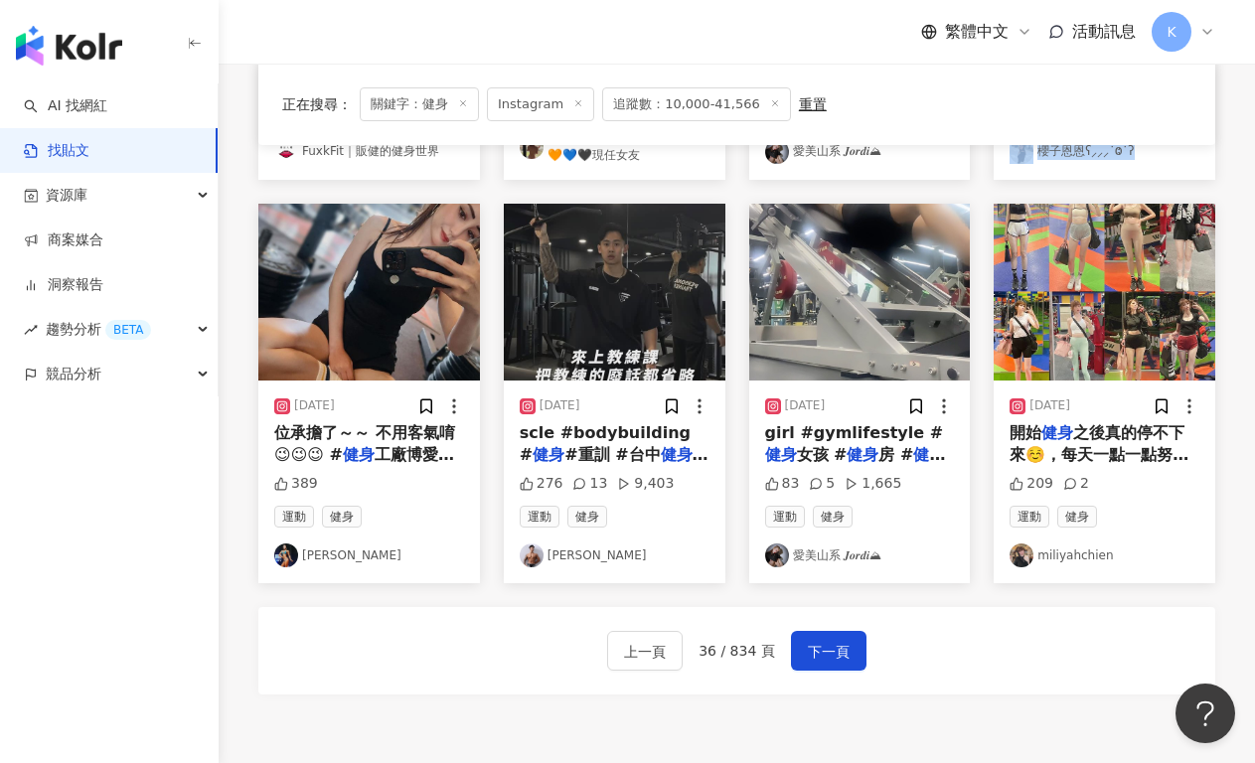
scroll to position [964, 0]
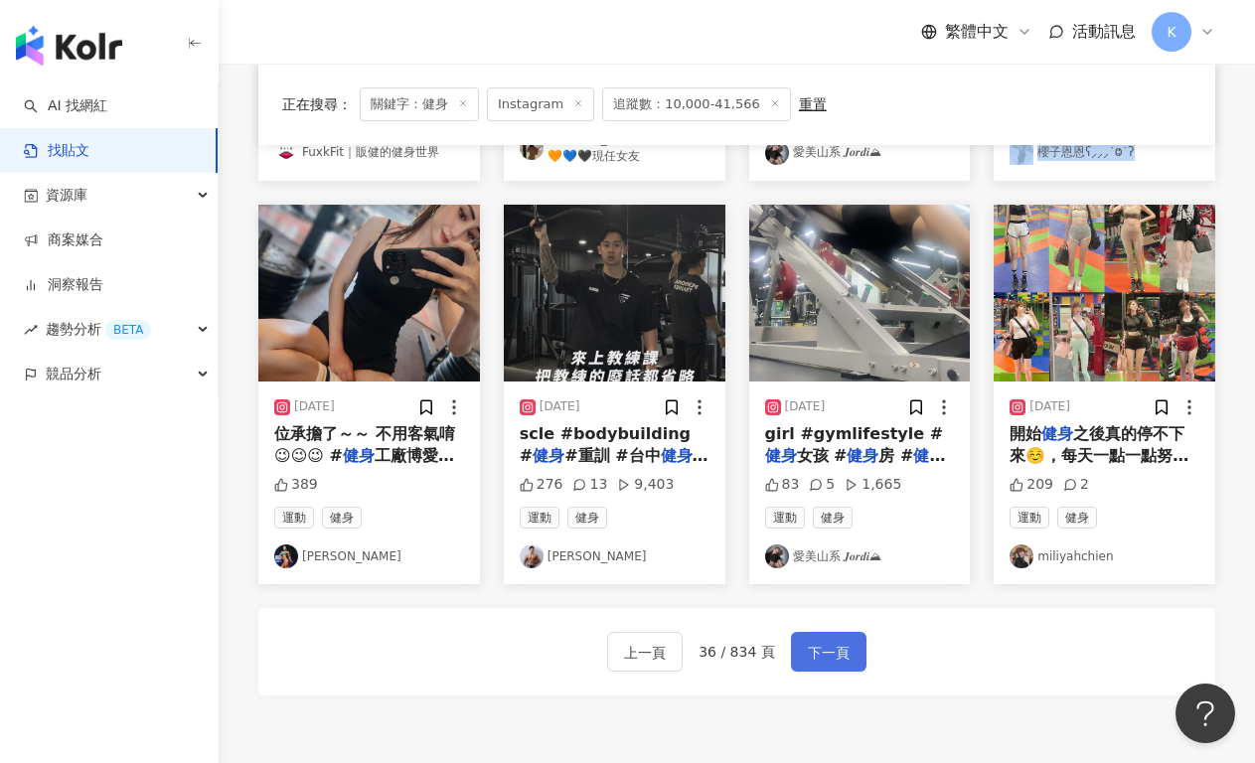
click at [830, 647] on span "下一頁" at bounding box center [829, 653] width 42 height 24
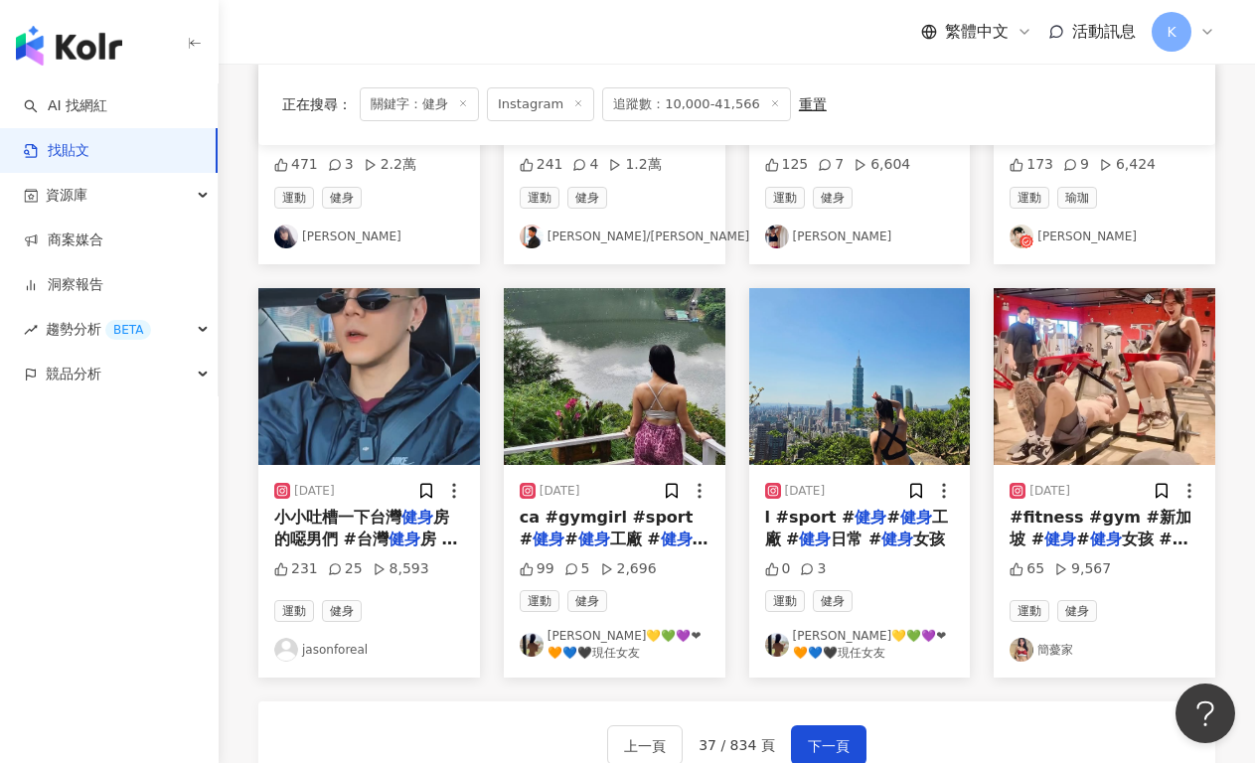
scroll to position [1021, 0]
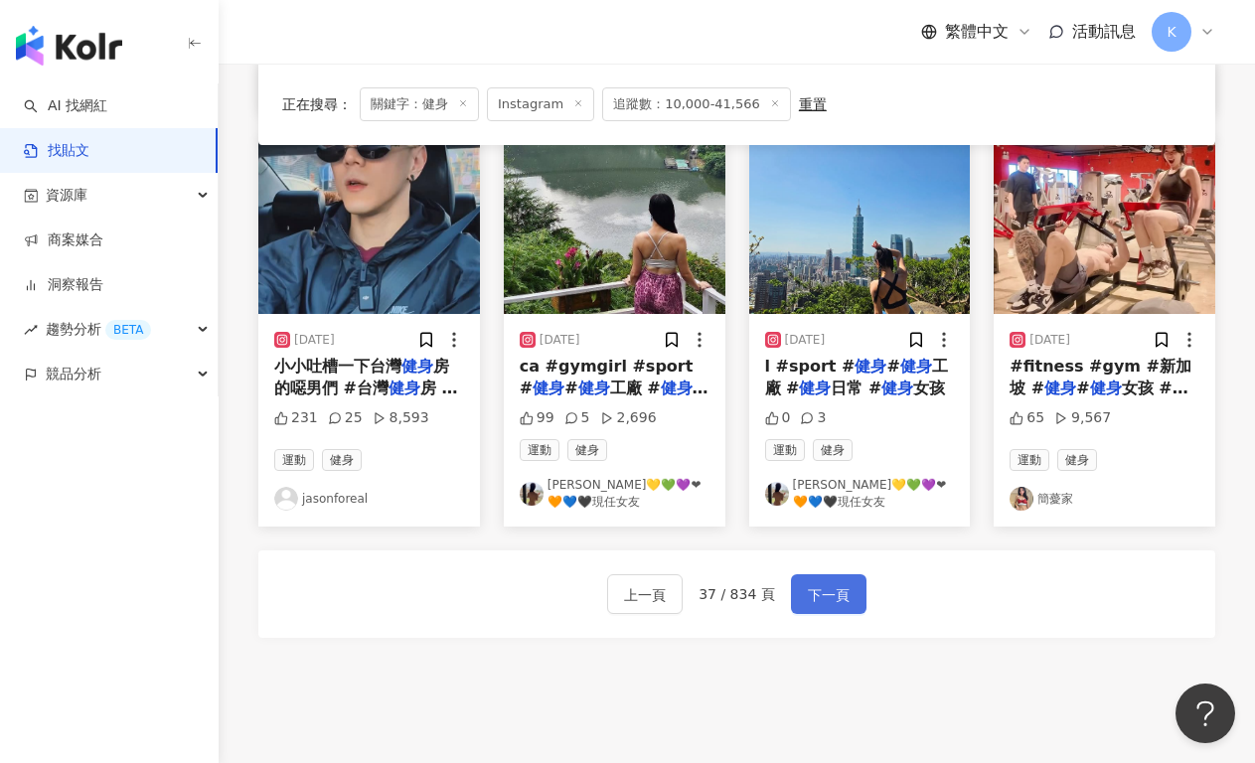
click at [832, 606] on button "下一頁" at bounding box center [828, 594] width 75 height 40
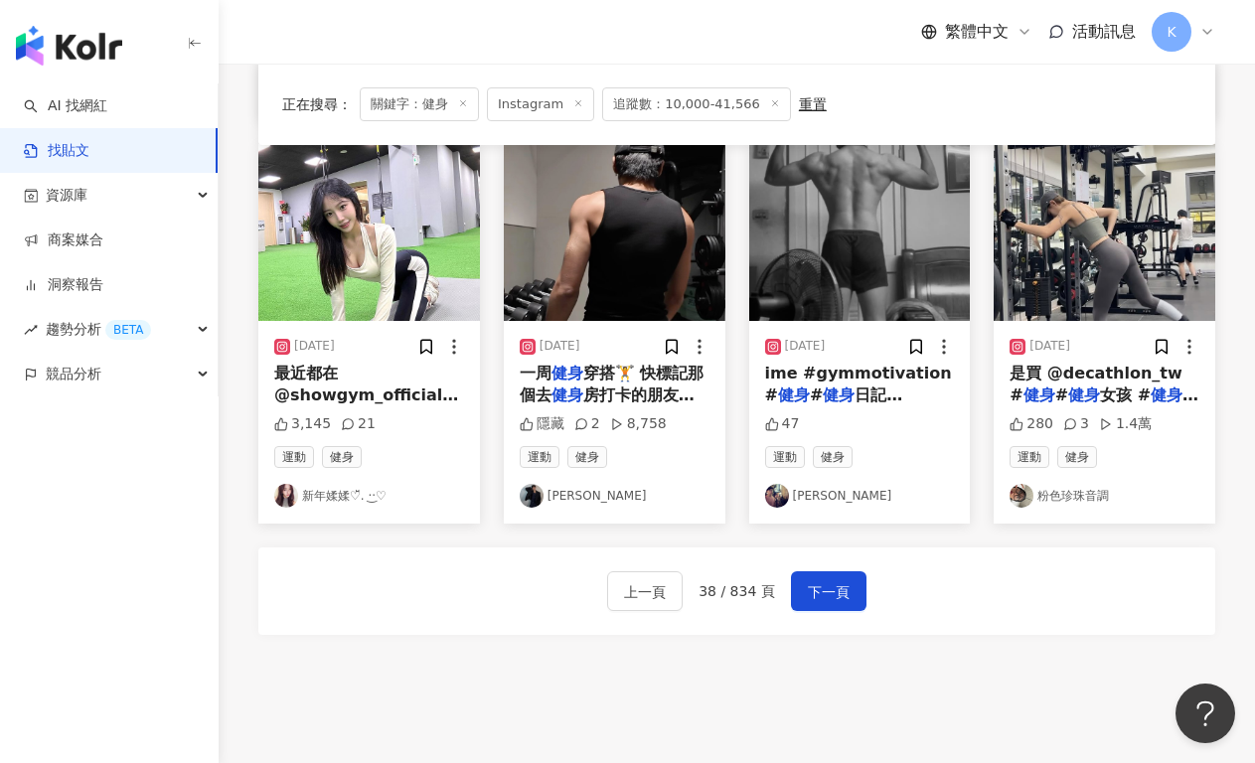
scroll to position [975, 0]
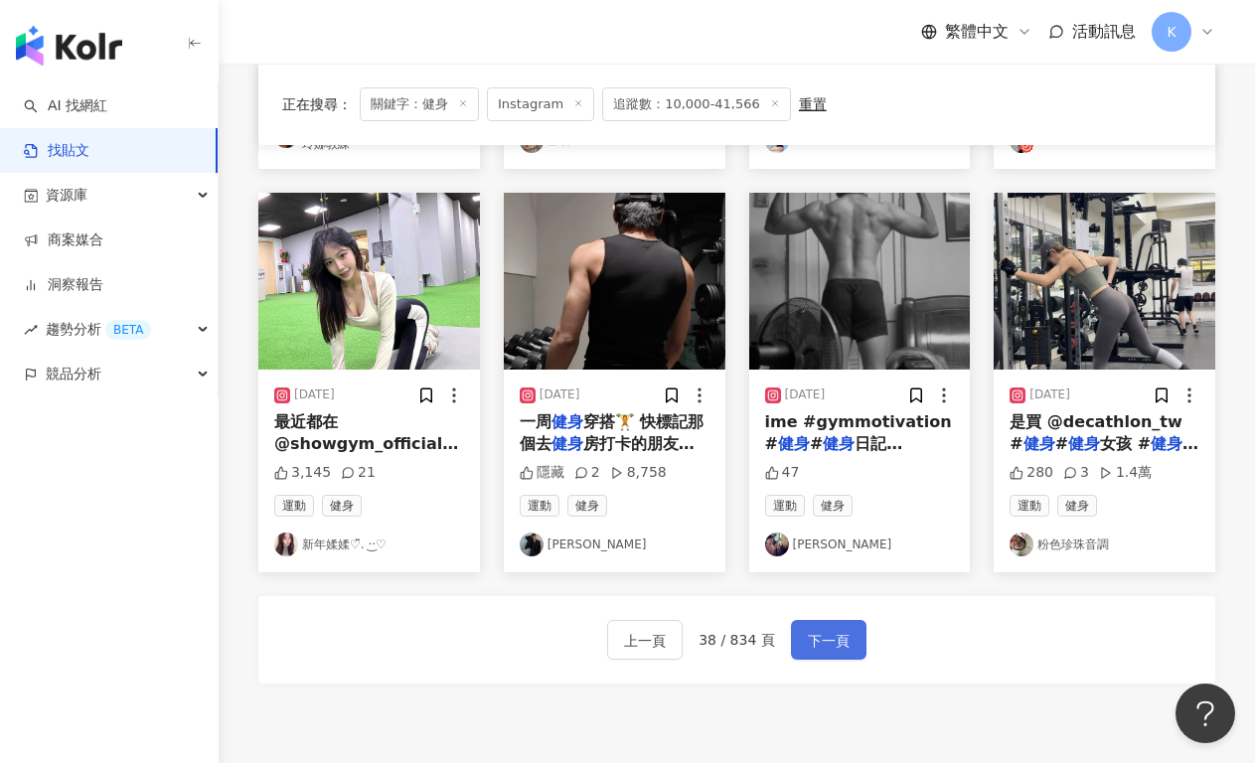
click at [822, 631] on span "下一頁" at bounding box center [829, 641] width 42 height 24
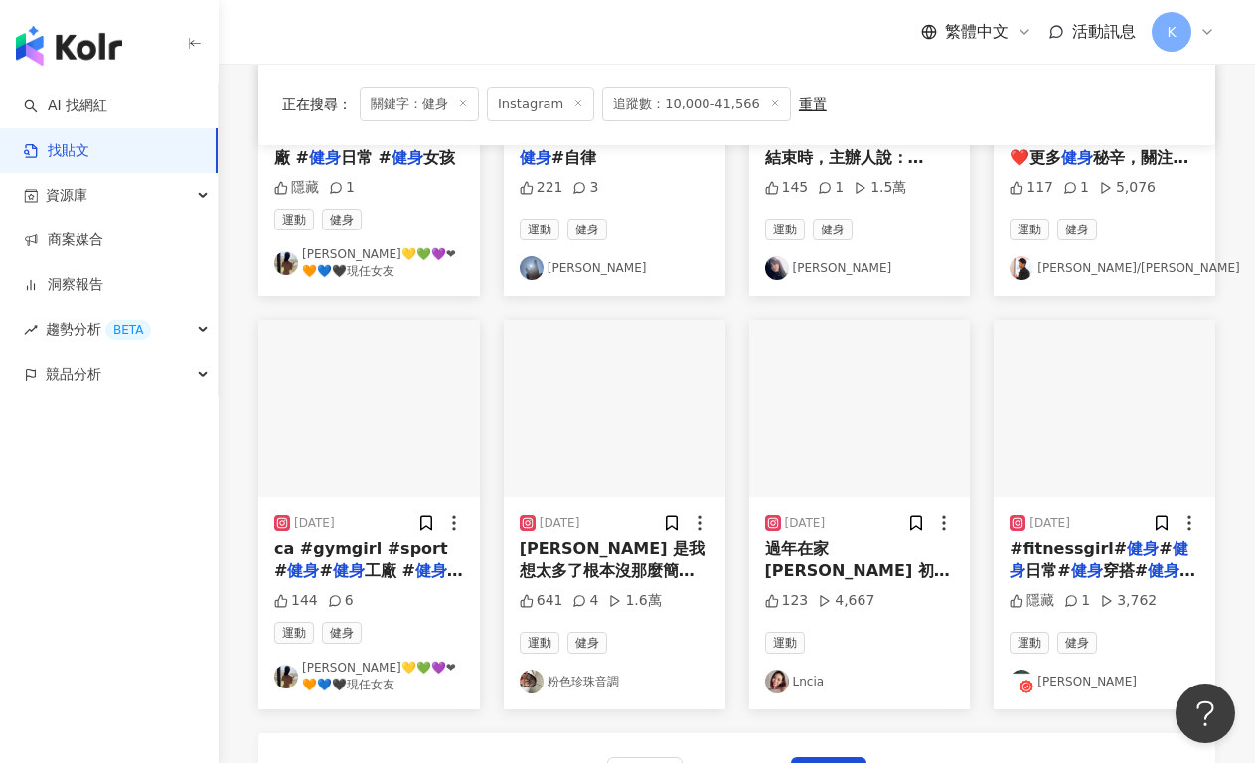
scroll to position [951, 0]
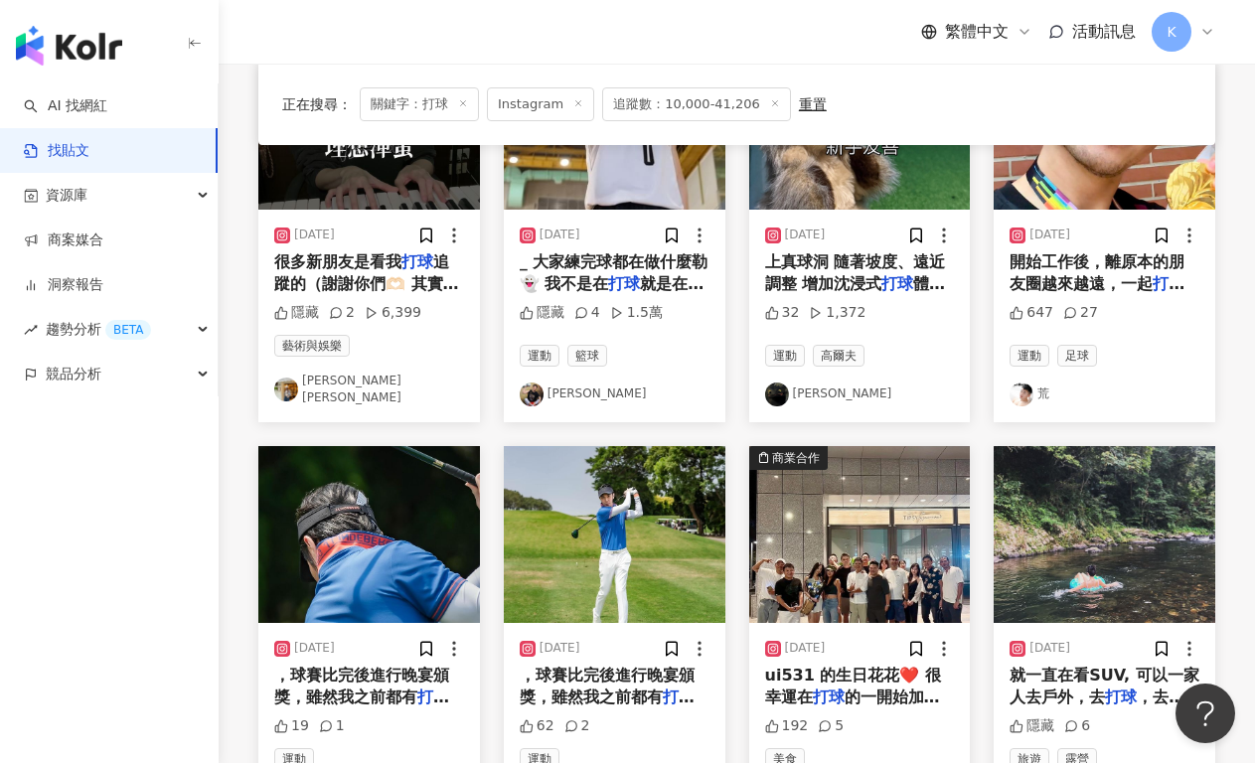
scroll to position [722, 0]
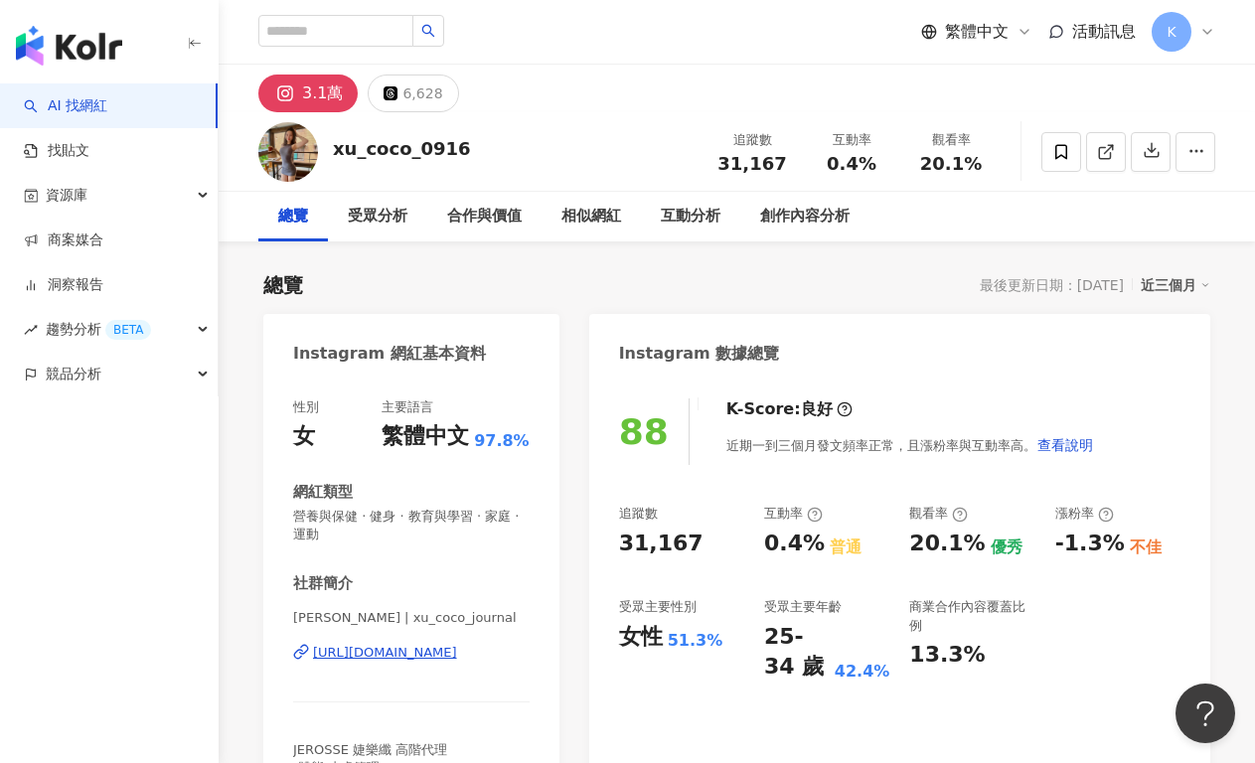
click at [373, 646] on div "https://www.instagram.com/xu_coco_journal/" at bounding box center [385, 653] width 144 height 18
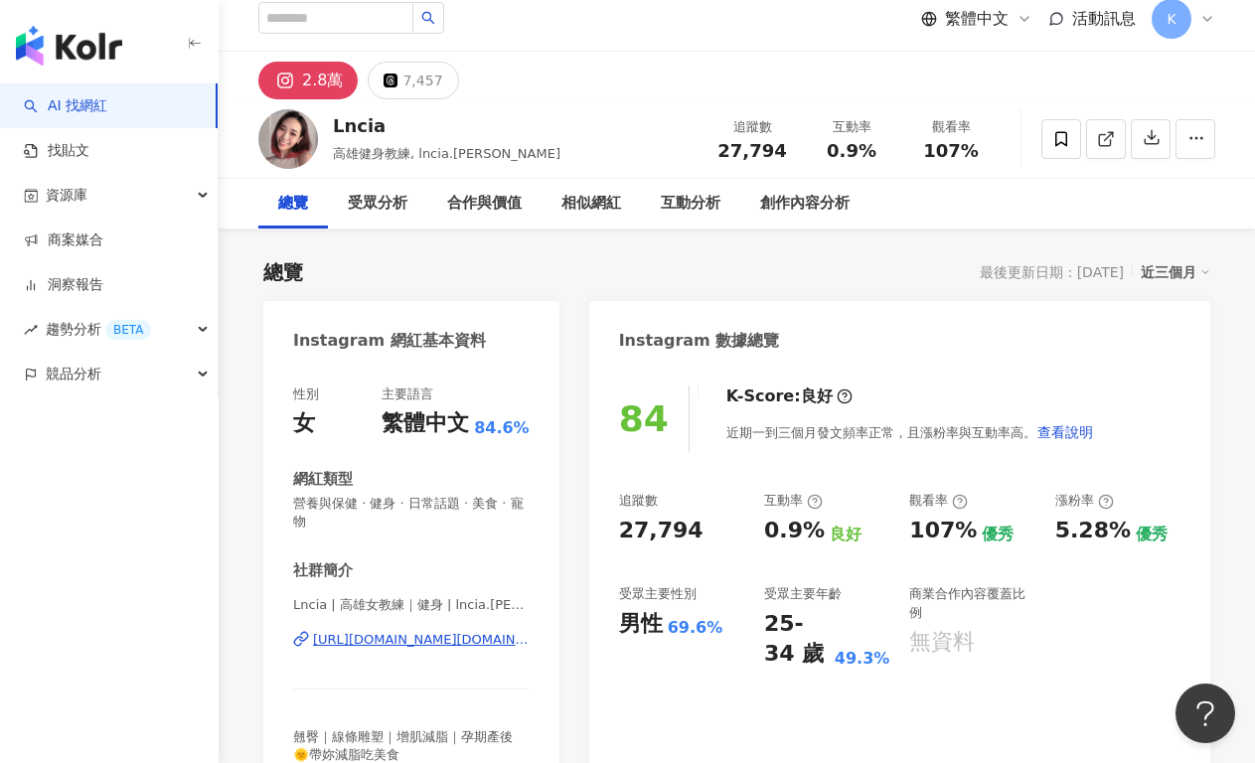
scroll to position [30, 0]
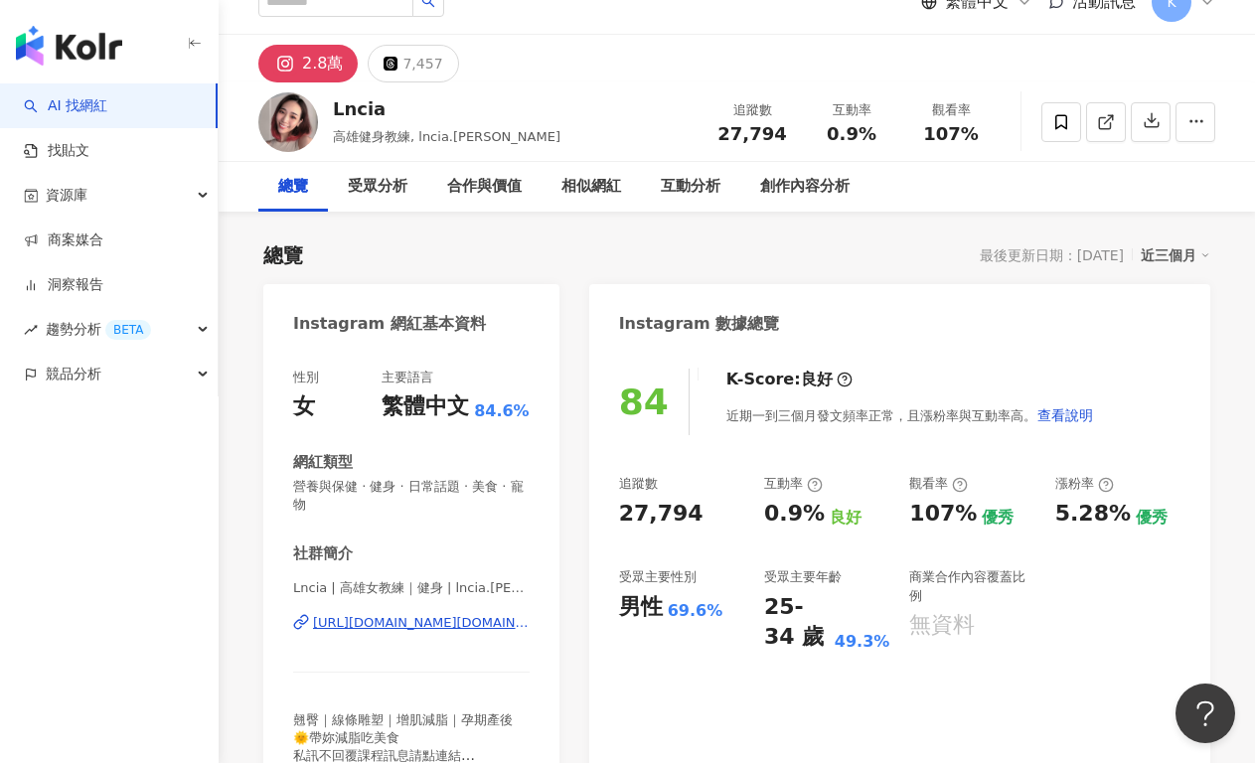
click at [471, 621] on div "https://www.instagram.com/lncia.lin/" at bounding box center [421, 623] width 217 height 18
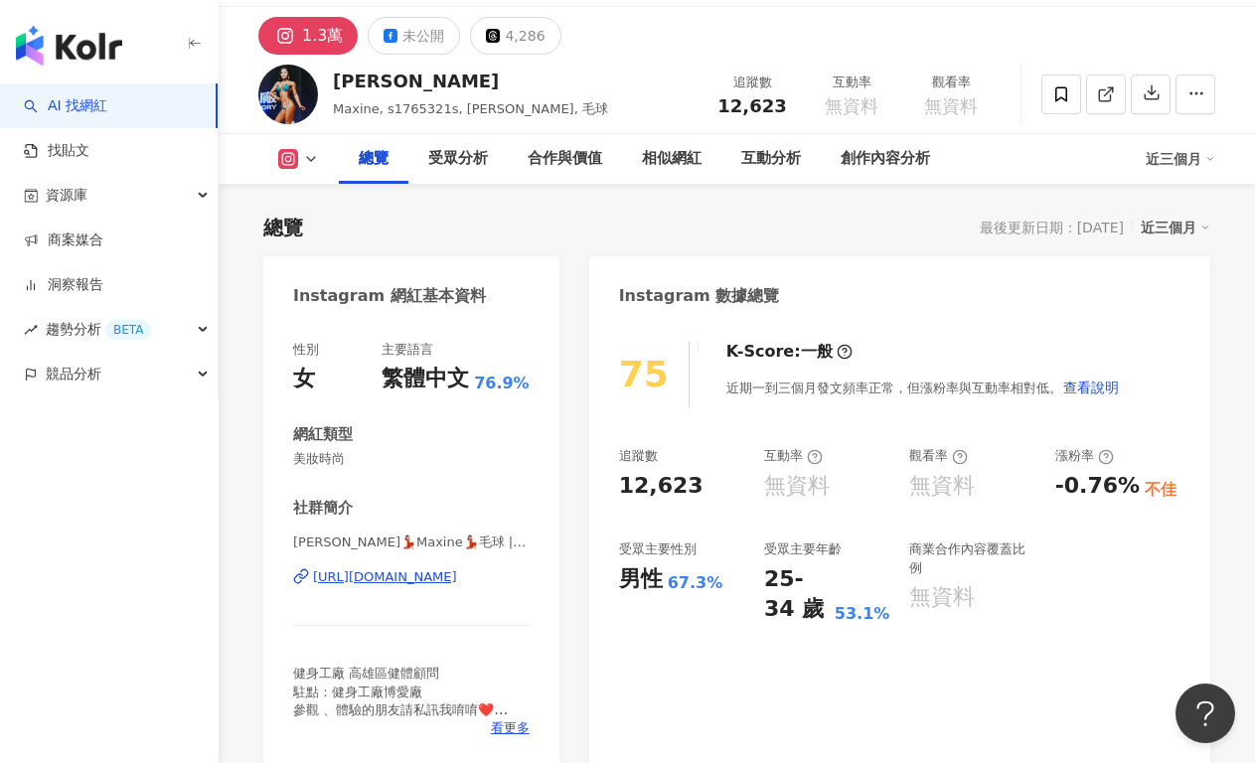
scroll to position [169, 0]
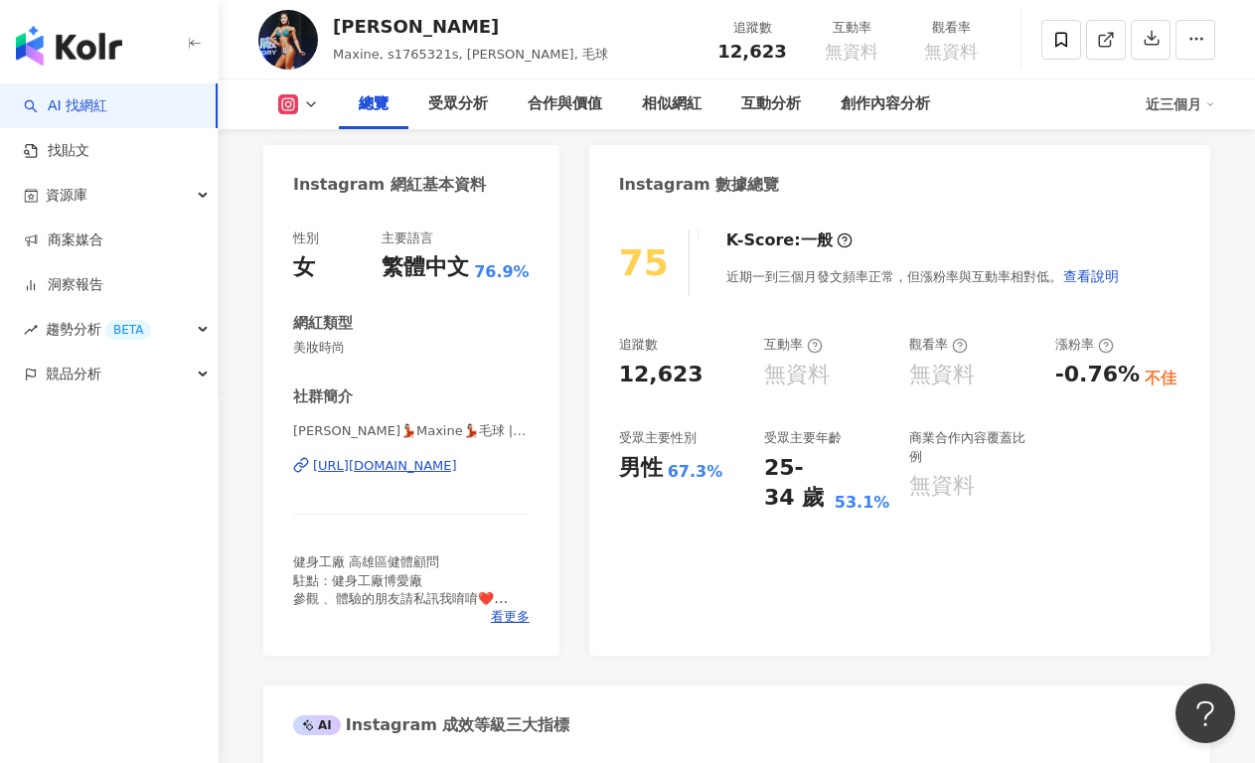
click at [443, 446] on div "高嘉穗 💃🏻Maxine💃🏻毛球 | s1765321s https://www.instagram.com/s1765321s/" at bounding box center [411, 480] width 236 height 116
click at [446, 471] on div "https://www.instagram.com/s1765321s/" at bounding box center [385, 466] width 144 height 18
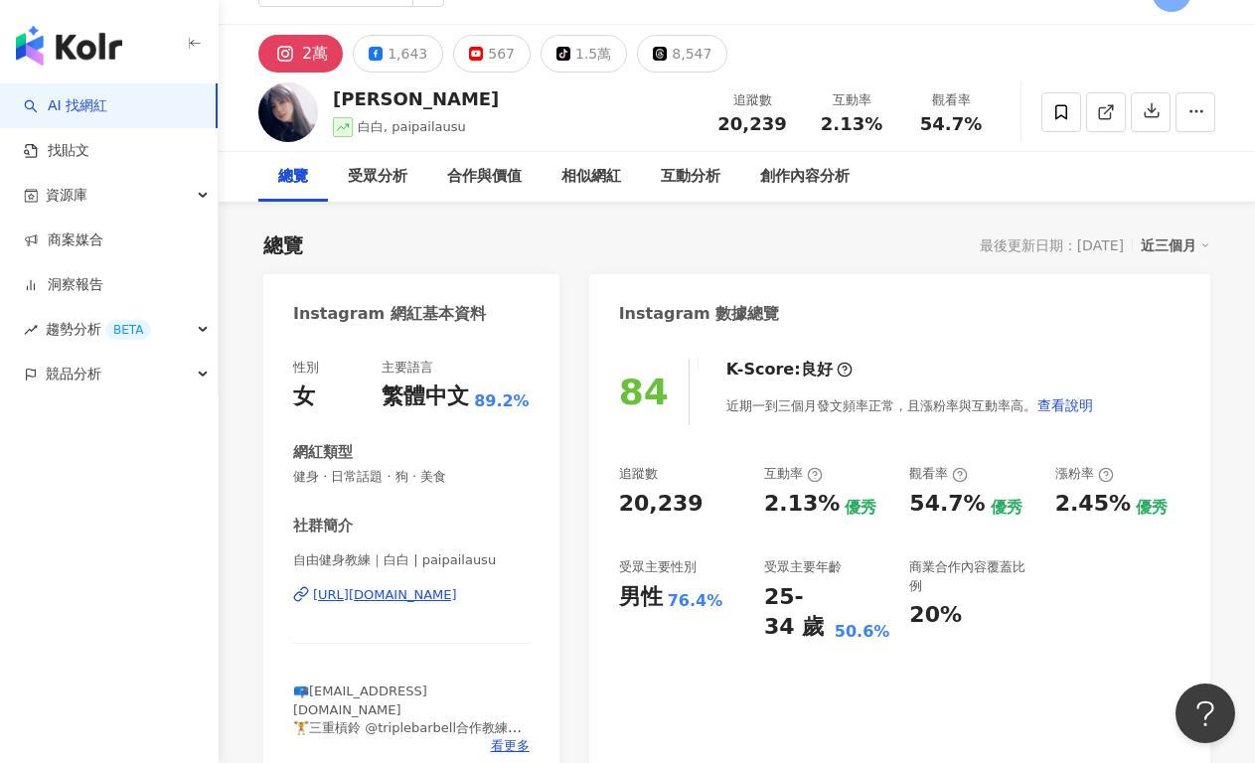
scroll to position [310, 0]
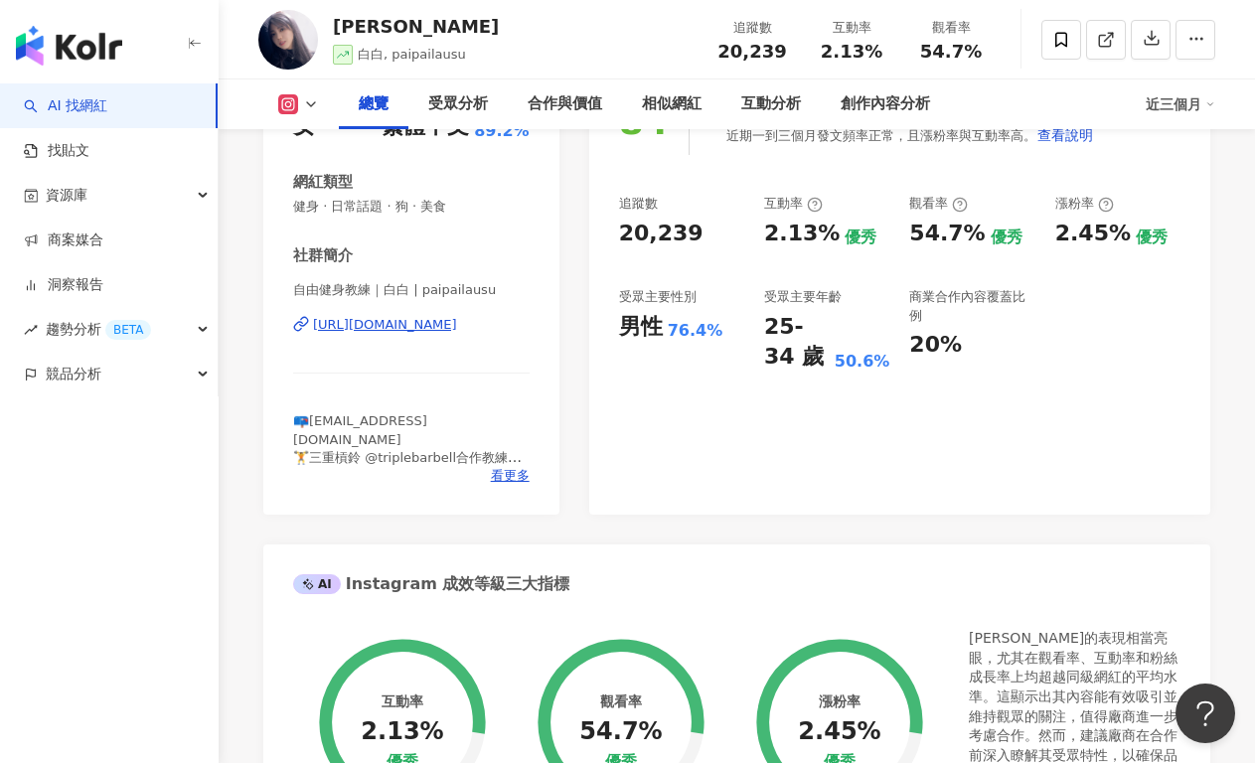
click at [397, 324] on div "https://www.instagram.com/paipailausu/" at bounding box center [385, 325] width 144 height 18
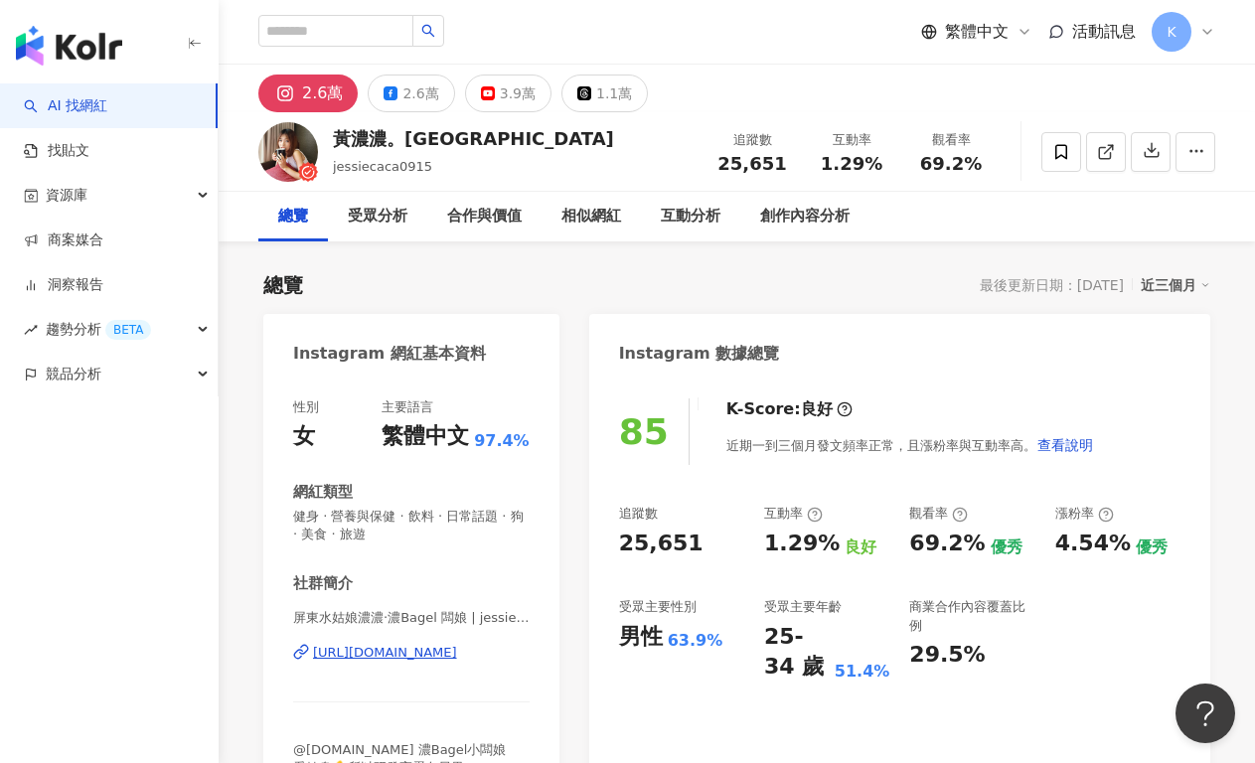
scroll to position [176, 0]
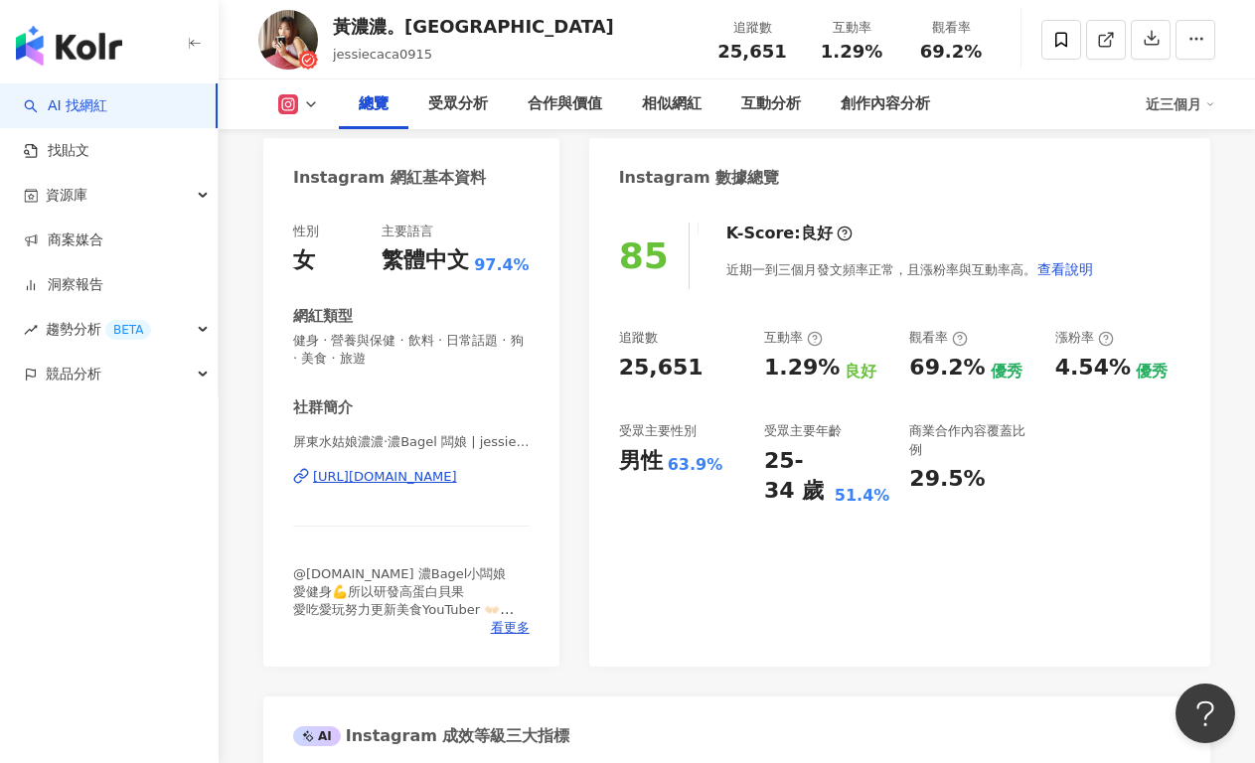
click at [453, 482] on div "[URL][DOMAIN_NAME]" at bounding box center [385, 477] width 144 height 18
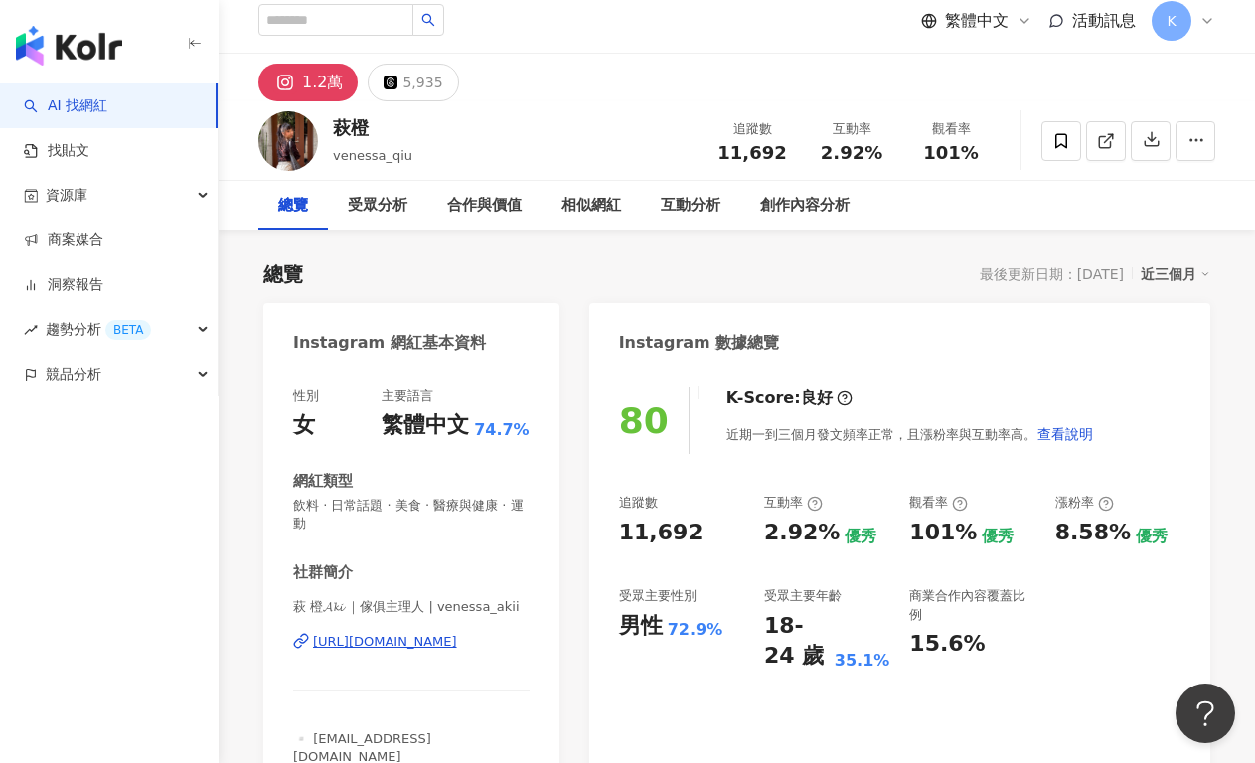
scroll to position [13, 0]
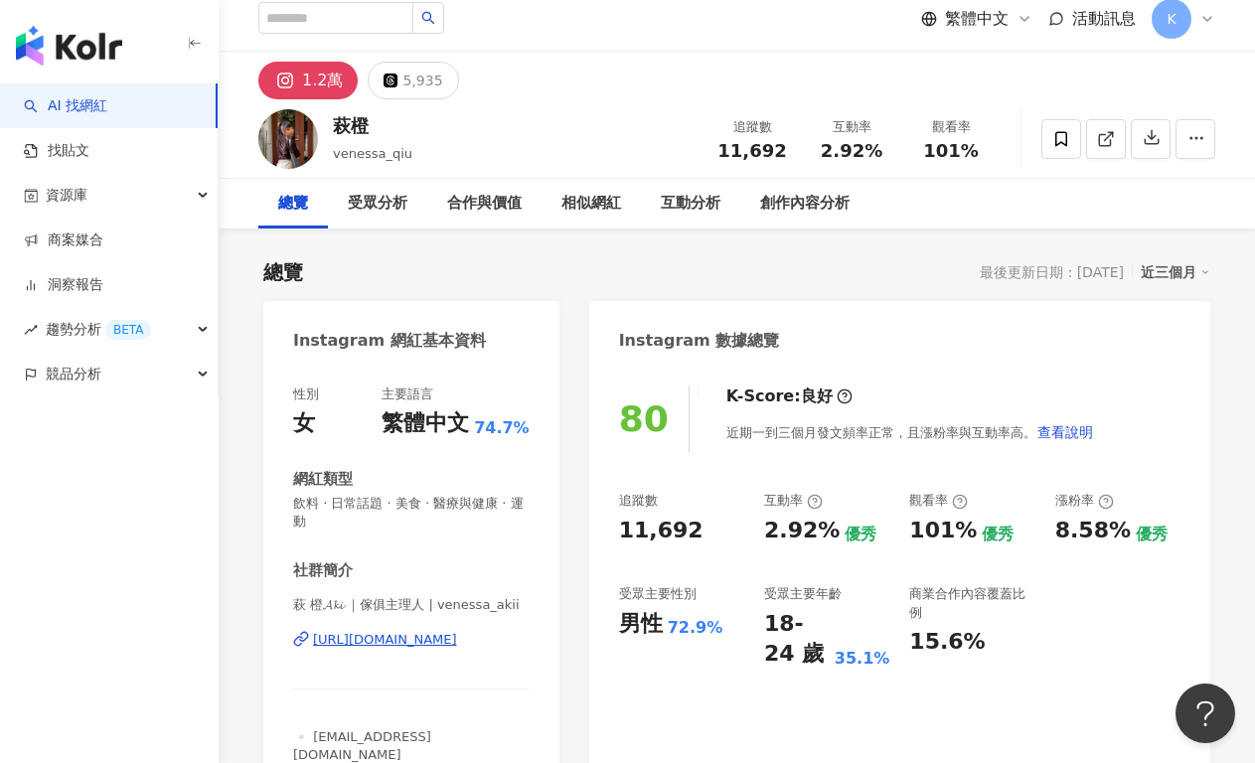
click at [456, 640] on div "https://www.instagram.com/venessa_akii/" at bounding box center [385, 640] width 144 height 18
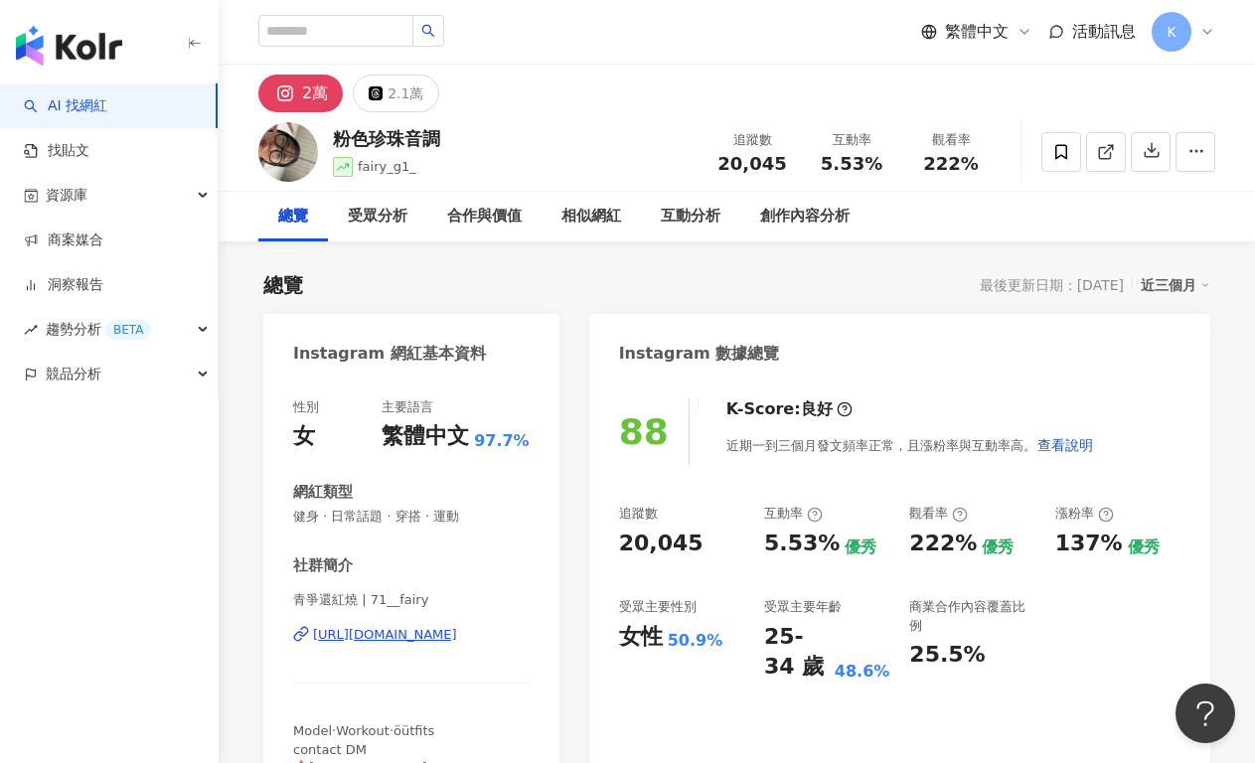
click at [427, 630] on div "[URL][DOMAIN_NAME]" at bounding box center [385, 635] width 144 height 18
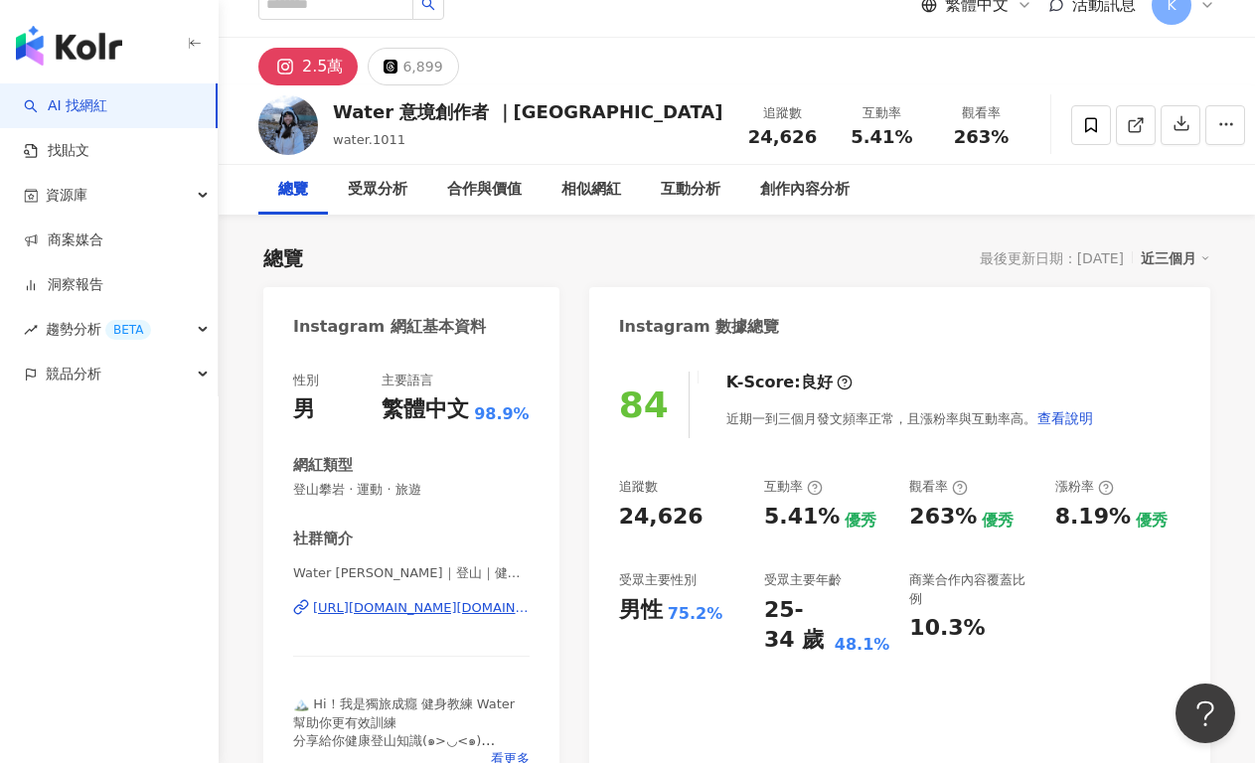
scroll to position [41, 0]
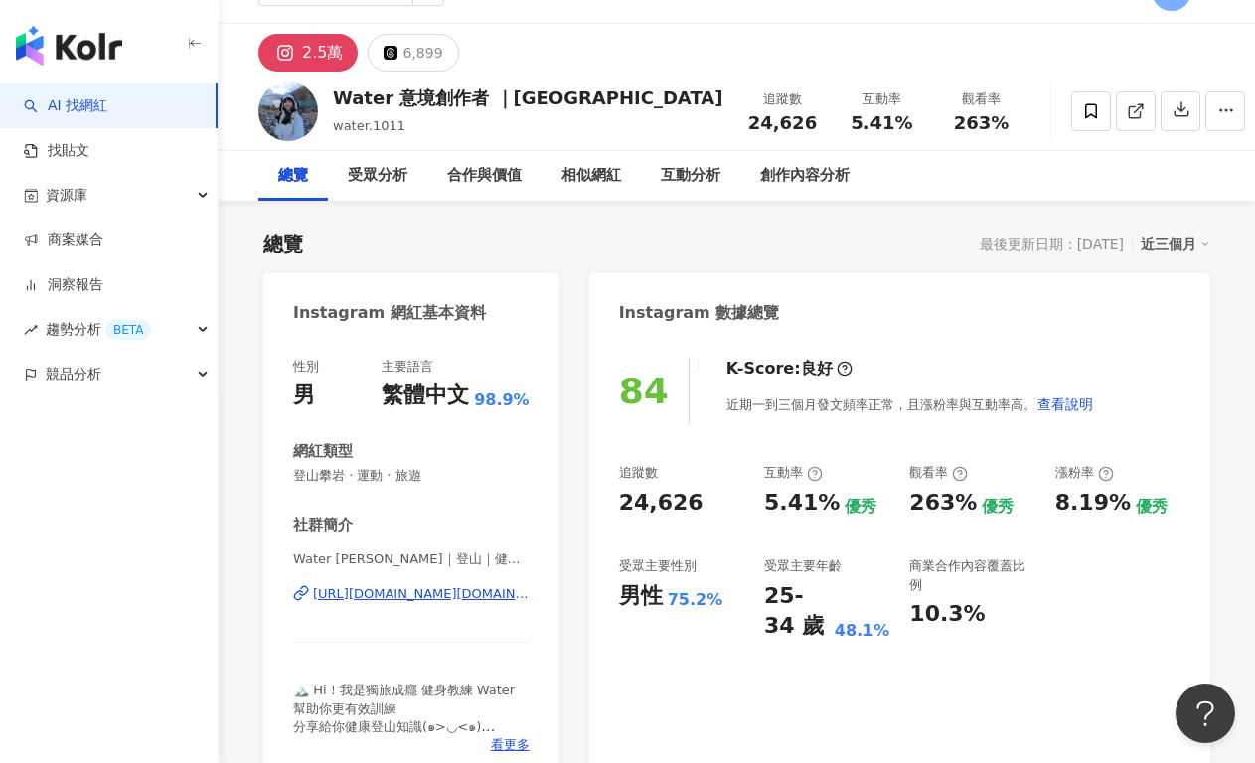
click at [430, 594] on div "https://www.instagram.com/water.outdoor/" at bounding box center [421, 594] width 217 height 18
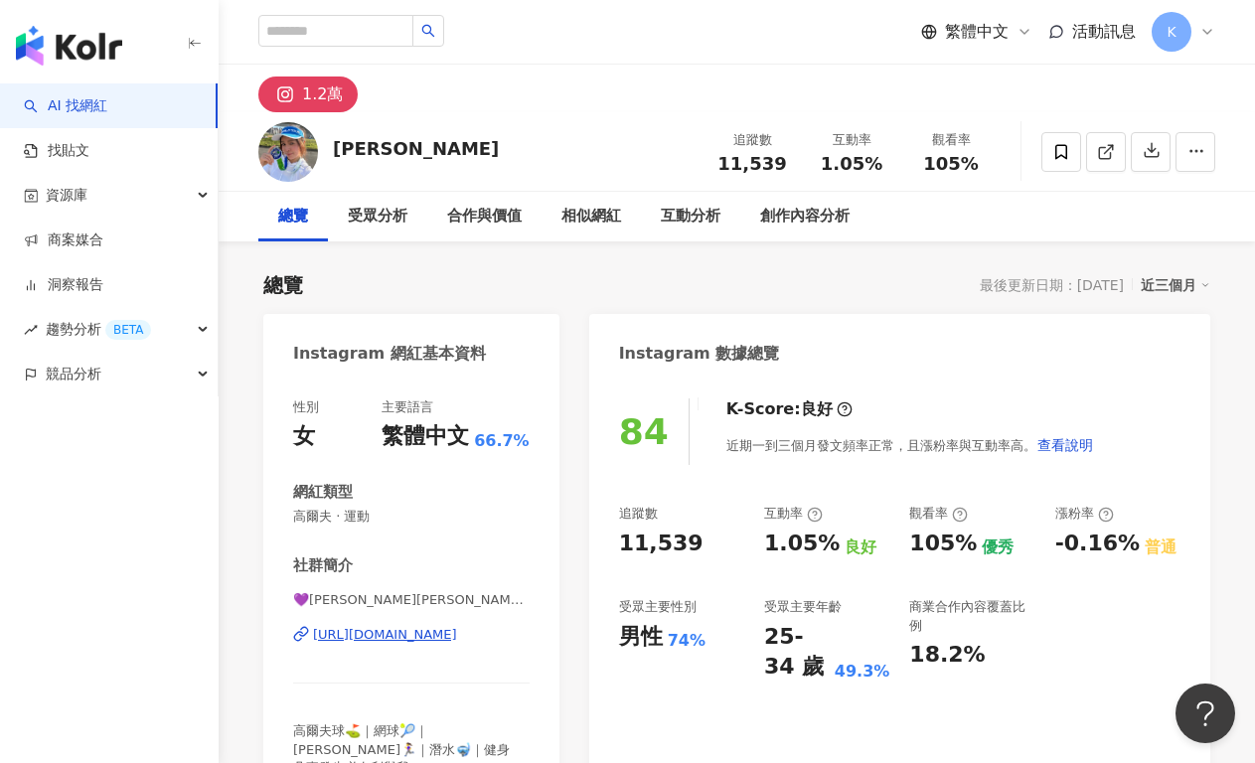
scroll to position [151, 0]
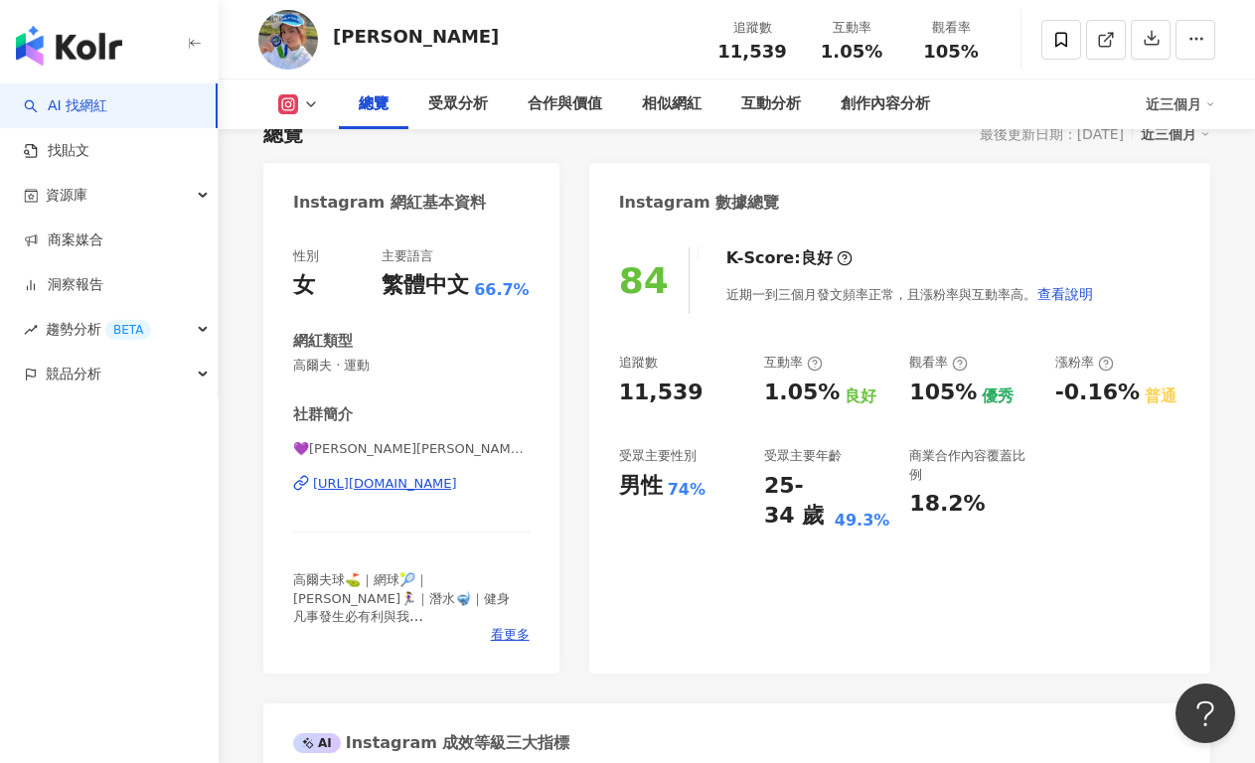
click at [422, 480] on div "https://www.instagram.com/sallyhsuehh/" at bounding box center [385, 484] width 144 height 18
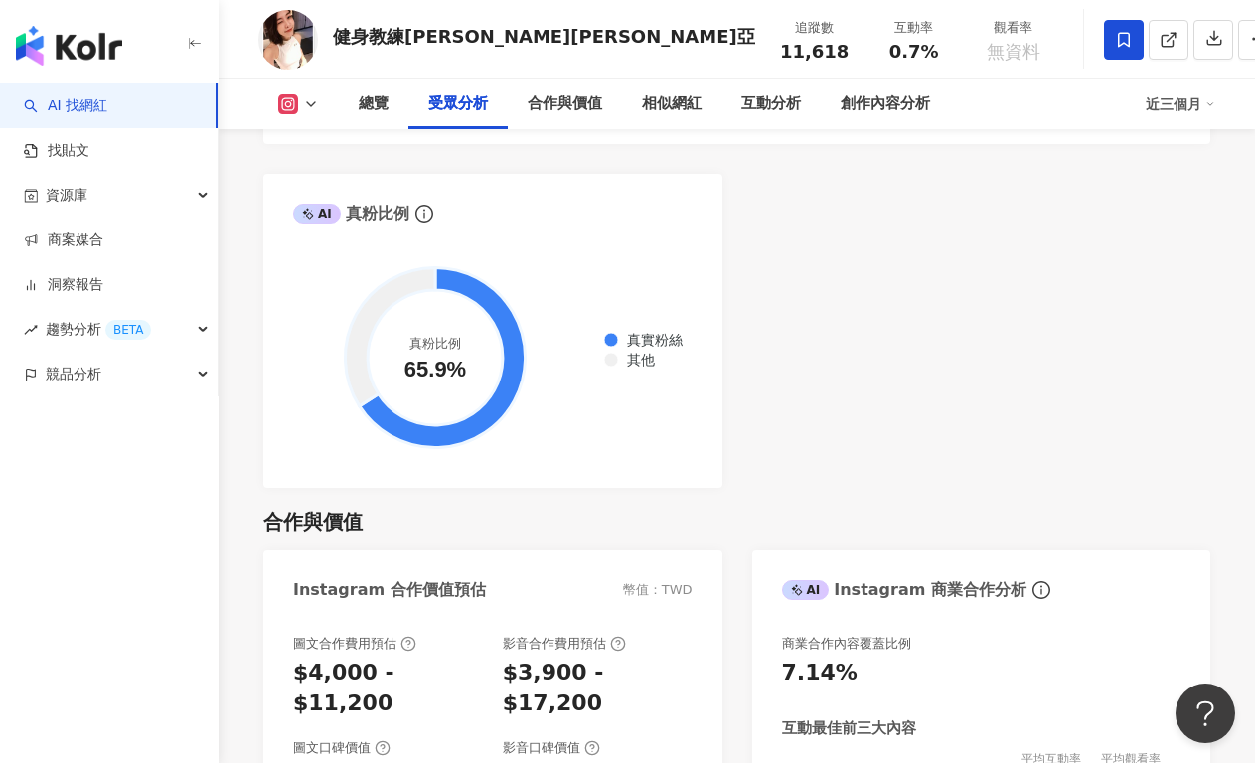
scroll to position [2355, 0]
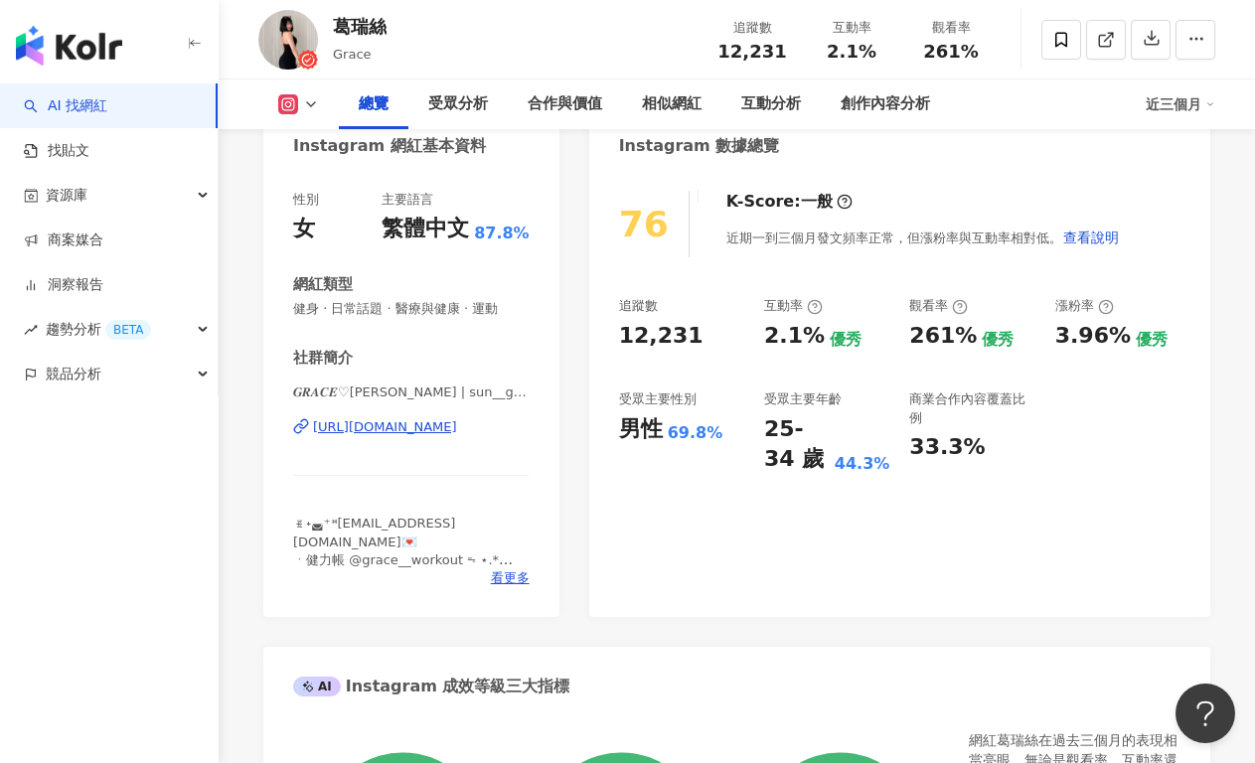
scroll to position [359, 0]
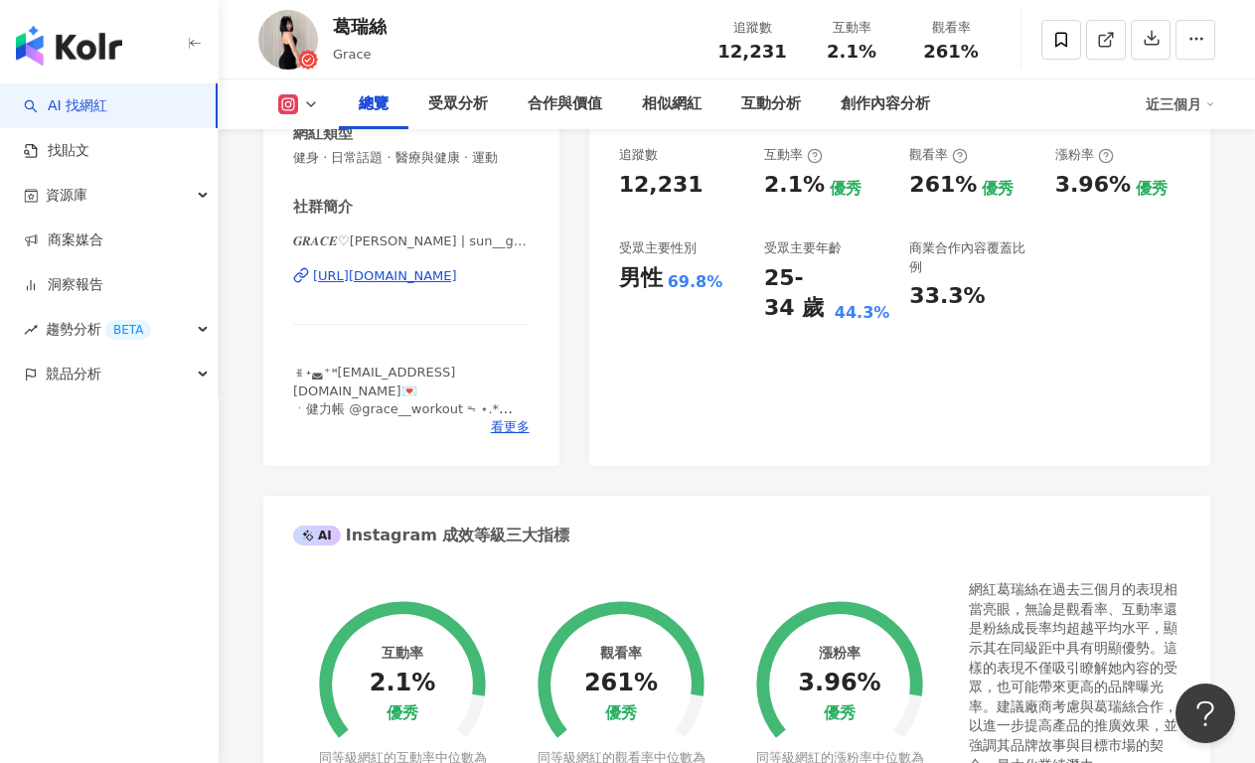
click at [417, 281] on div "https://www.instagram.com/sun__grace/" at bounding box center [385, 276] width 144 height 18
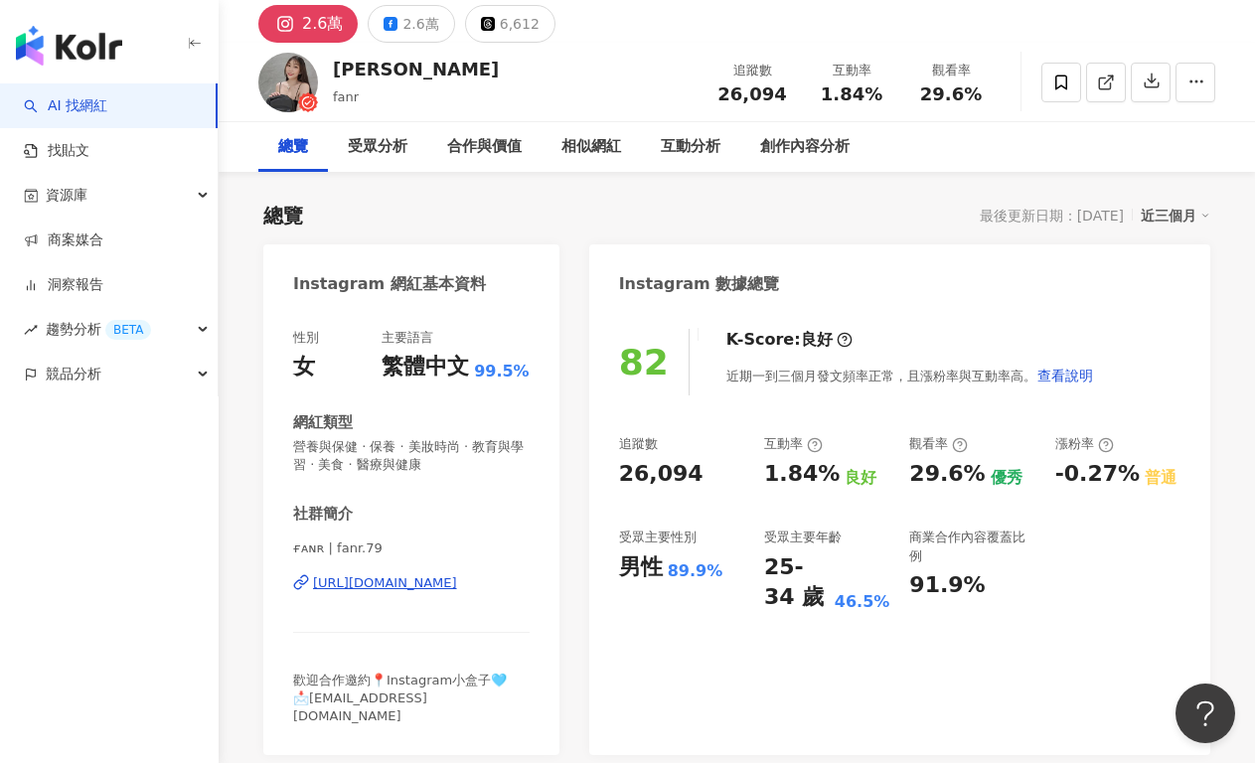
scroll to position [164, 0]
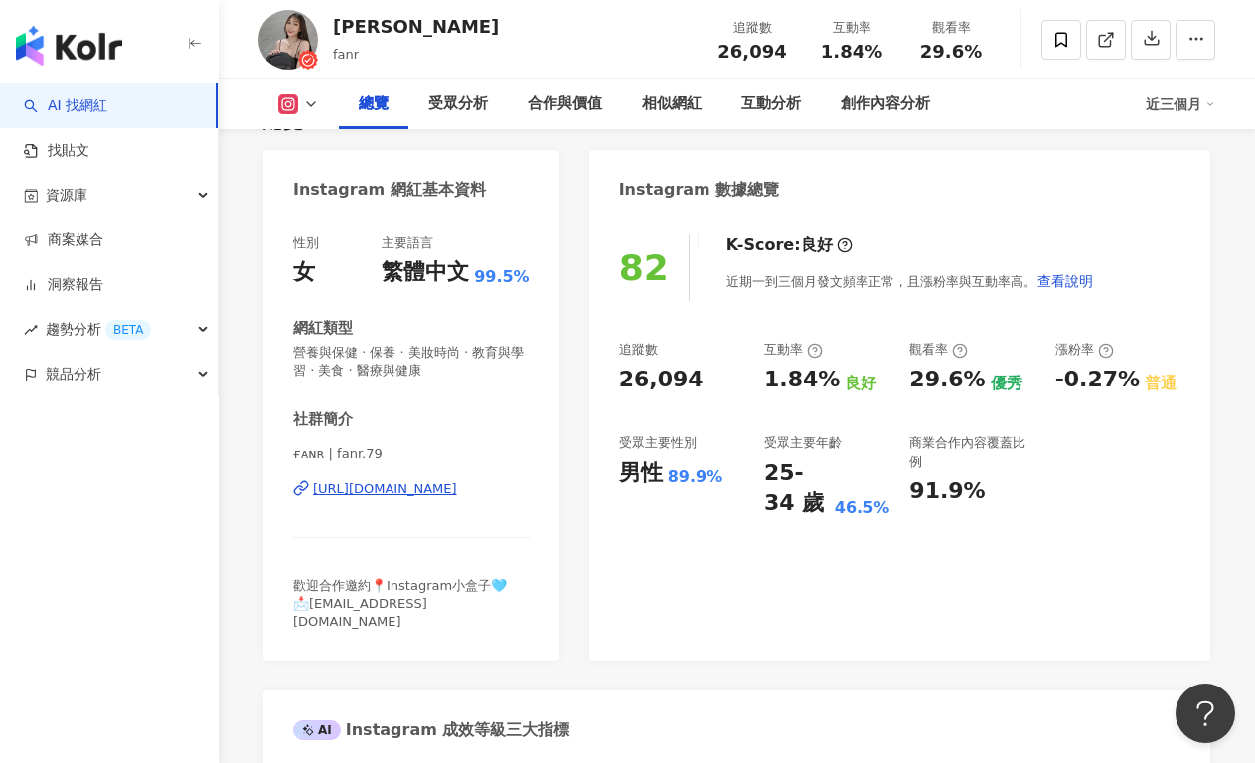
click at [369, 484] on div "https://www.instagram.com/fanr.79/" at bounding box center [385, 489] width 144 height 18
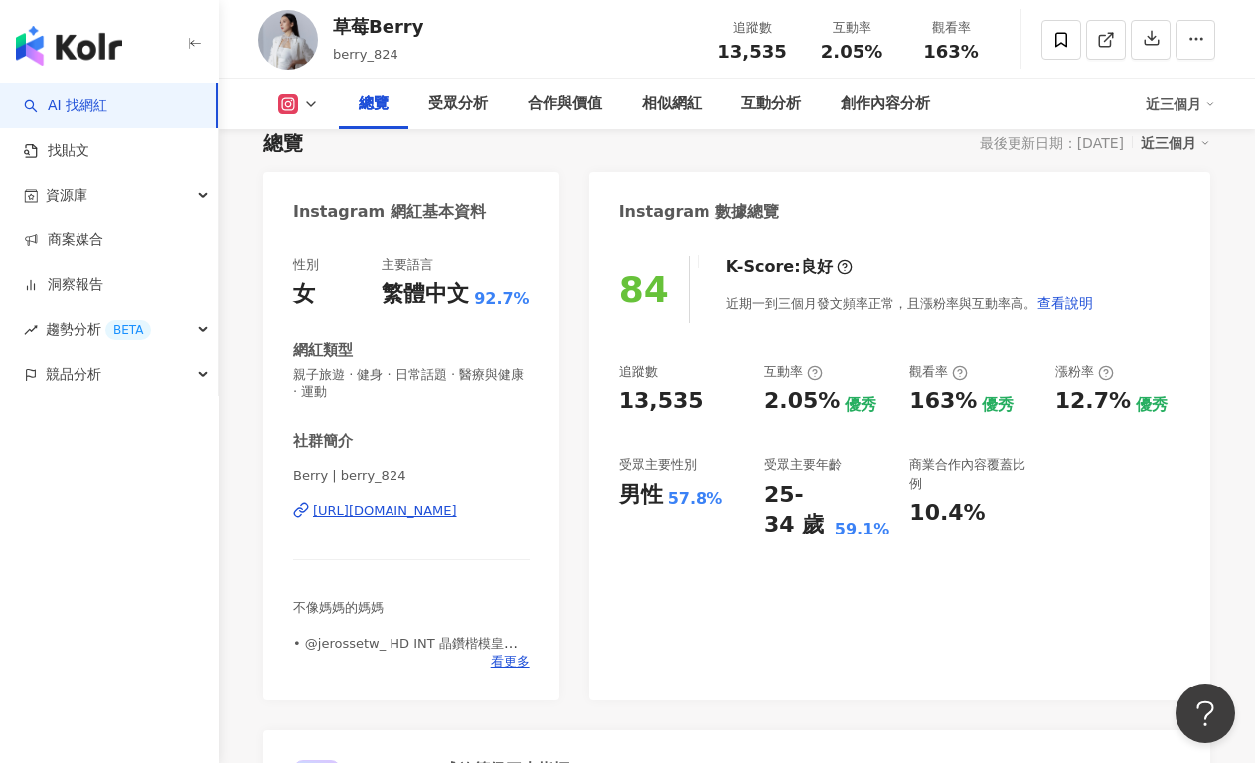
scroll to position [349, 0]
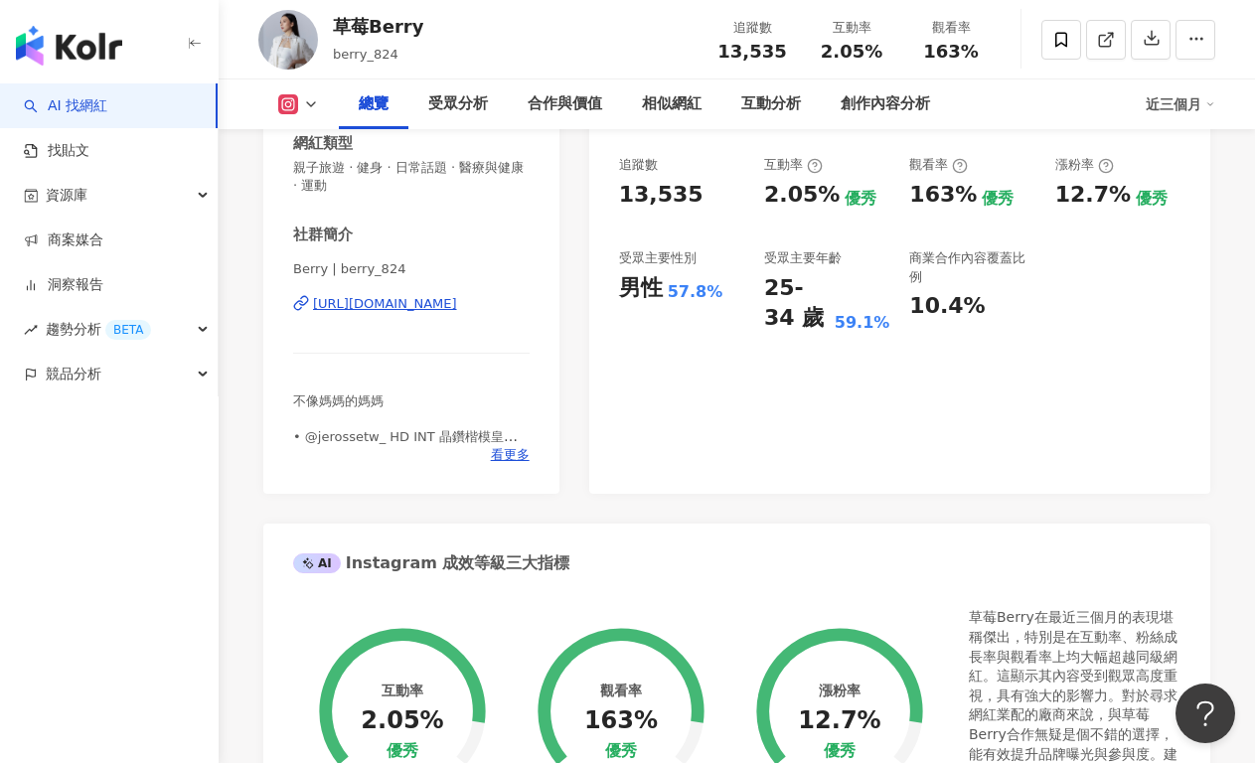
click at [416, 310] on div "https://www.instagram.com/berry_824/" at bounding box center [385, 304] width 144 height 18
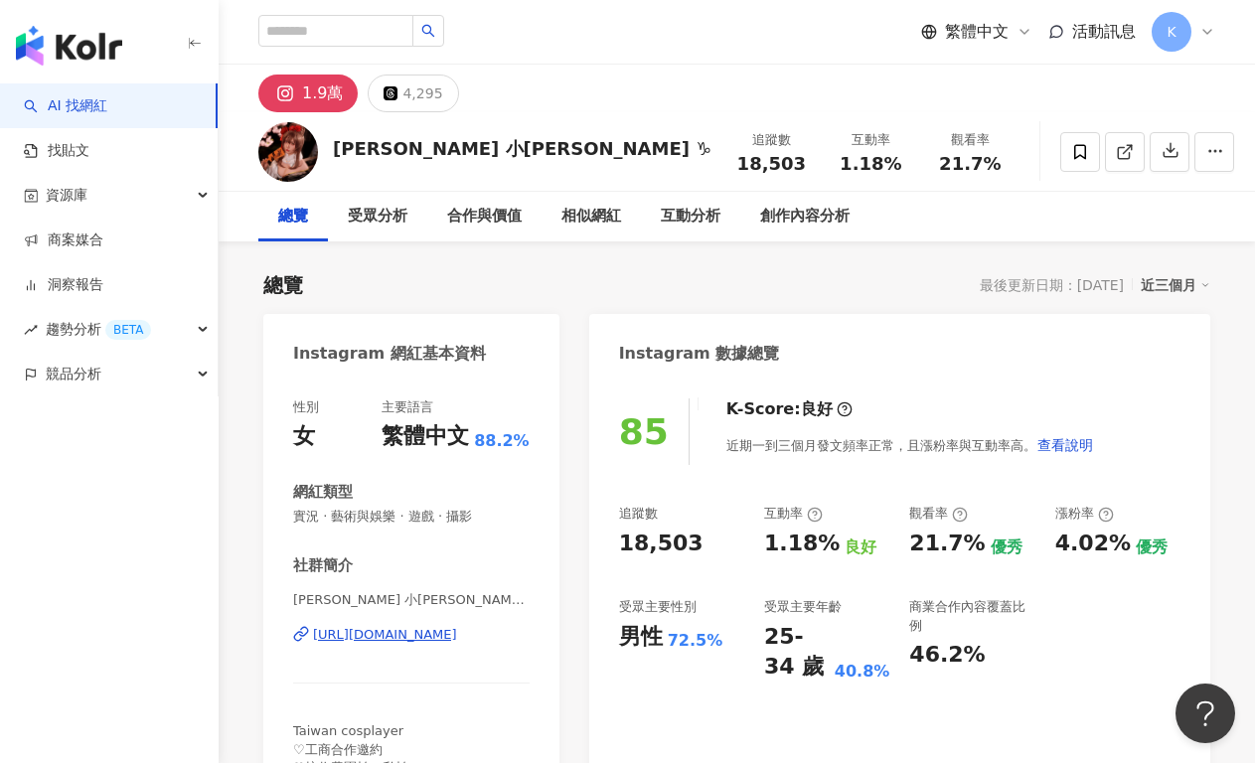
click at [410, 637] on div "https://www.instagram.com/__mari__j_/" at bounding box center [385, 635] width 144 height 18
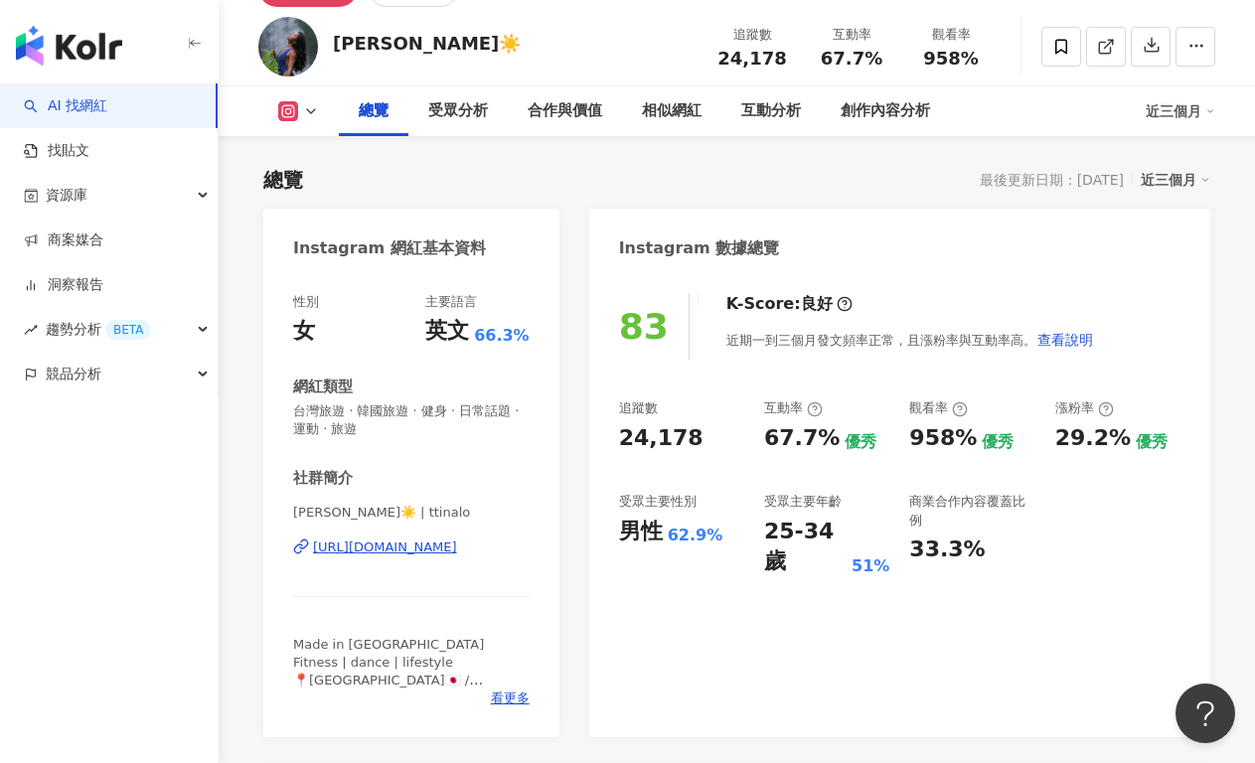
scroll to position [186, 0]
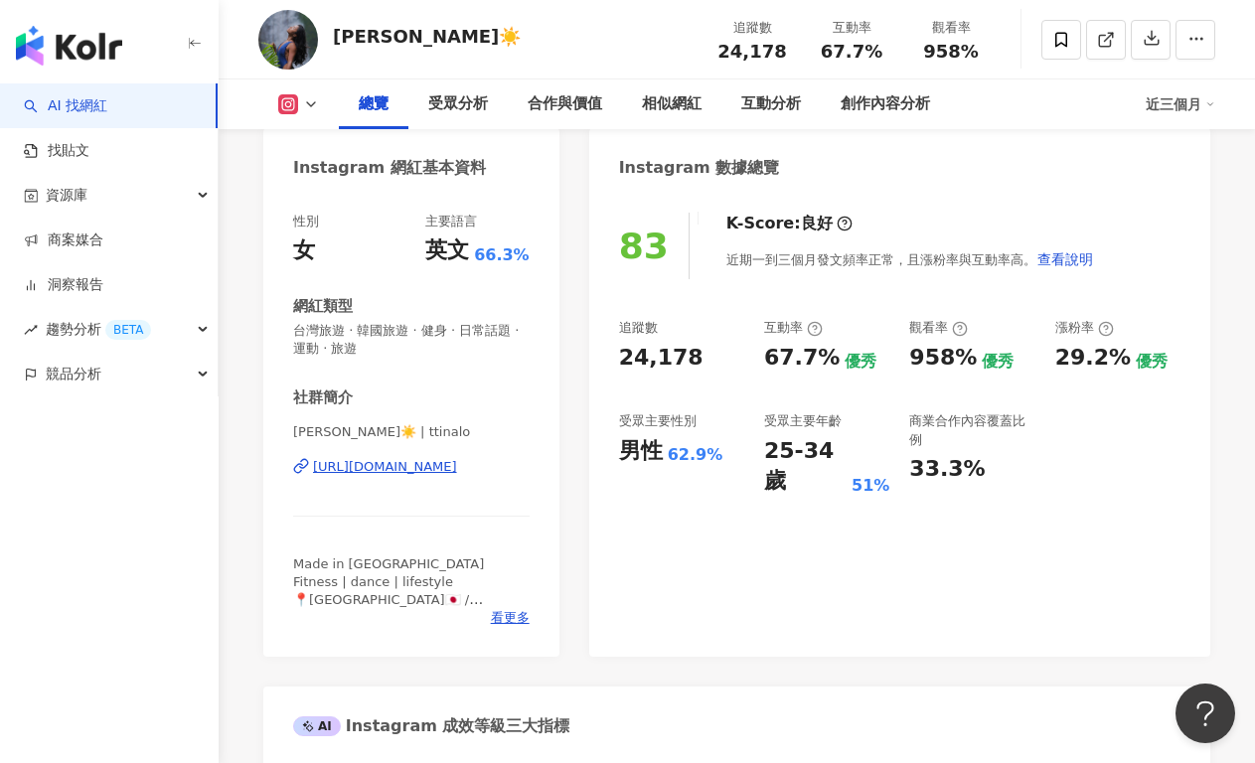
click at [428, 469] on div "[URL][DOMAIN_NAME]" at bounding box center [385, 467] width 144 height 18
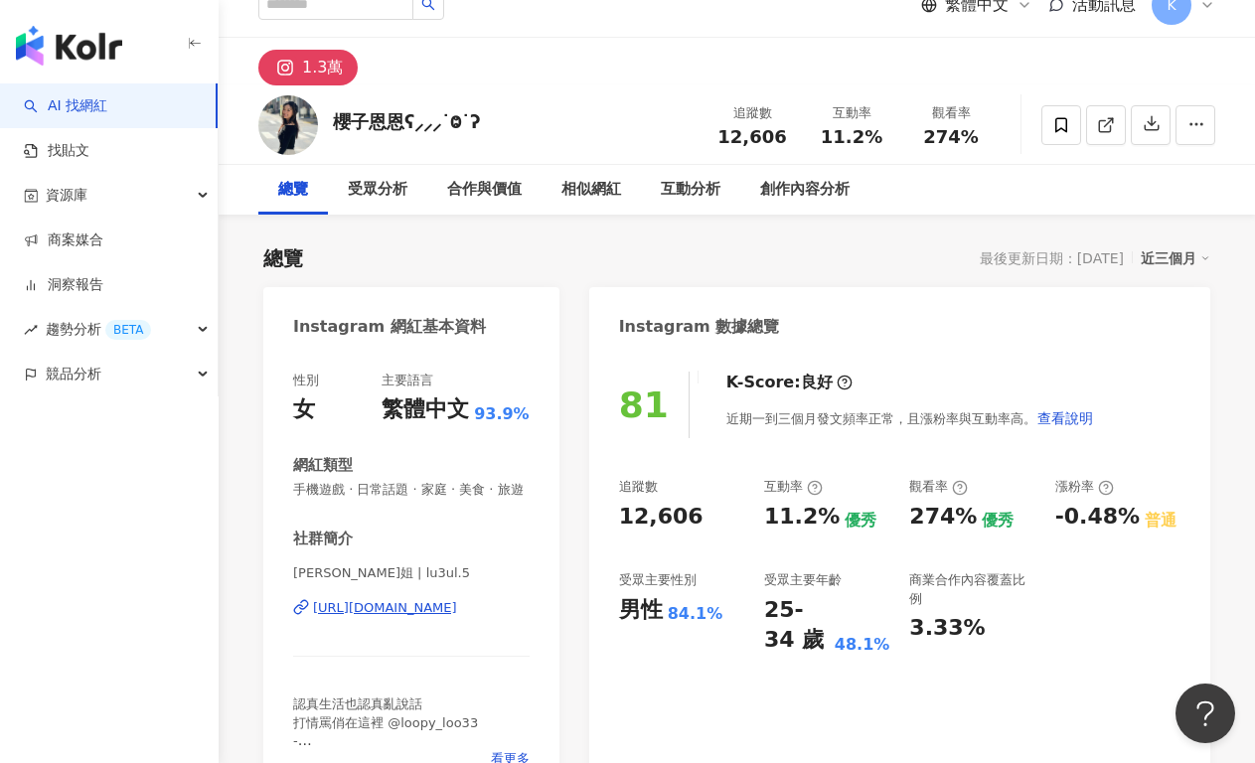
scroll to position [41, 0]
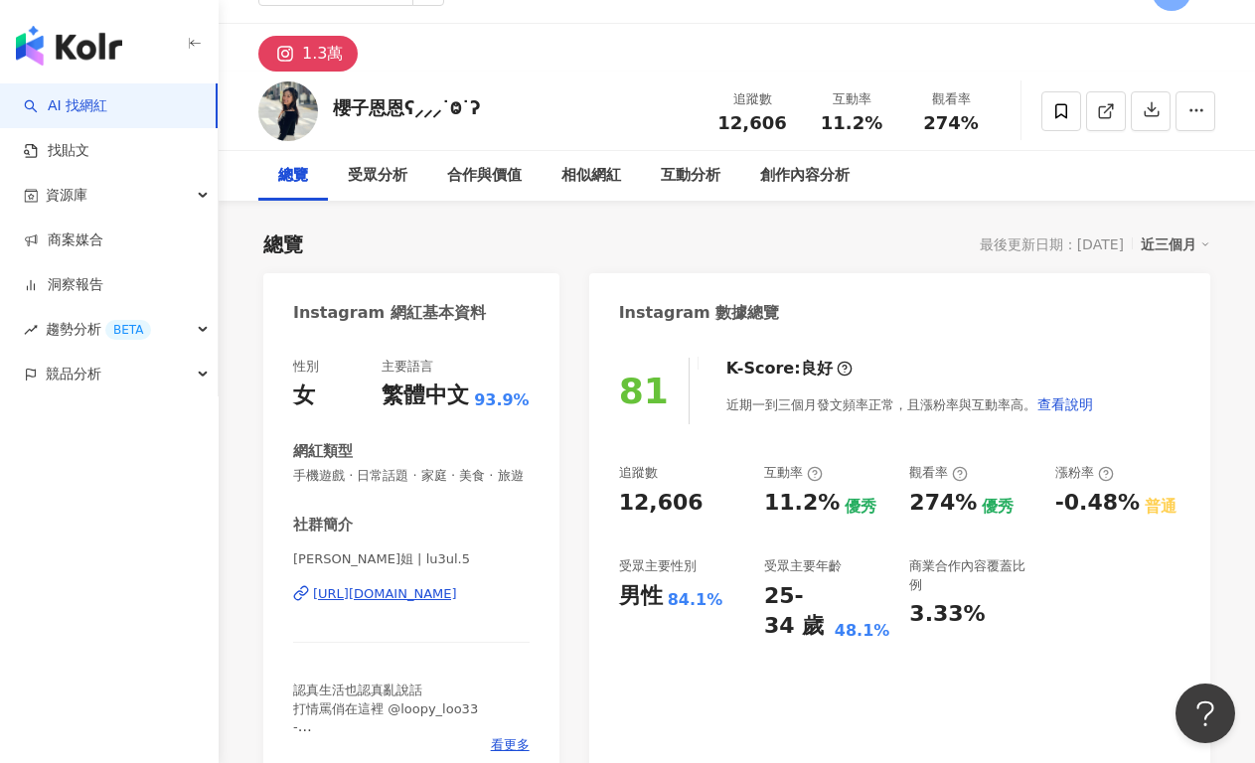
click at [405, 588] on div "https://www.instagram.com/lu3ul.5/" at bounding box center [385, 594] width 144 height 18
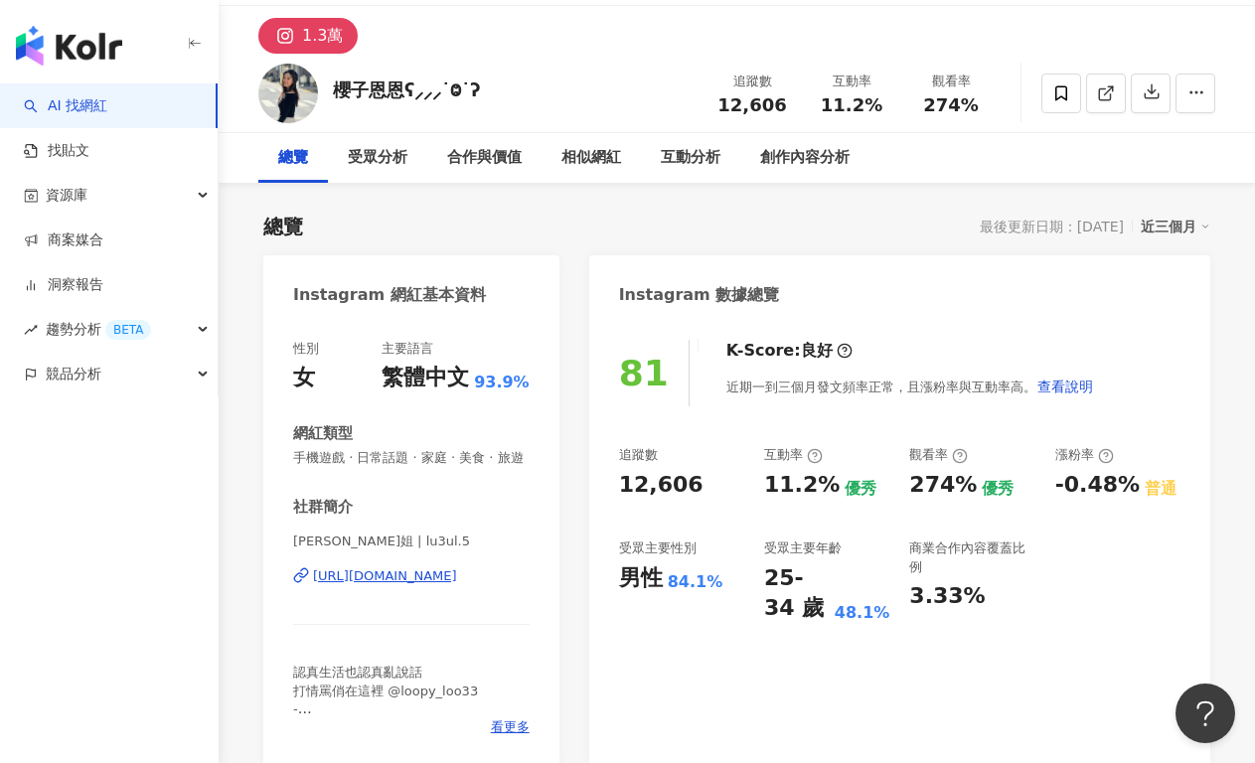
scroll to position [73, 0]
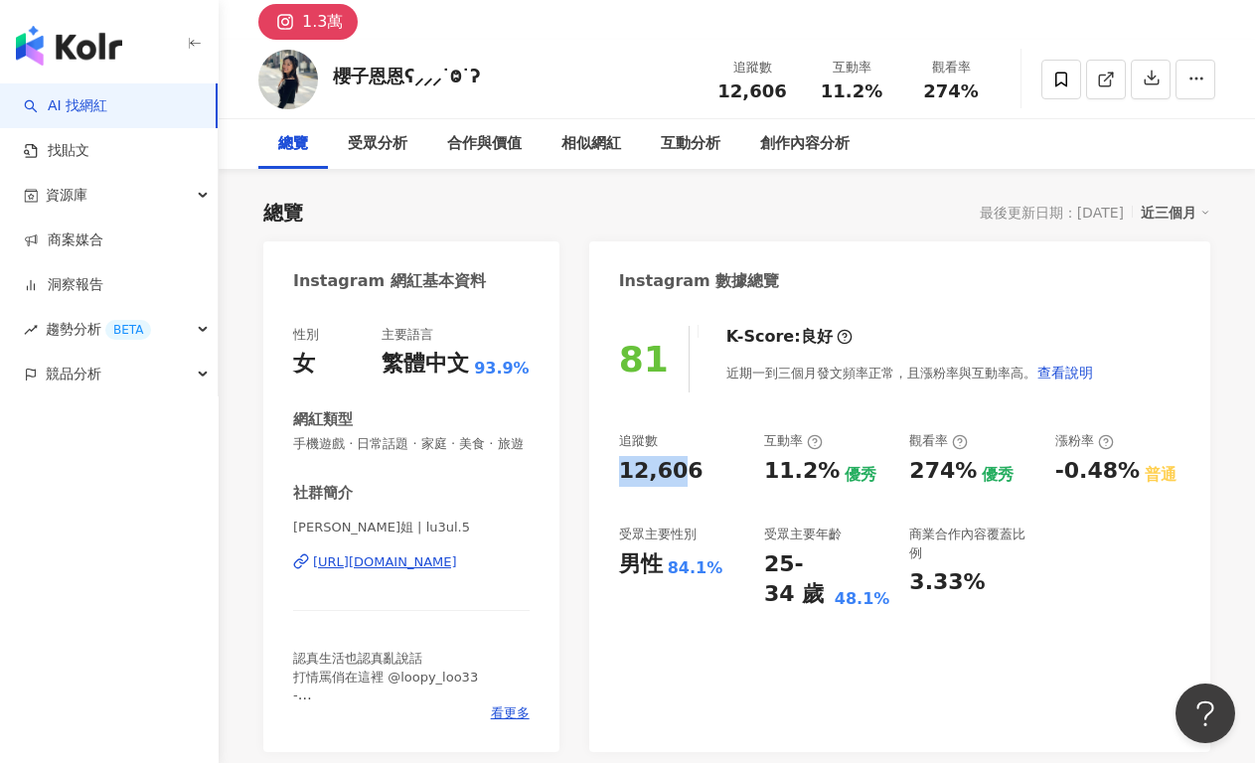
drag, startPoint x: 679, startPoint y: 468, endPoint x: 598, endPoint y: 471, distance: 81.5
click at [598, 471] on div "81 K-Score : 良好 近期一到三個月發文頻率正常，且漲粉率與互動率高。 查看說明 追蹤數 12,606 互動率 11.2% 優秀 觀看率 274% …" at bounding box center [899, 529] width 621 height 446
click at [613, 470] on div "81 K-Score : 良好 近期一到三個月發文頻率正常，且漲粉率與互動率高。 查看說明 追蹤數 12,606 互動率 11.2% 優秀 觀看率 274% …" at bounding box center [899, 529] width 621 height 446
drag, startPoint x: 618, startPoint y: 470, endPoint x: 713, endPoint y: 467, distance: 95.4
click at [713, 467] on div "12,606" at bounding box center [681, 471] width 125 height 31
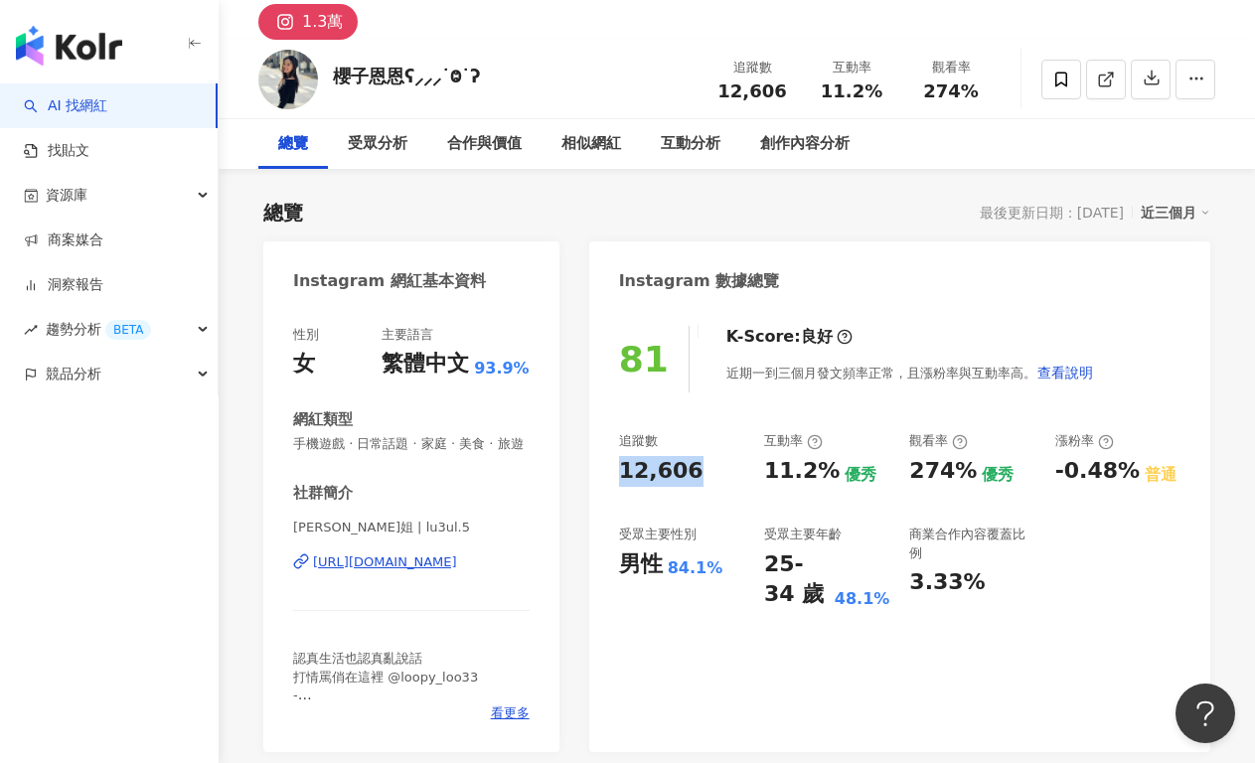
copy div "12,606"
click at [753, 462] on div "追蹤數 12,606 互動率 11.2% 優秀 觀看率 274% 優秀 漲粉率 -0.48% 普通 受眾主要性別 男性 84.1% 受眾主要年齡 25-34 …" at bounding box center [899, 521] width 561 height 178
click at [828, 466] on div "11.2% 優秀" at bounding box center [826, 471] width 125 height 31
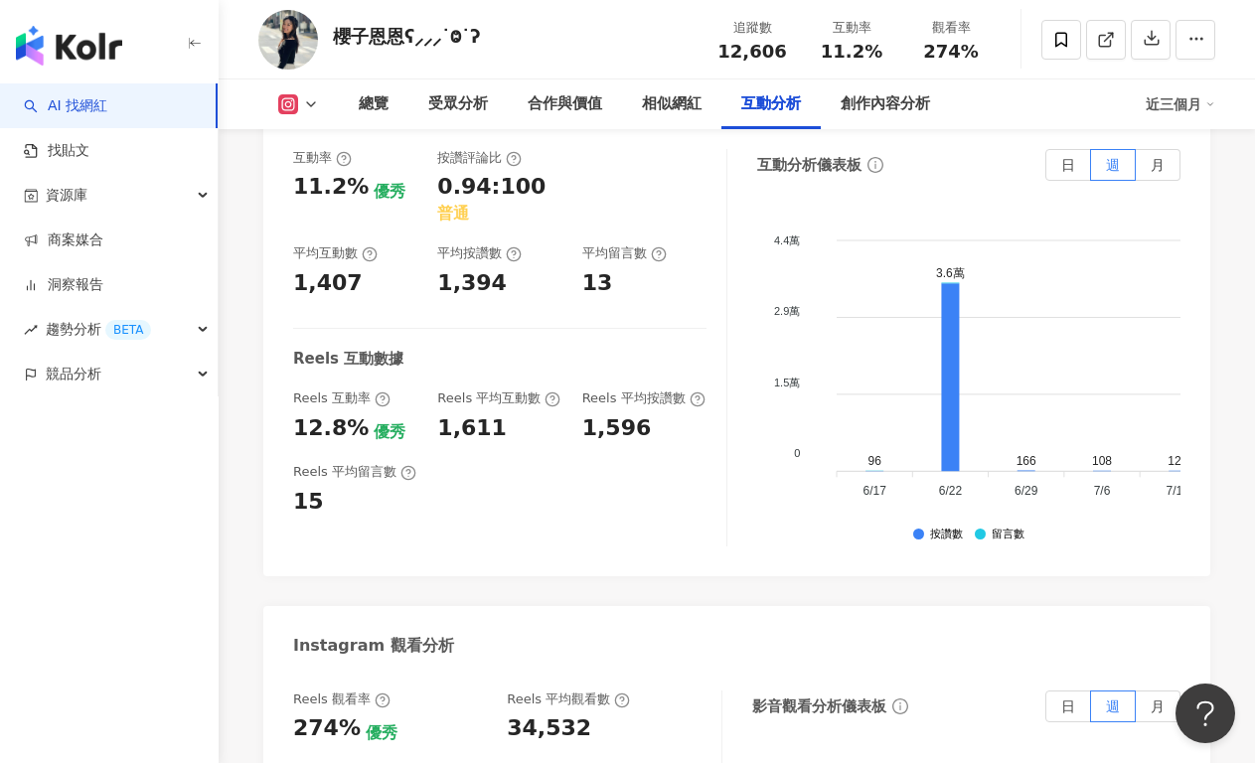
scroll to position [4203, 0]
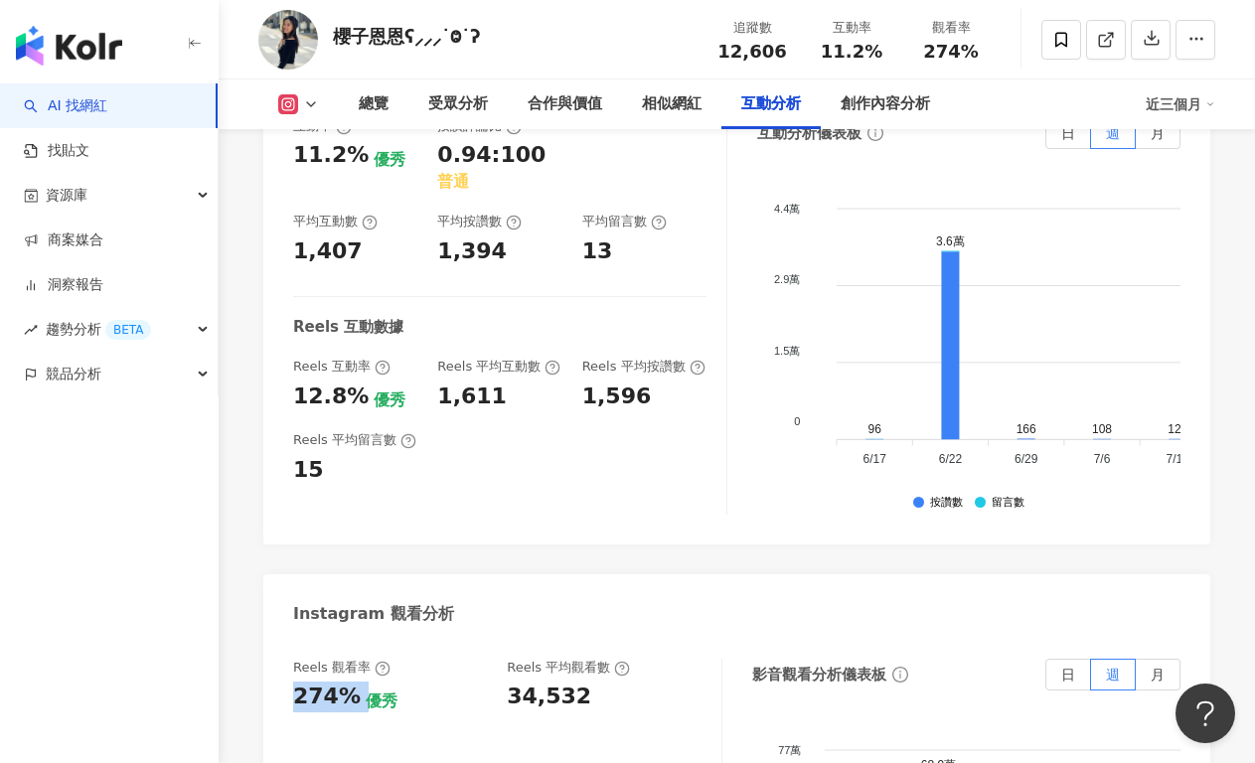
drag, startPoint x: 298, startPoint y: 548, endPoint x: 352, endPoint y: 547, distance: 53.7
click at [352, 681] on div "274% 優秀" at bounding box center [390, 696] width 194 height 31
copy div "274%"
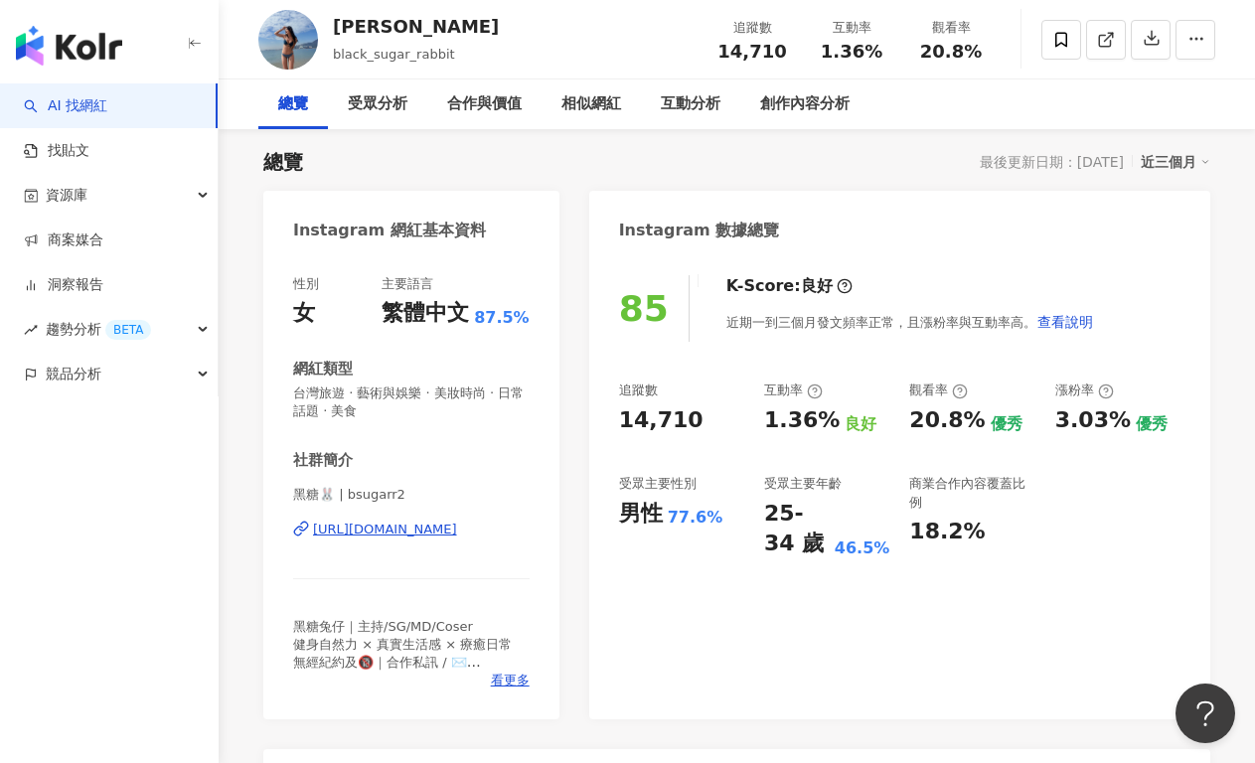
scroll to position [124, 0]
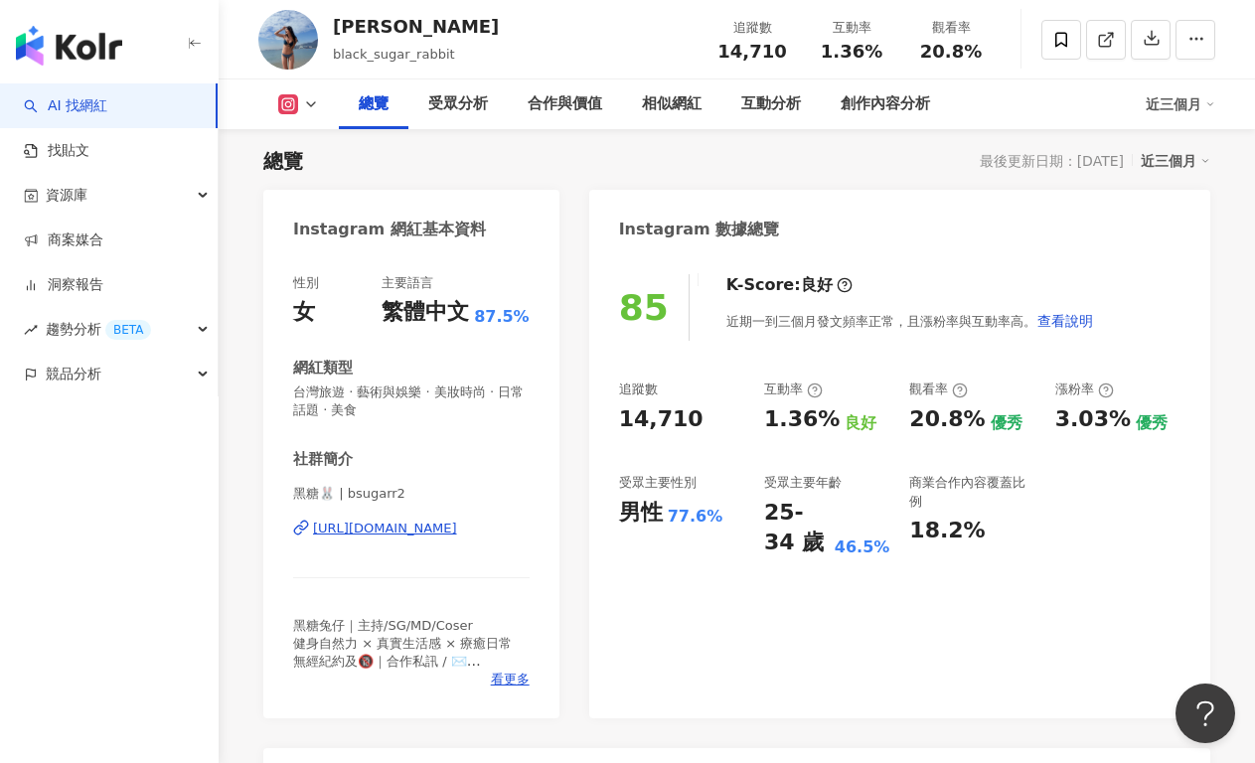
click at [457, 520] on div "[URL][DOMAIN_NAME]" at bounding box center [385, 529] width 144 height 18
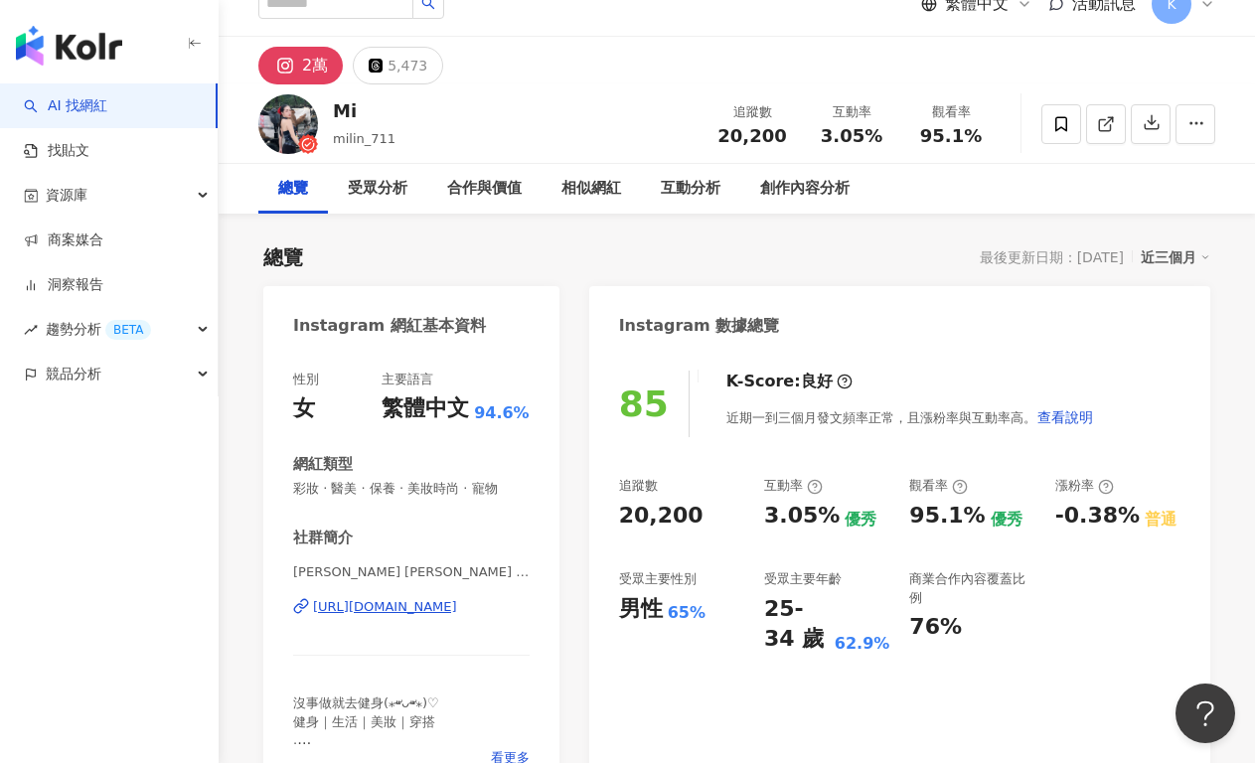
scroll to position [35, 0]
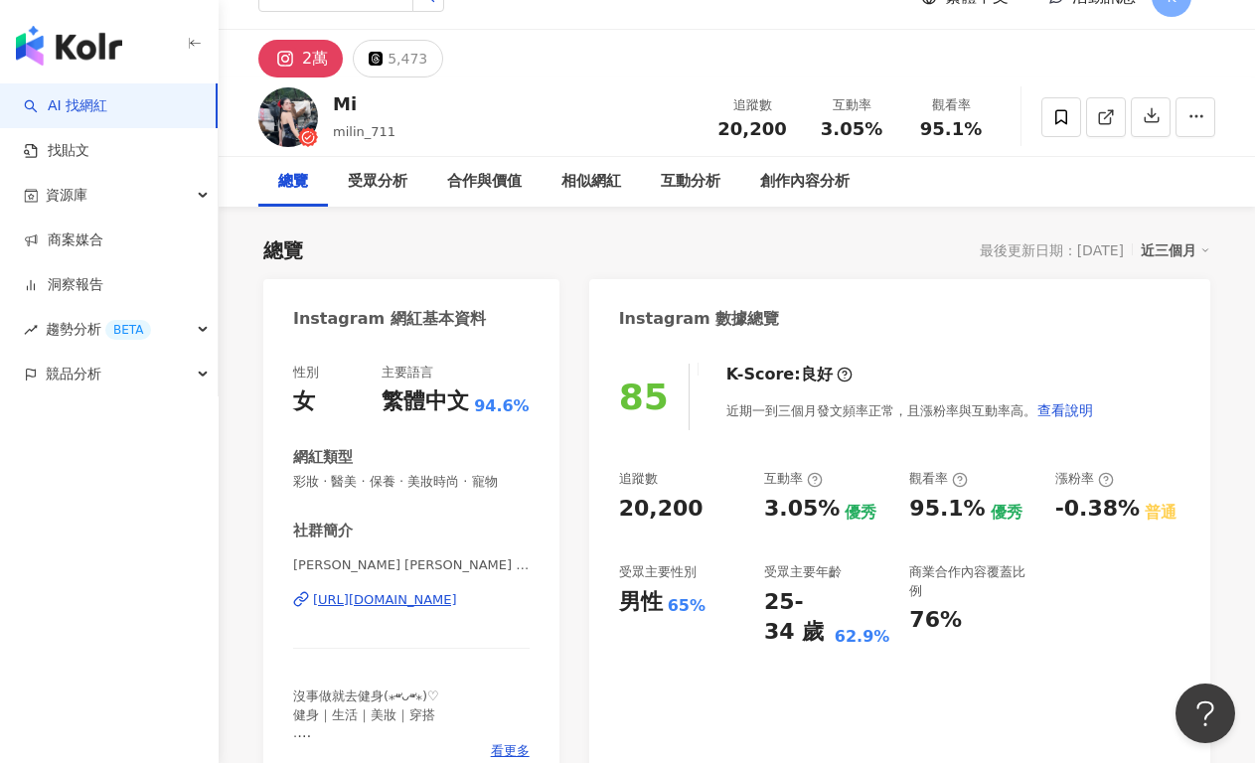
click at [434, 596] on div "[URL][DOMAIN_NAME]" at bounding box center [385, 600] width 144 height 18
click at [533, 446] on div "性別 女 主要語言 繁體中文 94.6% 網紅類型 彩妝 · 醫美 · 保養 · 美妝時尚 · 寵物 社群簡介 [PERSON_NAME] [PERSON_N…" at bounding box center [411, 567] width 296 height 446
drag, startPoint x: 616, startPoint y: 509, endPoint x: 694, endPoint y: 508, distance: 78.5
click at [694, 508] on div "85 K-Score : 良好 近期一到三個月發文頻率正常，且漲粉率與互動率高。 查看說明 追蹤數 20,200 互動率 3.05% 優秀 觀看率 95.1%…" at bounding box center [899, 567] width 621 height 446
copy div "20,200"
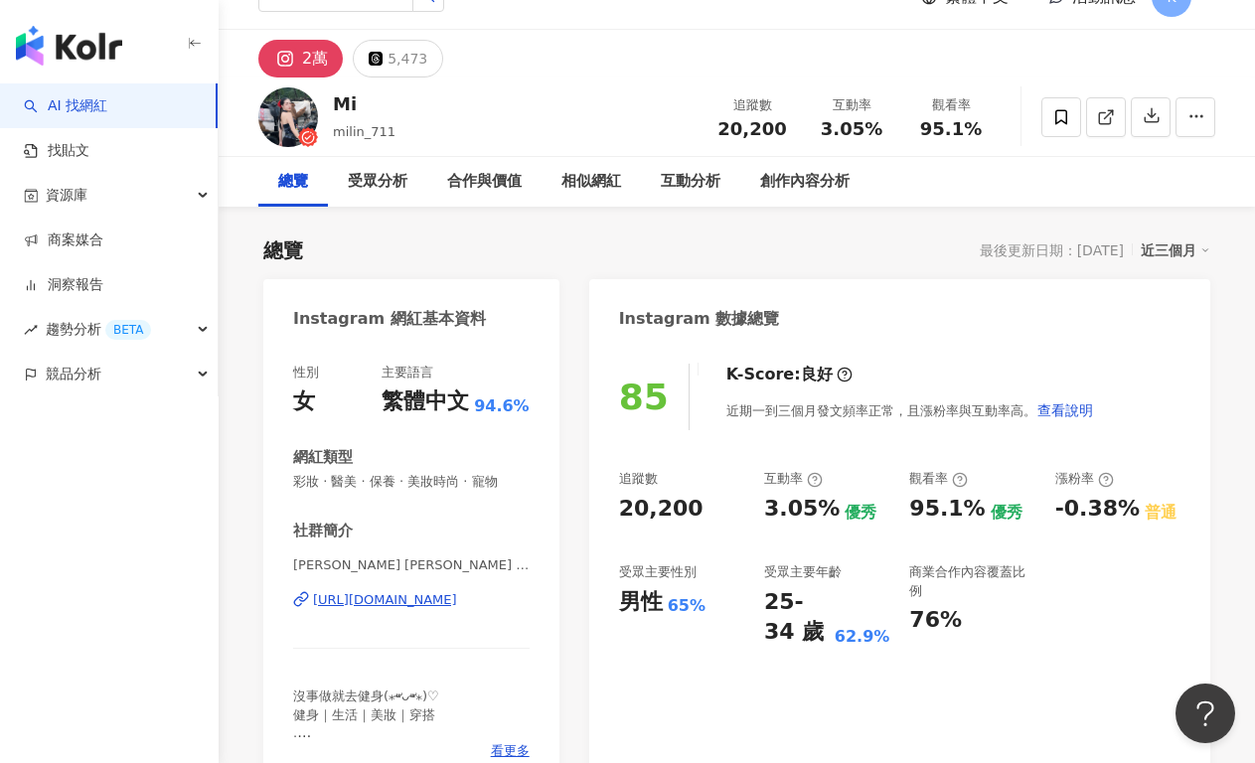
click at [714, 453] on div "85 K-Score : 良好 近期一到三個月發文頻率正常，且漲粉率與互動率高。 查看說明 追蹤數 20,200 互動率 3.05% 優秀 觀看率 95.1%…" at bounding box center [899, 567] width 621 height 446
drag, startPoint x: 761, startPoint y: 514, endPoint x: 818, endPoint y: 513, distance: 56.6
click at [813, 513] on div "追蹤數 20,200 互動率 3.05% 優秀 觀看率 95.1% 優秀 漲粉率 -0.38% 普通 受眾主要性別 男性 65% 受眾主要年齡 25-34 歲…" at bounding box center [899, 559] width 561 height 178
click at [825, 512] on div "3.05%" at bounding box center [801, 509] width 75 height 31
click at [803, 515] on div "3.05%" at bounding box center [801, 509] width 75 height 31
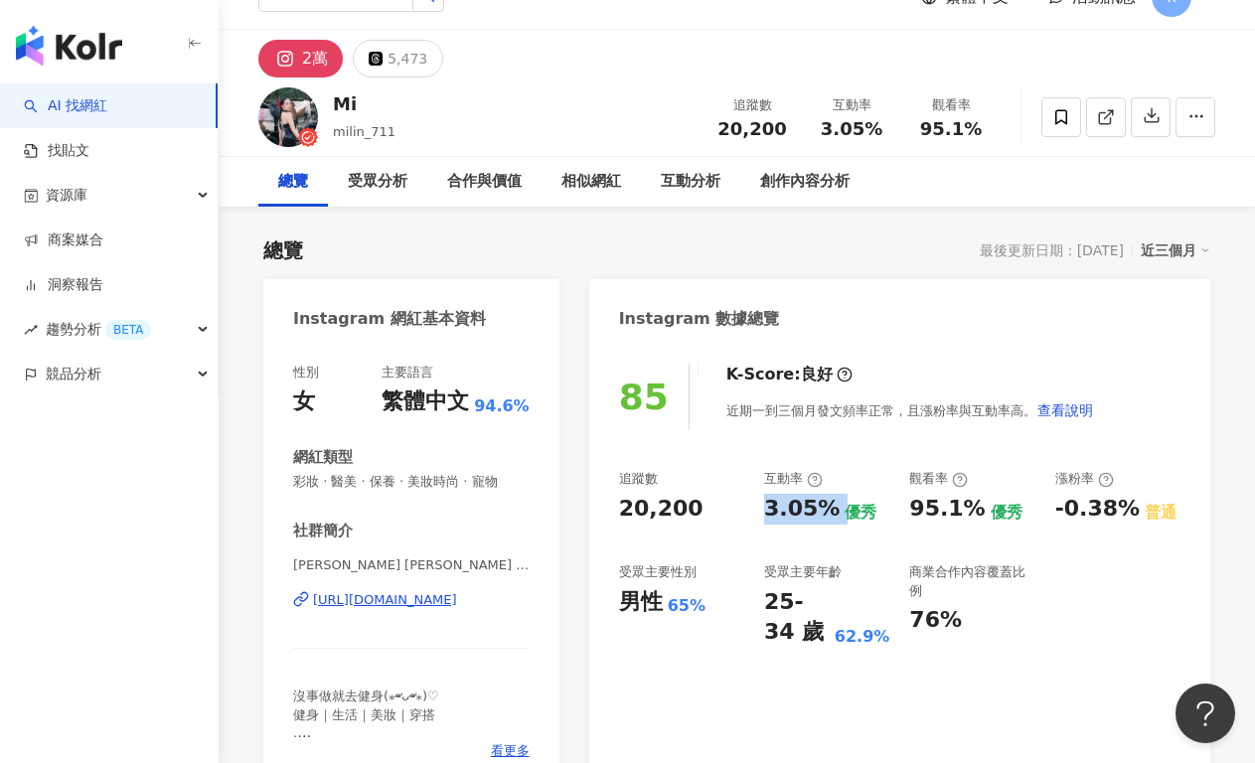
drag, startPoint x: 788, startPoint y: 507, endPoint x: 833, endPoint y: 509, distance: 45.7
click at [833, 509] on div "3.05% 優秀" at bounding box center [826, 509] width 125 height 31
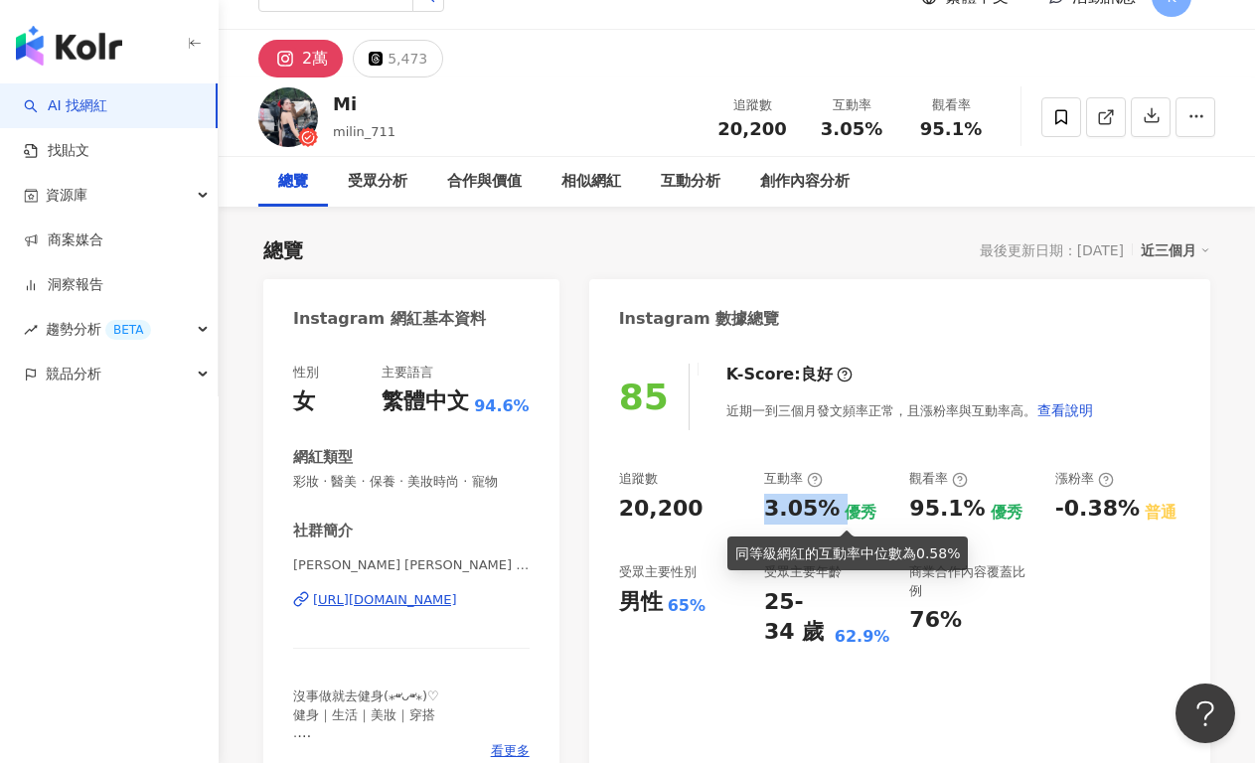
copy div "3.05%"
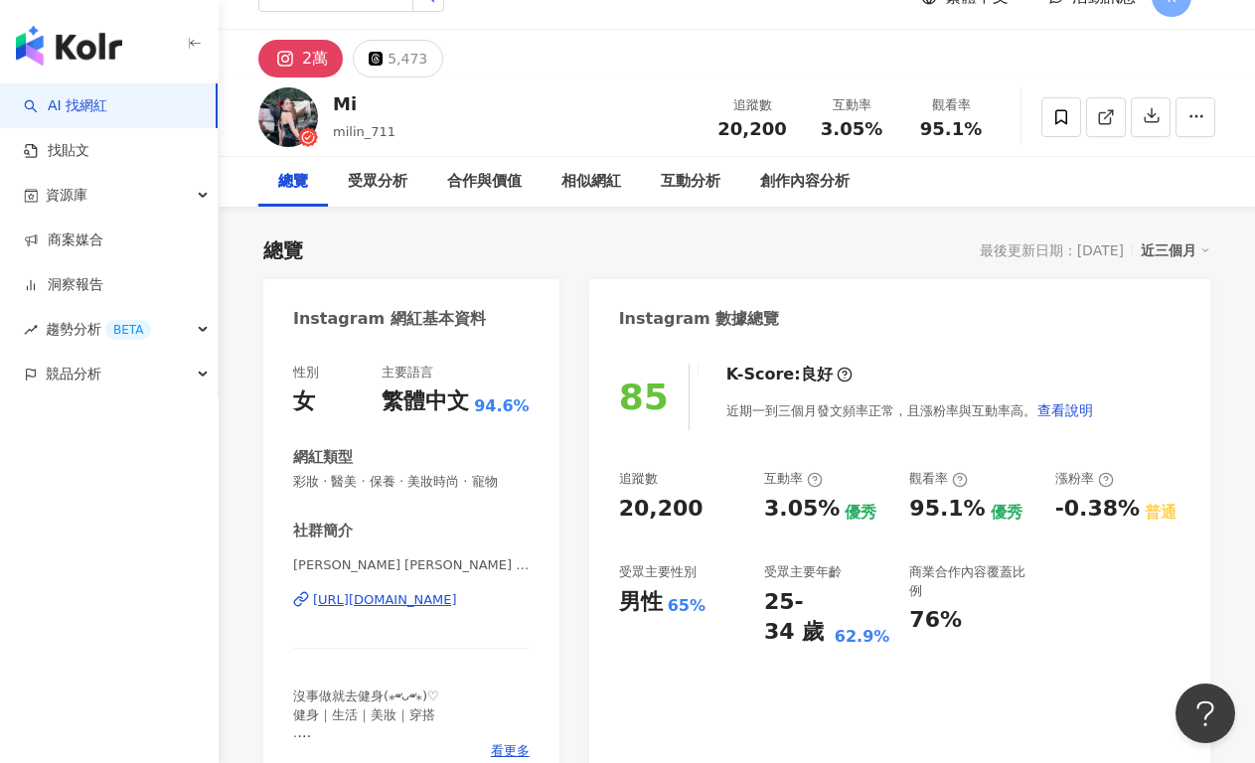
click at [898, 478] on div "追蹤數 20,200 互動率 3.05% 優秀 觀看率 95.1% 優秀 漲粉率 -0.38% 普通 受眾主要性別 男性 65% 受眾主要年齡 25-34 歲…" at bounding box center [899, 559] width 561 height 178
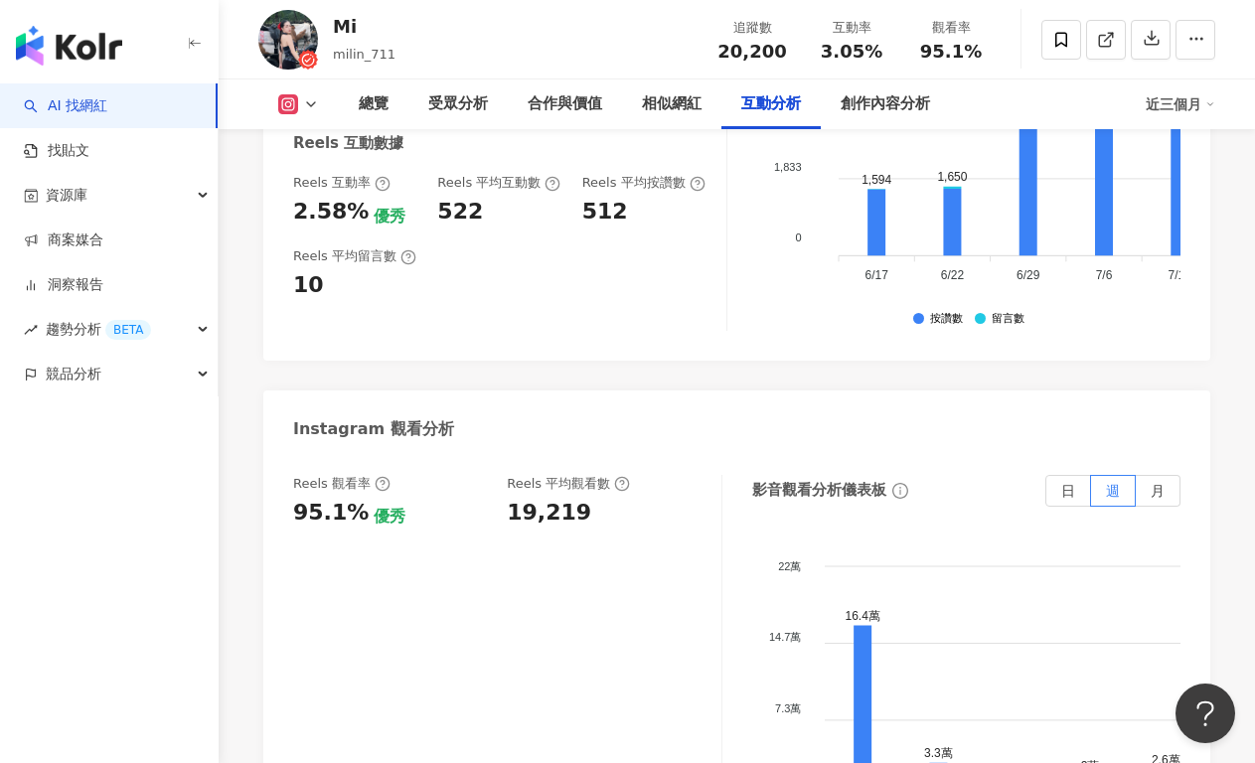
scroll to position [4459, 0]
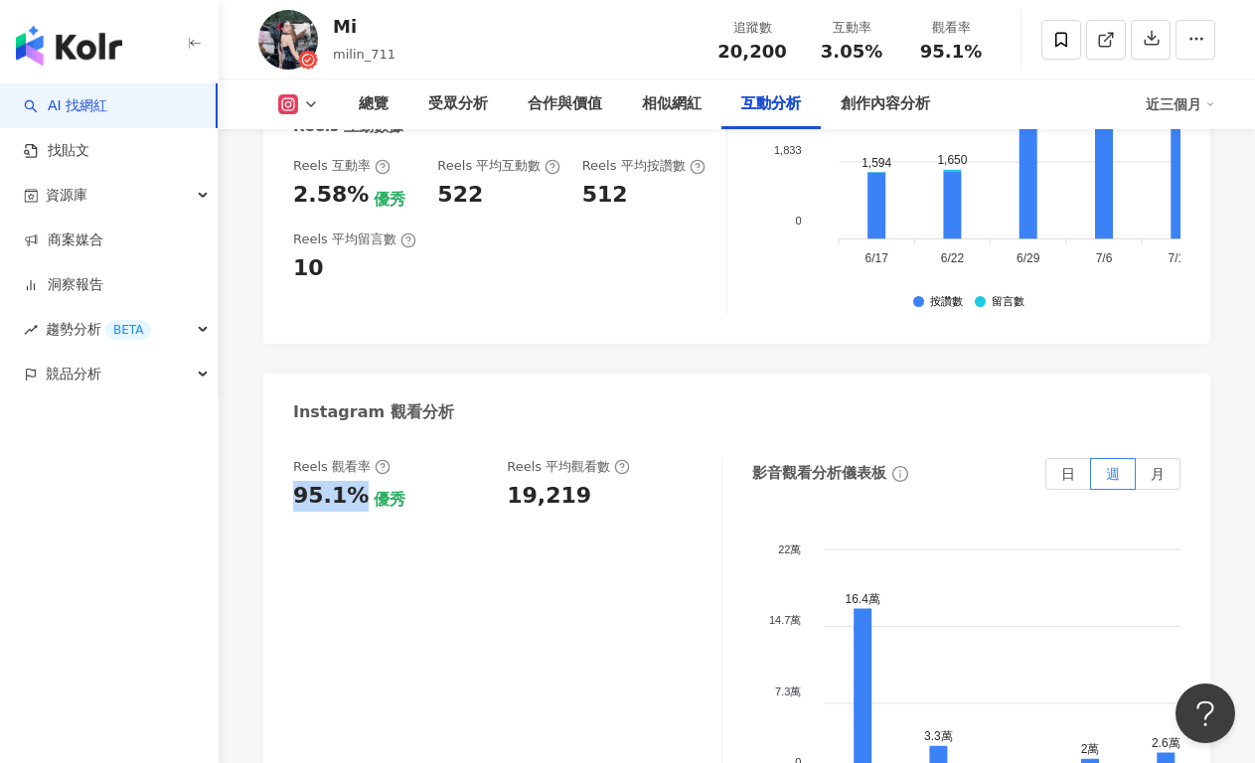
drag, startPoint x: 284, startPoint y: 373, endPoint x: 357, endPoint y: 376, distance: 72.6
click at [357, 438] on div "Reels 觀看率 95.1% 優秀 Reels 平均觀看數 19,219 影音觀看分析儀表板 日 週 月 22萬 22萬 14.7萬 14.7萬 7.3萬 …" at bounding box center [736, 661] width 947 height 447
copy div "95.1%"
